Goal: Task Accomplishment & Management: Manage account settings

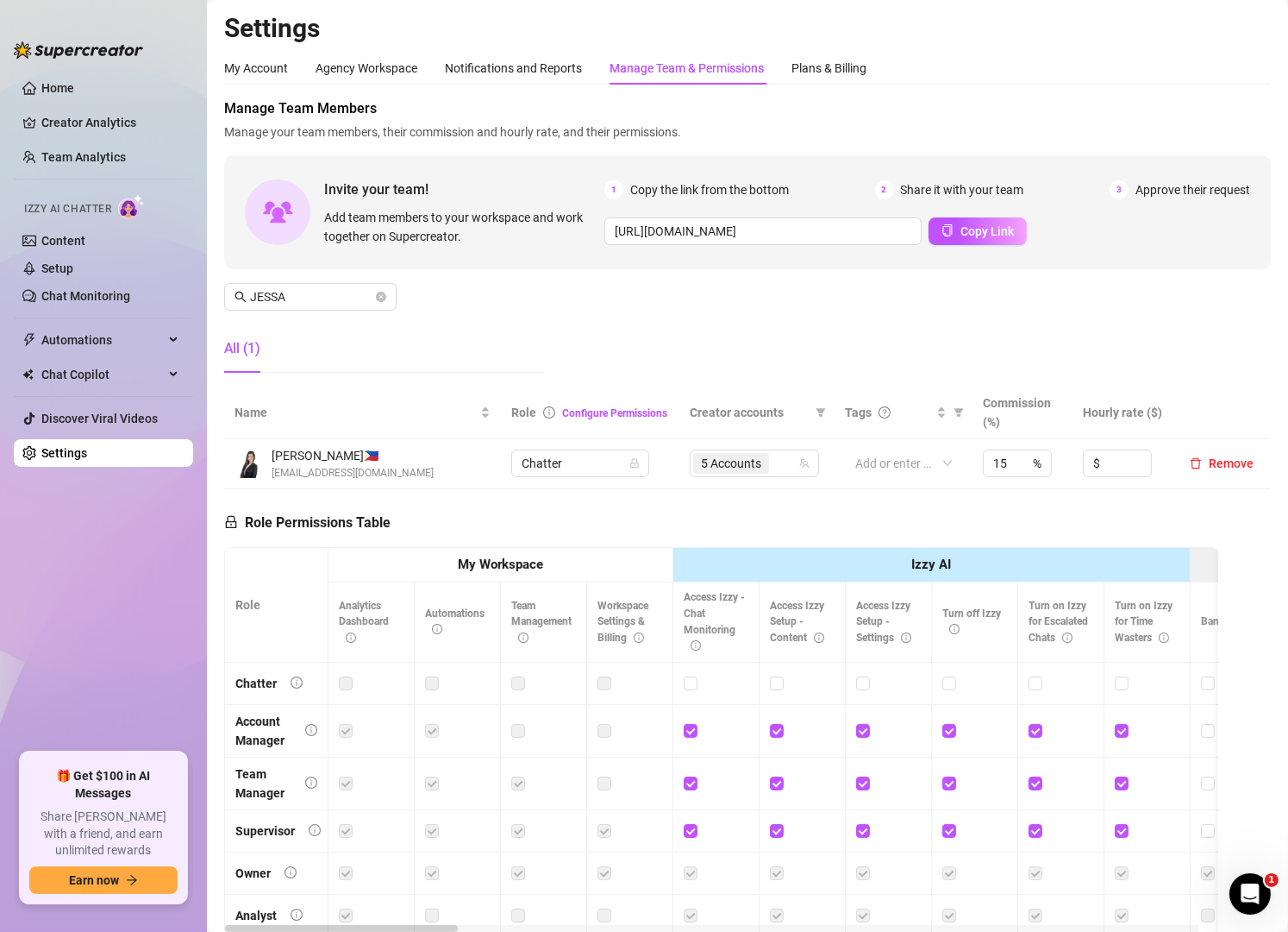
click at [82, 289] on link "Chat Monitoring" at bounding box center [86, 296] width 89 height 14
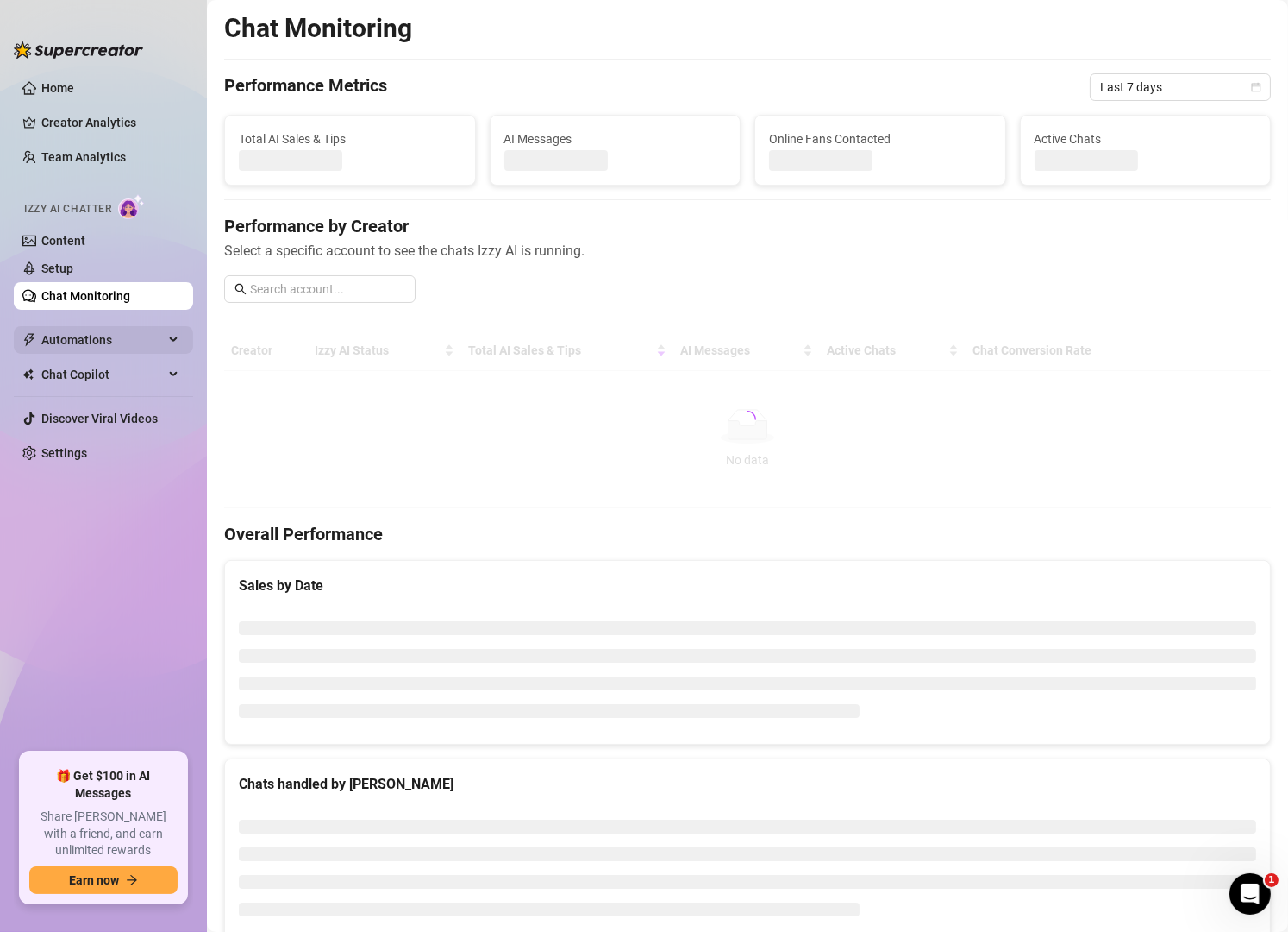
click at [114, 347] on span "Automations" at bounding box center [102, 339] width 122 height 27
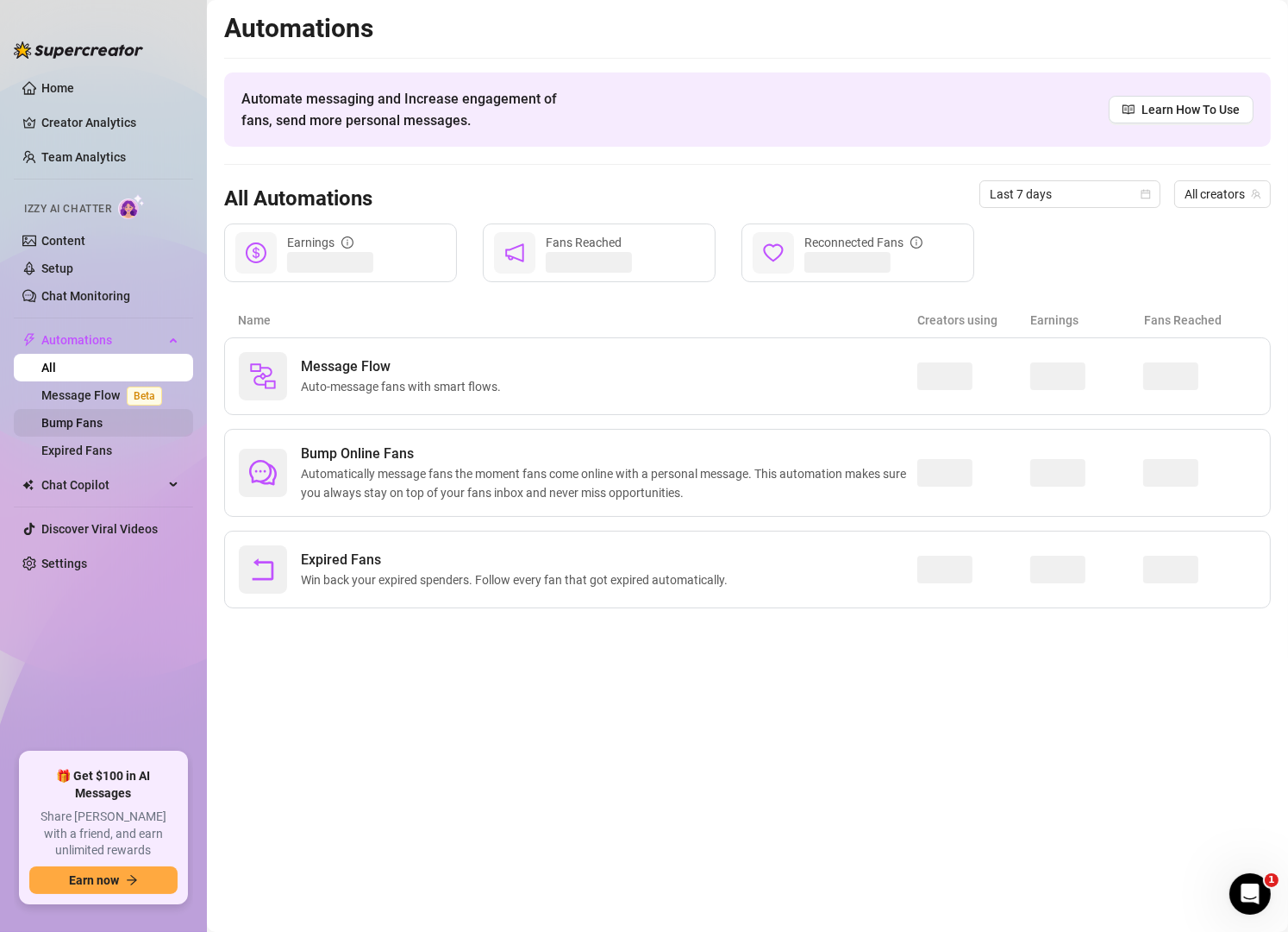
click at [102, 419] on link "Bump Fans" at bounding box center [72, 423] width 62 height 14
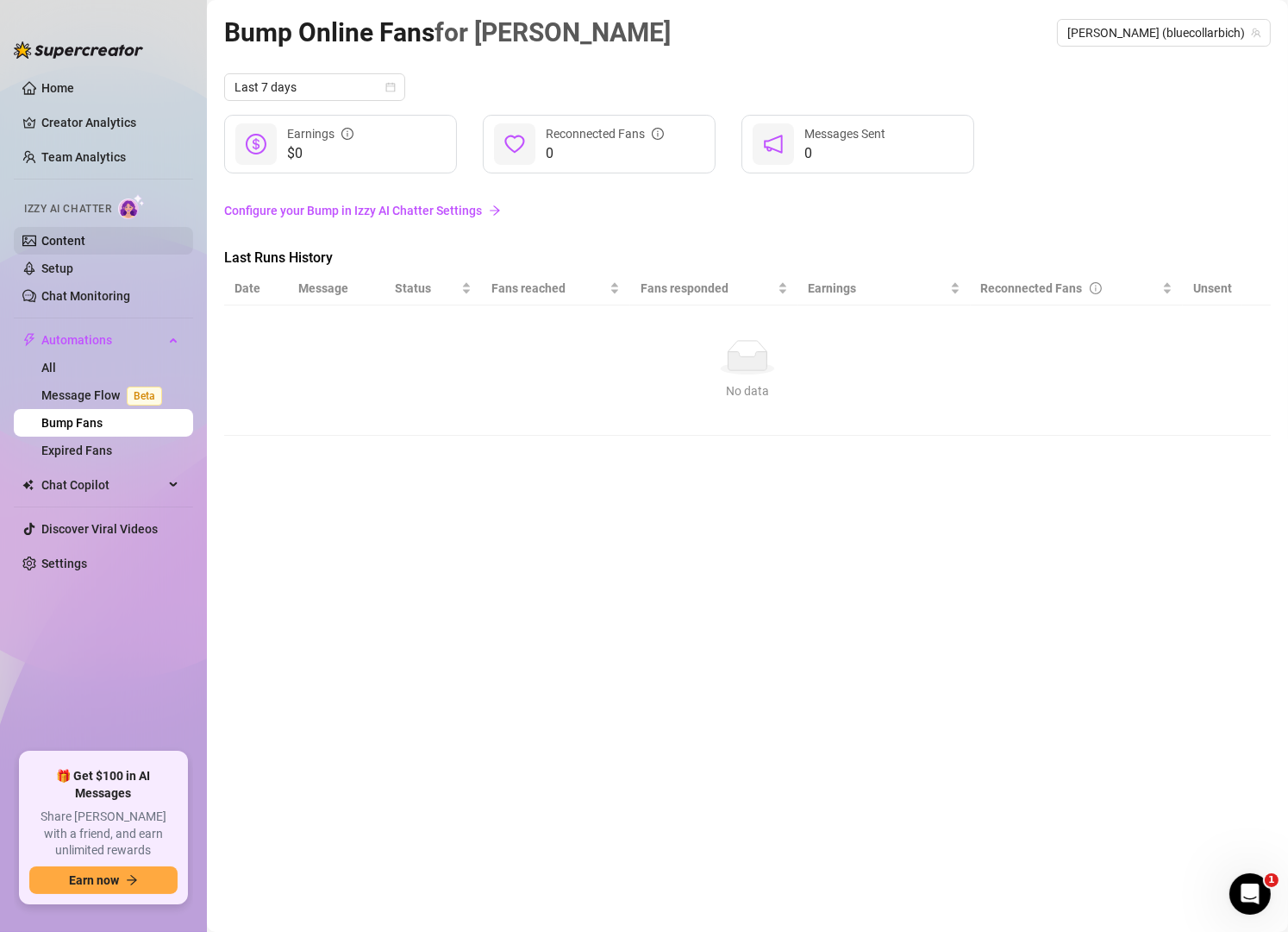
click at [85, 247] on link "Content" at bounding box center [63, 241] width 44 height 14
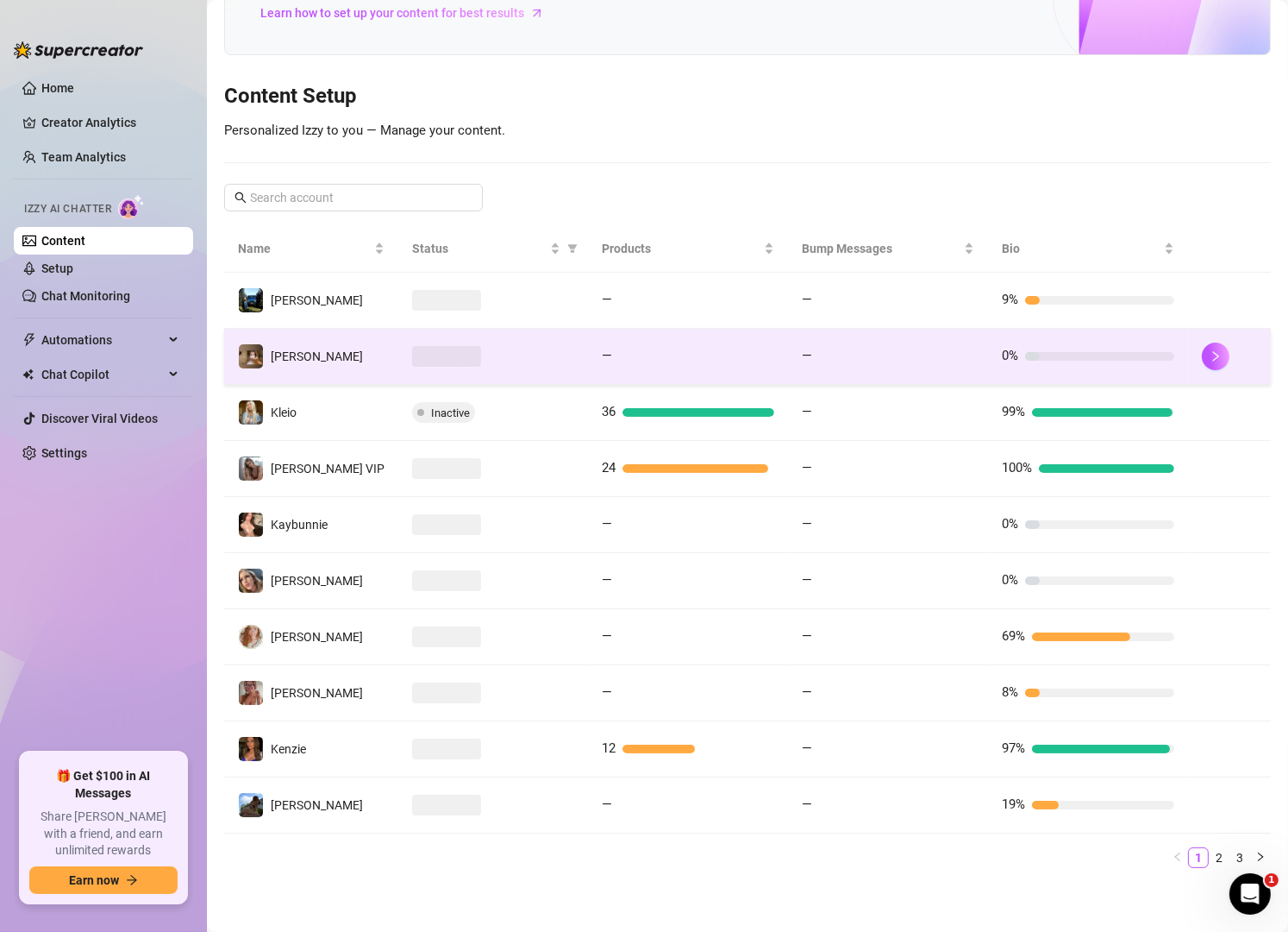
scroll to position [138, 0]
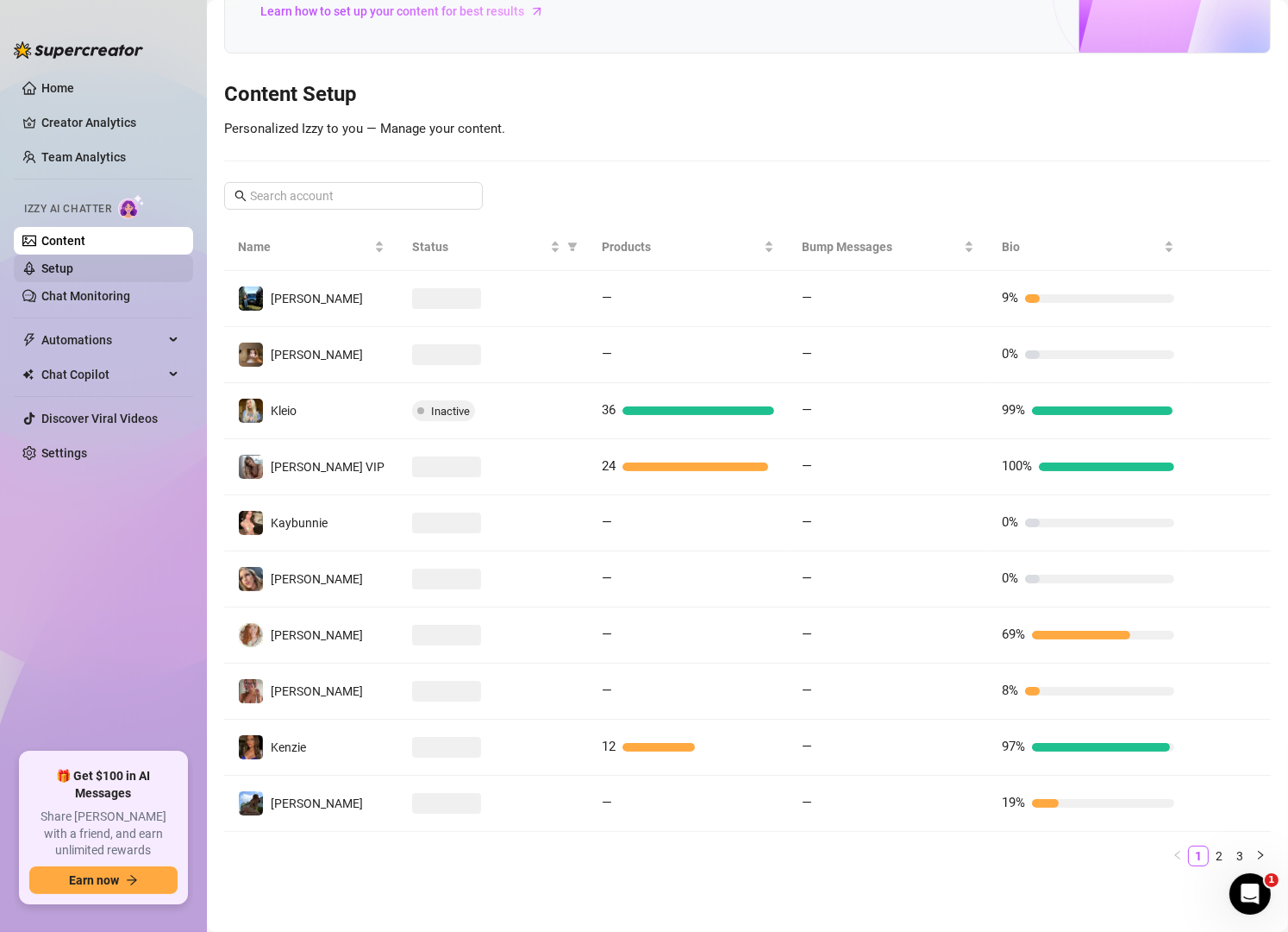
click at [73, 275] on link "Setup" at bounding box center [58, 268] width 32 height 14
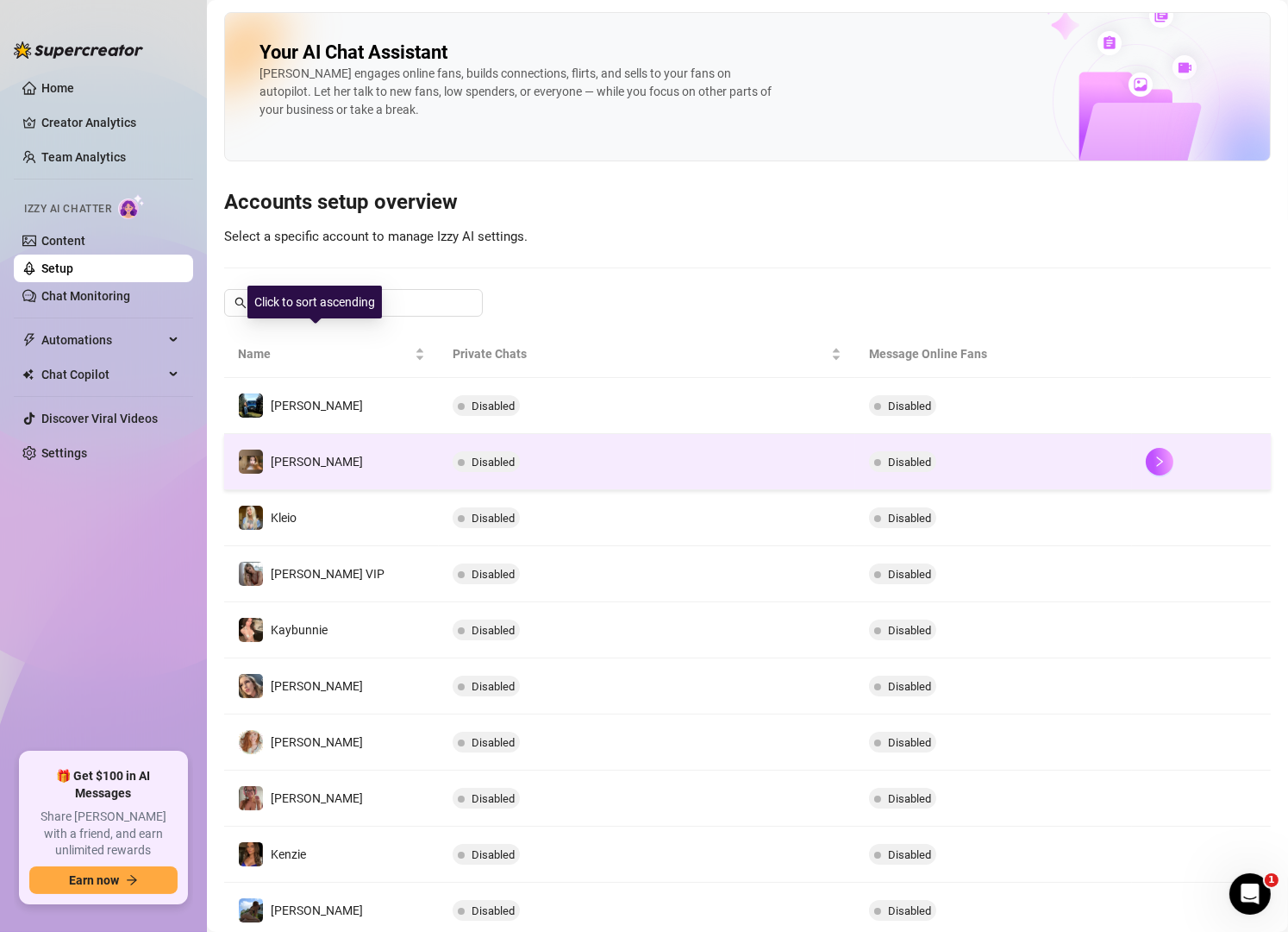
scroll to position [108, 0]
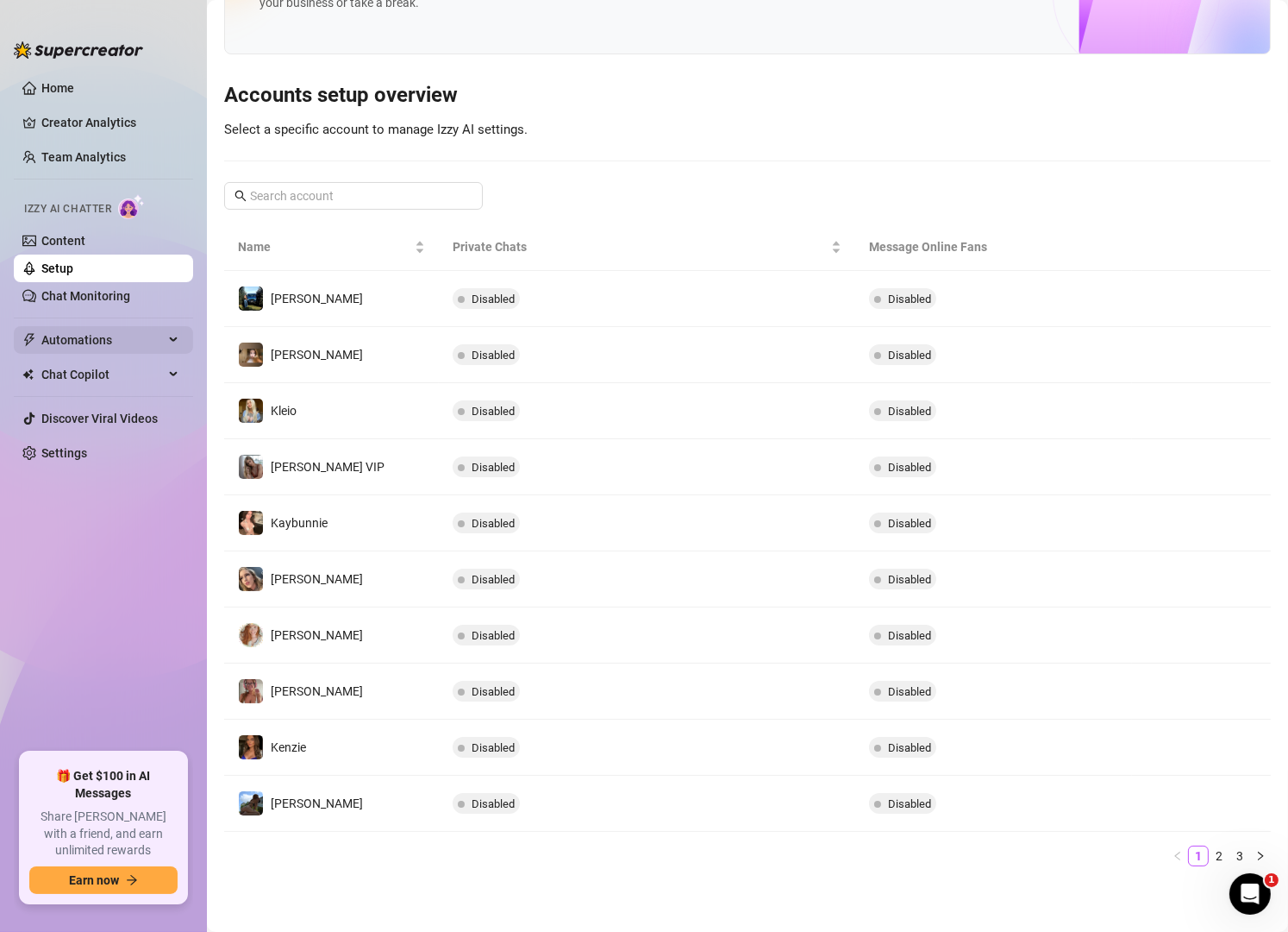
click at [176, 330] on div "Automations" at bounding box center [103, 339] width 179 height 27
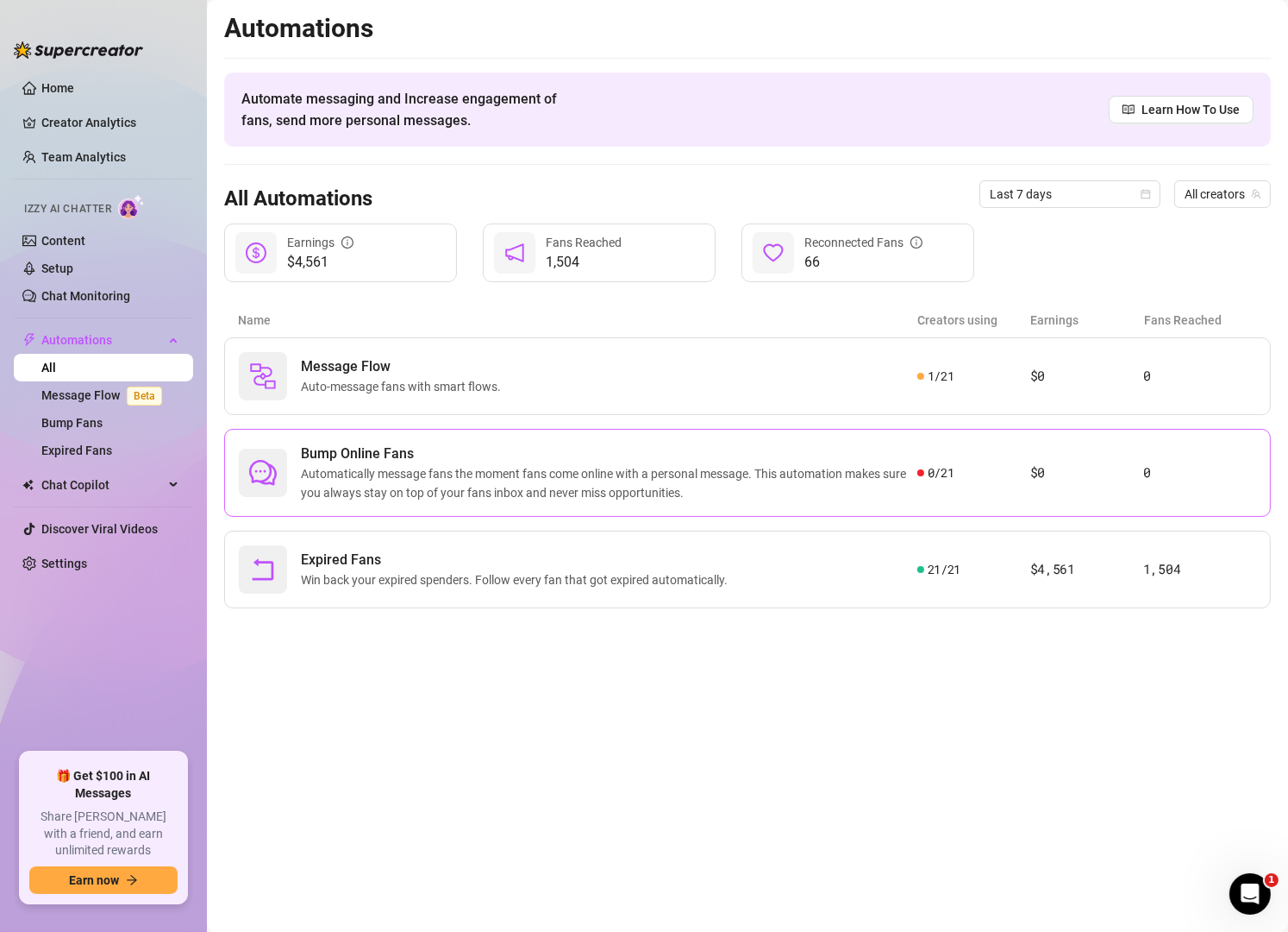
click at [624, 484] on span "Automatically message fans the moment fans come online with a personal message.…" at bounding box center [609, 484] width 617 height 38
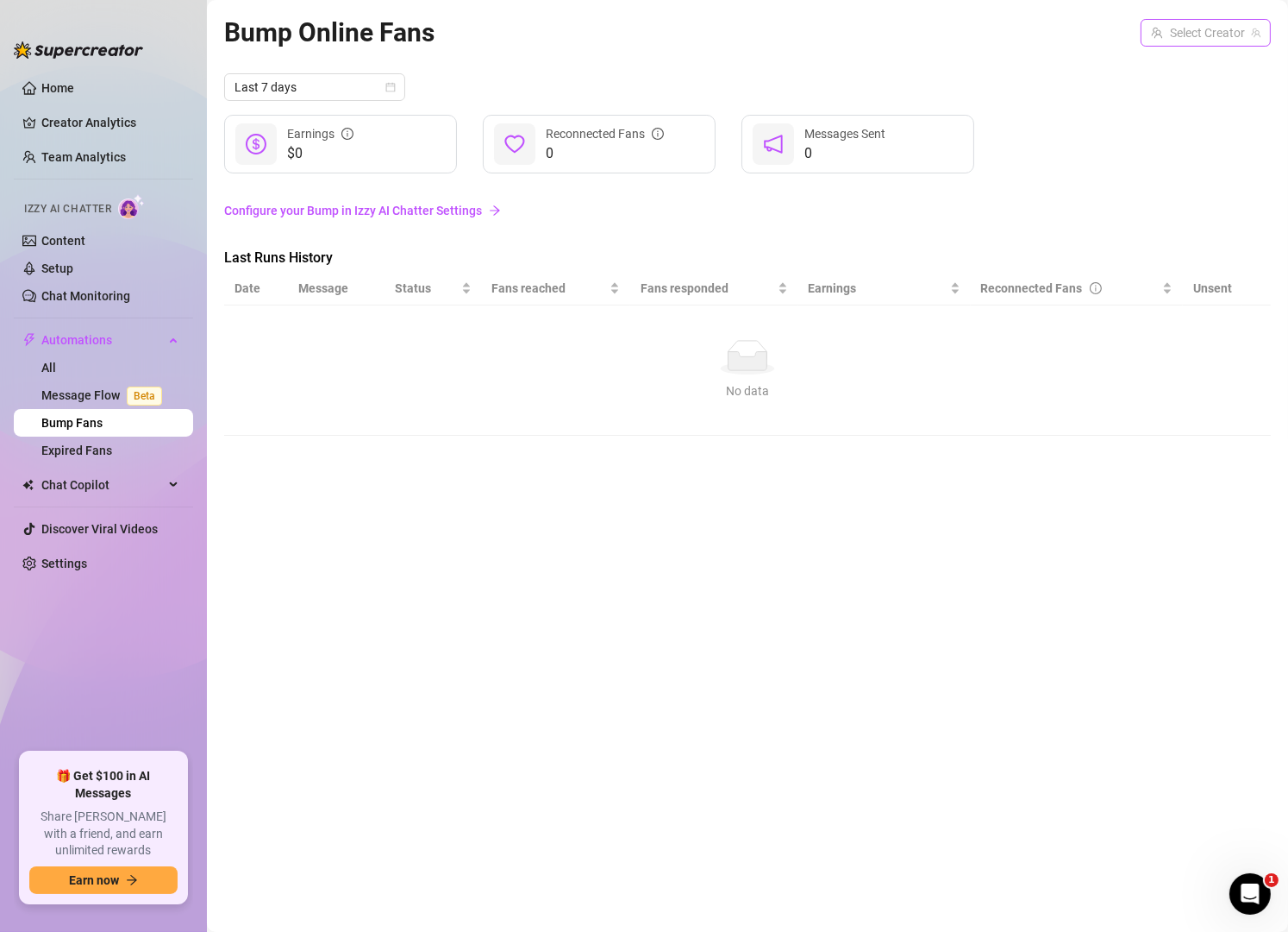
click at [1209, 25] on input "search" at bounding box center [1198, 32] width 94 height 26
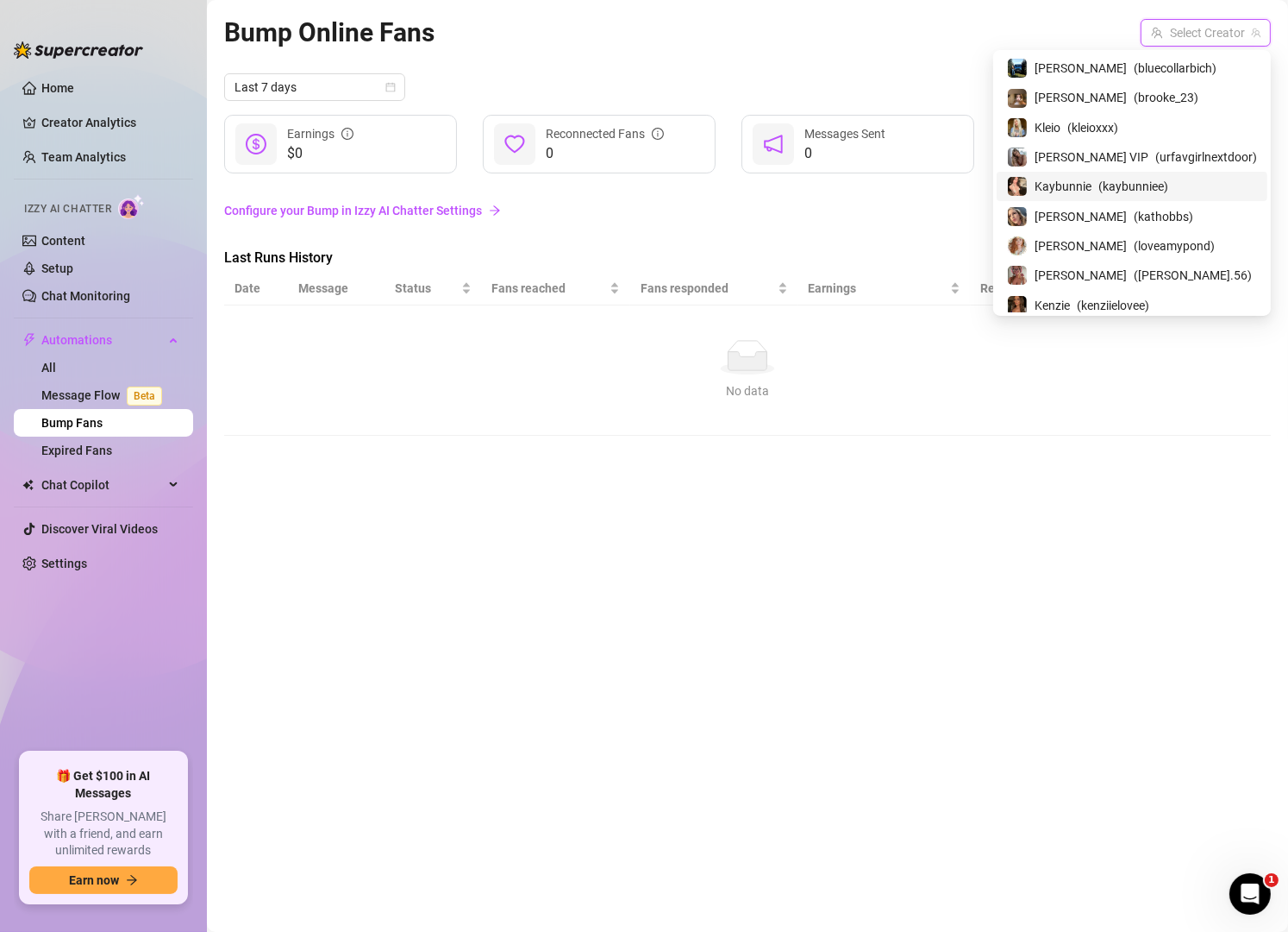
click at [705, 81] on div "Last 7 days" at bounding box center [748, 86] width 1047 height 27
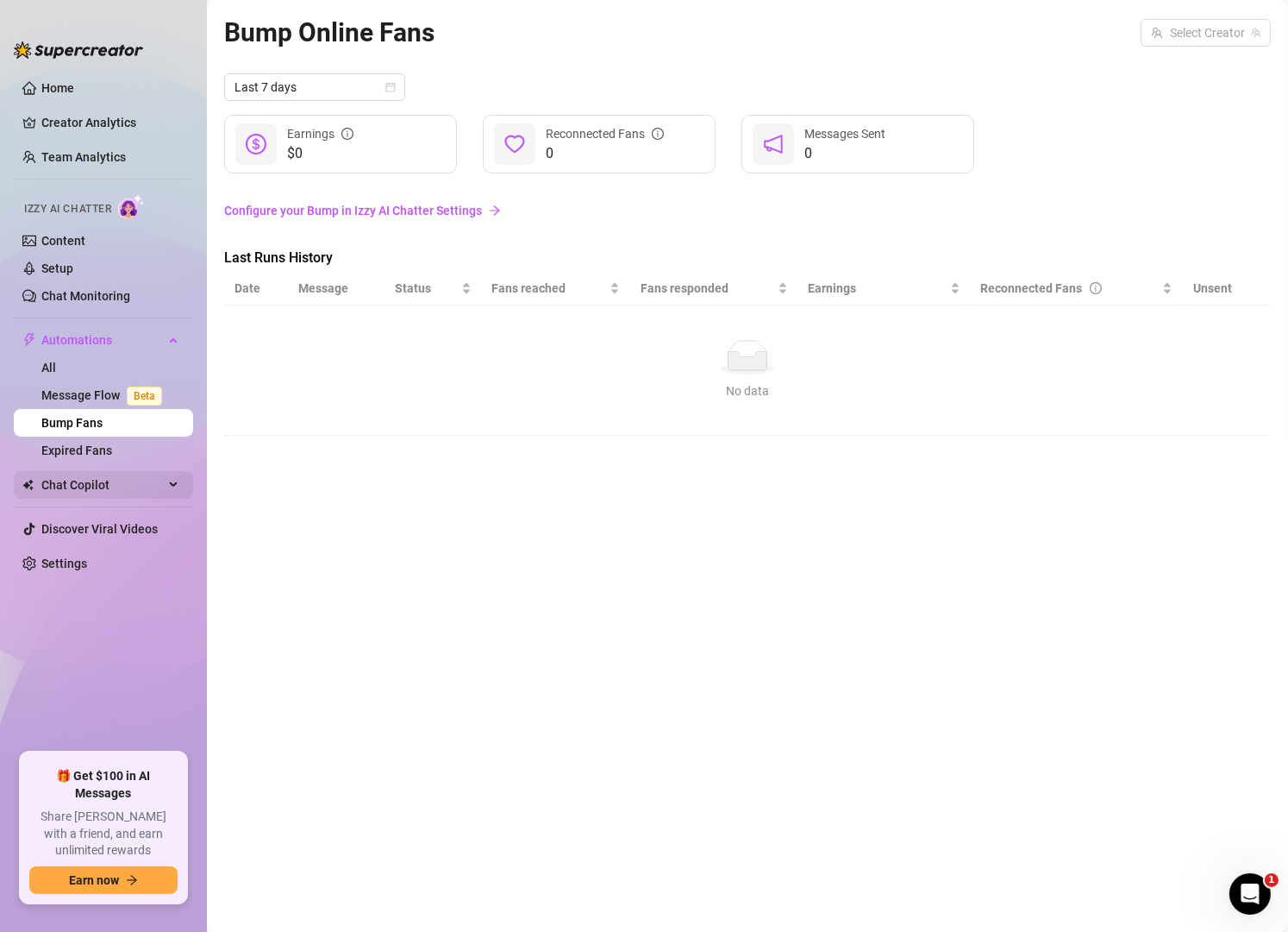
click at [108, 484] on span "Chat Copilot" at bounding box center [102, 484] width 122 height 27
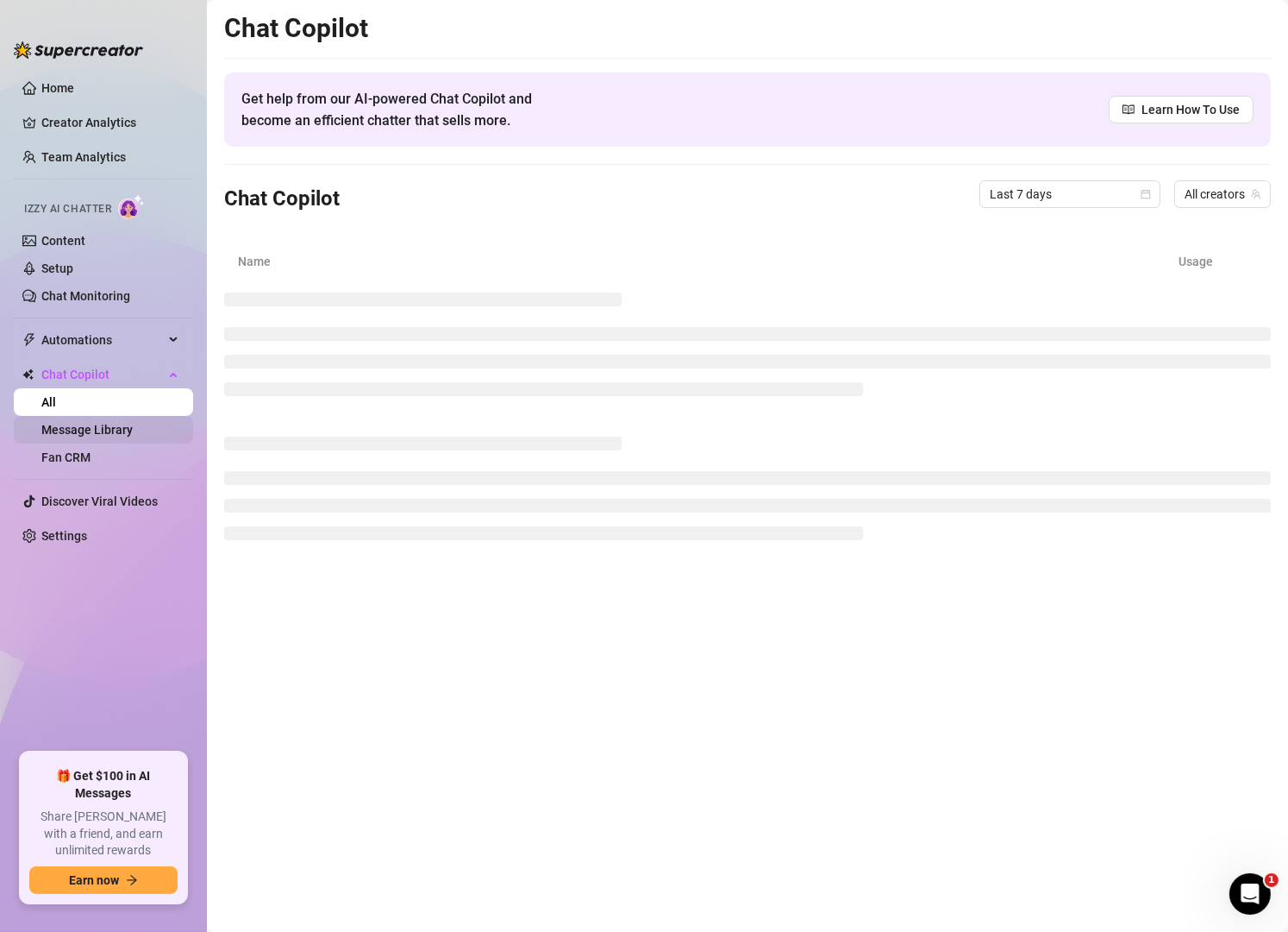
click at [133, 429] on link "Message Library" at bounding box center [87, 429] width 91 height 14
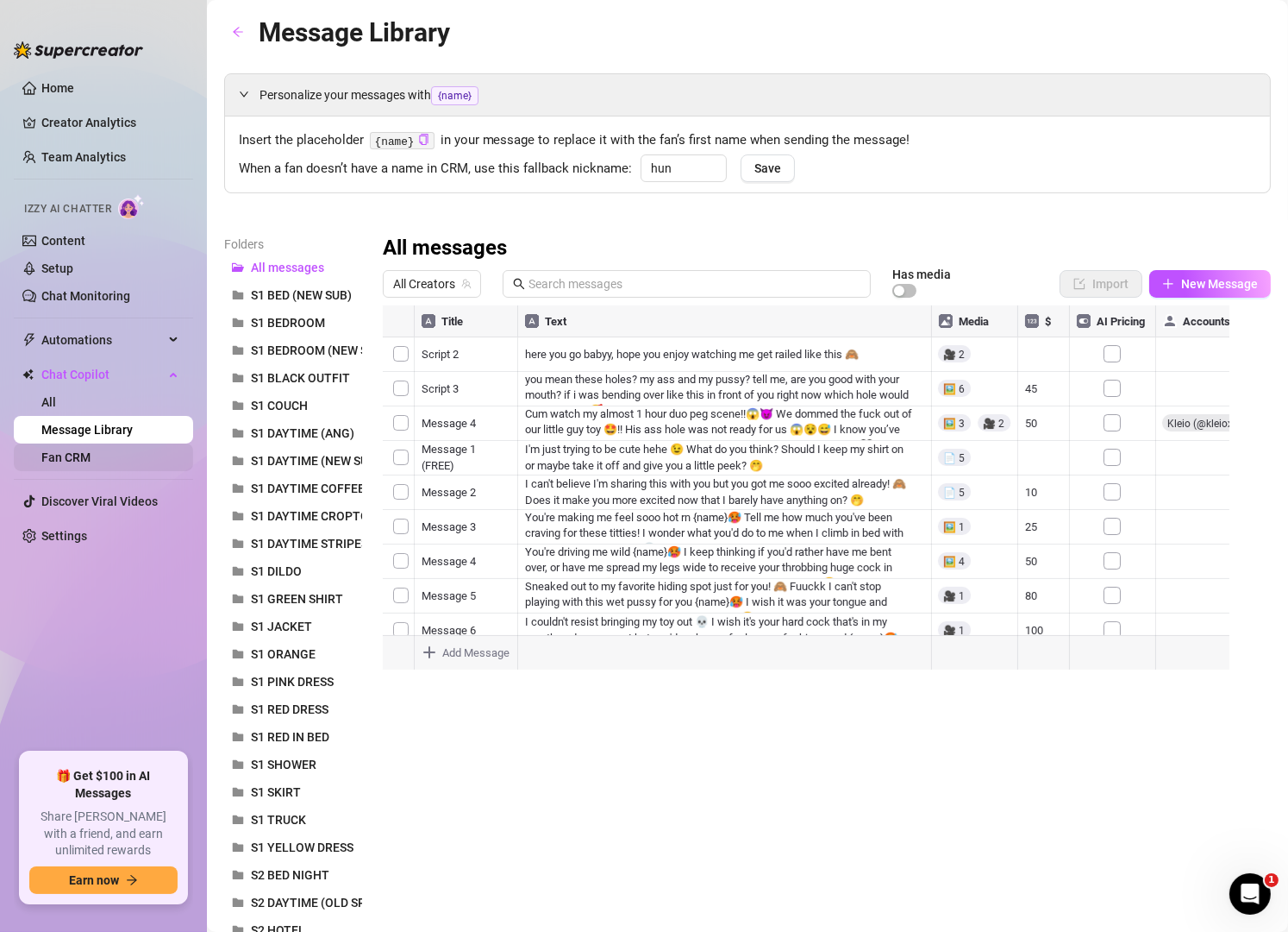
click at [74, 462] on link "Fan CRM" at bounding box center [66, 457] width 49 height 14
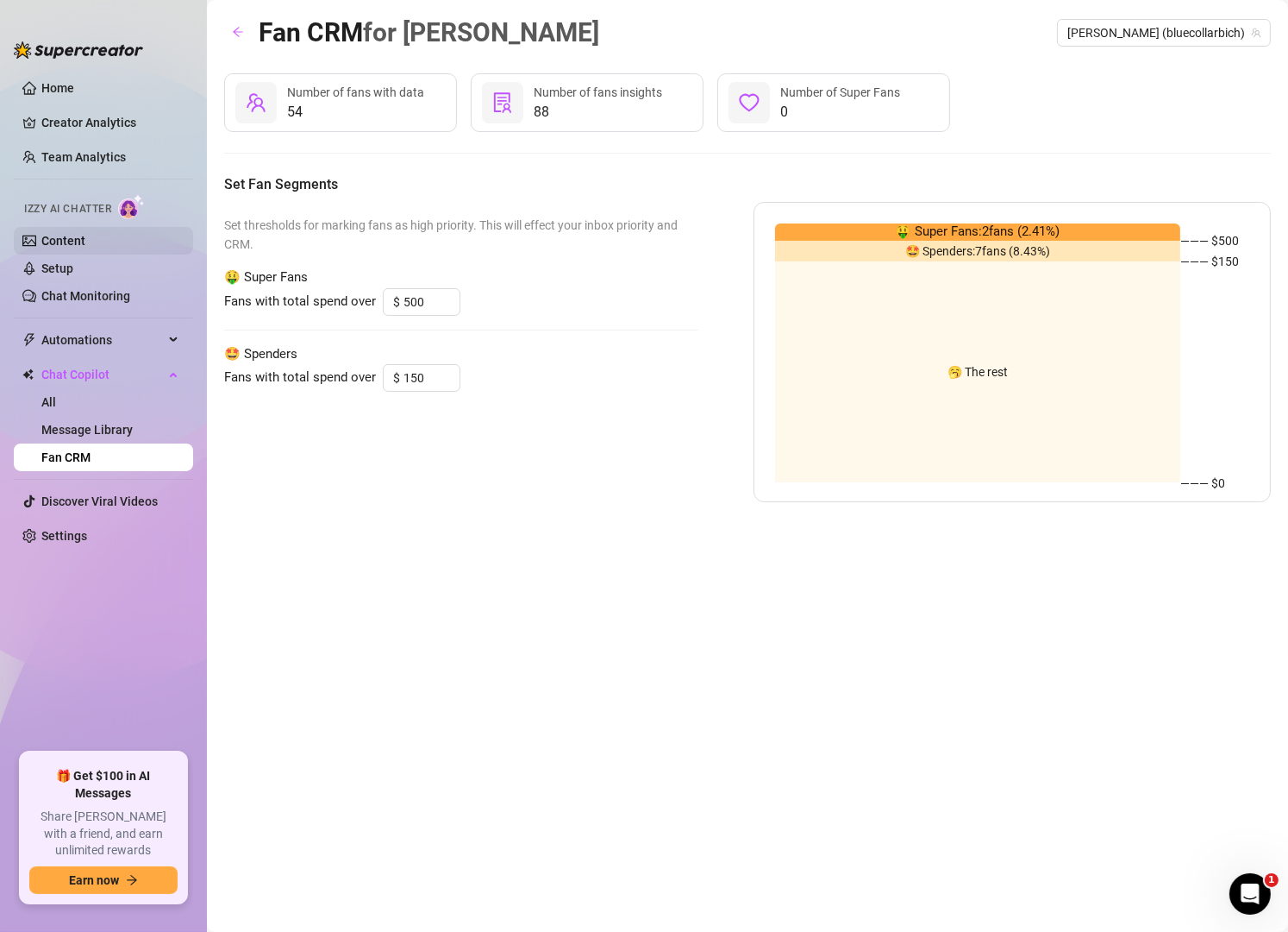
click at [85, 239] on link "Content" at bounding box center [63, 241] width 44 height 14
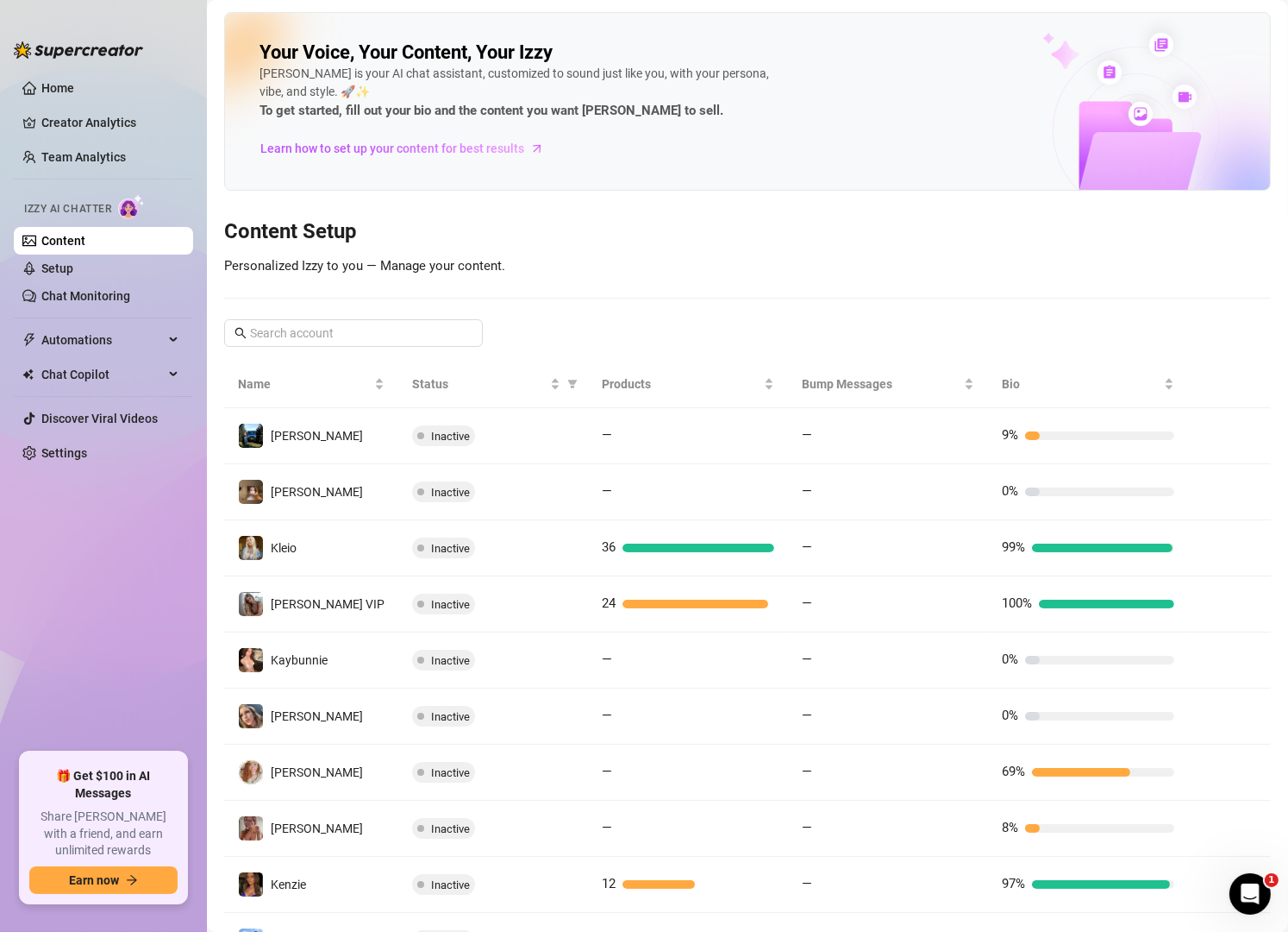
click at [580, 296] on div "Your Voice, Your Content, Your [PERSON_NAME] is your AI chat assistant, customi…" at bounding box center [748, 515] width 1047 height 1005
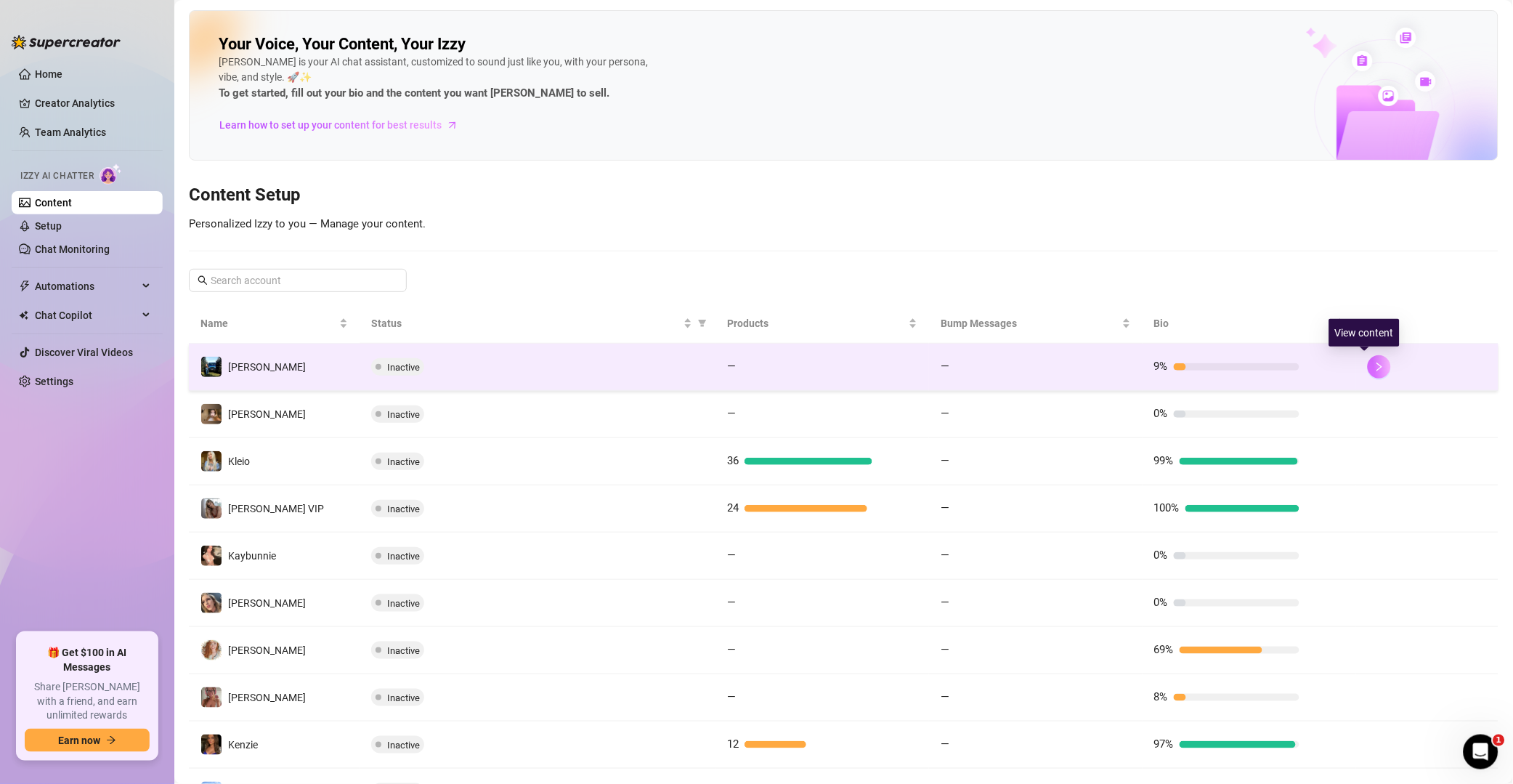
click at [1085, 366] on icon "right" at bounding box center [1380, 366] width 10 height 10
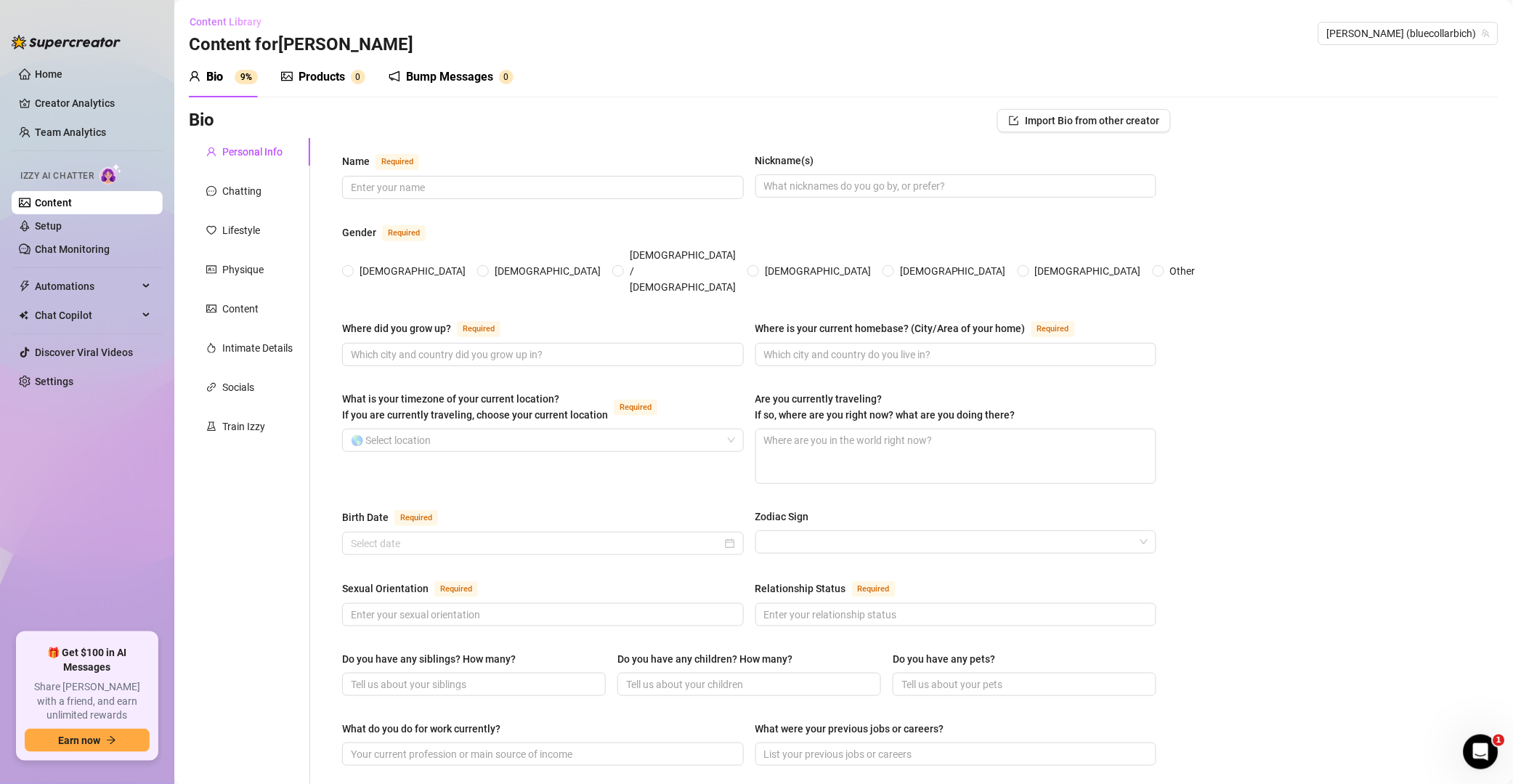
click at [237, 19] on span "Content Library" at bounding box center [226, 22] width 72 height 12
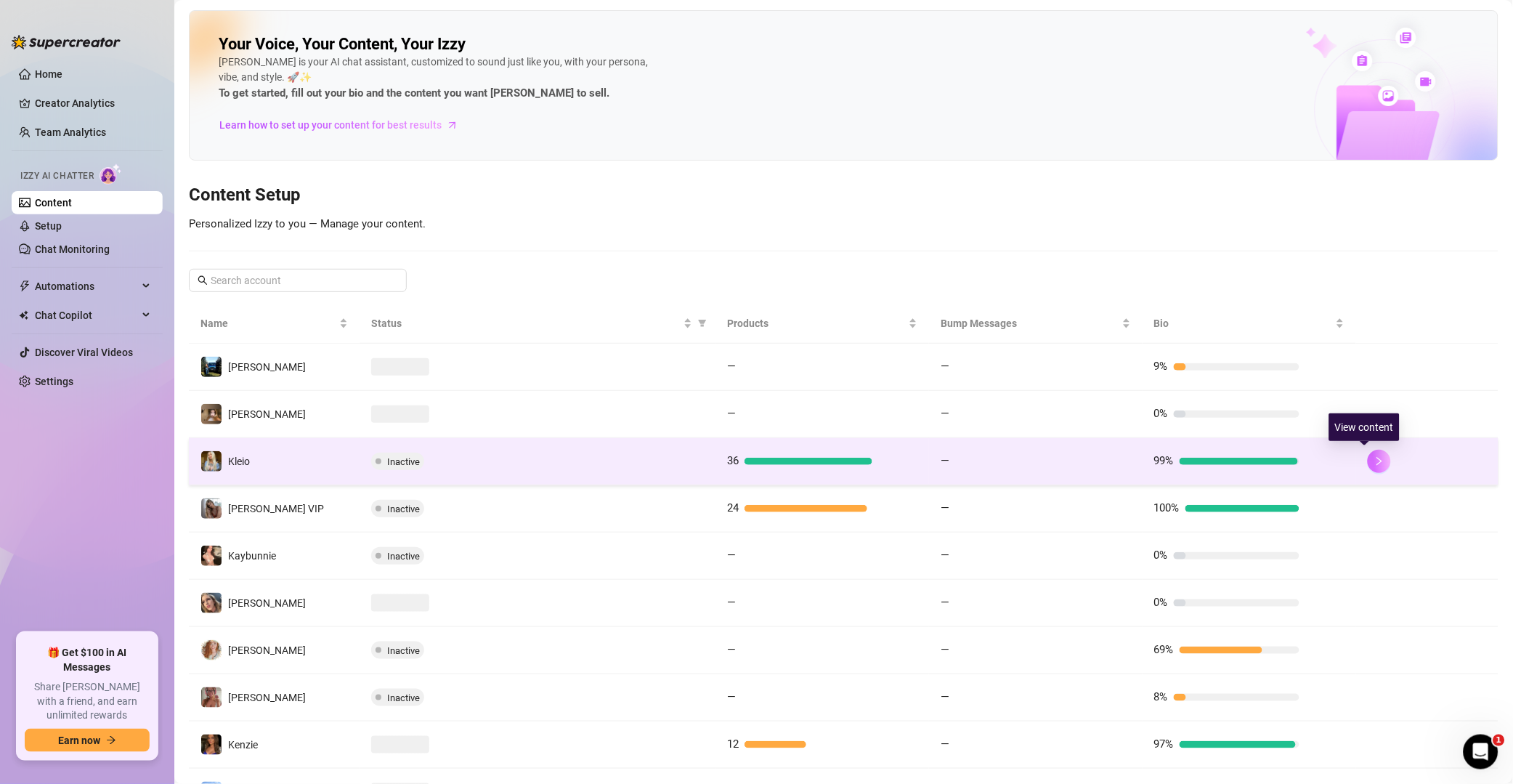
click at [1085, 459] on button "button" at bounding box center [1379, 461] width 23 height 23
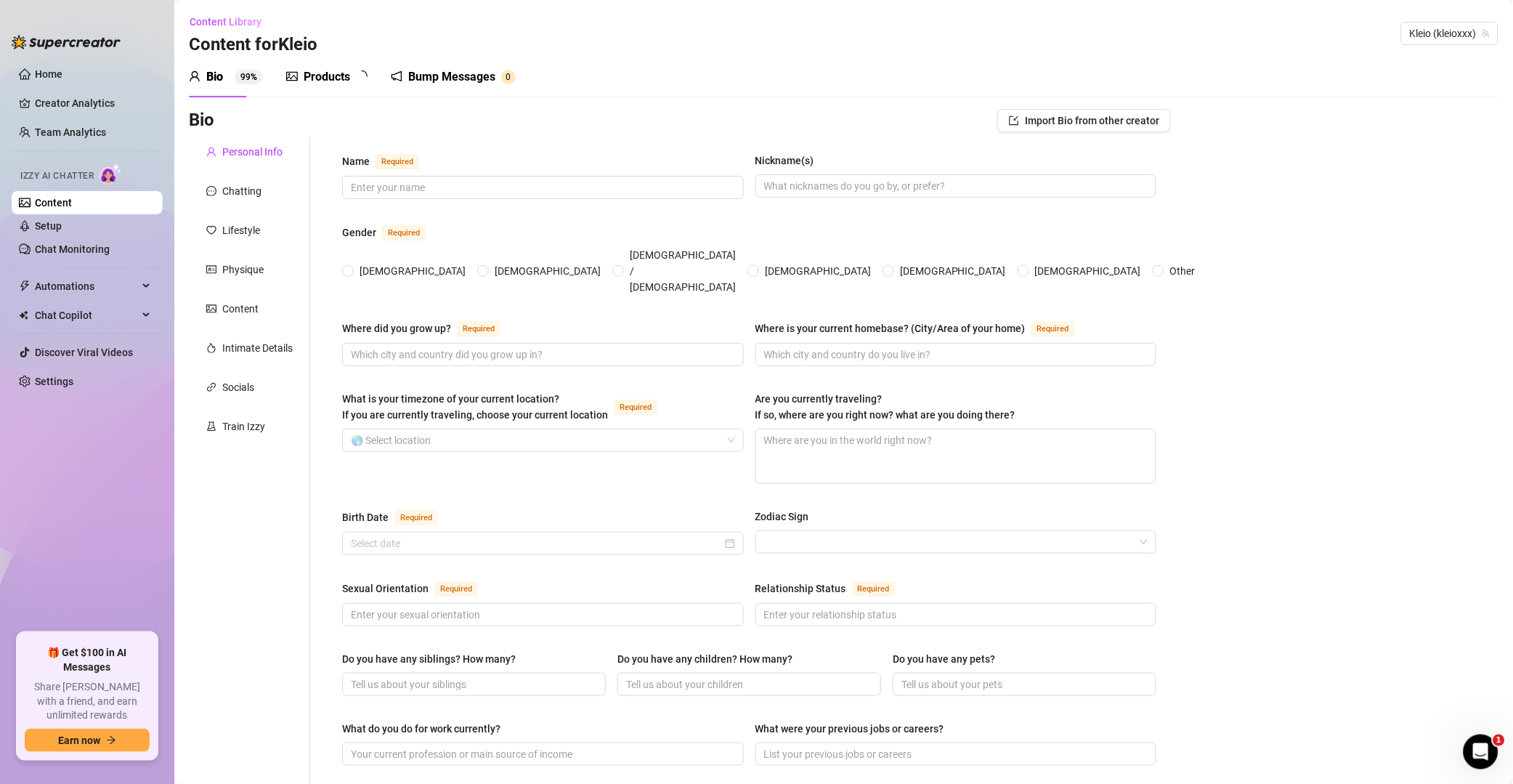
type input "Kleio"
type input "babe"
type input "[GEOGRAPHIC_DATA][US_STATE]"
type input "Austin [US_STATE]"
type textarea "Not at the moment"
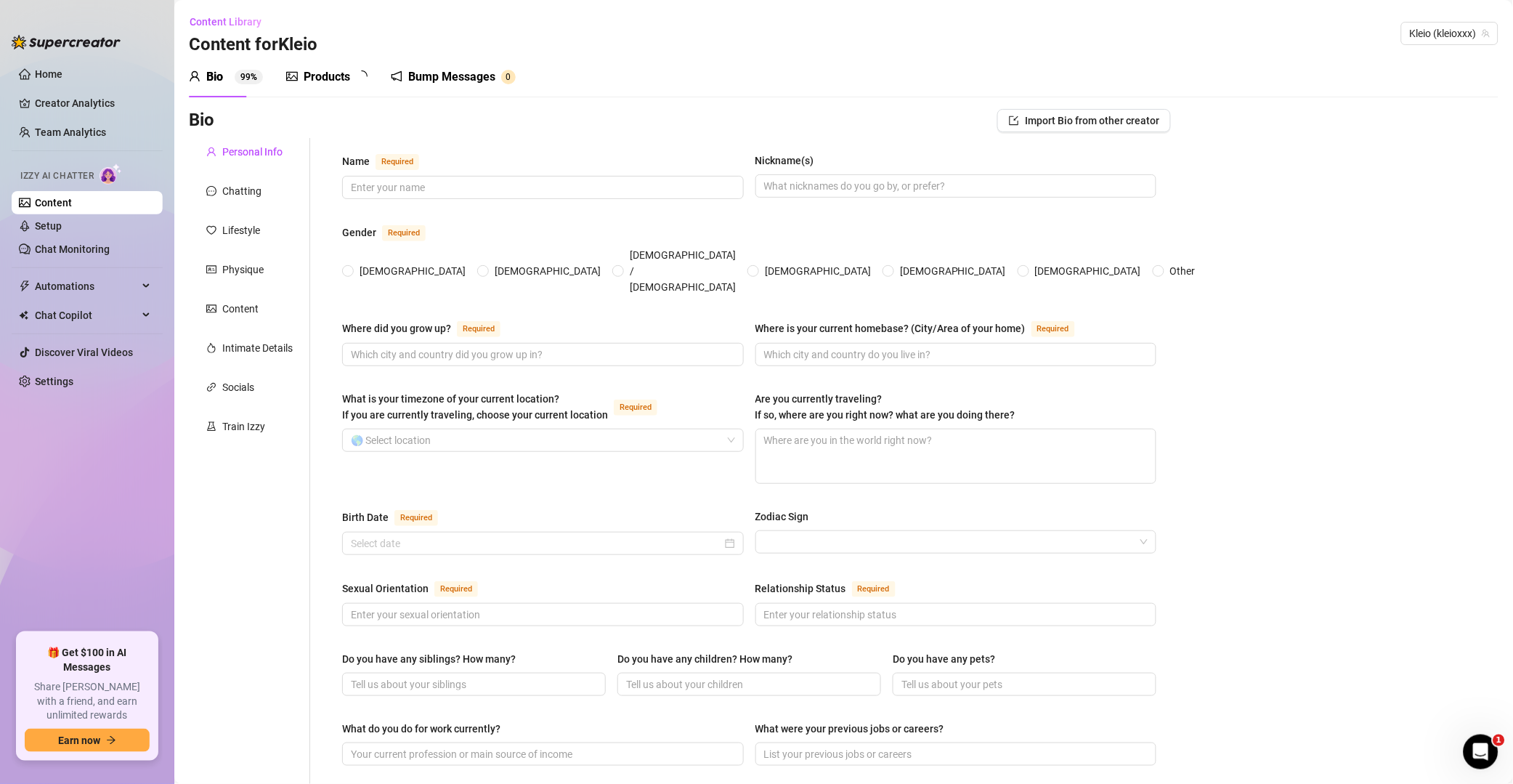
type input "[DEMOGRAPHIC_DATA]"
type input "single"
type input "Two brothers"
type input "Black blind cat"
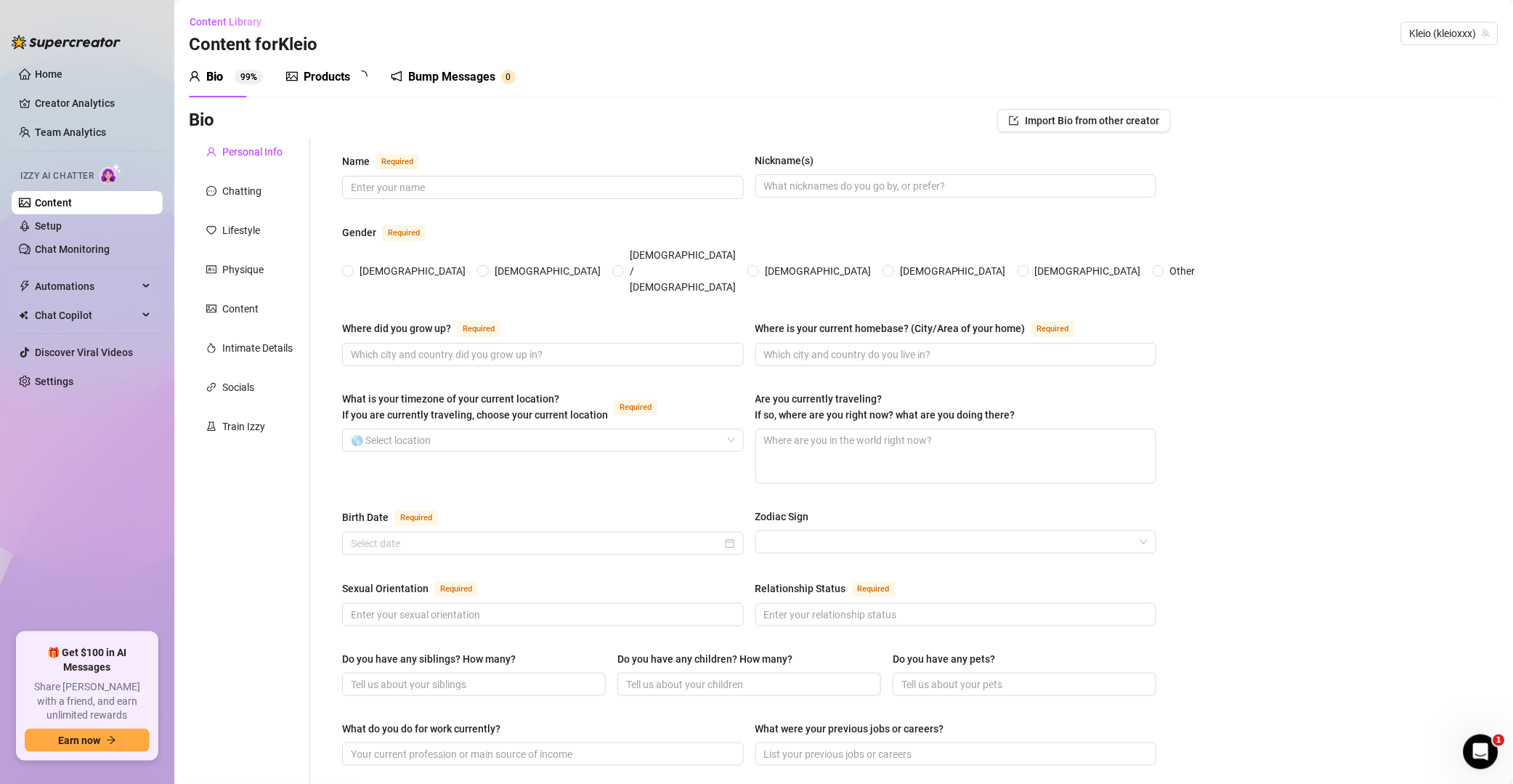
type input "Porn star"
type input "Vet tech. And bartender"
type input "College"
type input "None"
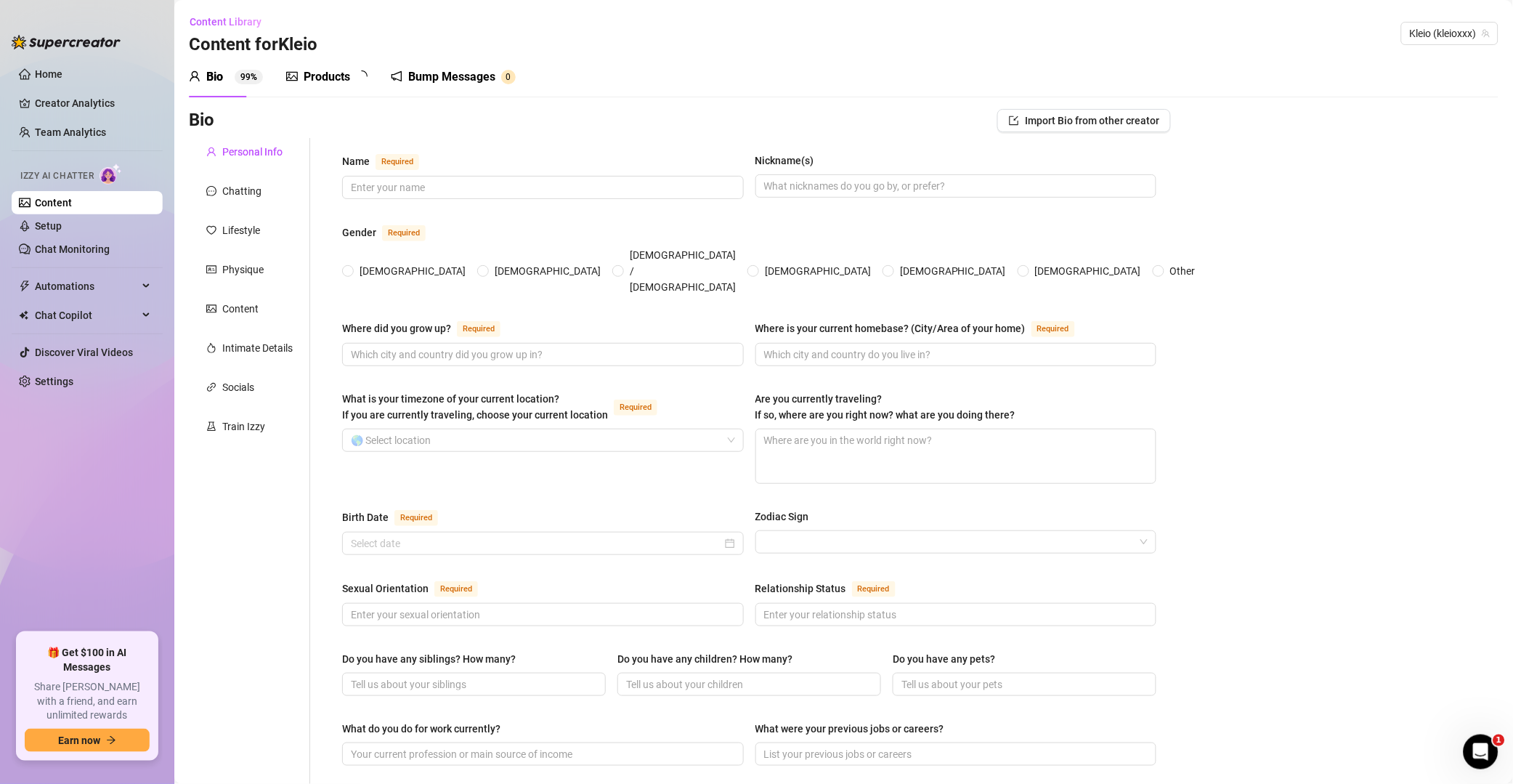
type textarea "Hike and backpack as many backcountry areas in the [GEOGRAPHIC_DATA]"
type textarea "I don't have one"
type textarea "I am a hiker and backpacker"
type textarea "I also like working out/training for long backpacking trips"
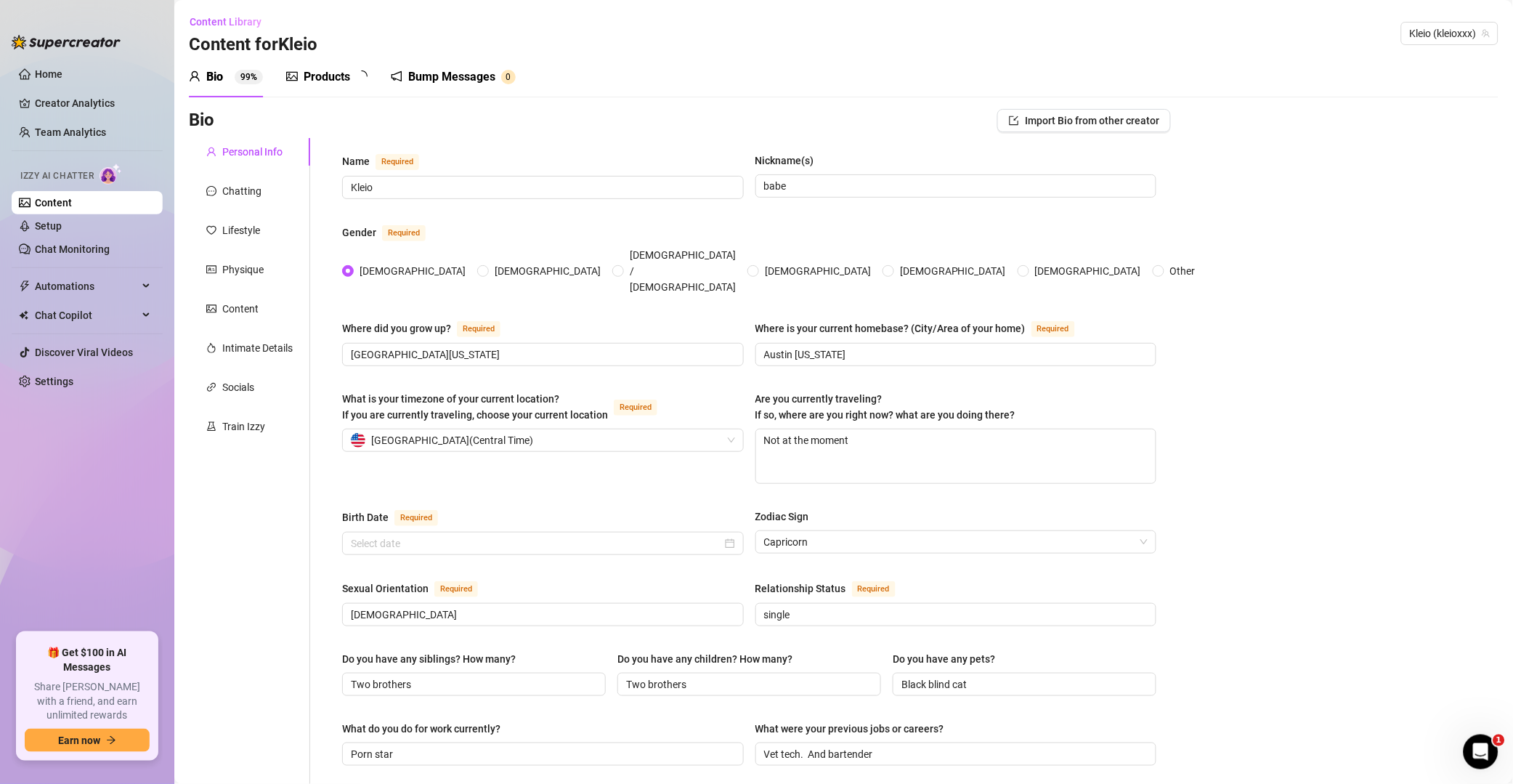
radio input "true"
type input "[DATE]"
click at [204, 20] on span "Content Library" at bounding box center [226, 22] width 72 height 12
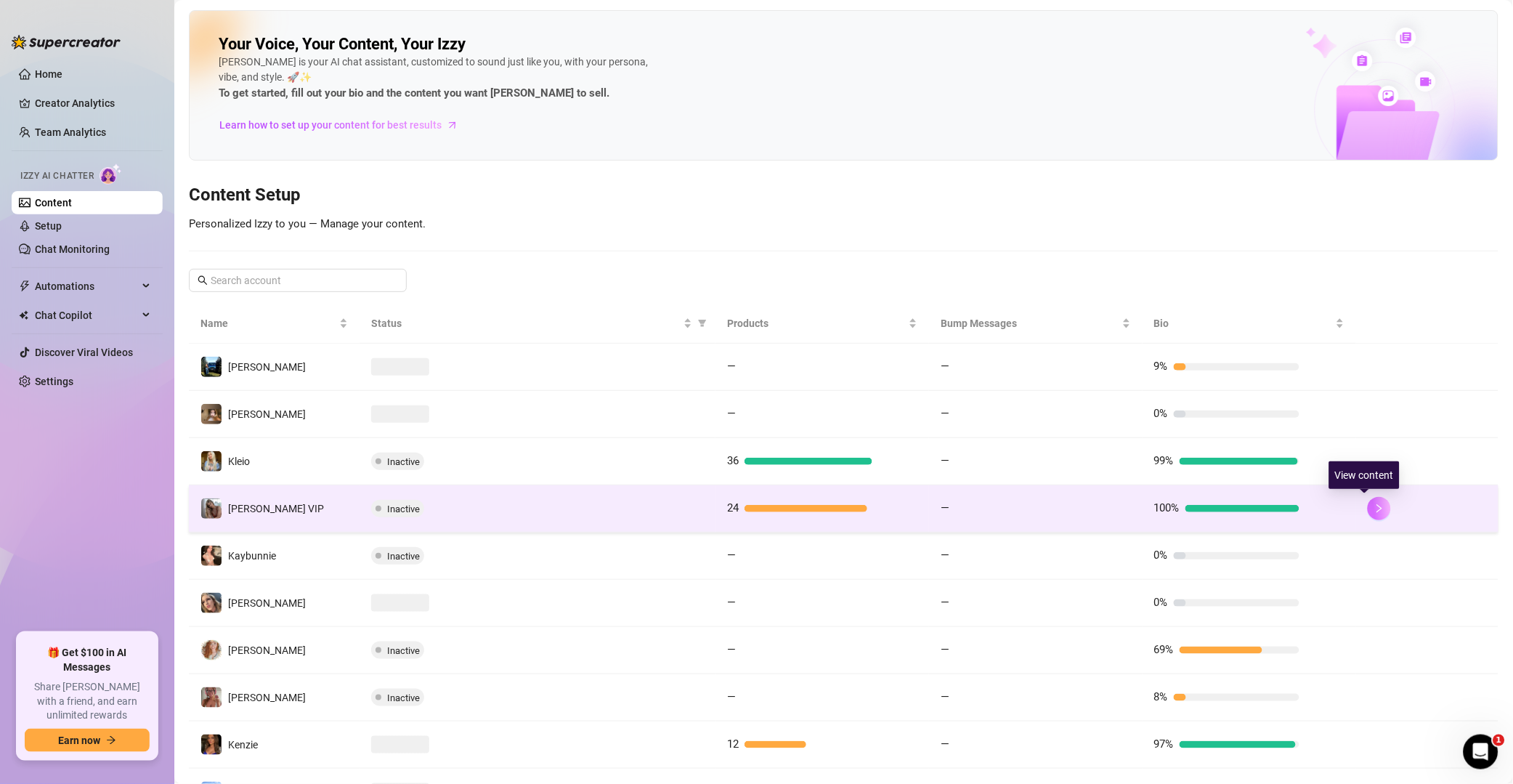
click at [1085, 520] on button "button" at bounding box center [1379, 508] width 23 height 23
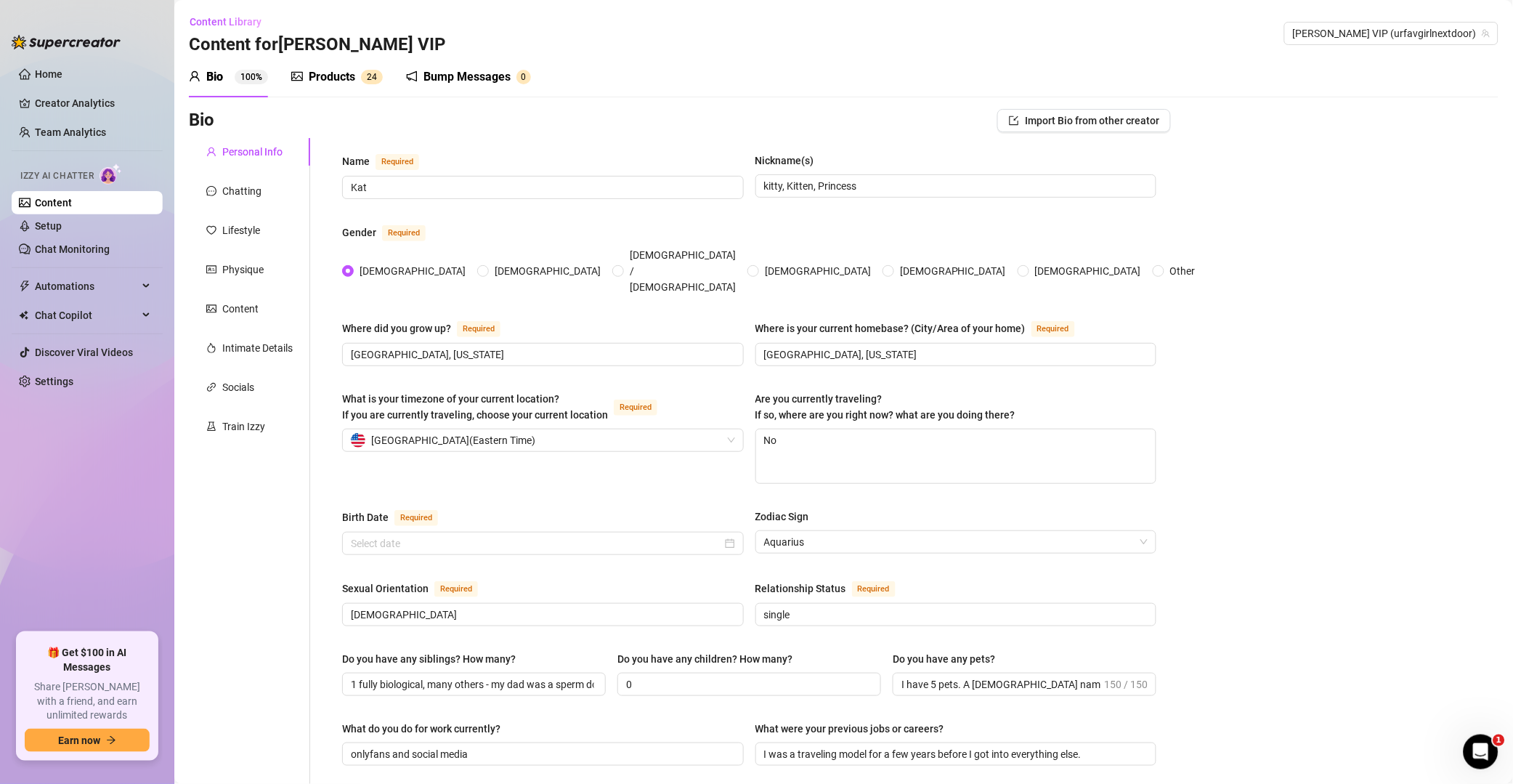
radio input "true"
type input "[DATE]"
click at [224, 18] on span "Content Library" at bounding box center [226, 22] width 72 height 12
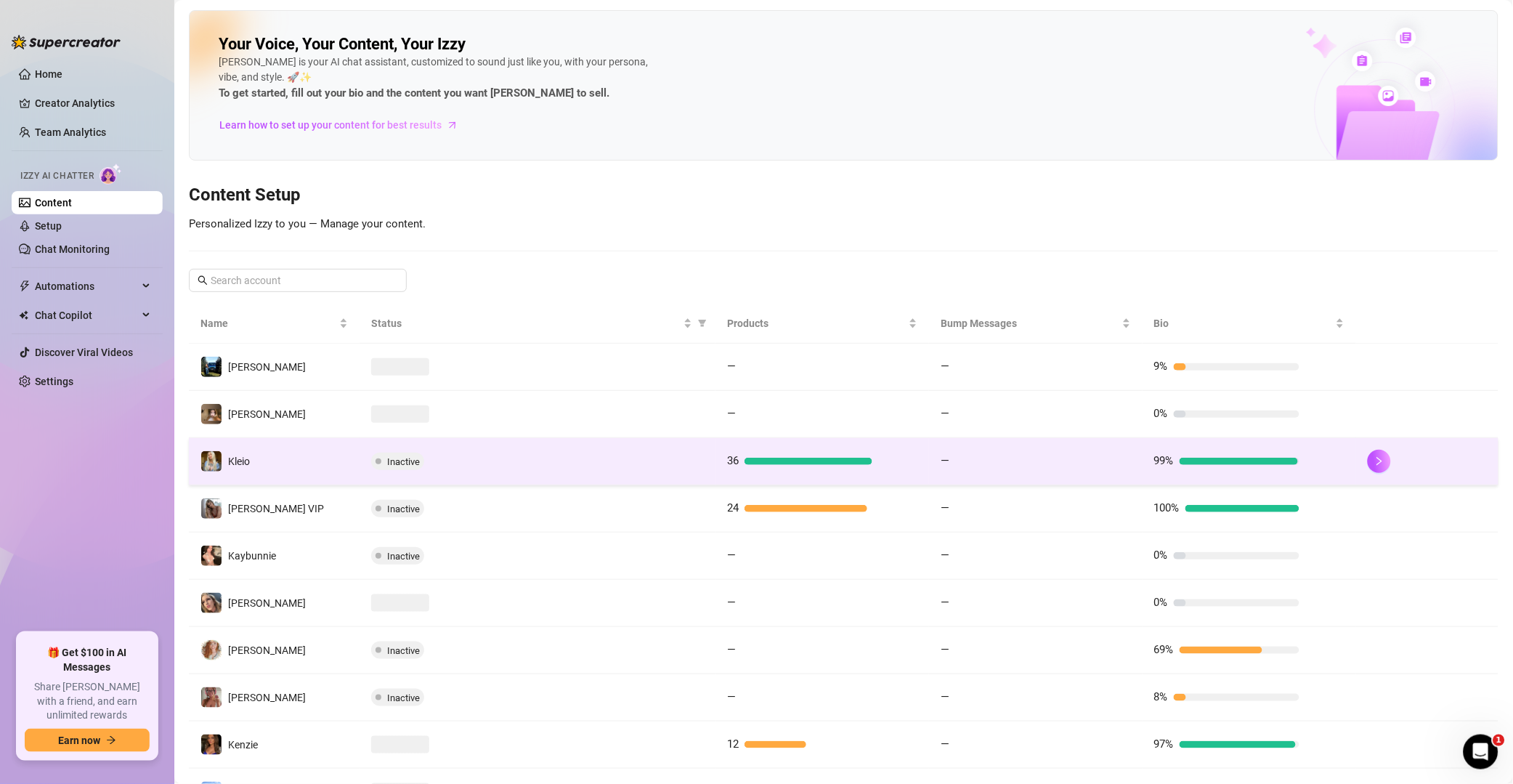
scroll to position [117, 0]
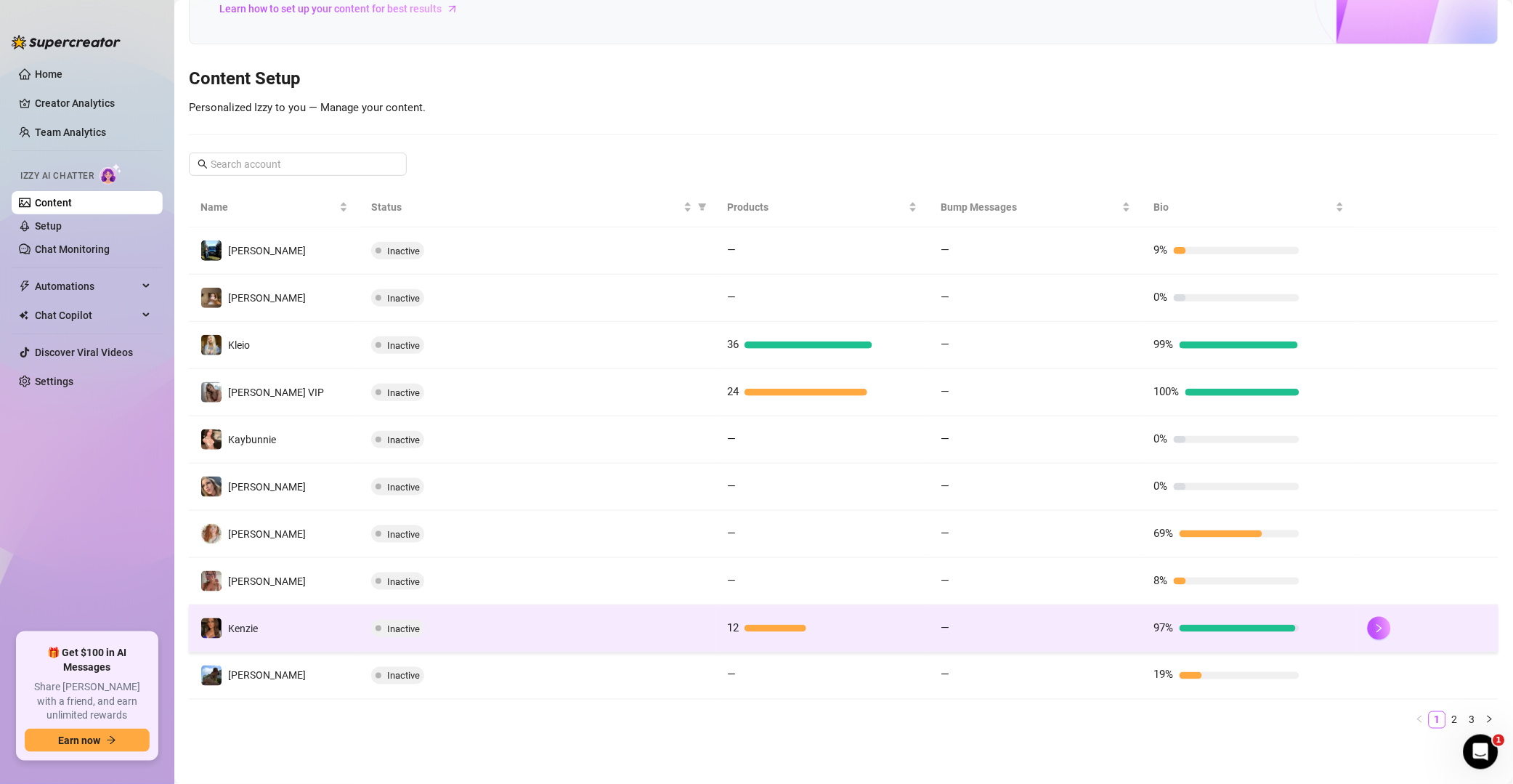
click at [1085, 629] on div at bounding box center [1238, 628] width 117 height 7
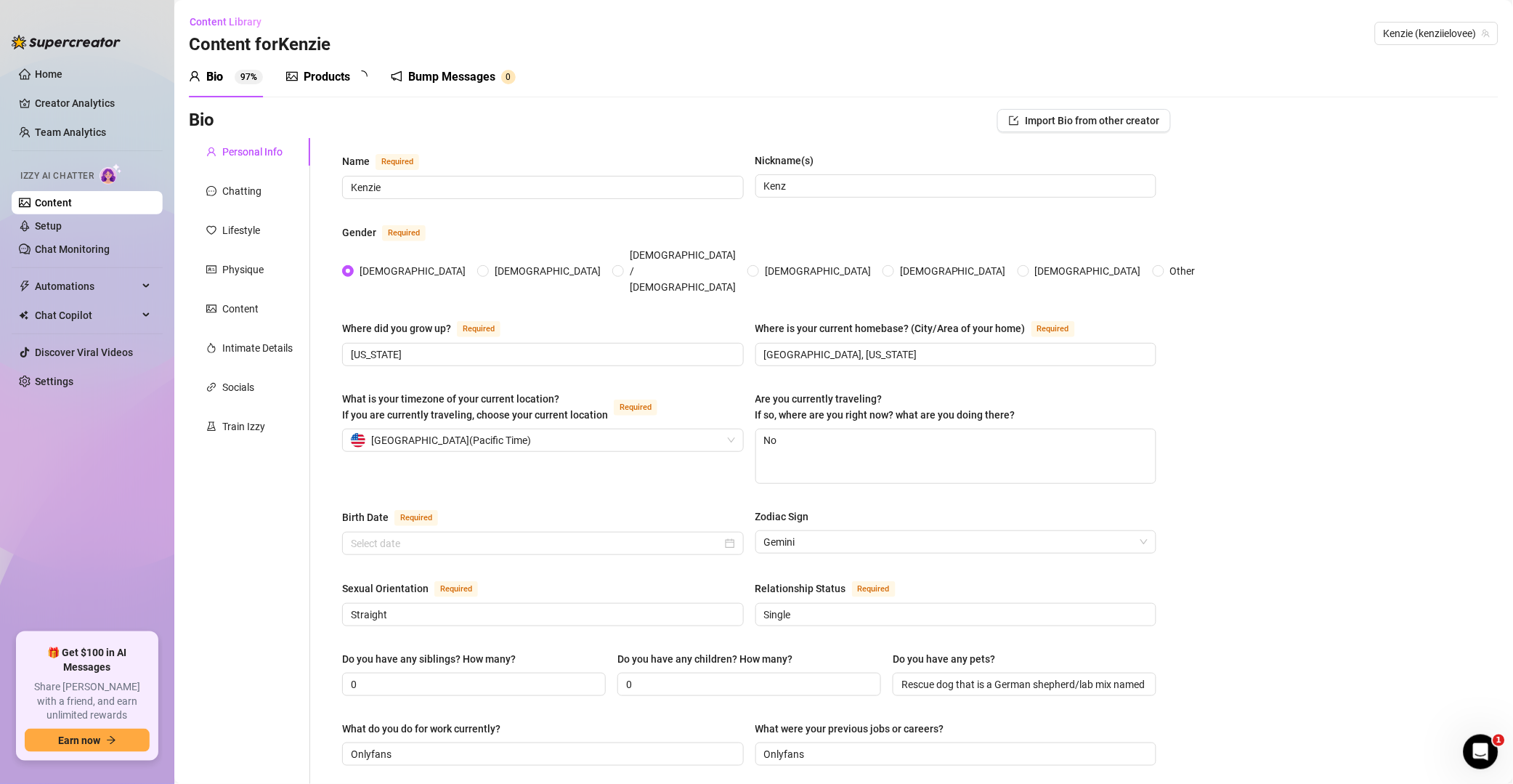
radio input "true"
type input "[DATE]"
click at [234, 26] on span "Content Library" at bounding box center [226, 22] width 72 height 12
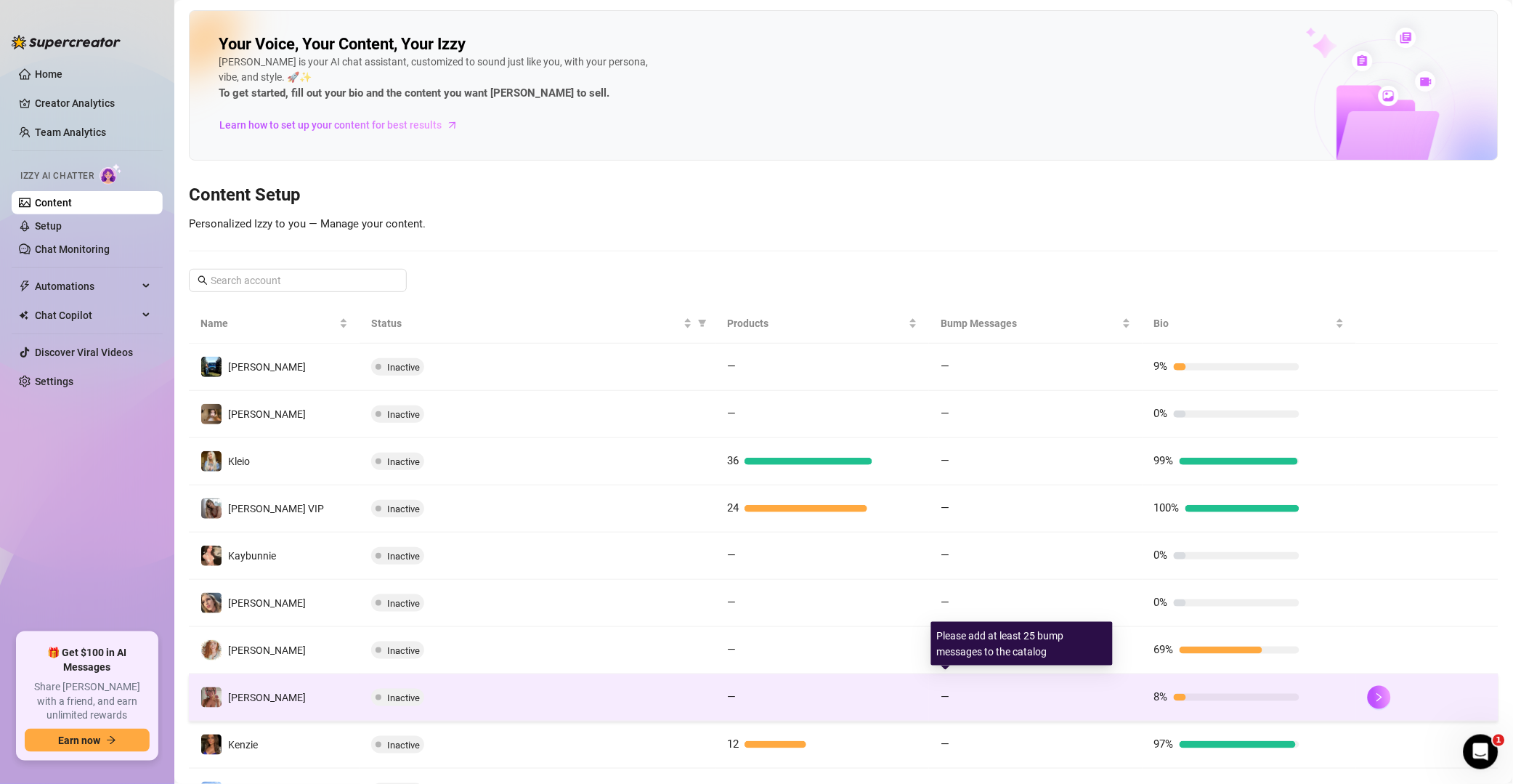
scroll to position [117, 0]
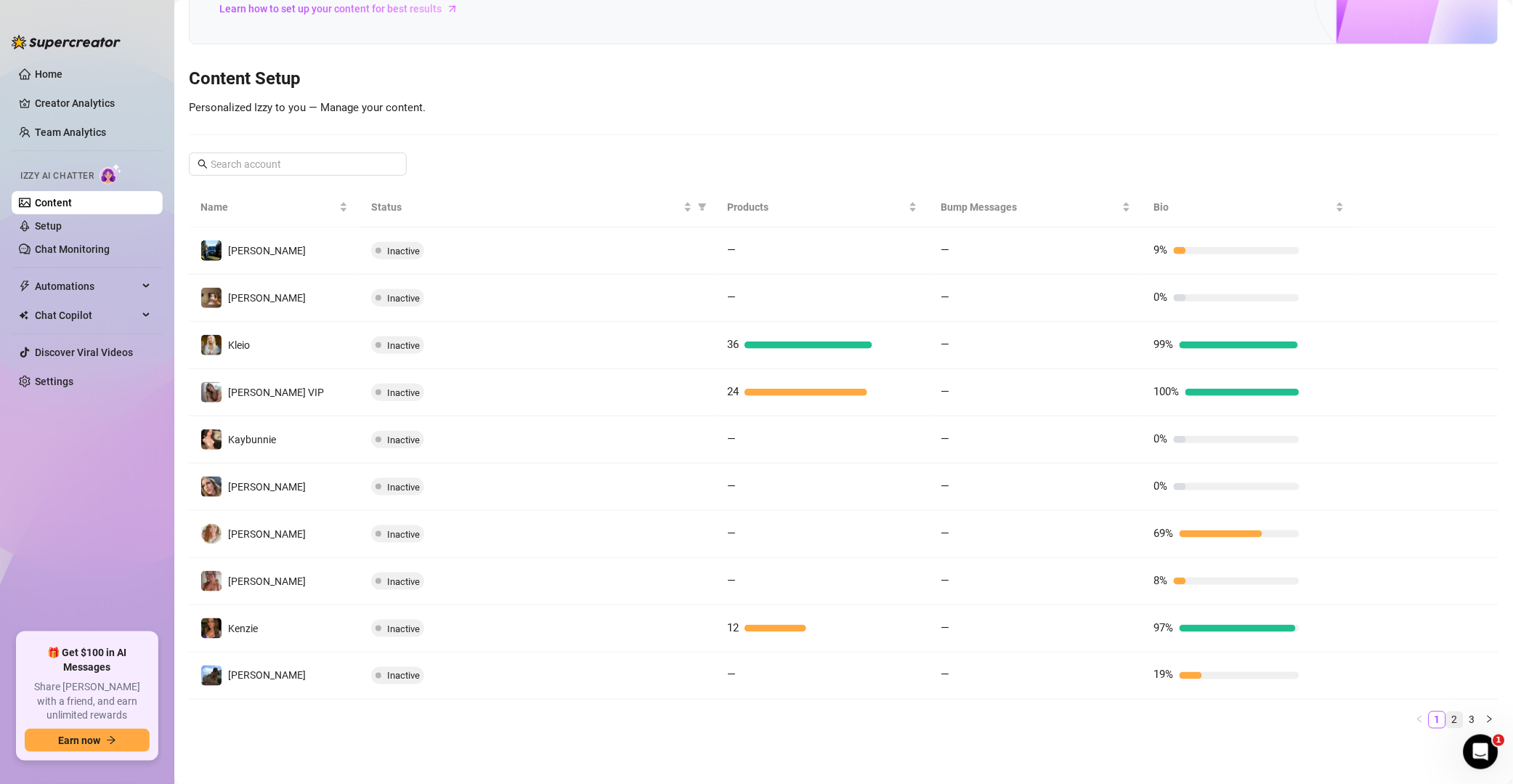
click at [1085, 717] on link "2" at bounding box center [1456, 720] width 16 height 16
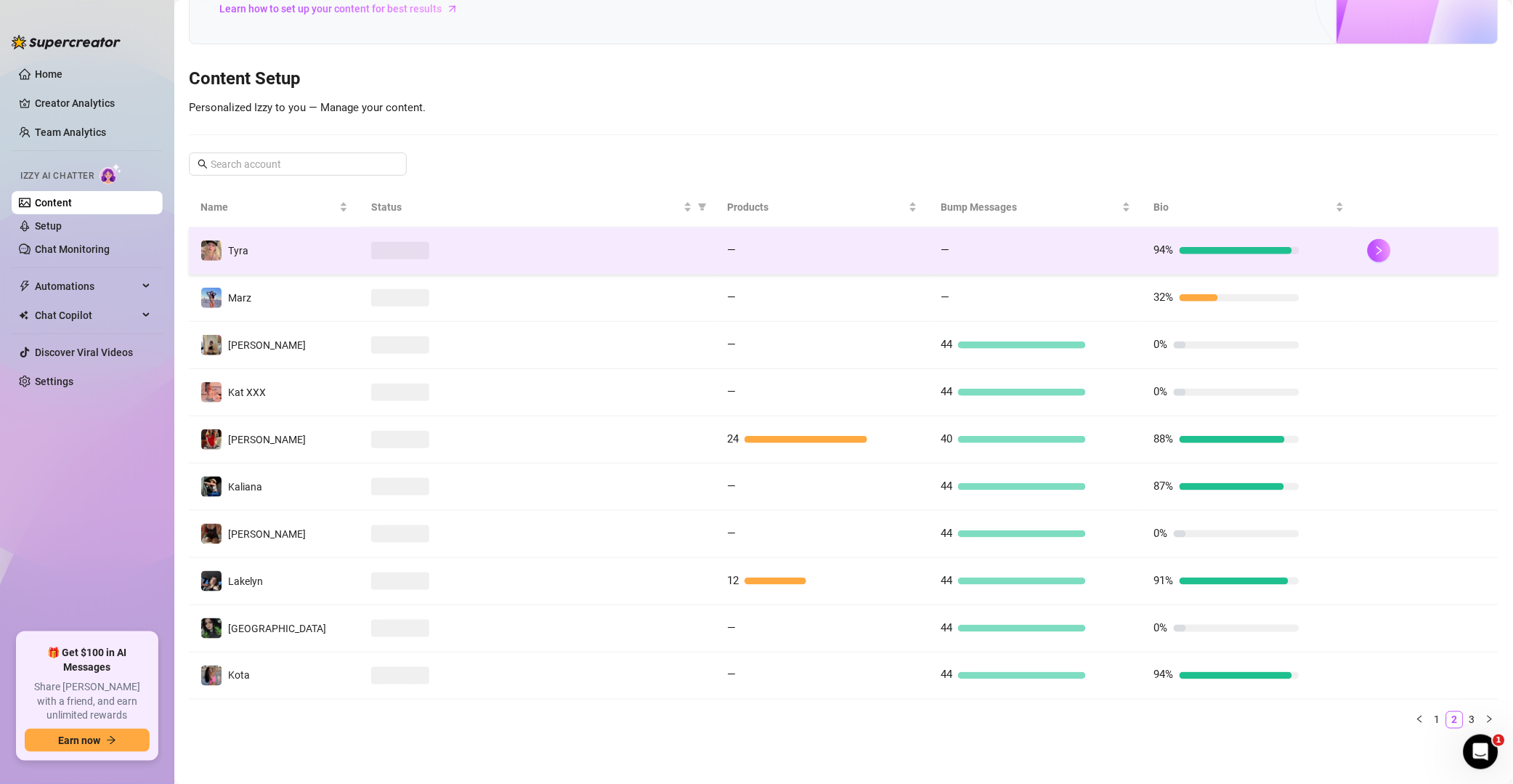
click at [1085, 267] on td "94%" at bounding box center [1250, 251] width 214 height 47
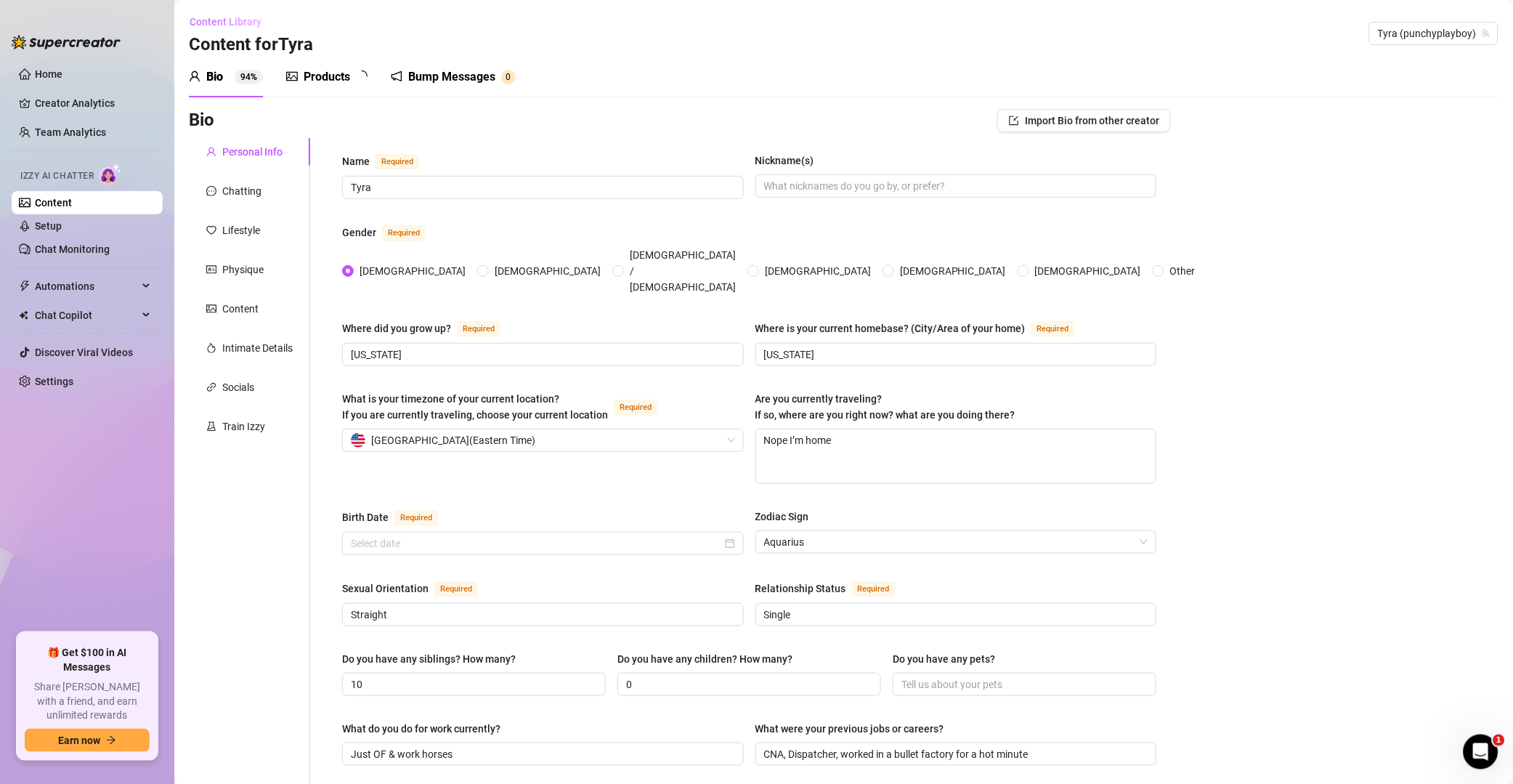
radio input "true"
type input "[DATE]"
click at [236, 21] on span "Content Library" at bounding box center [226, 22] width 72 height 12
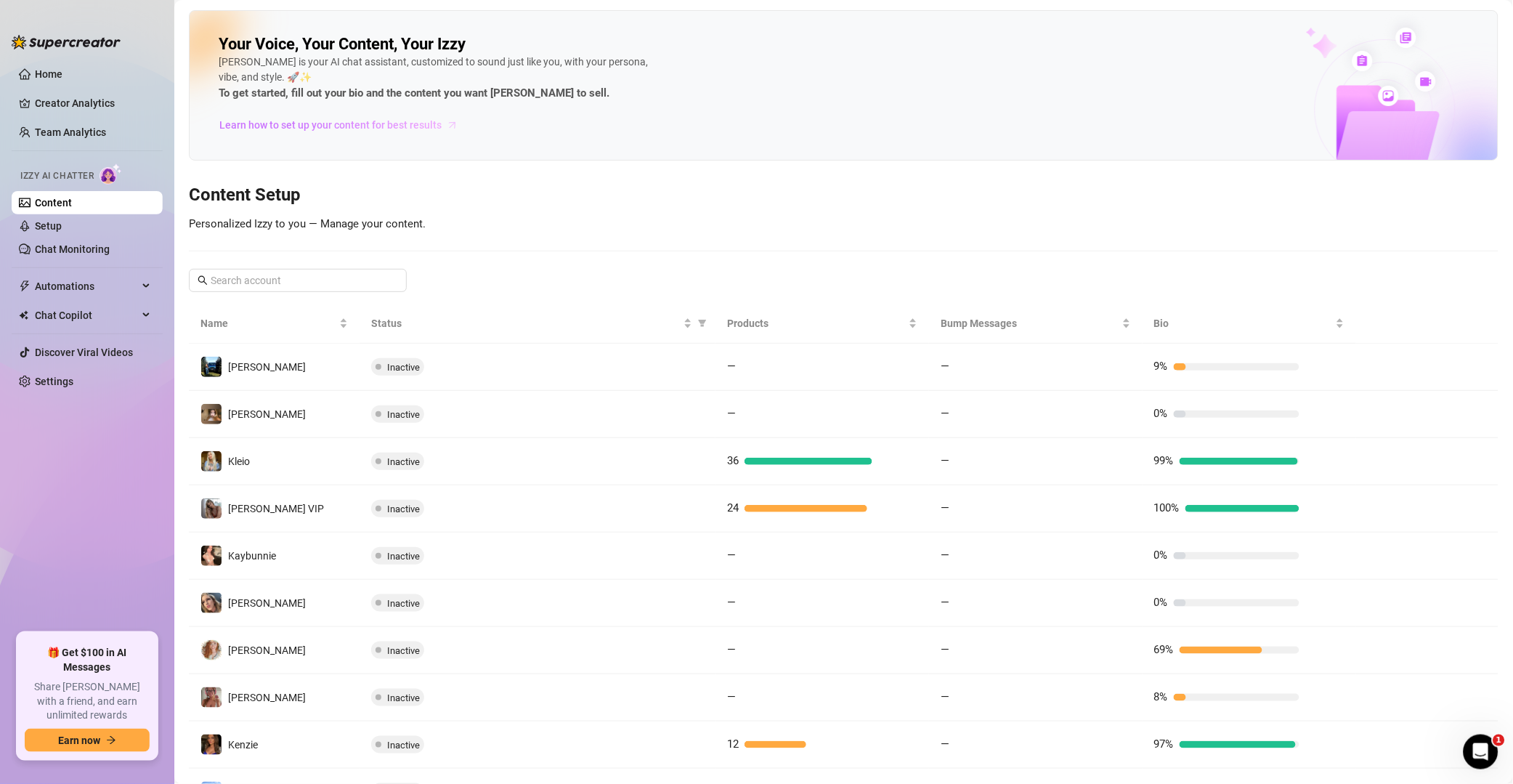
click at [410, 125] on span "Learn how to set up your content for best results" at bounding box center [331, 125] width 222 height 16
click at [303, 209] on div "Your Voice, Your Content, Your [PERSON_NAME] is your AI chat assistant, customi…" at bounding box center [844, 434] width 1310 height 846
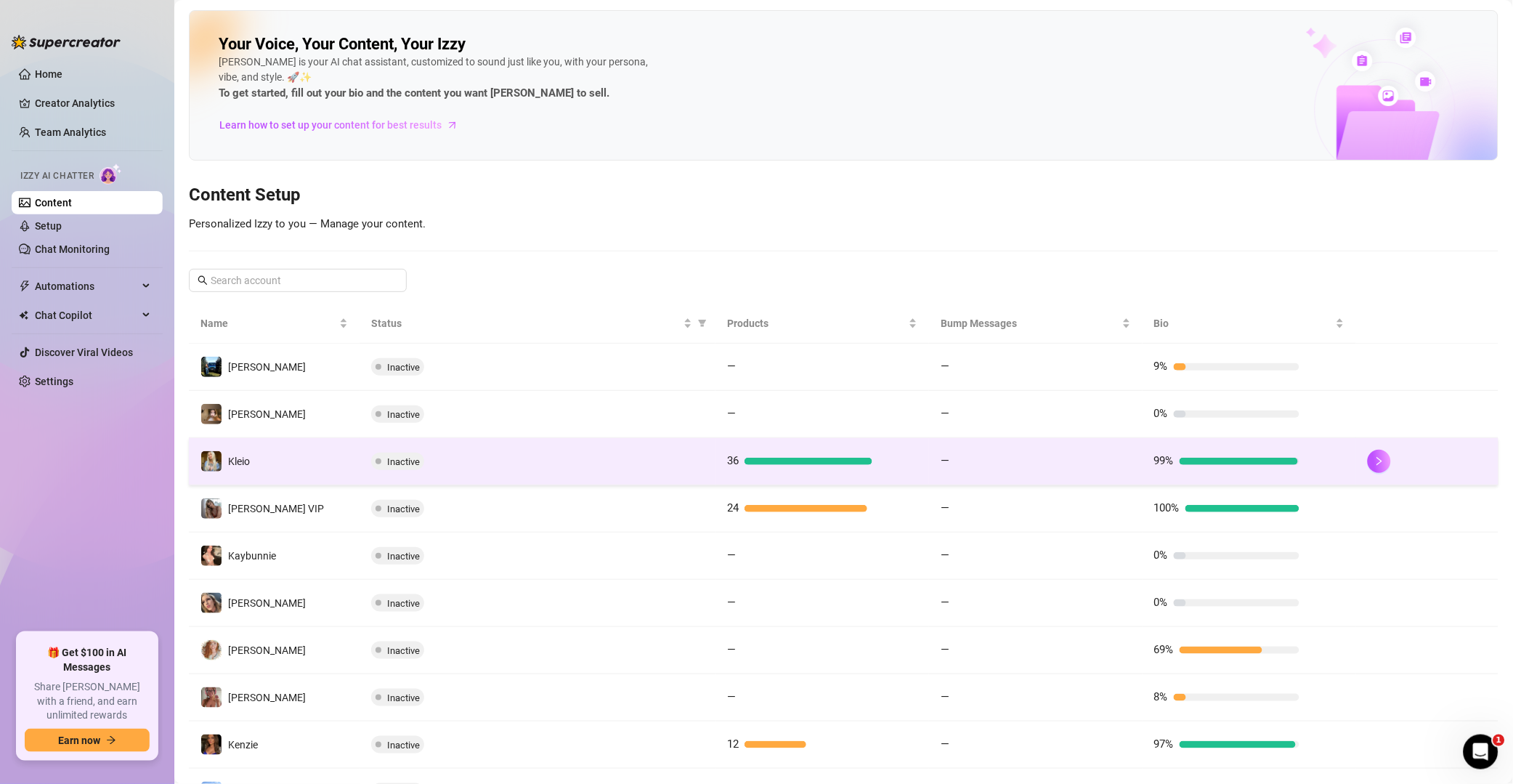
scroll to position [117, 0]
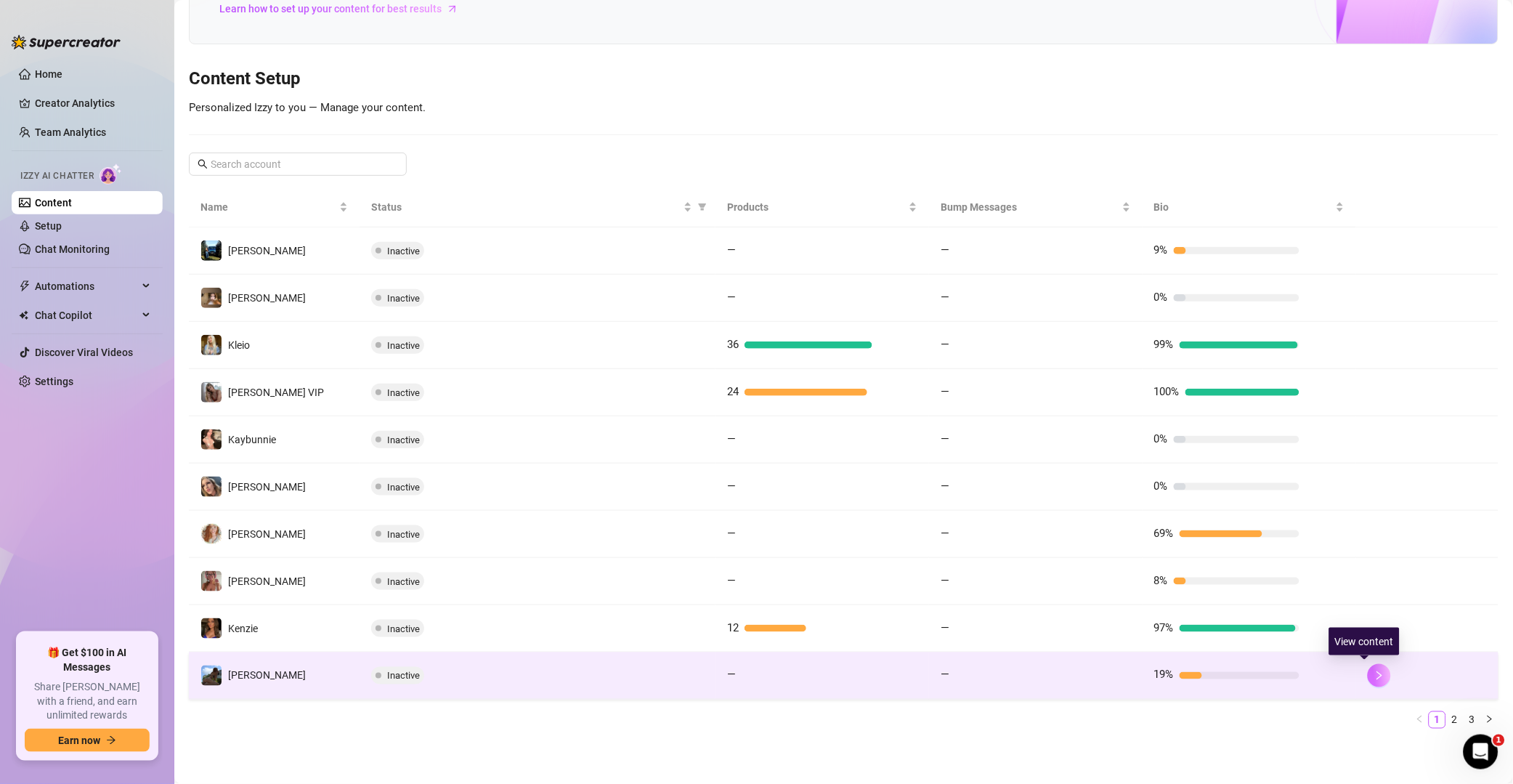
click at [1085, 674] on icon "right" at bounding box center [1380, 675] width 5 height 9
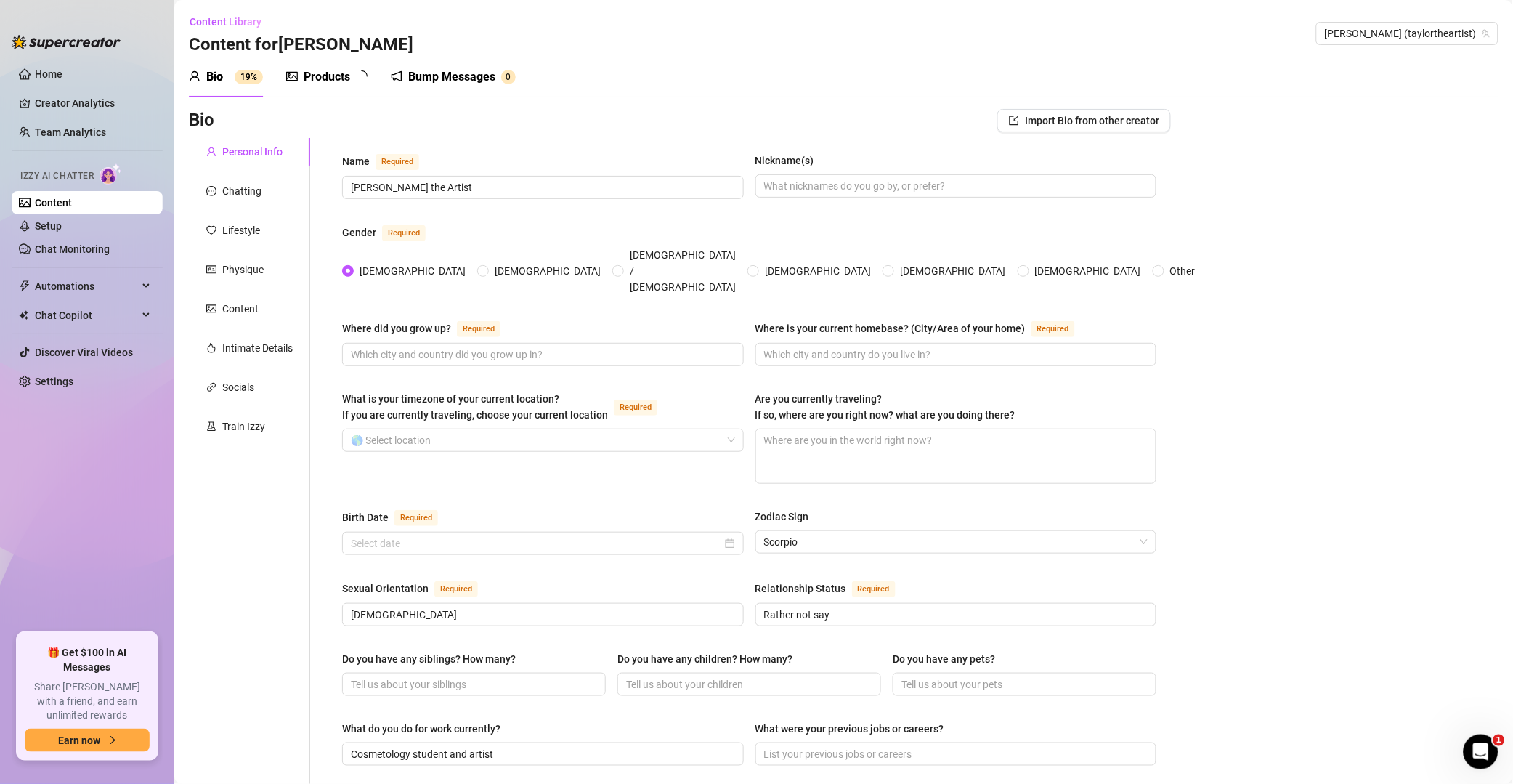
radio input "true"
type input "[DATE]"
click at [236, 24] on span "Content Library" at bounding box center [226, 22] width 72 height 12
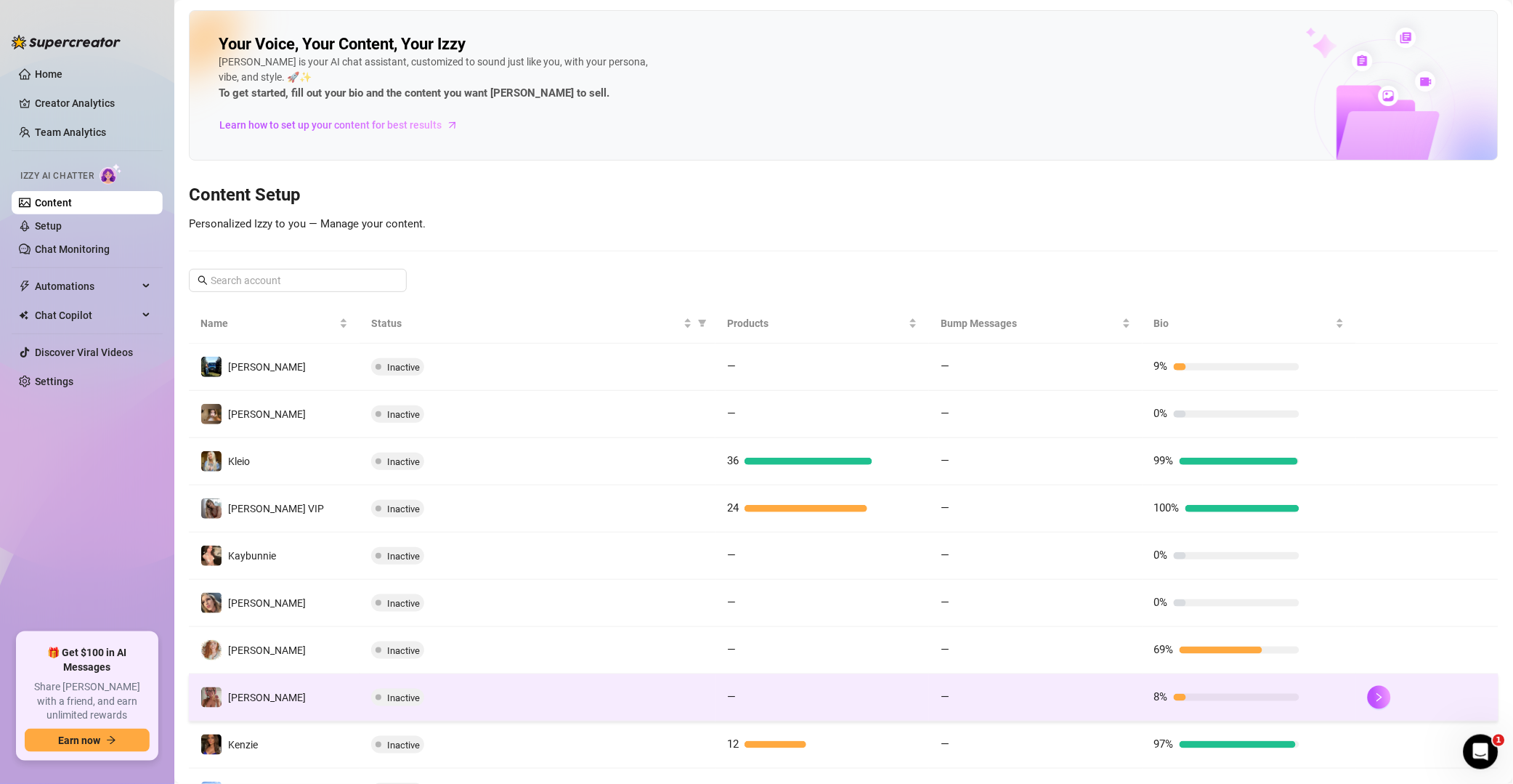
scroll to position [117, 0]
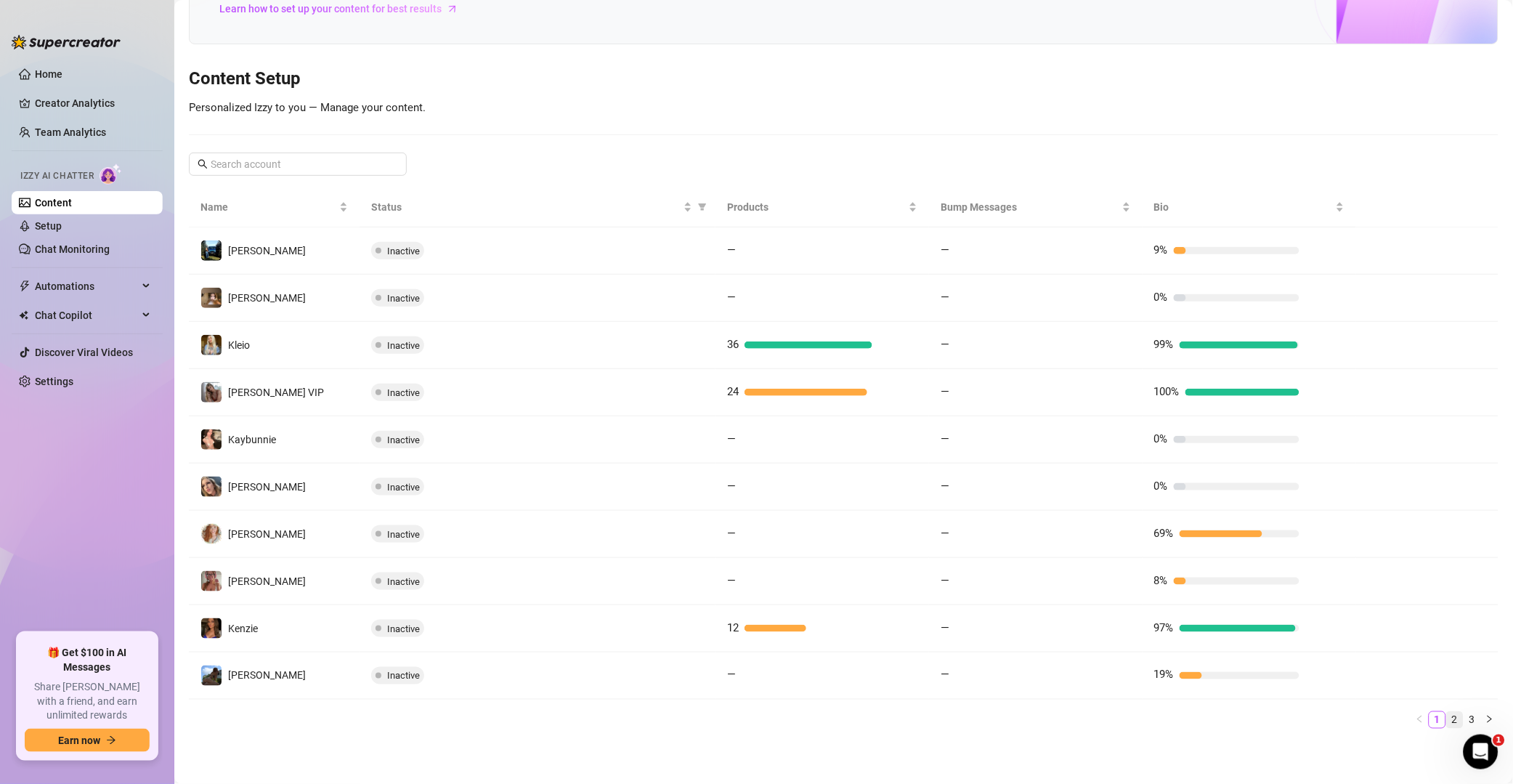
click at [1085, 723] on link "2" at bounding box center [1456, 720] width 16 height 16
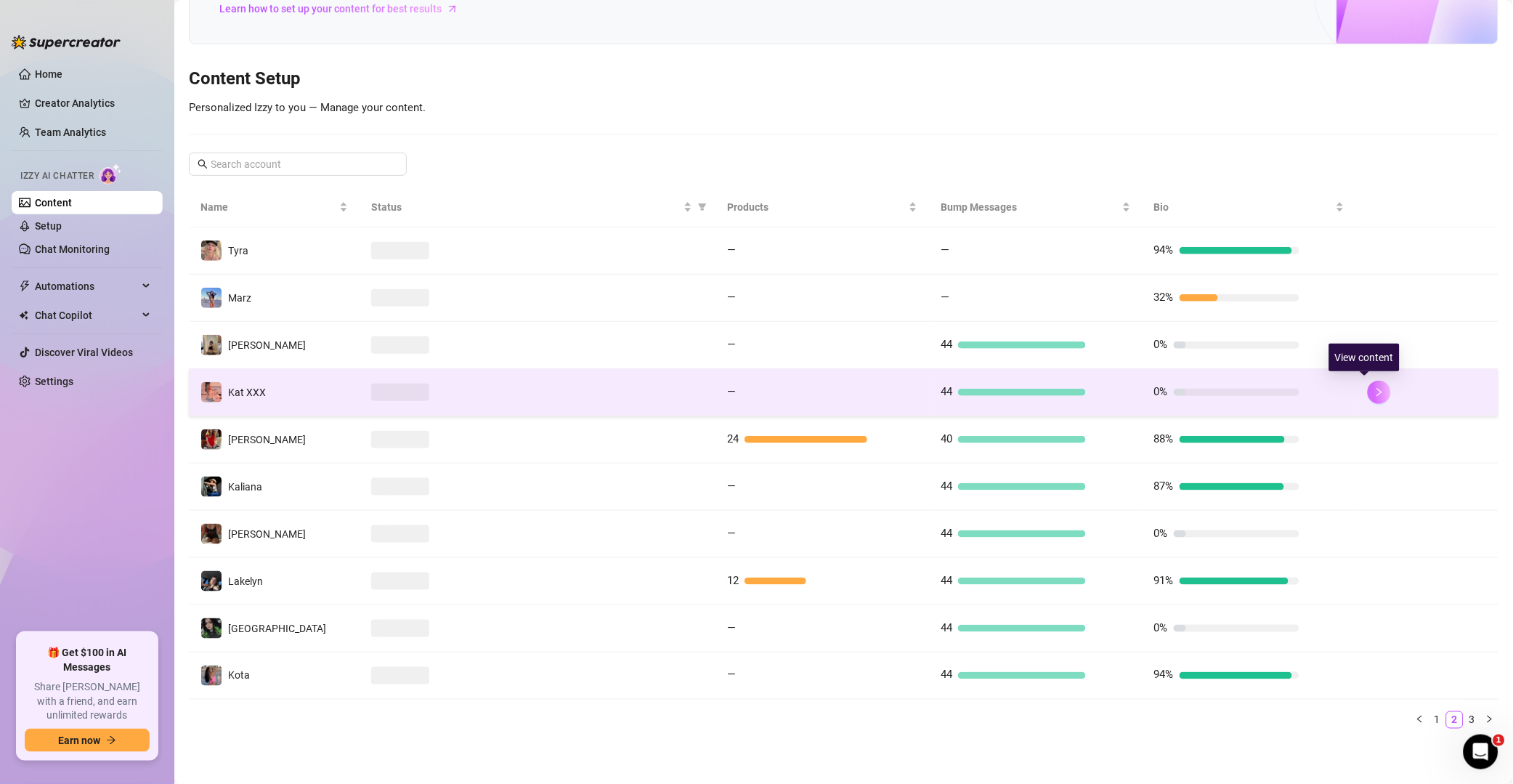
click at [1085, 399] on button "button" at bounding box center [1379, 392] width 23 height 23
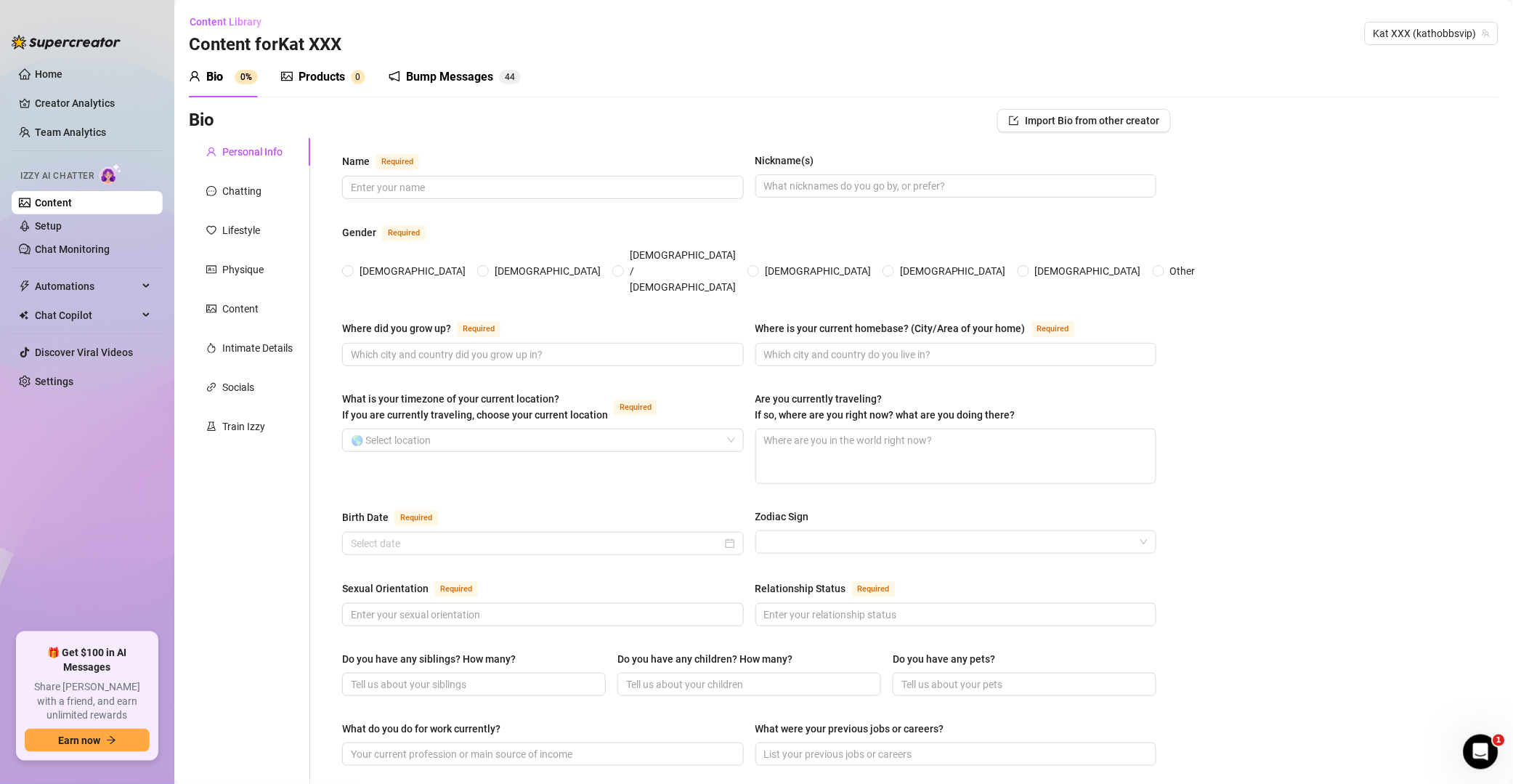
click at [476, 69] on div "Bump Messages" at bounding box center [450, 77] width 87 height 18
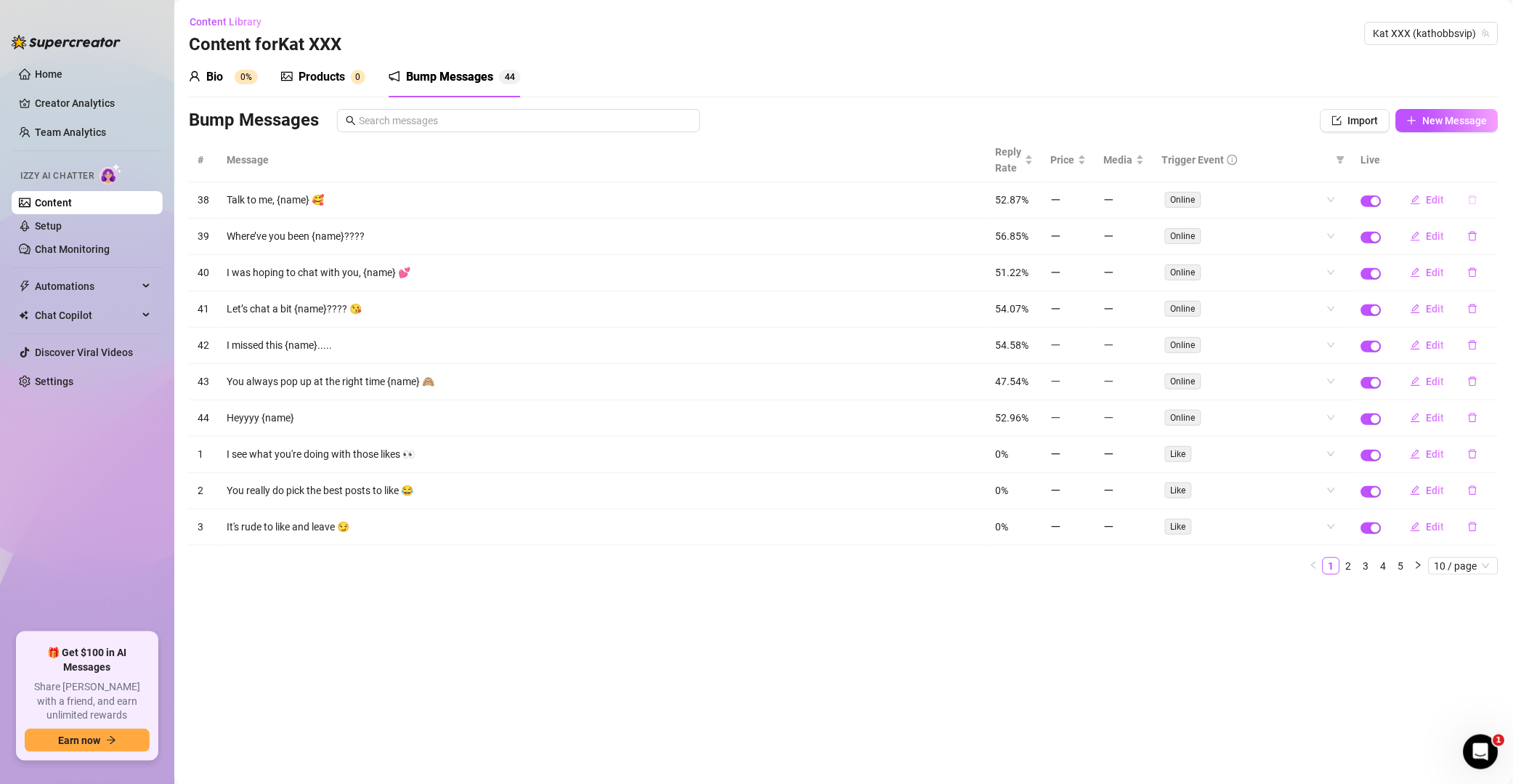
click at [1085, 201] on button "button" at bounding box center [1473, 200] width 34 height 23
click at [1085, 172] on div "Delete this message? No Yes" at bounding box center [1448, 152] width 128 height 57
click at [1085, 167] on span "Yes" at bounding box center [1489, 163] width 18 height 12
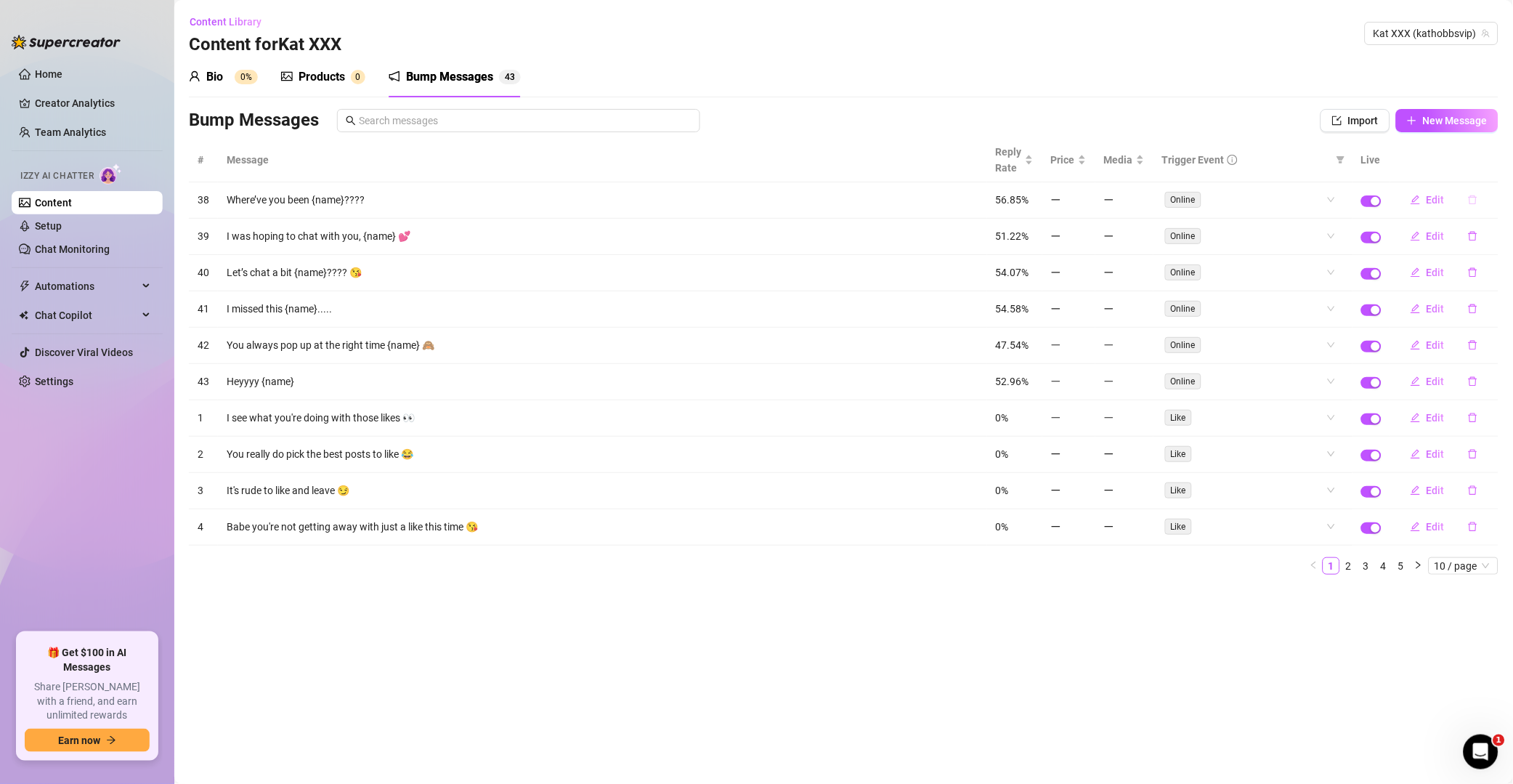
click at [1085, 200] on icon "delete" at bounding box center [1473, 200] width 10 height 10
click at [1085, 168] on button "Yes" at bounding box center [1488, 163] width 28 height 18
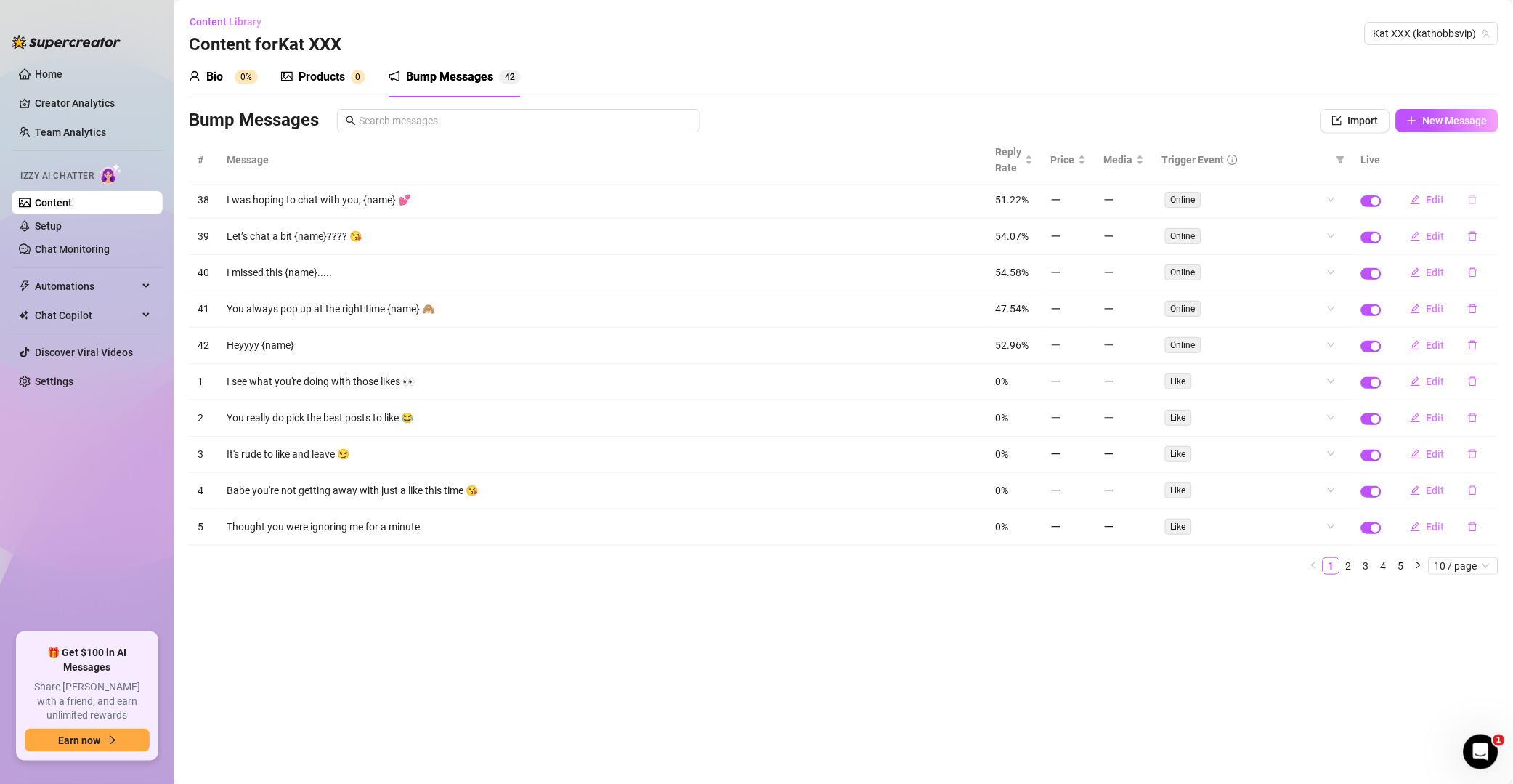
click at [1085, 203] on icon "delete" at bounding box center [1473, 200] width 10 height 10
click at [1085, 162] on span "Yes" at bounding box center [1489, 163] width 18 height 12
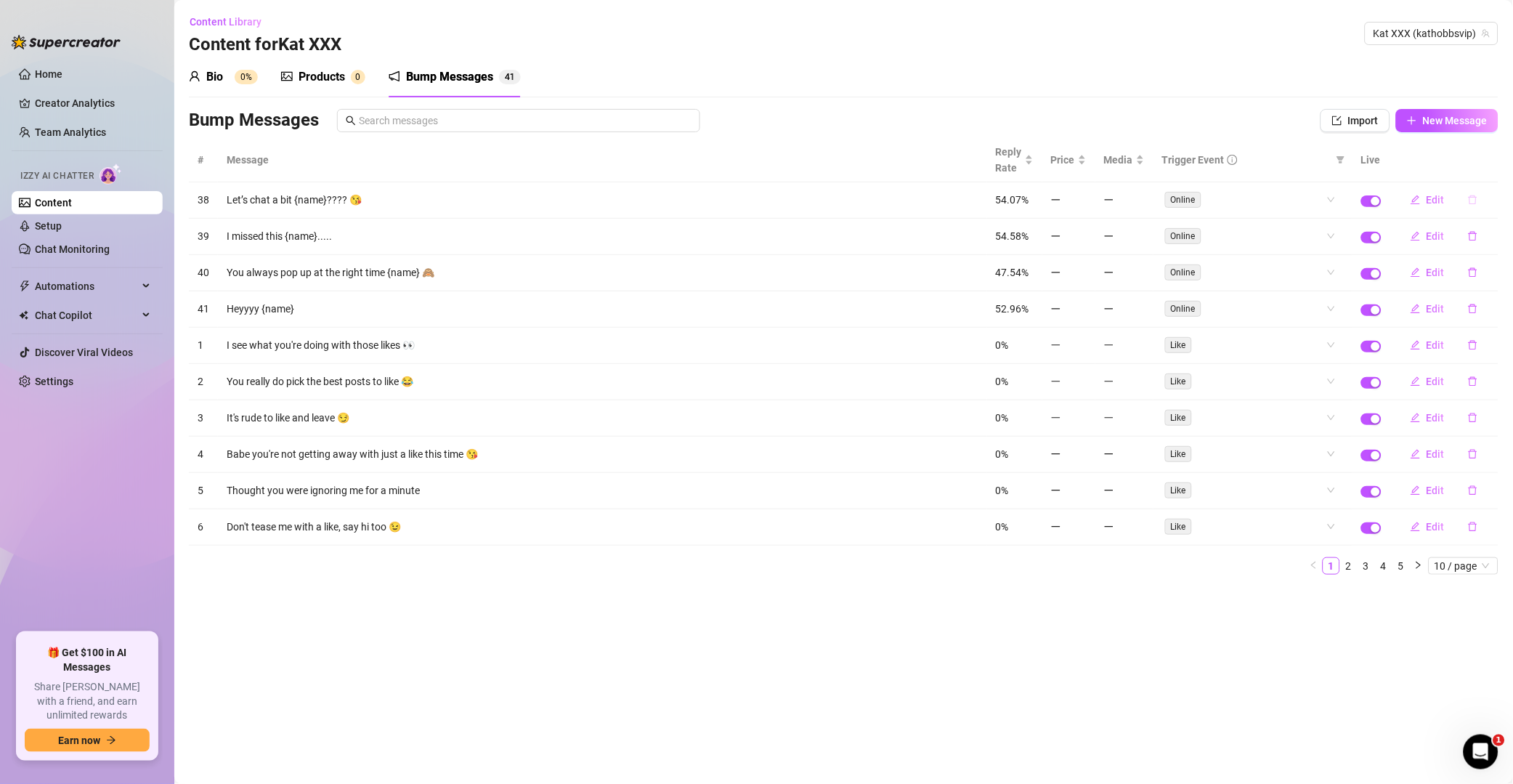
click at [1085, 202] on icon "delete" at bounding box center [1473, 200] width 10 height 10
click at [1085, 160] on span "Yes" at bounding box center [1489, 163] width 18 height 12
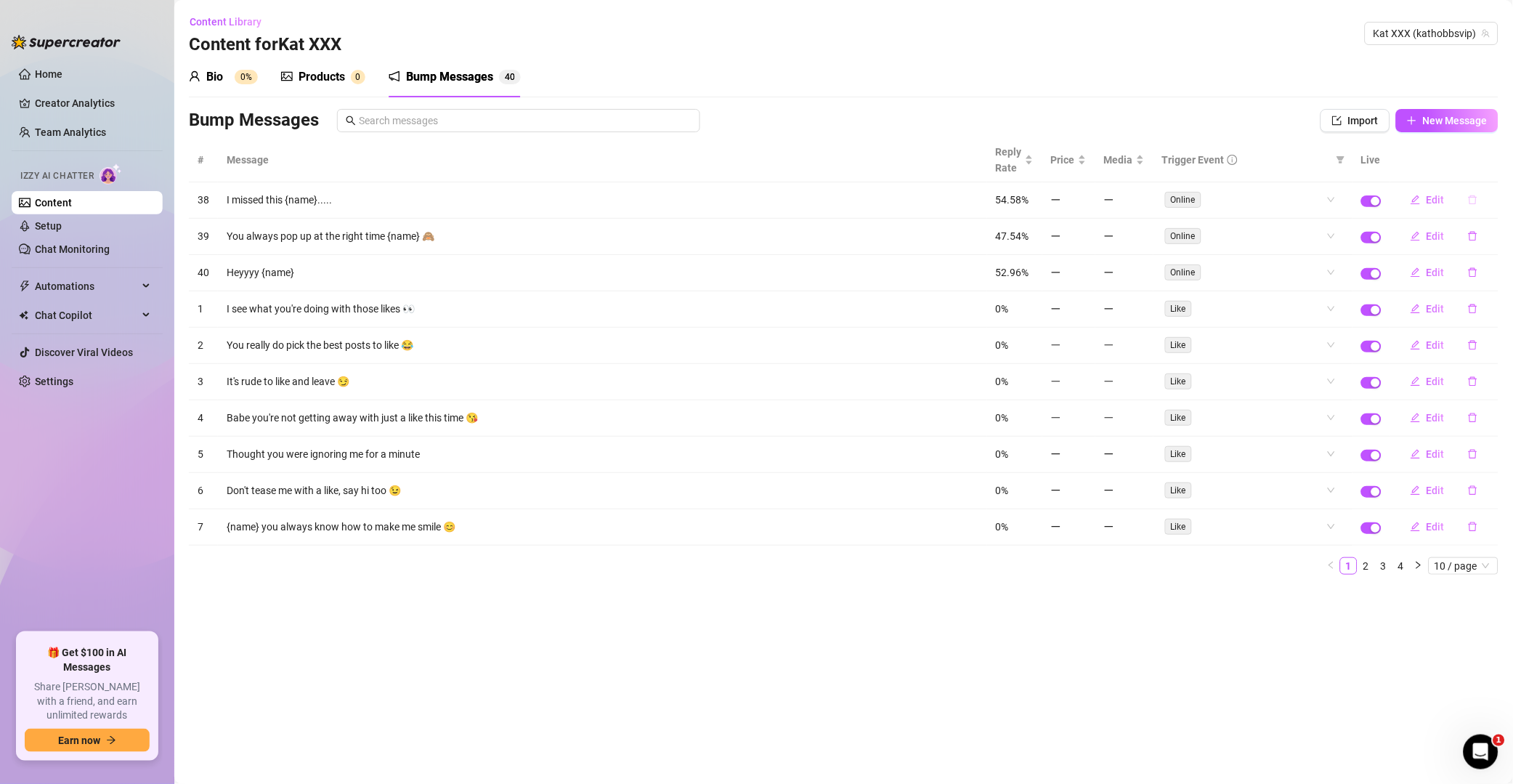
click at [1085, 200] on icon "delete" at bounding box center [1473, 200] width 10 height 10
click at [1085, 167] on span "Yes" at bounding box center [1489, 163] width 18 height 12
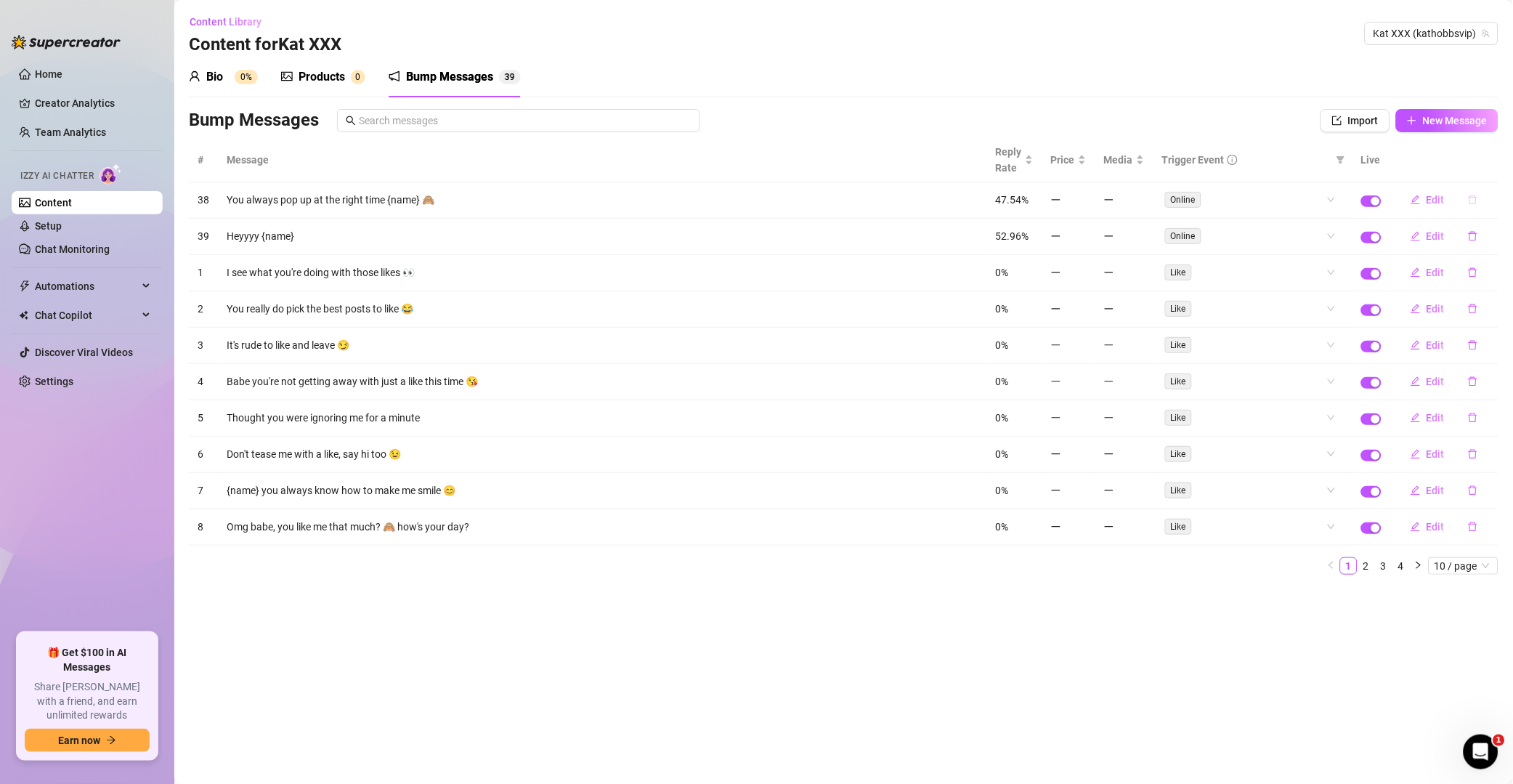
click at [1085, 200] on icon "delete" at bounding box center [1473, 200] width 10 height 10
click at [1085, 158] on span "Yes" at bounding box center [1489, 163] width 18 height 12
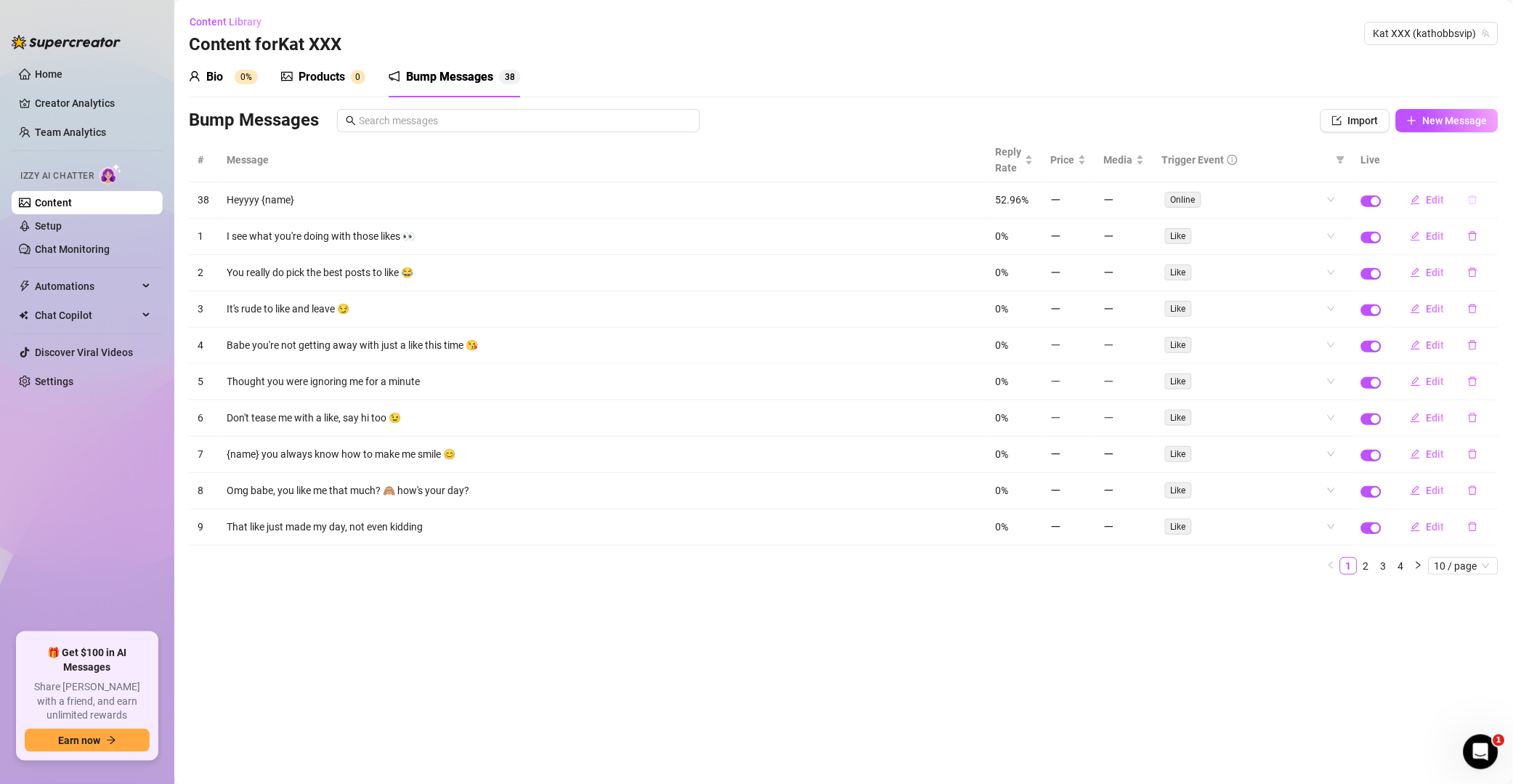
click at [1085, 203] on icon "delete" at bounding box center [1473, 200] width 10 height 10
click at [1085, 163] on span "Yes" at bounding box center [1489, 163] width 18 height 12
click at [1085, 207] on button "button" at bounding box center [1473, 200] width 34 height 23
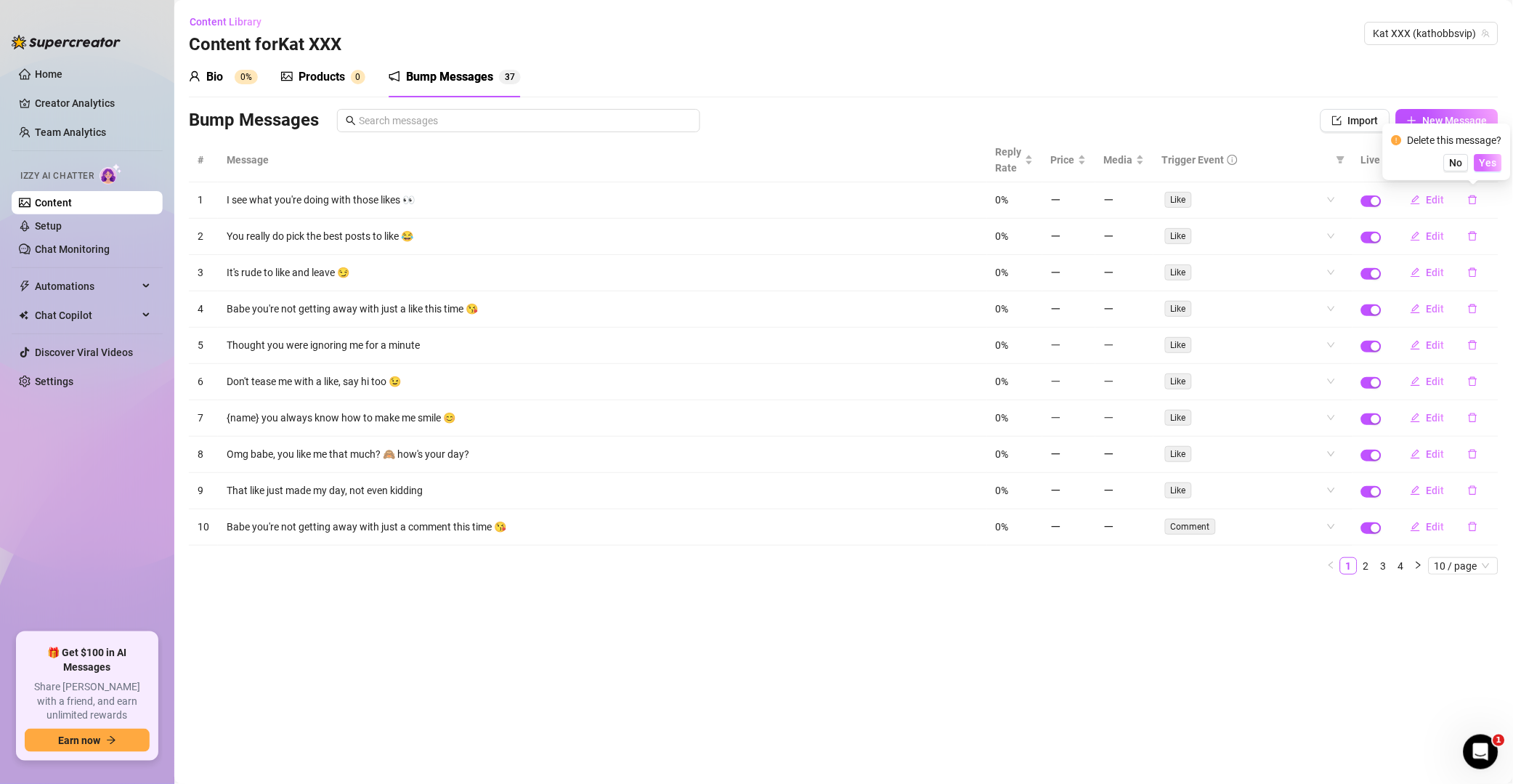
click at [1085, 167] on span "Yes" at bounding box center [1489, 163] width 18 height 12
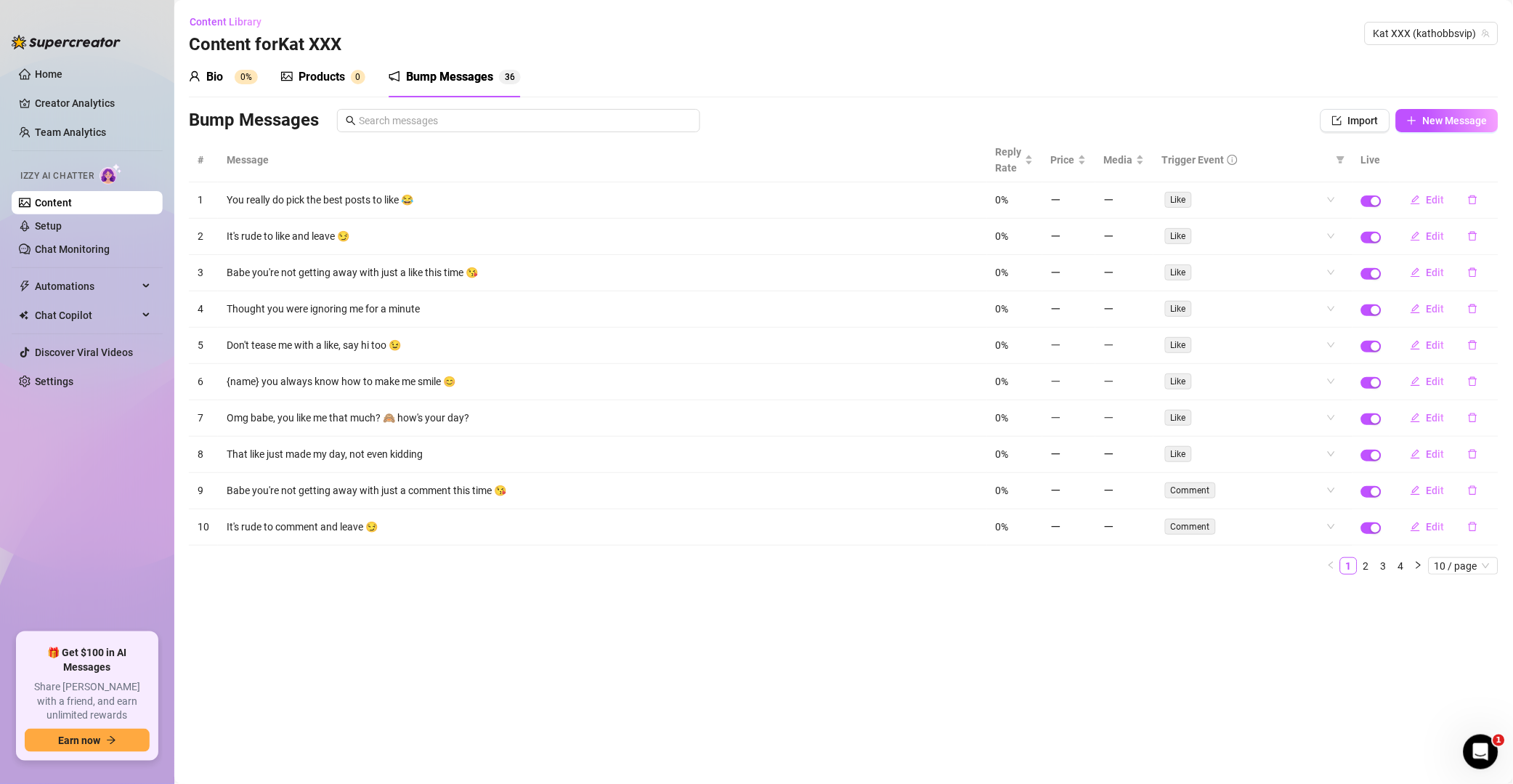
click at [1085, 206] on button "button" at bounding box center [1473, 200] width 34 height 23
click at [1085, 163] on span "Yes" at bounding box center [1489, 163] width 18 height 12
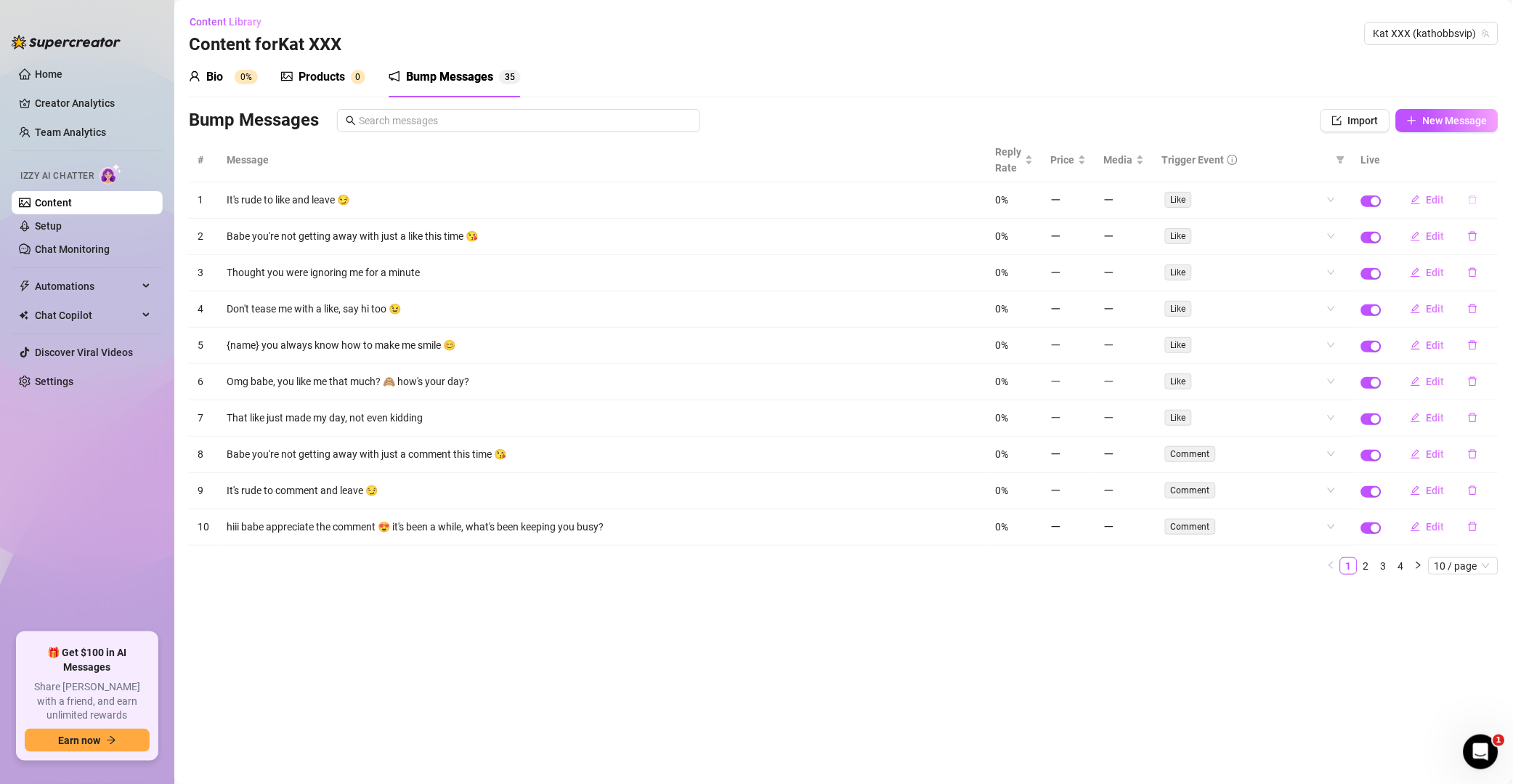
click at [1085, 203] on icon "delete" at bounding box center [1473, 200] width 10 height 10
click at [1085, 167] on span "Yes" at bounding box center [1489, 163] width 18 height 12
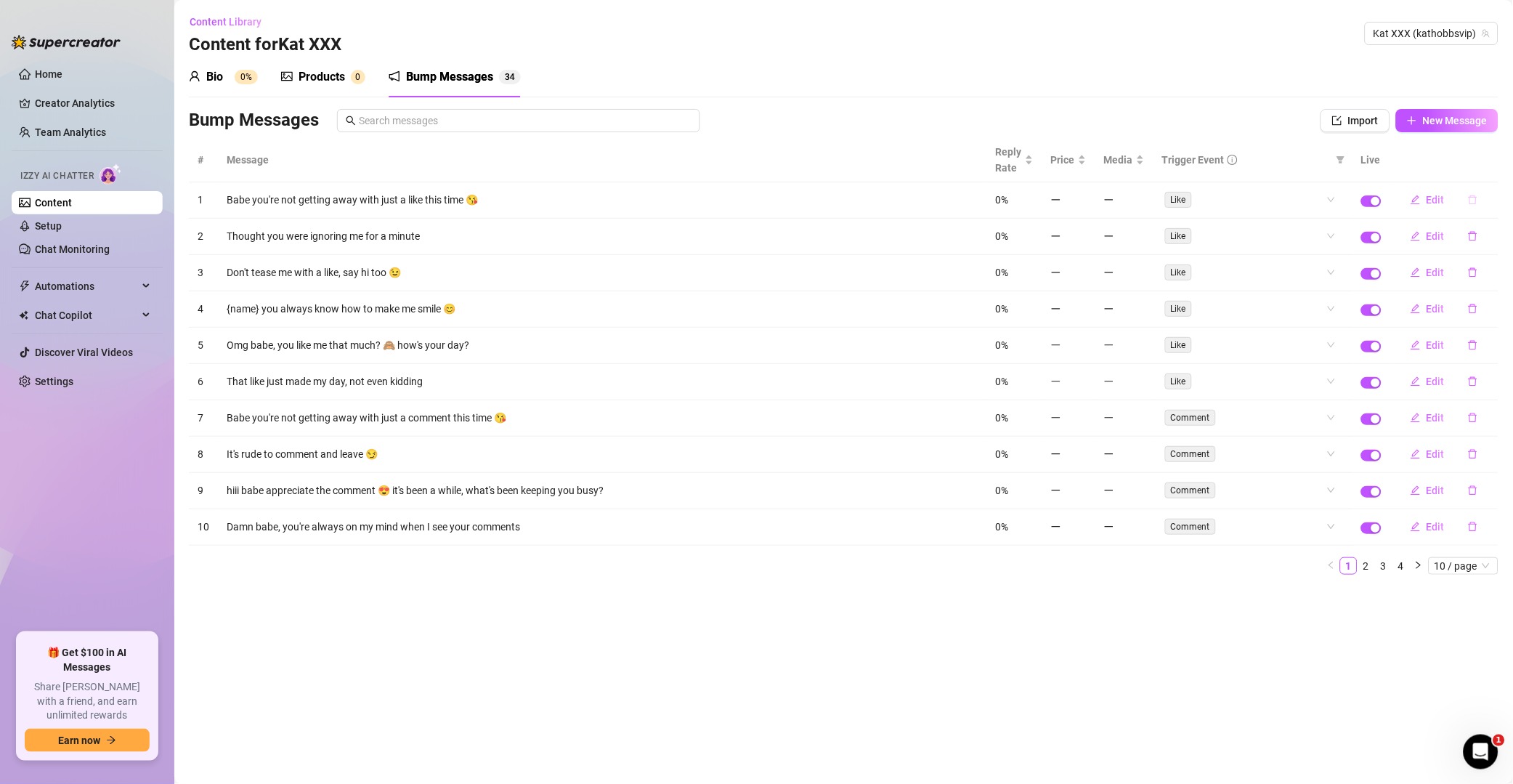
click at [1085, 200] on icon "delete" at bounding box center [1473, 200] width 10 height 10
click at [1085, 162] on span "Yes" at bounding box center [1489, 163] width 18 height 12
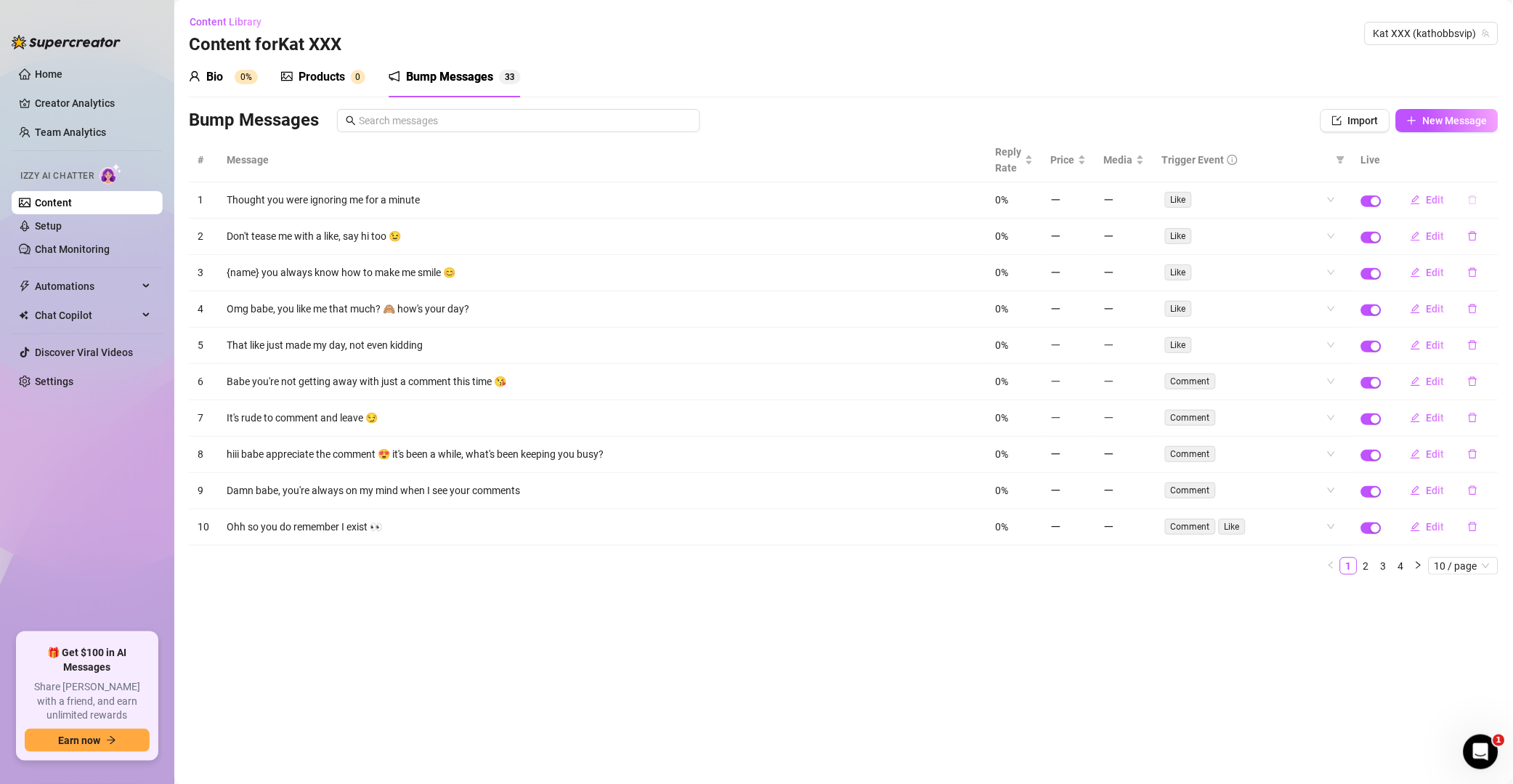
click at [1085, 198] on icon "delete" at bounding box center [1473, 200] width 9 height 10
click at [1085, 164] on span "Yes" at bounding box center [1489, 163] width 18 height 12
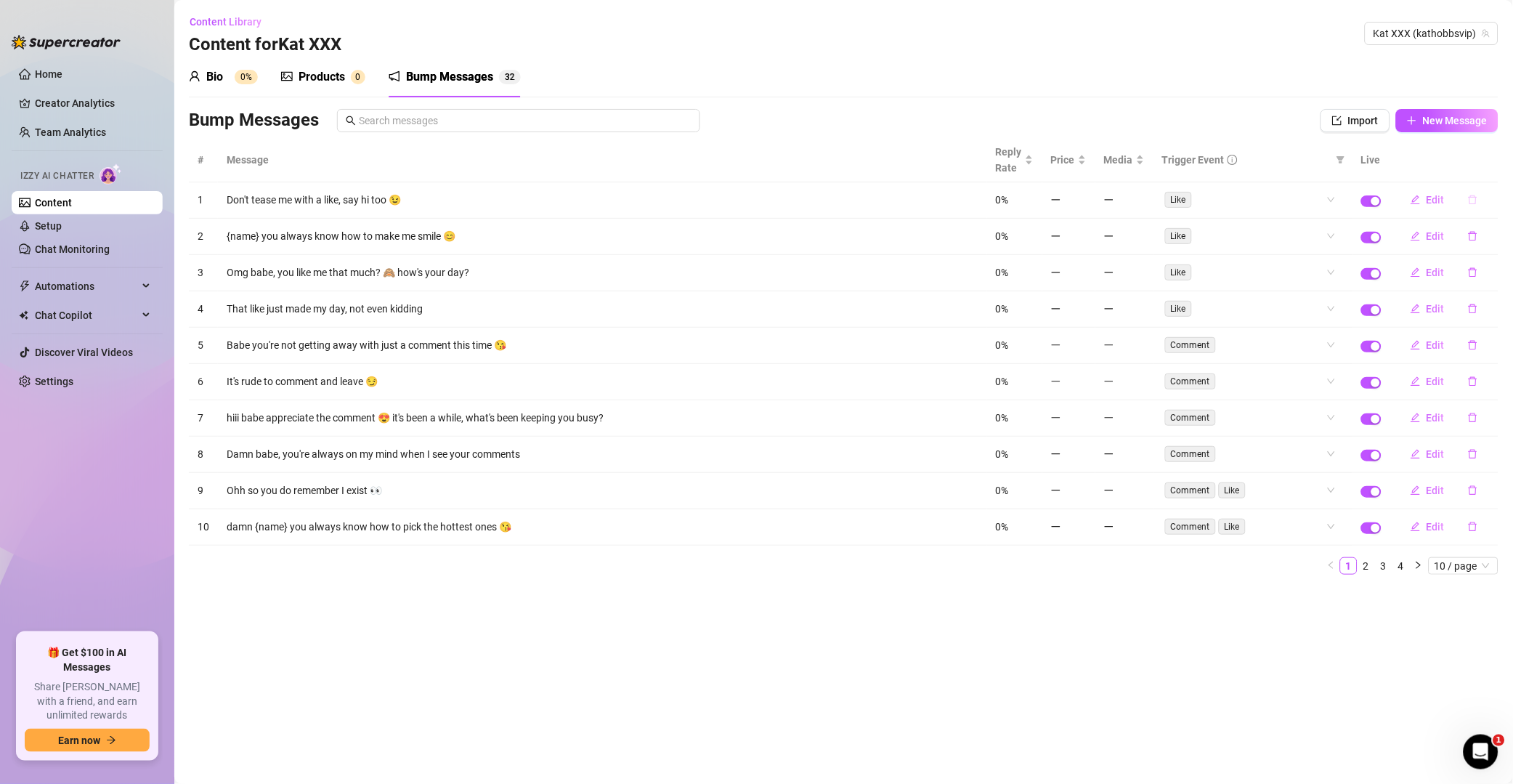
click at [1085, 194] on button "button" at bounding box center [1473, 200] width 34 height 23
click at [1085, 152] on div "Delete this message? No Yes" at bounding box center [1448, 152] width 110 height 39
click at [1085, 164] on span "Yes" at bounding box center [1489, 163] width 18 height 12
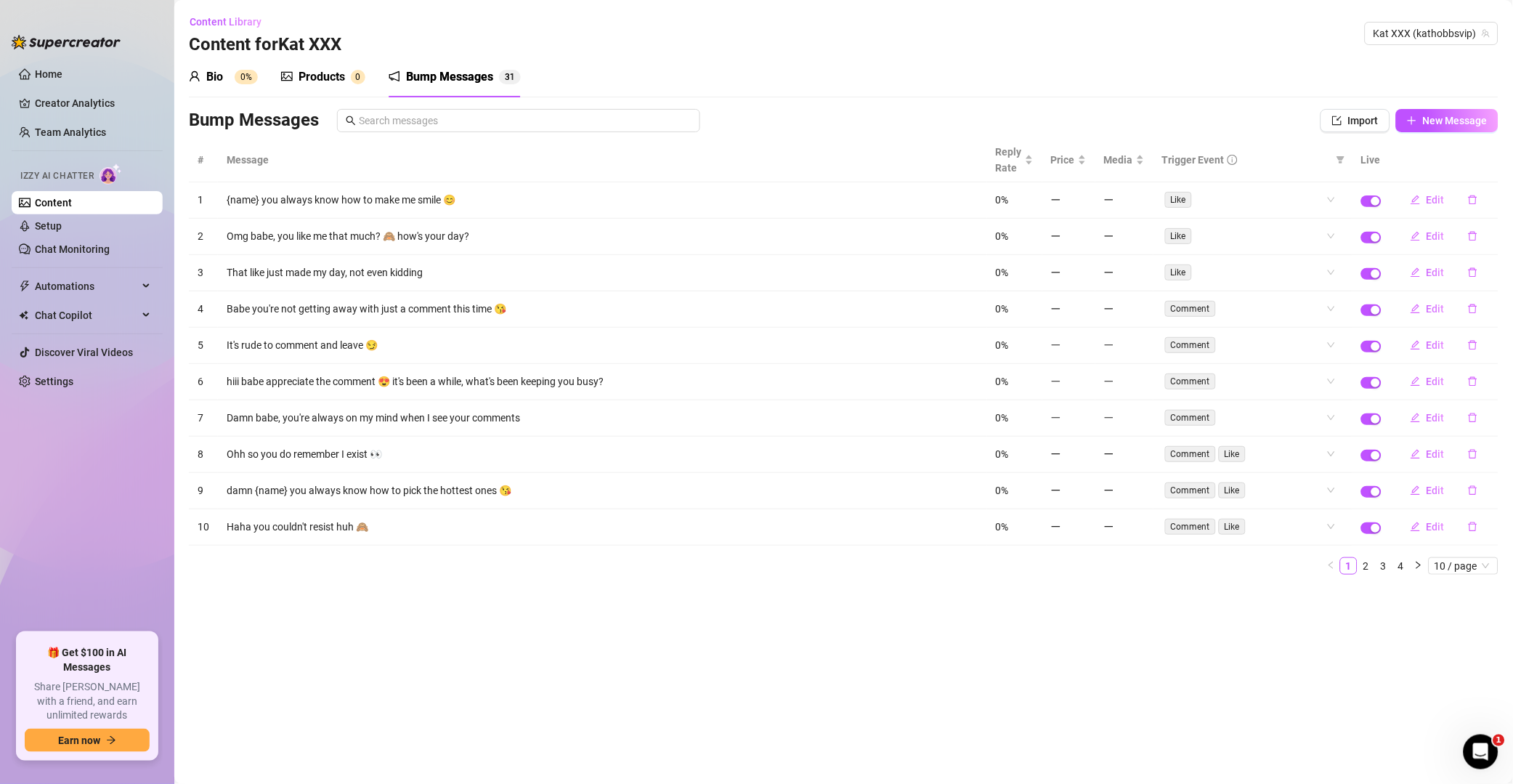
click at [1085, 196] on icon "delete" at bounding box center [1473, 200] width 10 height 10
click at [1085, 164] on span "Yes" at bounding box center [1489, 163] width 18 height 12
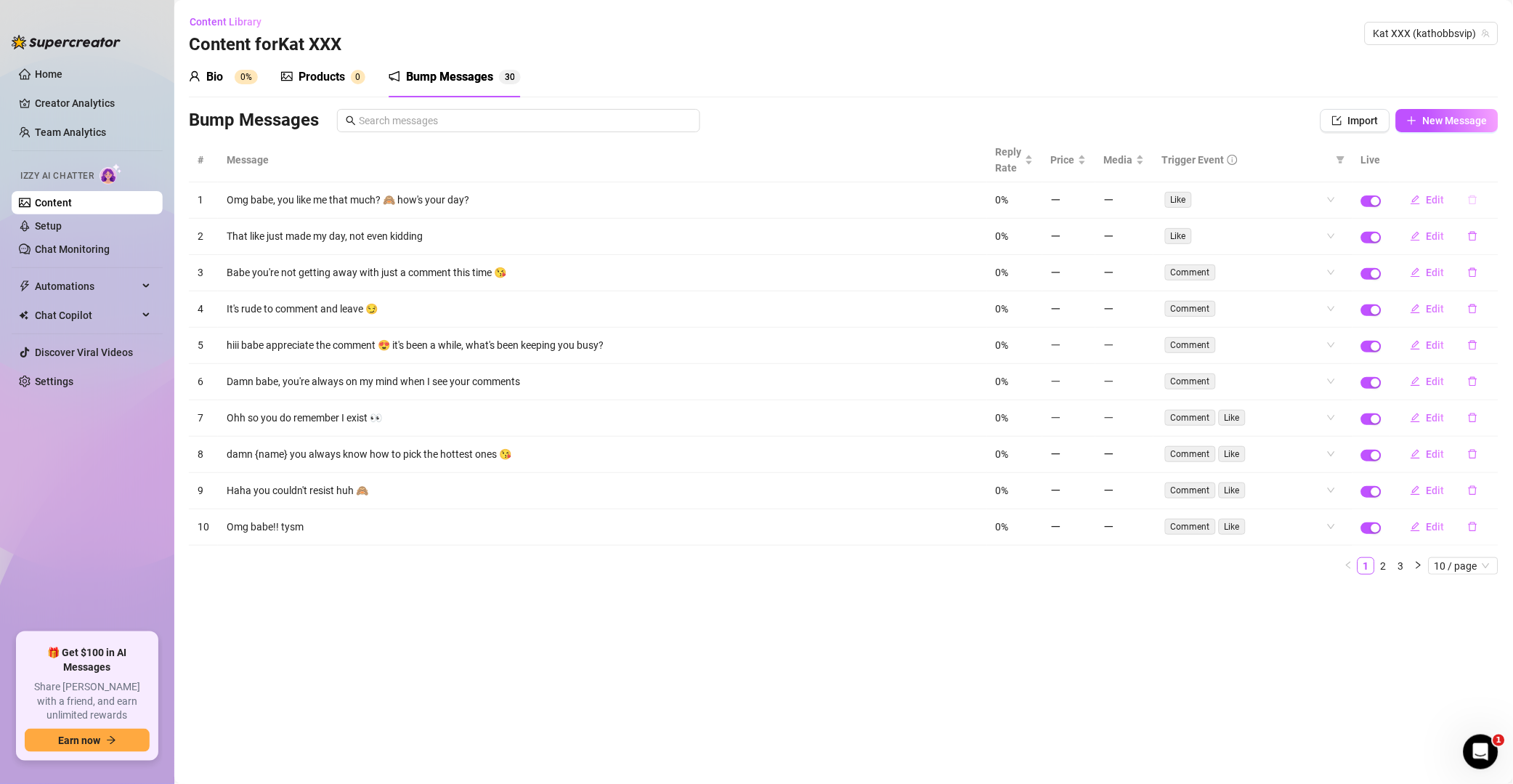
drag, startPoint x: -77, startPoint y: 849, endPoint x: 1481, endPoint y: 197, distance: 1688.9
click at [1085, 197] on button "button" at bounding box center [1473, 200] width 34 height 23
click at [1085, 163] on span "Yes" at bounding box center [1489, 163] width 18 height 12
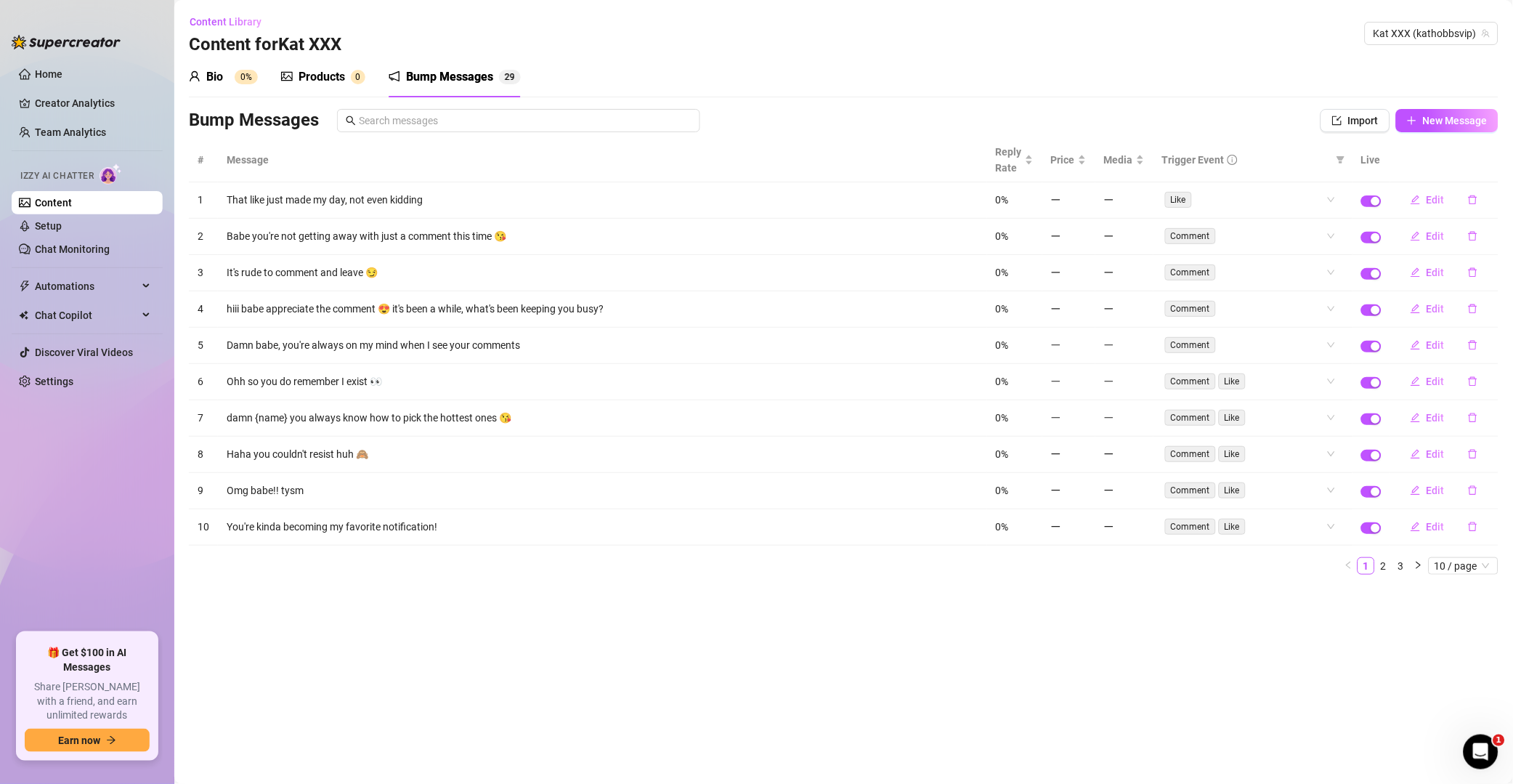
click at [1085, 206] on button "button" at bounding box center [1473, 200] width 34 height 23
click at [1085, 157] on span "Yes" at bounding box center [1489, 163] width 18 height 12
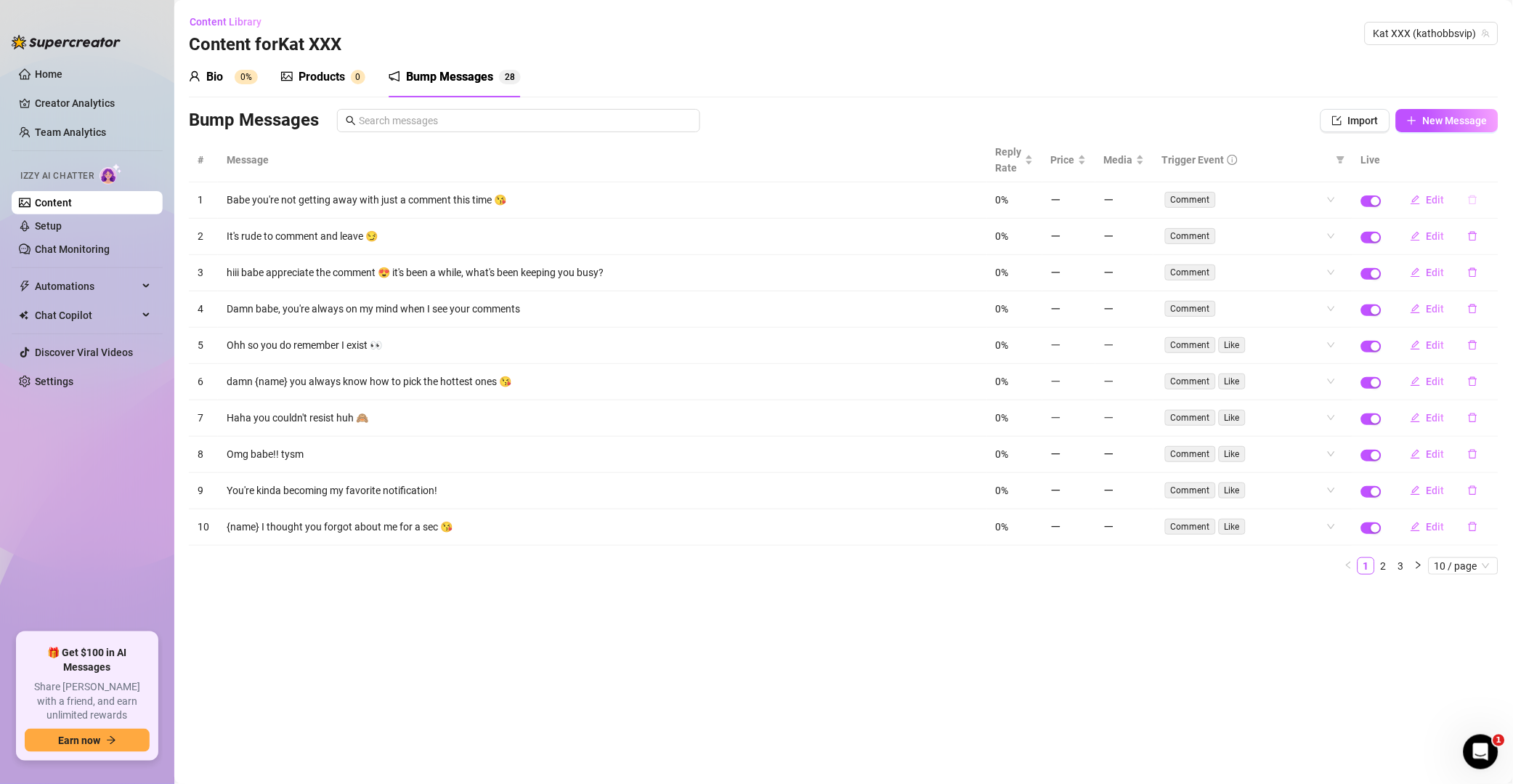
click at [1085, 196] on icon "delete" at bounding box center [1473, 200] width 10 height 10
click at [1085, 161] on span "Yes" at bounding box center [1489, 163] width 18 height 12
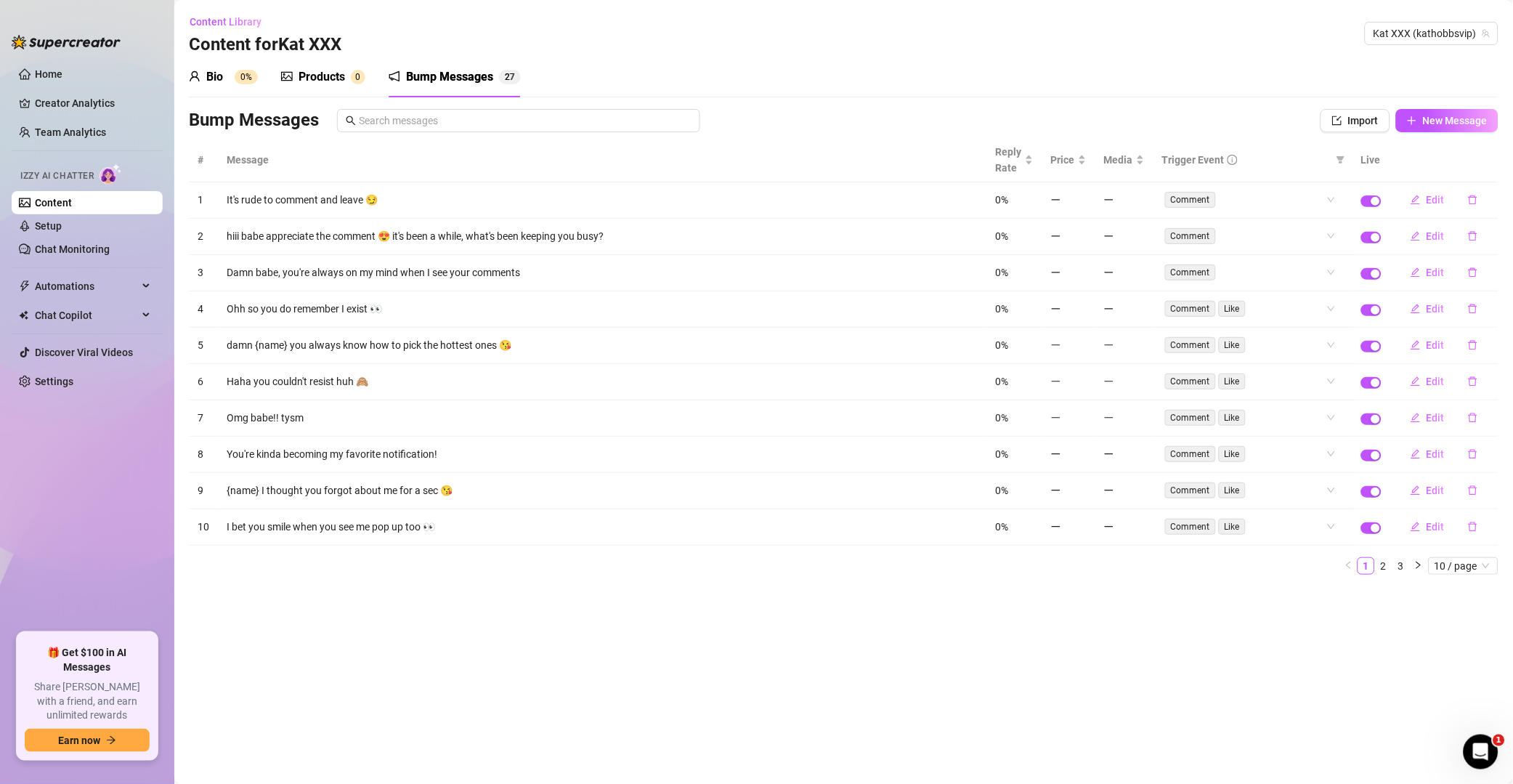
click at [1085, 194] on button "button" at bounding box center [1473, 200] width 34 height 23
click at [1085, 156] on button "Yes" at bounding box center [1488, 163] width 28 height 18
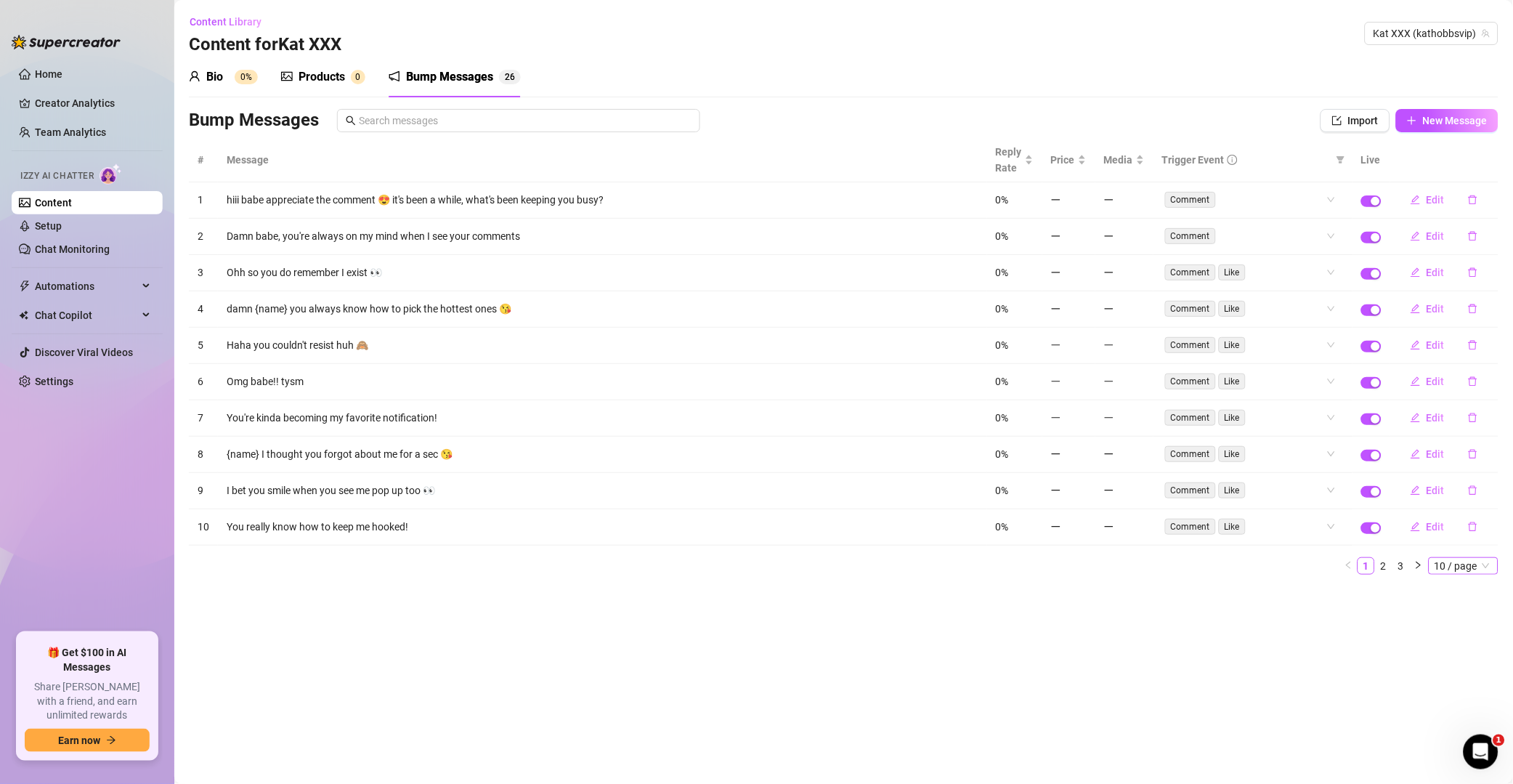
click at [1085, 566] on span "10 / page" at bounding box center [1463, 566] width 58 height 16
click at [1085, 658] on div "100 / page" at bounding box center [1464, 662] width 49 height 16
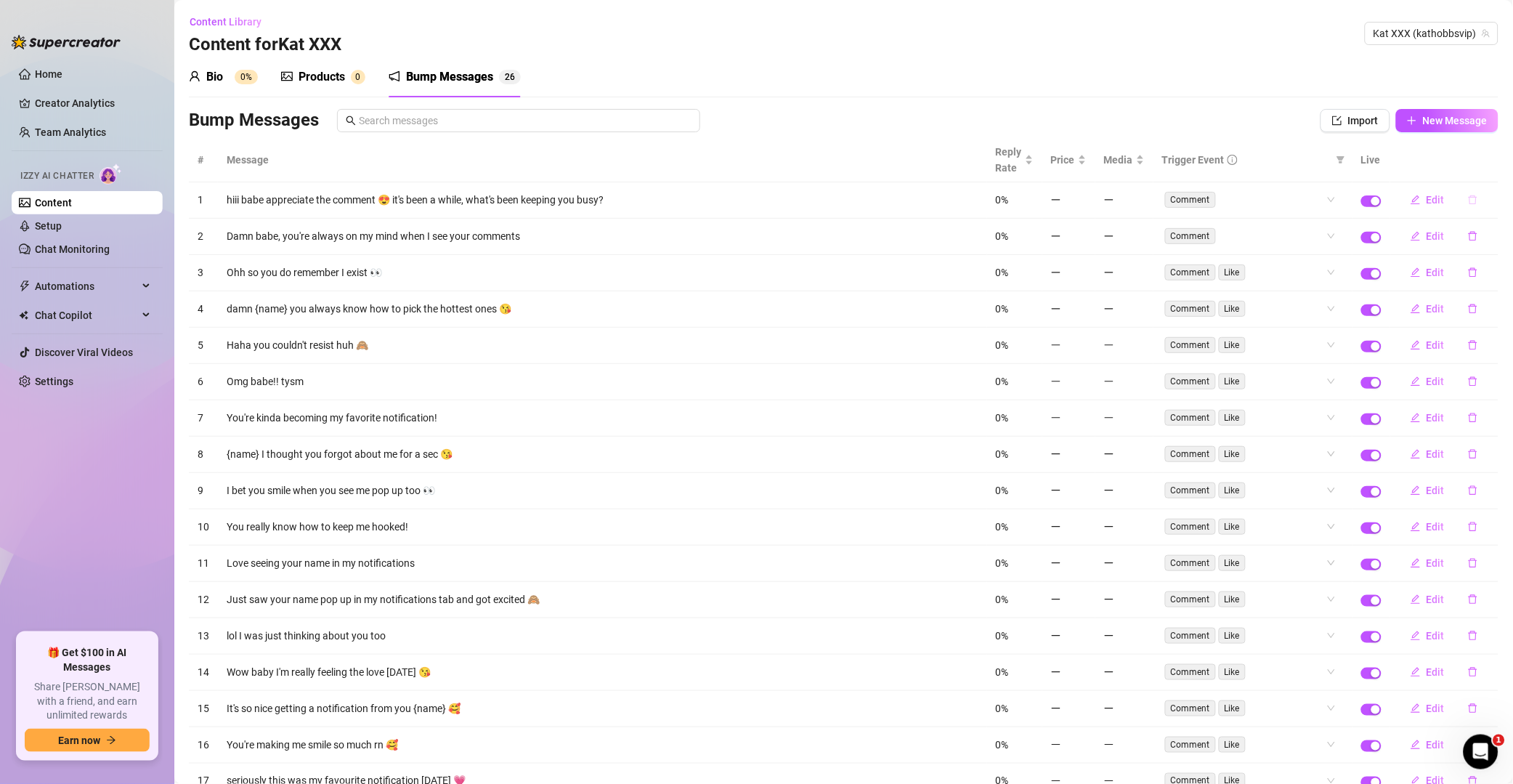
click at [1085, 199] on icon "delete" at bounding box center [1473, 200] width 10 height 10
click at [1085, 160] on span "Yes" at bounding box center [1489, 163] width 18 height 12
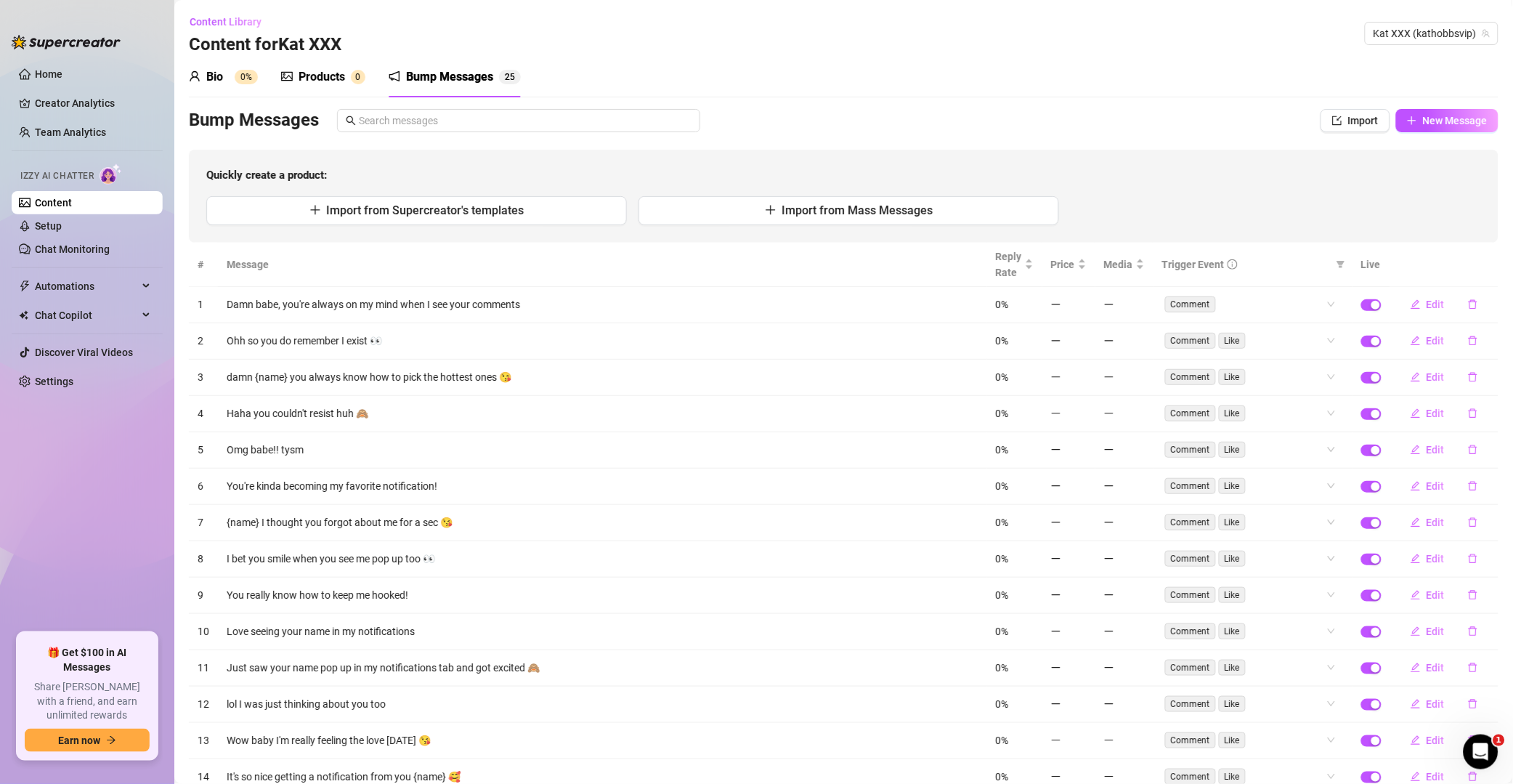
click at [1085, 202] on div "Import from Supercreator's templates Import from Mass Messages" at bounding box center [843, 211] width 1275 height 29
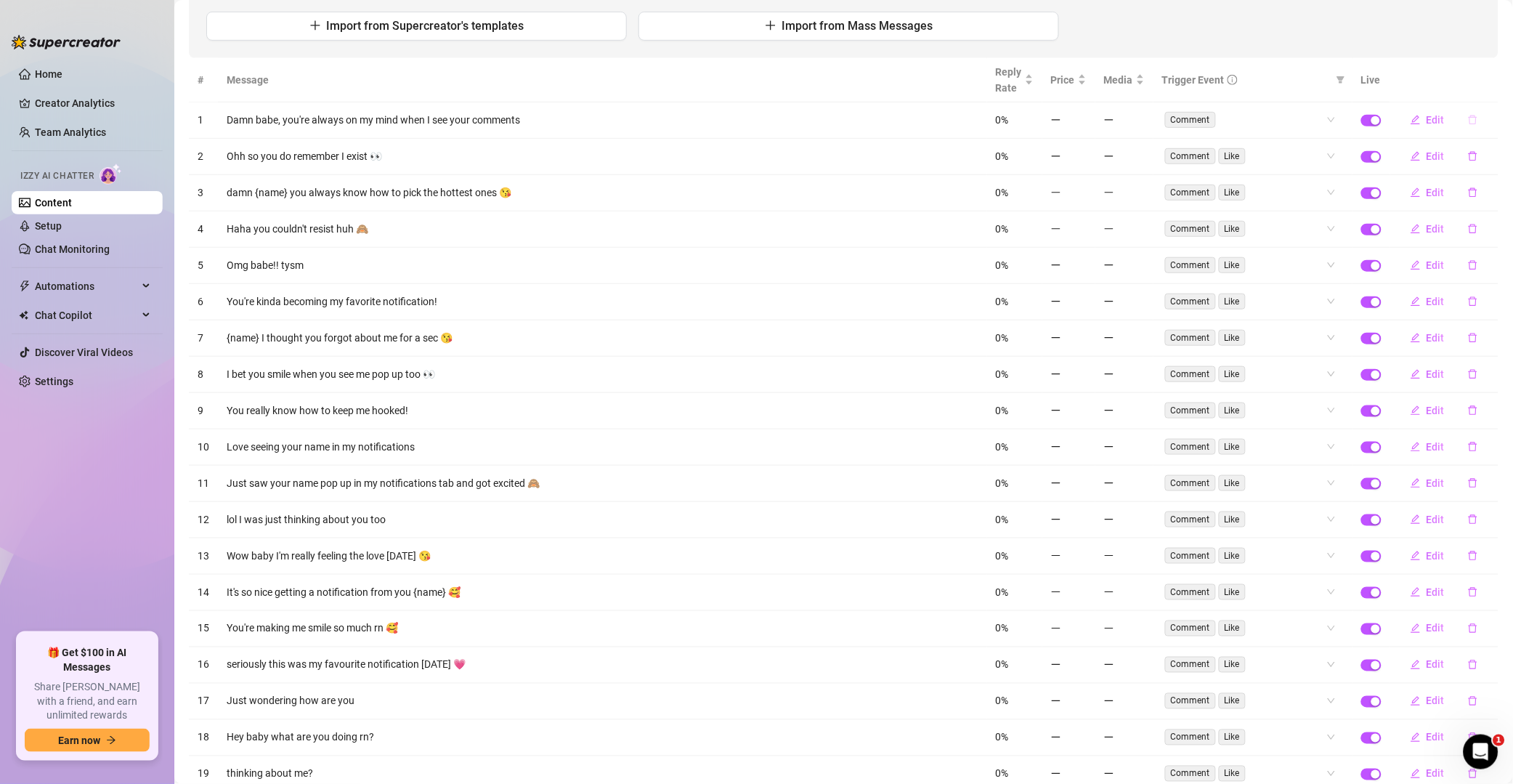
scroll to position [209, 0]
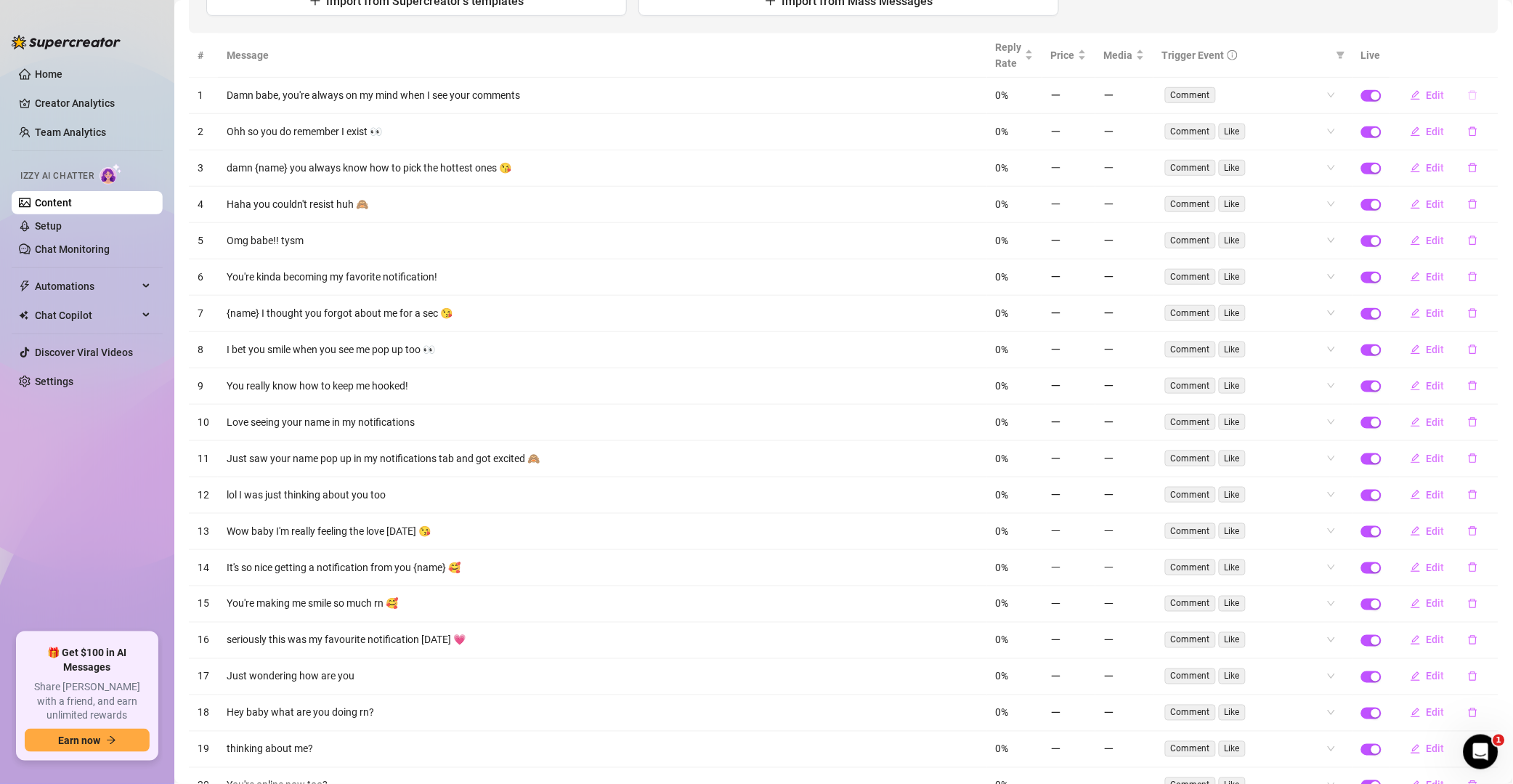
click at [1085, 95] on icon "delete" at bounding box center [1473, 95] width 10 height 10
click at [1085, 59] on span "Yes" at bounding box center [1489, 57] width 18 height 12
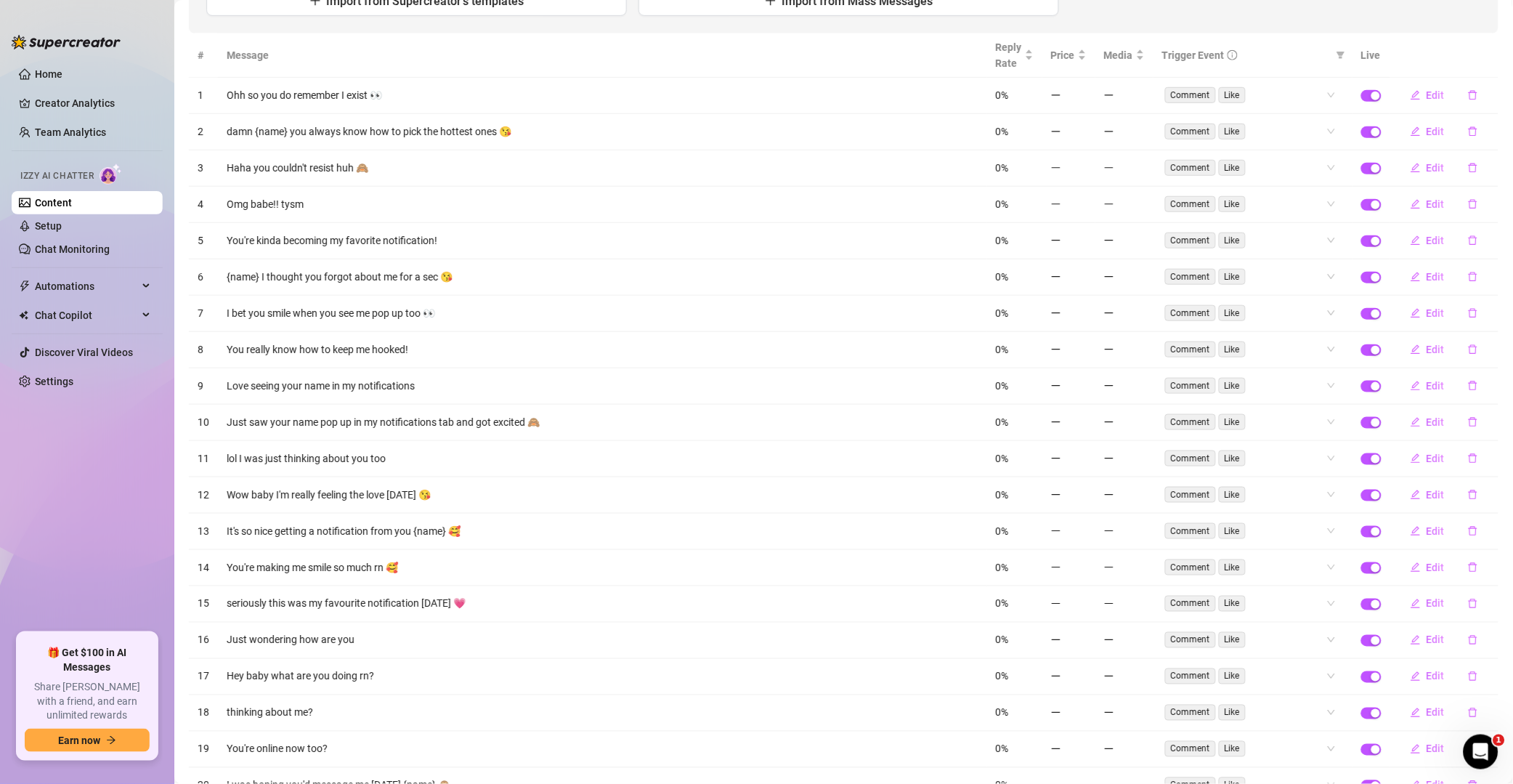
click at [1085, 94] on icon "delete" at bounding box center [1473, 95] width 10 height 10
click at [1085, 56] on span "Yes" at bounding box center [1489, 57] width 18 height 12
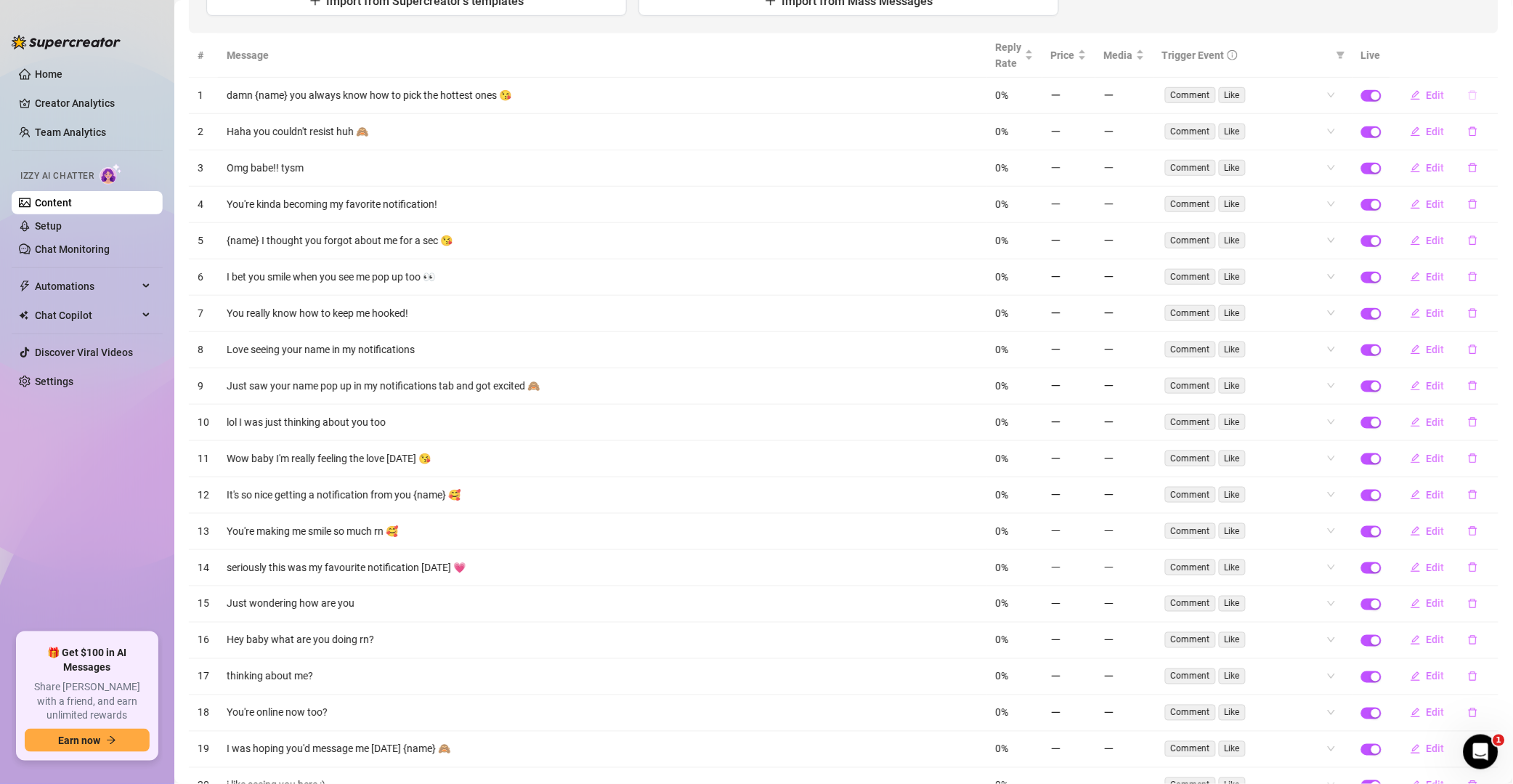
click at [1085, 97] on icon "delete" at bounding box center [1473, 96] width 9 height 10
click at [1085, 61] on span "Yes" at bounding box center [1489, 57] width 18 height 12
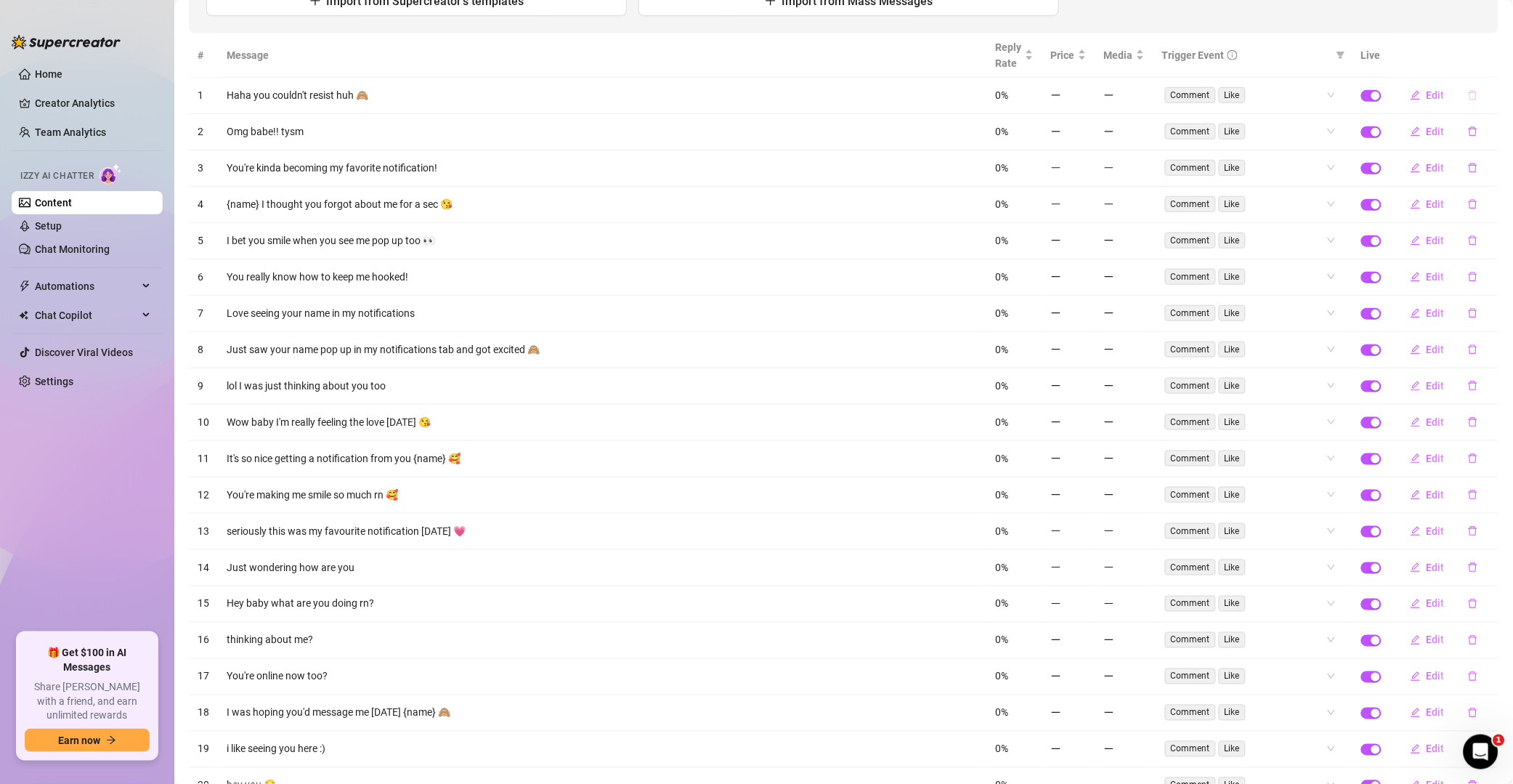
click at [1085, 94] on icon "delete" at bounding box center [1473, 95] width 10 height 10
click at [1085, 59] on span "Yes" at bounding box center [1489, 57] width 18 height 12
click at [1085, 95] on button "button" at bounding box center [1473, 95] width 34 height 23
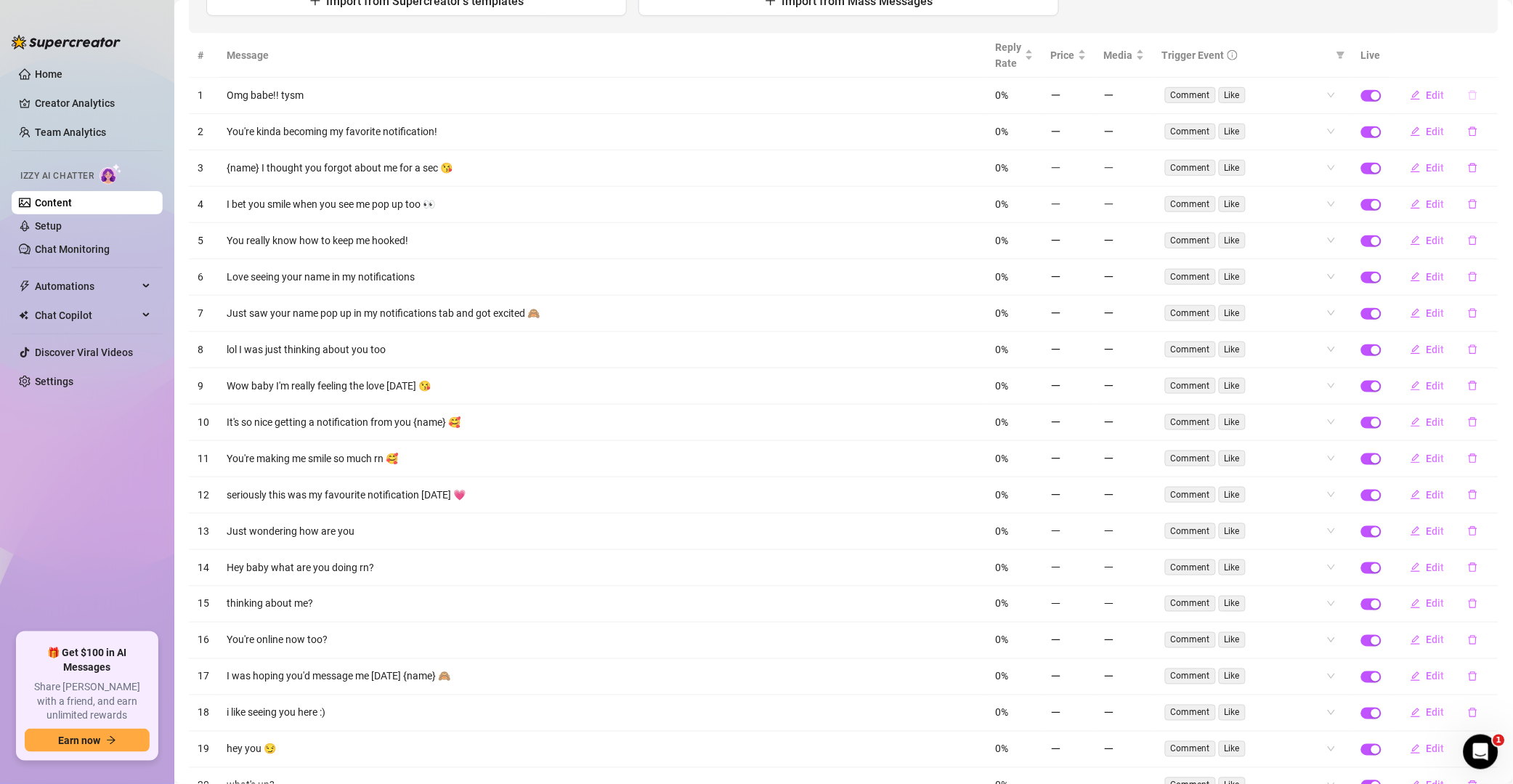
click at [1085, 89] on button "button" at bounding box center [1473, 95] width 34 height 23
click at [1085, 56] on span "Yes" at bounding box center [1489, 57] width 18 height 12
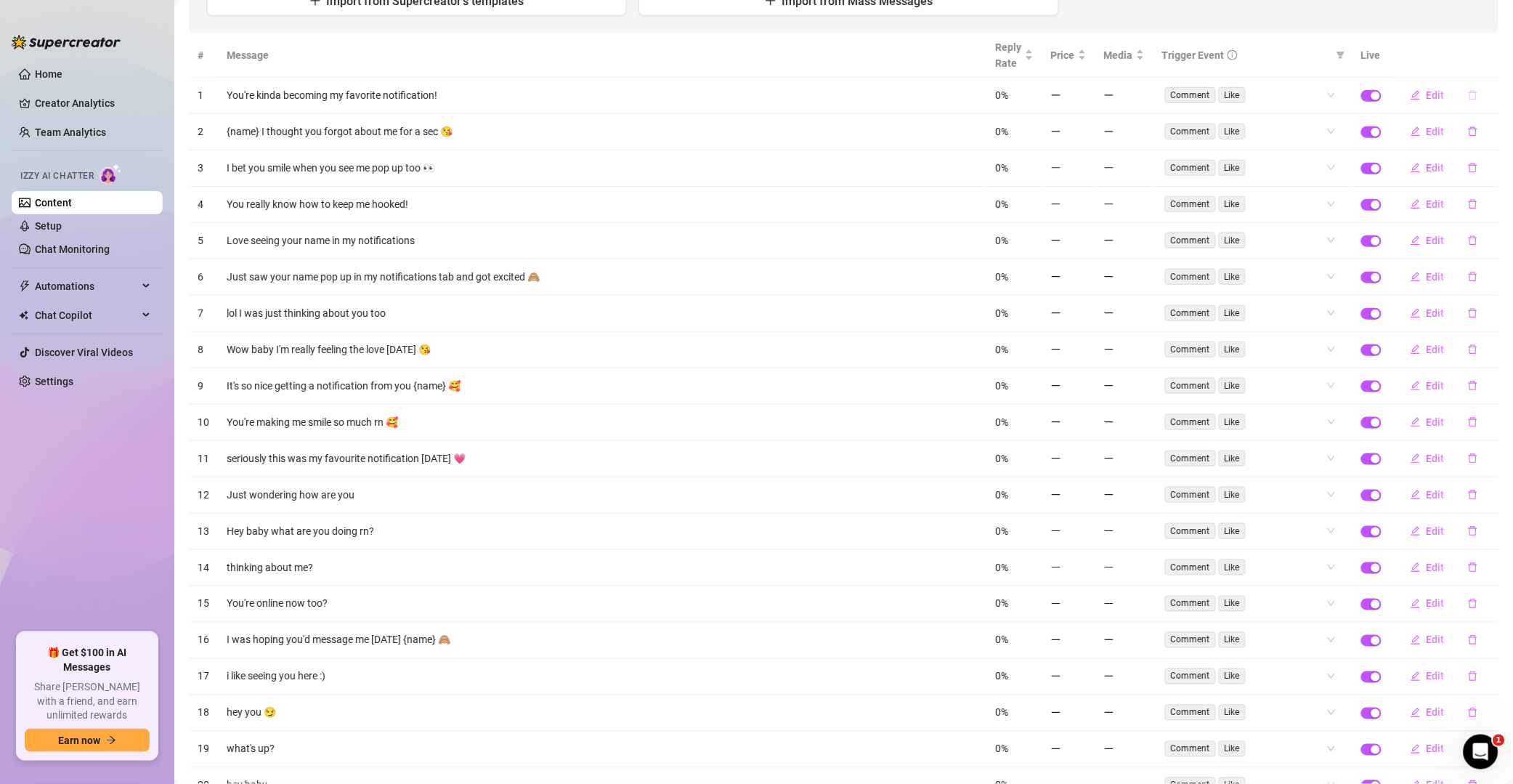
click at [1085, 93] on icon "delete" at bounding box center [1473, 96] width 9 height 10
click at [1085, 57] on span "Yes" at bounding box center [1489, 57] width 18 height 12
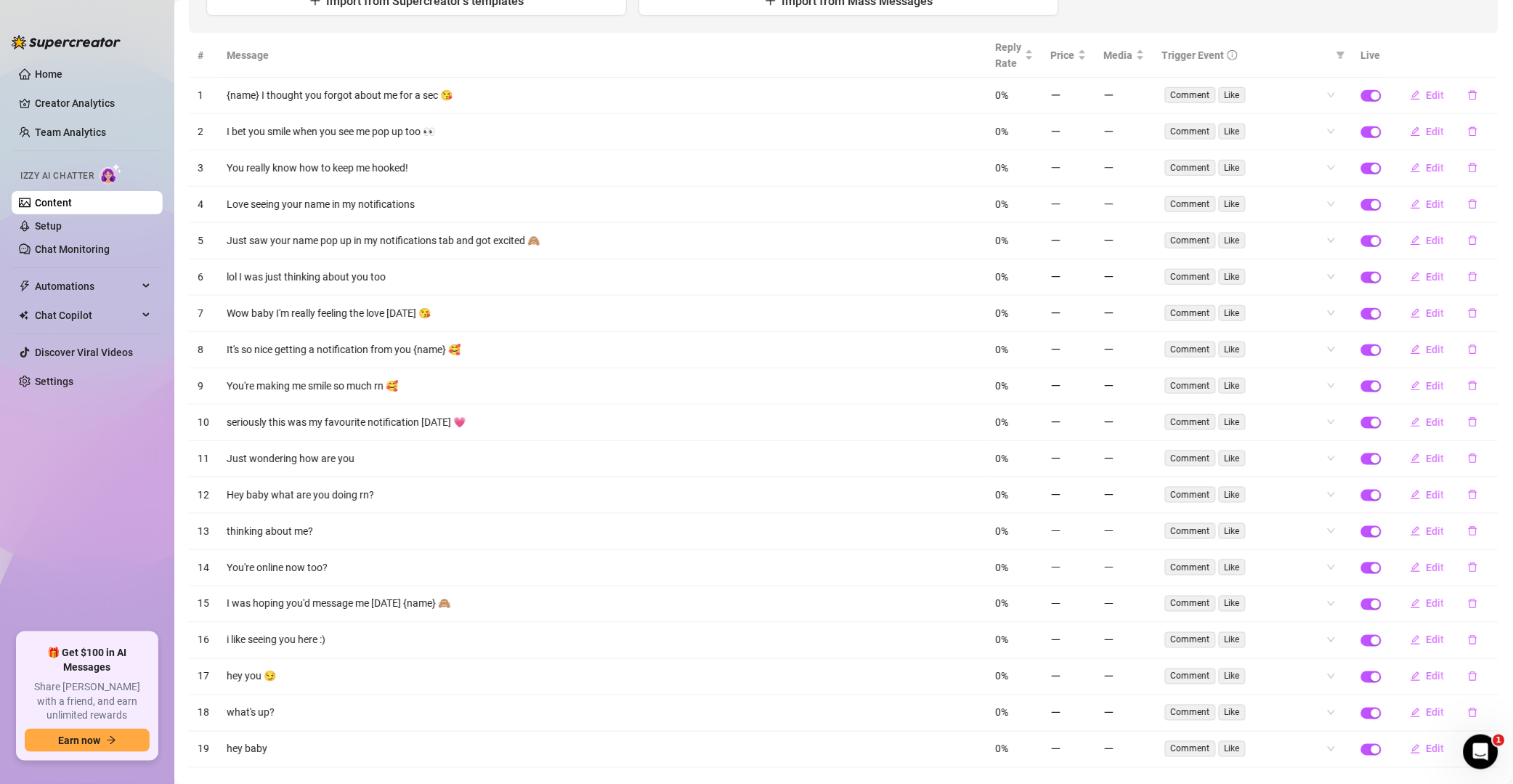
click at [1085, 94] on icon "delete" at bounding box center [1473, 95] width 10 height 10
click at [1085, 57] on span "Yes" at bounding box center [1489, 57] width 18 height 12
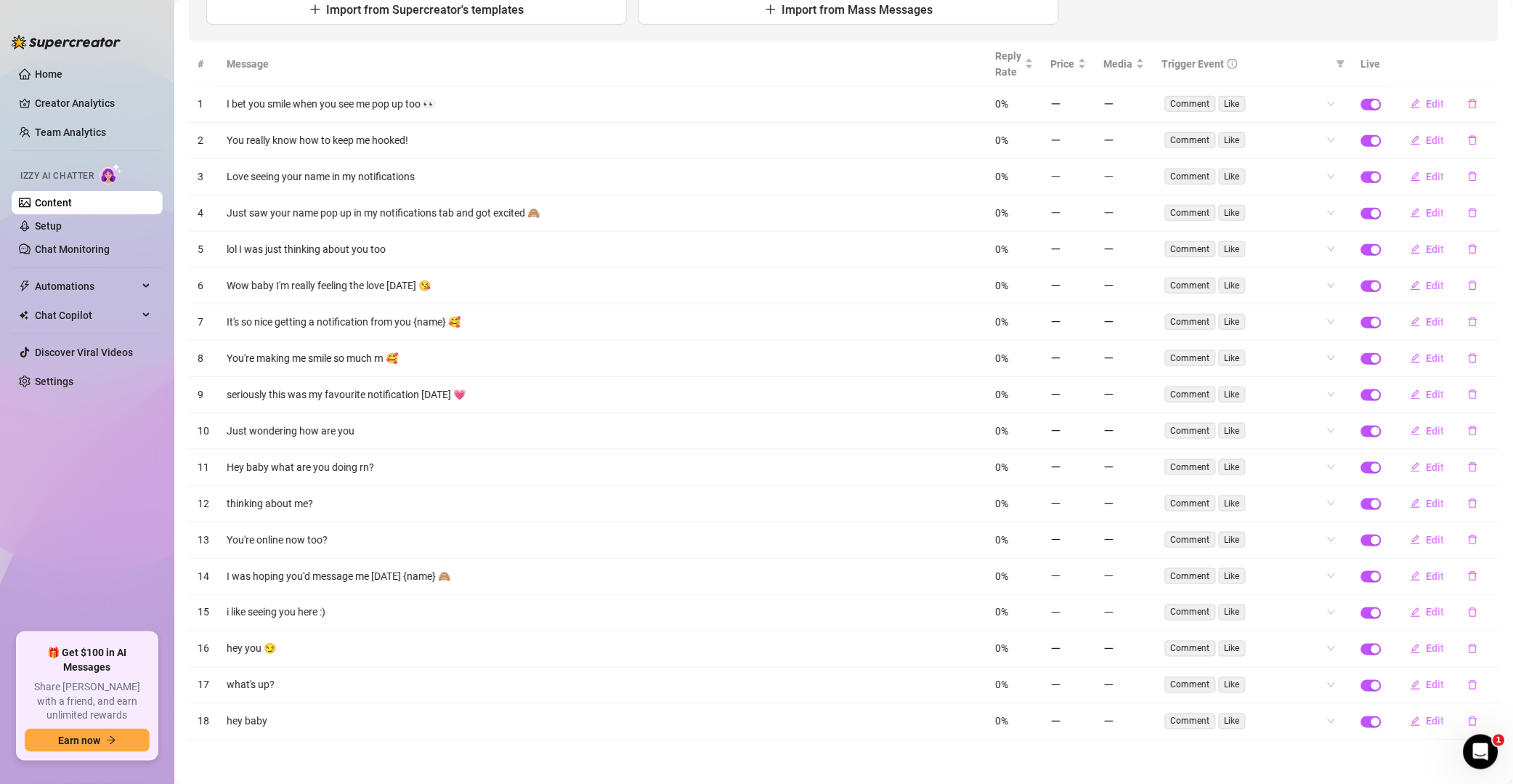
scroll to position [207, 0]
click at [1085, 93] on button "button" at bounding box center [1473, 104] width 34 height 23
click at [1085, 48] on div "Delete this message? No Yes" at bounding box center [1448, 47] width 110 height 39
click at [1085, 55] on span "Yes" at bounding box center [1489, 58] width 18 height 12
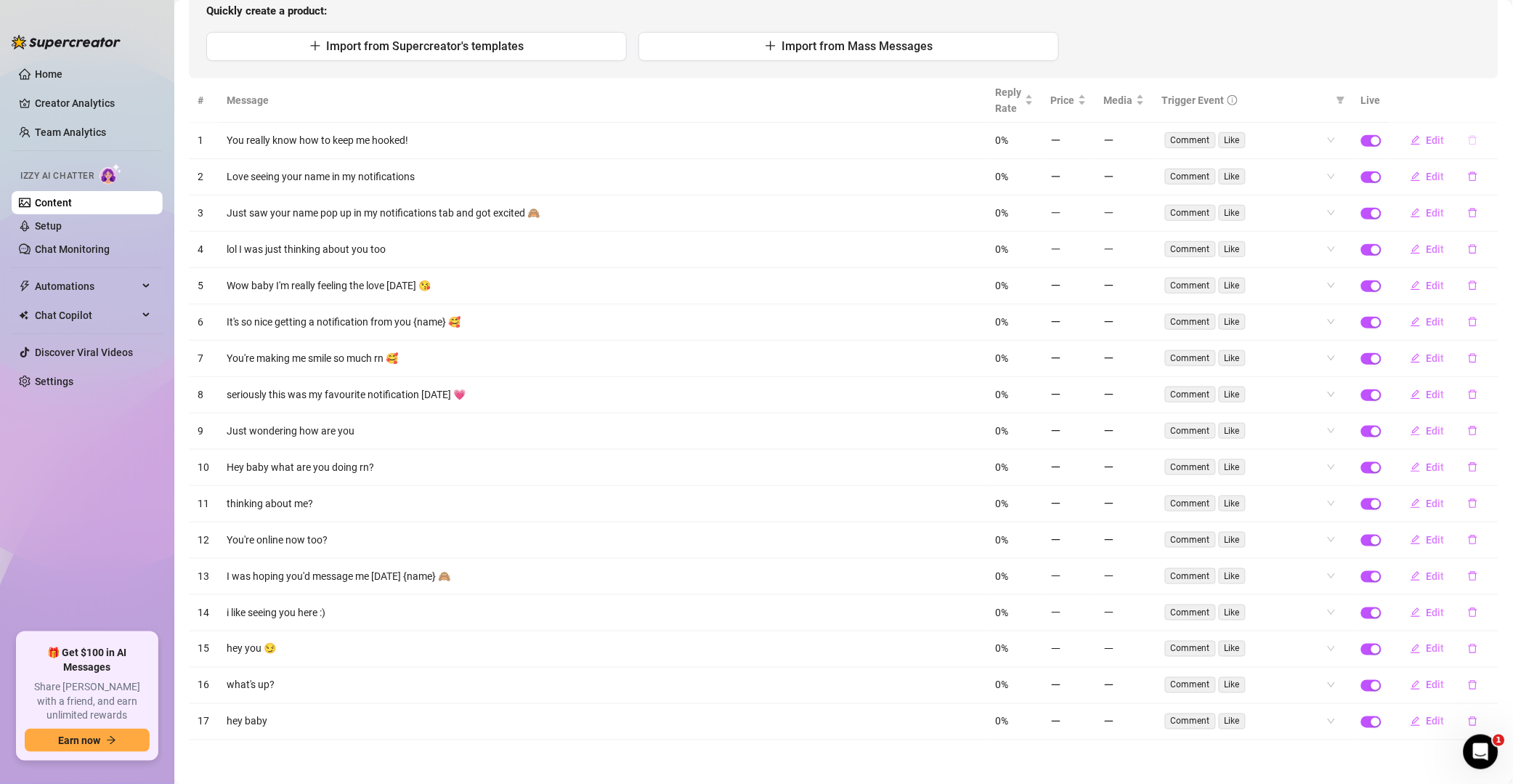
click at [1085, 135] on icon "delete" at bounding box center [1473, 140] width 10 height 10
click at [1085, 103] on div "No Yes" at bounding box center [1448, 96] width 110 height 18
click at [1085, 97] on span "Yes" at bounding box center [1489, 96] width 18 height 12
click at [1085, 123] on th at bounding box center [1445, 101] width 109 height 45
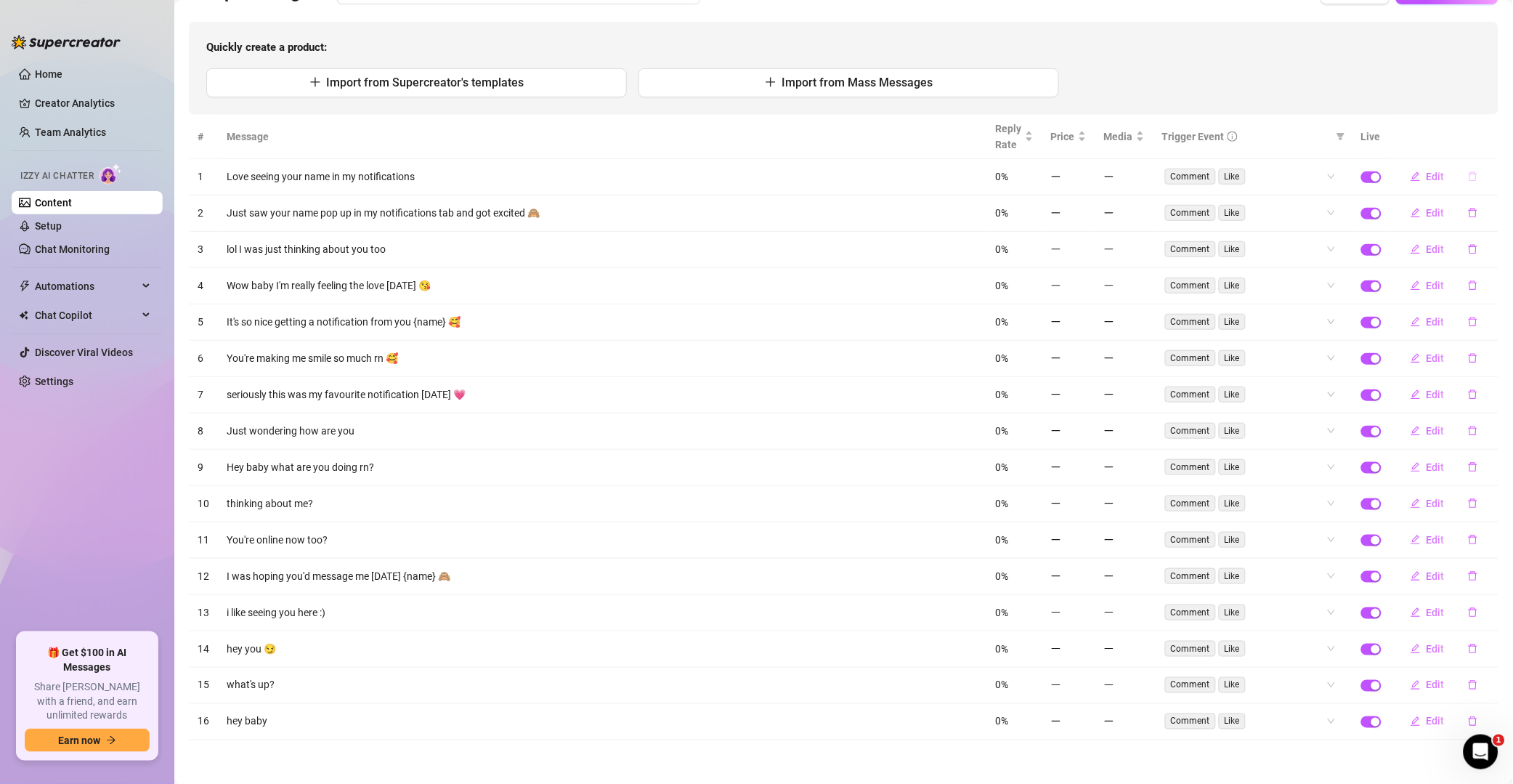
click at [1085, 172] on icon "delete" at bounding box center [1473, 176] width 10 height 10
click at [1085, 131] on span "Yes" at bounding box center [1489, 133] width 18 height 12
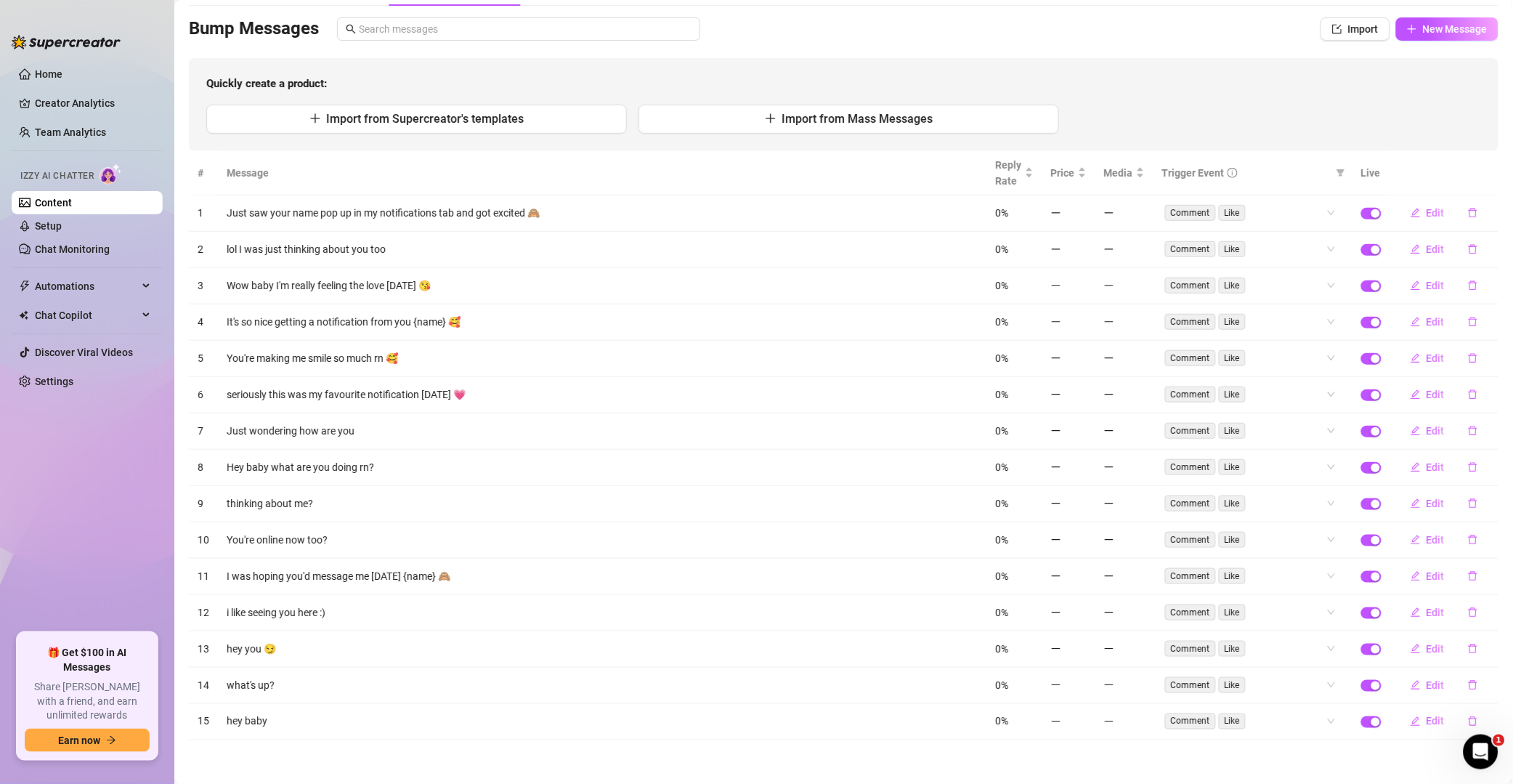
scroll to position [97, 0]
click at [1085, 213] on button "button" at bounding box center [1473, 212] width 34 height 23
click at [1085, 172] on span "Yes" at bounding box center [1489, 169] width 18 height 12
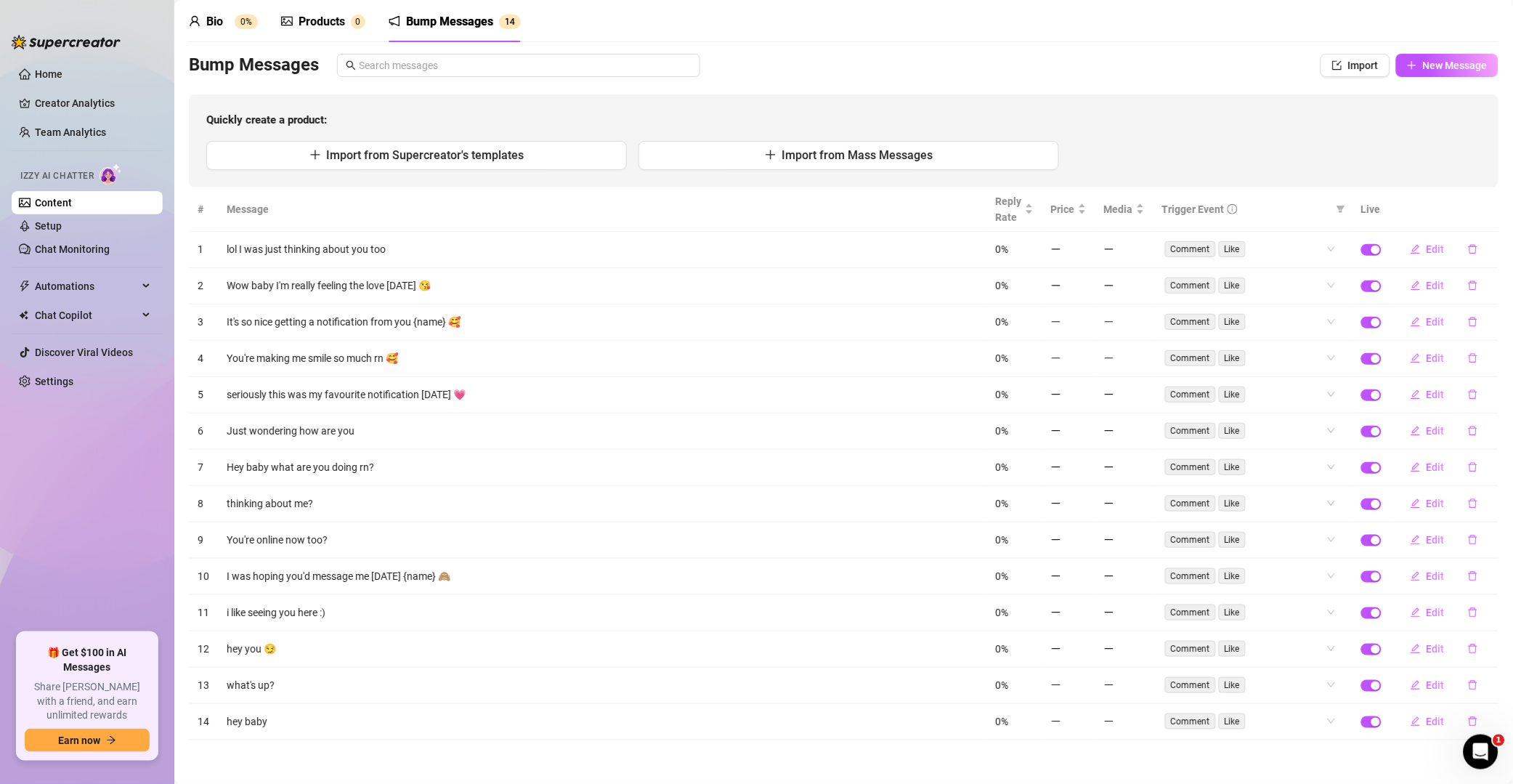
scroll to position [60, 0]
click at [1085, 245] on icon "delete" at bounding box center [1473, 250] width 9 height 10
click at [1085, 193] on div "Delete this message? No Yes" at bounding box center [1448, 195] width 110 height 39
click at [1085, 204] on span "Yes" at bounding box center [1489, 206] width 18 height 12
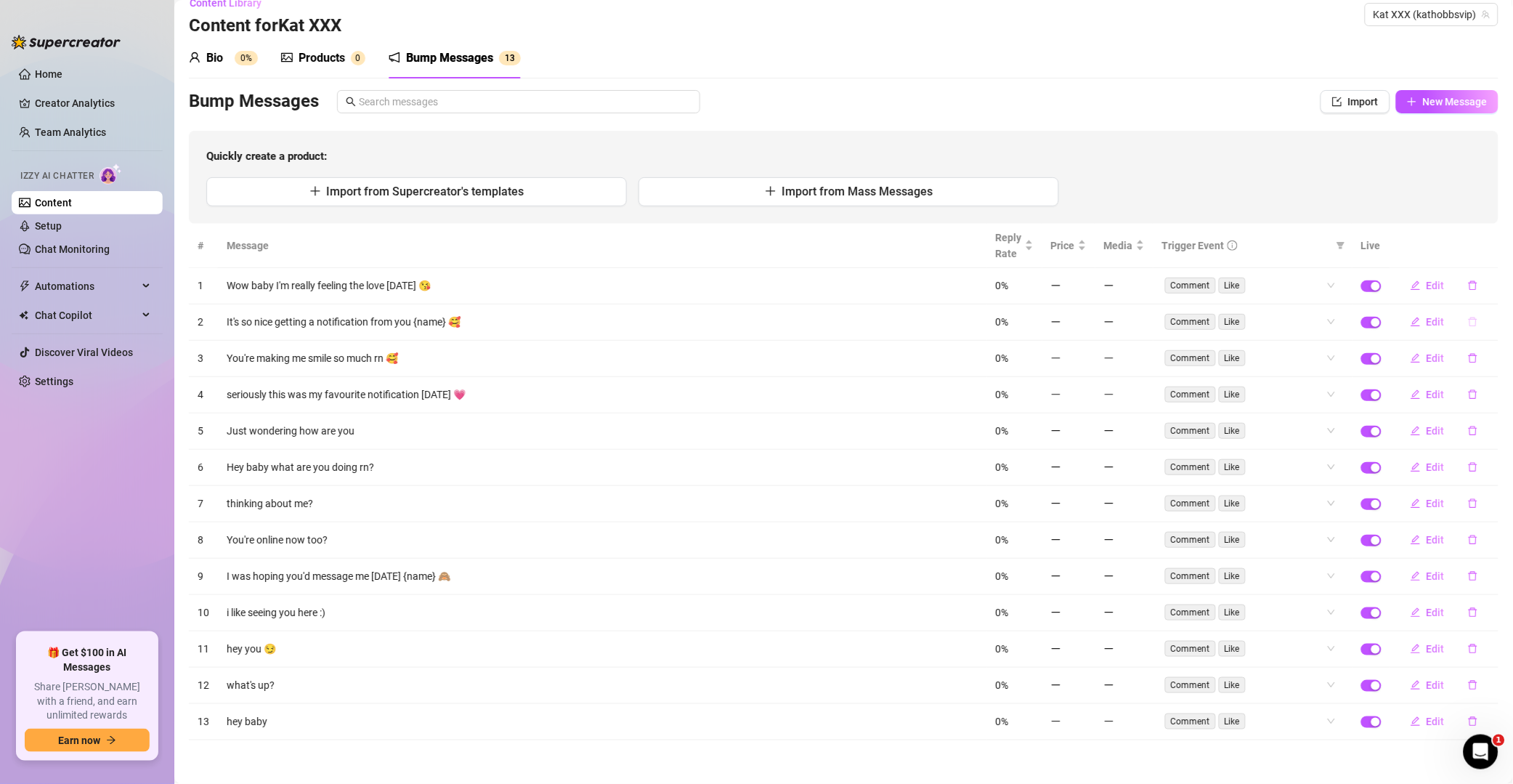
scroll to position [23, 0]
click at [1085, 283] on icon "delete" at bounding box center [1473, 285] width 10 height 10
click at [1085, 243] on span "Yes" at bounding box center [1489, 244] width 18 height 12
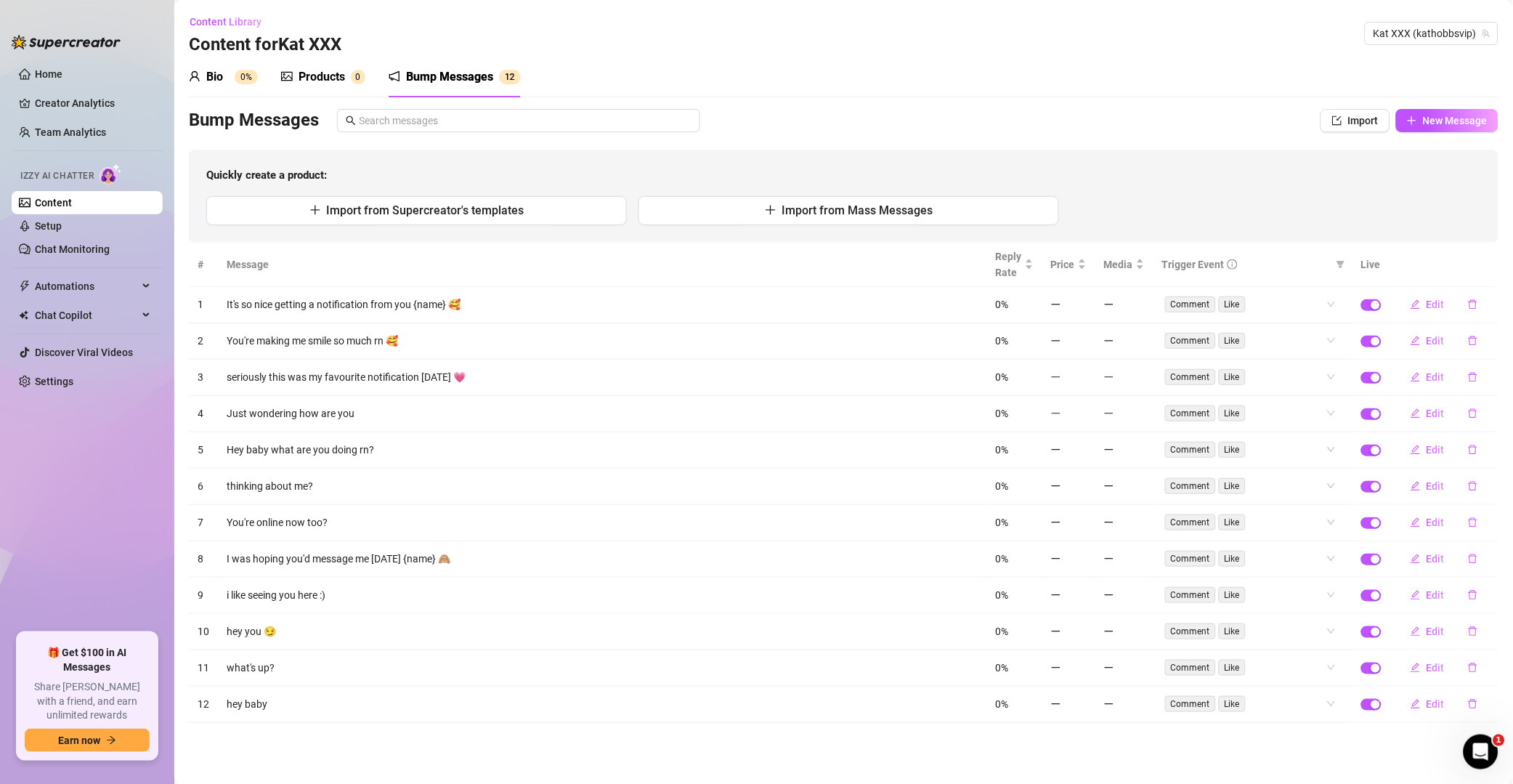
scroll to position [0, 0]
click at [1085, 307] on button "button" at bounding box center [1473, 304] width 34 height 23
drag, startPoint x: 1501, startPoint y: 259, endPoint x: 1502, endPoint y: 268, distance: 9.1
click at [1085, 261] on button "Yes" at bounding box center [1488, 267] width 28 height 18
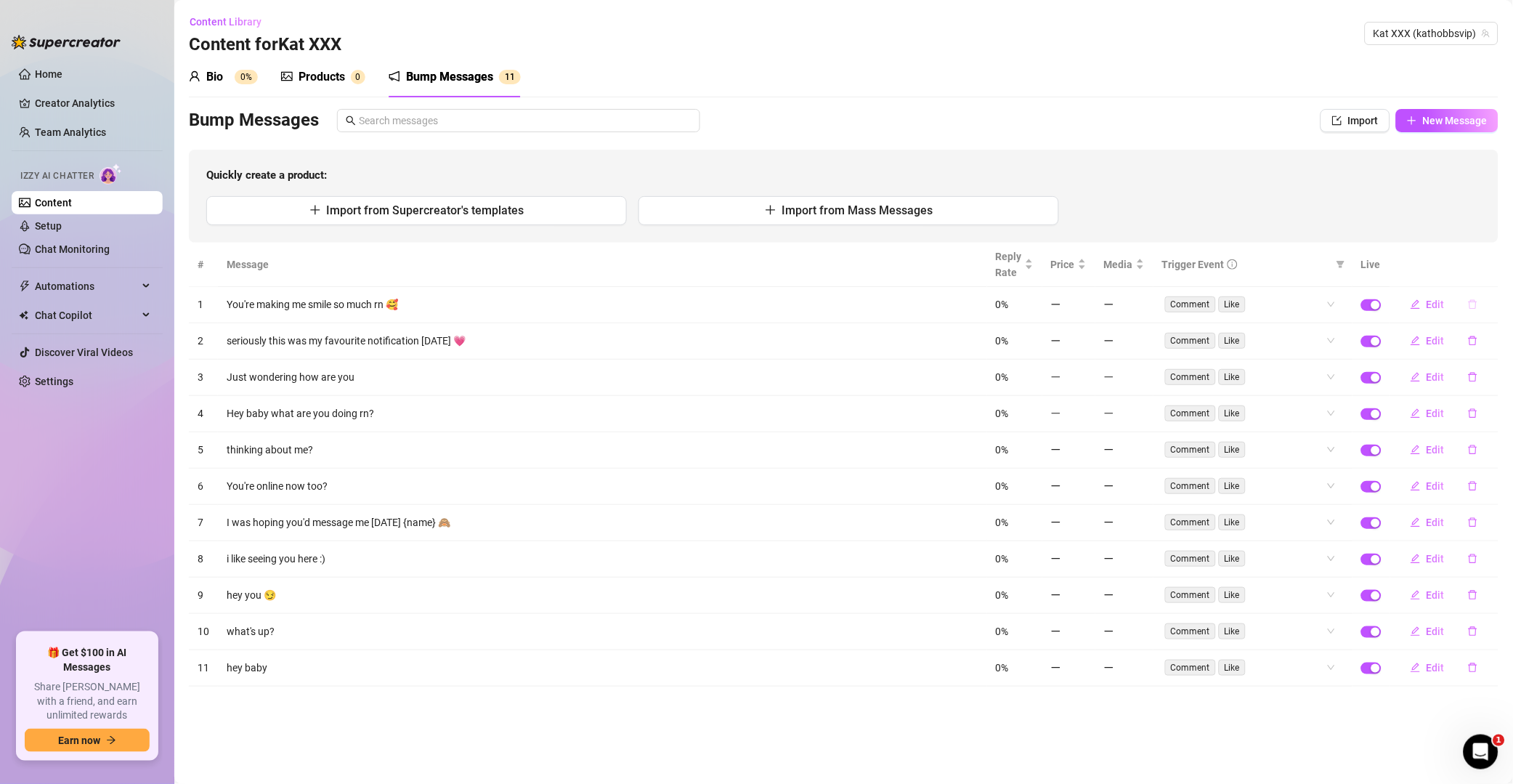
click at [1085, 309] on icon "delete" at bounding box center [1473, 305] width 9 height 10
click at [1085, 262] on span "Yes" at bounding box center [1489, 267] width 18 height 12
click at [1085, 335] on icon "delete" at bounding box center [1473, 340] width 10 height 10
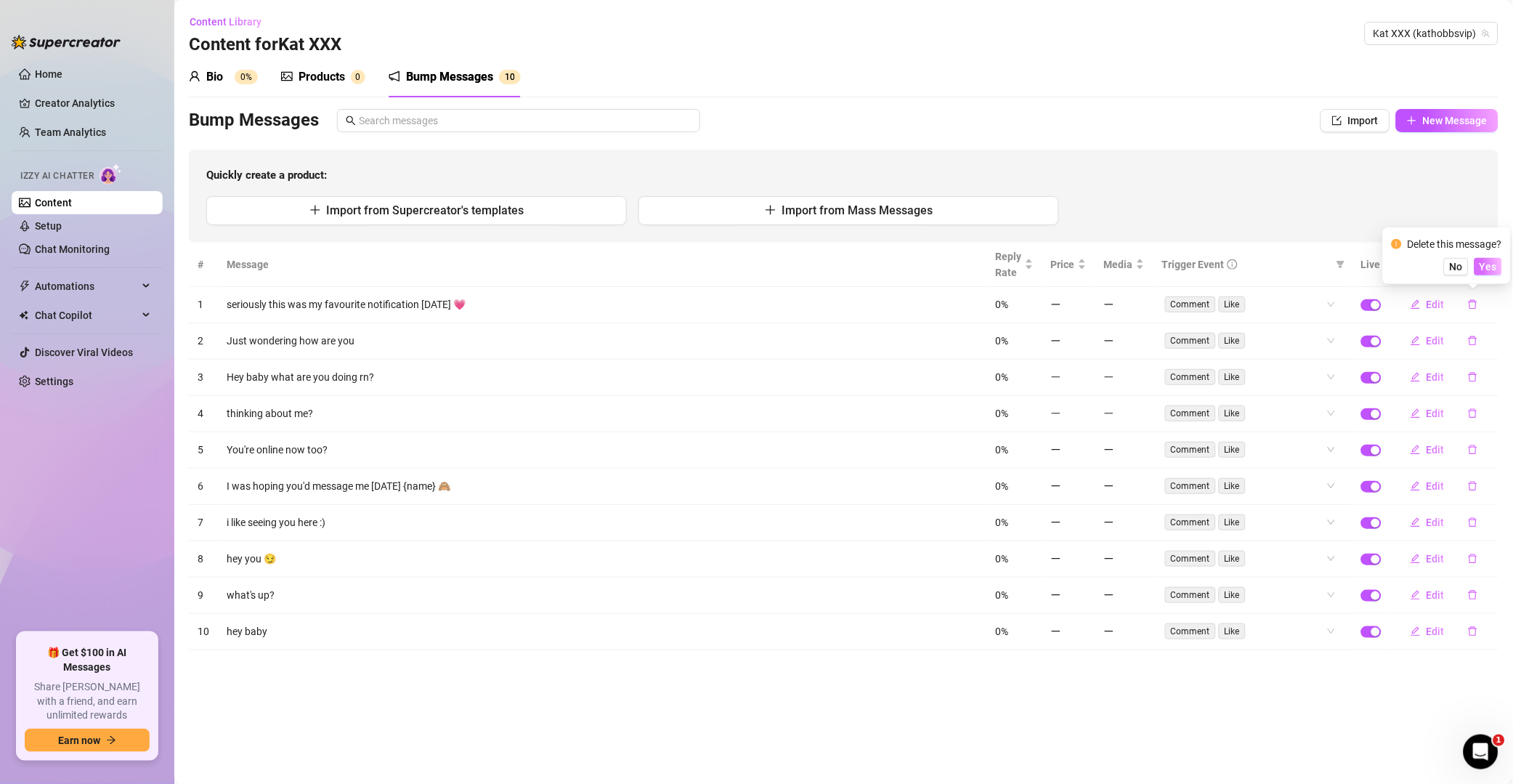
click at [1085, 266] on span "Yes" at bounding box center [1489, 267] width 18 height 12
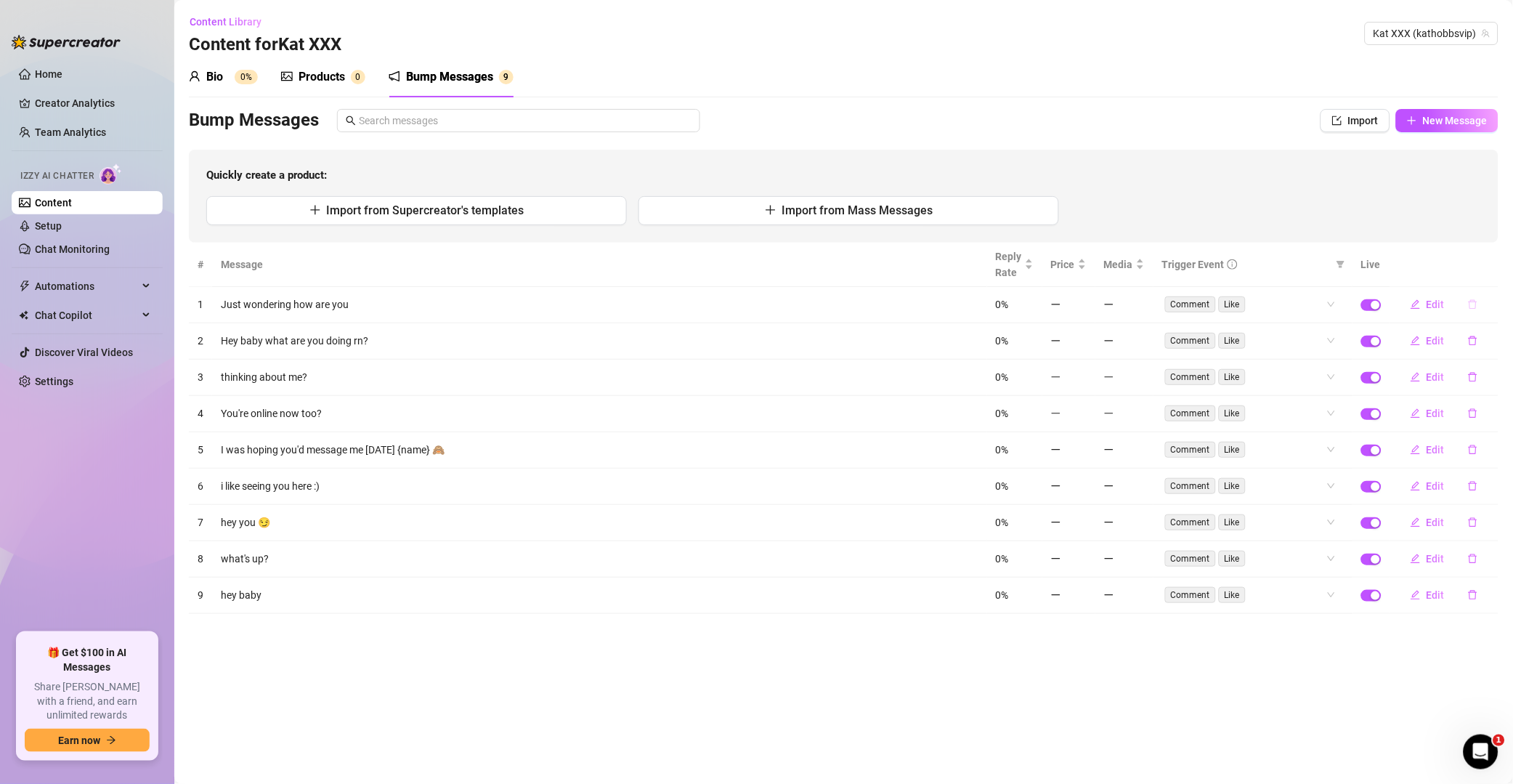
click at [1085, 311] on button "button" at bounding box center [1473, 304] width 34 height 23
click at [1085, 271] on span "Yes" at bounding box center [1489, 267] width 18 height 12
click at [1085, 307] on button "button" at bounding box center [1473, 304] width 34 height 23
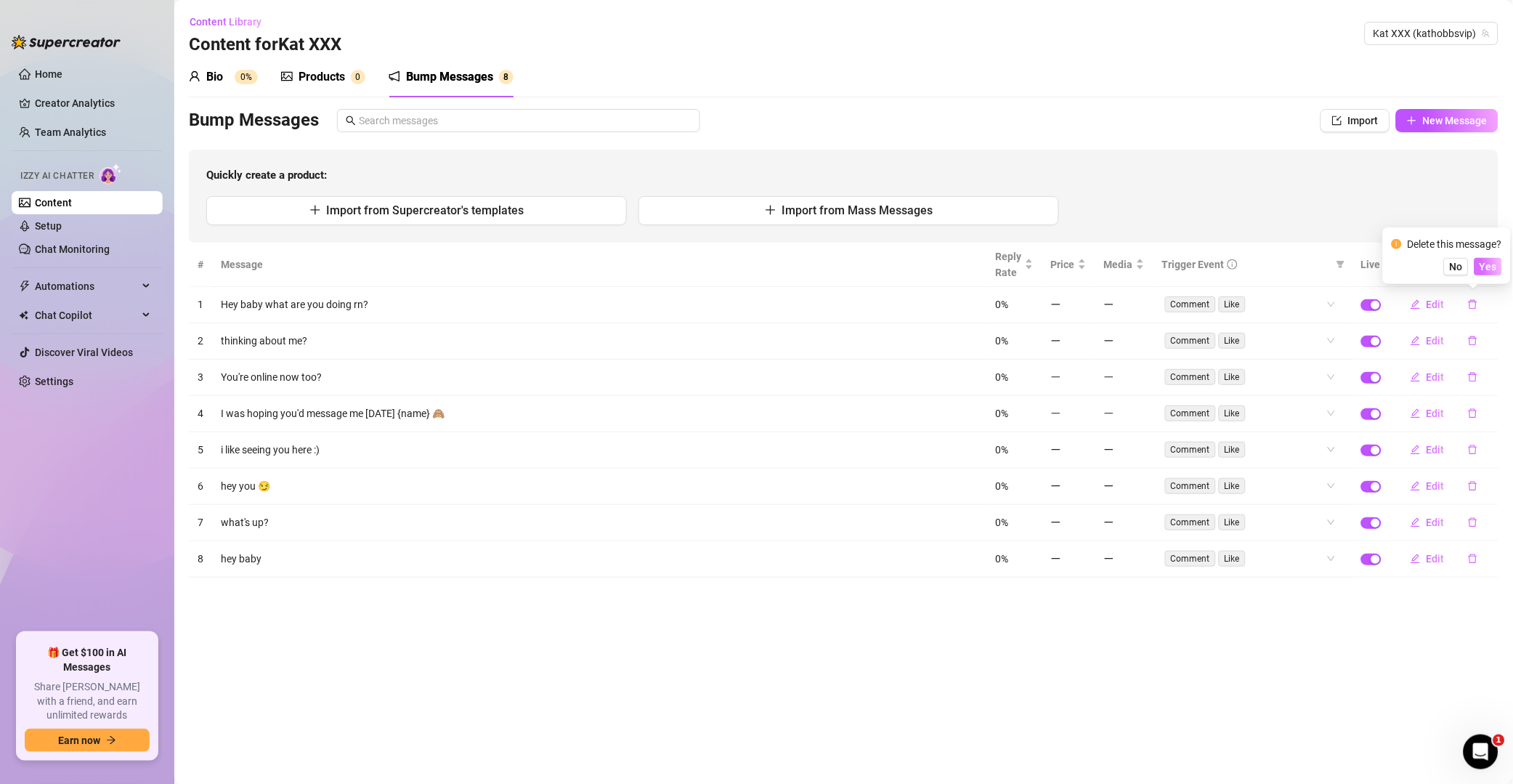
click at [1085, 262] on span "Yes" at bounding box center [1489, 267] width 18 height 12
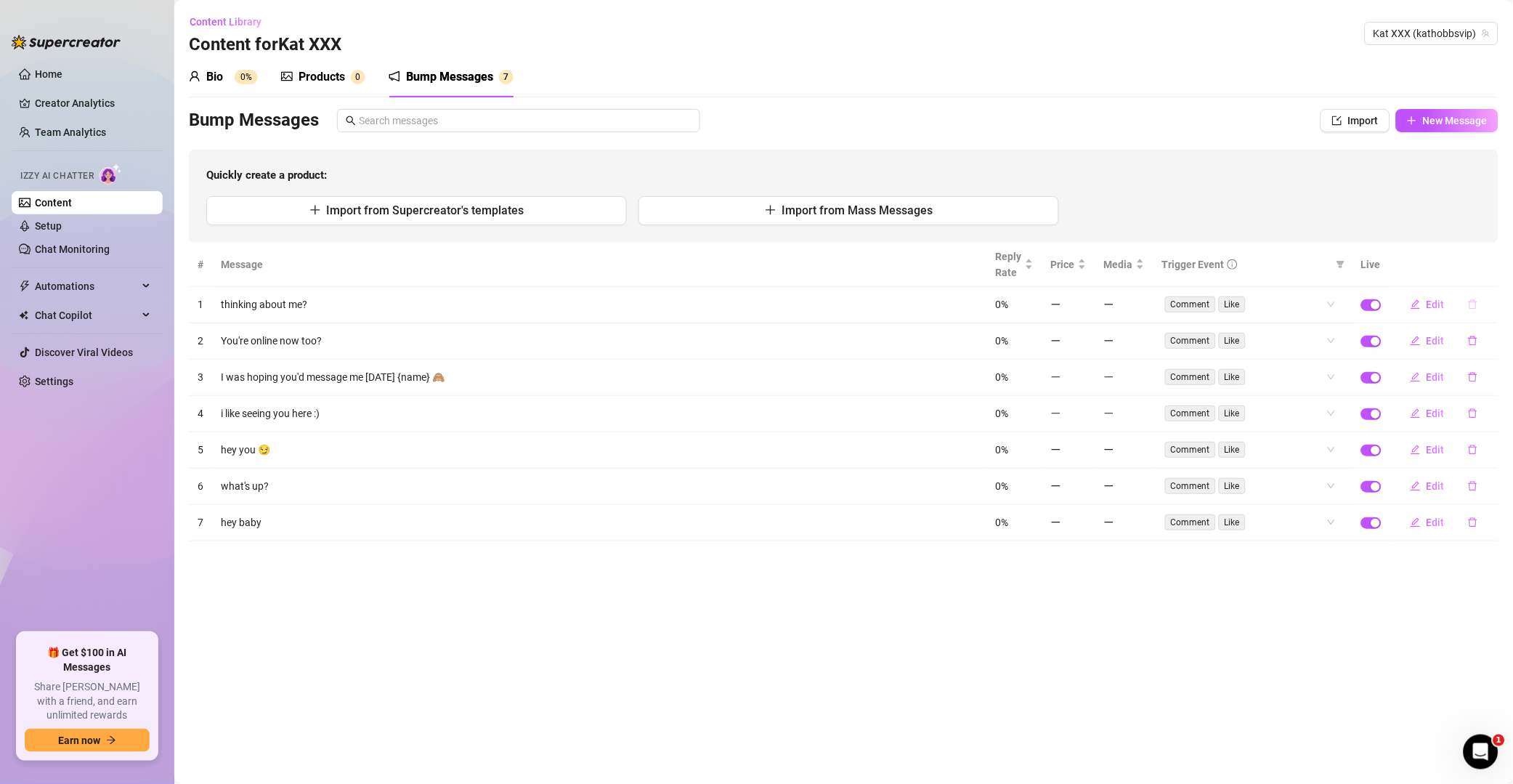
click at [1085, 307] on icon "delete" at bounding box center [1473, 304] width 10 height 10
click at [1085, 267] on span "Yes" at bounding box center [1489, 267] width 18 height 12
click at [1085, 303] on button "button" at bounding box center [1473, 304] width 34 height 23
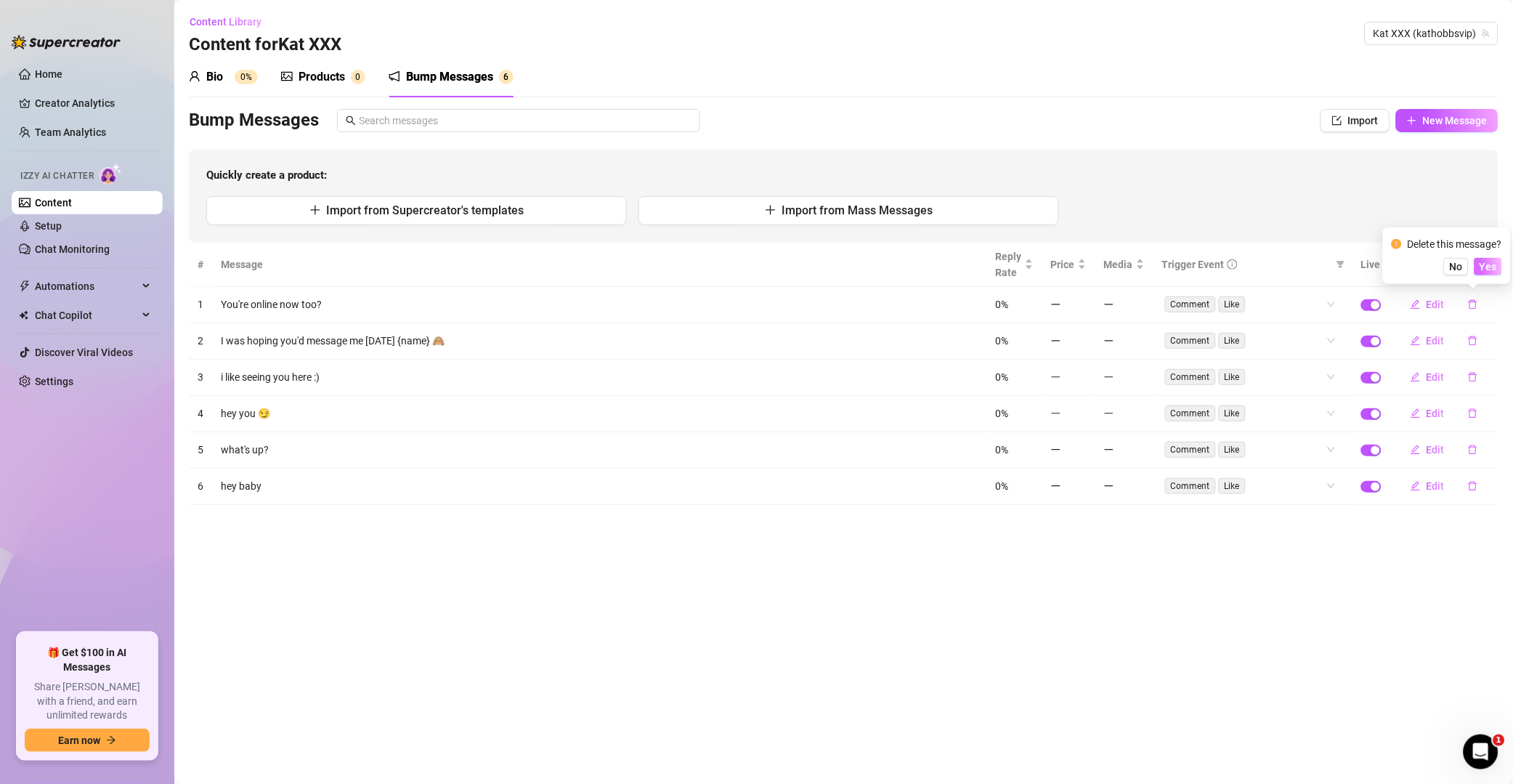
click at [1085, 269] on span "Yes" at bounding box center [1489, 267] width 18 height 12
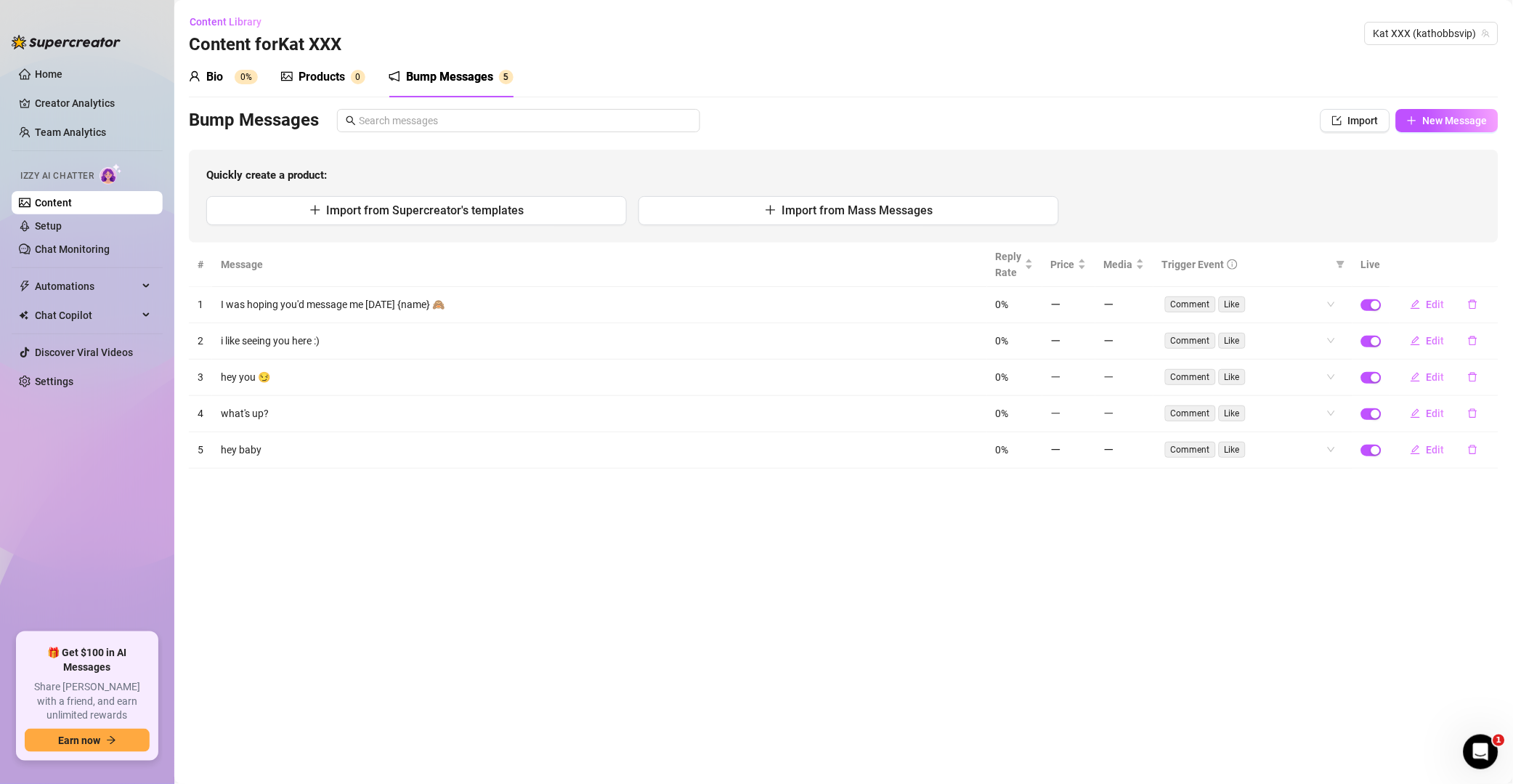
click at [1085, 300] on icon "delete" at bounding box center [1473, 304] width 10 height 10
click at [1085, 271] on span "Yes" at bounding box center [1489, 267] width 18 height 12
drag, startPoint x: 1474, startPoint y: 306, endPoint x: 1485, endPoint y: 298, distance: 13.6
click at [1085, 305] on icon "delete" at bounding box center [1473, 304] width 10 height 10
click at [1085, 271] on span "Yes" at bounding box center [1489, 267] width 18 height 12
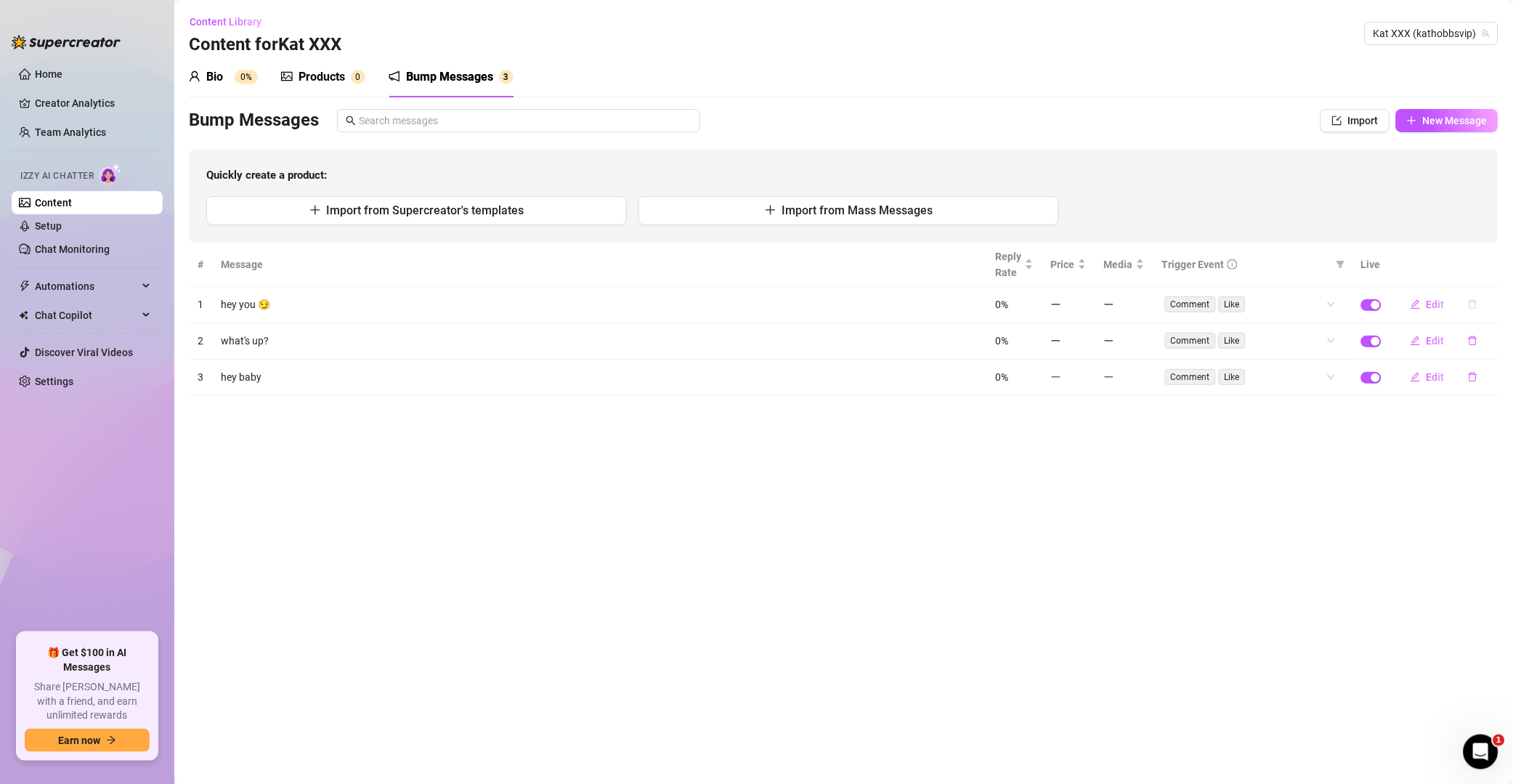
click at [1085, 300] on icon "delete" at bounding box center [1473, 304] width 10 height 10
click at [1085, 261] on span "Yes" at bounding box center [1489, 267] width 18 height 12
click at [1085, 306] on icon "delete" at bounding box center [1473, 304] width 10 height 10
click at [1085, 265] on button "Yes" at bounding box center [1488, 267] width 28 height 18
click at [1085, 299] on button "button" at bounding box center [1473, 304] width 34 height 23
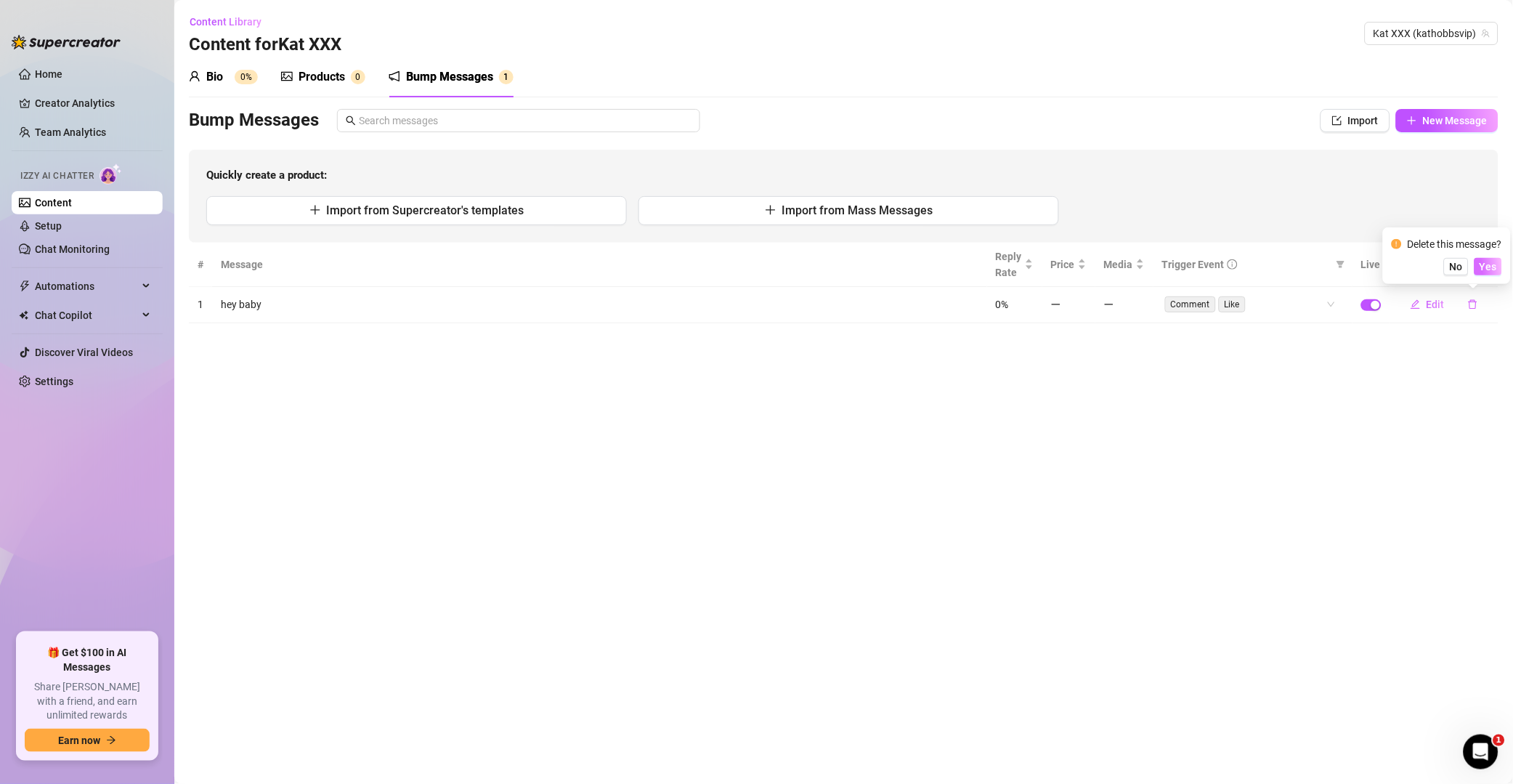
click at [1085, 266] on span "Yes" at bounding box center [1489, 267] width 18 height 12
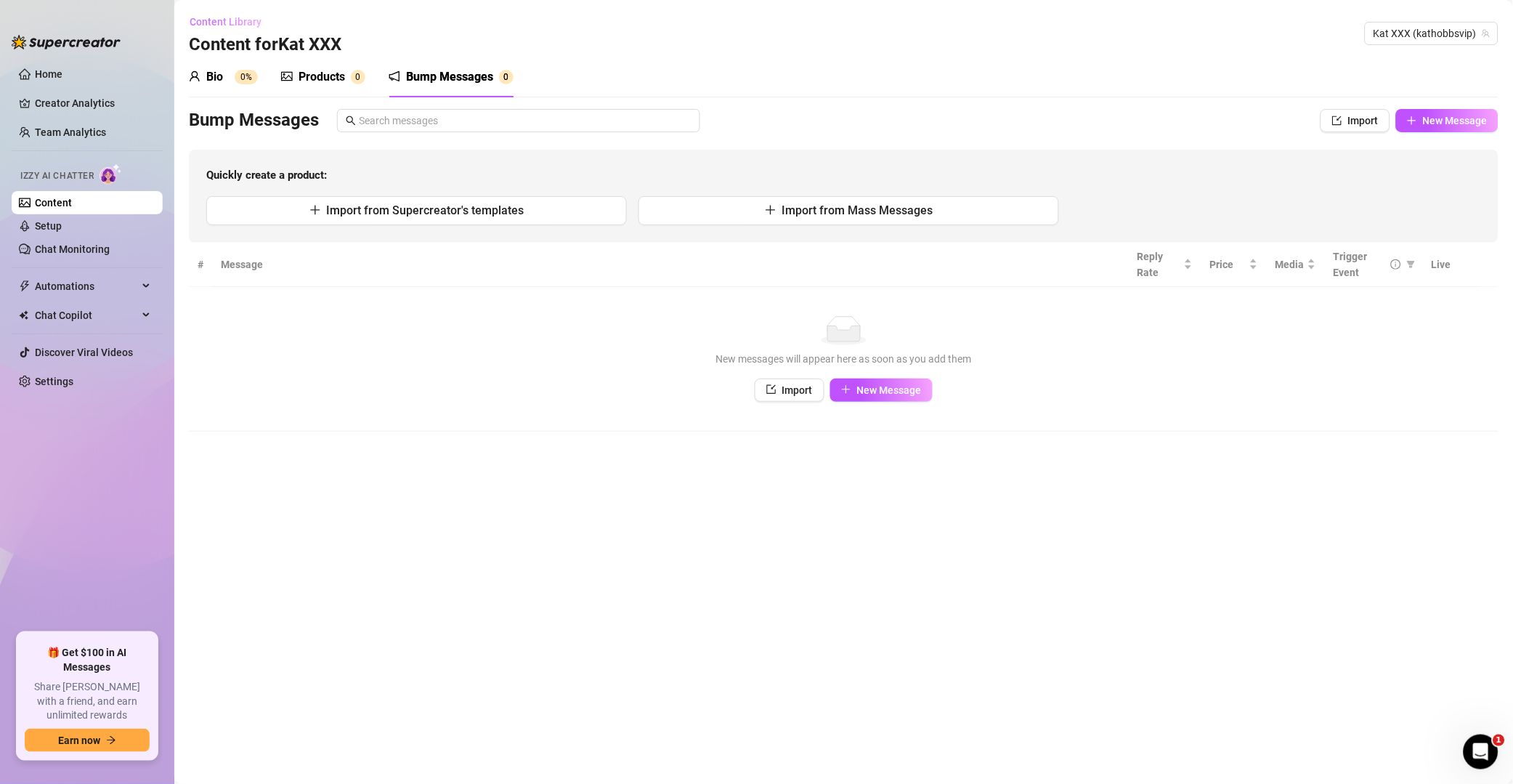
click at [206, 23] on span "Content Library" at bounding box center [226, 22] width 72 height 12
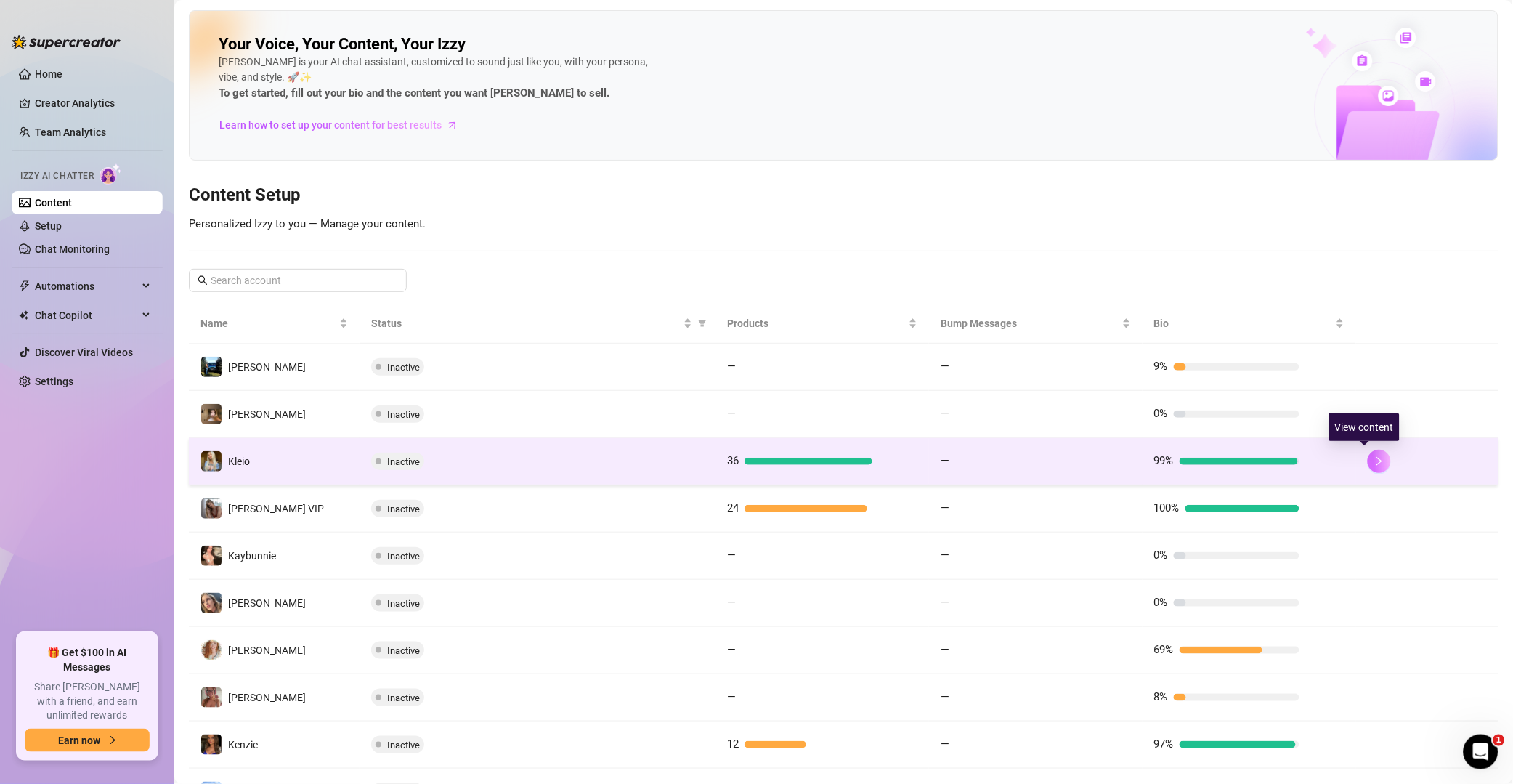
click at [1085, 460] on button "button" at bounding box center [1379, 461] width 23 height 23
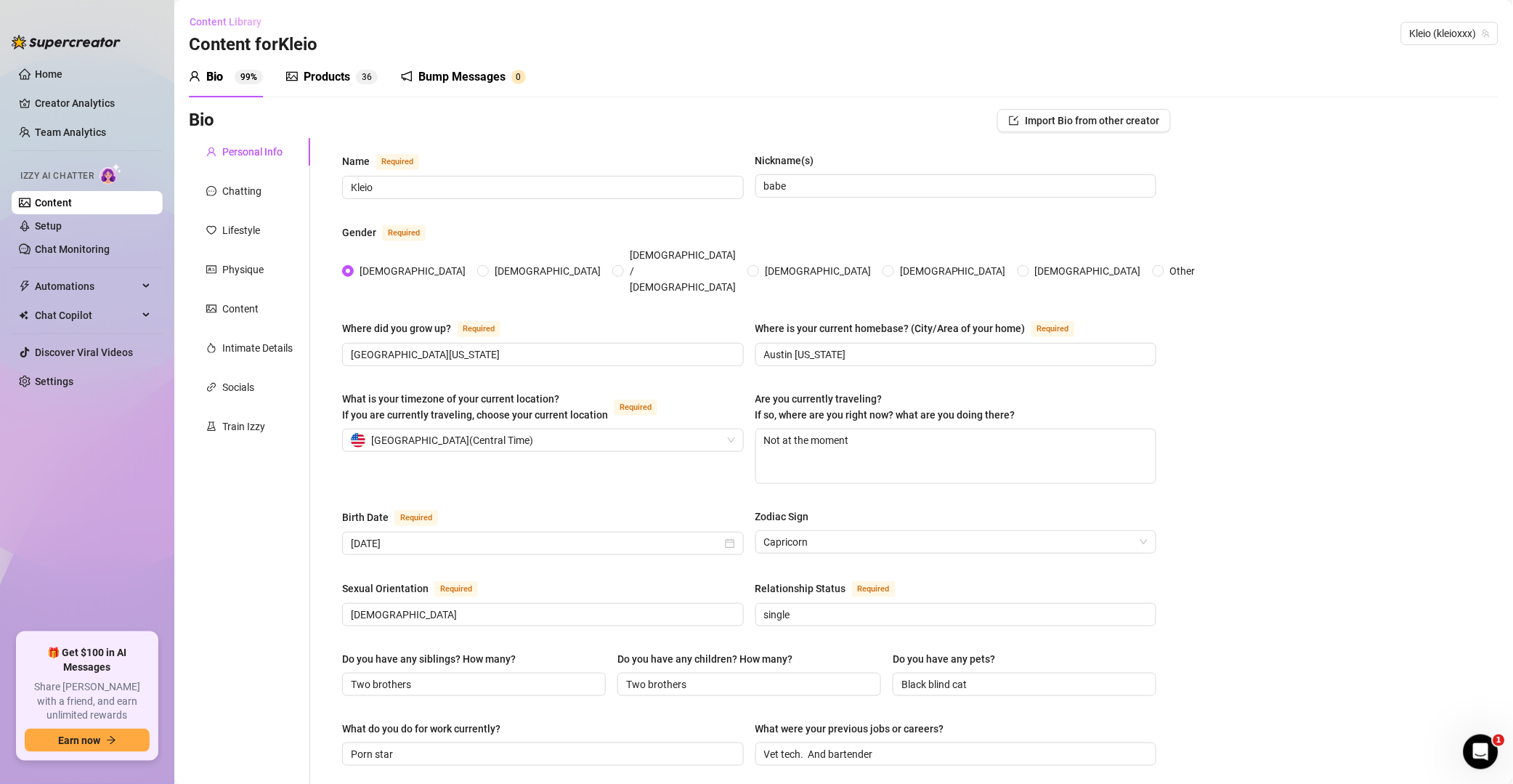
click at [220, 23] on span "Content Library" at bounding box center [226, 22] width 72 height 12
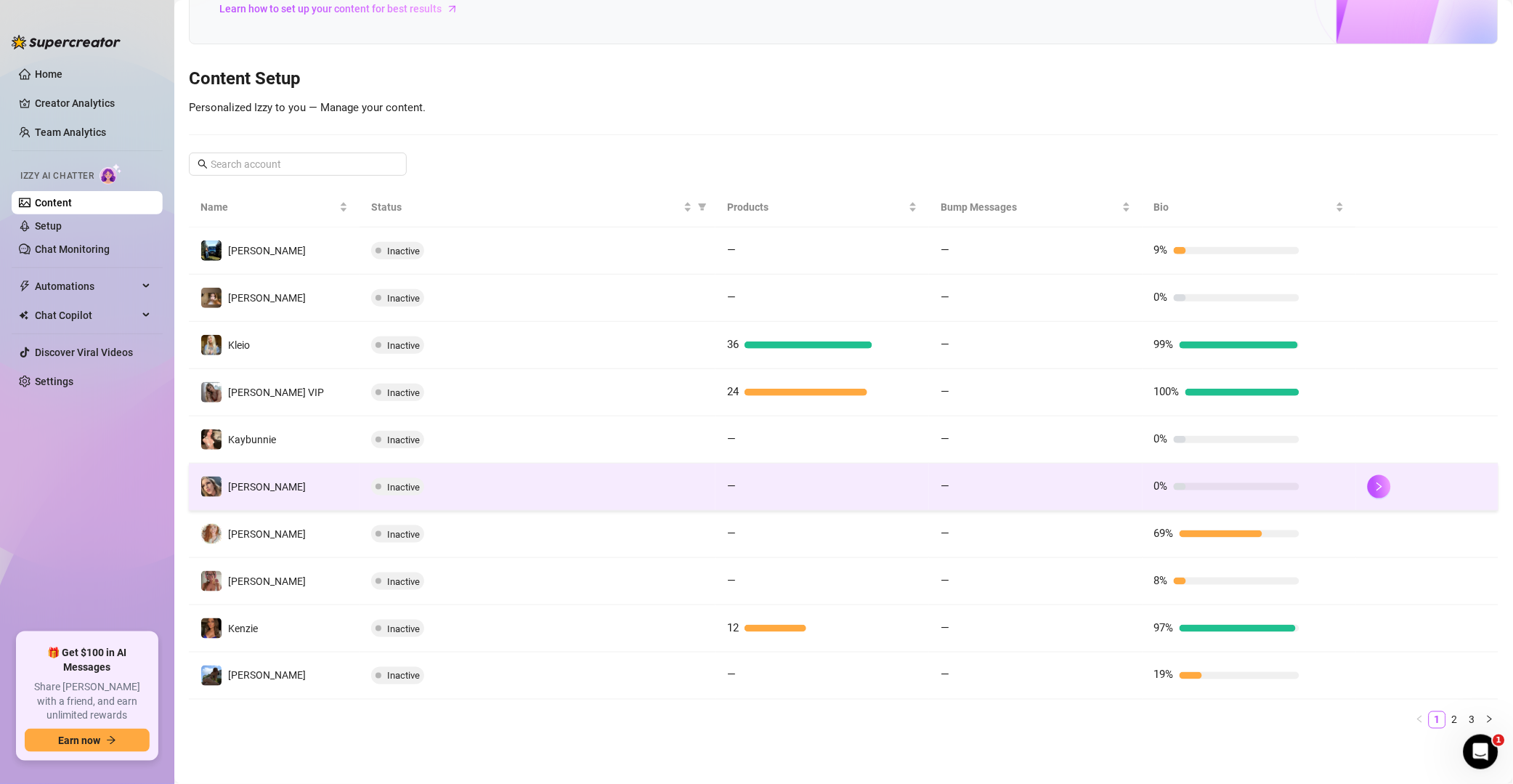
scroll to position [117, 0]
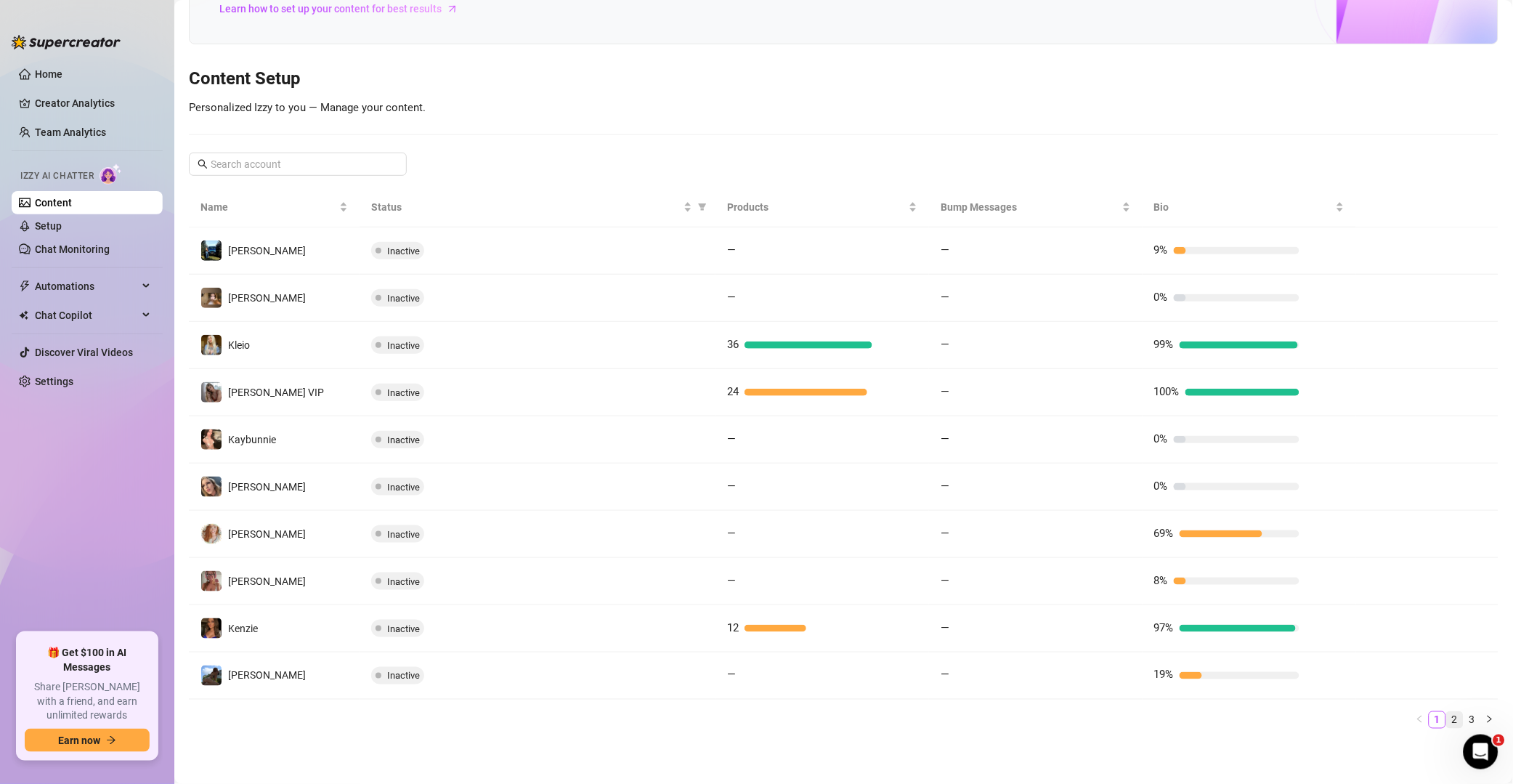
click at [1085, 719] on link "2" at bounding box center [1456, 720] width 16 height 16
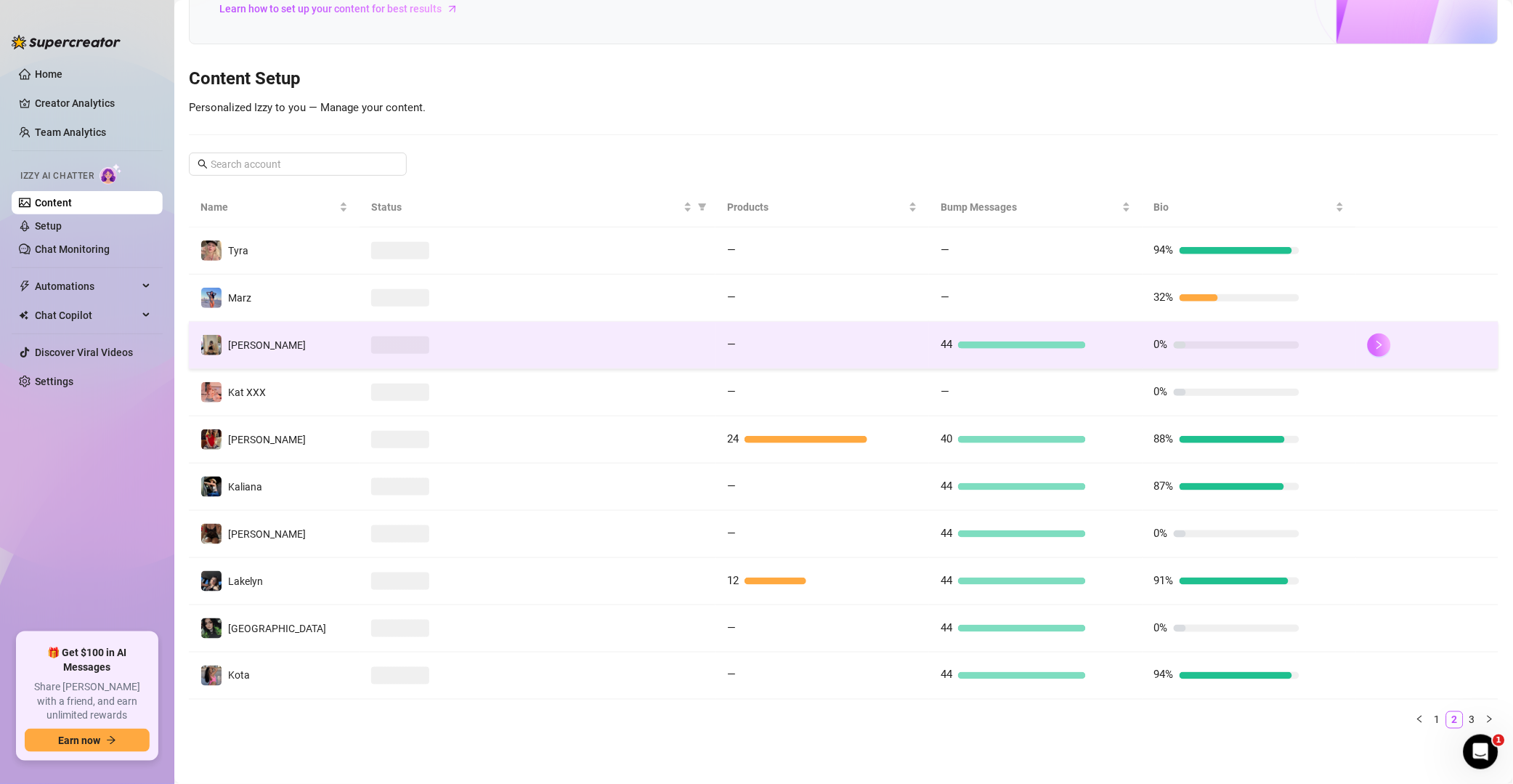
click at [1085, 343] on icon "right" at bounding box center [1380, 345] width 10 height 10
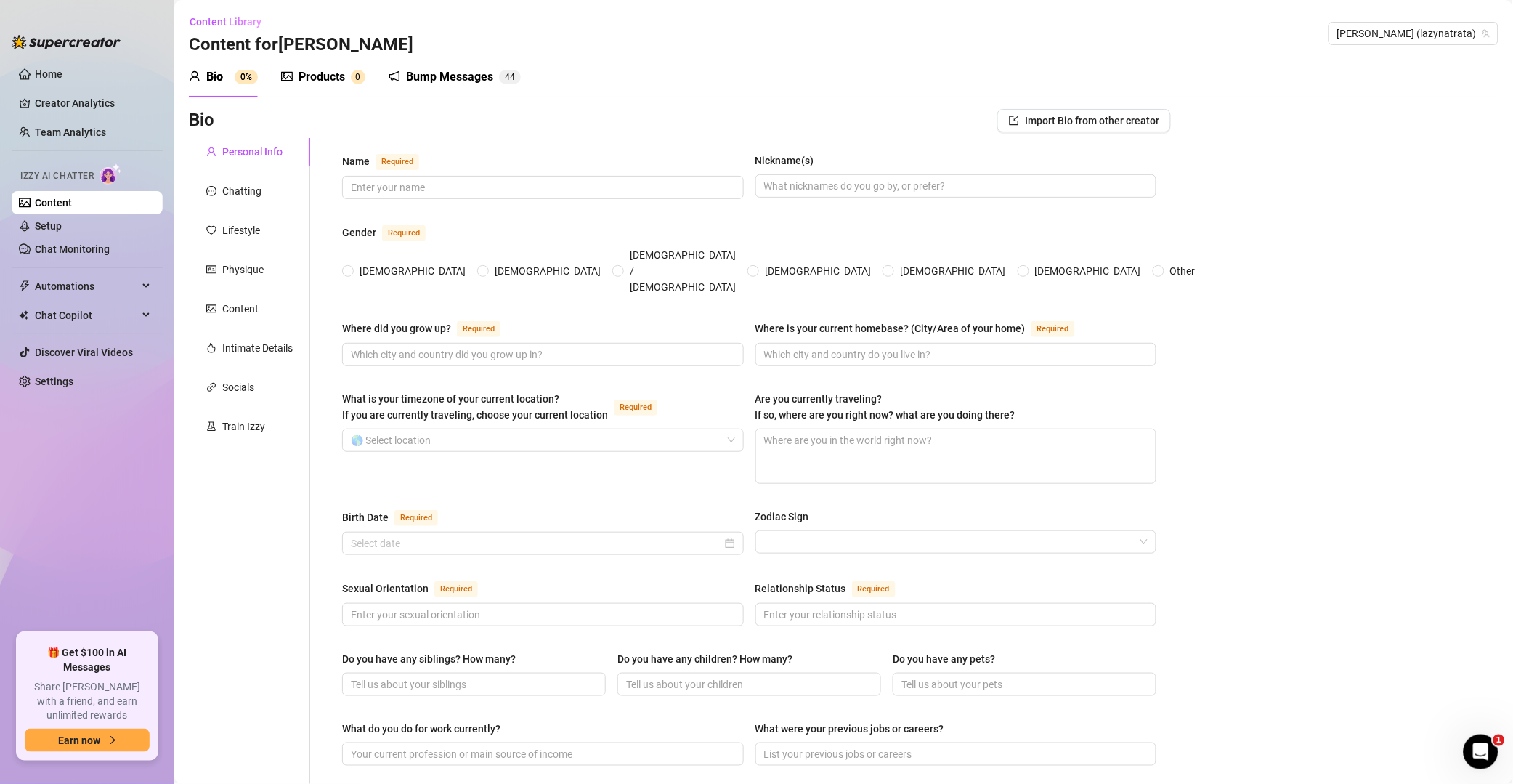
click at [480, 79] on div "Bump Messages" at bounding box center [450, 77] width 87 height 18
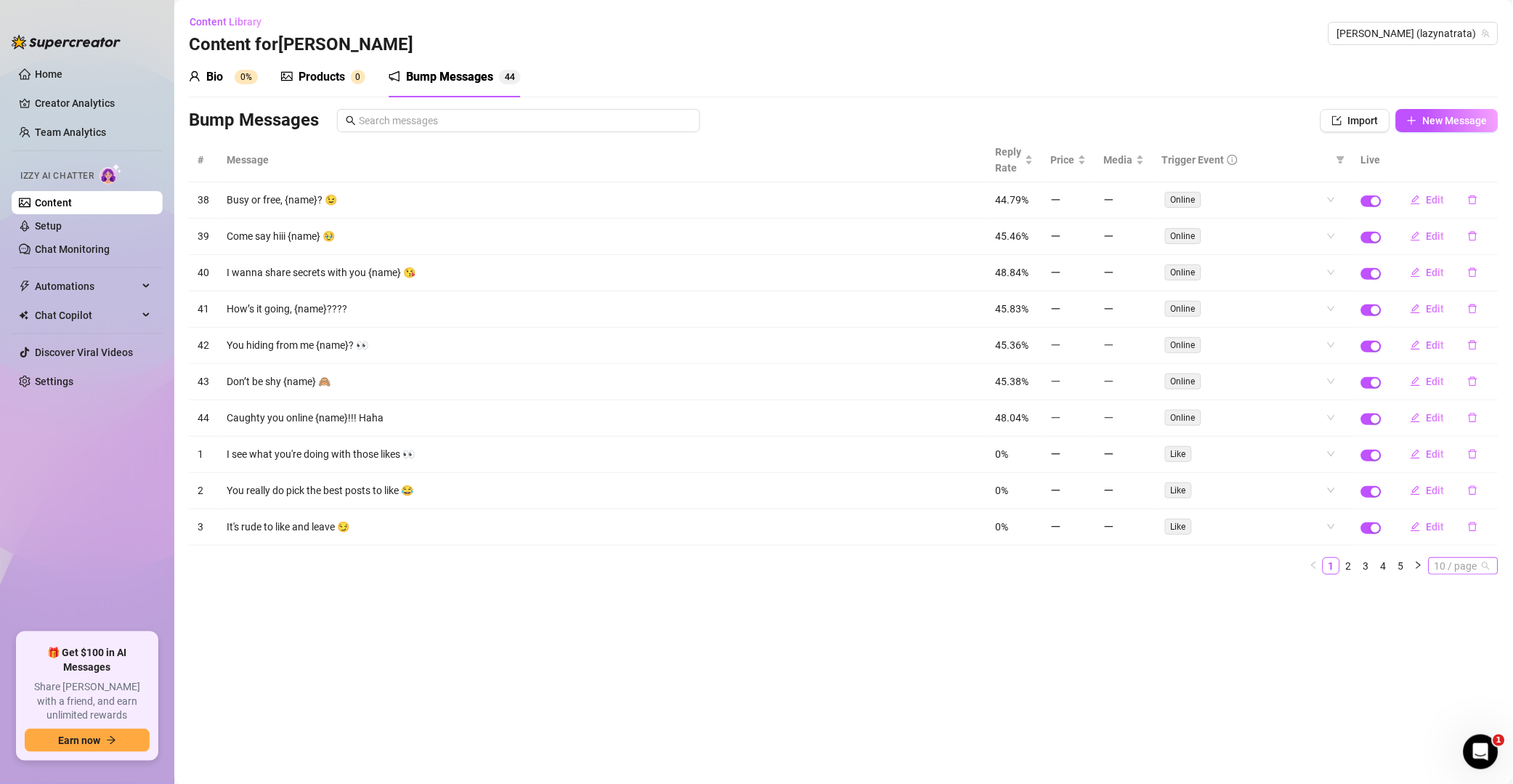
click at [1085, 568] on span "10 / page" at bounding box center [1463, 566] width 58 height 16
click at [1085, 659] on div "100 / page" at bounding box center [1464, 662] width 49 height 16
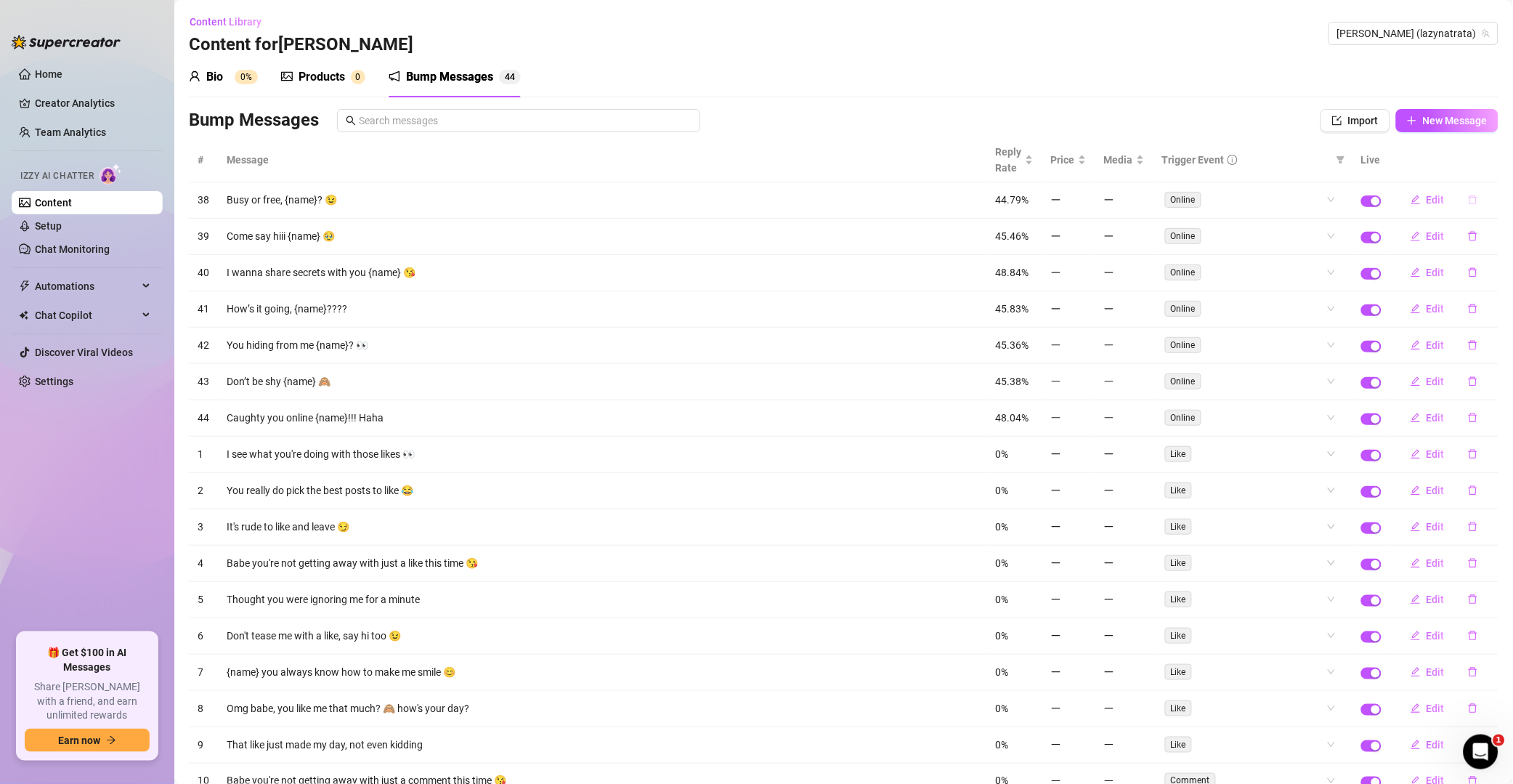
click at [1085, 206] on button "button" at bounding box center [1473, 200] width 34 height 23
click at [1085, 160] on button "Yes" at bounding box center [1488, 163] width 28 height 18
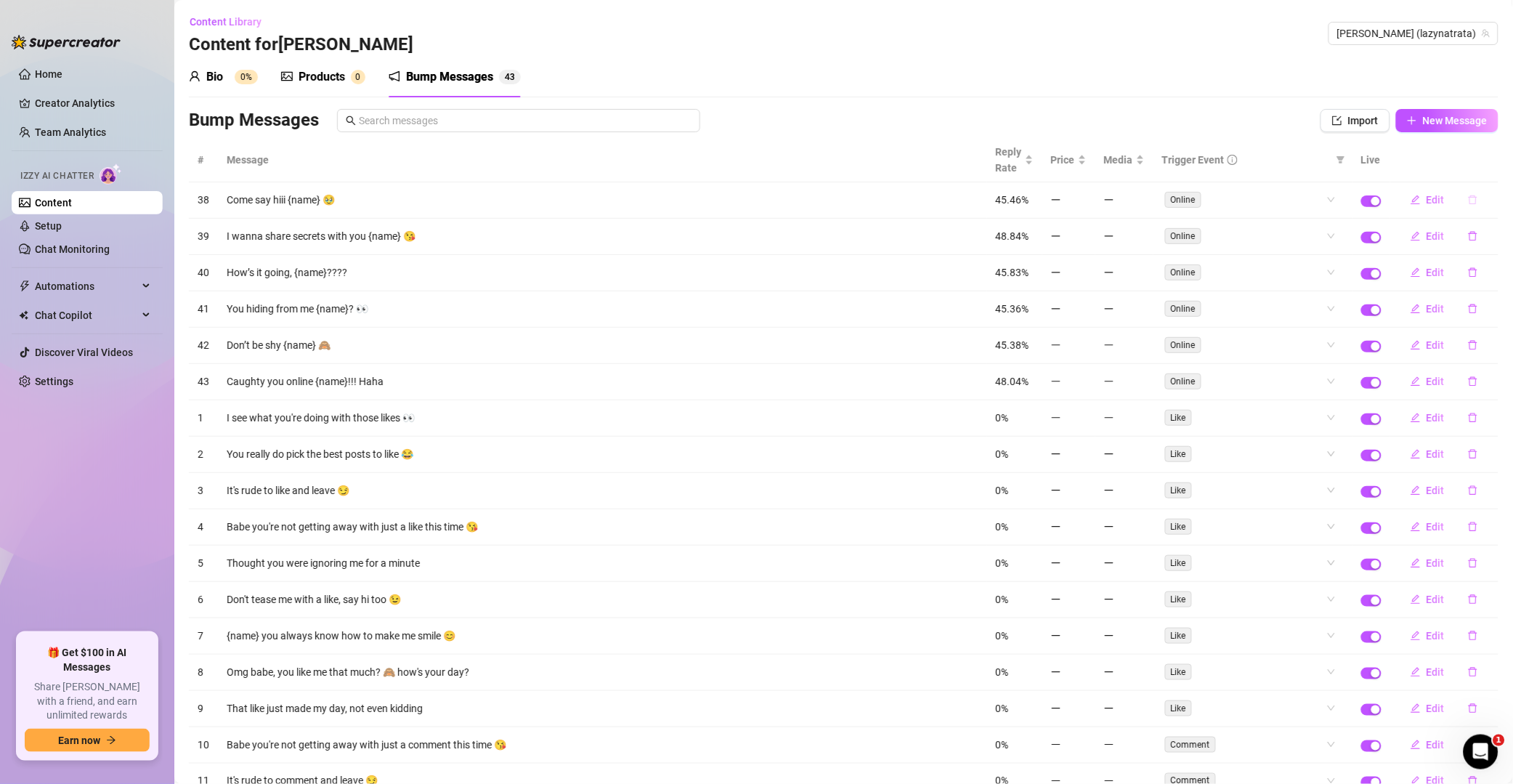
click at [1085, 200] on icon "delete" at bounding box center [1473, 200] width 10 height 10
click at [1085, 162] on span "Yes" at bounding box center [1489, 163] width 18 height 12
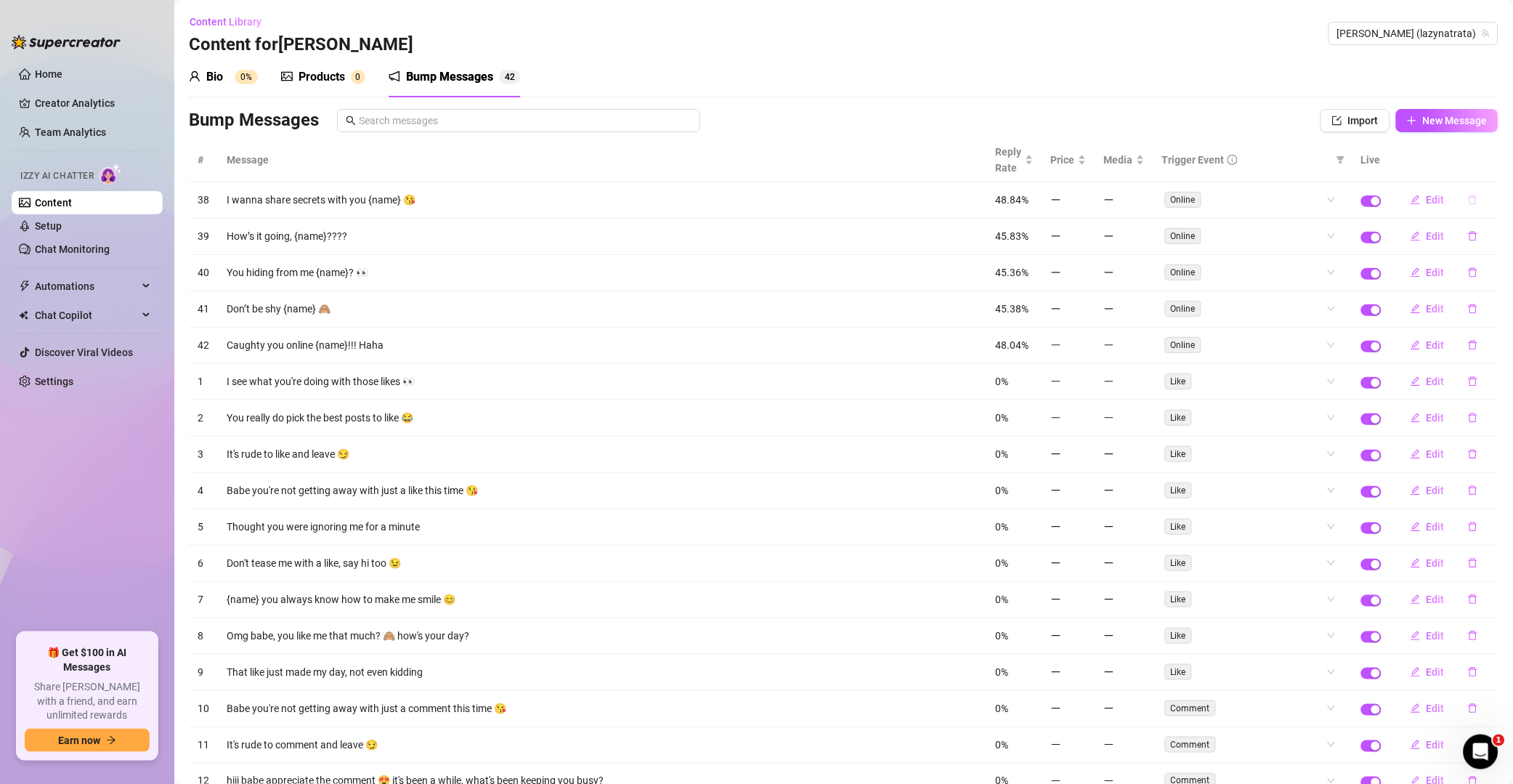
click at [1085, 203] on button "button" at bounding box center [1473, 200] width 34 height 23
click at [1085, 169] on button "Yes" at bounding box center [1488, 163] width 28 height 18
click at [1085, 199] on icon "delete" at bounding box center [1473, 200] width 10 height 10
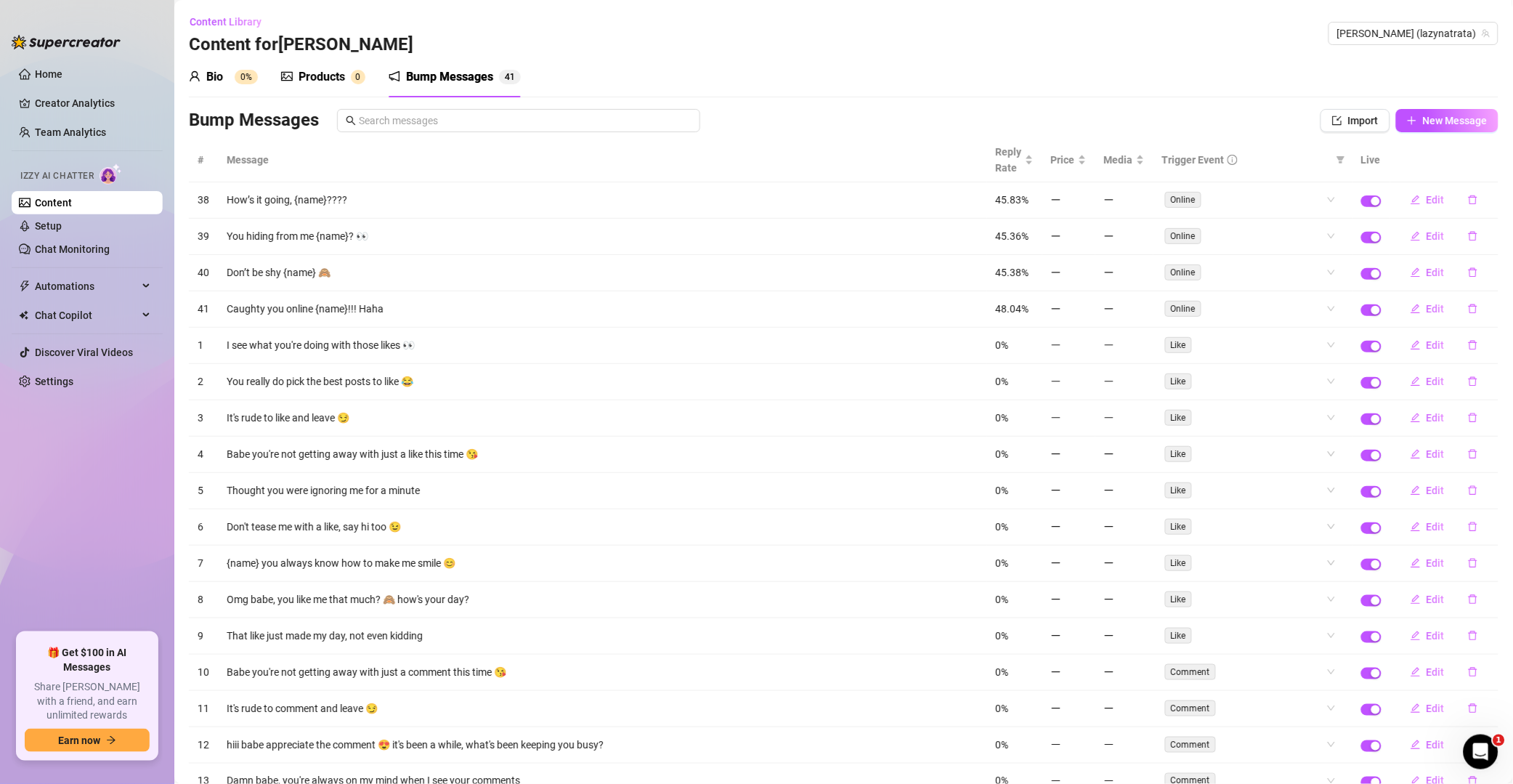
click at [1085, 199] on icon "delete" at bounding box center [1473, 200] width 10 height 10
drag, startPoint x: 1491, startPoint y: 168, endPoint x: 1460, endPoint y: 188, distance: 36.9
click at [1085, 165] on span "Yes" at bounding box center [1489, 163] width 18 height 12
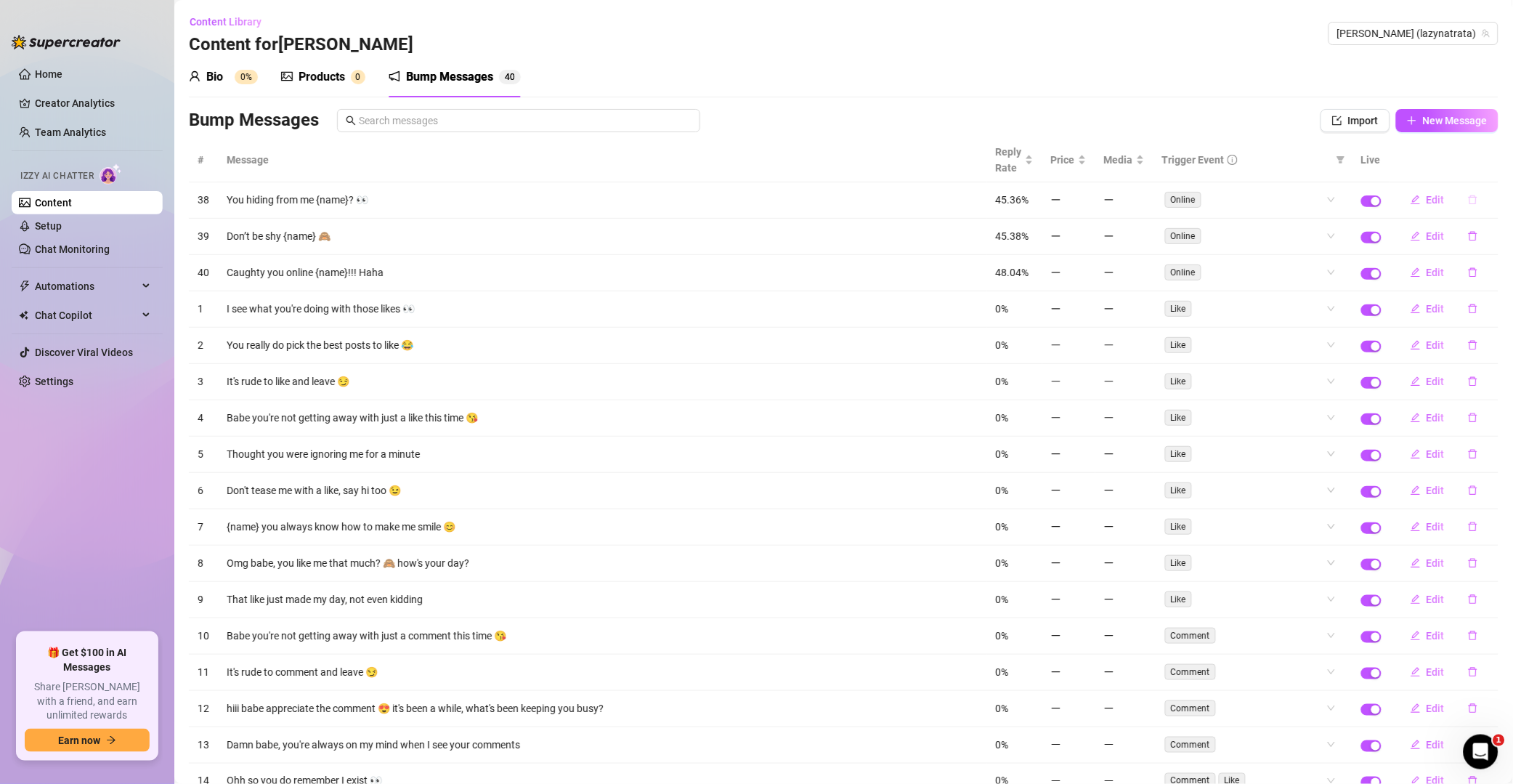
click at [1085, 203] on icon "delete" at bounding box center [1473, 200] width 10 height 10
click at [1085, 163] on span "Yes" at bounding box center [1489, 163] width 18 height 12
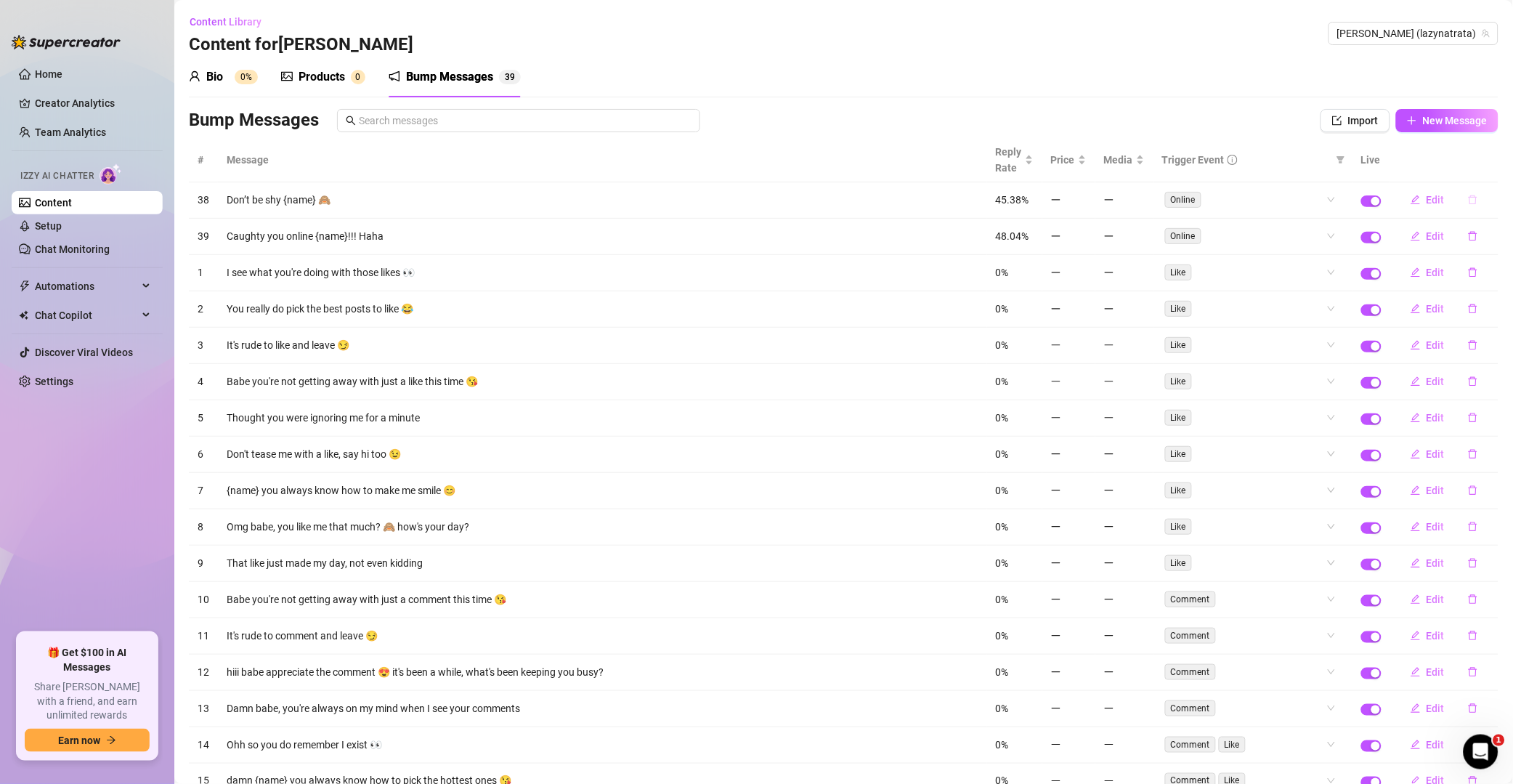
click at [1085, 200] on icon "delete" at bounding box center [1473, 200] width 10 height 10
click at [1085, 168] on span "Yes" at bounding box center [1489, 163] width 18 height 12
click at [1085, 164] on span "Yes" at bounding box center [1489, 163] width 18 height 12
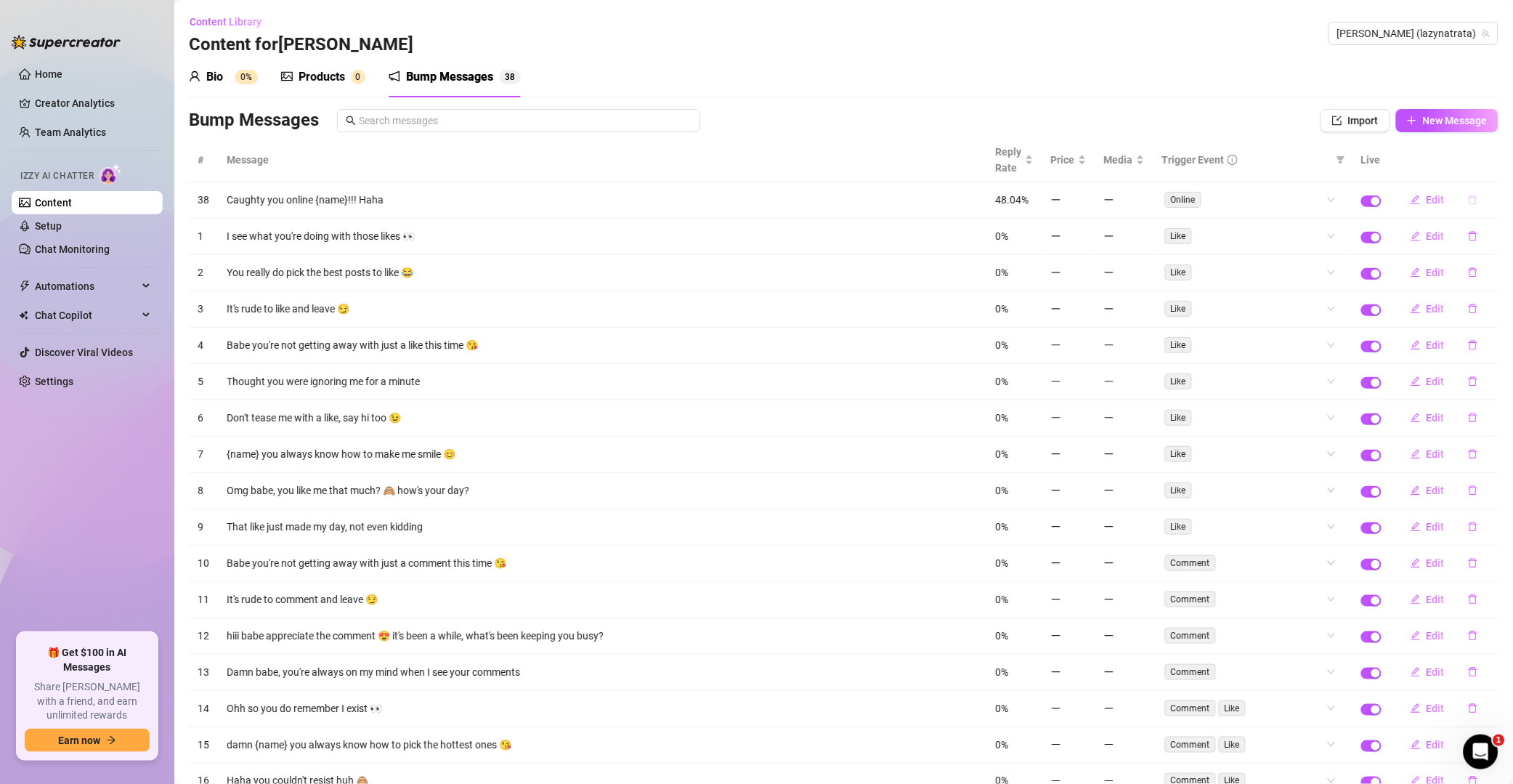
click at [1085, 201] on icon "delete" at bounding box center [1473, 200] width 10 height 10
click at [1085, 167] on span "Yes" at bounding box center [1489, 163] width 18 height 12
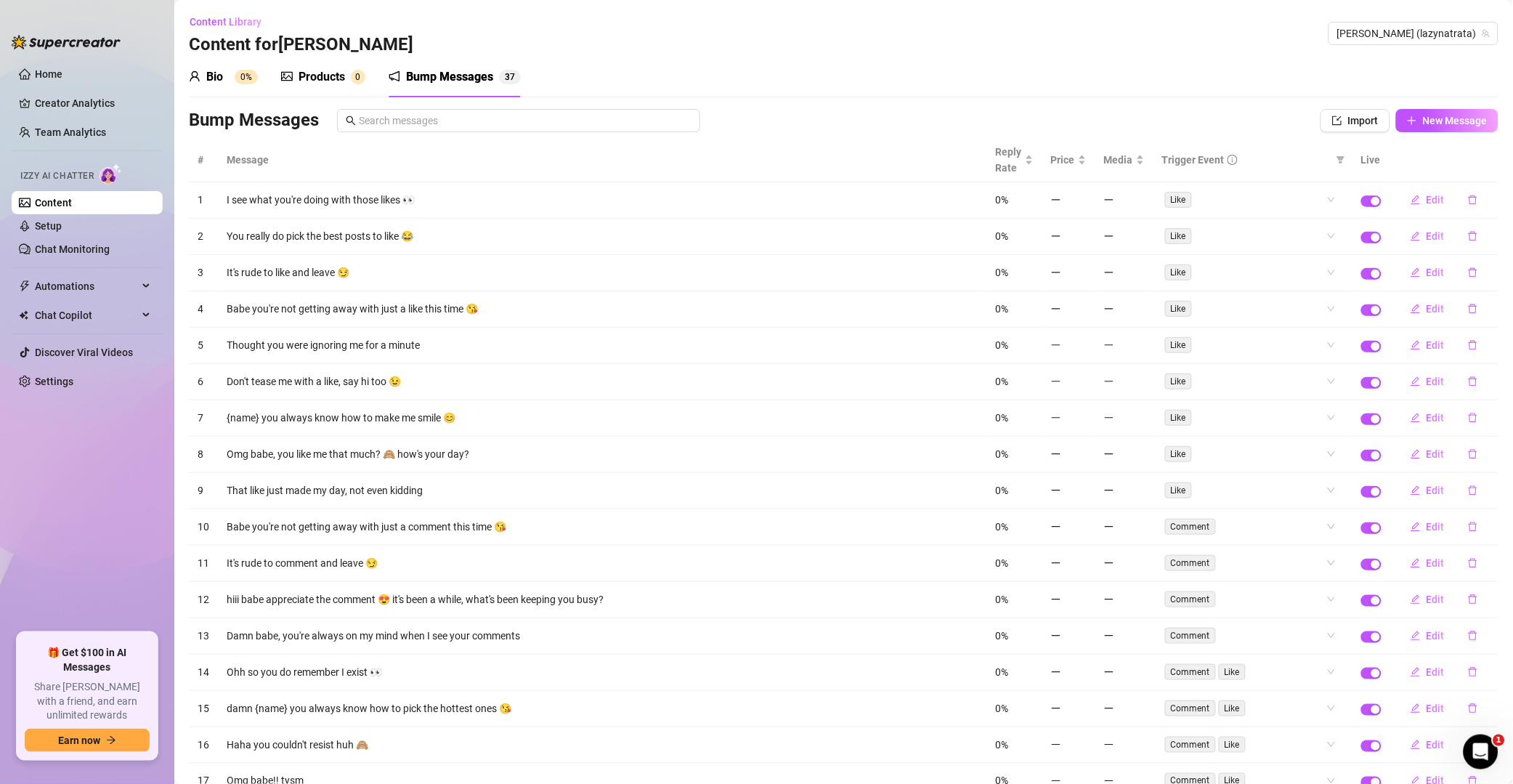
click at [1085, 203] on icon "delete" at bounding box center [1473, 200] width 10 height 10
click at [1085, 168] on span "Yes" at bounding box center [1489, 163] width 18 height 12
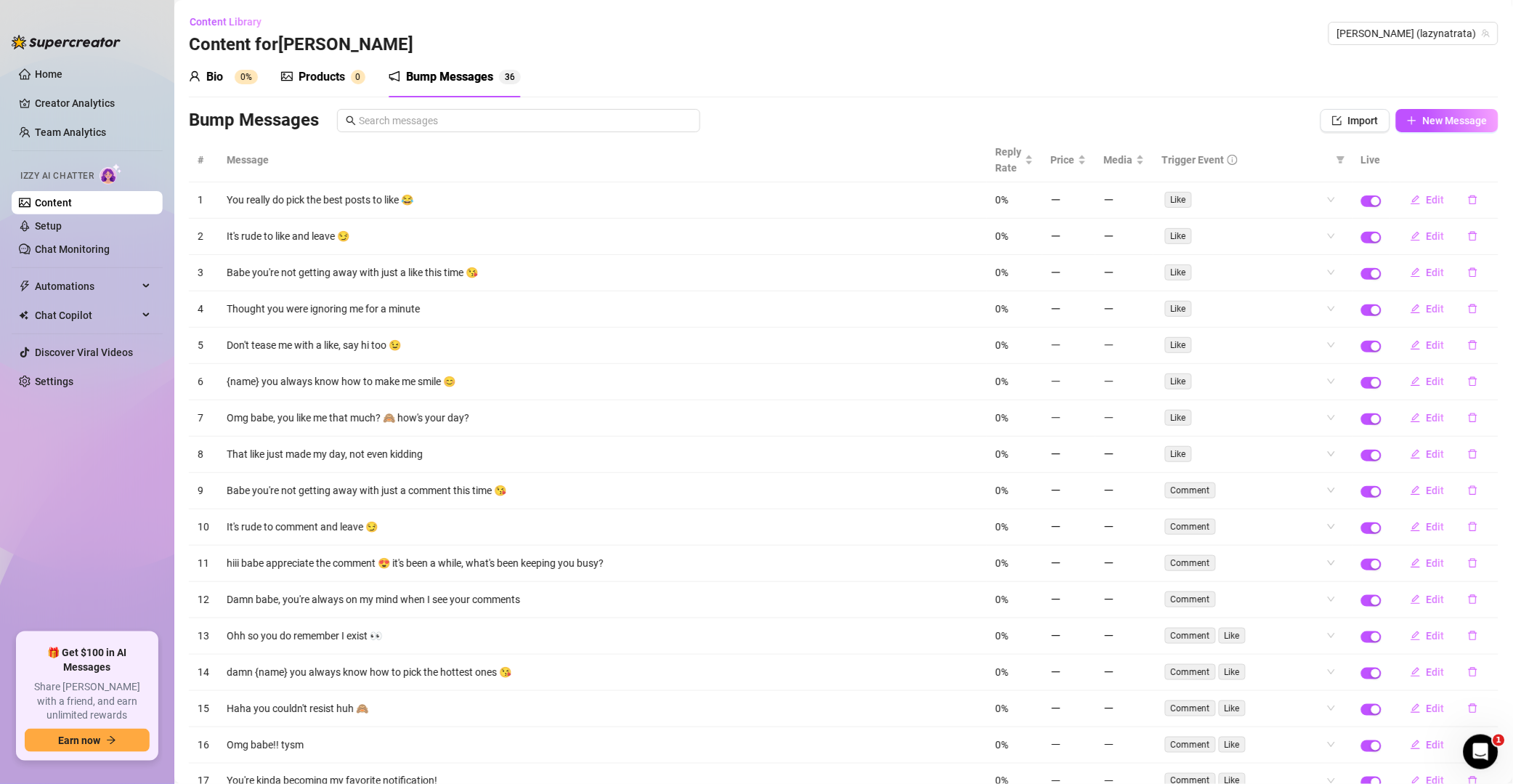
click at [1085, 200] on icon "delete" at bounding box center [1473, 200] width 10 height 10
click at [1085, 156] on button "Yes" at bounding box center [1488, 163] width 28 height 18
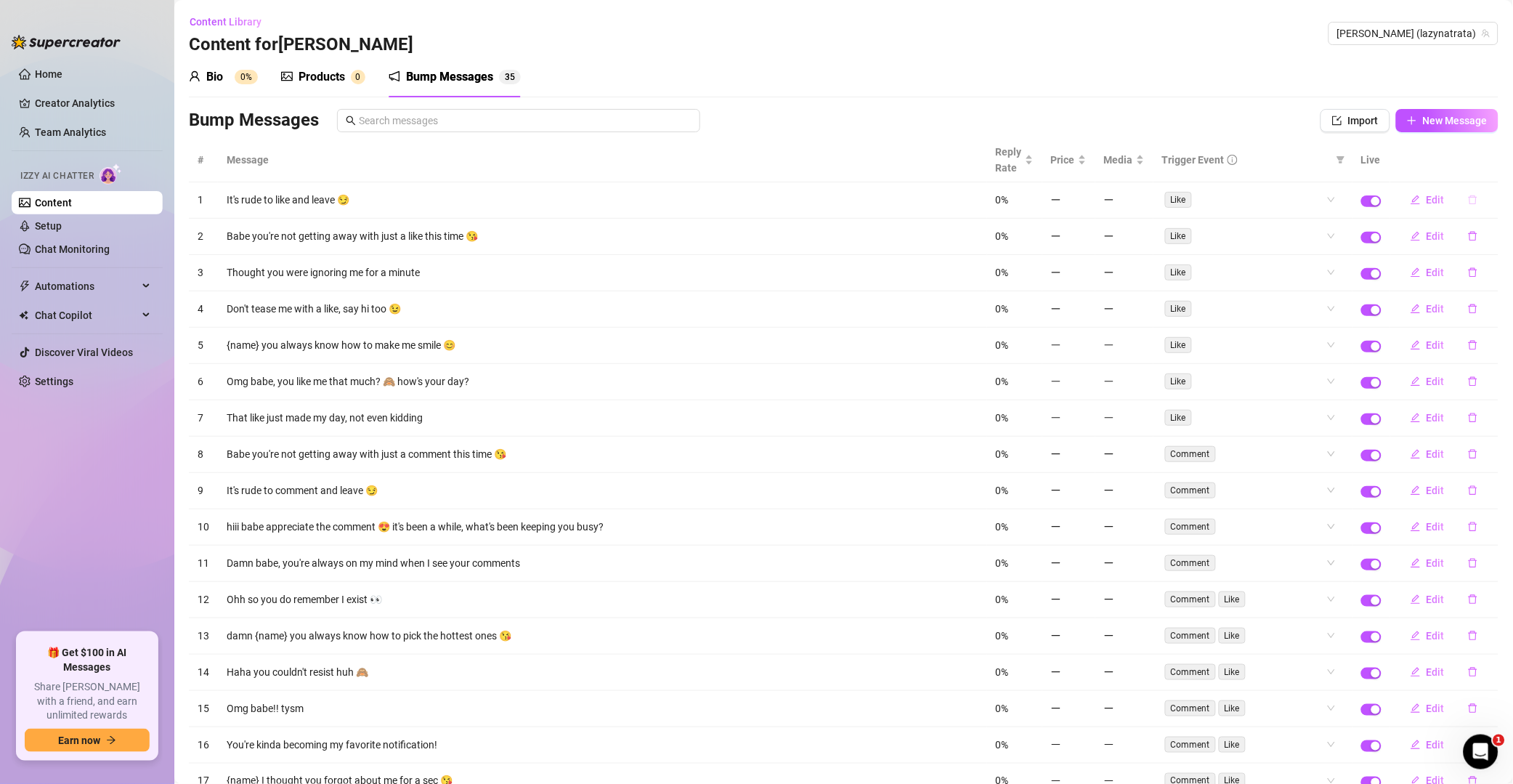
click at [1085, 199] on button "button" at bounding box center [1473, 200] width 34 height 23
click at [1085, 167] on span "Yes" at bounding box center [1489, 163] width 18 height 12
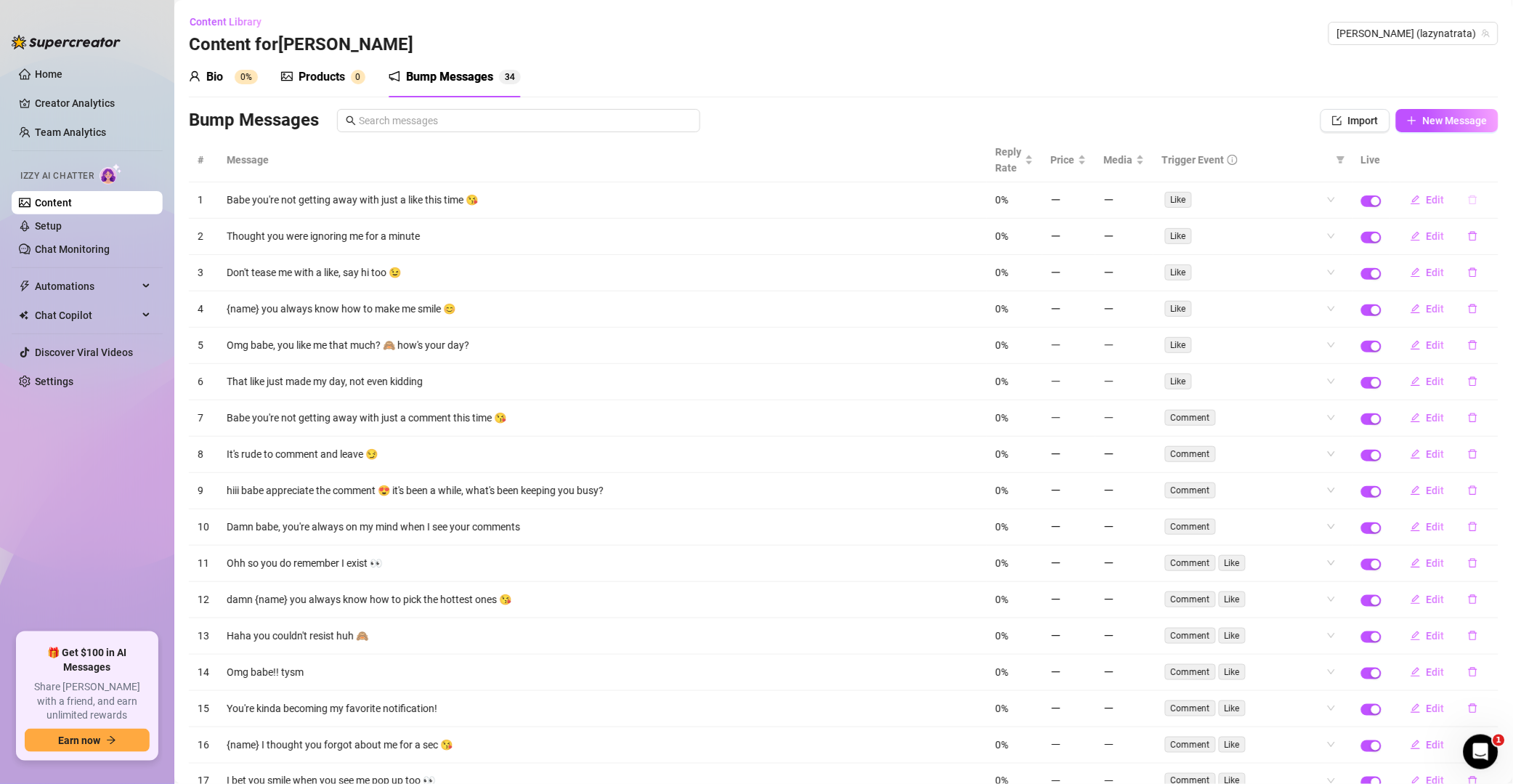
click at [1085, 201] on icon "delete" at bounding box center [1473, 200] width 10 height 10
click at [1085, 165] on span "Yes" at bounding box center [1489, 163] width 18 height 12
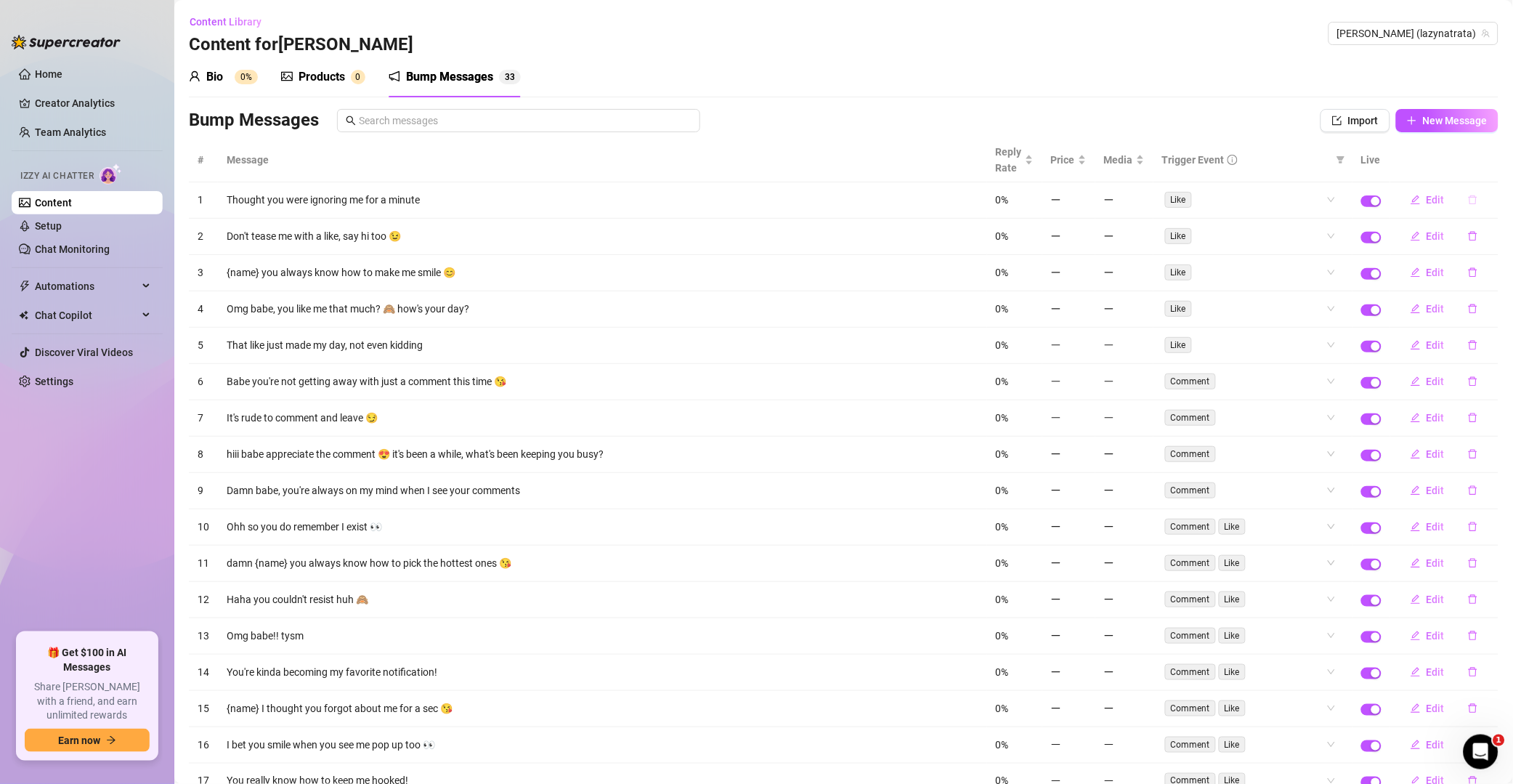
click at [1085, 202] on icon "delete" at bounding box center [1473, 200] width 9 height 10
click at [1085, 167] on span "Yes" at bounding box center [1489, 163] width 18 height 12
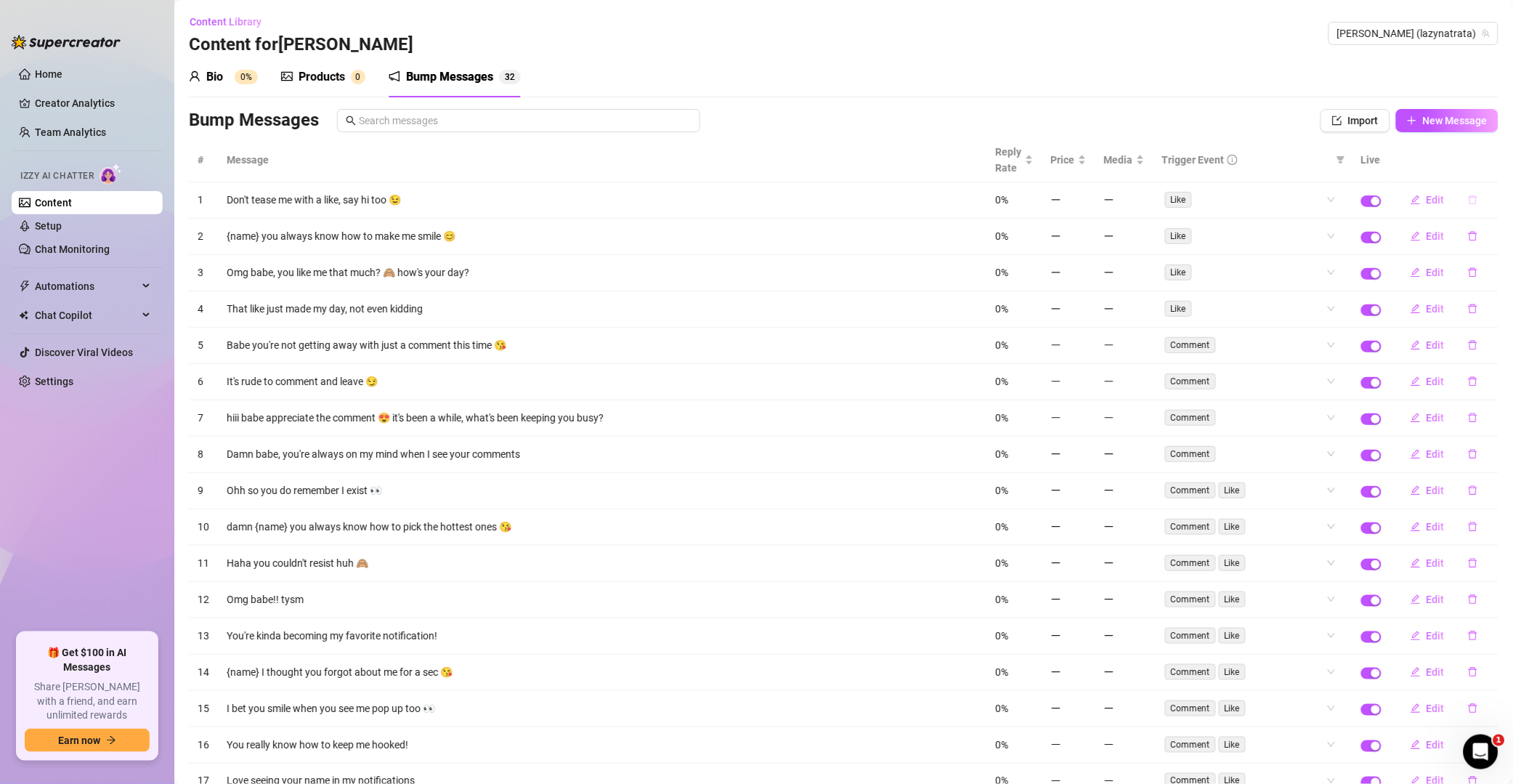
click at [1085, 202] on icon "delete" at bounding box center [1473, 200] width 10 height 10
click at [1085, 163] on span "Yes" at bounding box center [1489, 163] width 18 height 12
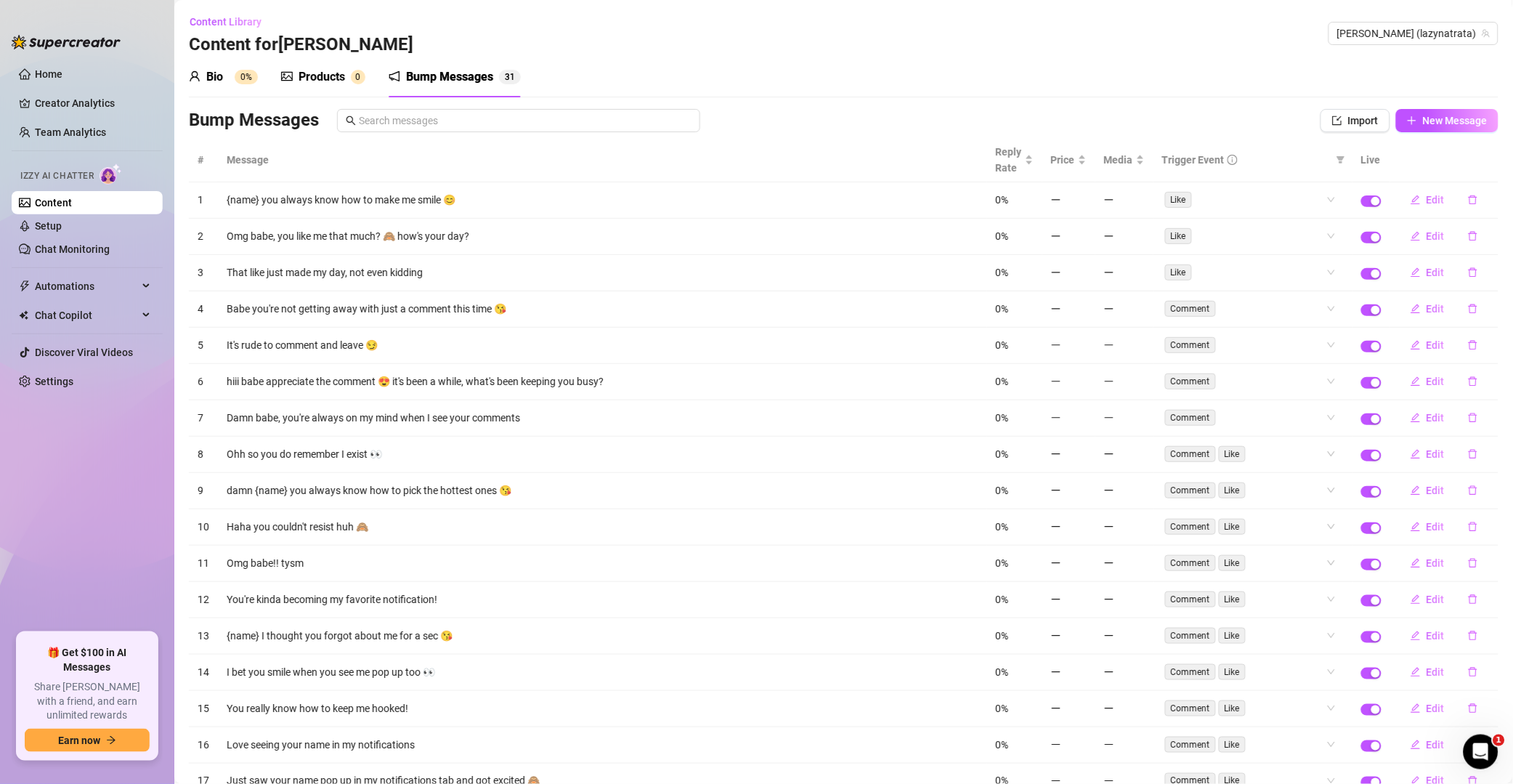
click at [1085, 207] on button "button" at bounding box center [1473, 200] width 34 height 23
click at [1085, 157] on button "Yes" at bounding box center [1488, 163] width 28 height 18
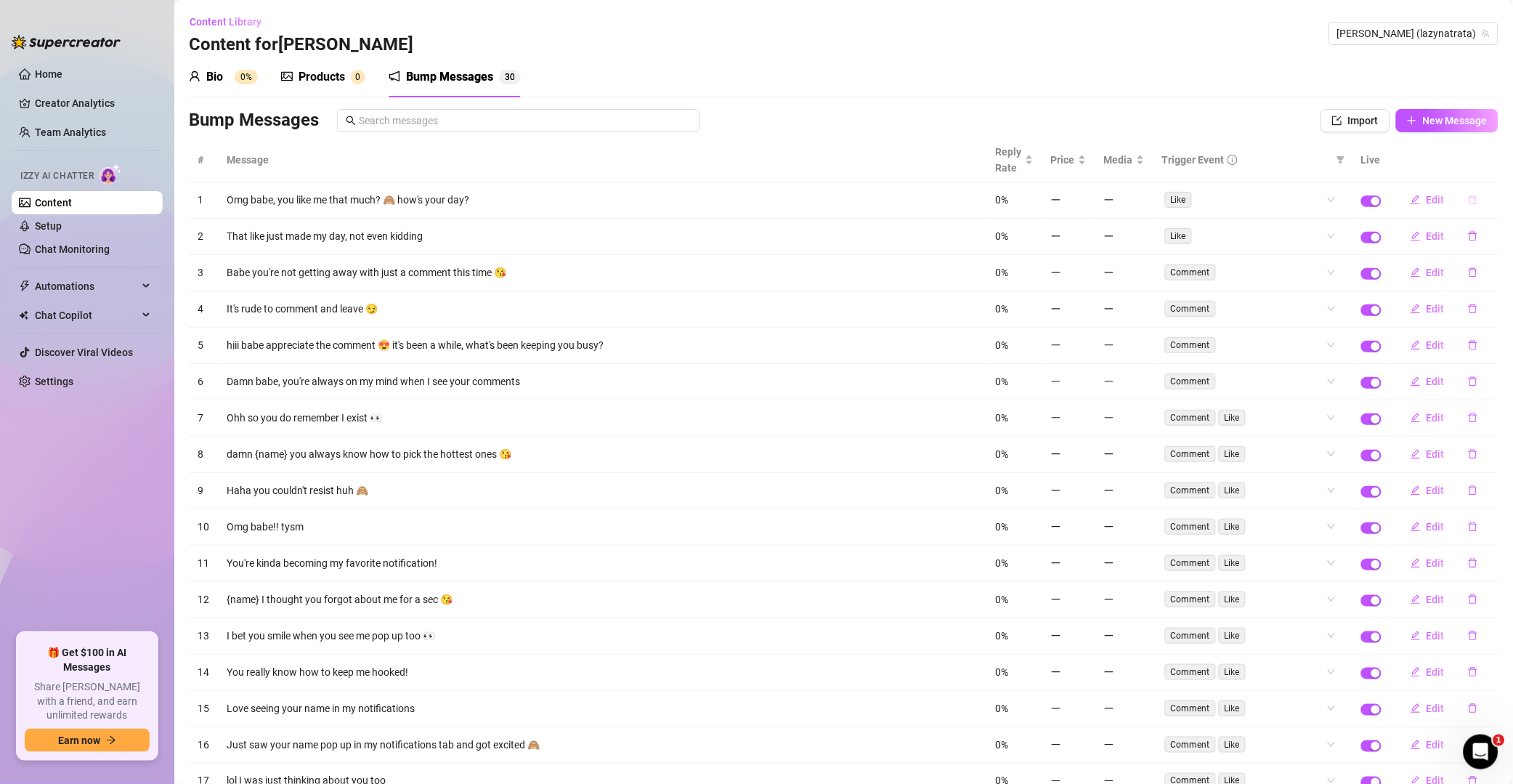
click at [1085, 209] on button "button" at bounding box center [1473, 200] width 34 height 23
click at [1085, 164] on span "Yes" at bounding box center [1489, 163] width 18 height 12
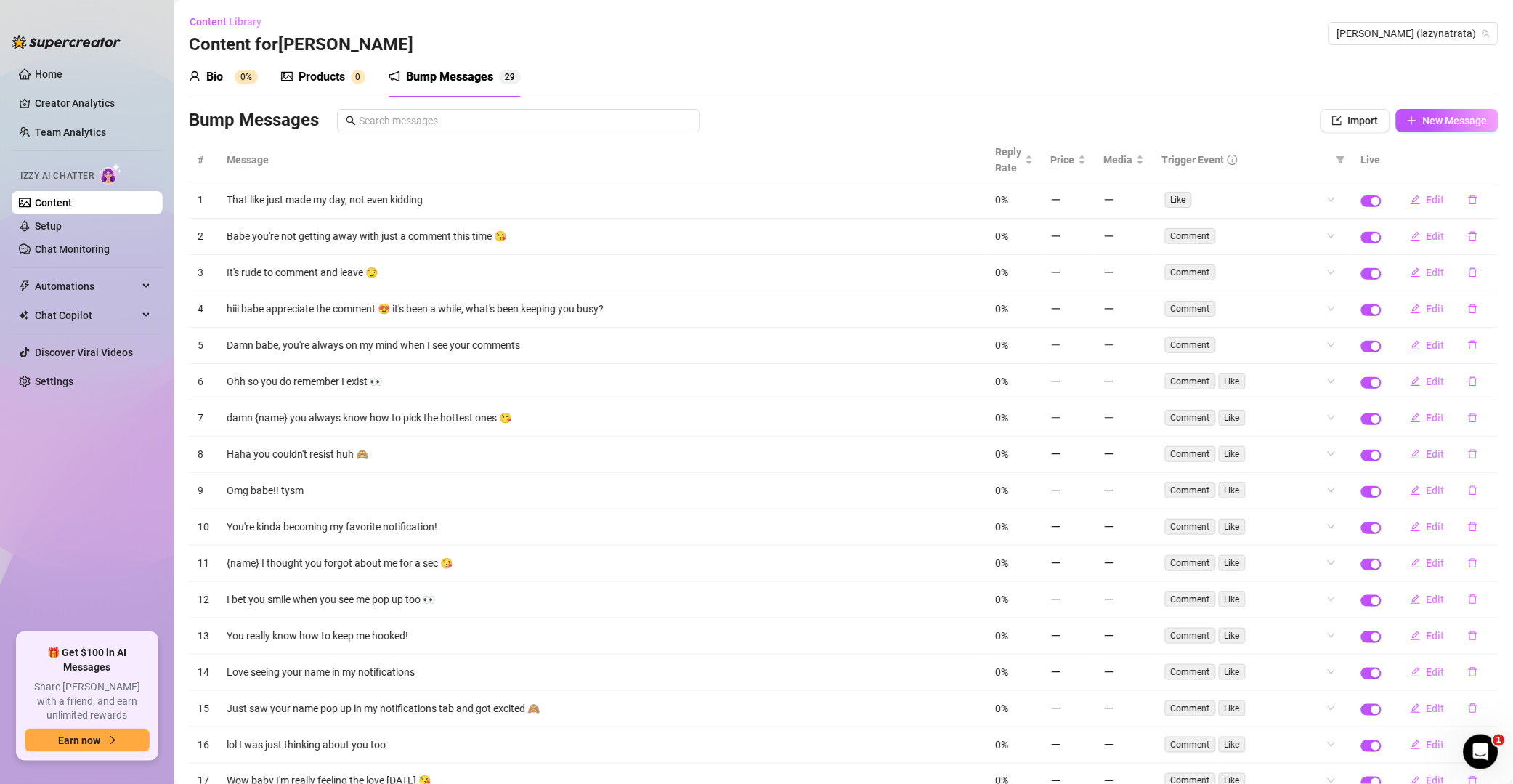
click at [1085, 201] on icon "delete" at bounding box center [1473, 200] width 10 height 10
click at [1085, 160] on span "Yes" at bounding box center [1489, 163] width 18 height 12
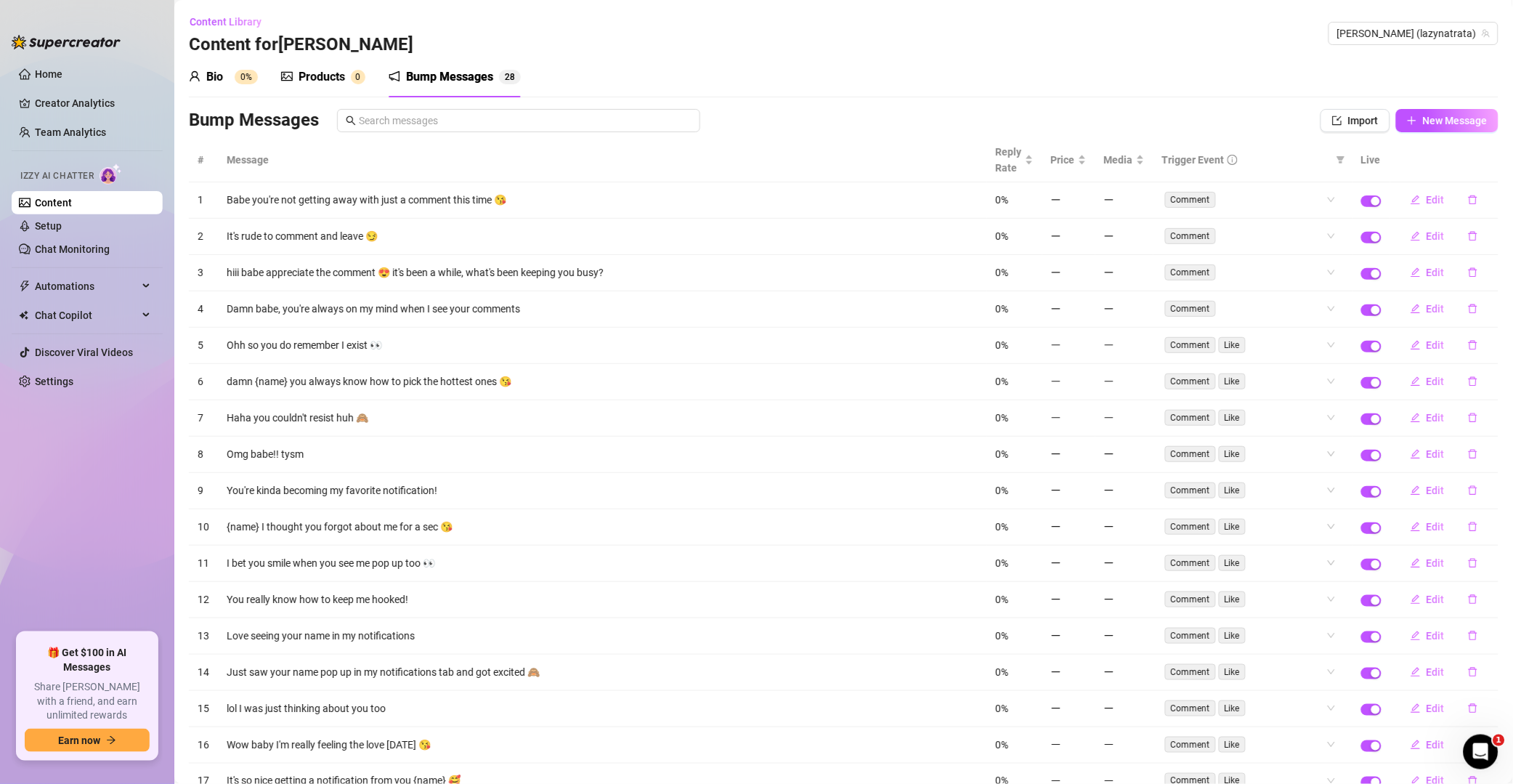
click at [1085, 205] on icon "delete" at bounding box center [1473, 200] width 9 height 10
click at [1085, 160] on span "Yes" at bounding box center [1489, 163] width 18 height 12
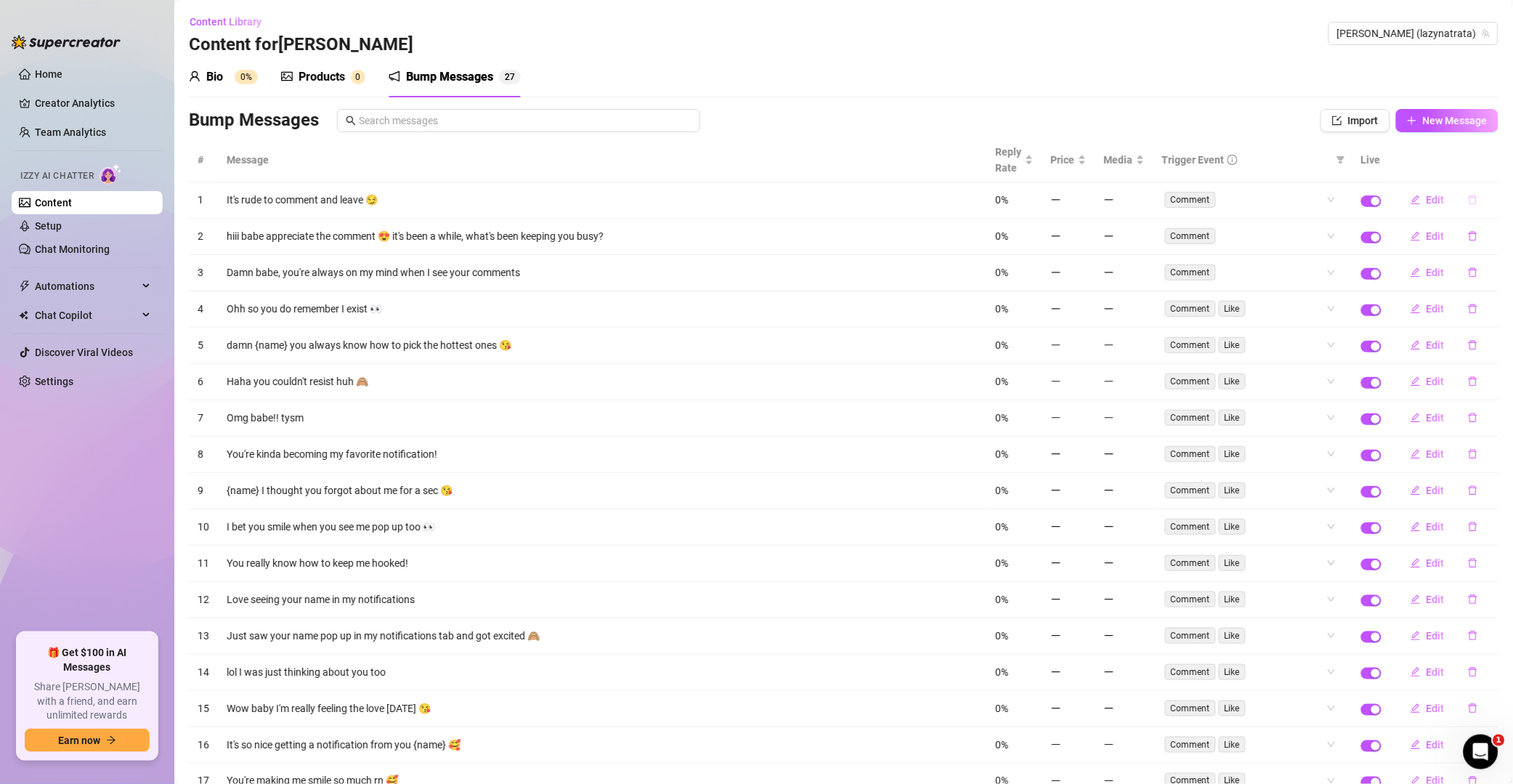
click at [1085, 200] on icon "delete" at bounding box center [1473, 200] width 10 height 10
click at [1085, 165] on span "Yes" at bounding box center [1489, 163] width 18 height 12
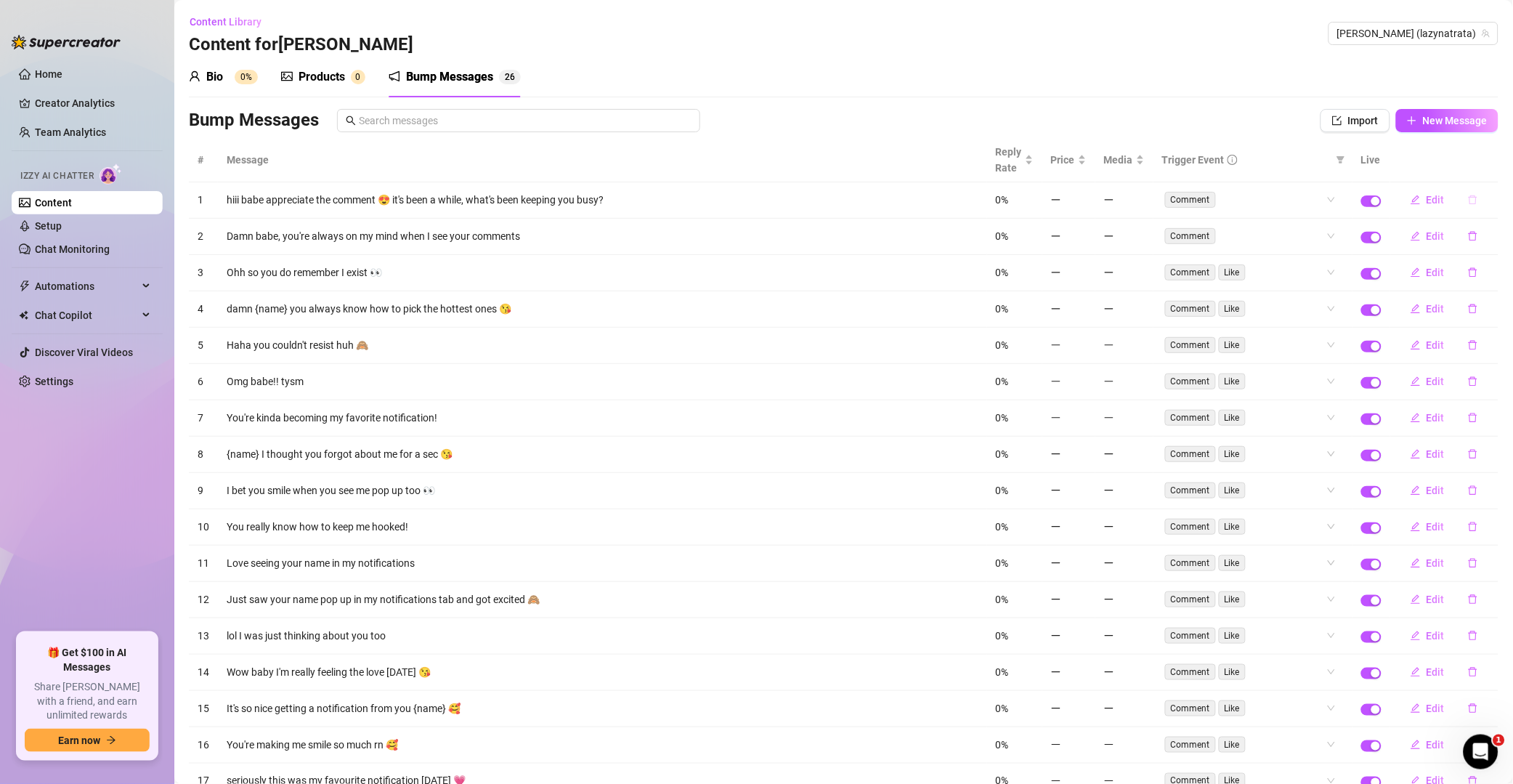
click at [1085, 205] on icon "delete" at bounding box center [1473, 200] width 9 height 10
click at [1085, 166] on span "Yes" at bounding box center [1489, 163] width 18 height 12
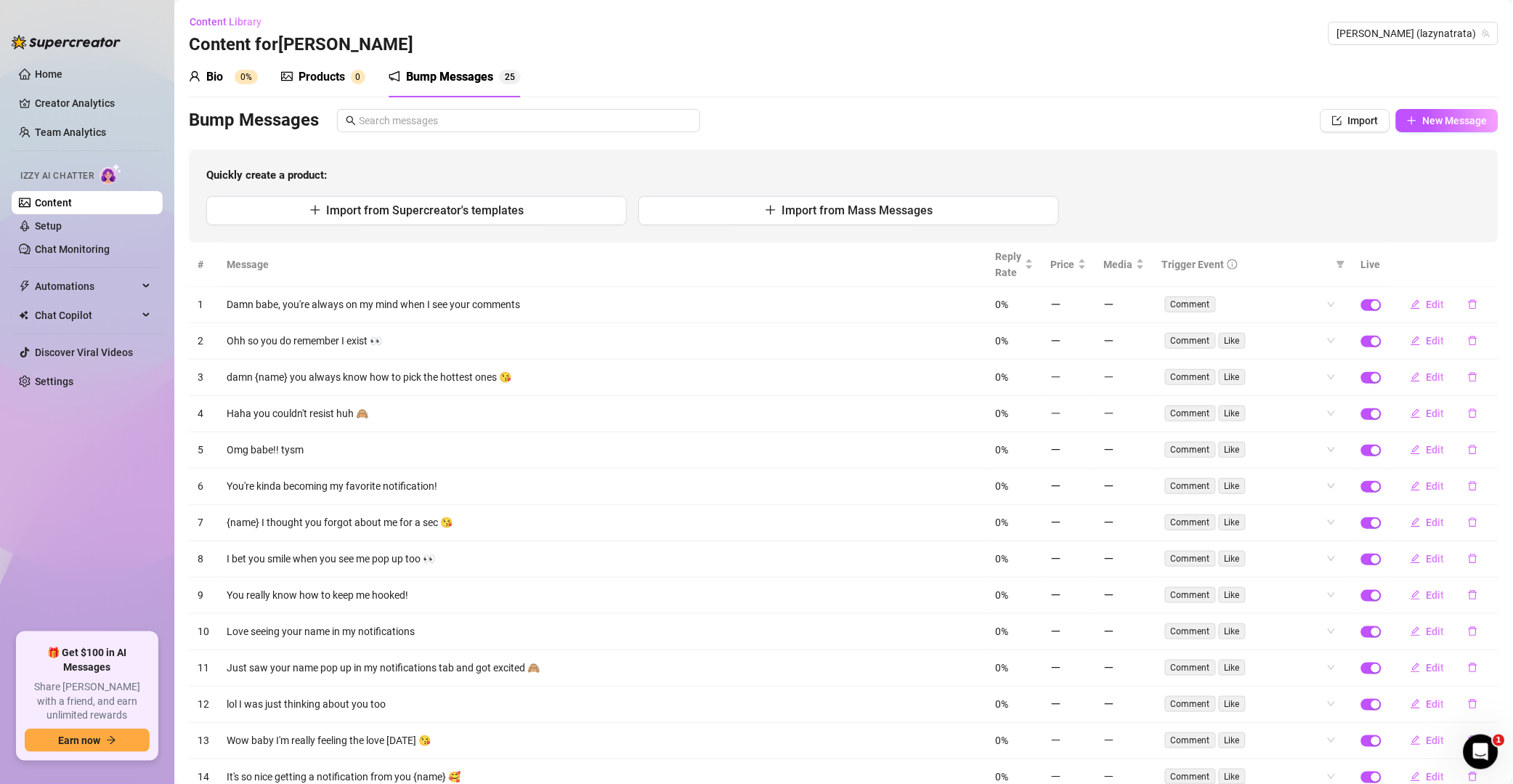
drag, startPoint x: 1456, startPoint y: 307, endPoint x: 1469, endPoint y: 285, distance: 25.6
click at [1085, 306] on icon "delete" at bounding box center [1473, 304] width 10 height 10
click at [1085, 269] on span "Yes" at bounding box center [1489, 267] width 18 height 12
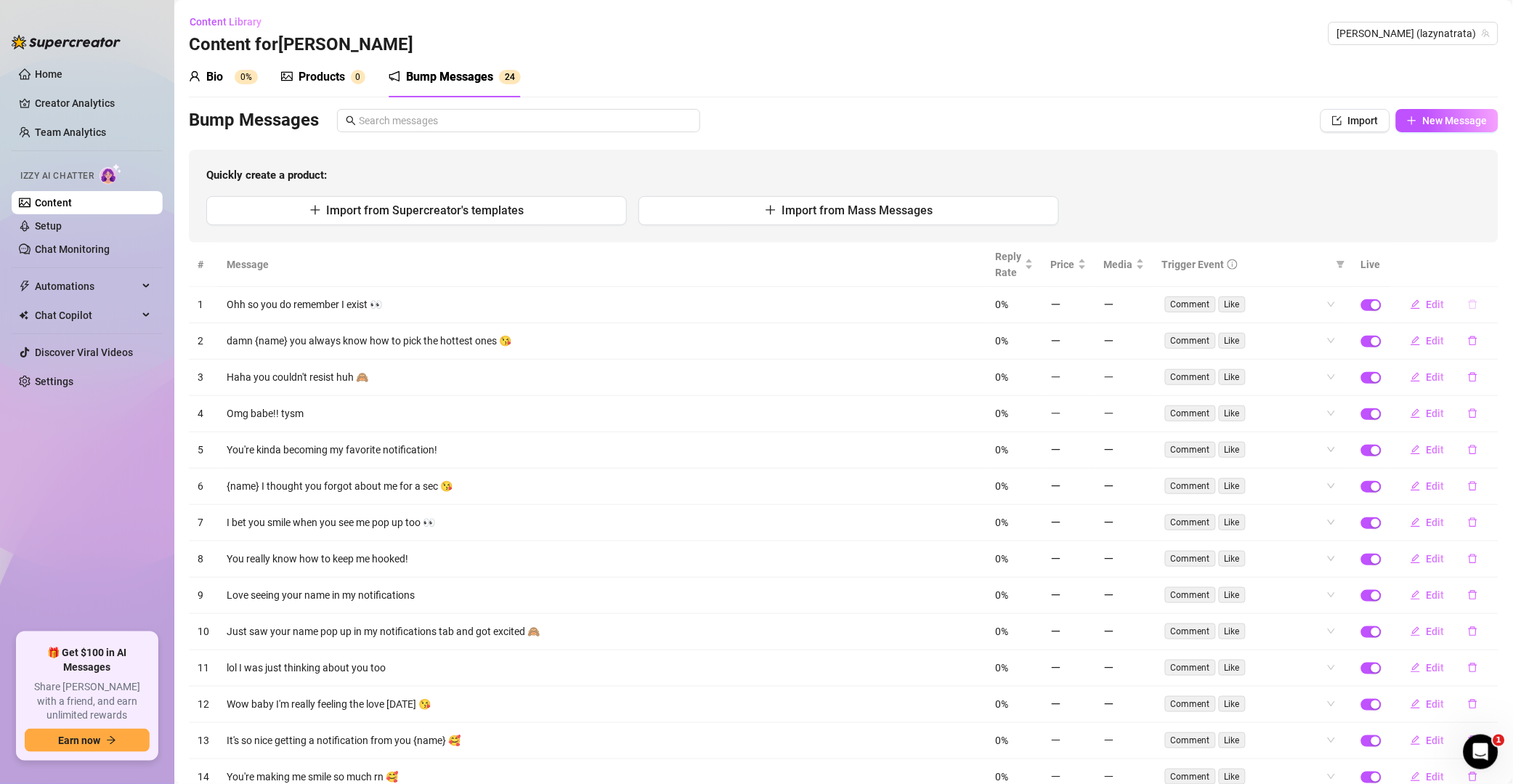
click at [1085, 311] on button "button" at bounding box center [1473, 304] width 34 height 23
click at [1085, 264] on button "Yes" at bounding box center [1488, 267] width 28 height 18
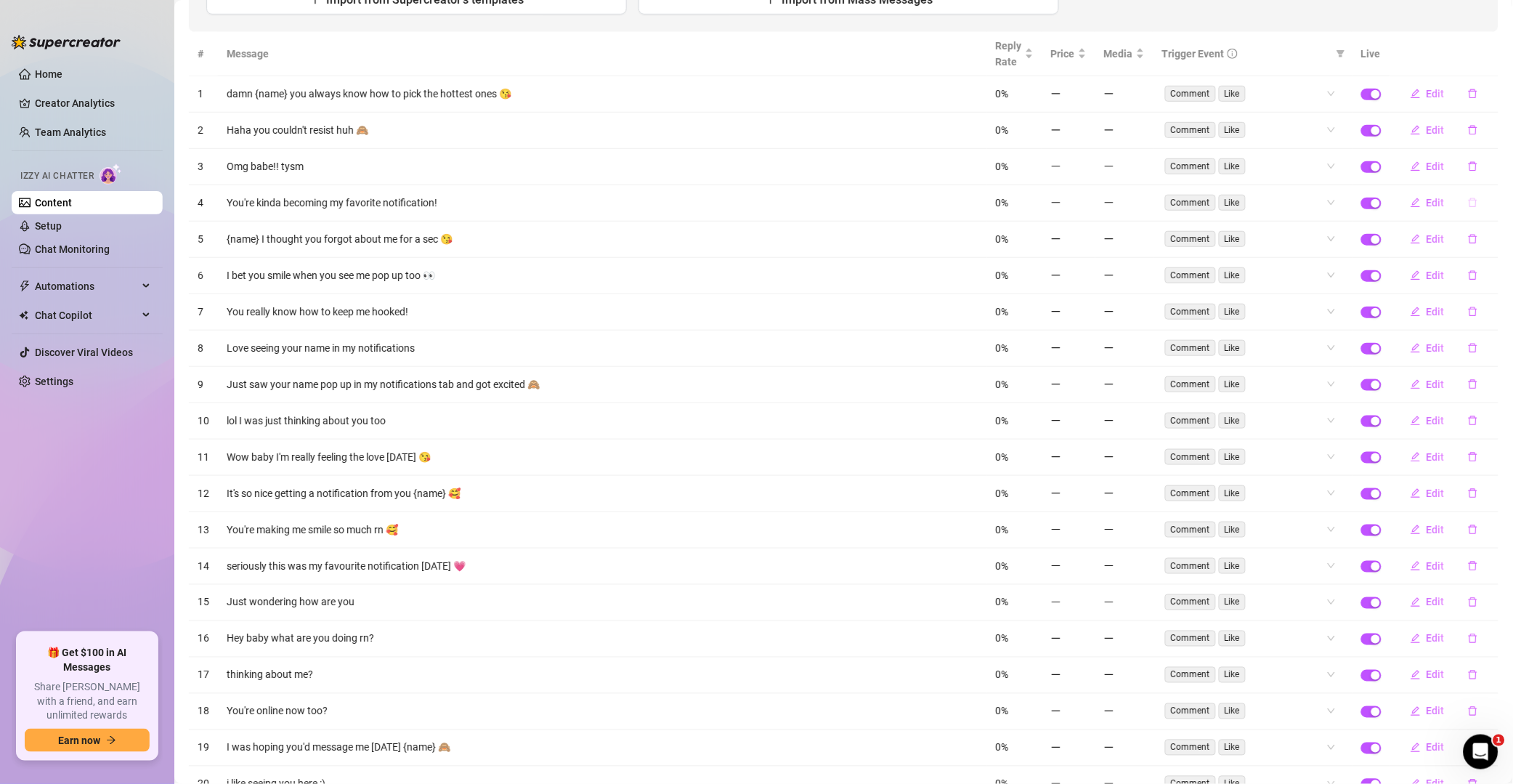
scroll to position [279, 0]
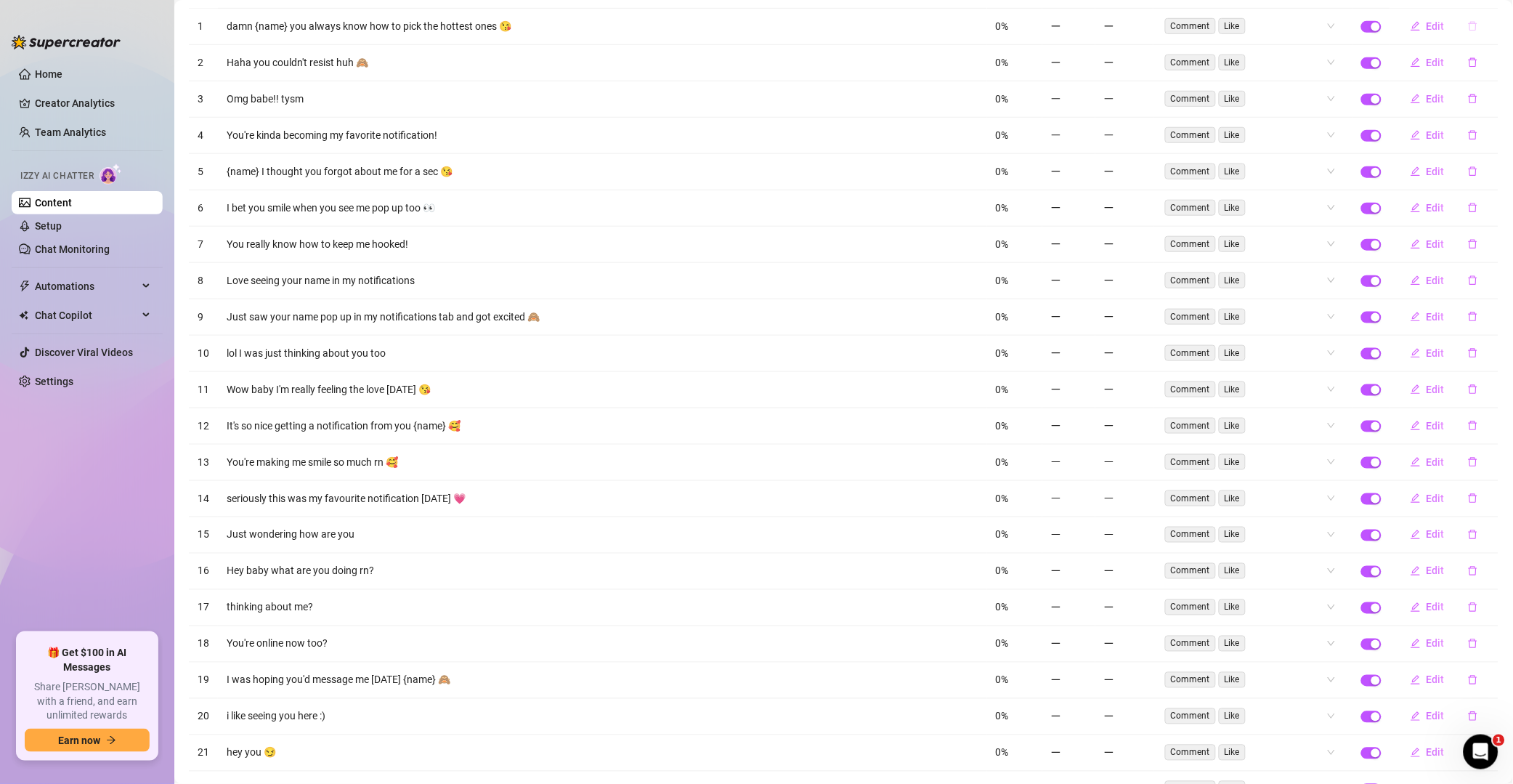
click at [1085, 30] on icon "delete" at bounding box center [1473, 26] width 10 height 10
click at [1085, 85] on span "Yes" at bounding box center [1489, 85] width 18 height 12
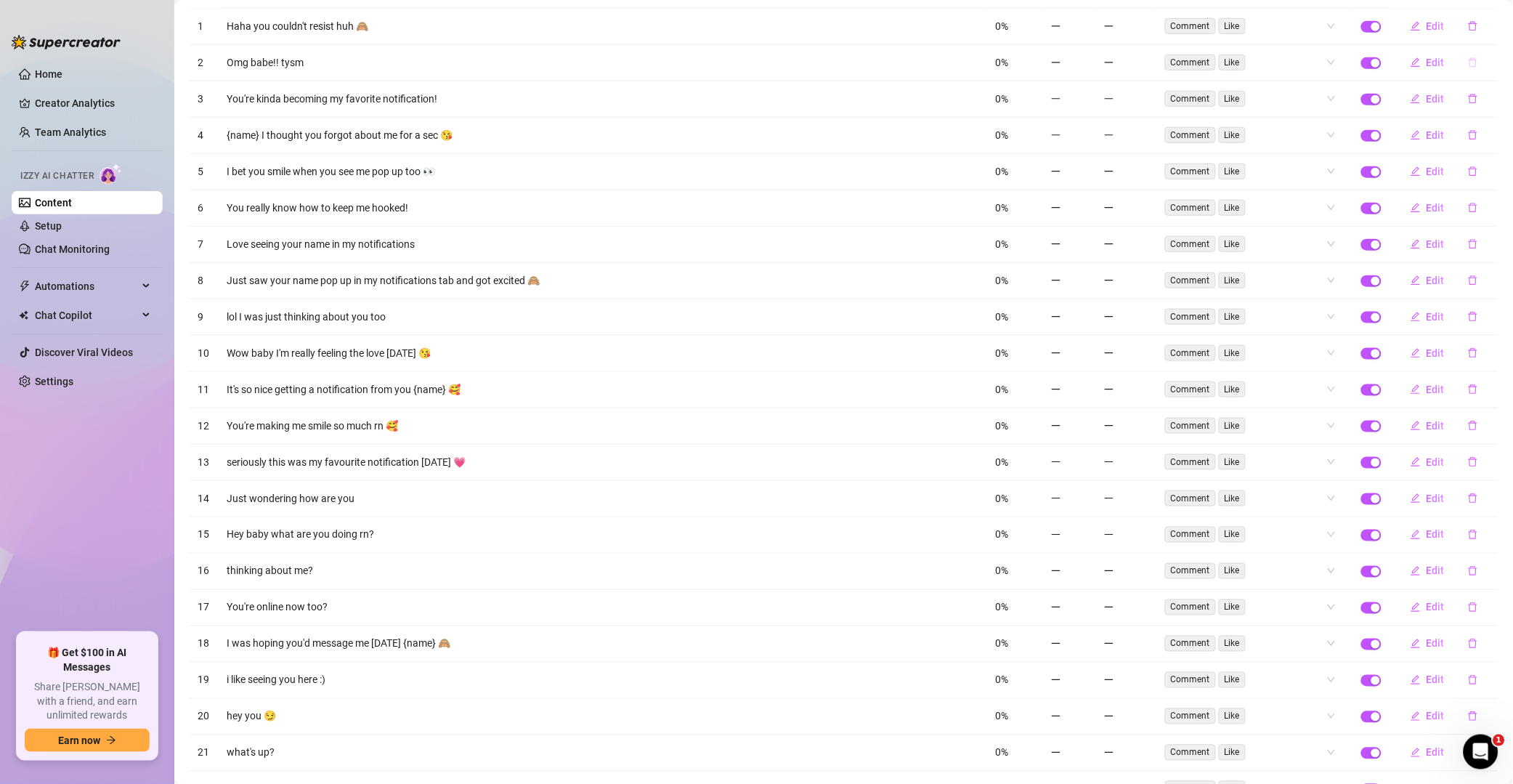
click at [1085, 66] on icon "delete" at bounding box center [1473, 62] width 10 height 10
click at [1085, 117] on span "Yes" at bounding box center [1489, 122] width 18 height 12
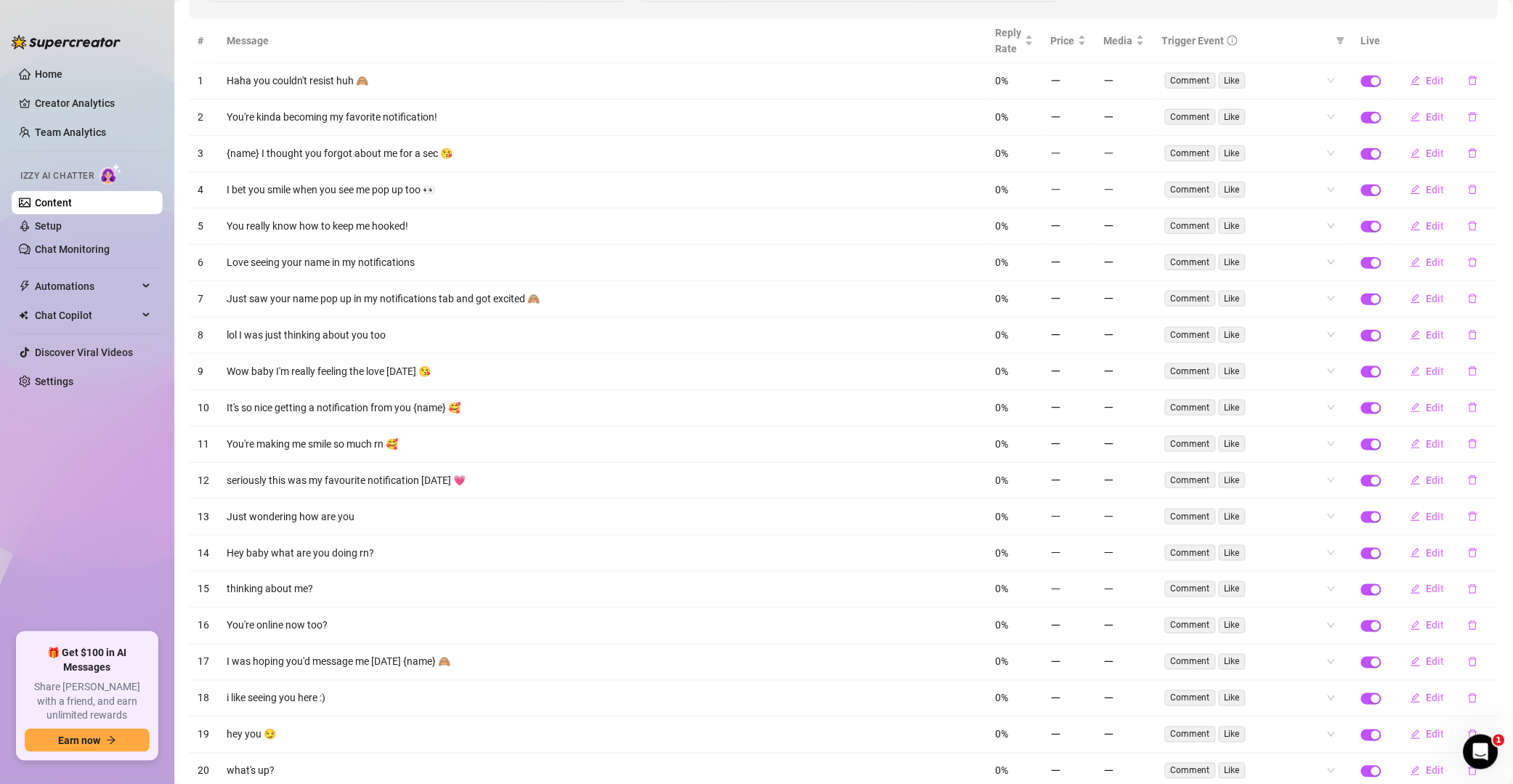
scroll to position [209, 0]
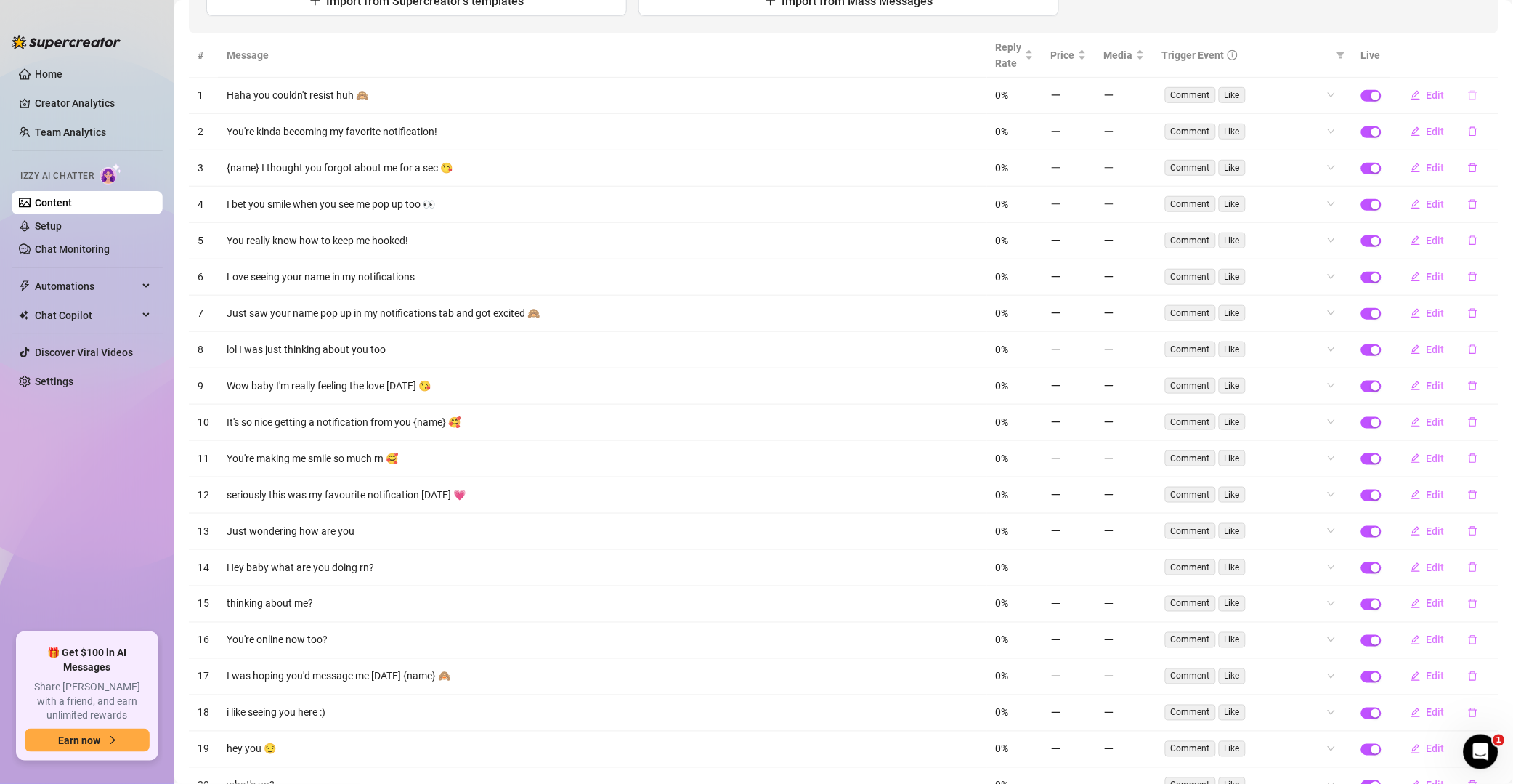
click at [1085, 85] on button "button" at bounding box center [1473, 95] width 34 height 23
click at [1085, 55] on span "Yes" at bounding box center [1489, 57] width 18 height 12
click at [1085, 126] on icon "delete" at bounding box center [1473, 131] width 10 height 10
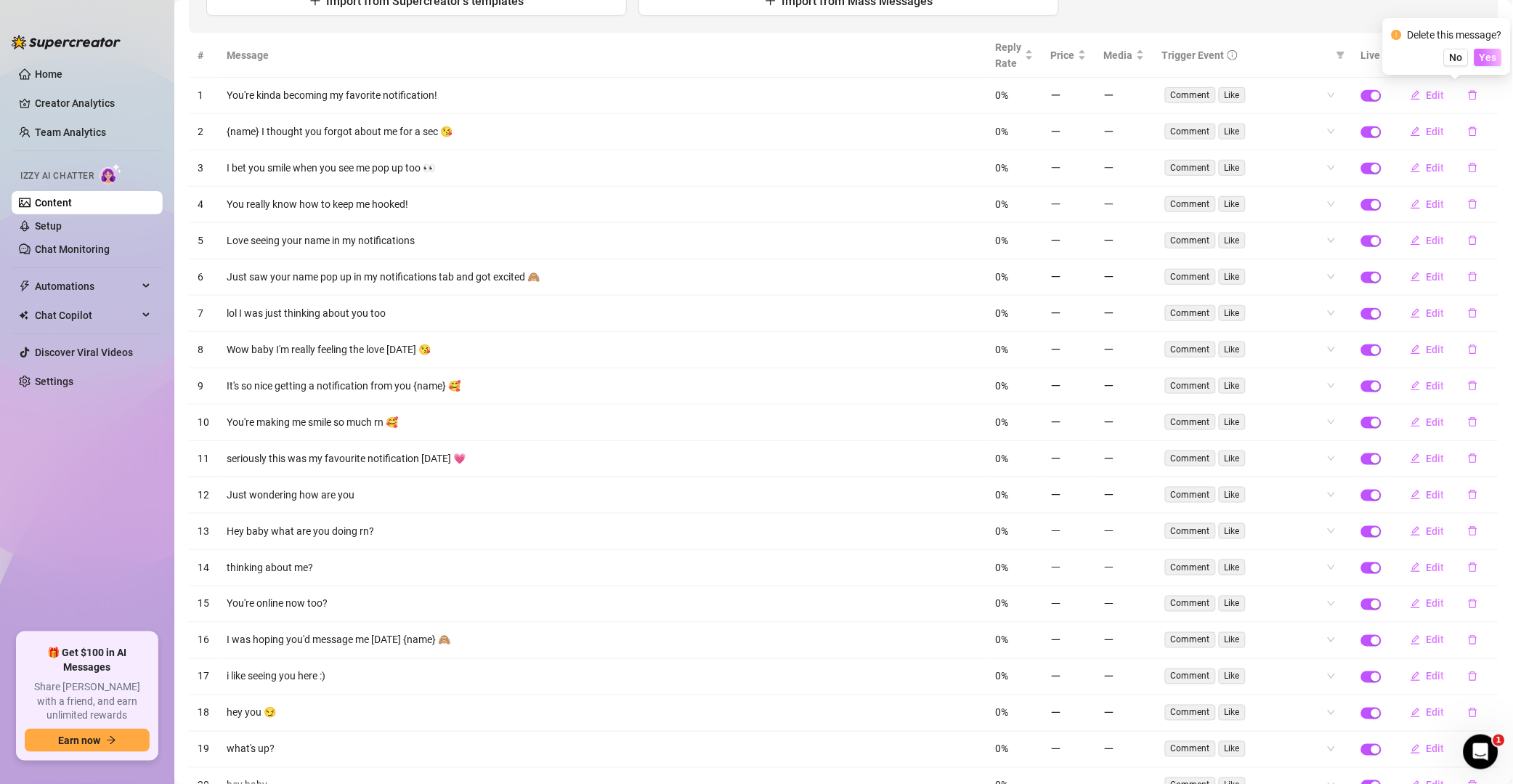
click at [1085, 61] on span "Yes" at bounding box center [1489, 57] width 18 height 12
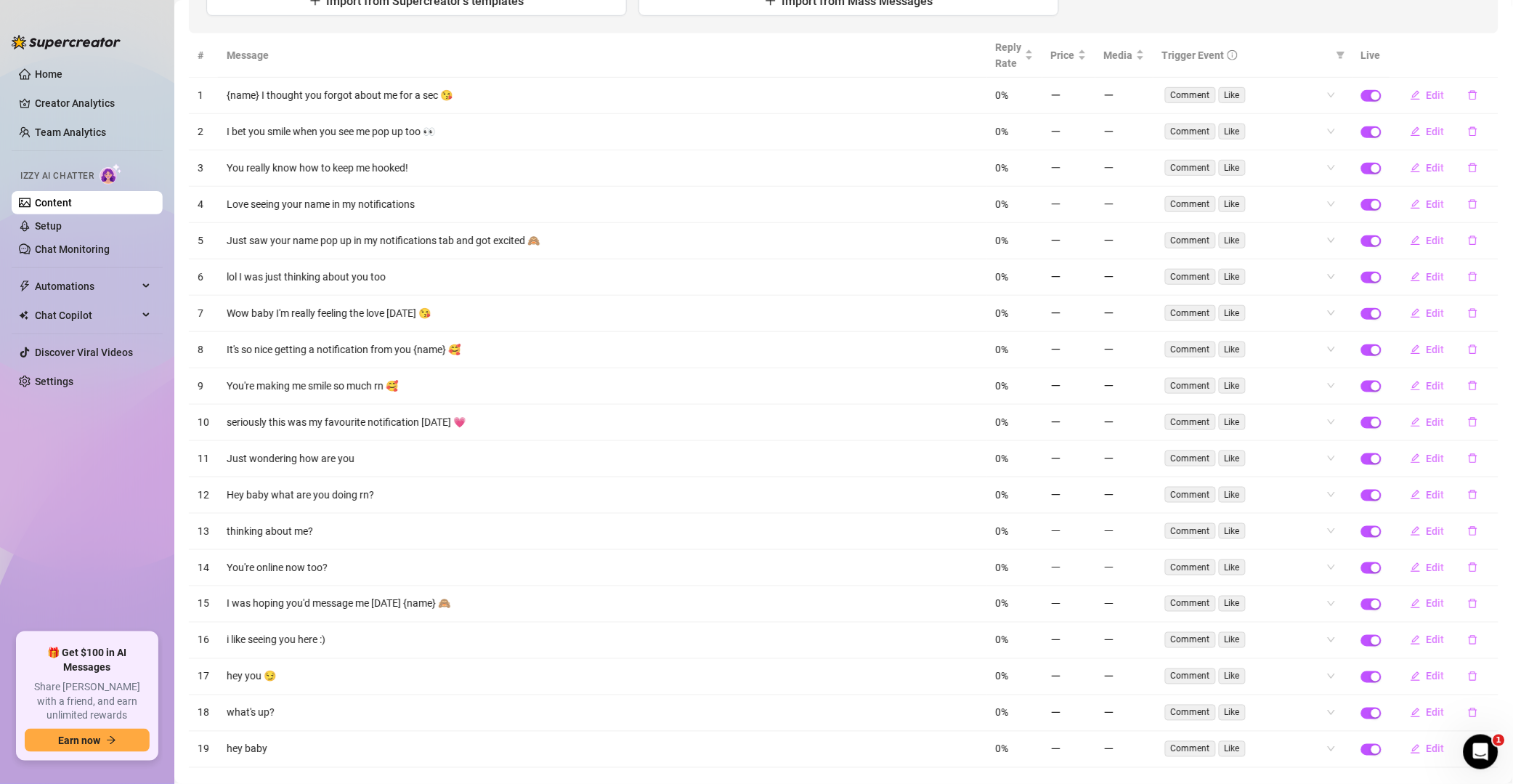
click at [1085, 97] on icon "delete" at bounding box center [1473, 95] width 10 height 10
click at [1085, 59] on span "Yes" at bounding box center [1489, 57] width 18 height 12
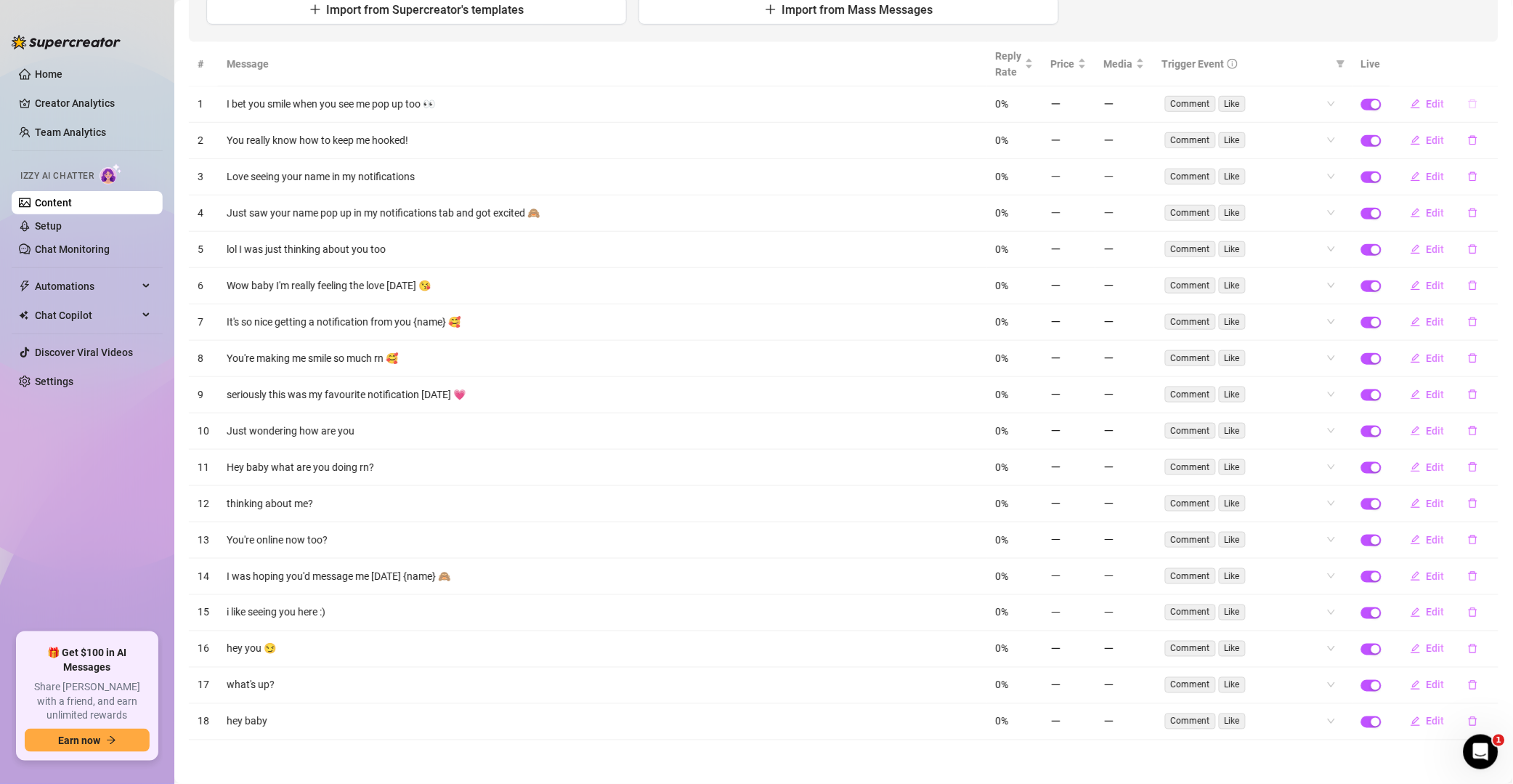
scroll to position [207, 0]
click at [1085, 99] on icon "delete" at bounding box center [1473, 104] width 10 height 10
click at [1085, 61] on span "Yes" at bounding box center [1489, 58] width 18 height 12
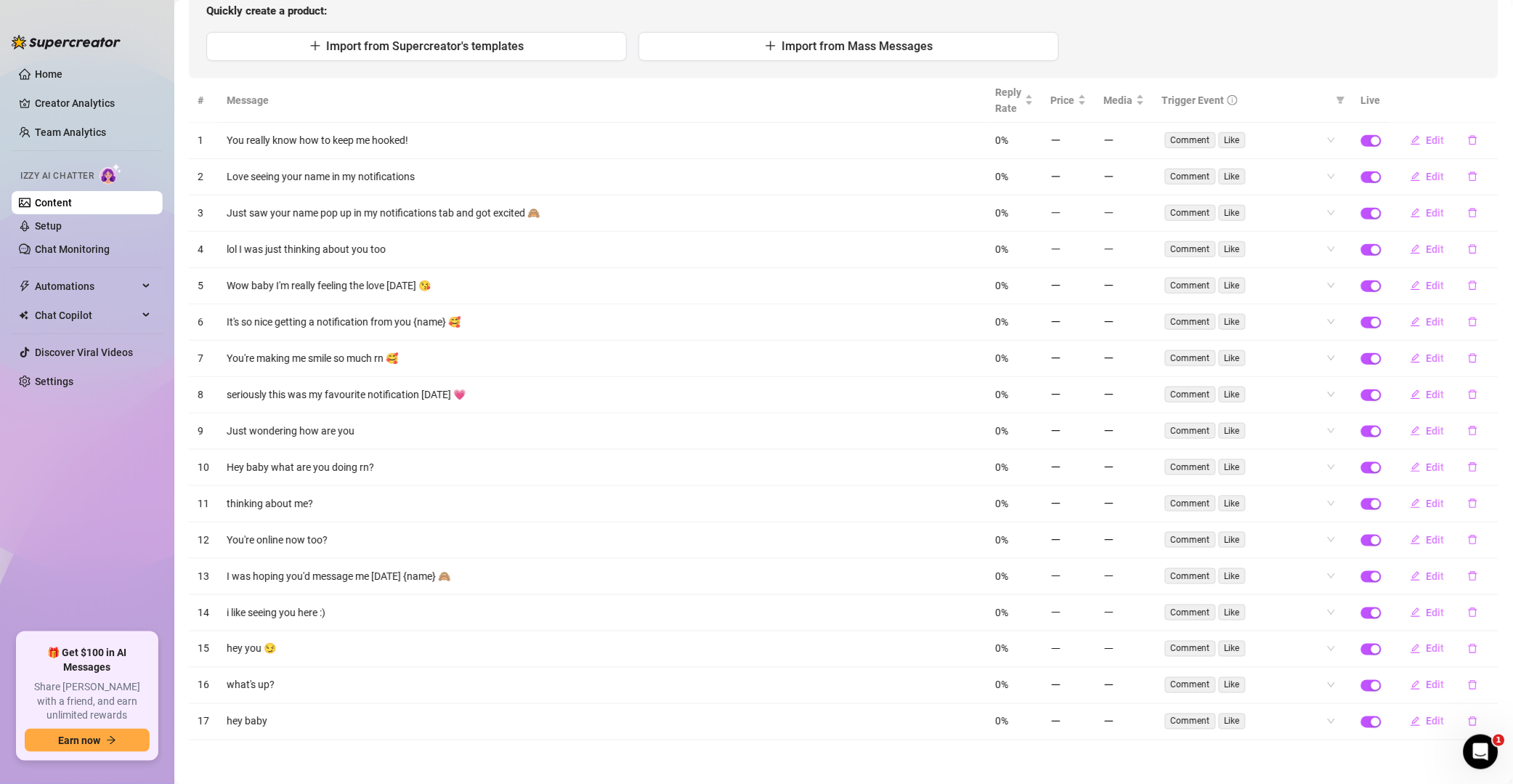
click at [1085, 105] on th at bounding box center [1445, 101] width 109 height 45
click at [1085, 136] on icon "delete" at bounding box center [1473, 141] width 9 height 10
click at [1085, 96] on span "Yes" at bounding box center [1489, 96] width 18 height 12
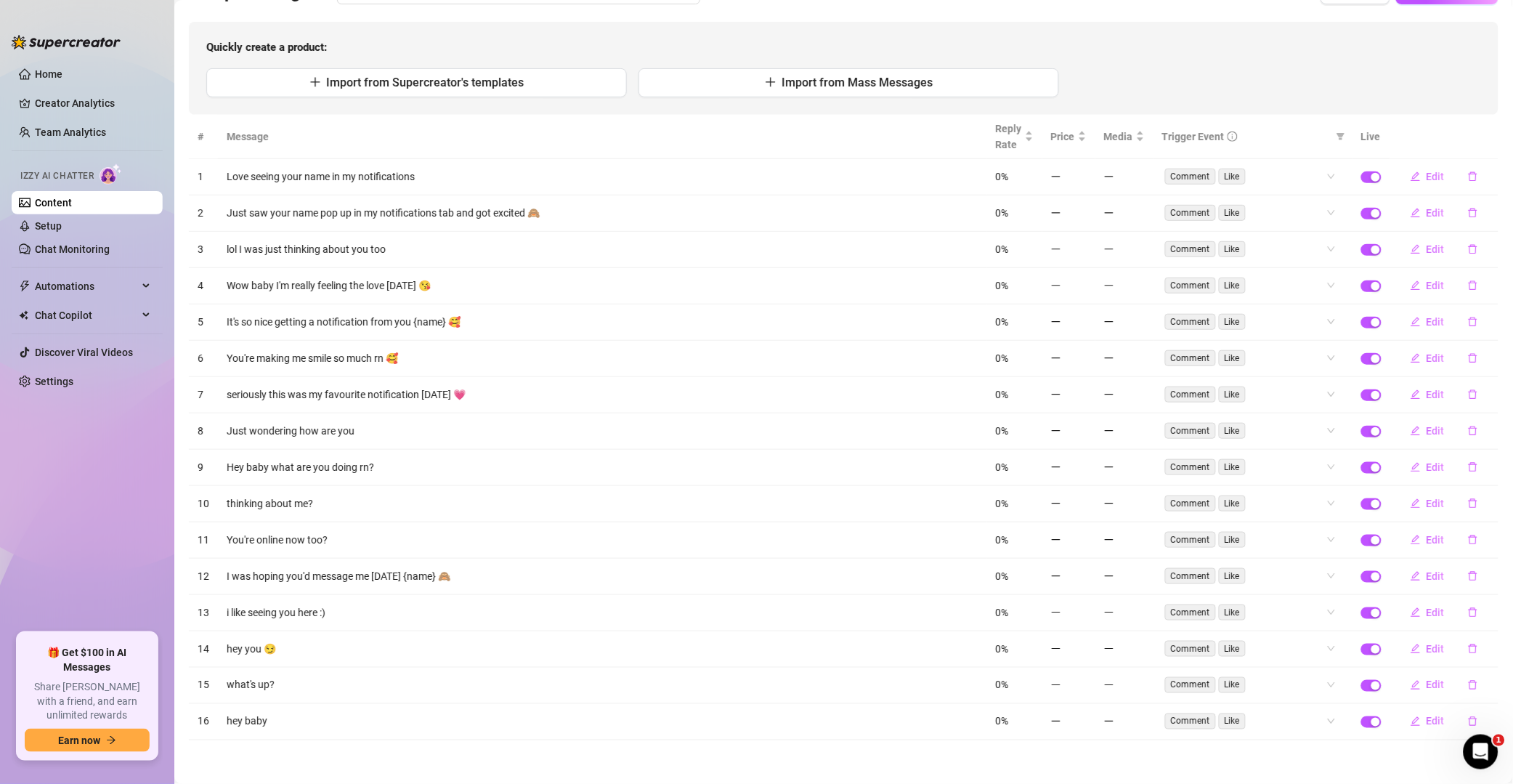
scroll to position [133, 0]
click at [1085, 172] on icon "delete" at bounding box center [1473, 176] width 10 height 10
click at [1085, 135] on span "Yes" at bounding box center [1489, 133] width 18 height 12
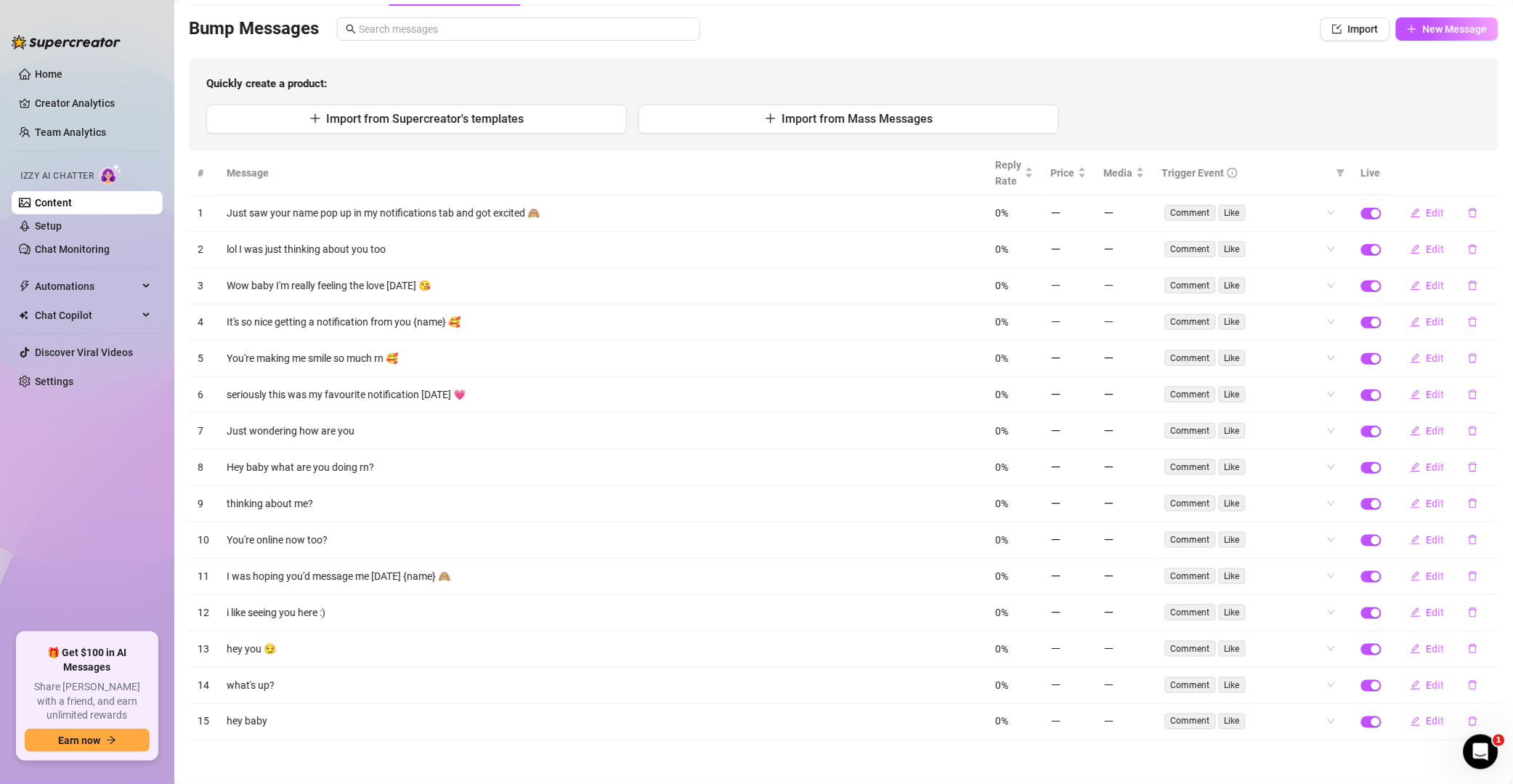
scroll to position [97, 0]
click at [1085, 208] on icon "delete" at bounding box center [1473, 212] width 10 height 10
click at [1085, 173] on span "Yes" at bounding box center [1489, 169] width 18 height 12
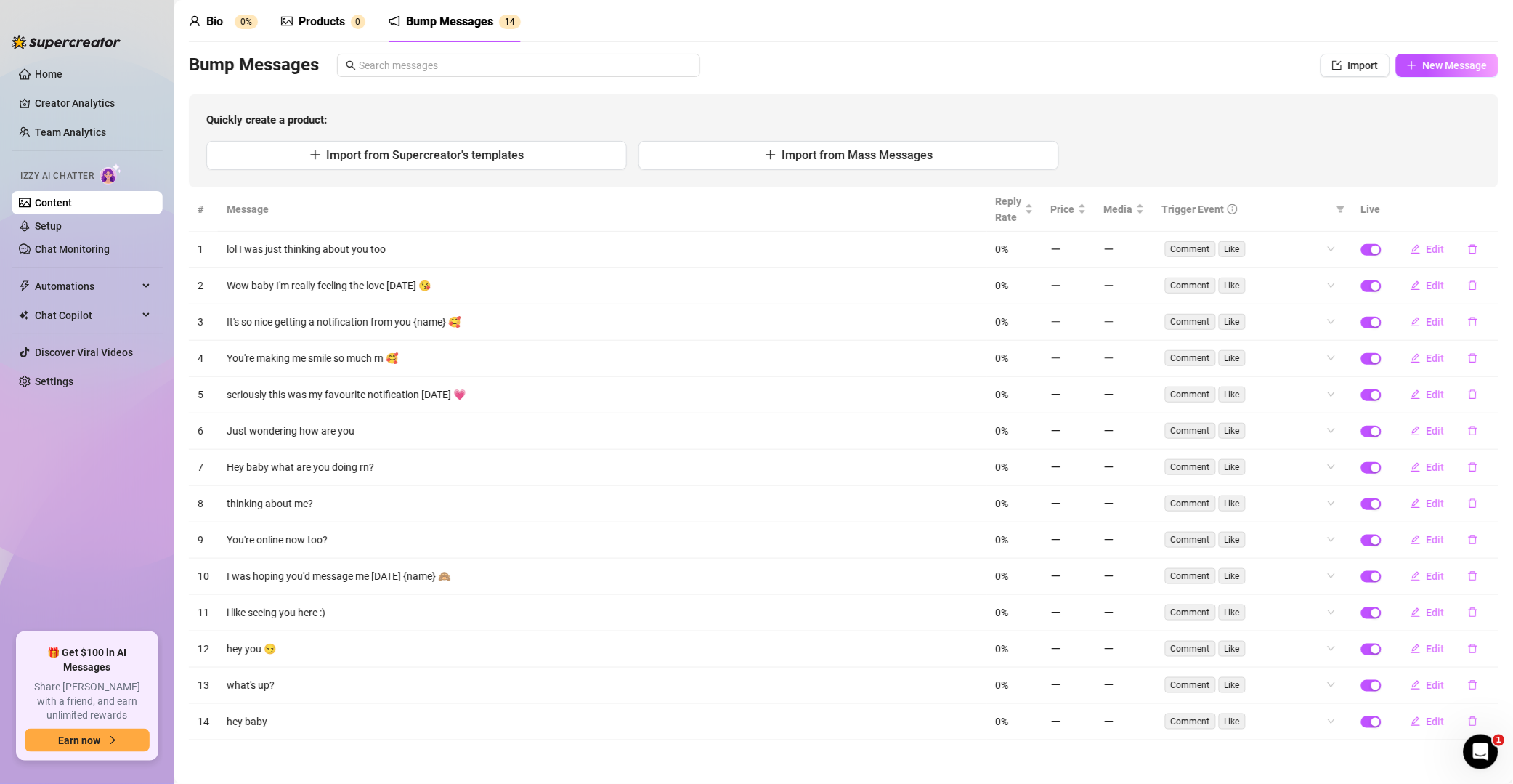
scroll to position [60, 0]
click at [1085, 246] on icon "delete" at bounding box center [1473, 249] width 10 height 10
click at [1085, 206] on span "Yes" at bounding box center [1489, 206] width 18 height 12
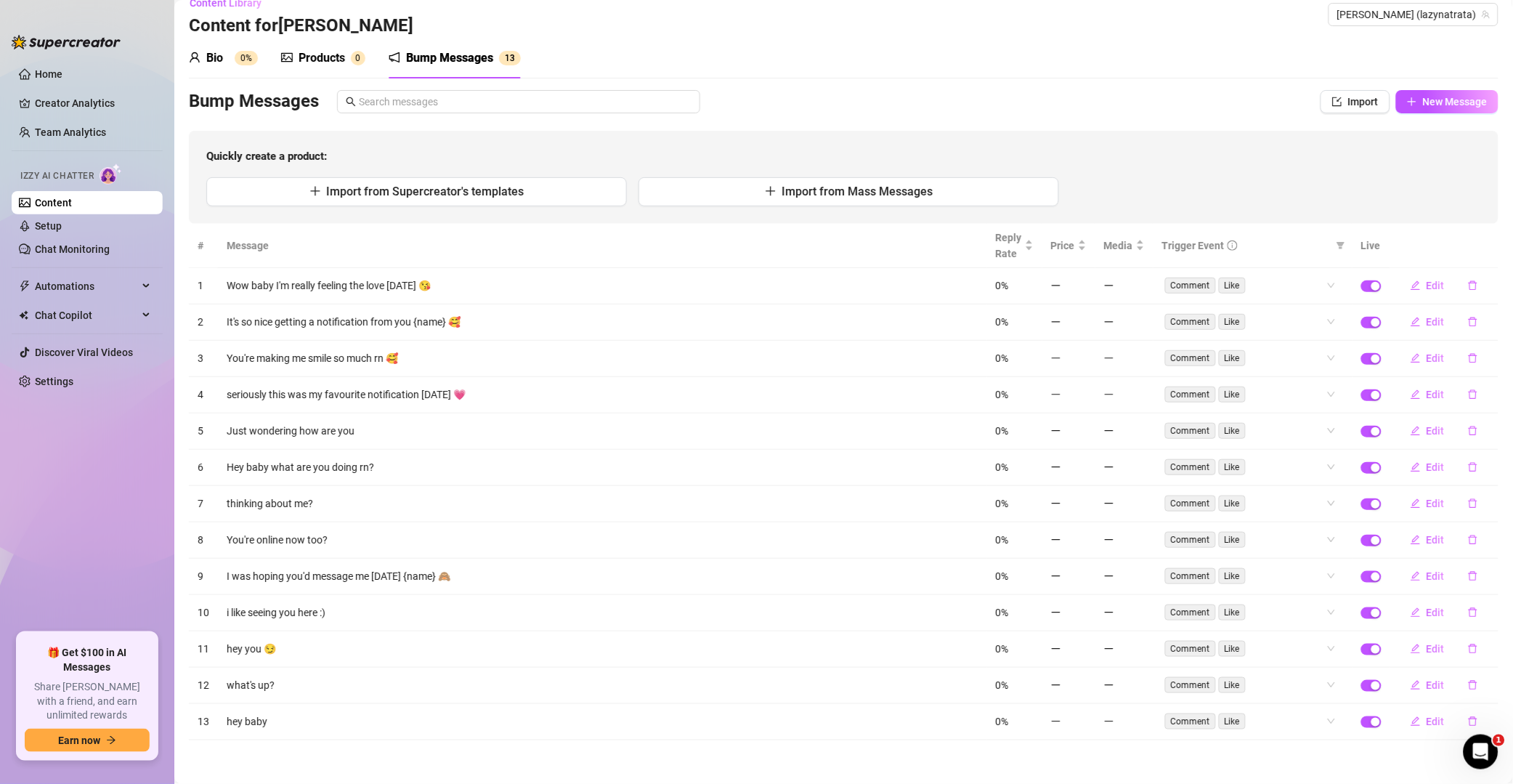
scroll to position [23, 0]
click at [1085, 249] on th at bounding box center [1445, 246] width 109 height 45
click at [1085, 275] on button "button" at bounding box center [1473, 285] width 34 height 23
click at [1085, 235] on button "Yes" at bounding box center [1488, 244] width 28 height 18
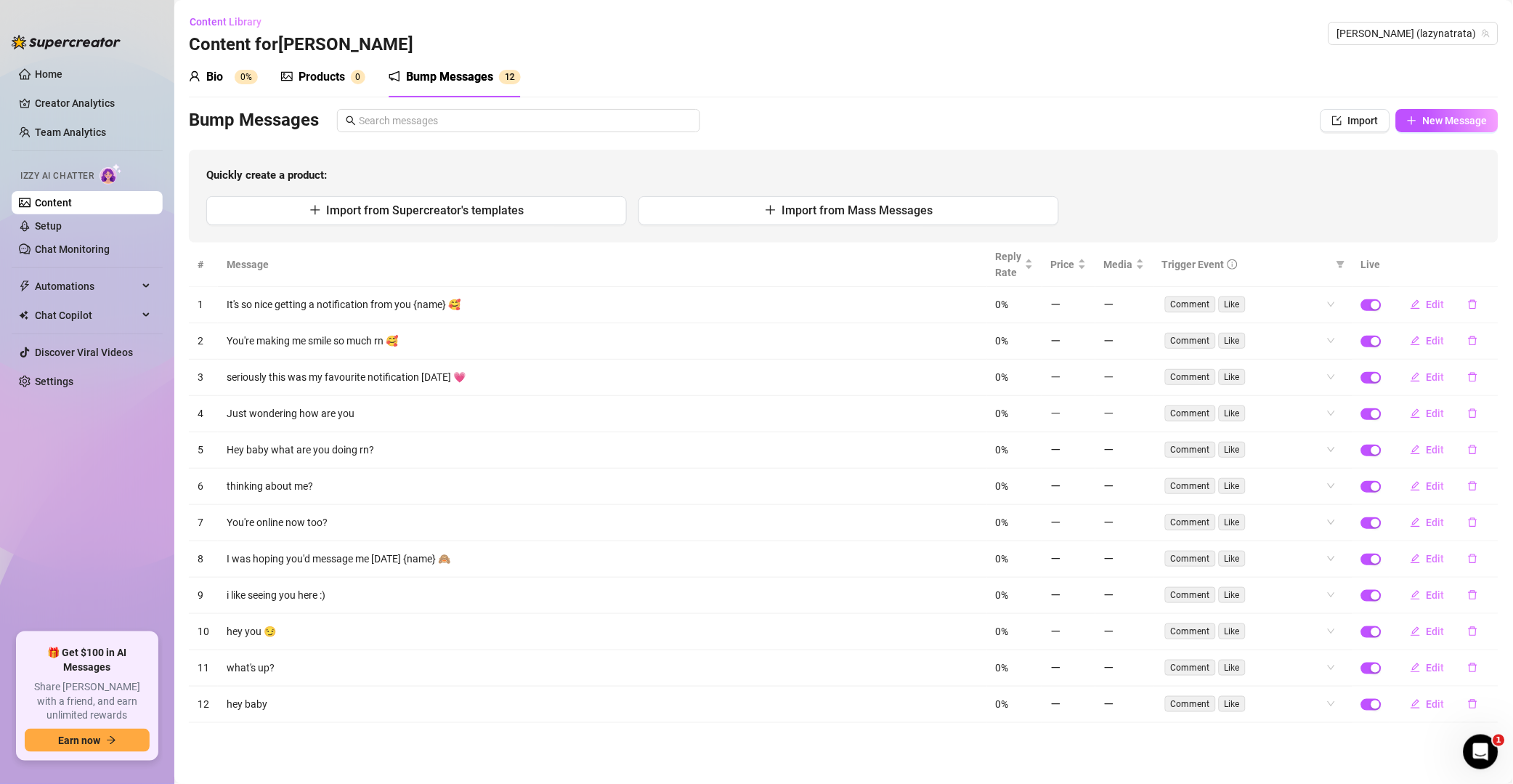
scroll to position [0, 0]
click at [1085, 302] on icon "delete" at bounding box center [1473, 305] width 9 height 10
click at [1085, 268] on span "Yes" at bounding box center [1489, 267] width 18 height 12
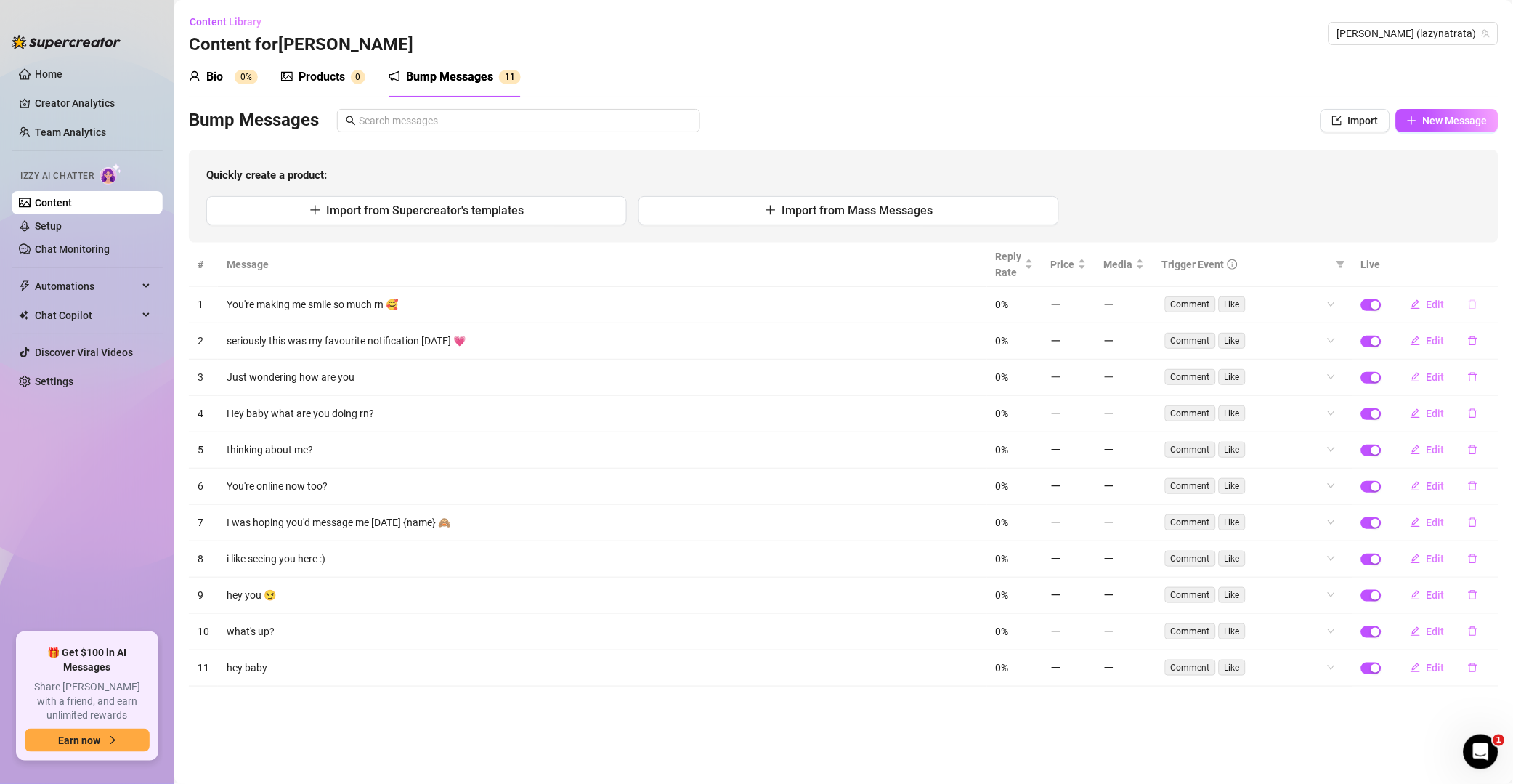
click at [1085, 316] on button "button" at bounding box center [1473, 304] width 34 height 23
click at [1085, 274] on button "Yes" at bounding box center [1488, 267] width 28 height 18
click at [1085, 314] on button "button" at bounding box center [1473, 304] width 34 height 23
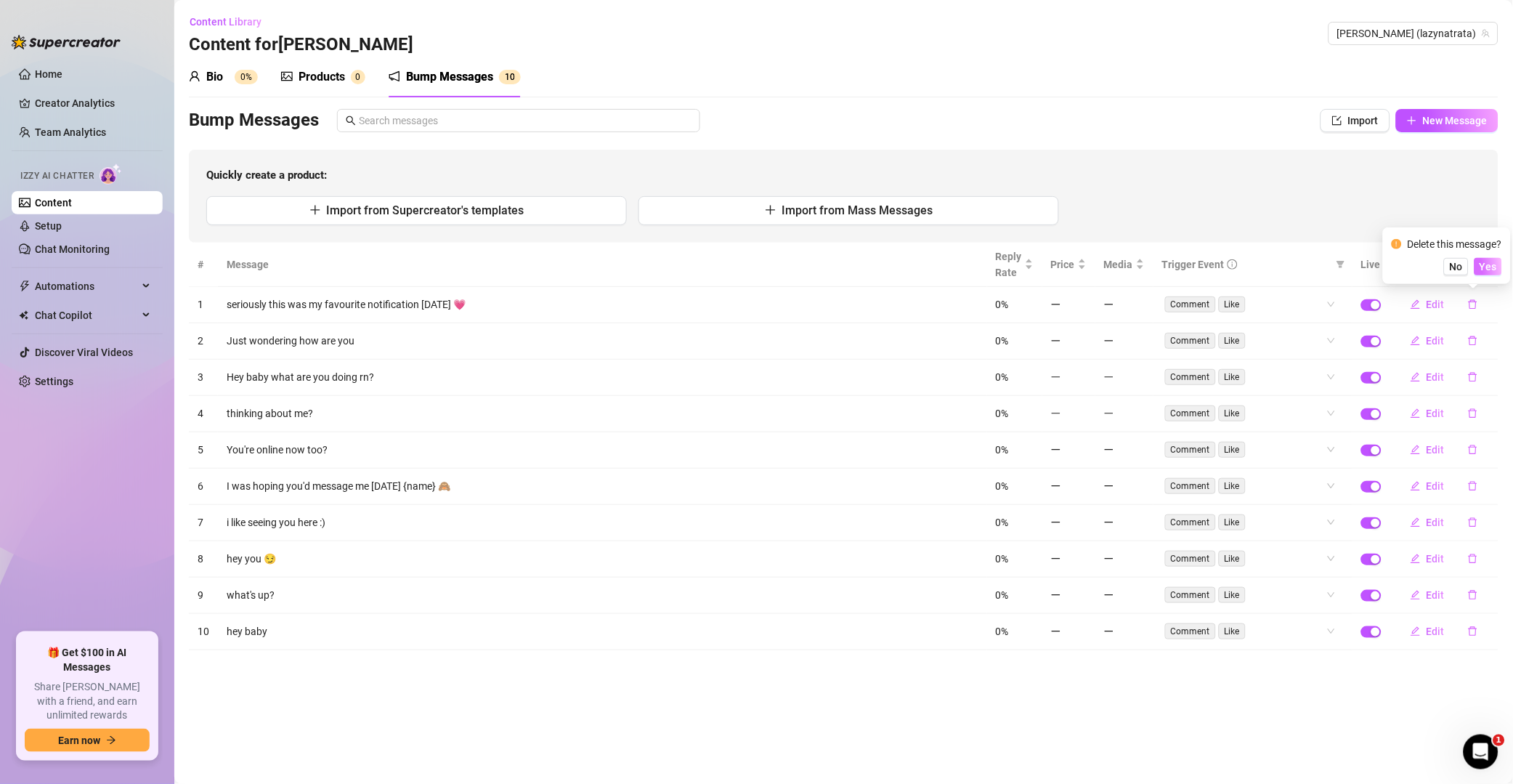
click at [1085, 266] on button "Yes" at bounding box center [1488, 267] width 28 height 18
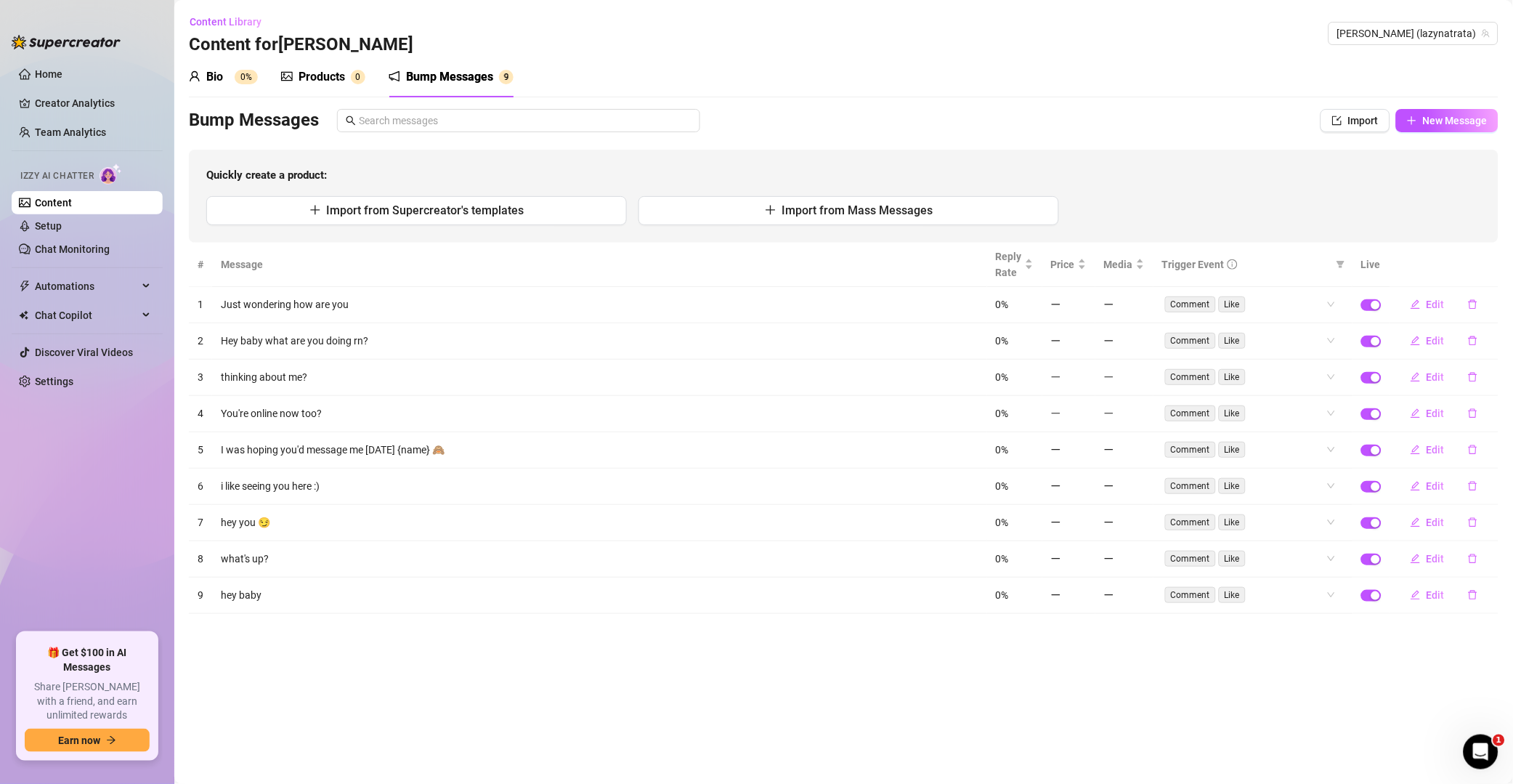
click at [1085, 307] on icon "delete" at bounding box center [1473, 304] width 10 height 10
click at [1085, 262] on span "Yes" at bounding box center [1489, 267] width 18 height 12
click at [1085, 310] on icon "delete" at bounding box center [1473, 304] width 10 height 10
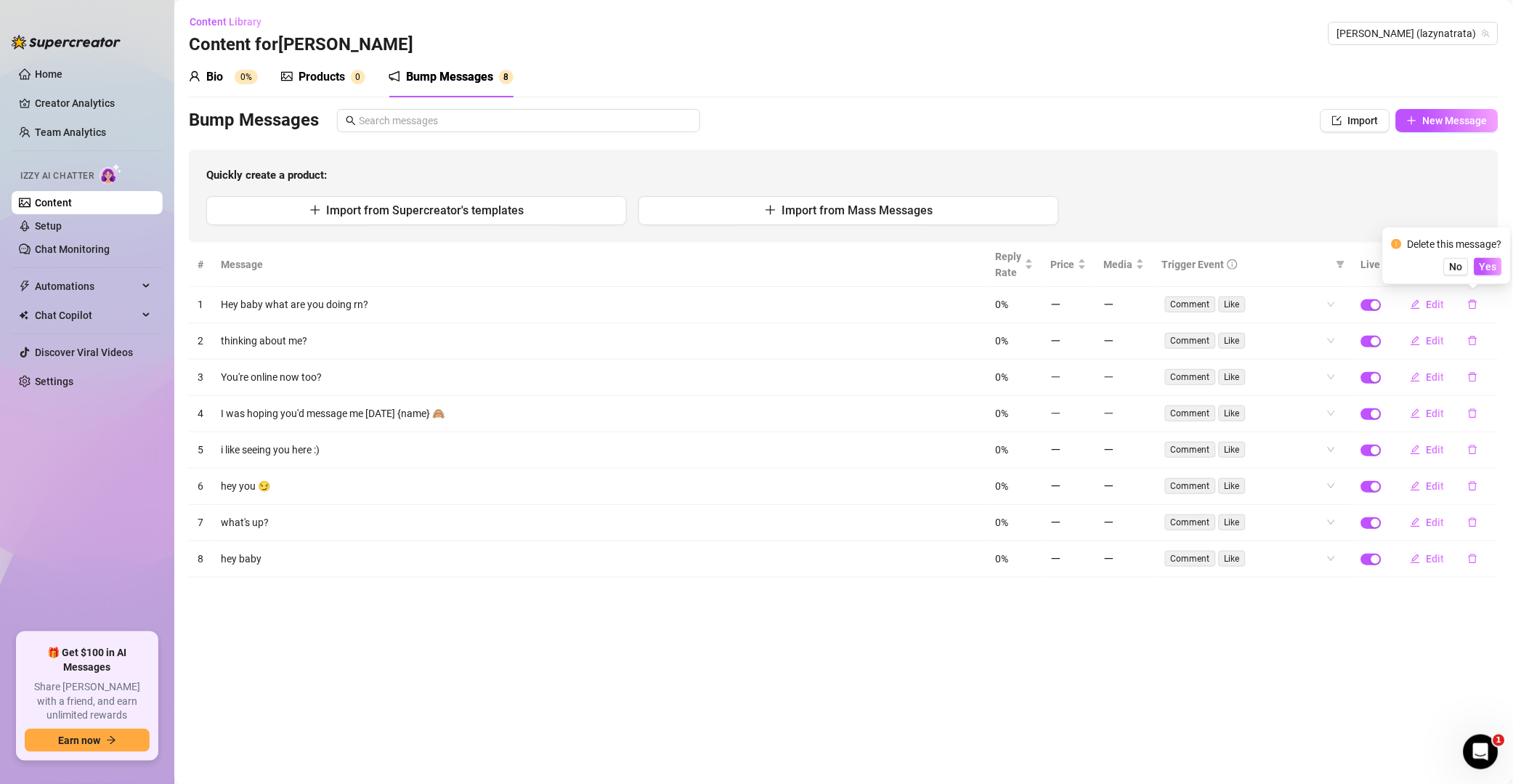
click at [1085, 261] on div "Delete this message? No Yes" at bounding box center [1448, 255] width 128 height 57
click at [1085, 267] on span "Yes" at bounding box center [1489, 267] width 18 height 12
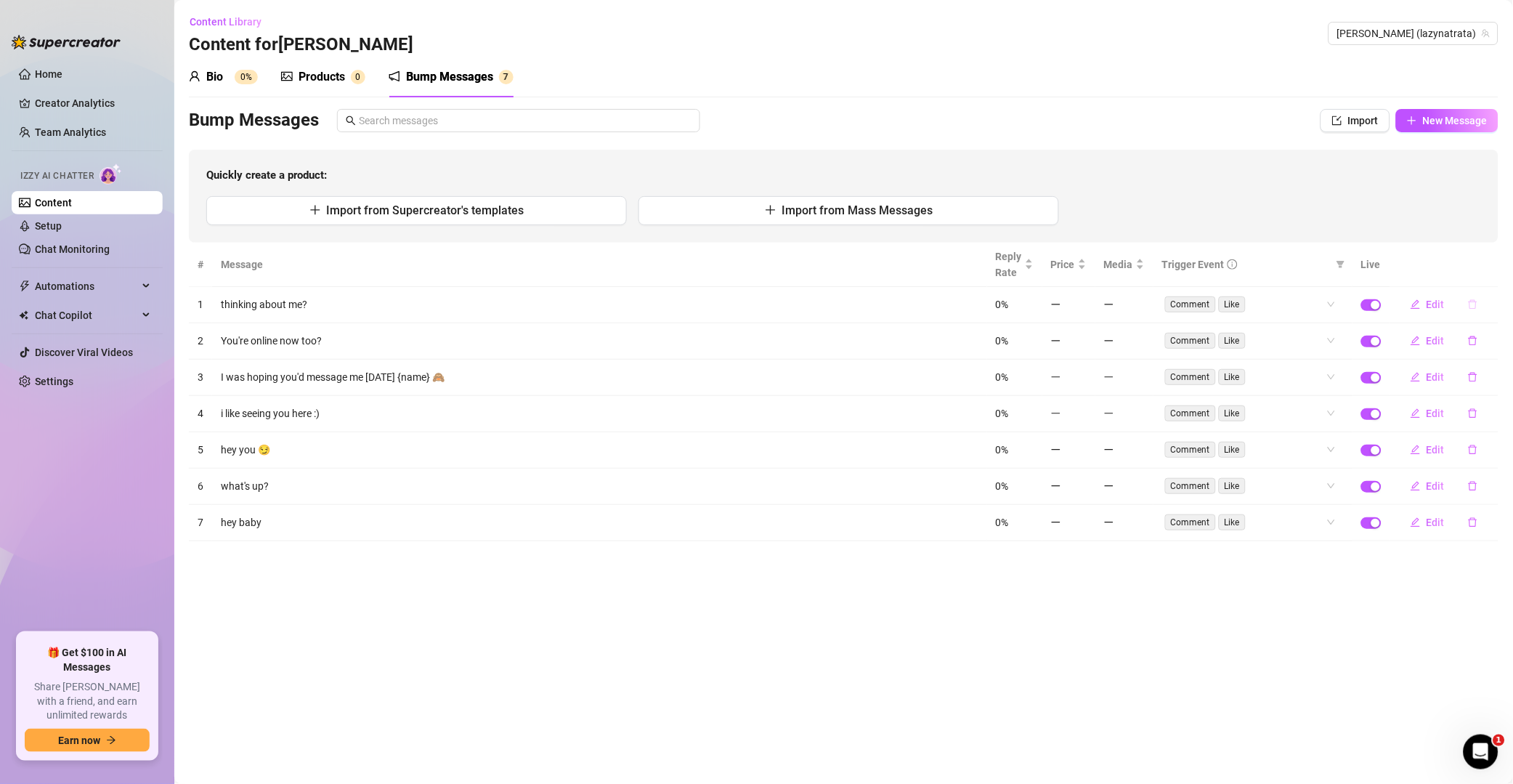
click at [1085, 309] on icon "delete" at bounding box center [1473, 305] width 9 height 10
click at [1085, 262] on button "Yes" at bounding box center [1488, 267] width 28 height 18
click at [1085, 306] on icon "delete" at bounding box center [1473, 304] width 10 height 10
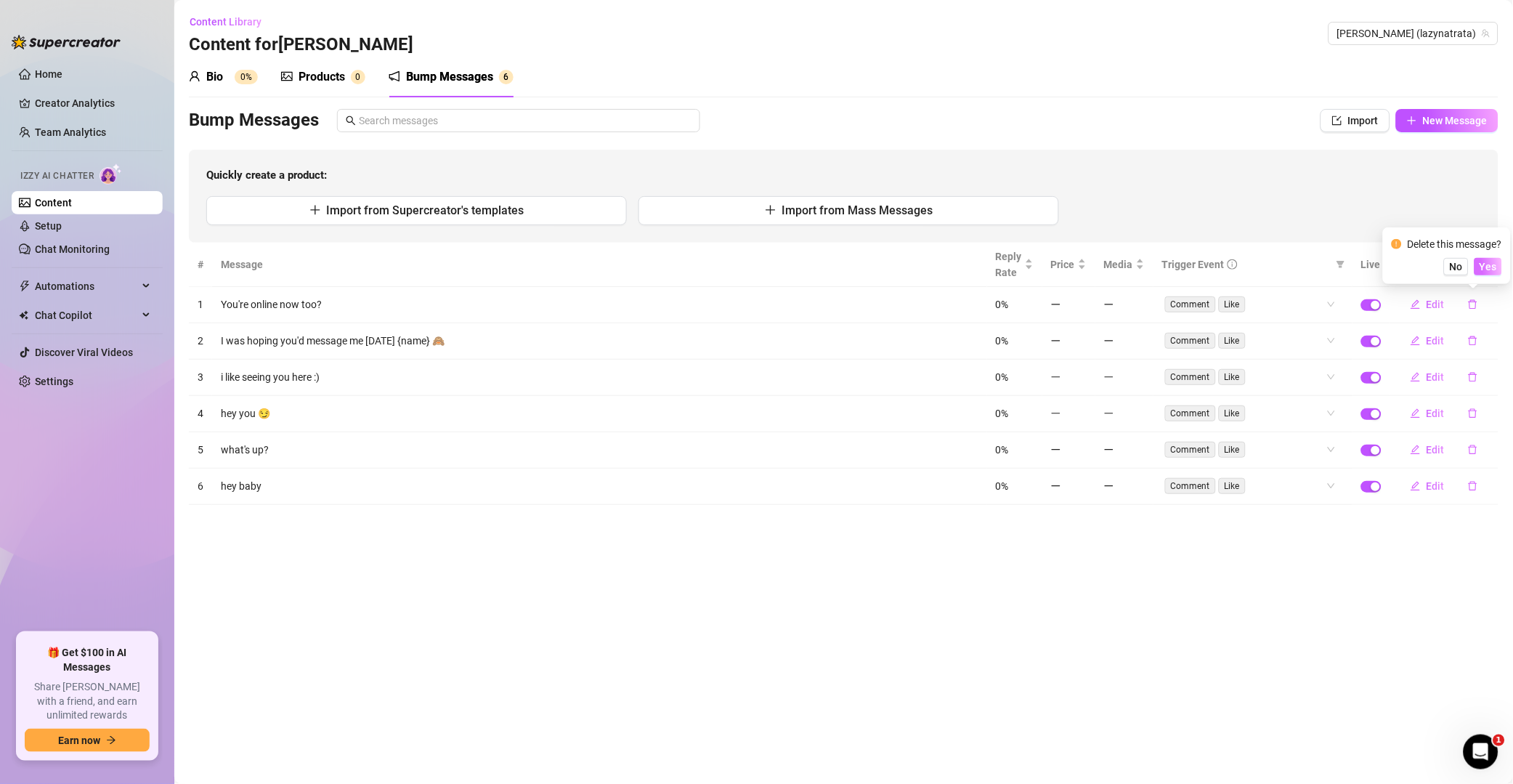
click at [1085, 265] on span "Yes" at bounding box center [1489, 267] width 18 height 12
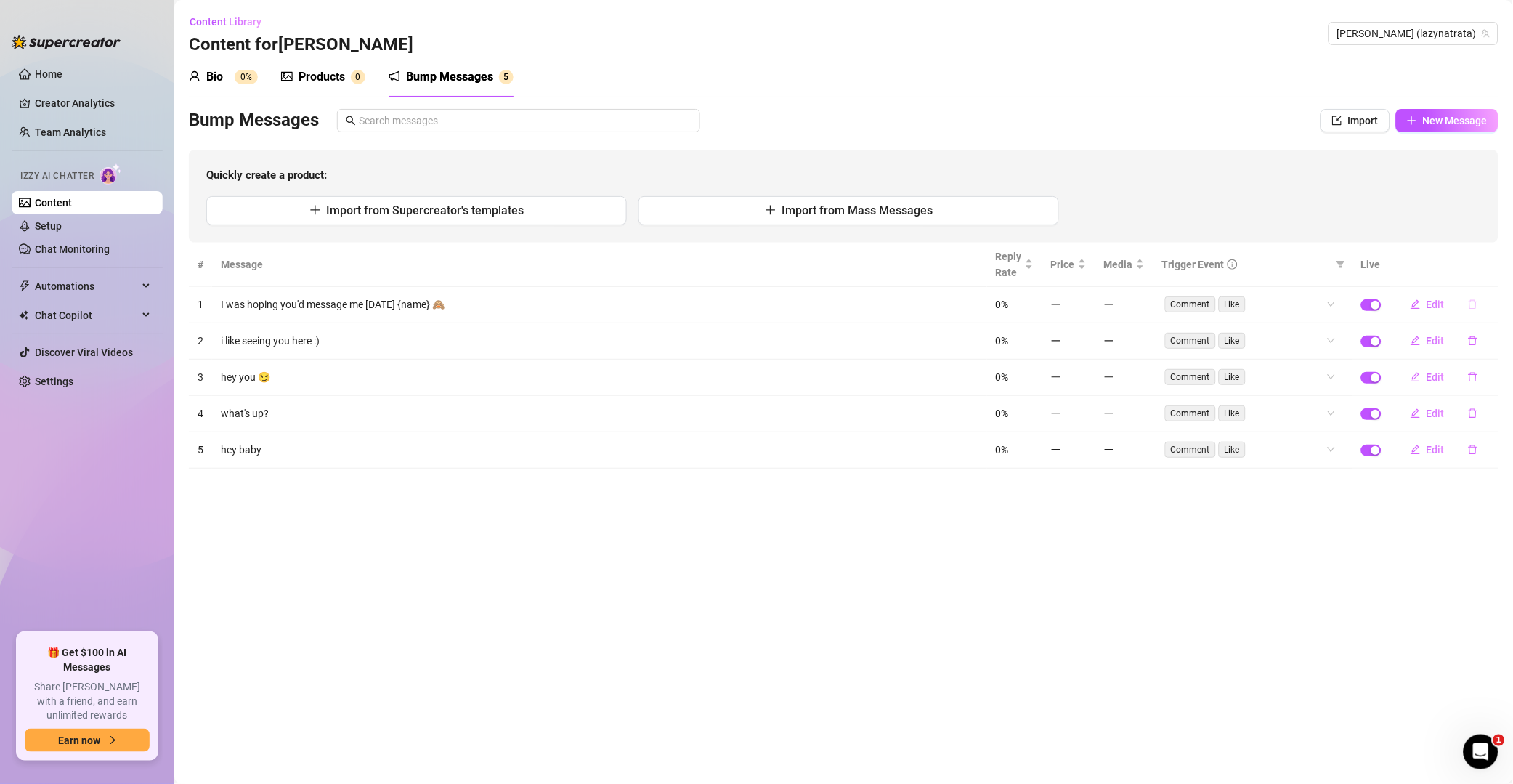
click at [1085, 309] on button "button" at bounding box center [1473, 304] width 34 height 23
click at [1085, 263] on span "Yes" at bounding box center [1489, 267] width 18 height 12
click at [1085, 307] on icon "delete" at bounding box center [1473, 304] width 10 height 10
click at [1085, 267] on span "Yes" at bounding box center [1489, 267] width 18 height 12
click at [1085, 309] on icon "delete" at bounding box center [1473, 305] width 9 height 10
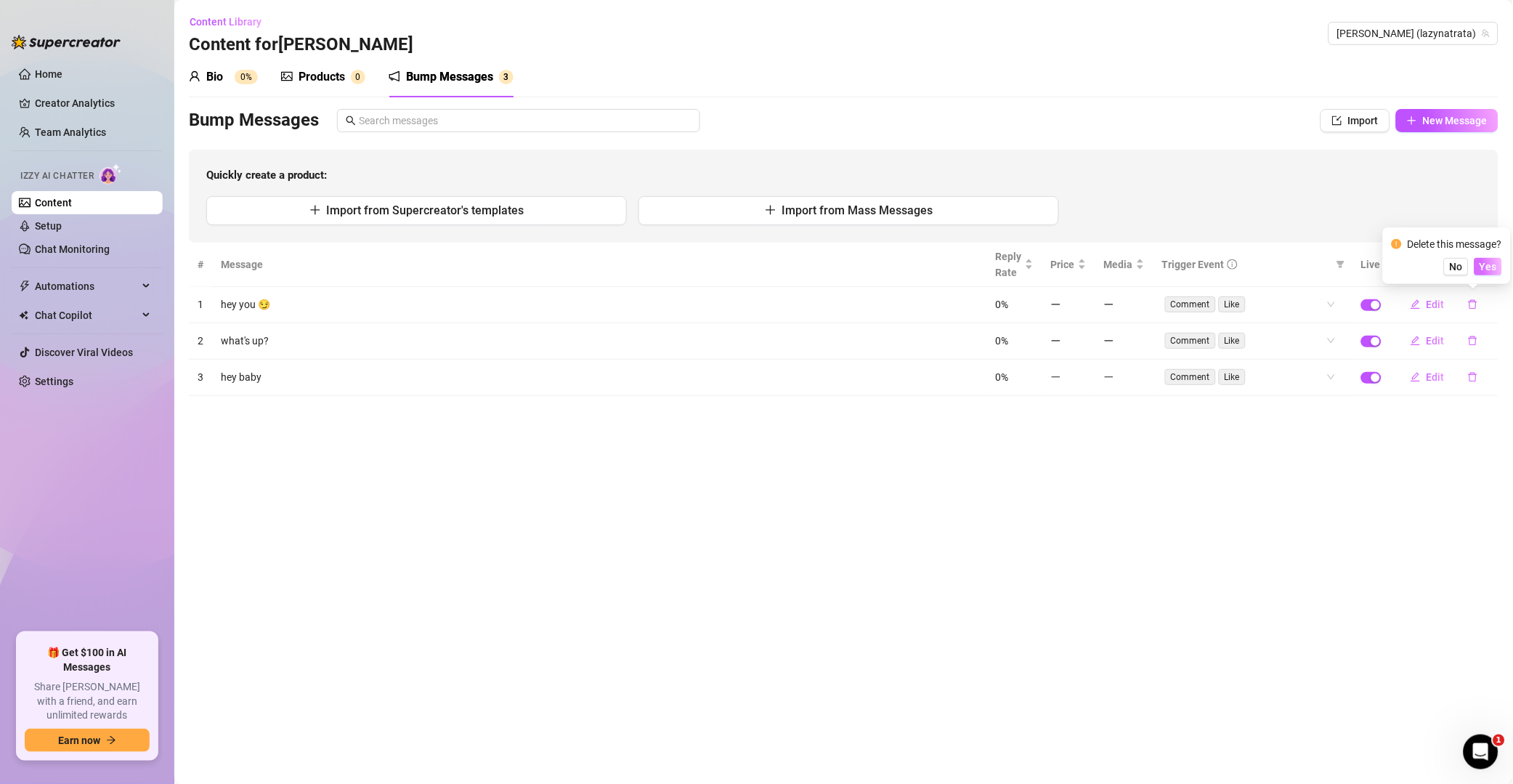
click at [1085, 271] on span "Yes" at bounding box center [1489, 267] width 18 height 12
click at [1085, 339] on tbody "1 hey you 😏 0% Comment Like Edit 2 what's up? 0% Comment Like Edit 3 hey baby […" at bounding box center [844, 341] width 1310 height 109
click at [1085, 311] on button "button" at bounding box center [1473, 304] width 34 height 23
click at [1085, 268] on span "Yes" at bounding box center [1489, 267] width 18 height 12
click at [1085, 295] on button "button" at bounding box center [1473, 304] width 34 height 23
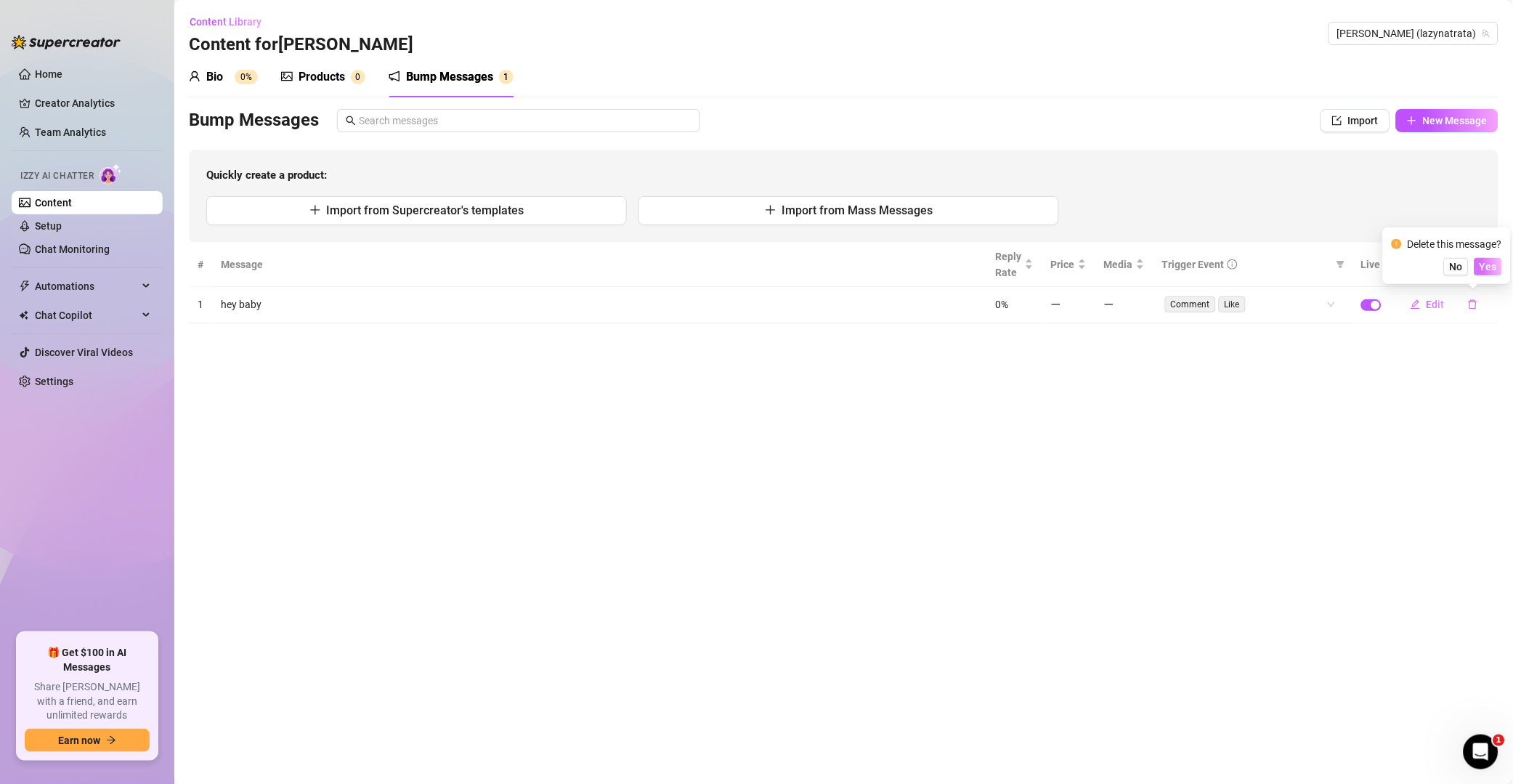
click at [1085, 267] on span "Yes" at bounding box center [1489, 267] width 18 height 12
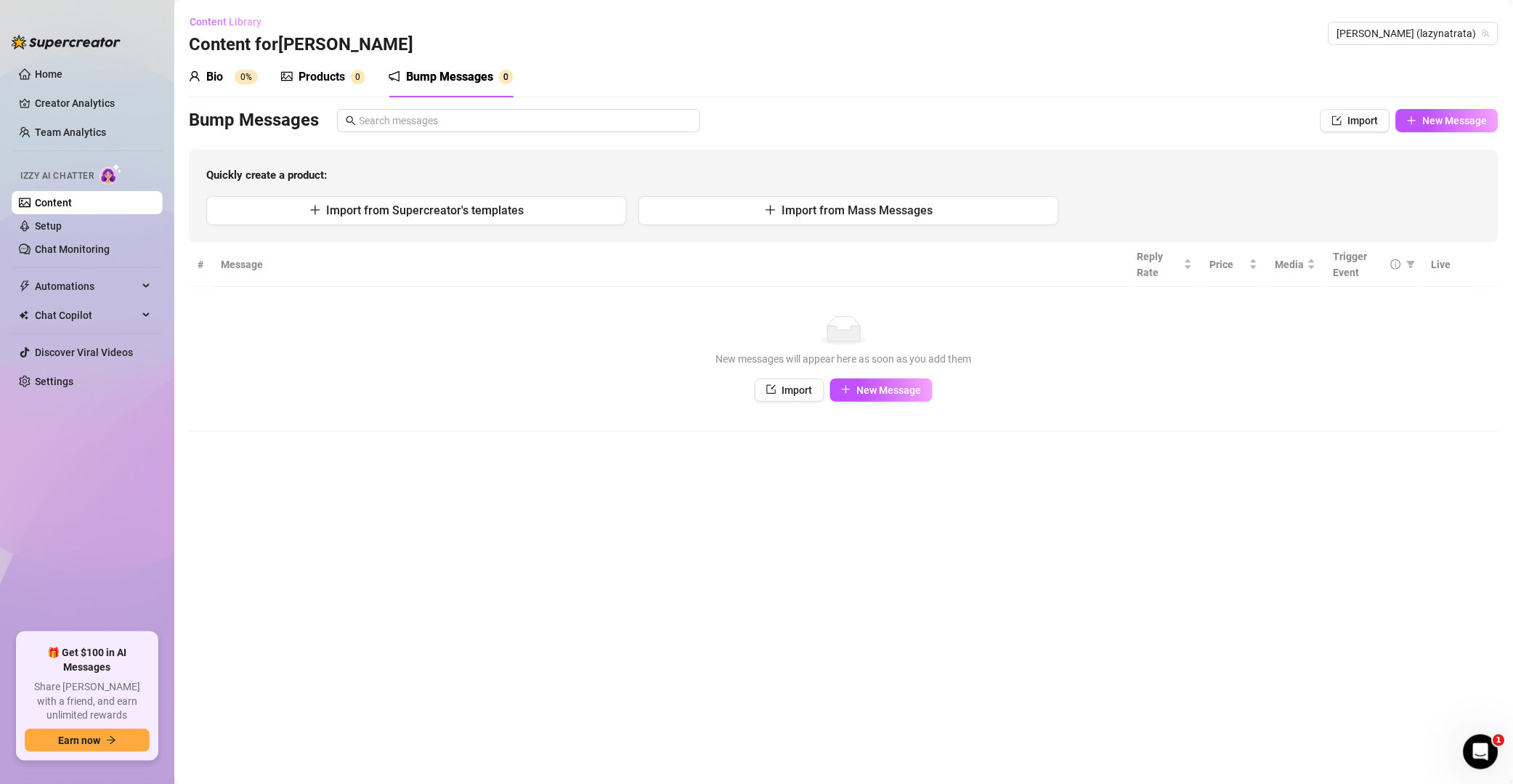
click at [218, 17] on span "Content Library" at bounding box center [226, 22] width 72 height 12
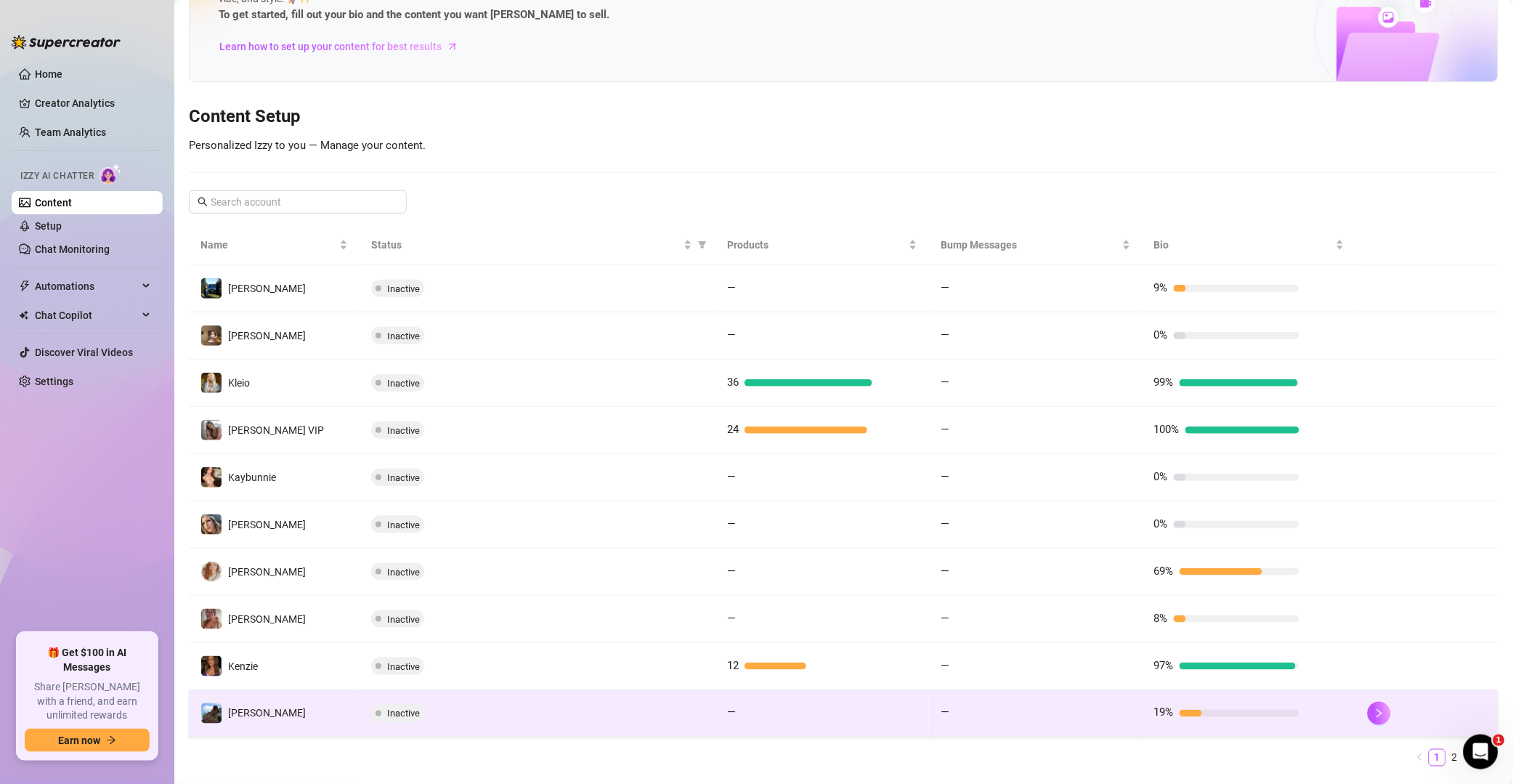
scroll to position [117, 0]
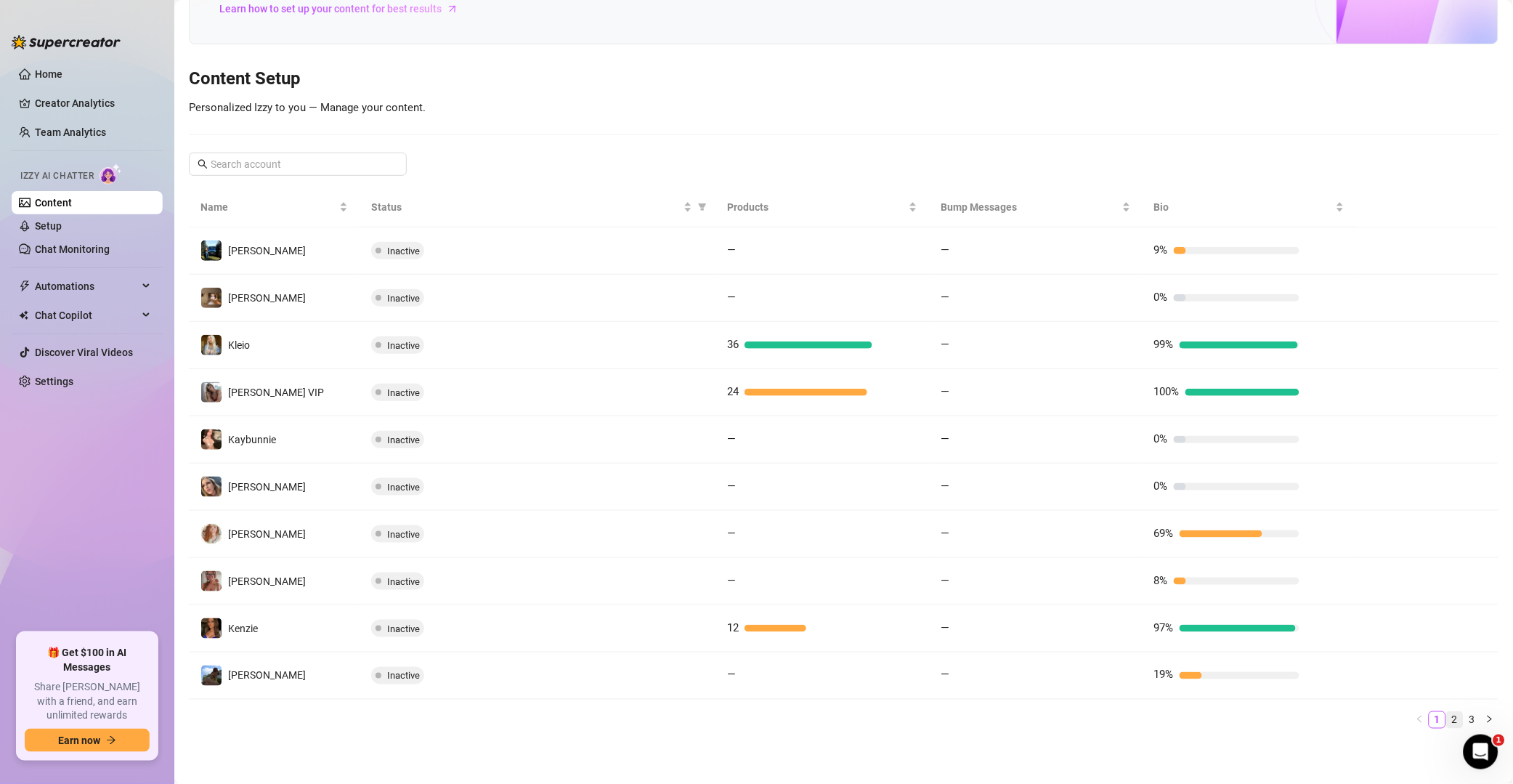
click at [1085, 715] on link "2" at bounding box center [1456, 720] width 16 height 16
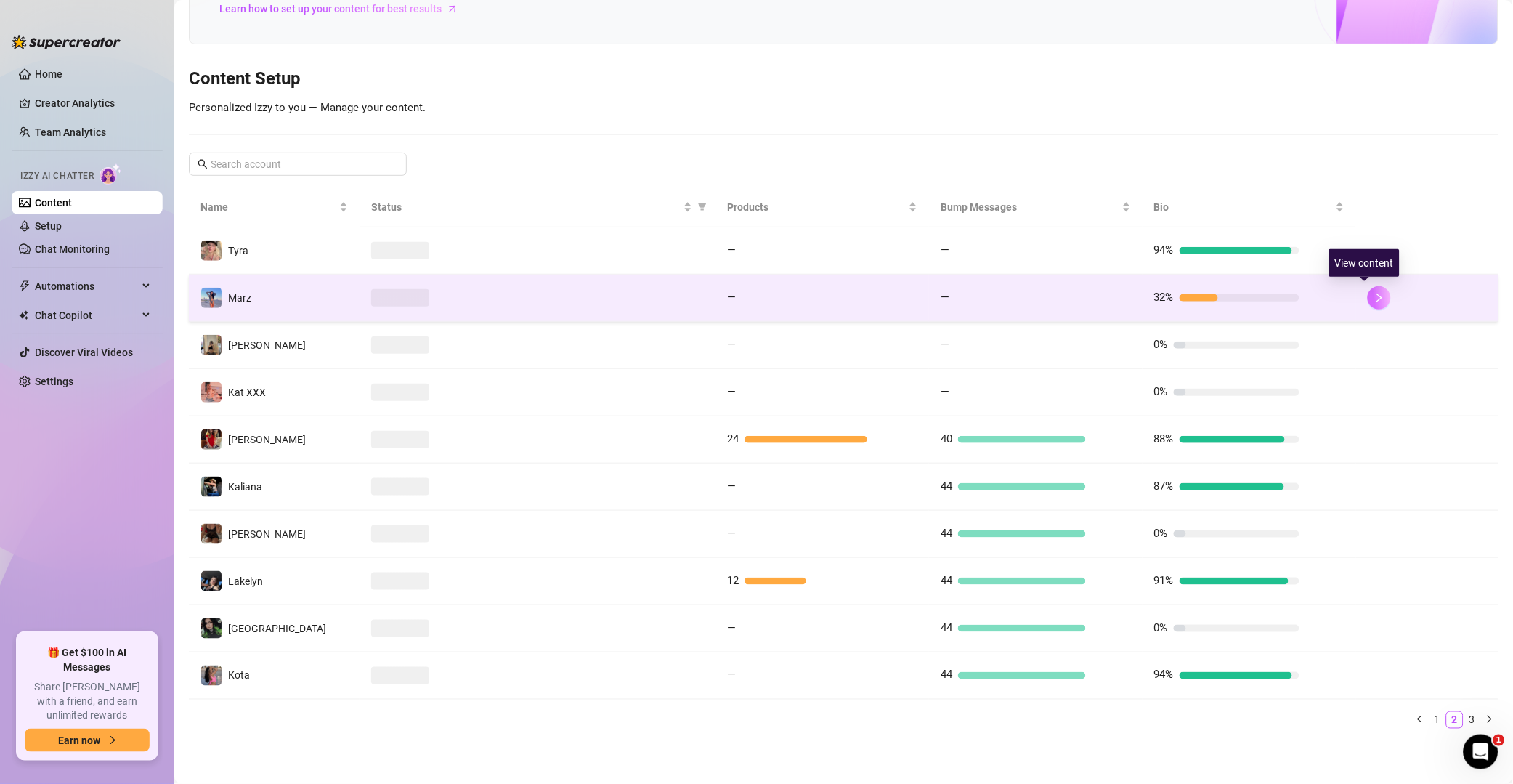
click at [1085, 295] on icon "right" at bounding box center [1380, 298] width 10 height 10
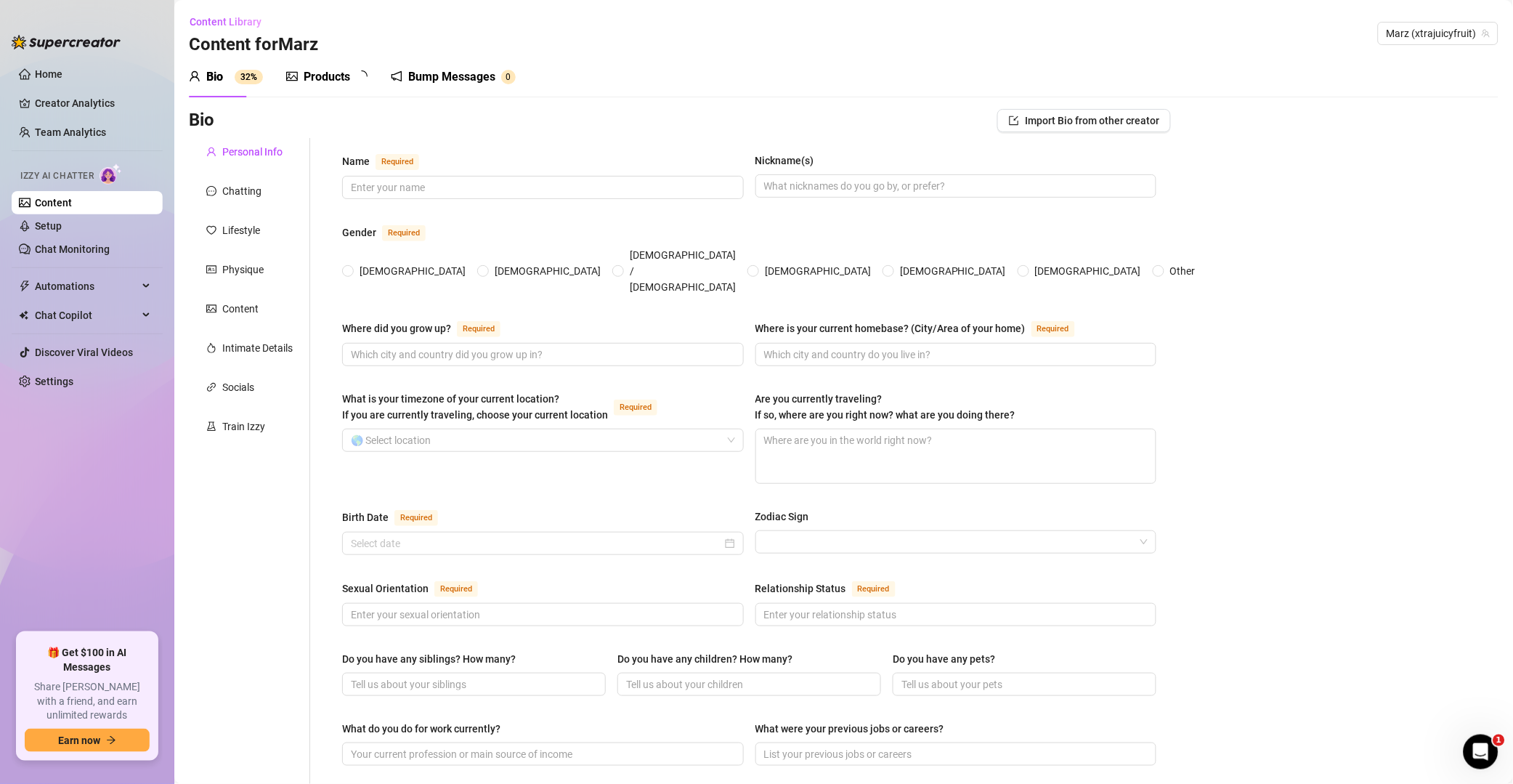
type input "Marz"
type input "[GEOGRAPHIC_DATA]"
type input "[GEOGRAPHIC_DATA], [GEOGRAPHIC_DATA]"
type input "[DEMOGRAPHIC_DATA]"
type input "Married"
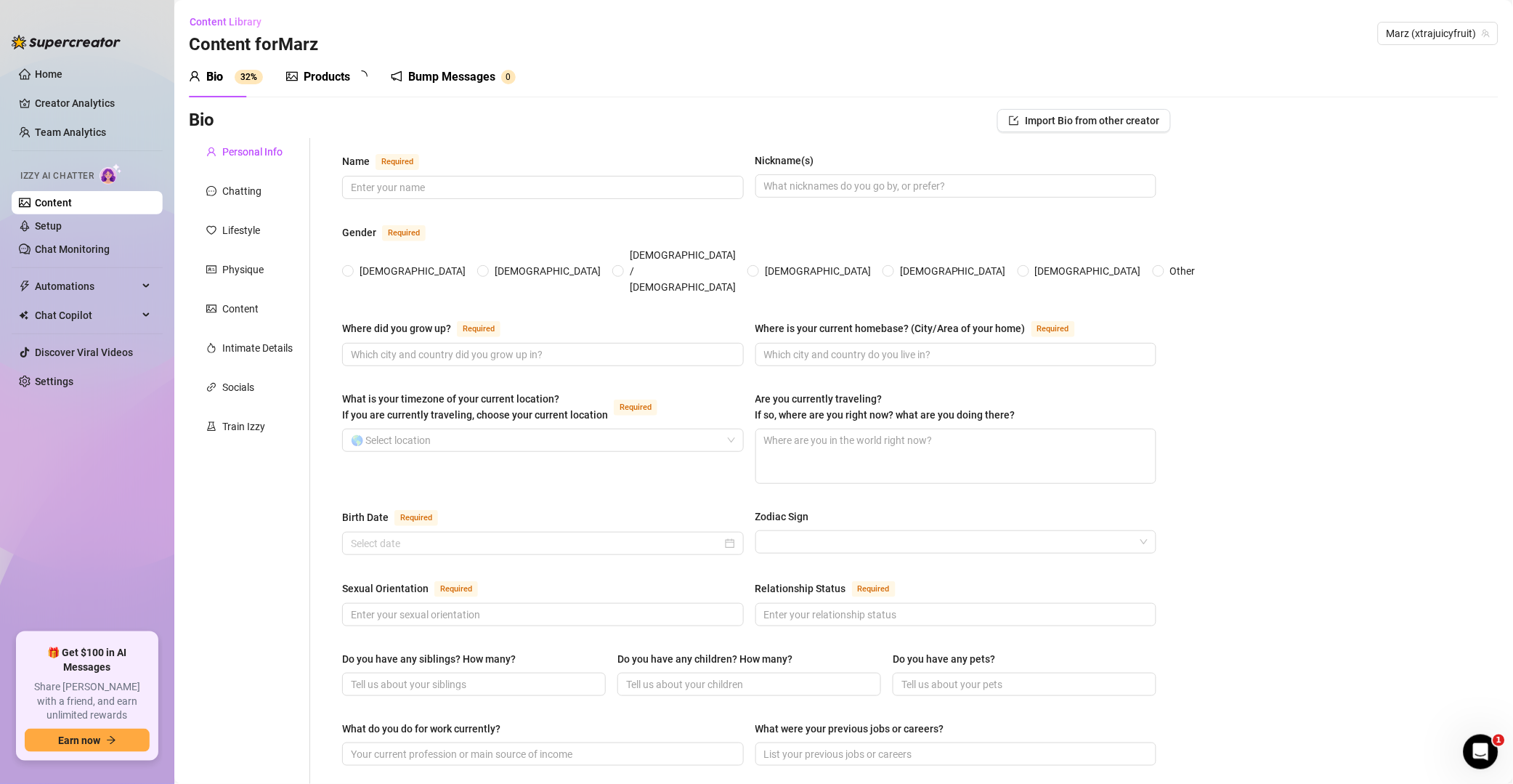
type input "Aerialist and social media creator"
type input "Paralegal"
type input "BA, MBA, JD"
type input "Capitalism is bad"
type textarea "Travel the world, be a full-time entrepreneur, own my own business, become a pr…"
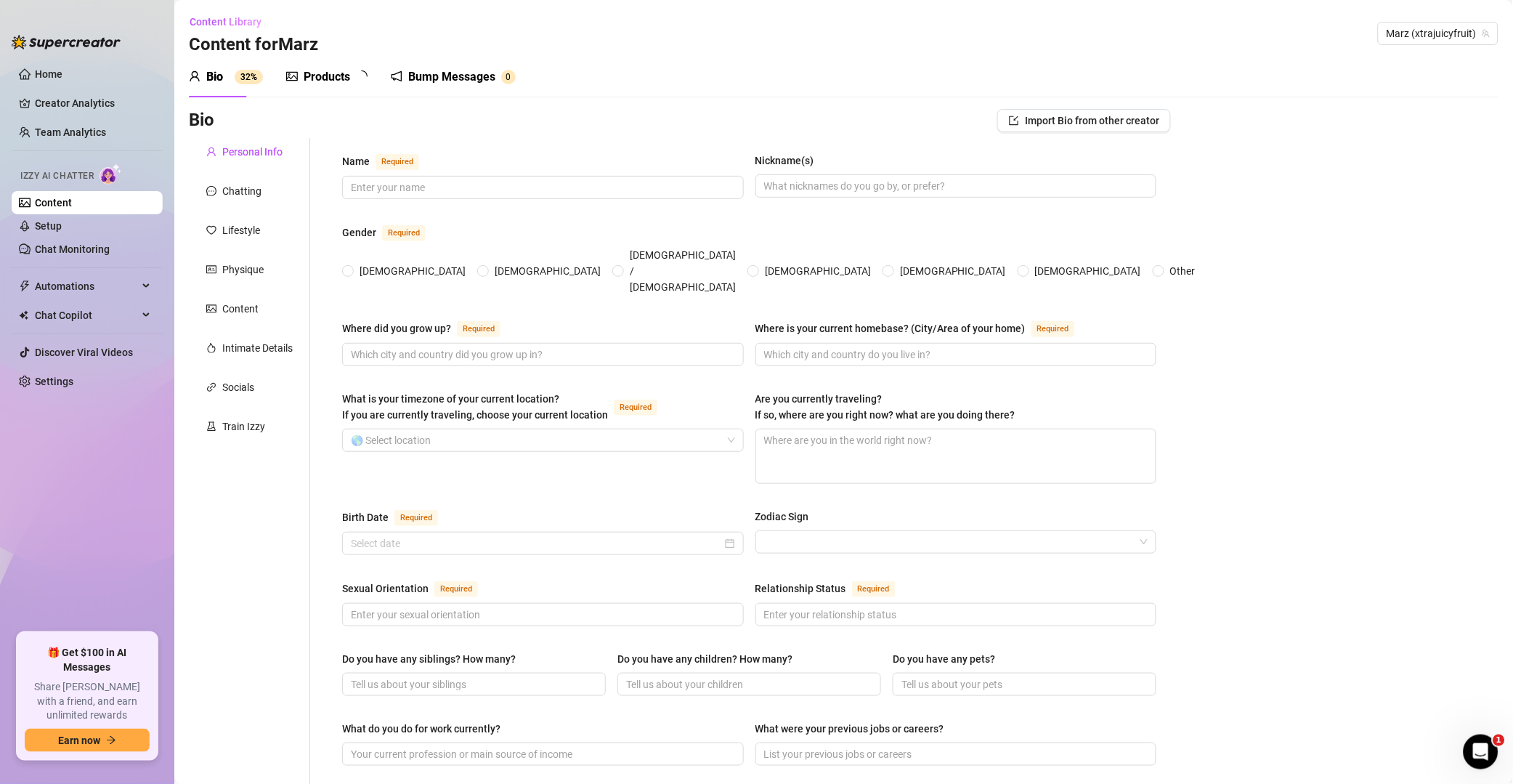
type textarea "I hula hoop, spin fire, 420 lover, work in media coverage for music festivals, …"
radio input "true"
type input "[DATE]"
click at [217, 18] on span "Content Library" at bounding box center [226, 22] width 72 height 12
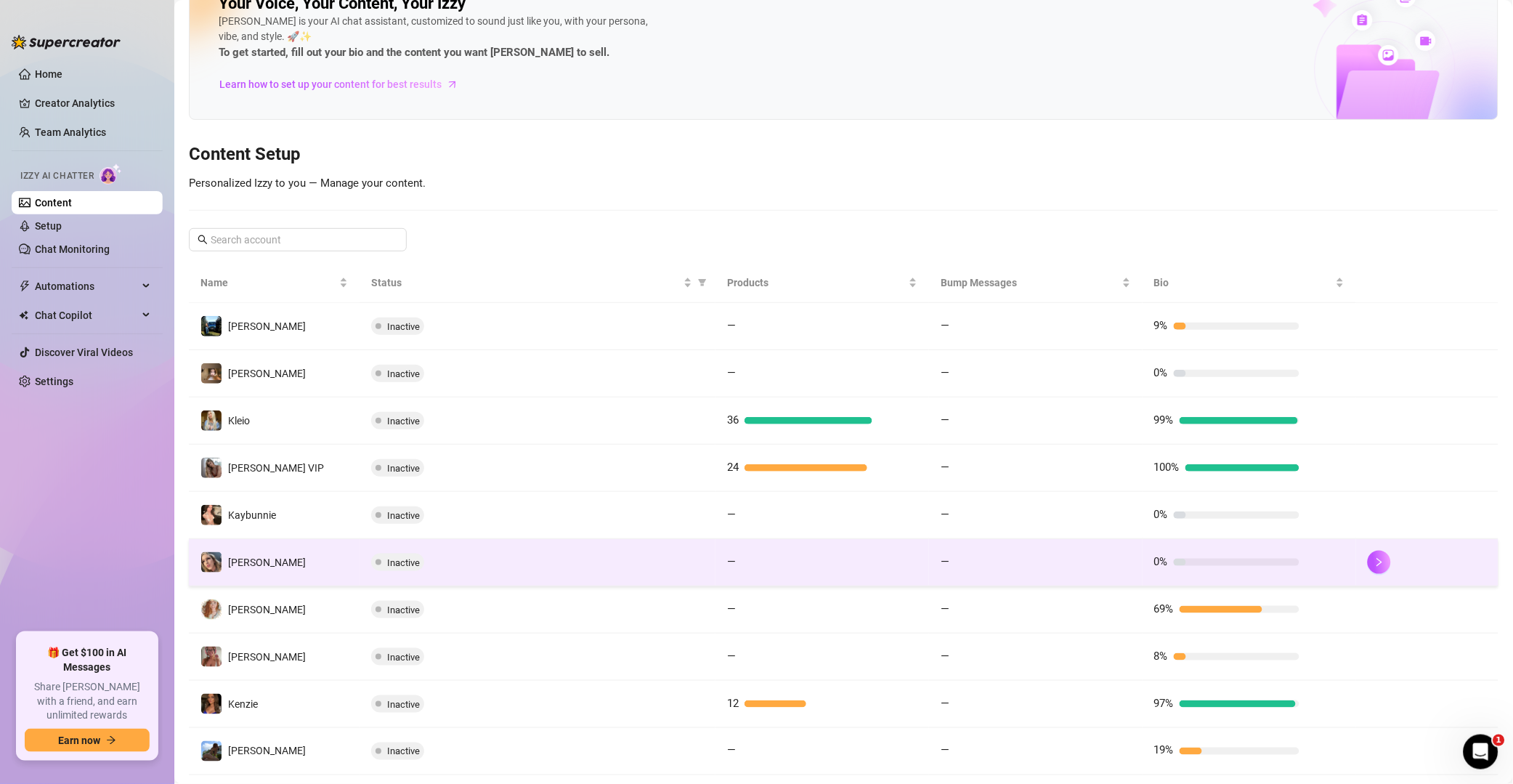
scroll to position [117, 0]
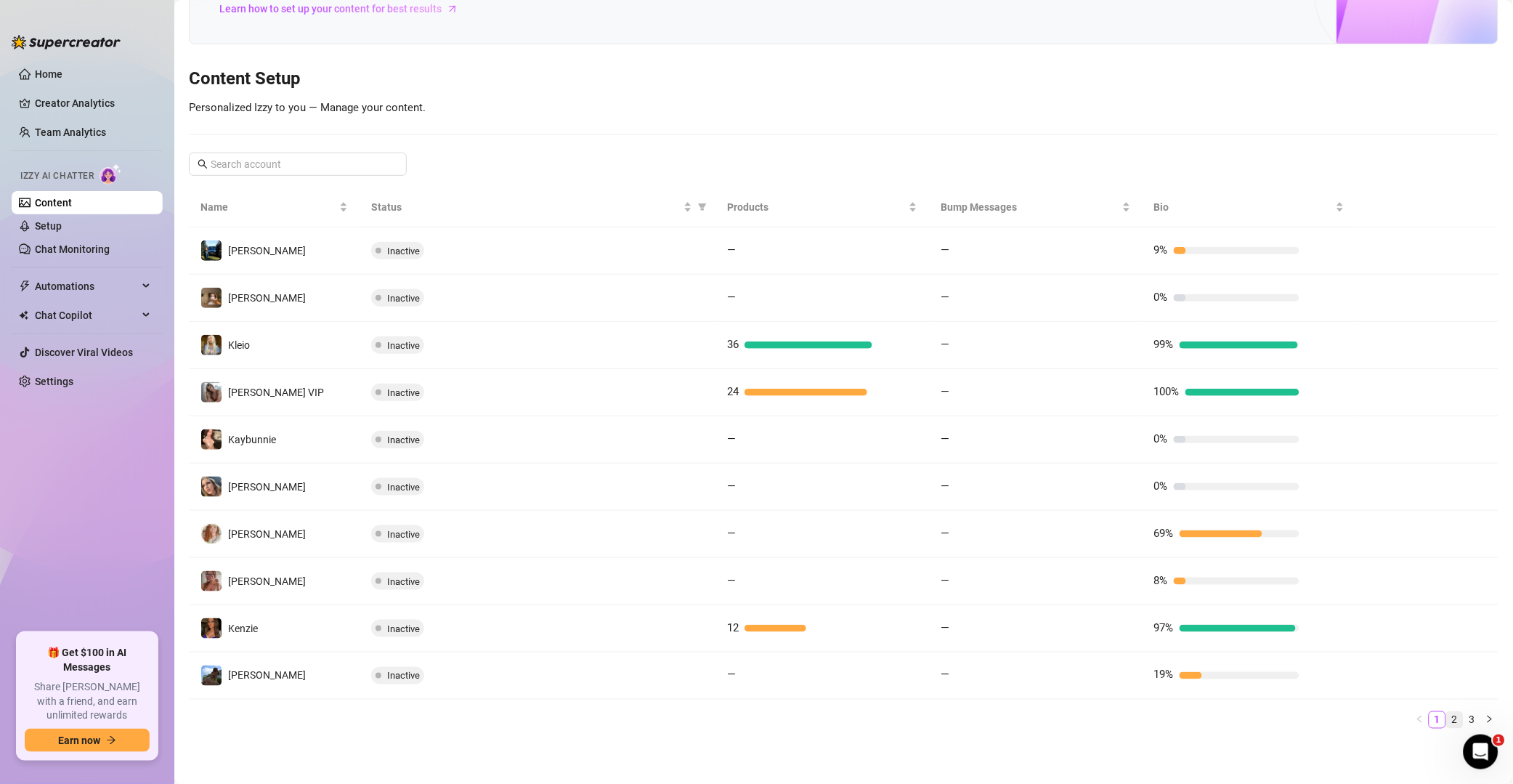
click at [1085, 718] on link "2" at bounding box center [1456, 720] width 16 height 16
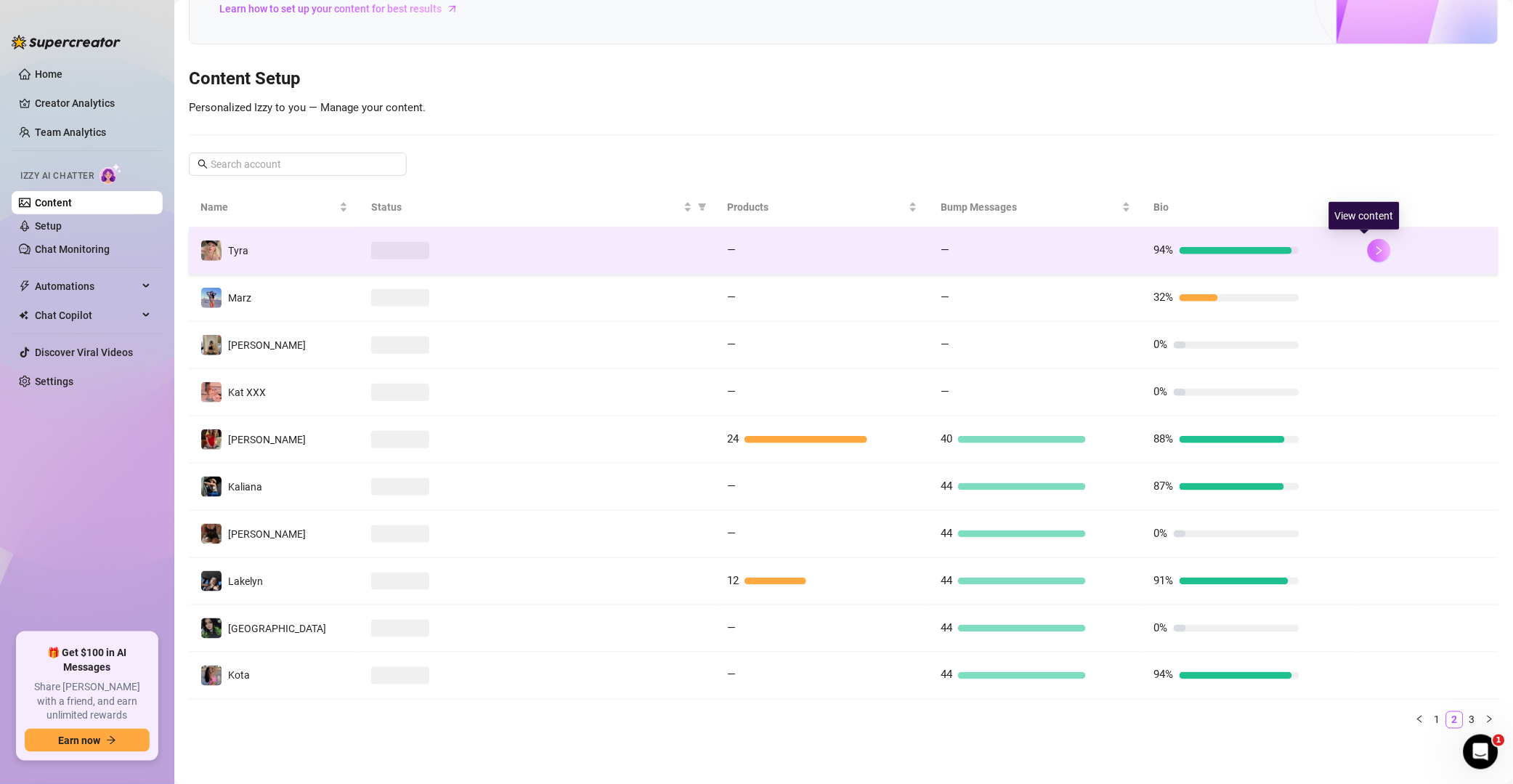
click at [1085, 246] on icon "right" at bounding box center [1380, 251] width 10 height 10
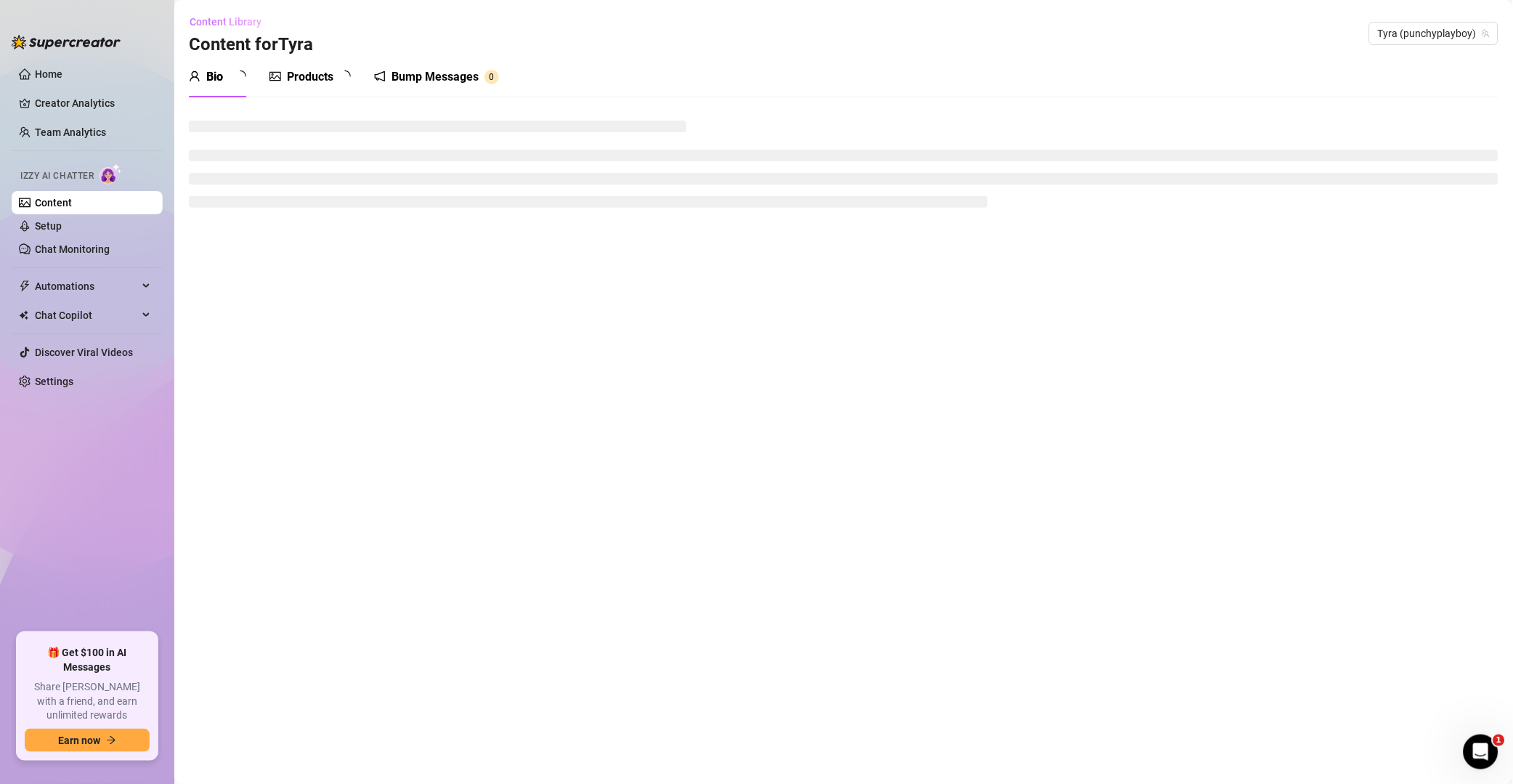
click at [237, 23] on span "Content Library" at bounding box center [226, 22] width 72 height 12
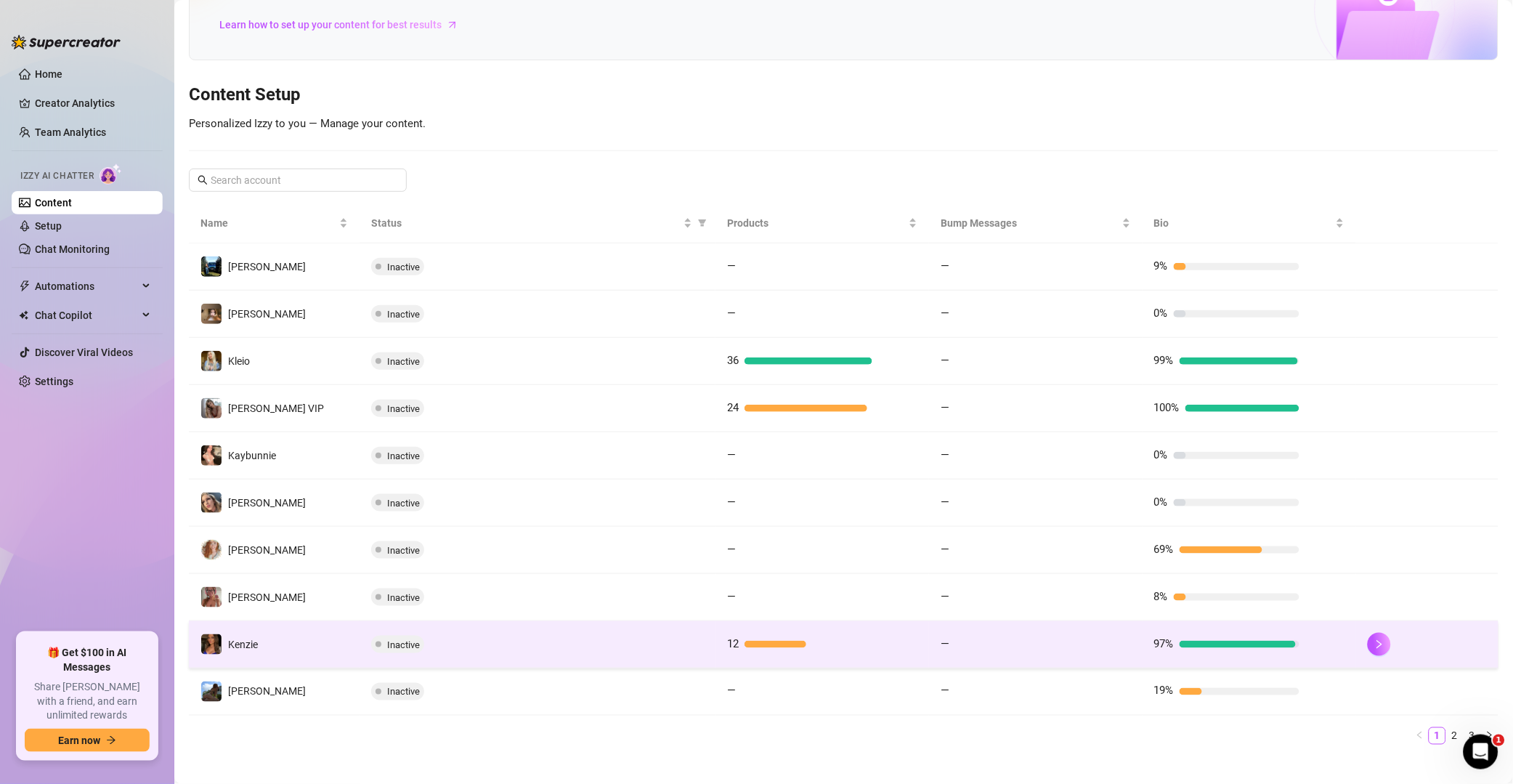
scroll to position [117, 0]
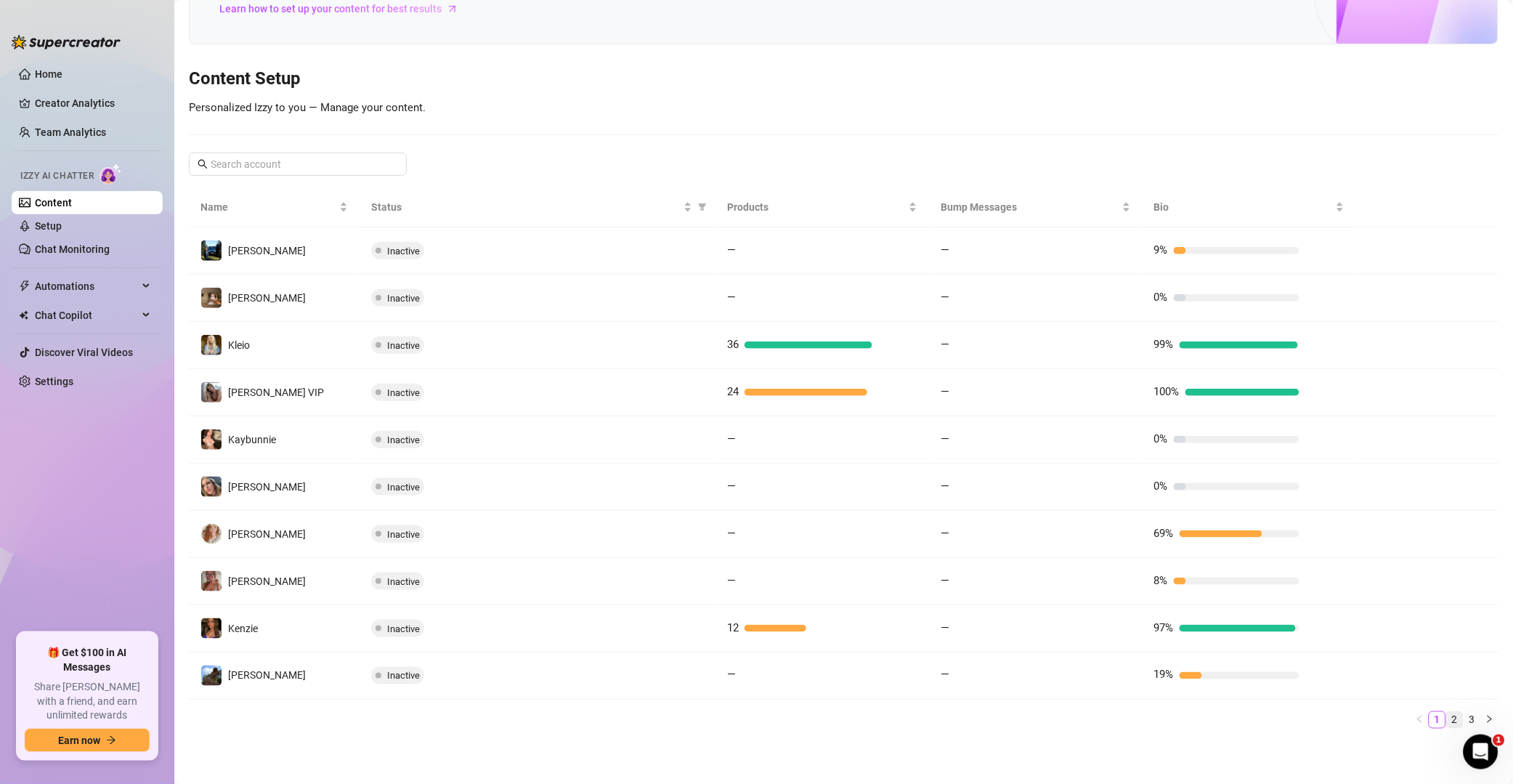
click at [1085, 714] on link "2" at bounding box center [1456, 720] width 16 height 16
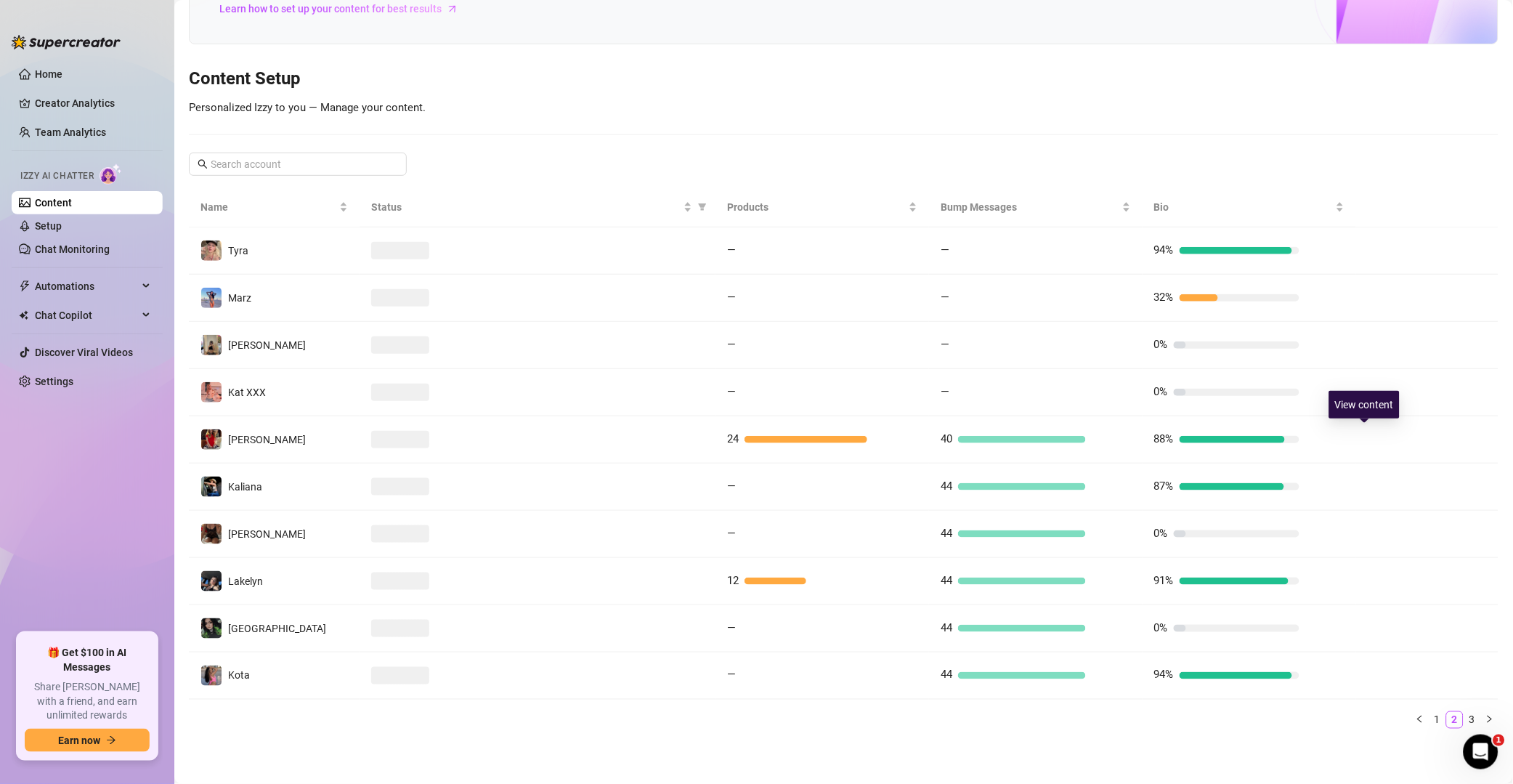
drag, startPoint x: 1363, startPoint y: 436, endPoint x: 1242, endPoint y: 389, distance: 129.8
click at [1085, 434] on icon "right" at bounding box center [1380, 439] width 10 height 10
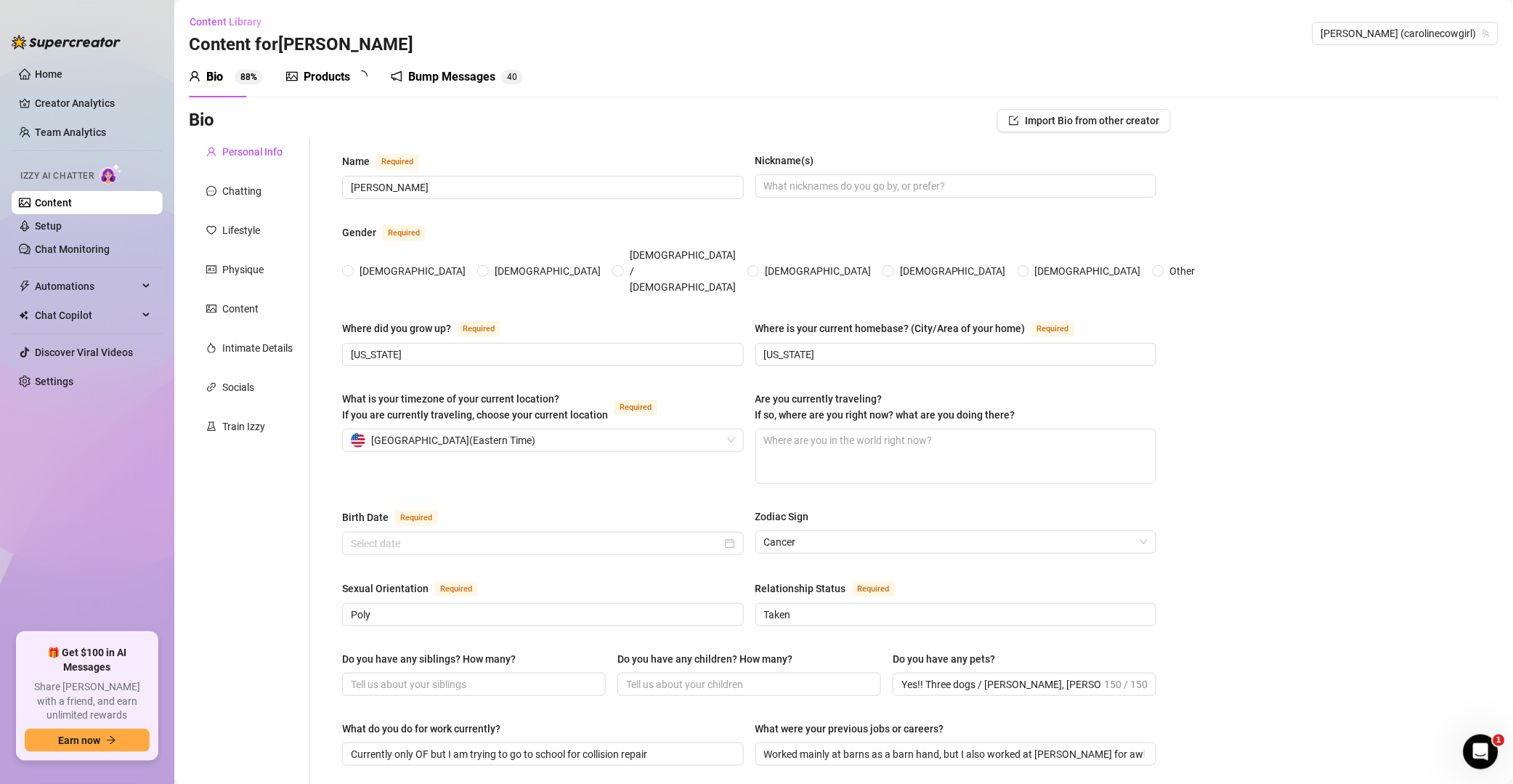
click at [456, 77] on div "Bump Messages" at bounding box center [451, 77] width 87 height 18
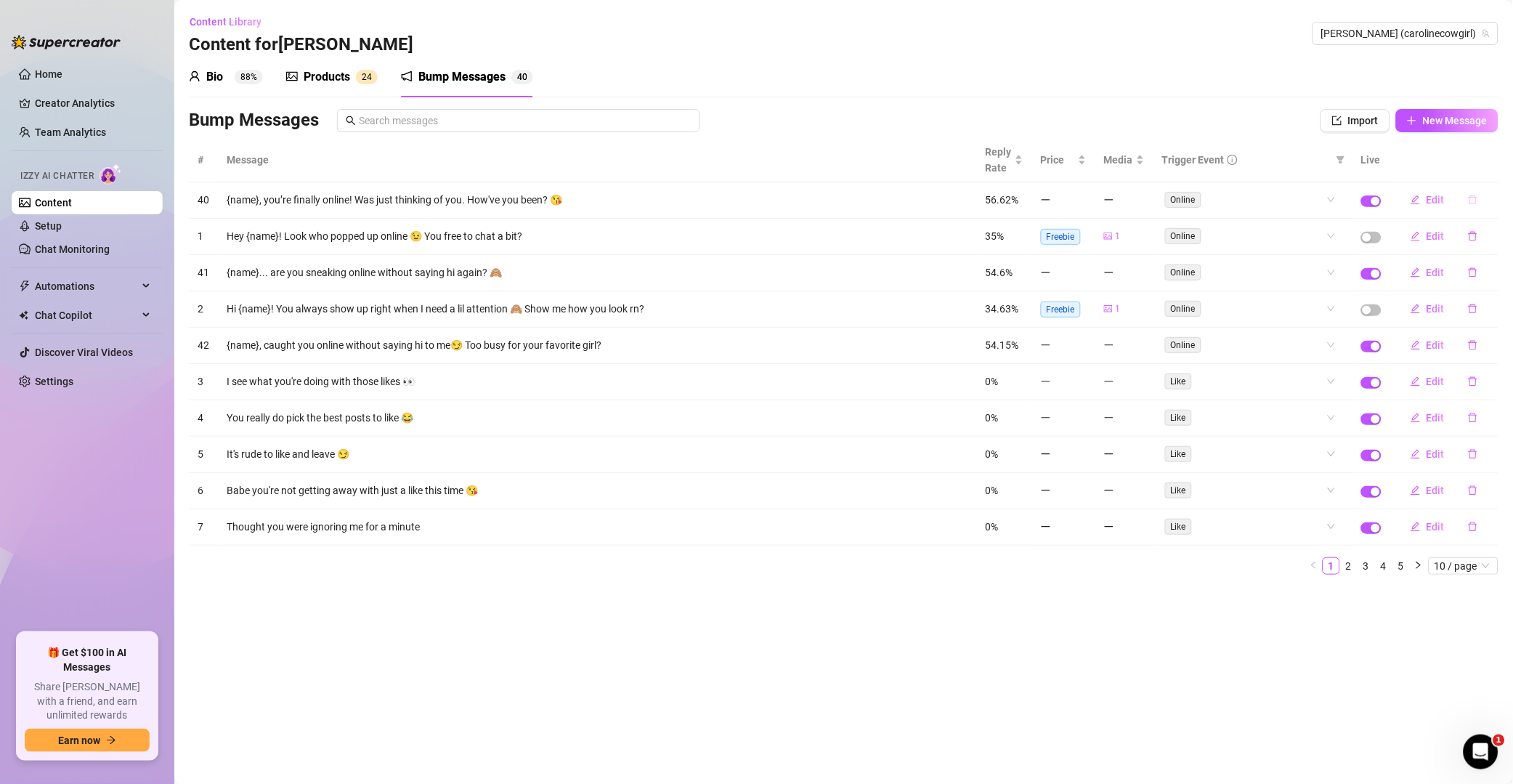
click at [1085, 200] on button "button" at bounding box center [1473, 200] width 34 height 23
click at [1085, 162] on span "Yes" at bounding box center [1489, 163] width 18 height 12
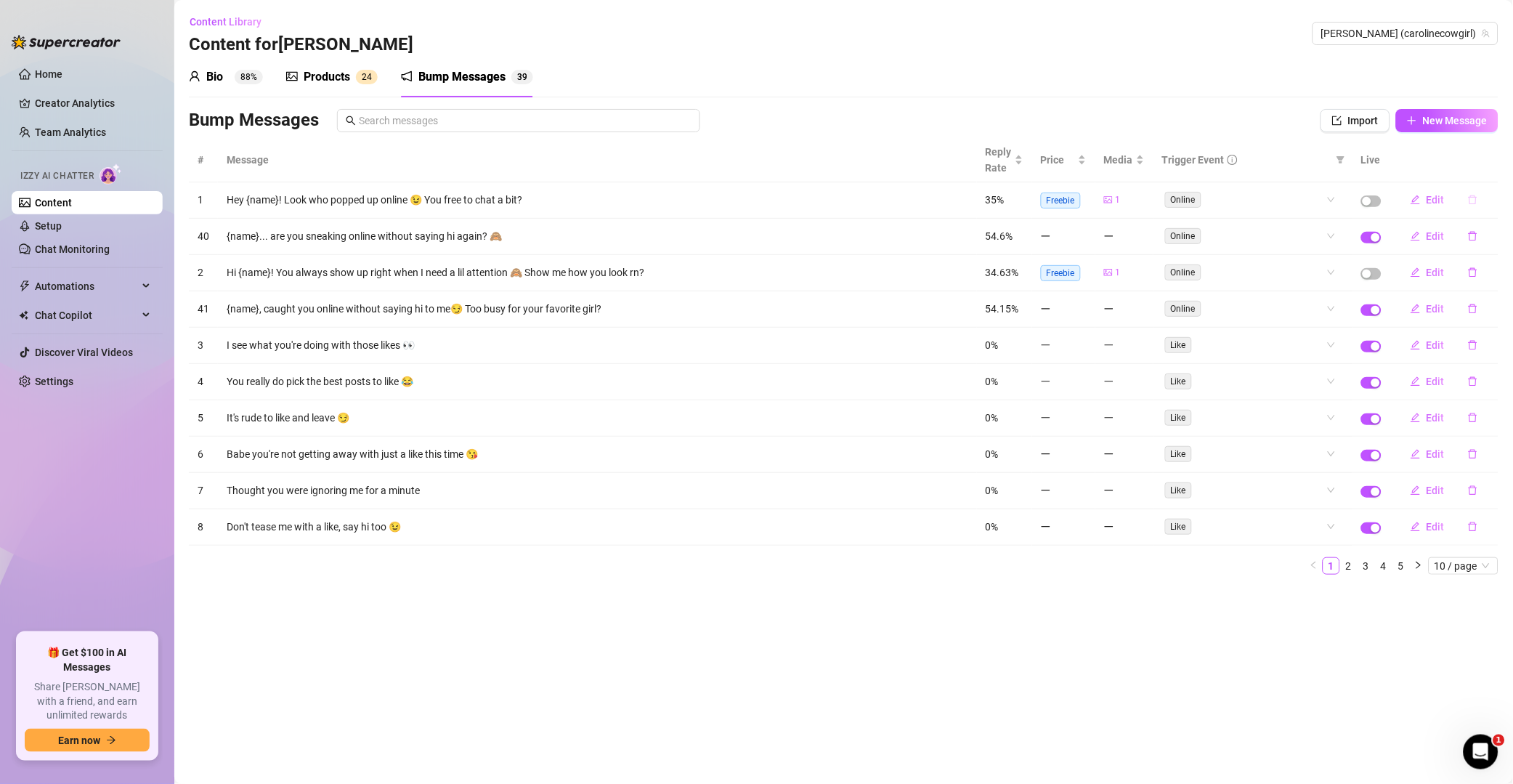
click at [1085, 200] on icon "delete" at bounding box center [1473, 200] width 10 height 10
click at [1085, 164] on span "Yes" at bounding box center [1489, 163] width 18 height 12
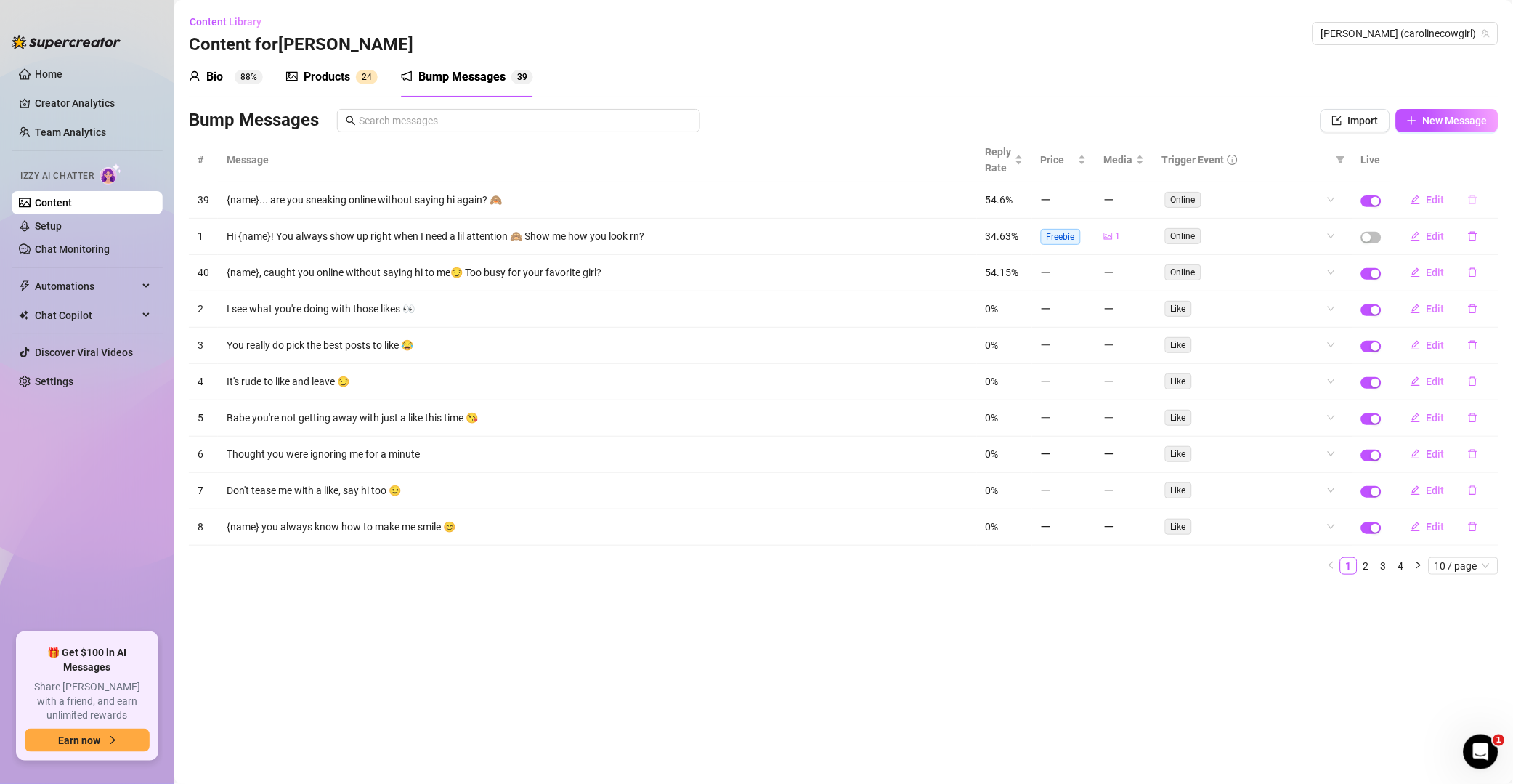
click at [1085, 196] on icon "delete" at bounding box center [1473, 200] width 10 height 10
click at [1085, 168] on span "Yes" at bounding box center [1489, 163] width 18 height 12
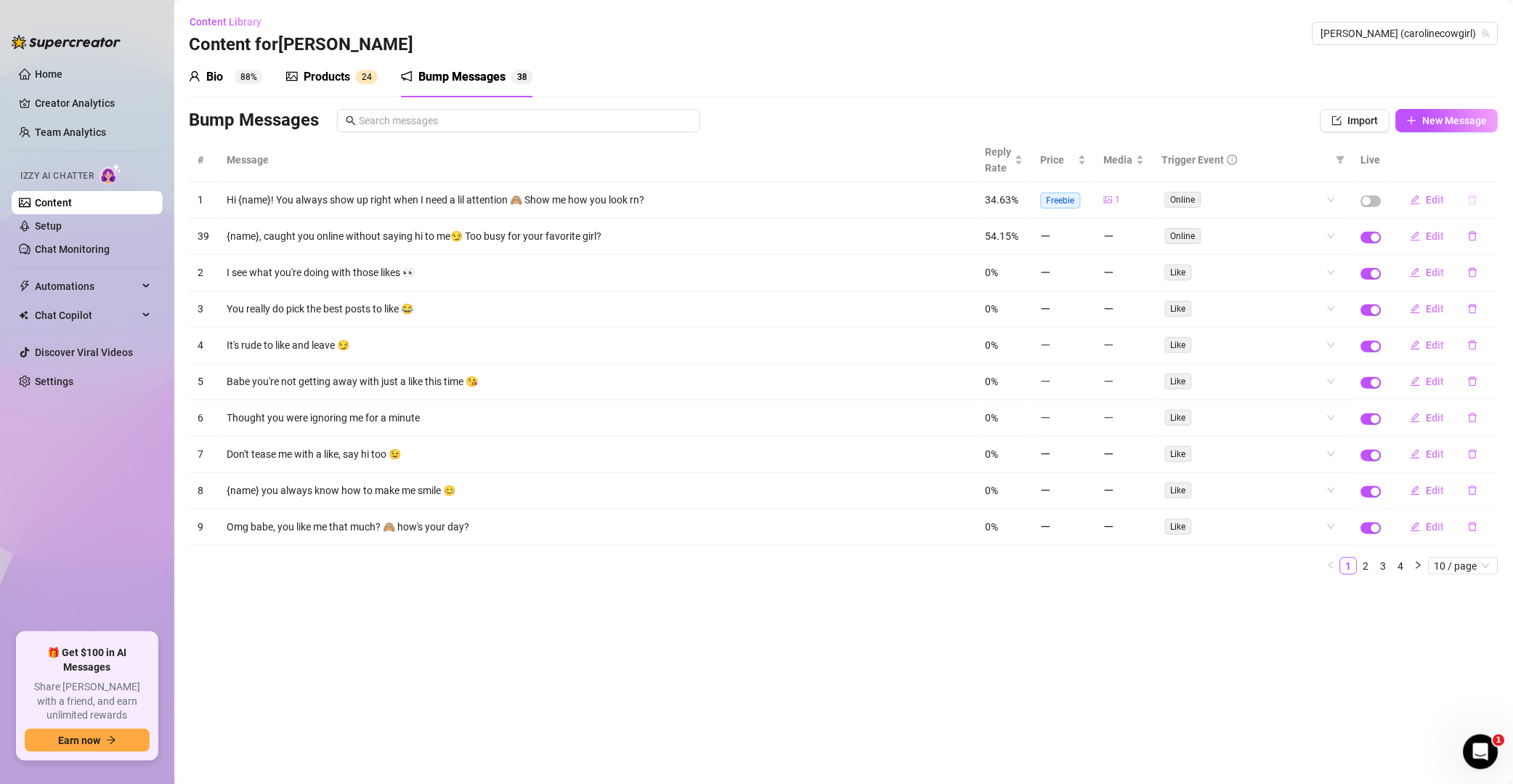
click at [1085, 196] on icon "delete" at bounding box center [1473, 200] width 10 height 10
click at [1085, 164] on span "Yes" at bounding box center [1489, 163] width 18 height 12
click at [1085, 200] on icon "delete" at bounding box center [1473, 200] width 10 height 10
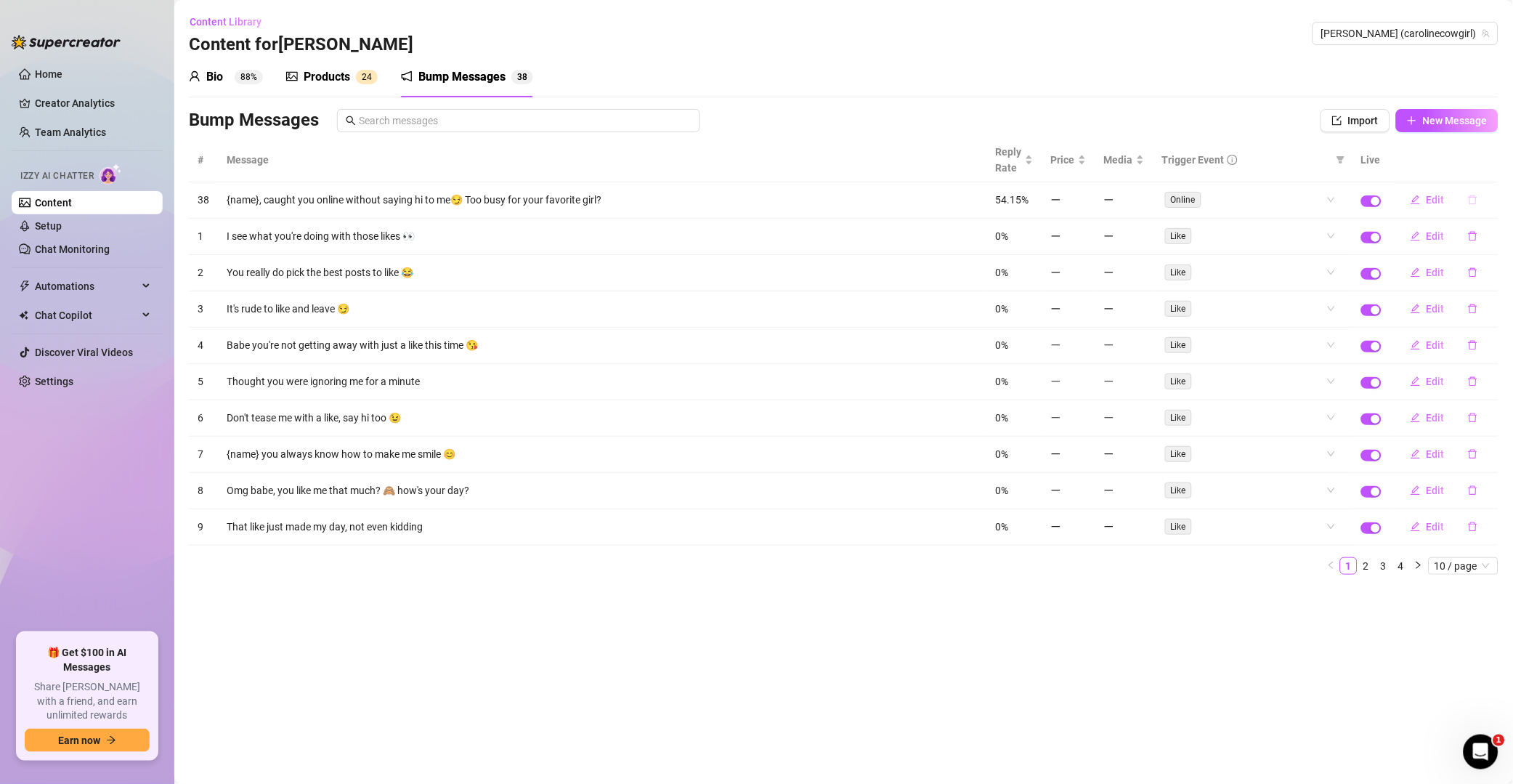
click at [1085, 200] on icon "delete" at bounding box center [1473, 200] width 10 height 10
click at [1085, 161] on span "Yes" at bounding box center [1489, 163] width 18 height 12
click at [1085, 202] on icon "delete" at bounding box center [1473, 200] width 9 height 10
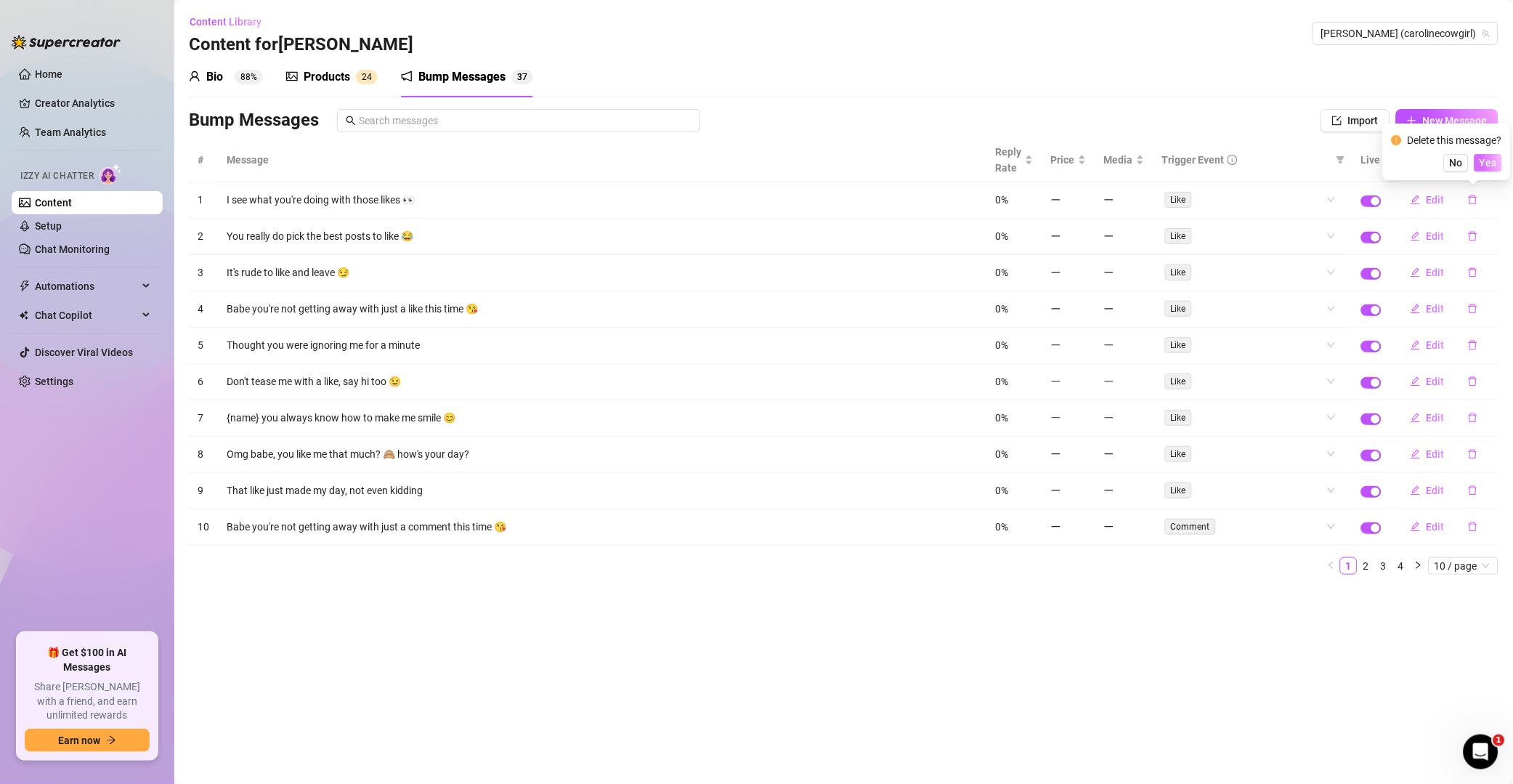
click at [1085, 160] on span "Yes" at bounding box center [1489, 163] width 18 height 12
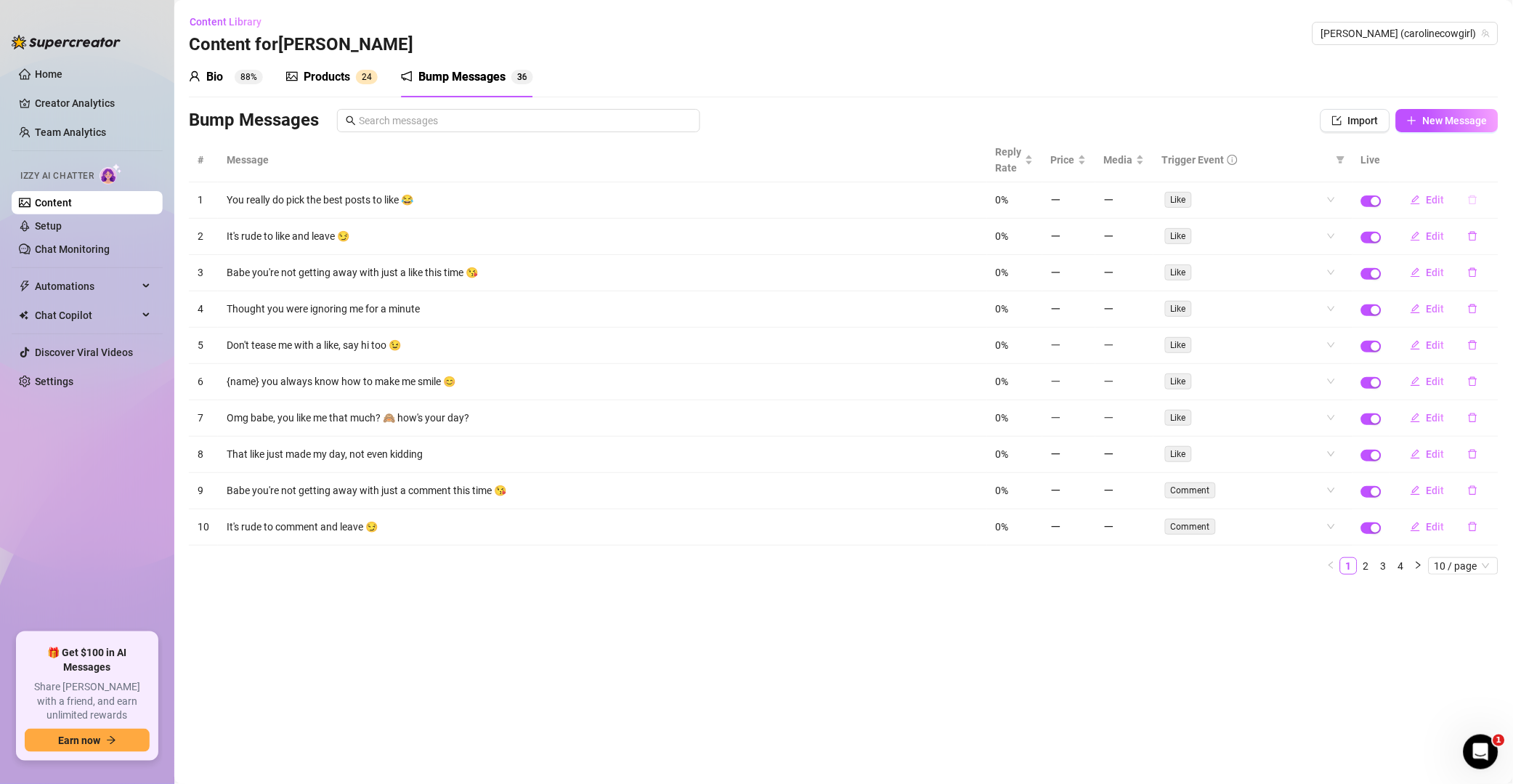
click at [1085, 197] on icon "delete" at bounding box center [1473, 200] width 10 height 10
click at [1085, 162] on span "Yes" at bounding box center [1489, 163] width 18 height 12
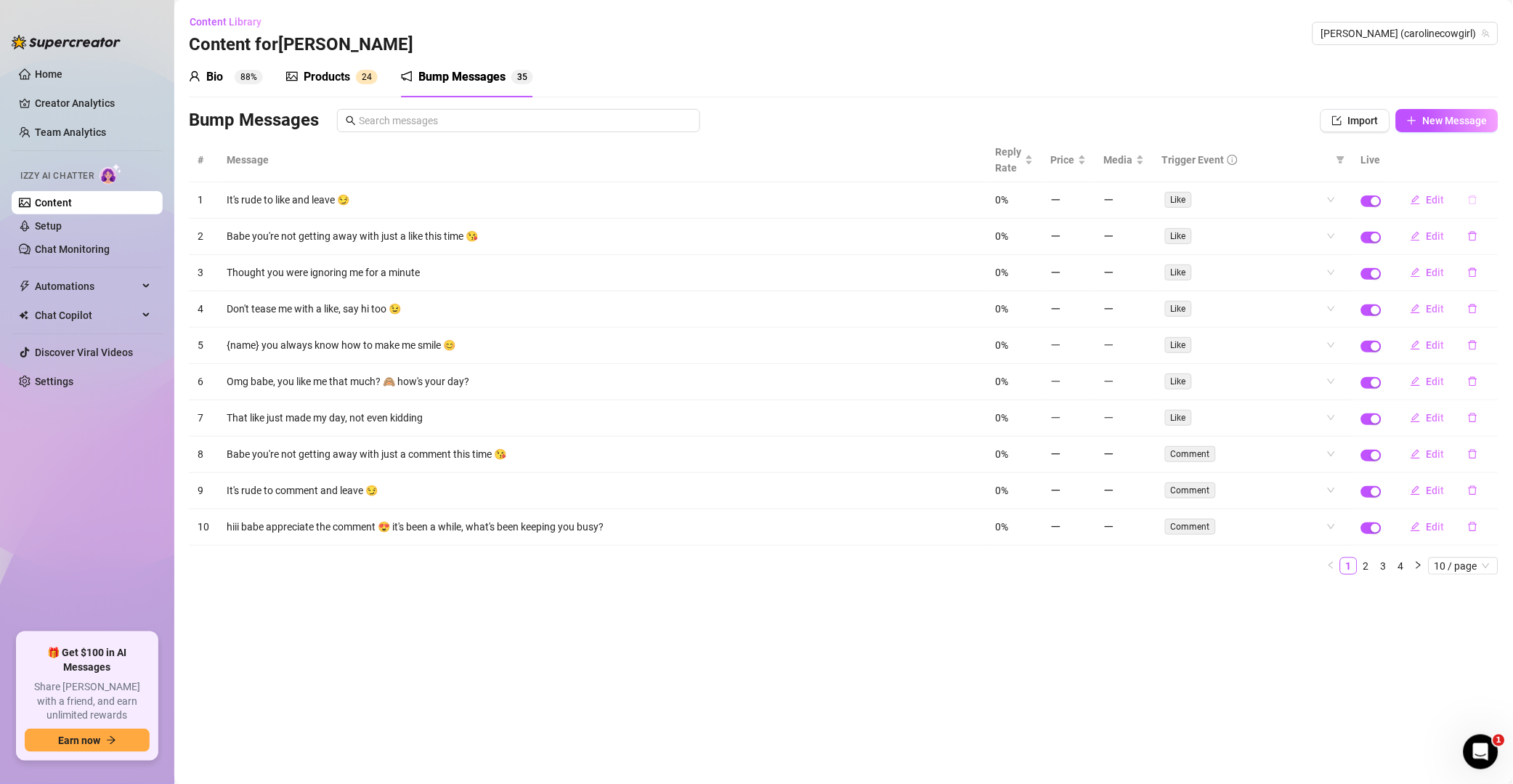
click at [1085, 203] on icon "delete" at bounding box center [1473, 200] width 10 height 10
click at [1085, 164] on span "Yes" at bounding box center [1489, 163] width 18 height 12
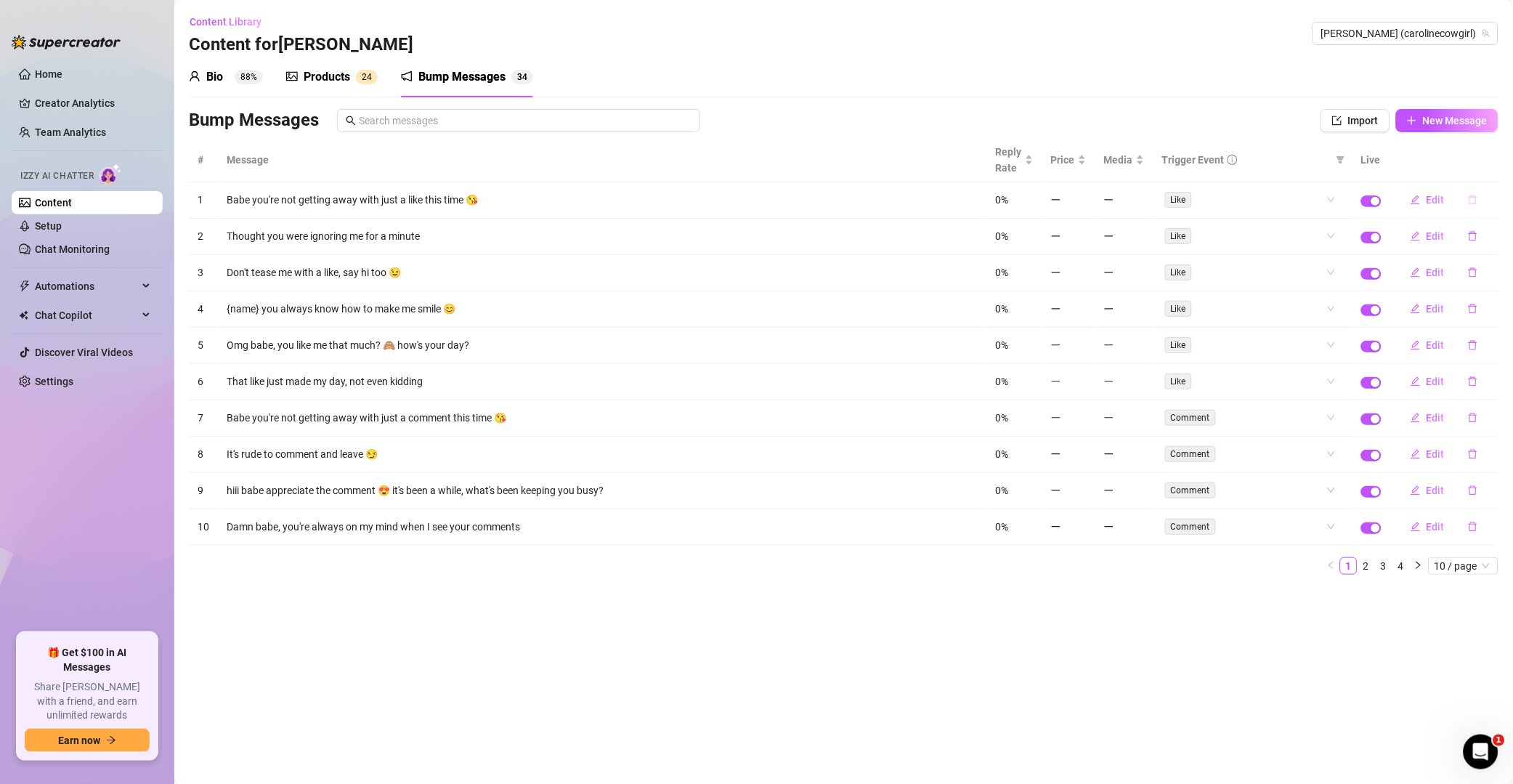
click at [1085, 194] on button "button" at bounding box center [1473, 200] width 34 height 23
click at [1085, 158] on button "Yes" at bounding box center [1488, 163] width 28 height 18
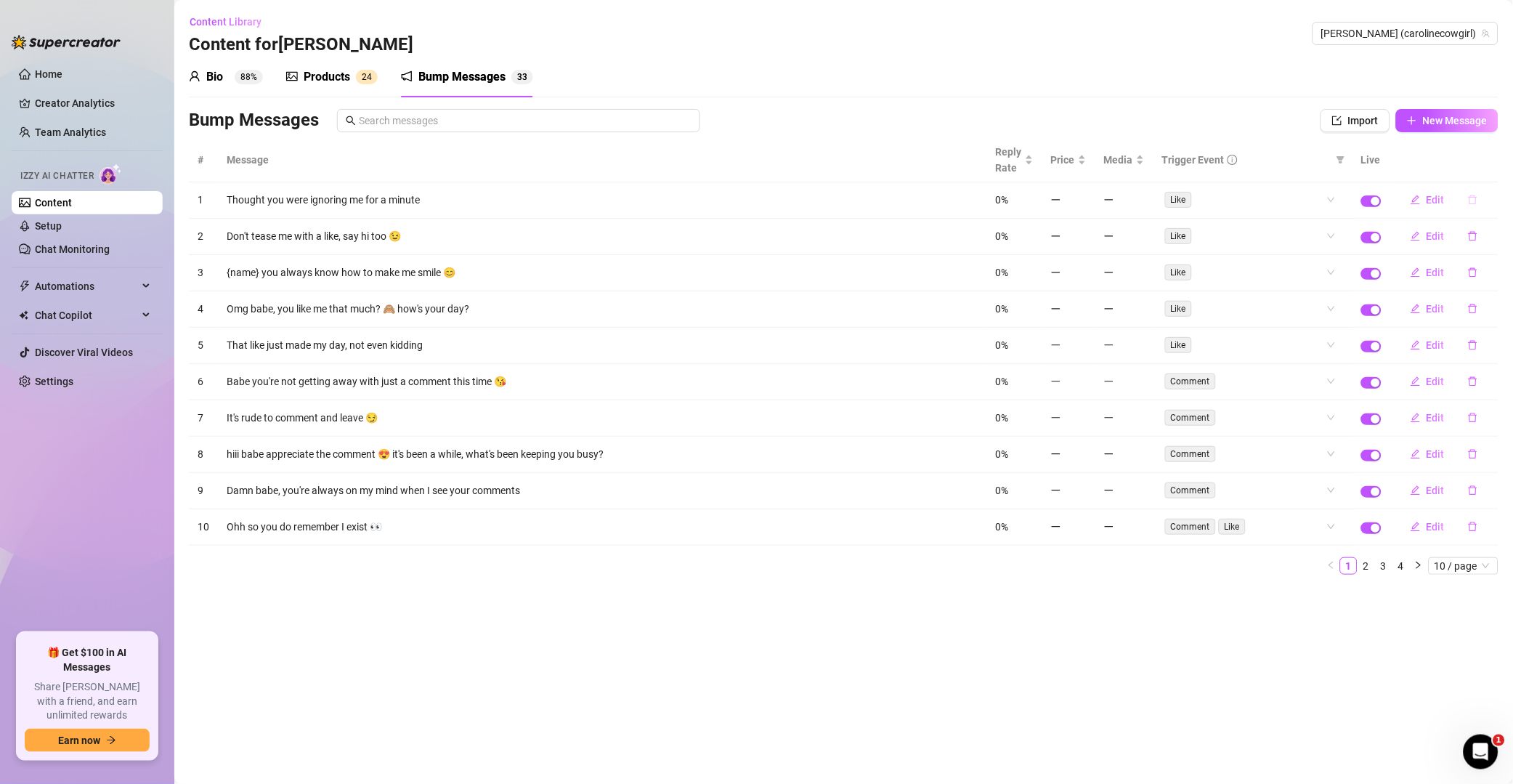
click at [1085, 200] on icon "delete" at bounding box center [1473, 200] width 10 height 10
click at [1085, 168] on span "Yes" at bounding box center [1489, 163] width 18 height 12
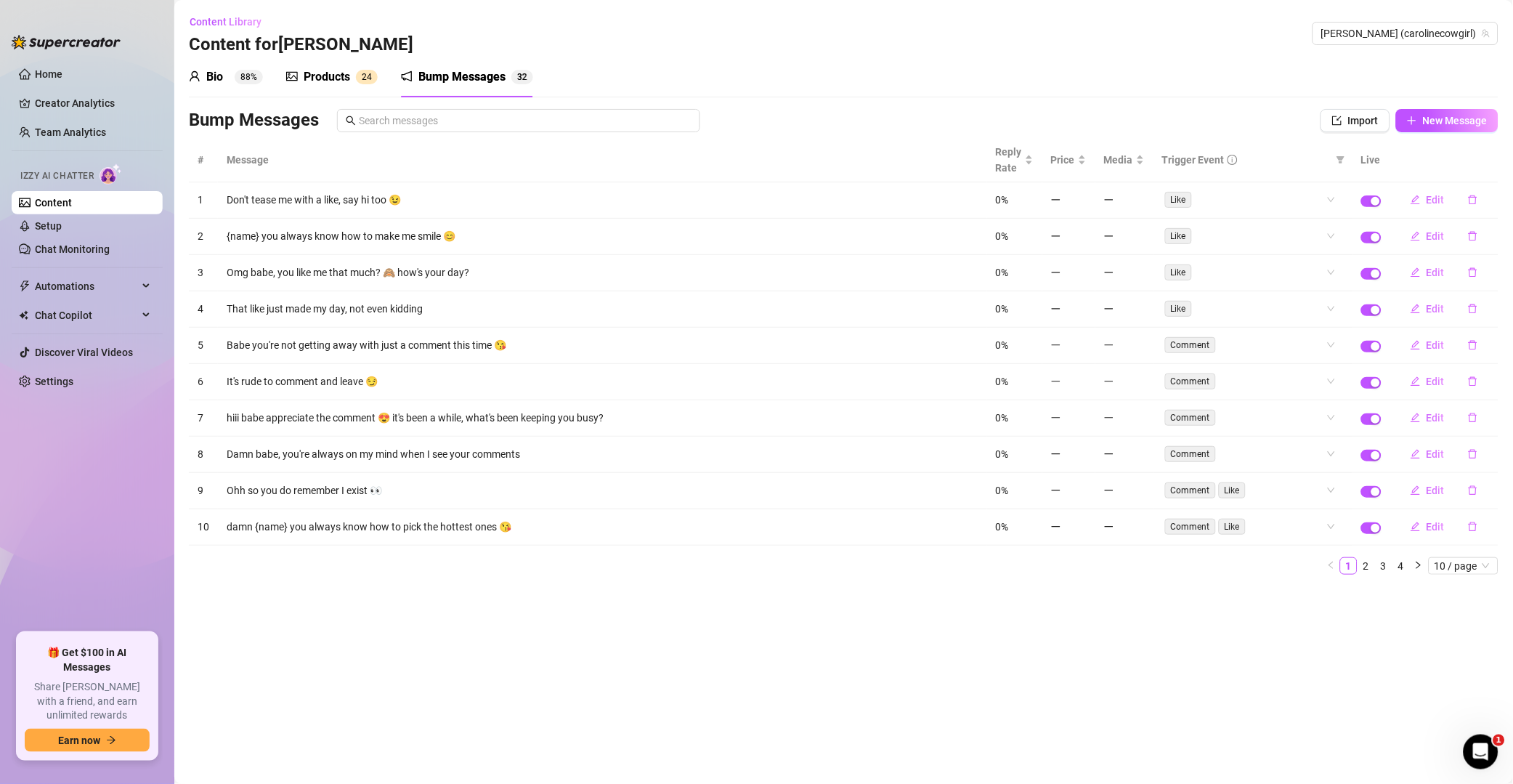
click at [1085, 199] on icon "delete" at bounding box center [1473, 200] width 10 height 10
click at [1085, 160] on span "Yes" at bounding box center [1489, 163] width 18 height 12
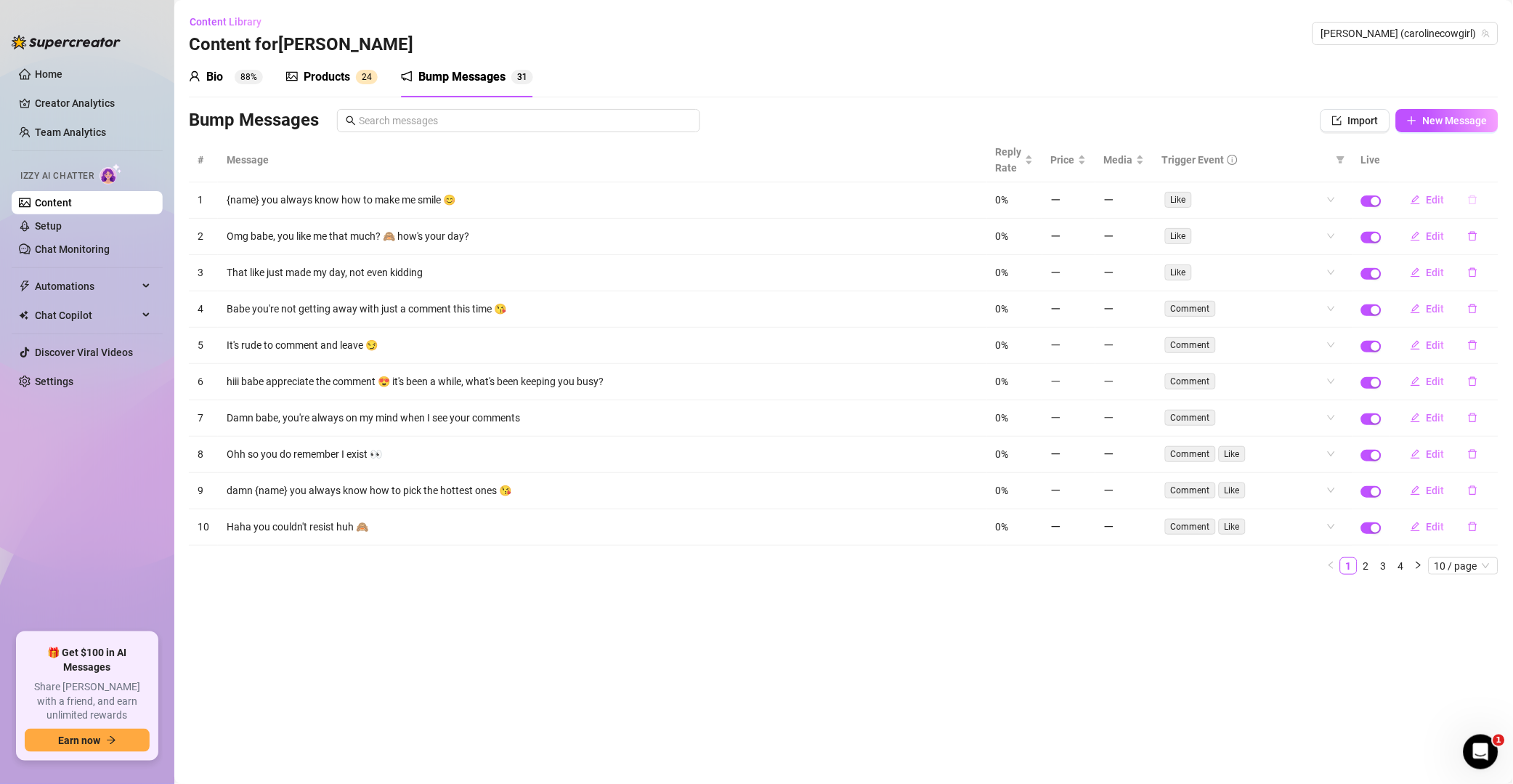
click at [1085, 206] on button "button" at bounding box center [1473, 200] width 34 height 23
click at [1085, 164] on span "Yes" at bounding box center [1489, 163] width 18 height 12
click at [1085, 200] on icon "delete" at bounding box center [1473, 200] width 10 height 10
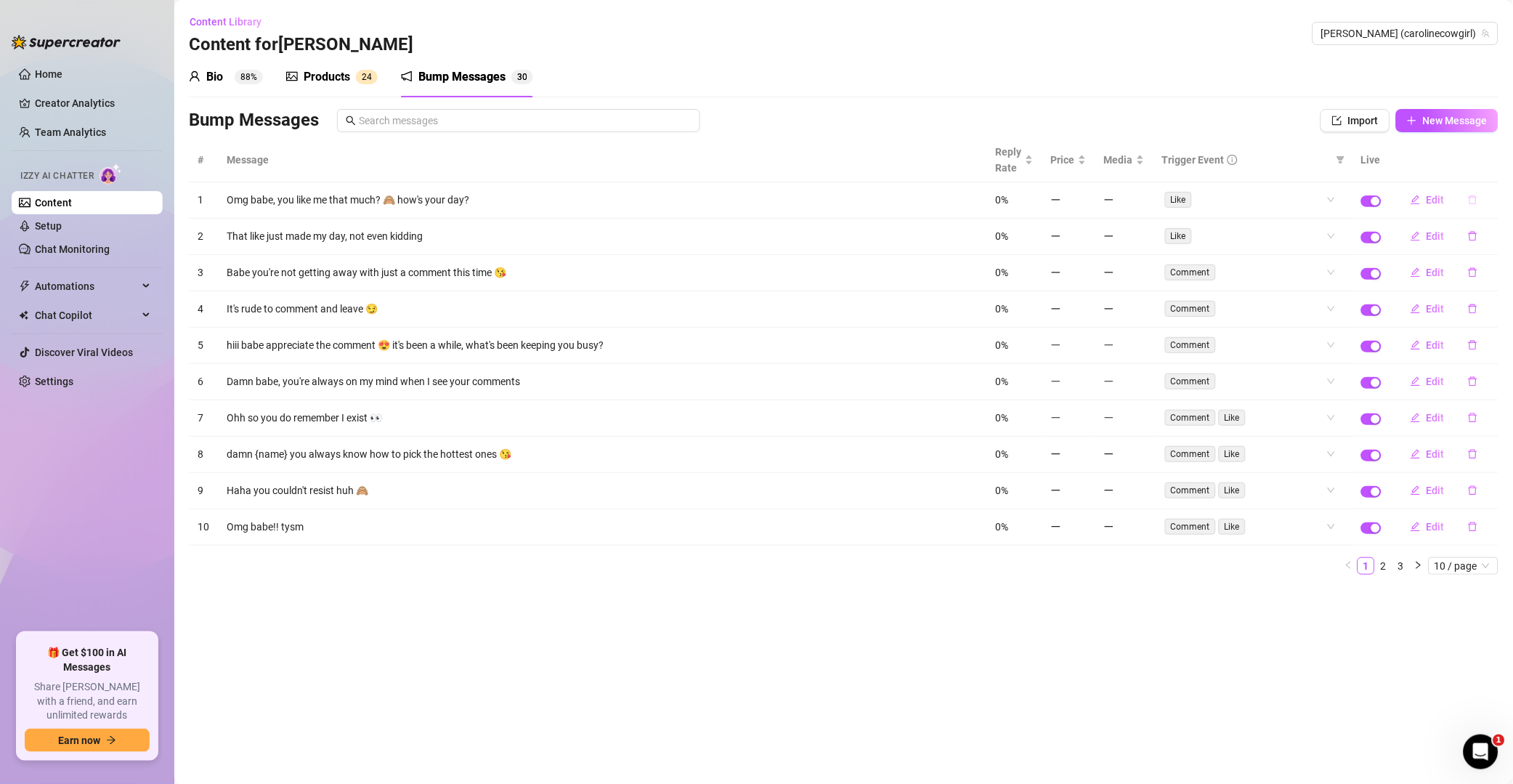
click at [1085, 203] on icon "delete" at bounding box center [1473, 200] width 10 height 10
click at [1085, 160] on span "Yes" at bounding box center [1489, 163] width 18 height 12
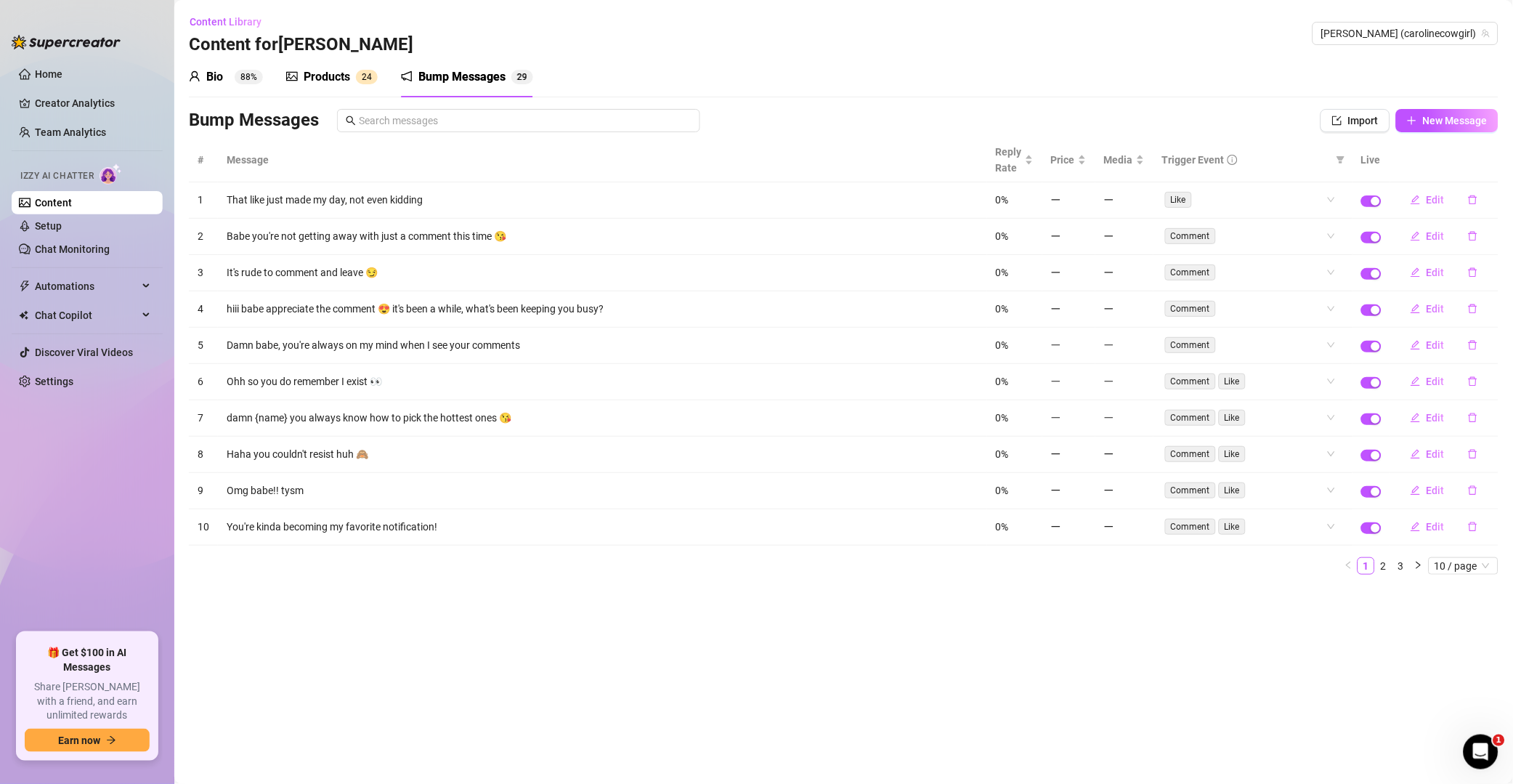
click at [1085, 205] on icon "delete" at bounding box center [1473, 200] width 10 height 10
click at [1085, 157] on span "Yes" at bounding box center [1489, 163] width 18 height 12
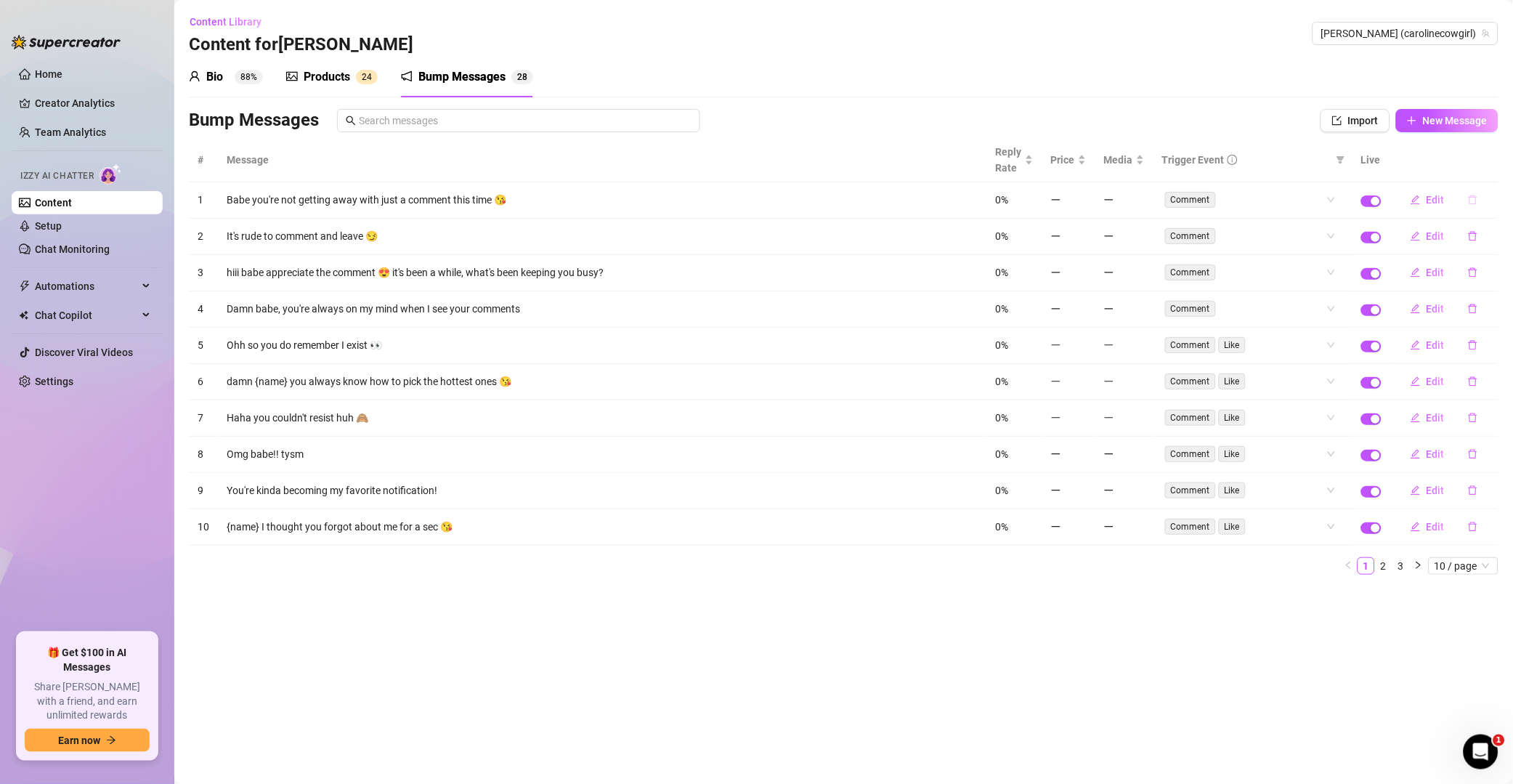
click at [1085, 201] on icon "delete" at bounding box center [1473, 200] width 10 height 10
click at [1085, 166] on span "Yes" at bounding box center [1489, 163] width 18 height 12
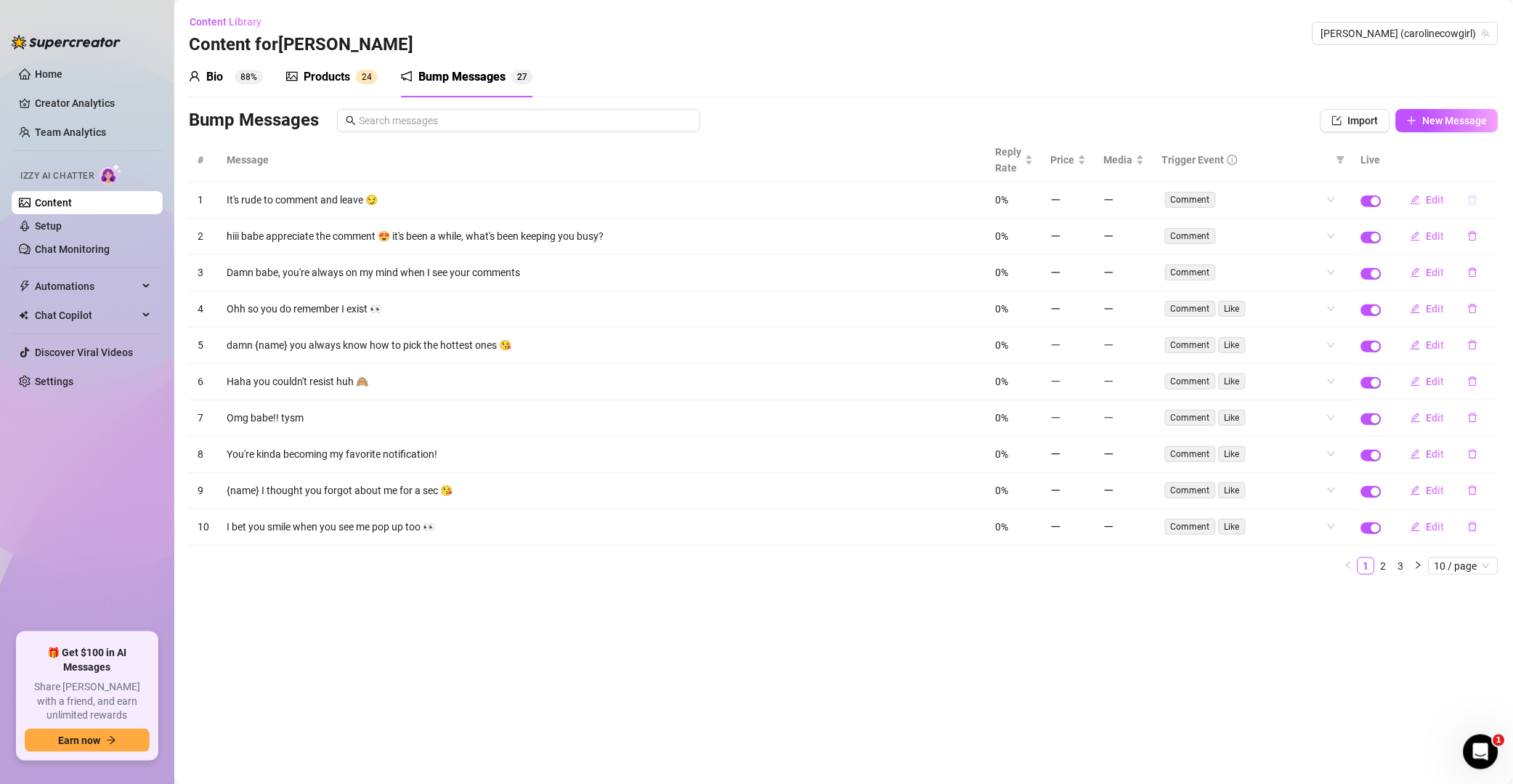
click at [1085, 205] on icon "delete" at bounding box center [1473, 200] width 9 height 10
click at [1085, 161] on span "Yes" at bounding box center [1489, 163] width 18 height 12
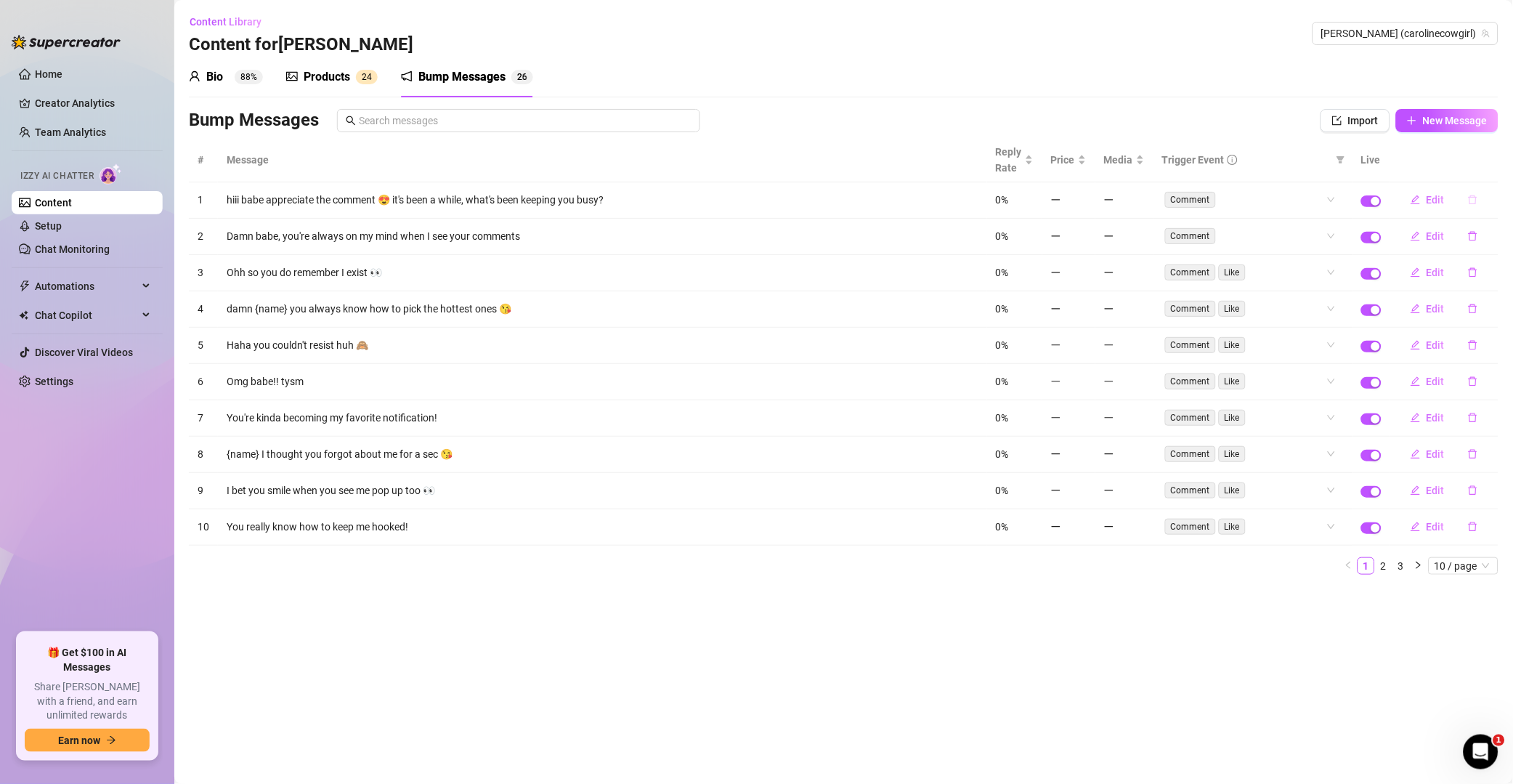
click at [1085, 203] on icon "delete" at bounding box center [1473, 200] width 10 height 10
drag, startPoint x: 1495, startPoint y: 168, endPoint x: 1494, endPoint y: 177, distance: 9.1
click at [1085, 168] on span "Yes" at bounding box center [1489, 163] width 18 height 12
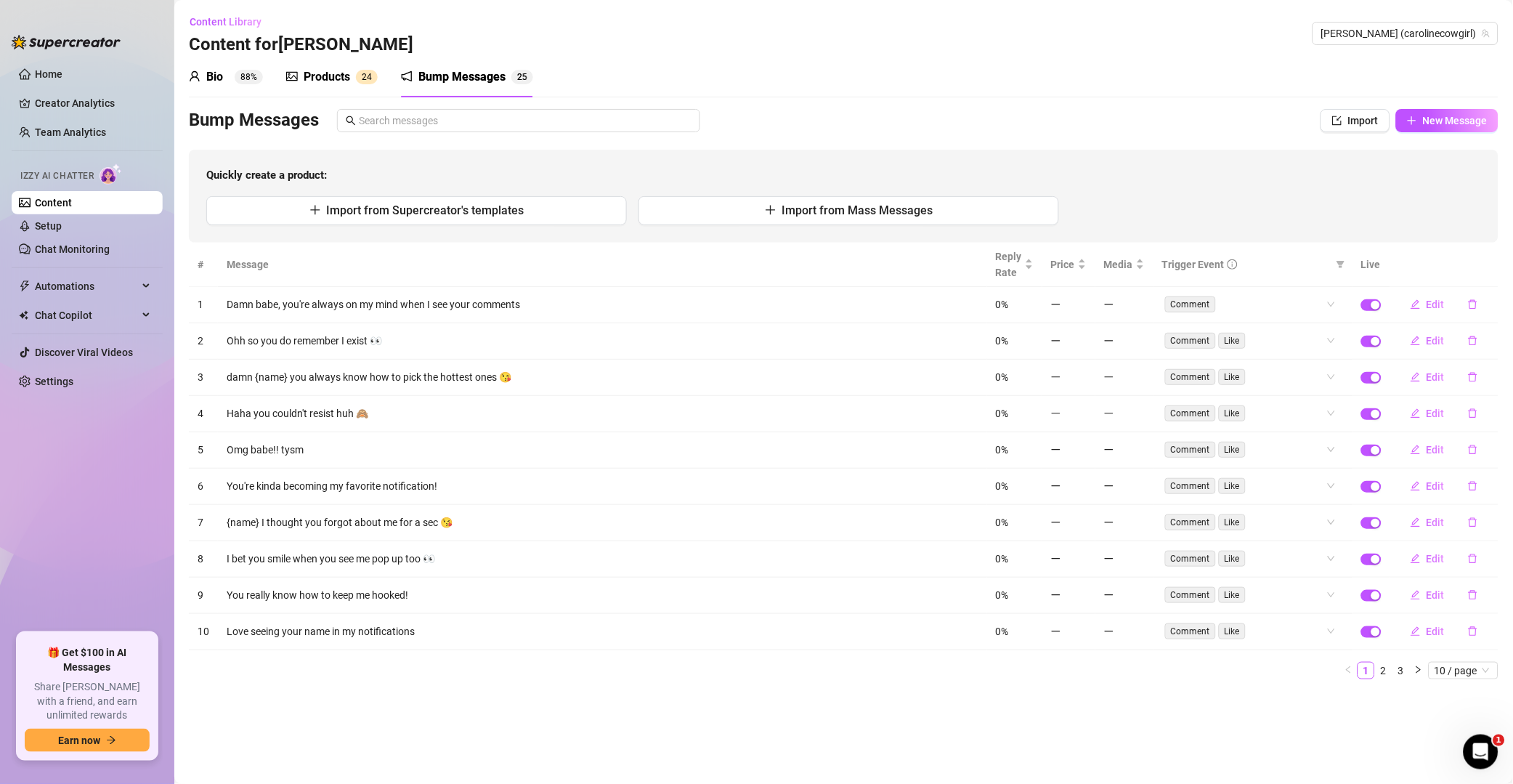
click at [1085, 204] on div "Import from Supercreator's templates Import from Mass Messages" at bounding box center [843, 211] width 1275 height 29
click at [1085, 301] on icon "delete" at bounding box center [1473, 304] width 10 height 10
click at [1085, 258] on button "Yes" at bounding box center [1488, 267] width 28 height 18
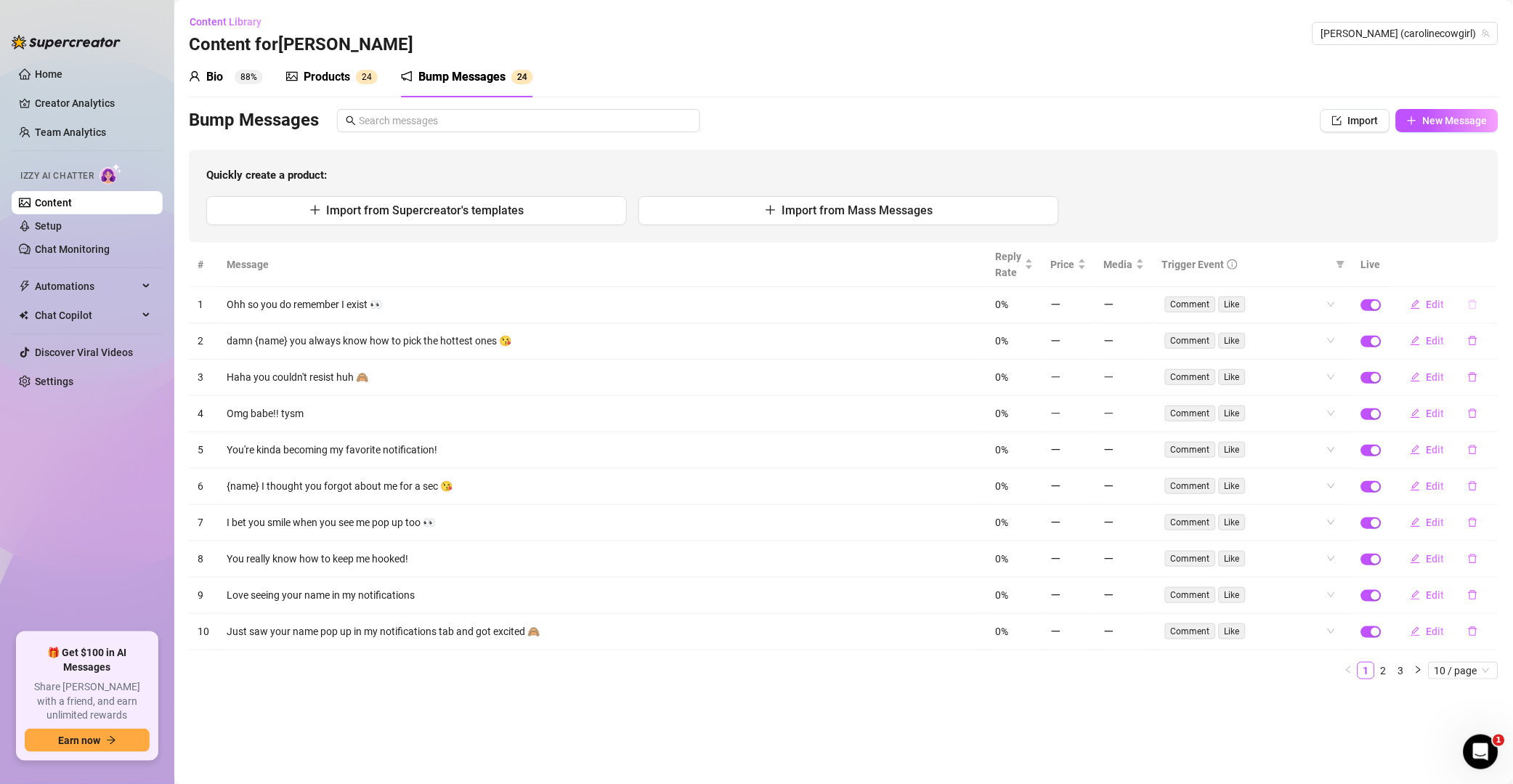
click at [1085, 311] on button "button" at bounding box center [1473, 304] width 34 height 23
click at [1085, 272] on span "Yes" at bounding box center [1489, 267] width 18 height 12
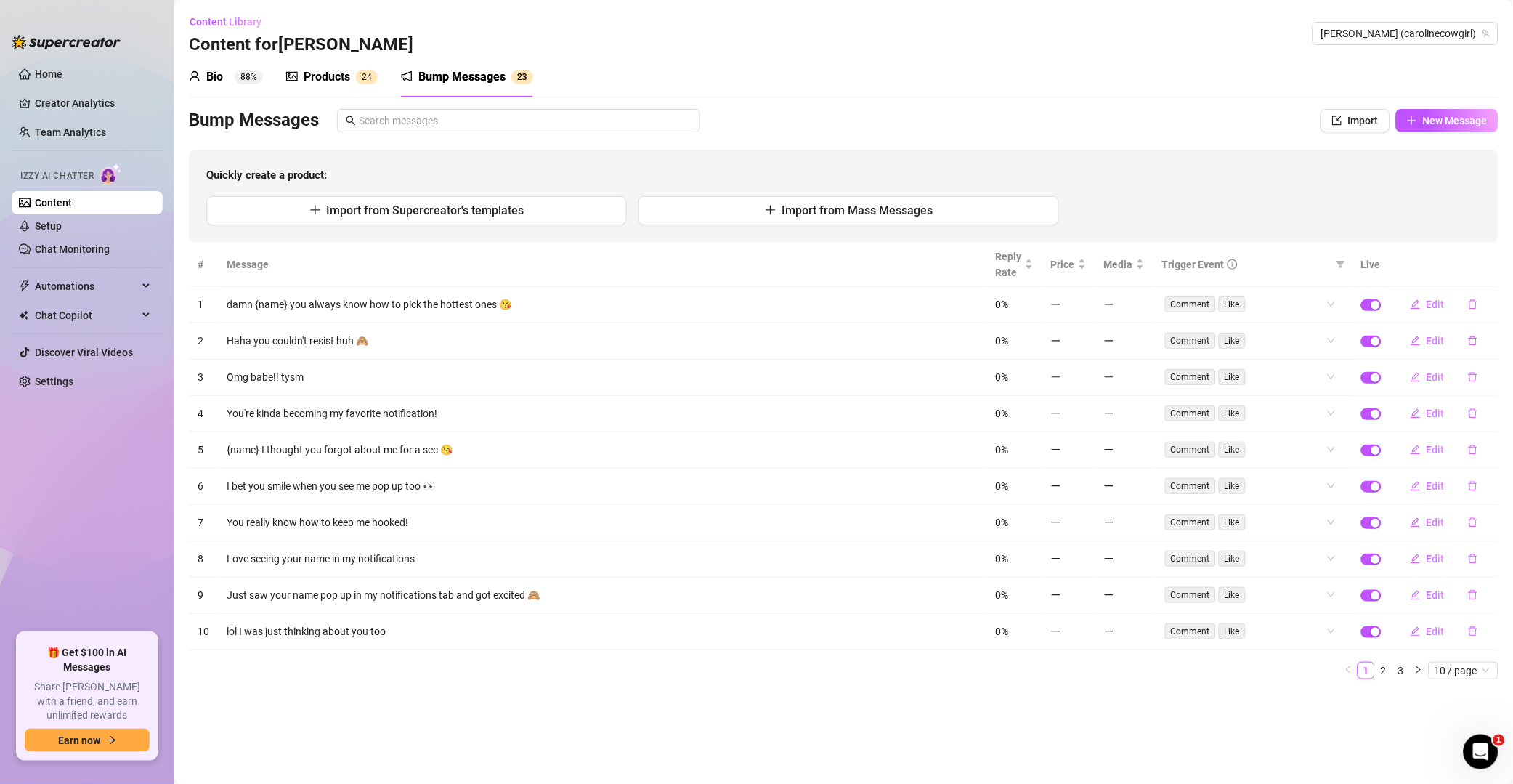
click at [1085, 307] on icon "delete" at bounding box center [1473, 304] width 10 height 10
click at [1085, 261] on span "Yes" at bounding box center [1489, 267] width 18 height 12
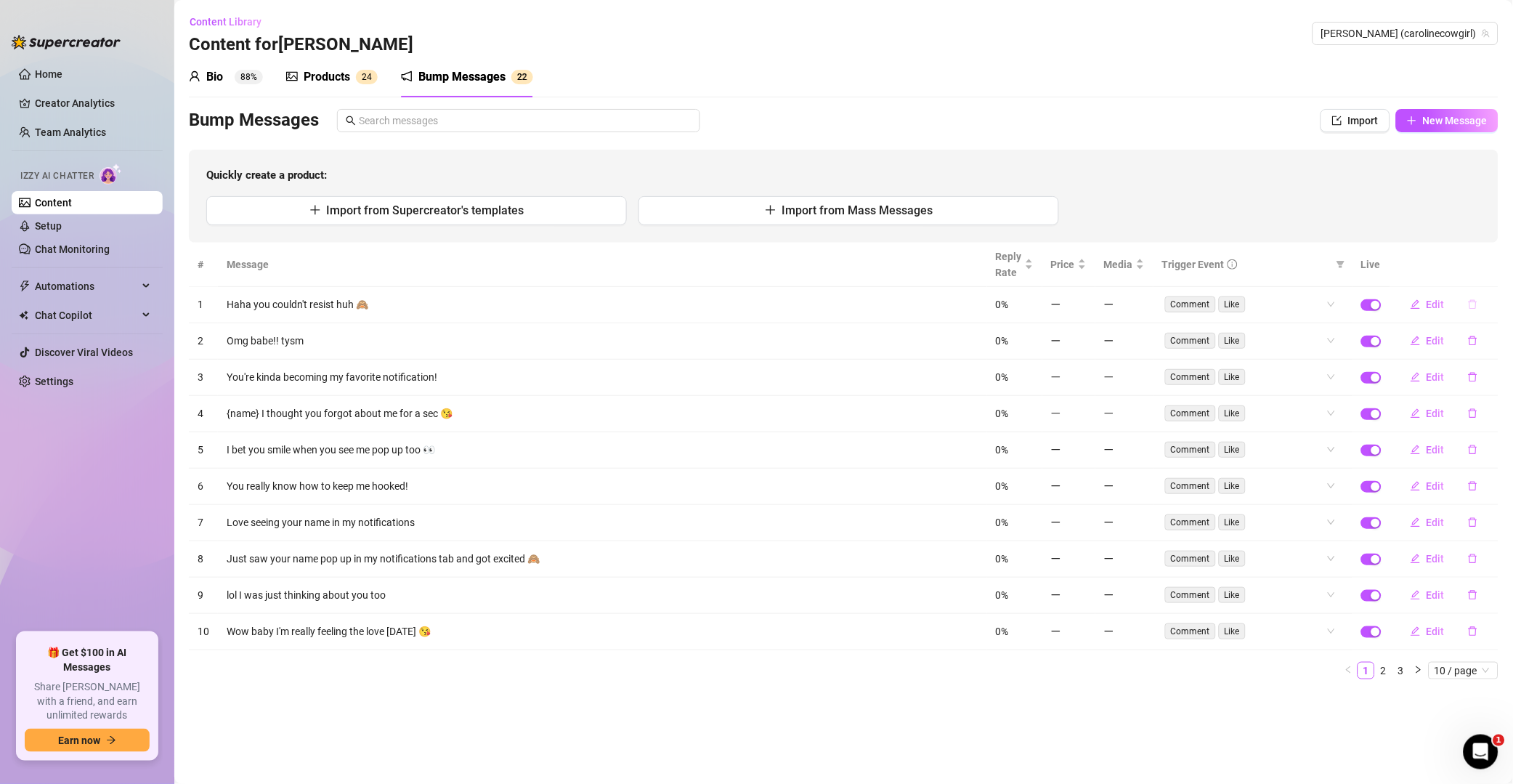
click at [1085, 307] on icon "delete" at bounding box center [1473, 304] width 10 height 10
click at [1085, 272] on span "Yes" at bounding box center [1489, 267] width 18 height 12
click at [1085, 307] on icon "delete" at bounding box center [1473, 304] width 10 height 10
click at [1085, 302] on button "button" at bounding box center [1473, 304] width 34 height 23
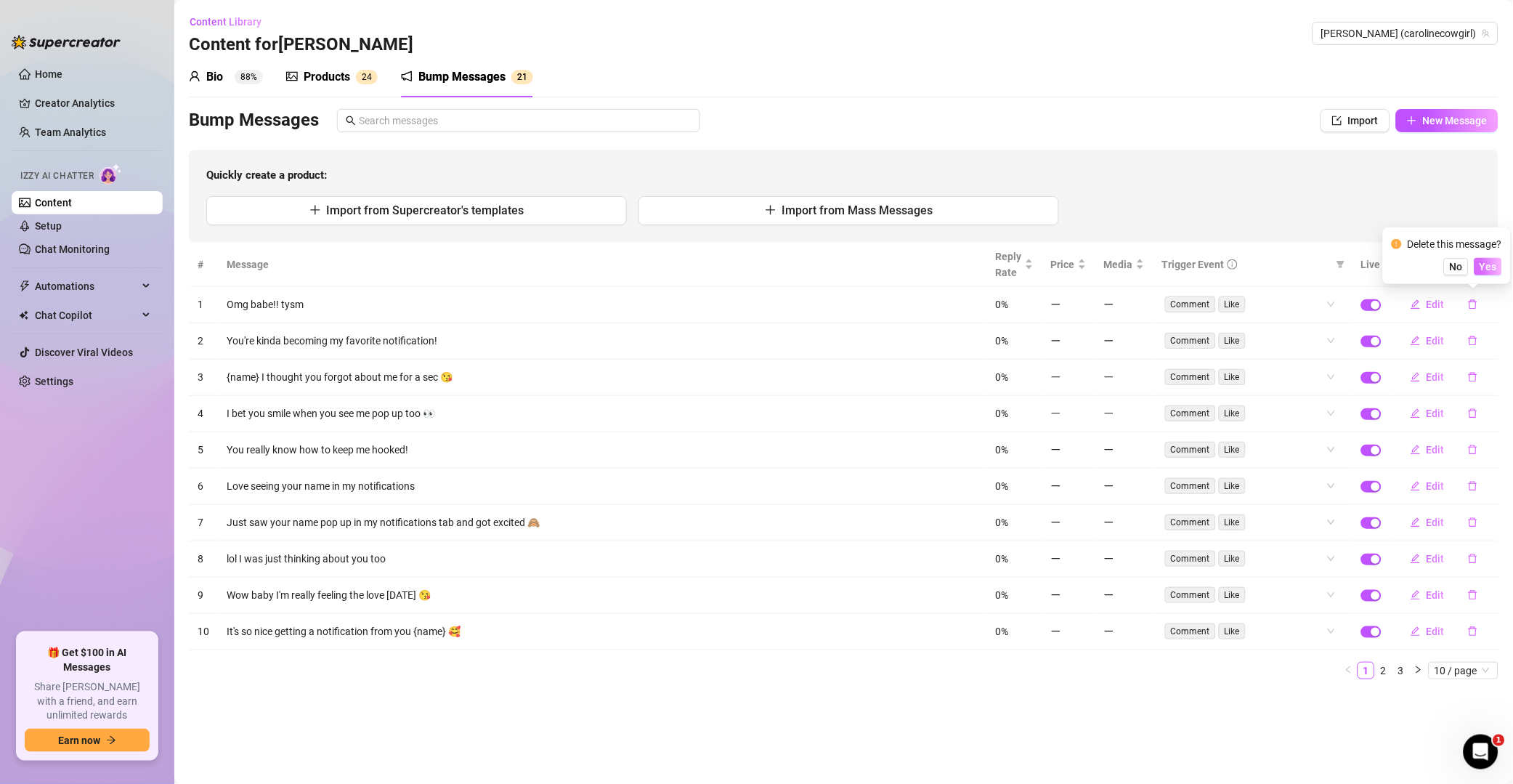
click at [1085, 274] on button "Yes" at bounding box center [1488, 267] width 28 height 18
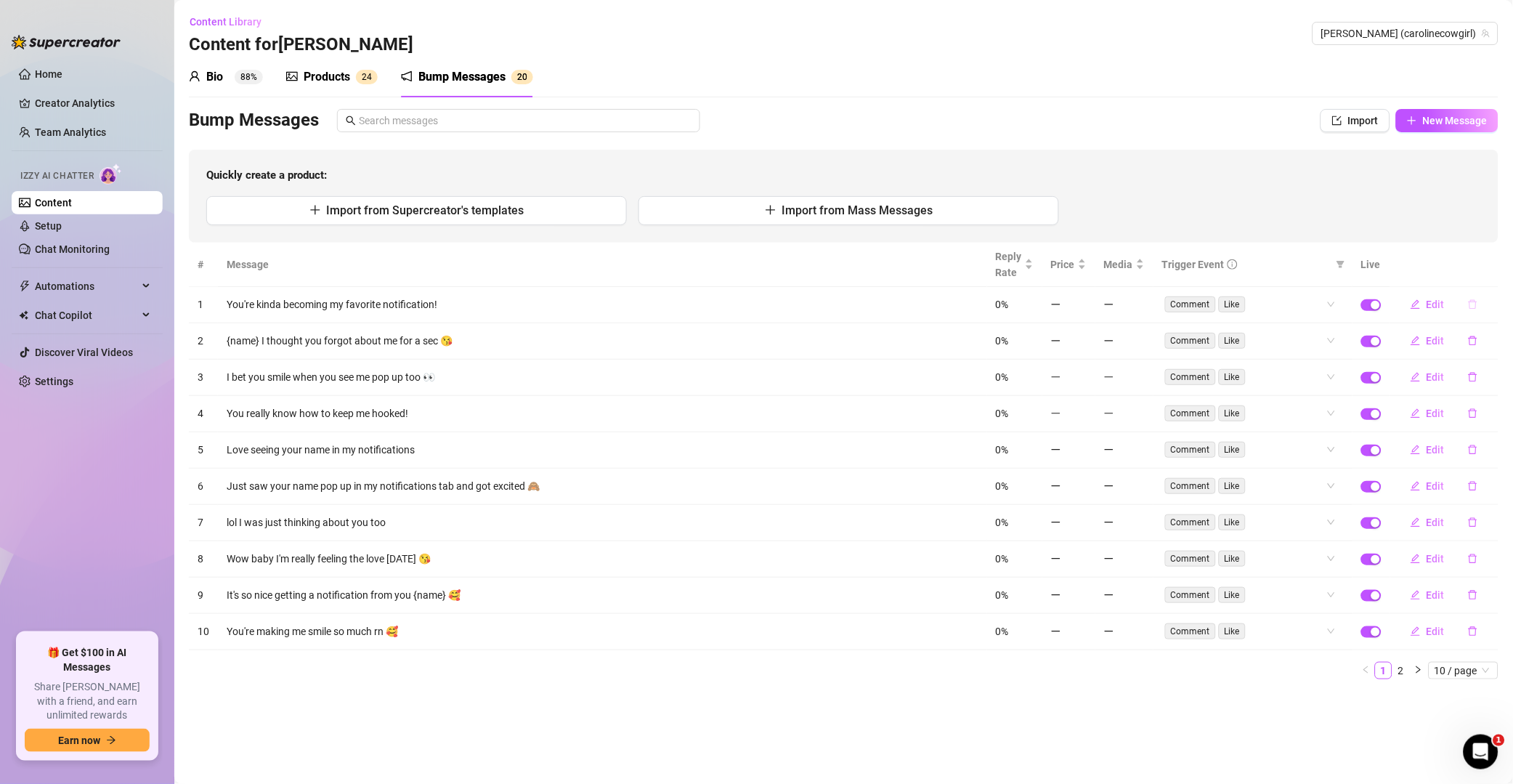
click at [1085, 310] on icon "delete" at bounding box center [1473, 304] width 10 height 10
click at [1085, 262] on button "Yes" at bounding box center [1488, 267] width 28 height 18
click at [1085, 305] on icon "delete" at bounding box center [1473, 304] width 10 height 10
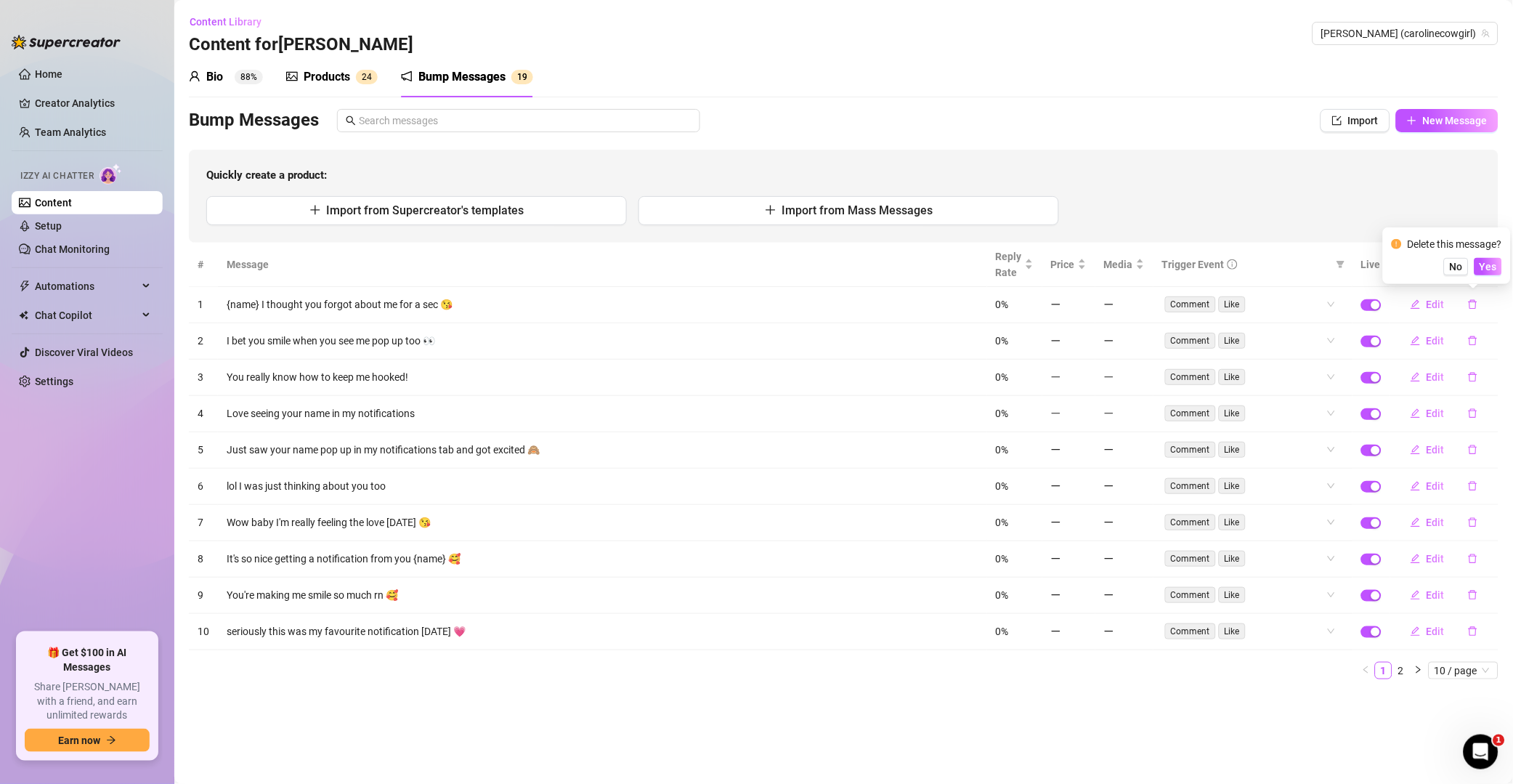
drag, startPoint x: 1491, startPoint y: 268, endPoint x: 1487, endPoint y: 279, distance: 11.7
click at [1085, 267] on span "Yes" at bounding box center [1489, 267] width 18 height 12
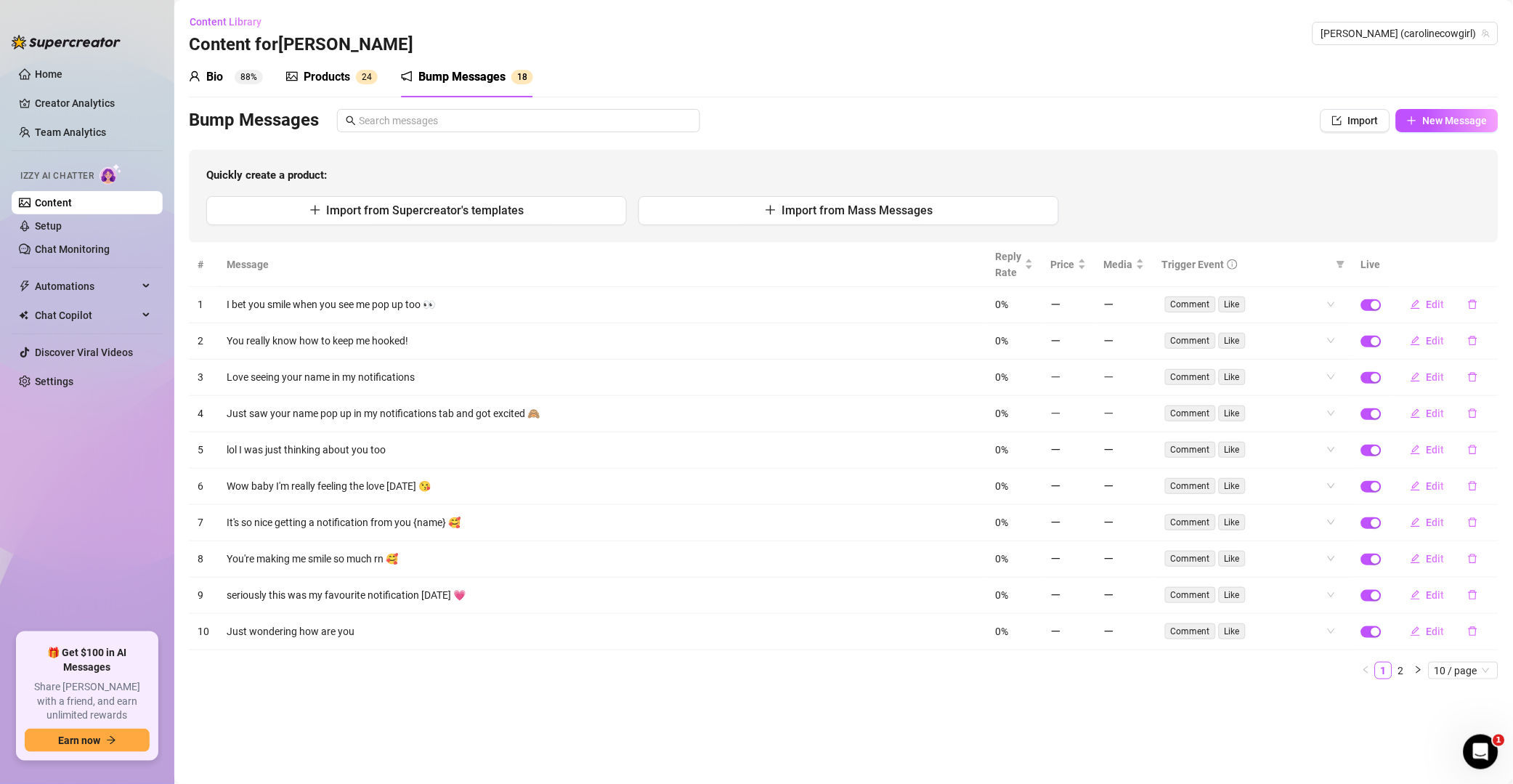
click at [1085, 305] on icon "delete" at bounding box center [1473, 304] width 10 height 10
click at [1085, 267] on span "Yes" at bounding box center [1489, 267] width 18 height 12
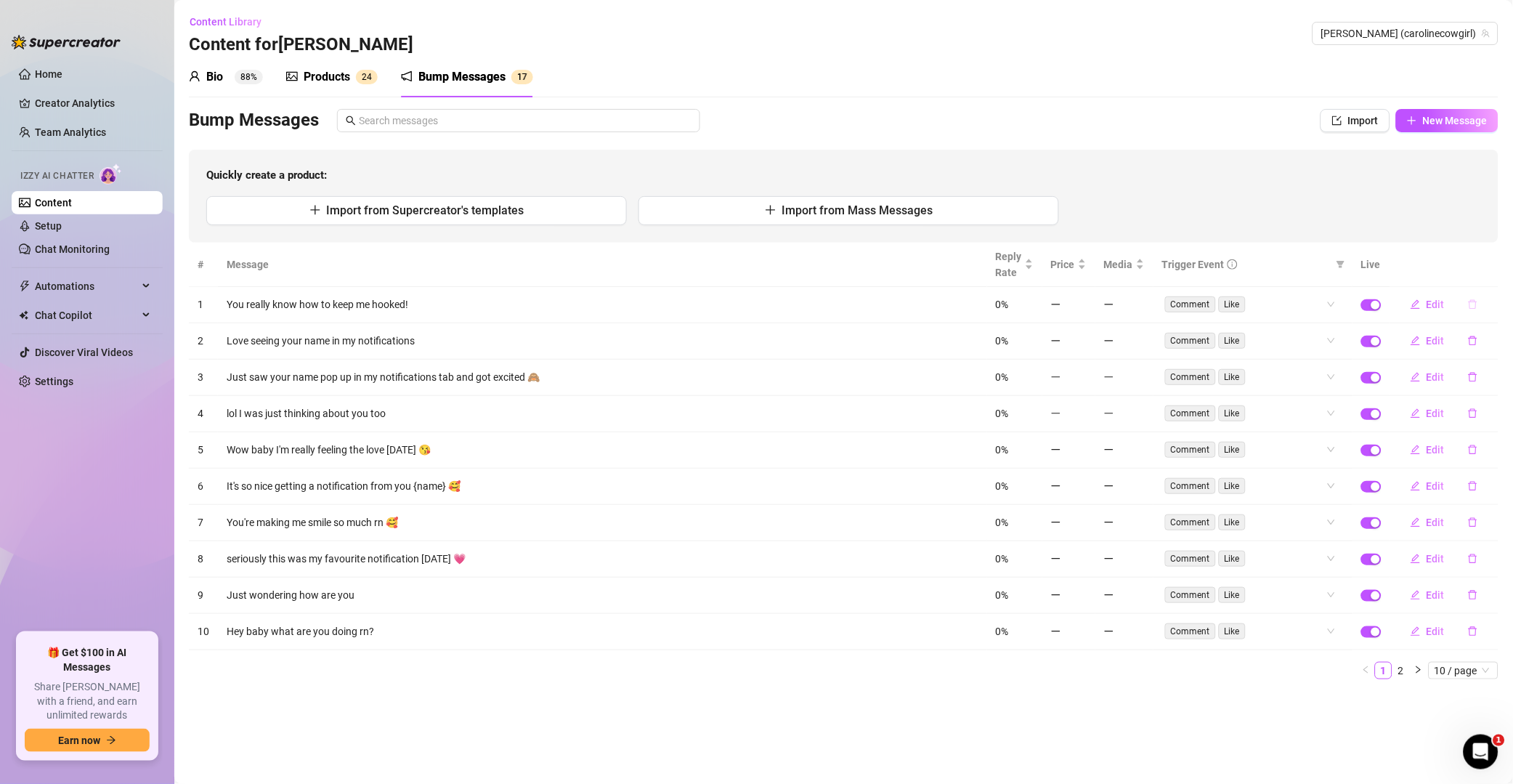
click at [1085, 307] on icon "delete" at bounding box center [1473, 305] width 9 height 10
click at [1085, 295] on button "button" at bounding box center [1473, 304] width 34 height 23
click at [1085, 272] on span "Yes" at bounding box center [1489, 267] width 18 height 12
click at [1085, 300] on button "button" at bounding box center [1473, 304] width 34 height 23
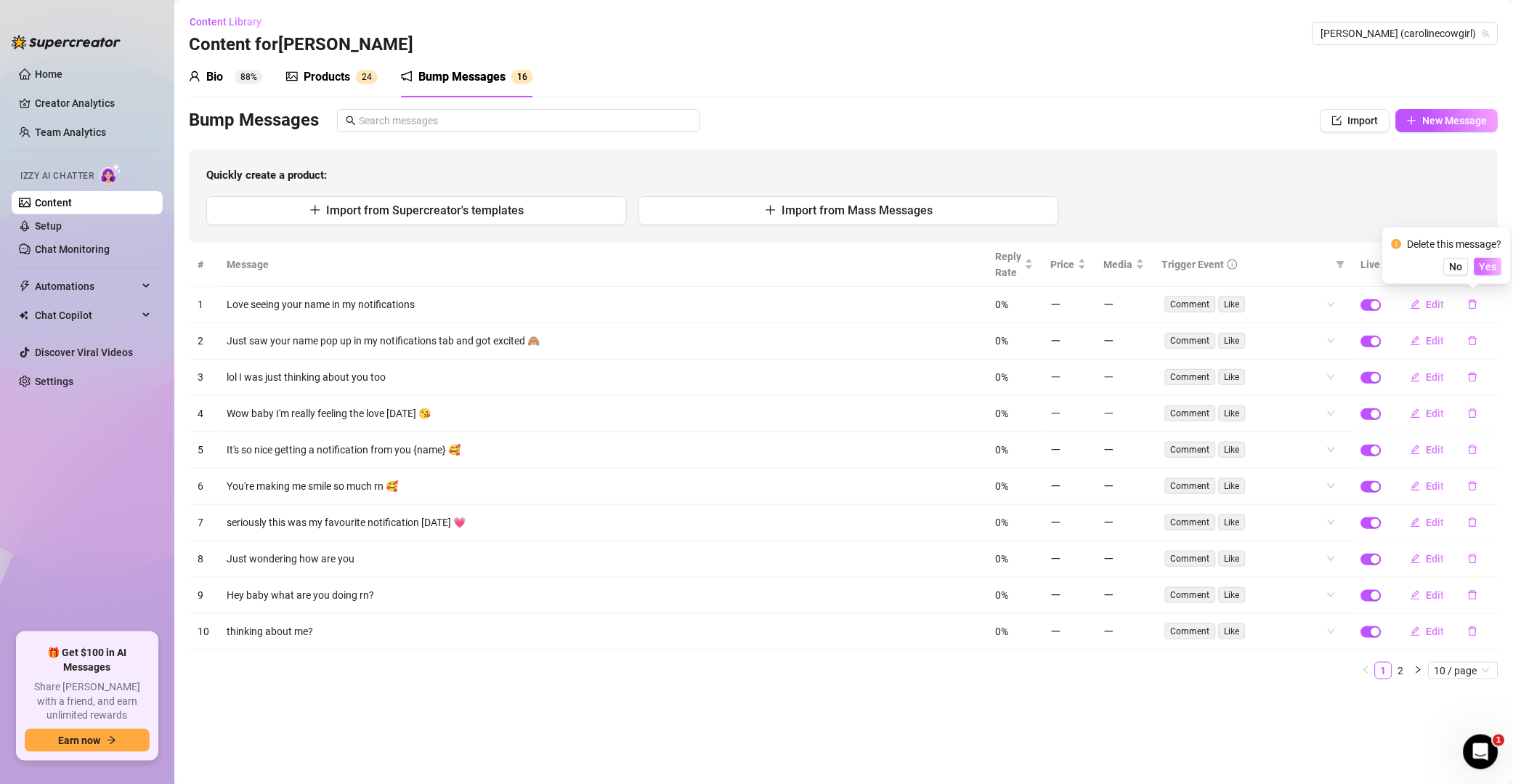
click at [1085, 265] on span "Yes" at bounding box center [1489, 267] width 18 height 12
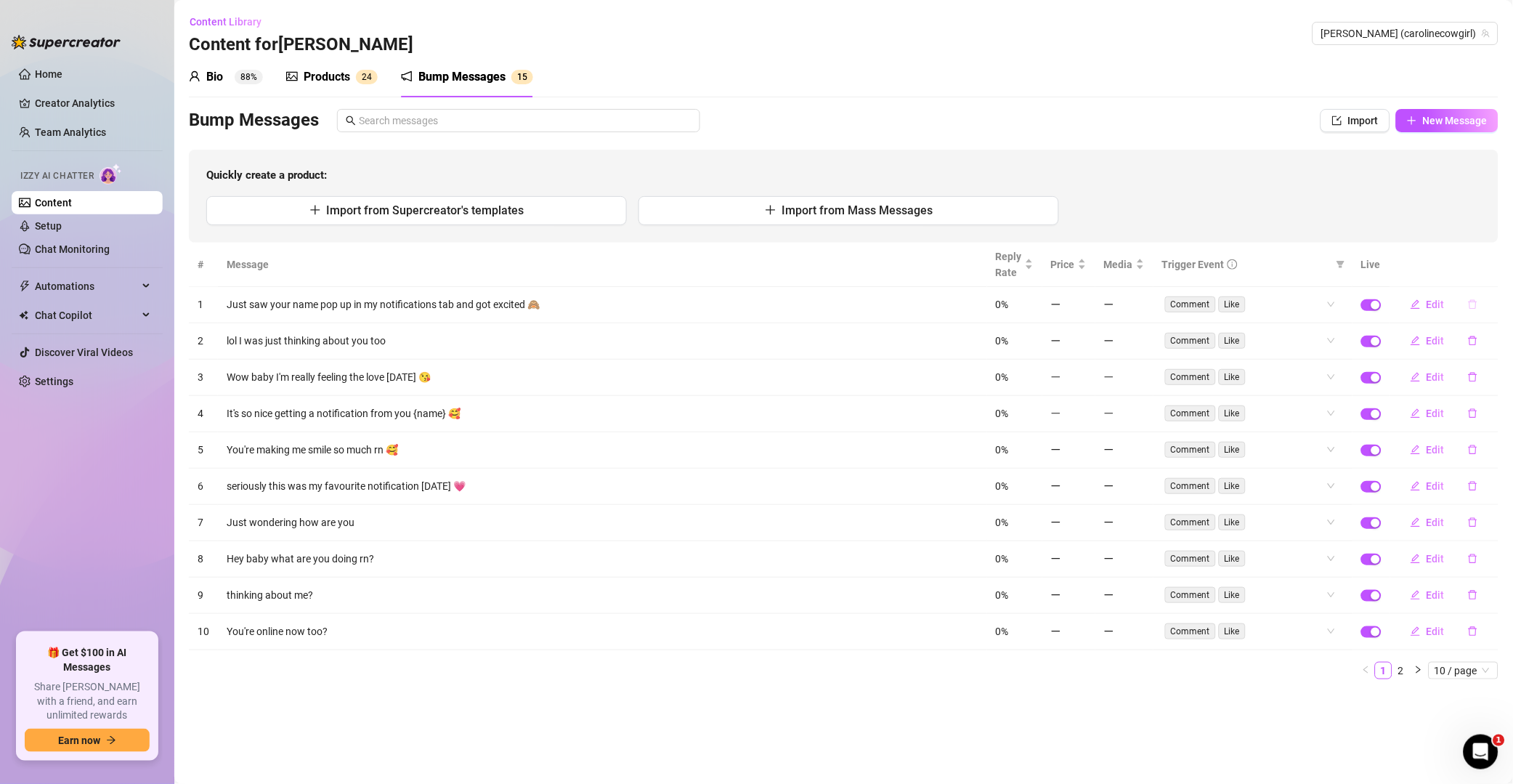
click at [1085, 304] on icon "delete" at bounding box center [1473, 304] width 10 height 10
click at [1085, 269] on span "Yes" at bounding box center [1489, 267] width 18 height 12
click at [1085, 305] on icon "delete" at bounding box center [1473, 304] width 10 height 10
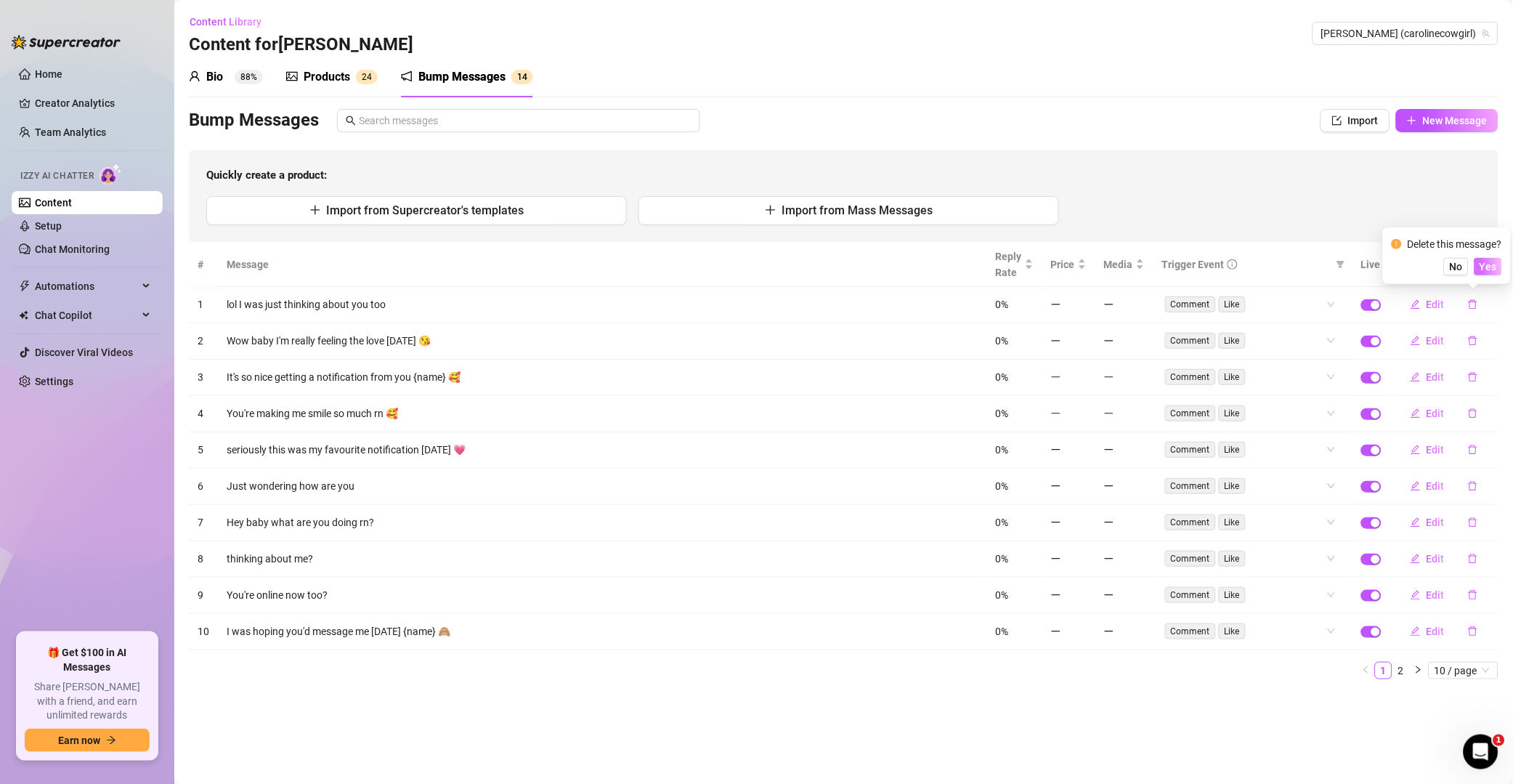
click at [1085, 268] on span "Yes" at bounding box center [1489, 267] width 18 height 12
click at [1085, 304] on icon "delete" at bounding box center [1473, 304] width 10 height 10
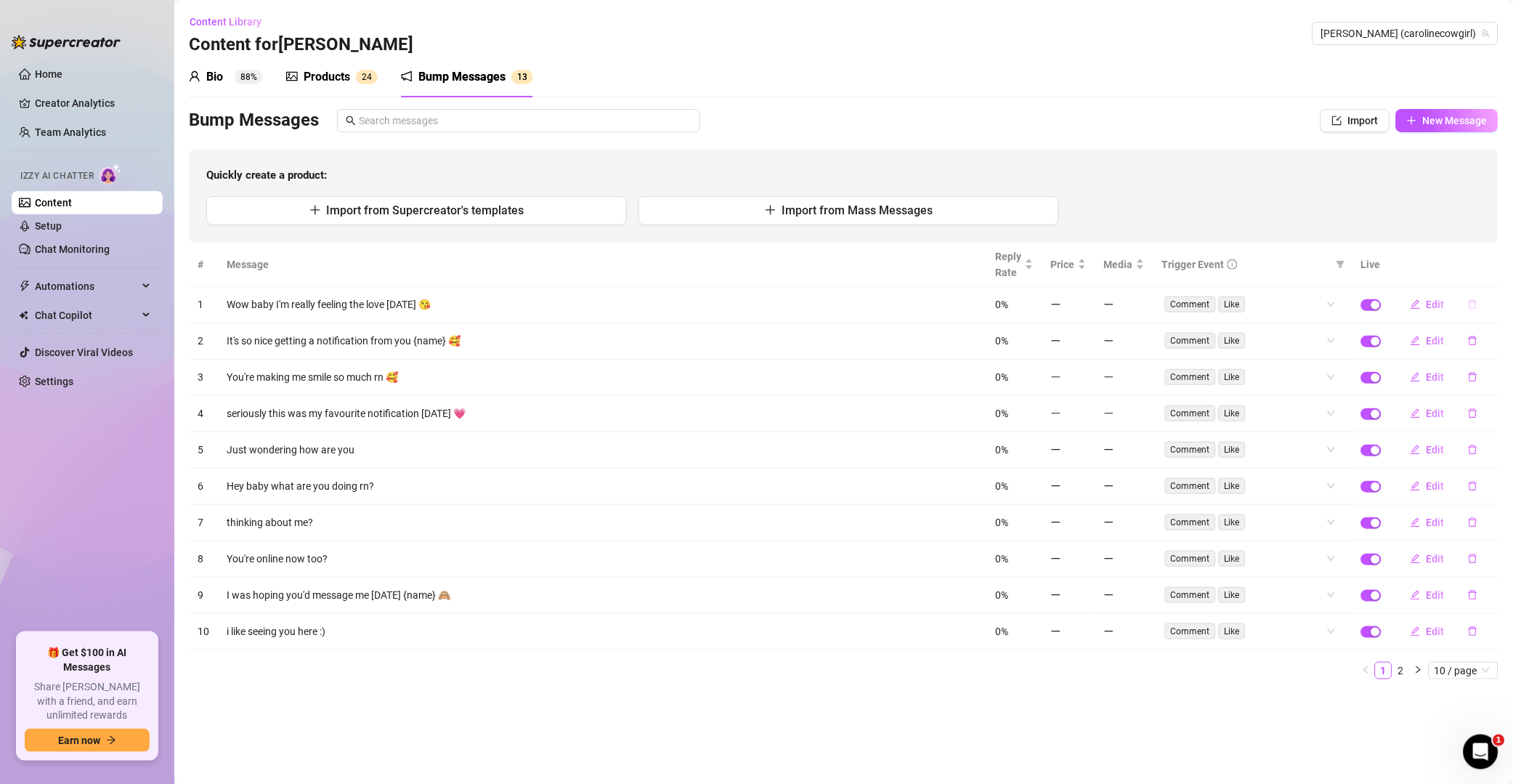
click at [1085, 307] on icon "delete" at bounding box center [1473, 304] width 10 height 10
click at [1085, 271] on span "Yes" at bounding box center [1489, 267] width 18 height 12
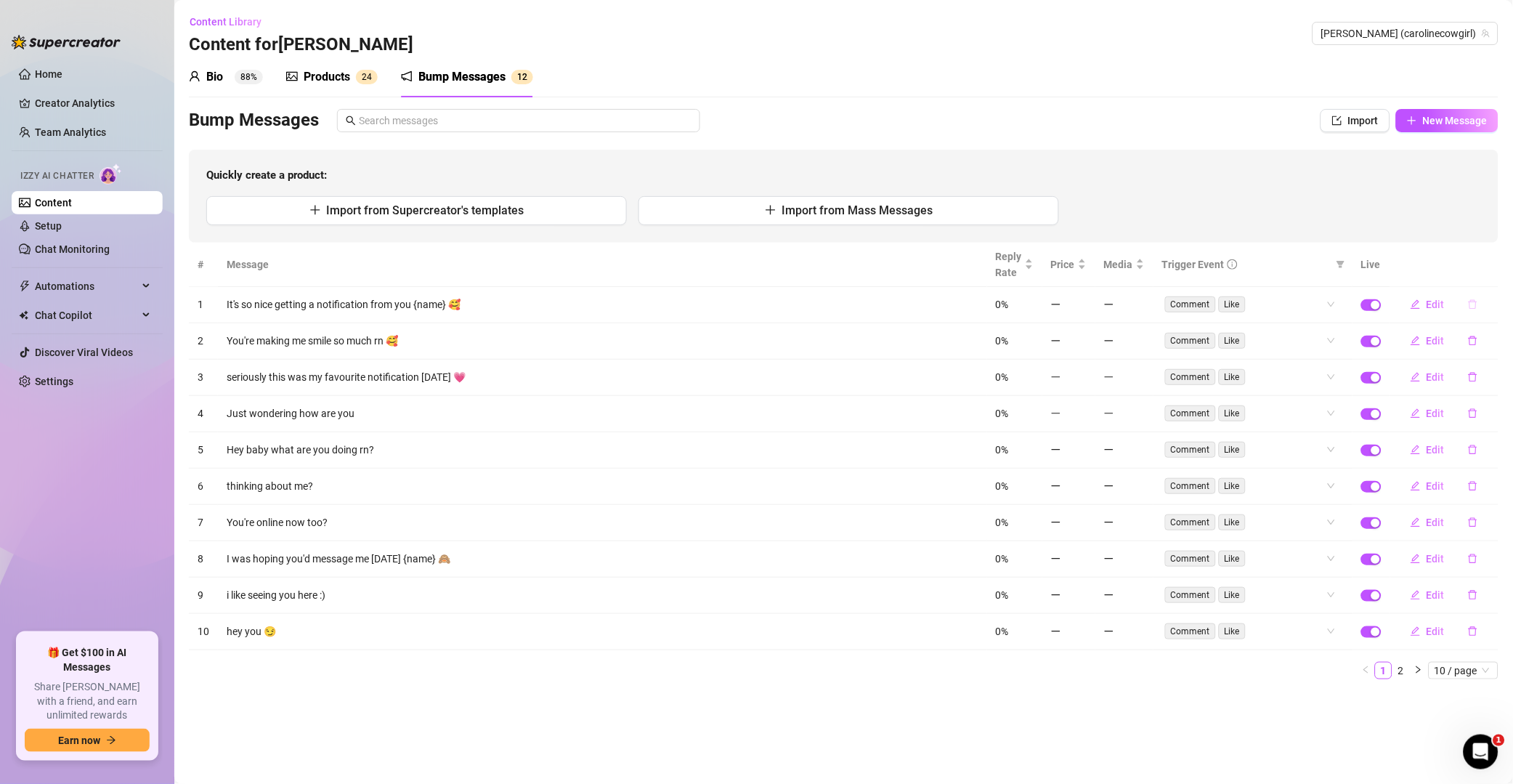
drag, startPoint x: 1473, startPoint y: 302, endPoint x: 1483, endPoint y: 298, distance: 10.8
click at [1085, 302] on icon "delete" at bounding box center [1473, 305] width 9 height 10
click at [1085, 273] on button "Yes" at bounding box center [1488, 267] width 28 height 18
click at [1085, 310] on icon "delete" at bounding box center [1473, 304] width 10 height 10
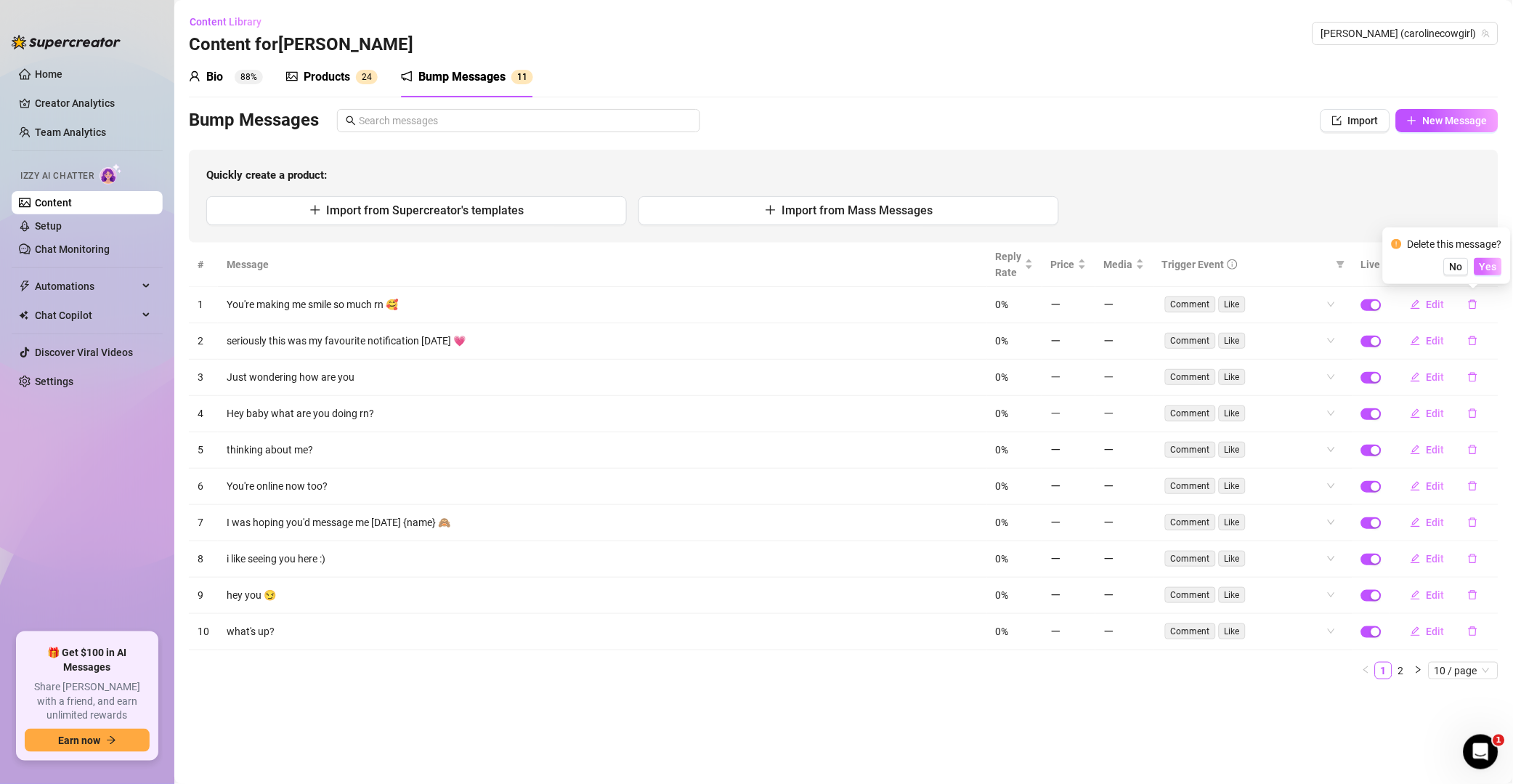
click at [1085, 271] on span "Yes" at bounding box center [1489, 267] width 18 height 12
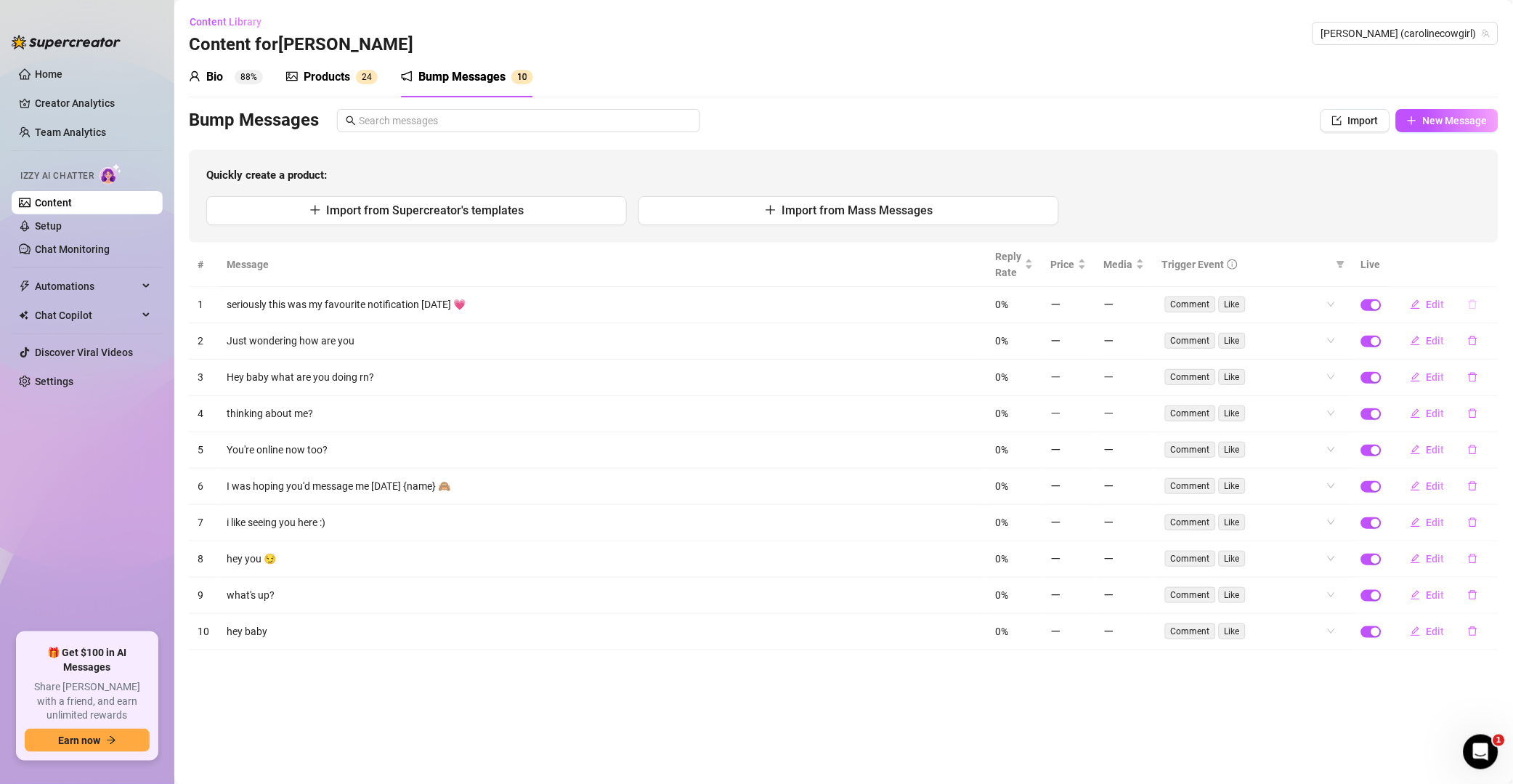
click at [1085, 311] on button "button" at bounding box center [1473, 304] width 34 height 23
drag, startPoint x: 1495, startPoint y: 266, endPoint x: 1492, endPoint y: 282, distance: 16.3
click at [1085, 267] on span "Yes" at bounding box center [1489, 267] width 18 height 12
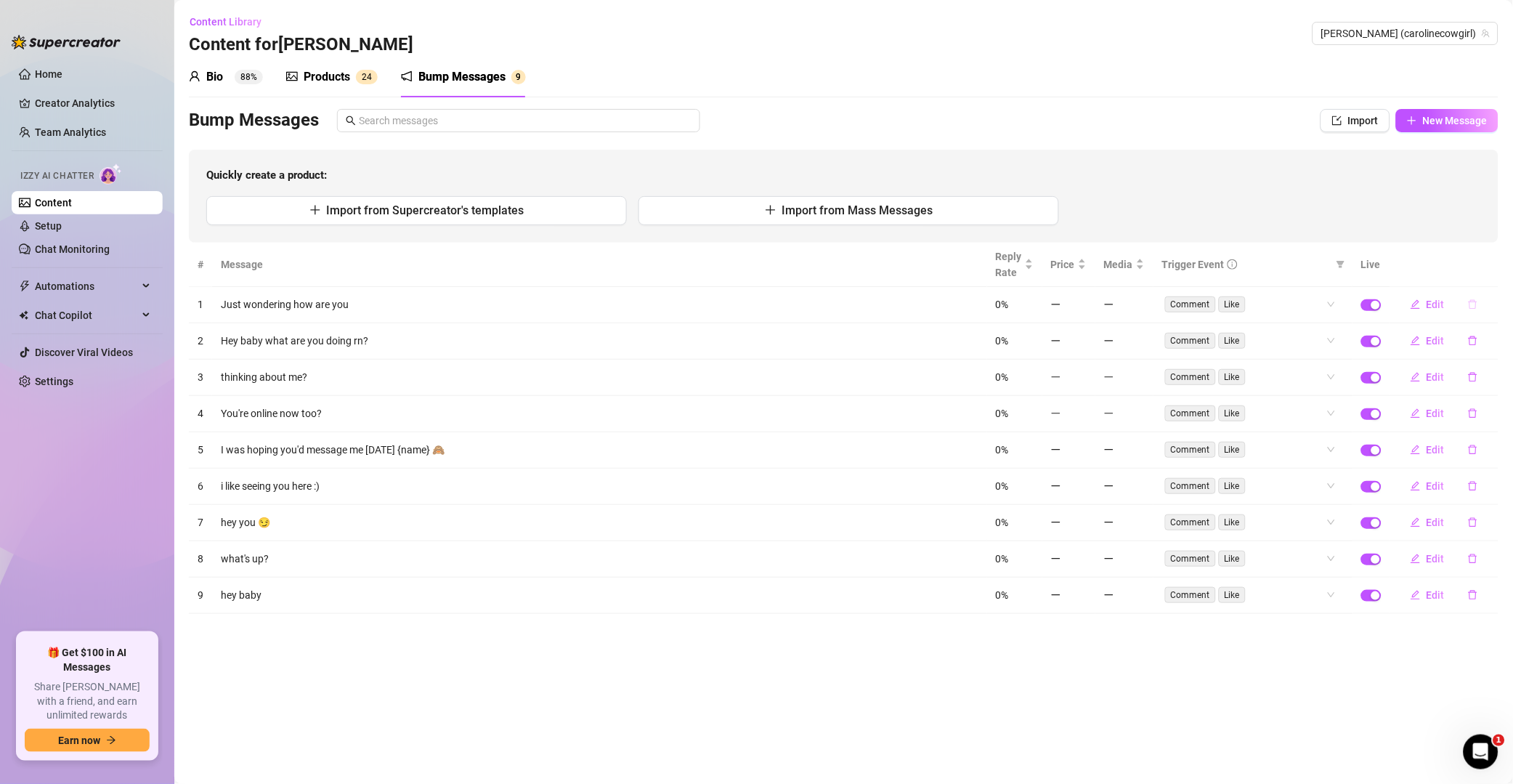
click at [1085, 305] on icon "delete" at bounding box center [1473, 304] width 10 height 10
click at [1085, 273] on button "Yes" at bounding box center [1488, 267] width 28 height 18
click at [1085, 305] on icon "delete" at bounding box center [1473, 304] width 10 height 10
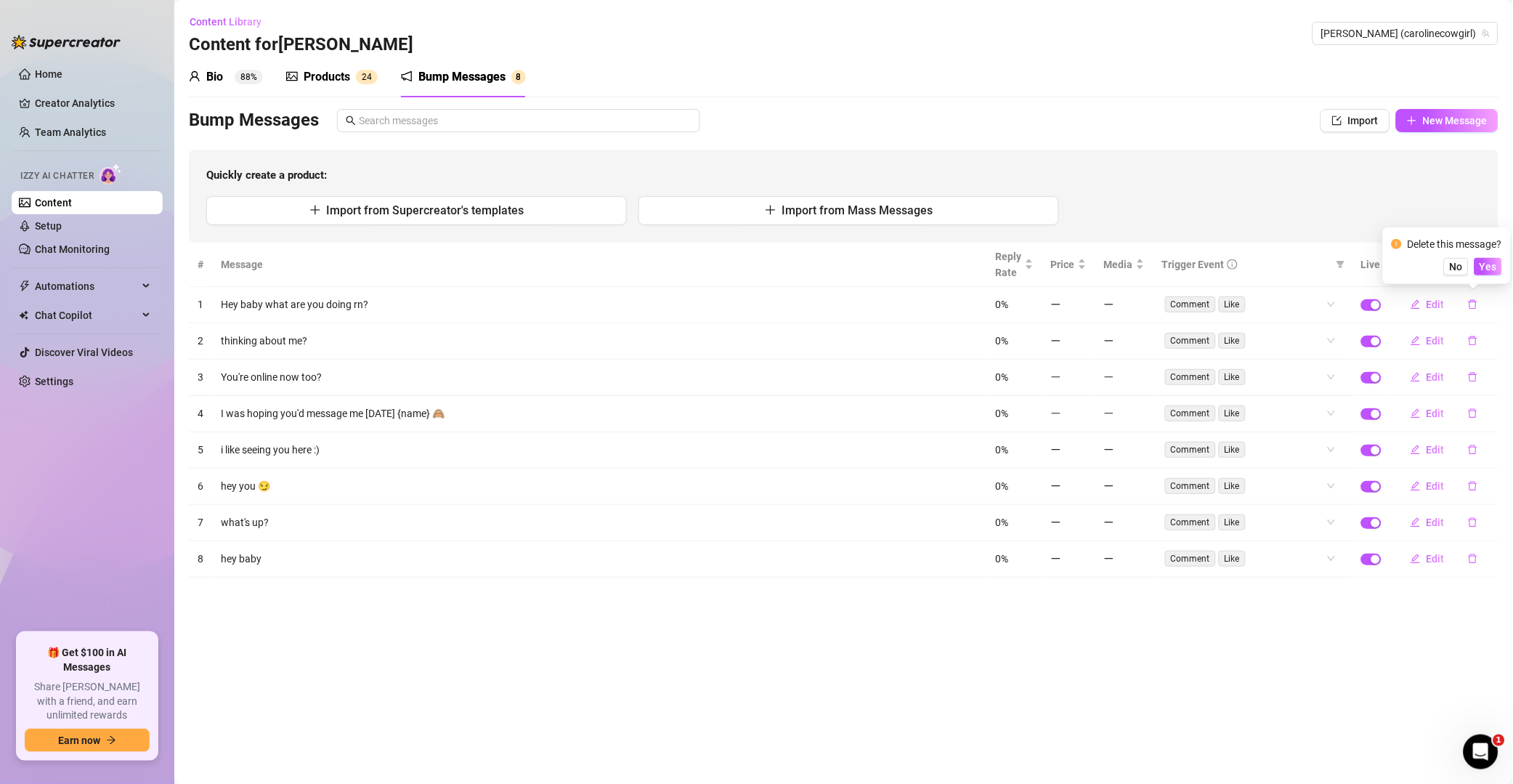
click at [1085, 271] on button "Yes" at bounding box center [1488, 267] width 28 height 18
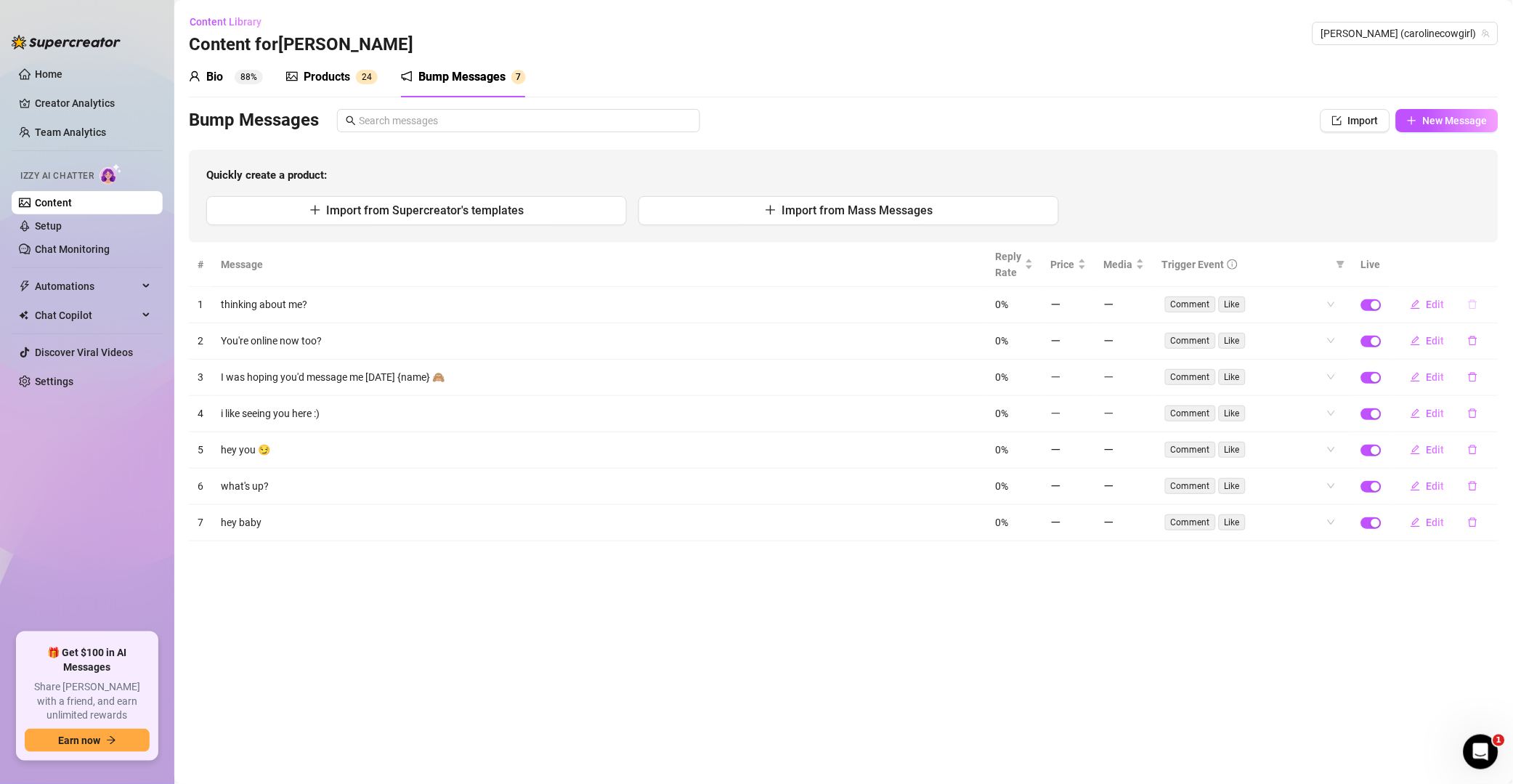
click at [1085, 312] on button "button" at bounding box center [1473, 304] width 34 height 23
click at [1085, 272] on span "Yes" at bounding box center [1489, 267] width 18 height 12
drag, startPoint x: 1474, startPoint y: 309, endPoint x: 1485, endPoint y: 298, distance: 15.6
click at [1085, 307] on icon "delete" at bounding box center [1473, 304] width 10 height 10
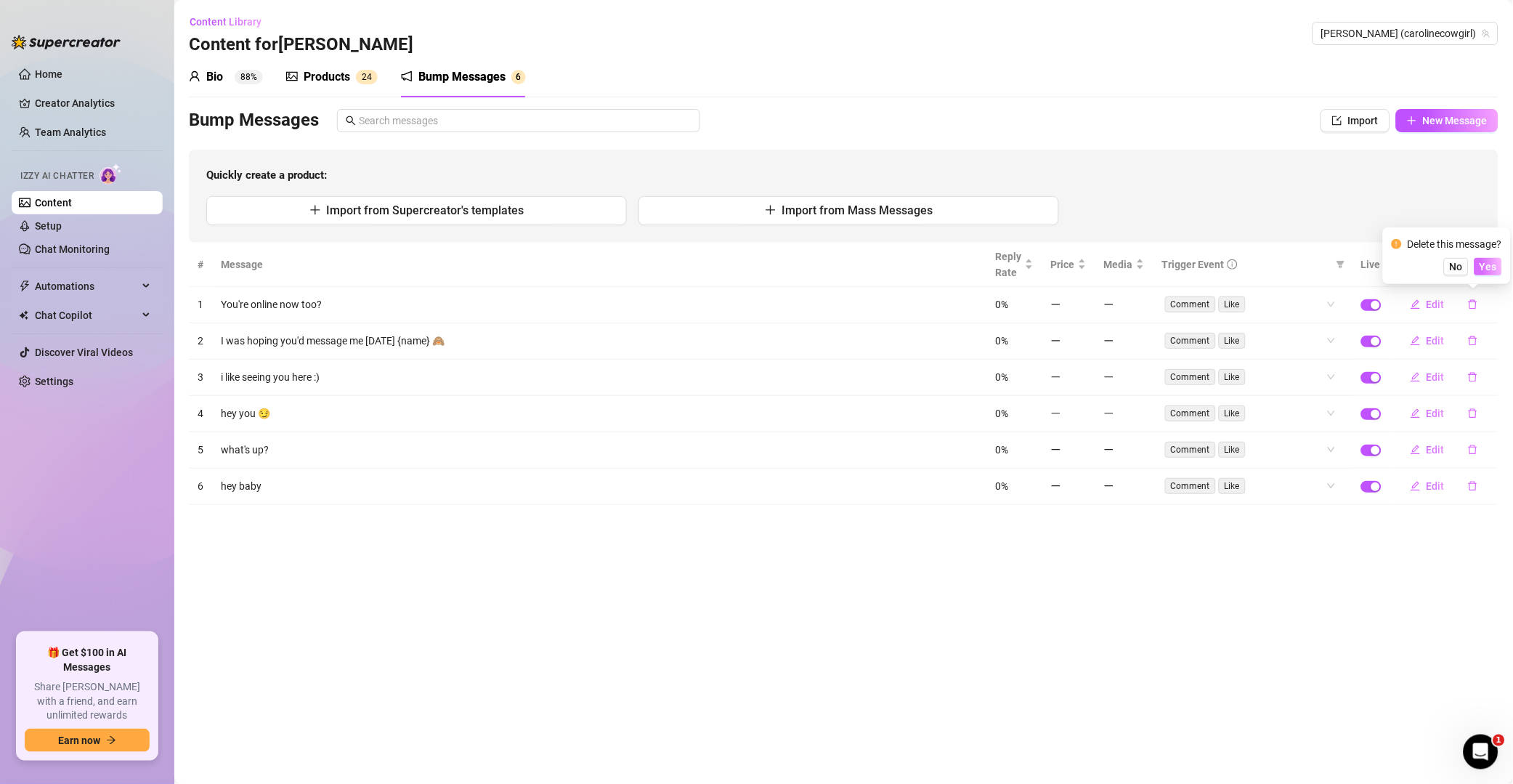
click at [1085, 265] on button "Yes" at bounding box center [1488, 267] width 28 height 18
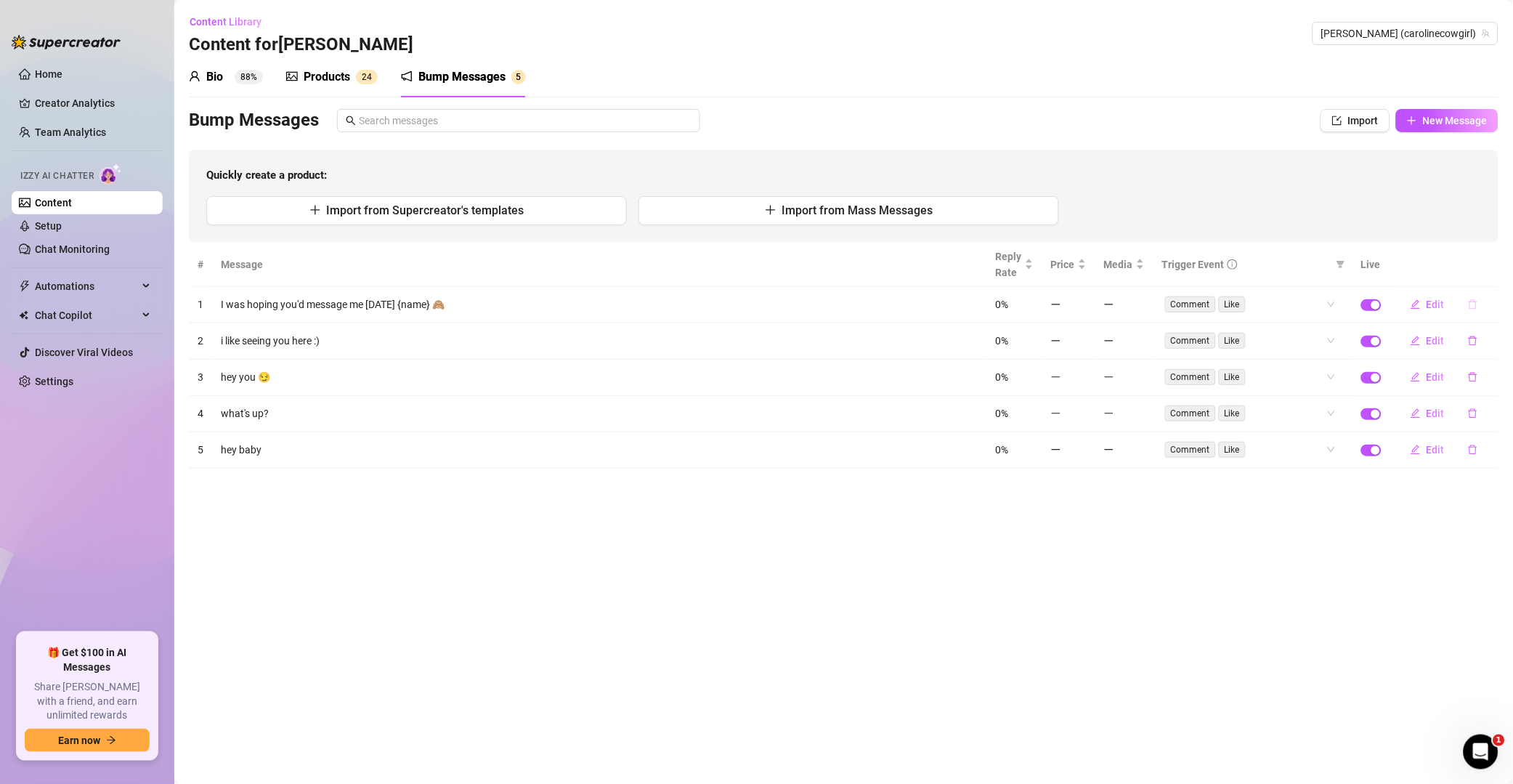
click at [1085, 311] on button "button" at bounding box center [1473, 304] width 34 height 23
click at [1085, 267] on span "Yes" at bounding box center [1489, 267] width 18 height 12
click at [1085, 303] on icon "delete" at bounding box center [1473, 304] width 10 height 10
click at [1085, 262] on span "Yes" at bounding box center [1489, 267] width 18 height 12
click at [1085, 309] on icon "delete" at bounding box center [1473, 305] width 9 height 10
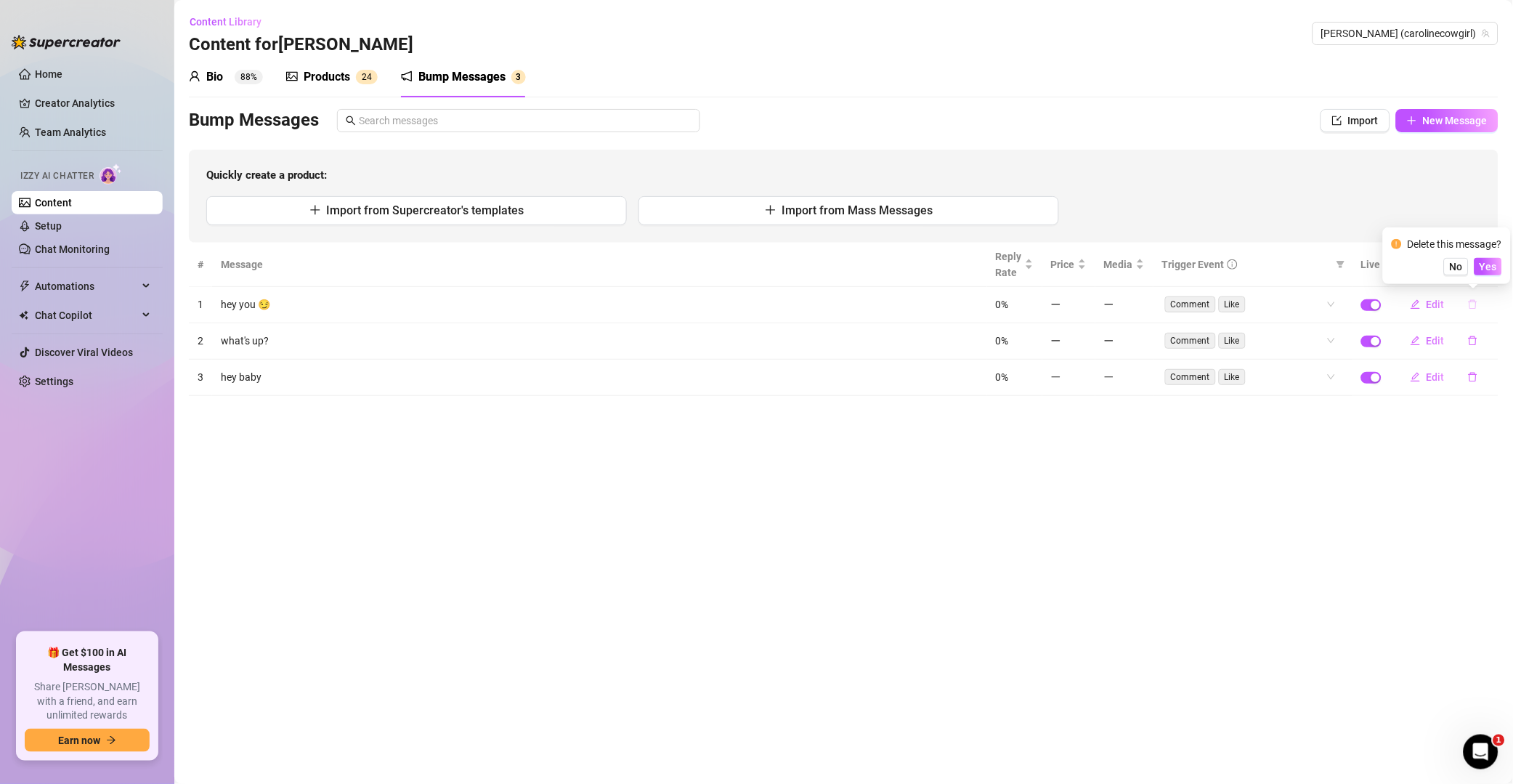
drag, startPoint x: 1489, startPoint y: 274, endPoint x: 1480, endPoint y: 295, distance: 22.8
click at [1085, 274] on button "Yes" at bounding box center [1488, 267] width 28 height 18
click at [1085, 315] on button "button" at bounding box center [1473, 304] width 34 height 23
click at [1085, 271] on span "Yes" at bounding box center [1489, 267] width 18 height 12
click at [1085, 304] on icon "delete" at bounding box center [1473, 304] width 10 height 10
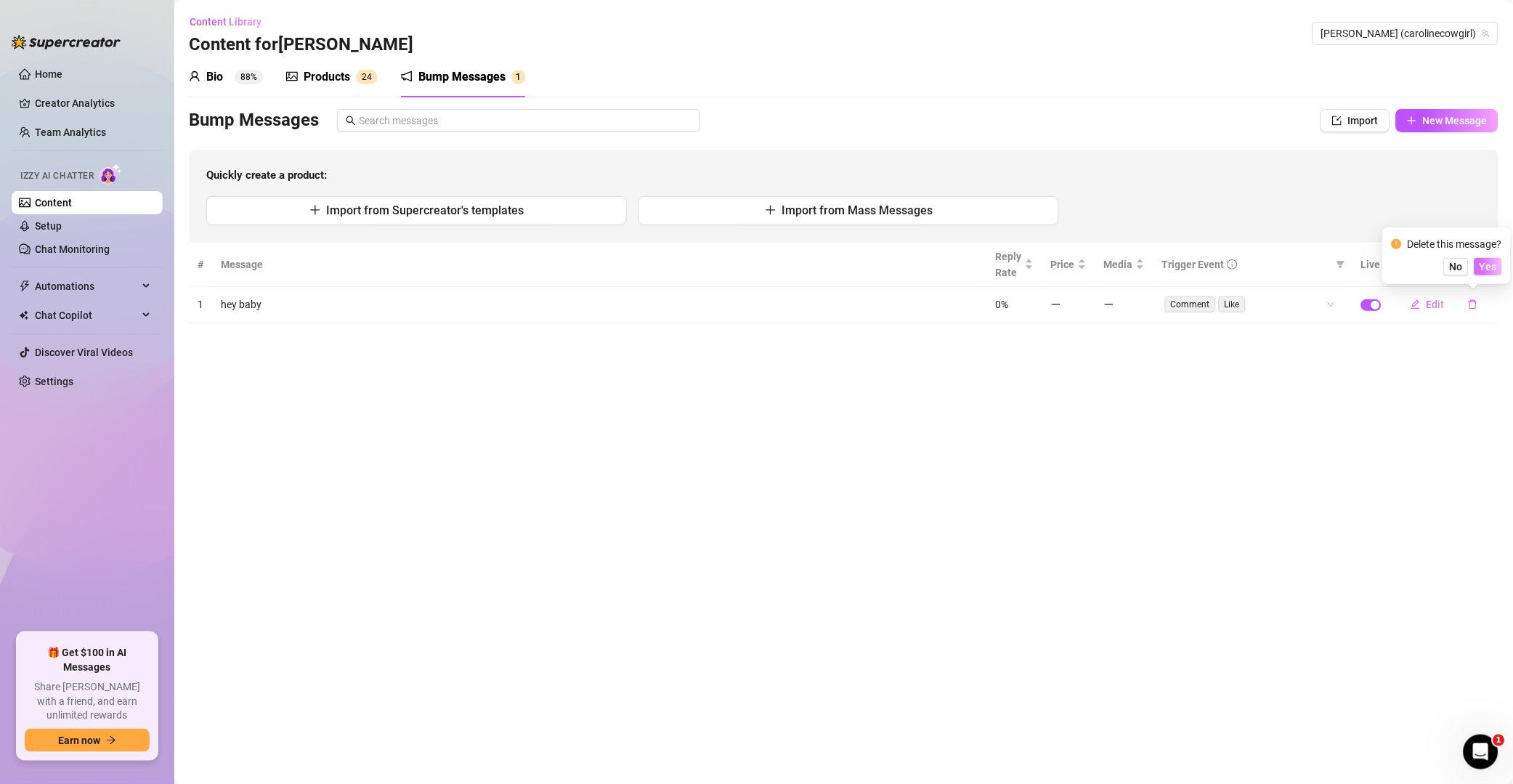
click at [1085, 264] on button "Yes" at bounding box center [1488, 267] width 28 height 18
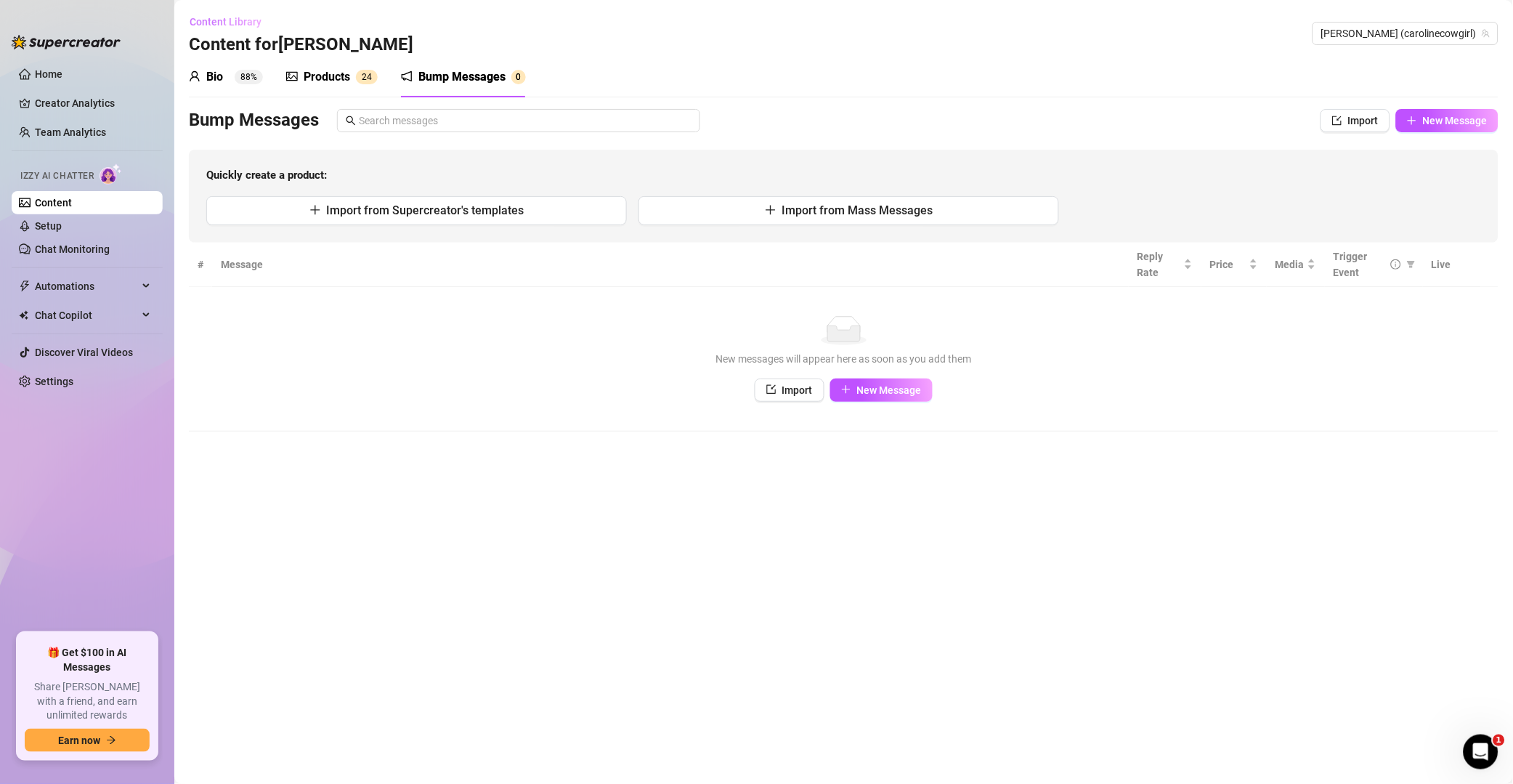
click at [233, 20] on span "Content Library" at bounding box center [226, 22] width 72 height 12
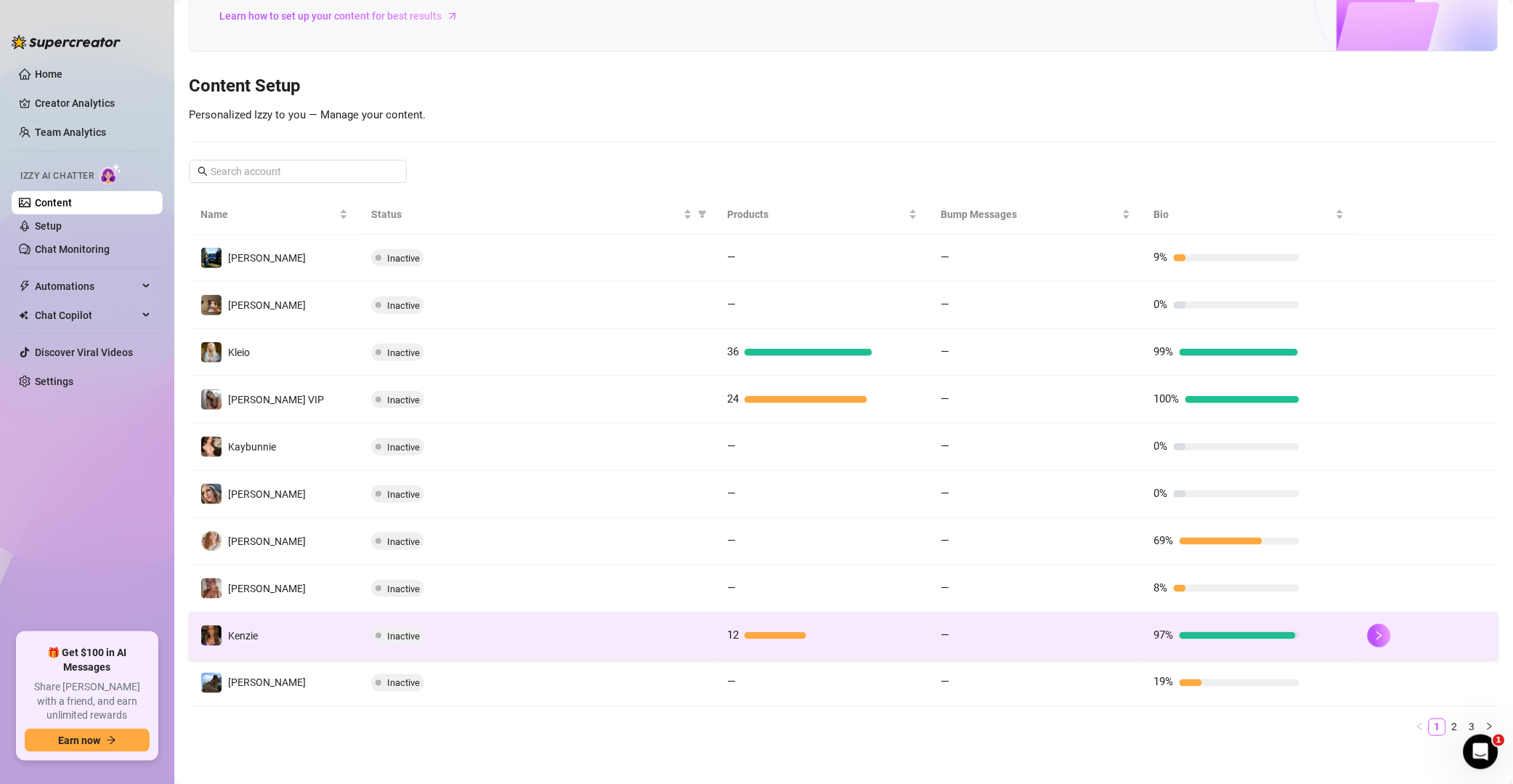
scroll to position [117, 0]
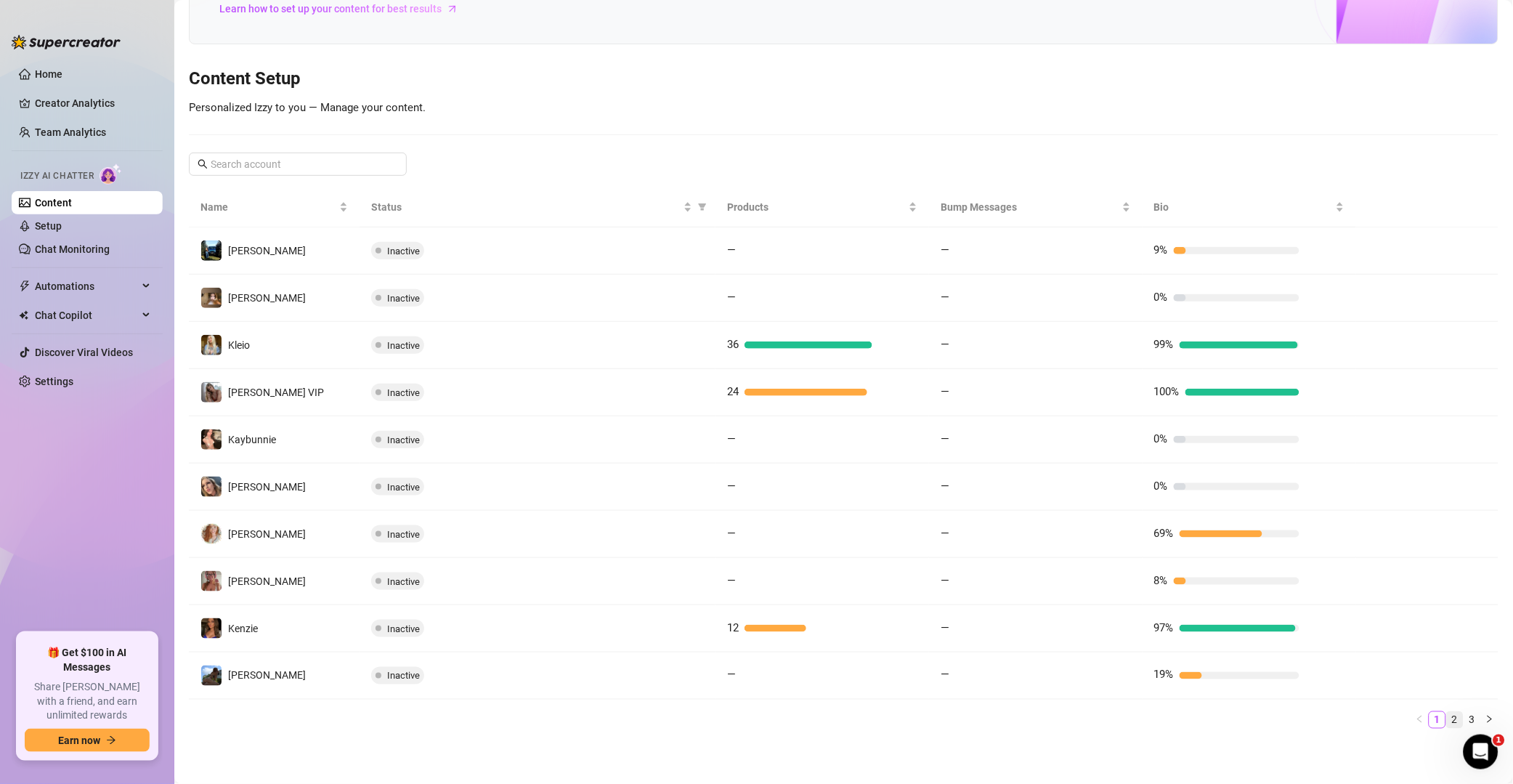
click at [1085, 716] on link "2" at bounding box center [1456, 720] width 16 height 16
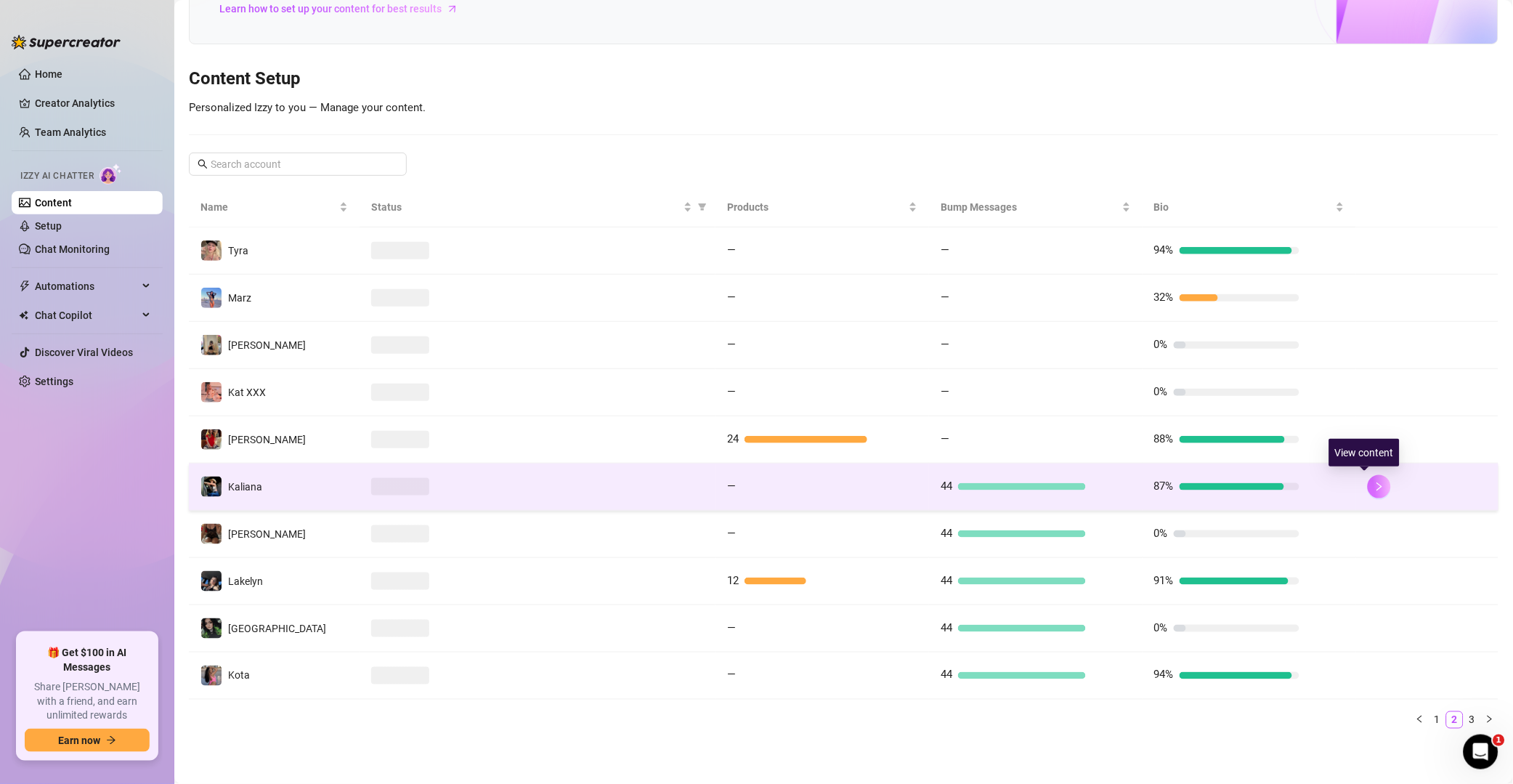
click at [1085, 482] on button "button" at bounding box center [1379, 486] width 23 height 23
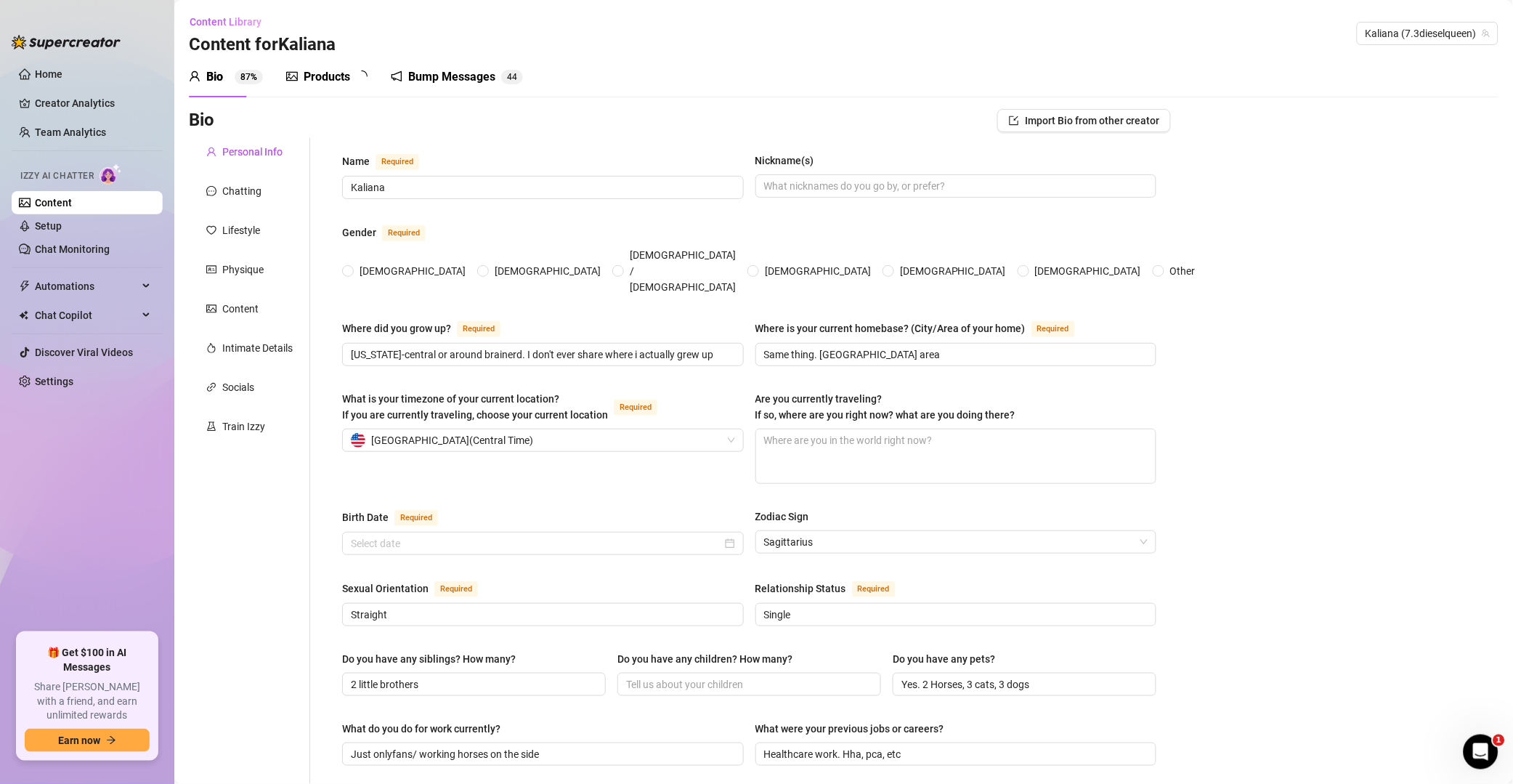
click at [433, 77] on div "Bump Messages" at bounding box center [451, 77] width 87 height 18
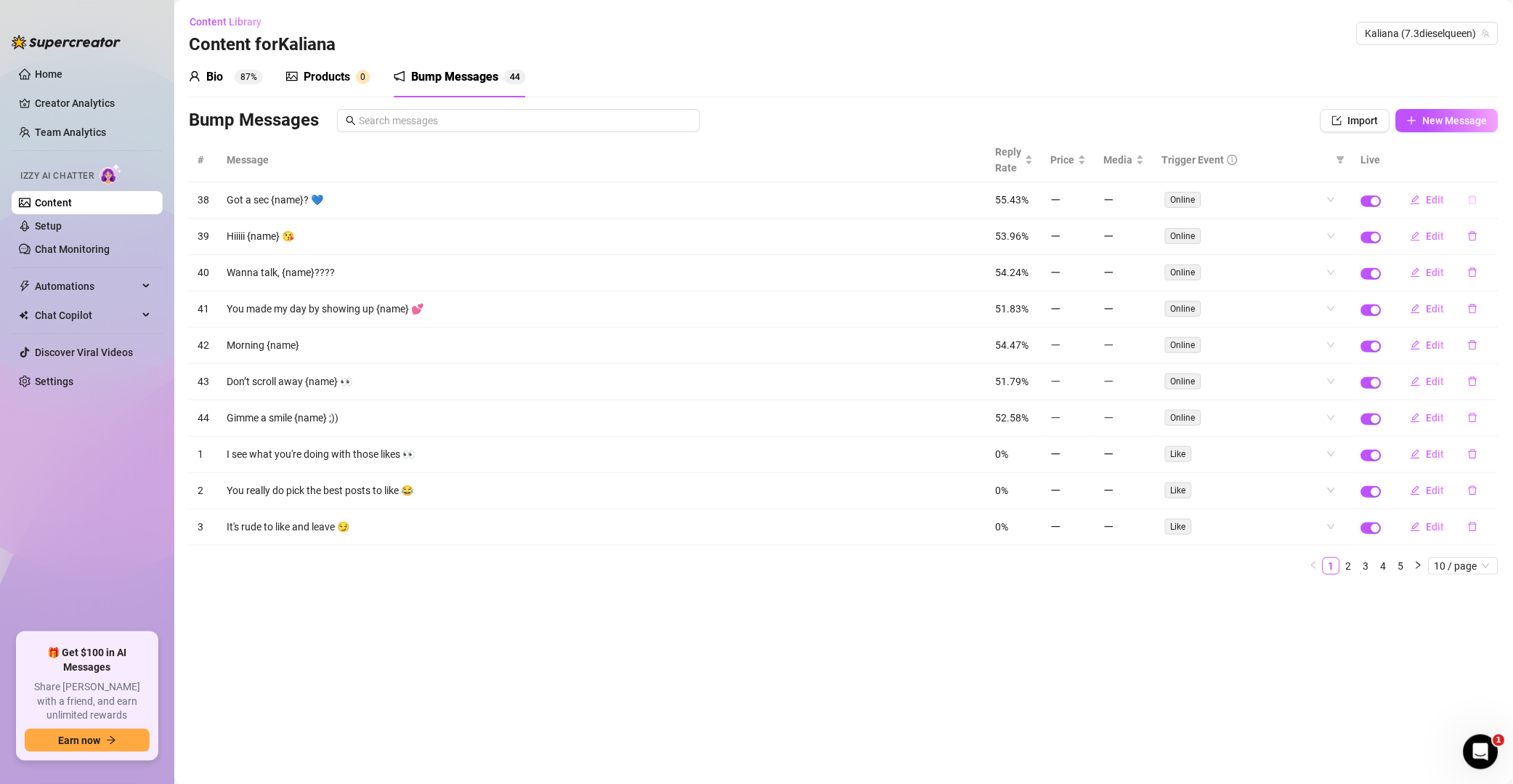
click at [1085, 206] on button "button" at bounding box center [1473, 200] width 34 height 23
click at [1085, 171] on button "Yes" at bounding box center [1488, 163] width 28 height 18
click at [1085, 202] on button "button" at bounding box center [1473, 200] width 34 height 23
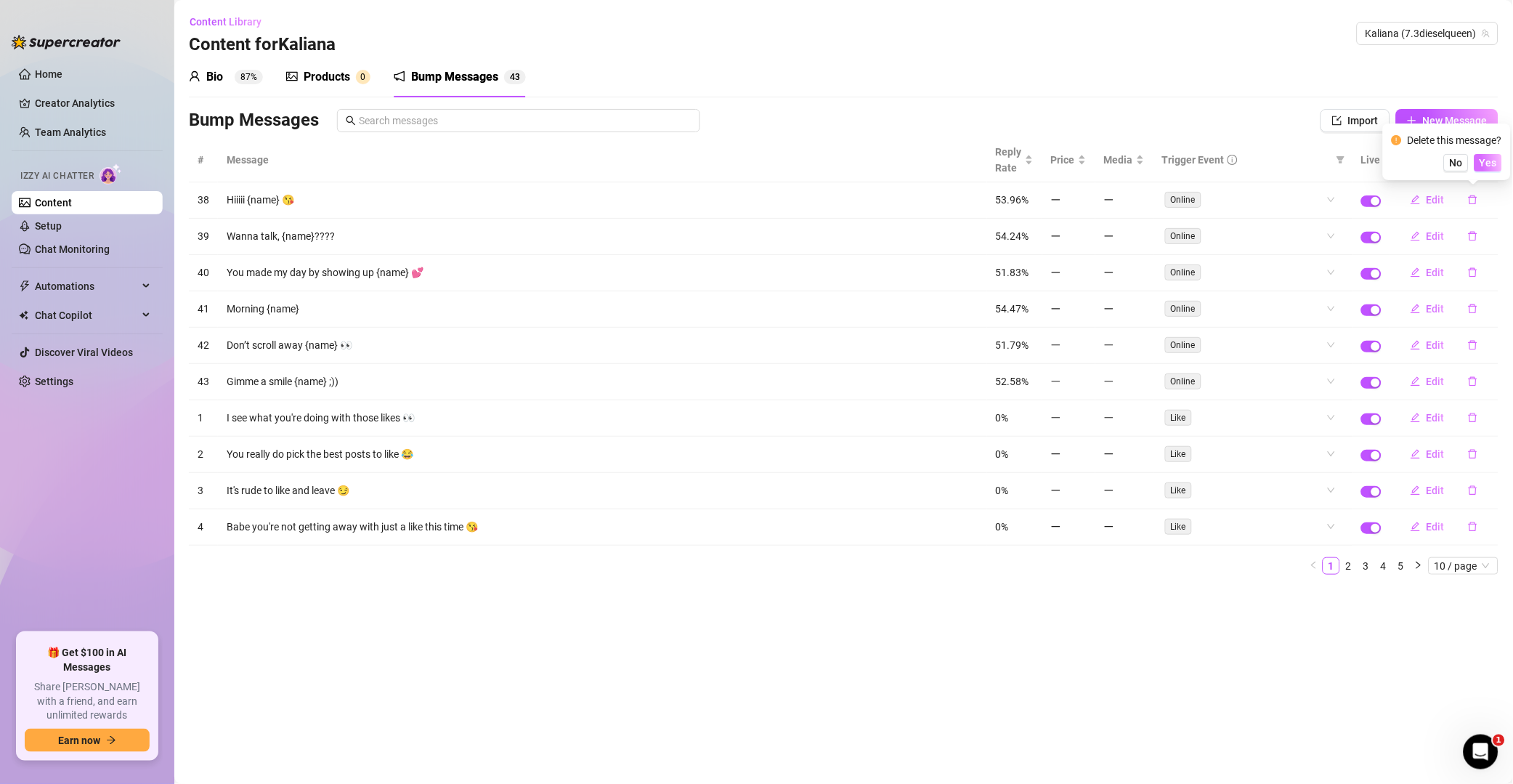
click at [1085, 158] on span "Yes" at bounding box center [1489, 163] width 18 height 12
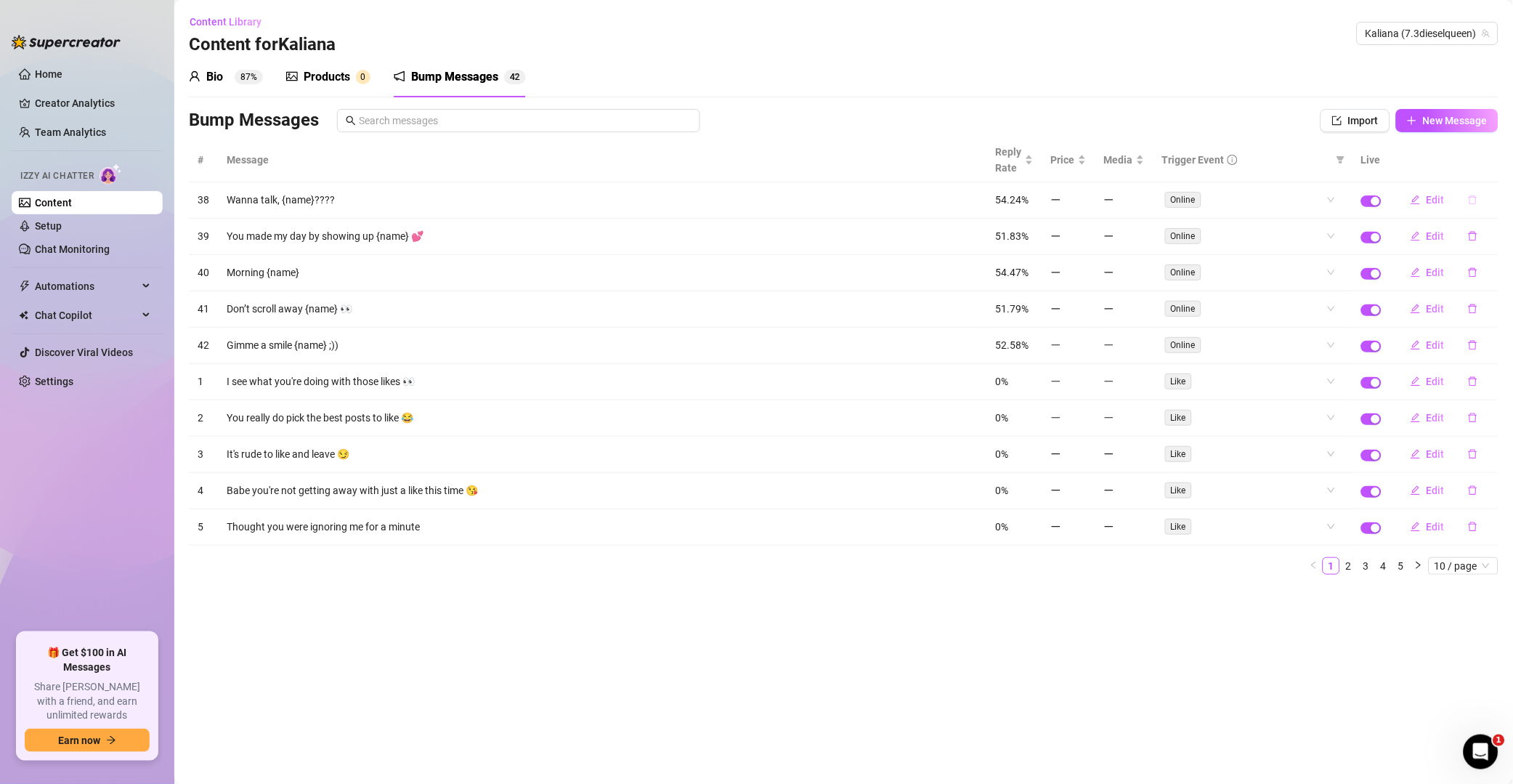
click at [1085, 205] on icon "delete" at bounding box center [1473, 200] width 9 height 10
click at [1085, 160] on span "Yes" at bounding box center [1489, 163] width 18 height 12
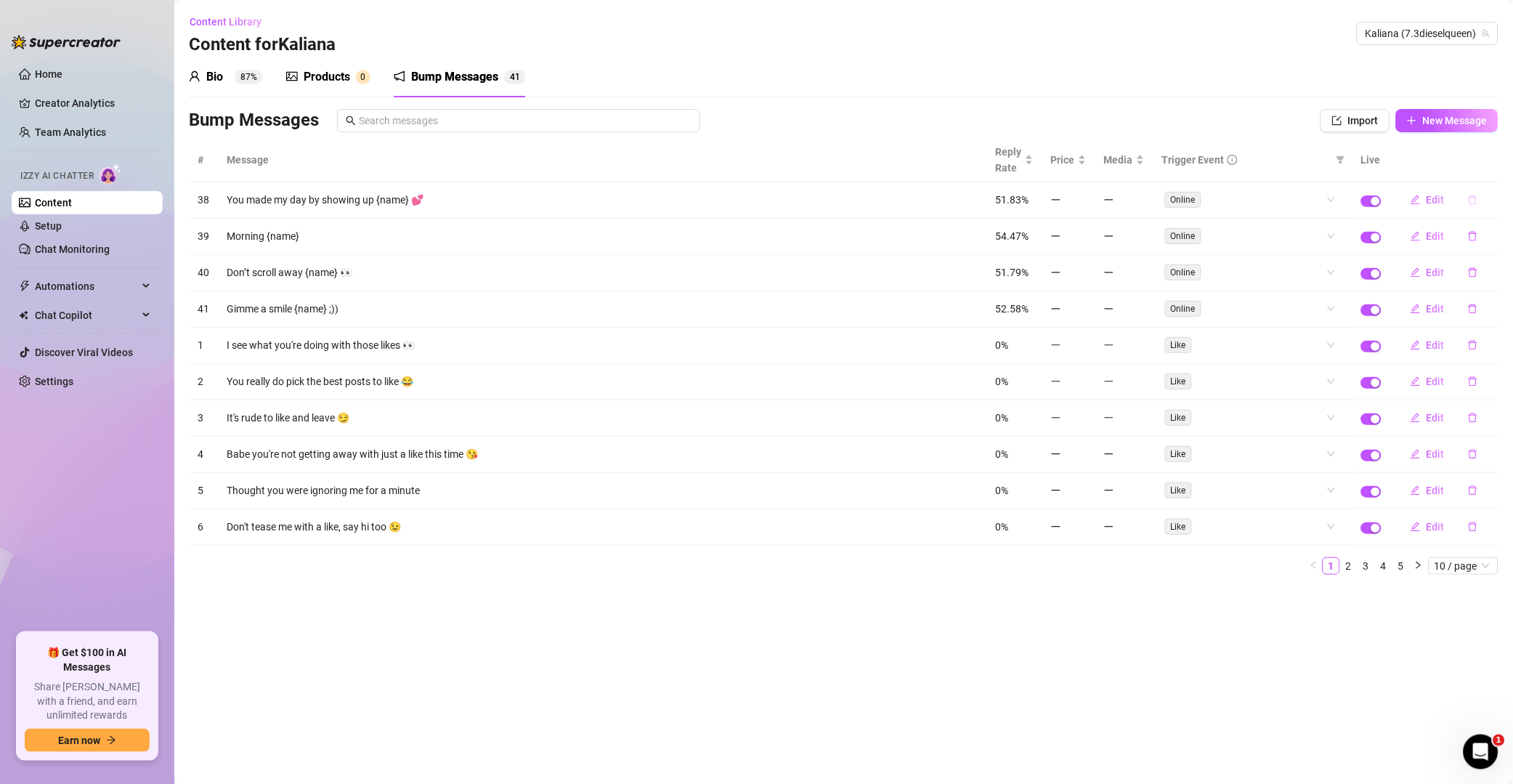
click at [1085, 207] on button "button" at bounding box center [1473, 200] width 34 height 23
click at [1085, 164] on span "Yes" at bounding box center [1489, 163] width 18 height 12
click at [1085, 202] on icon "delete" at bounding box center [1473, 200] width 10 height 10
click at [1085, 196] on icon "delete" at bounding box center [1473, 200] width 10 height 10
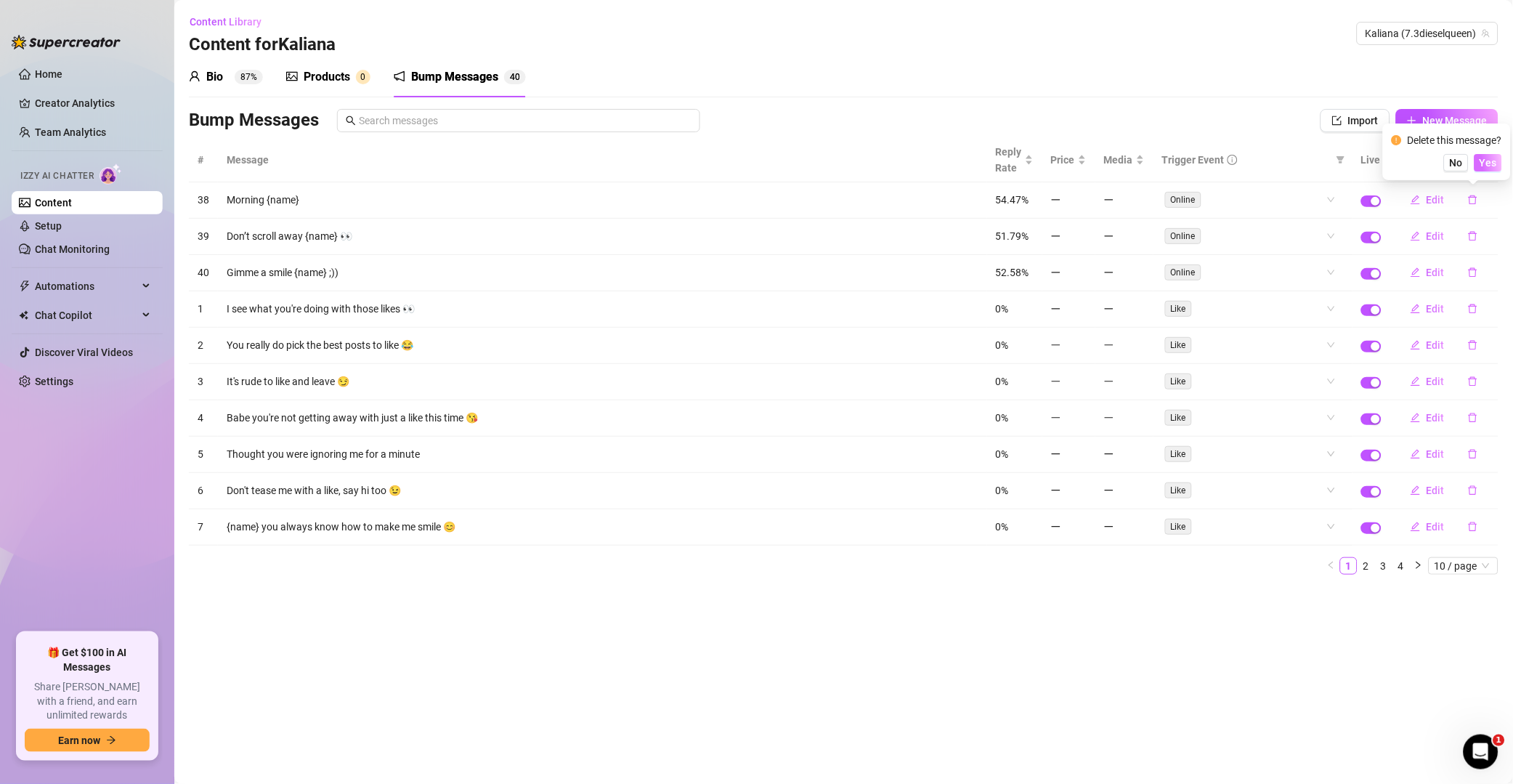
click at [1085, 162] on span "Yes" at bounding box center [1489, 163] width 18 height 12
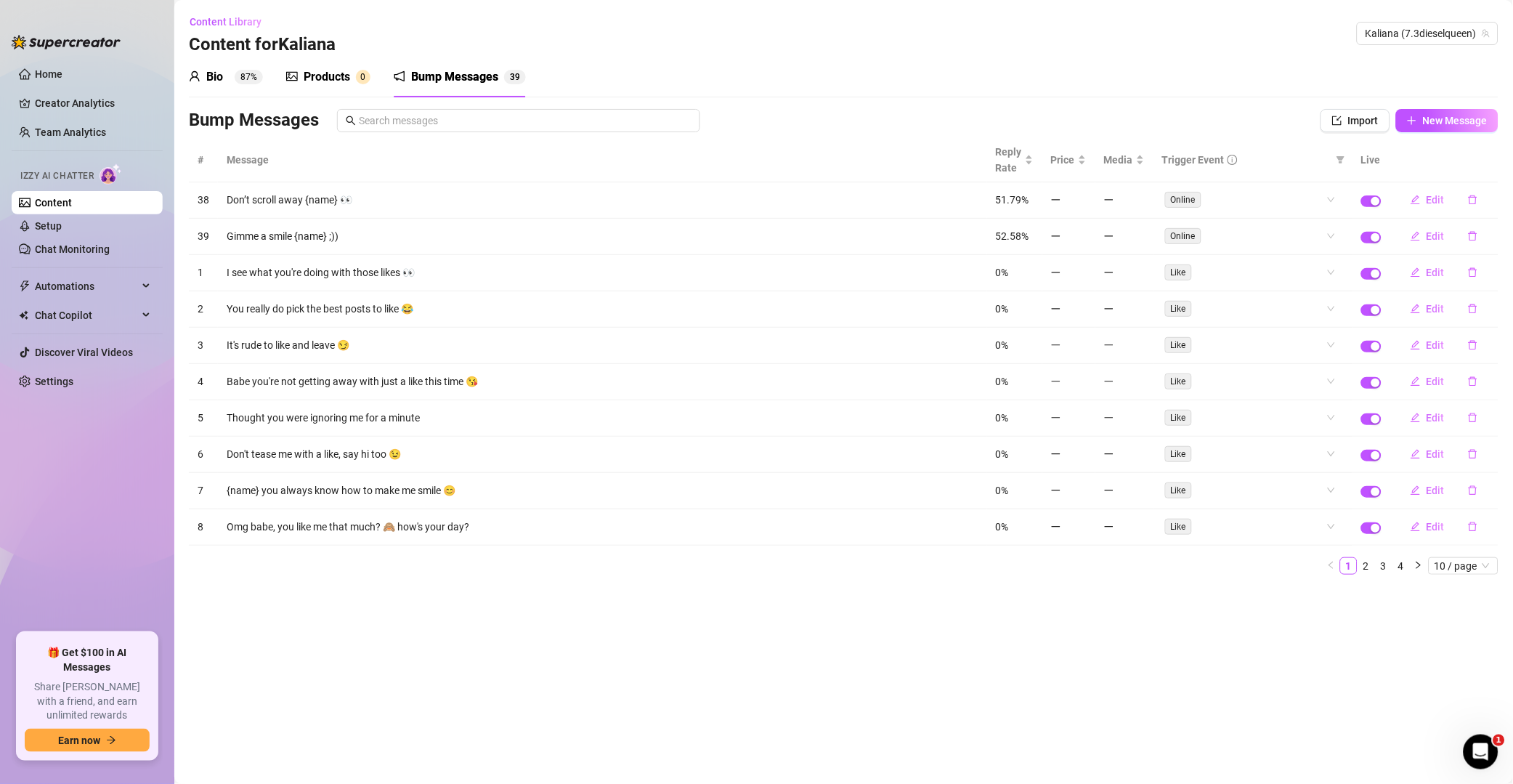
click at [1085, 203] on button "button" at bounding box center [1473, 200] width 34 height 23
click at [1085, 162] on span "Yes" at bounding box center [1489, 163] width 18 height 12
click at [1085, 200] on icon "delete" at bounding box center [1473, 200] width 9 height 10
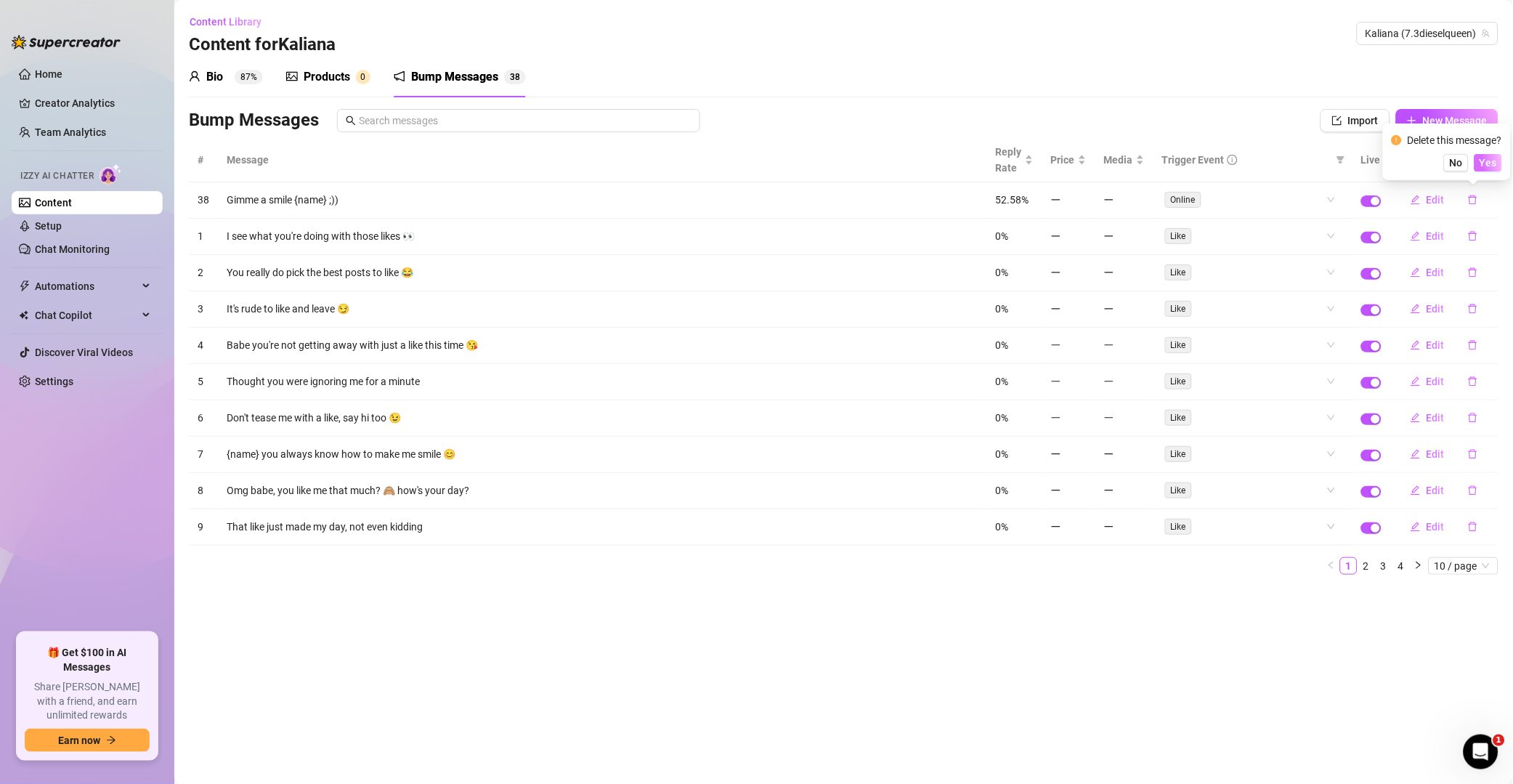
click at [1085, 165] on span "Yes" at bounding box center [1489, 163] width 18 height 12
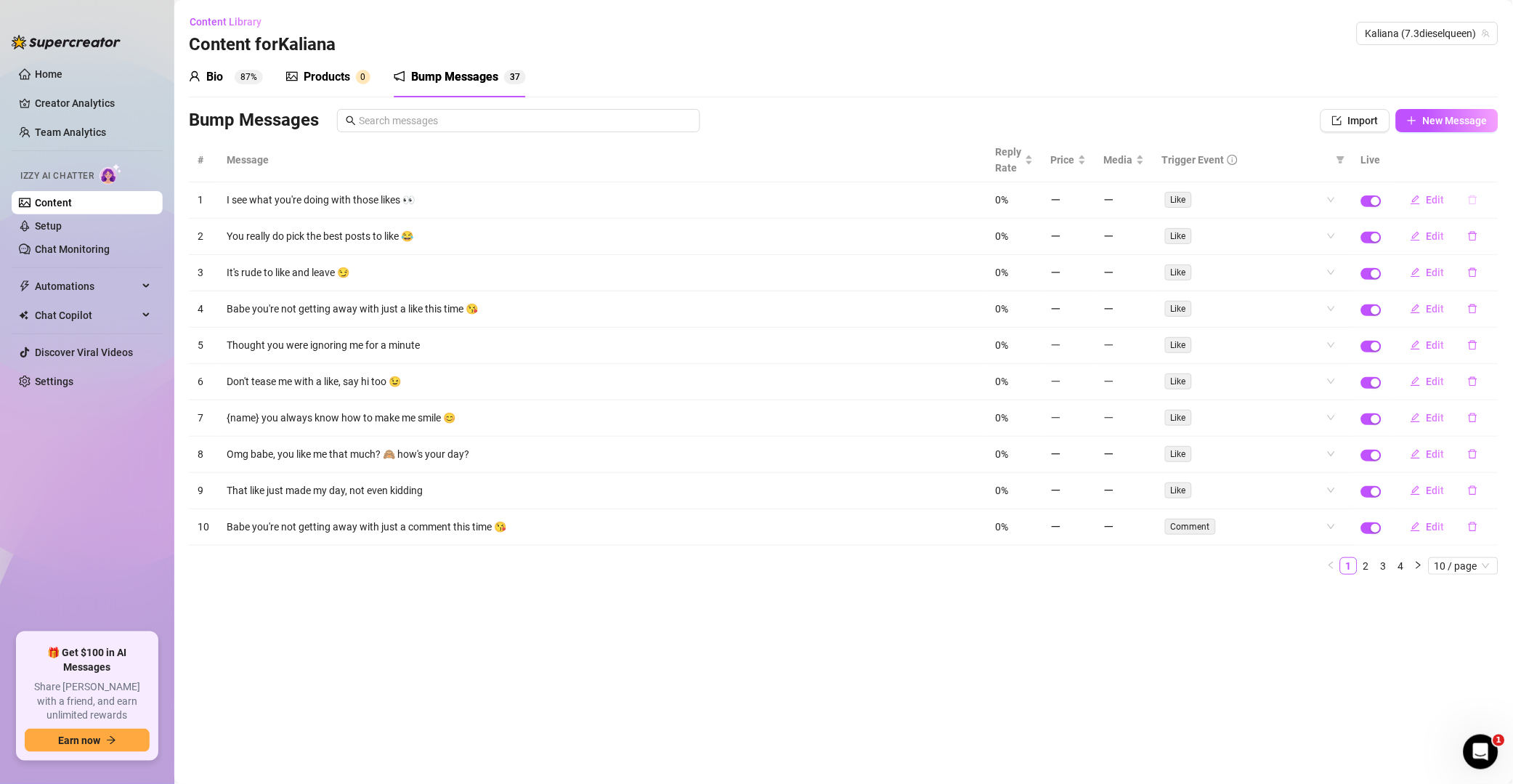
click at [1085, 205] on button "button" at bounding box center [1473, 200] width 34 height 23
click at [1085, 166] on span "Yes" at bounding box center [1489, 163] width 18 height 12
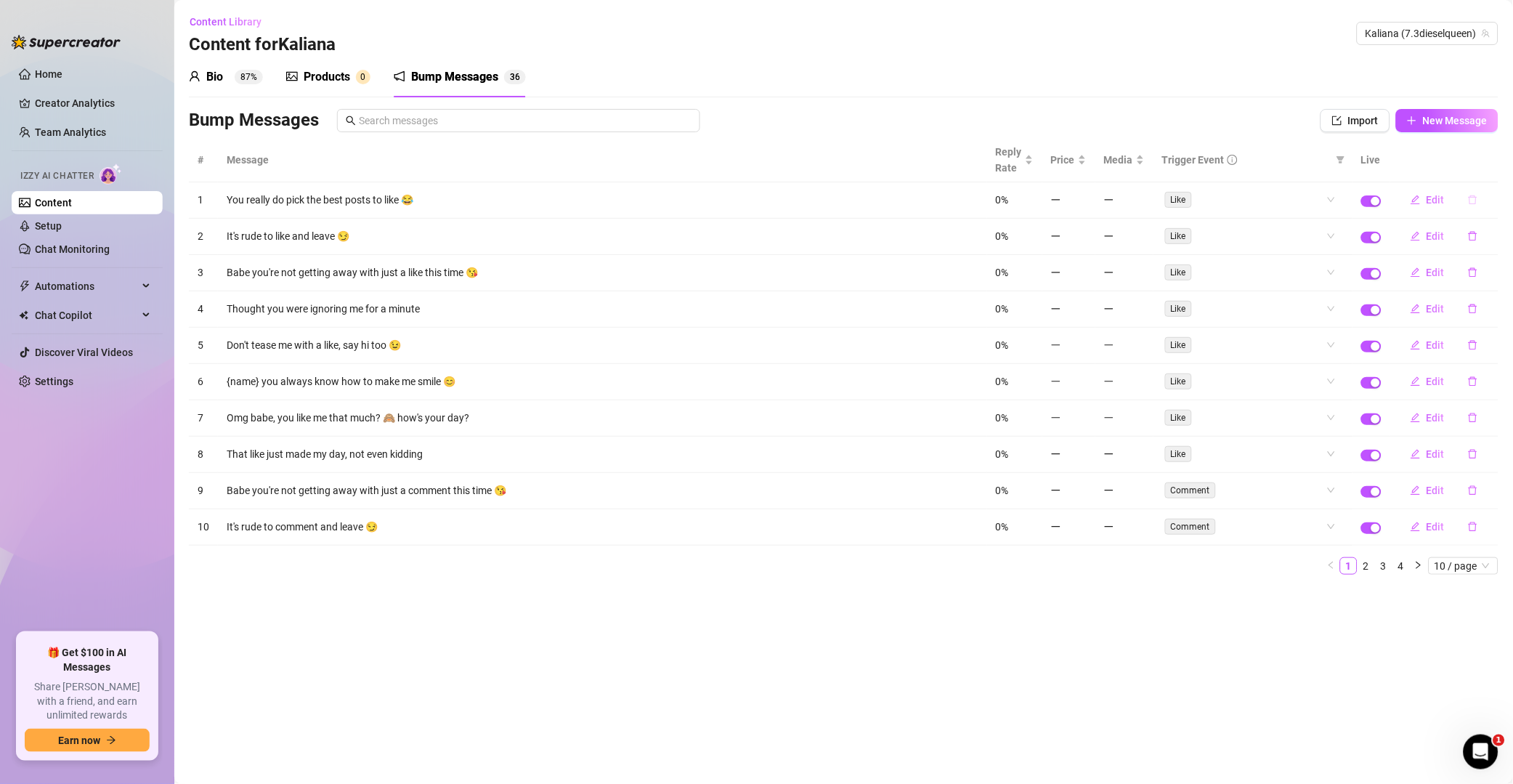
click at [1085, 197] on icon "delete" at bounding box center [1473, 200] width 10 height 10
drag, startPoint x: 1492, startPoint y: 166, endPoint x: 1475, endPoint y: 194, distance: 32.8
click at [1085, 168] on span "Yes" at bounding box center [1489, 163] width 18 height 12
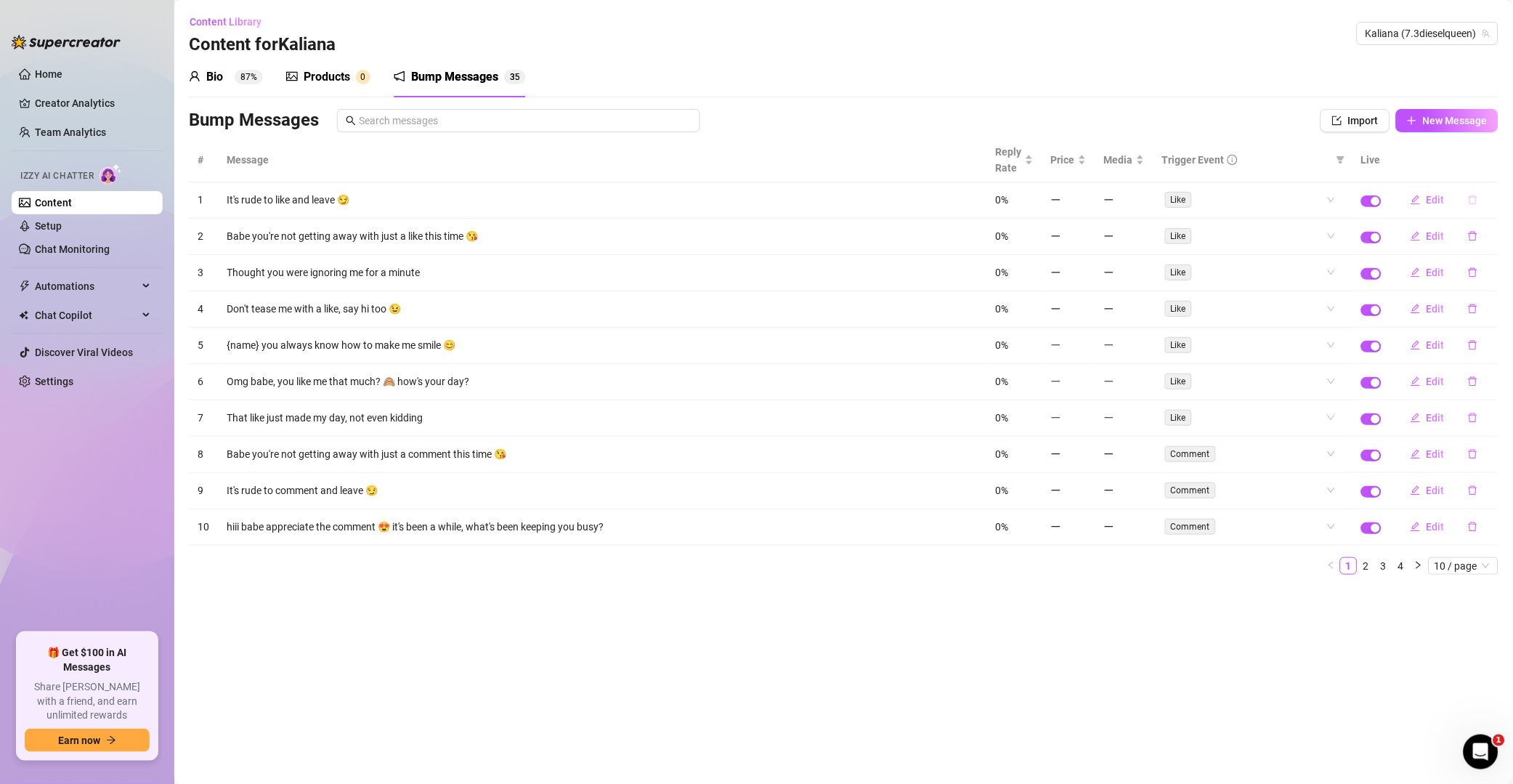
click at [1085, 202] on icon "delete" at bounding box center [1473, 200] width 10 height 10
click at [1085, 161] on span "Yes" at bounding box center [1489, 163] width 18 height 12
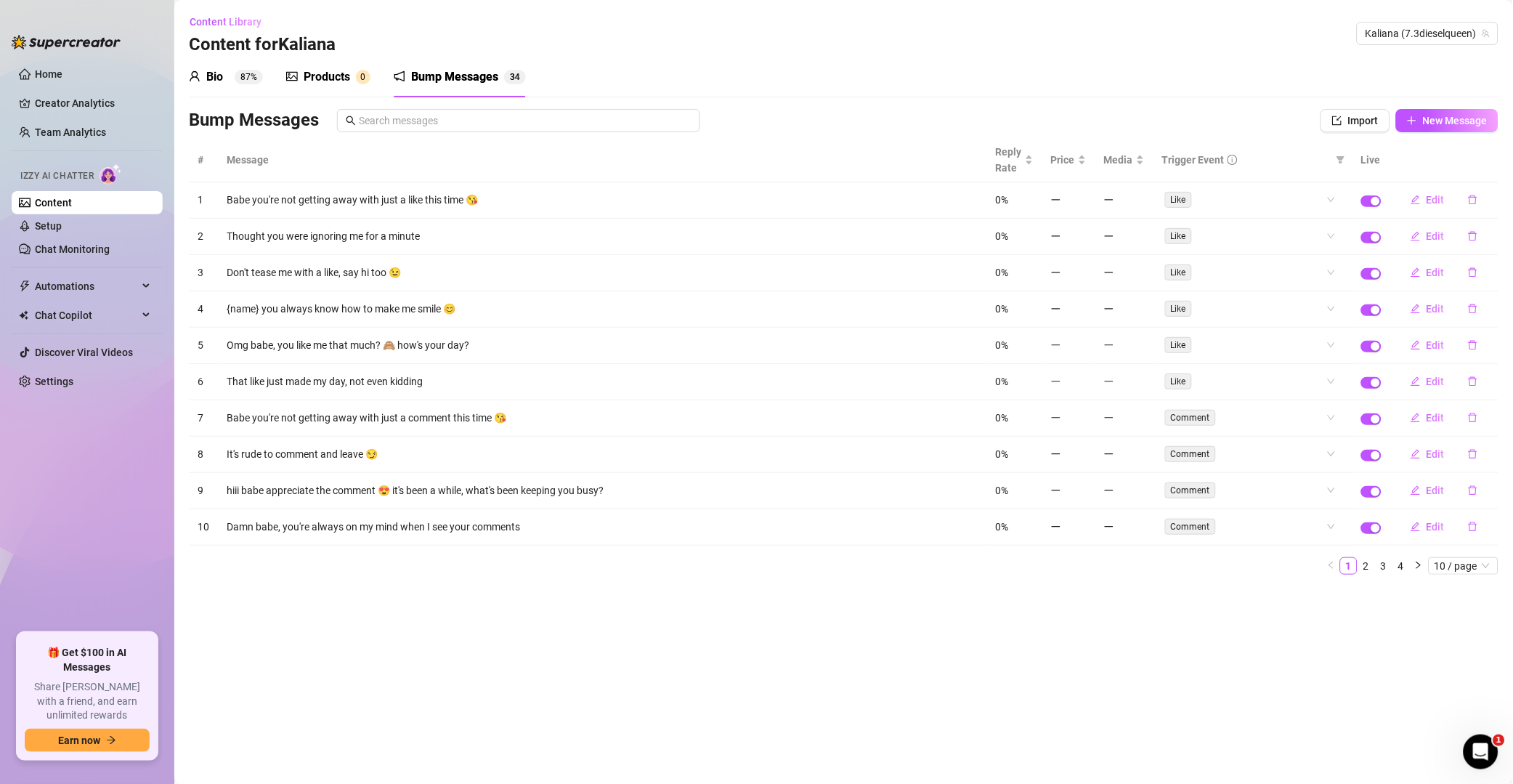
click at [1085, 205] on icon "delete" at bounding box center [1473, 200] width 10 height 10
click at [1085, 162] on span "Yes" at bounding box center [1489, 163] width 18 height 12
click at [1085, 204] on icon "delete" at bounding box center [1473, 200] width 10 height 10
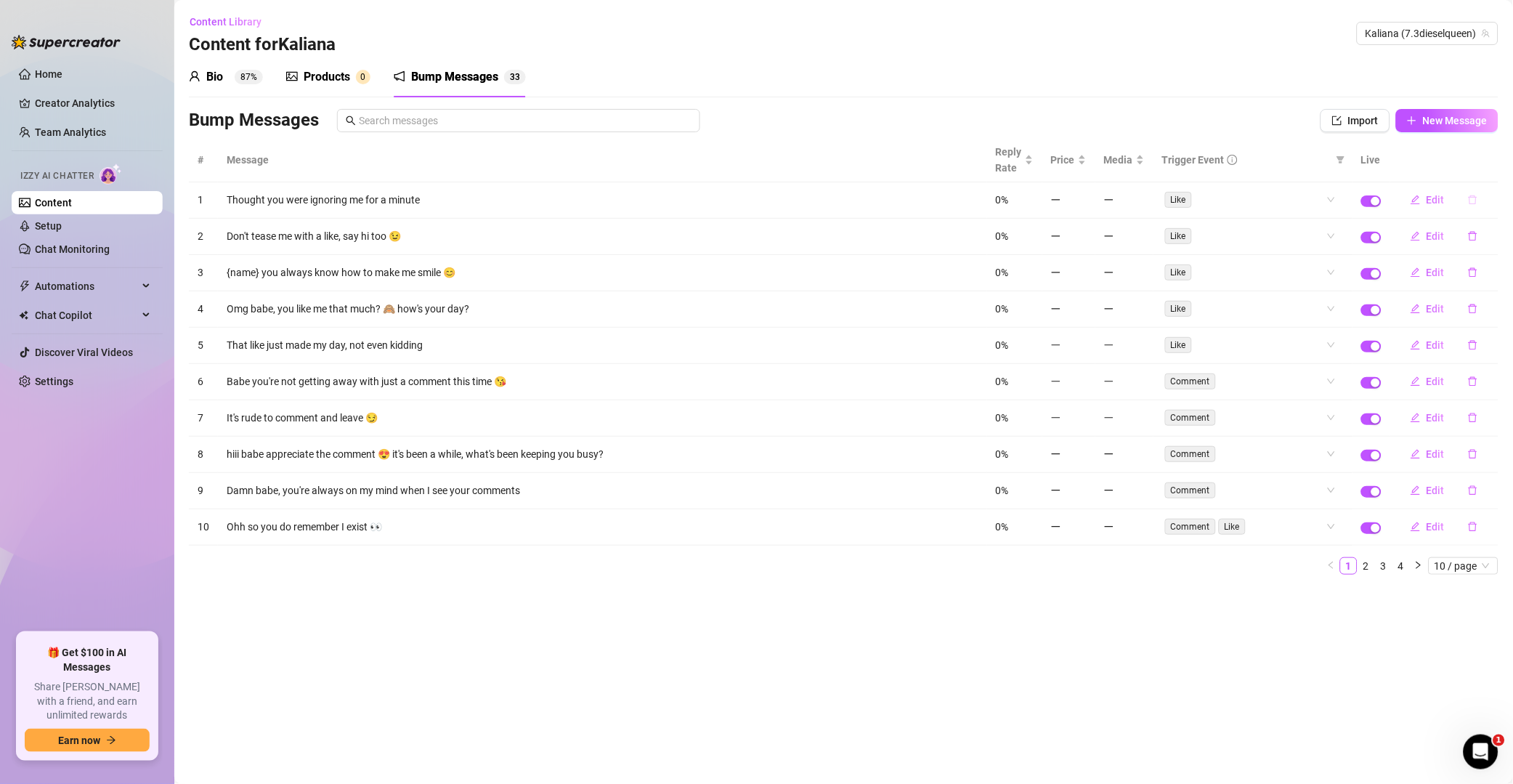
click at [1085, 200] on icon "delete" at bounding box center [1473, 200] width 10 height 10
click at [1085, 164] on span "Yes" at bounding box center [1489, 163] width 18 height 12
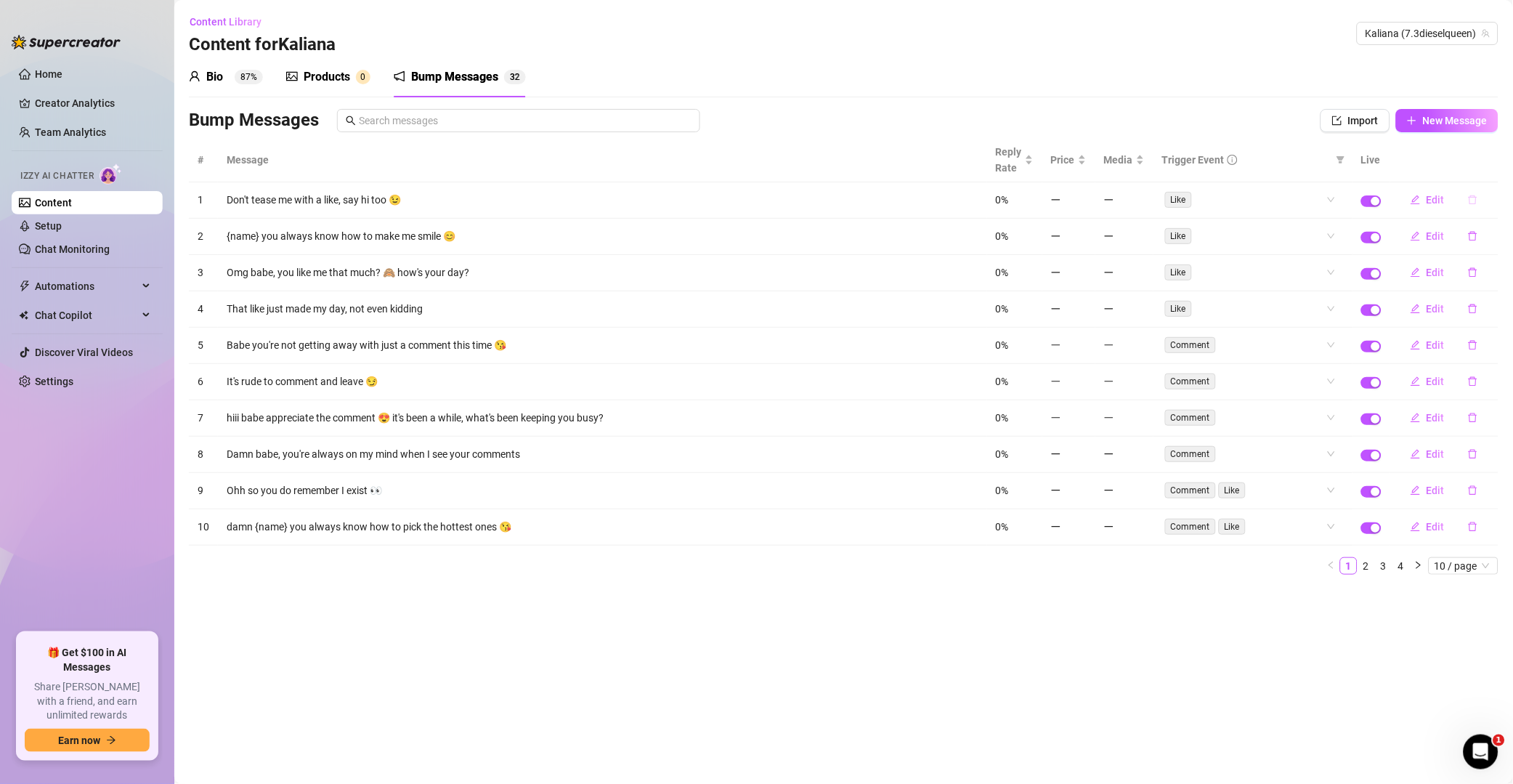
drag, startPoint x: 1472, startPoint y: 205, endPoint x: 1479, endPoint y: 196, distance: 11.4
click at [1085, 206] on button "button" at bounding box center [1473, 200] width 34 height 23
click at [1085, 166] on span "Yes" at bounding box center [1489, 163] width 18 height 12
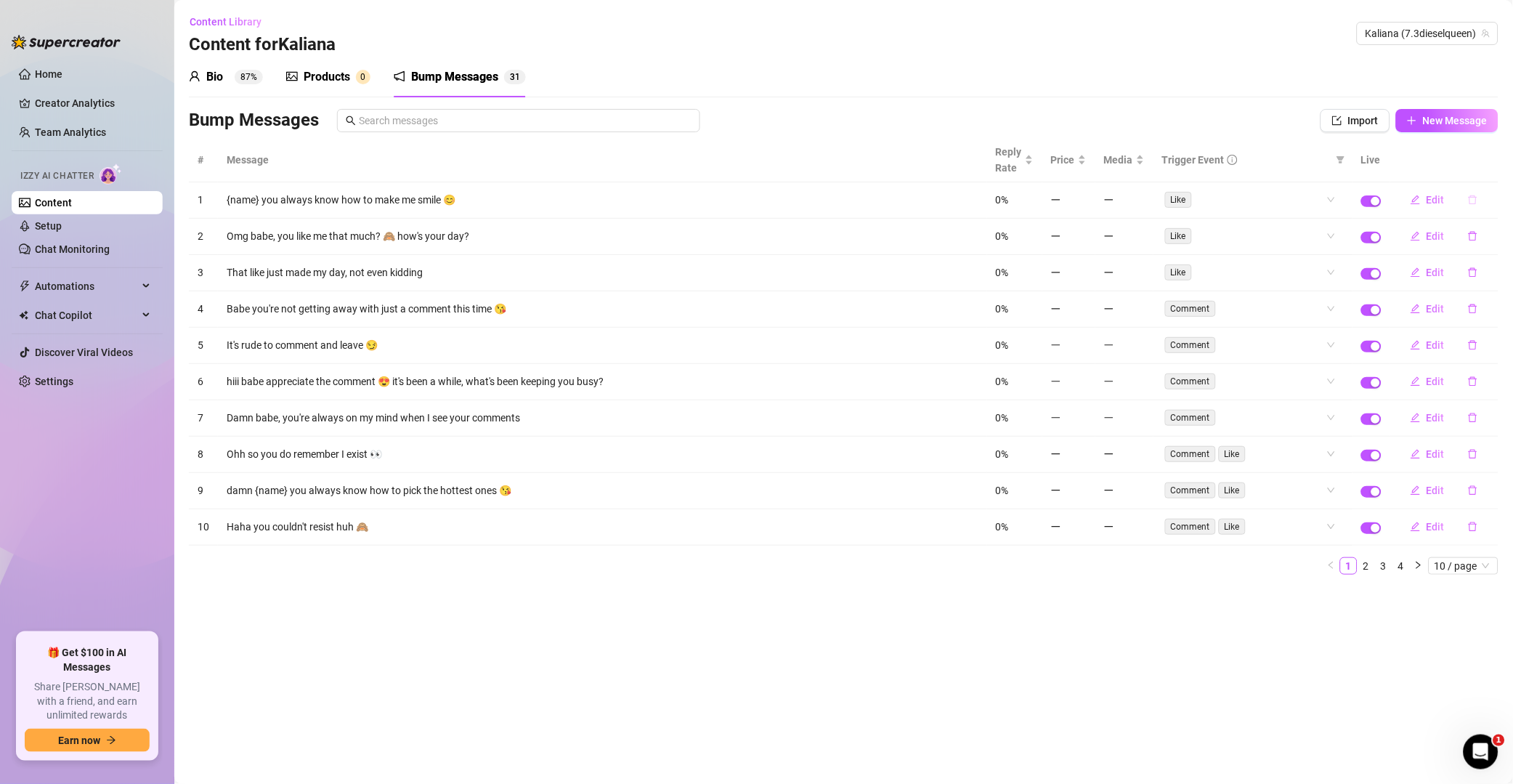
click at [1085, 212] on button "button" at bounding box center [1473, 200] width 34 height 23
click at [1085, 168] on span "Yes" at bounding box center [1489, 163] width 18 height 12
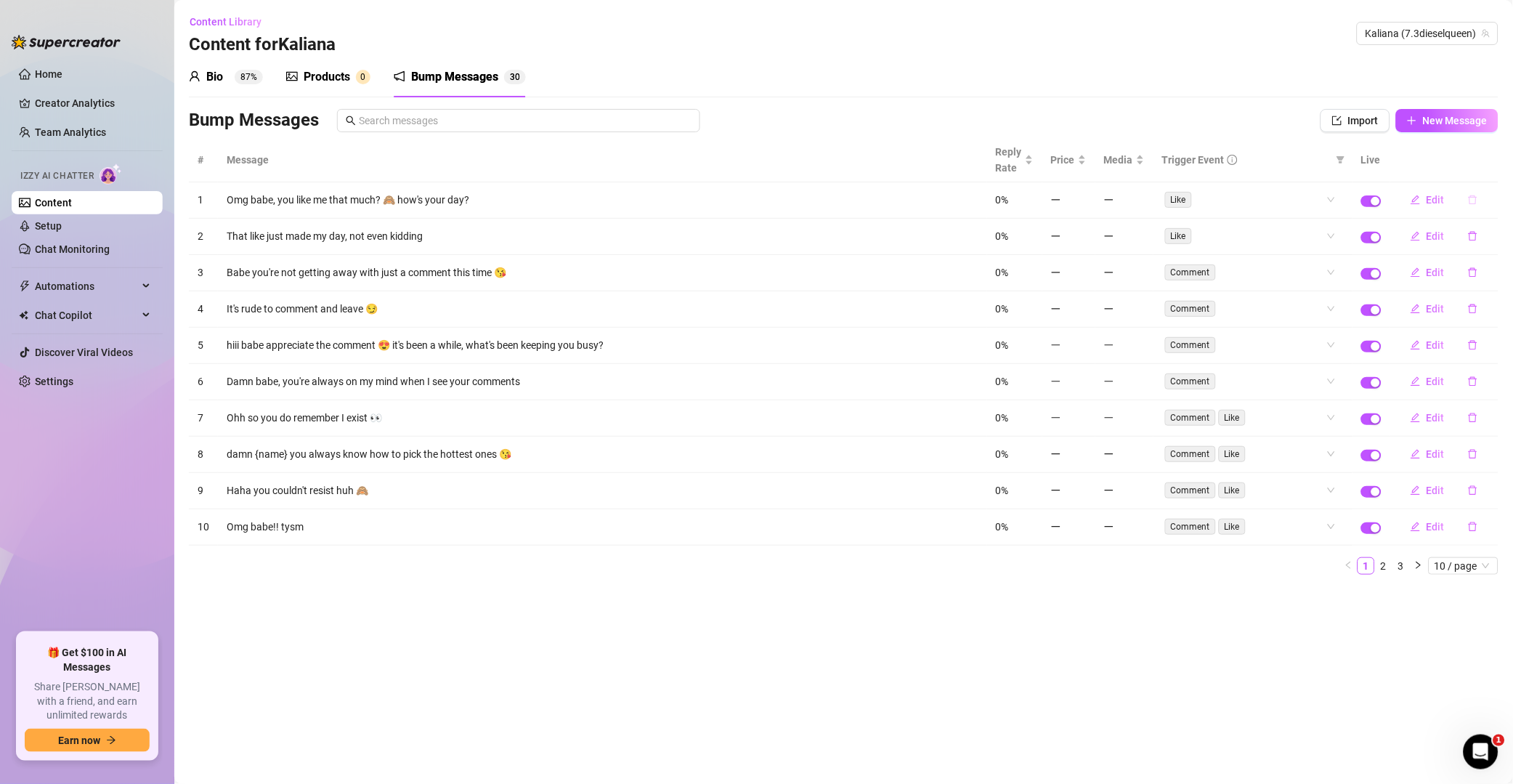
click at [1085, 203] on button "button" at bounding box center [1473, 200] width 34 height 23
click at [1085, 161] on span "Yes" at bounding box center [1489, 163] width 18 height 12
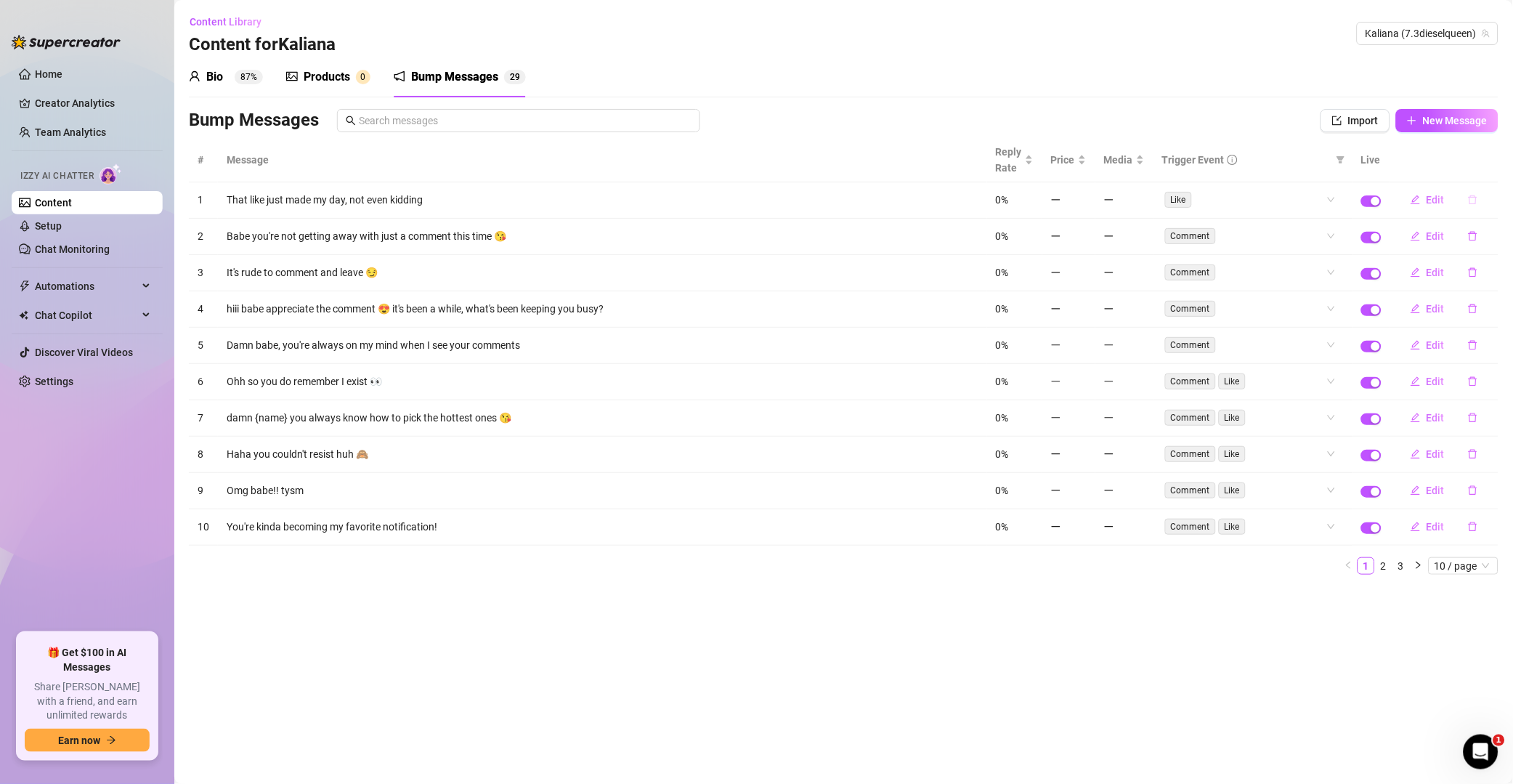
click at [1085, 210] on button "button" at bounding box center [1473, 200] width 34 height 23
click at [1085, 167] on button "Yes" at bounding box center [1488, 163] width 28 height 18
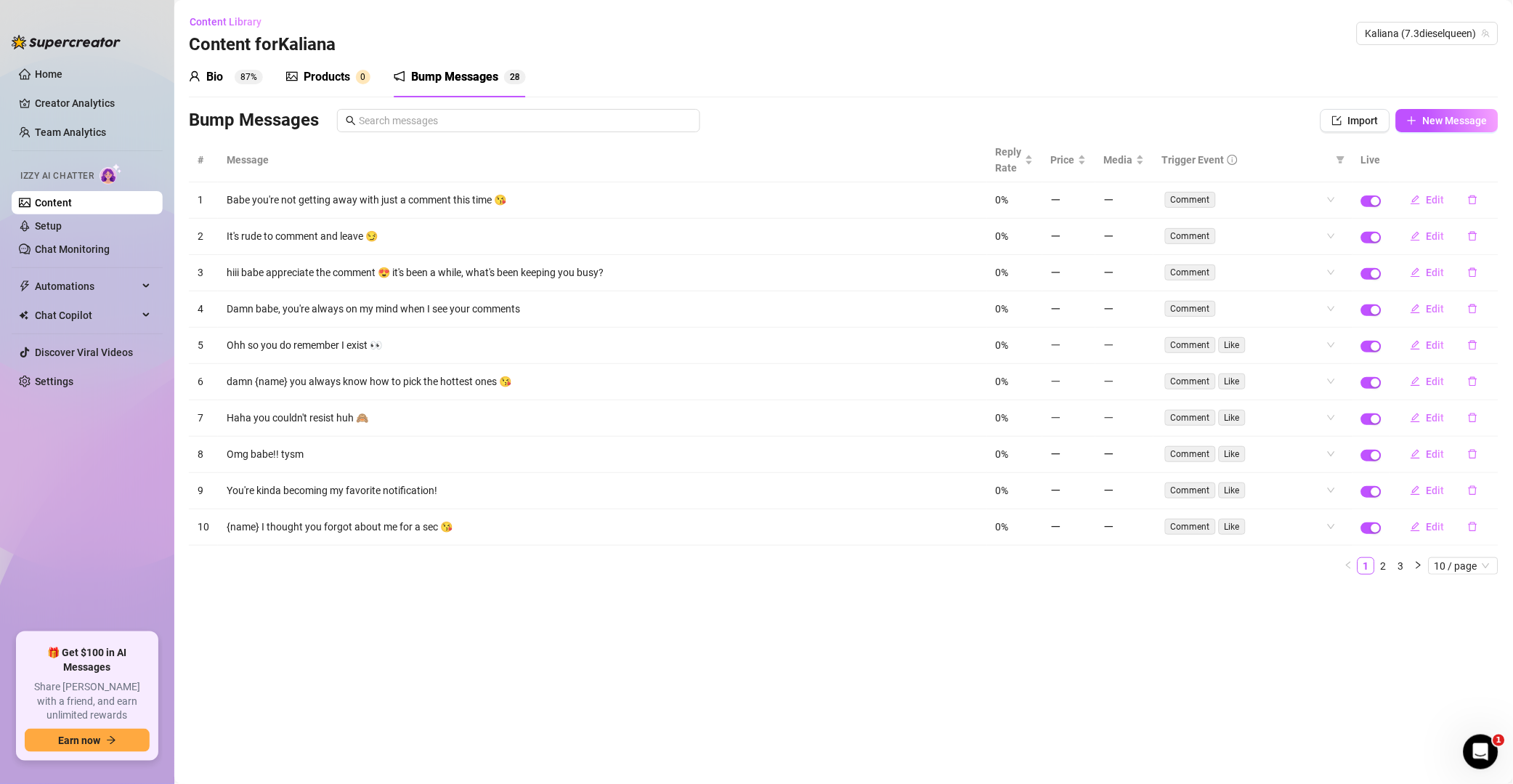
click at [1085, 200] on icon "delete" at bounding box center [1473, 200] width 9 height 10
click at [1085, 168] on span "Yes" at bounding box center [1489, 163] width 18 height 12
click at [1085, 204] on icon "delete" at bounding box center [1473, 200] width 10 height 10
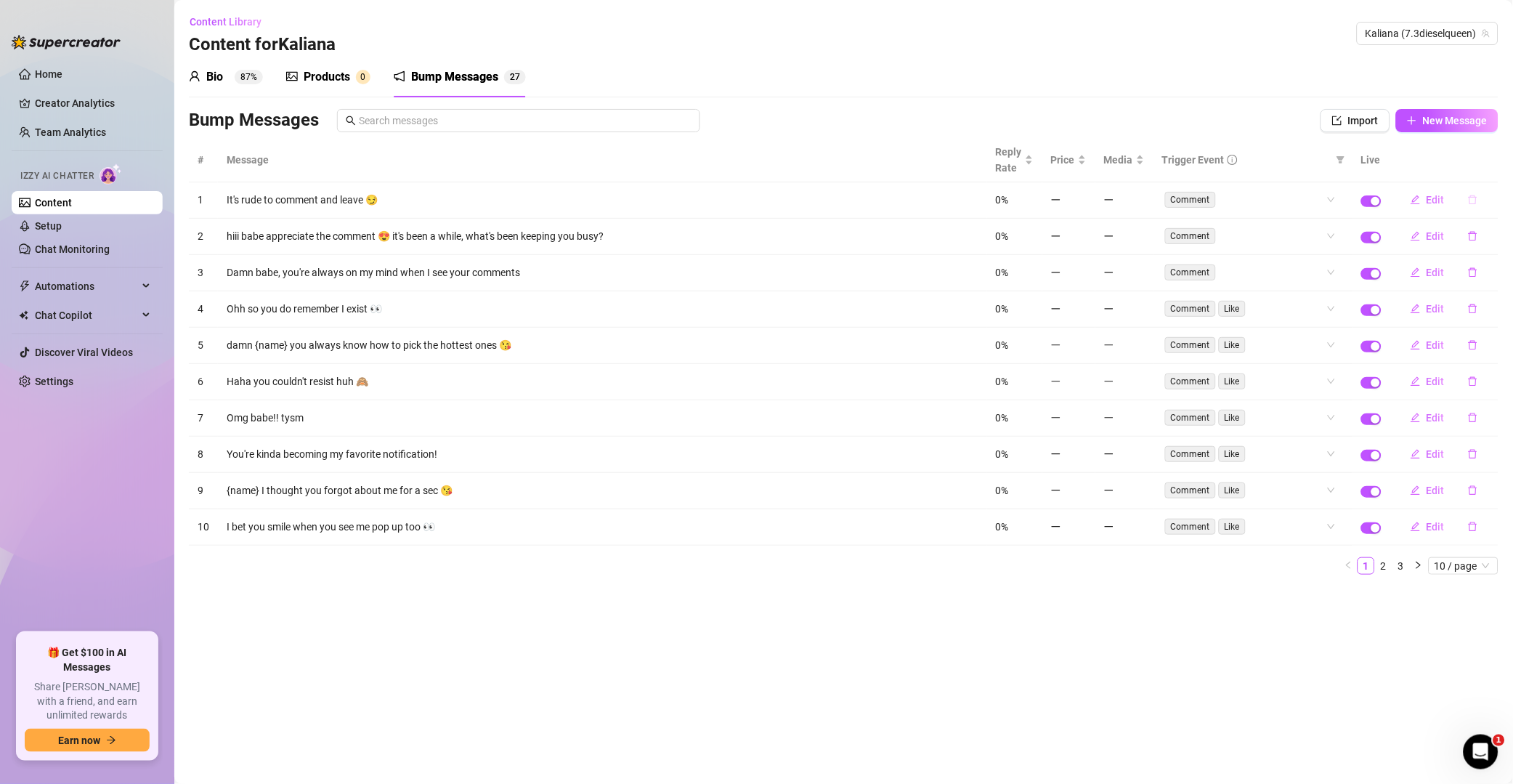
click at [1085, 200] on button "button" at bounding box center [1473, 200] width 34 height 23
click at [1085, 157] on span "Yes" at bounding box center [1489, 163] width 18 height 12
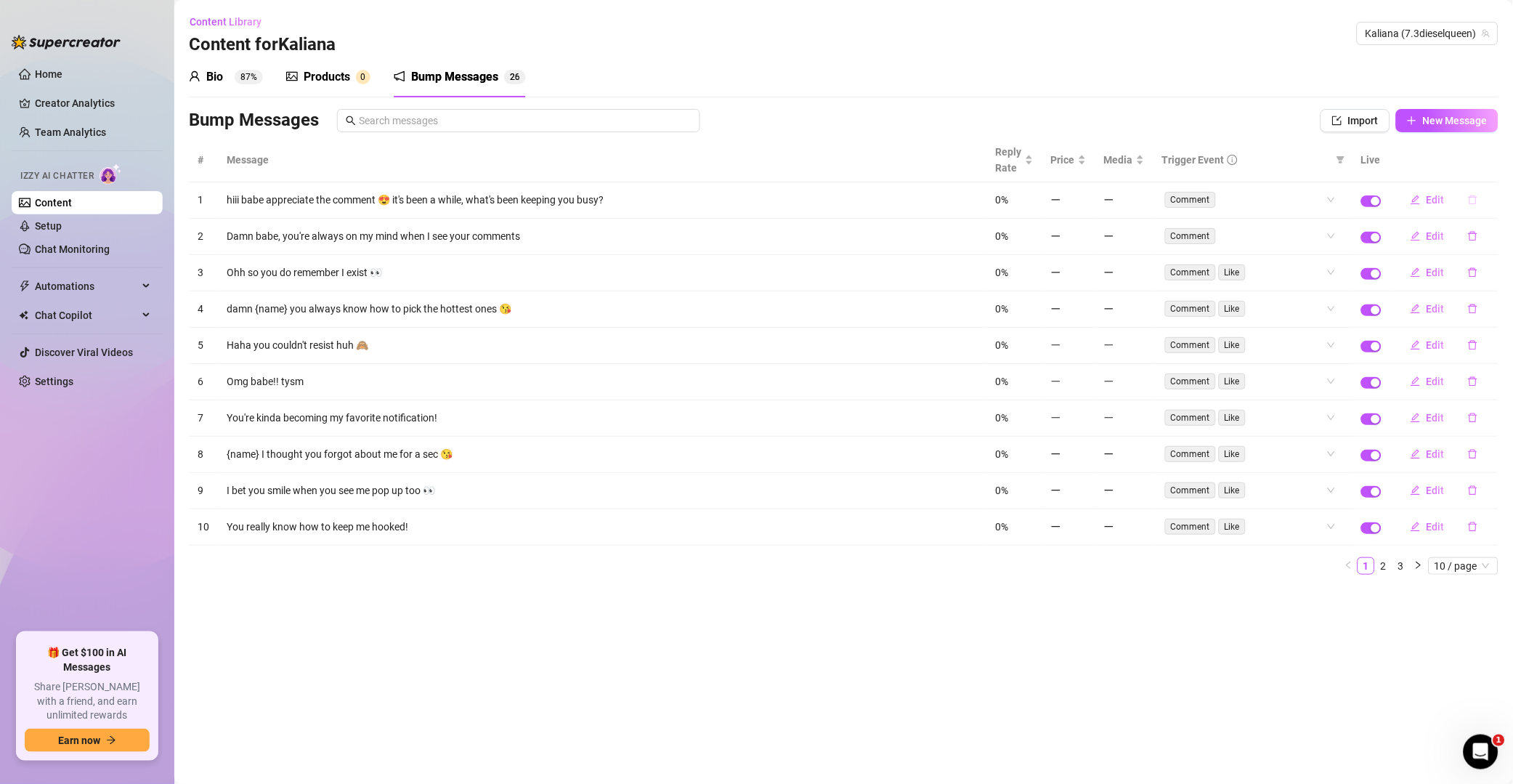
click at [1085, 201] on icon "delete" at bounding box center [1473, 200] width 10 height 10
click at [1085, 156] on button "Yes" at bounding box center [1488, 163] width 28 height 18
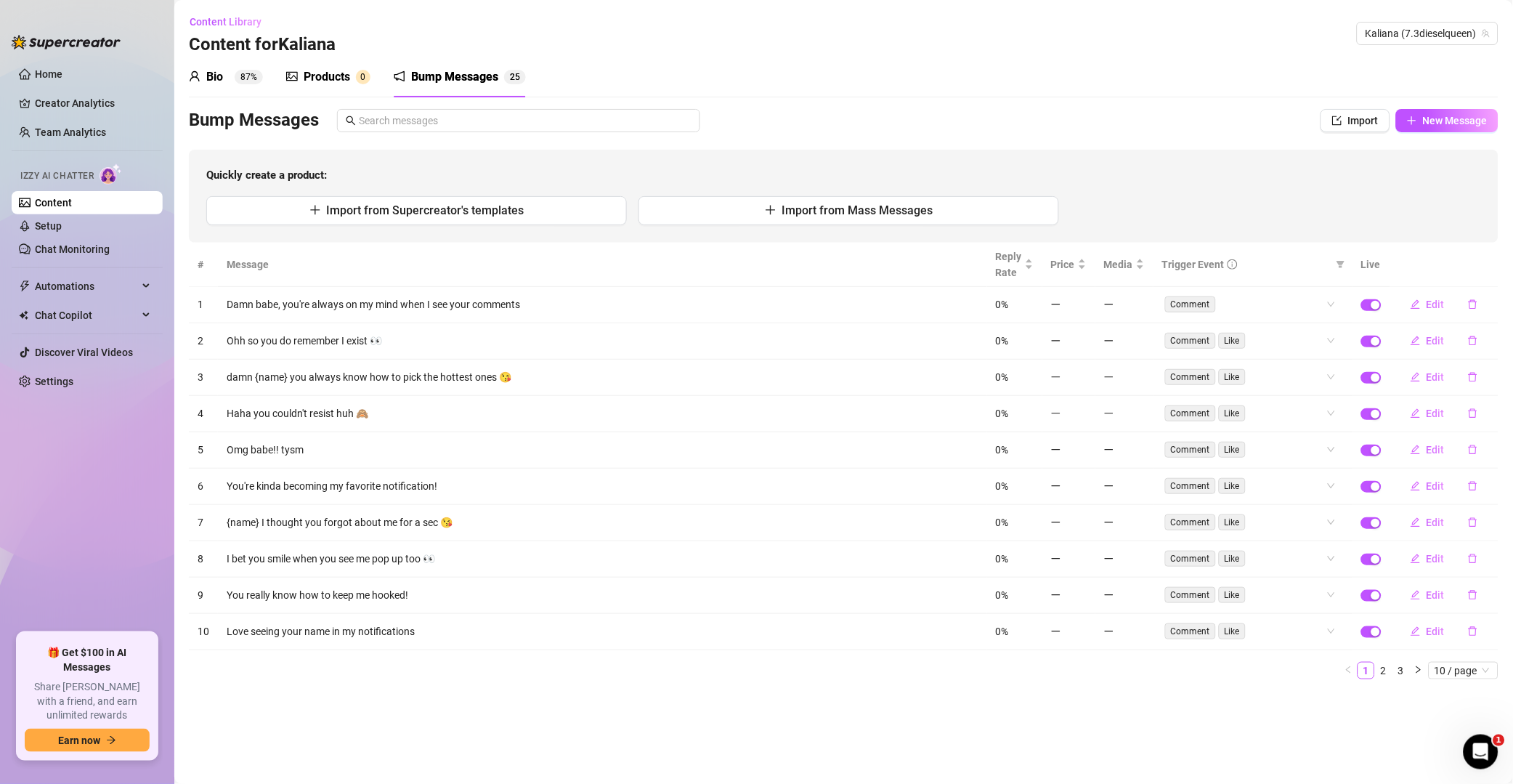
drag, startPoint x: 1474, startPoint y: 203, endPoint x: 1467, endPoint y: 232, distance: 29.8
click at [1085, 214] on div "Import from Supercreator's templates Import from Mass Messages" at bounding box center [843, 211] width 1275 height 29
click at [1085, 300] on icon "delete" at bounding box center [1473, 305] width 9 height 10
click at [1085, 271] on span "Yes" at bounding box center [1489, 267] width 18 height 12
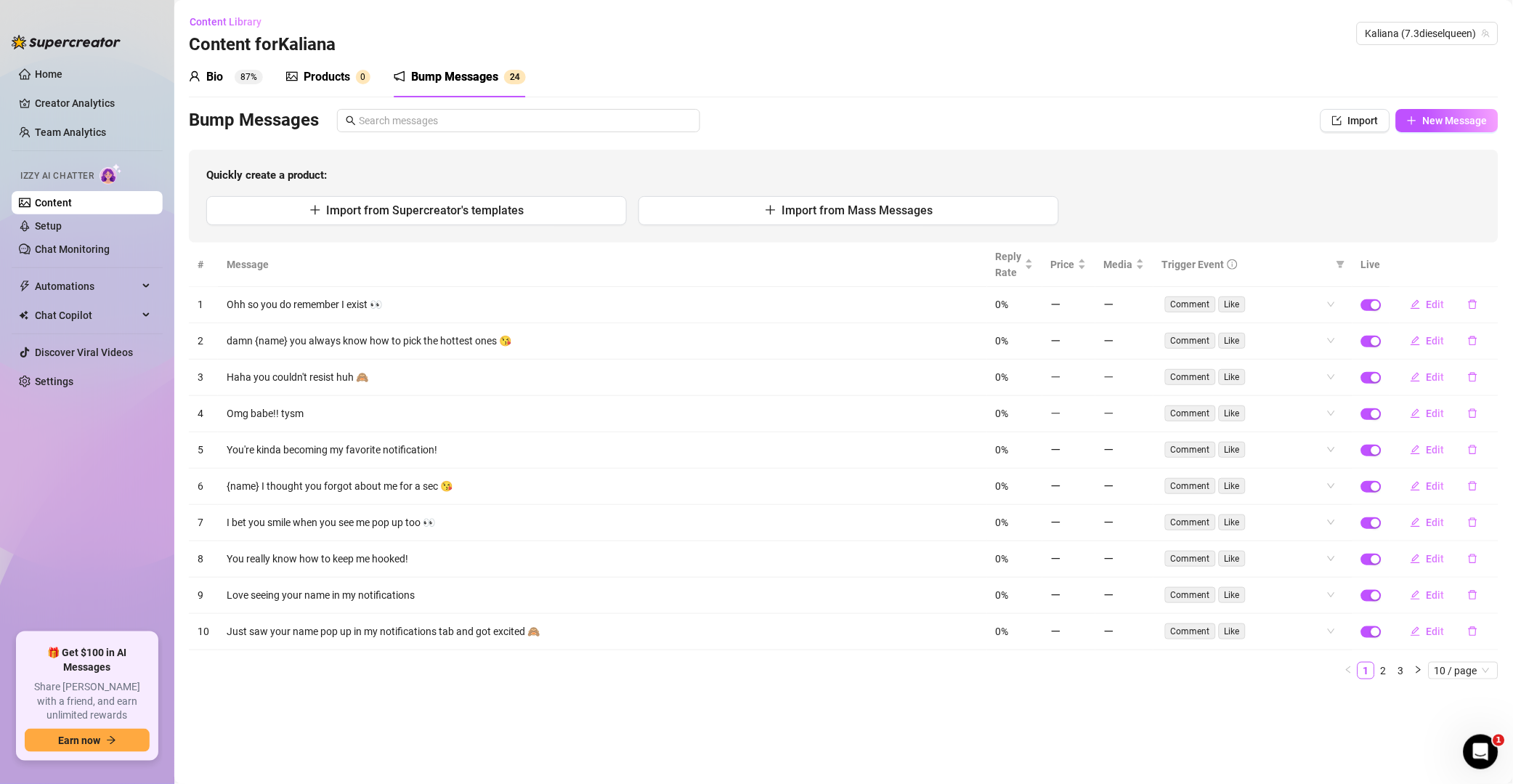
click at [1085, 301] on icon "delete" at bounding box center [1473, 305] width 9 height 10
click at [1085, 261] on span "Yes" at bounding box center [1489, 267] width 18 height 12
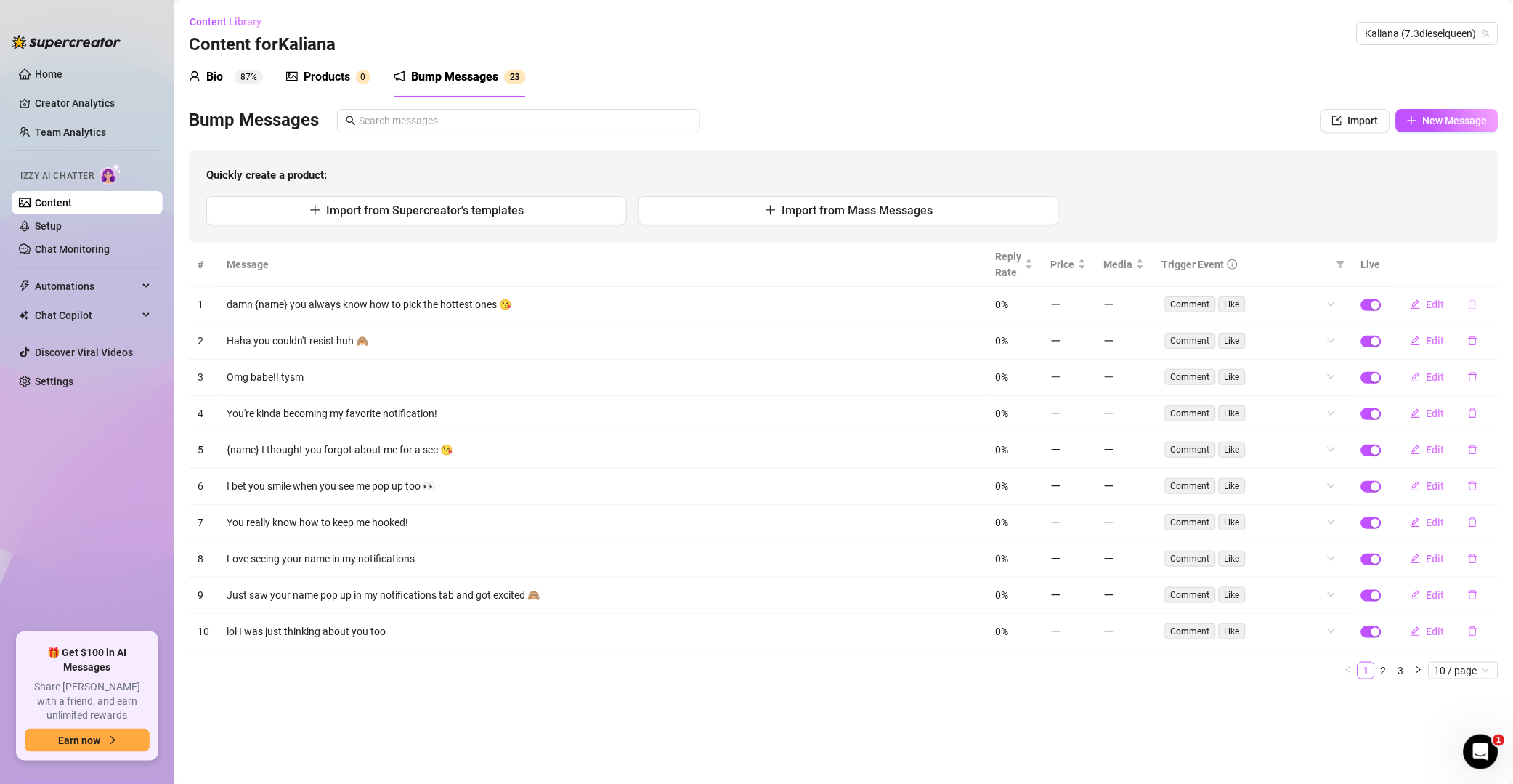
click at [1085, 302] on icon "delete" at bounding box center [1473, 304] width 10 height 10
click at [1085, 258] on button "Yes" at bounding box center [1488, 267] width 28 height 18
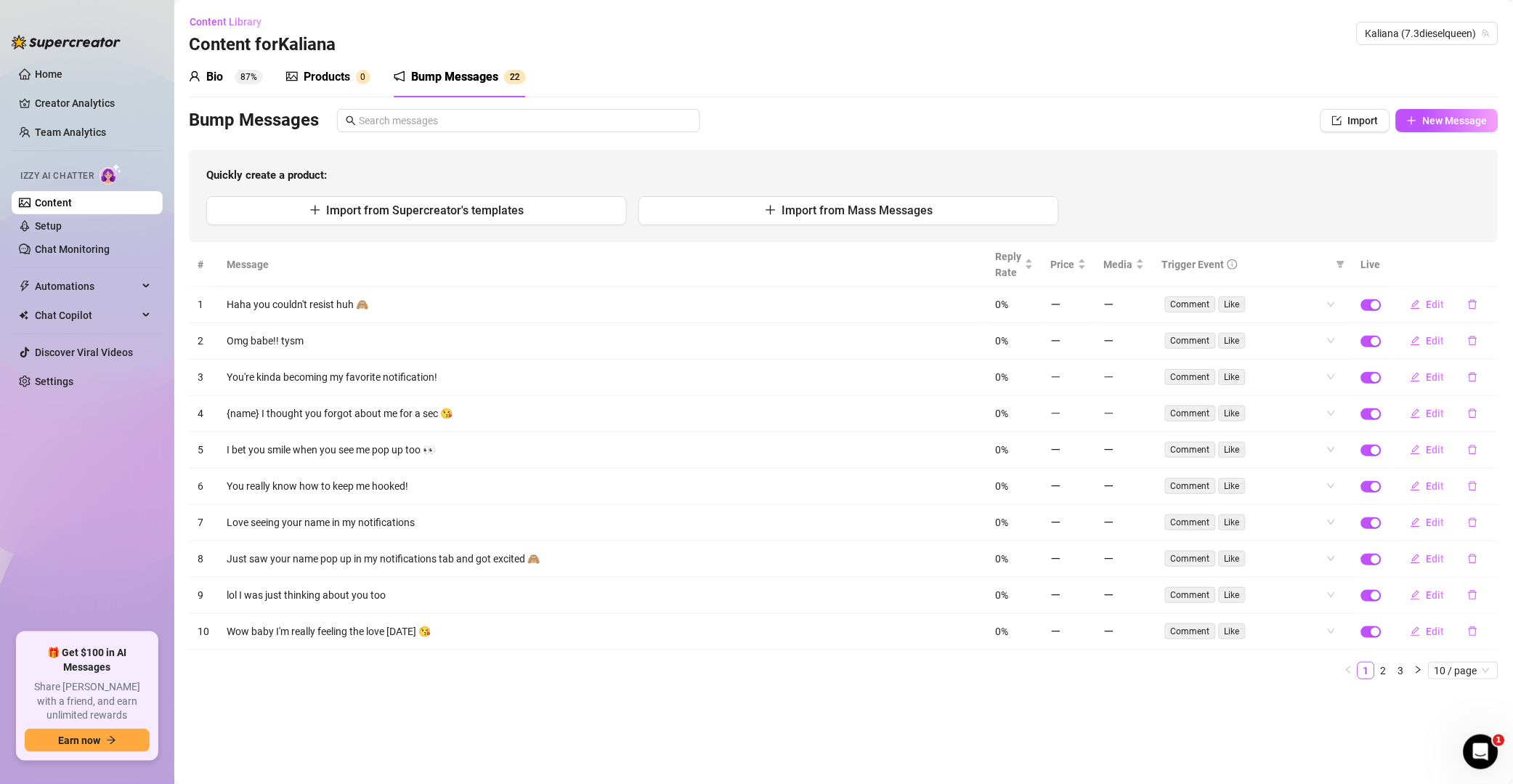
click at [1085, 302] on icon "delete" at bounding box center [1473, 305] width 9 height 10
drag, startPoint x: 1496, startPoint y: 261, endPoint x: 1492, endPoint y: 271, distance: 10.8
click at [1085, 262] on span "Yes" at bounding box center [1489, 267] width 18 height 12
click at [1085, 303] on button "button" at bounding box center [1473, 304] width 34 height 23
click at [1085, 336] on icon "delete" at bounding box center [1473, 341] width 9 height 10
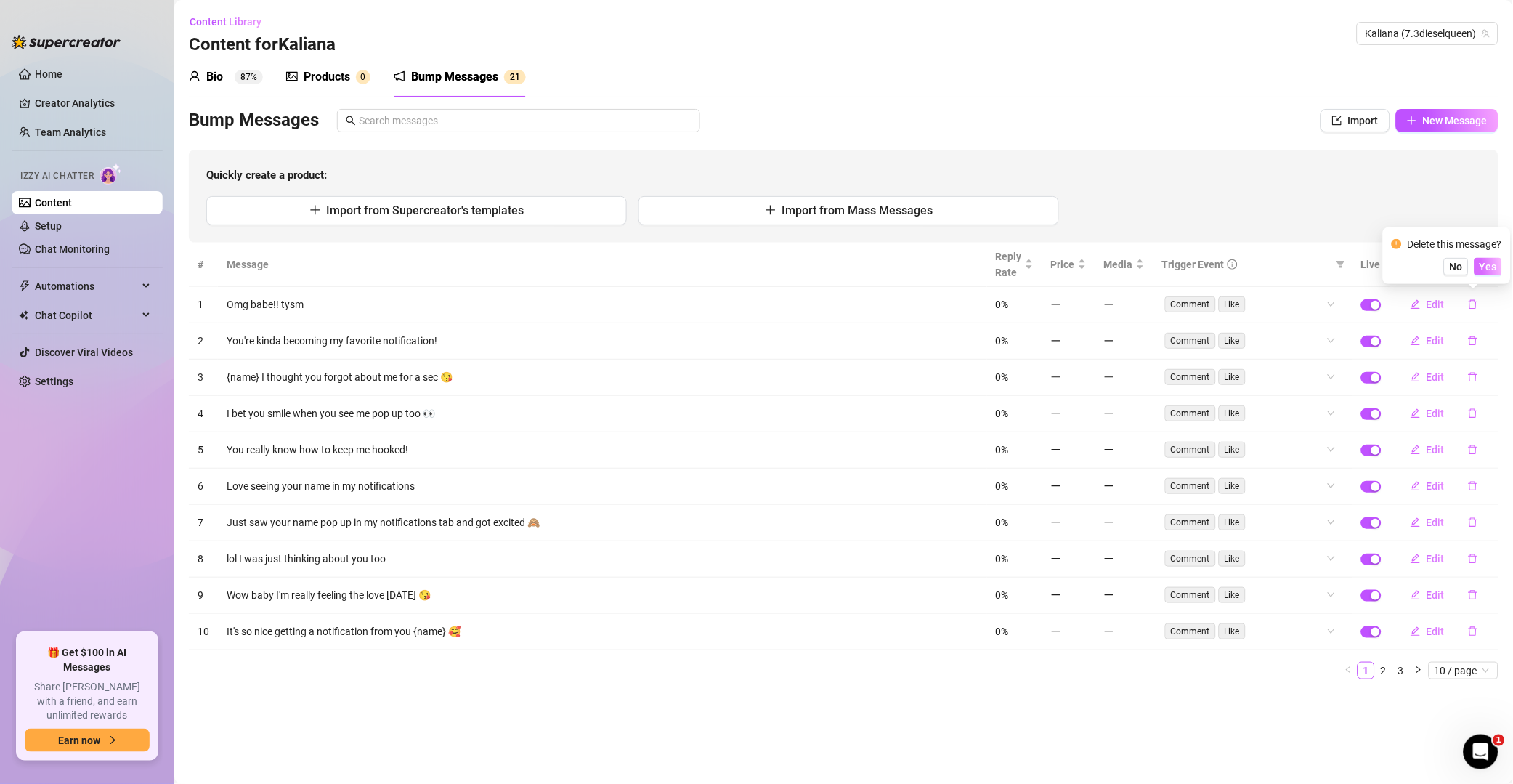
click at [1085, 259] on button "Yes" at bounding box center [1488, 267] width 28 height 18
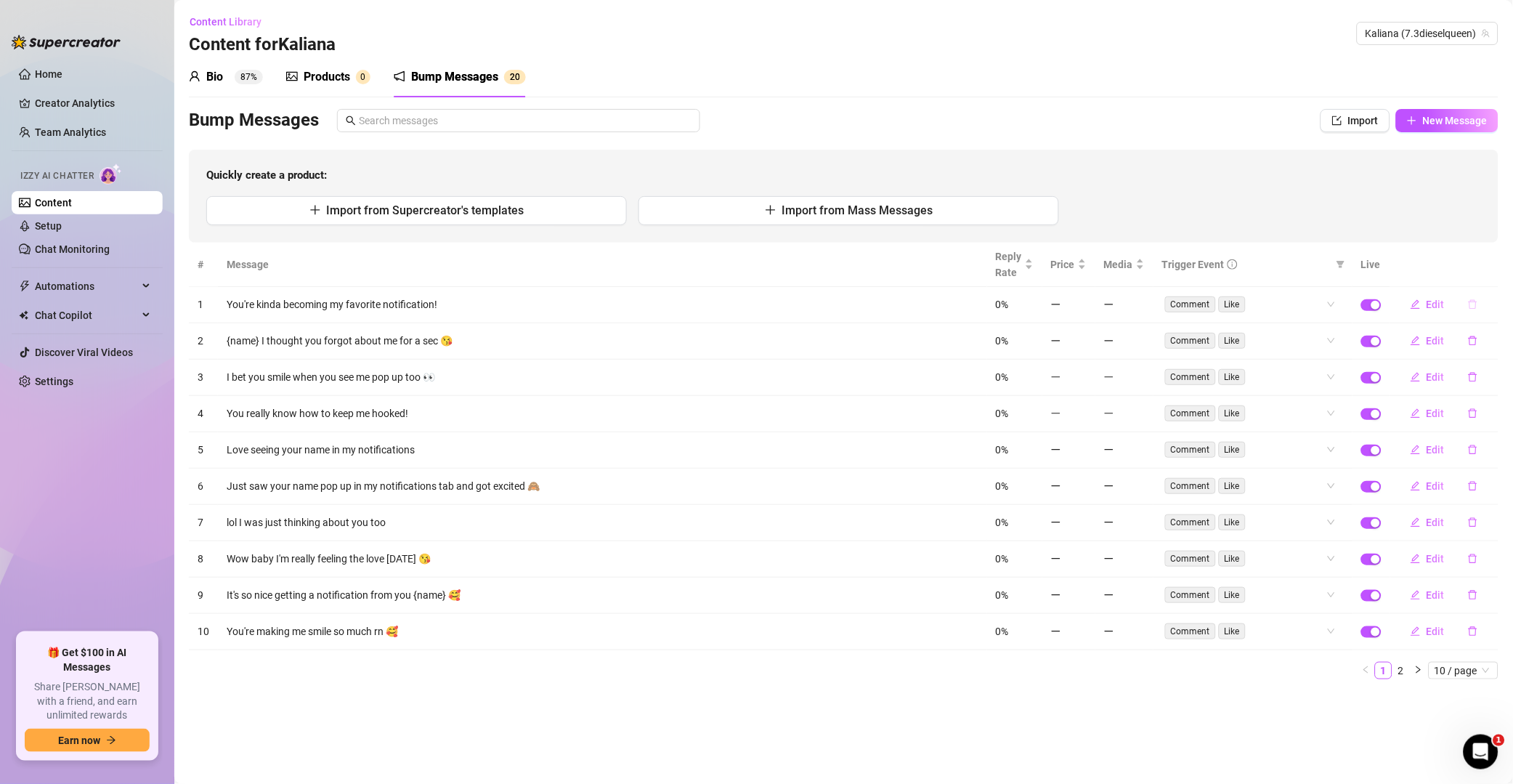
click at [1085, 307] on icon "delete" at bounding box center [1473, 304] width 10 height 10
click at [1085, 262] on span "Yes" at bounding box center [1489, 267] width 18 height 12
click at [1085, 305] on icon "delete" at bounding box center [1473, 304] width 10 height 10
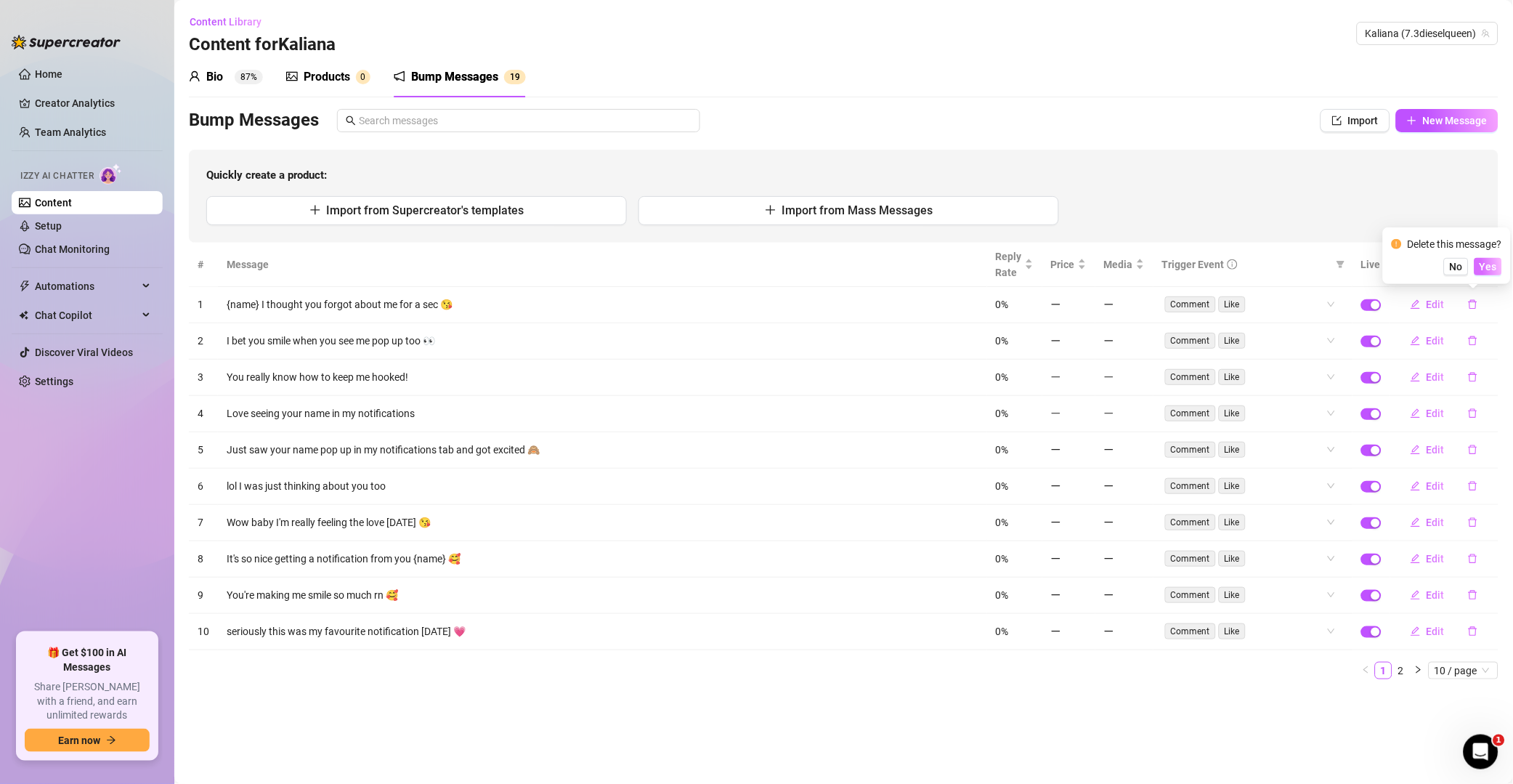
click at [1085, 267] on span "Yes" at bounding box center [1489, 267] width 18 height 12
click at [1085, 336] on icon "delete" at bounding box center [1473, 341] width 9 height 10
click at [1085, 262] on span "Yes" at bounding box center [1489, 267] width 18 height 12
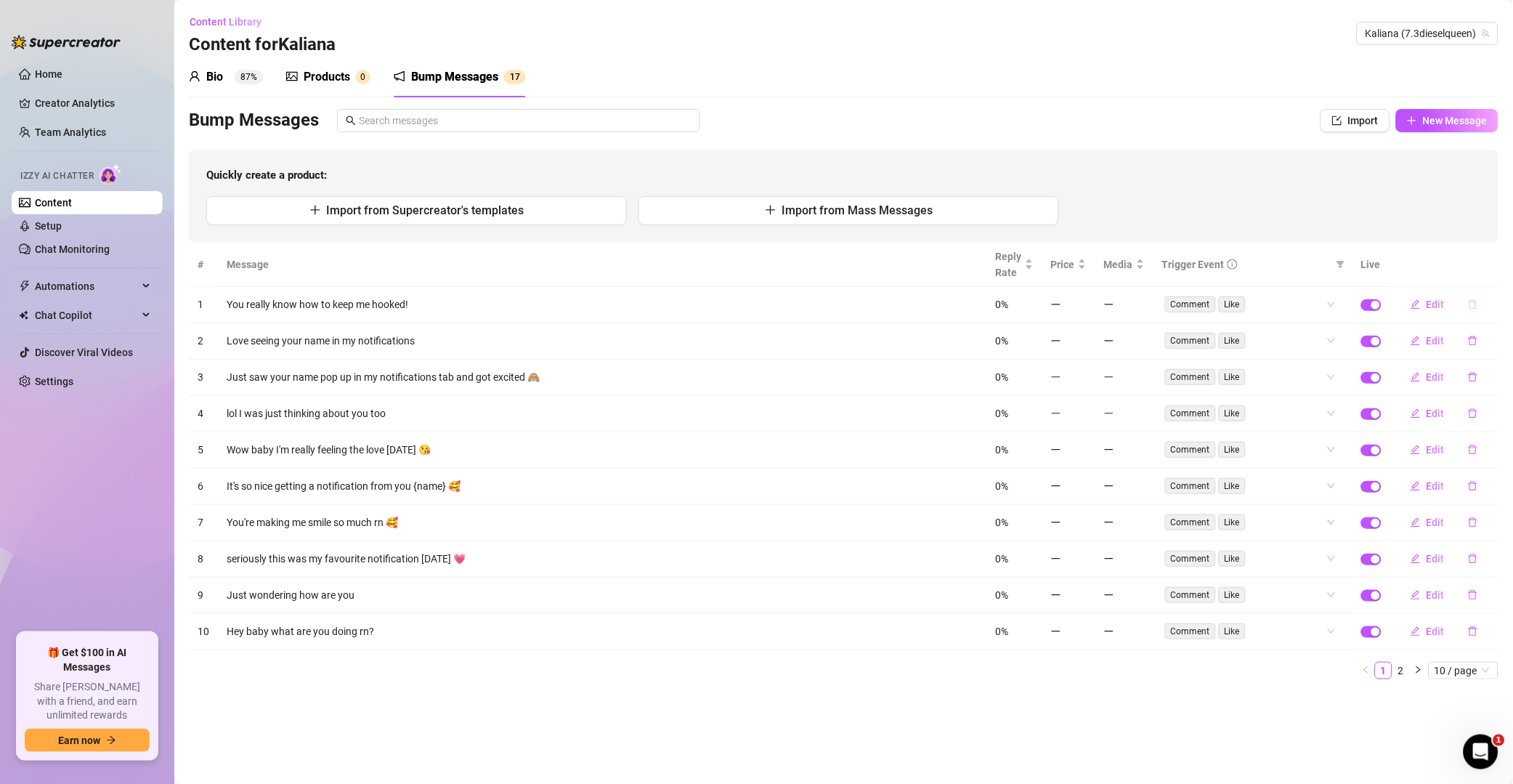
click at [1085, 311] on button "button" at bounding box center [1473, 304] width 34 height 23
click at [1085, 265] on span "Yes" at bounding box center [1489, 267] width 18 height 12
click at [1085, 311] on button "button" at bounding box center [1473, 304] width 34 height 23
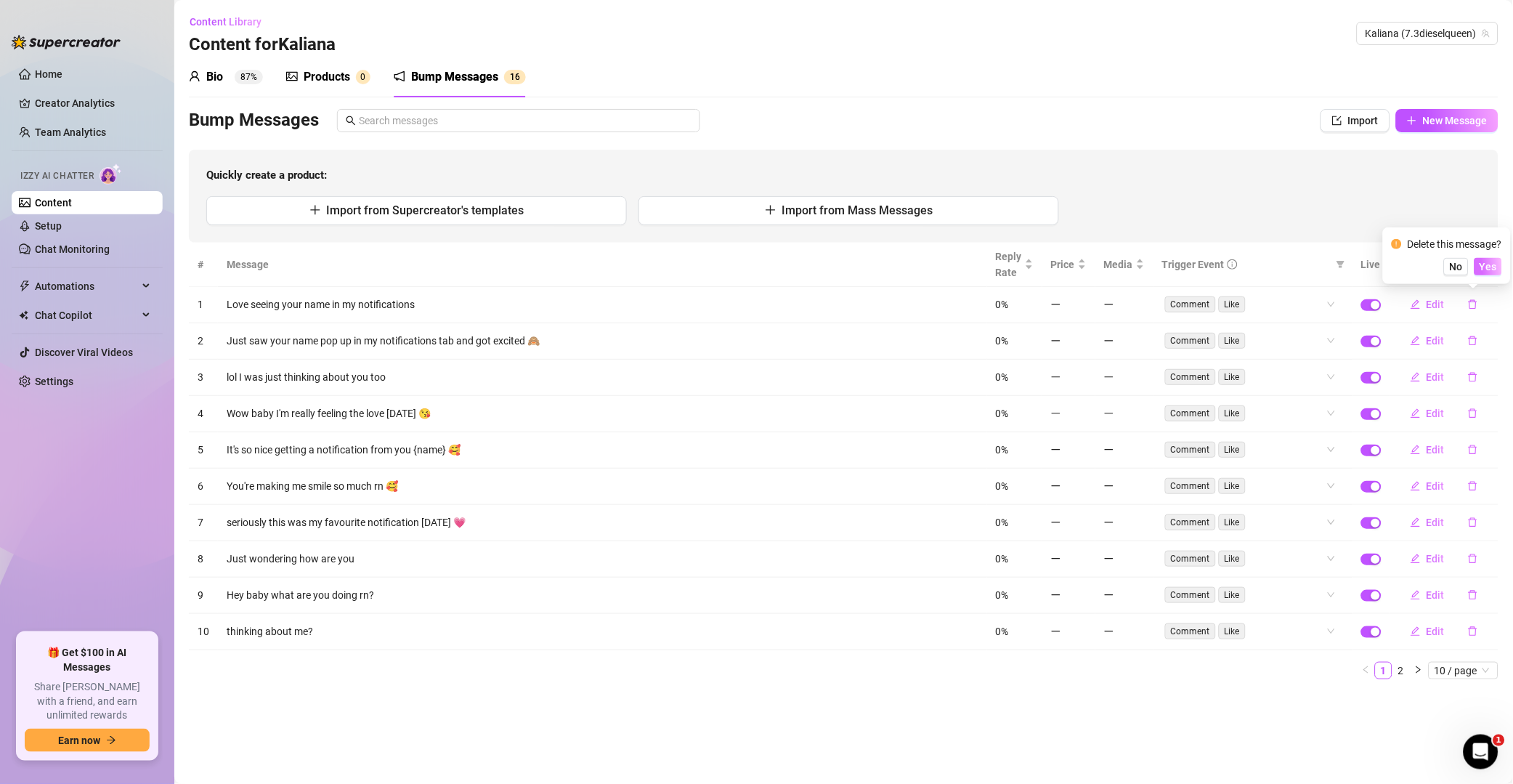
click at [1085, 269] on span "Yes" at bounding box center [1489, 267] width 18 height 12
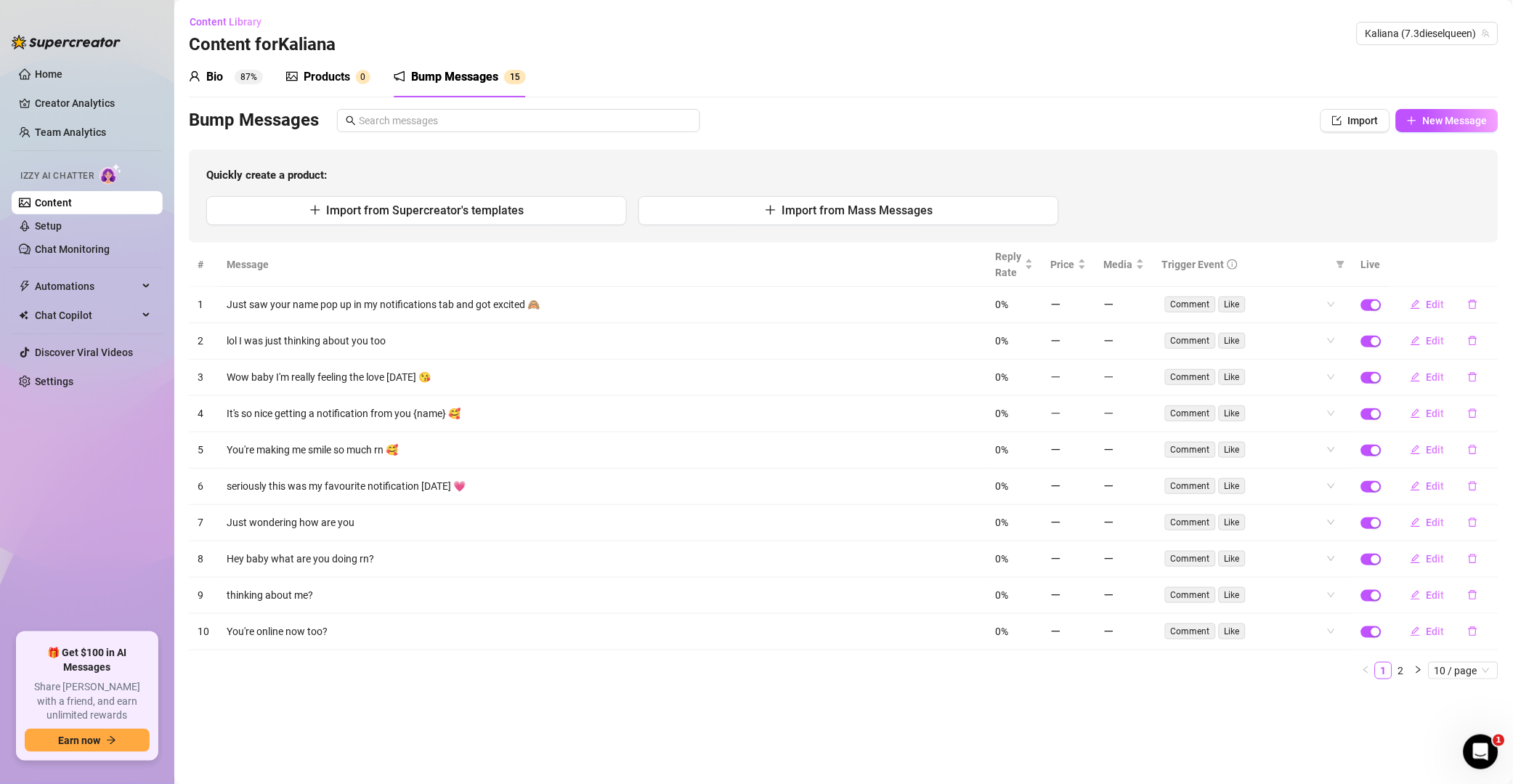
click at [1085, 315] on button "button" at bounding box center [1473, 304] width 34 height 23
click at [1085, 262] on button "Yes" at bounding box center [1488, 267] width 28 height 18
click at [1085, 302] on button "button" at bounding box center [1473, 304] width 34 height 23
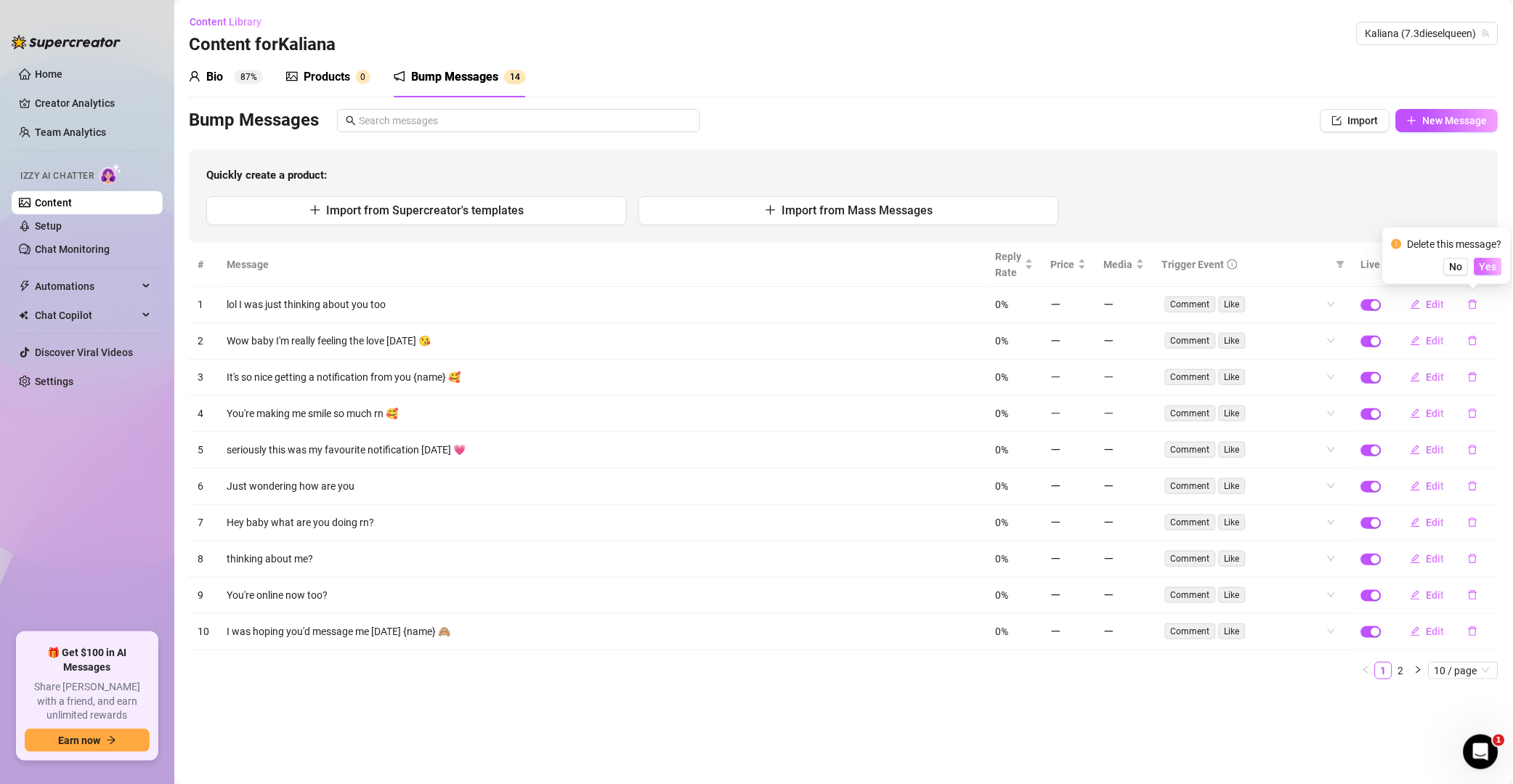
click at [1085, 258] on button "Yes" at bounding box center [1488, 267] width 28 height 18
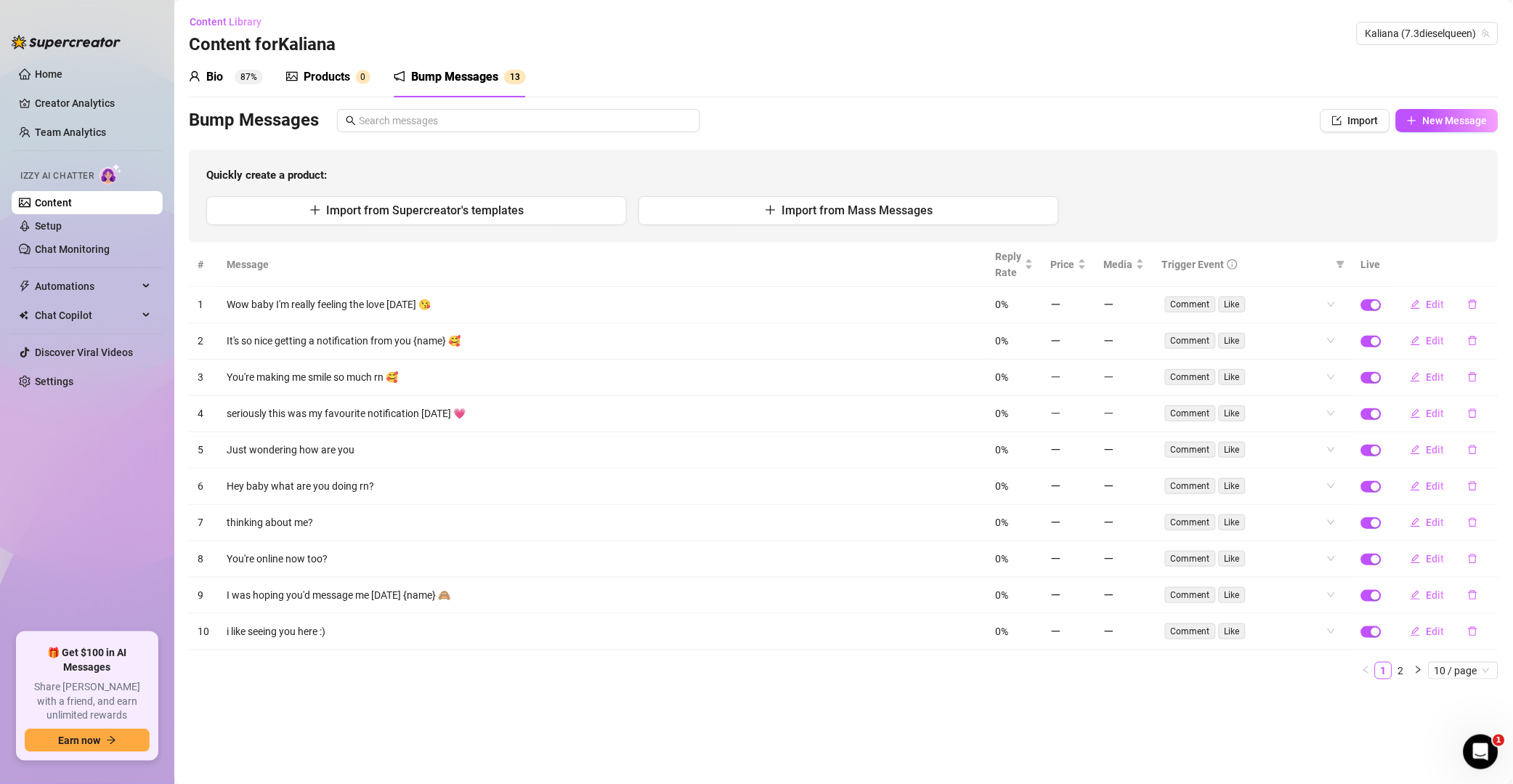
click at [1085, 307] on icon "delete" at bounding box center [1473, 305] width 9 height 10
drag, startPoint x: 1489, startPoint y: 267, endPoint x: 1485, endPoint y: 282, distance: 15.5
click at [1085, 266] on span "Yes" at bounding box center [1489, 267] width 18 height 12
click at [1085, 336] on icon "delete" at bounding box center [1473, 341] width 9 height 10
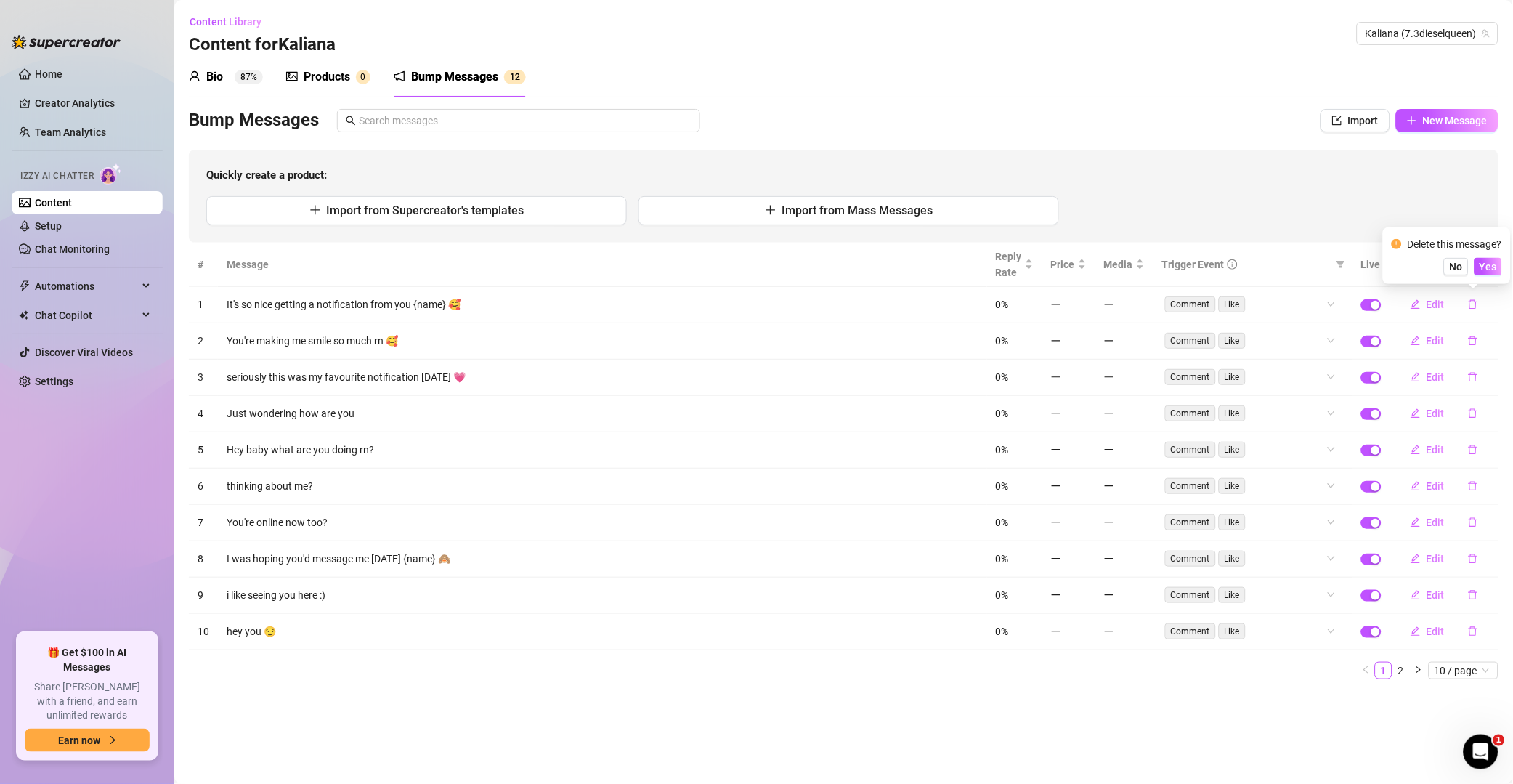
drag, startPoint x: 1492, startPoint y: 268, endPoint x: 1489, endPoint y: 283, distance: 15.3
click at [1085, 271] on span "Yes" at bounding box center [1489, 267] width 18 height 12
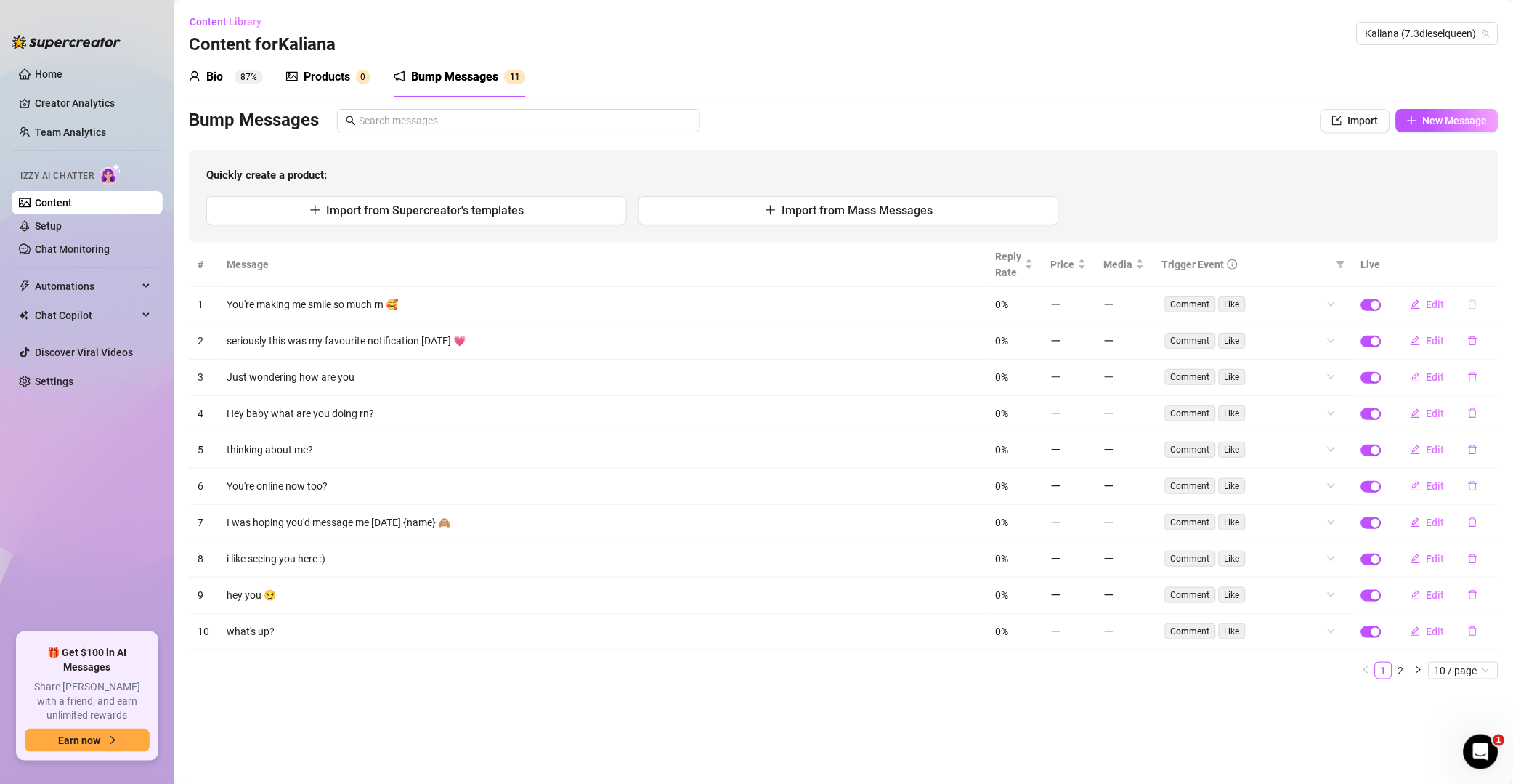
click at [1085, 302] on button "button" at bounding box center [1473, 304] width 34 height 23
click at [1085, 274] on button "Yes" at bounding box center [1488, 267] width 28 height 18
click at [1085, 303] on icon "delete" at bounding box center [1473, 304] width 10 height 10
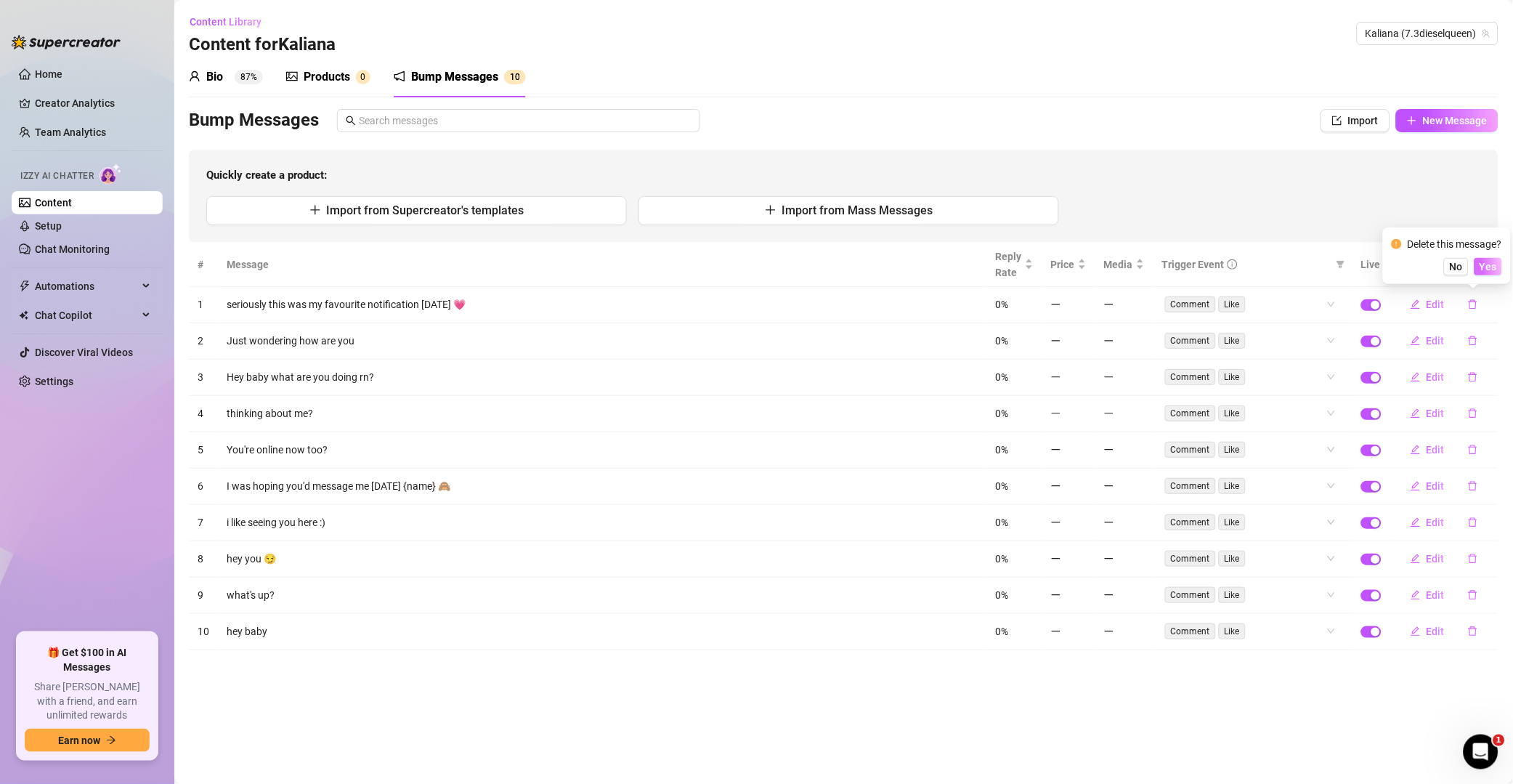
click at [1085, 262] on span "Yes" at bounding box center [1489, 267] width 18 height 12
click at [1085, 335] on icon "delete" at bounding box center [1473, 340] width 10 height 10
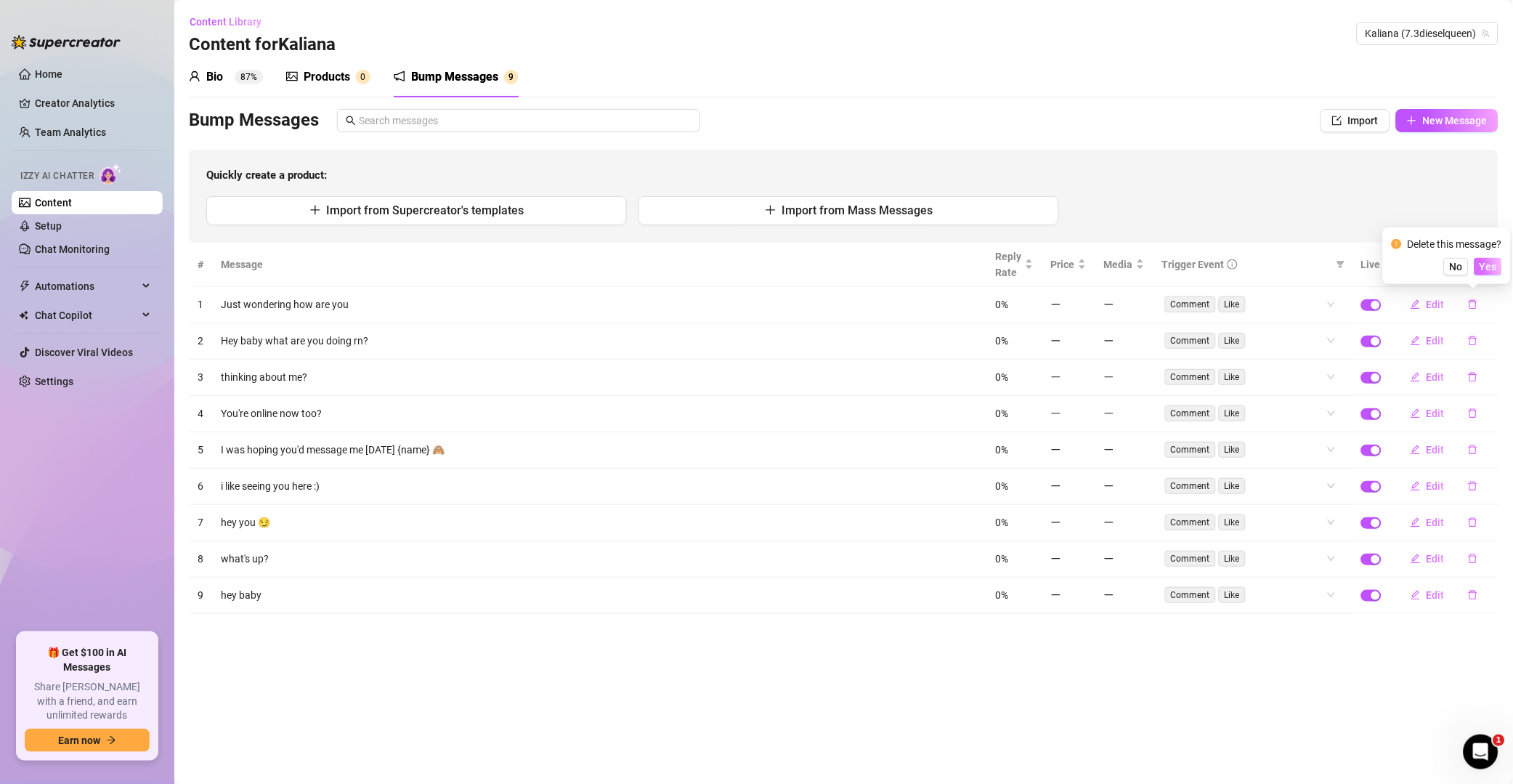
click at [1085, 271] on span "Yes" at bounding box center [1489, 267] width 18 height 12
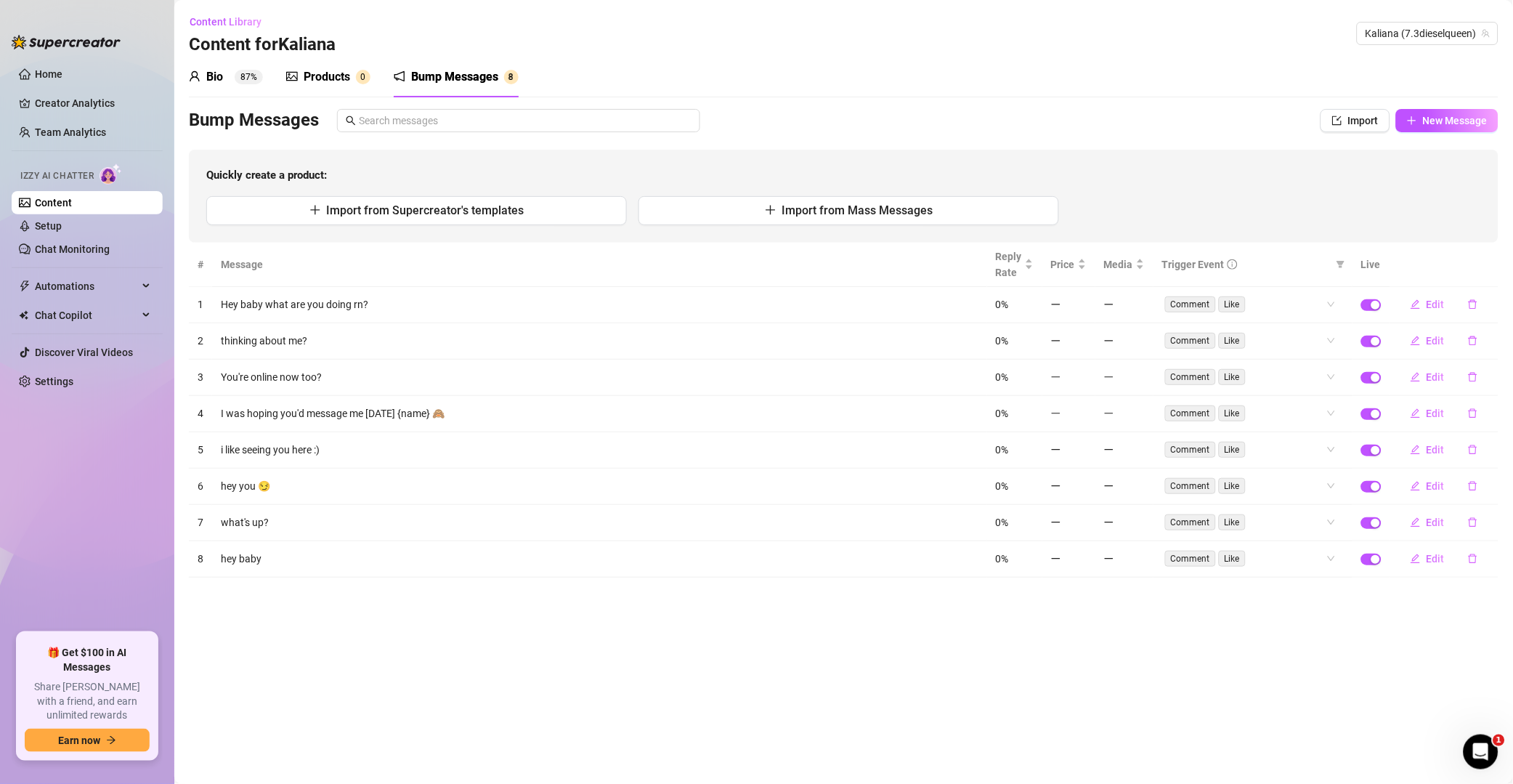
click at [1085, 306] on icon "delete" at bounding box center [1473, 304] width 10 height 10
click at [1085, 268] on span "Yes" at bounding box center [1489, 267] width 18 height 12
click at [1085, 310] on icon "delete" at bounding box center [1473, 304] width 10 height 10
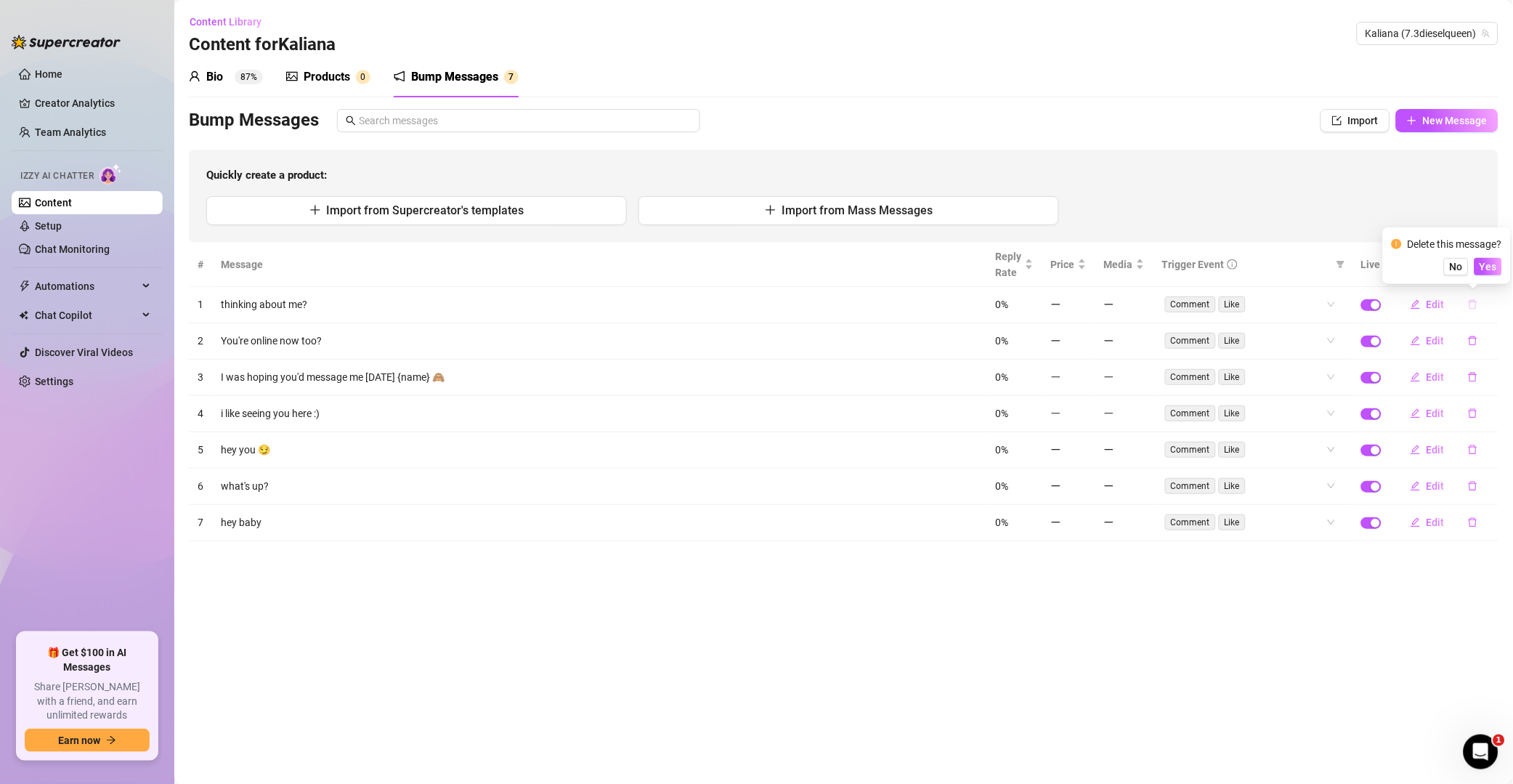
drag, startPoint x: 1489, startPoint y: 267, endPoint x: 1484, endPoint y: 293, distance: 26.5
click at [1085, 271] on span "Yes" at bounding box center [1489, 267] width 18 height 12
click at [1085, 335] on icon "delete" at bounding box center [1473, 340] width 10 height 10
drag, startPoint x: 1487, startPoint y: 273, endPoint x: 1484, endPoint y: 281, distance: 8.5
click at [1085, 274] on button "Yes" at bounding box center [1488, 267] width 28 height 18
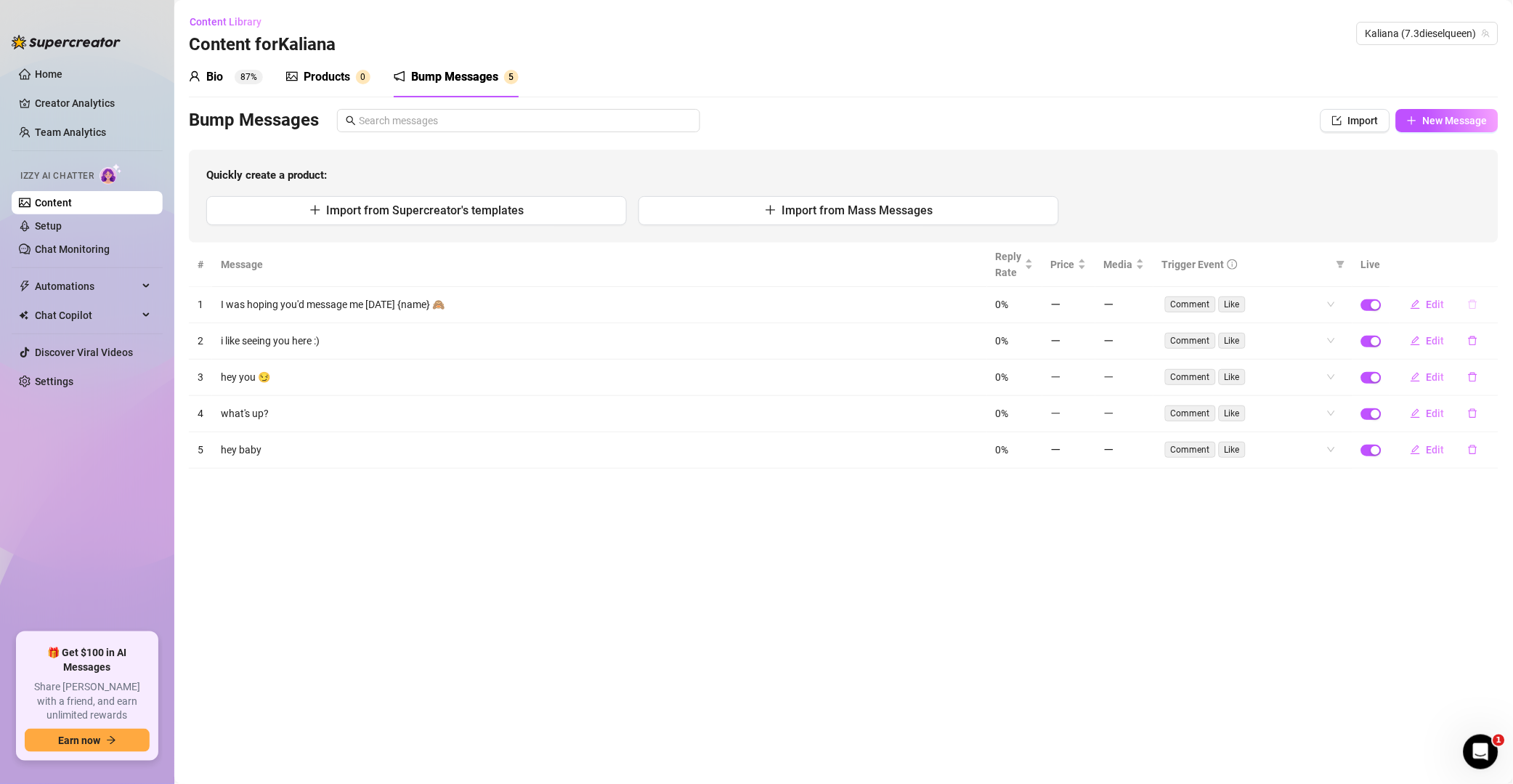
click at [1085, 312] on button "button" at bounding box center [1473, 304] width 34 height 23
click at [1085, 271] on span "Yes" at bounding box center [1489, 267] width 18 height 12
click at [1085, 317] on td "Edit" at bounding box center [1445, 304] width 109 height 36
click at [1085, 298] on button "button" at bounding box center [1473, 304] width 34 height 23
drag, startPoint x: 1503, startPoint y: 268, endPoint x: 1500, endPoint y: 279, distance: 11.4
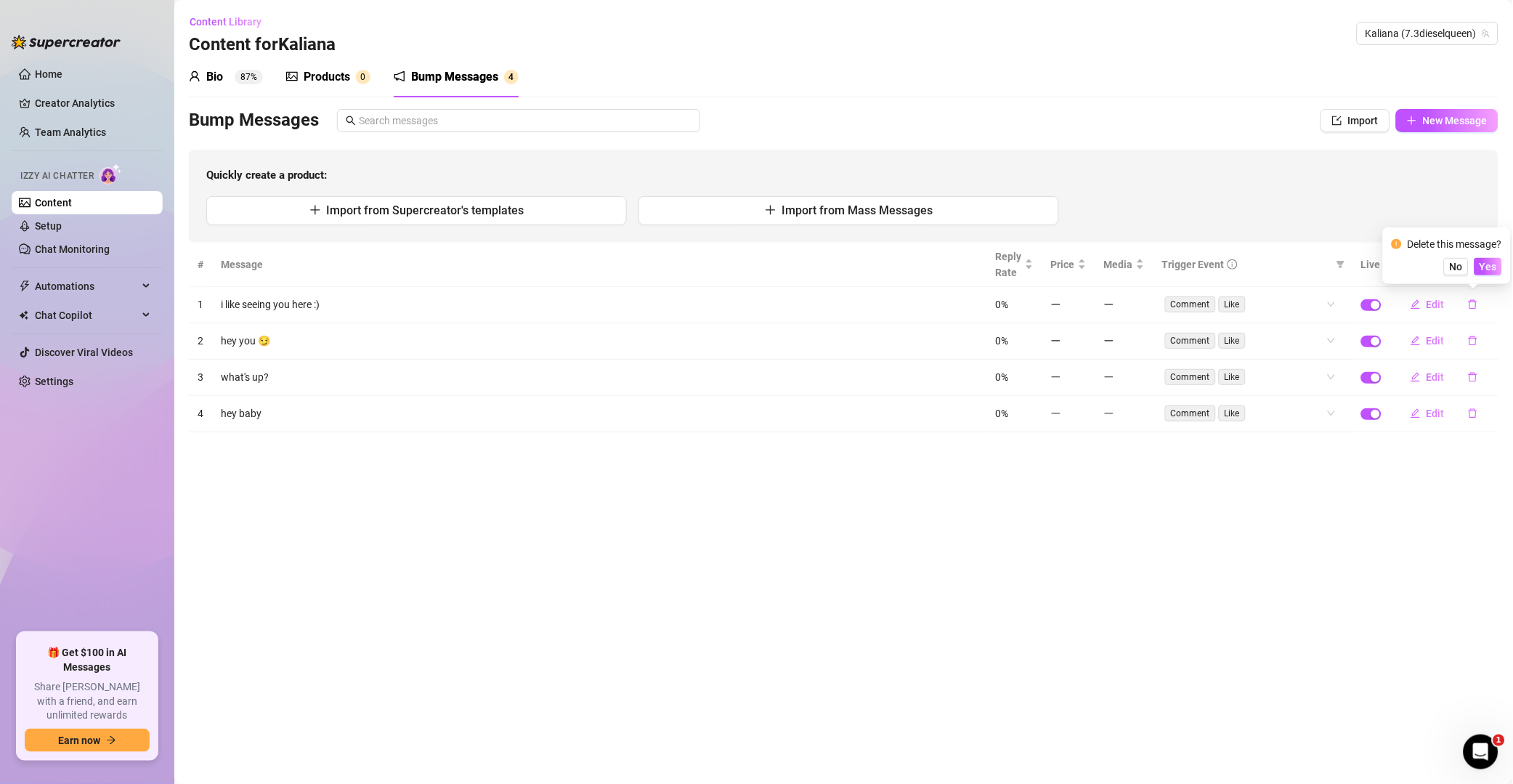
click at [1085, 268] on button "Yes" at bounding box center [1488, 267] width 28 height 18
click at [1085, 307] on button "button" at bounding box center [1473, 304] width 34 height 23
click at [1085, 306] on icon "delete" at bounding box center [1473, 304] width 10 height 10
click at [1085, 263] on span "Yes" at bounding box center [1489, 267] width 18 height 12
click at [1085, 307] on icon "delete" at bounding box center [1473, 304] width 10 height 10
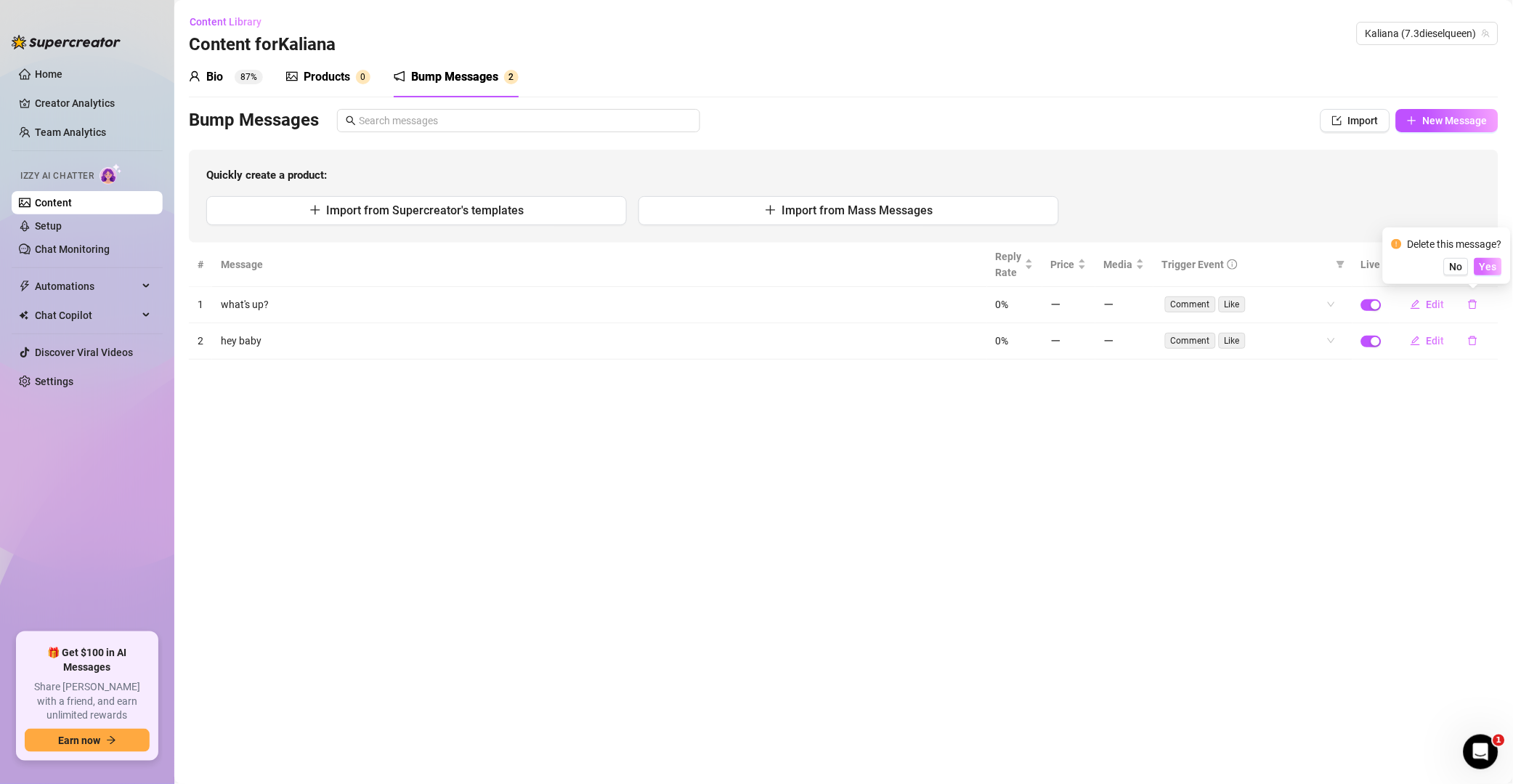
click at [1085, 269] on span "Yes" at bounding box center [1489, 267] width 18 height 12
click at [1085, 309] on button "button" at bounding box center [1473, 304] width 34 height 23
click at [1085, 269] on span "Yes" at bounding box center [1489, 267] width 18 height 12
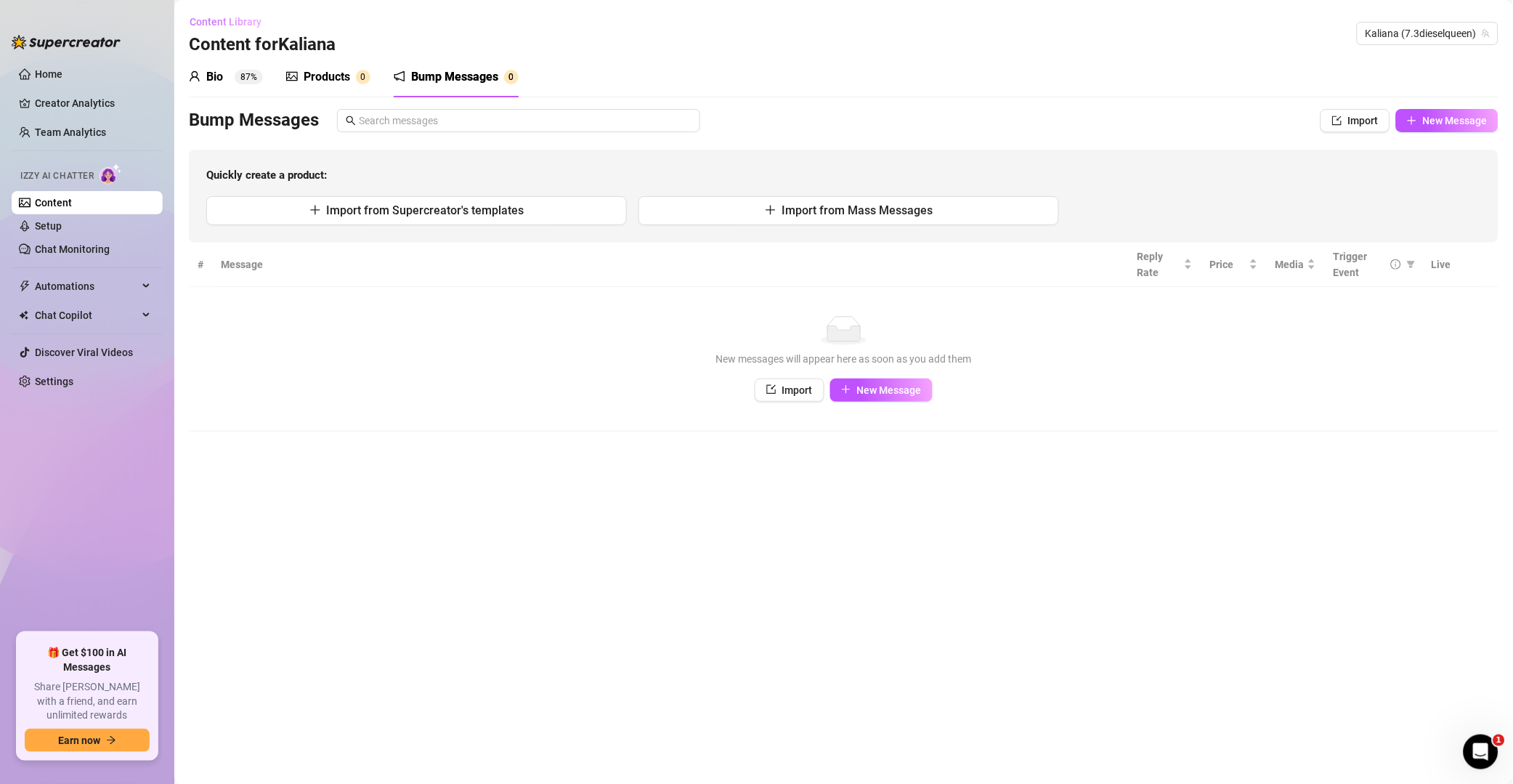
click at [236, 23] on span "Content Library" at bounding box center [226, 22] width 72 height 12
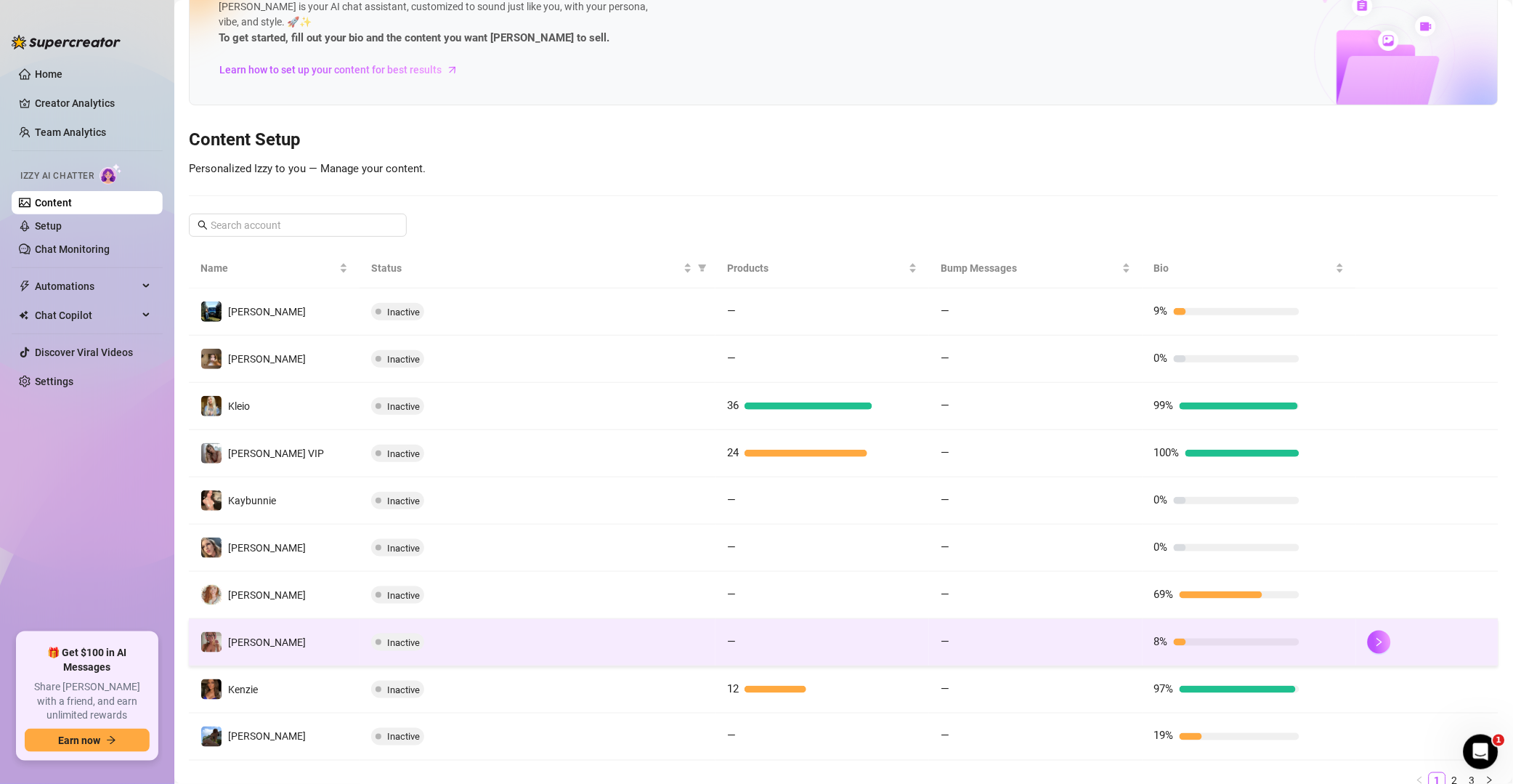
scroll to position [117, 0]
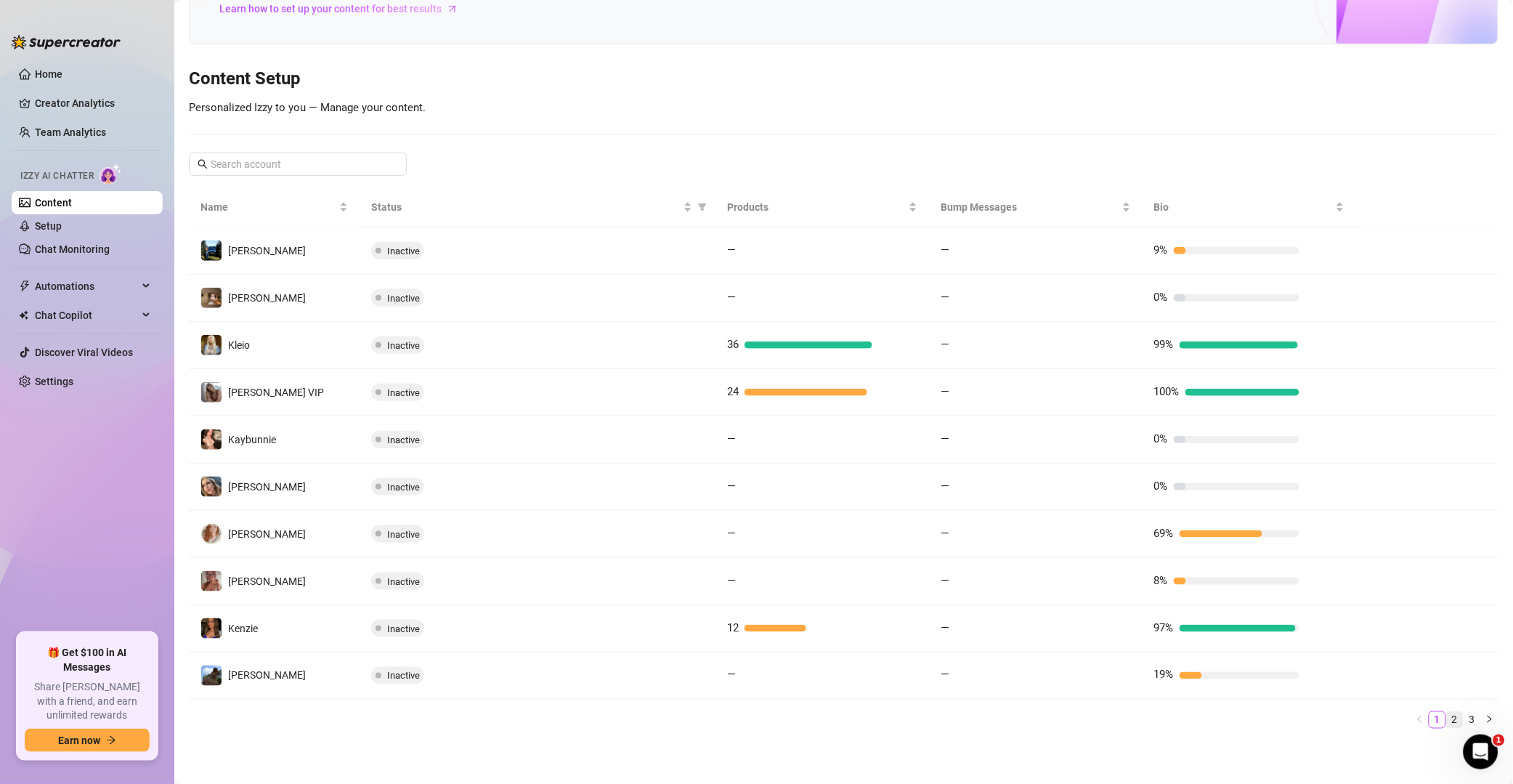
click at [1085, 722] on link "2" at bounding box center [1456, 720] width 16 height 16
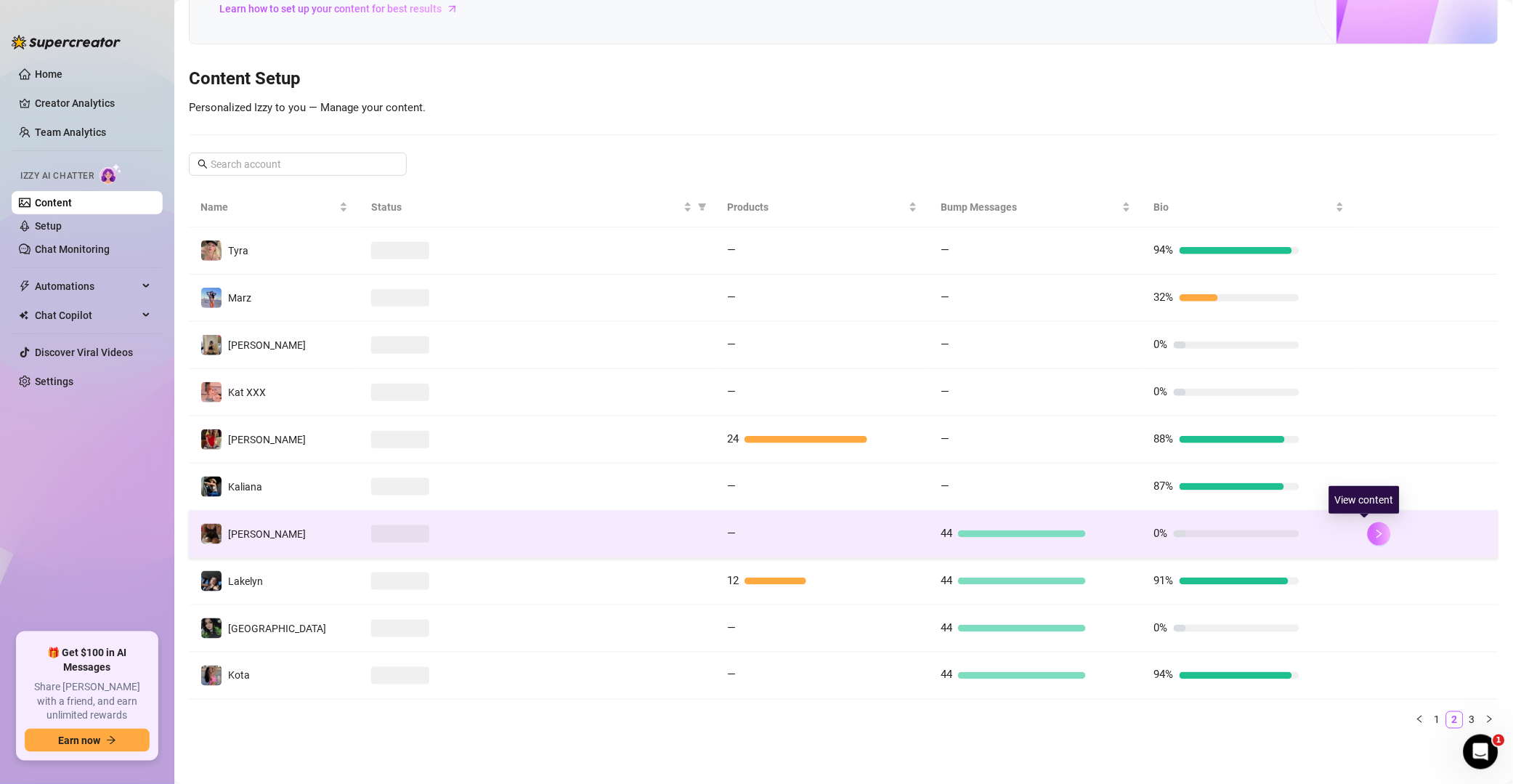
click at [1085, 533] on button "button" at bounding box center [1379, 533] width 23 height 23
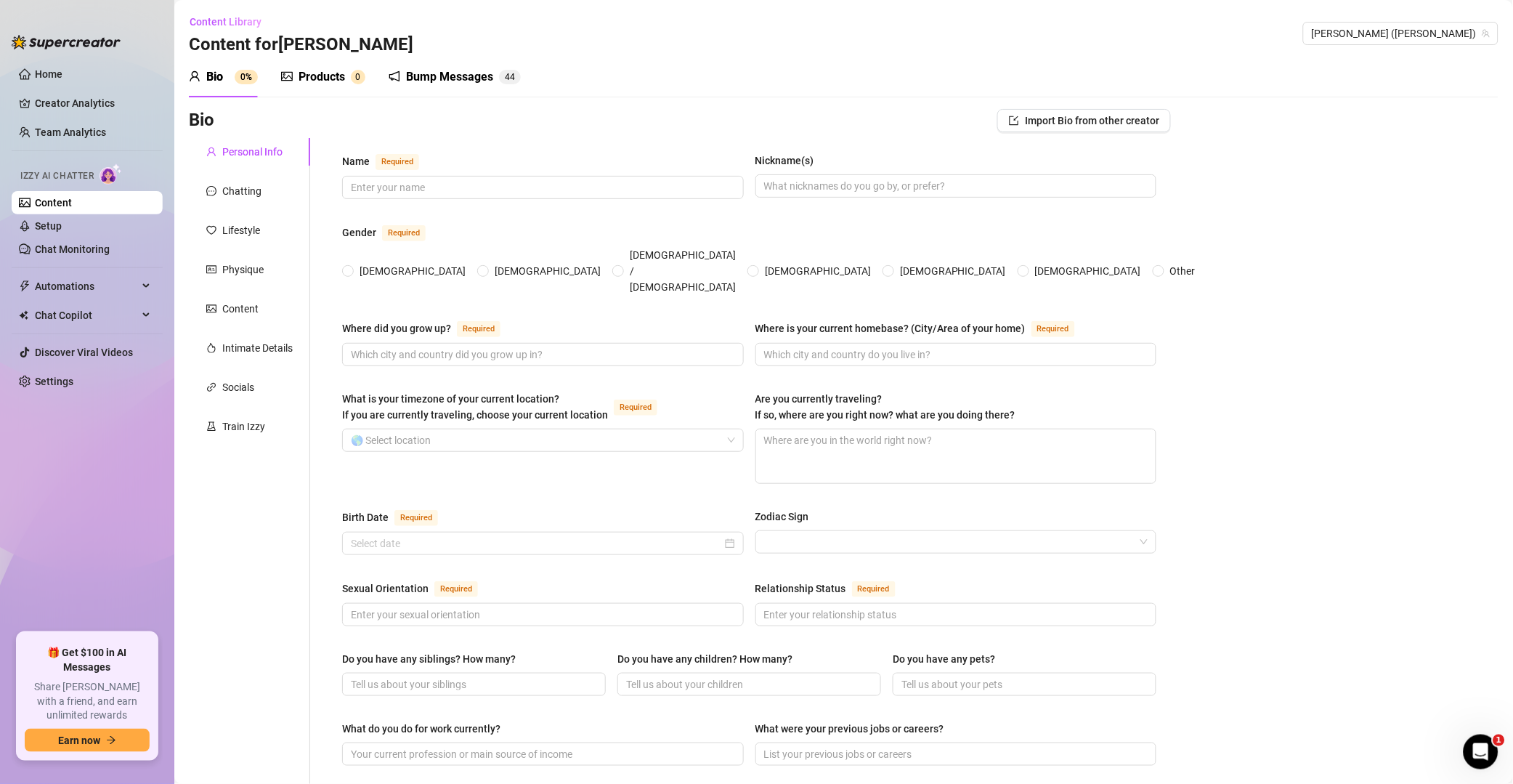
click at [461, 73] on div "Bump Messages" at bounding box center [450, 77] width 87 height 18
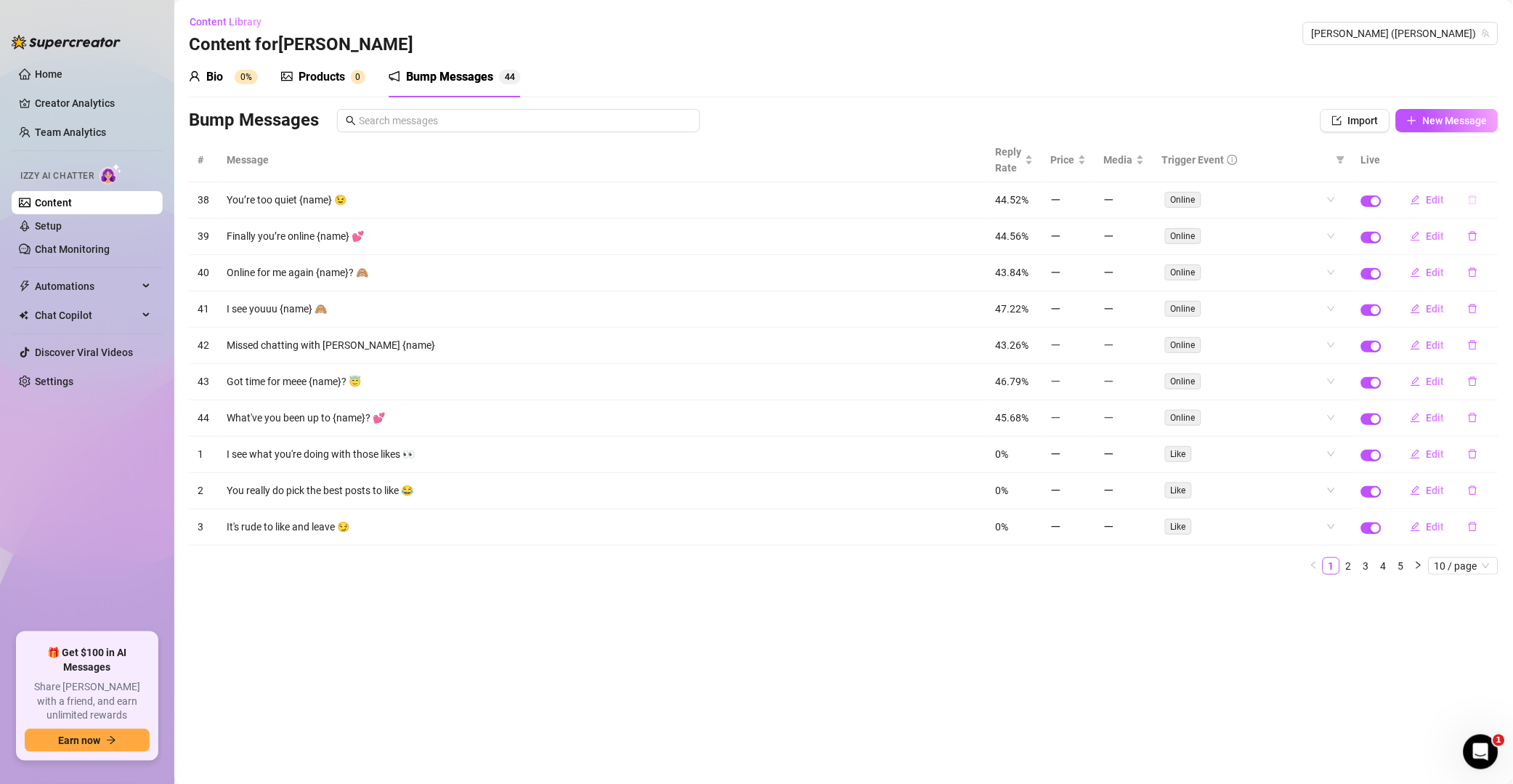
click at [1085, 205] on icon "delete" at bounding box center [1473, 200] width 9 height 10
click at [1085, 164] on button "Yes" at bounding box center [1488, 163] width 28 height 18
click at [1085, 199] on icon "delete" at bounding box center [1473, 200] width 10 height 10
click at [1085, 200] on icon "delete" at bounding box center [1473, 200] width 10 height 10
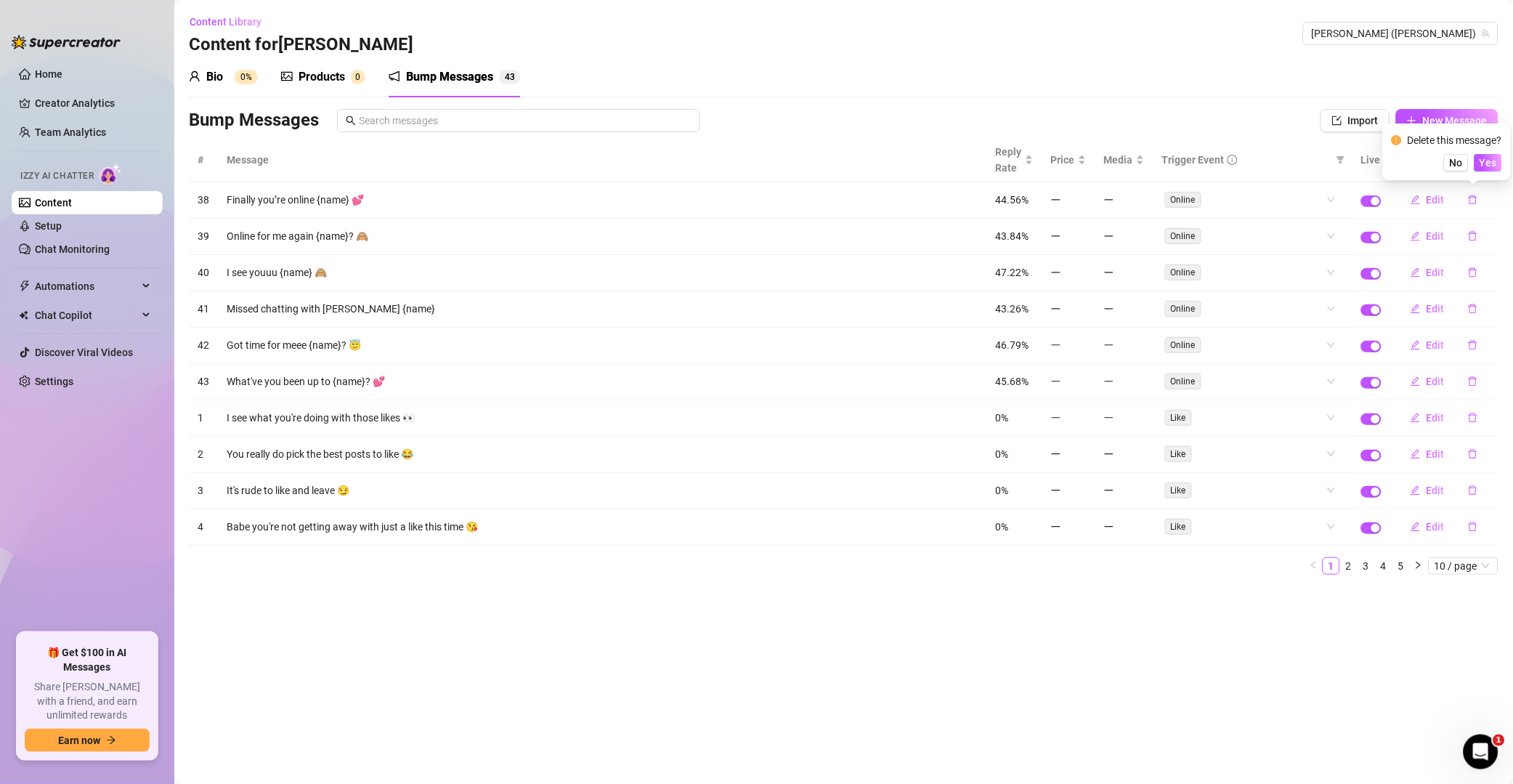
drag, startPoint x: 1487, startPoint y: 157, endPoint x: 1479, endPoint y: 175, distance: 19.7
click at [1085, 158] on span "Yes" at bounding box center [1489, 163] width 18 height 12
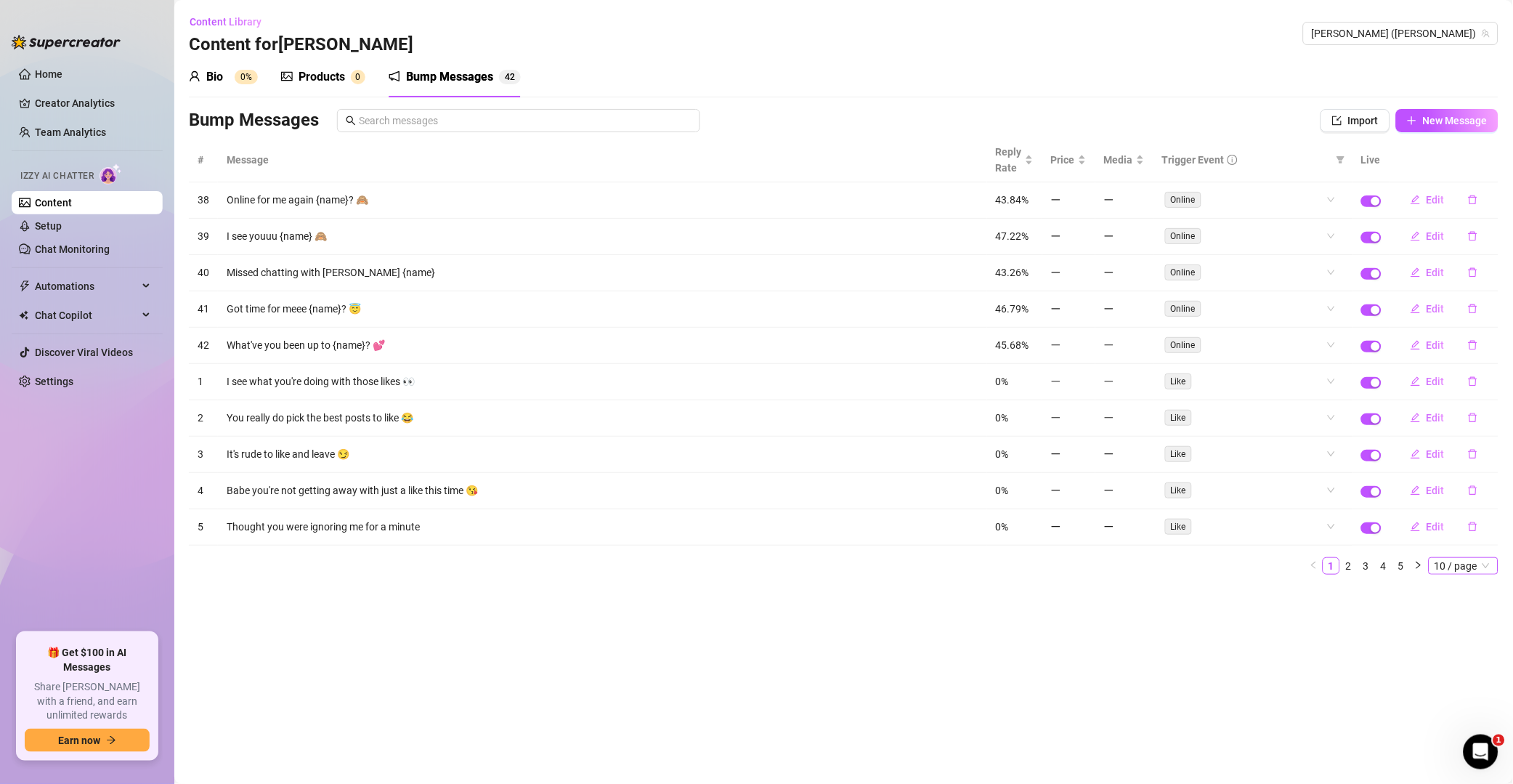
click at [1085, 565] on span "10 / page" at bounding box center [1463, 566] width 58 height 16
click at [1085, 638] on div "50 / page" at bounding box center [1464, 639] width 49 height 16
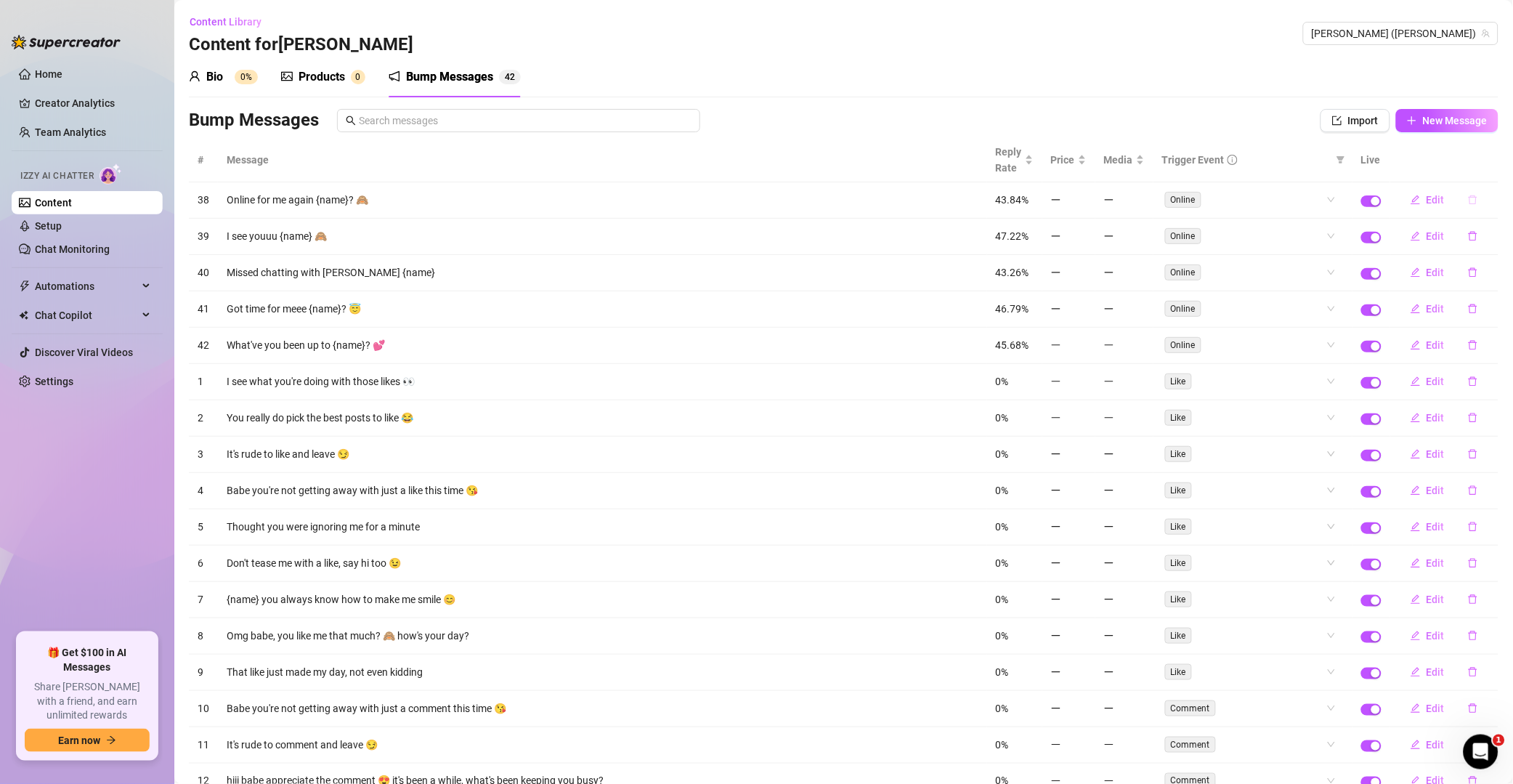
click at [1085, 201] on icon "delete" at bounding box center [1473, 200] width 10 height 10
click at [1085, 163] on button "Yes" at bounding box center [1488, 163] width 28 height 18
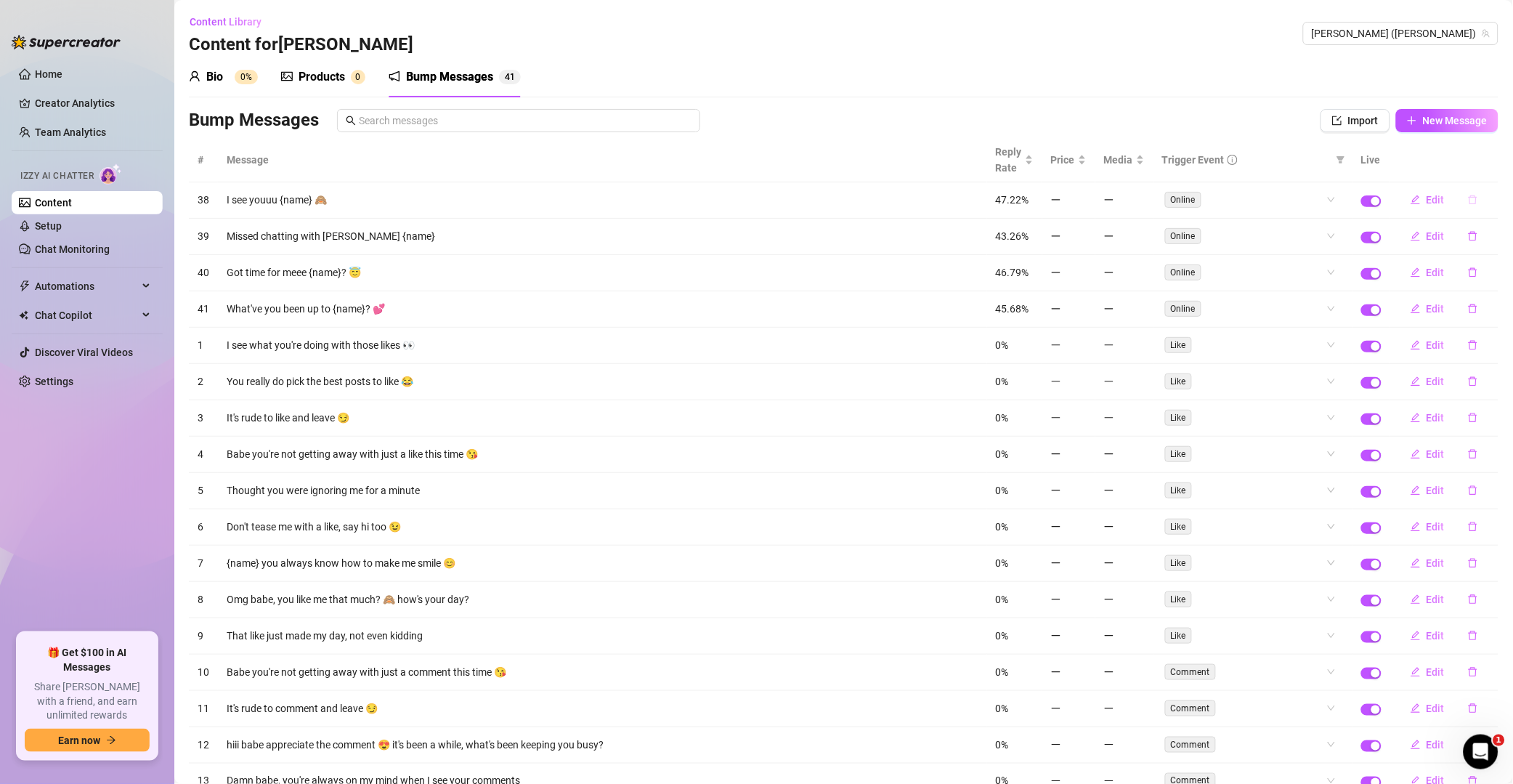
click at [1085, 212] on button "button" at bounding box center [1473, 200] width 34 height 23
drag, startPoint x: 1484, startPoint y: 164, endPoint x: 1479, endPoint y: 172, distance: 9.4
click at [1085, 162] on span "Yes" at bounding box center [1489, 163] width 18 height 12
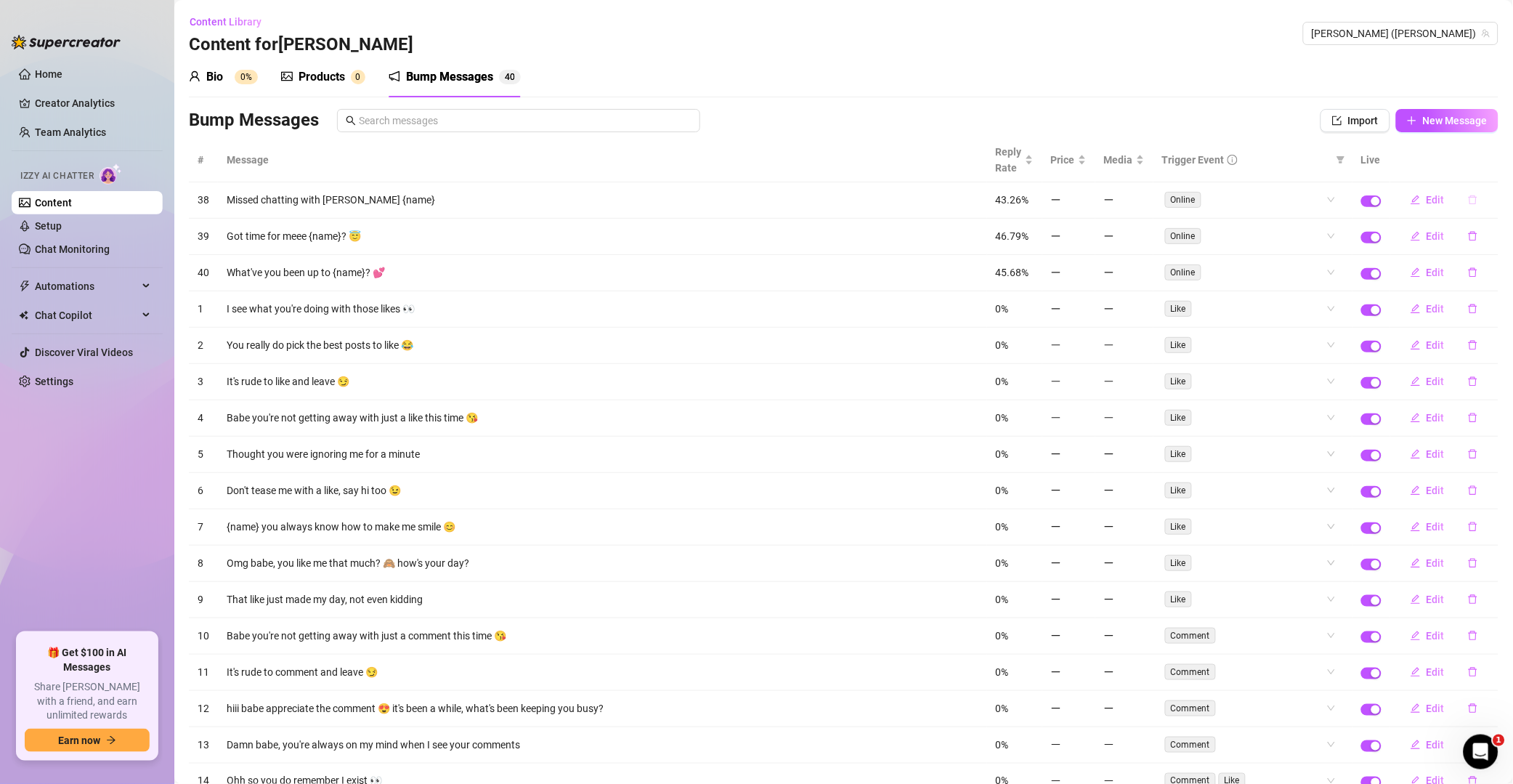
click at [1085, 206] on button "button" at bounding box center [1473, 200] width 34 height 23
click at [1085, 160] on span "Yes" at bounding box center [1489, 163] width 18 height 12
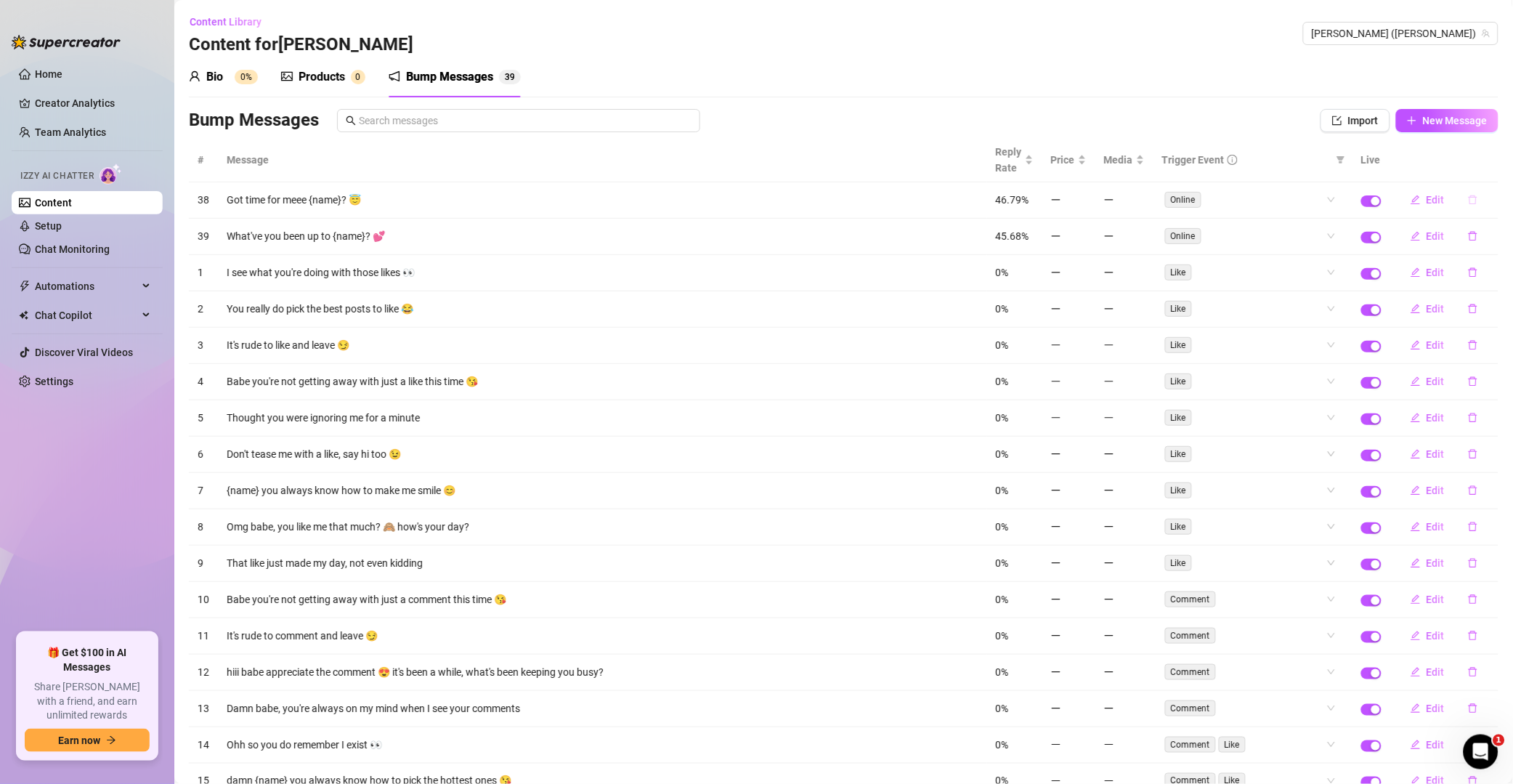
click at [1085, 203] on icon "delete" at bounding box center [1473, 200] width 10 height 10
click at [1085, 162] on span "Yes" at bounding box center [1489, 163] width 18 height 12
click at [1085, 231] on icon "delete" at bounding box center [1473, 236] width 10 height 10
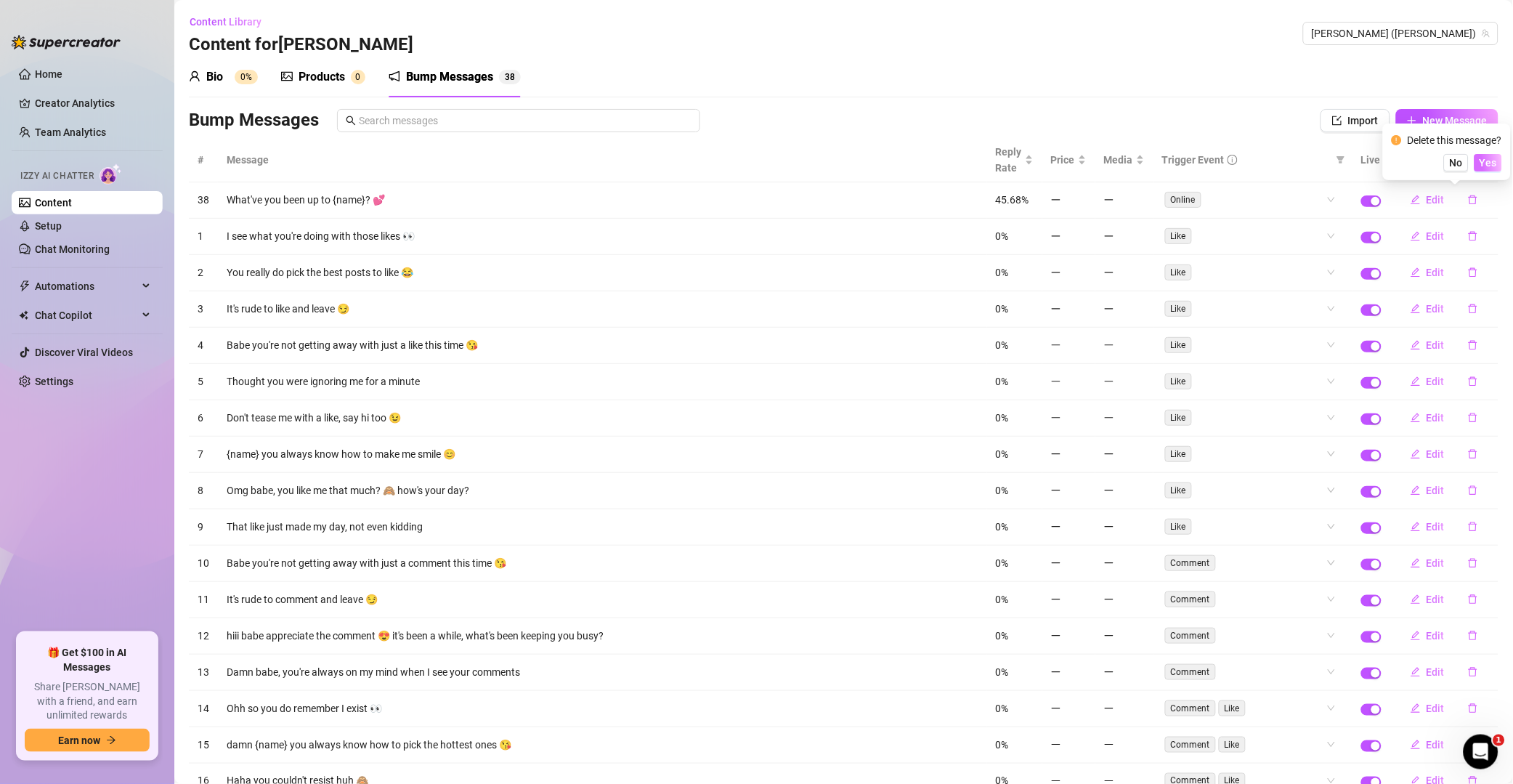
click at [1085, 163] on span "Yes" at bounding box center [1489, 163] width 18 height 12
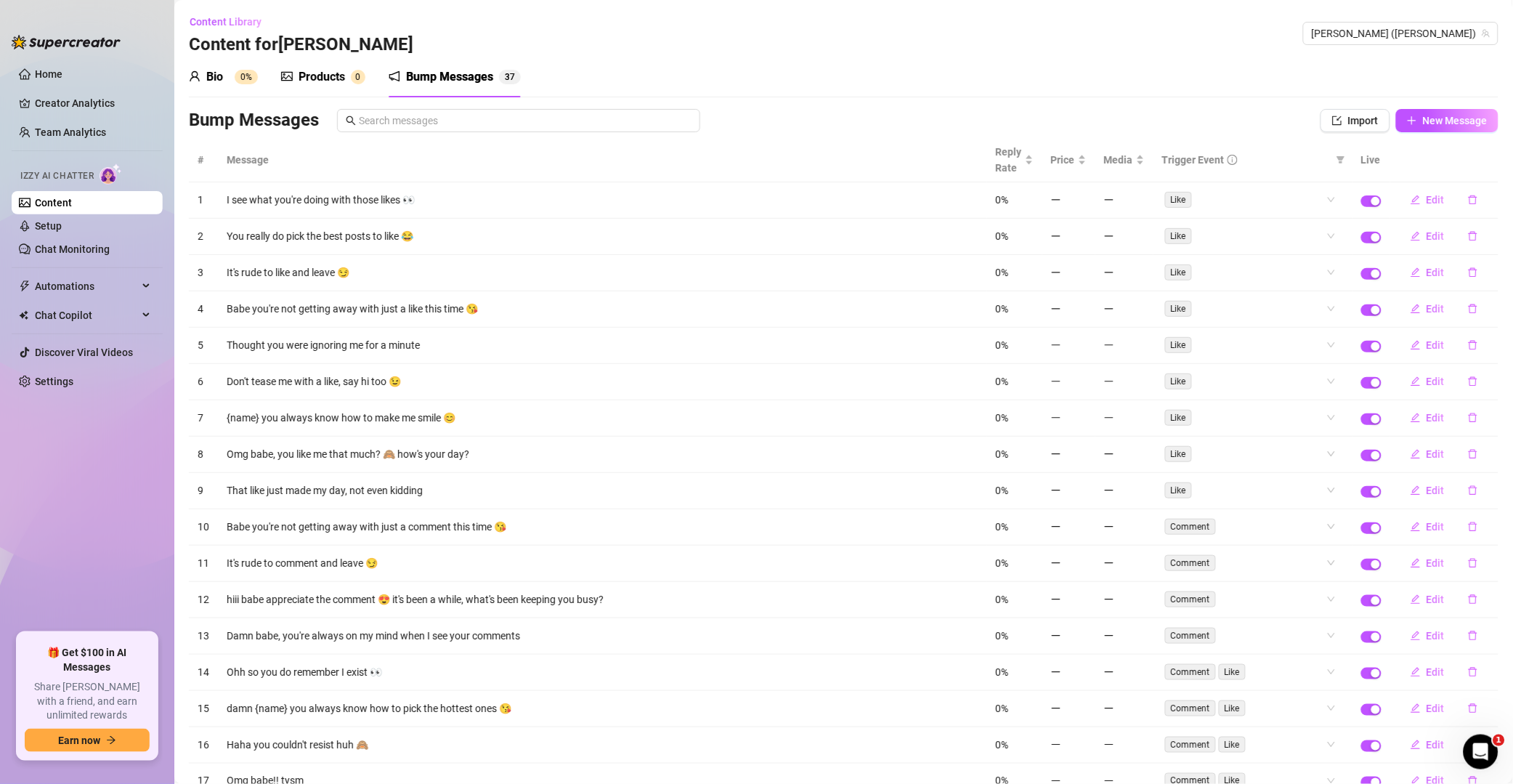
click at [1085, 202] on icon "delete" at bounding box center [1473, 200] width 10 height 10
click at [1085, 168] on span "Yes" at bounding box center [1489, 163] width 18 height 12
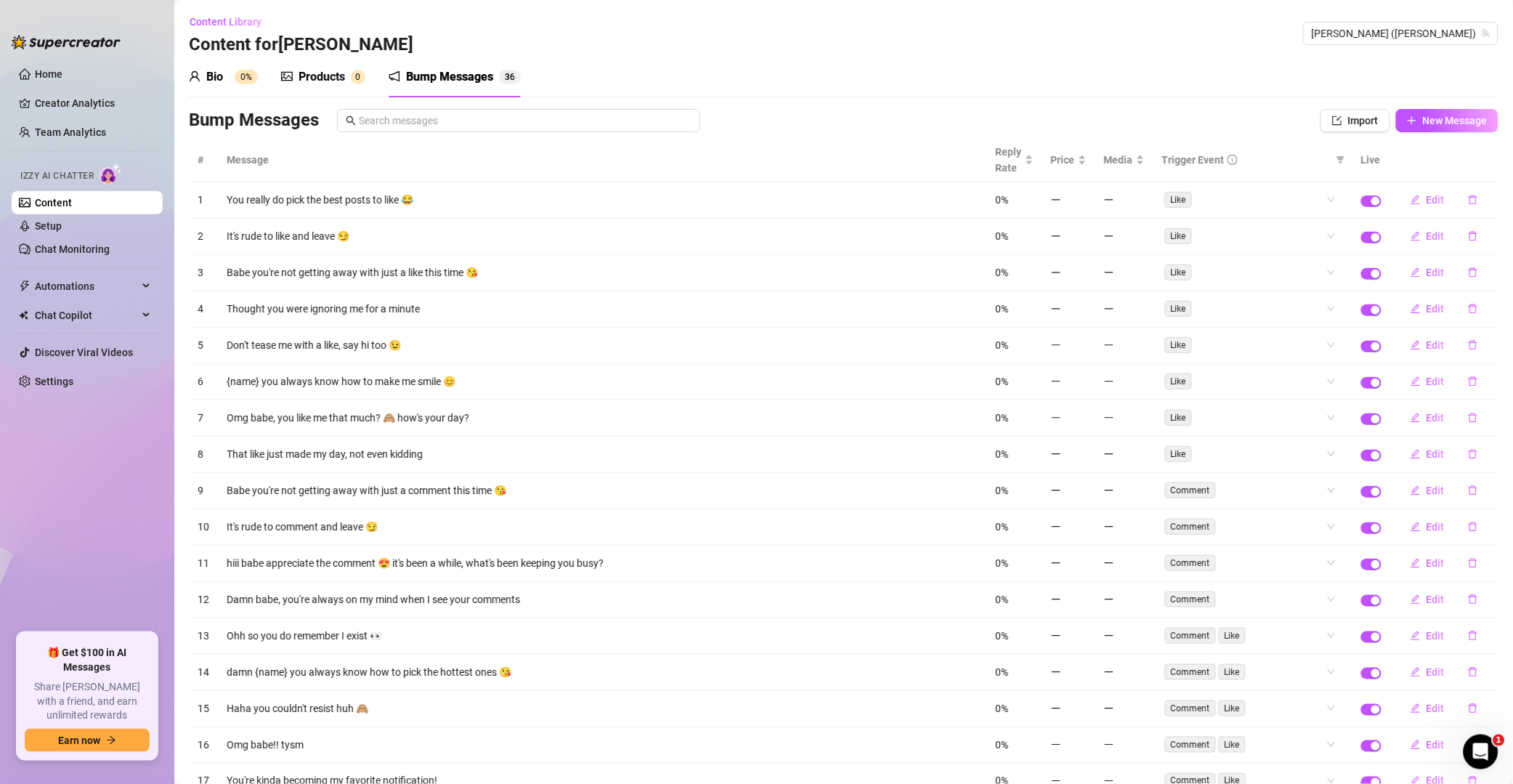
click at [1085, 201] on icon "delete" at bounding box center [1473, 200] width 10 height 10
click at [1085, 165] on span "Yes" at bounding box center [1489, 163] width 18 height 12
click at [1085, 200] on icon "delete" at bounding box center [1473, 200] width 10 height 10
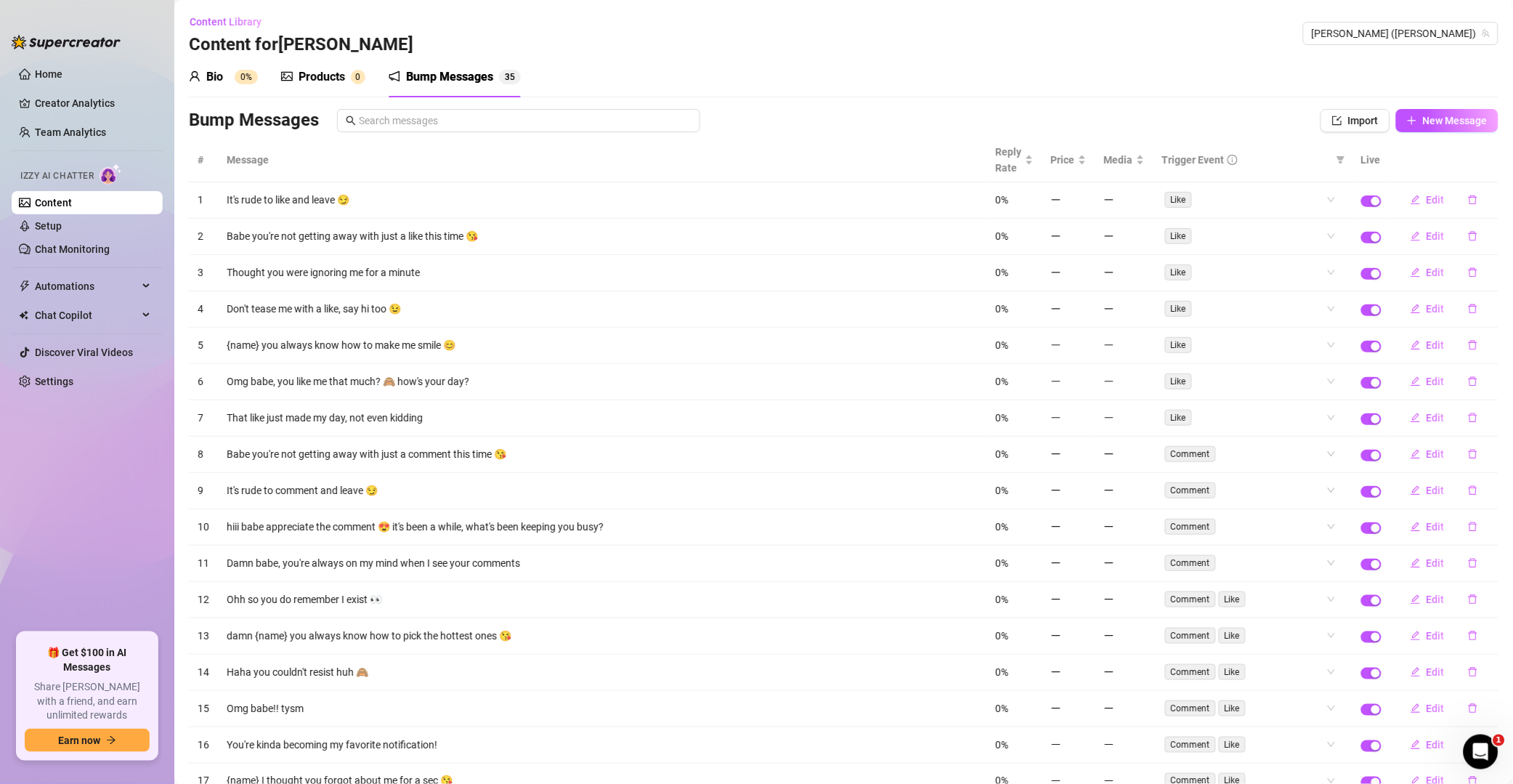
click at [1085, 167] on main "Content Library Content for [PERSON_NAME] [PERSON_NAME] (lilyrhyia) Bio 0% Prod…" at bounding box center [843, 748] width 1339 height 1497
click at [1085, 199] on button "button" at bounding box center [1473, 200] width 34 height 23
click at [1085, 163] on span "Yes" at bounding box center [1489, 163] width 18 height 12
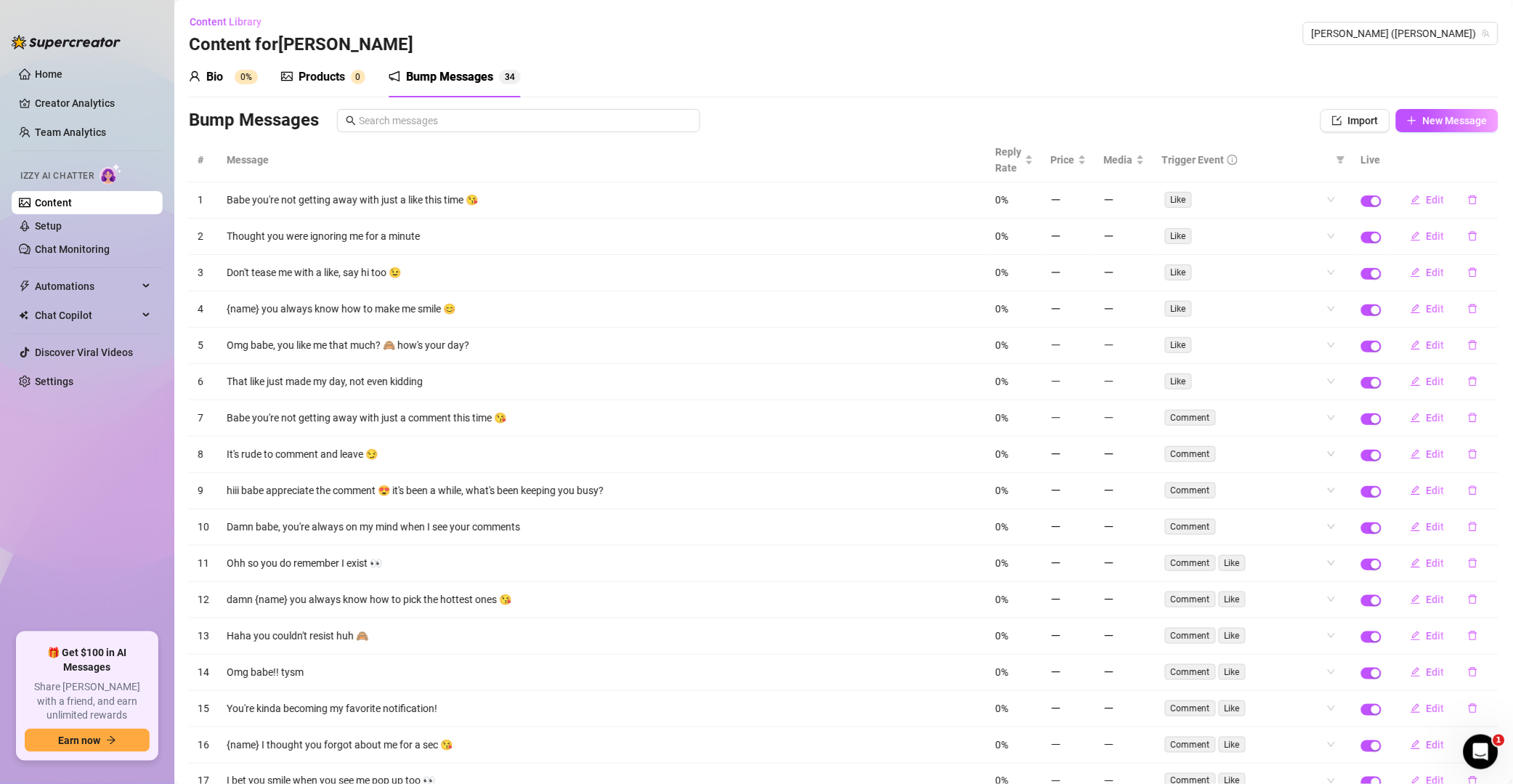
click at [1085, 201] on button "button" at bounding box center [1473, 200] width 34 height 23
click at [1085, 169] on div "No Yes" at bounding box center [1448, 163] width 110 height 18
drag, startPoint x: 1483, startPoint y: 168, endPoint x: 1456, endPoint y: 199, distance: 41.1
click at [1085, 168] on span "Yes" at bounding box center [1489, 163] width 18 height 12
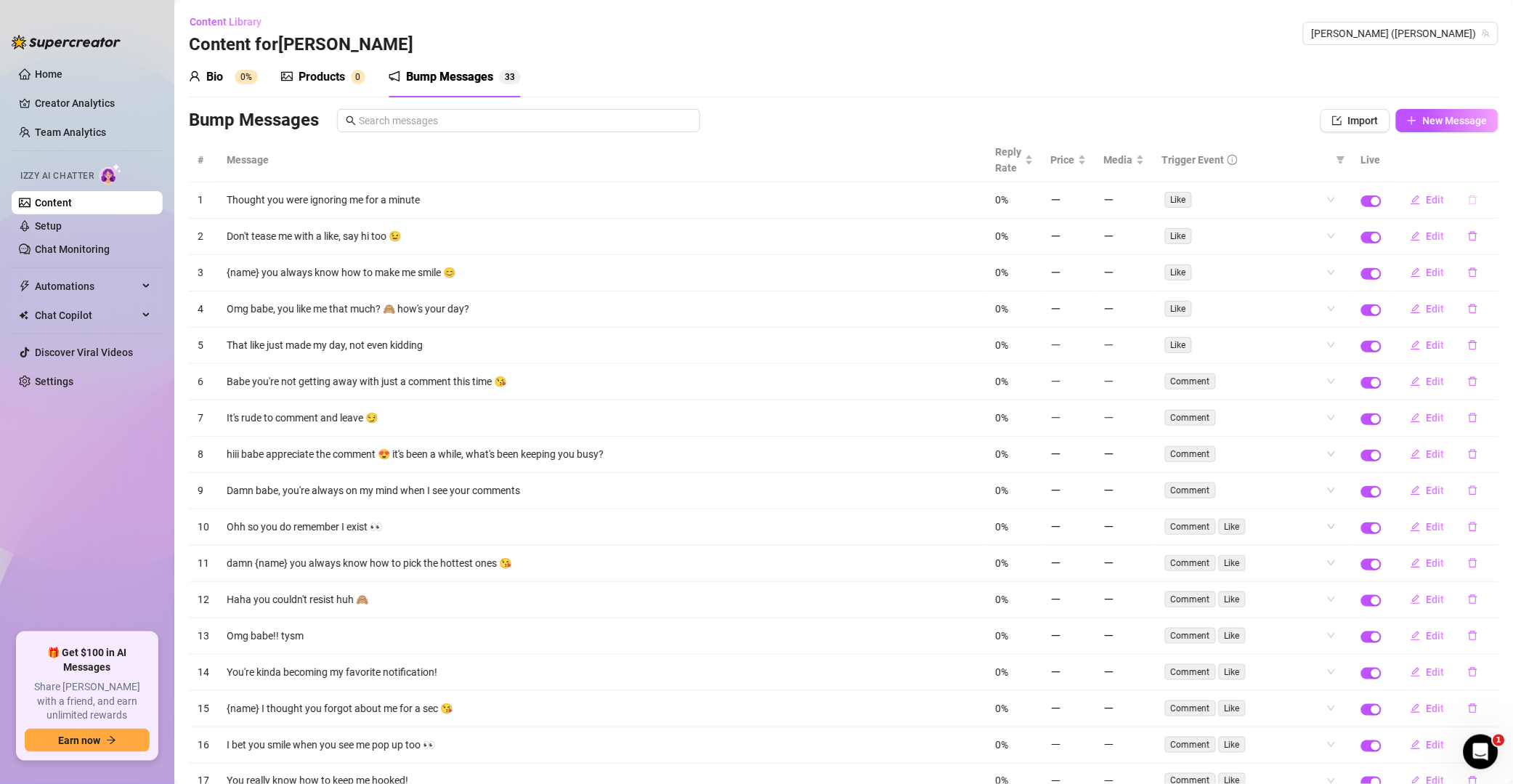
click at [1085, 201] on button "button" at bounding box center [1473, 200] width 34 height 23
click at [1085, 164] on span "Yes" at bounding box center [1489, 163] width 18 height 12
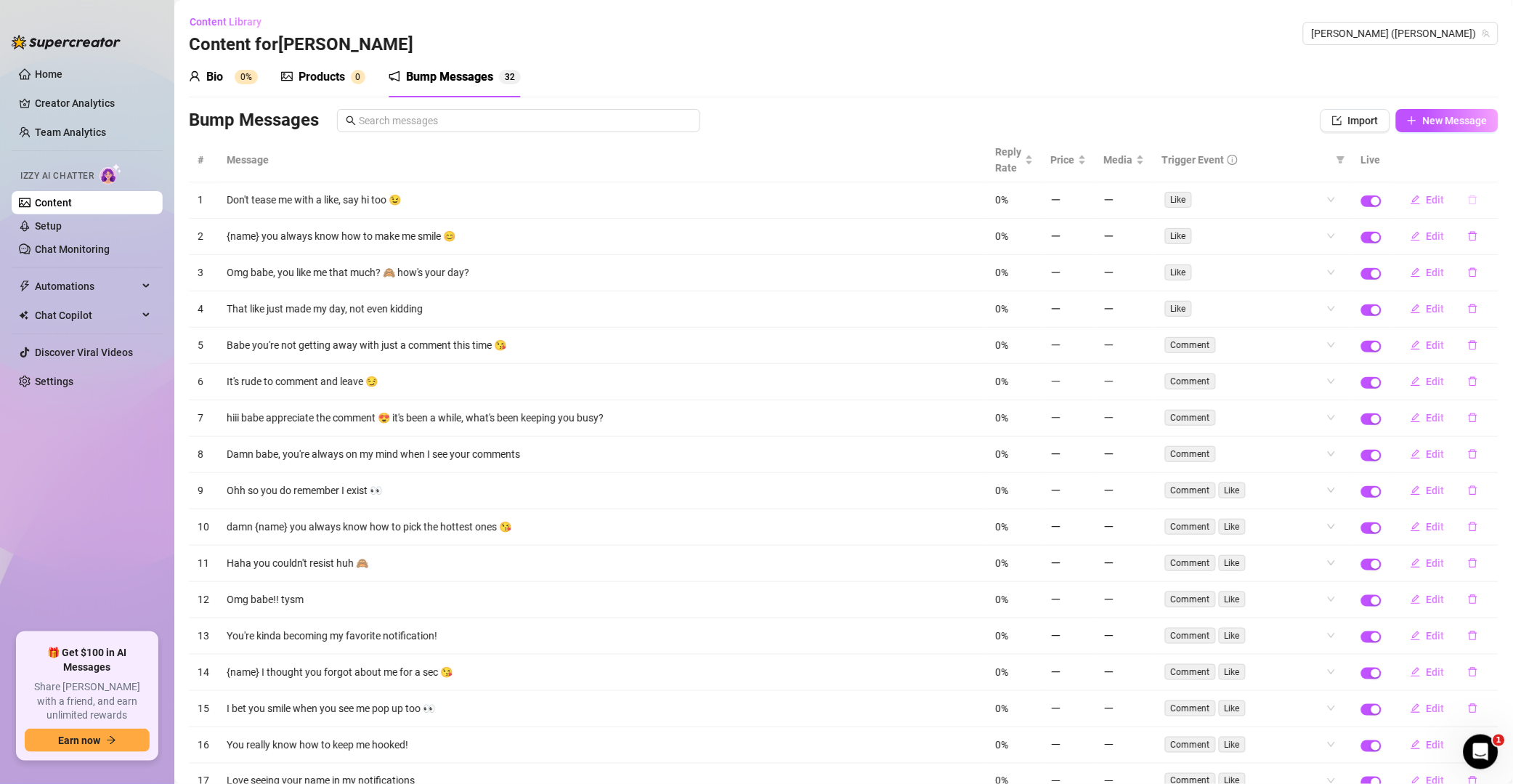
click at [1085, 196] on button "button" at bounding box center [1473, 200] width 34 height 23
click at [1085, 167] on span "Yes" at bounding box center [1489, 163] width 18 height 12
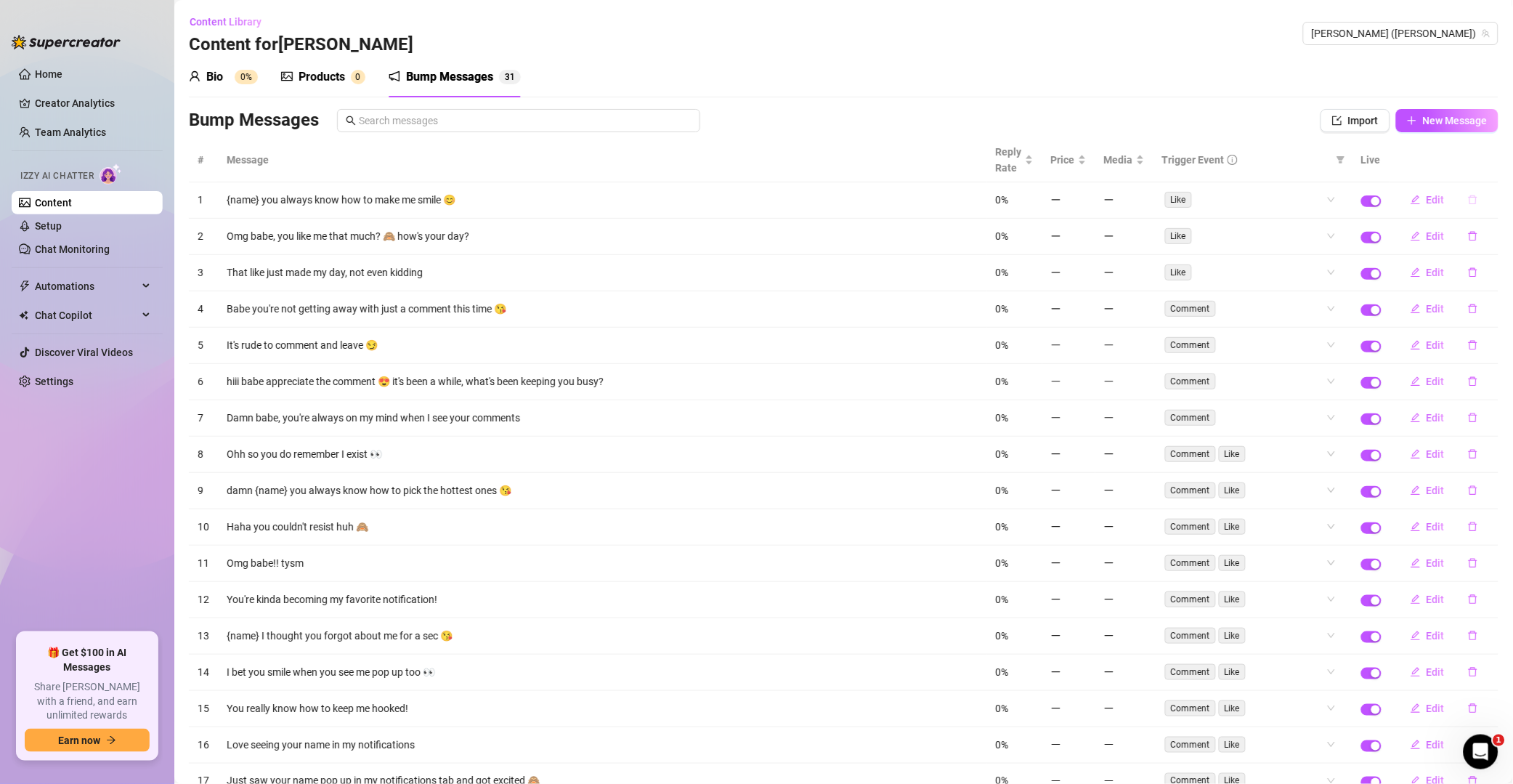
click at [1085, 203] on button "button" at bounding box center [1473, 200] width 34 height 23
click at [1085, 164] on span "Yes" at bounding box center [1489, 163] width 18 height 12
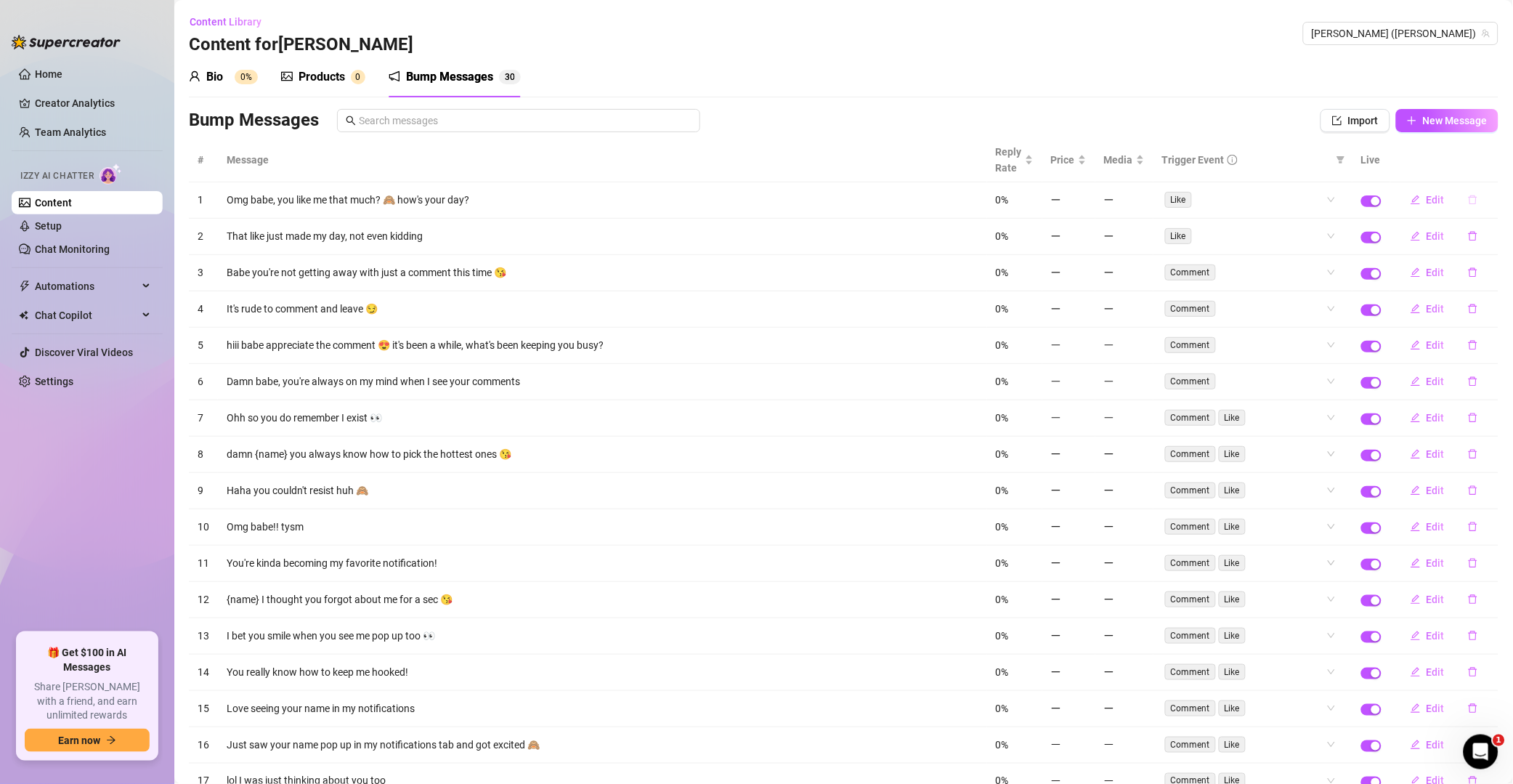
drag, startPoint x: 1458, startPoint y: 208, endPoint x: 1472, endPoint y: 203, distance: 14.9
click at [1085, 209] on button "button" at bounding box center [1473, 200] width 34 height 23
drag, startPoint x: 1497, startPoint y: 153, endPoint x: 1481, endPoint y: 172, distance: 24.8
click at [1085, 155] on button "Yes" at bounding box center [1488, 163] width 28 height 18
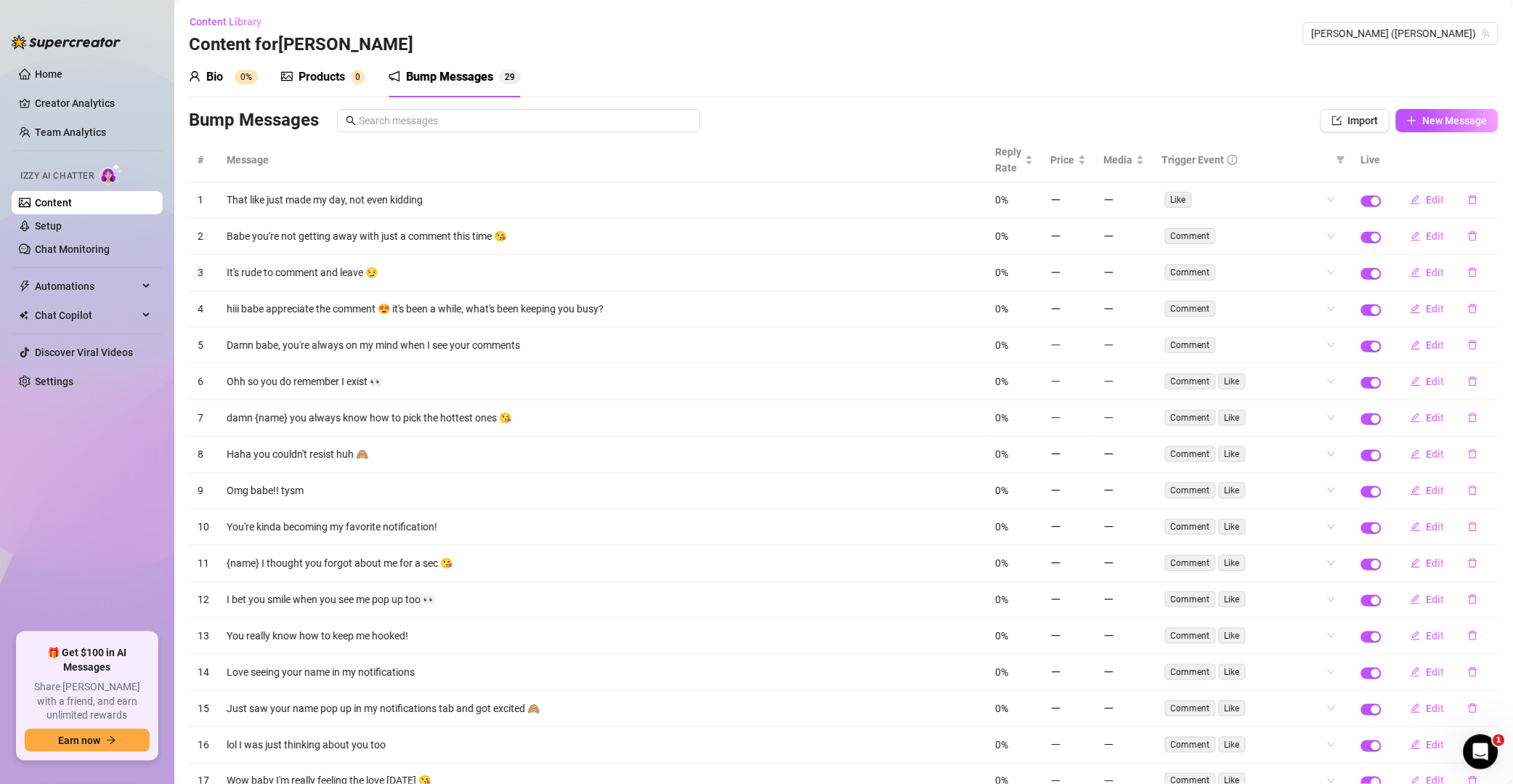
click at [1085, 203] on icon "delete" at bounding box center [1473, 200] width 10 height 10
click at [1085, 161] on span "Yes" at bounding box center [1489, 163] width 18 height 12
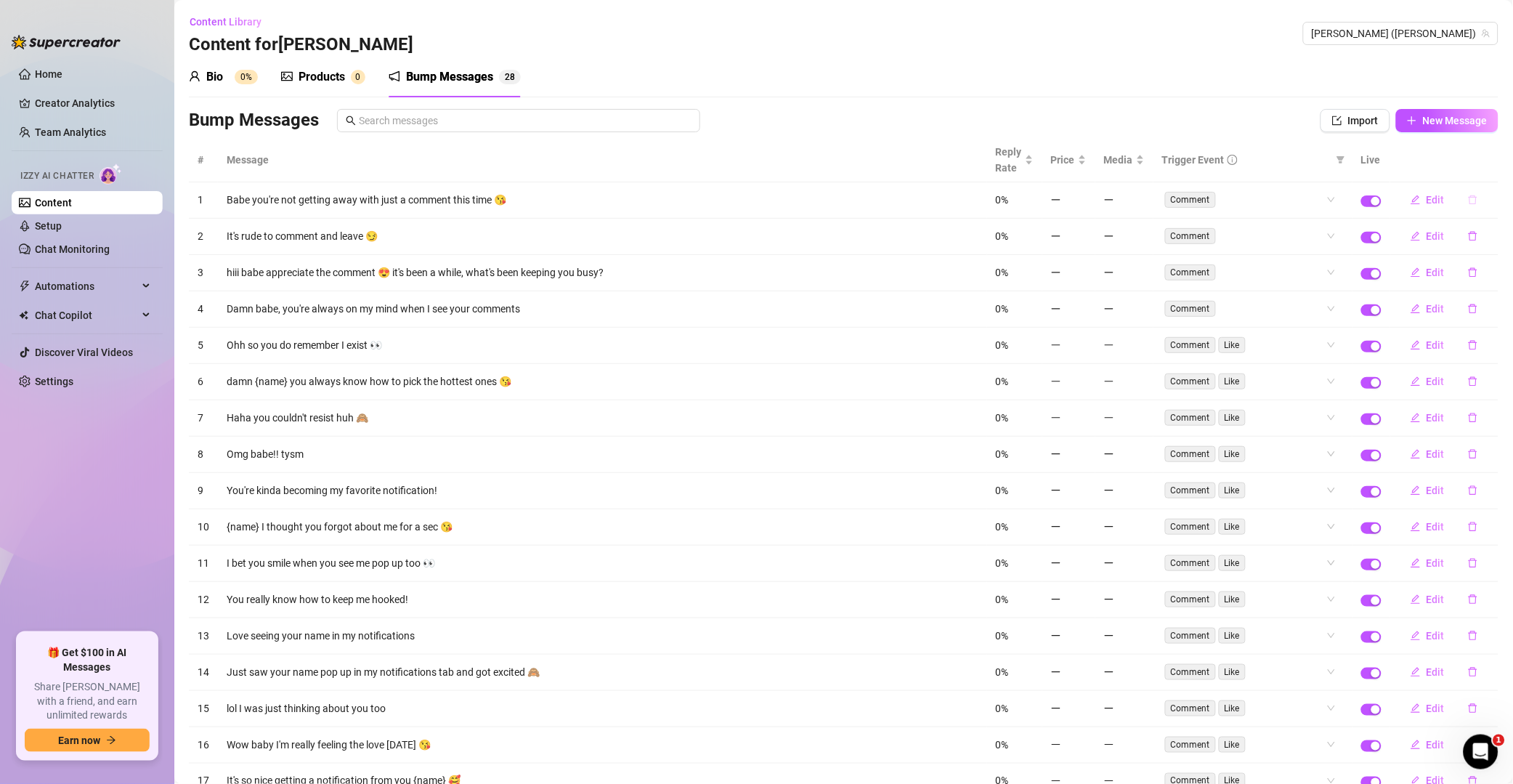
click at [1085, 205] on button "button" at bounding box center [1473, 200] width 34 height 23
drag, startPoint x: 1495, startPoint y: 166, endPoint x: 1456, endPoint y: 213, distance: 61.1
click at [1085, 168] on span "Yes" at bounding box center [1489, 163] width 18 height 12
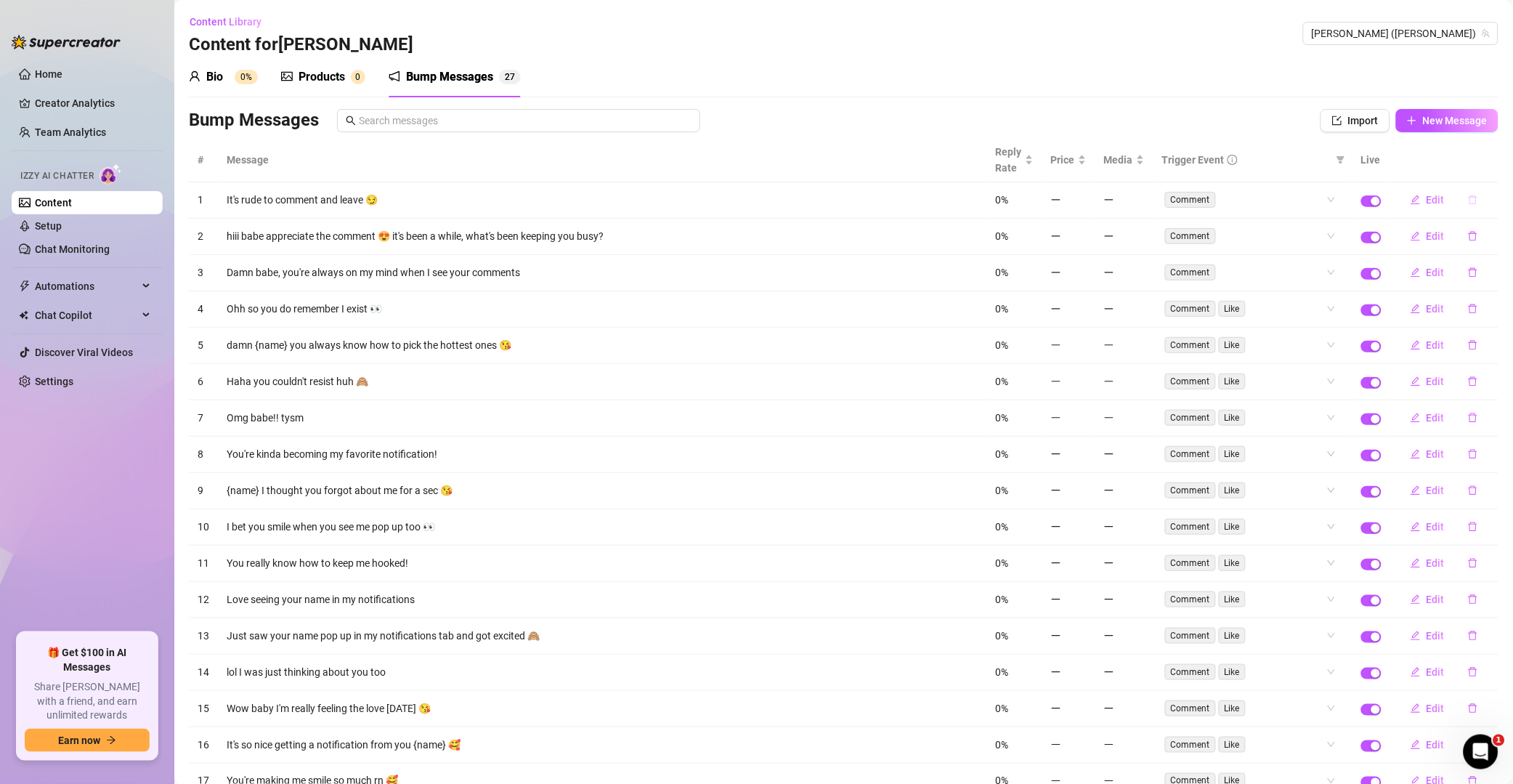
click at [1085, 205] on button "button" at bounding box center [1473, 200] width 34 height 23
click at [1085, 164] on span "Yes" at bounding box center [1489, 163] width 18 height 12
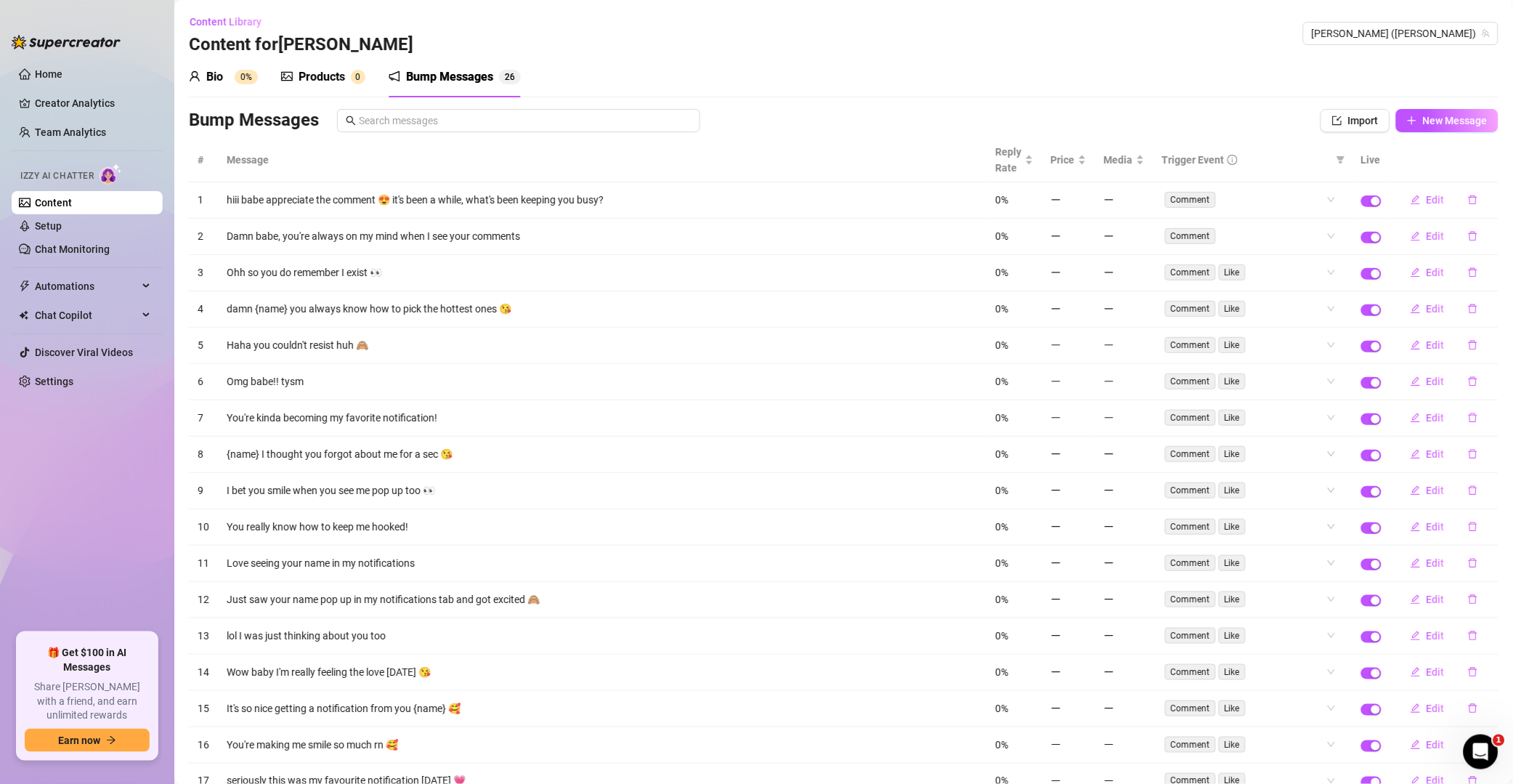
click at [1085, 206] on button "button" at bounding box center [1473, 200] width 34 height 23
click at [1085, 161] on span "Yes" at bounding box center [1489, 163] width 18 height 12
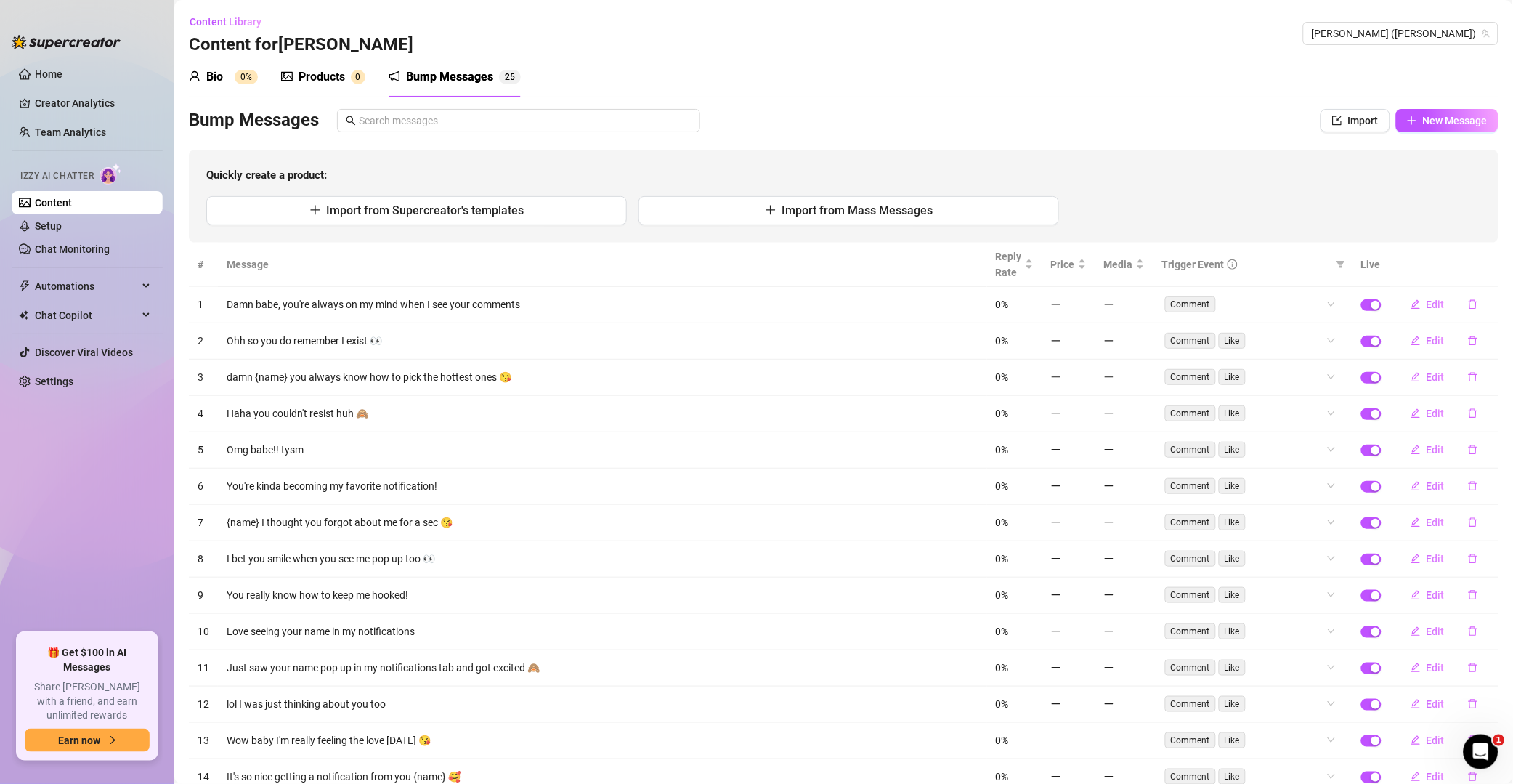
drag, startPoint x: 1448, startPoint y: 307, endPoint x: 1464, endPoint y: 289, distance: 24.1
click at [1085, 307] on button "button" at bounding box center [1473, 304] width 34 height 23
click at [1085, 267] on span "Yes" at bounding box center [1489, 267] width 18 height 12
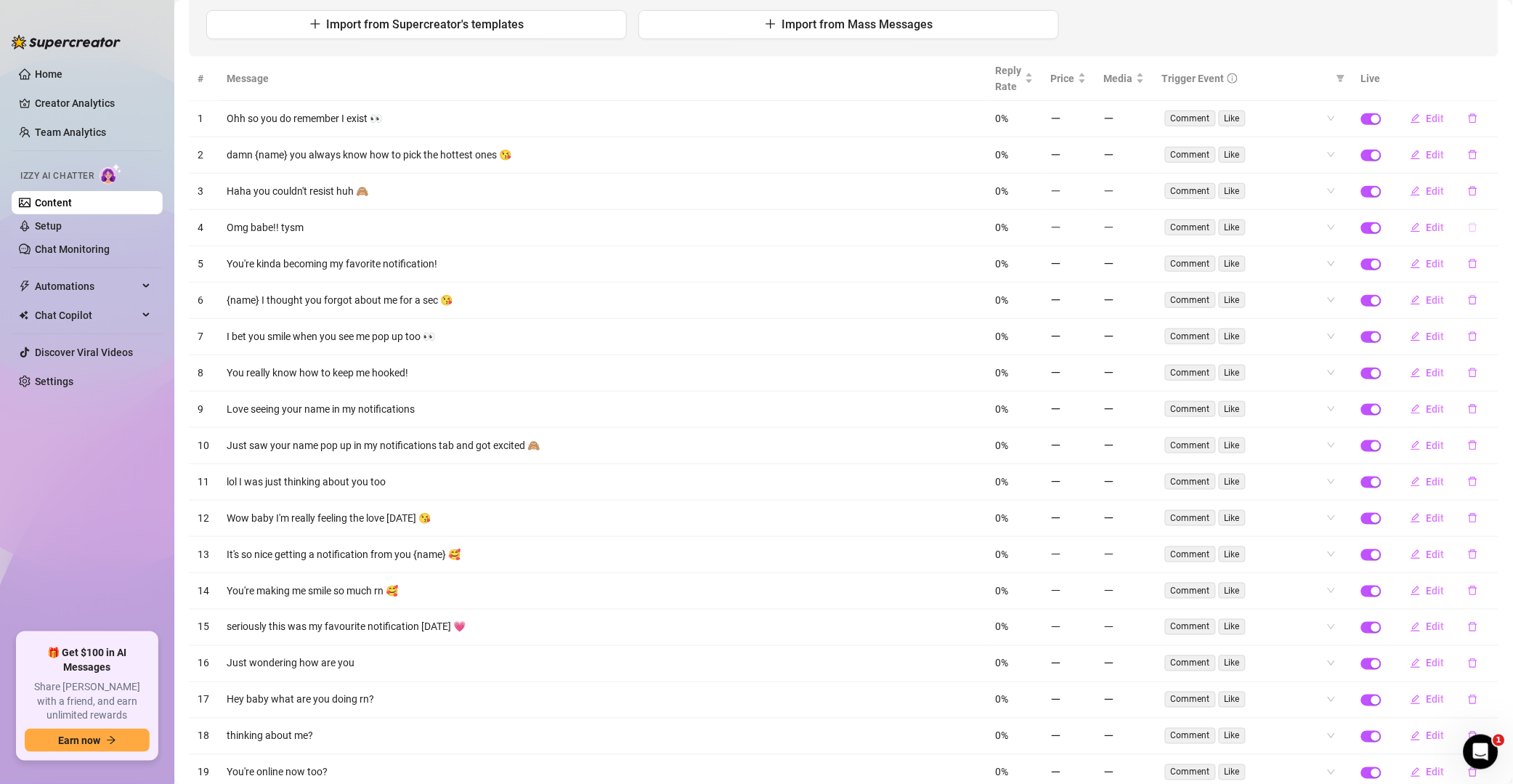
scroll to position [209, 0]
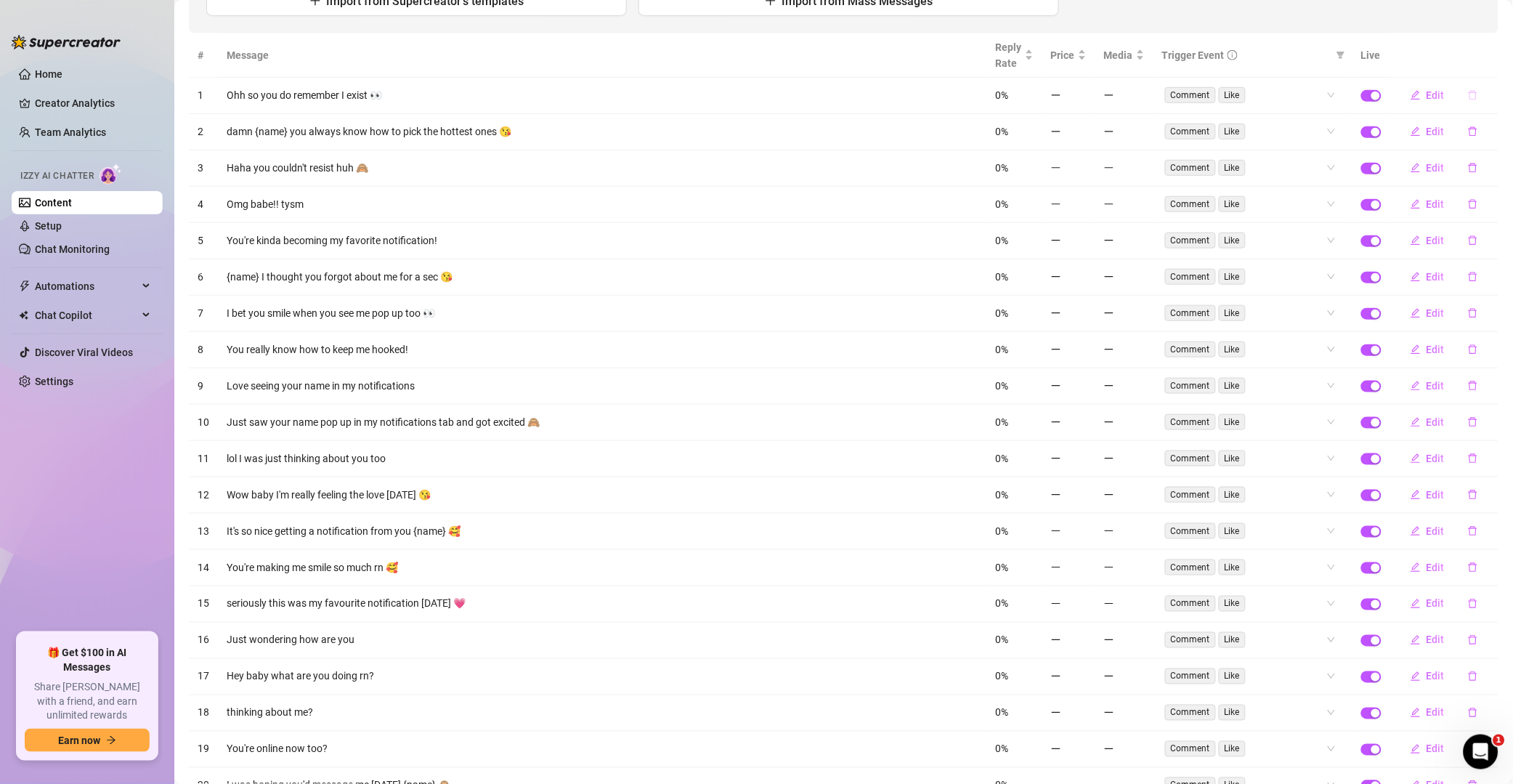
click at [1085, 105] on button "button" at bounding box center [1473, 95] width 34 height 23
click at [1085, 55] on span "Yes" at bounding box center [1489, 57] width 18 height 12
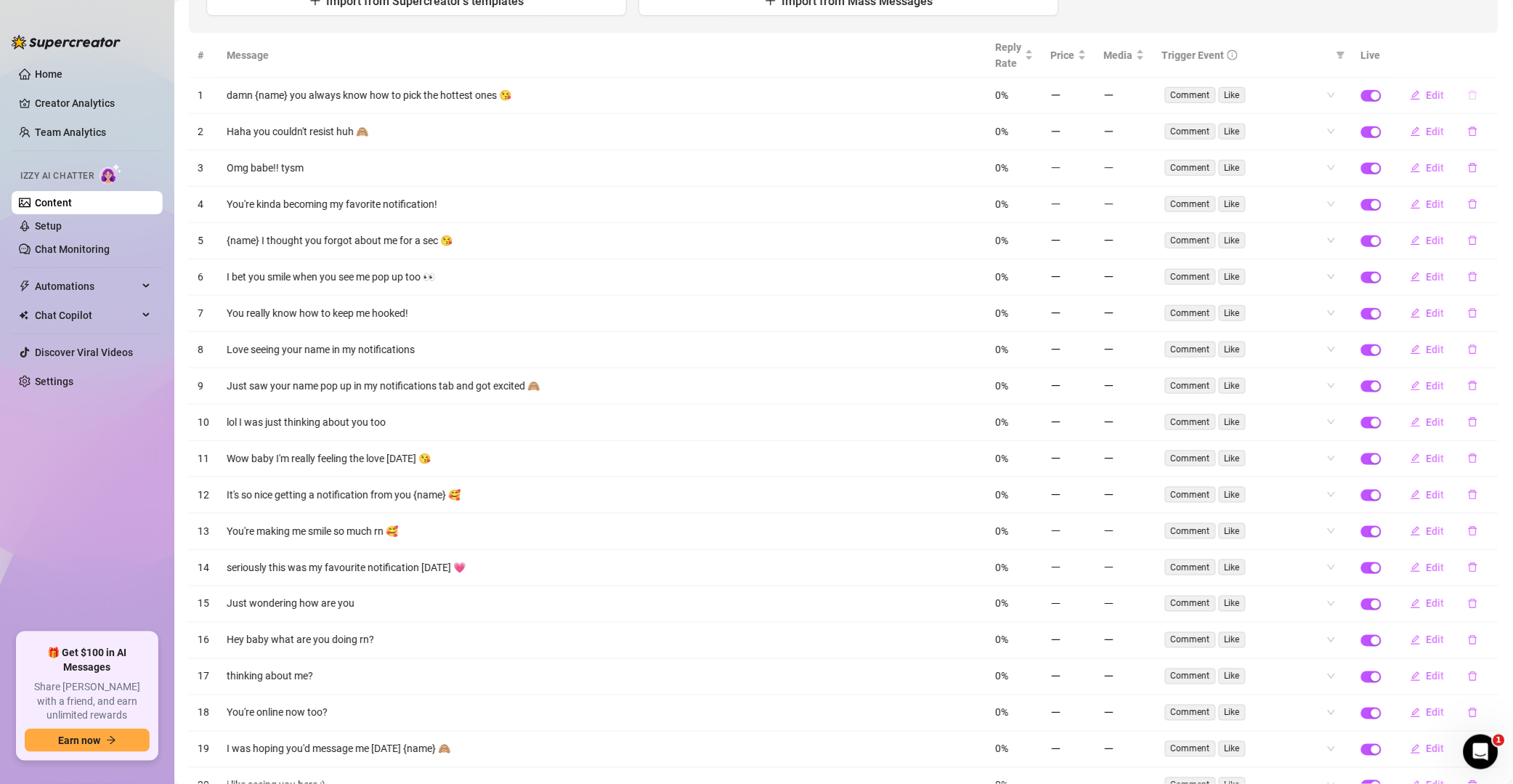
click at [1085, 105] on button "button" at bounding box center [1473, 95] width 34 height 23
drag, startPoint x: 1499, startPoint y: 62, endPoint x: 1486, endPoint y: 81, distance: 23.0
click at [1085, 62] on button "Yes" at bounding box center [1488, 57] width 28 height 18
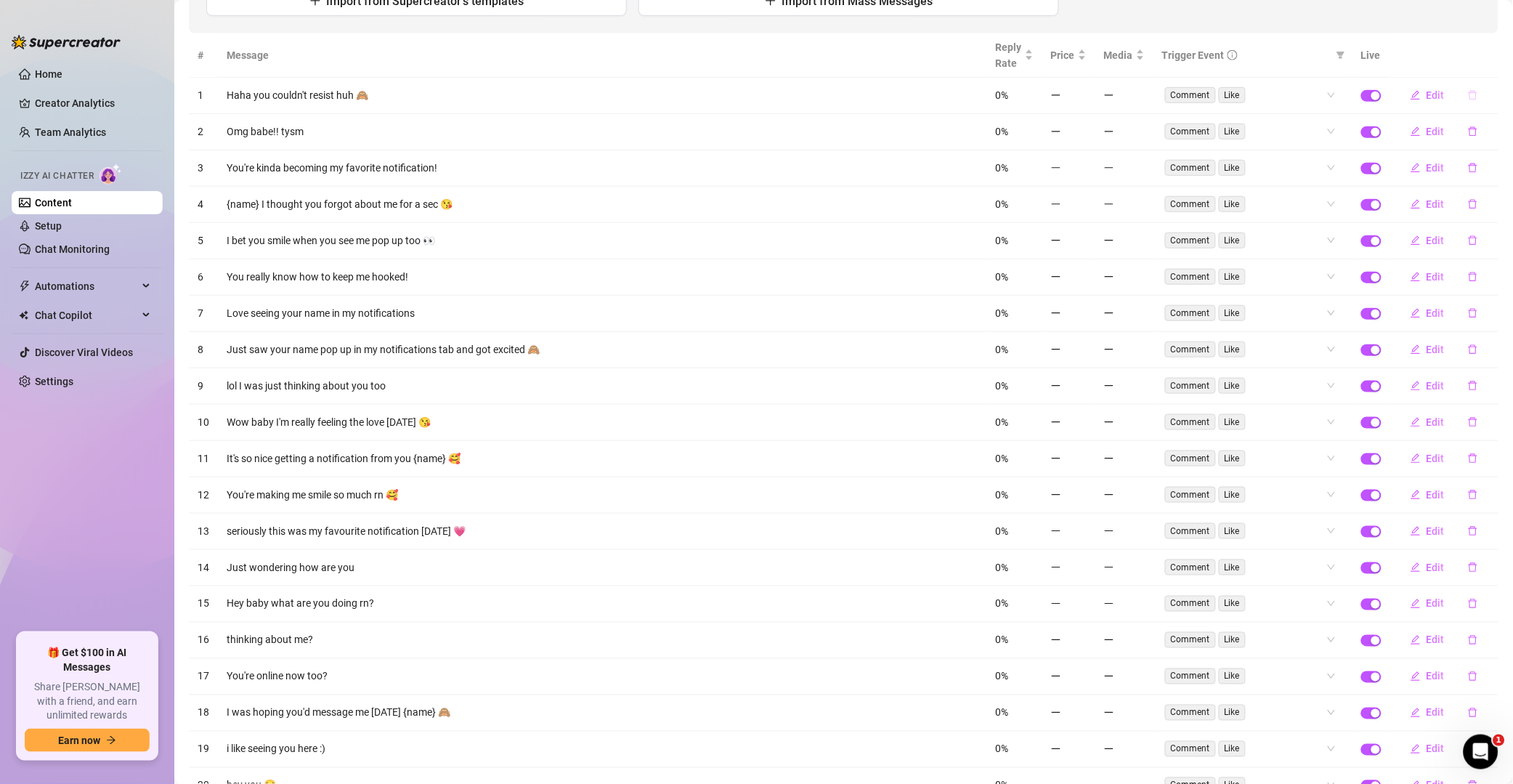
click at [1085, 97] on button "button" at bounding box center [1473, 95] width 34 height 23
click at [1085, 64] on button "Yes" at bounding box center [1488, 57] width 28 height 18
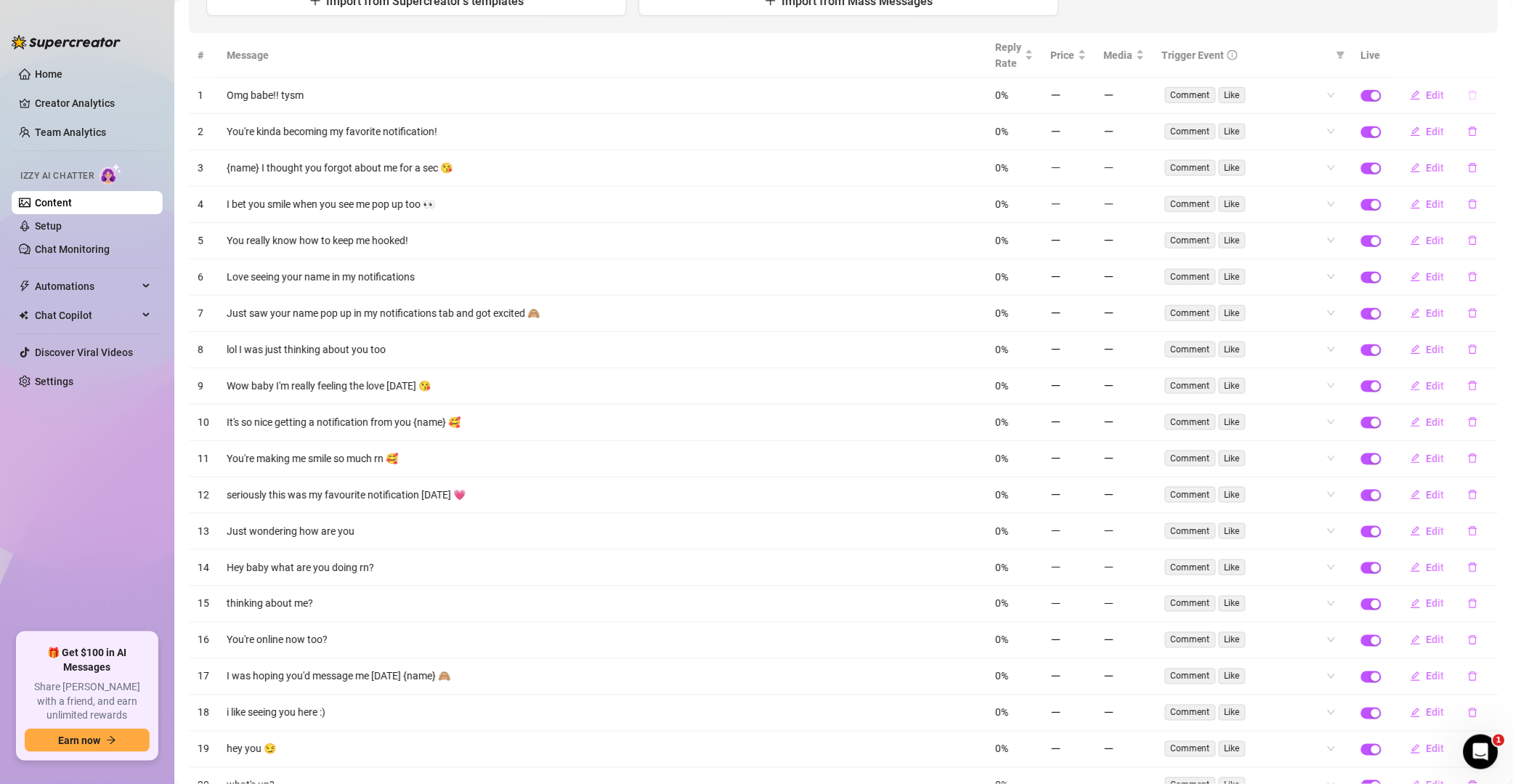
click at [1085, 105] on button "button" at bounding box center [1473, 95] width 34 height 23
click at [1085, 53] on span "Yes" at bounding box center [1489, 57] width 18 height 12
click at [1085, 163] on icon "delete" at bounding box center [1473, 168] width 10 height 10
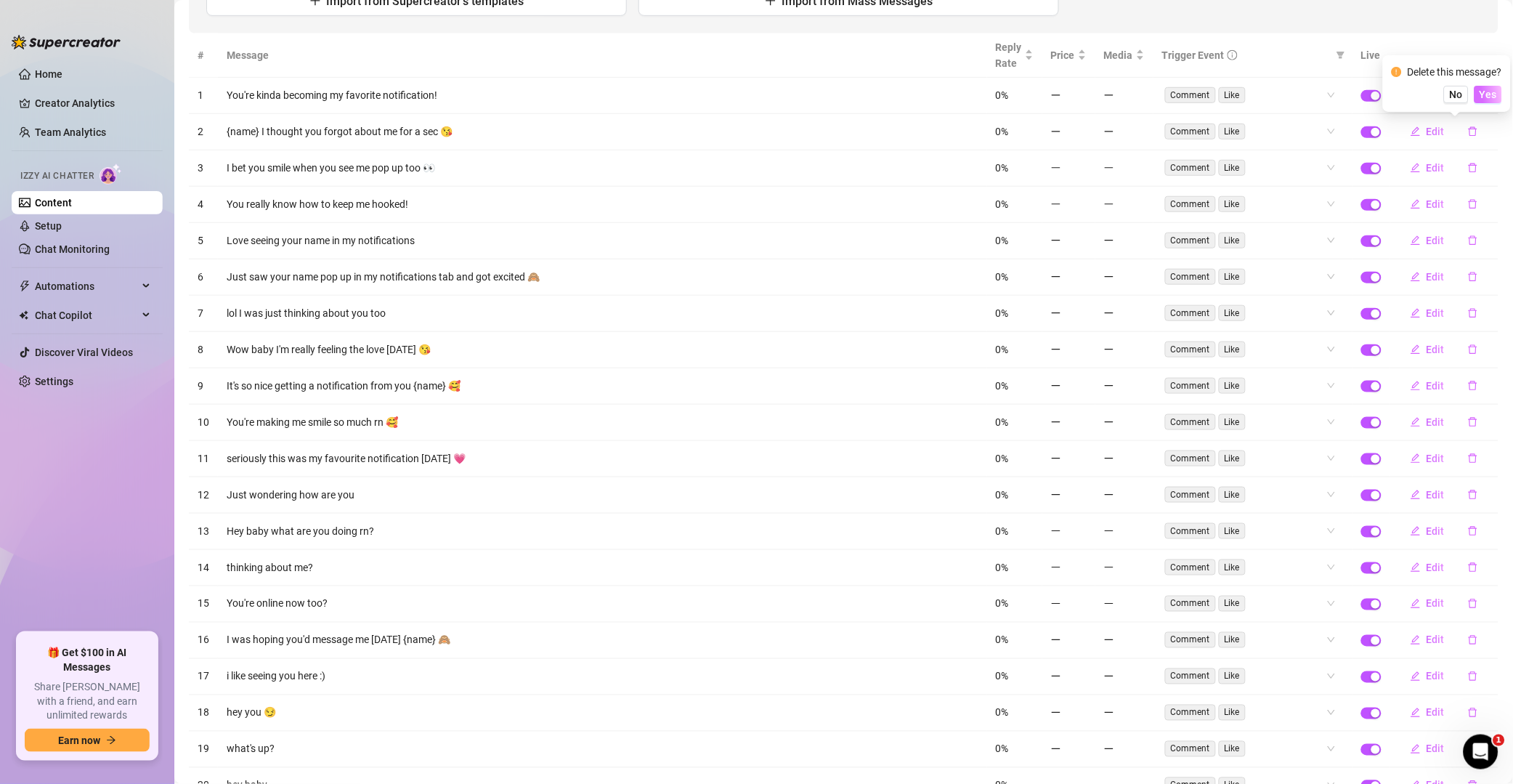
click at [1085, 98] on span "Yes" at bounding box center [1489, 94] width 18 height 12
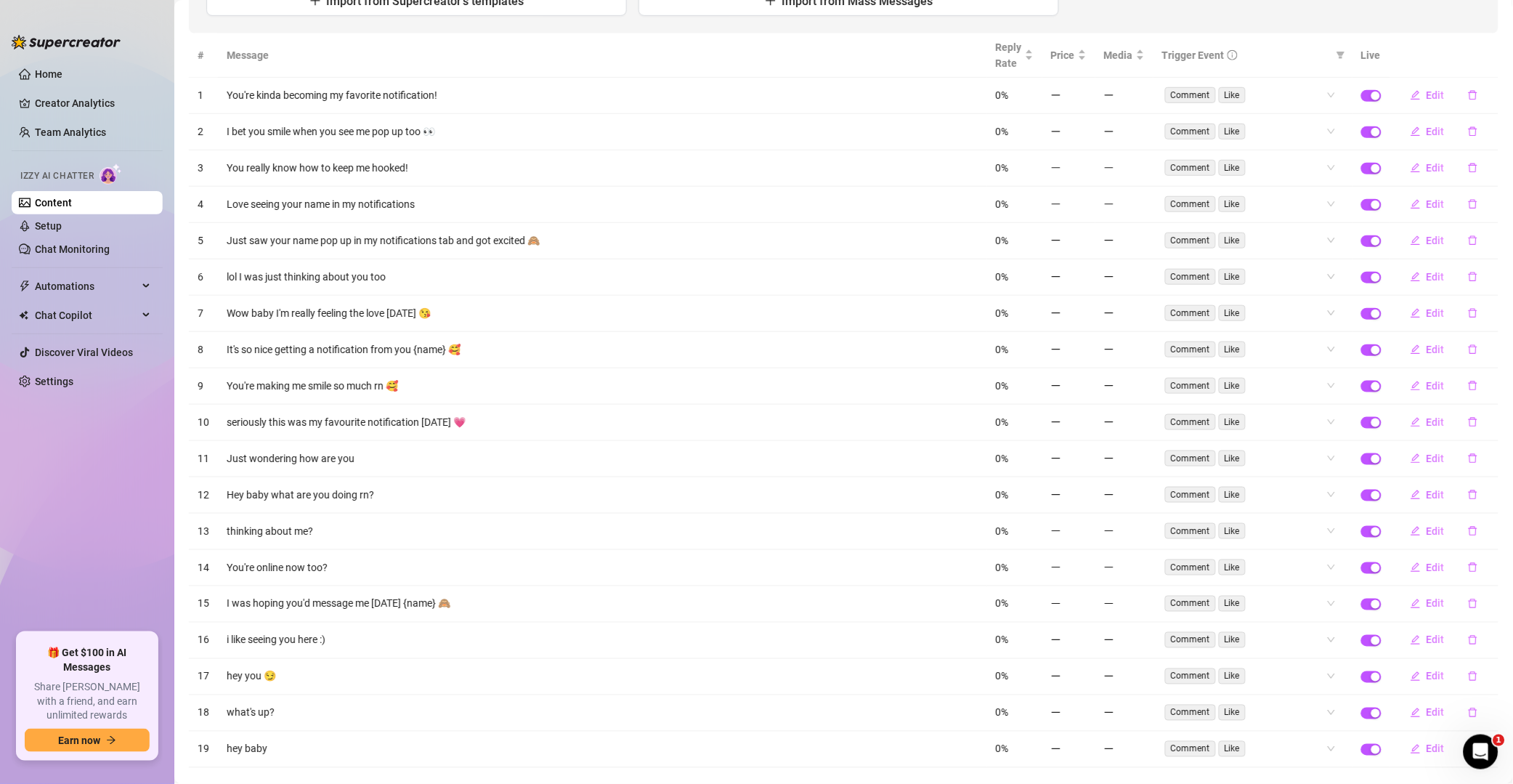
click at [1085, 93] on td "Edit" at bounding box center [1445, 95] width 109 height 36
click at [1085, 97] on button "button" at bounding box center [1473, 95] width 34 height 23
drag, startPoint x: 1490, startPoint y: 61, endPoint x: 1462, endPoint y: 93, distance: 42.5
click at [1085, 62] on span "Yes" at bounding box center [1489, 57] width 18 height 12
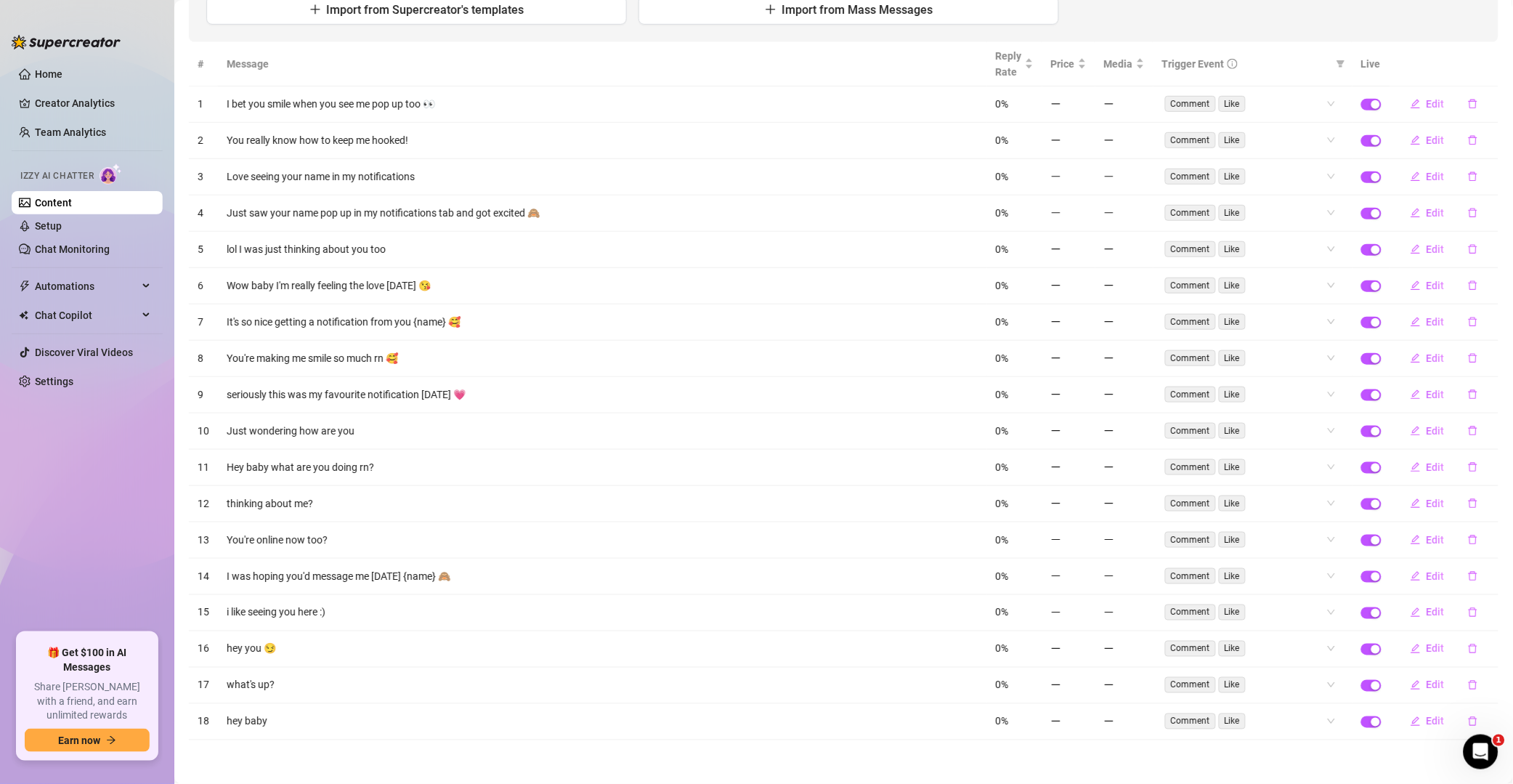
scroll to position [207, 0]
click at [1085, 99] on icon "delete" at bounding box center [1473, 104] width 10 height 10
drag, startPoint x: 1486, startPoint y: 63, endPoint x: 1463, endPoint y: 89, distance: 34.7
click at [1085, 63] on span "Yes" at bounding box center [1489, 58] width 18 height 12
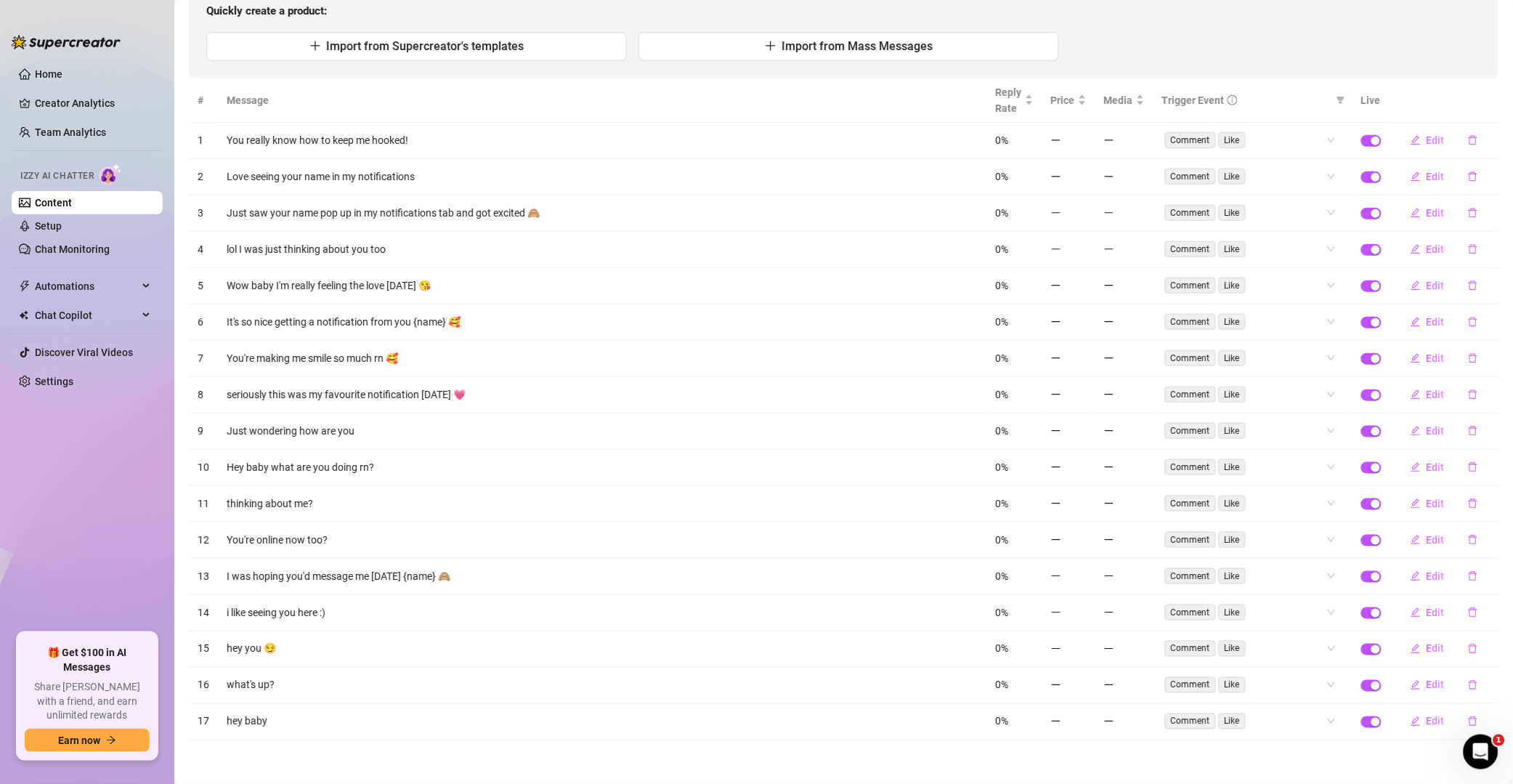
scroll to position [171, 0]
click at [1085, 133] on button "button" at bounding box center [1473, 140] width 34 height 23
click at [1085, 97] on span "Yes" at bounding box center [1489, 96] width 18 height 12
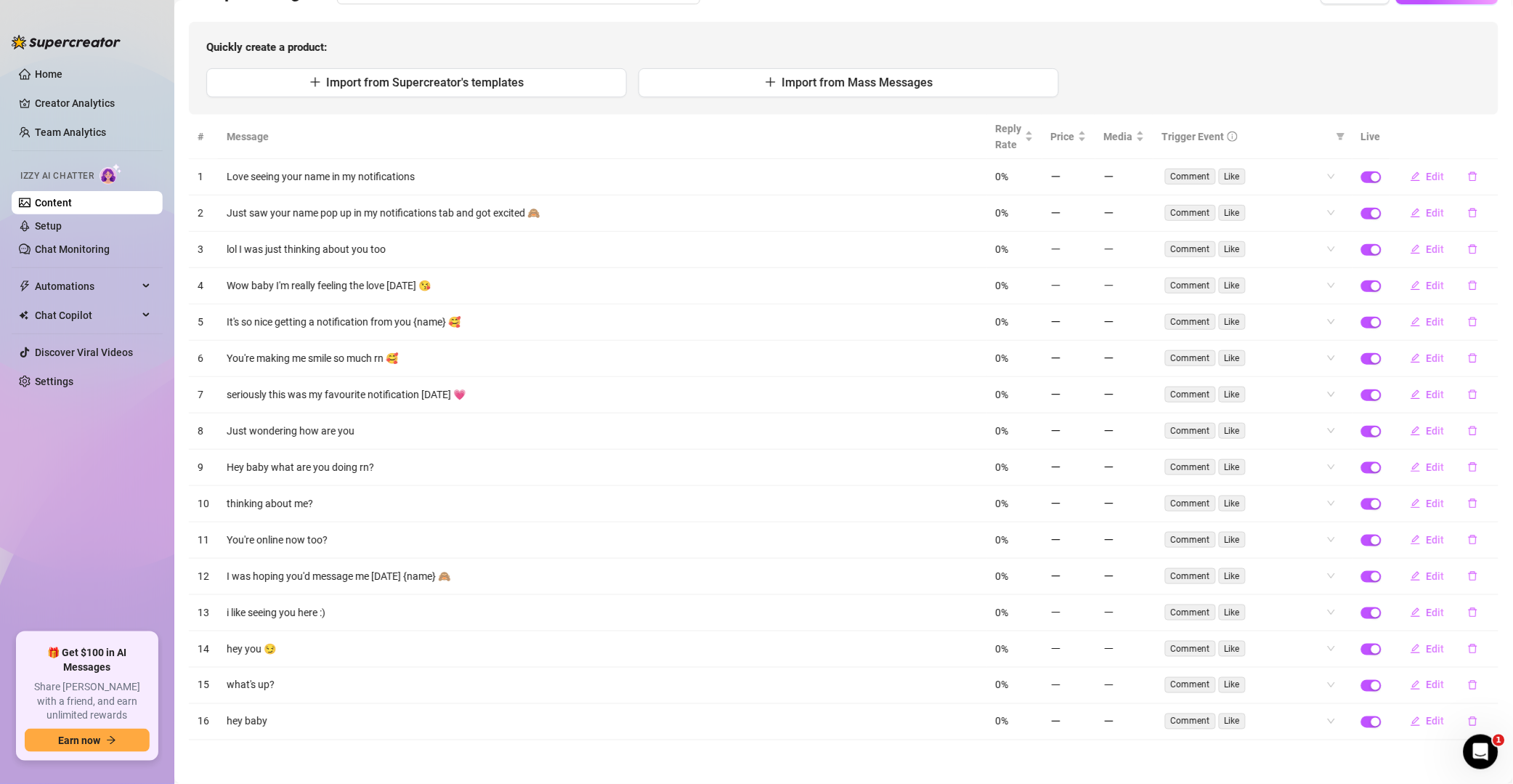
scroll to position [133, 0]
click at [1085, 172] on icon "delete" at bounding box center [1473, 177] width 9 height 10
click at [1085, 122] on div "Delete this message? No Yes" at bounding box center [1448, 121] width 110 height 39
click at [1085, 134] on span "Yes" at bounding box center [1489, 133] width 18 height 12
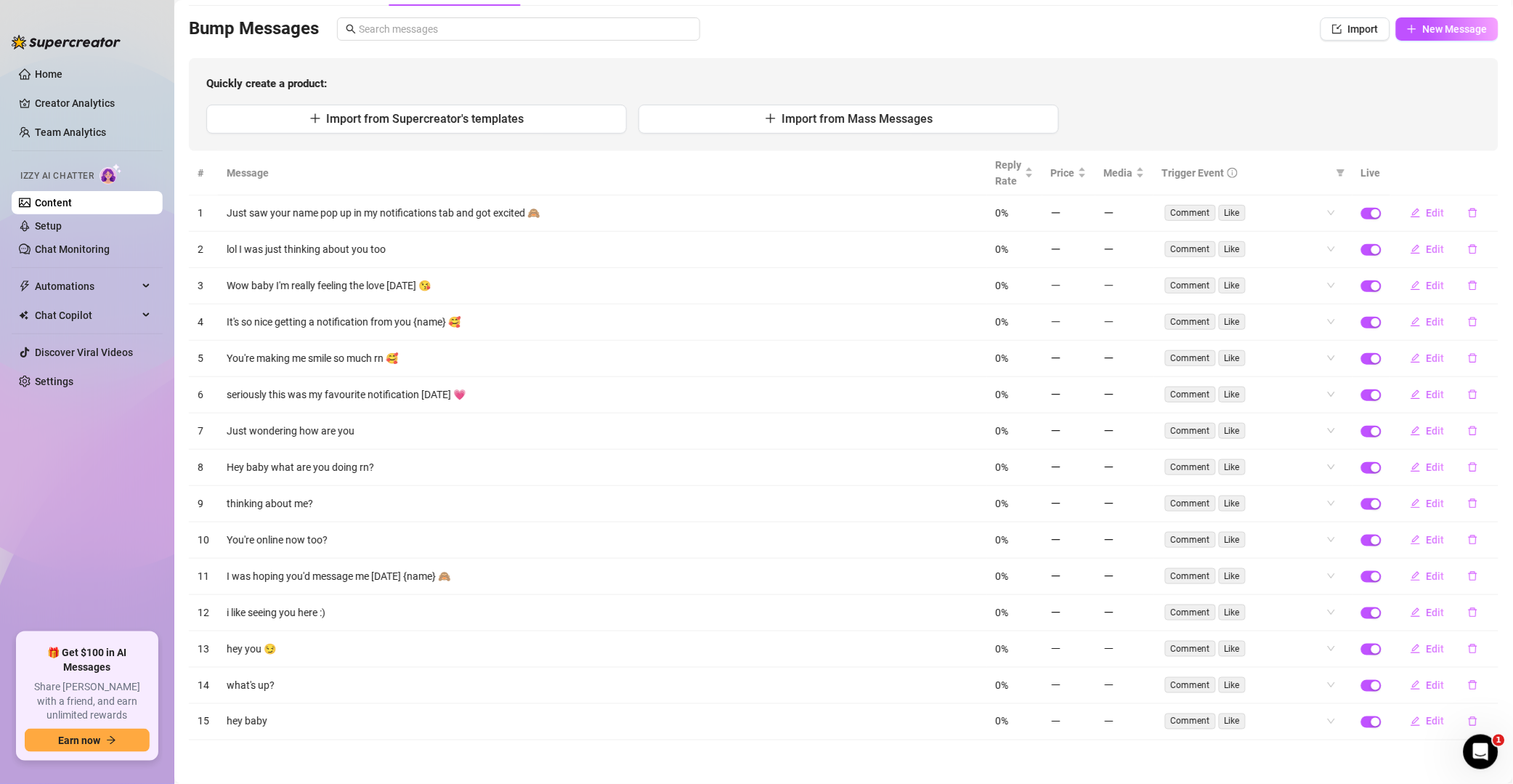
scroll to position [97, 0]
click at [1085, 208] on icon "delete" at bounding box center [1473, 212] width 10 height 10
click at [1085, 164] on span "Yes" at bounding box center [1489, 169] width 18 height 12
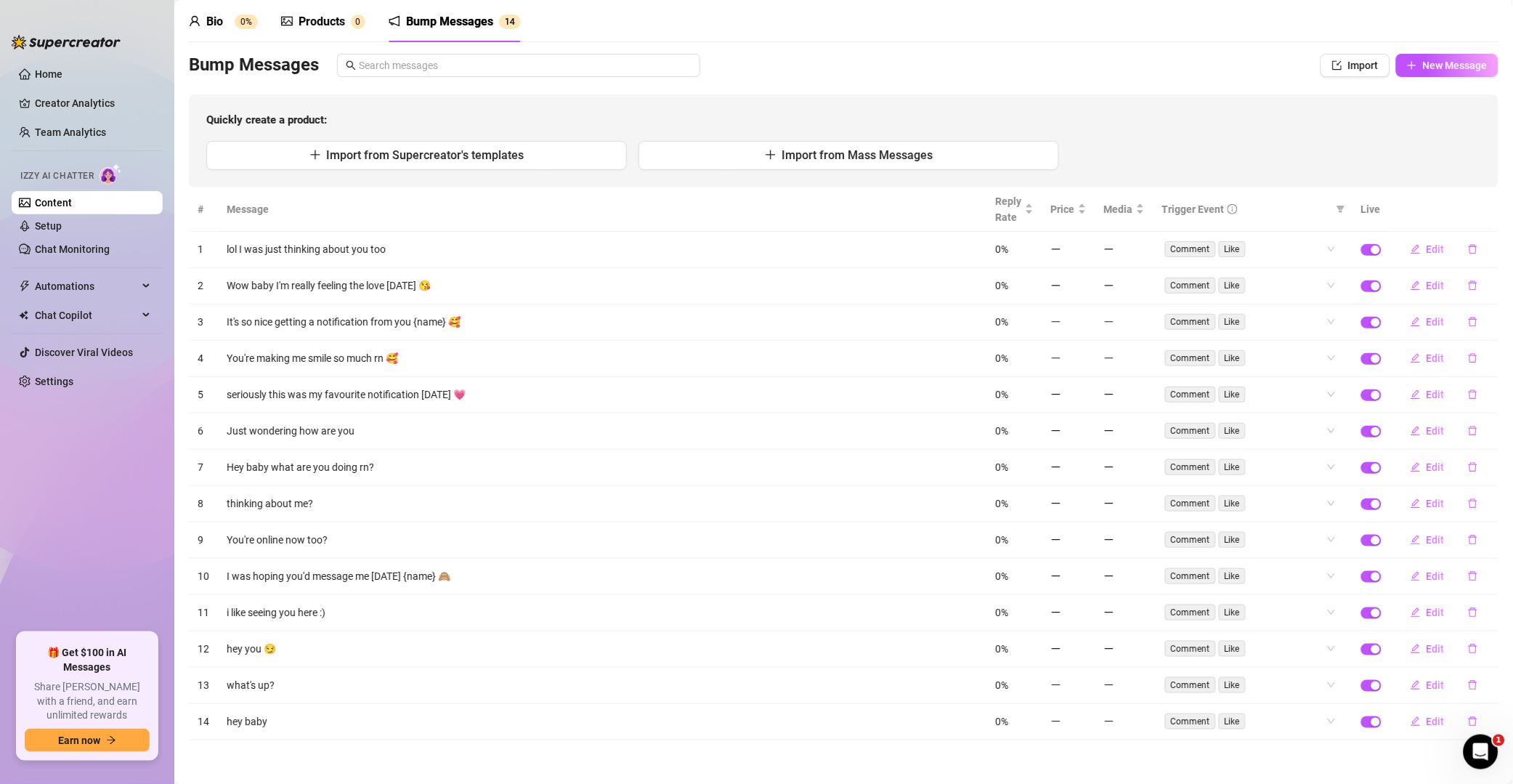
scroll to position [60, 0]
click at [1085, 238] on button "button" at bounding box center [1473, 249] width 34 height 23
click at [1085, 205] on span "Yes" at bounding box center [1489, 206] width 18 height 12
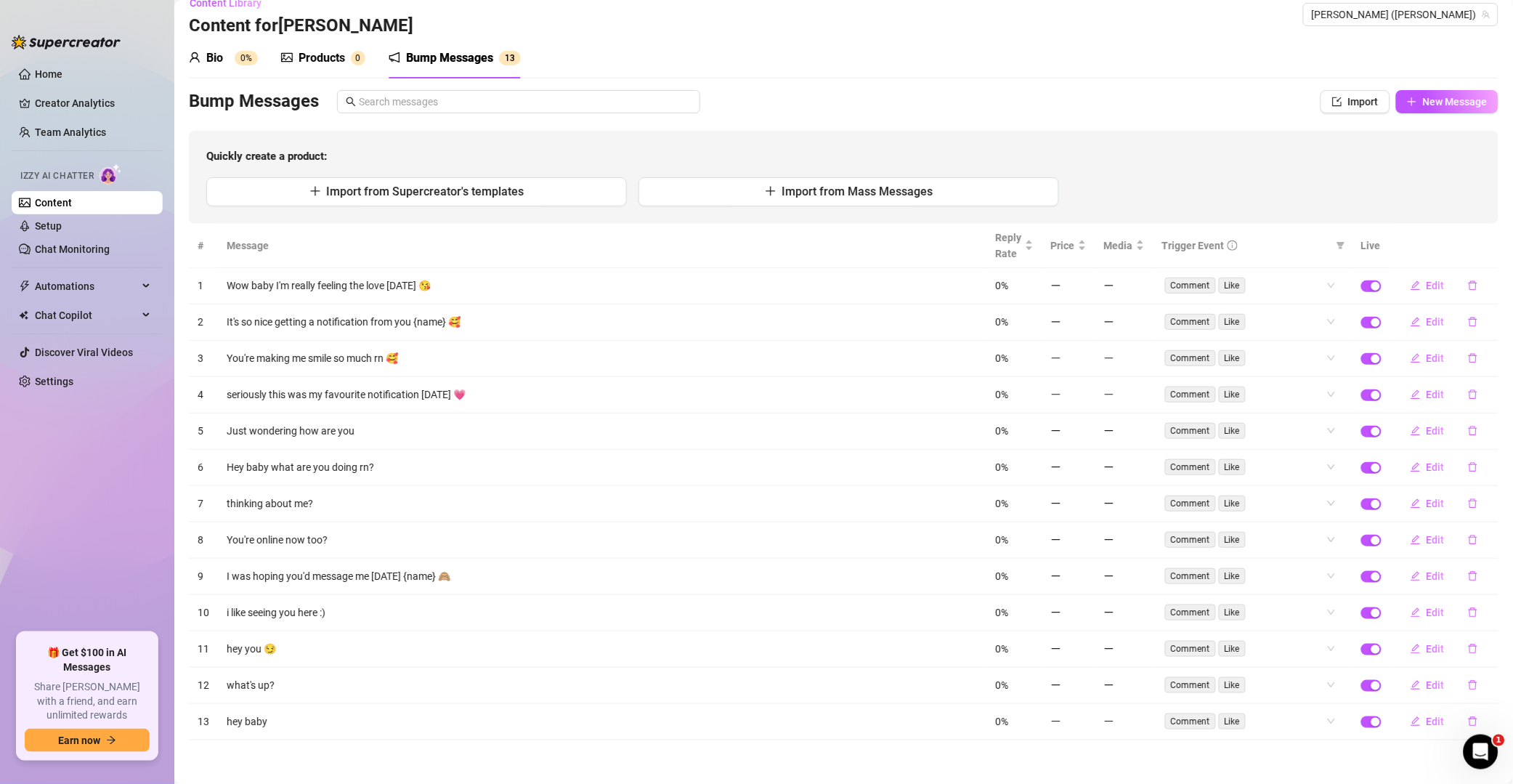
scroll to position [23, 0]
click at [1085, 282] on icon "delete" at bounding box center [1473, 285] width 10 height 10
click at [1085, 244] on span "Yes" at bounding box center [1489, 244] width 18 height 12
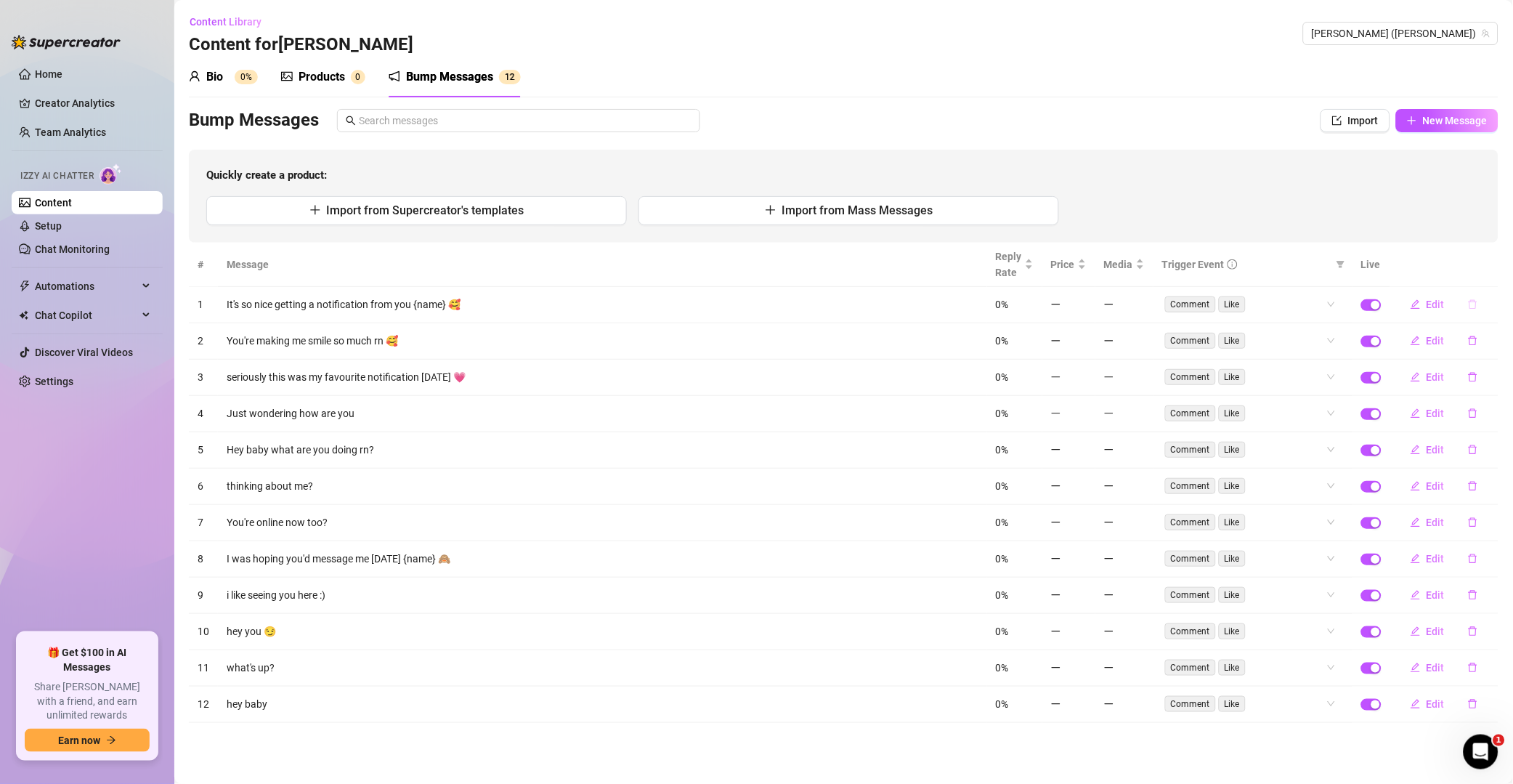
scroll to position [0, 0]
click at [1085, 306] on icon "delete" at bounding box center [1473, 304] width 10 height 10
click at [1085, 265] on button "Yes" at bounding box center [1488, 267] width 28 height 18
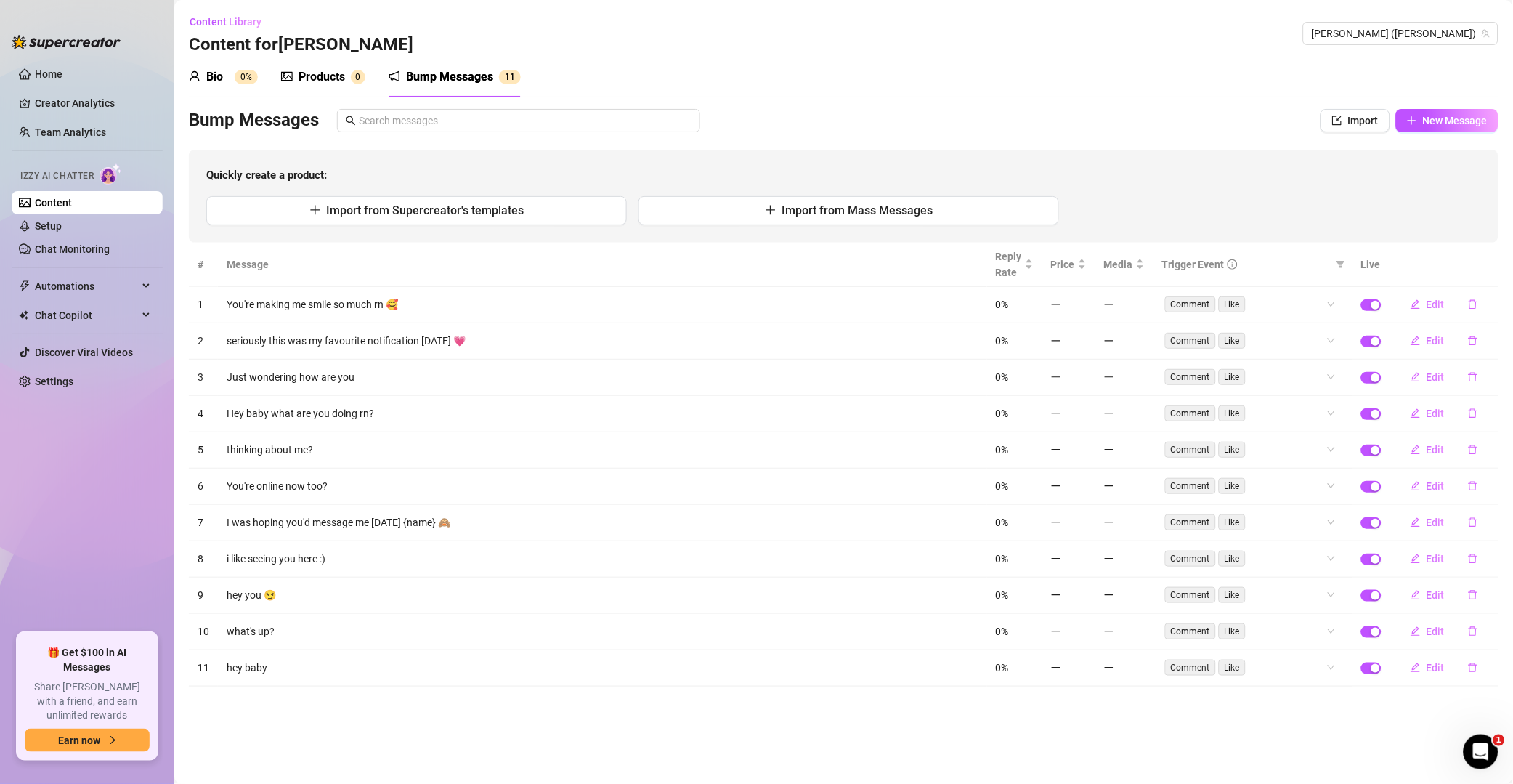
click at [1085, 319] on td "Edit" at bounding box center [1445, 304] width 109 height 36
click at [1085, 302] on button "button" at bounding box center [1473, 304] width 34 height 23
click at [1085, 261] on button "Yes" at bounding box center [1488, 267] width 28 height 18
click at [1085, 307] on icon "delete" at bounding box center [1473, 304] width 10 height 10
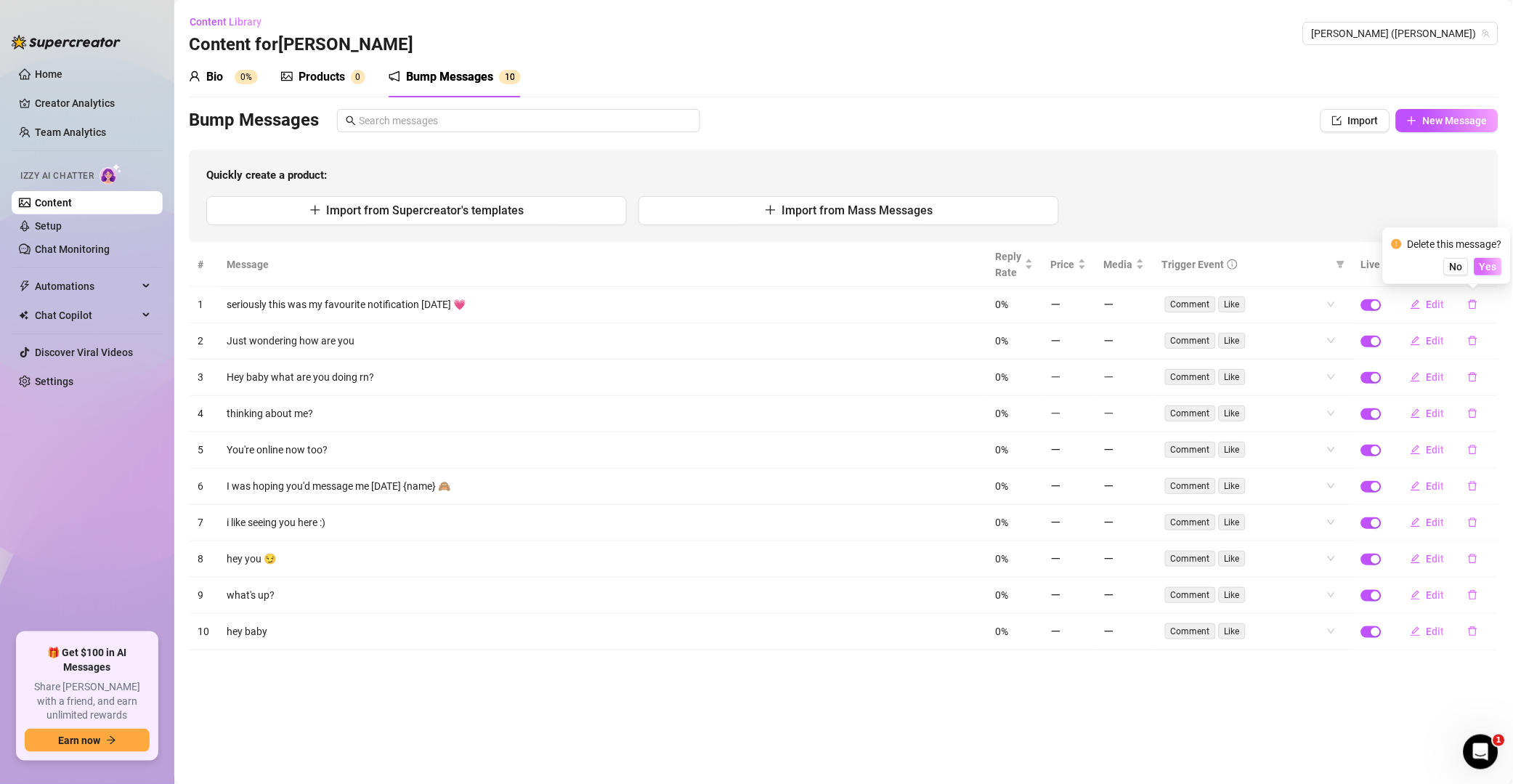
click at [1085, 261] on span "Yes" at bounding box center [1489, 267] width 18 height 12
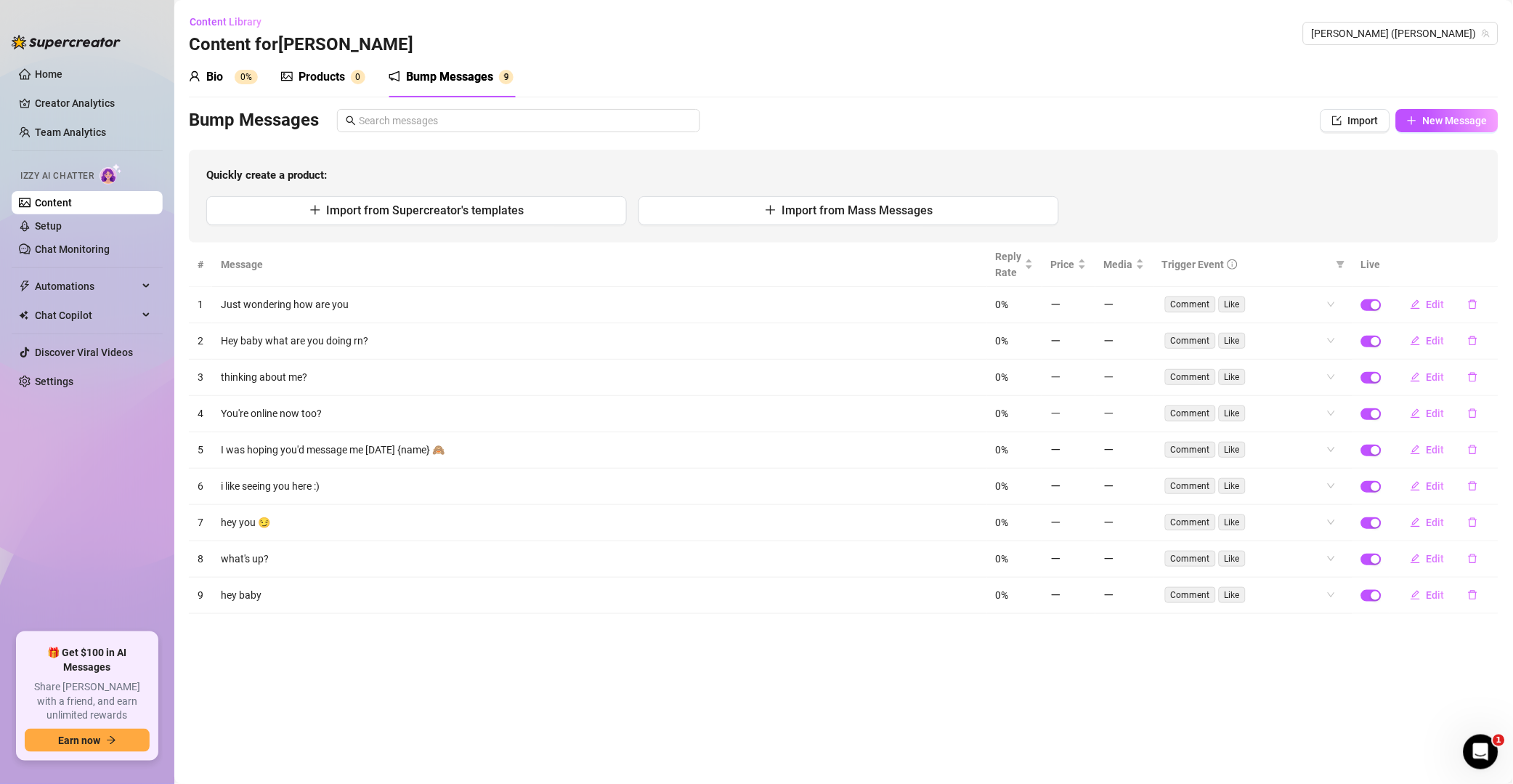
click at [1085, 304] on icon "delete" at bounding box center [1473, 304] width 10 height 10
drag, startPoint x: 1489, startPoint y: 268, endPoint x: 1486, endPoint y: 285, distance: 17.3
click at [1085, 267] on span "Yes" at bounding box center [1489, 267] width 18 height 12
click at [1085, 319] on td "Edit" at bounding box center [1445, 304] width 109 height 36
click at [1085, 304] on icon "delete" at bounding box center [1473, 304] width 10 height 10
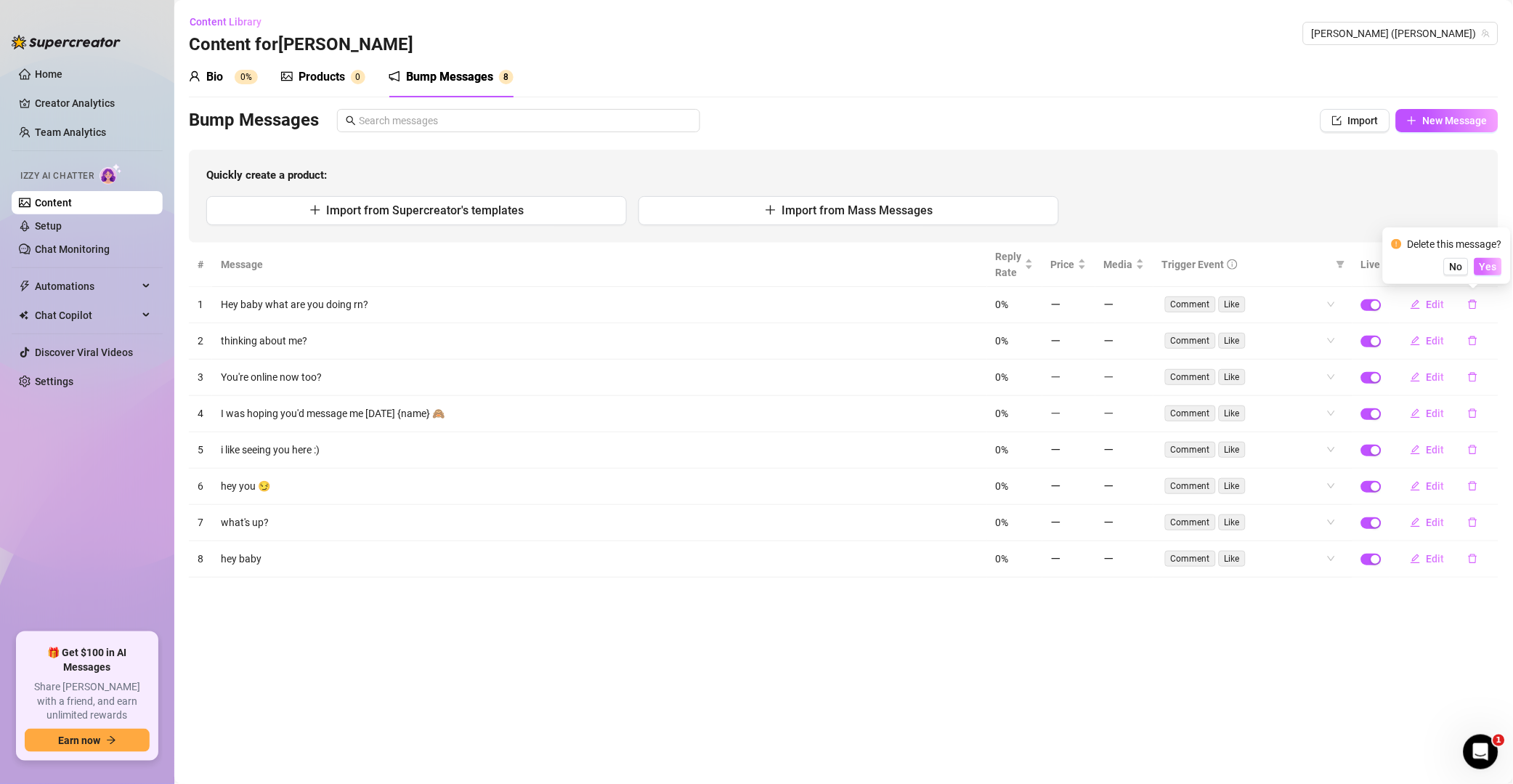
click at [1085, 263] on button "Yes" at bounding box center [1488, 267] width 28 height 18
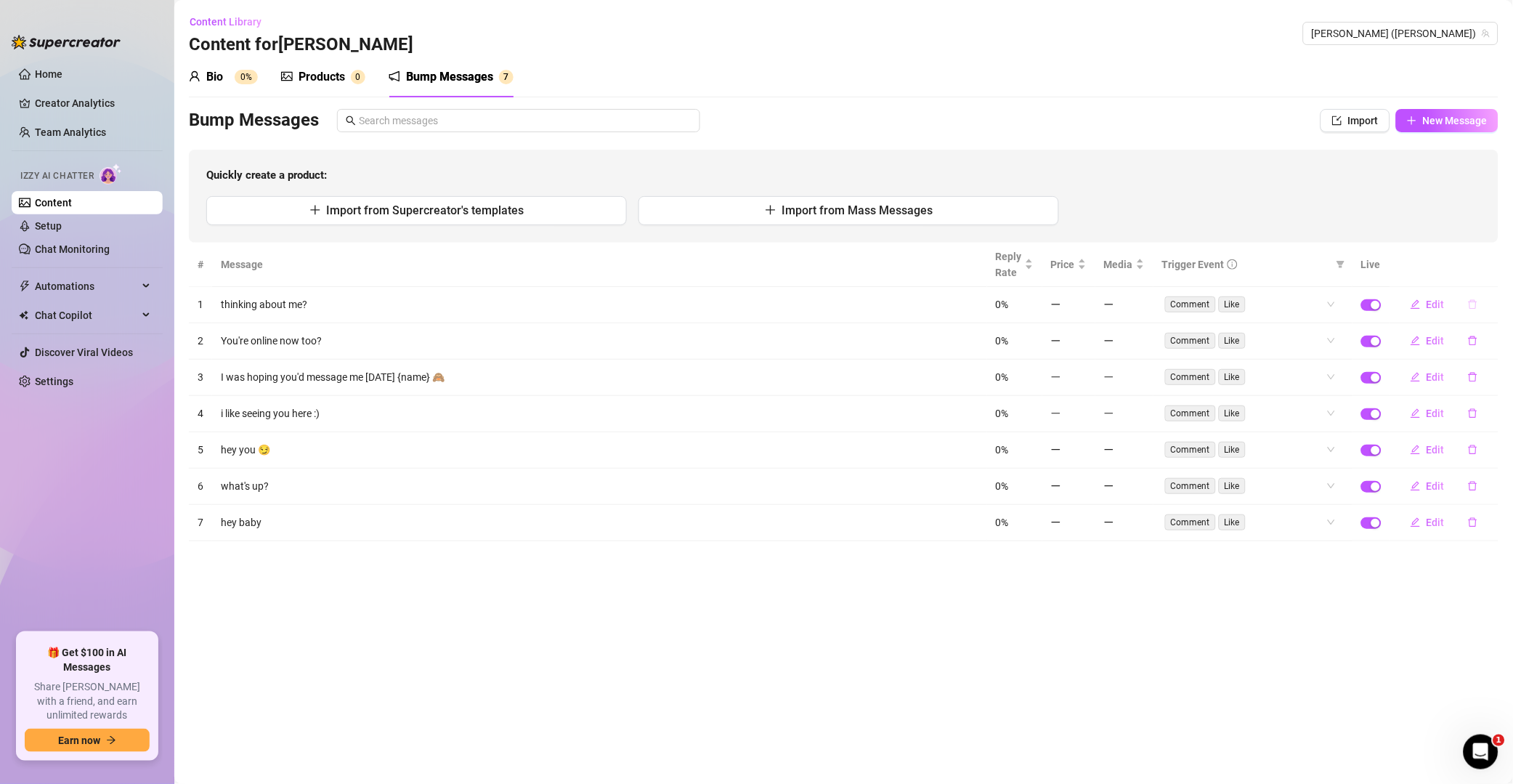
click at [1085, 311] on button "button" at bounding box center [1473, 304] width 34 height 23
click at [1085, 268] on span "Yes" at bounding box center [1489, 267] width 18 height 12
click at [1085, 306] on button "button" at bounding box center [1473, 304] width 34 height 23
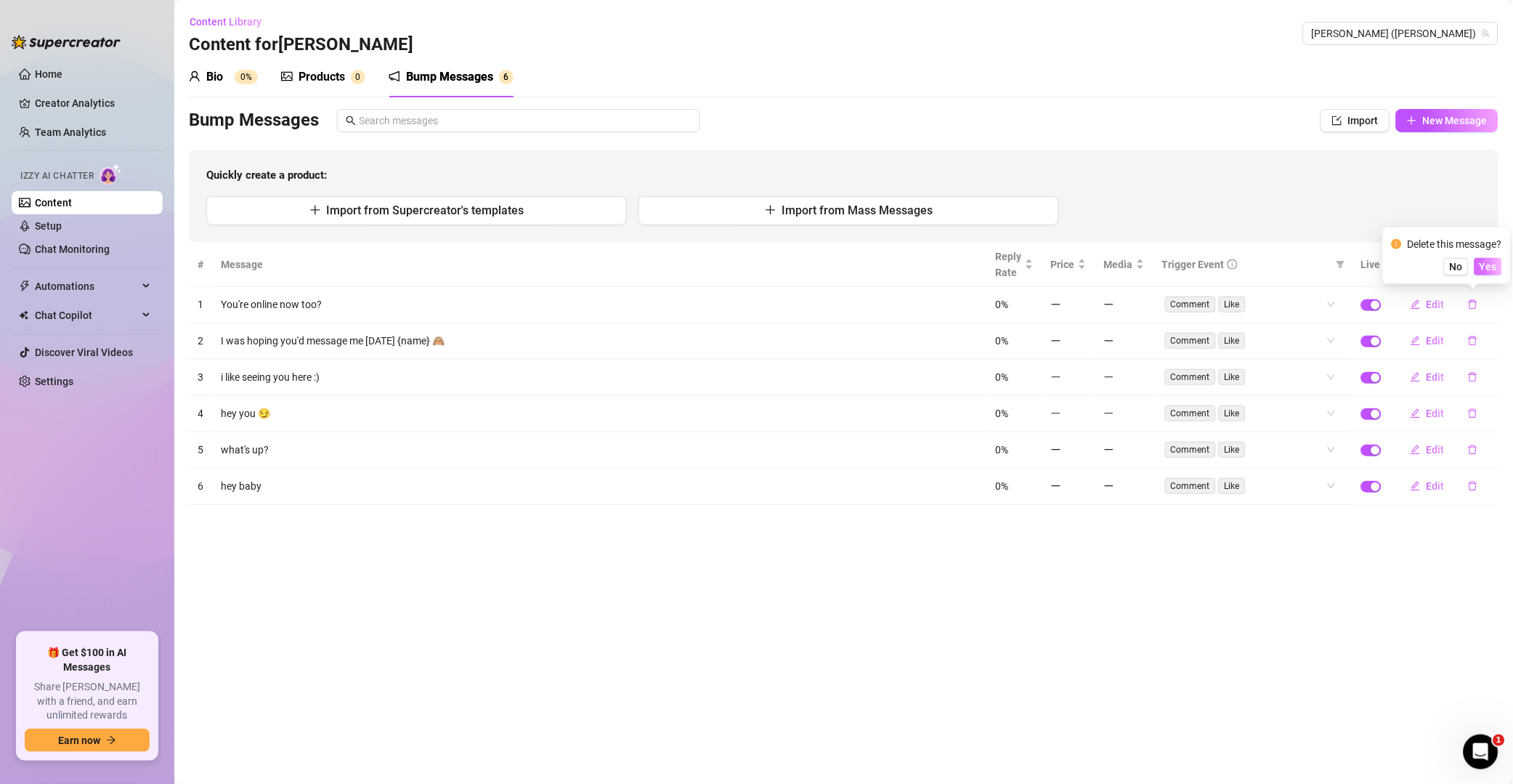
click at [1085, 266] on span "Yes" at bounding box center [1489, 267] width 18 height 12
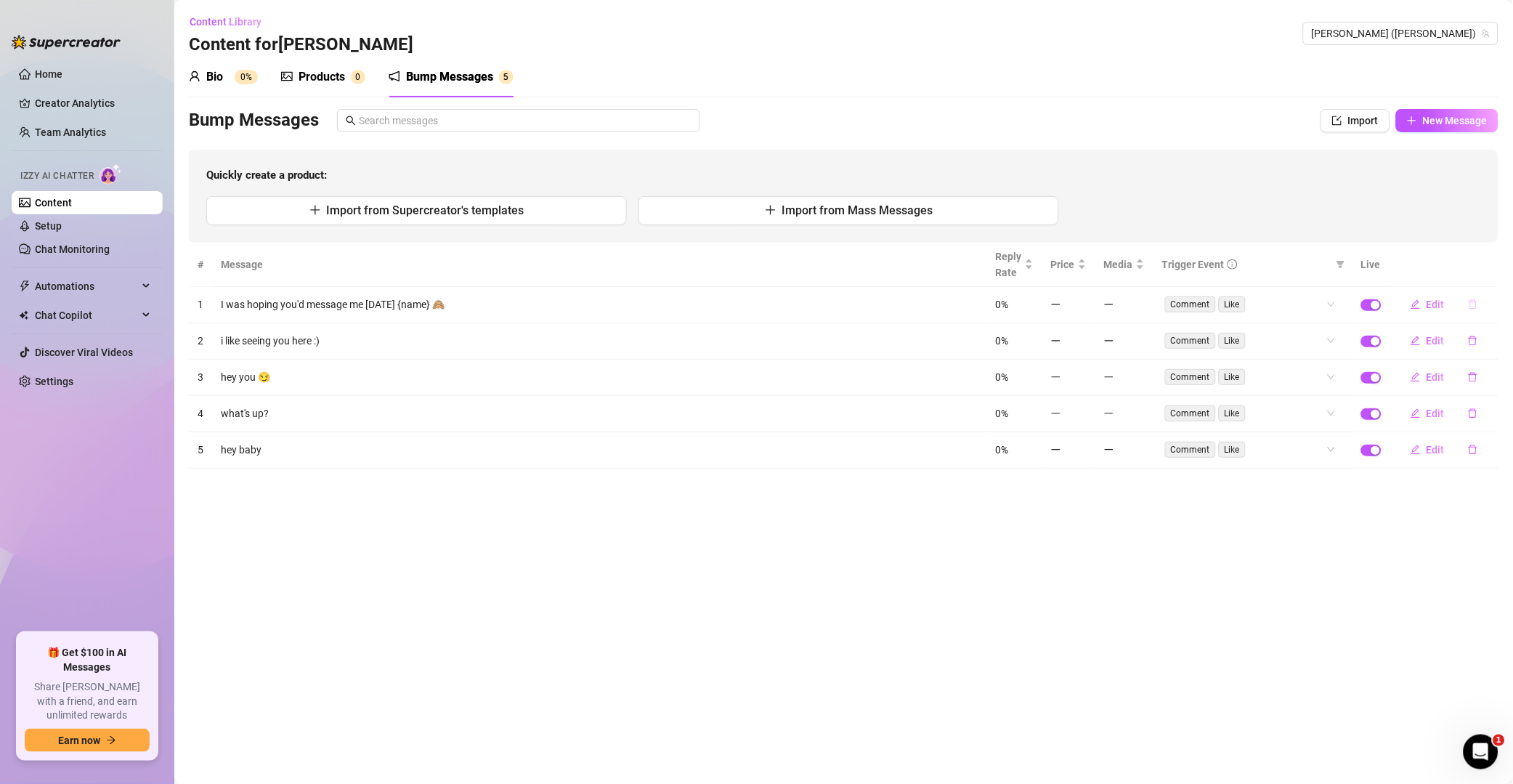
click at [1085, 305] on button "button" at bounding box center [1473, 304] width 34 height 23
click at [1085, 269] on span "Yes" at bounding box center [1489, 267] width 18 height 12
click at [1085, 300] on icon "delete" at bounding box center [1473, 305] width 9 height 10
click at [1085, 261] on span "Yes" at bounding box center [1489, 267] width 18 height 12
drag, startPoint x: 1478, startPoint y: 311, endPoint x: 1484, endPoint y: 293, distance: 19.0
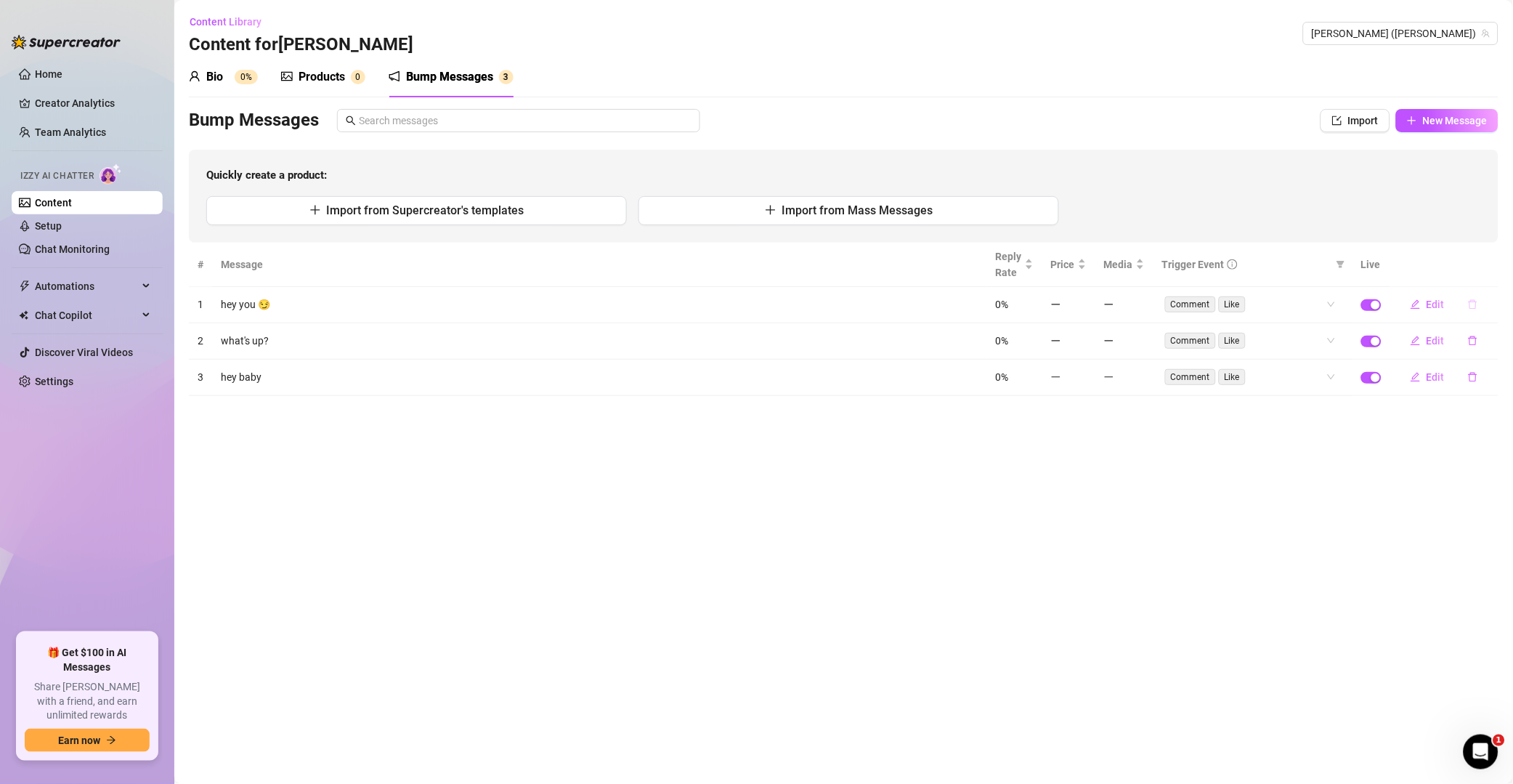
click at [1085, 309] on button "button" at bounding box center [1473, 304] width 34 height 23
click at [1085, 258] on div "No Yes" at bounding box center [1448, 267] width 110 height 18
click at [1085, 268] on span "Yes" at bounding box center [1489, 267] width 18 height 12
drag, startPoint x: 1481, startPoint y: 299, endPoint x: 1485, endPoint y: 288, distance: 11.7
click at [1085, 299] on button "button" at bounding box center [1473, 304] width 34 height 23
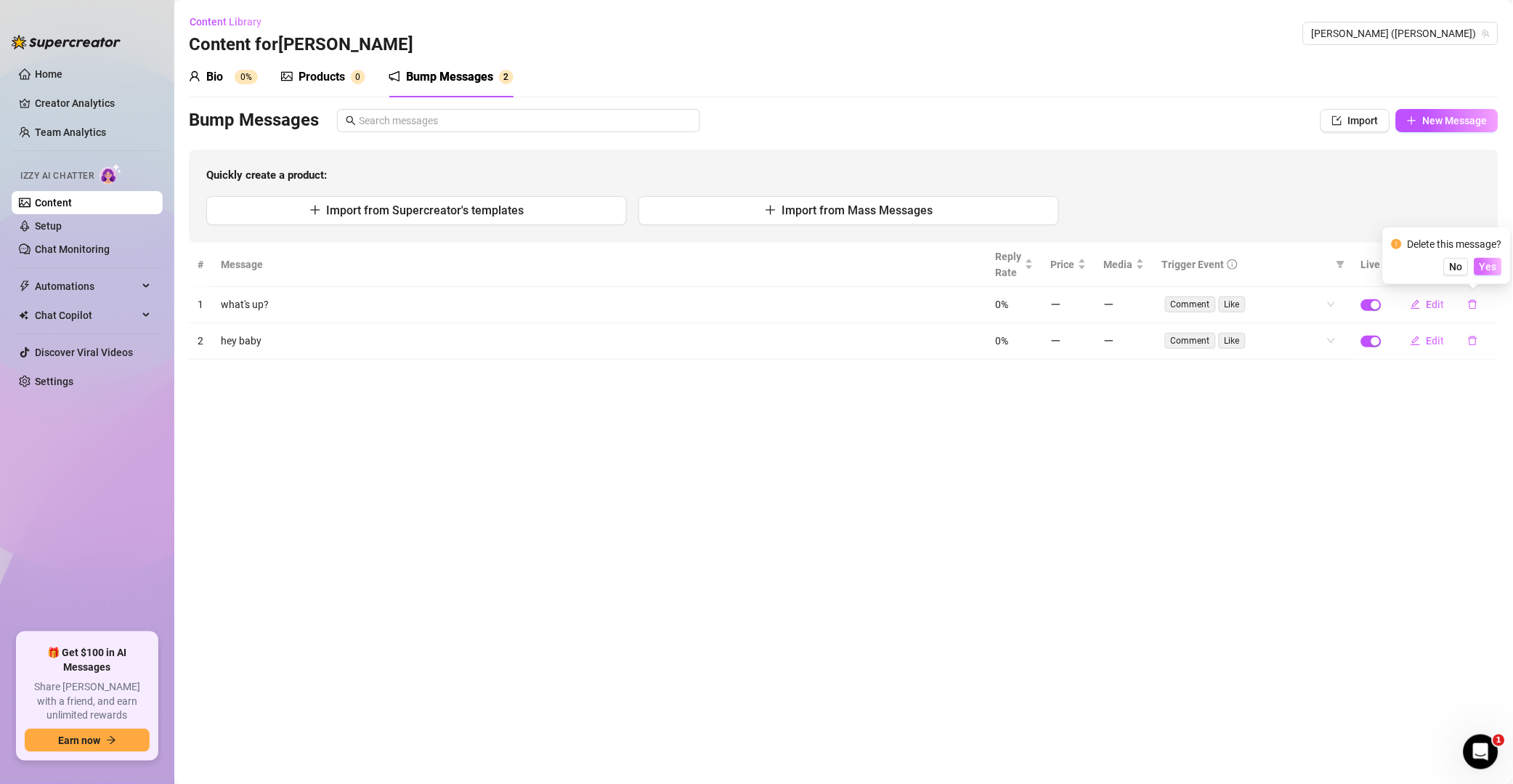
click at [1085, 262] on span "Yes" at bounding box center [1489, 267] width 18 height 12
click at [1085, 310] on icon "delete" at bounding box center [1473, 304] width 10 height 10
click at [1085, 261] on span "Yes" at bounding box center [1489, 267] width 18 height 12
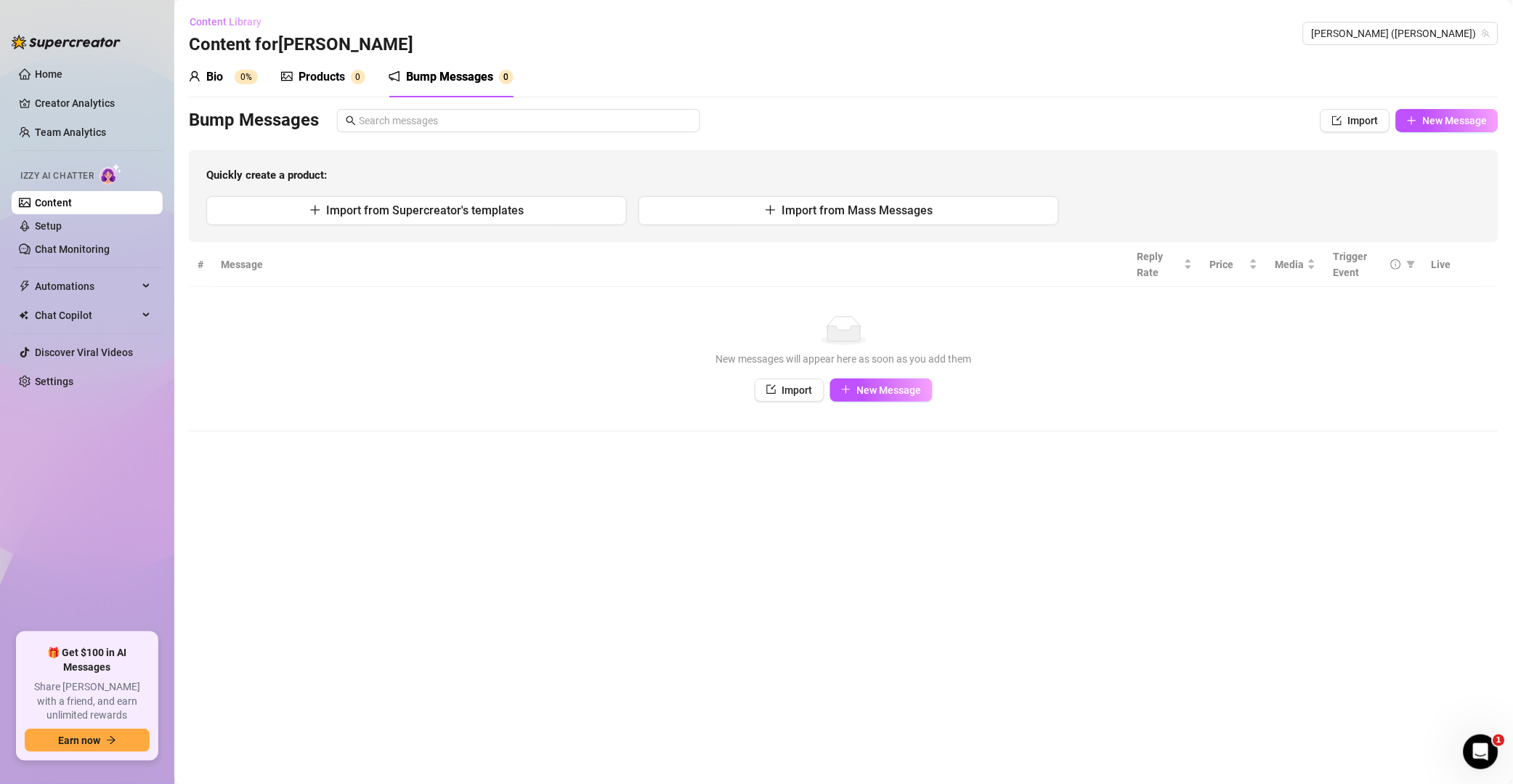
click at [217, 18] on span "Content Library" at bounding box center [226, 22] width 72 height 12
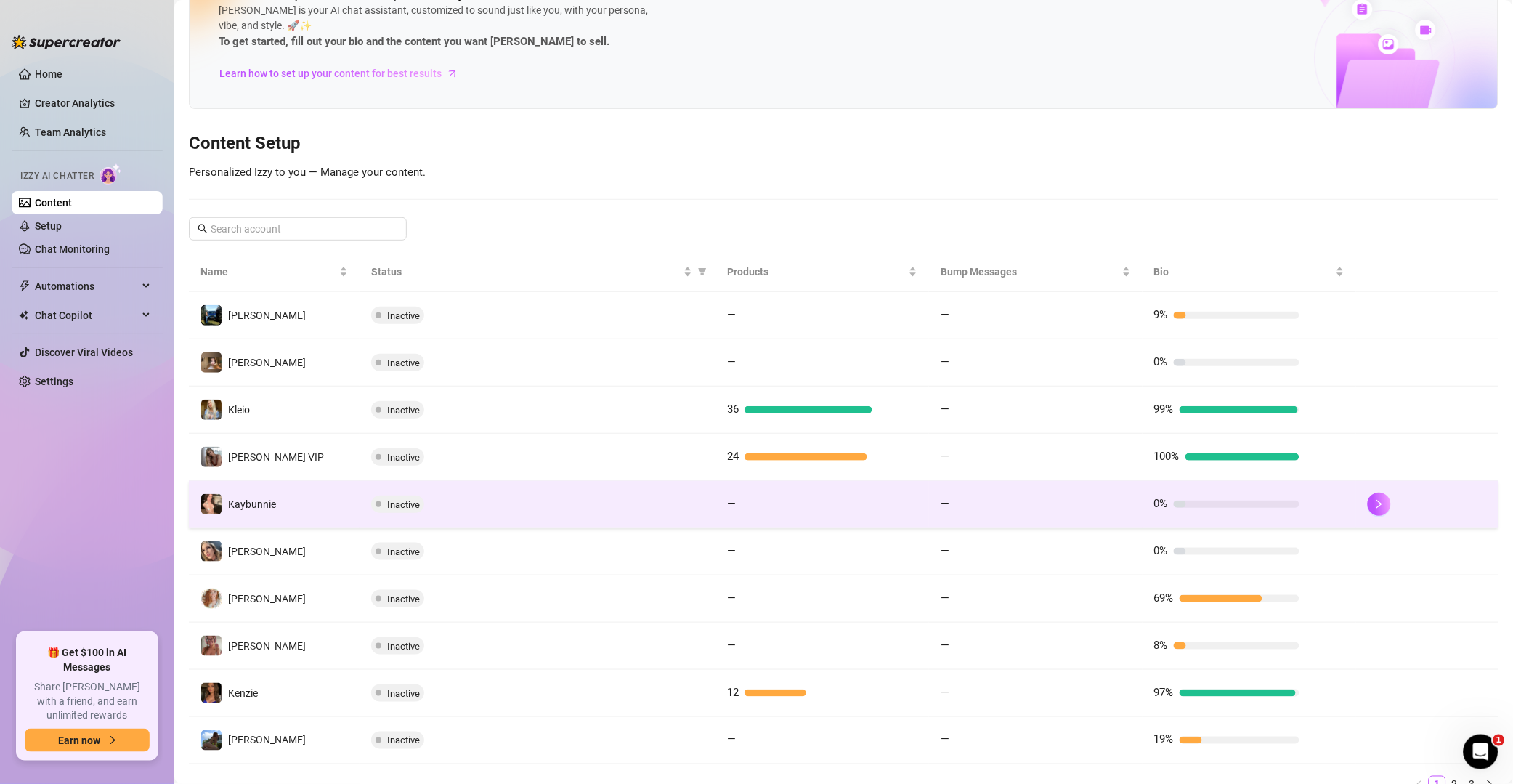
scroll to position [117, 0]
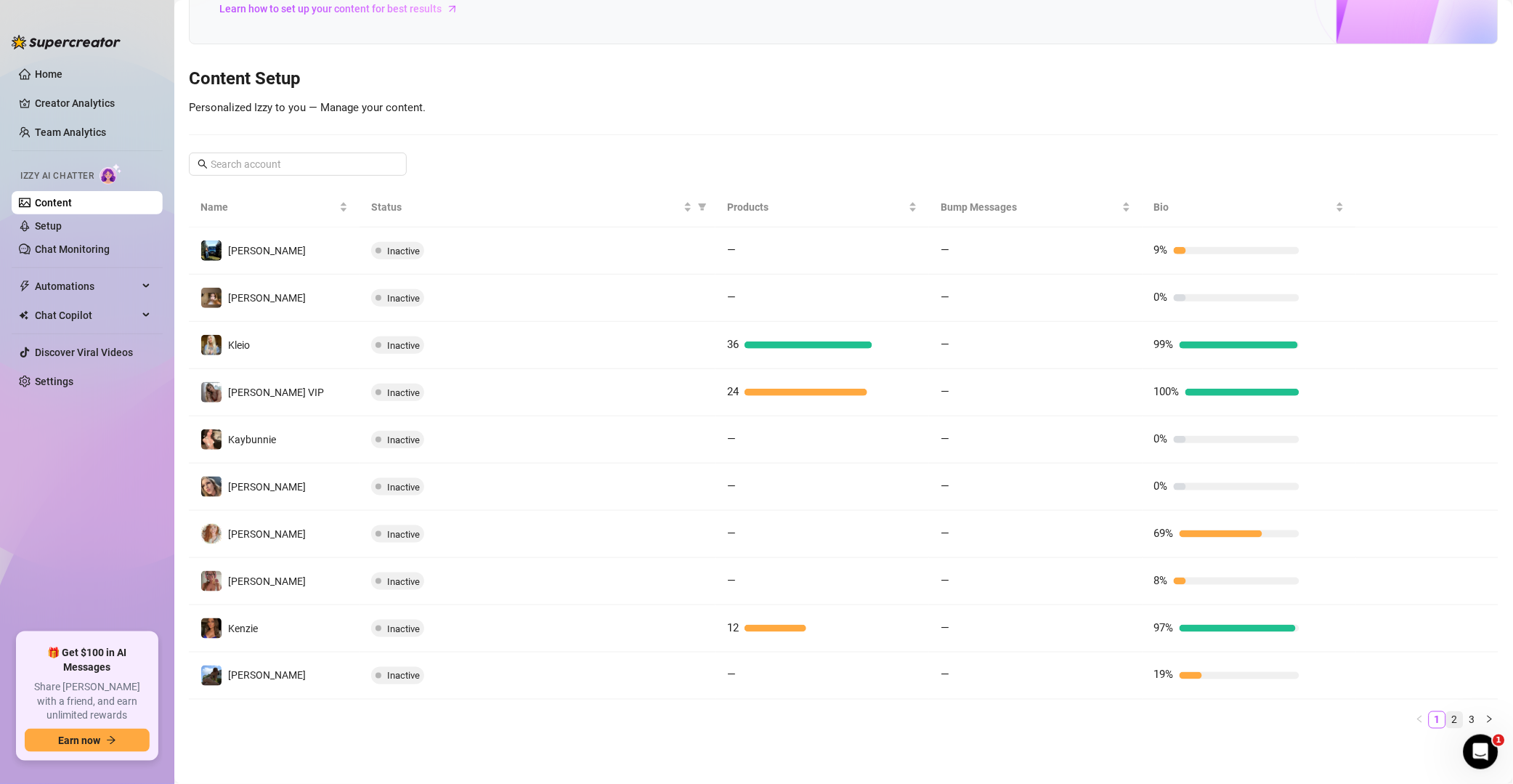
click at [1085, 720] on link "2" at bounding box center [1456, 720] width 16 height 16
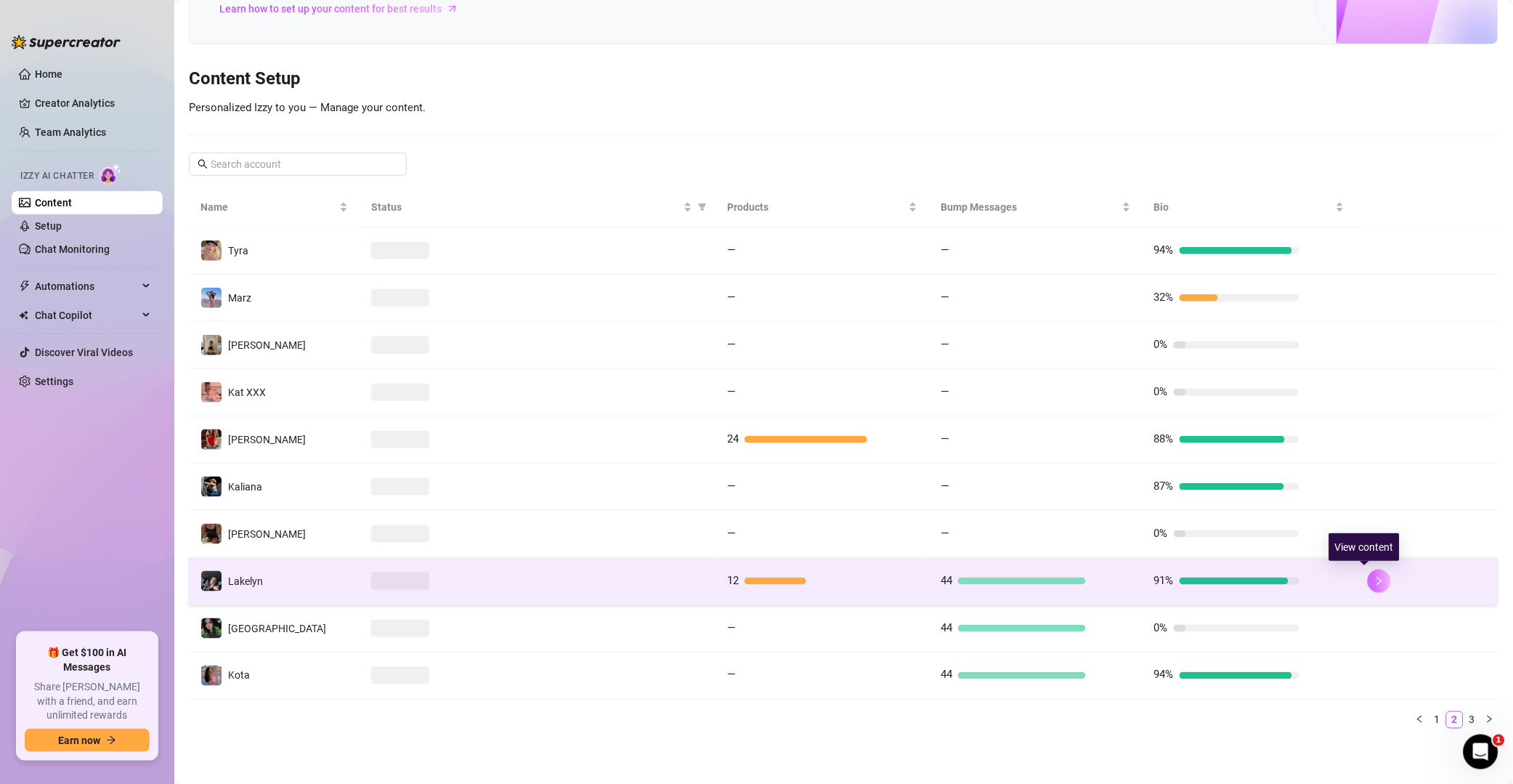
click at [1085, 576] on icon "right" at bounding box center [1380, 581] width 10 height 10
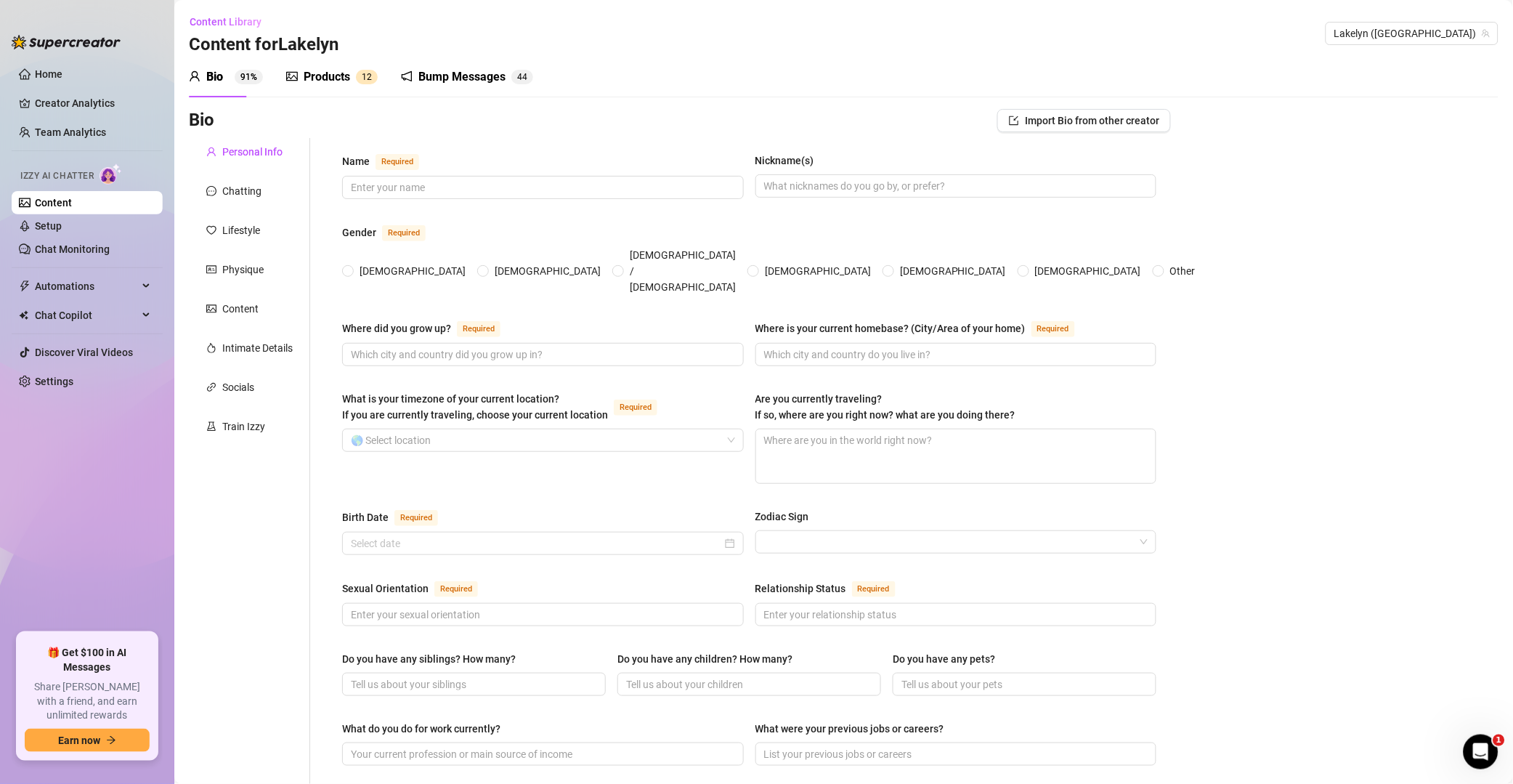
click at [461, 65] on div "Bump Messages 4 4" at bounding box center [467, 77] width 133 height 41
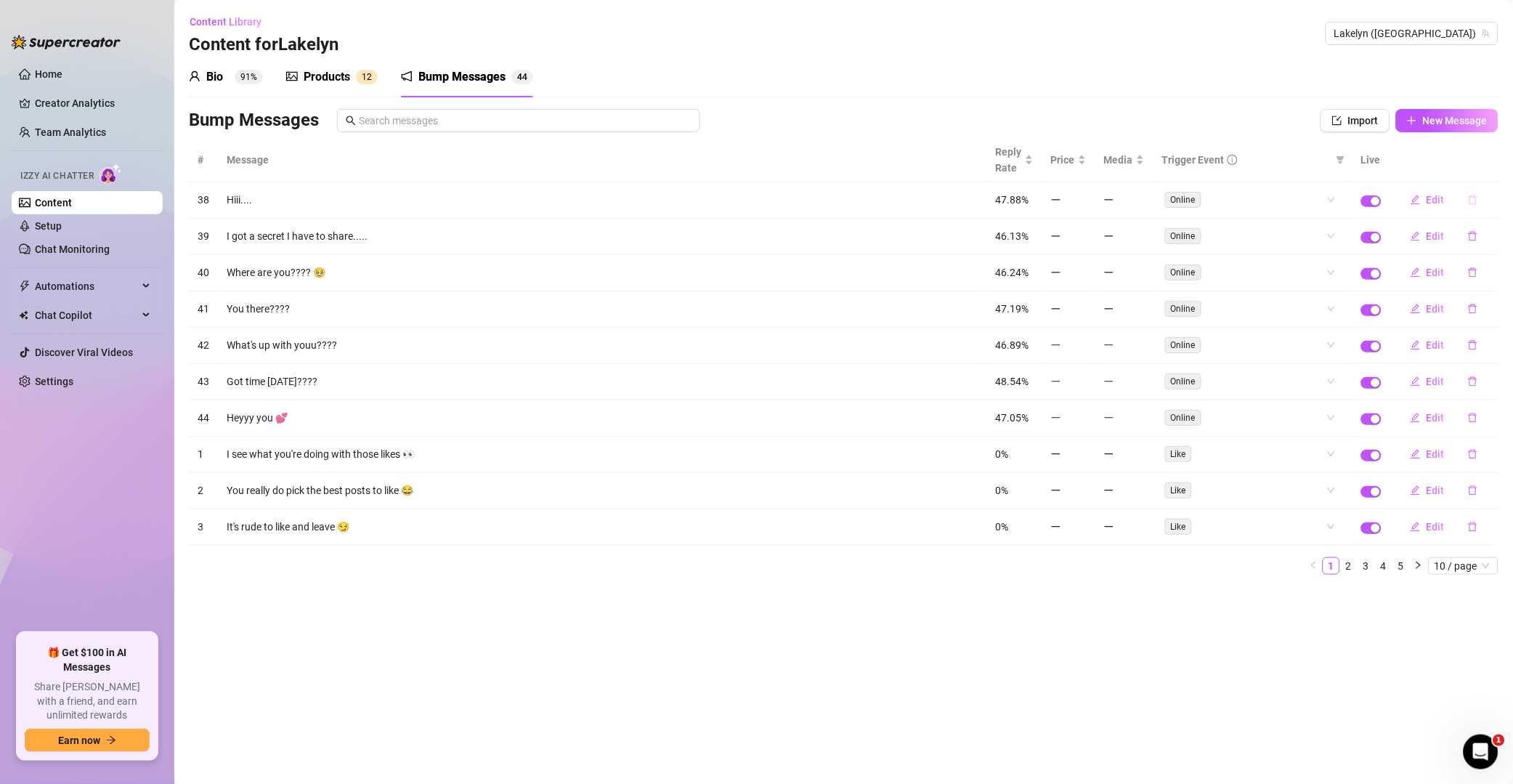
click at [1085, 200] on button "button" at bounding box center [1473, 200] width 34 height 23
click at [1085, 169] on button "Yes" at bounding box center [1488, 163] width 28 height 18
drag, startPoint x: 1472, startPoint y: 209, endPoint x: 1479, endPoint y: 196, distance: 14.8
click at [1085, 211] on button "button" at bounding box center [1473, 200] width 34 height 23
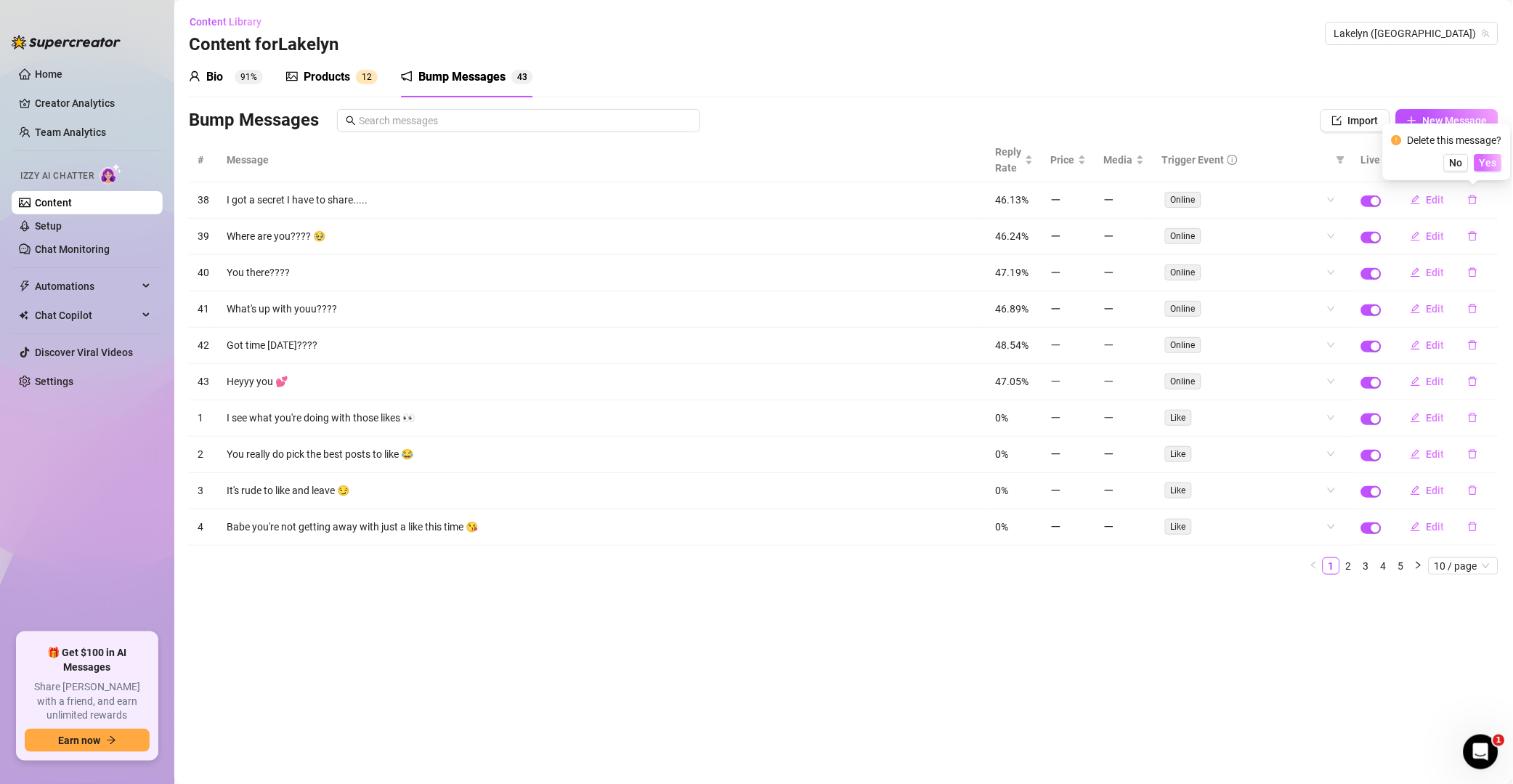
click at [1085, 162] on span "Yes" at bounding box center [1489, 163] width 18 height 12
click at [1085, 231] on icon "delete" at bounding box center [1473, 236] width 10 height 10
drag, startPoint x: 1491, startPoint y: 161, endPoint x: 1490, endPoint y: 176, distance: 15.0
click at [1085, 162] on span "Yes" at bounding box center [1489, 163] width 18 height 12
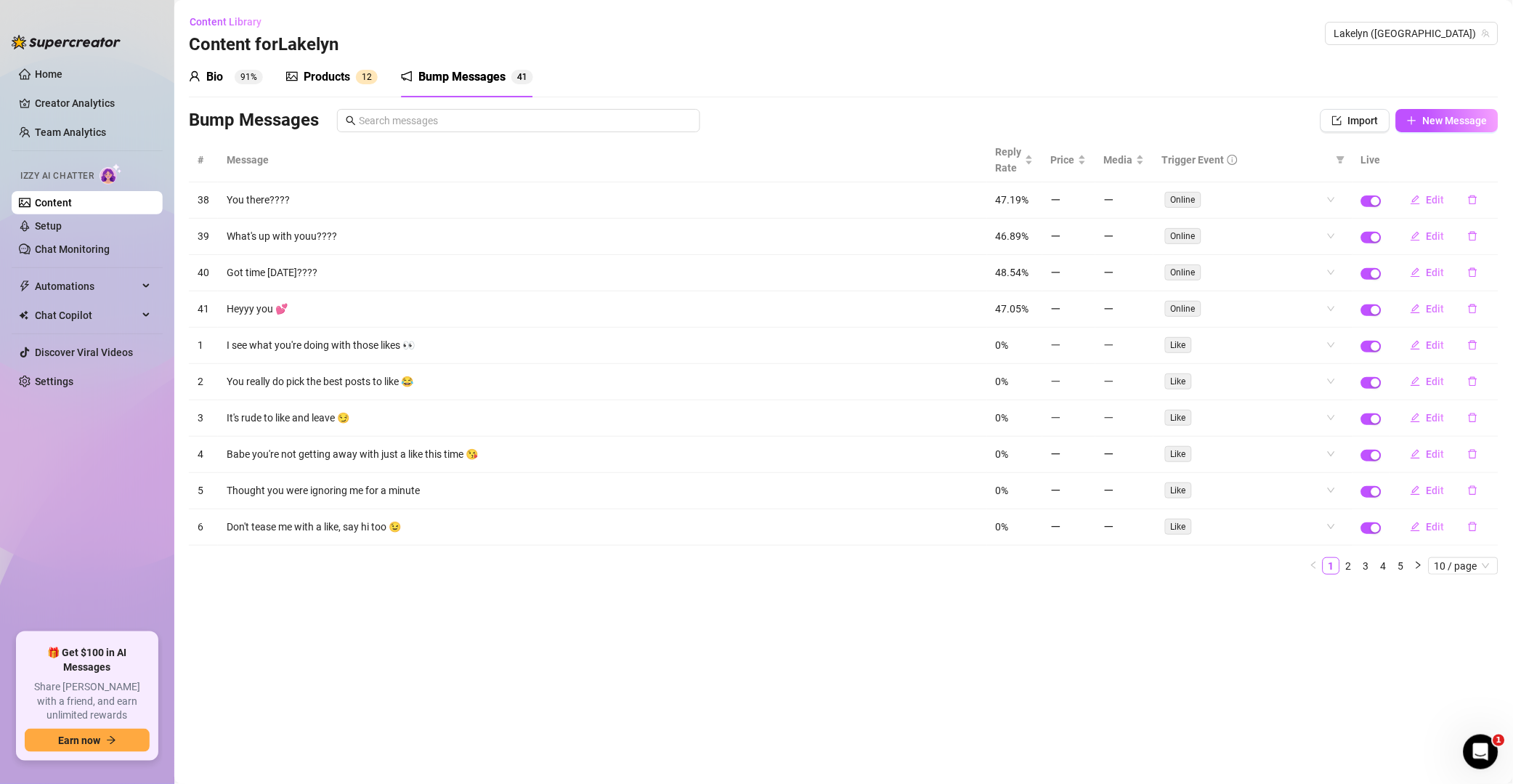
click at [1085, 201] on icon "delete" at bounding box center [1473, 200] width 10 height 10
click at [1085, 160] on span "Yes" at bounding box center [1489, 163] width 18 height 12
click at [1085, 200] on button "button" at bounding box center [1473, 200] width 34 height 23
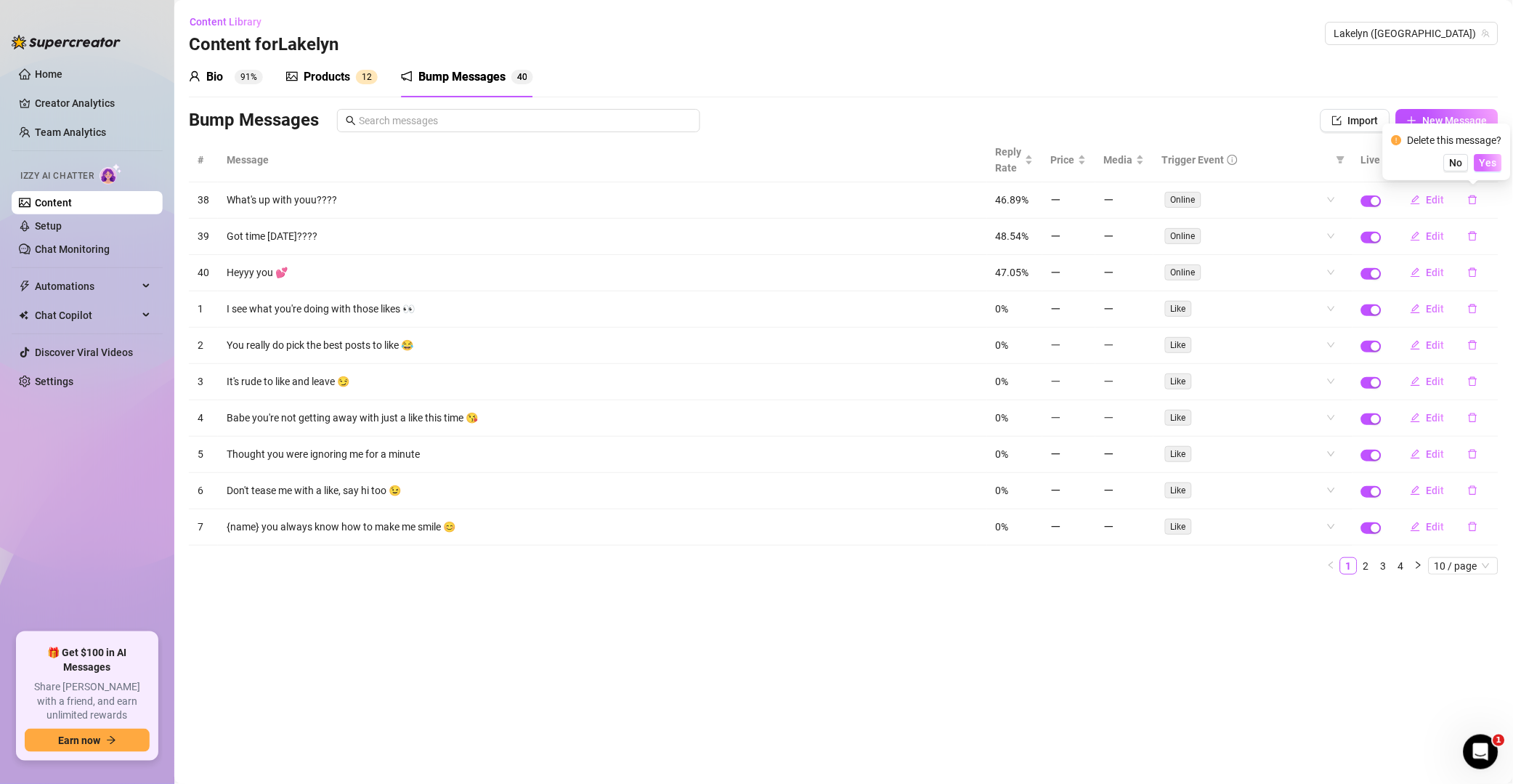
click at [1085, 164] on span "Yes" at bounding box center [1489, 163] width 18 height 12
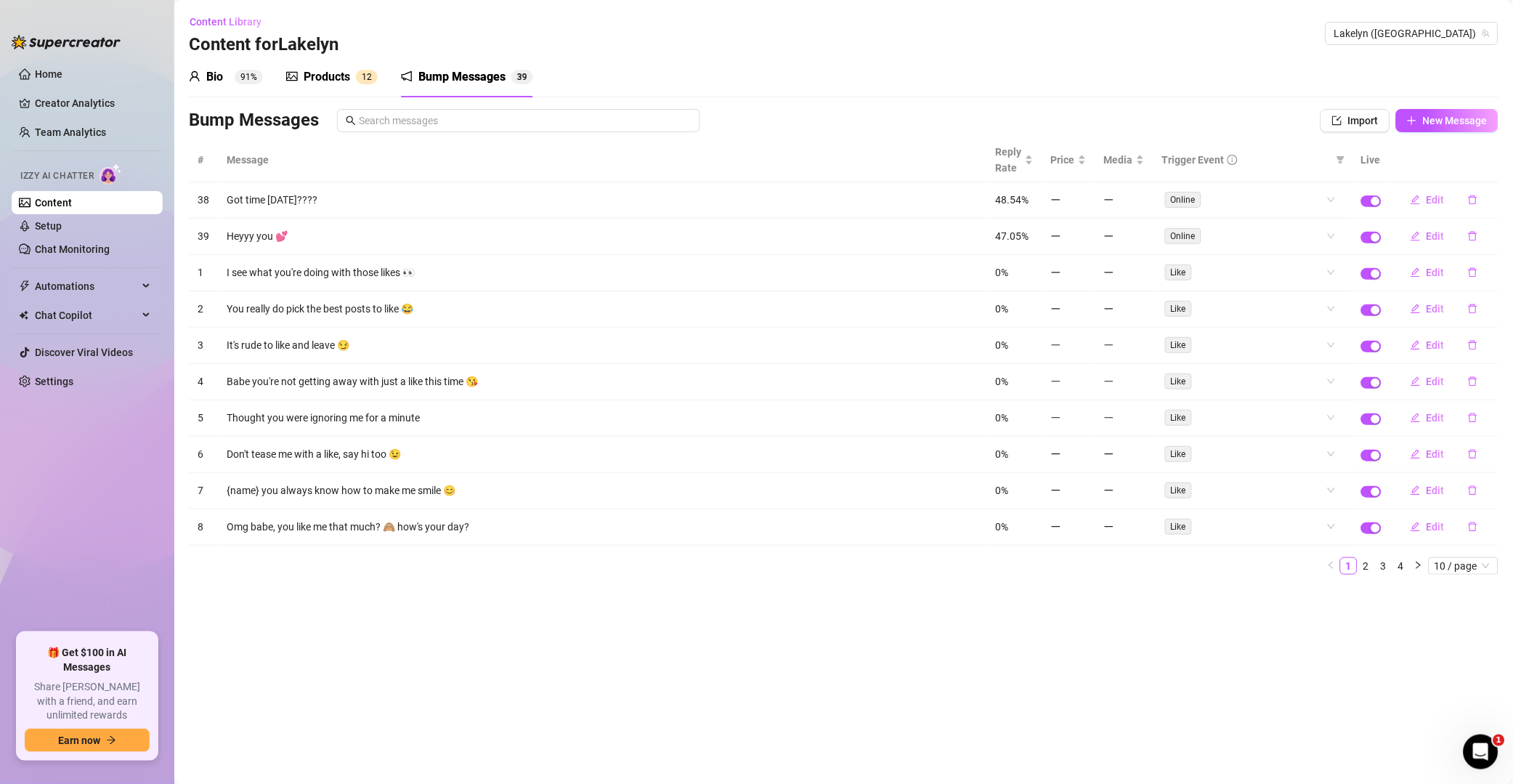
click at [1085, 200] on icon "delete" at bounding box center [1473, 200] width 9 height 10
click at [1085, 169] on button "Yes" at bounding box center [1488, 163] width 28 height 18
click at [1085, 198] on icon "delete" at bounding box center [1473, 200] width 9 height 10
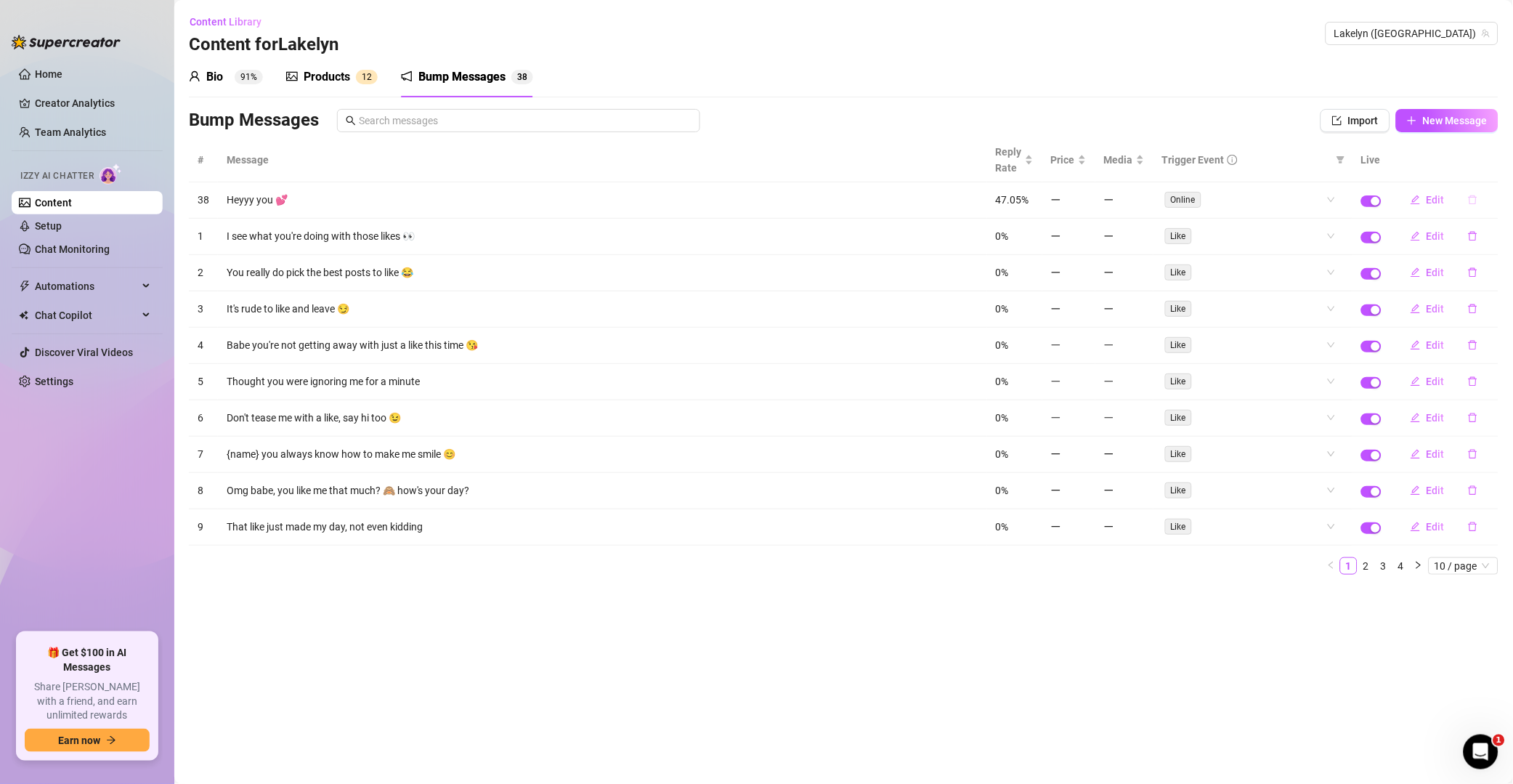
click at [1085, 208] on button "button" at bounding box center [1473, 200] width 34 height 23
click at [1085, 166] on span "Yes" at bounding box center [1489, 163] width 18 height 12
click at [1085, 204] on icon "delete" at bounding box center [1473, 200] width 10 height 10
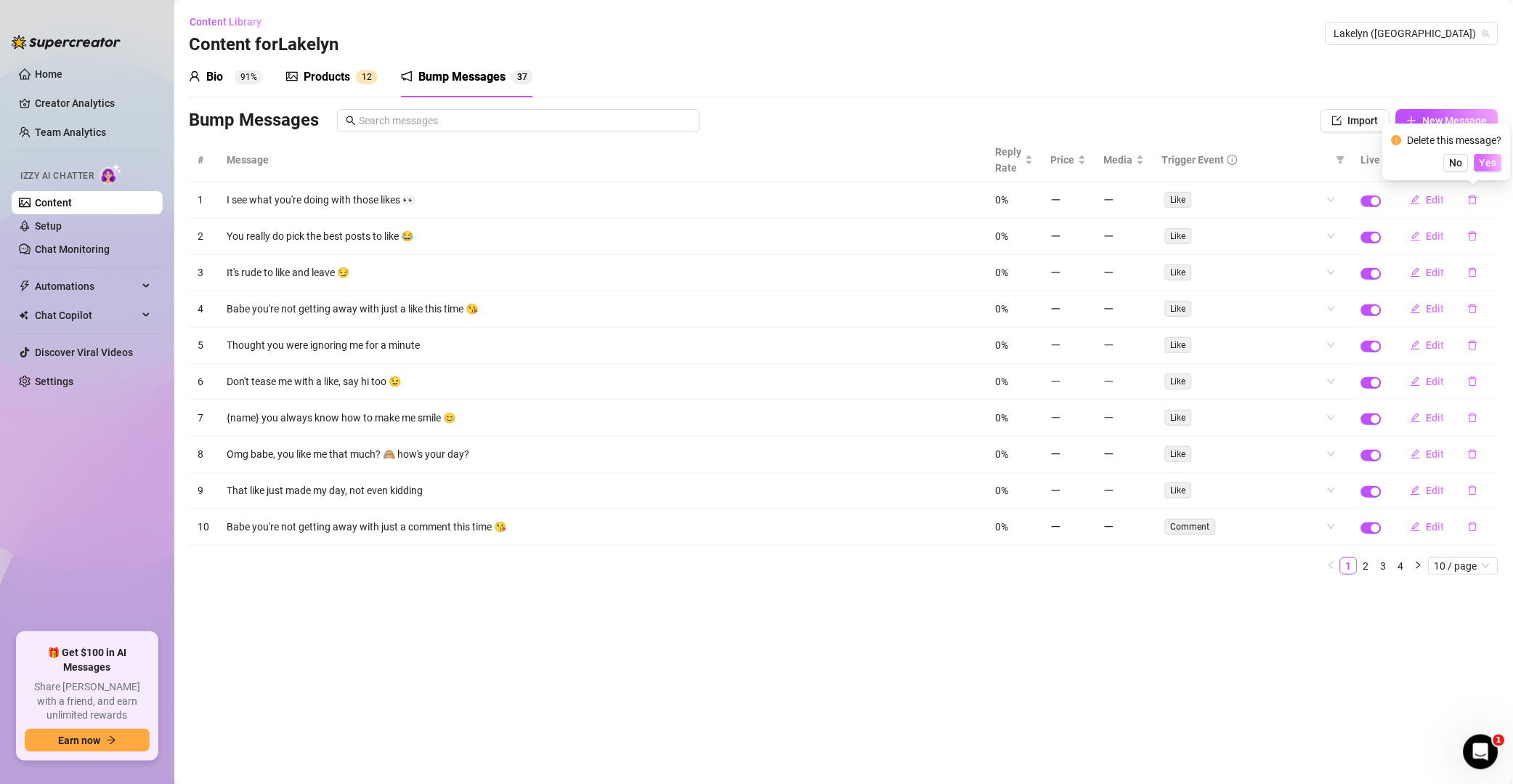
click at [1085, 166] on span "Yes" at bounding box center [1489, 163] width 18 height 12
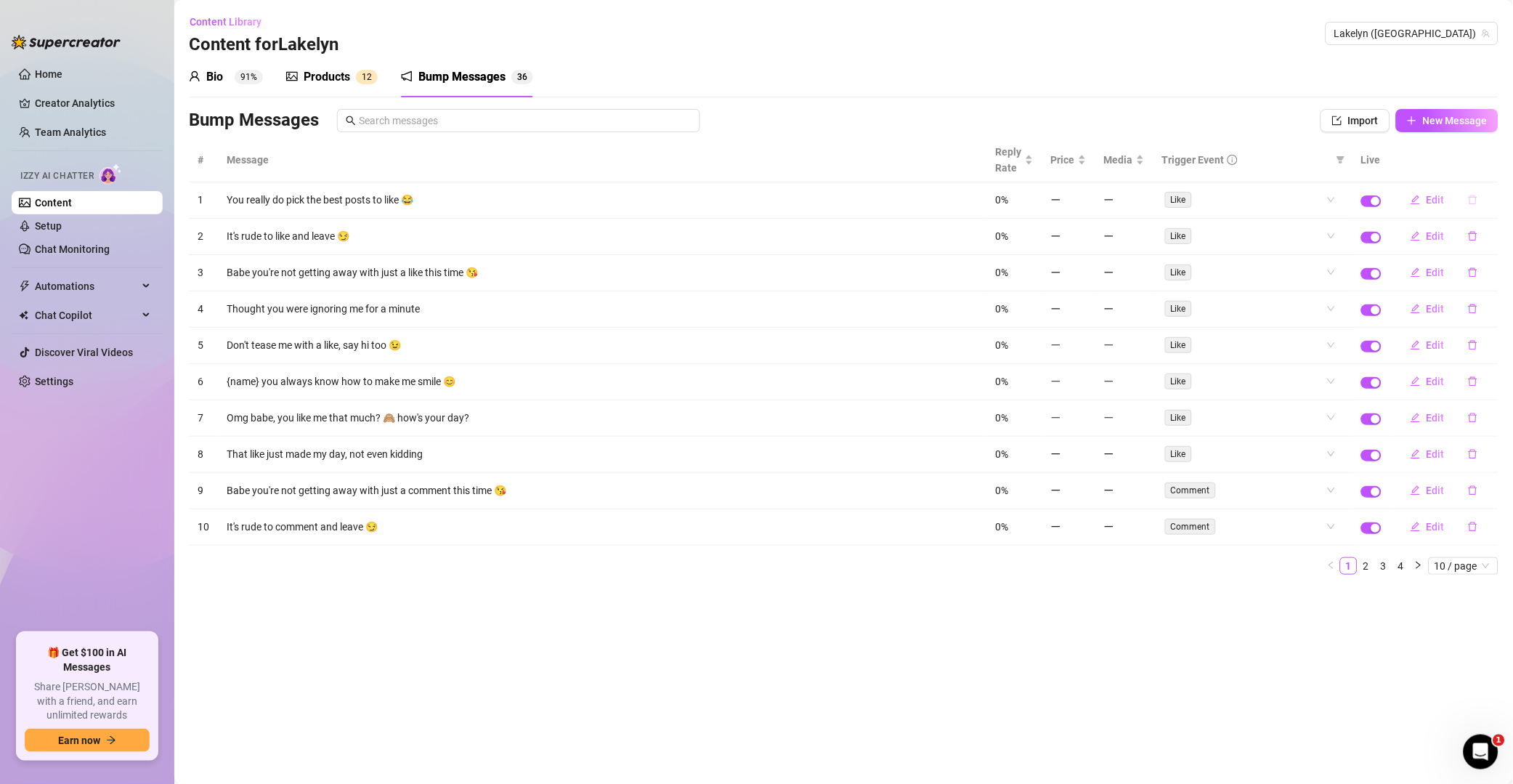
click at [1085, 200] on icon "delete" at bounding box center [1473, 200] width 9 height 10
click at [1085, 162] on span "Yes" at bounding box center [1489, 163] width 18 height 12
click at [1085, 200] on icon "delete" at bounding box center [1473, 200] width 10 height 10
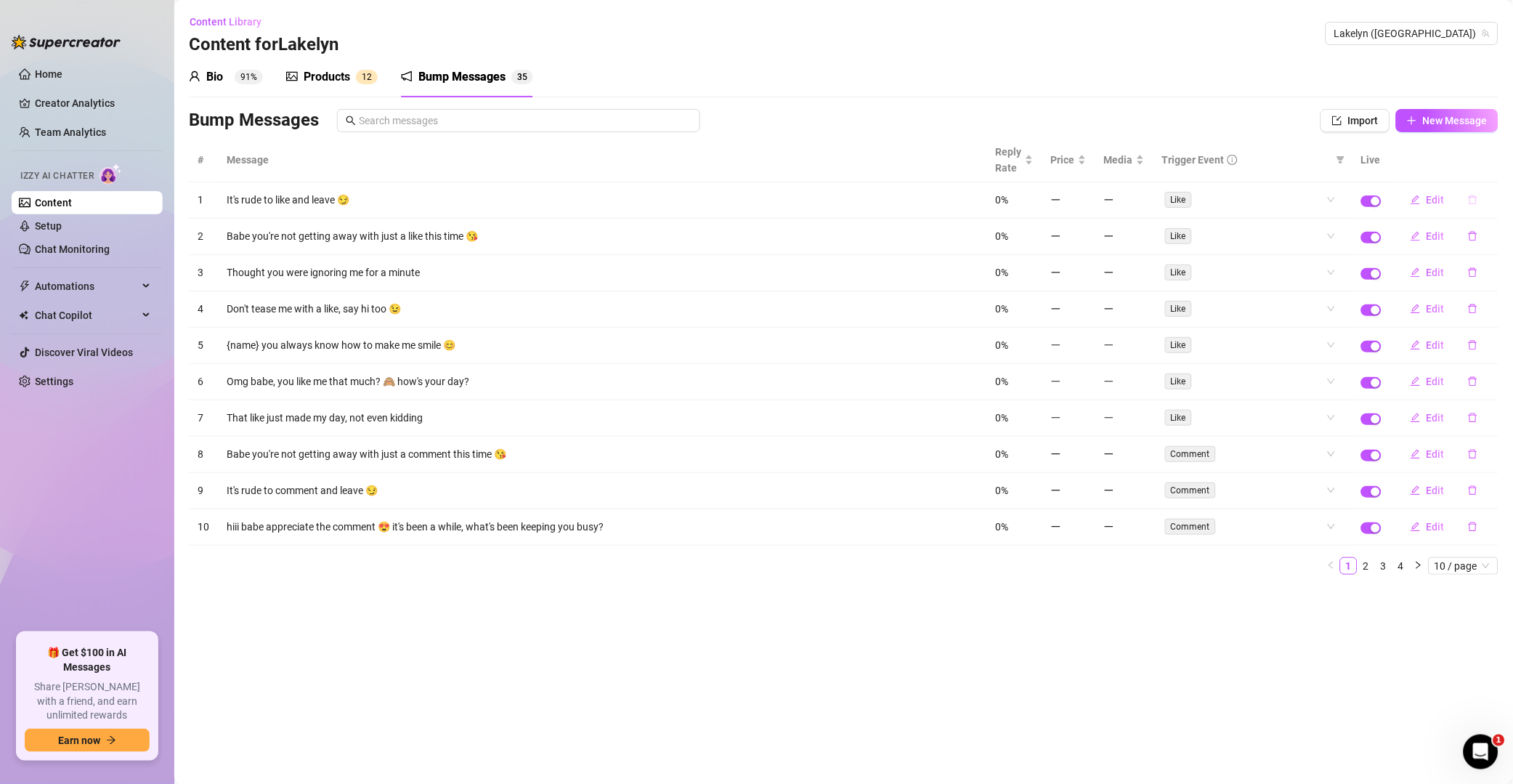
click at [1085, 198] on icon "delete" at bounding box center [1473, 200] width 9 height 10
click at [1085, 160] on span "Yes" at bounding box center [1489, 163] width 18 height 12
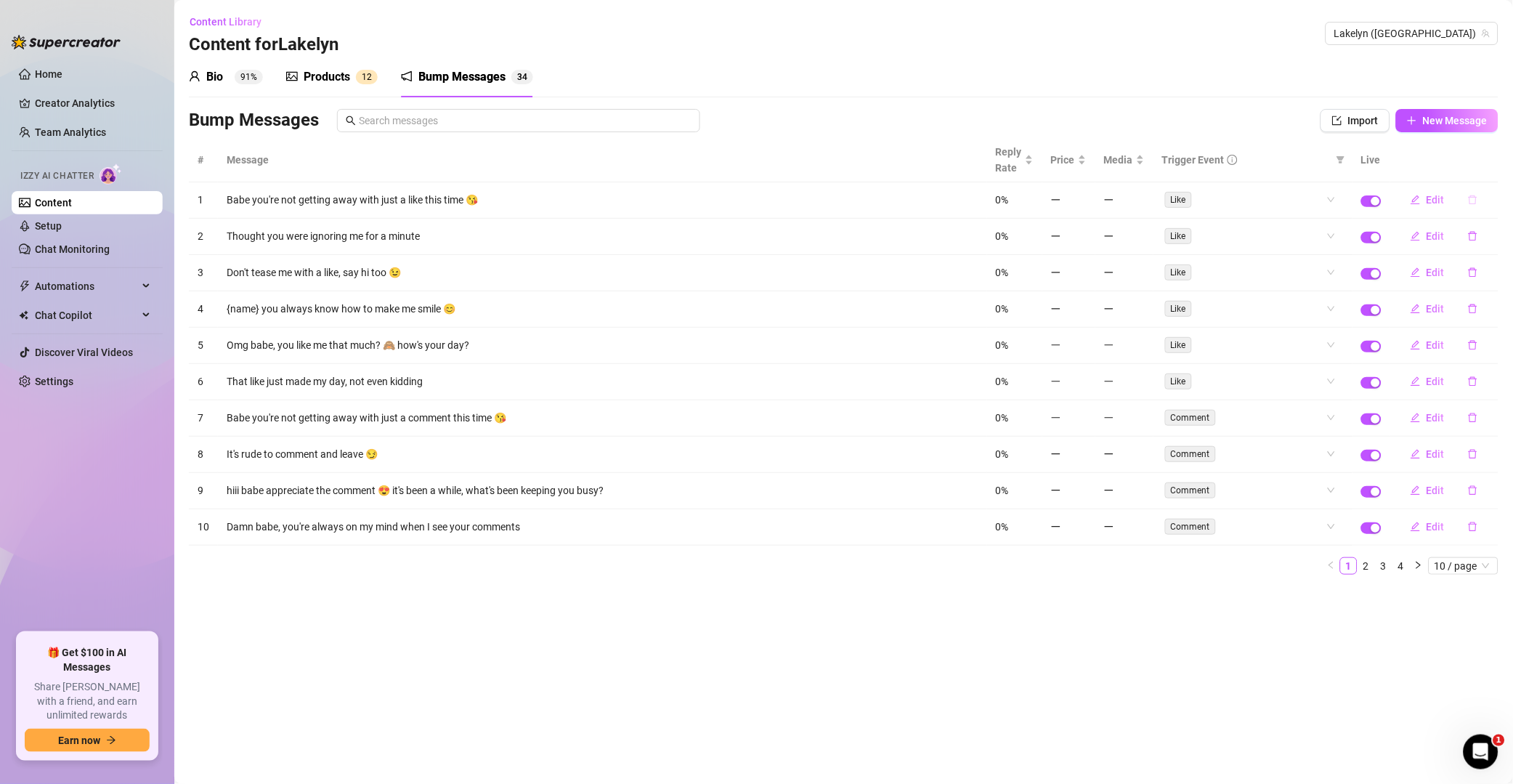
click at [1085, 204] on icon "delete" at bounding box center [1473, 200] width 10 height 10
click at [1085, 164] on span "Yes" at bounding box center [1489, 163] width 18 height 12
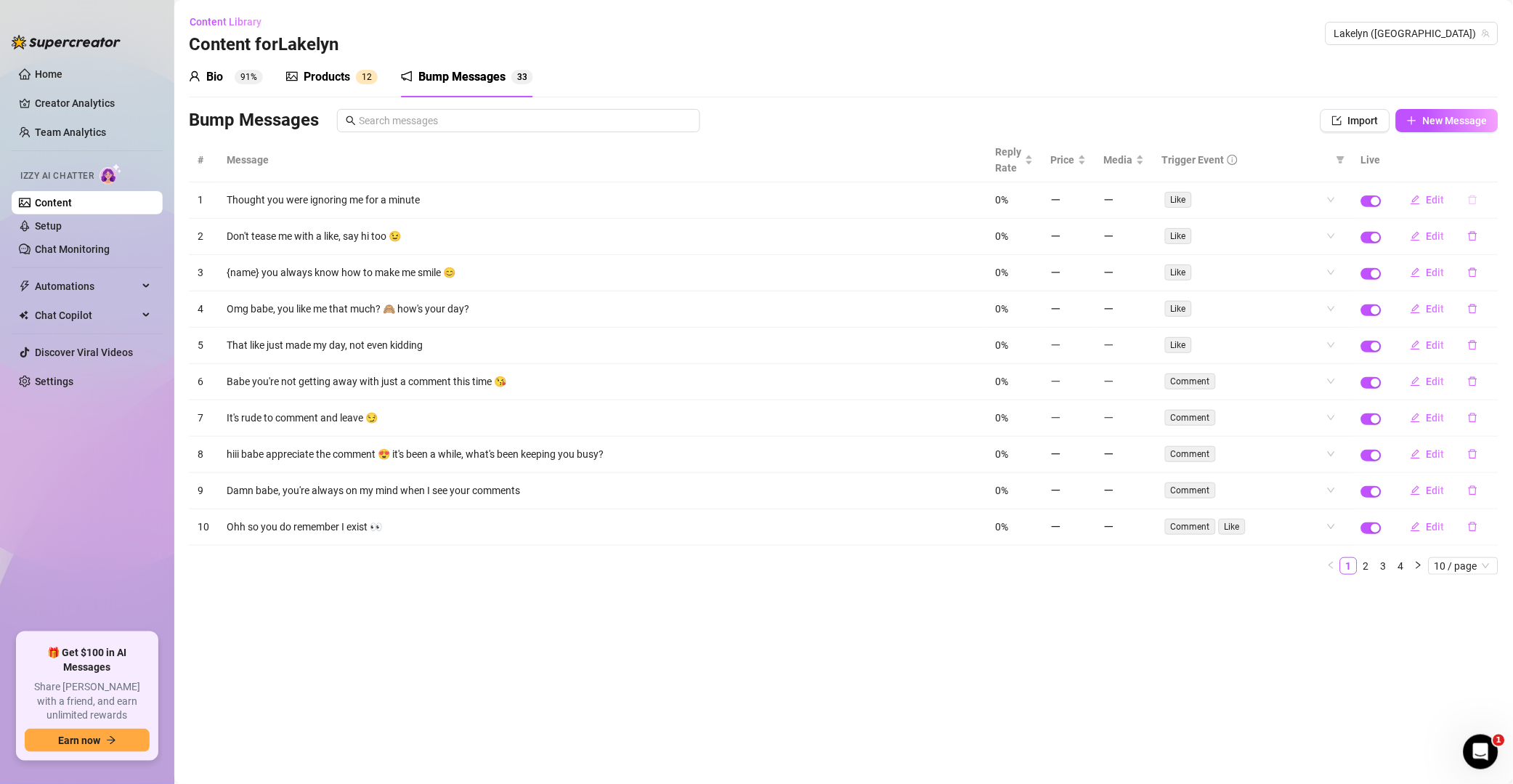
click at [1085, 205] on button "button" at bounding box center [1473, 200] width 34 height 23
click at [1085, 163] on span "Yes" at bounding box center [1489, 163] width 18 height 12
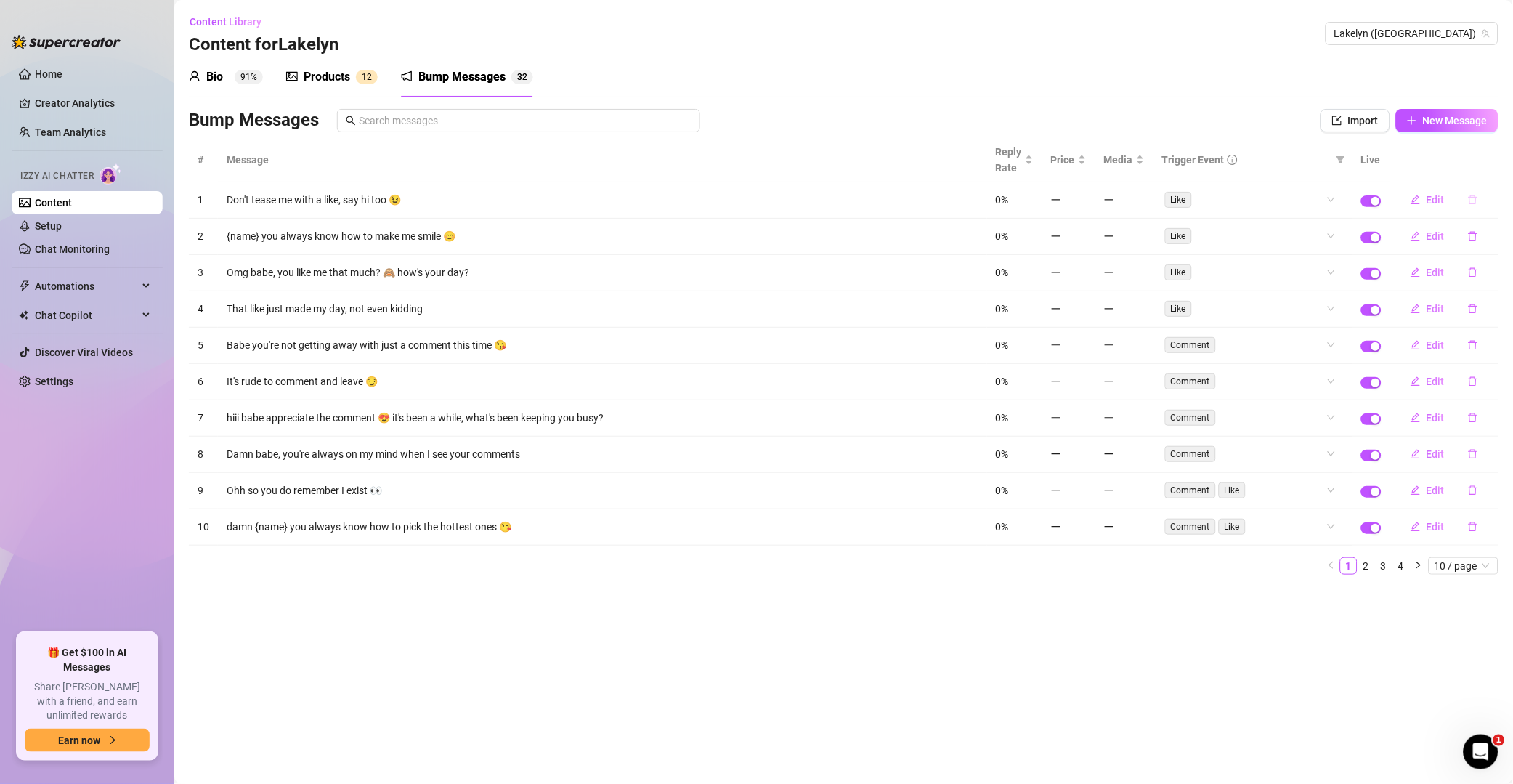
click at [1085, 206] on button "button" at bounding box center [1473, 200] width 34 height 23
click at [1085, 162] on span "Yes" at bounding box center [1489, 163] width 18 height 12
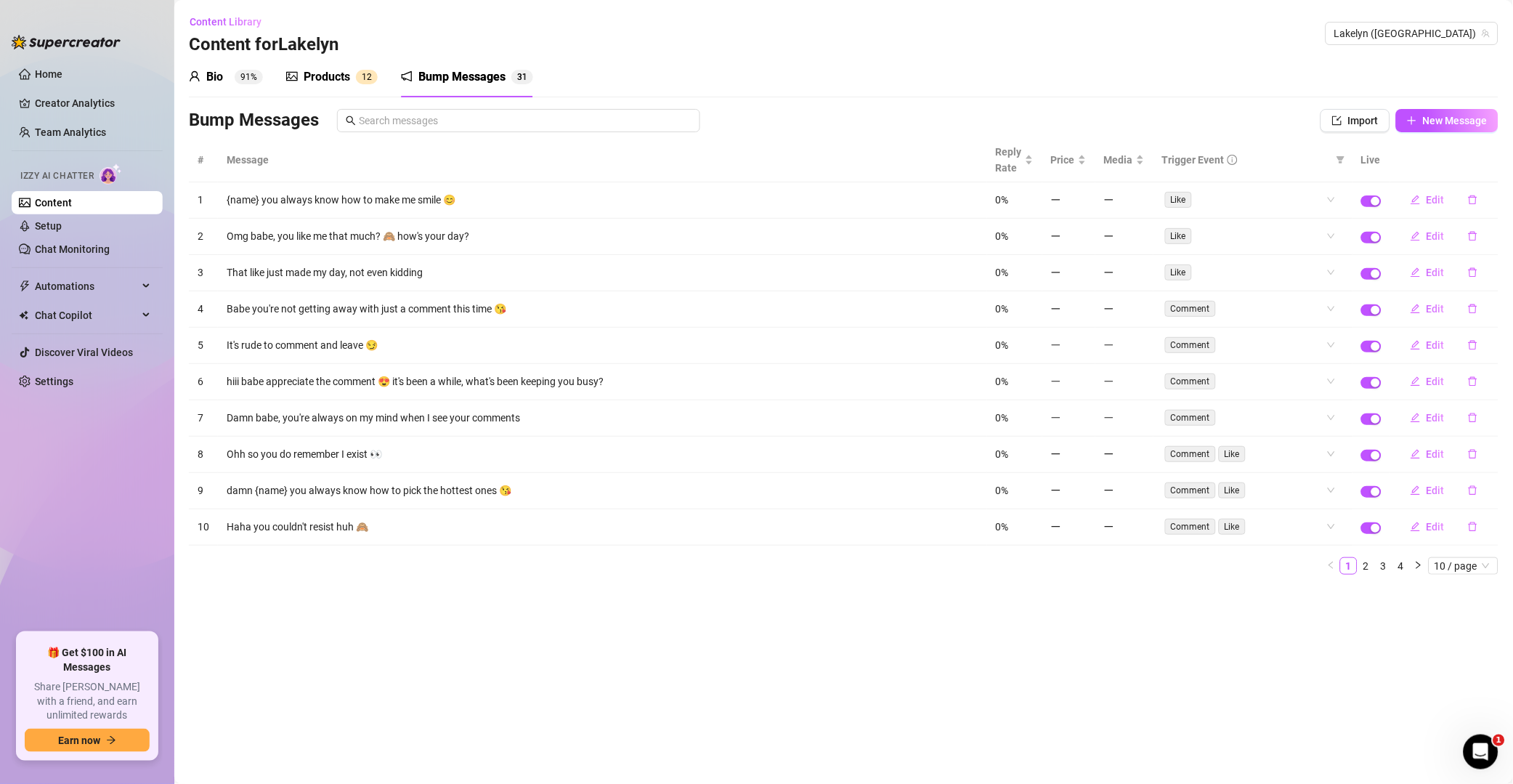
click at [1085, 202] on icon "delete" at bounding box center [1473, 200] width 10 height 10
click at [1085, 158] on span "Yes" at bounding box center [1489, 163] width 18 height 12
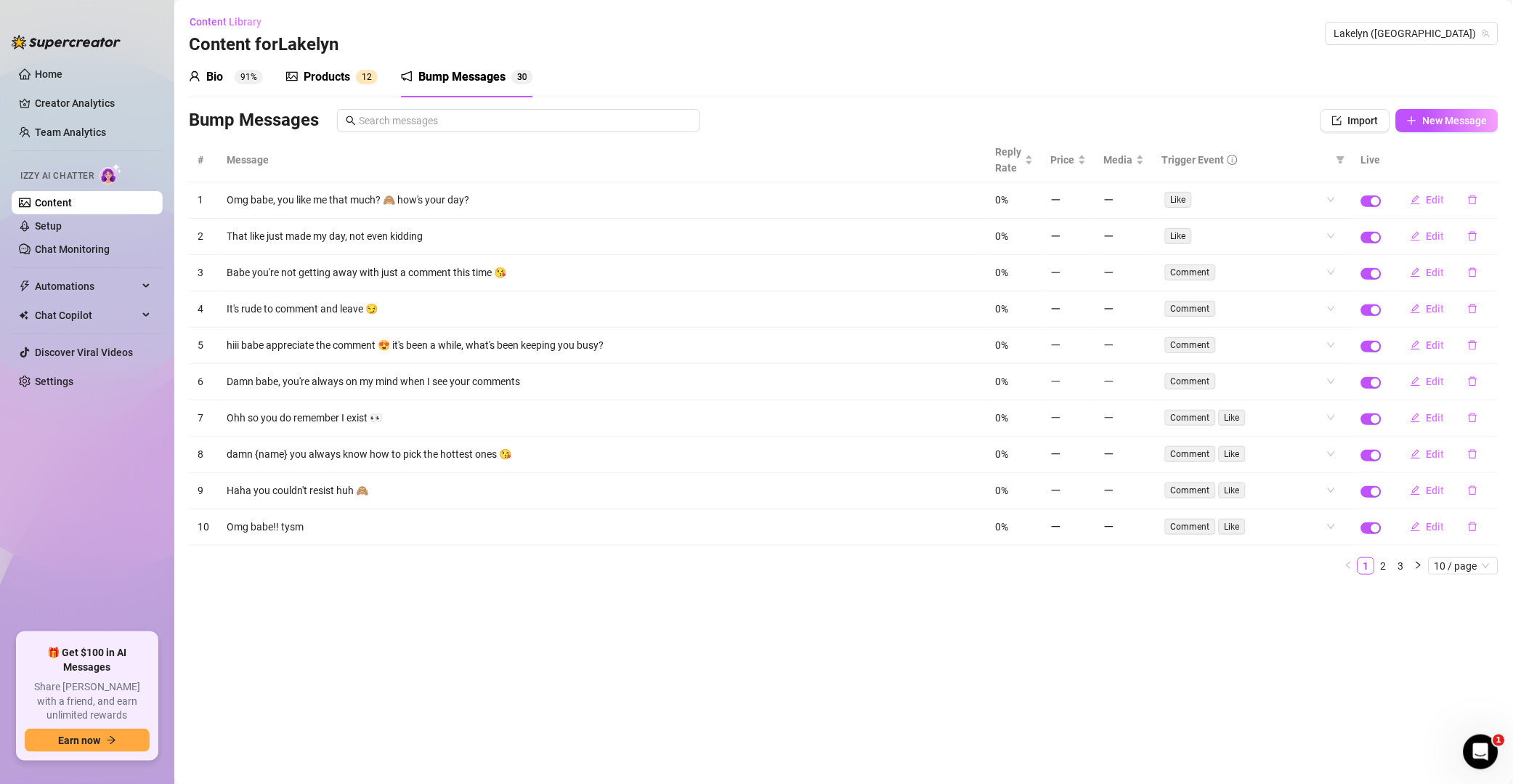
click at [1085, 197] on button "button" at bounding box center [1473, 200] width 34 height 23
click at [1085, 164] on span "Yes" at bounding box center [1489, 163] width 18 height 12
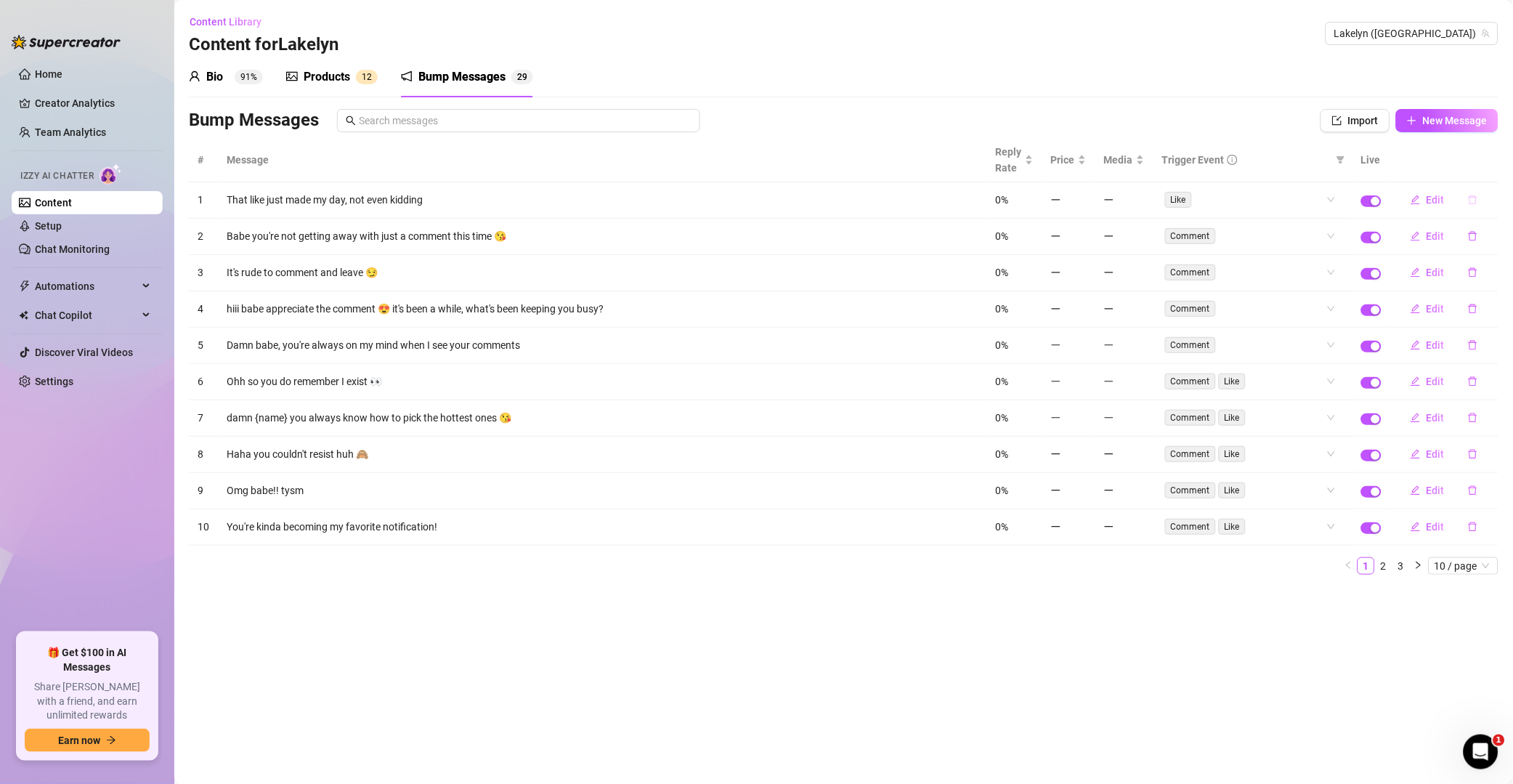
click at [1085, 199] on icon "delete" at bounding box center [1473, 200] width 9 height 10
click at [1085, 165] on span "Yes" at bounding box center [1489, 163] width 18 height 12
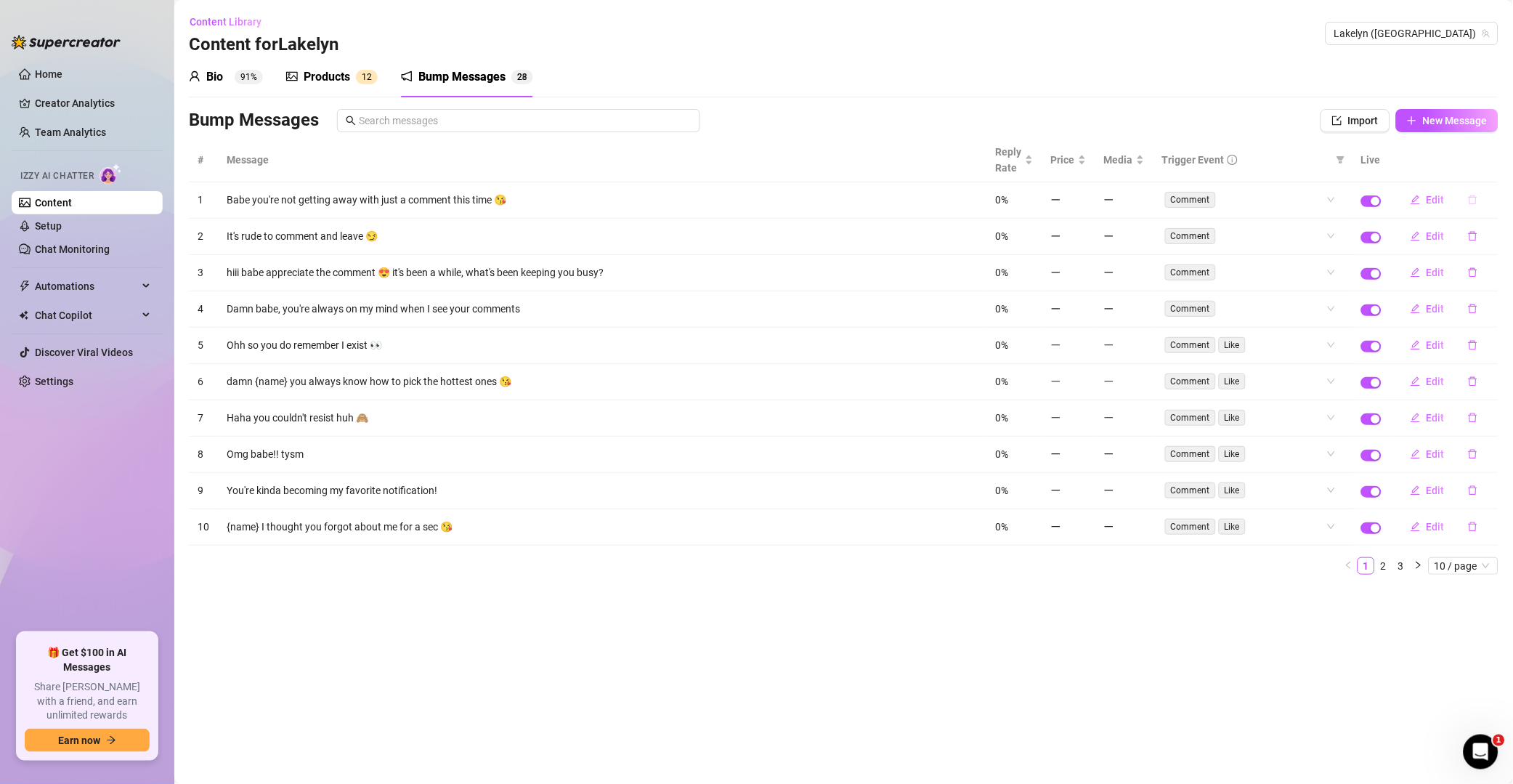
click at [1085, 200] on icon "delete" at bounding box center [1473, 200] width 10 height 10
click at [1085, 167] on span "Yes" at bounding box center [1489, 163] width 18 height 12
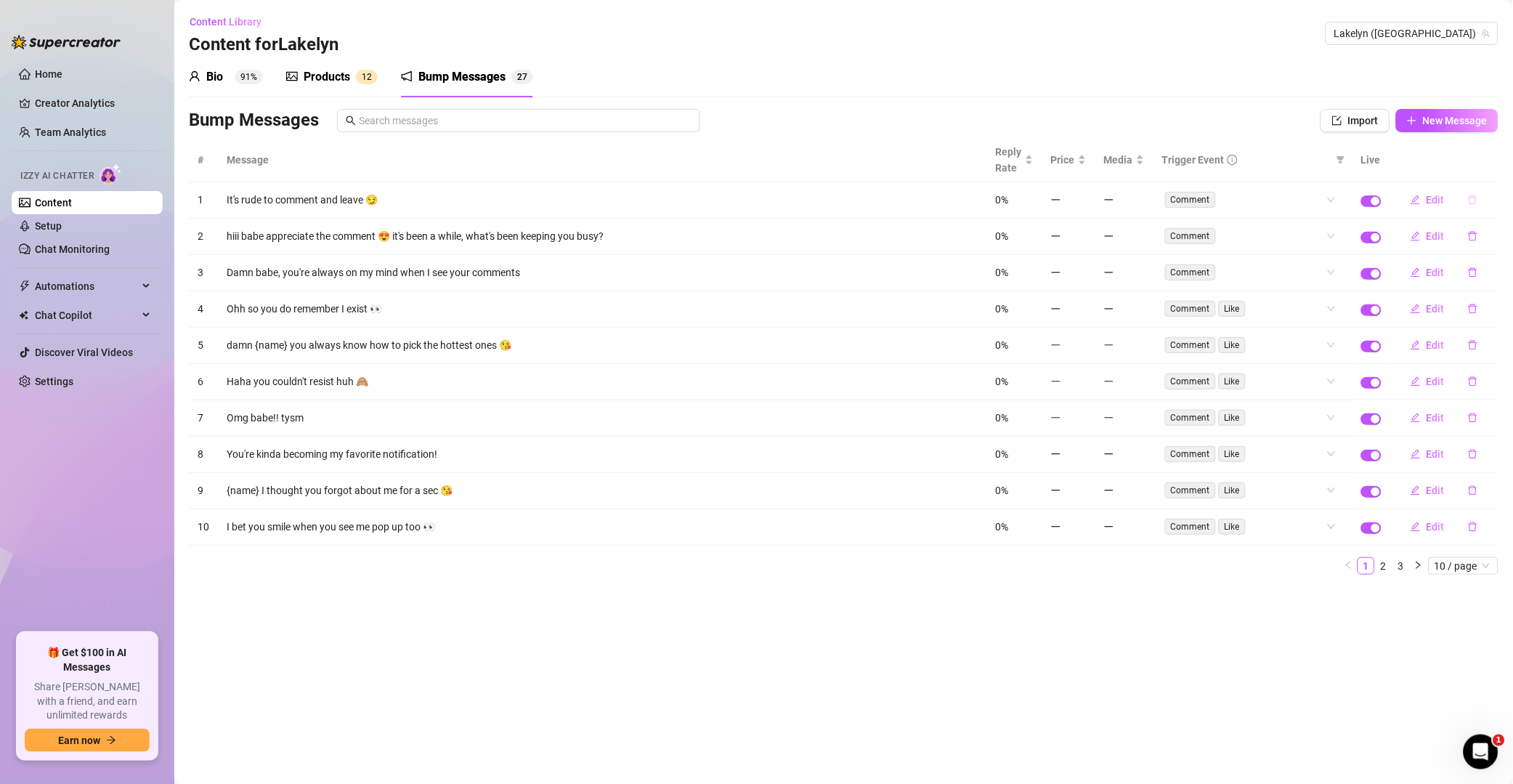
click at [1085, 206] on button "button" at bounding box center [1473, 200] width 34 height 23
click at [1085, 164] on span "Yes" at bounding box center [1489, 163] width 18 height 12
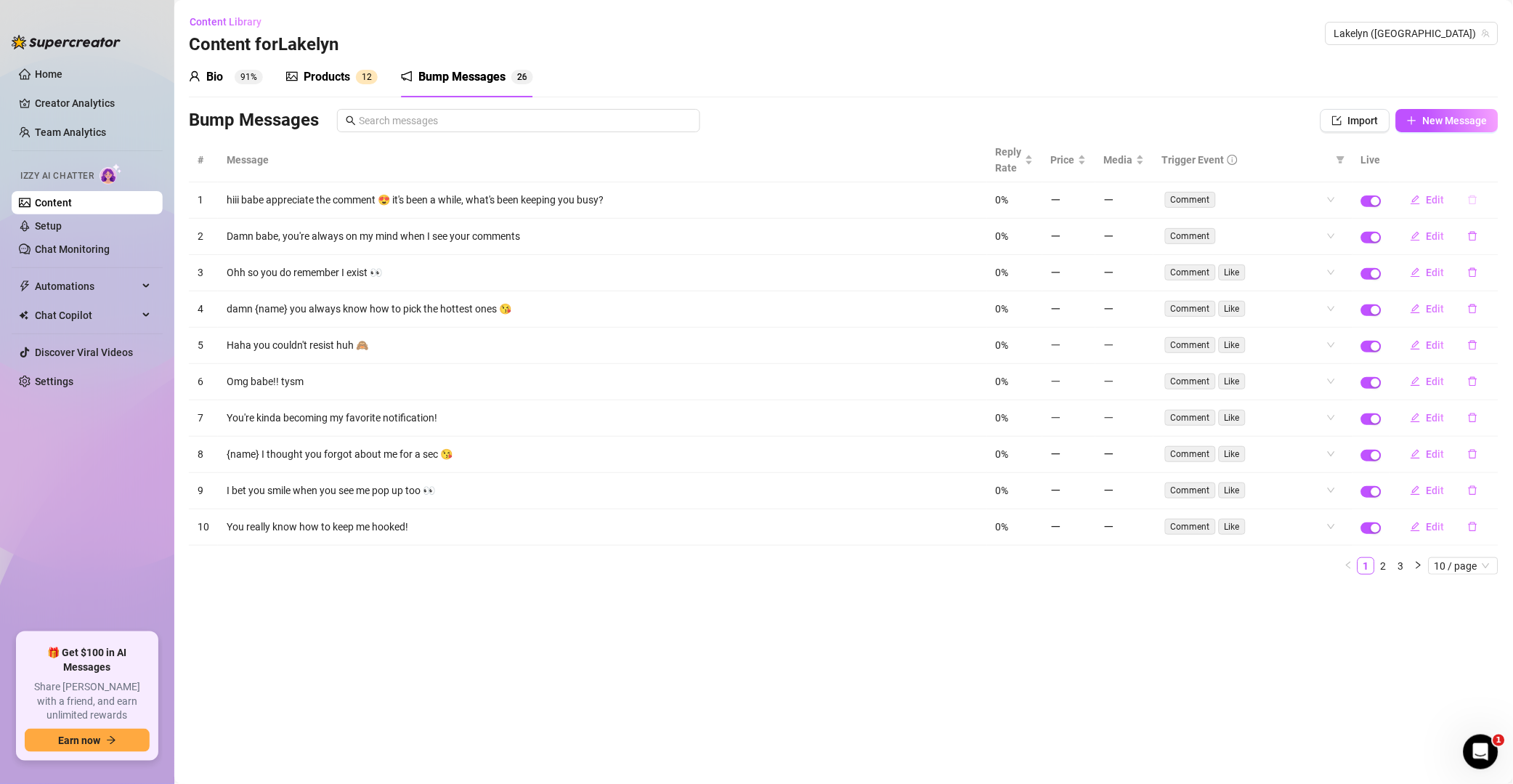
click at [1085, 201] on icon "delete" at bounding box center [1473, 200] width 10 height 10
click at [1085, 160] on span "Yes" at bounding box center [1489, 163] width 18 height 12
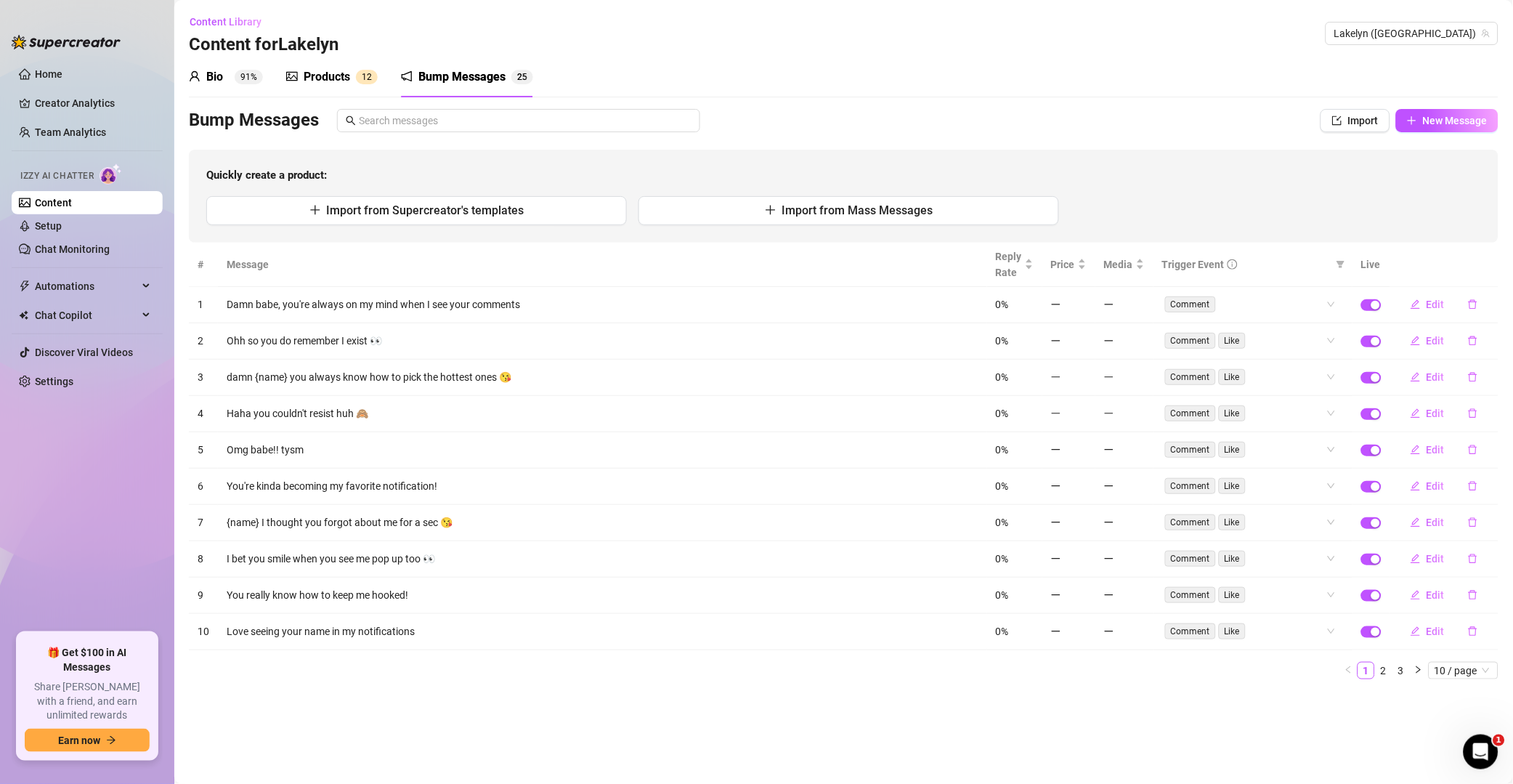
click at [1085, 199] on div "Import from Supercreator's templates Import from Mass Messages" at bounding box center [843, 211] width 1275 height 29
drag, startPoint x: 1480, startPoint y: 303, endPoint x: 1480, endPoint y: 290, distance: 13.0
click at [1085, 302] on button "button" at bounding box center [1473, 304] width 34 height 23
click at [1085, 267] on span "Yes" at bounding box center [1489, 267] width 18 height 12
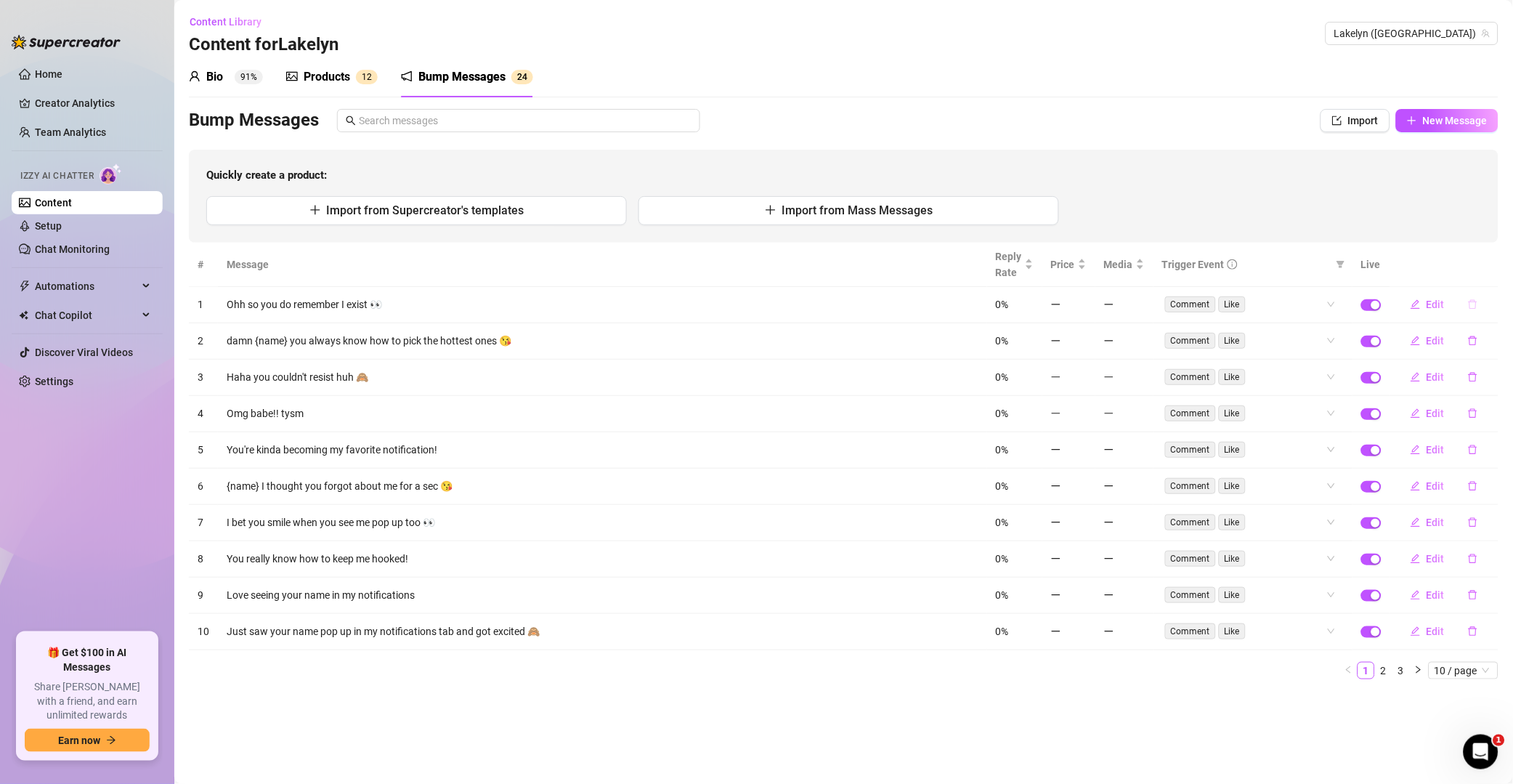
click at [1085, 303] on icon "delete" at bounding box center [1473, 304] width 10 height 10
click at [1085, 271] on span "Yes" at bounding box center [1489, 267] width 18 height 12
click at [1085, 307] on icon "delete" at bounding box center [1473, 304] width 10 height 10
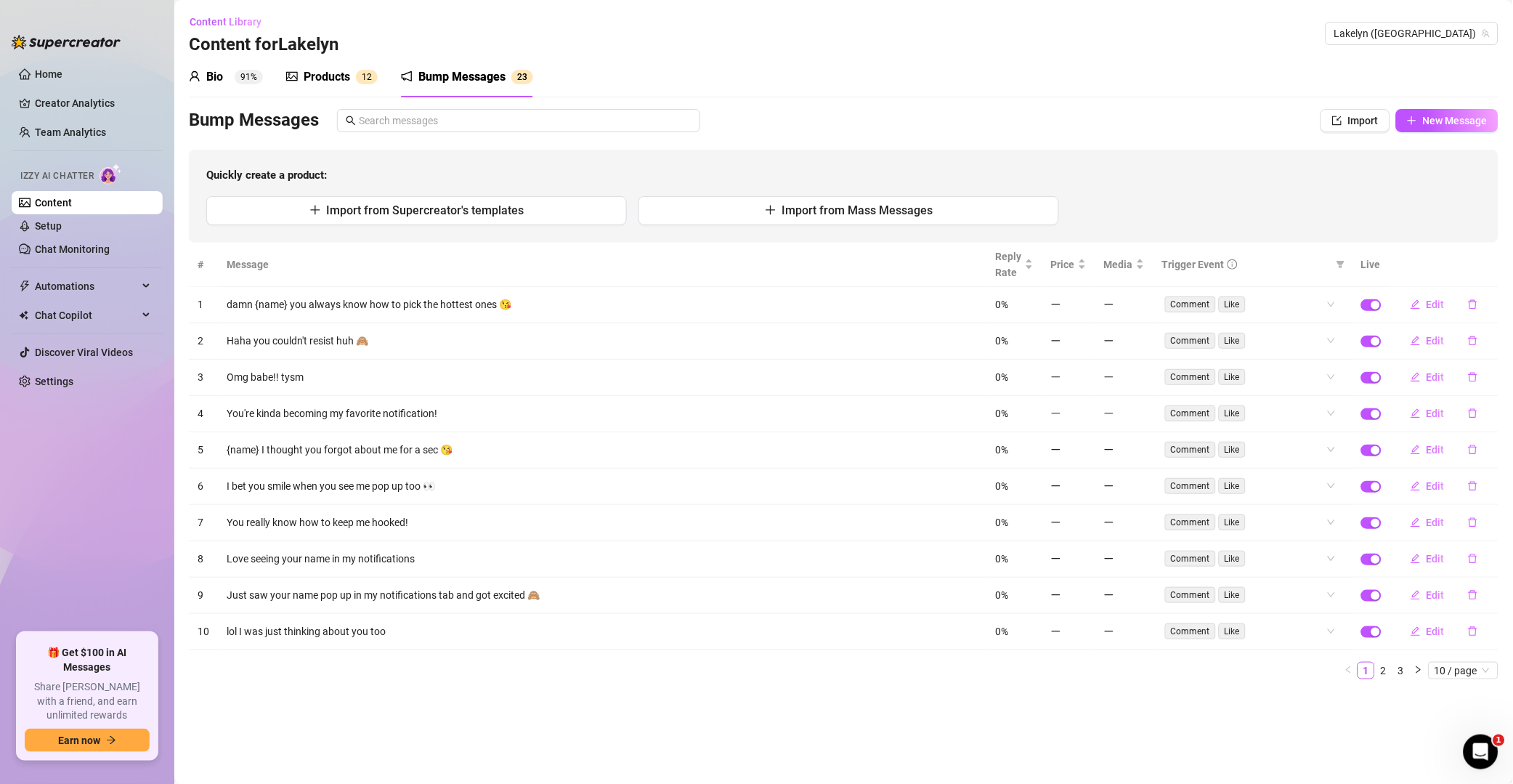
drag, startPoint x: 1483, startPoint y: 295, endPoint x: 1489, endPoint y: 277, distance: 19.0
click at [1085, 295] on button "button" at bounding box center [1473, 304] width 34 height 23
click at [1085, 255] on div "Delete this message? No Yes" at bounding box center [1448, 255] width 110 height 39
click at [1085, 263] on button "Yes" at bounding box center [1488, 267] width 28 height 18
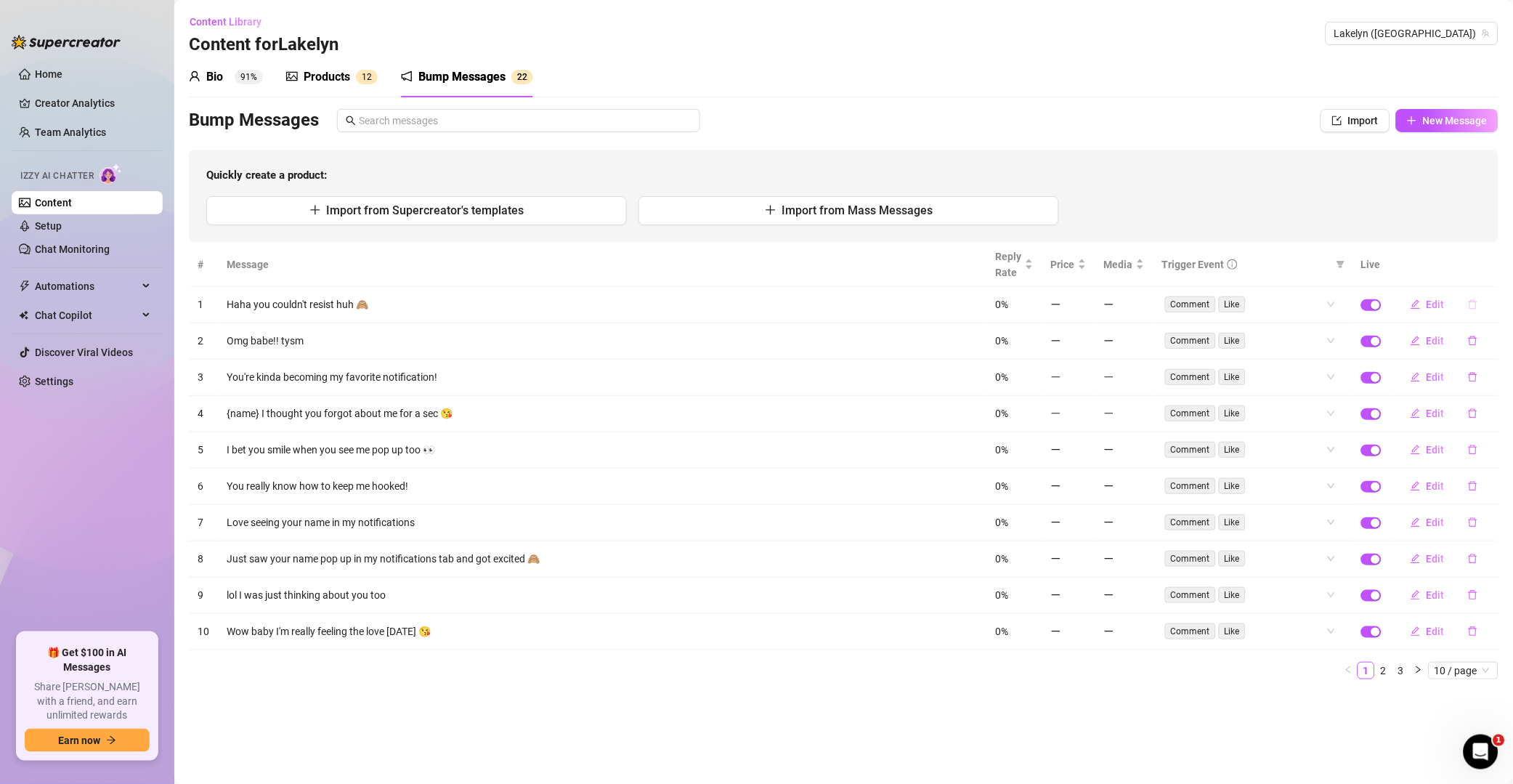
click at [1085, 310] on icon "delete" at bounding box center [1473, 304] width 10 height 10
click at [1085, 271] on span "Yes" at bounding box center [1489, 267] width 18 height 12
click at [1085, 305] on icon "delete" at bounding box center [1473, 304] width 10 height 10
drag, startPoint x: 1470, startPoint y: 309, endPoint x: 1483, endPoint y: 285, distance: 27.3
click at [1085, 307] on icon "delete" at bounding box center [1473, 304] width 10 height 10
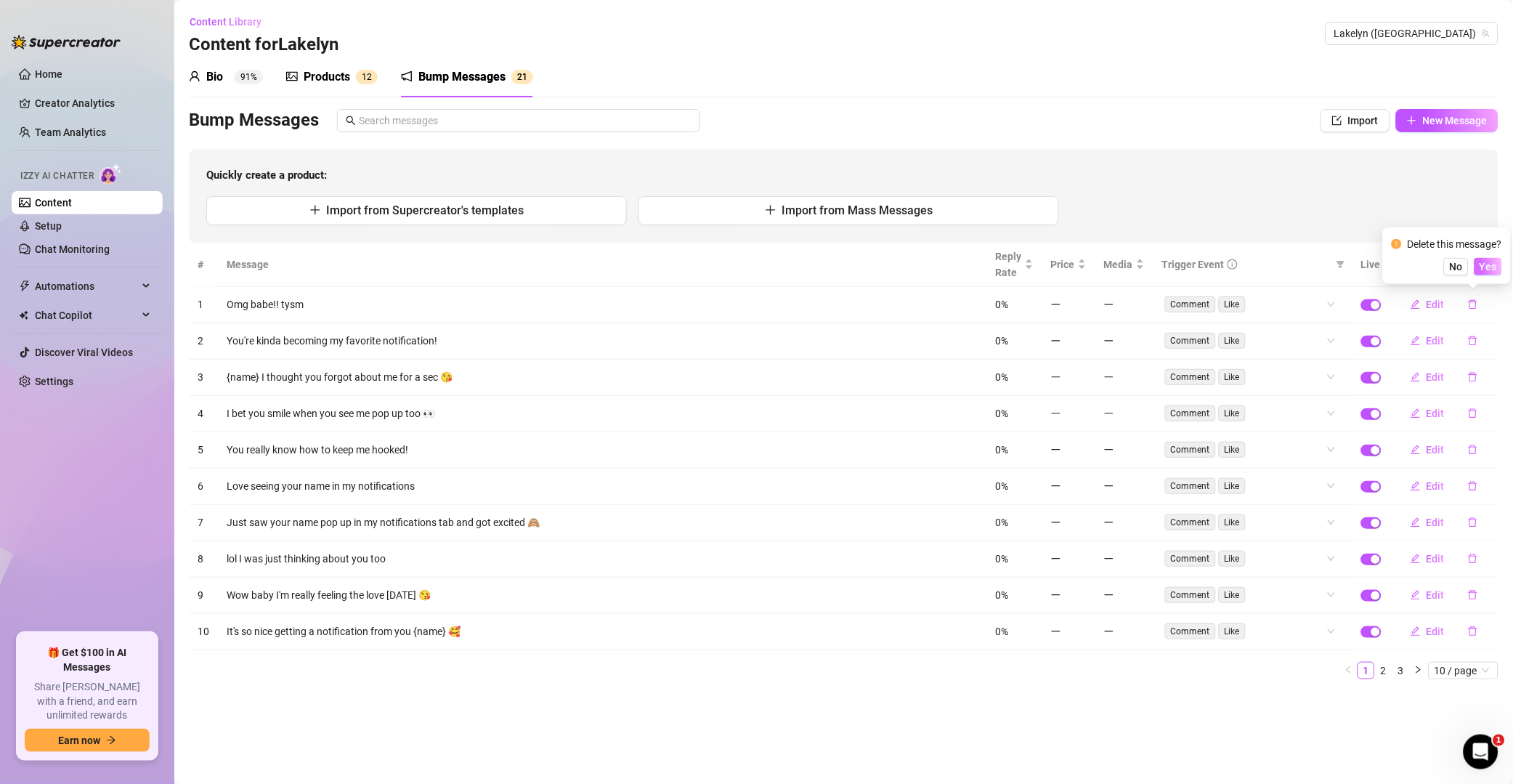
drag, startPoint x: 1490, startPoint y: 264, endPoint x: 1491, endPoint y: 272, distance: 8.1
click at [1085, 263] on span "Yes" at bounding box center [1489, 267] width 18 height 12
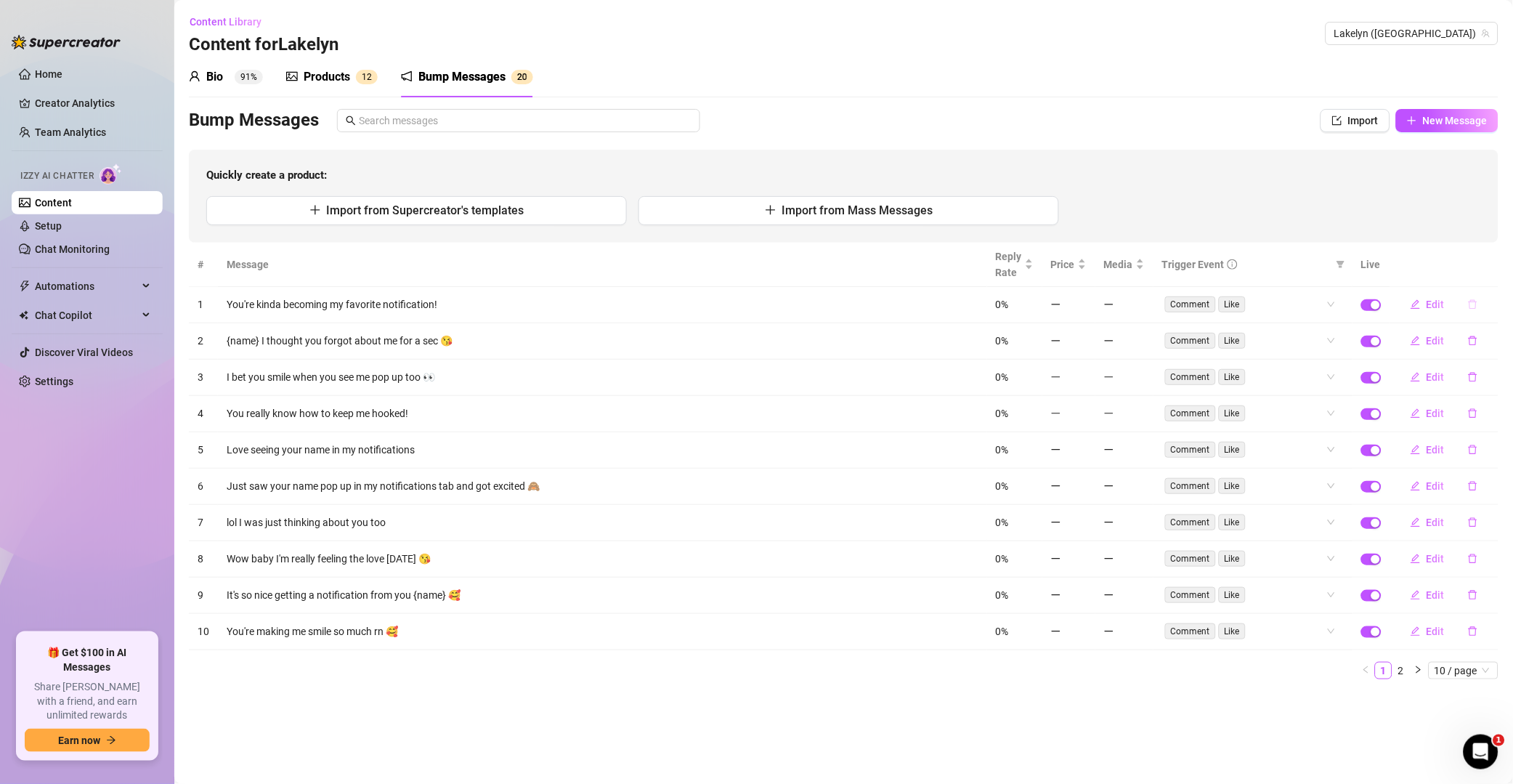
click at [1085, 314] on button "button" at bounding box center [1473, 304] width 34 height 23
click at [1085, 268] on span "Yes" at bounding box center [1489, 267] width 18 height 12
drag, startPoint x: 1468, startPoint y: 343, endPoint x: 1485, endPoint y: 323, distance: 26.2
click at [1085, 340] on icon "delete" at bounding box center [1473, 340] width 10 height 10
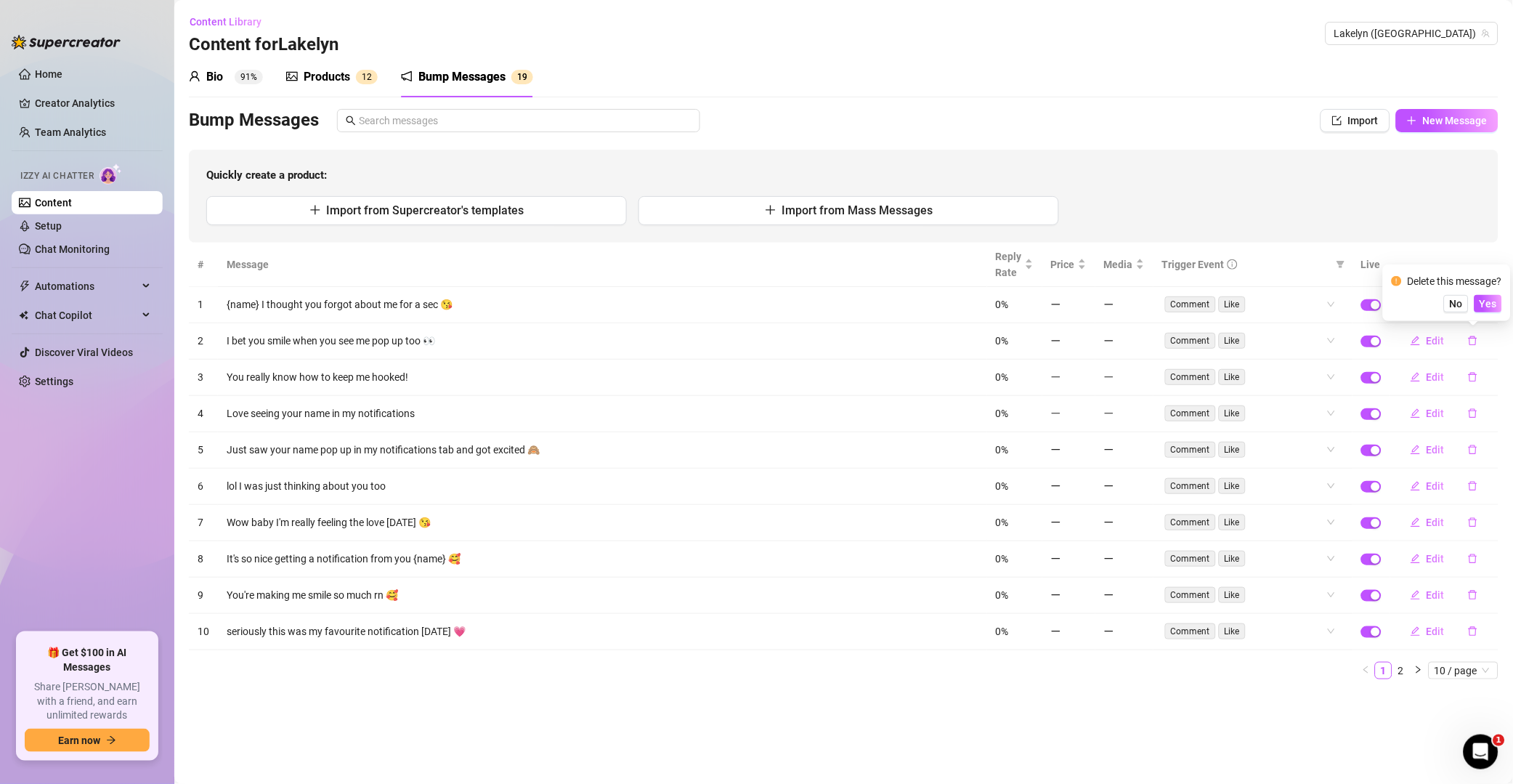
click at [1085, 292] on div "Delete this message? No Yes" at bounding box center [1448, 292] width 110 height 39
click at [1085, 303] on span "Yes" at bounding box center [1489, 303] width 18 height 12
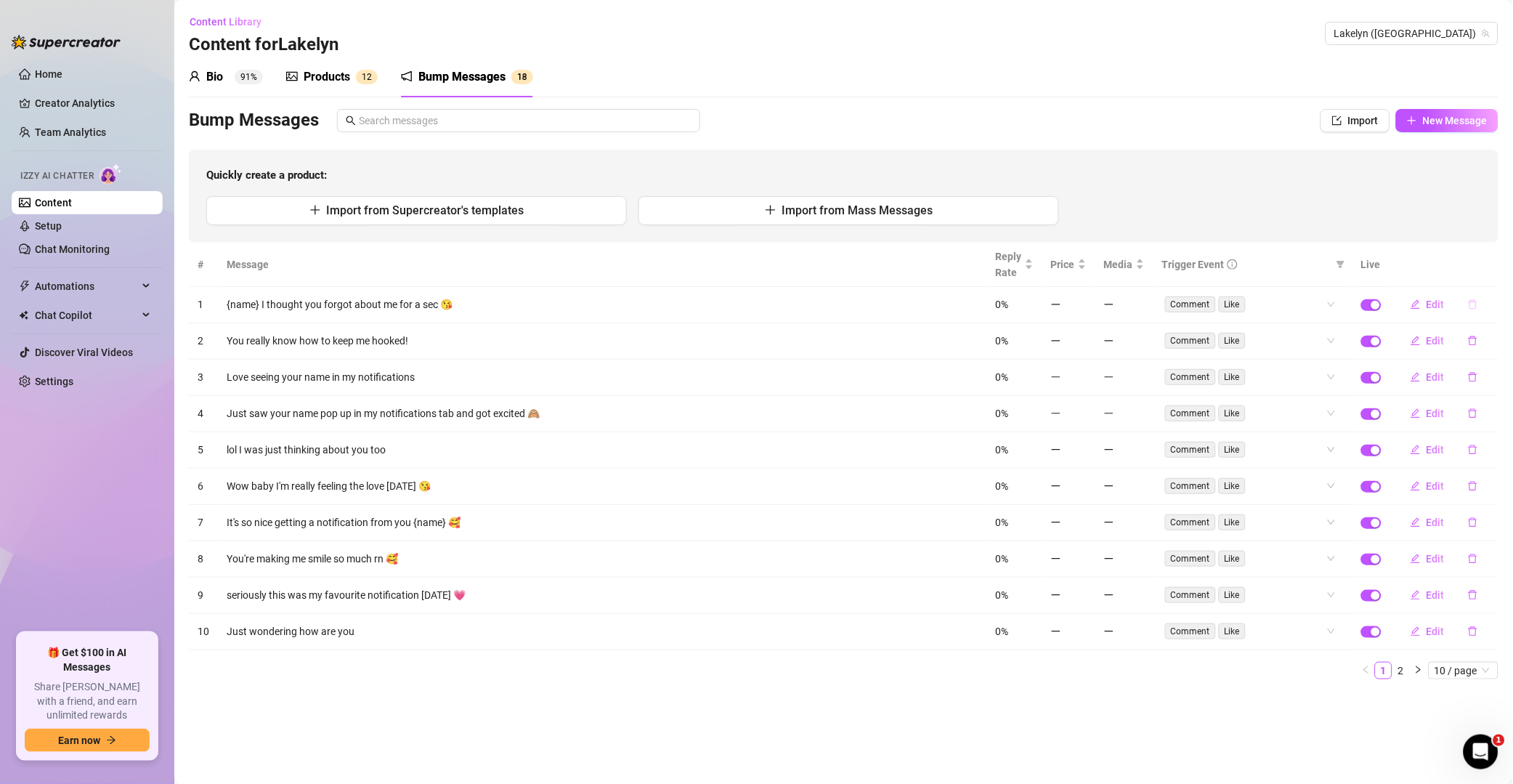
click at [1085, 294] on button "button" at bounding box center [1473, 304] width 34 height 23
click at [1085, 261] on span "Yes" at bounding box center [1489, 267] width 18 height 12
click at [1085, 335] on button "button" at bounding box center [1473, 340] width 34 height 23
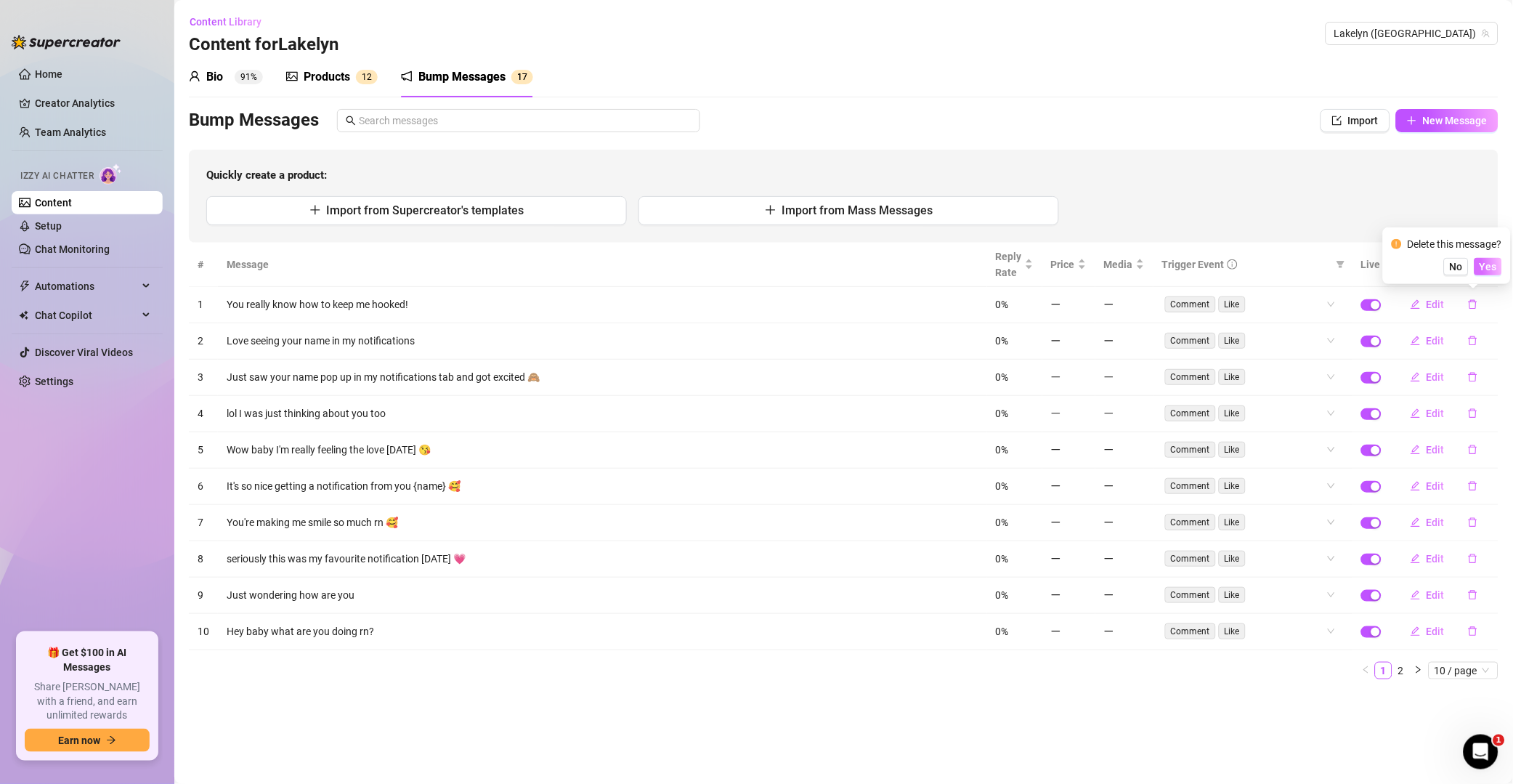
click at [1085, 269] on button "Yes" at bounding box center [1488, 267] width 28 height 18
click at [1085, 301] on icon "delete" at bounding box center [1473, 304] width 10 height 10
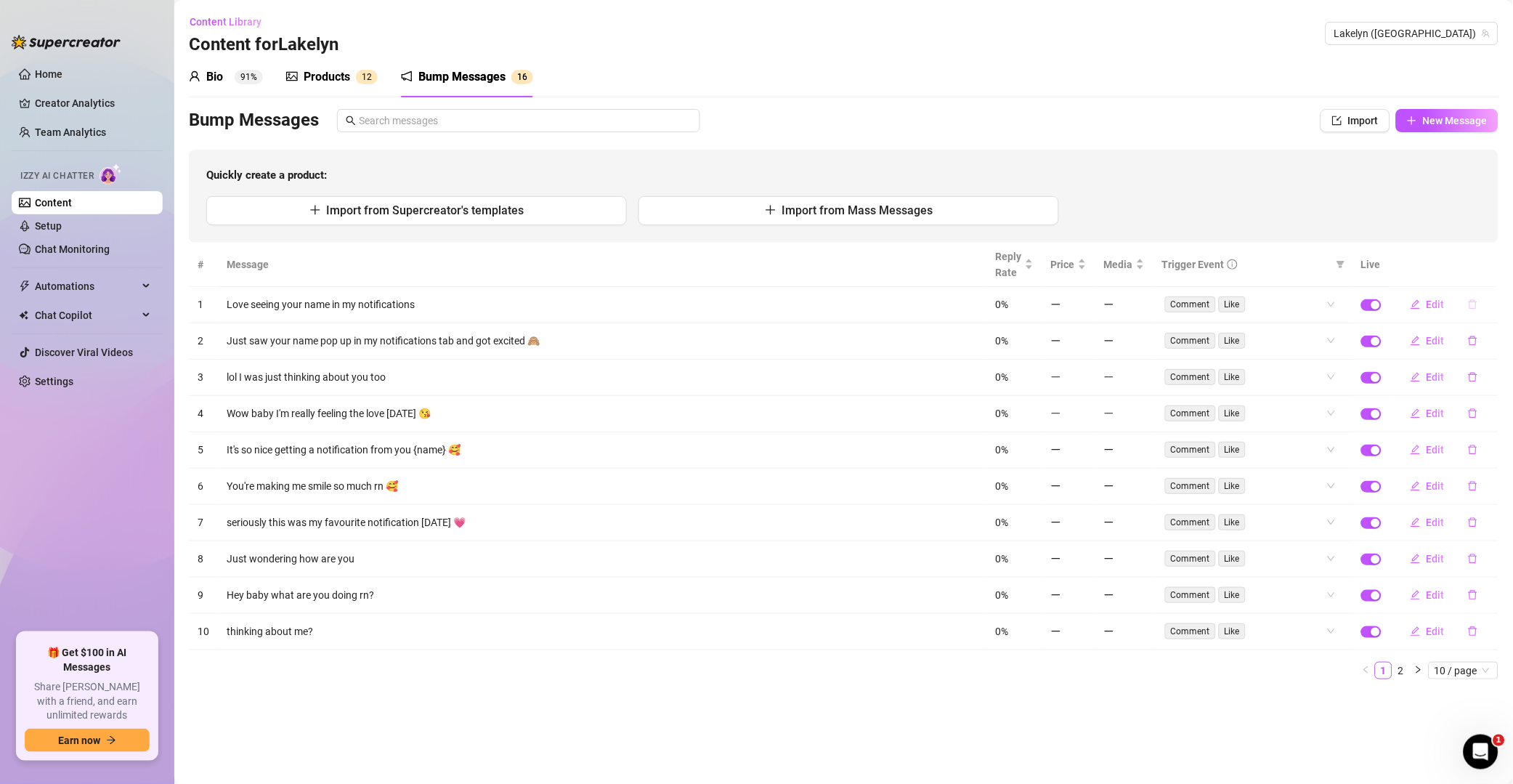
click at [1085, 311] on button "button" at bounding box center [1473, 304] width 34 height 23
click at [1085, 269] on span "Yes" at bounding box center [1489, 267] width 18 height 12
click at [1085, 342] on icon "delete" at bounding box center [1473, 340] width 10 height 10
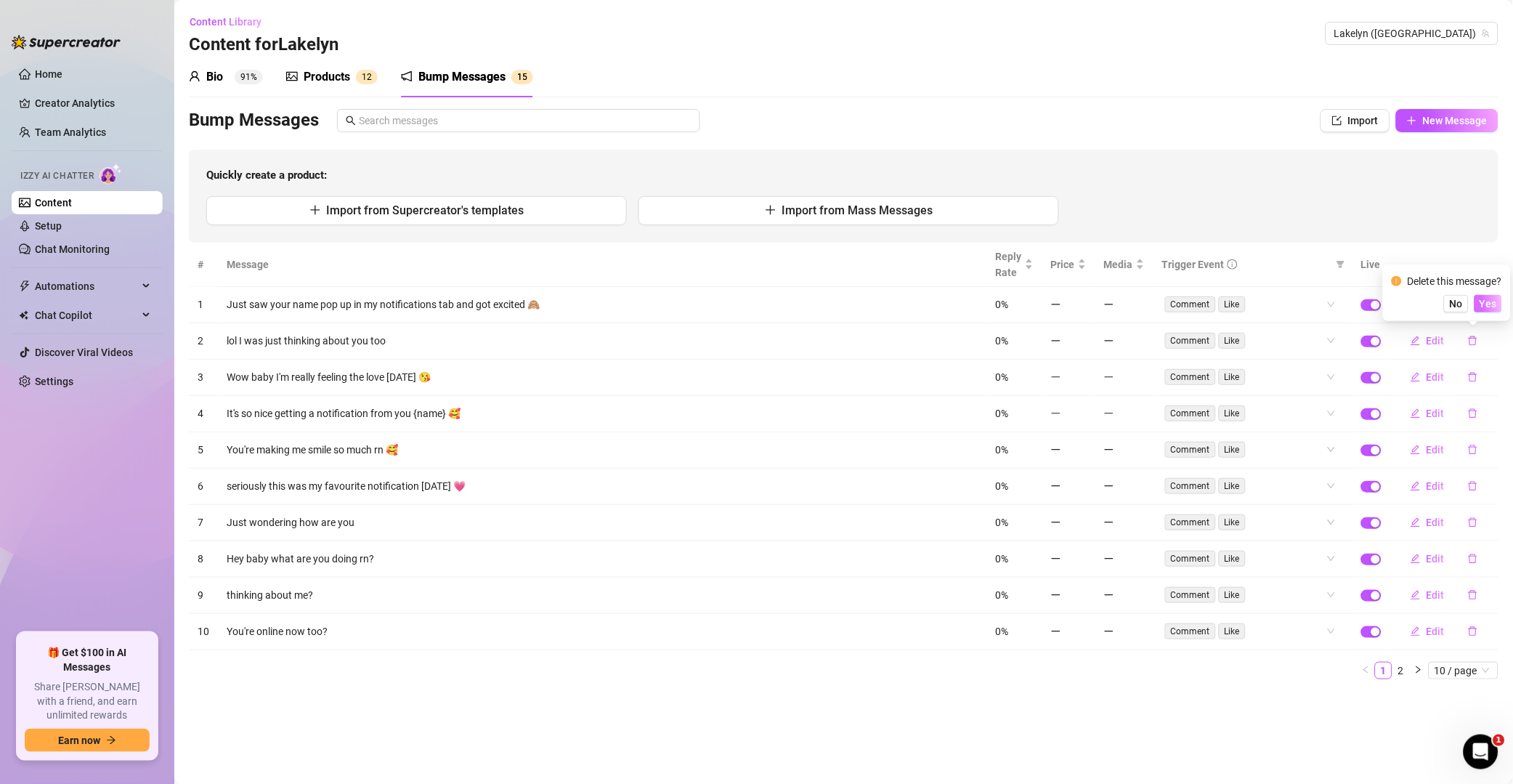
click at [1085, 303] on span "Yes" at bounding box center [1489, 303] width 18 height 12
click at [1085, 378] on button "button" at bounding box center [1473, 377] width 34 height 23
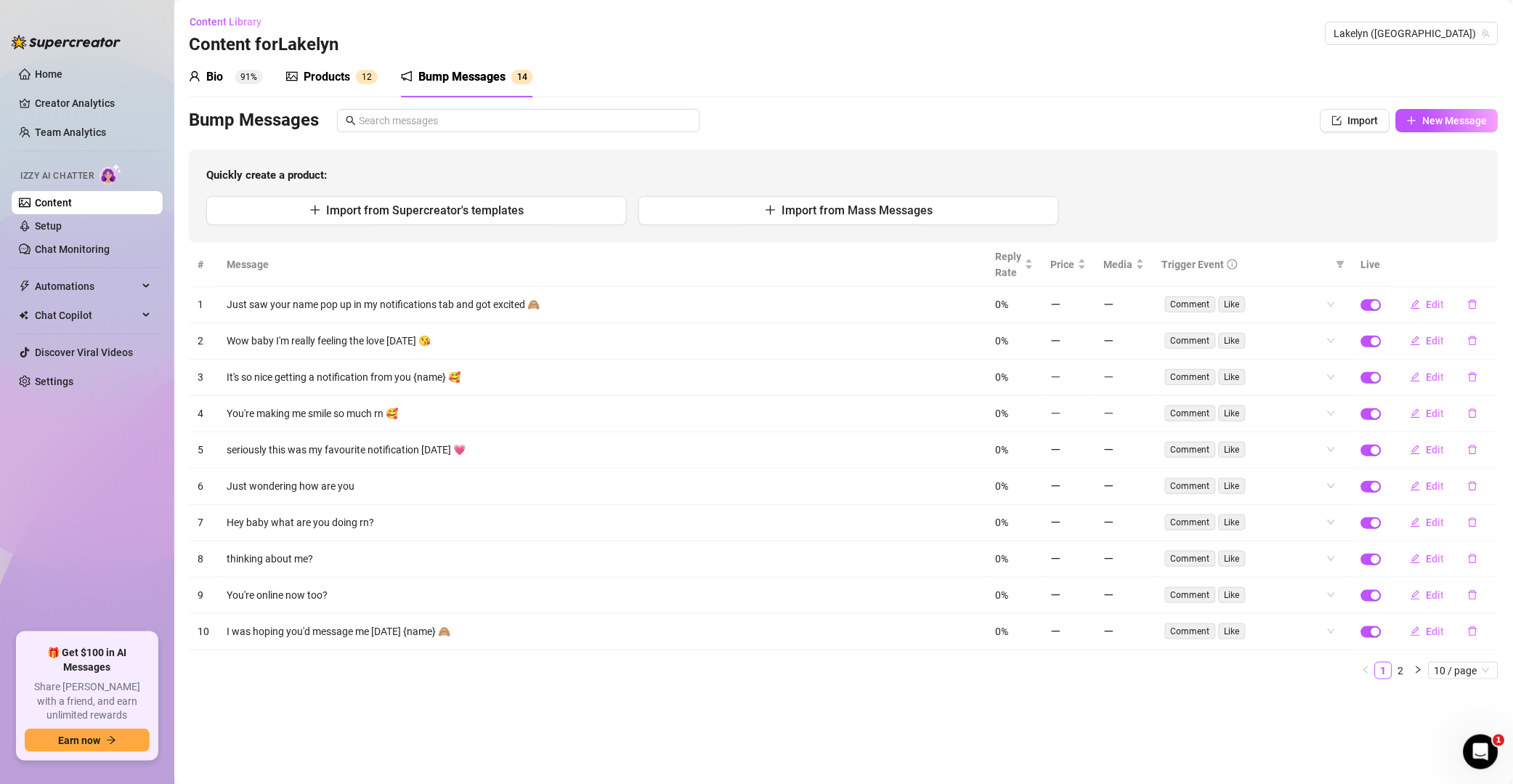
click at [1085, 343] on main "Content Library Content for [GEOGRAPHIC_DATA] (lakelynwest) Bio 91% Products 1 …" at bounding box center [843, 392] width 1339 height 784
drag, startPoint x: 1476, startPoint y: 336, endPoint x: 1484, endPoint y: 317, distance: 20.6
click at [1085, 337] on icon "delete" at bounding box center [1473, 340] width 10 height 10
click at [1085, 306] on span "Yes" at bounding box center [1489, 303] width 18 height 12
click at [1085, 305] on button "button" at bounding box center [1473, 304] width 34 height 23
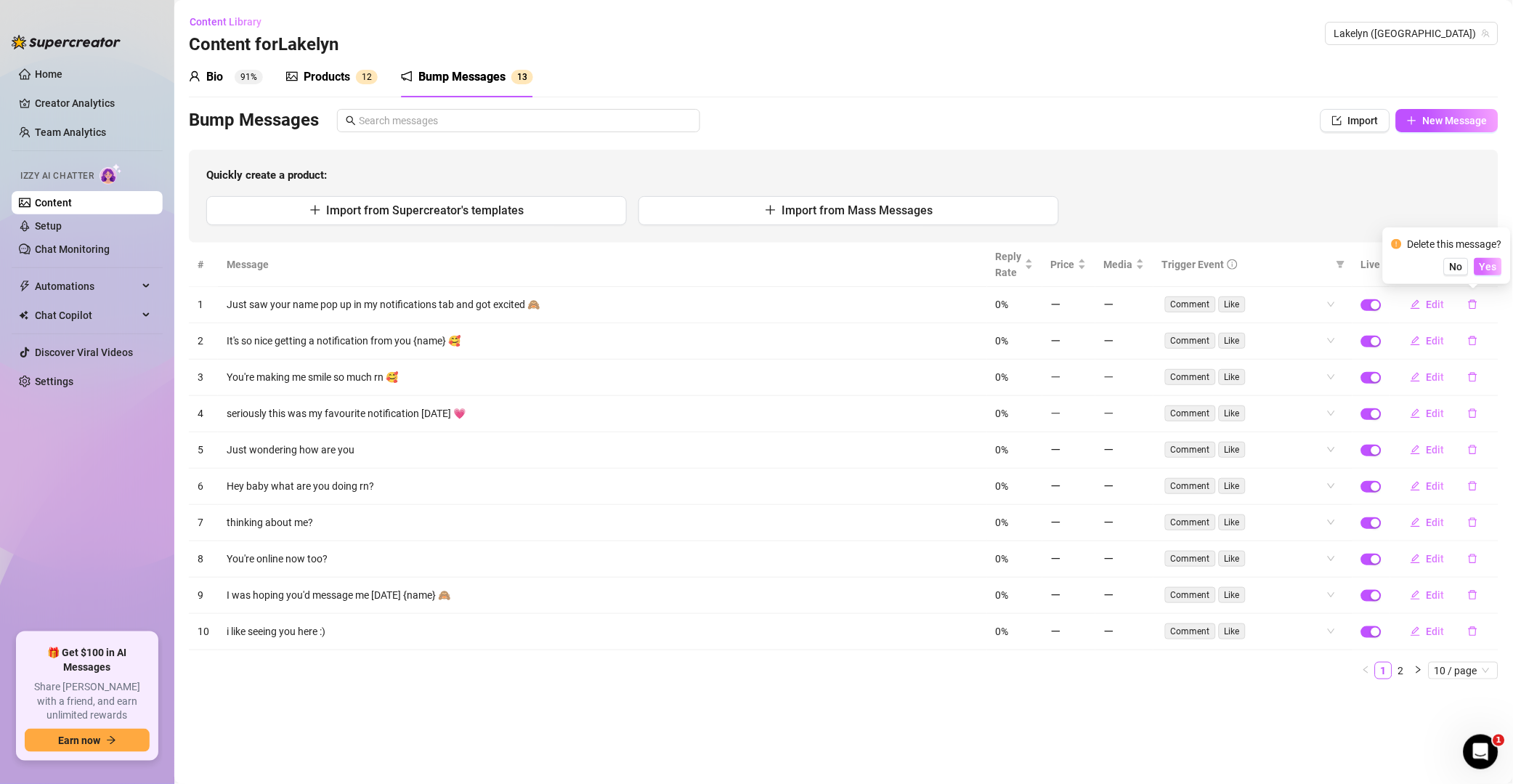
click at [1085, 271] on span "Yes" at bounding box center [1489, 267] width 18 height 12
click at [1085, 301] on icon "delete" at bounding box center [1473, 304] width 10 height 10
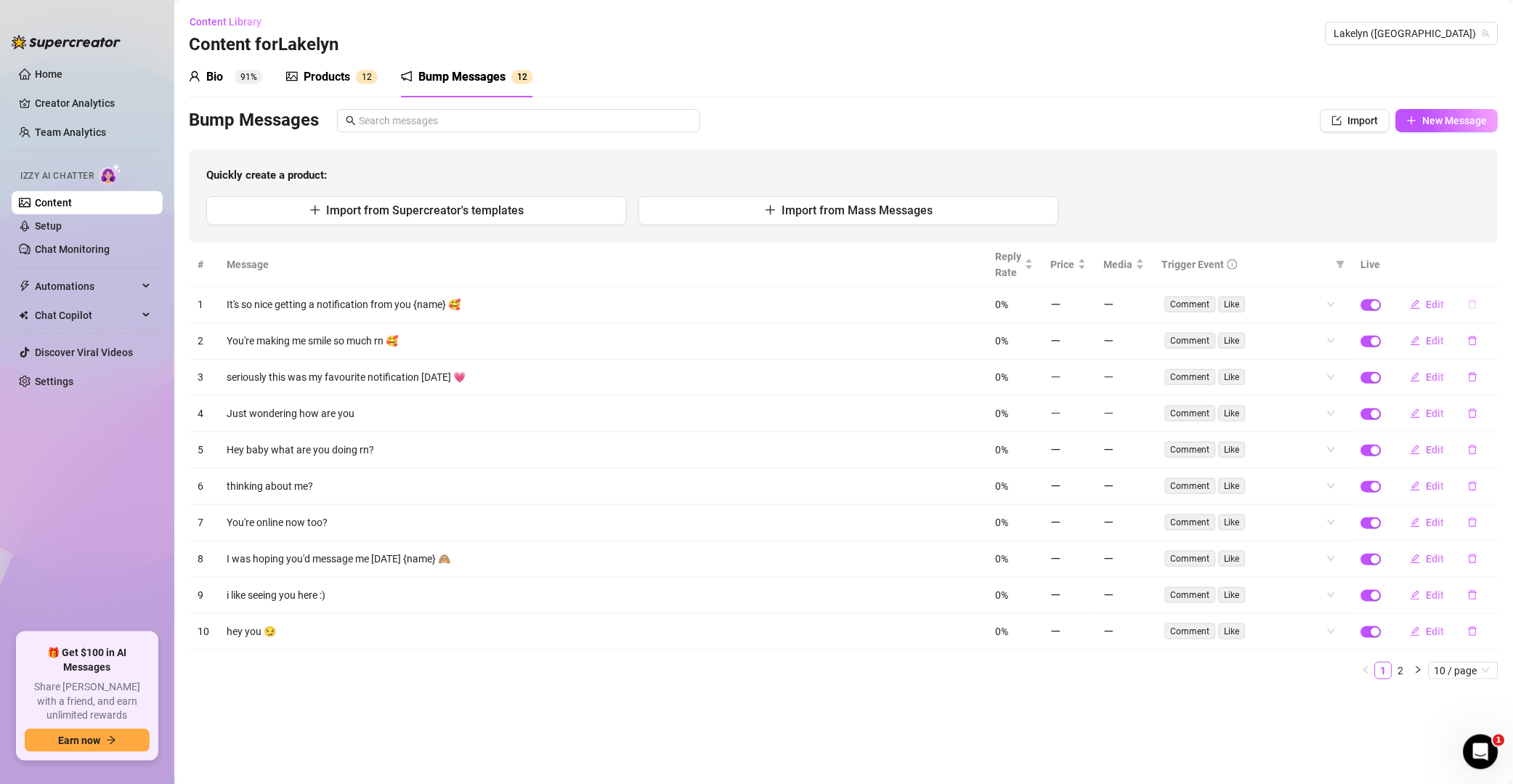
click at [1085, 295] on button "button" at bounding box center [1473, 304] width 34 height 23
click at [1085, 250] on div "Delete this message?" at bounding box center [1456, 244] width 94 height 16
click at [1085, 261] on span "Yes" at bounding box center [1489, 267] width 18 height 12
click at [1085, 304] on icon "delete" at bounding box center [1473, 304] width 10 height 10
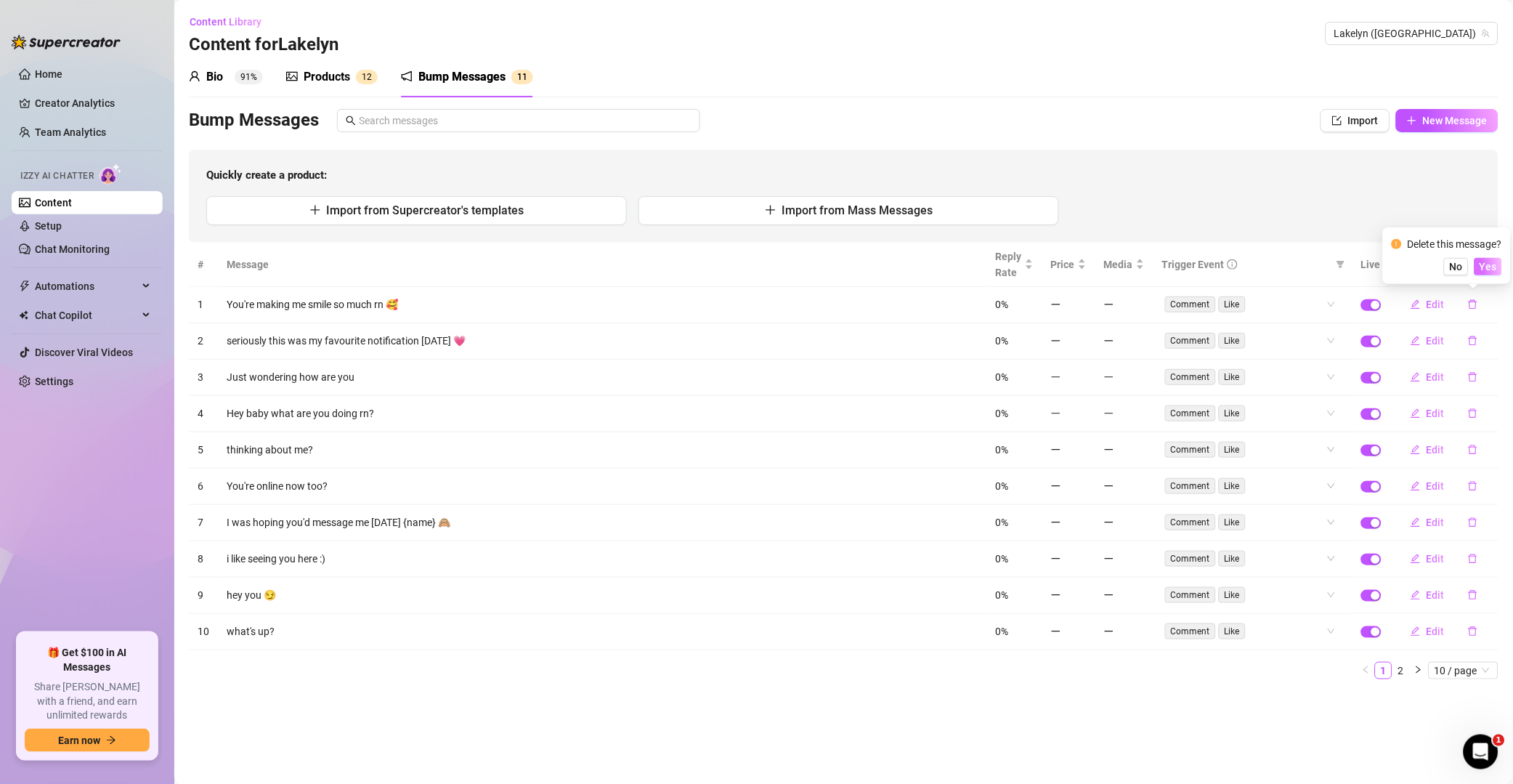
click at [1085, 267] on span "Yes" at bounding box center [1489, 267] width 18 height 12
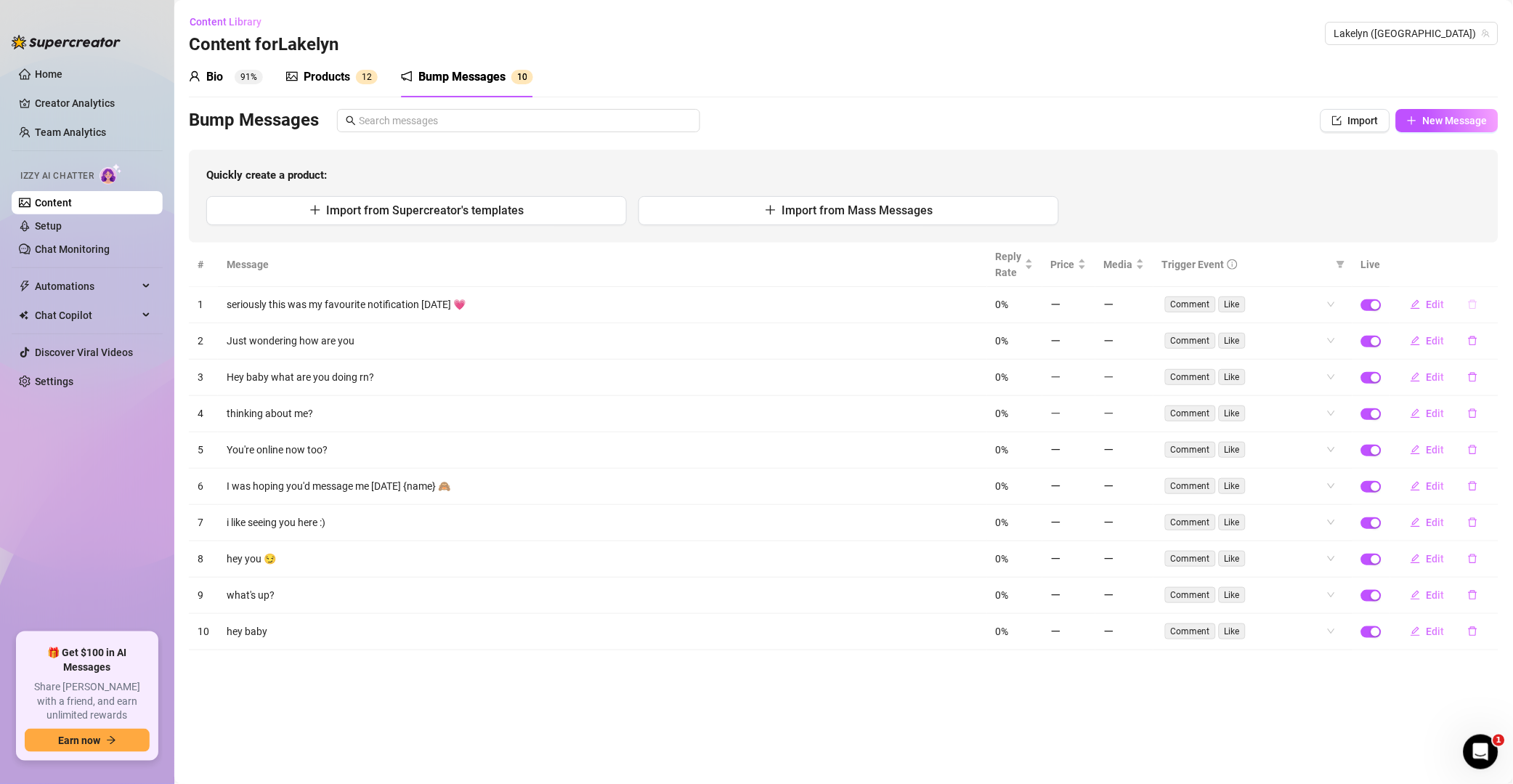
click at [1085, 306] on icon "delete" at bounding box center [1473, 304] width 10 height 10
click at [1085, 262] on span "Yes" at bounding box center [1489, 267] width 18 height 12
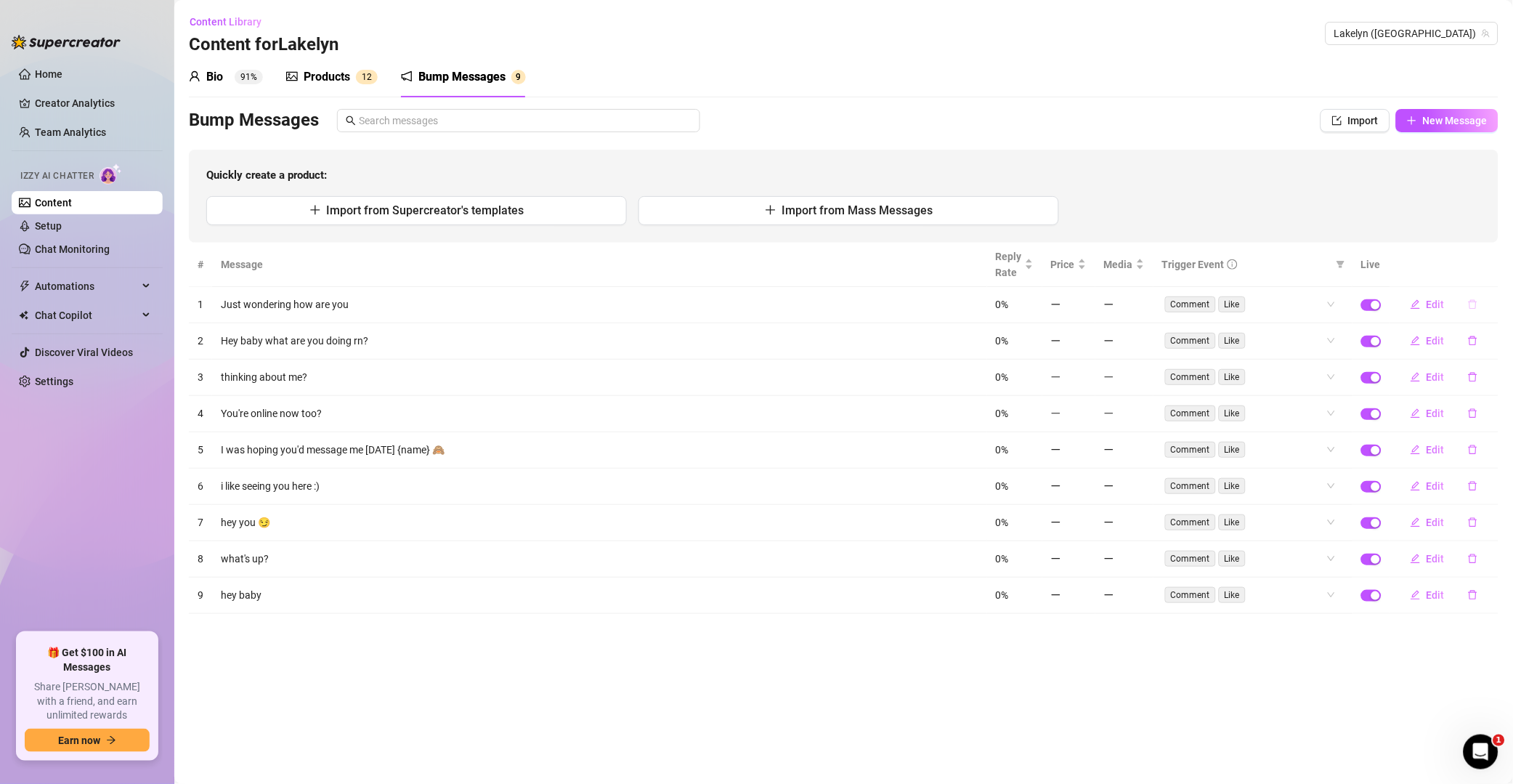
click at [1085, 302] on button "button" at bounding box center [1473, 304] width 34 height 23
click at [1085, 258] on button "Yes" at bounding box center [1488, 267] width 28 height 18
click at [1085, 306] on icon "delete" at bounding box center [1473, 304] width 10 height 10
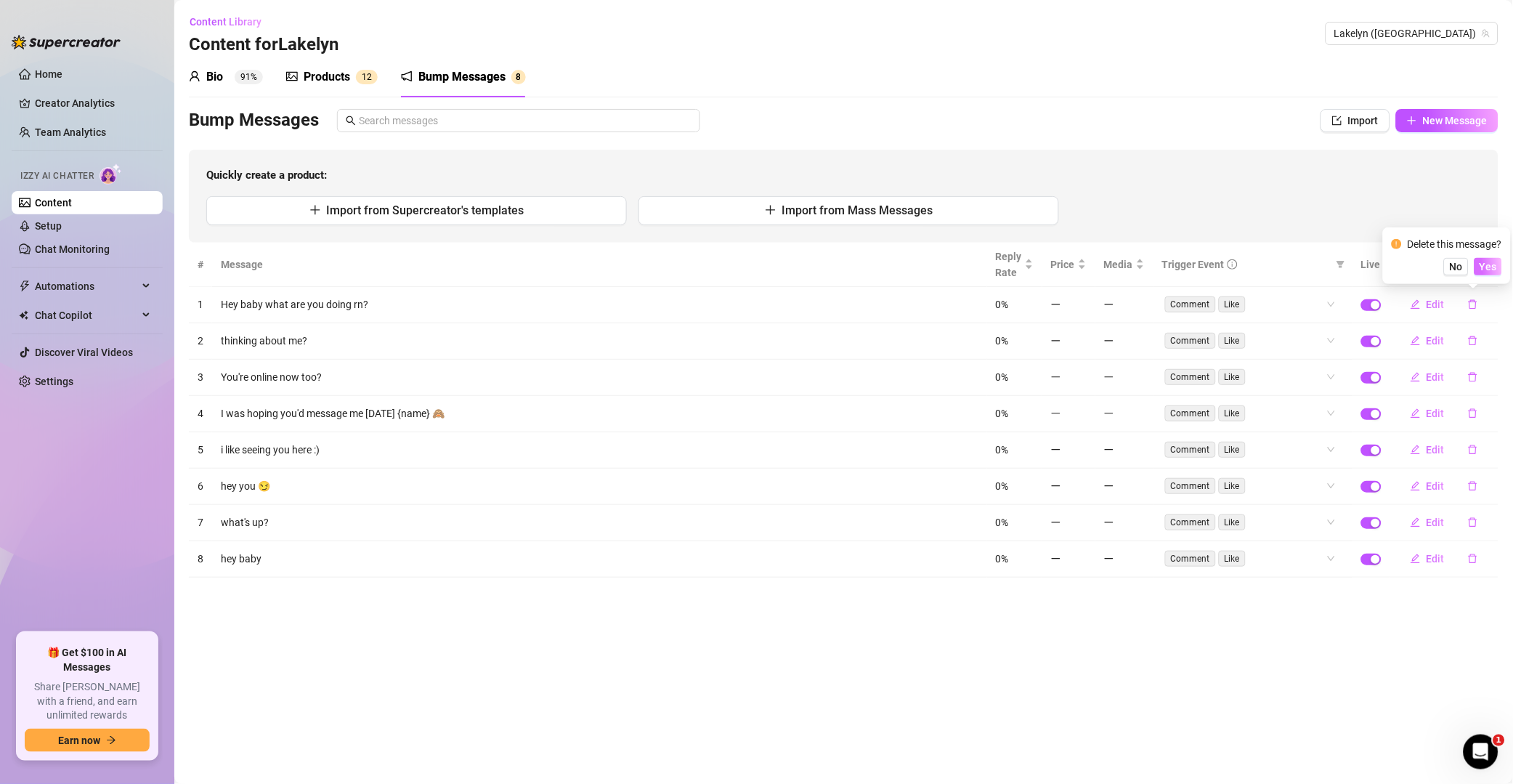
drag, startPoint x: 1496, startPoint y: 272, endPoint x: 1489, endPoint y: 288, distance: 17.5
click at [1085, 271] on span "Yes" at bounding box center [1489, 267] width 18 height 12
click at [1085, 336] on icon "delete" at bounding box center [1473, 341] width 9 height 10
click at [1085, 262] on span "Yes" at bounding box center [1489, 267] width 18 height 12
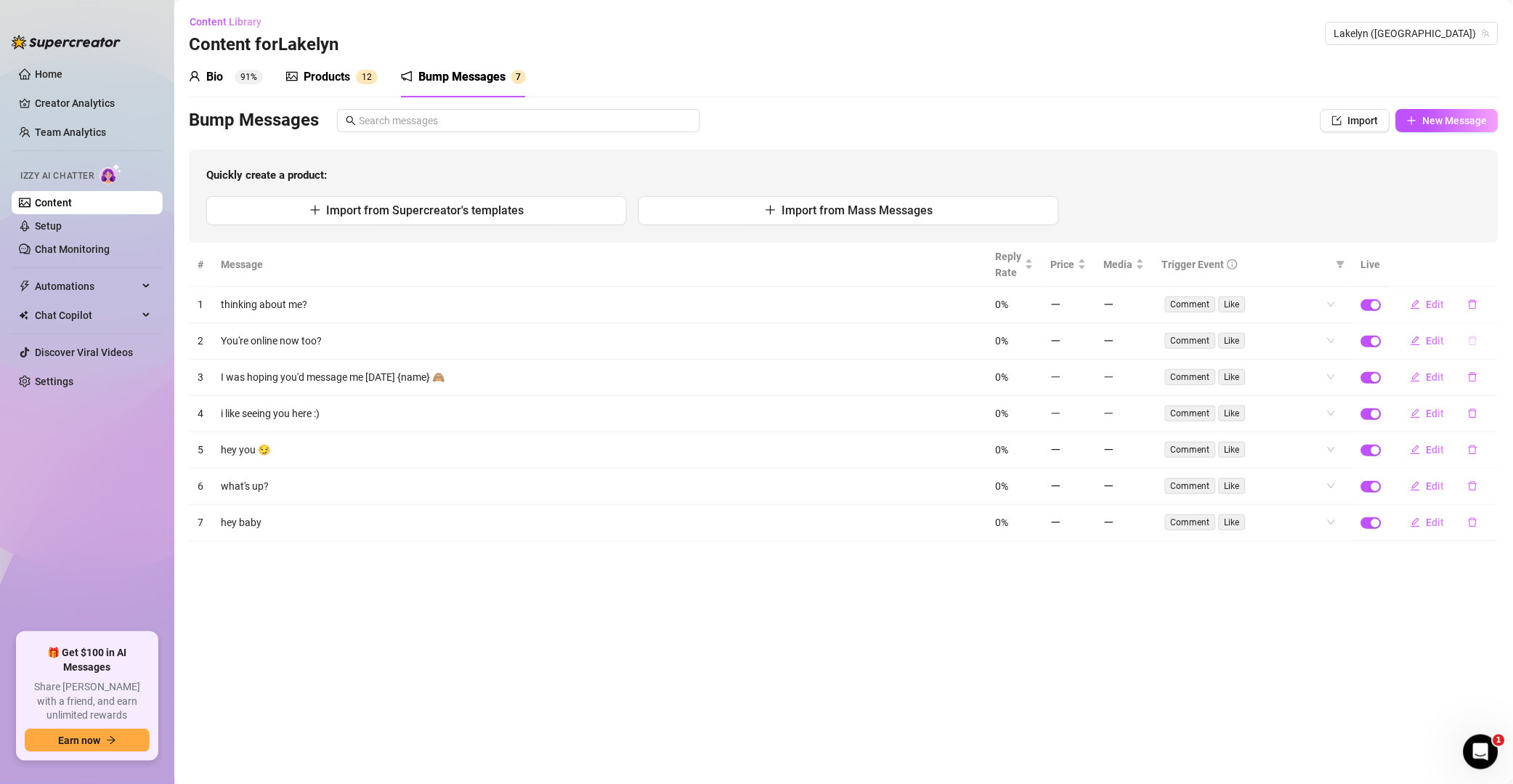
click at [1085, 335] on icon "delete" at bounding box center [1473, 340] width 10 height 10
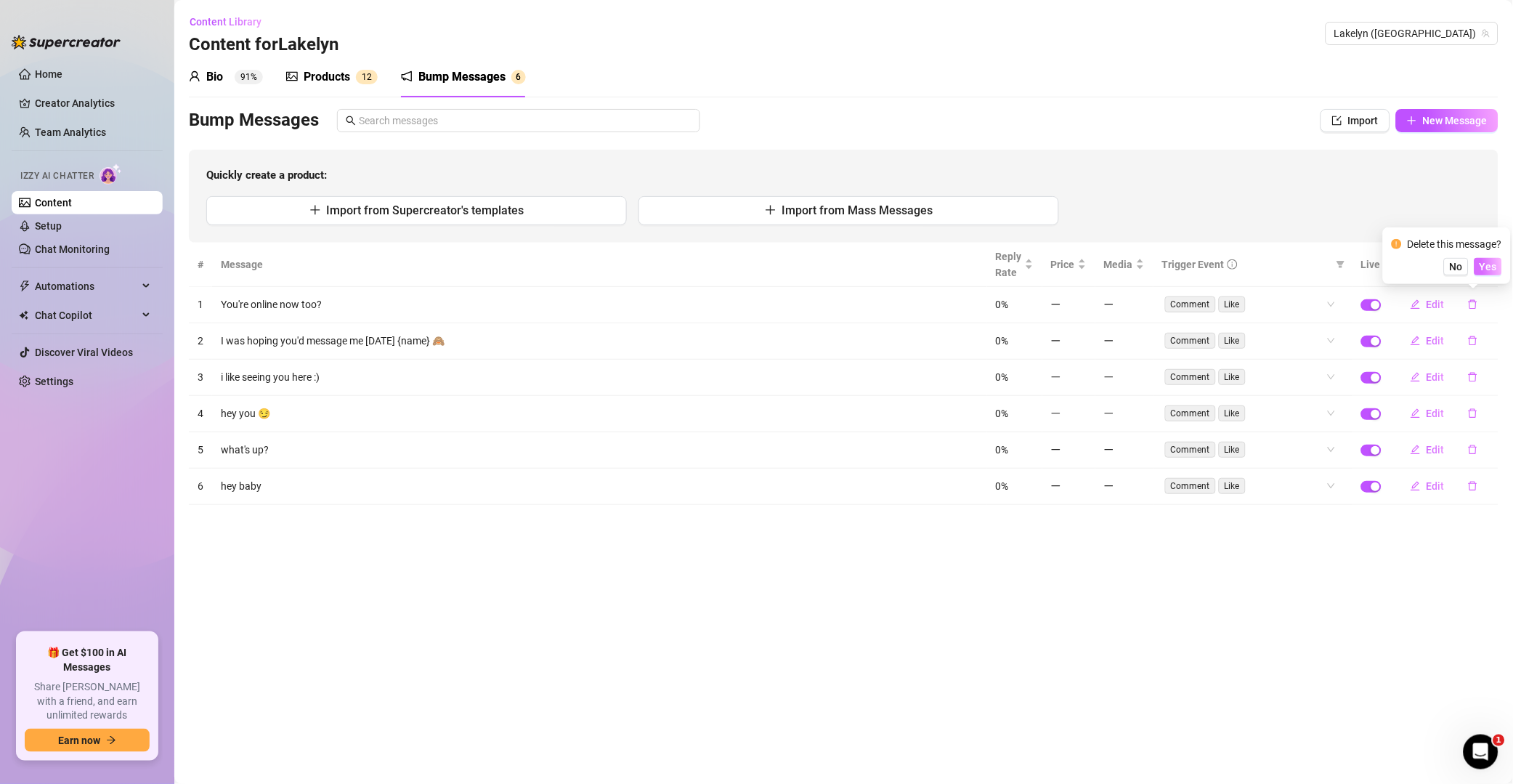
click at [1085, 262] on span "Yes" at bounding box center [1489, 267] width 18 height 12
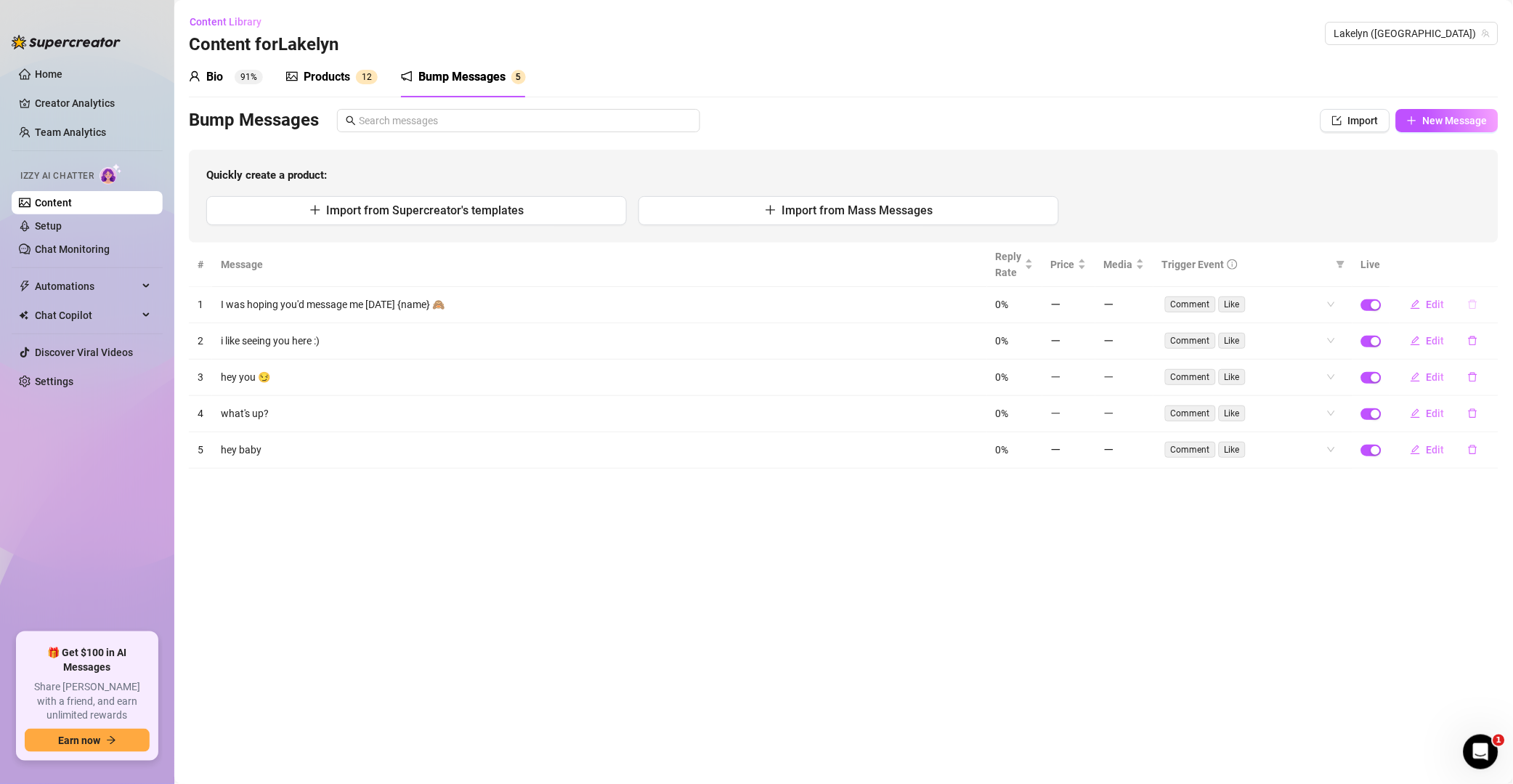
click at [1085, 312] on button "button" at bounding box center [1473, 304] width 34 height 23
click at [1085, 264] on span "Yes" at bounding box center [1489, 267] width 18 height 12
click at [1085, 311] on button "button" at bounding box center [1473, 304] width 34 height 23
click at [1085, 267] on span "Yes" at bounding box center [1489, 267] width 18 height 12
click at [1085, 307] on button "button" at bounding box center [1473, 304] width 34 height 23
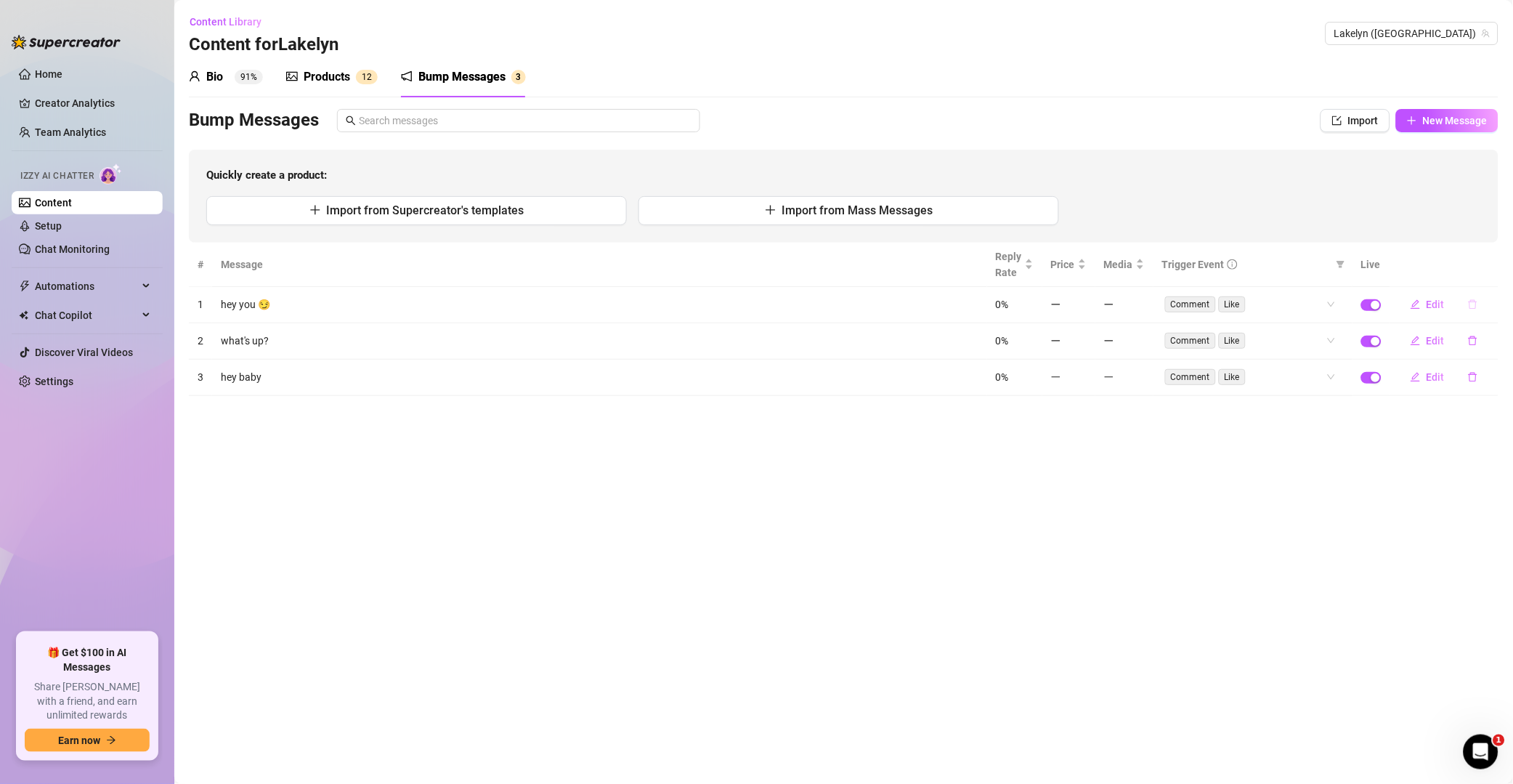
click at [1085, 299] on button "button" at bounding box center [1473, 304] width 34 height 23
click at [1085, 264] on span "Yes" at bounding box center [1489, 267] width 18 height 12
click at [1085, 299] on icon "delete" at bounding box center [1473, 304] width 10 height 10
drag, startPoint x: 1497, startPoint y: 264, endPoint x: 1495, endPoint y: 279, distance: 15.1
click at [1085, 263] on span "Yes" at bounding box center [1489, 267] width 18 height 12
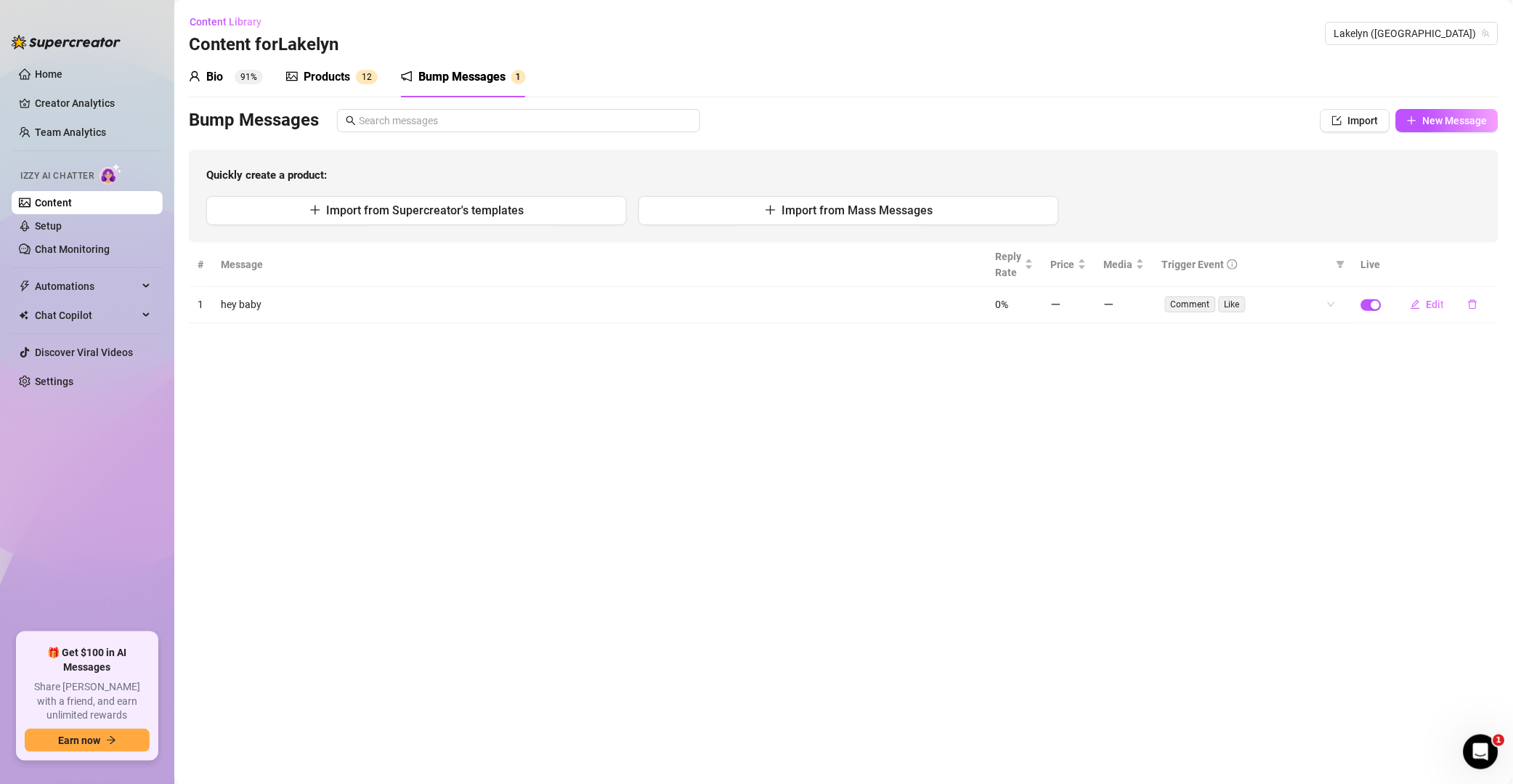
click at [1085, 309] on button "button" at bounding box center [1473, 304] width 34 height 23
click at [1085, 267] on span "Yes" at bounding box center [1489, 267] width 18 height 12
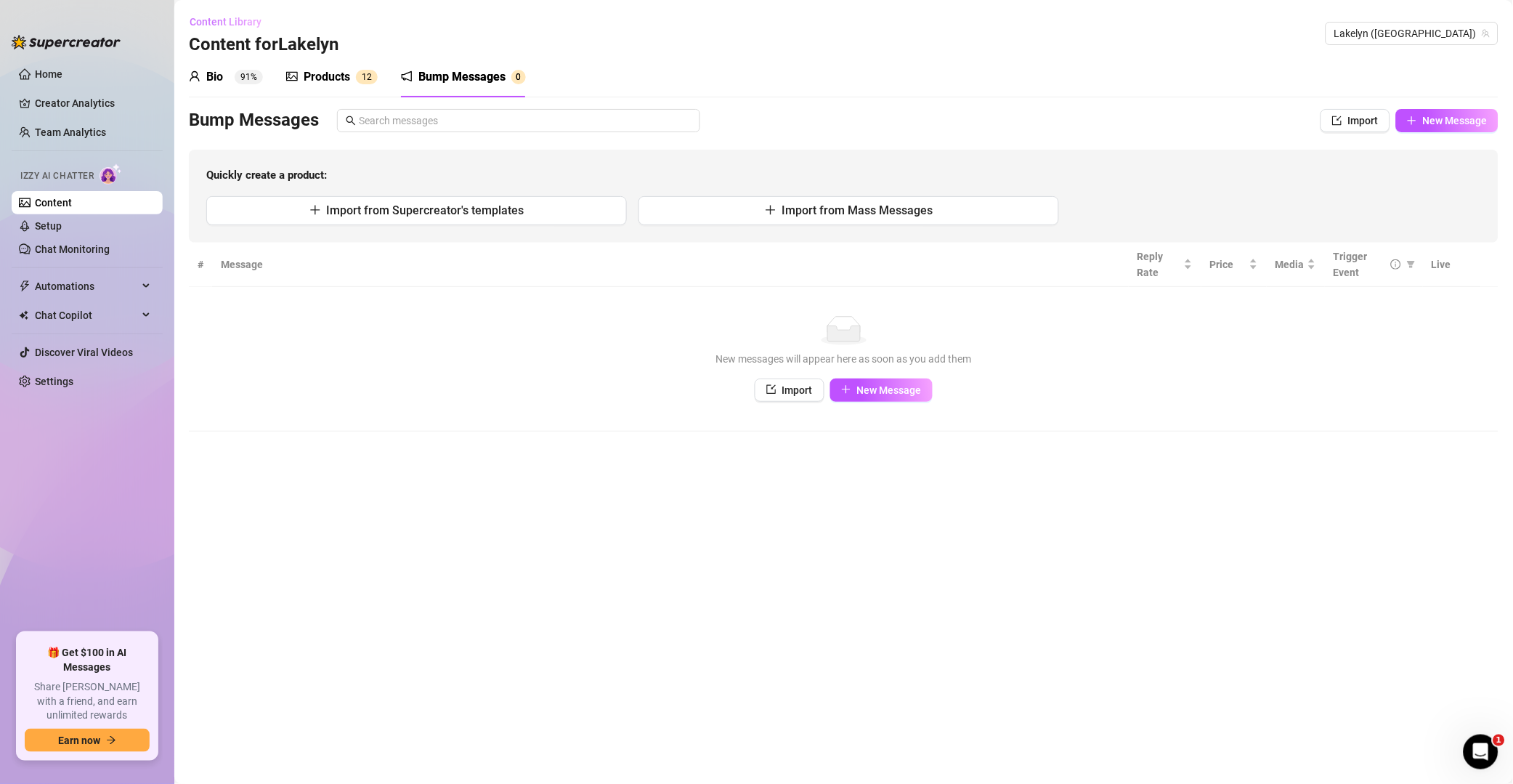
click at [250, 22] on span "Content Library" at bounding box center [226, 22] width 72 height 12
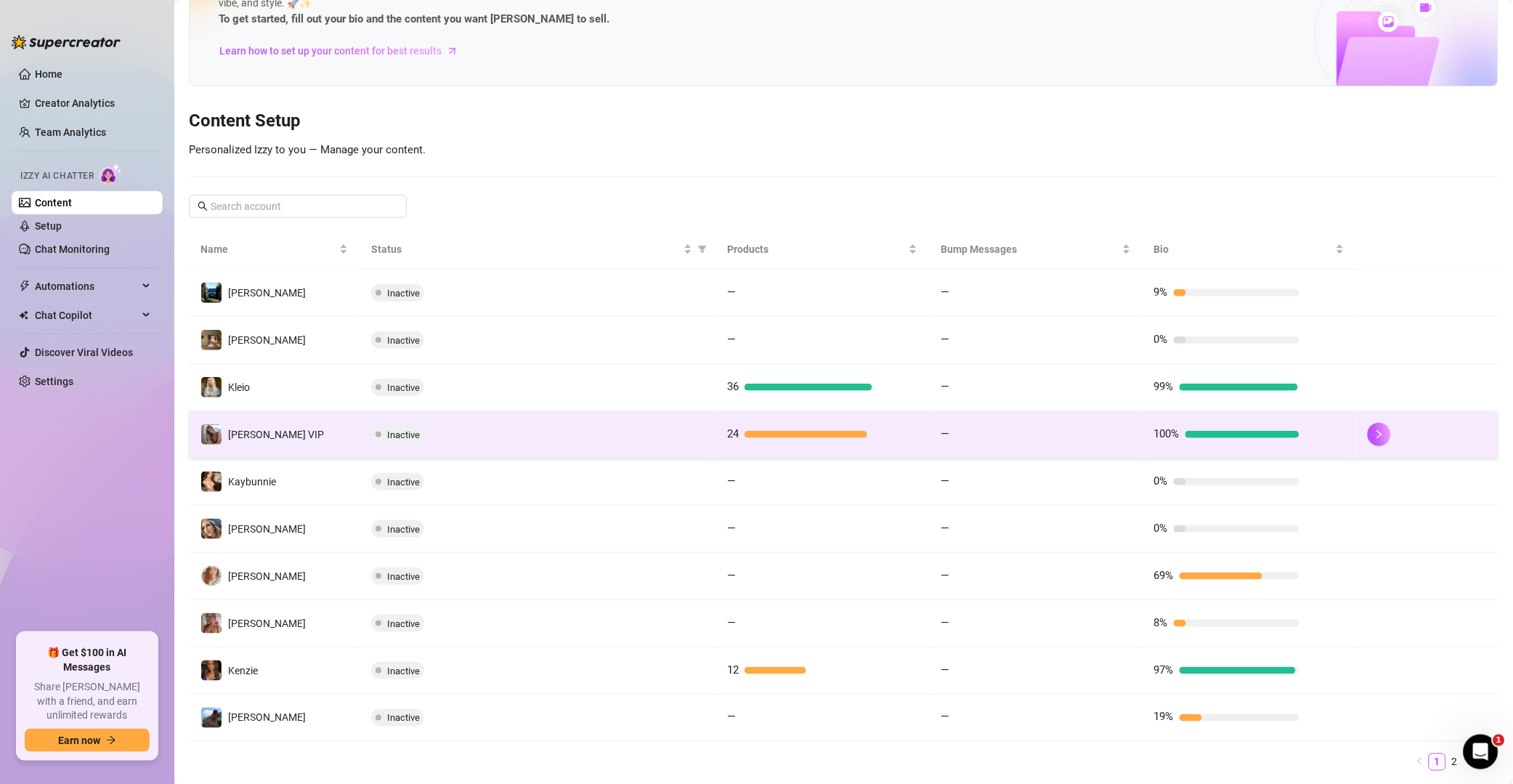
scroll to position [117, 0]
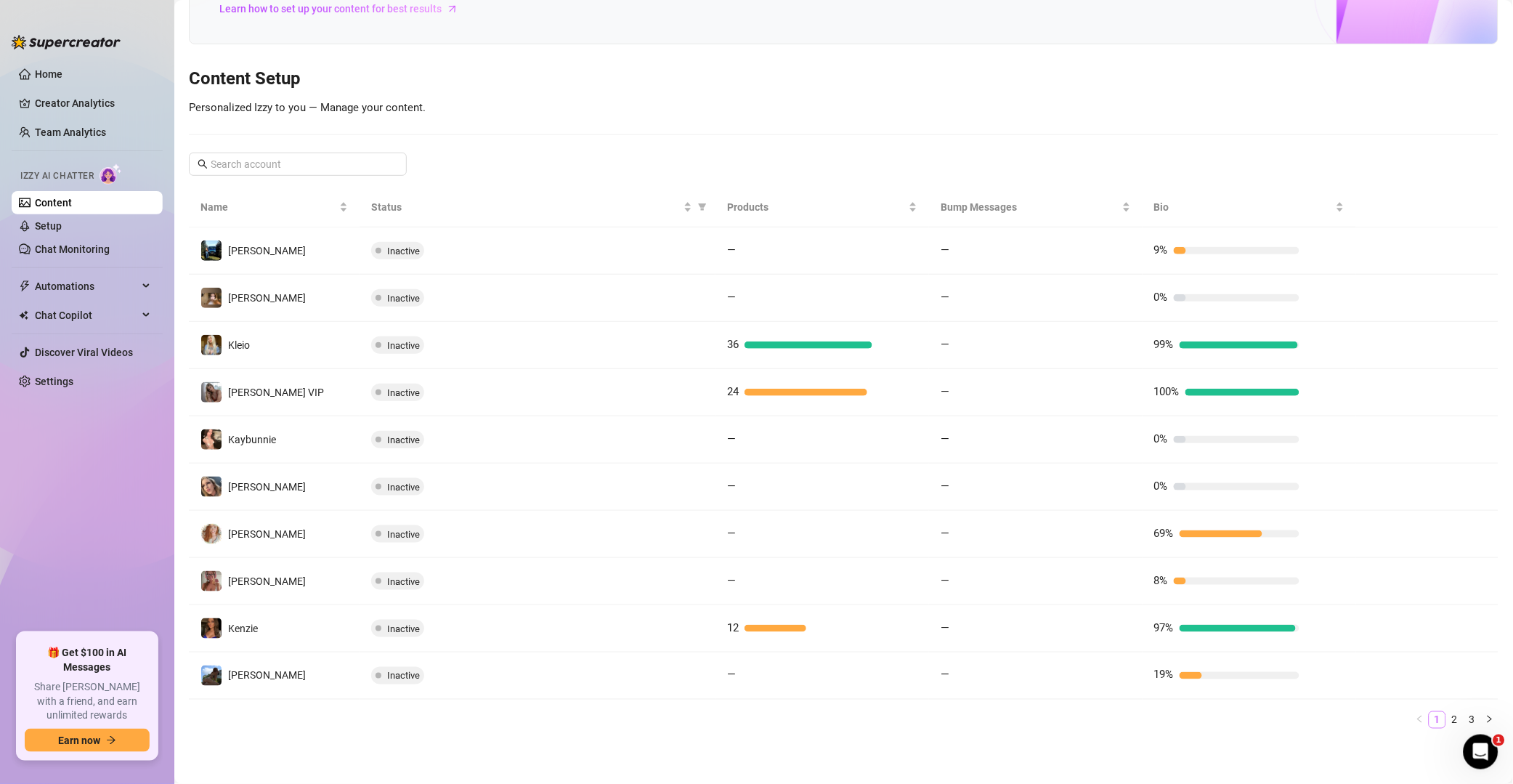
click at [1085, 719] on link "1" at bounding box center [1438, 720] width 16 height 16
click at [1085, 717] on link "2" at bounding box center [1456, 720] width 16 height 16
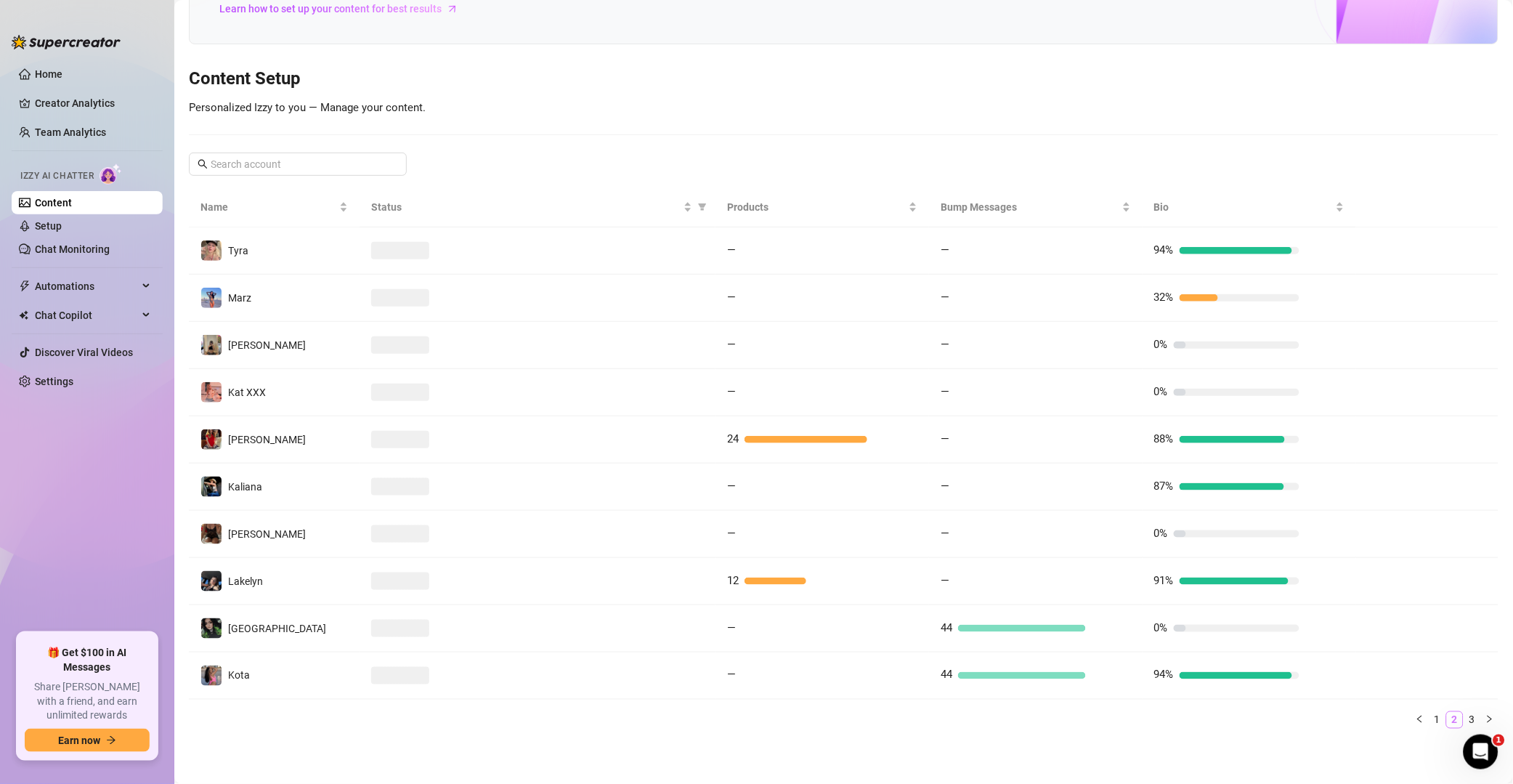
click at [1085, 715] on link "2" at bounding box center [1456, 720] width 16 height 16
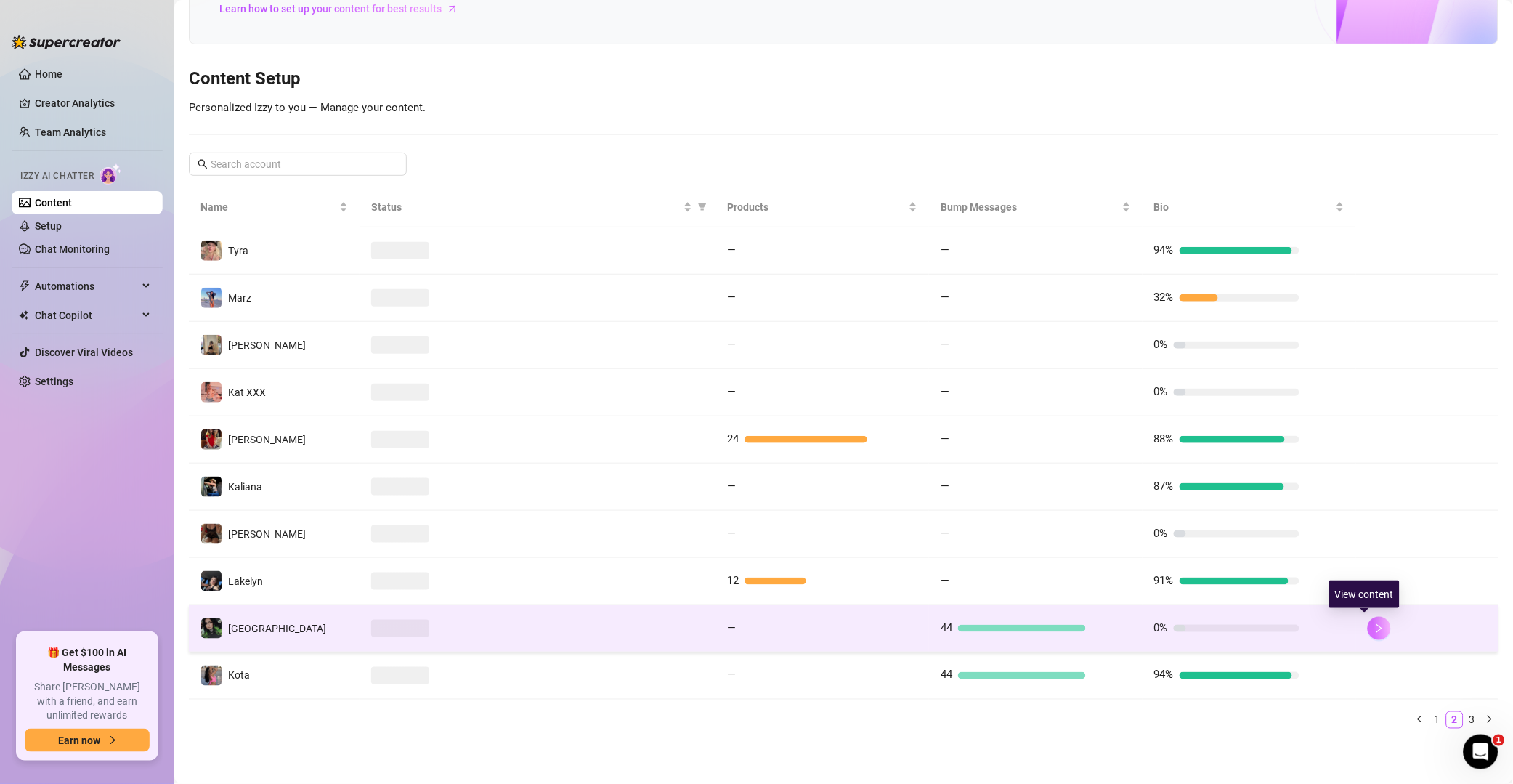
click at [1085, 626] on icon "right" at bounding box center [1380, 628] width 10 height 10
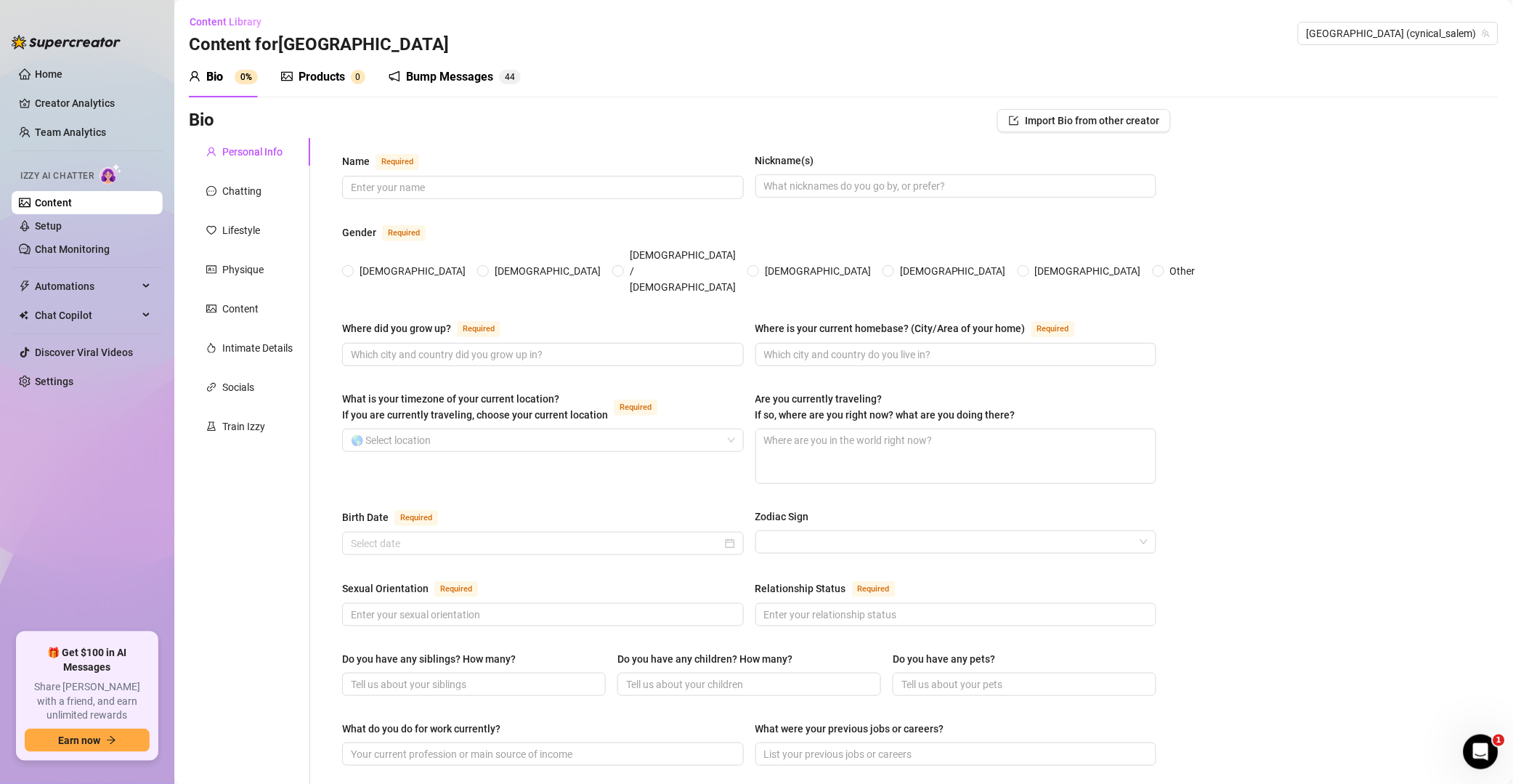
click at [460, 77] on div "Bump Messages" at bounding box center [450, 77] width 87 height 18
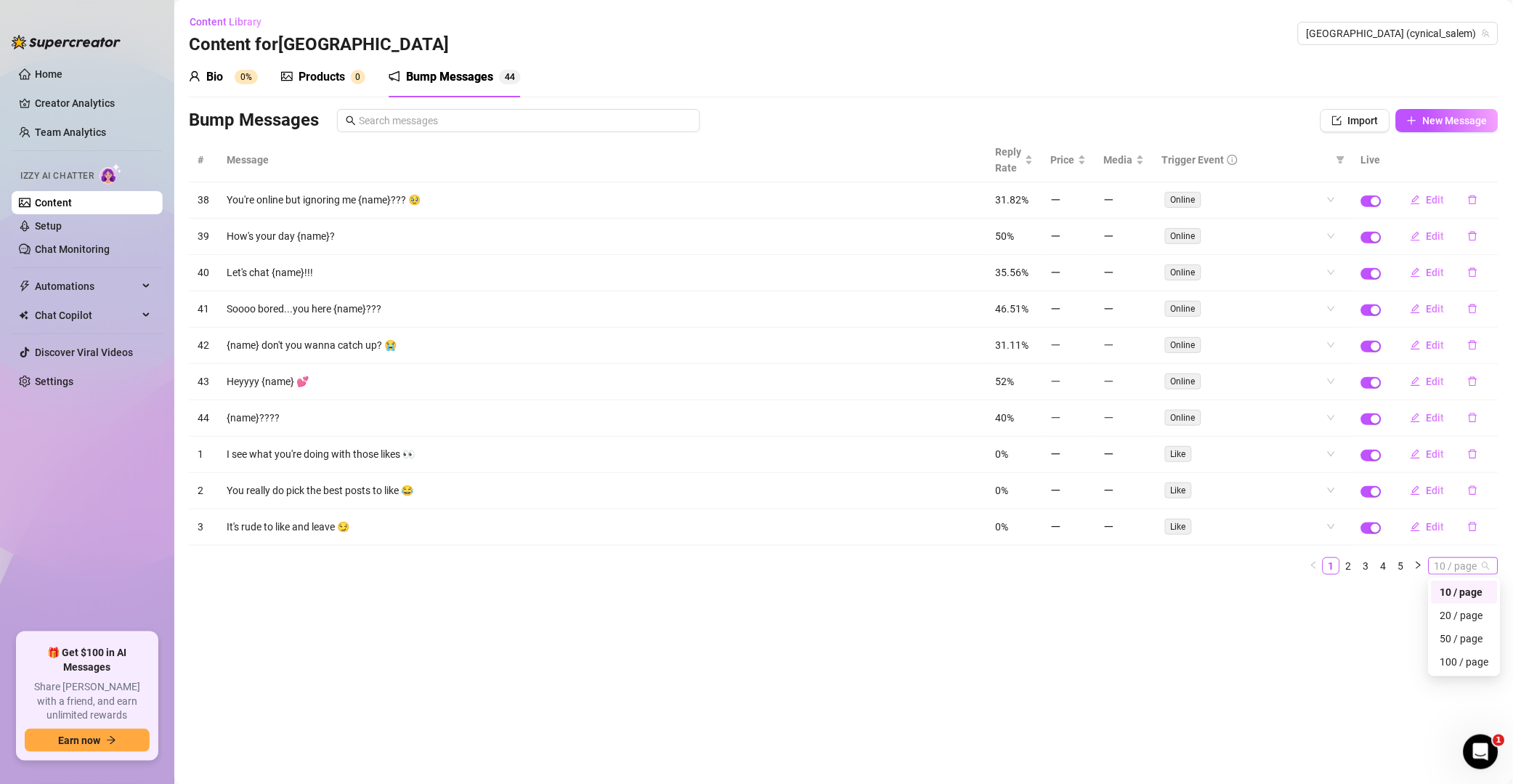
click at [1085, 569] on span "10 / page" at bounding box center [1463, 566] width 58 height 16
click at [1085, 645] on div "50 / page" at bounding box center [1464, 639] width 49 height 16
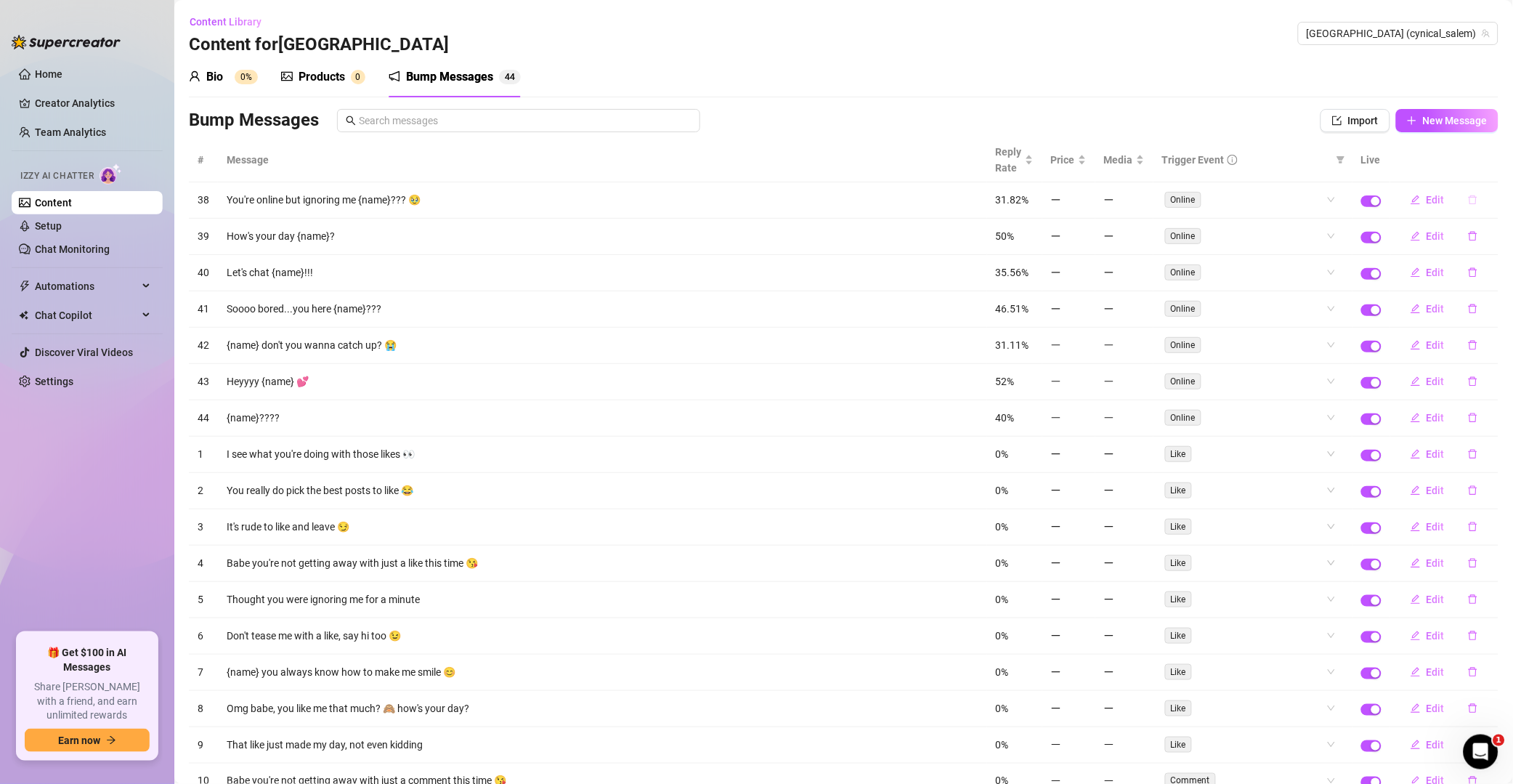
click at [1085, 199] on button "button" at bounding box center [1473, 200] width 34 height 23
click at [1085, 161] on span "Yes" at bounding box center [1489, 163] width 18 height 12
click at [1085, 231] on icon "delete" at bounding box center [1473, 236] width 10 height 10
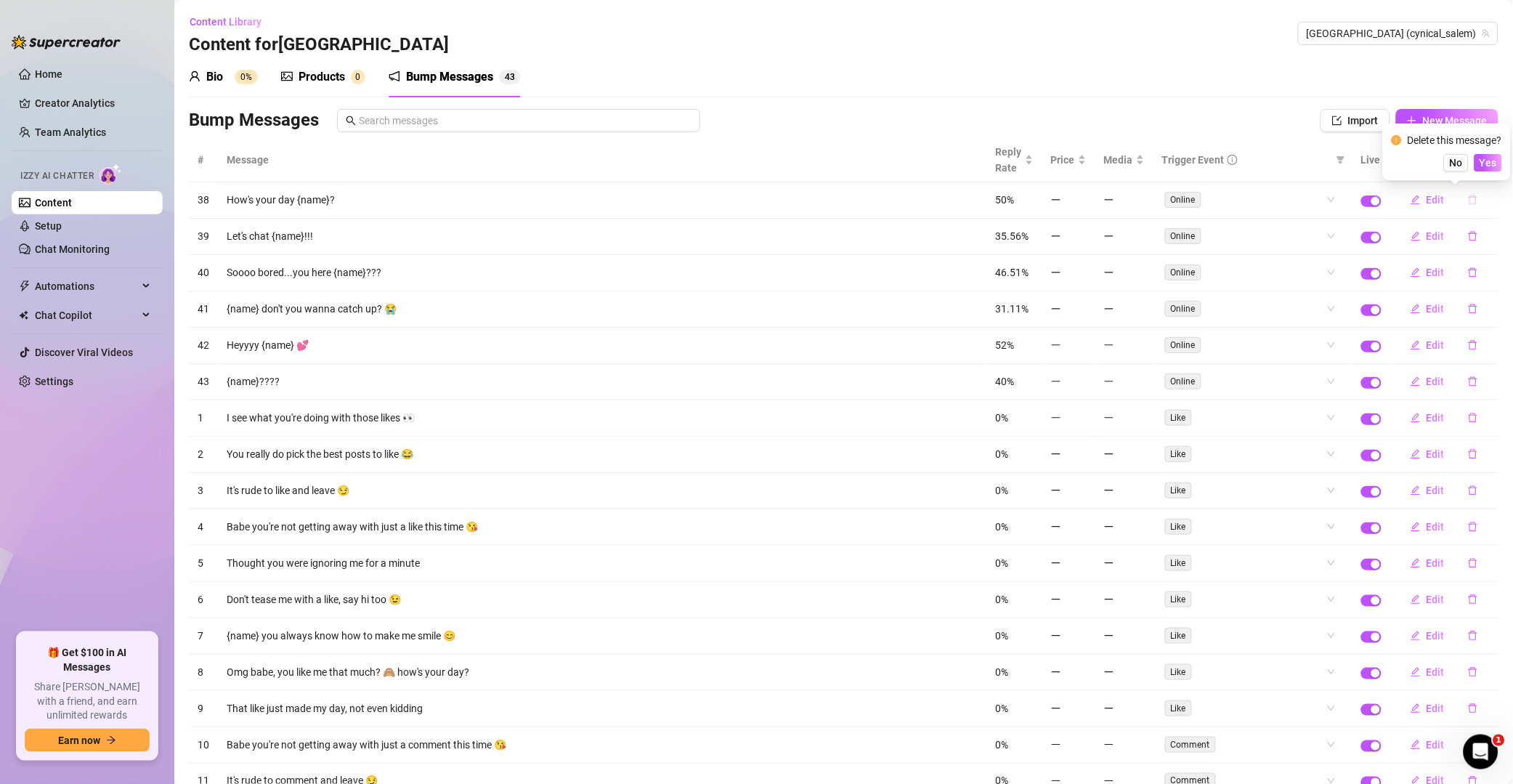
click at [1085, 164] on span "Yes" at bounding box center [1489, 163] width 18 height 12
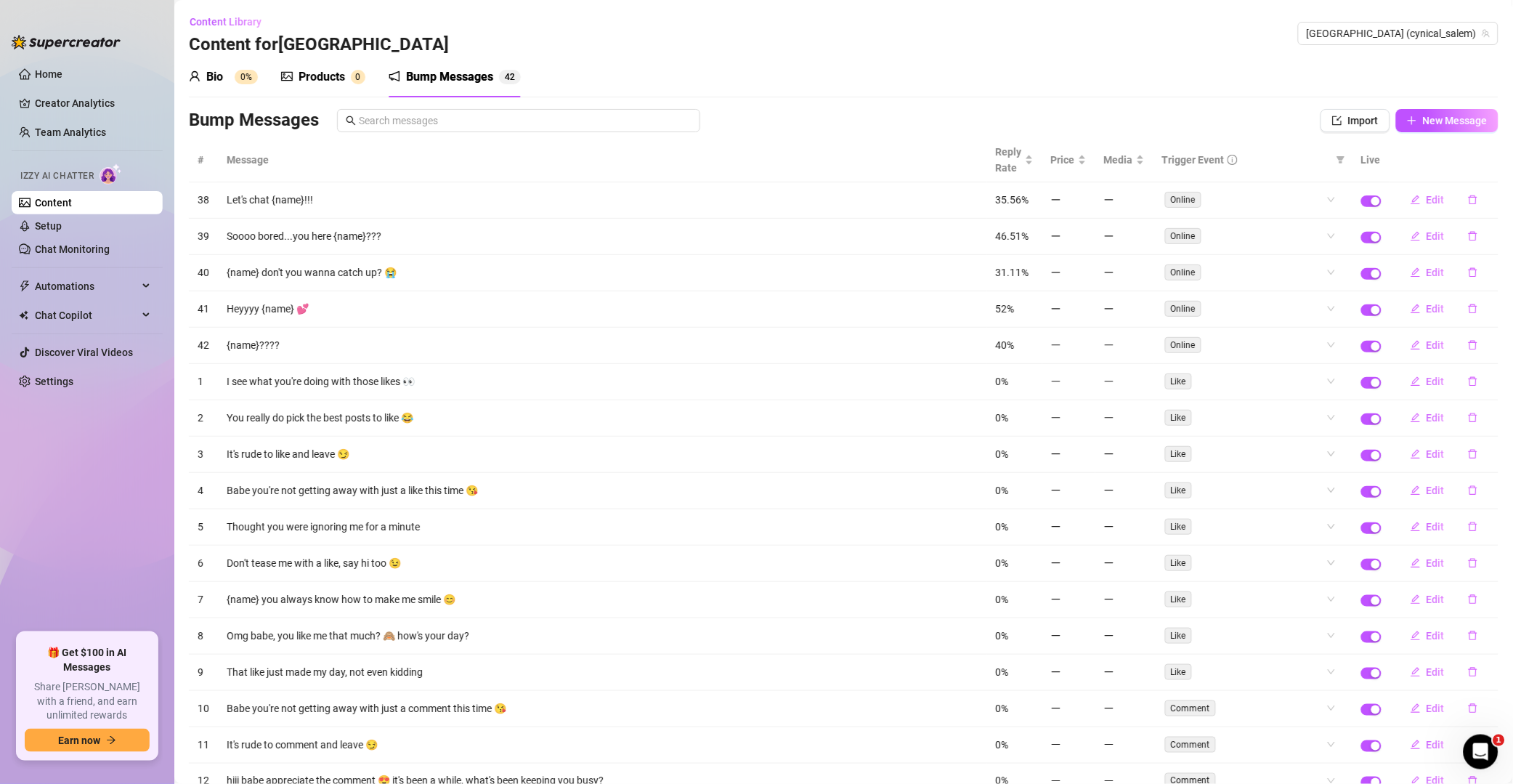
click at [1085, 200] on button "button" at bounding box center [1473, 200] width 34 height 23
click at [1085, 161] on span "Yes" at bounding box center [1489, 163] width 18 height 12
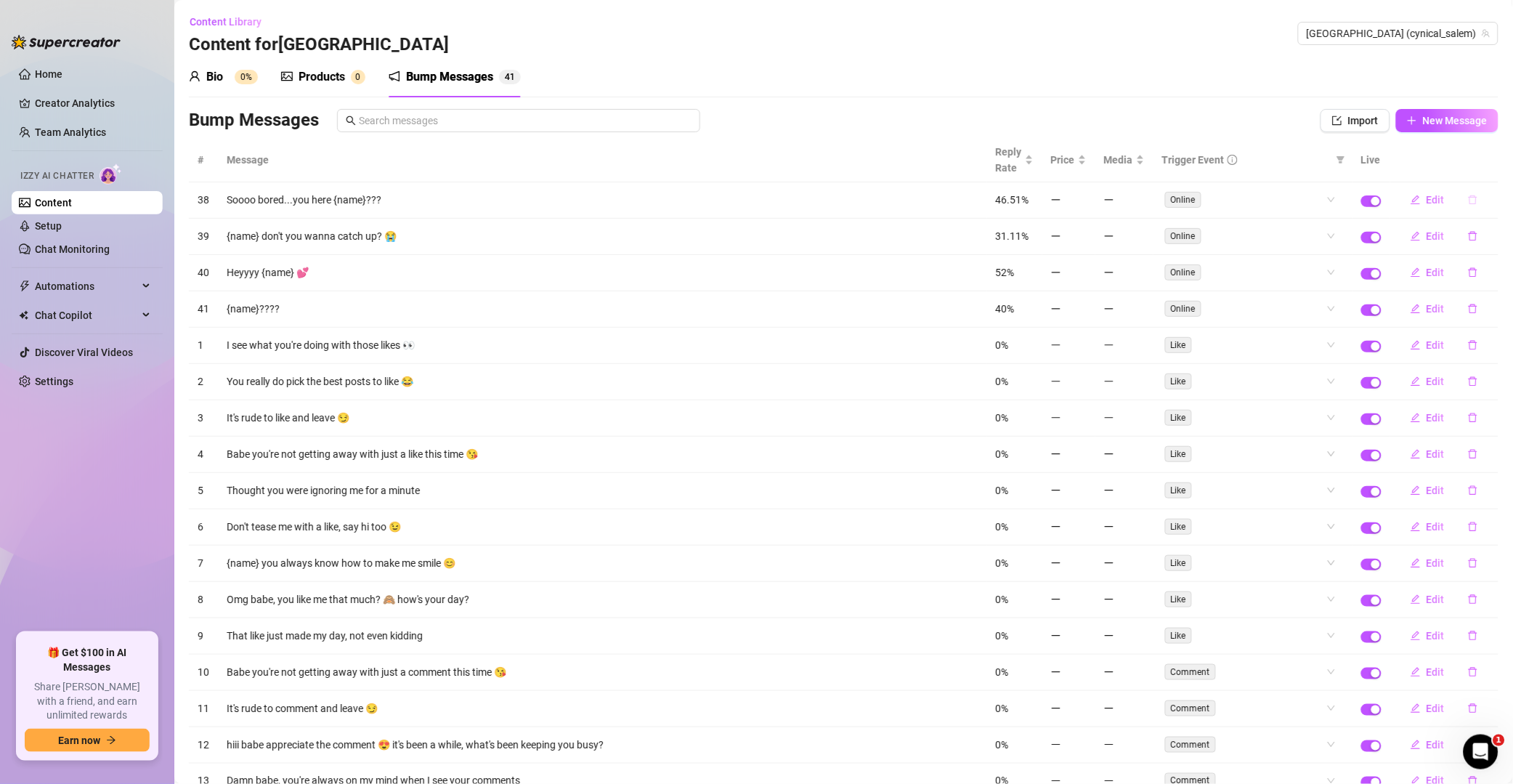
click at [1085, 206] on button "button" at bounding box center [1473, 200] width 34 height 23
drag, startPoint x: 1492, startPoint y: 160, endPoint x: 1469, endPoint y: 196, distance: 42.7
click at [1085, 160] on span "Yes" at bounding box center [1489, 163] width 18 height 12
click at [1085, 206] on button "button" at bounding box center [1473, 200] width 34 height 23
click at [1085, 204] on button "button" at bounding box center [1473, 200] width 34 height 23
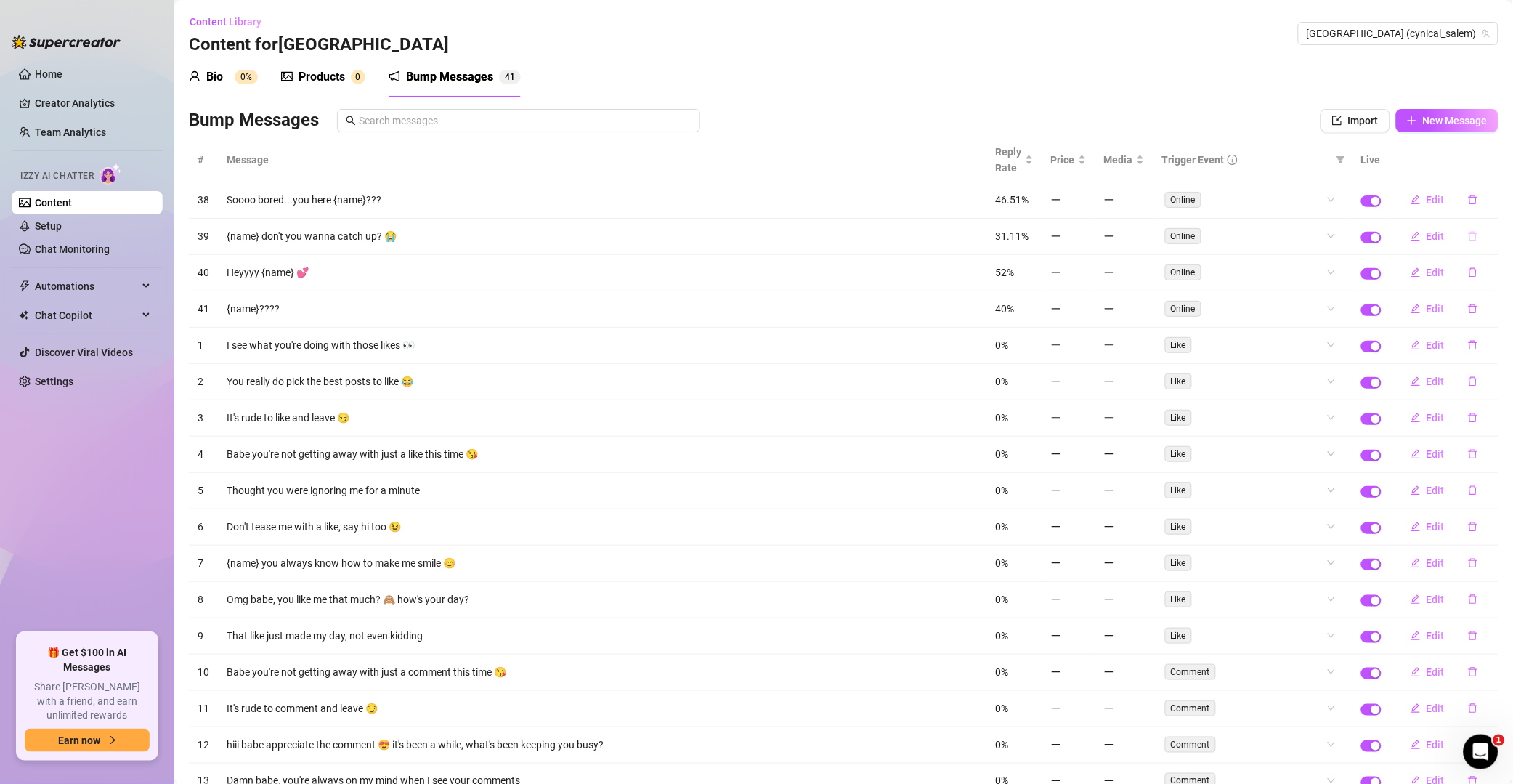
click at [1085, 224] on button "button" at bounding box center [1473, 236] width 34 height 23
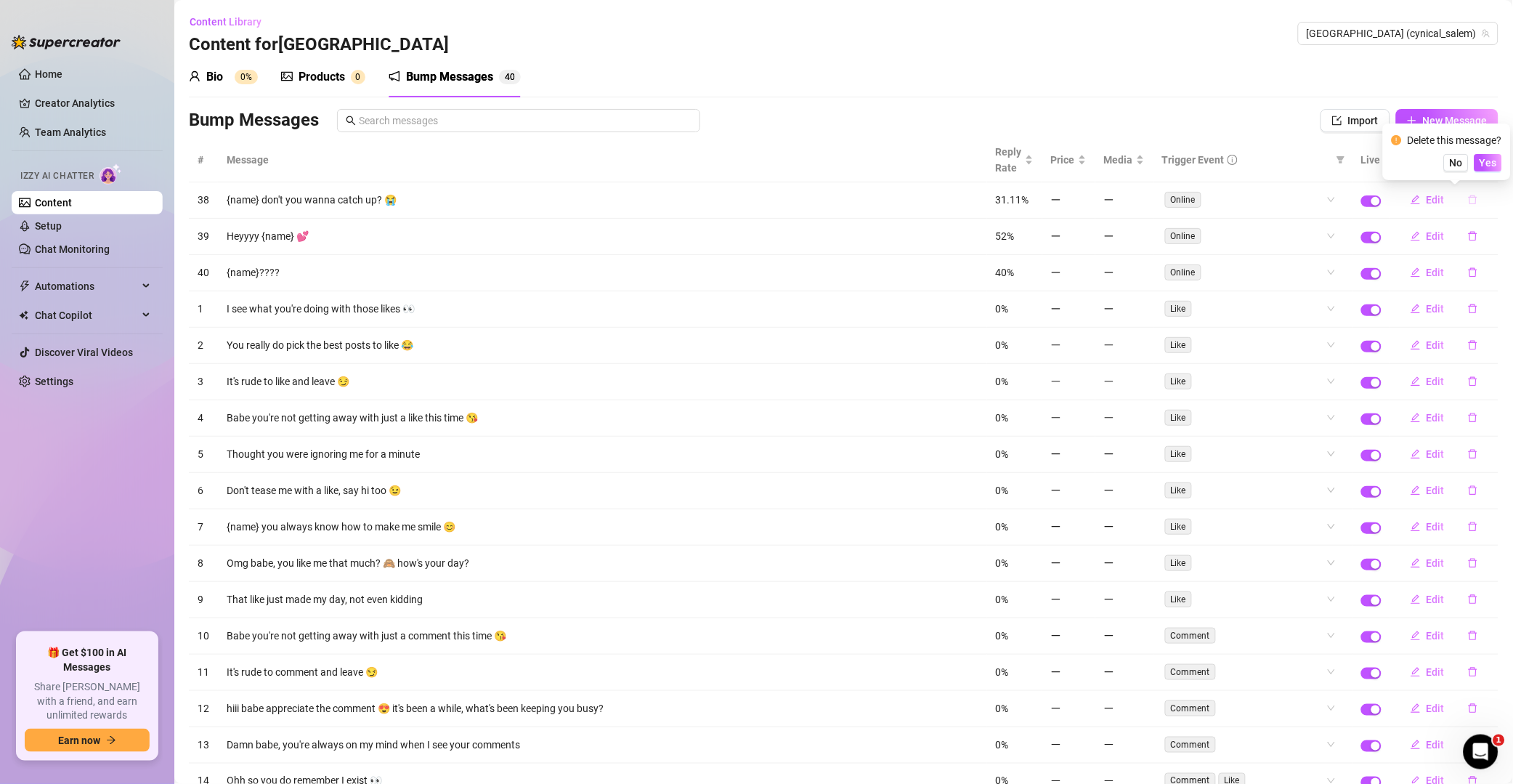
click at [1085, 210] on button "button" at bounding box center [1473, 200] width 34 height 23
drag, startPoint x: 1466, startPoint y: 200, endPoint x: 1473, endPoint y: 196, distance: 8.1
click at [1085, 199] on button "button" at bounding box center [1473, 200] width 34 height 23
click at [1085, 160] on span "Yes" at bounding box center [1489, 163] width 18 height 12
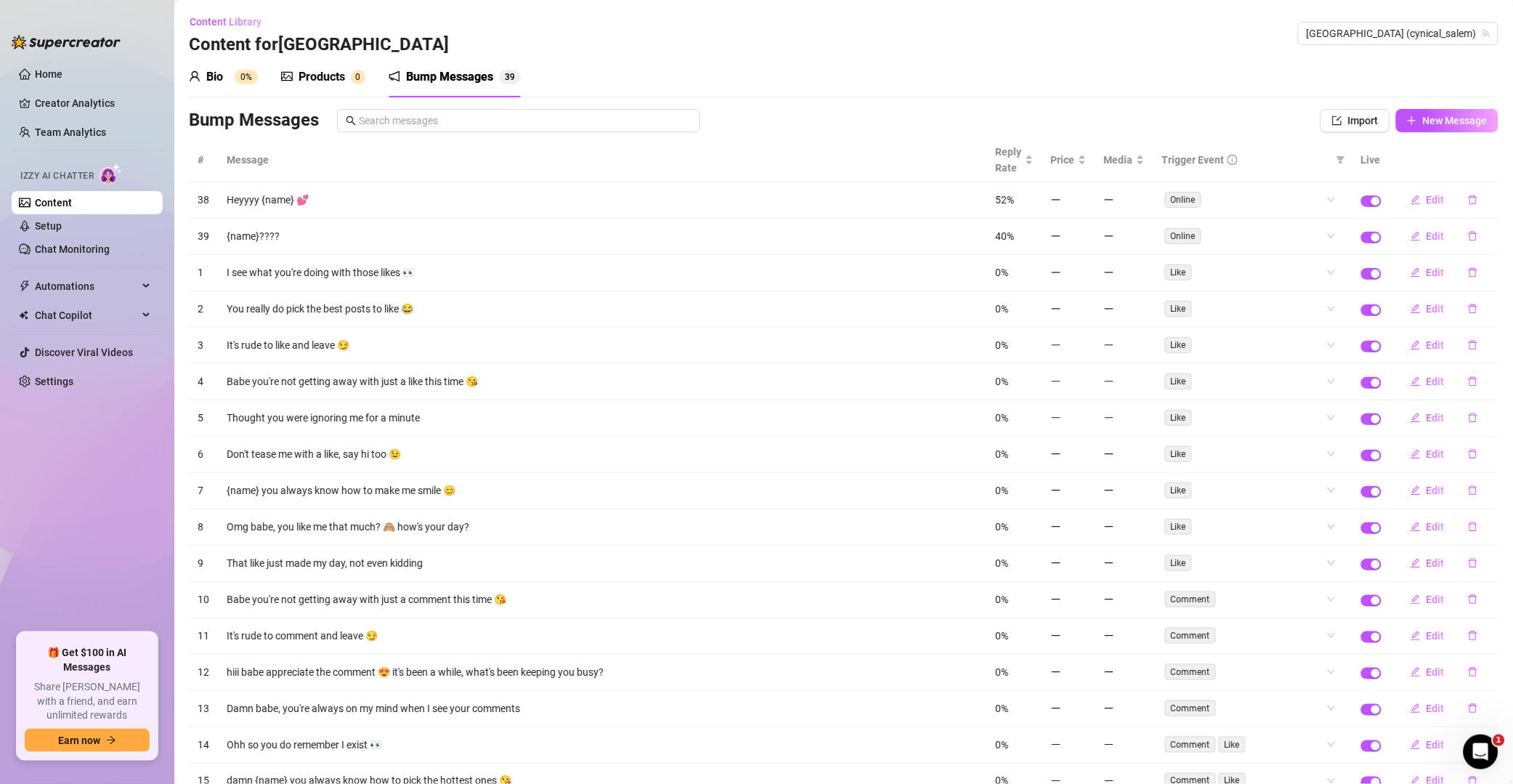
drag, startPoint x: 1452, startPoint y: 204, endPoint x: 1475, endPoint y: 197, distance: 24.0
click at [1085, 203] on icon "delete" at bounding box center [1473, 200] width 10 height 10
click at [1085, 164] on span "Yes" at bounding box center [1489, 163] width 18 height 12
click at [1085, 206] on button "button" at bounding box center [1473, 200] width 34 height 23
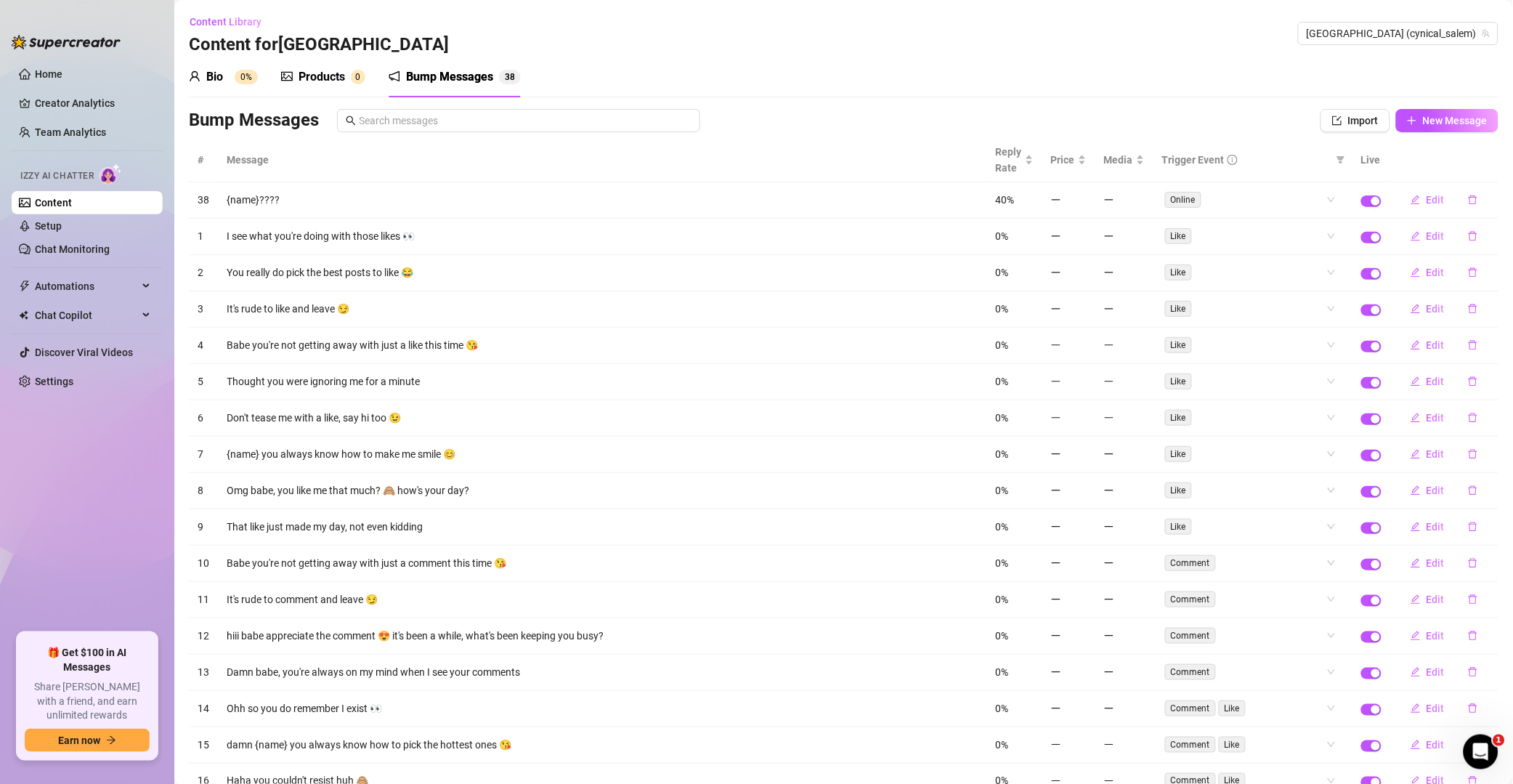
click at [1085, 199] on button "button" at bounding box center [1473, 200] width 34 height 23
click at [1085, 164] on span "Yes" at bounding box center [1489, 163] width 18 height 12
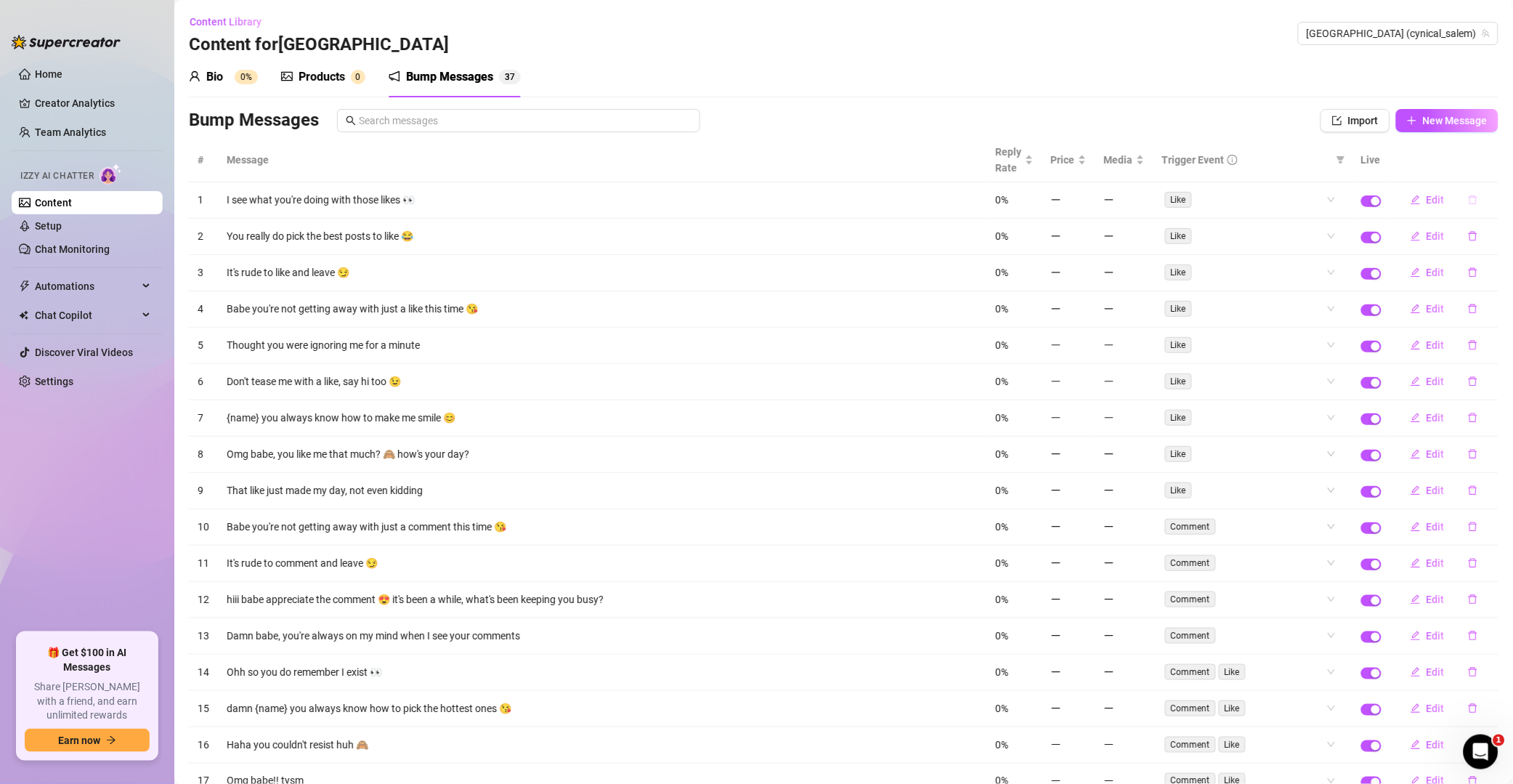
click at [1085, 202] on icon "delete" at bounding box center [1473, 200] width 10 height 10
click at [1085, 164] on span "Yes" at bounding box center [1489, 163] width 18 height 12
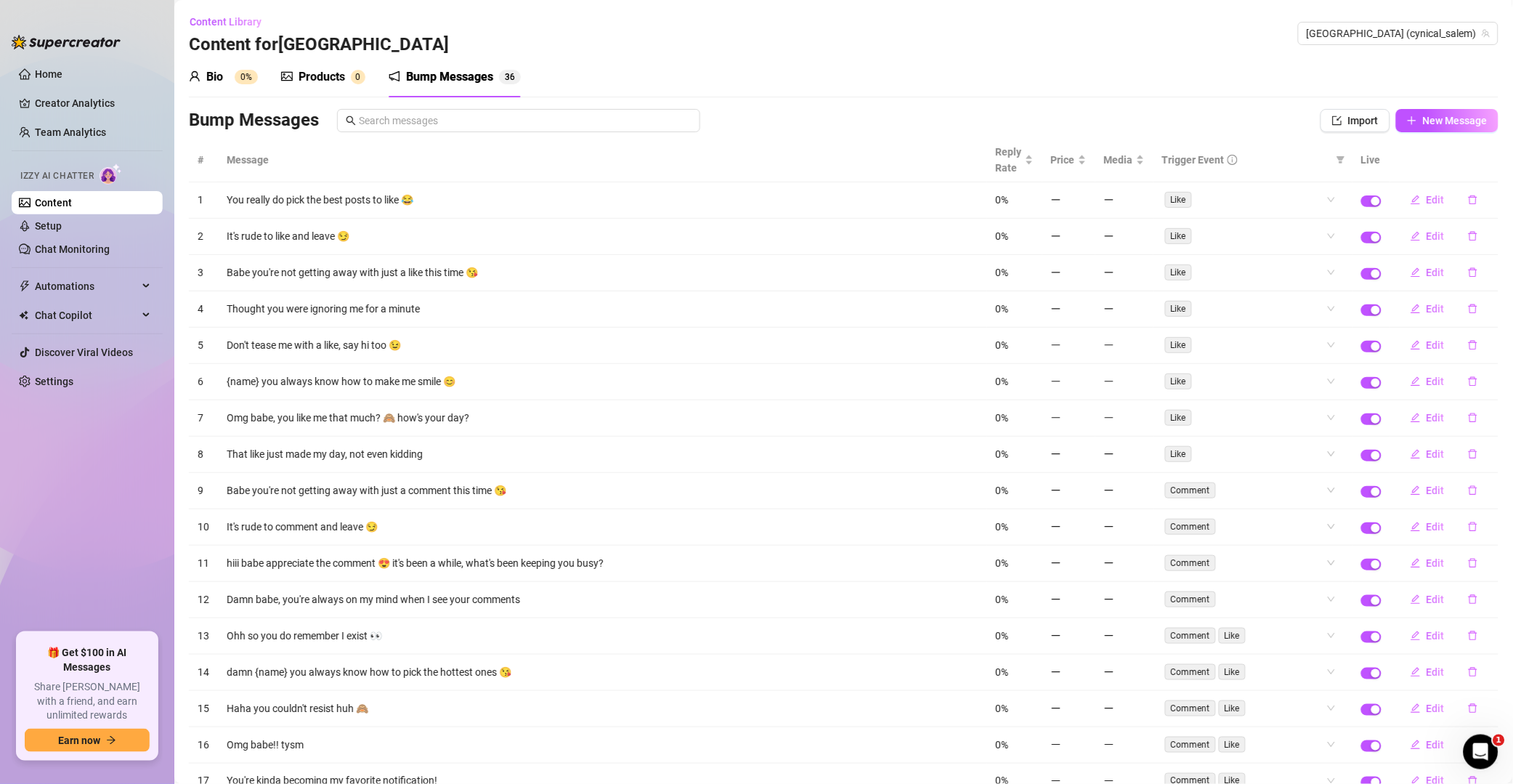
click at [1085, 201] on button "button" at bounding box center [1473, 200] width 34 height 23
click at [1085, 166] on span "Yes" at bounding box center [1489, 163] width 18 height 12
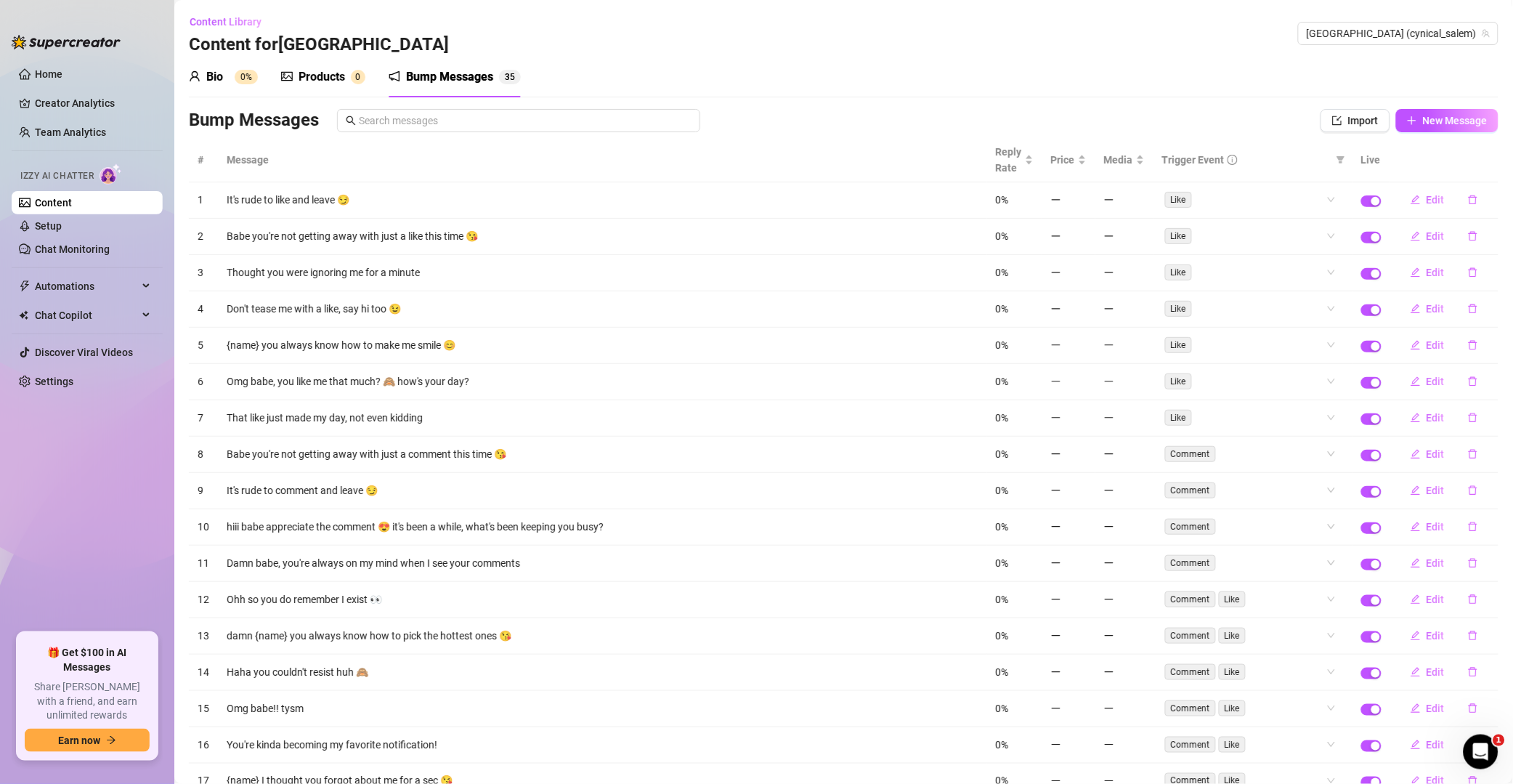
click at [1085, 205] on icon "delete" at bounding box center [1473, 200] width 10 height 10
click at [1085, 172] on button "Yes" at bounding box center [1488, 163] width 28 height 18
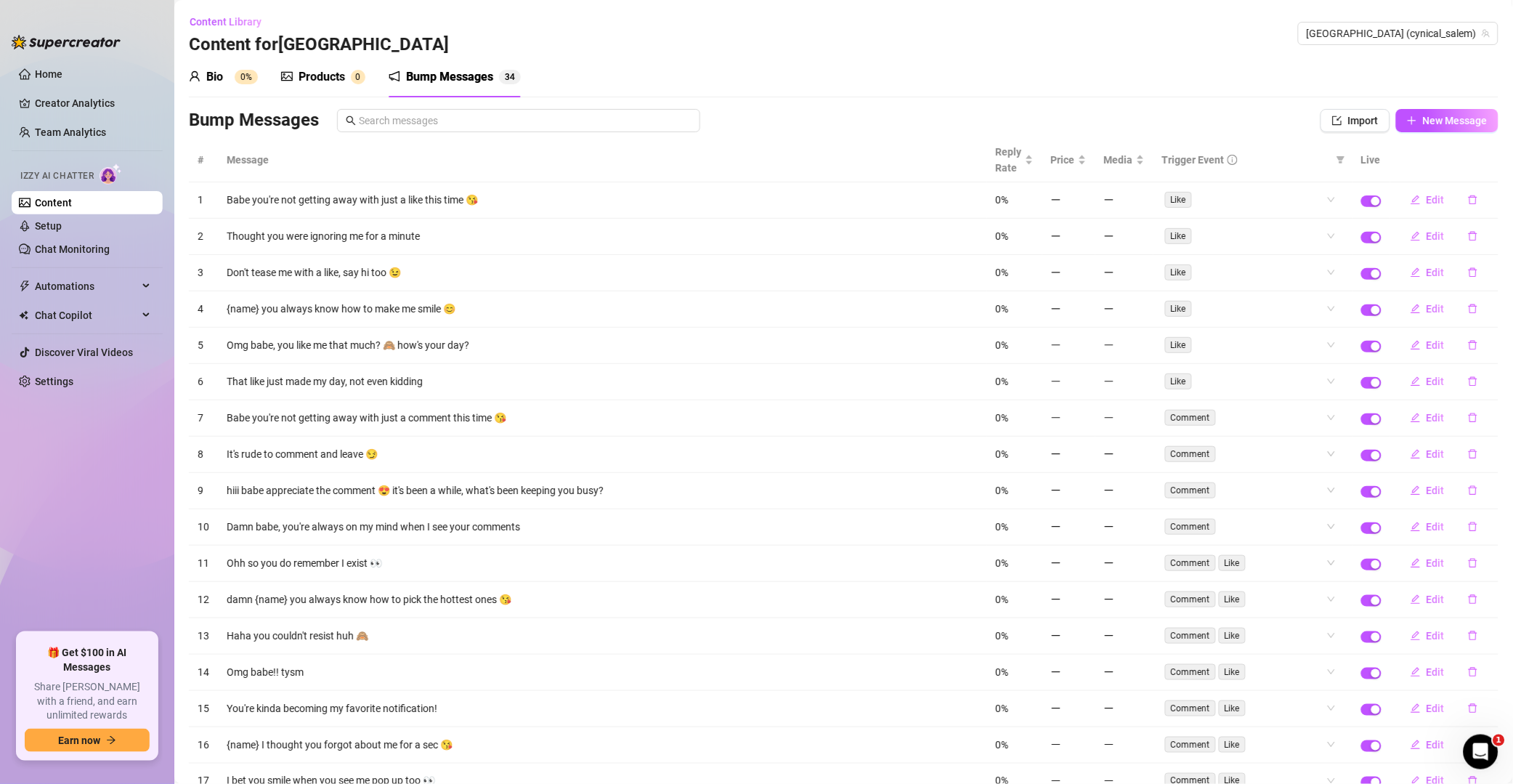
click at [1085, 202] on icon "delete" at bounding box center [1473, 200] width 10 height 10
click at [1085, 161] on span "Yes" at bounding box center [1489, 163] width 18 height 12
click at [1085, 231] on icon "delete" at bounding box center [1473, 236] width 10 height 10
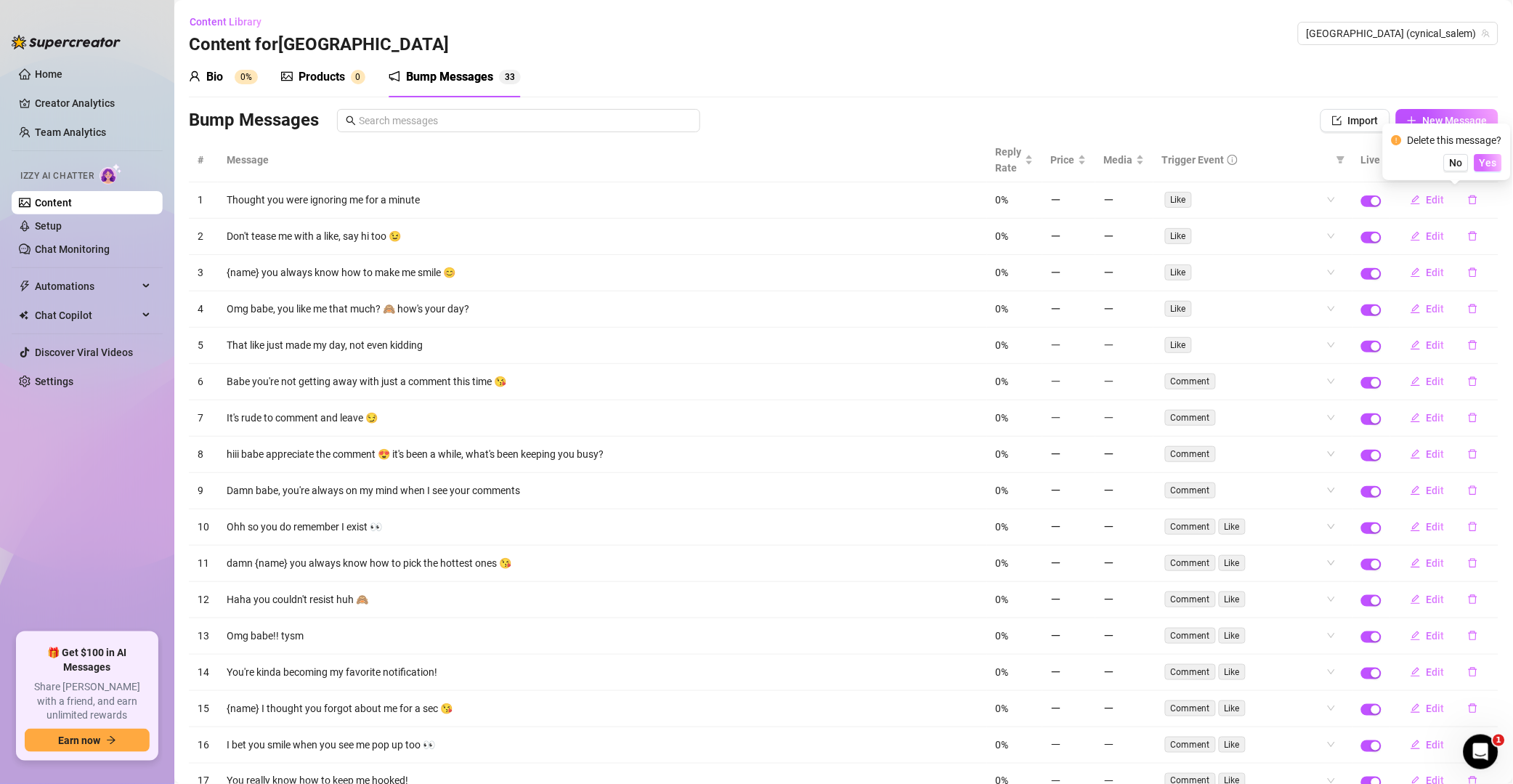
click at [1085, 164] on span "Yes" at bounding box center [1489, 163] width 18 height 12
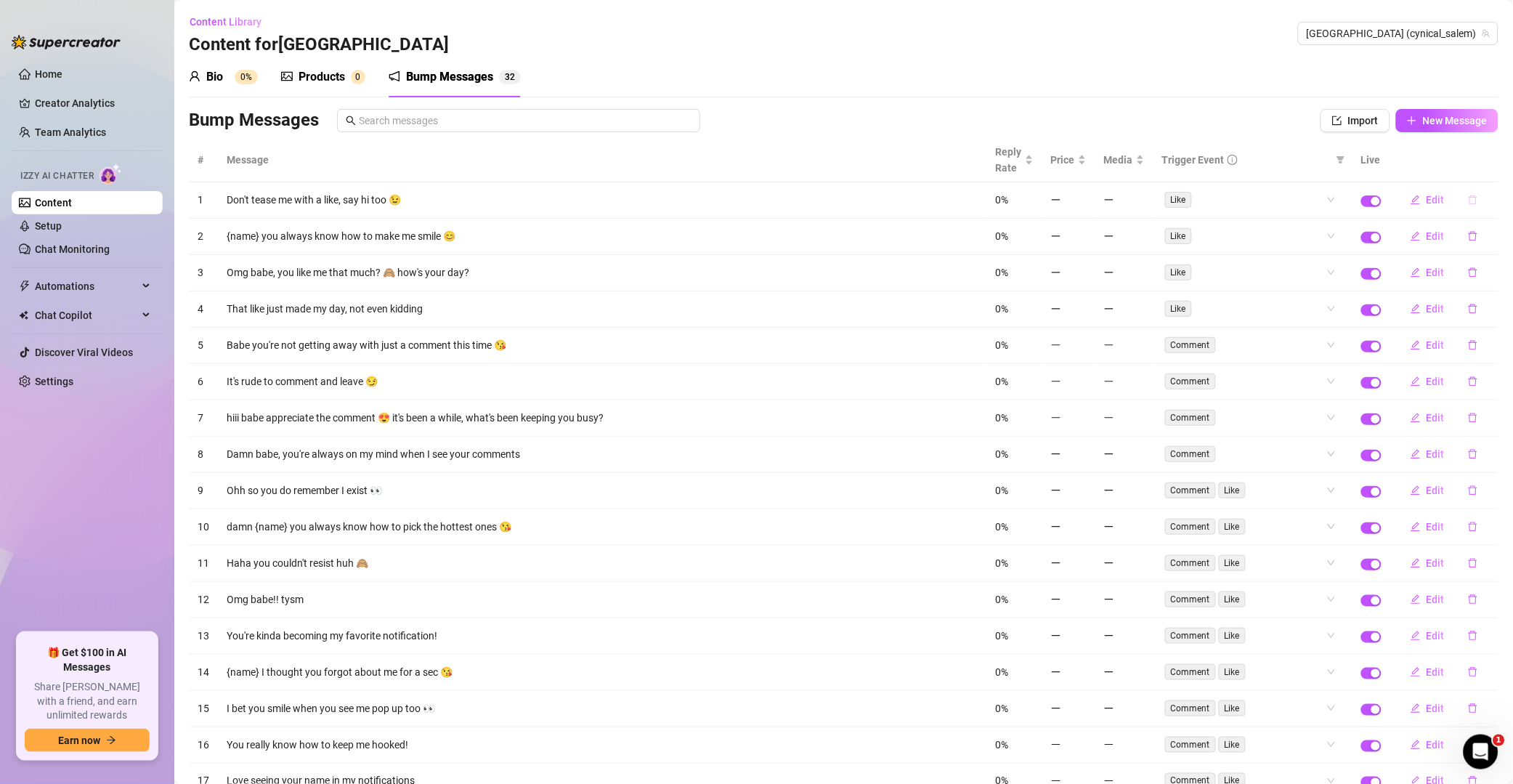
drag, startPoint x: 1456, startPoint y: 207, endPoint x: 1468, endPoint y: 190, distance: 20.8
click at [1085, 208] on button "button" at bounding box center [1473, 200] width 34 height 23
click at [1085, 163] on span "Yes" at bounding box center [1489, 163] width 18 height 12
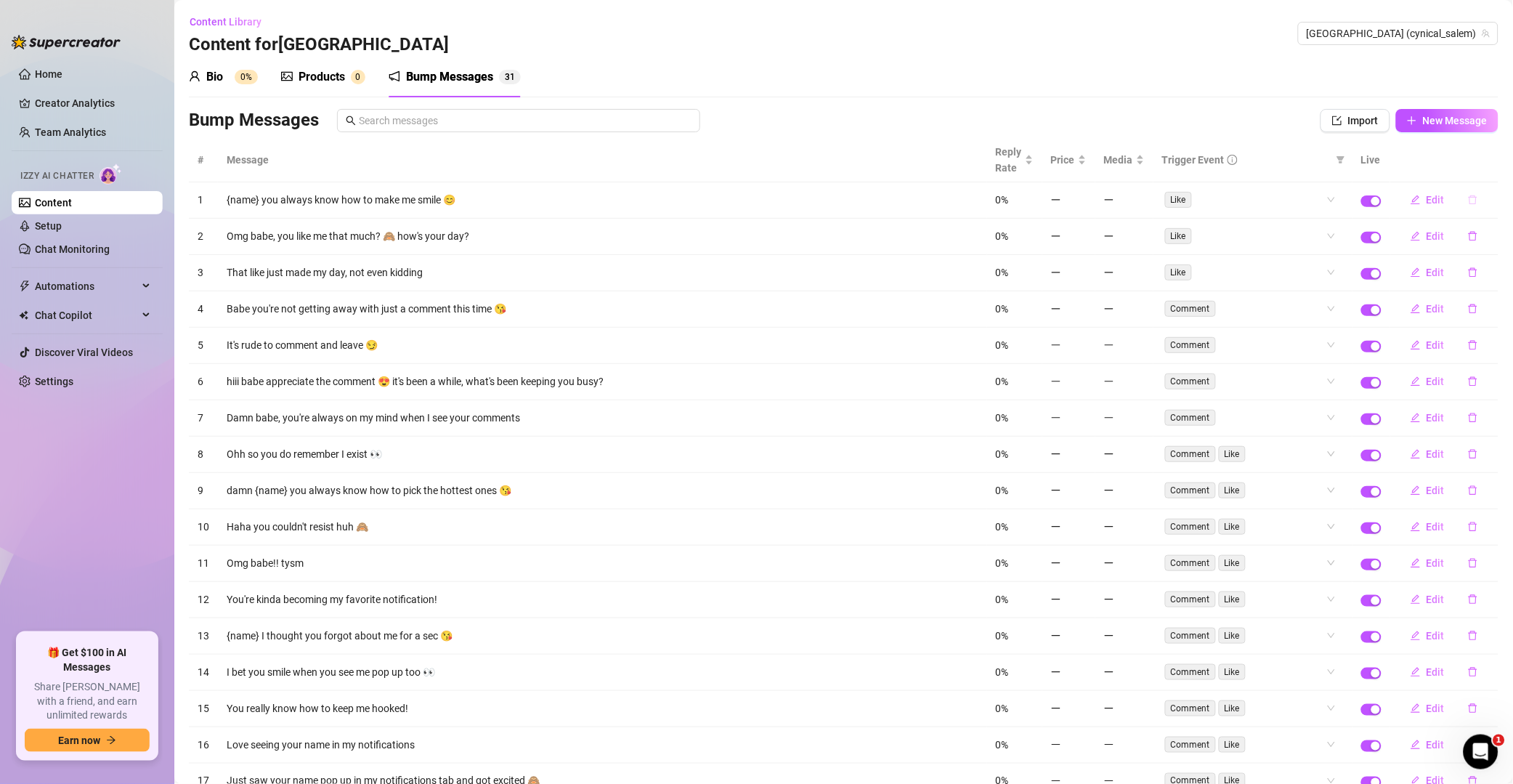
click at [1085, 207] on button "button" at bounding box center [1473, 200] width 34 height 23
click at [1085, 163] on span "Yes" at bounding box center [1489, 163] width 18 height 12
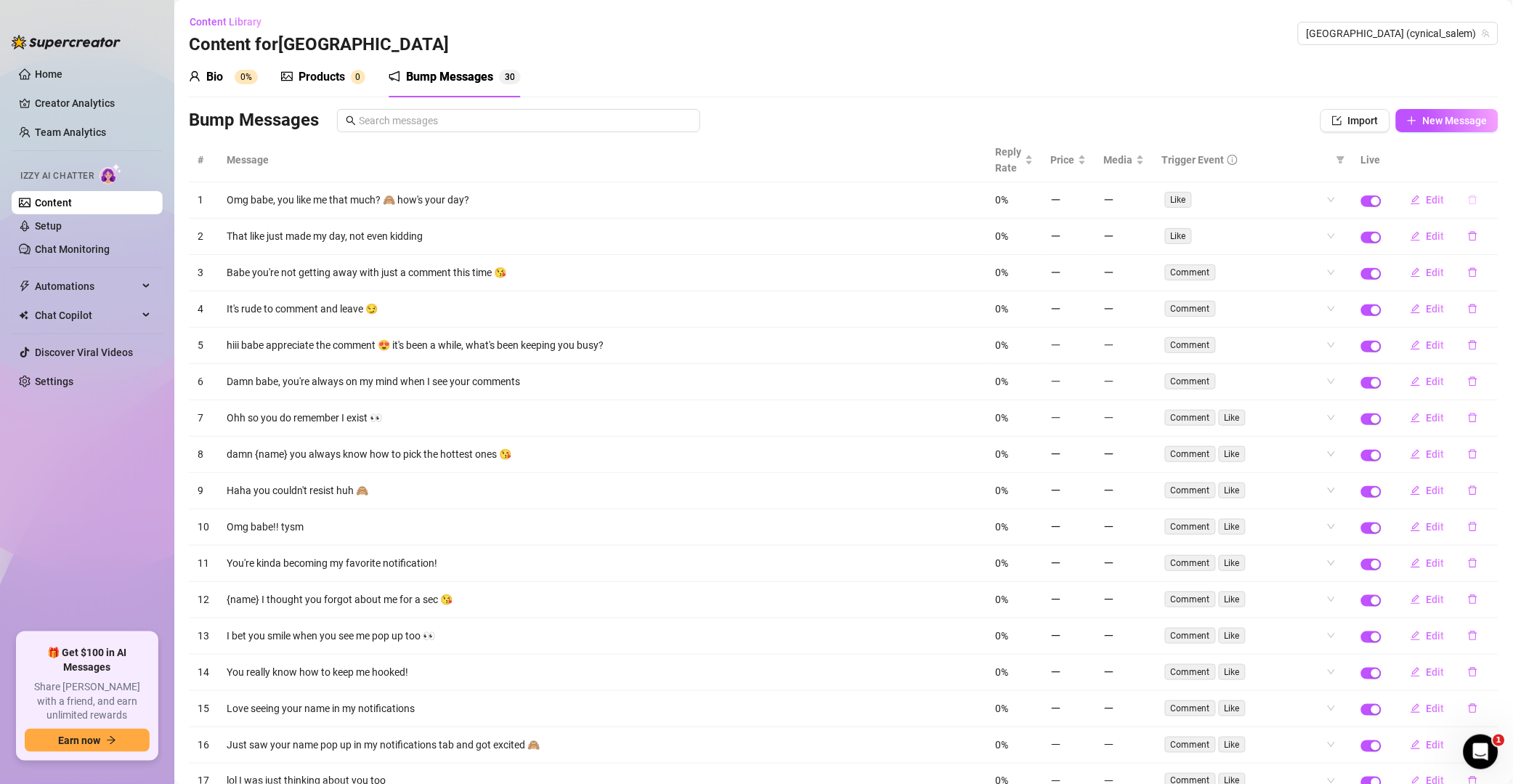
click at [1085, 202] on icon "delete" at bounding box center [1473, 200] width 9 height 10
click at [1085, 164] on span "Yes" at bounding box center [1489, 163] width 18 height 12
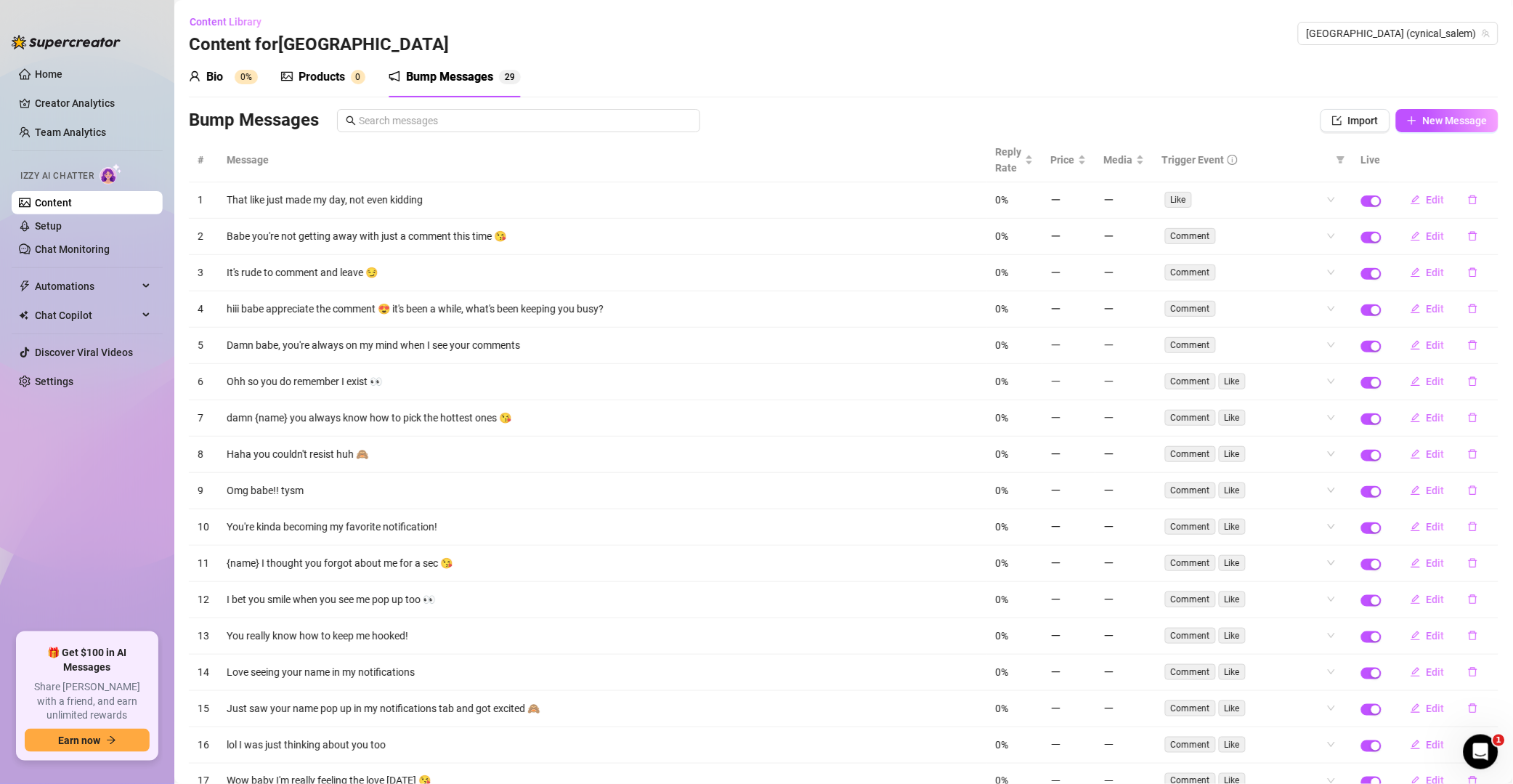
click at [1085, 202] on button "button" at bounding box center [1473, 200] width 34 height 23
click at [1085, 163] on span "Yes" at bounding box center [1489, 163] width 18 height 12
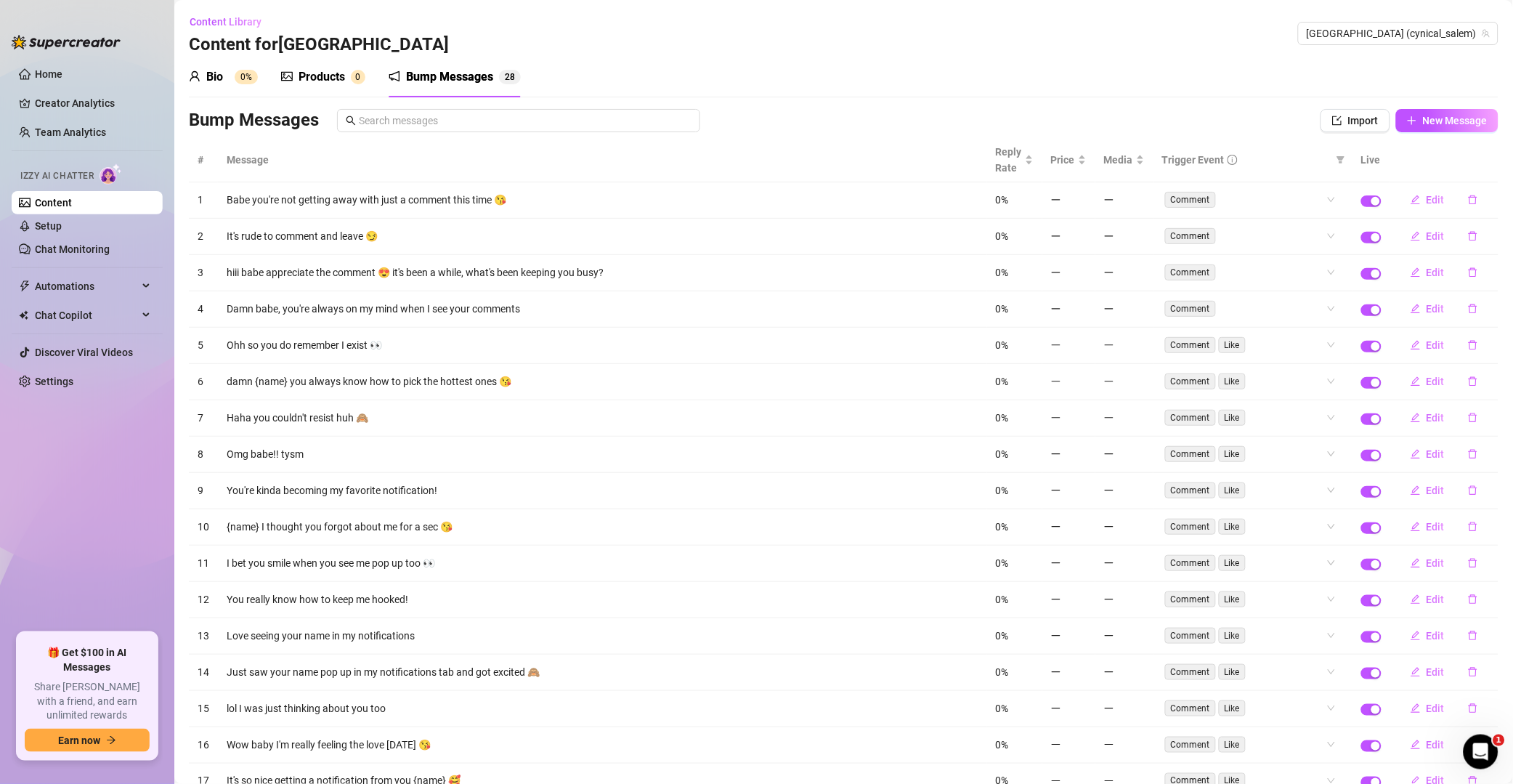
drag, startPoint x: 1458, startPoint y: 202, endPoint x: 1480, endPoint y: 189, distance: 25.6
click at [1085, 201] on icon "delete" at bounding box center [1473, 200] width 10 height 10
click at [1085, 164] on span "Yes" at bounding box center [1489, 163] width 18 height 12
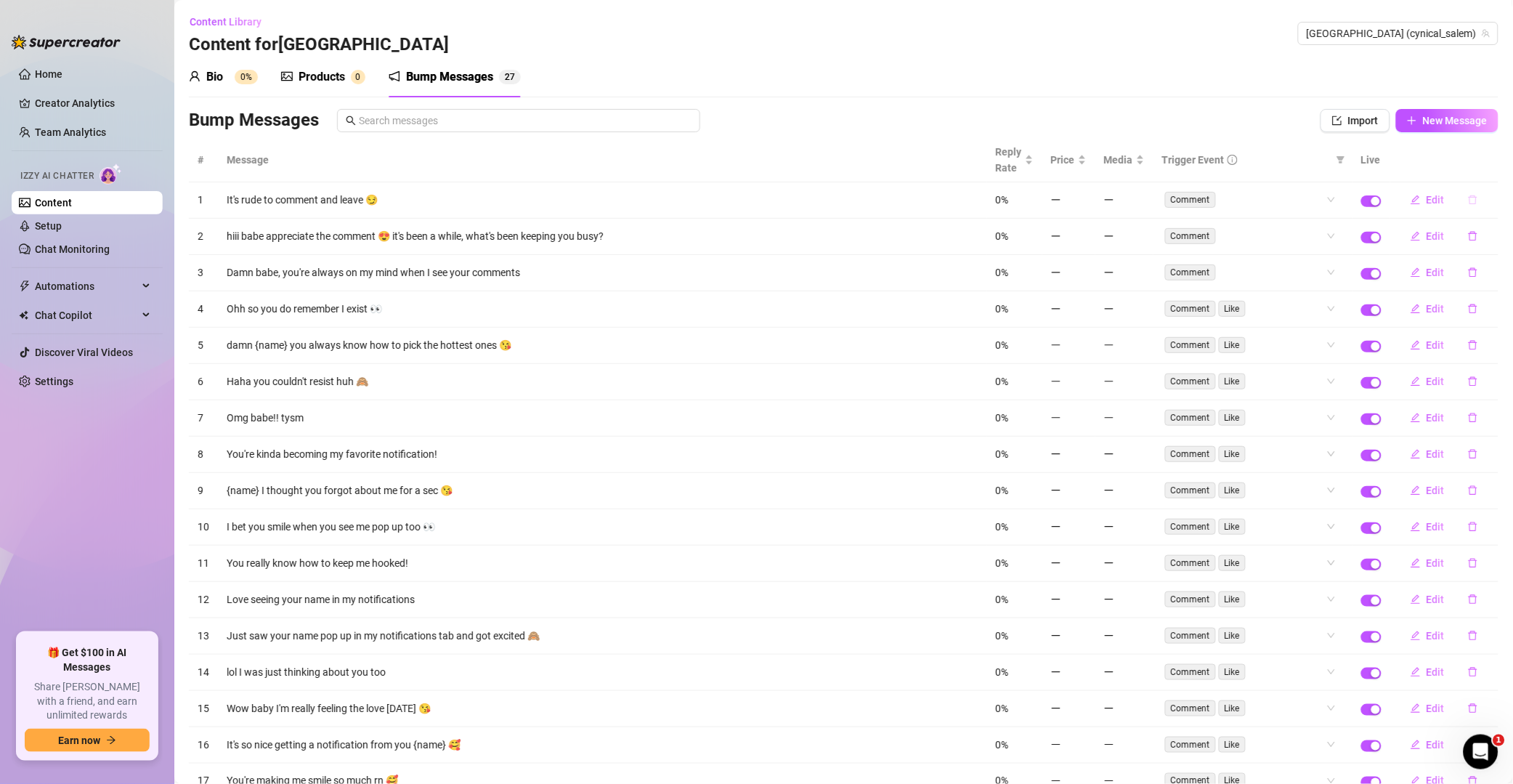
click at [1085, 211] on button "button" at bounding box center [1473, 200] width 34 height 23
click at [1085, 160] on span "Yes" at bounding box center [1489, 163] width 18 height 12
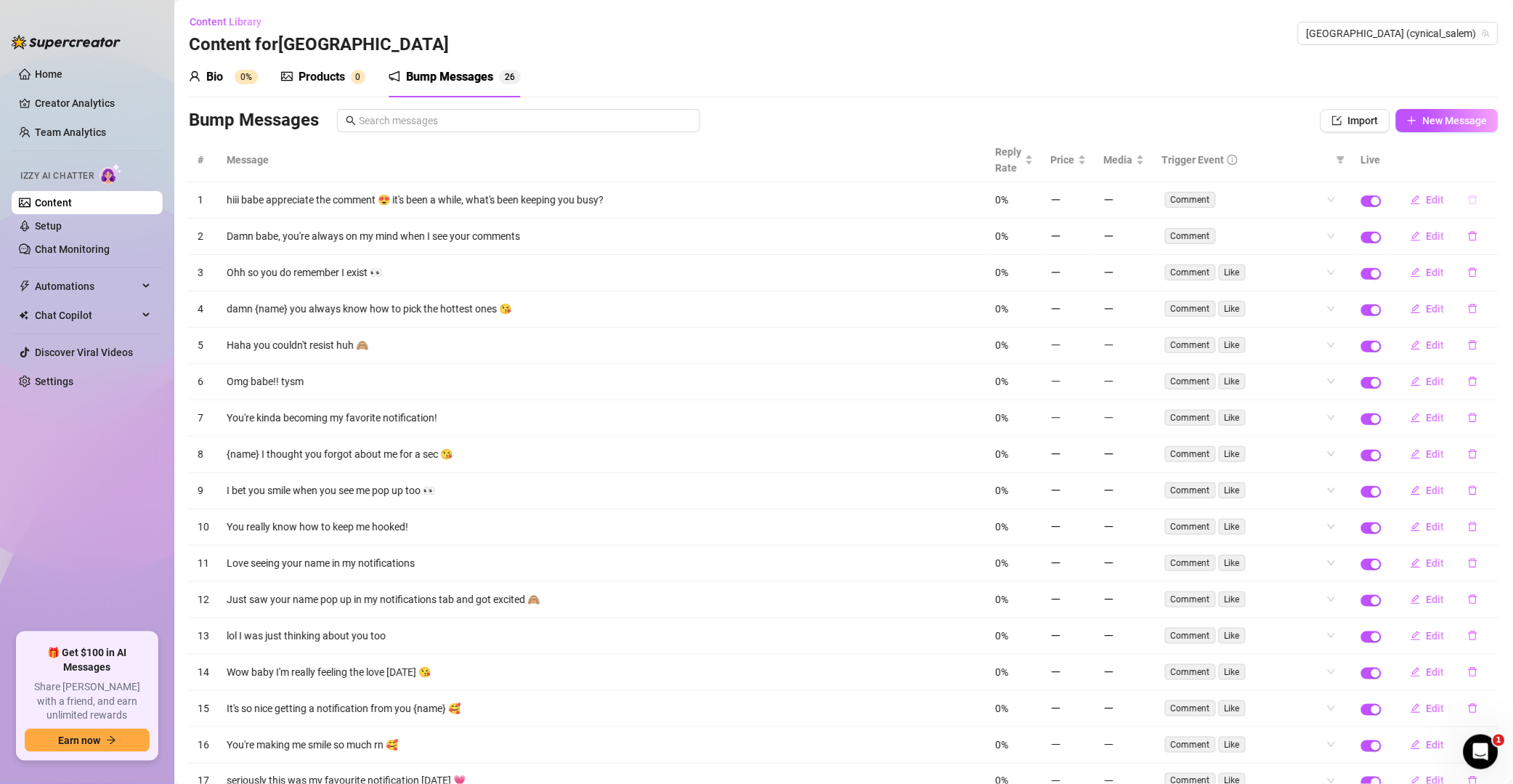
click at [1085, 204] on icon "delete" at bounding box center [1473, 200] width 9 height 10
click at [1085, 160] on span "Yes" at bounding box center [1489, 163] width 18 height 12
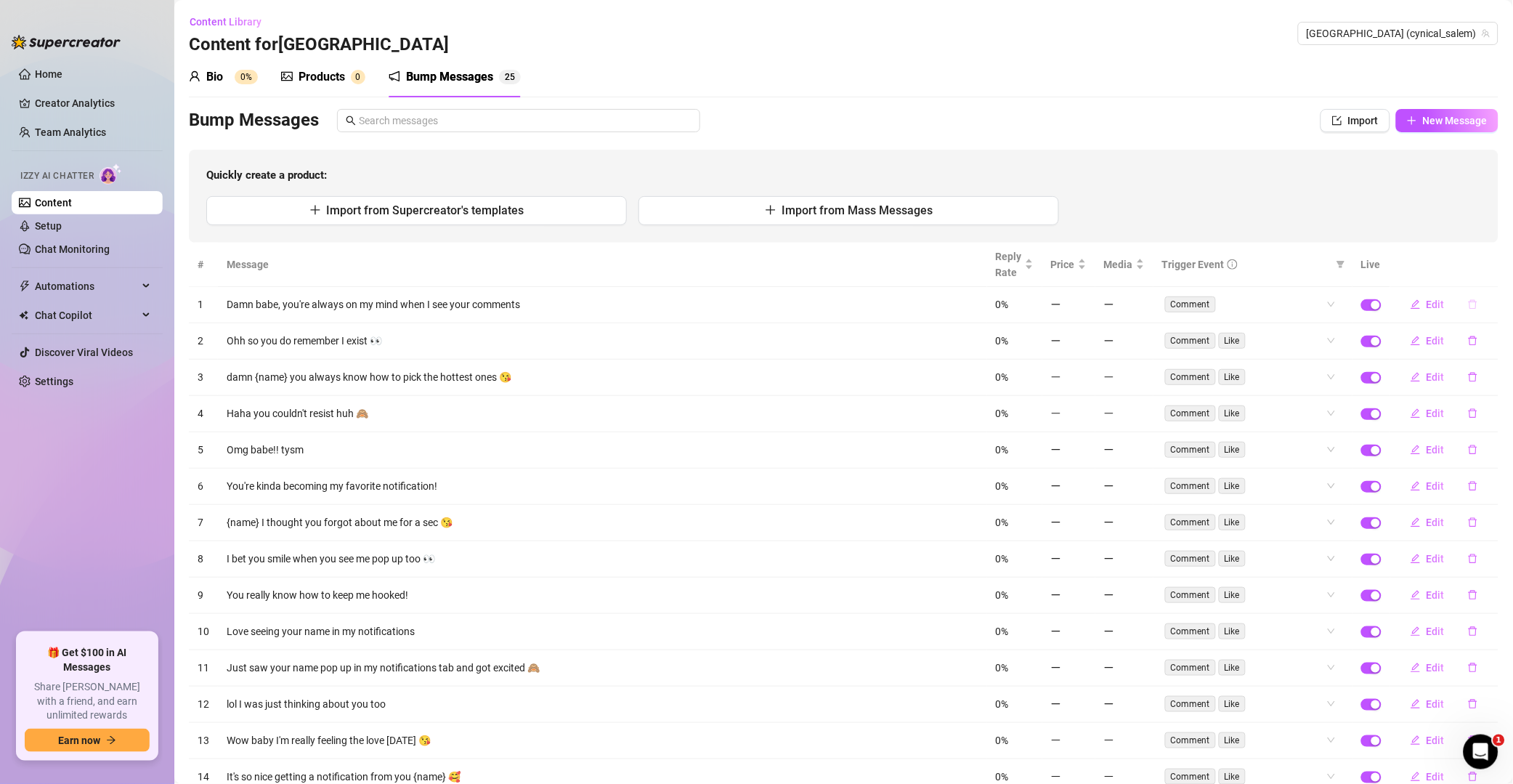
click at [1085, 299] on button "button" at bounding box center [1473, 304] width 34 height 23
click at [1085, 262] on span "Yes" at bounding box center [1489, 267] width 18 height 12
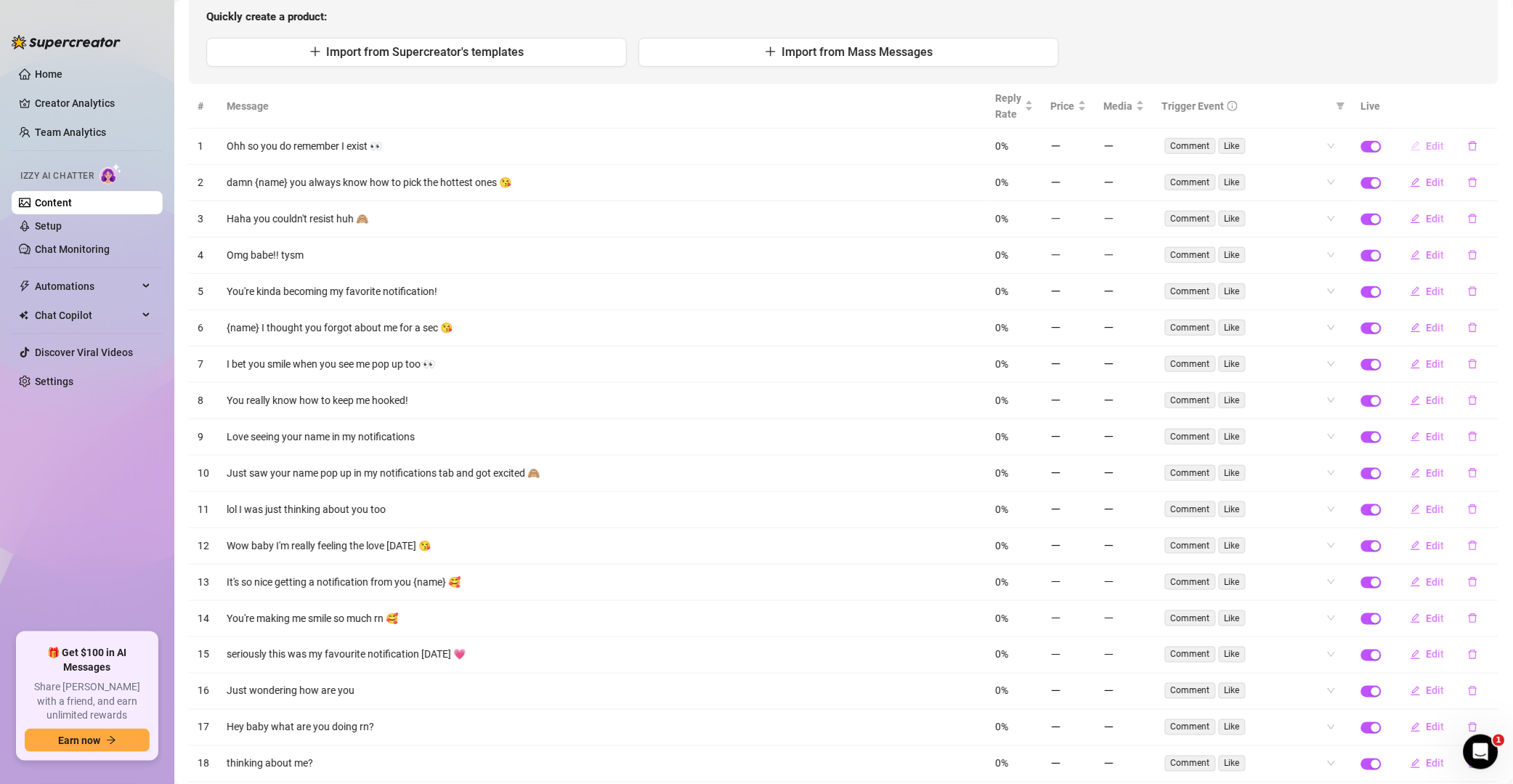
scroll to position [209, 0]
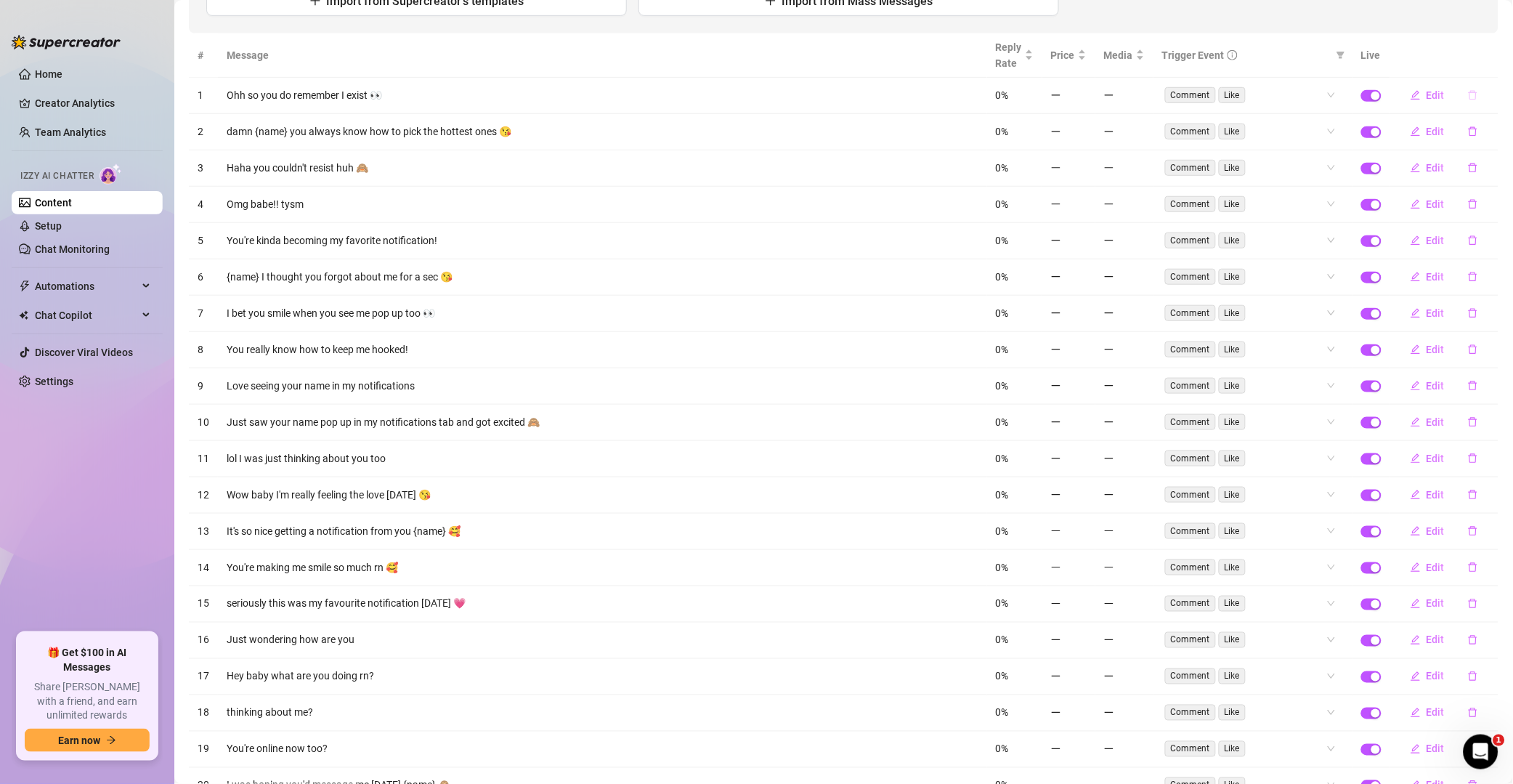
click at [1085, 93] on icon "delete" at bounding box center [1473, 96] width 9 height 10
click at [1085, 53] on span "Yes" at bounding box center [1489, 57] width 18 height 12
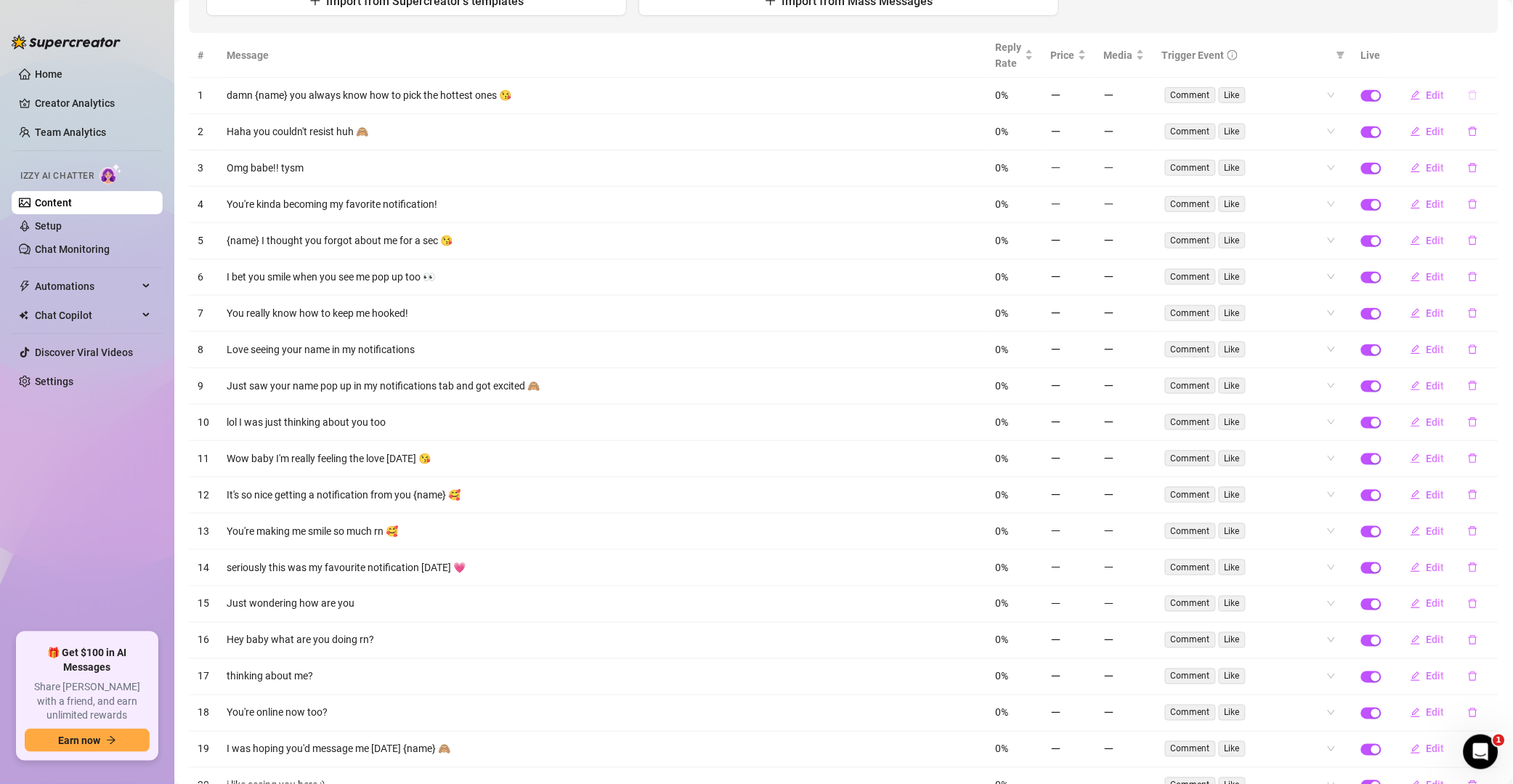
click at [1085, 93] on icon "delete" at bounding box center [1473, 95] width 10 height 10
click at [1085, 60] on span "Yes" at bounding box center [1489, 57] width 18 height 12
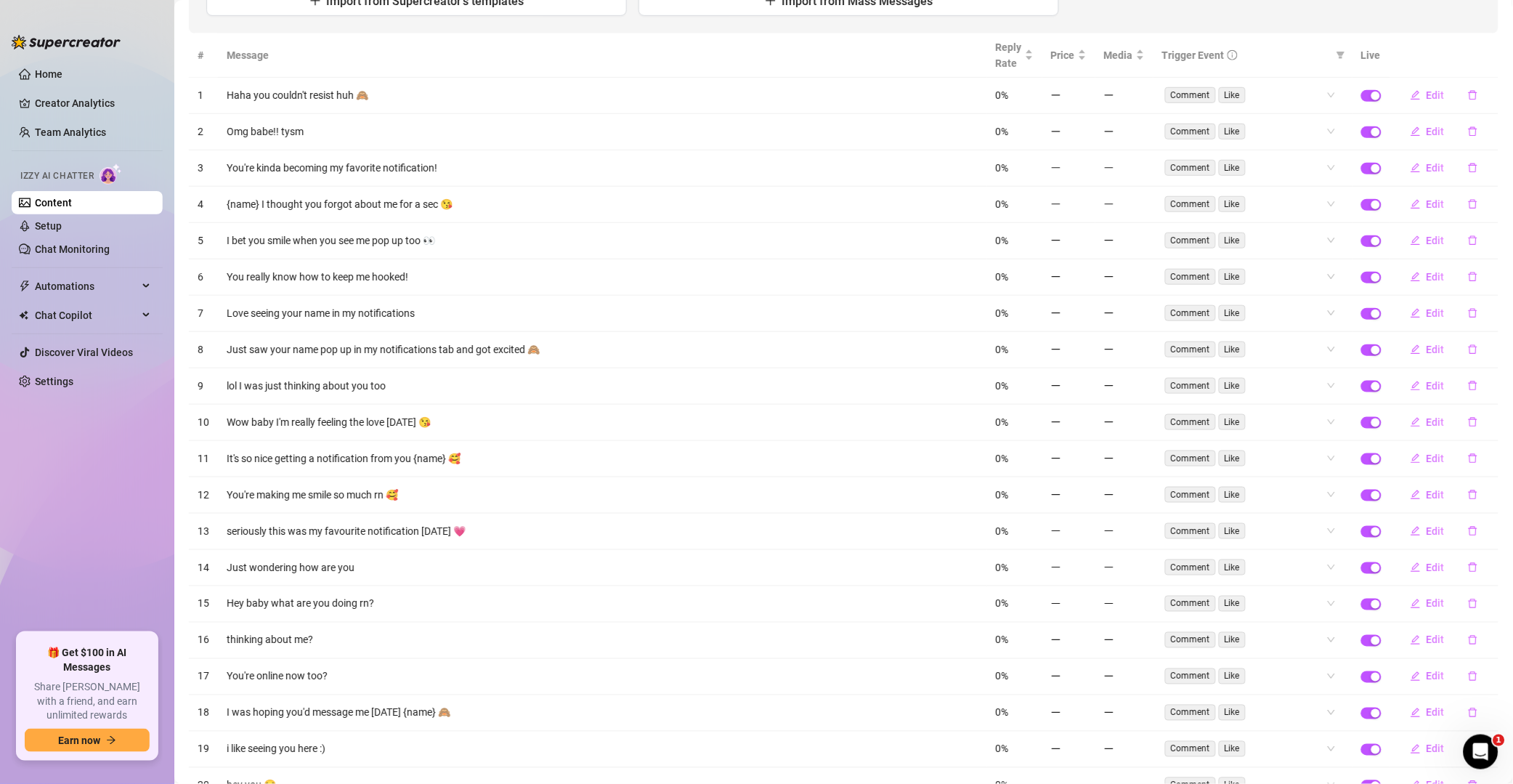
click at [1085, 98] on icon "delete" at bounding box center [1473, 96] width 9 height 10
click at [1085, 53] on span "Yes" at bounding box center [1489, 57] width 18 height 12
click at [1085, 127] on icon "delete" at bounding box center [1473, 132] width 9 height 10
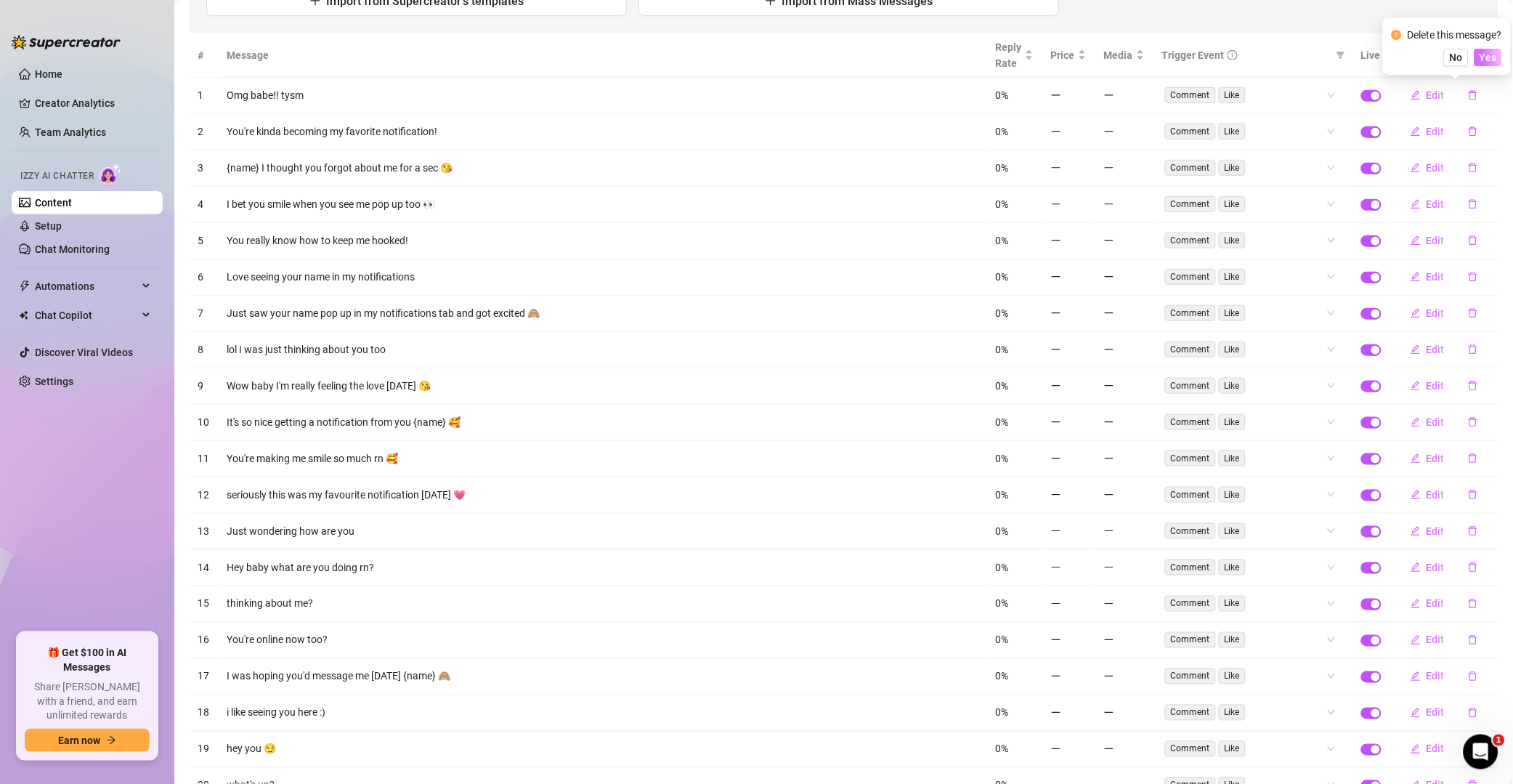
click at [1085, 60] on span "Yes" at bounding box center [1489, 57] width 18 height 12
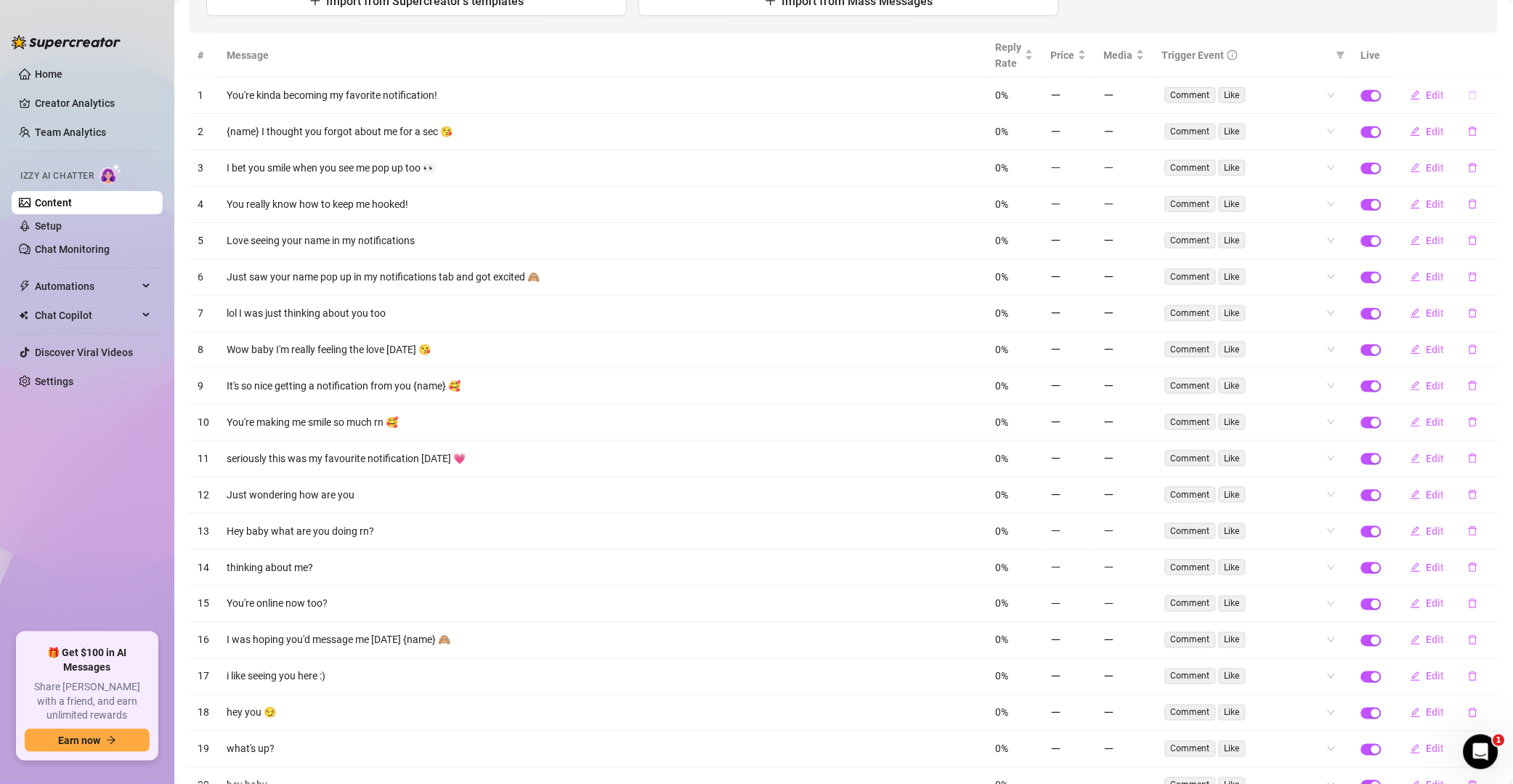
click at [1085, 91] on button "button" at bounding box center [1473, 95] width 34 height 23
click at [1085, 57] on span "Yes" at bounding box center [1489, 57] width 18 height 12
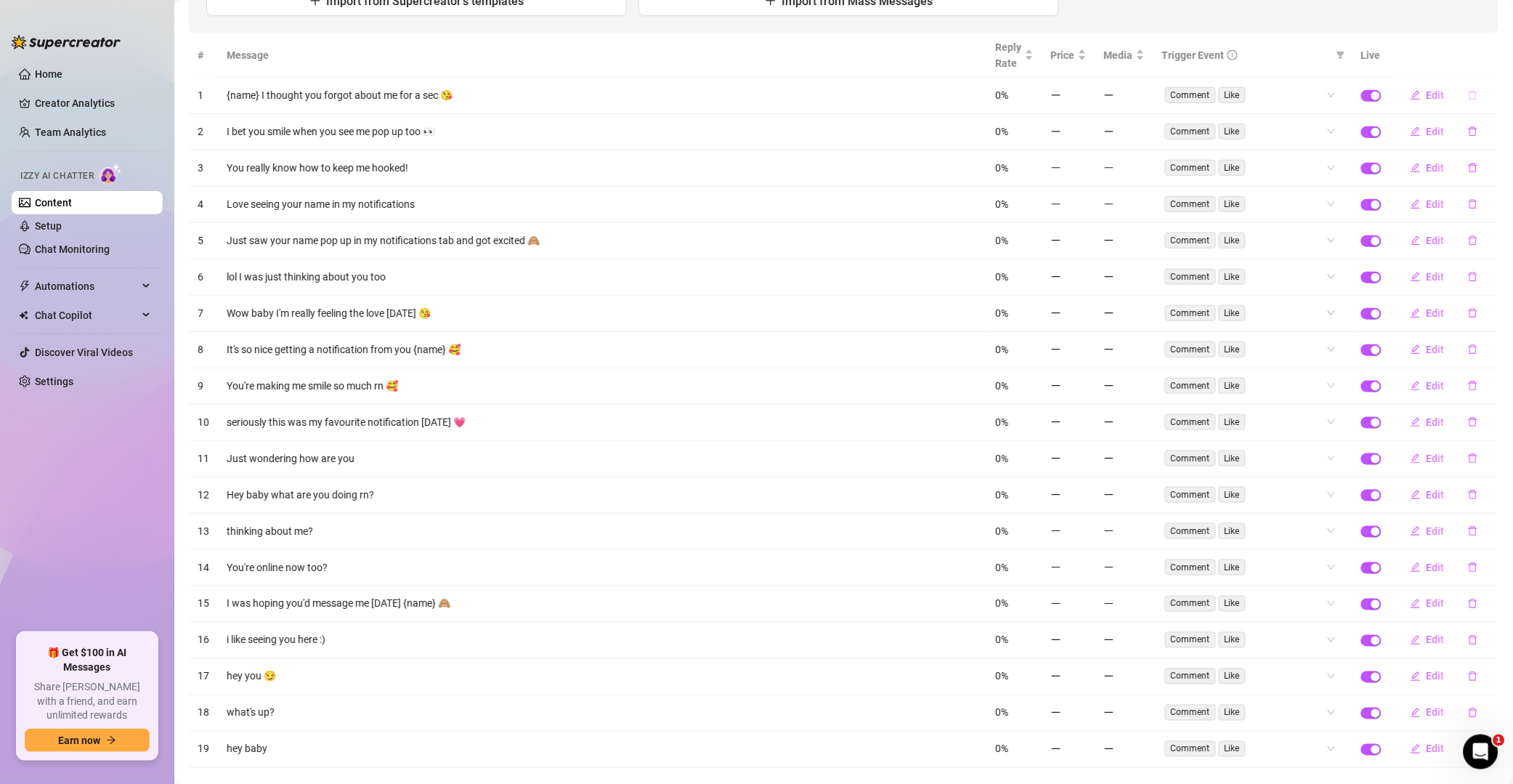
click at [1085, 96] on icon "delete" at bounding box center [1473, 95] width 10 height 10
click at [1085, 58] on button "Yes" at bounding box center [1488, 57] width 28 height 18
click at [1085, 126] on icon "delete" at bounding box center [1473, 131] width 10 height 10
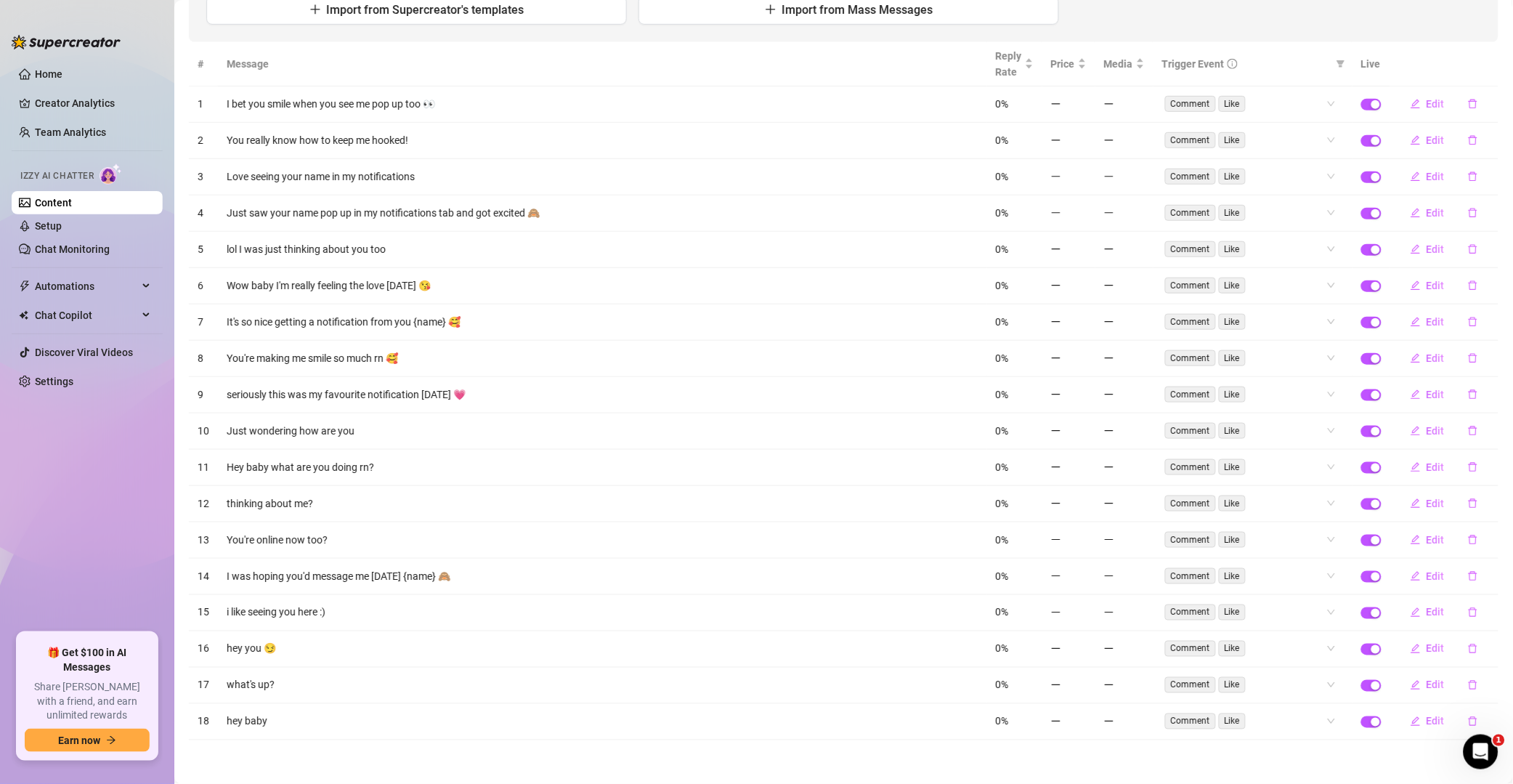
scroll to position [207, 0]
click at [1085, 60] on span "Yes" at bounding box center [1489, 58] width 18 height 12
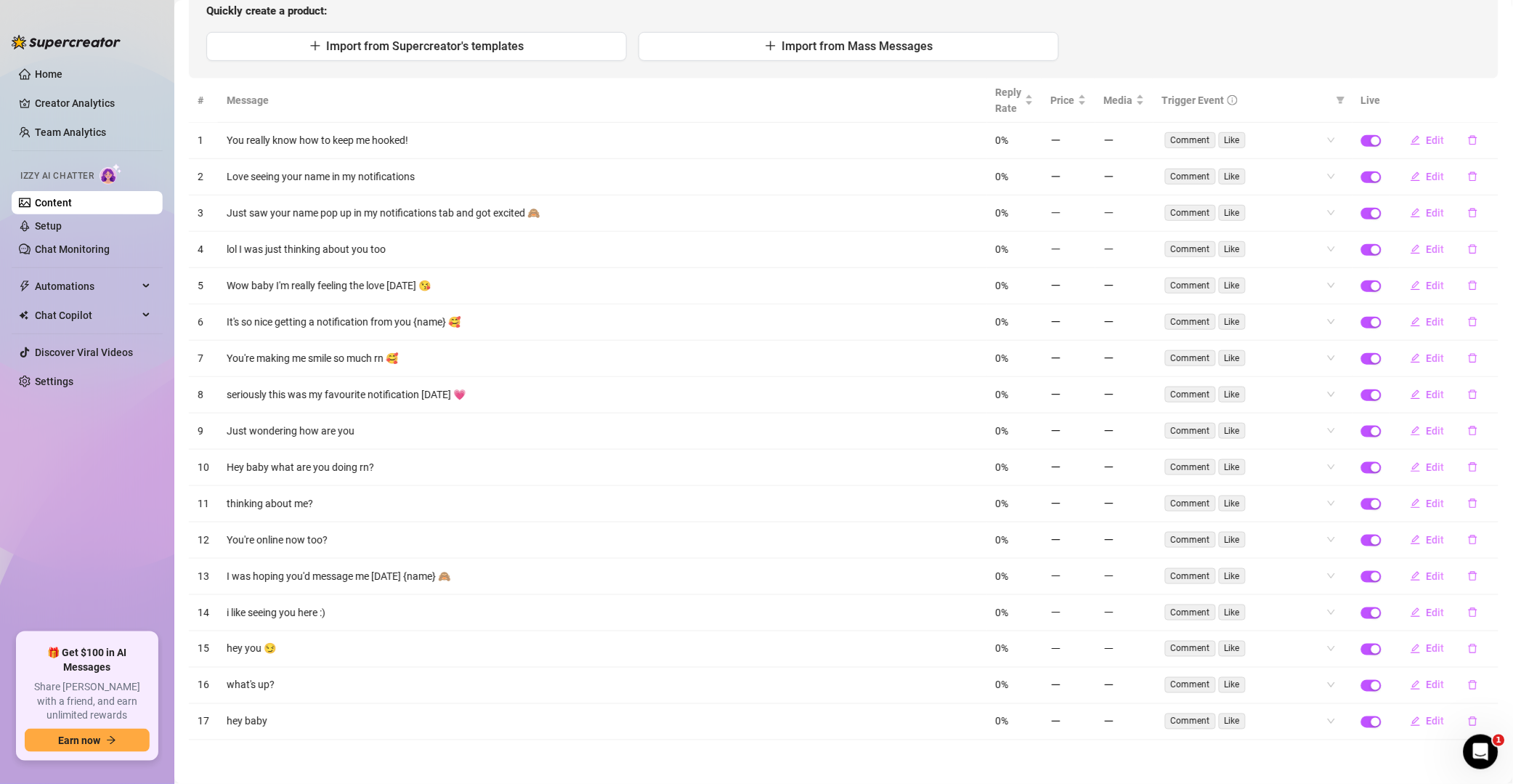
scroll to position [171, 0]
click at [1085, 135] on icon "delete" at bounding box center [1473, 140] width 10 height 10
click at [1085, 85] on div "Delete this message? No Yes" at bounding box center [1448, 85] width 110 height 39
click at [1085, 101] on button "Yes" at bounding box center [1488, 96] width 28 height 18
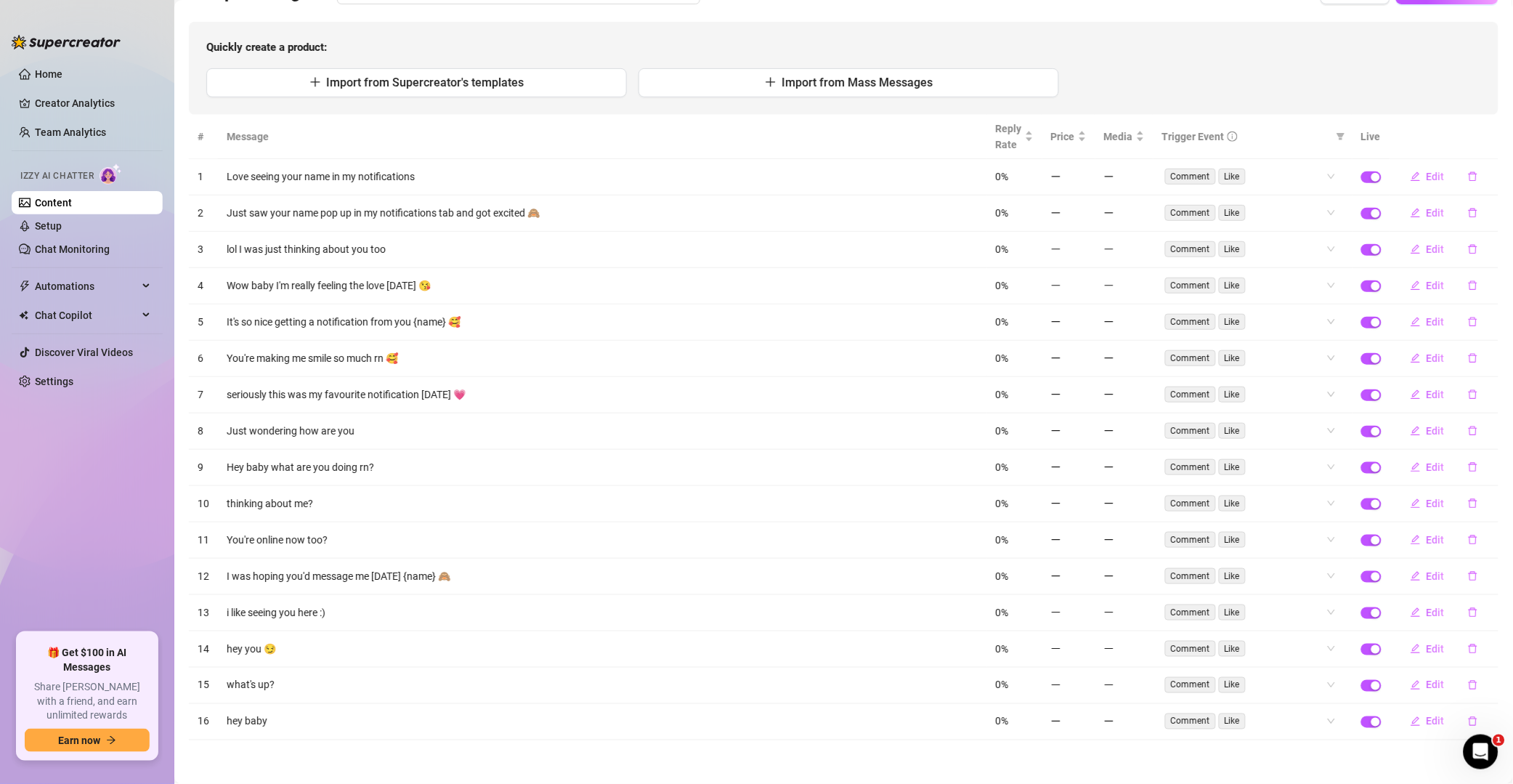
scroll to position [133, 0]
click at [1085, 172] on icon "delete" at bounding box center [1473, 177] width 9 height 10
click at [1085, 125] on button "Yes" at bounding box center [1488, 133] width 28 height 18
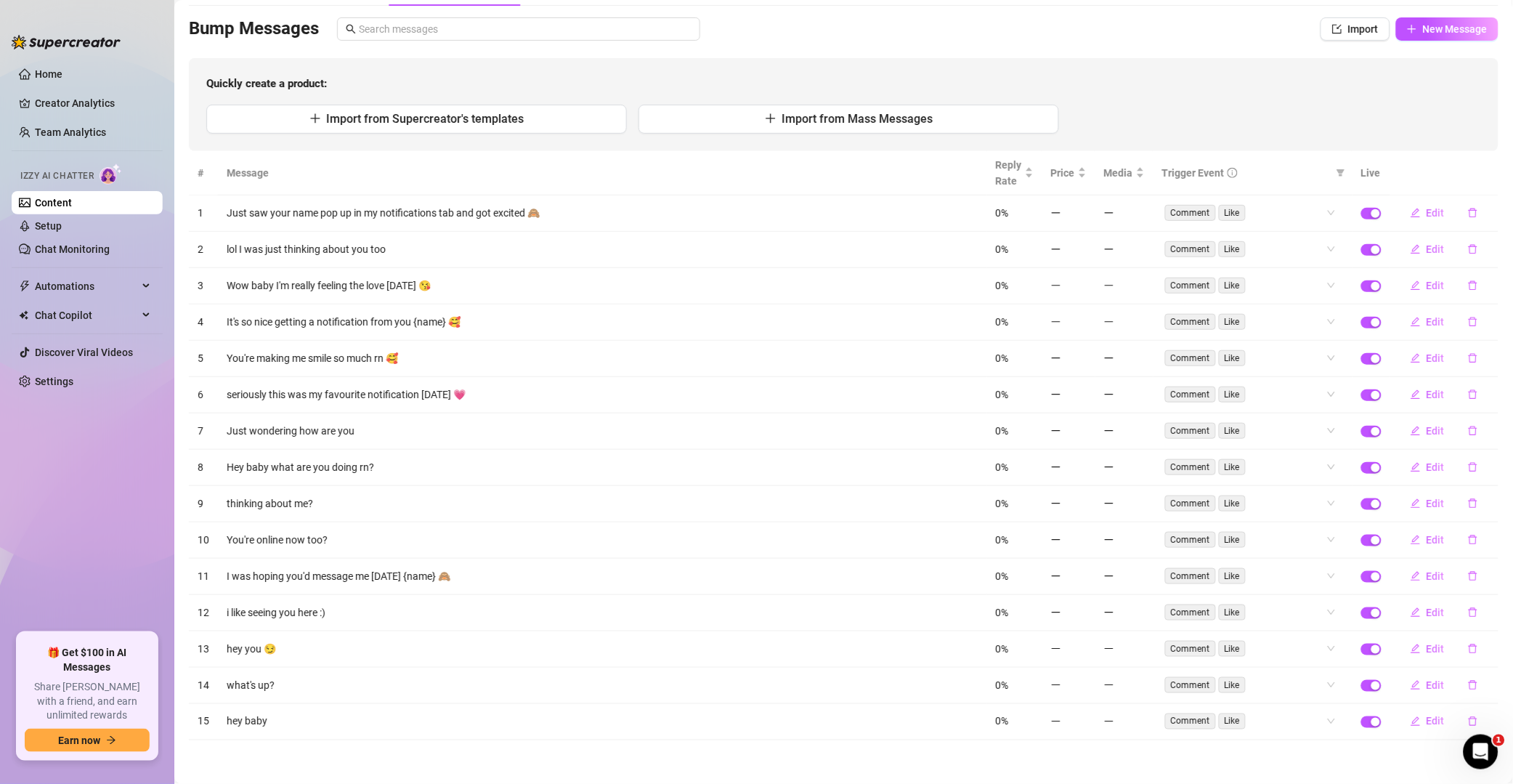
scroll to position [97, 0]
click at [1085, 175] on th at bounding box center [1445, 173] width 109 height 45
click at [1085, 202] on button "button" at bounding box center [1473, 212] width 34 height 23
click at [1085, 172] on span "Yes" at bounding box center [1489, 169] width 18 height 12
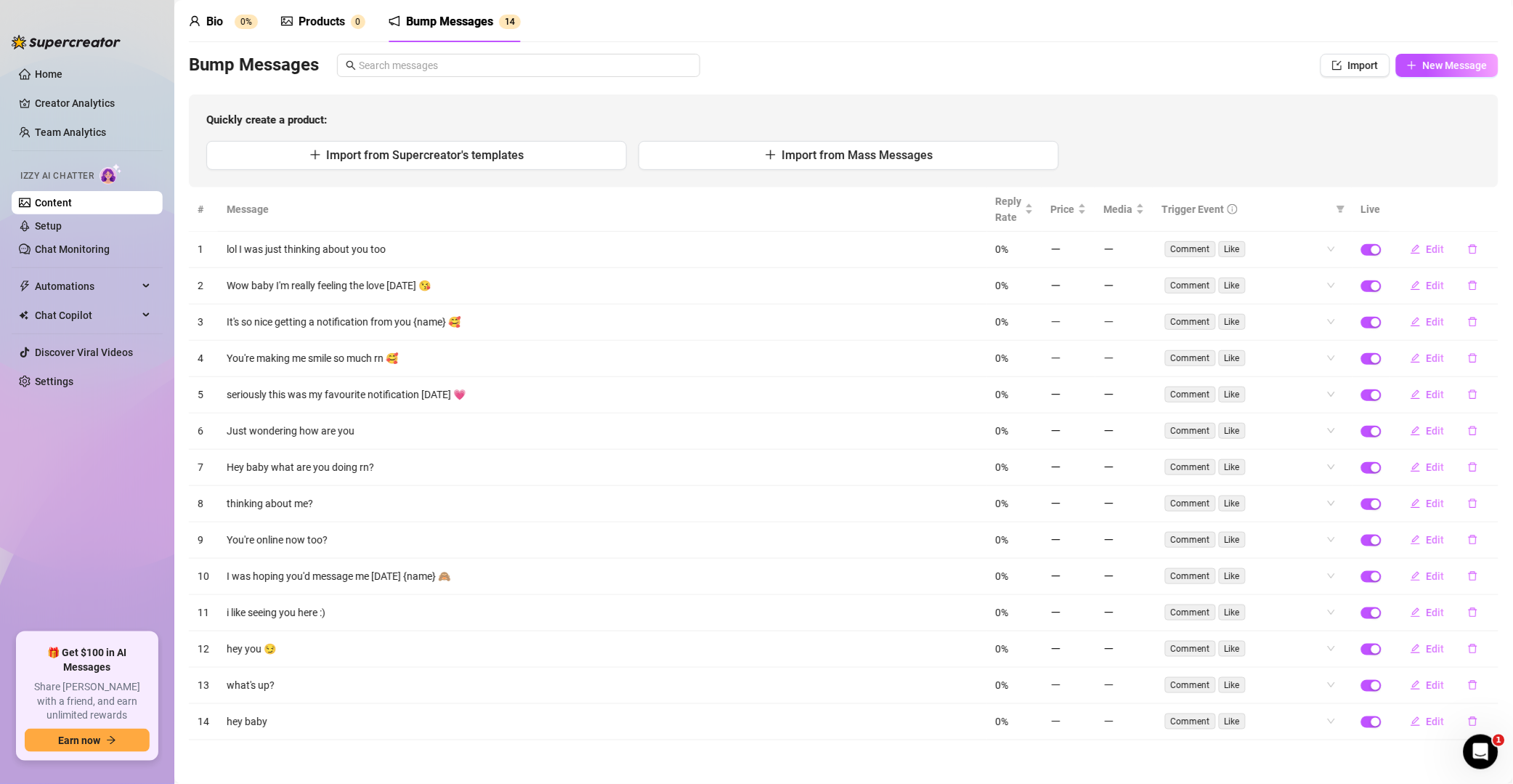
scroll to position [60, 0]
click at [1085, 245] on icon "delete" at bounding box center [1473, 250] width 9 height 10
click at [1085, 209] on span "Yes" at bounding box center [1489, 206] width 18 height 12
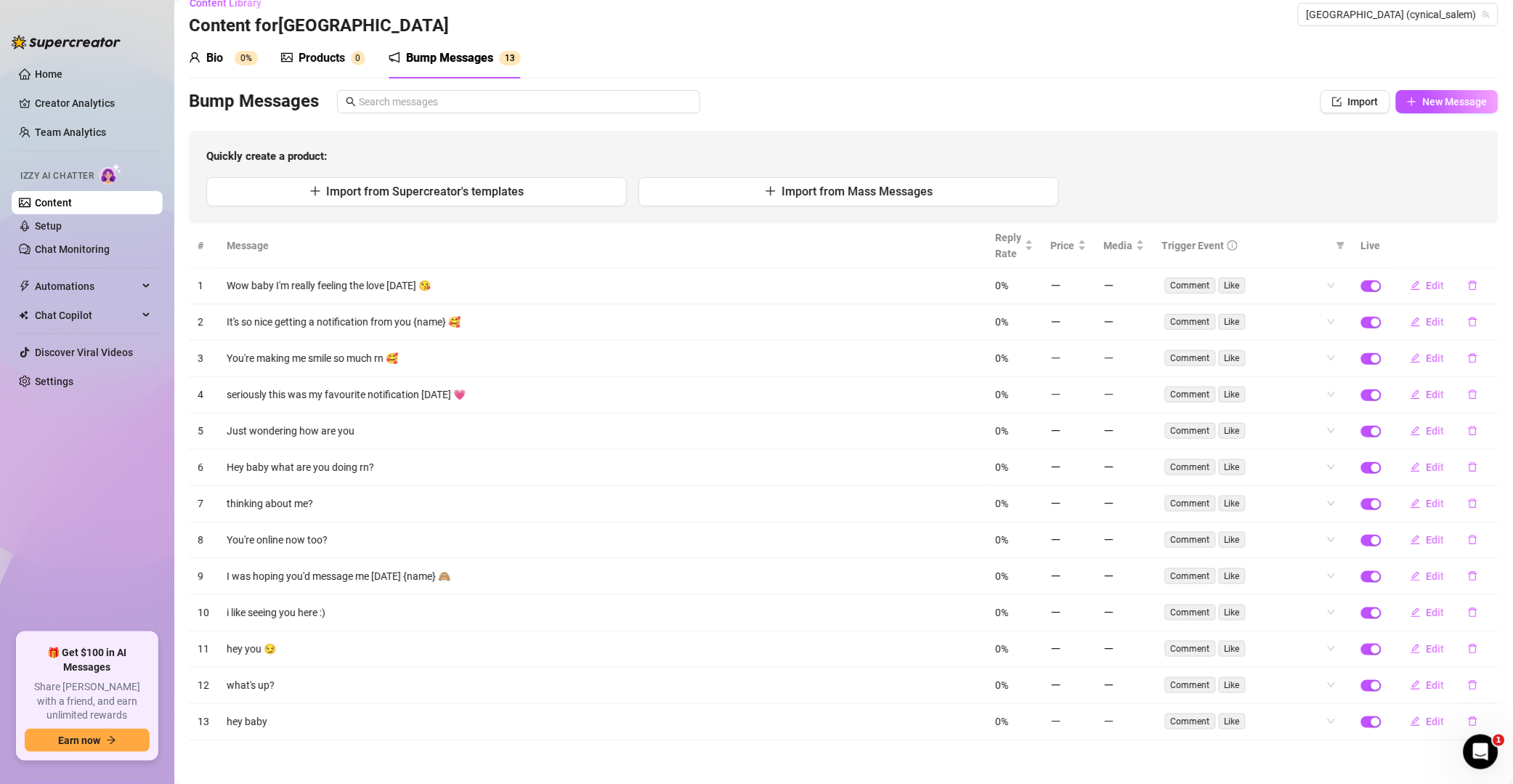
scroll to position [23, 0]
click at [1085, 285] on icon "delete" at bounding box center [1473, 286] width 9 height 10
click at [1085, 246] on span "Yes" at bounding box center [1489, 244] width 18 height 12
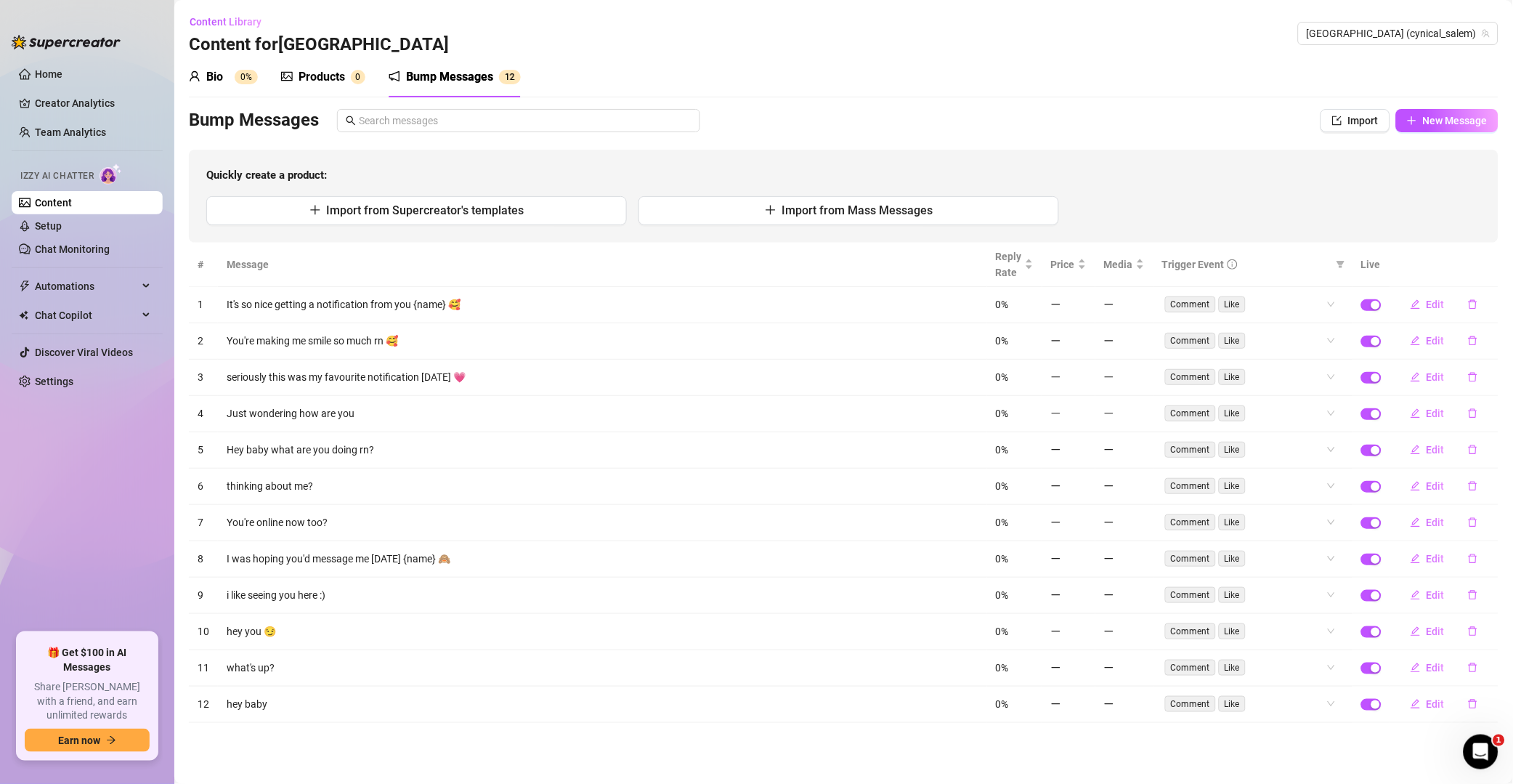
scroll to position [0, 0]
click at [1085, 299] on button "button" at bounding box center [1473, 304] width 34 height 23
click at [1085, 273] on button "Yes" at bounding box center [1488, 267] width 28 height 18
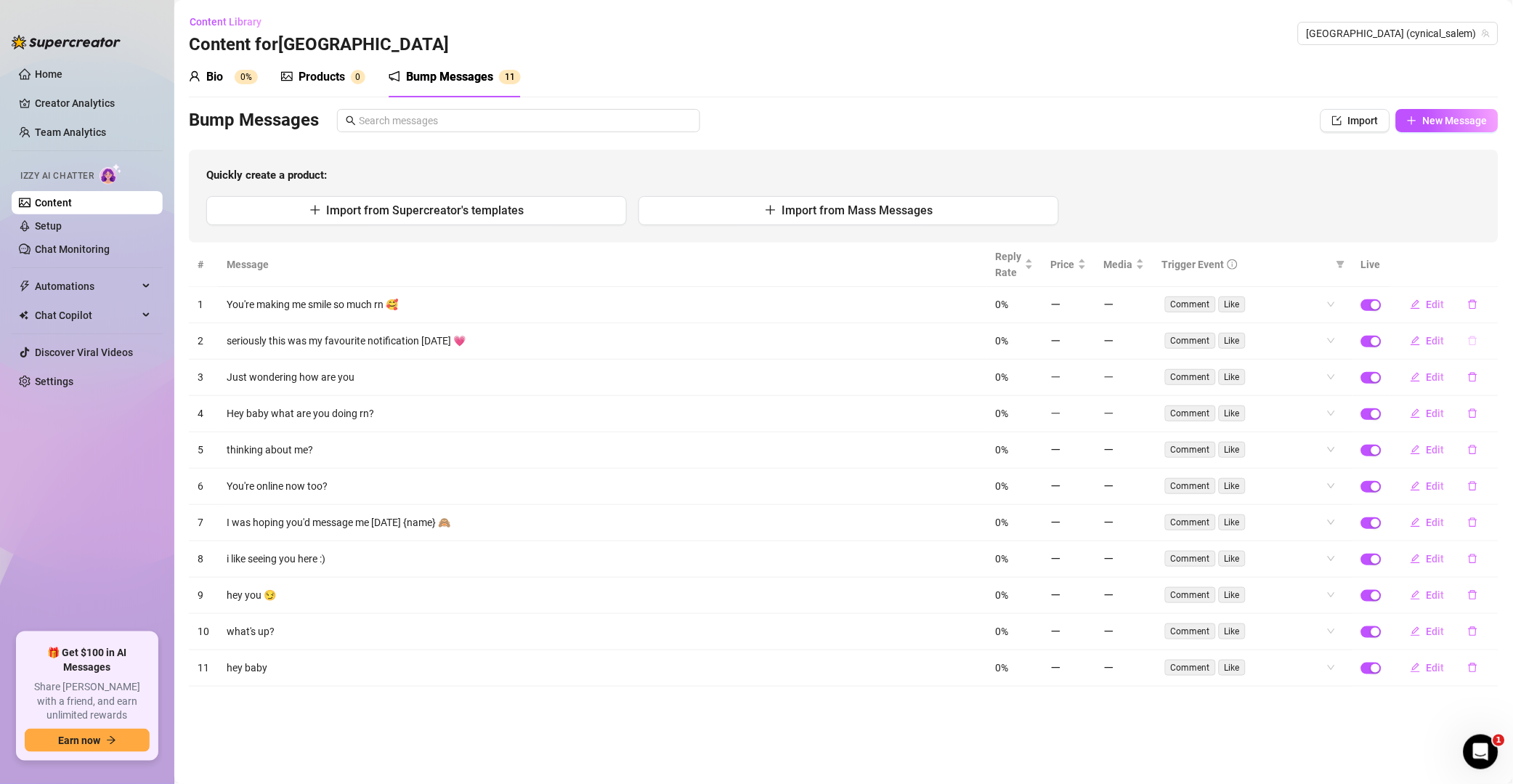
click at [1085, 331] on button "button" at bounding box center [1473, 340] width 34 height 23
click at [1085, 305] on span "Yes" at bounding box center [1489, 303] width 18 height 12
click at [1085, 303] on icon "delete" at bounding box center [1473, 304] width 10 height 10
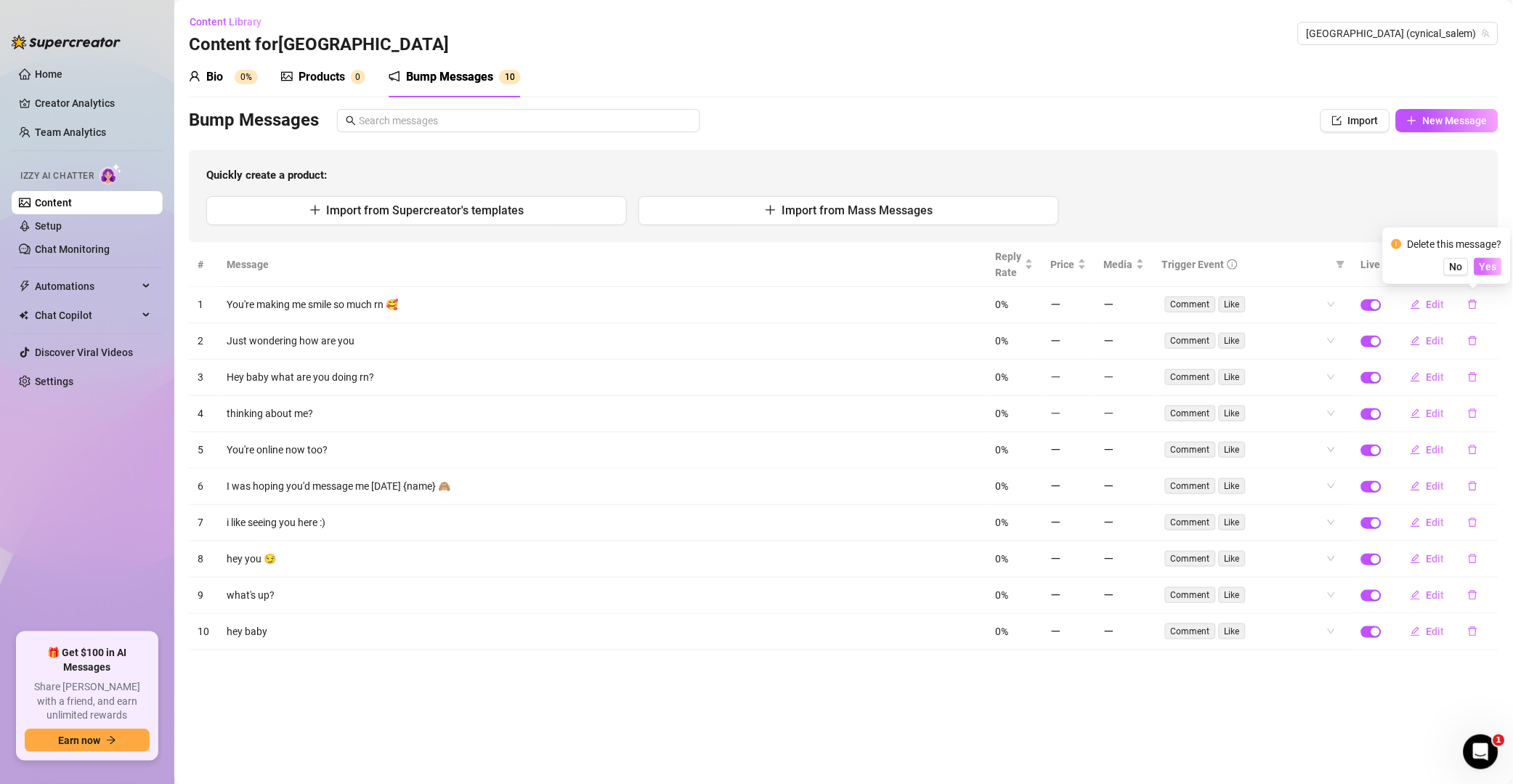
click at [1085, 267] on button "Yes" at bounding box center [1488, 267] width 28 height 18
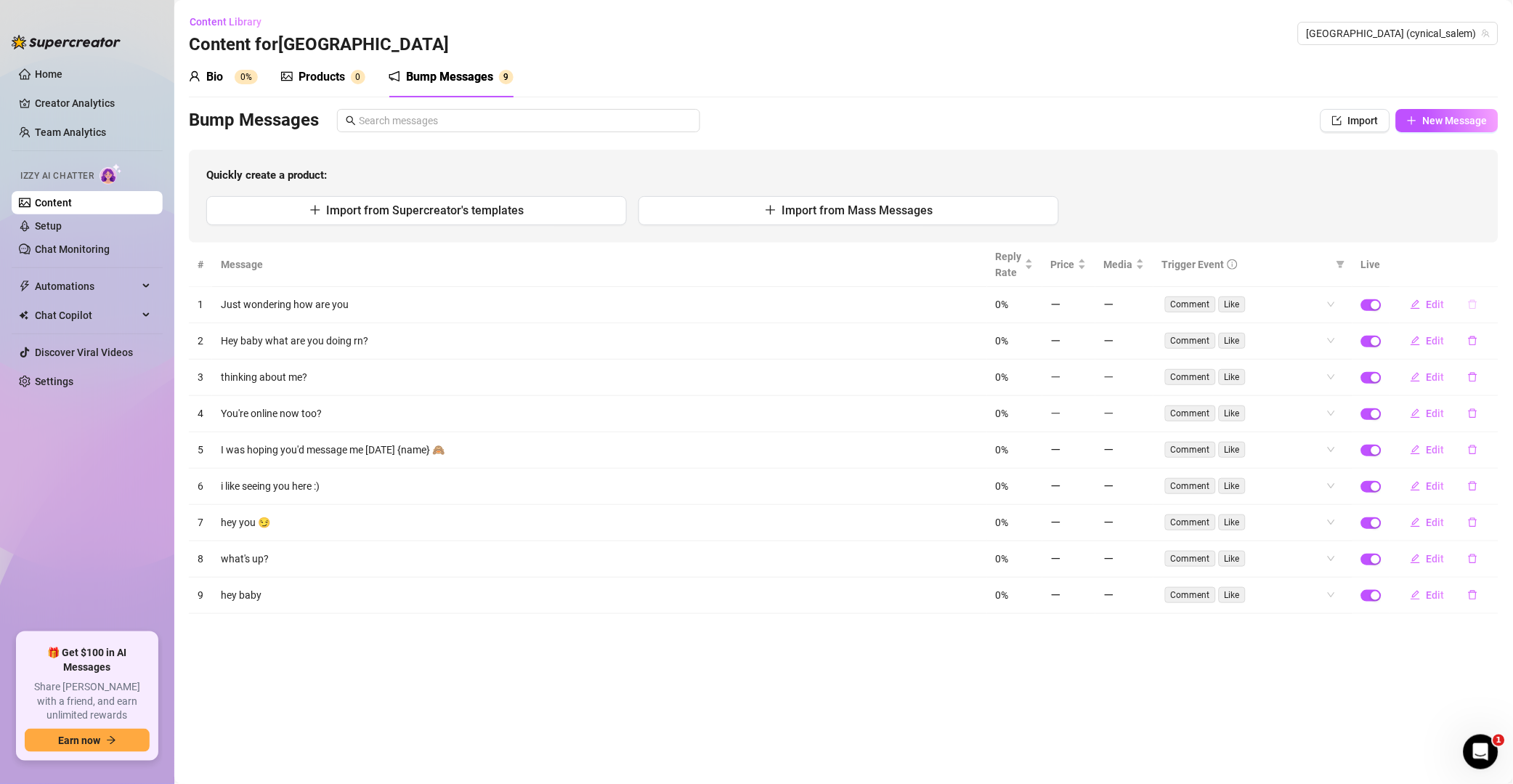
click at [1085, 304] on icon "delete" at bounding box center [1473, 304] width 10 height 10
click at [1085, 266] on span "Yes" at bounding box center [1489, 267] width 18 height 12
click at [1085, 303] on icon "delete" at bounding box center [1473, 305] width 9 height 10
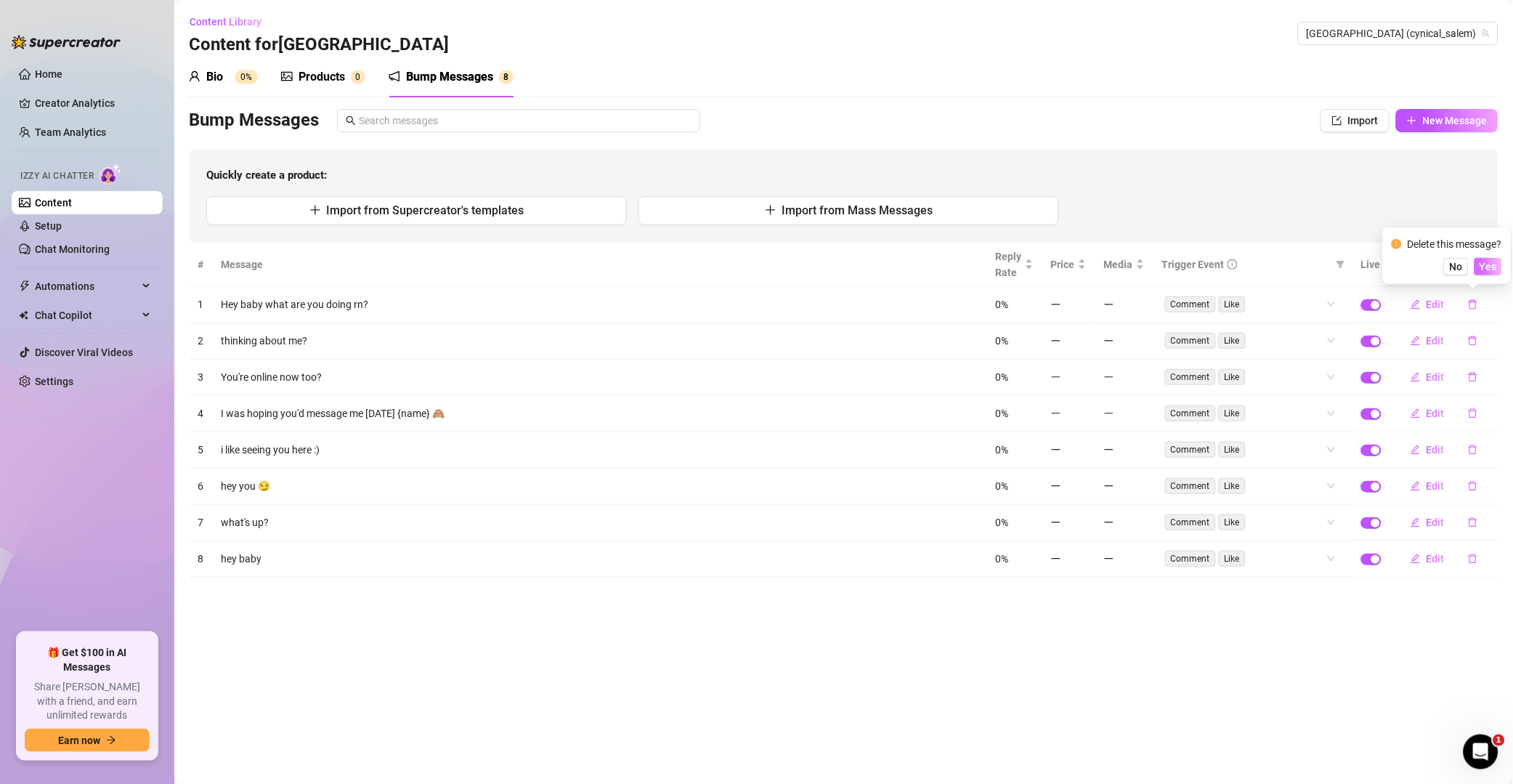
click at [1085, 267] on span "Yes" at bounding box center [1489, 267] width 18 height 12
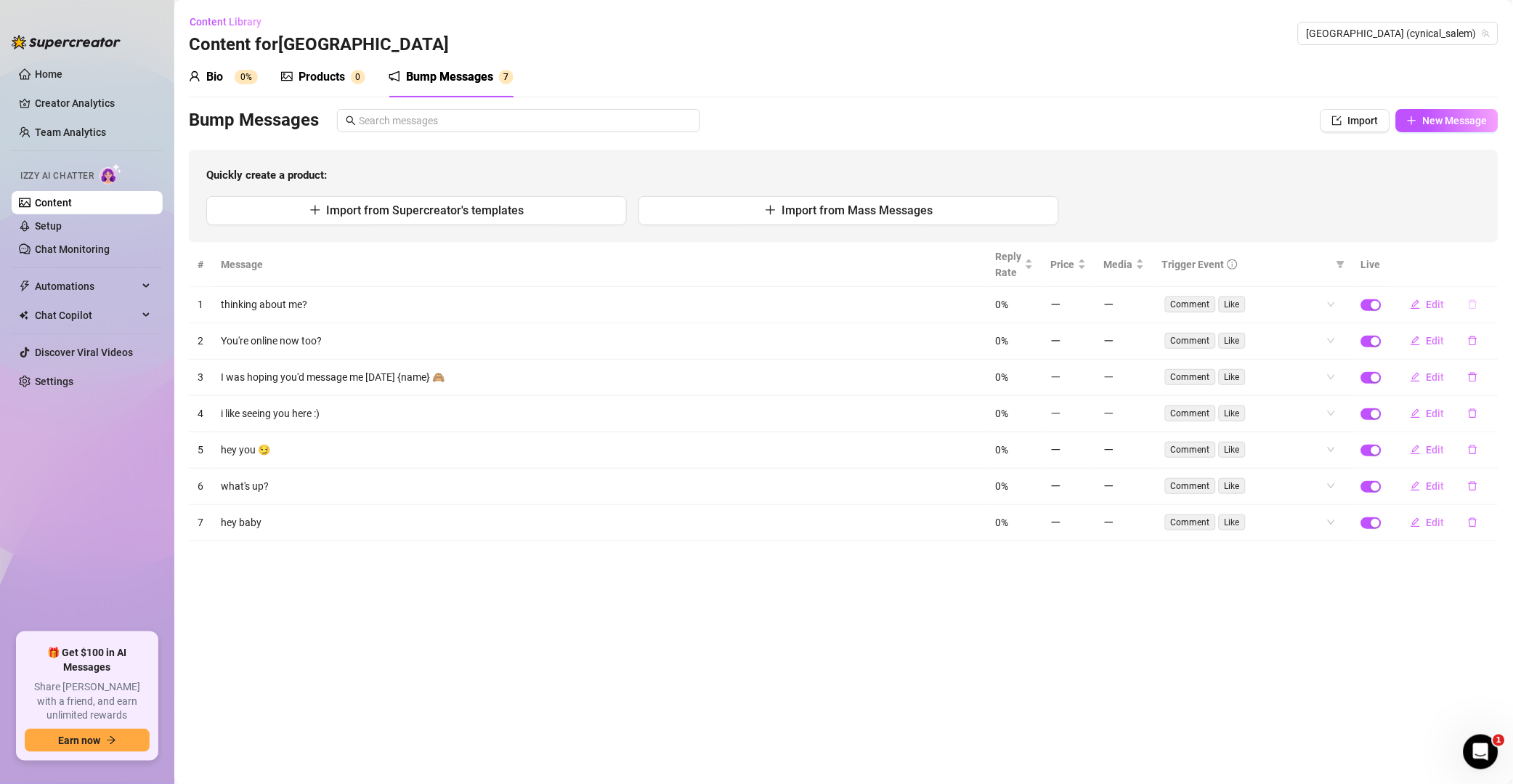
click at [1085, 309] on button "button" at bounding box center [1473, 304] width 34 height 23
click at [1085, 267] on span "Yes" at bounding box center [1489, 267] width 18 height 12
click at [1085, 311] on button "button" at bounding box center [1473, 304] width 34 height 23
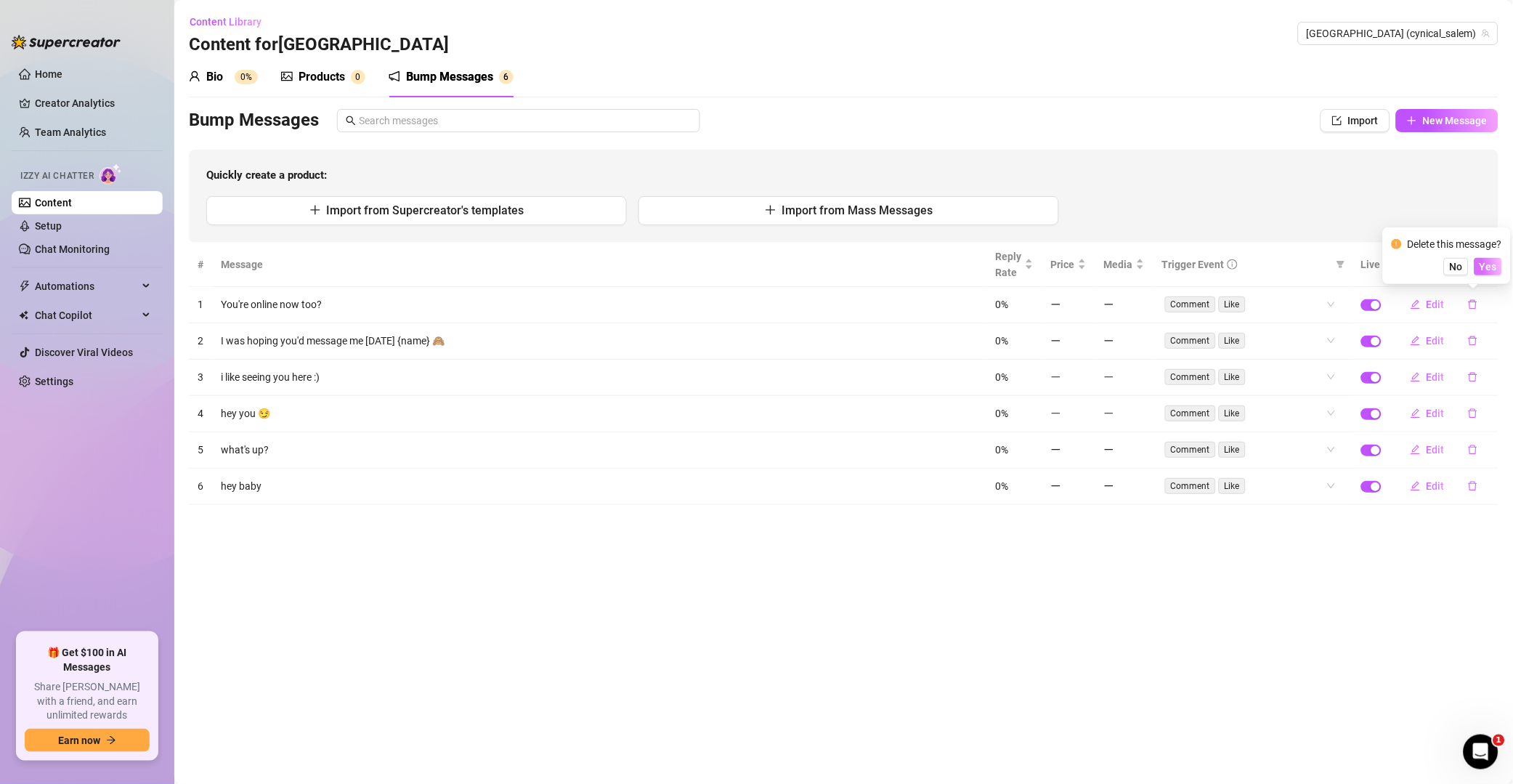
click at [1085, 267] on span "Yes" at bounding box center [1489, 267] width 18 height 12
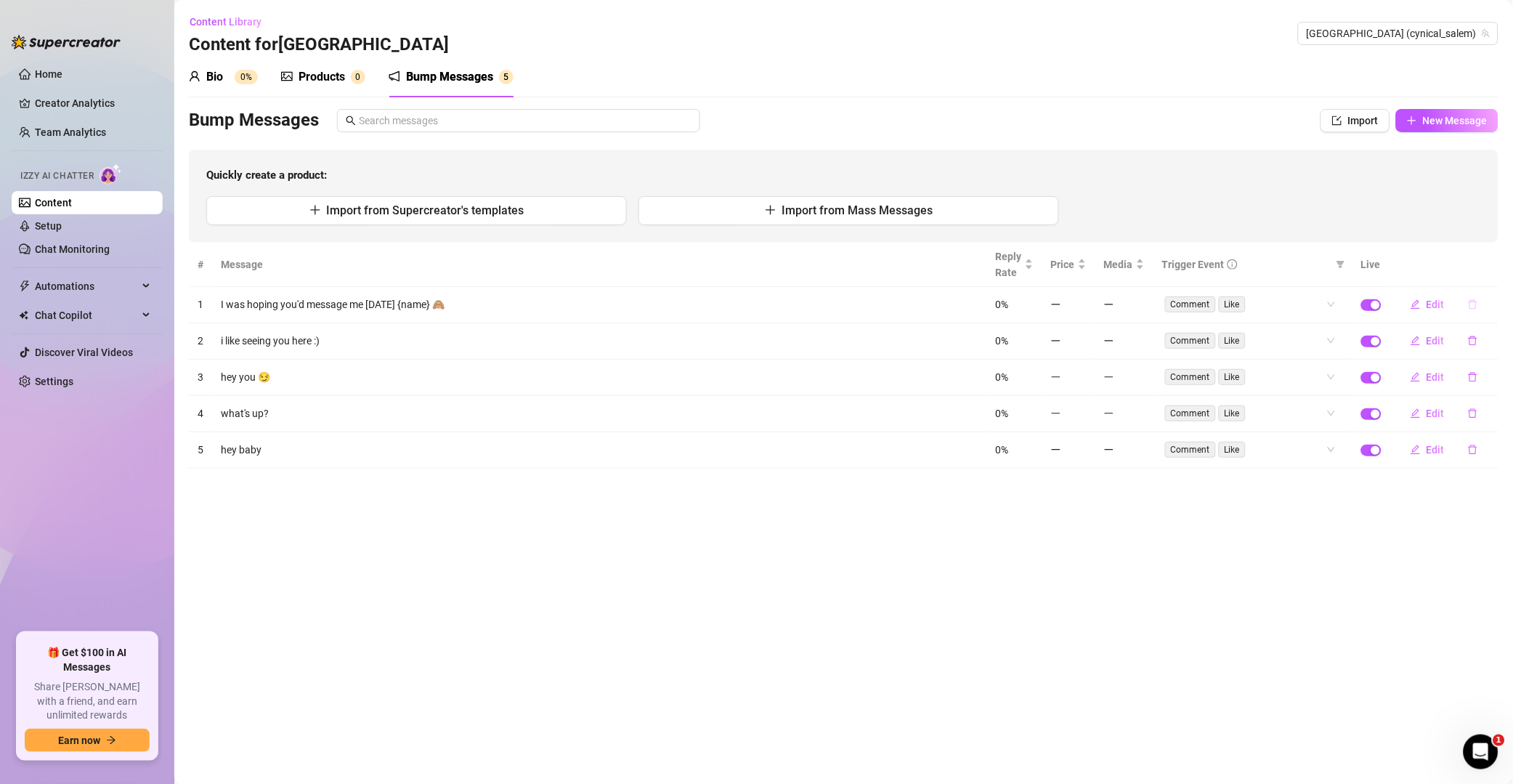
click at [1085, 311] on button "button" at bounding box center [1473, 304] width 34 height 23
click at [1085, 259] on button "Yes" at bounding box center [1488, 267] width 28 height 18
click at [1085, 306] on button "button" at bounding box center [1473, 304] width 34 height 23
click at [1085, 267] on span "Yes" at bounding box center [1489, 267] width 18 height 12
click at [1085, 311] on button "button" at bounding box center [1473, 304] width 34 height 23
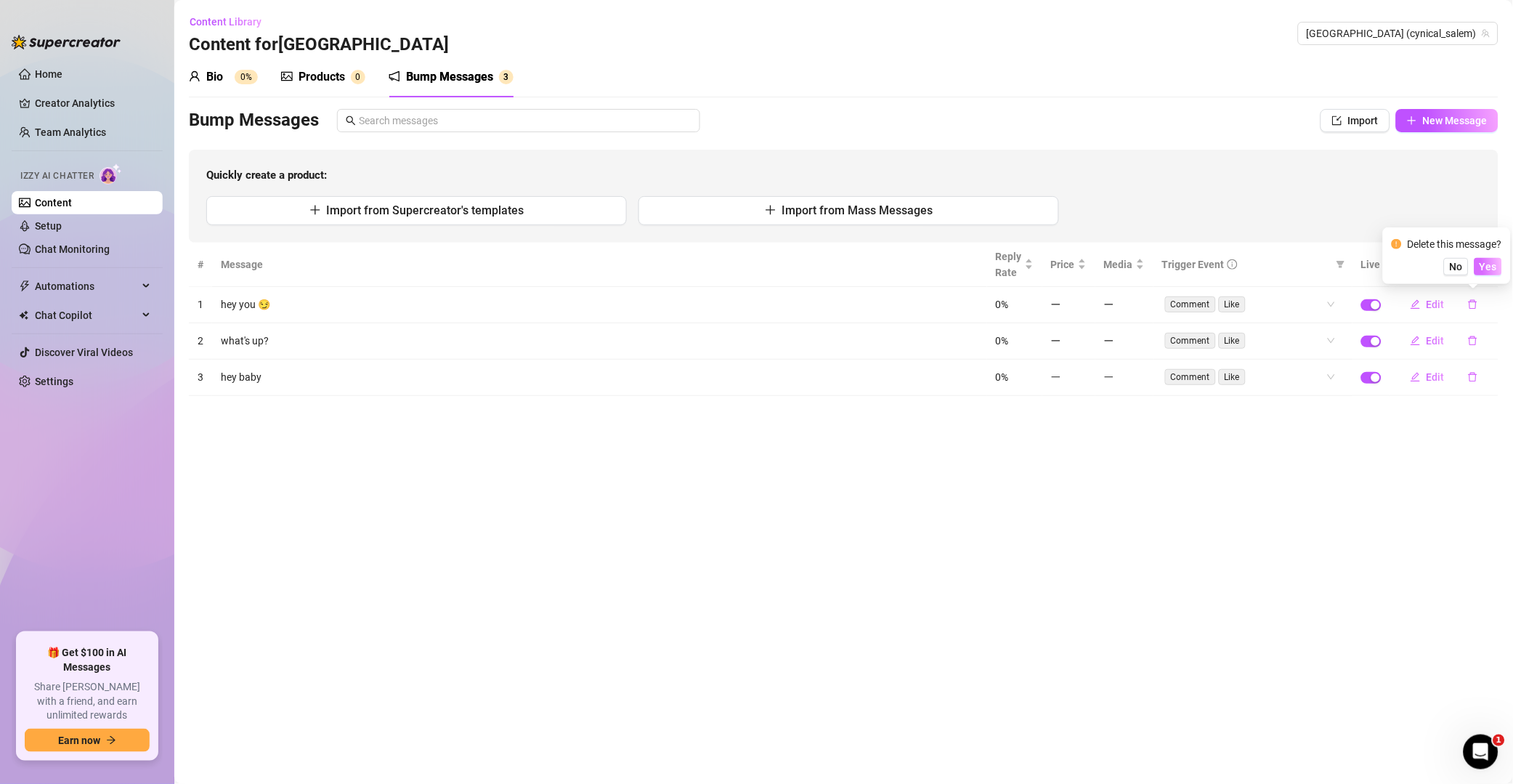
click at [1085, 271] on span "Yes" at bounding box center [1489, 267] width 18 height 12
click at [1085, 311] on button "button" at bounding box center [1473, 304] width 34 height 23
click at [1085, 269] on div "No Yes" at bounding box center [1448, 267] width 110 height 18
click at [1085, 264] on span "Yes" at bounding box center [1489, 267] width 18 height 12
click at [1085, 307] on button "button" at bounding box center [1473, 304] width 34 height 23
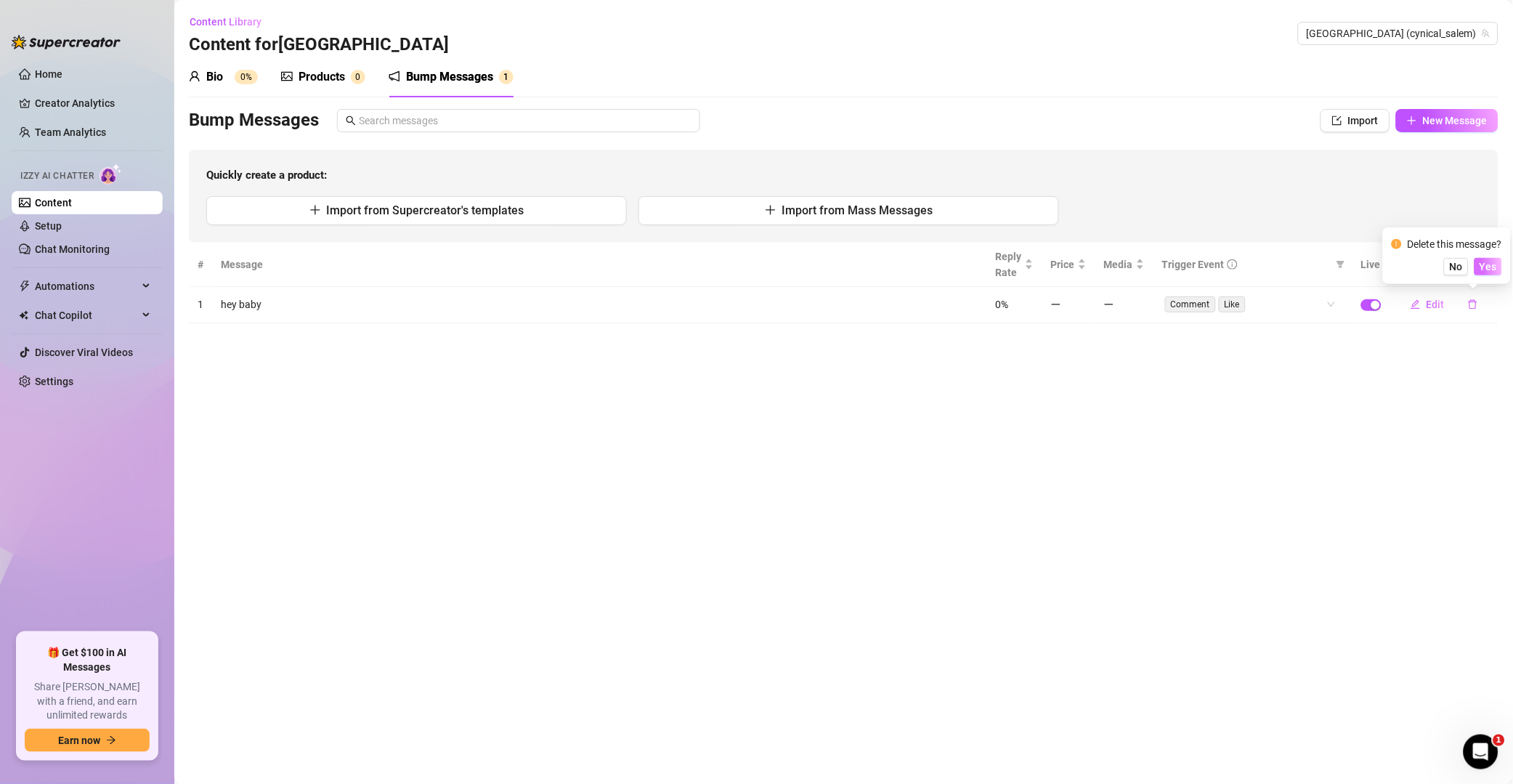
click at [1085, 269] on button "Yes" at bounding box center [1488, 267] width 28 height 18
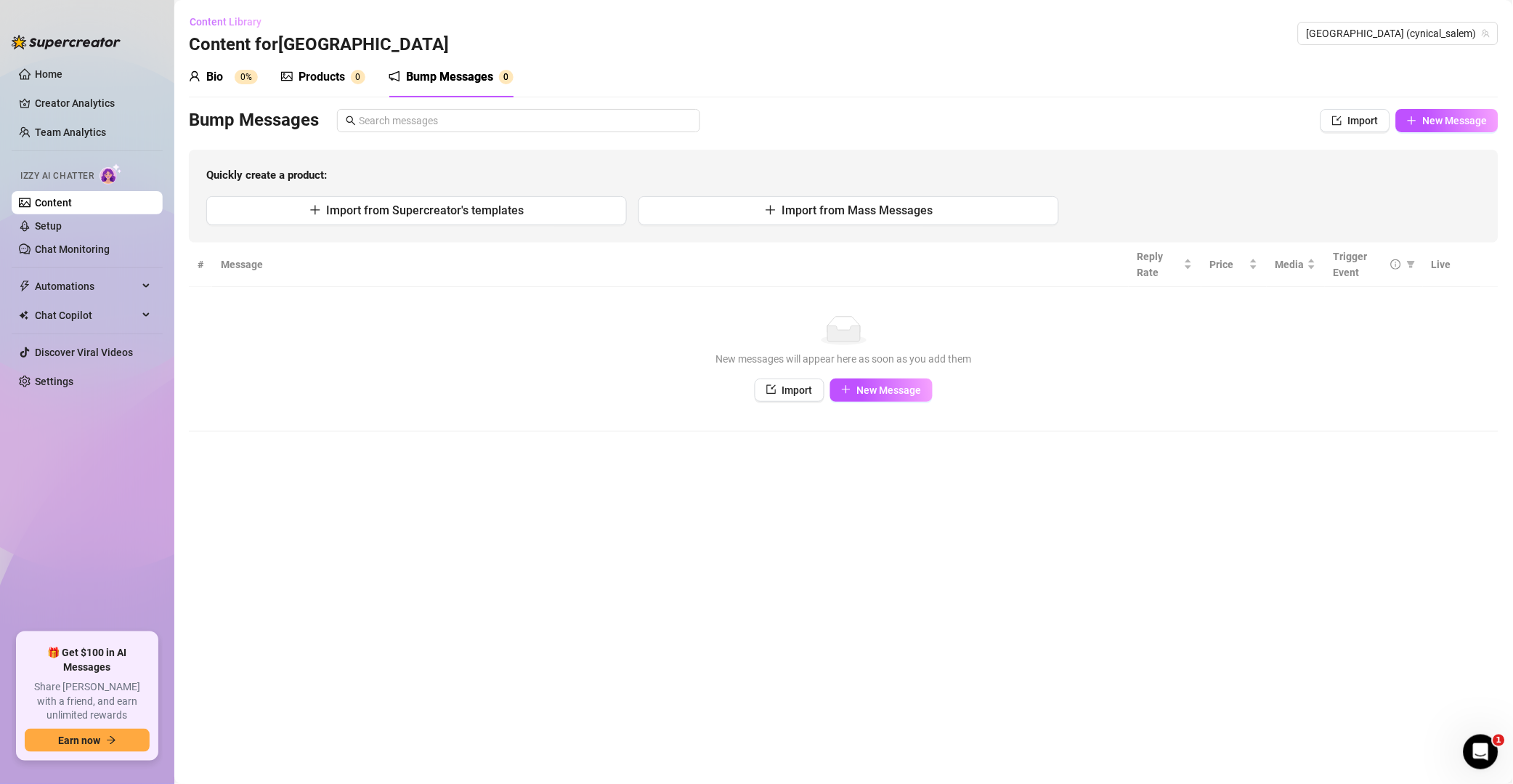
click at [240, 20] on span "Content Library" at bounding box center [226, 22] width 72 height 12
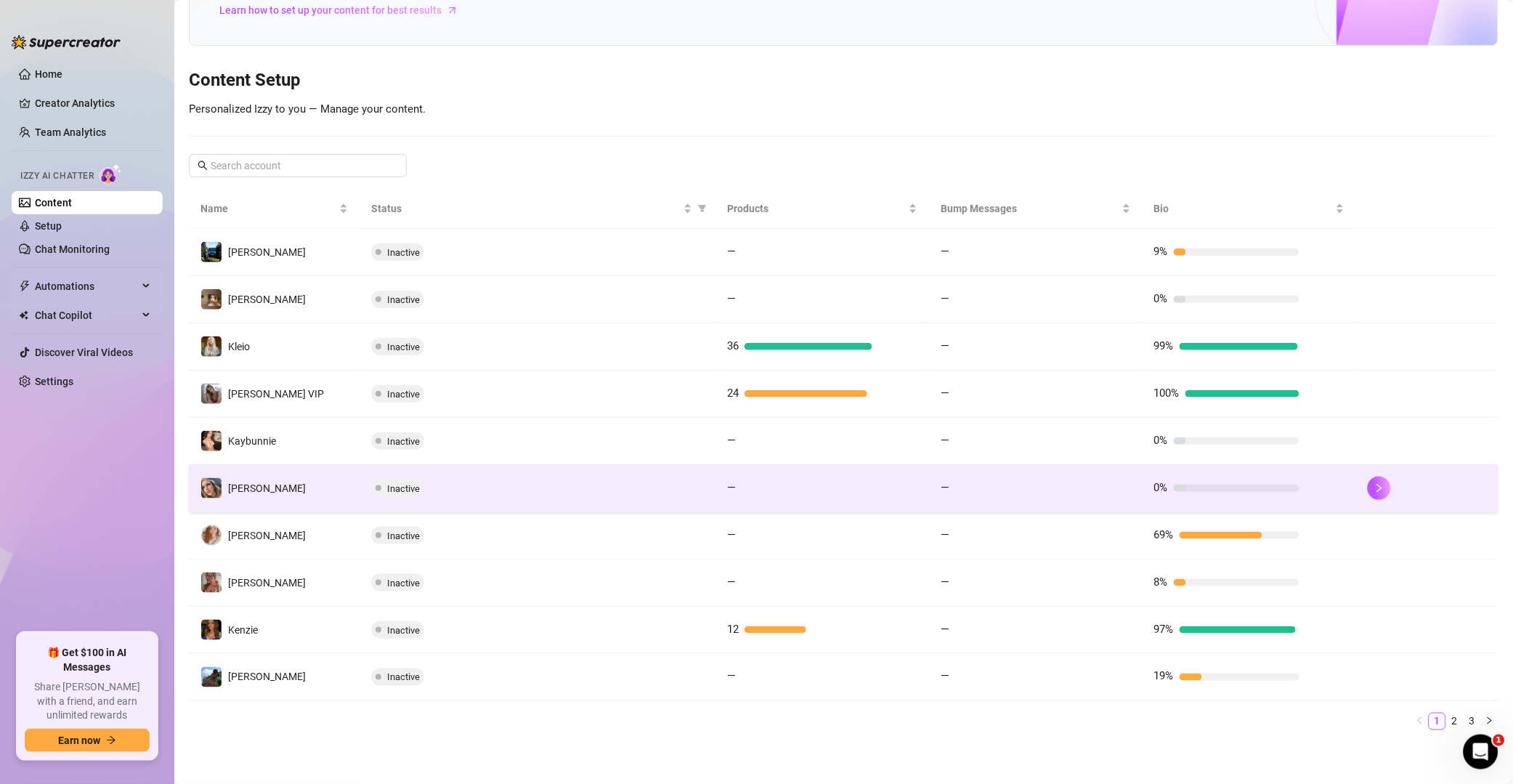
scroll to position [117, 0]
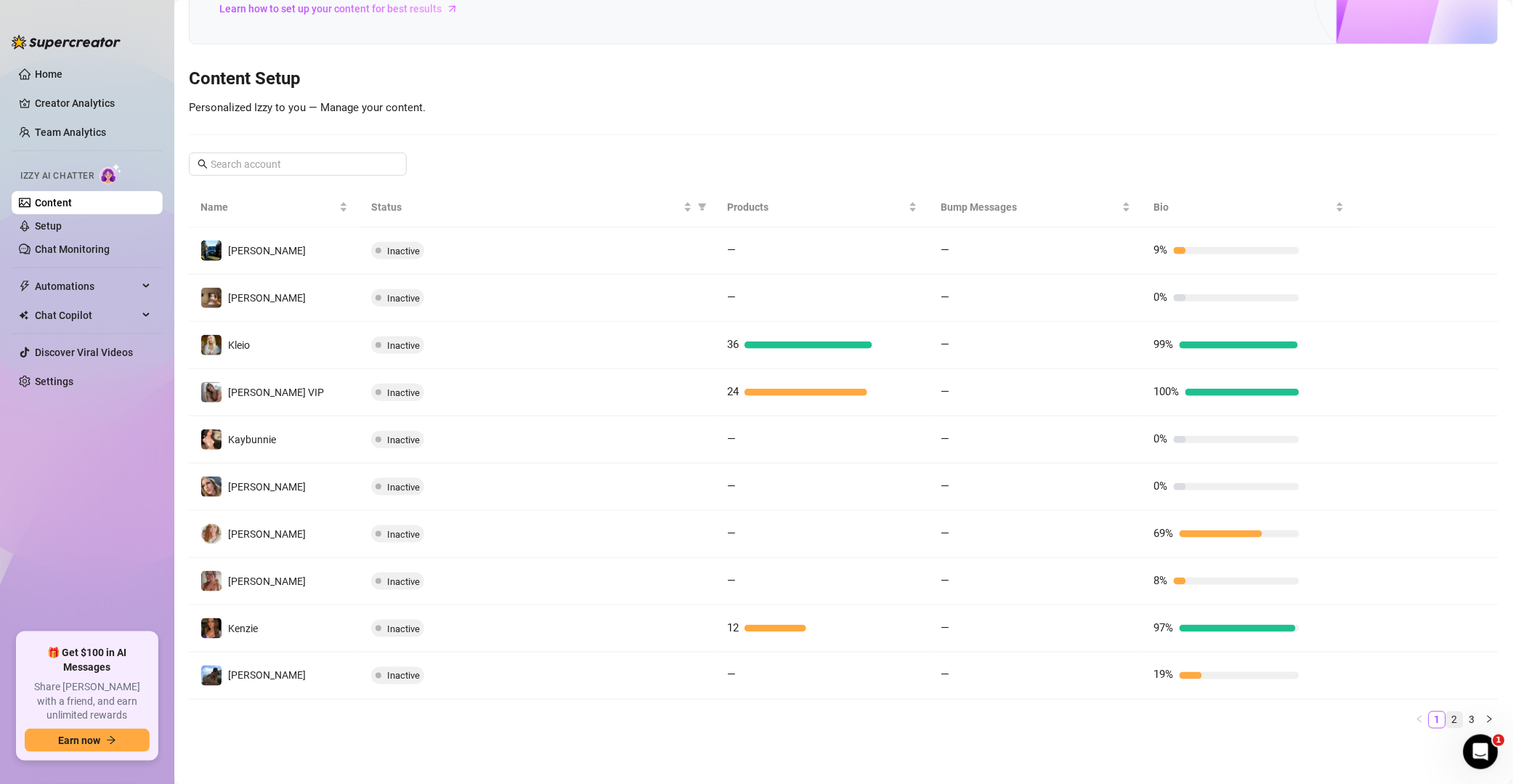
click at [1085, 715] on link "2" at bounding box center [1456, 720] width 16 height 16
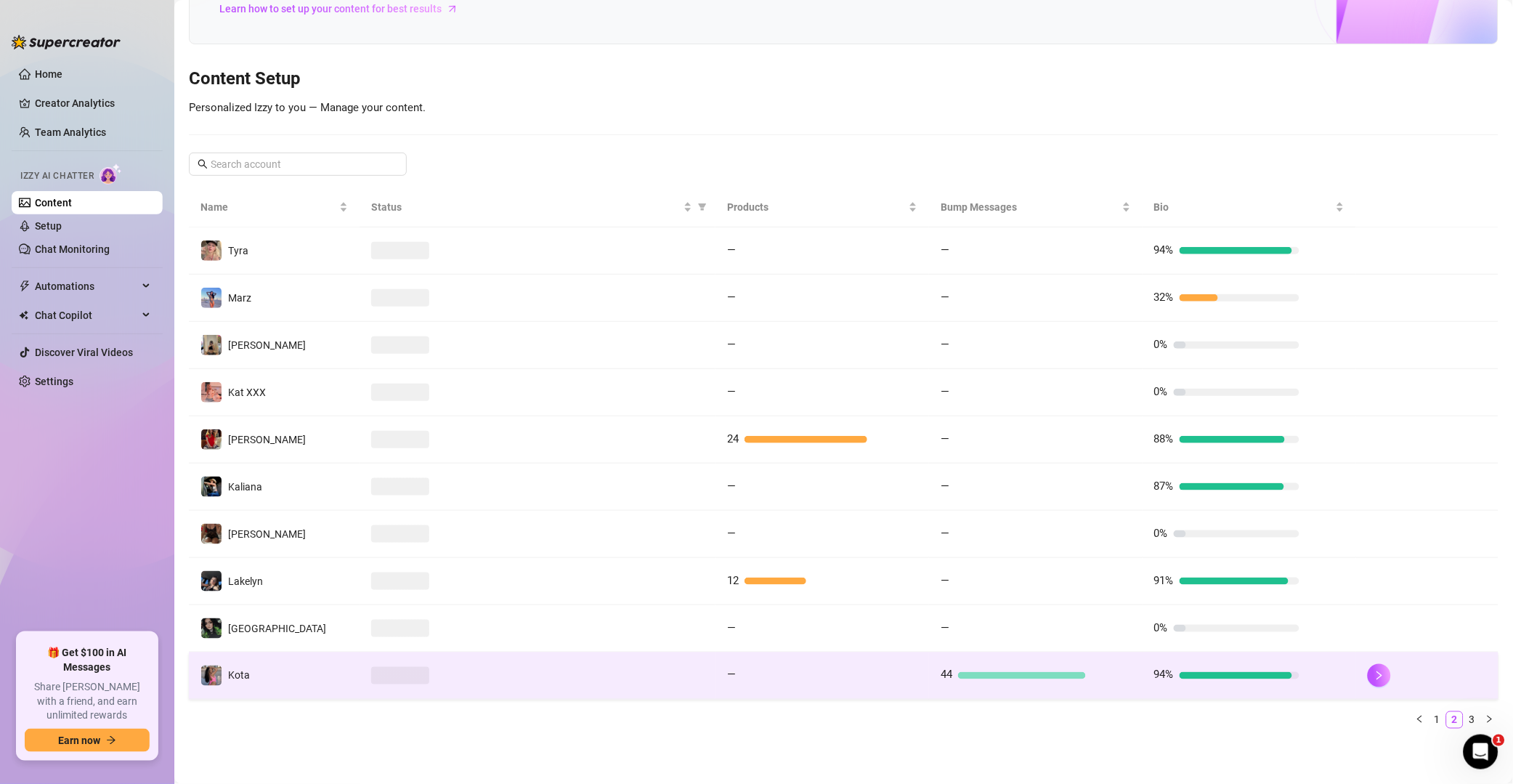
click at [1085, 671] on div at bounding box center [1427, 675] width 119 height 23
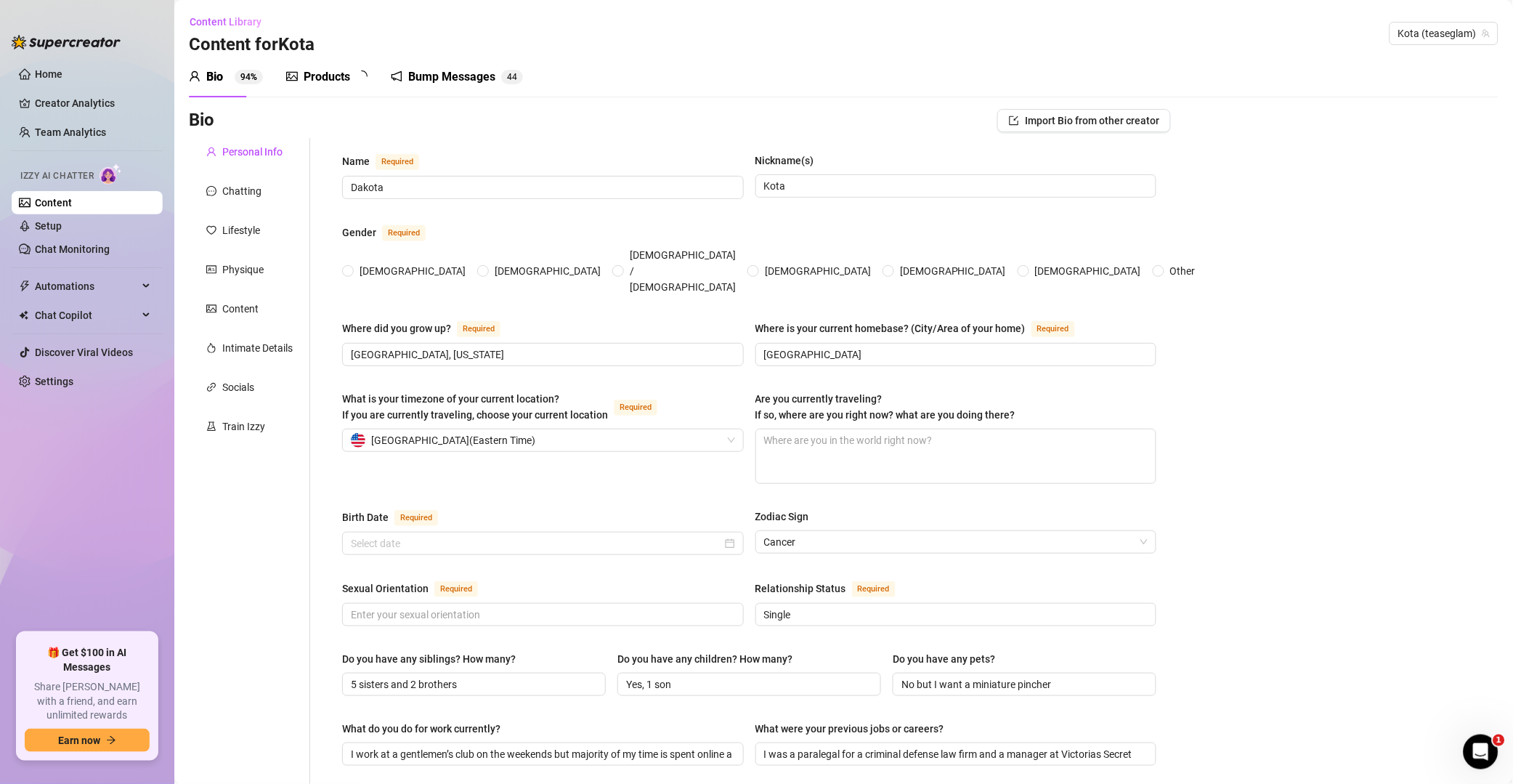
click at [461, 85] on div "Bump Messages 4 4" at bounding box center [457, 77] width 133 height 41
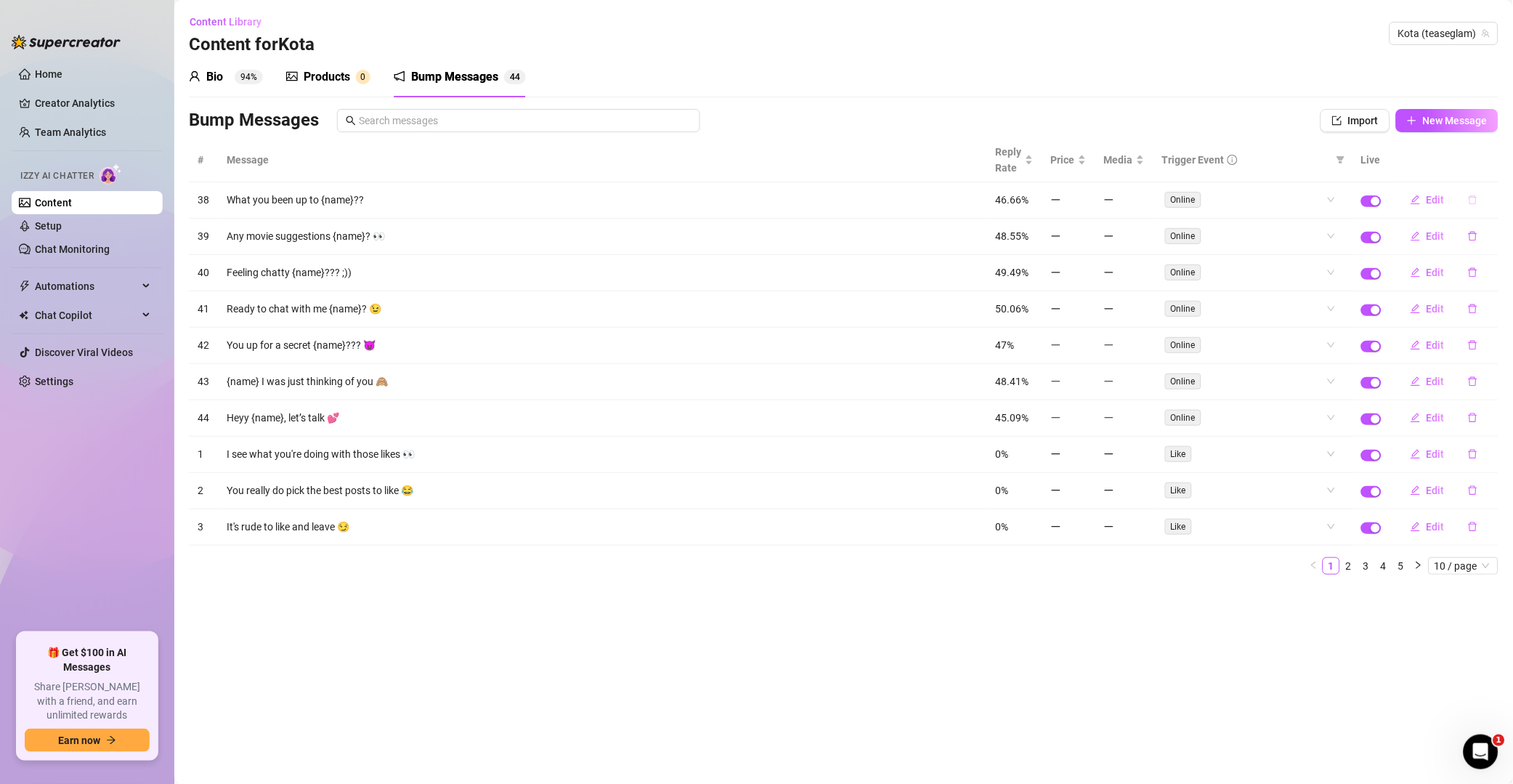
click
drag, startPoint x: 1480, startPoint y: 167, endPoint x: 1483, endPoint y: 175, distance: 8.5
drag, startPoint x: 1478, startPoint y: 202, endPoint x: 1484, endPoint y: 190, distance: 13.4
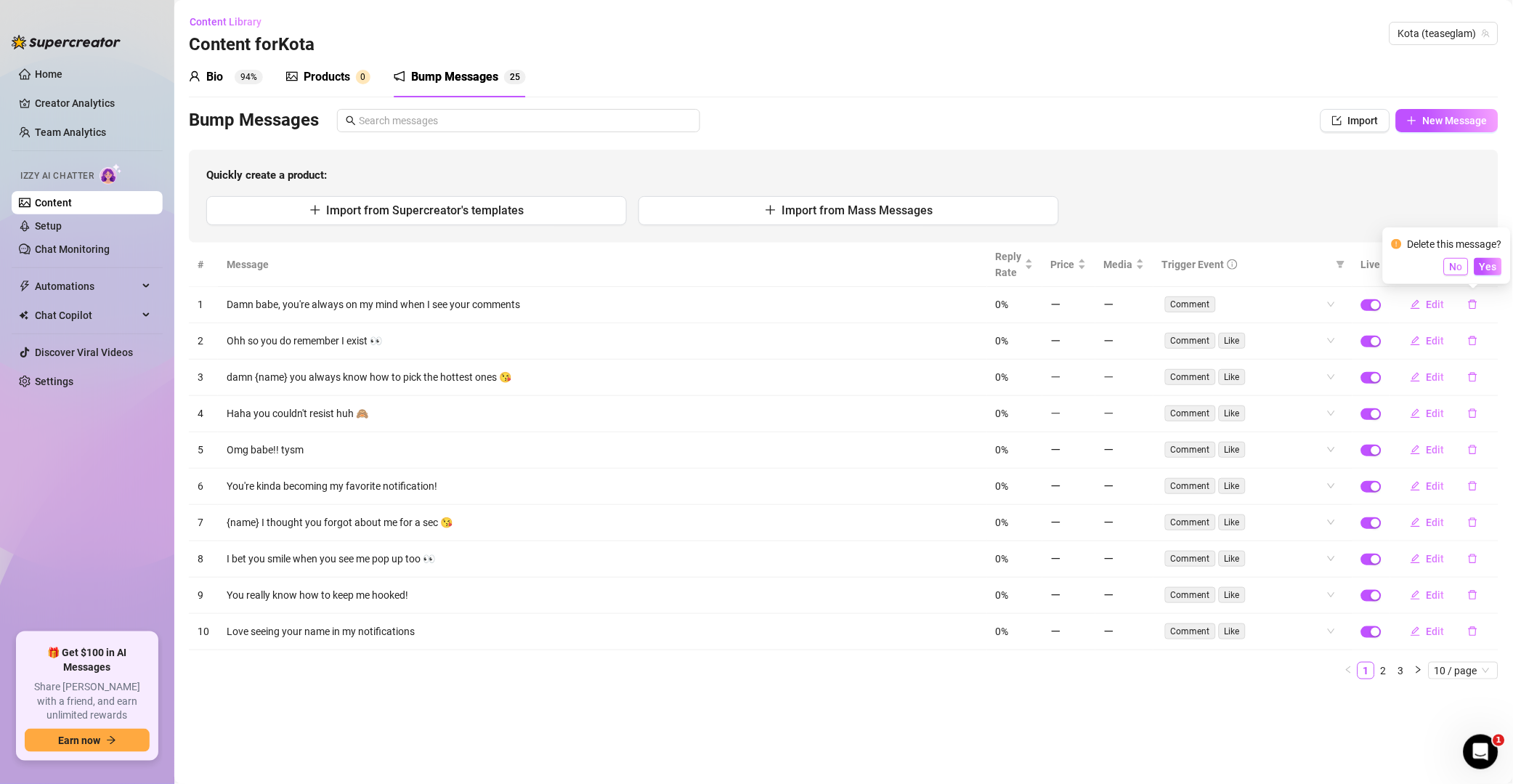
drag, startPoint x: 1491, startPoint y: 265, endPoint x: 1462, endPoint y: 271, distance: 29.6
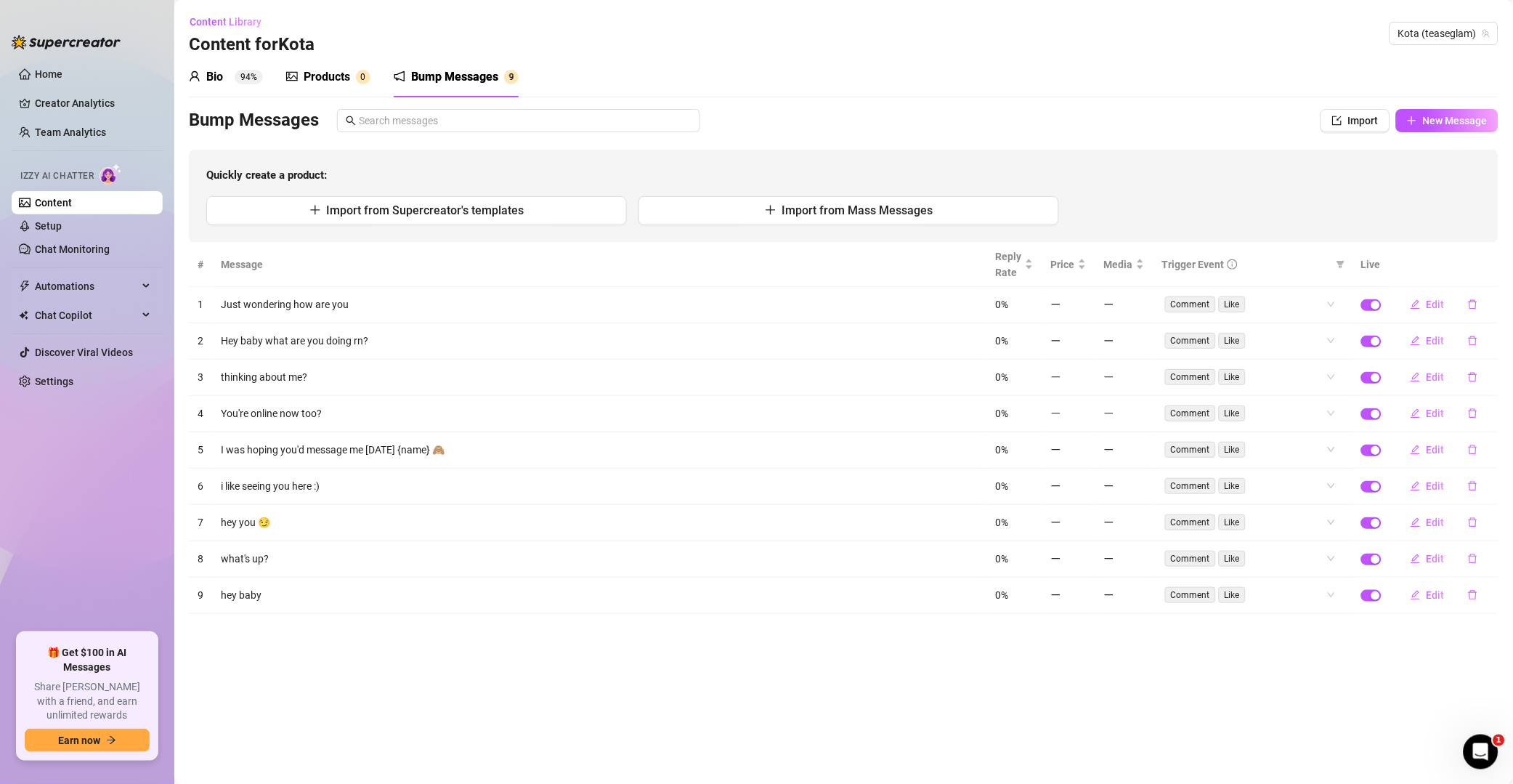
drag, startPoint x: 1475, startPoint y: 314, endPoint x: 1481, endPoint y: 286, distance: 28.6
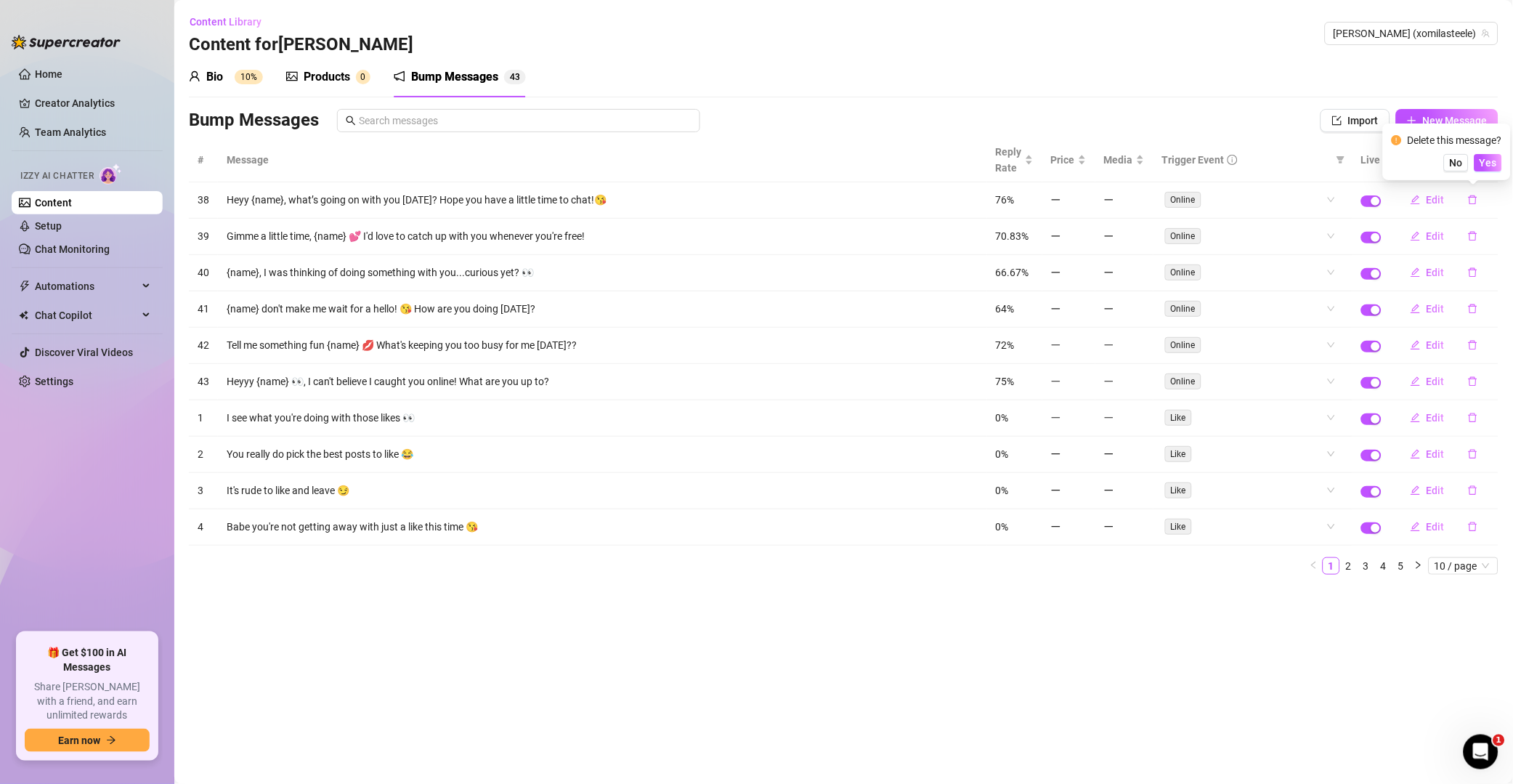
drag, startPoint x: 1497, startPoint y: 158, endPoint x: 1476, endPoint y: 172, distance: 25.2
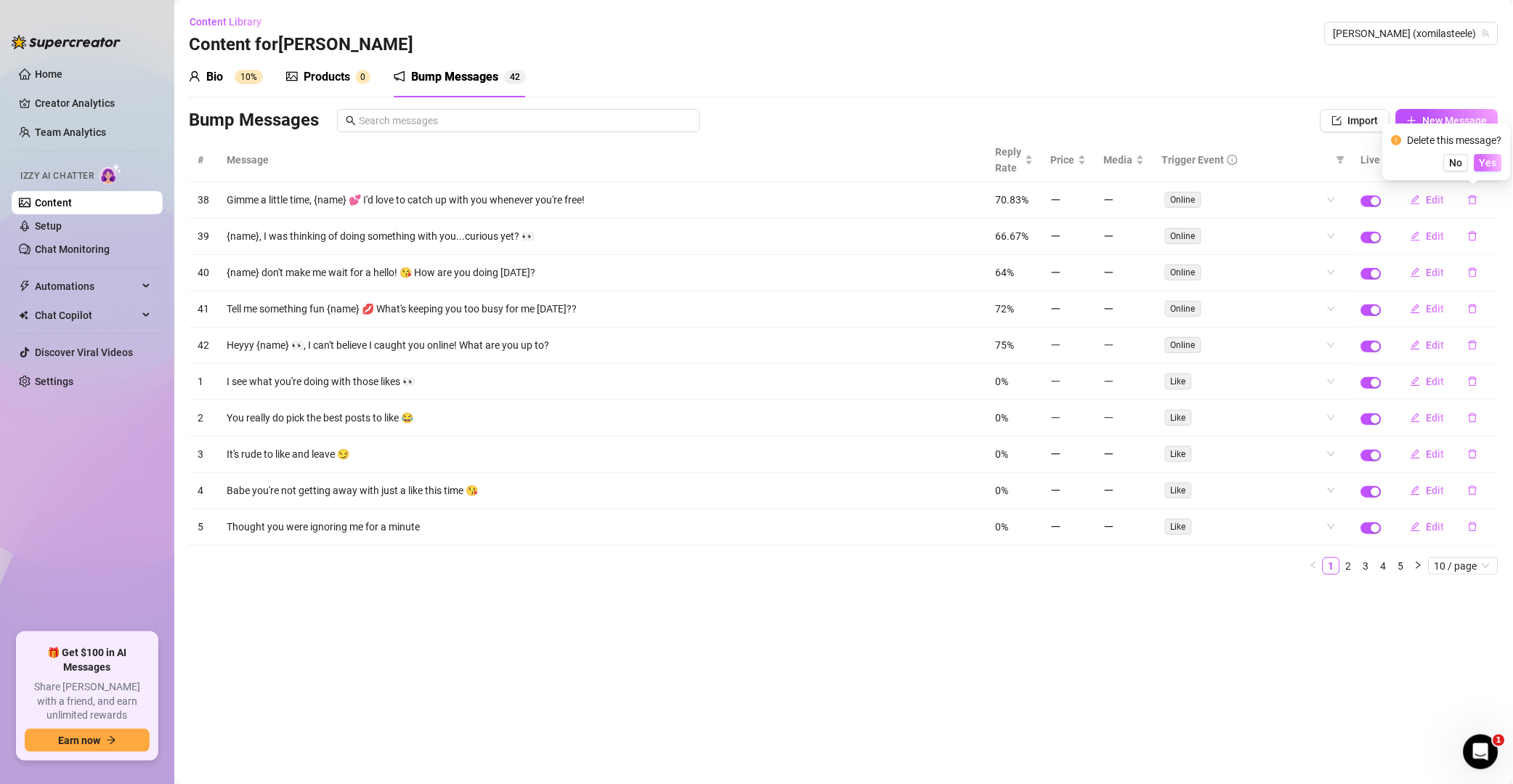
drag, startPoint x: 1500, startPoint y: 156, endPoint x: 1499, endPoint y: 164, distance: 8.1
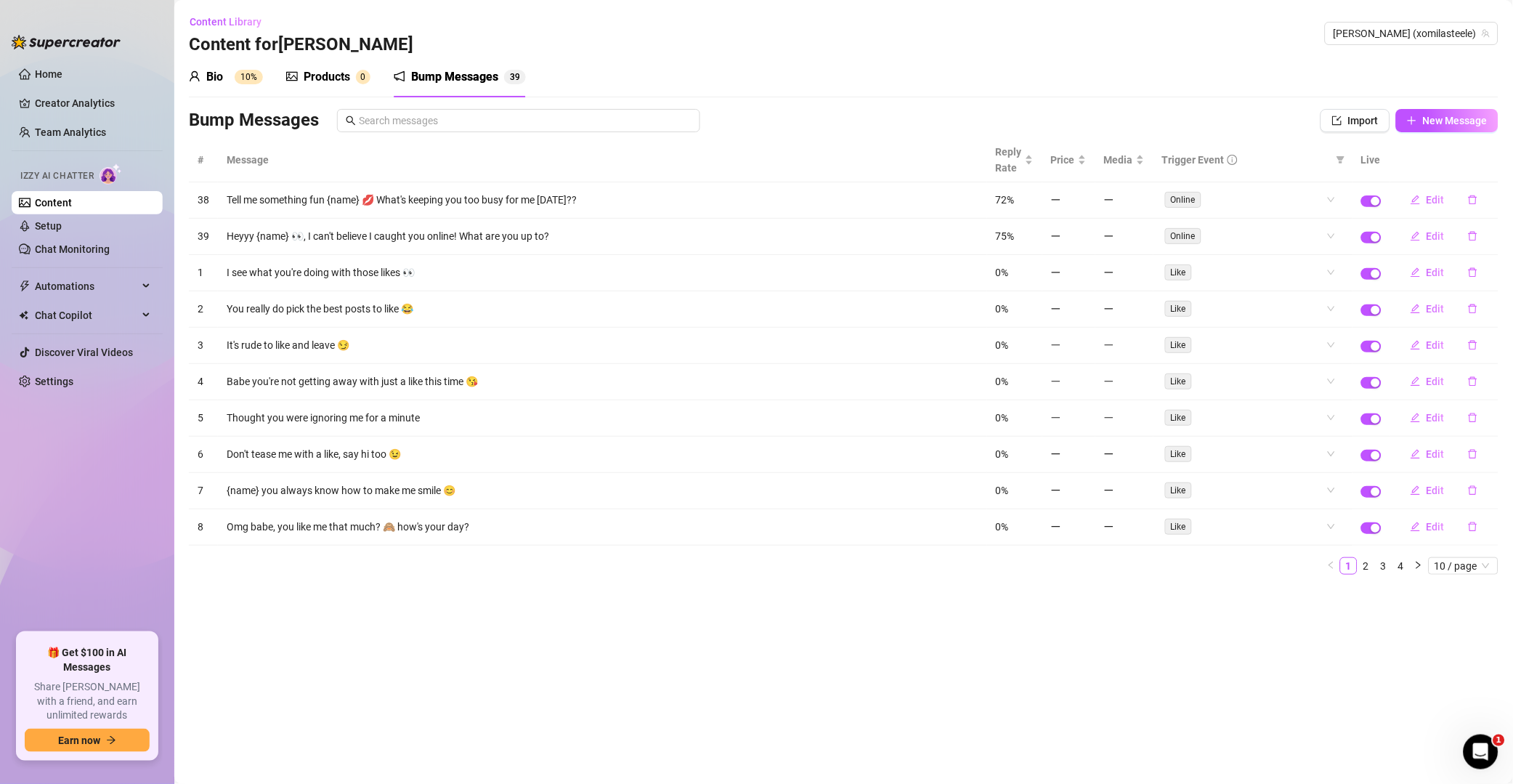
drag, startPoint x: 1481, startPoint y: 194, endPoint x: 1483, endPoint y: 185, distance: 9.2
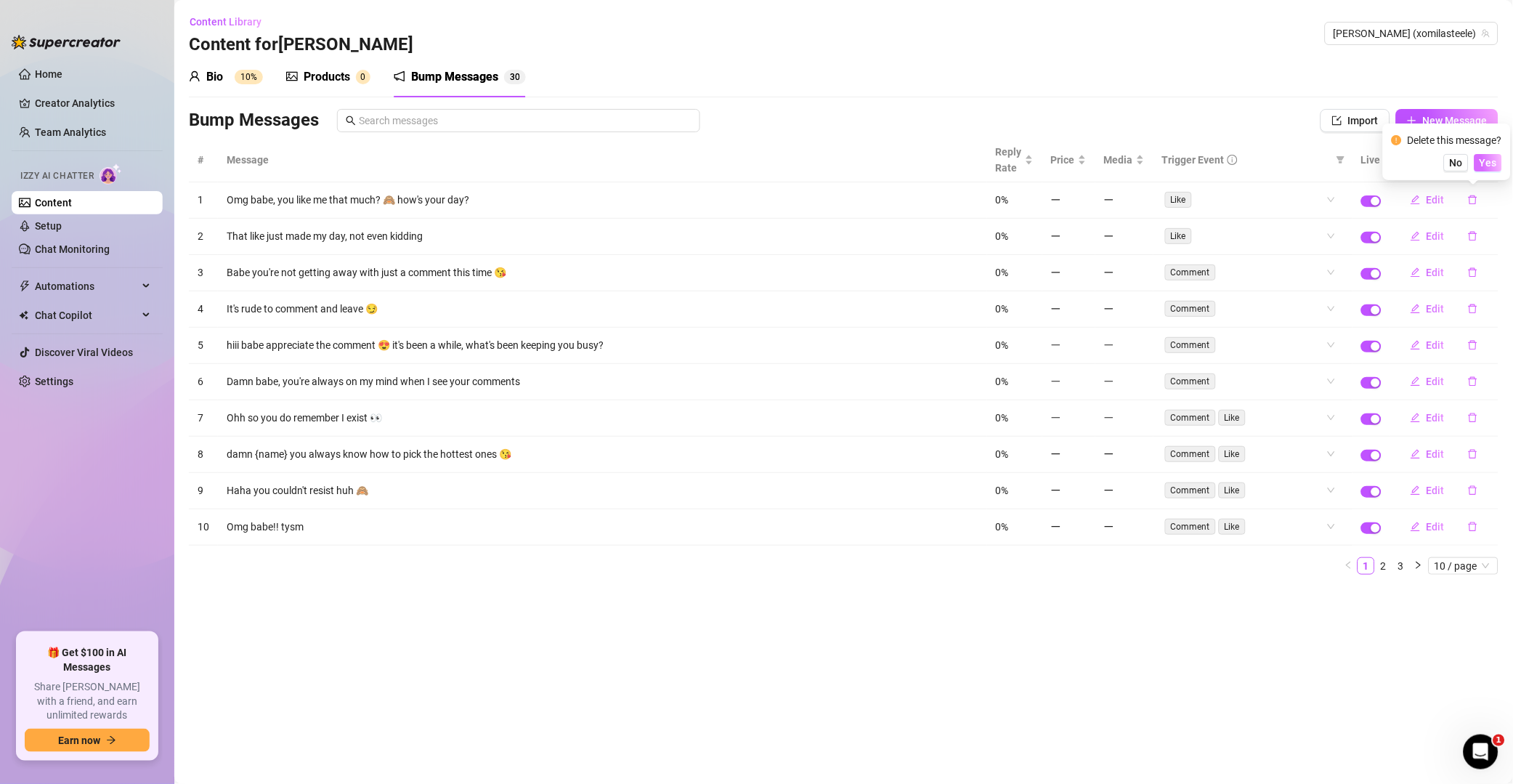
click at [1492, 166] on span "Yes" at bounding box center [1489, 163] width 18 height 12
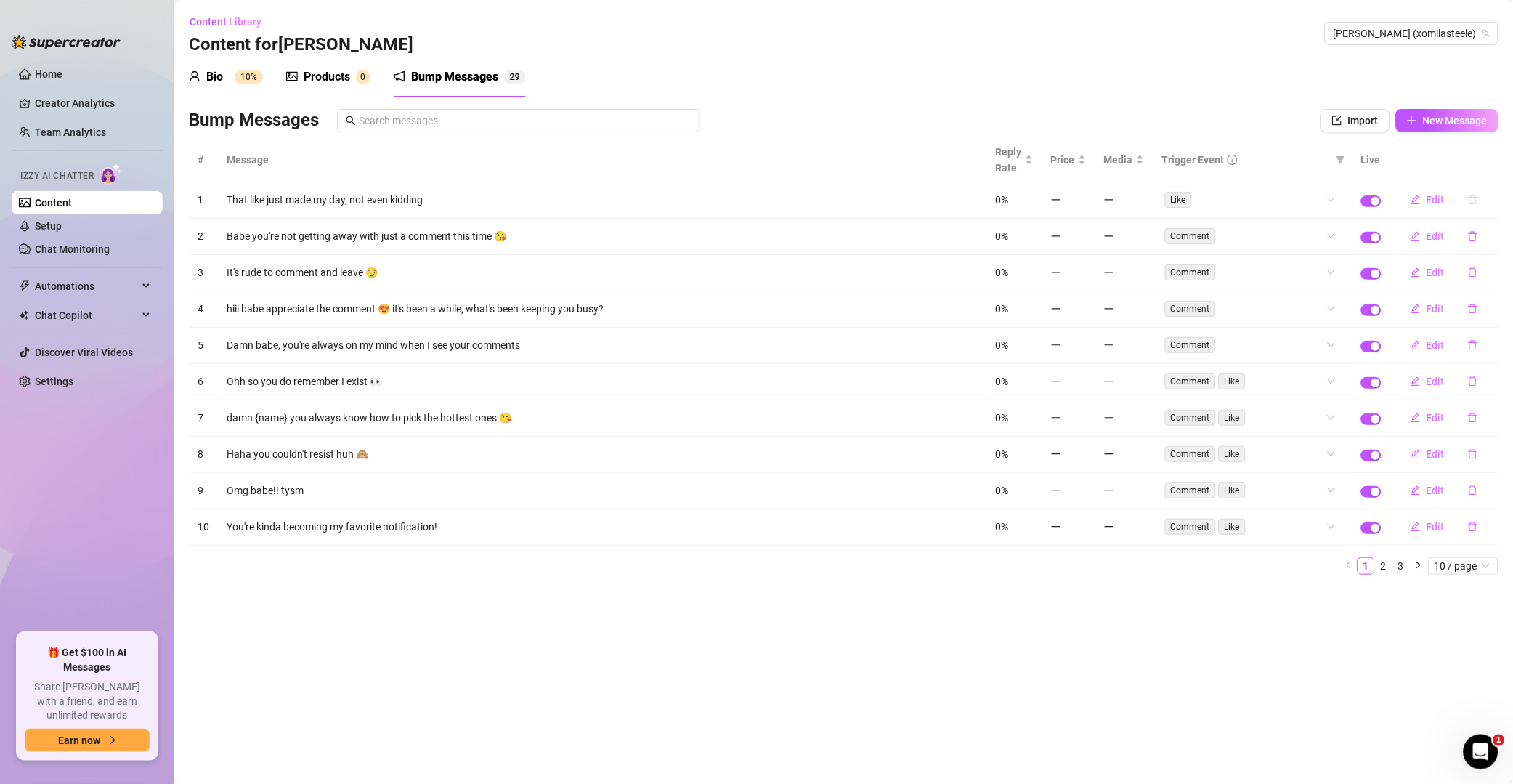
click at [1481, 200] on button "button" at bounding box center [1473, 200] width 34 height 23
click at [1497, 161] on span "Yes" at bounding box center [1489, 163] width 18 height 12
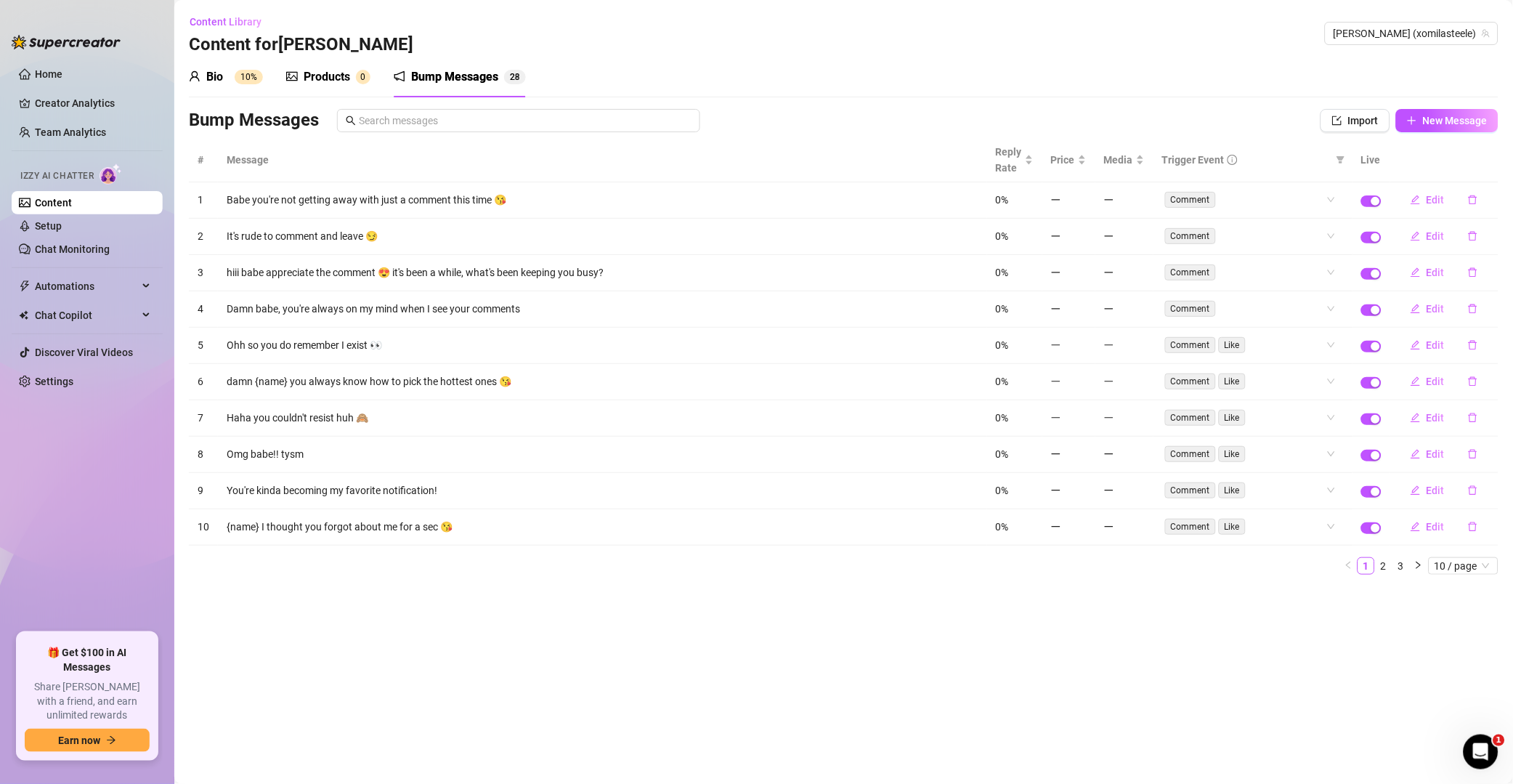
click at [1476, 201] on icon "delete" at bounding box center [1473, 200] width 9 height 10
click at [1491, 168] on span "Yes" at bounding box center [1489, 163] width 18 height 12
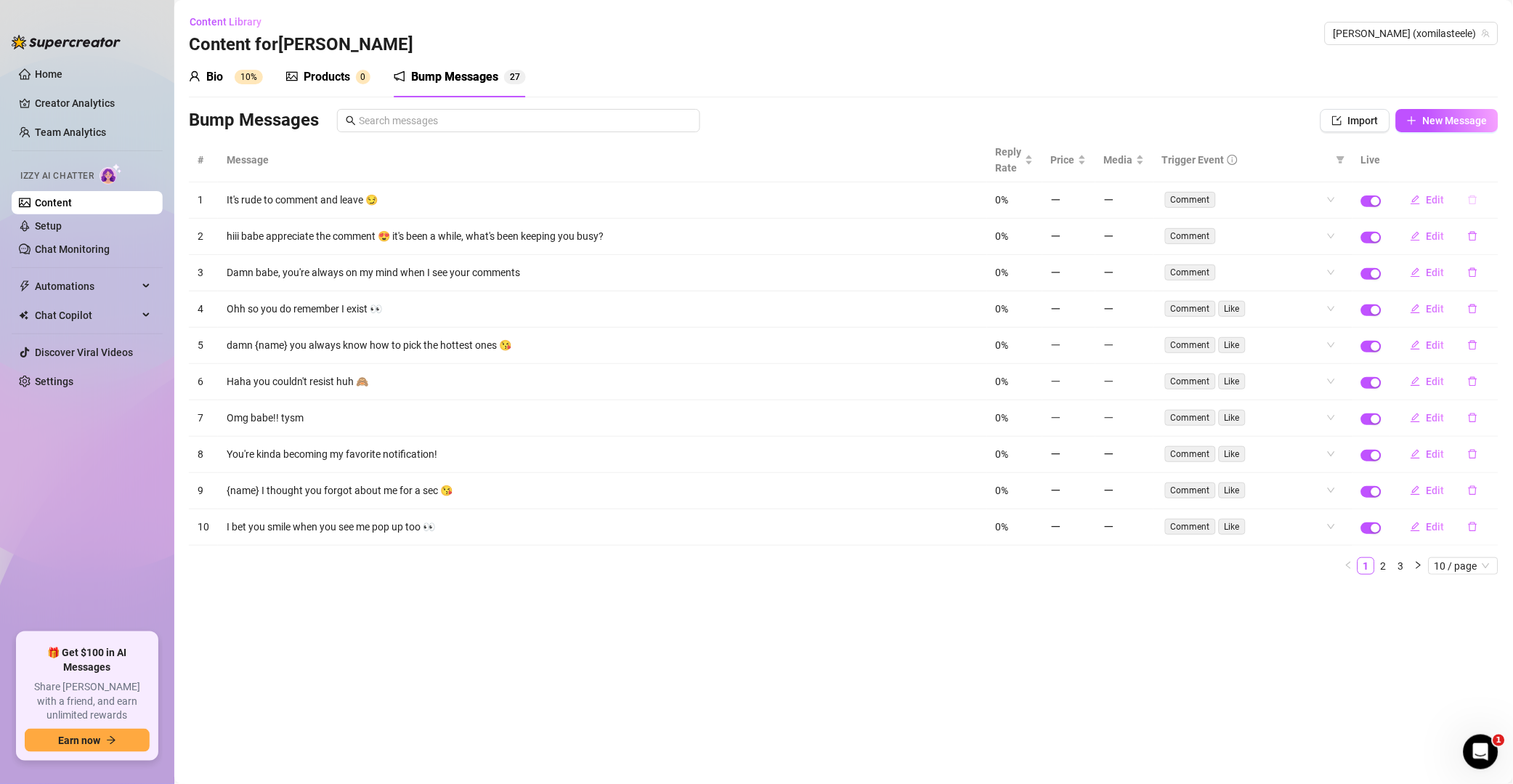
click at [1472, 200] on icon "delete" at bounding box center [1473, 200] width 10 height 10
click at [1487, 162] on span "Yes" at bounding box center [1489, 163] width 18 height 12
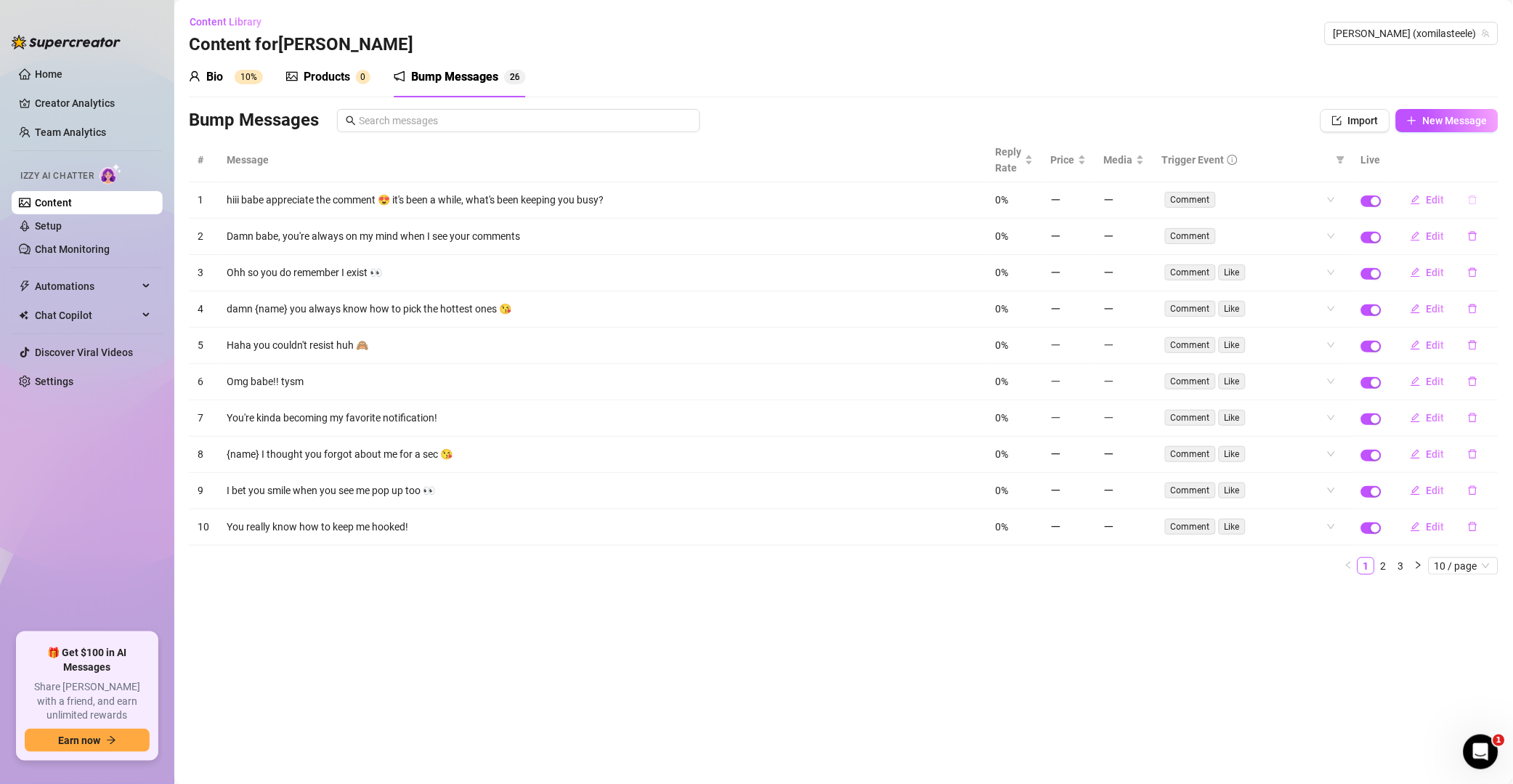
click at [1478, 206] on button "button" at bounding box center [1473, 200] width 34 height 23
click at [1501, 164] on button "Yes" at bounding box center [1488, 163] width 28 height 18
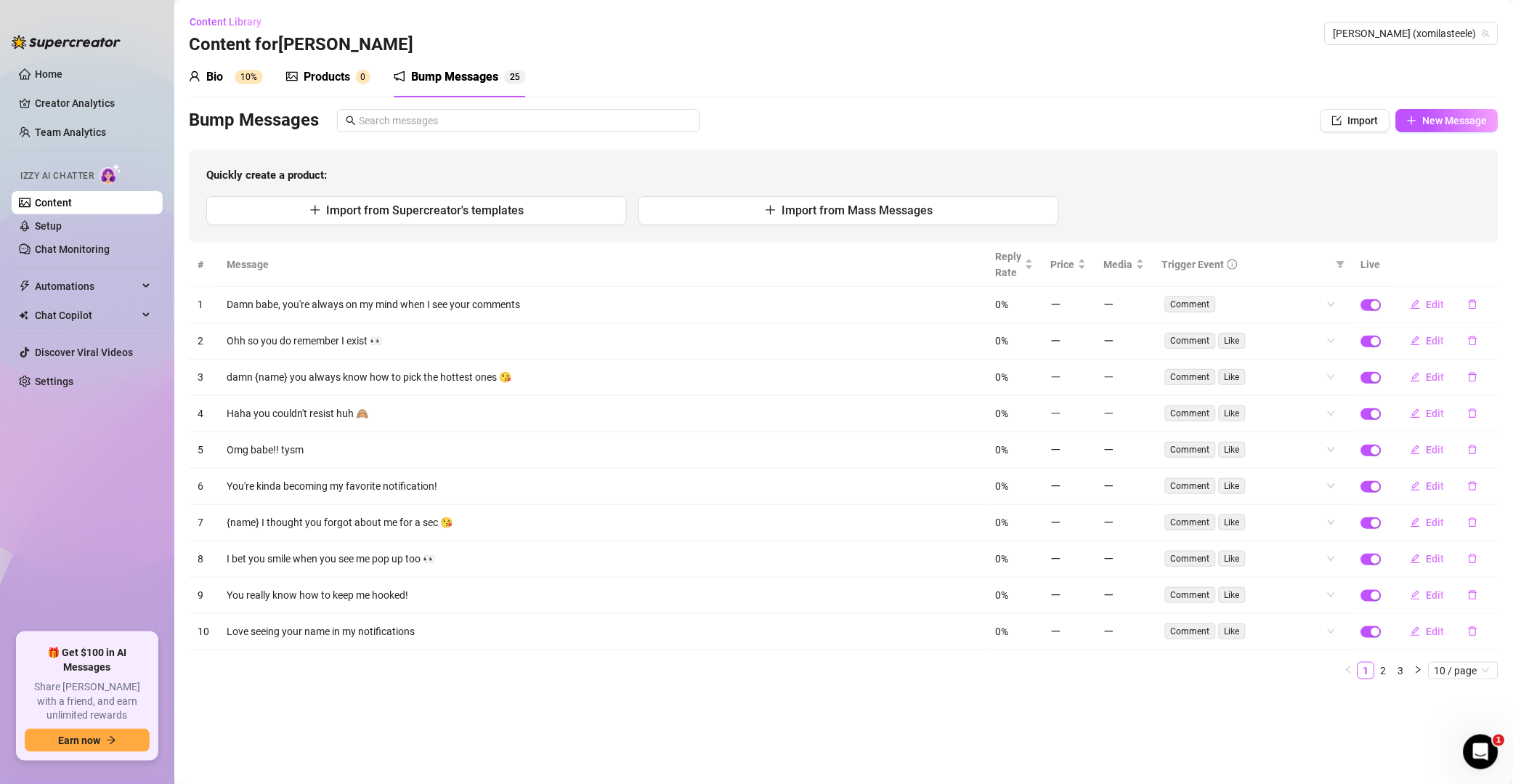
click at [1479, 204] on div "Import from Supercreator's templates Import from Mass Messages" at bounding box center [843, 211] width 1275 height 29
click at [1473, 303] on icon "delete" at bounding box center [1473, 304] width 10 height 10
click at [1487, 255] on div "Delete this message? No Yes" at bounding box center [1448, 255] width 110 height 39
click at [1489, 267] on span "Yes" at bounding box center [1489, 267] width 18 height 12
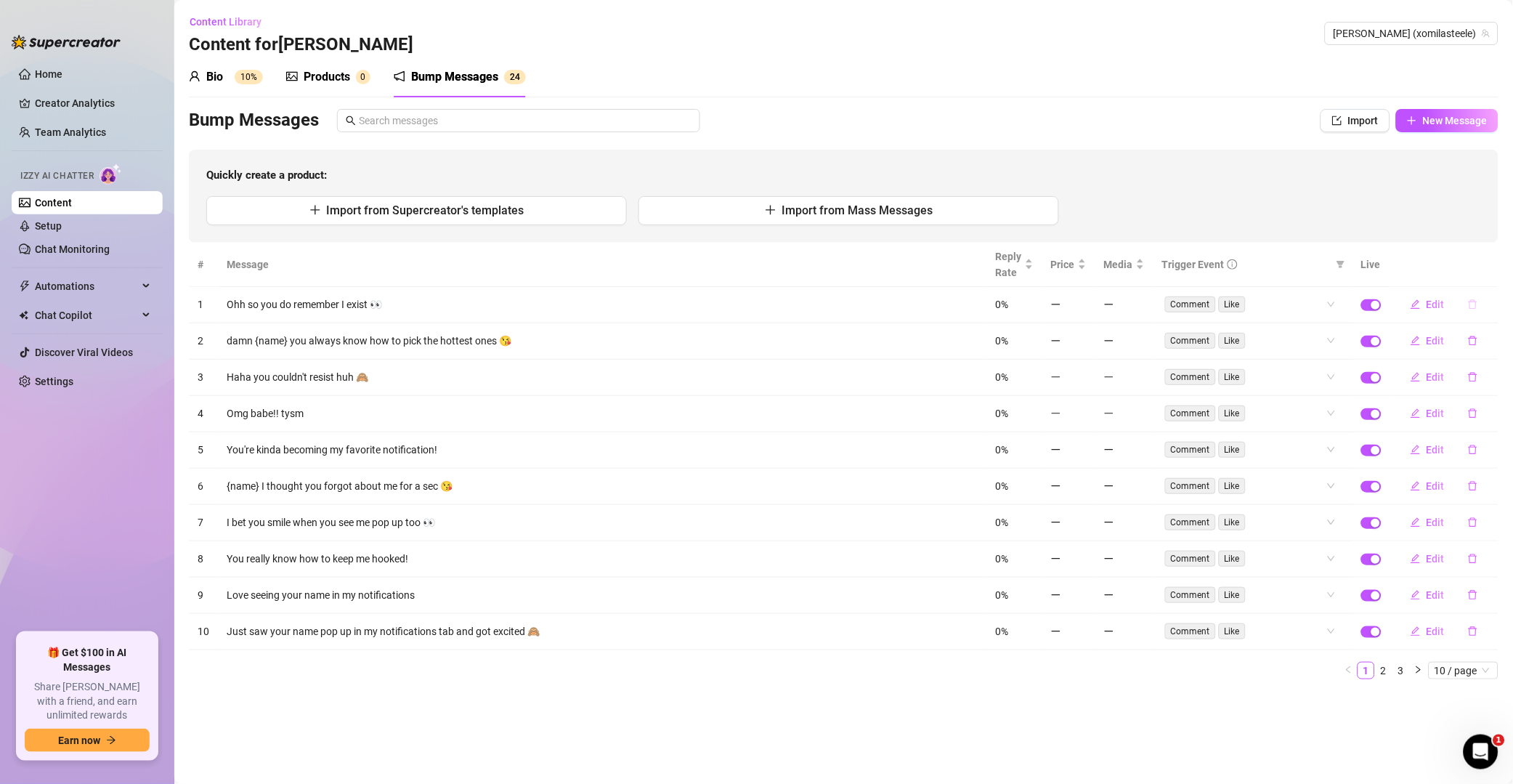
click at [1471, 307] on icon "delete" at bounding box center [1473, 305] width 9 height 10
click at [1481, 271] on button "Yes" at bounding box center [1488, 267] width 28 height 18
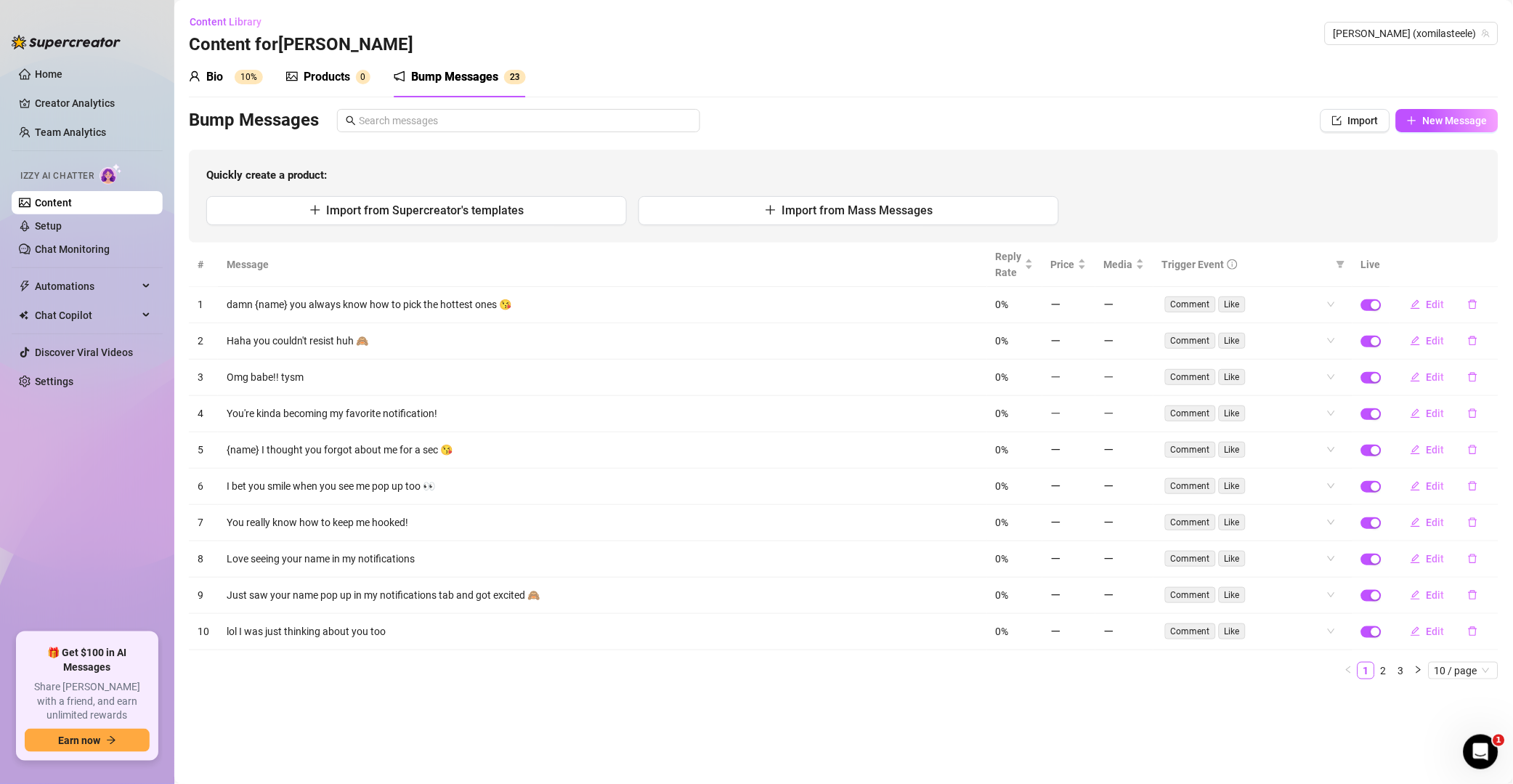
click at [1473, 301] on icon "delete" at bounding box center [1473, 304] width 10 height 10
click at [1491, 263] on span "Yes" at bounding box center [1489, 267] width 18 height 12
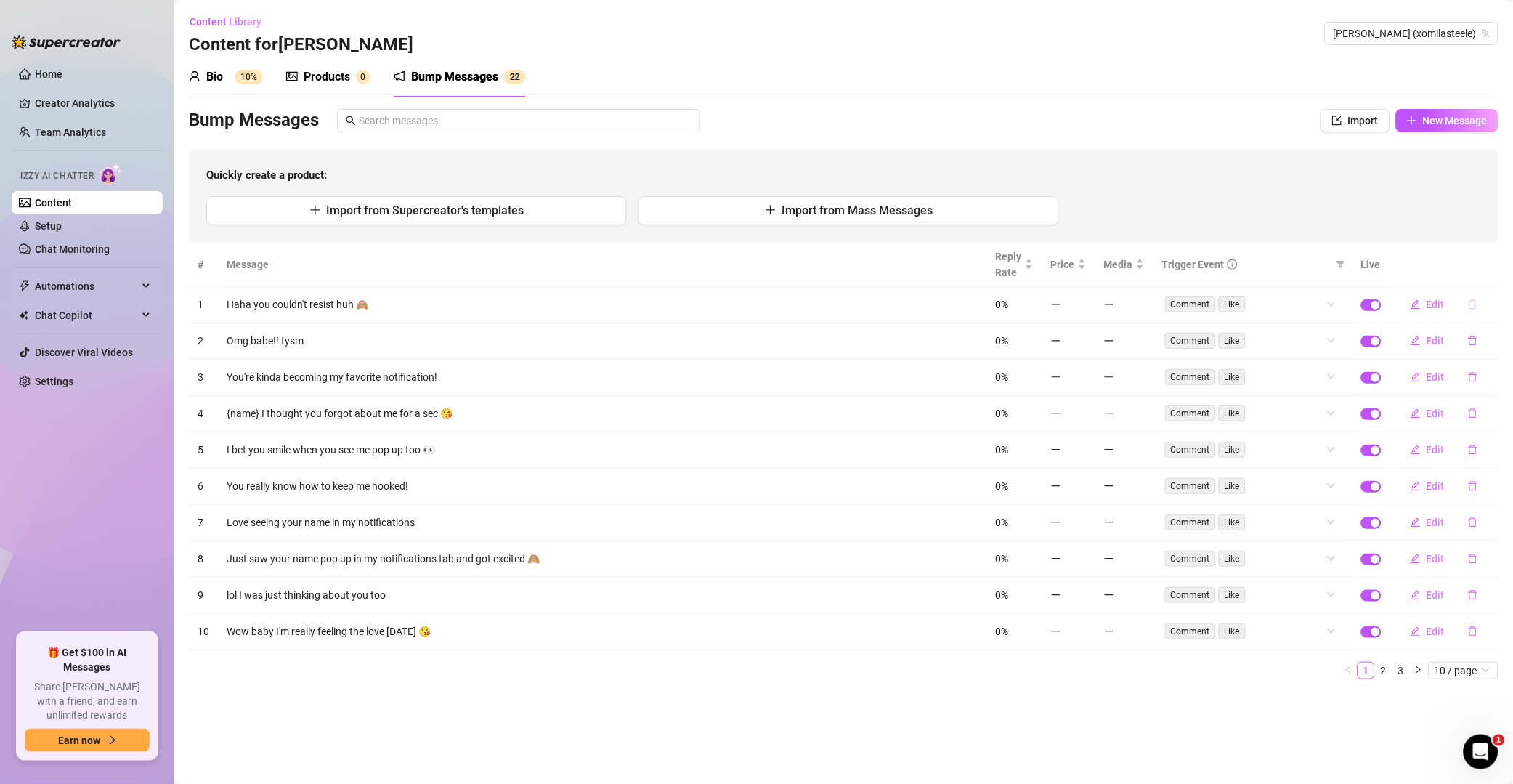
click at [1470, 304] on icon "delete" at bounding box center [1473, 304] width 10 height 10
click at [1496, 263] on span "Yes" at bounding box center [1489, 267] width 18 height 12
click at [1475, 304] on icon "delete" at bounding box center [1473, 304] width 10 height 10
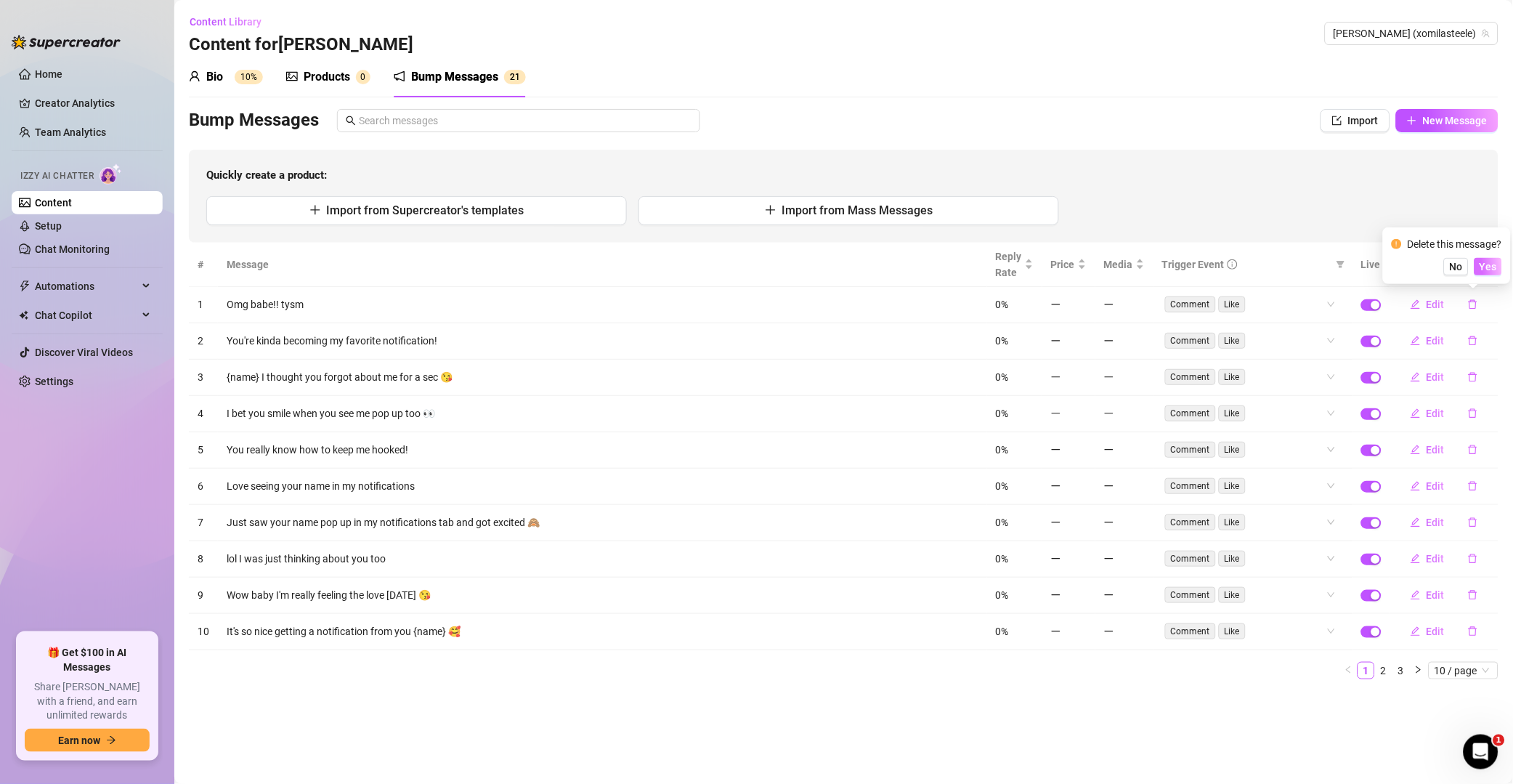
click at [1495, 274] on button "Yes" at bounding box center [1488, 267] width 28 height 18
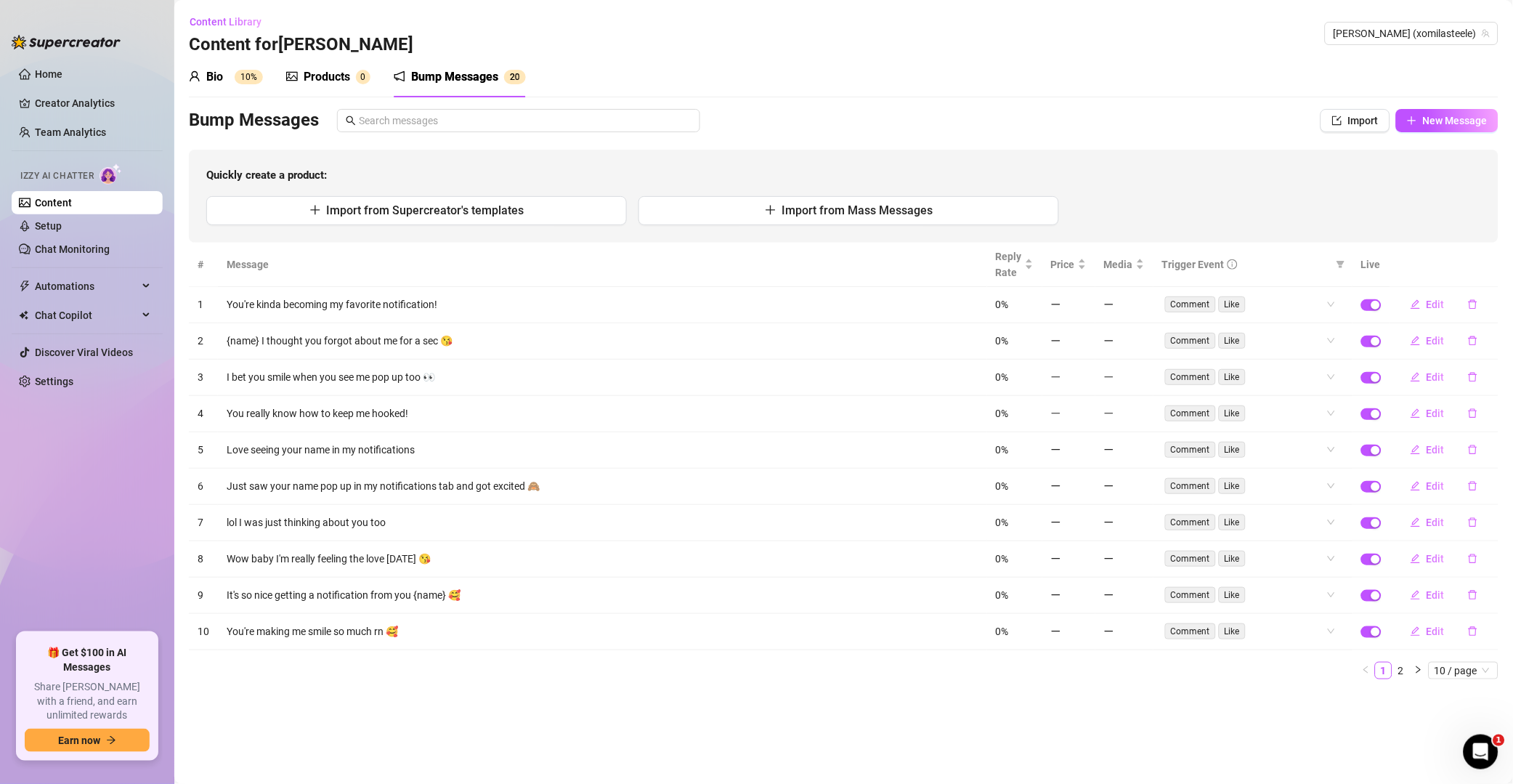
click at [1475, 307] on icon "delete" at bounding box center [1473, 304] width 10 height 10
click at [1502, 260] on button "Yes" at bounding box center [1488, 267] width 28 height 18
click at [1479, 299] on icon "delete" at bounding box center [1473, 304] width 10 height 10
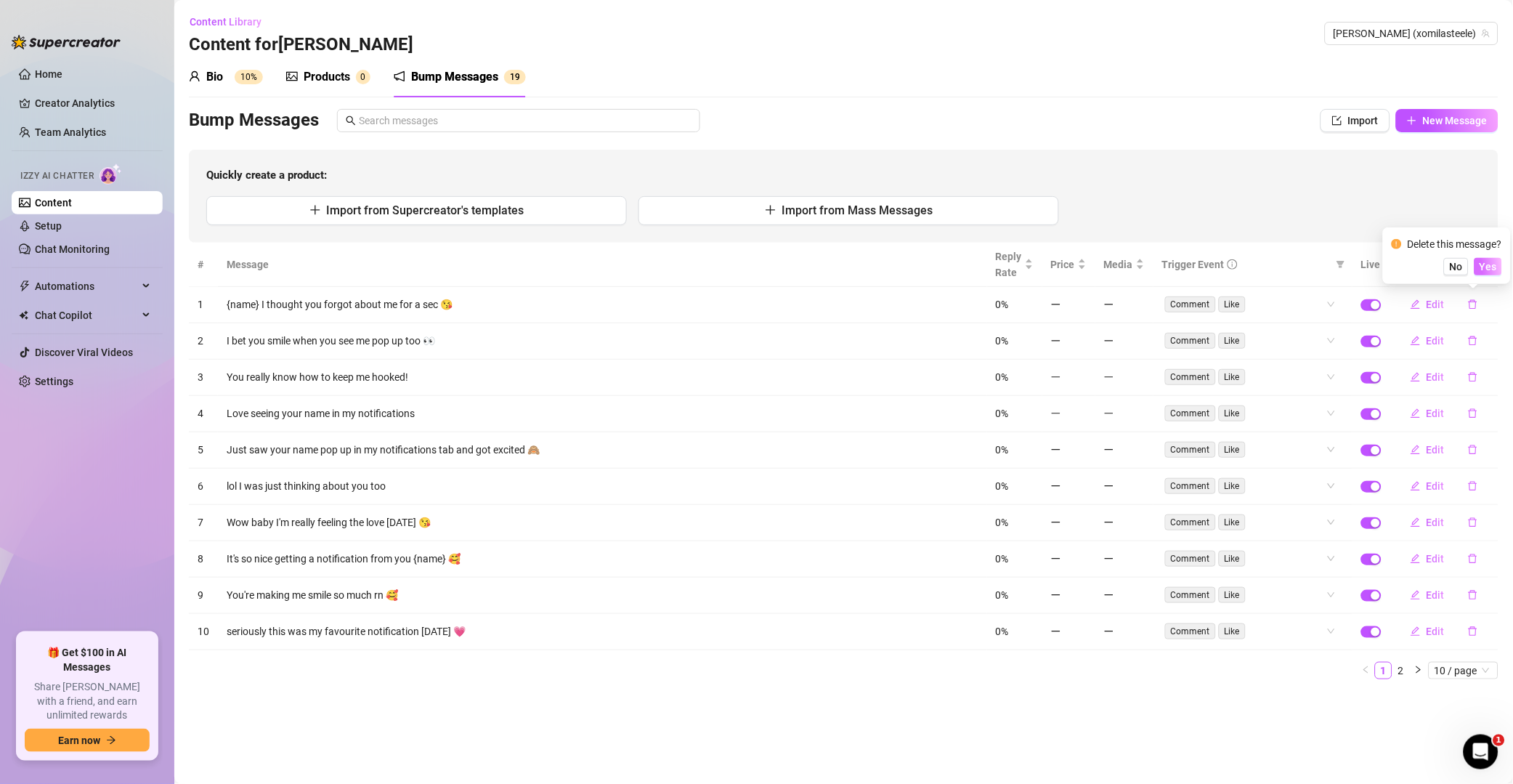
click at [1497, 261] on span "Yes" at bounding box center [1489, 267] width 18 height 12
click at [1479, 311] on button "button" at bounding box center [1473, 304] width 34 height 23
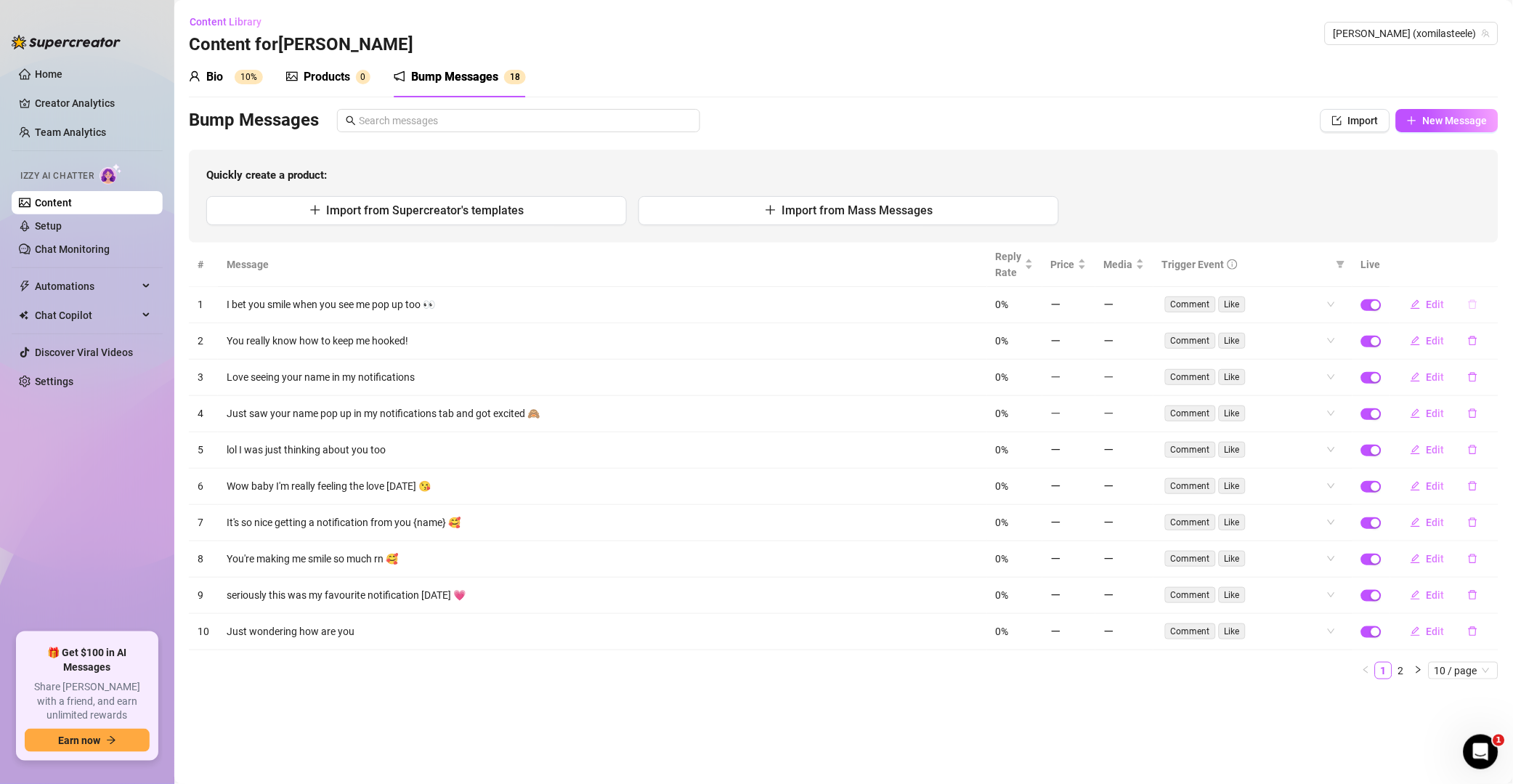
click at [1484, 303] on button "button" at bounding box center [1473, 304] width 34 height 23
click at [1491, 261] on span "Yes" at bounding box center [1489, 267] width 18 height 12
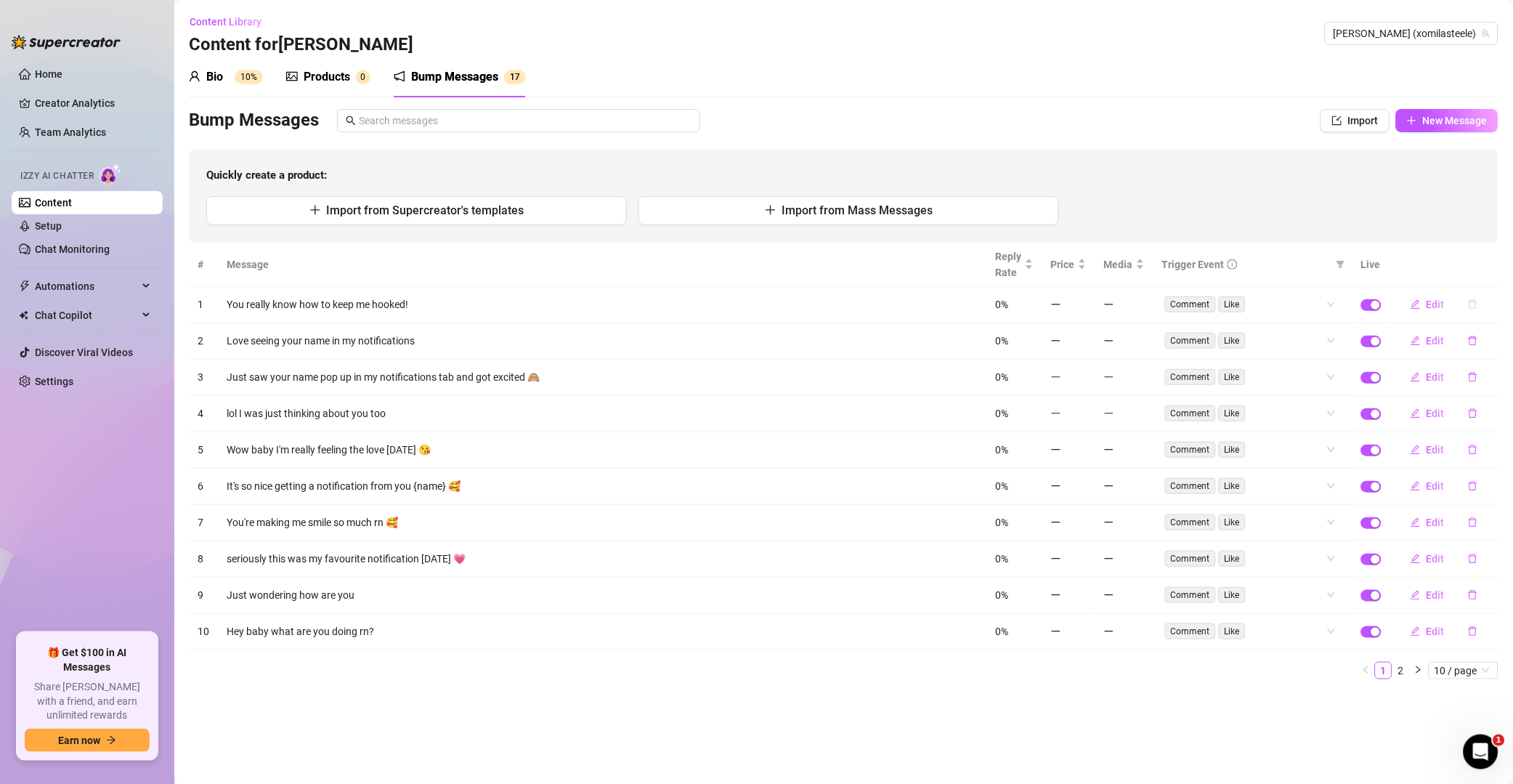
click at [1475, 309] on icon "delete" at bounding box center [1473, 305] width 9 height 10
click at [1495, 271] on span "Yes" at bounding box center [1489, 267] width 18 height 12
click at [1475, 307] on icon "delete" at bounding box center [1473, 304] width 10 height 10
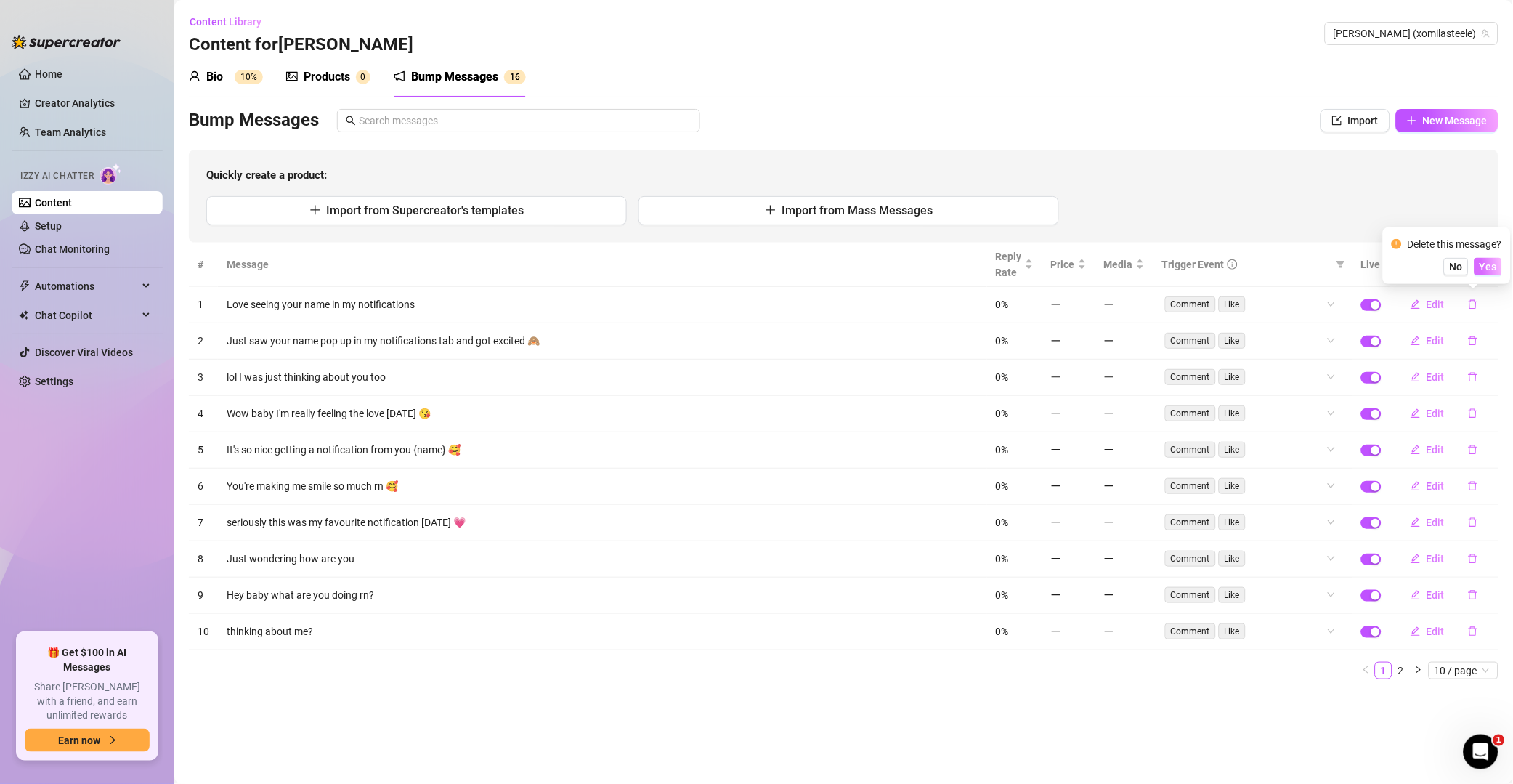
click at [1497, 267] on span "Yes" at bounding box center [1489, 267] width 18 height 12
click at [1476, 336] on icon "delete" at bounding box center [1473, 341] width 9 height 10
click at [1489, 271] on button "Yes" at bounding box center [1488, 267] width 28 height 18
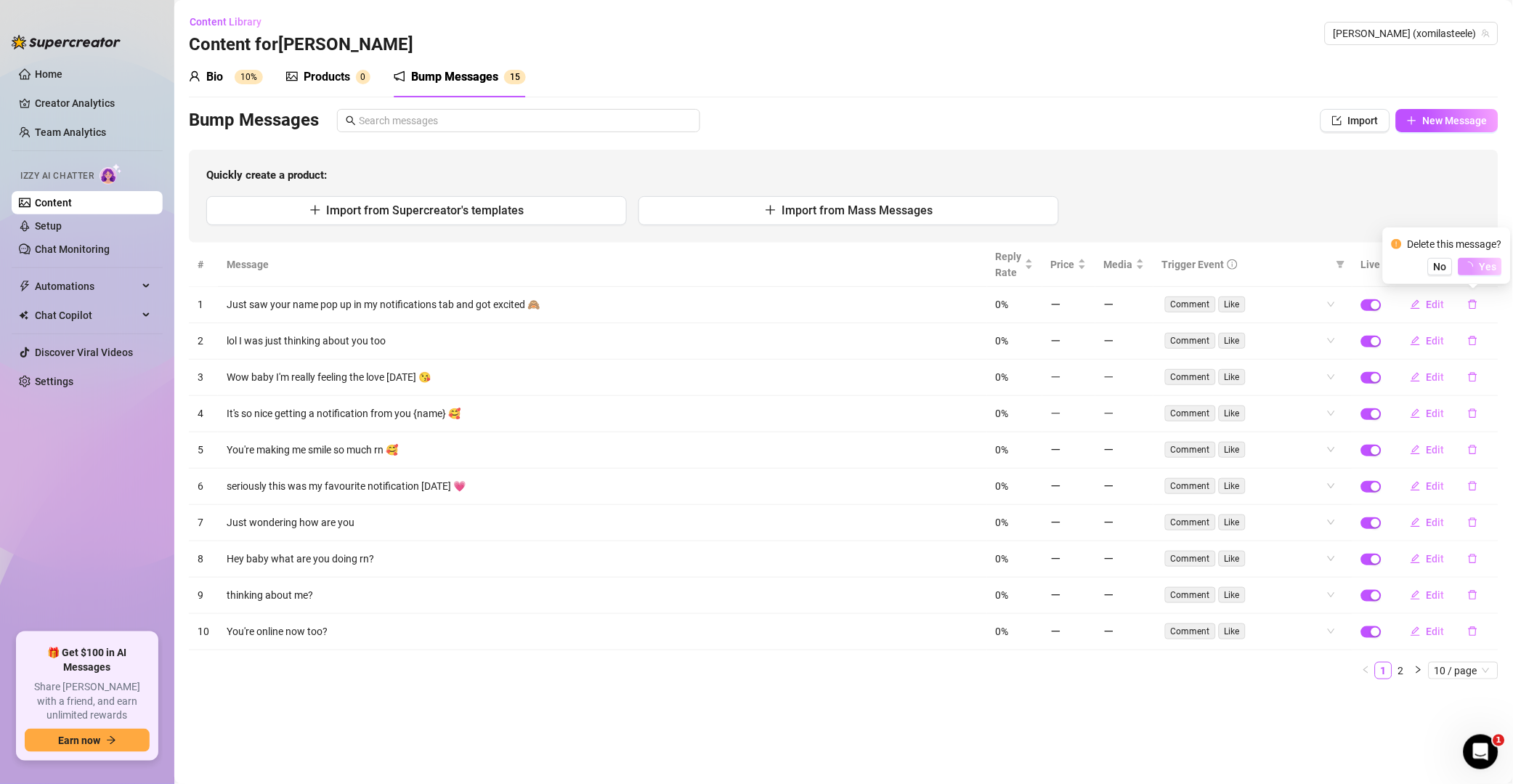
click at [1489, 271] on span "Yes" at bounding box center [1489, 267] width 18 height 12
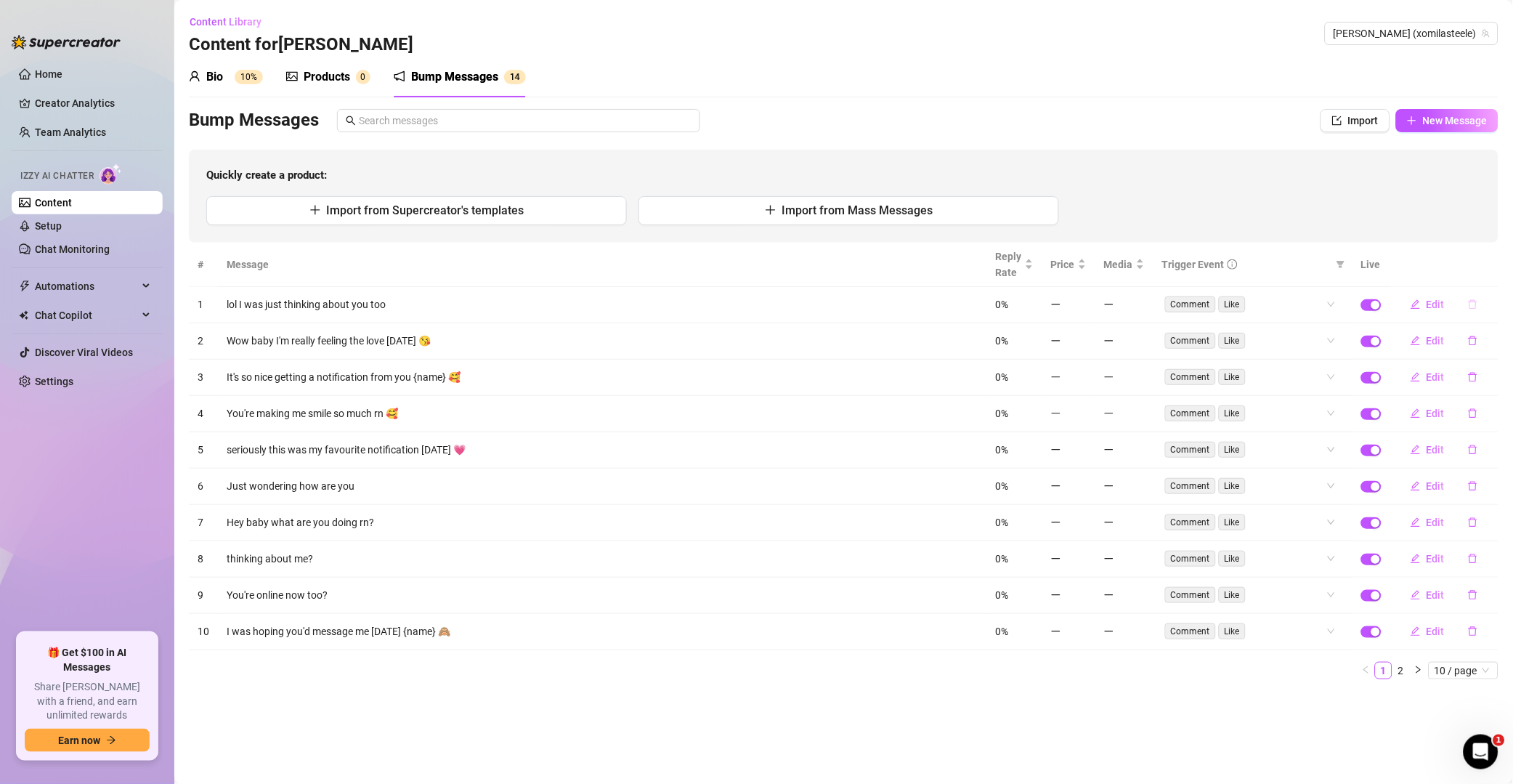
click at [1478, 296] on button "button" at bounding box center [1473, 304] width 34 height 23
click at [1492, 271] on span "Yes" at bounding box center [1489, 267] width 18 height 12
click at [1478, 306] on icon "delete" at bounding box center [1473, 304] width 10 height 10
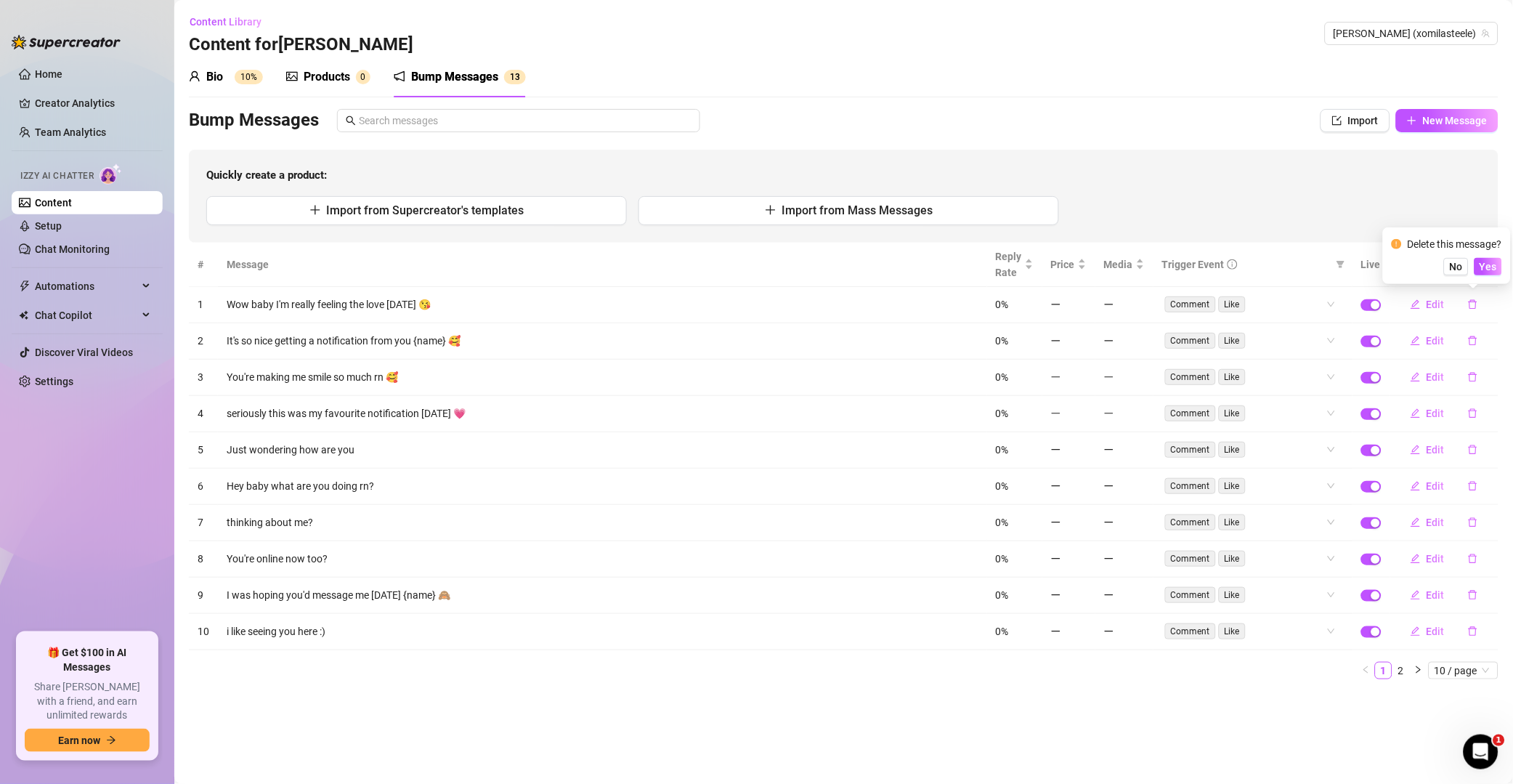
click at [1497, 256] on div "Delete this message? No Yes" at bounding box center [1448, 255] width 110 height 39
click at [1497, 267] on span "Yes" at bounding box center [1489, 267] width 18 height 12
click at [1473, 307] on icon "delete" at bounding box center [1473, 304] width 10 height 10
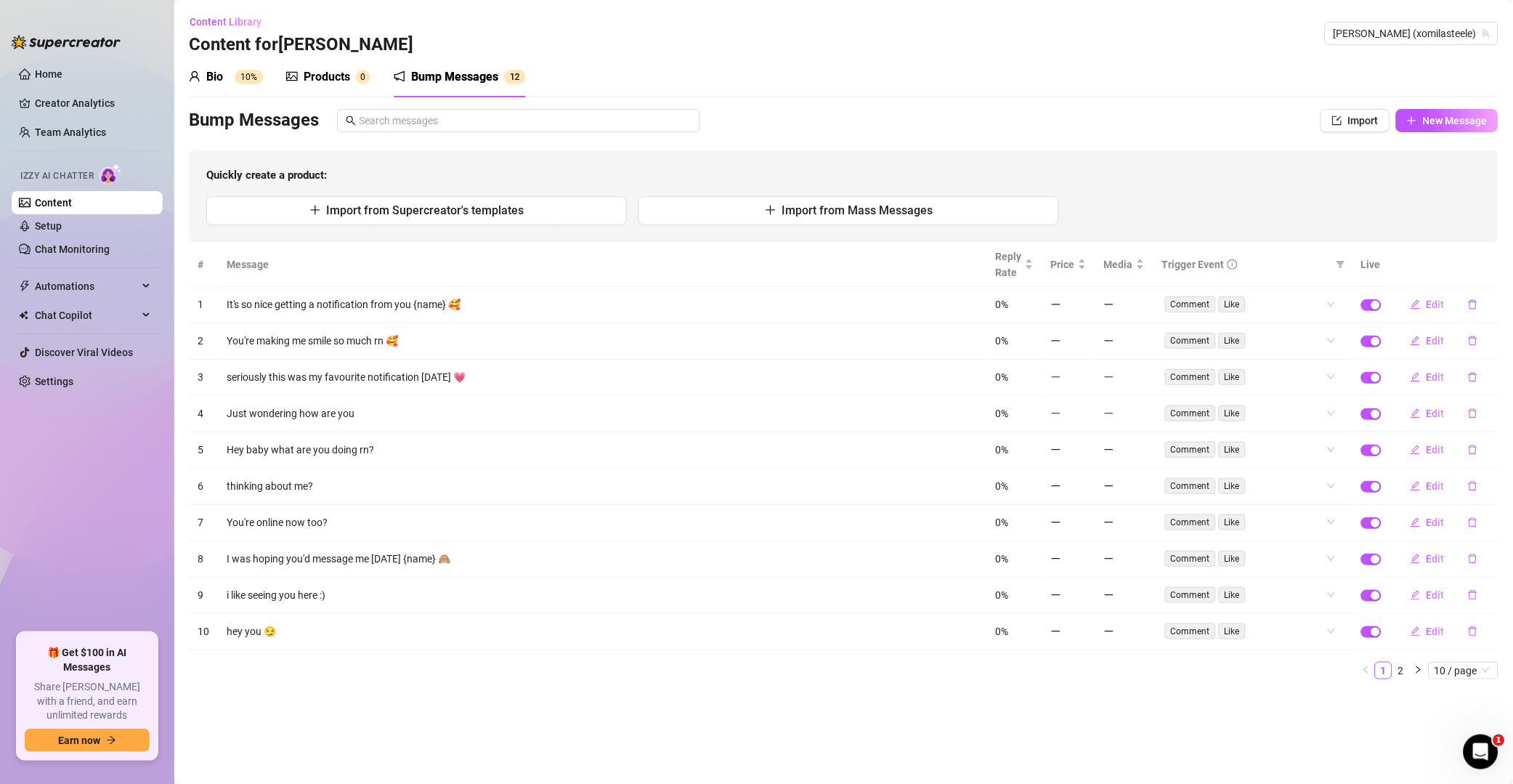
click at [1496, 267] on th at bounding box center [1445, 265] width 109 height 45
click at [1481, 293] on button "button" at bounding box center [1473, 304] width 34 height 23
click at [1489, 262] on span "Yes" at bounding box center [1489, 267] width 18 height 12
click at [1475, 301] on icon "delete" at bounding box center [1473, 304] width 10 height 10
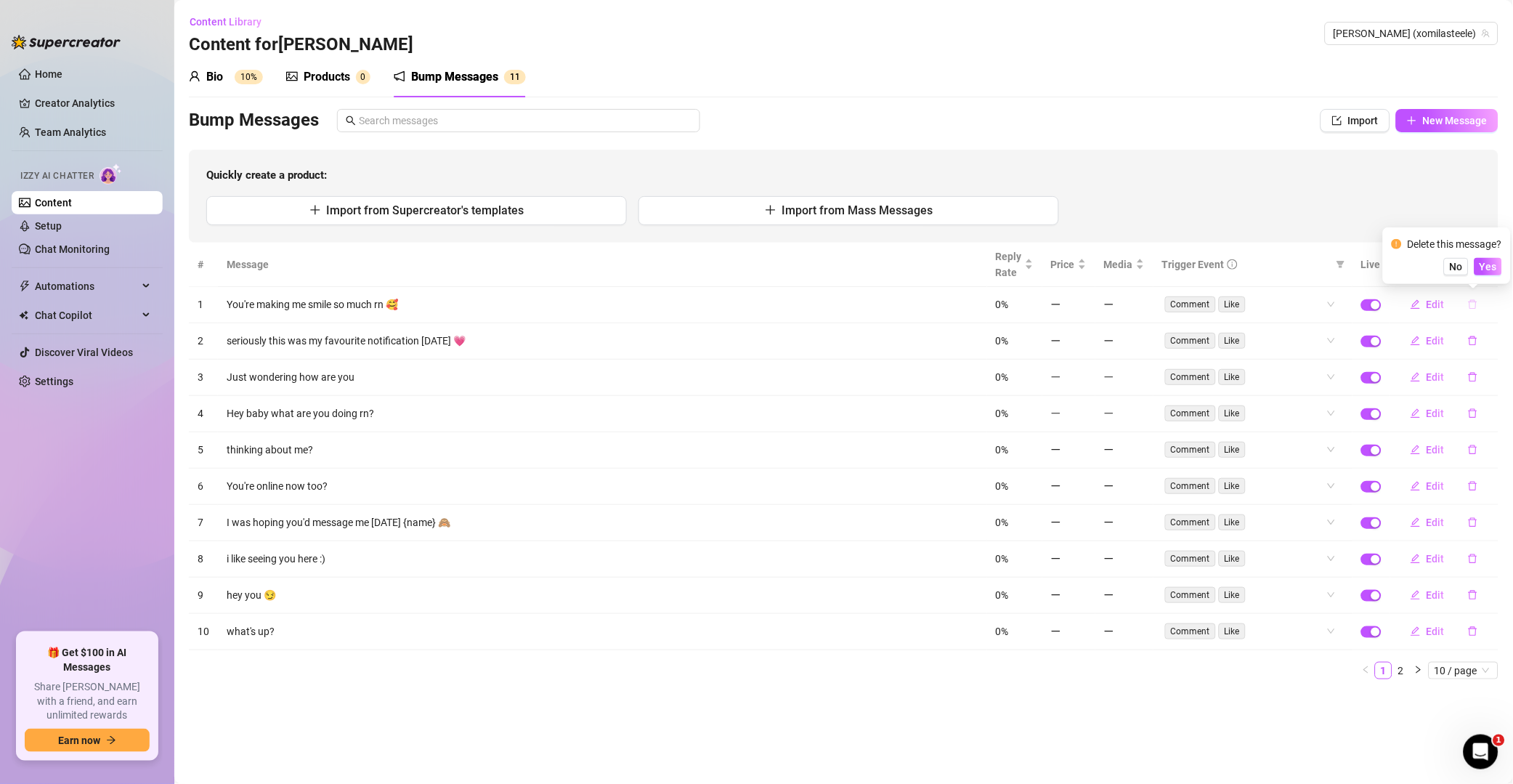
click at [1495, 266] on span "Yes" at bounding box center [1489, 267] width 18 height 12
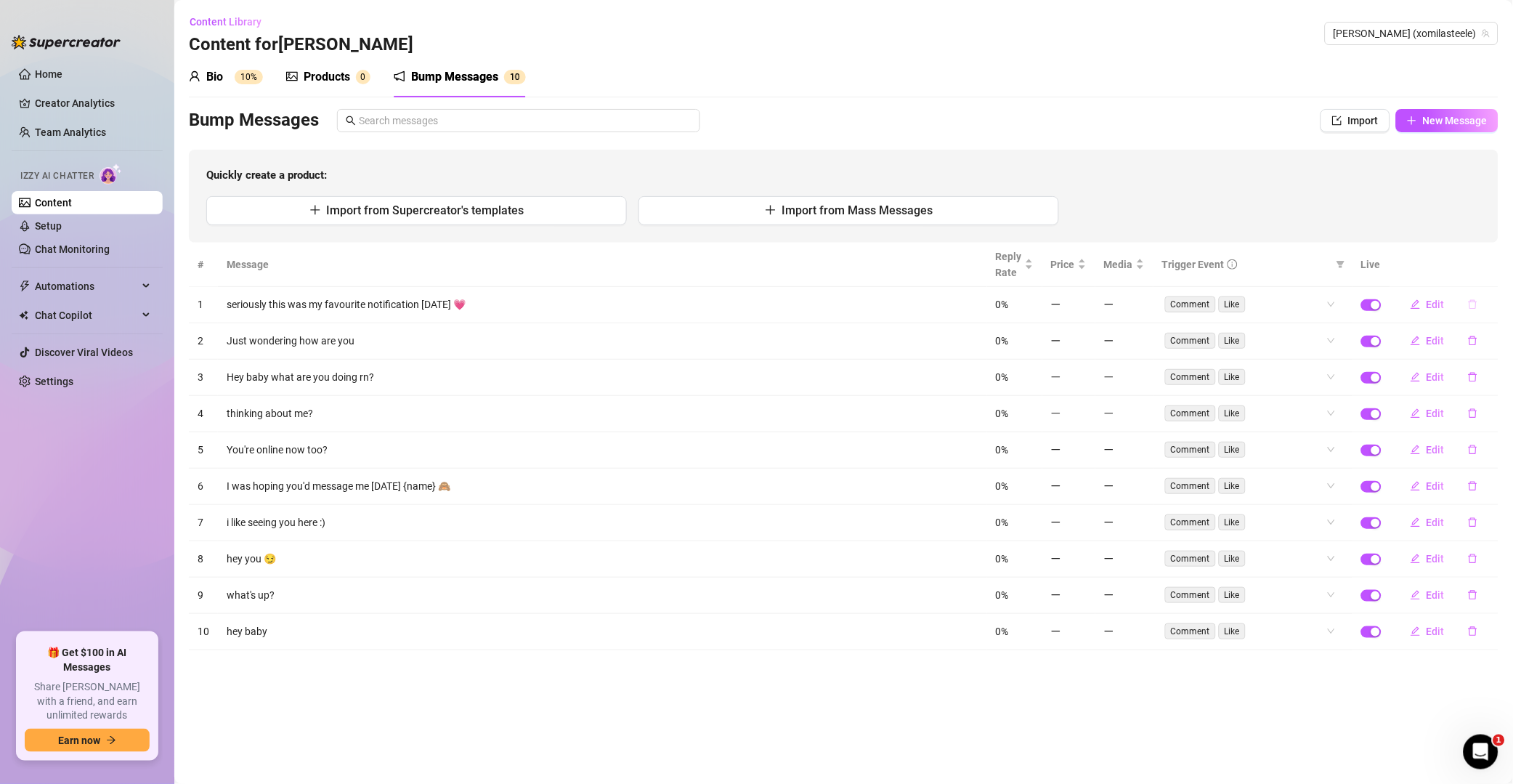
click at [1475, 309] on icon "delete" at bounding box center [1473, 305] width 9 height 10
click at [1491, 263] on span "Yes" at bounding box center [1489, 267] width 18 height 12
click at [1479, 335] on icon "delete" at bounding box center [1473, 340] width 10 height 10
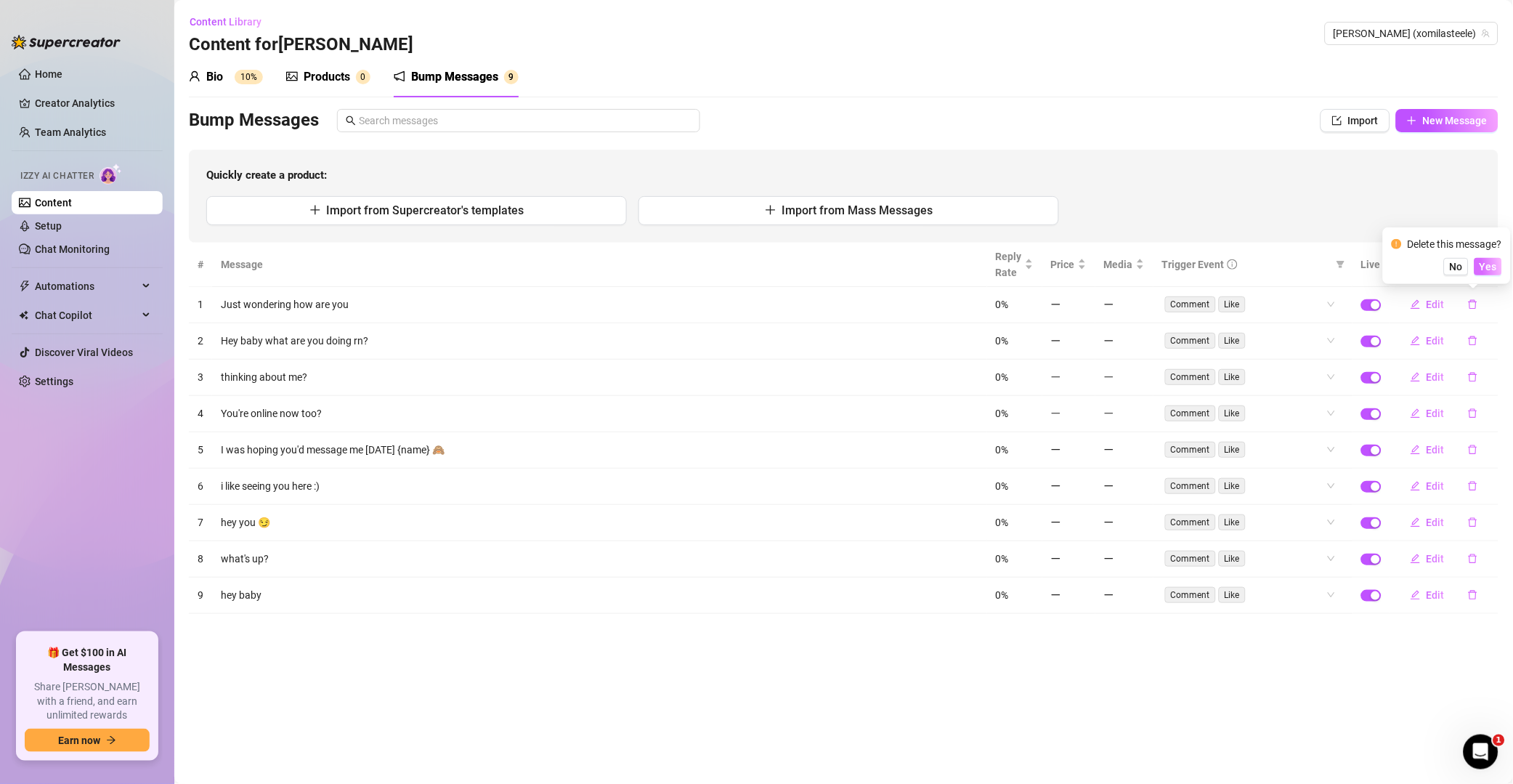
click at [1495, 268] on span "Yes" at bounding box center [1489, 267] width 18 height 12
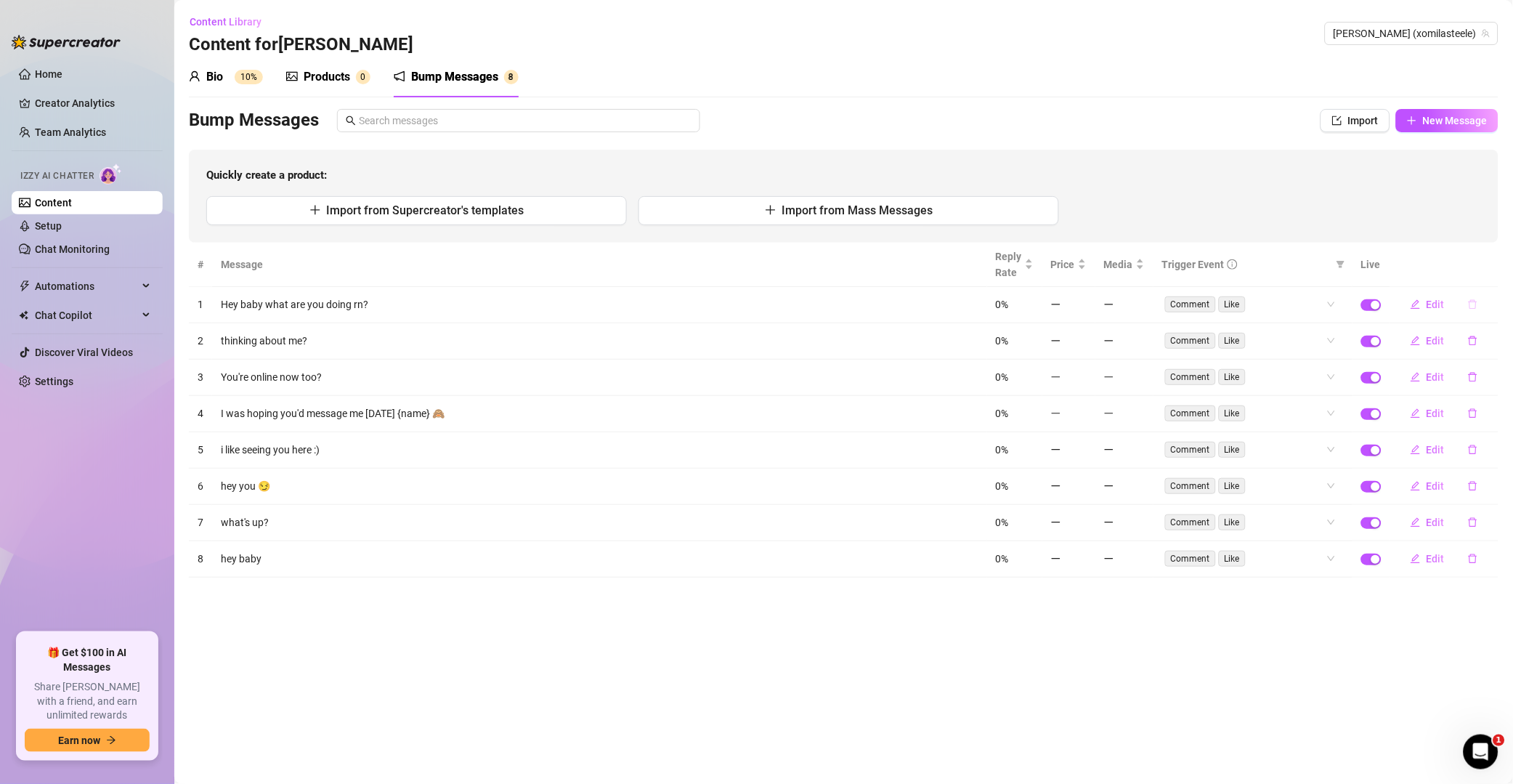
click at [1475, 311] on button "button" at bounding box center [1473, 304] width 34 height 23
click at [1491, 264] on span "Yes" at bounding box center [1489, 267] width 18 height 12
click at [1479, 311] on button "button" at bounding box center [1473, 304] width 34 height 23
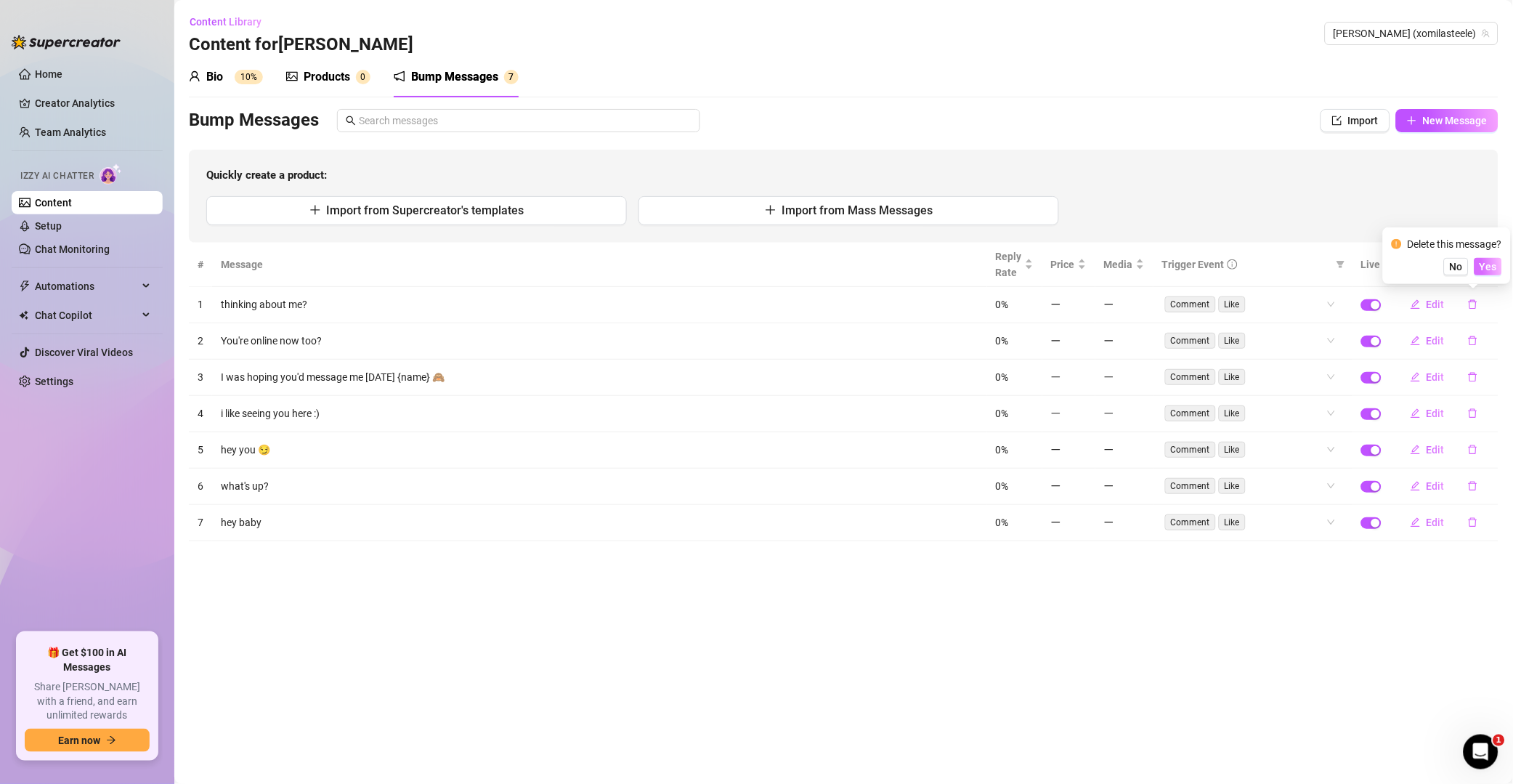
click at [1491, 267] on span "Yes" at bounding box center [1489, 267] width 18 height 12
drag, startPoint x: 1479, startPoint y: 311, endPoint x: 1479, endPoint y: 301, distance: 10.0
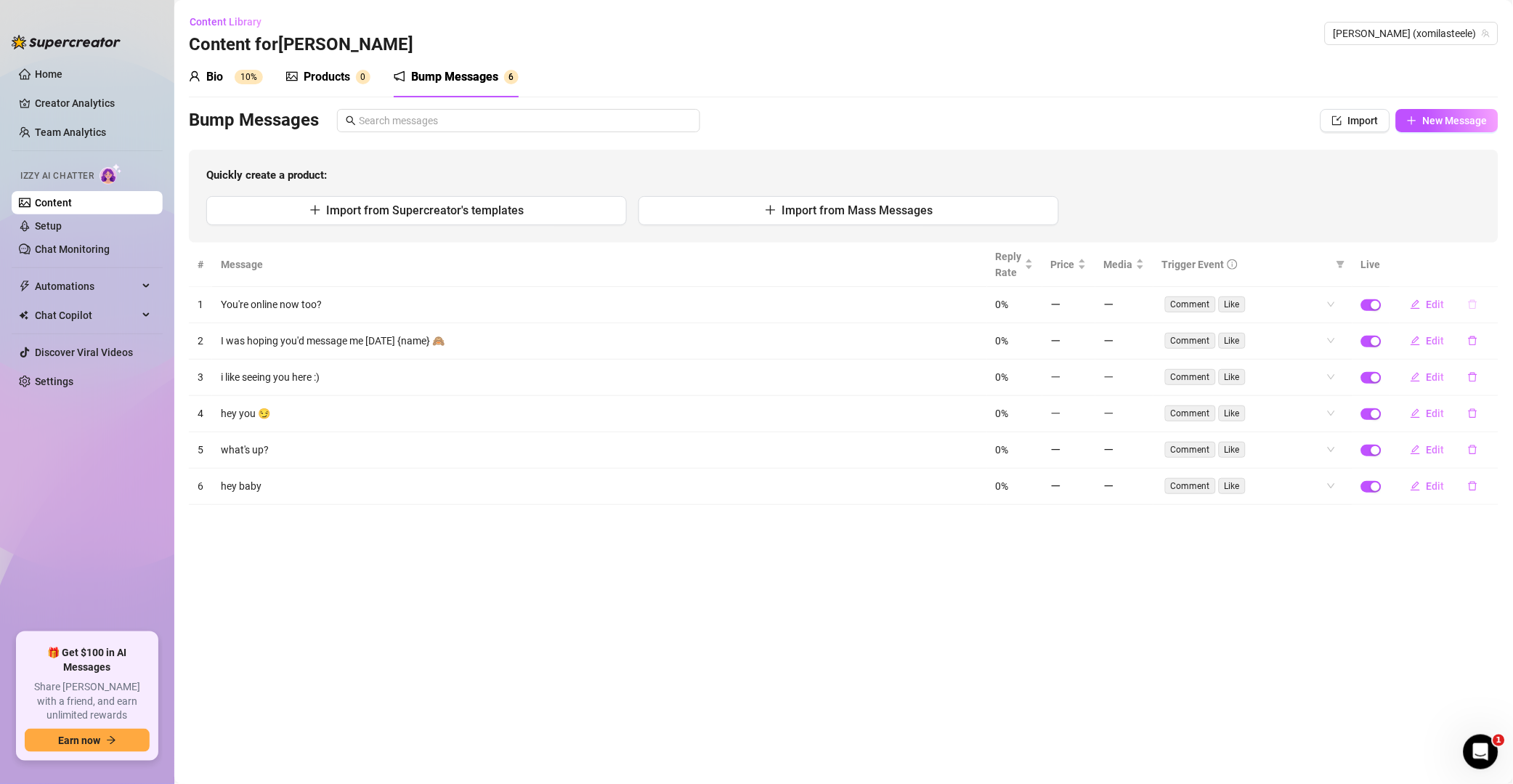
click at [1487, 309] on button "button" at bounding box center [1473, 304] width 34 height 23
click at [1484, 263] on span "Yes" at bounding box center [1489, 267] width 18 height 12
click at [1473, 307] on icon "delete" at bounding box center [1473, 304] width 10 height 10
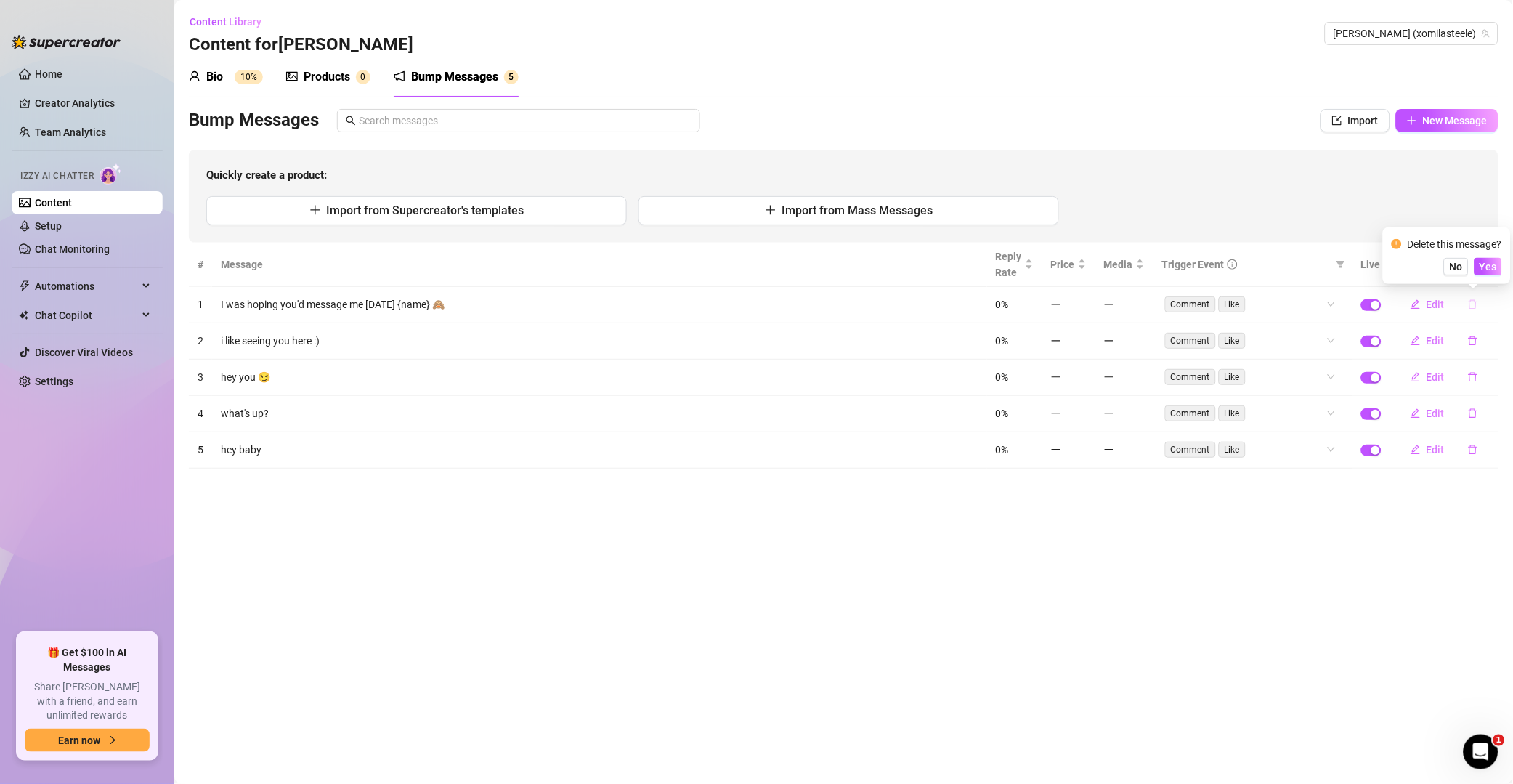
click at [1485, 306] on button "button" at bounding box center [1473, 304] width 34 height 23
click at [1485, 295] on button "button" at bounding box center [1473, 304] width 34 height 23
click at [1489, 267] on span "Yes" at bounding box center [1489, 267] width 18 height 12
click at [1480, 305] on button "button" at bounding box center [1473, 304] width 34 height 23
click at [1489, 267] on span "Yes" at bounding box center [1489, 267] width 18 height 12
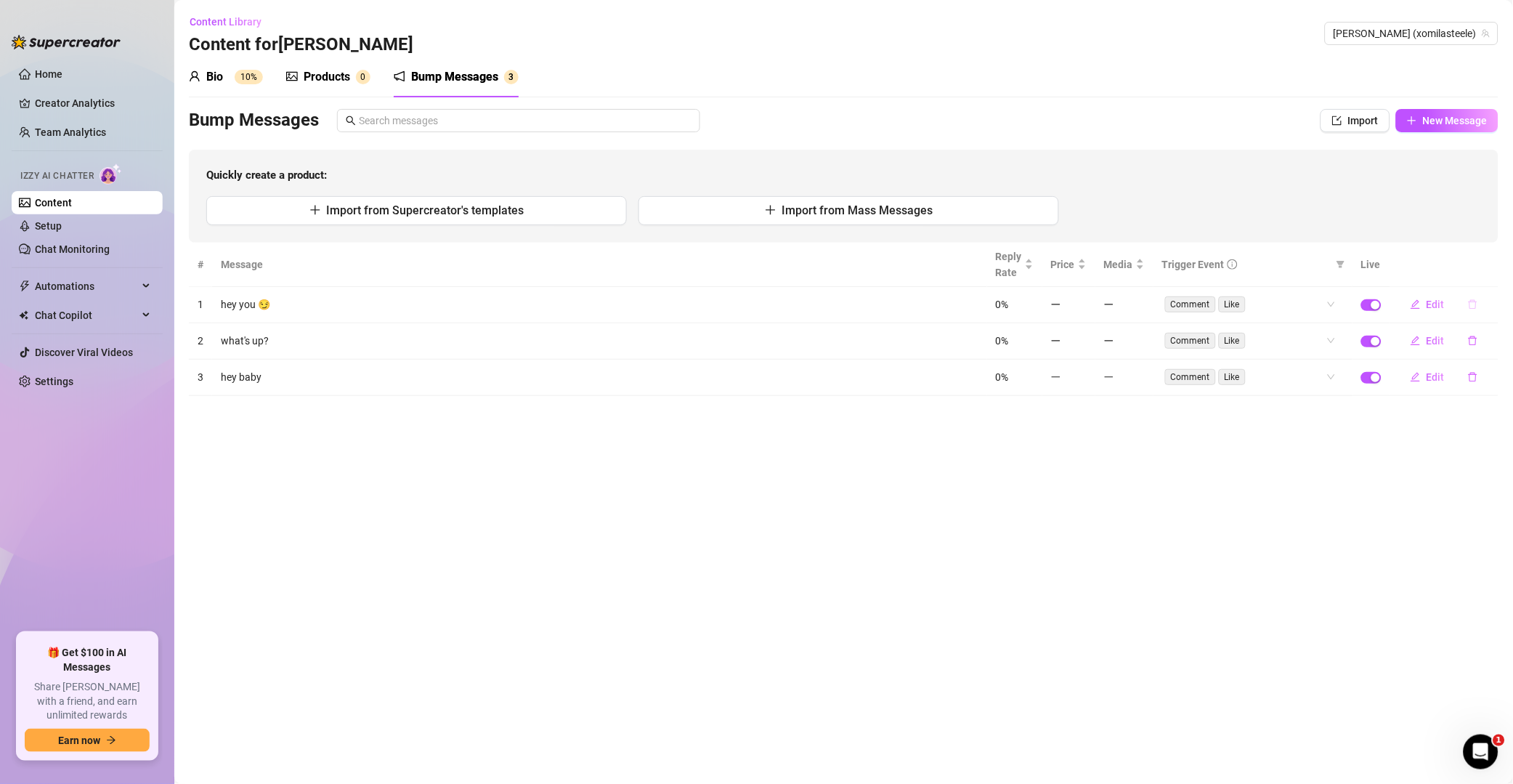
click at [1481, 309] on button "button" at bounding box center [1473, 304] width 34 height 23
click at [1496, 267] on span "Yes" at bounding box center [1489, 267] width 18 height 12
click at [1476, 304] on icon "delete" at bounding box center [1473, 305] width 9 height 10
click at [1487, 258] on button "Yes" at bounding box center [1488, 267] width 28 height 18
click at [1473, 307] on icon "delete" at bounding box center [1473, 304] width 10 height 10
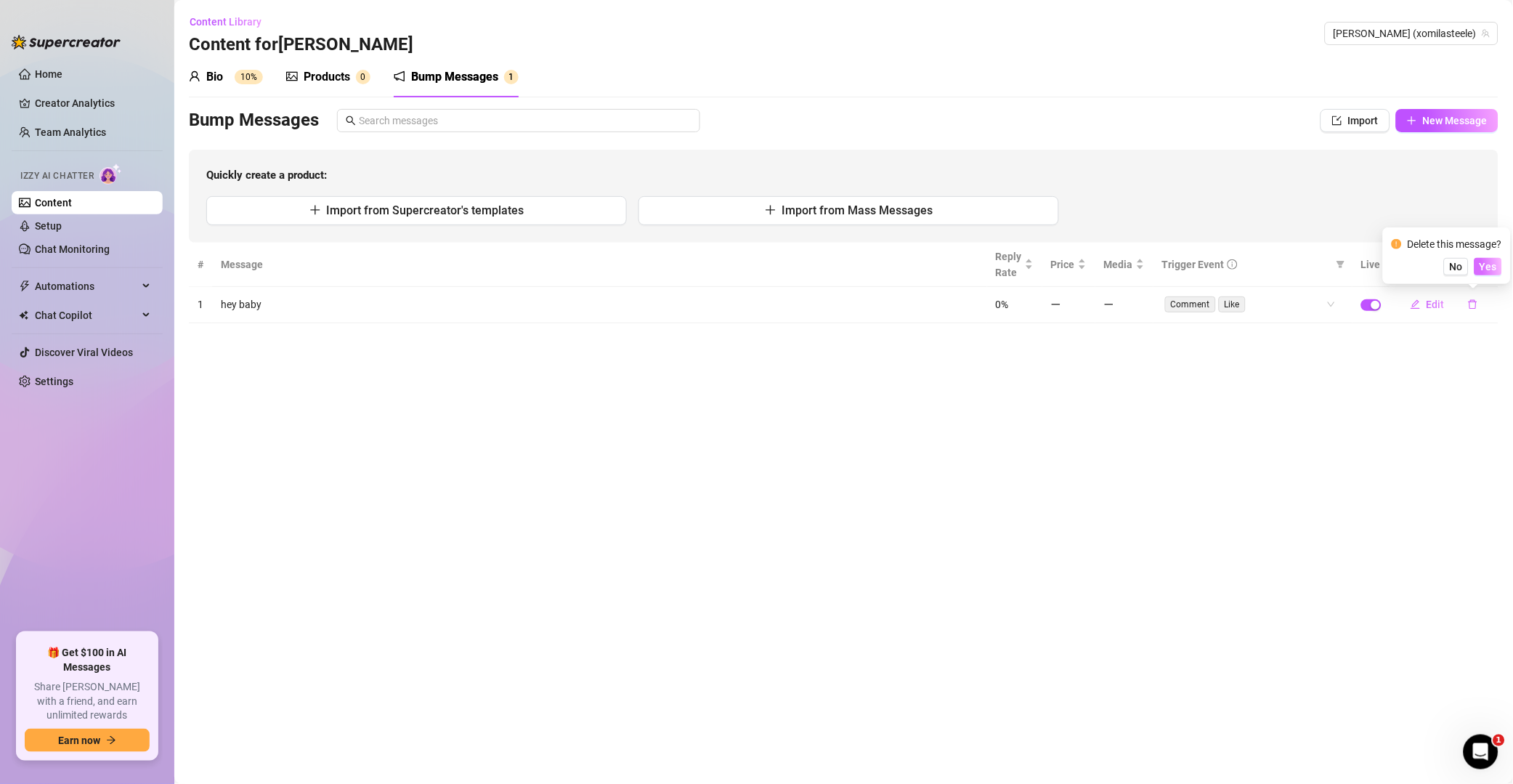
click at [1489, 267] on span "Yes" at bounding box center [1489, 267] width 18 height 12
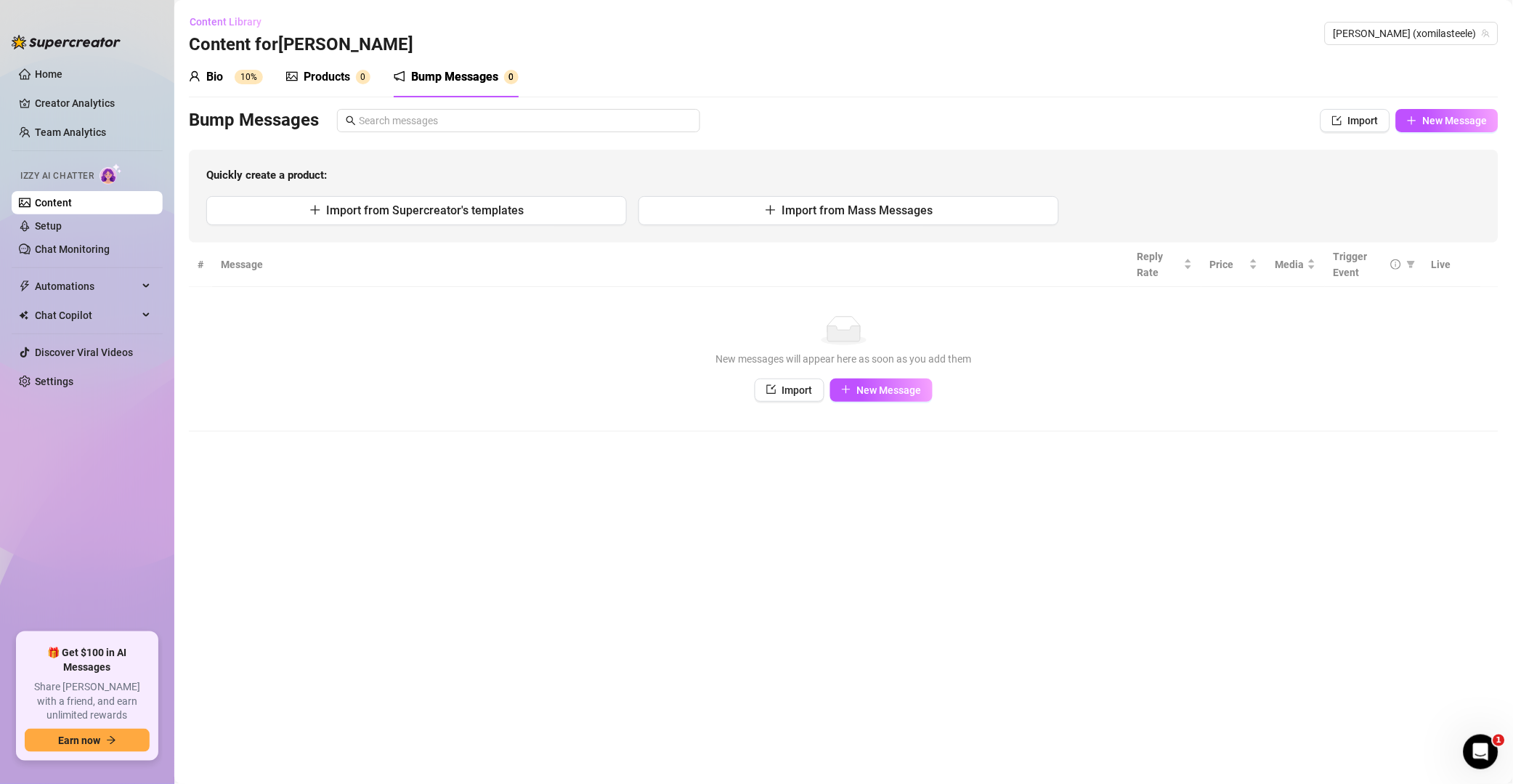
click at [224, 18] on span "Content Library" at bounding box center [226, 22] width 72 height 12
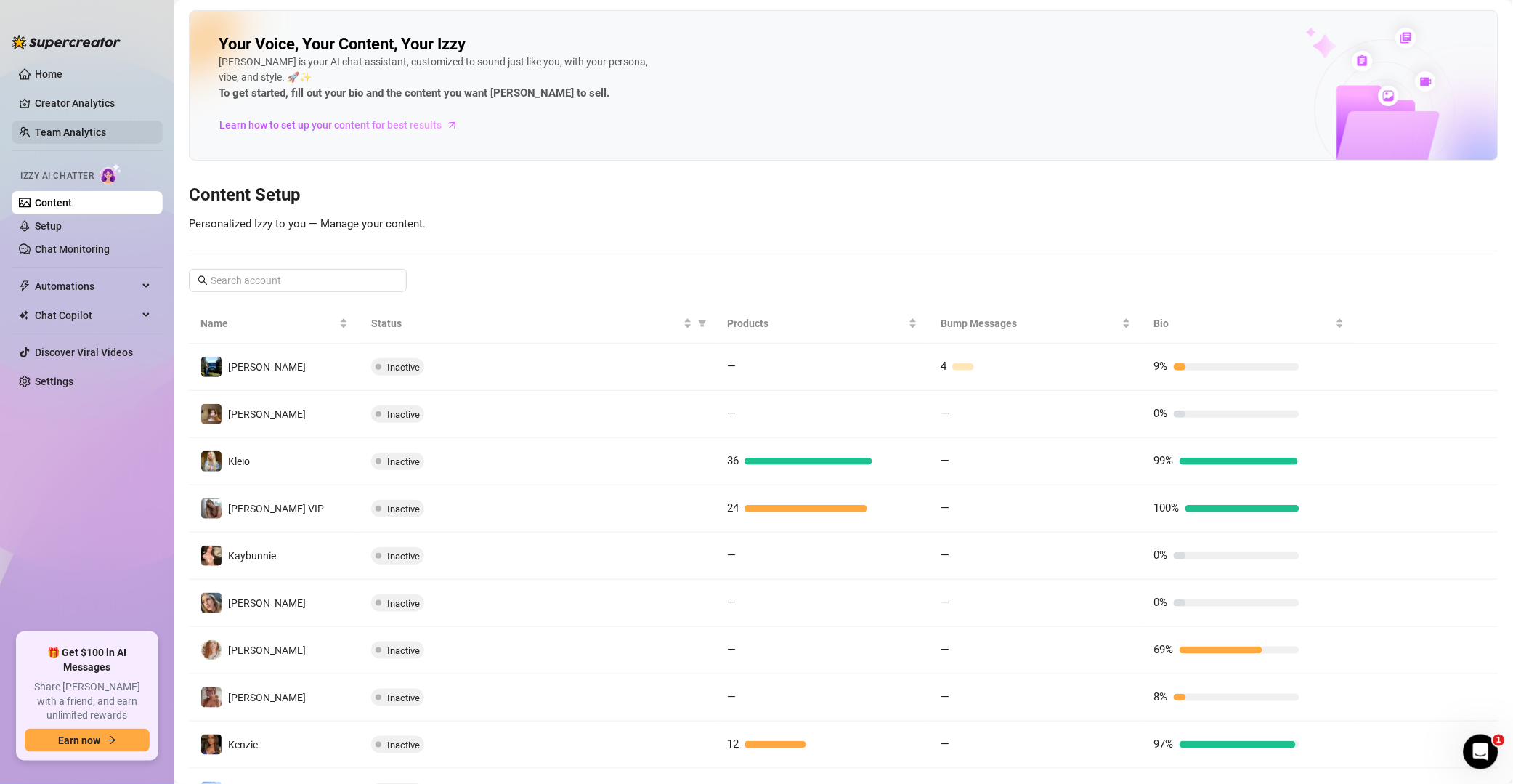
click at [69, 126] on link "Team Analytics" at bounding box center [70, 132] width 71 height 12
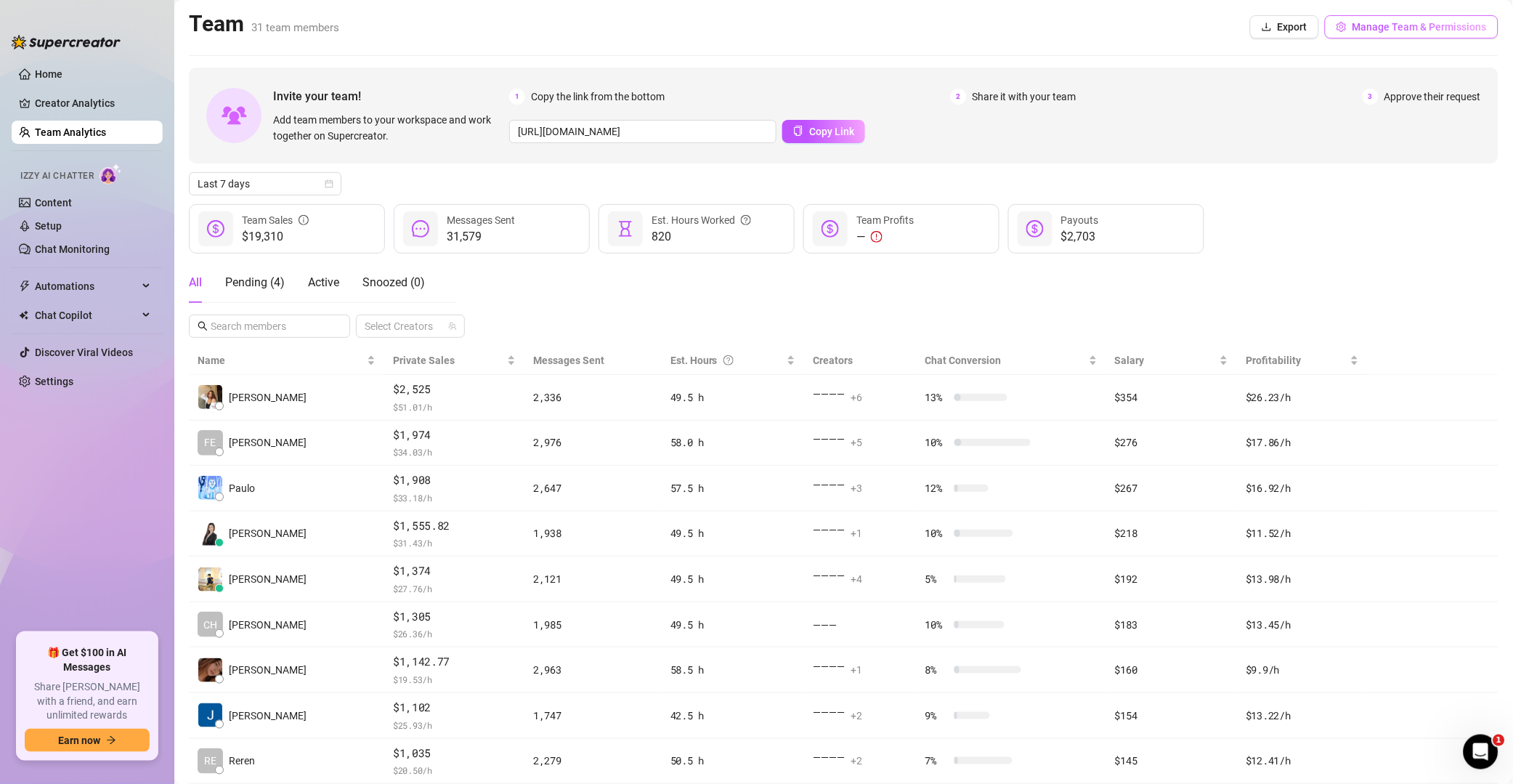
click at [1360, 34] on button "Manage Team & Permissions" at bounding box center [1412, 26] width 173 height 23
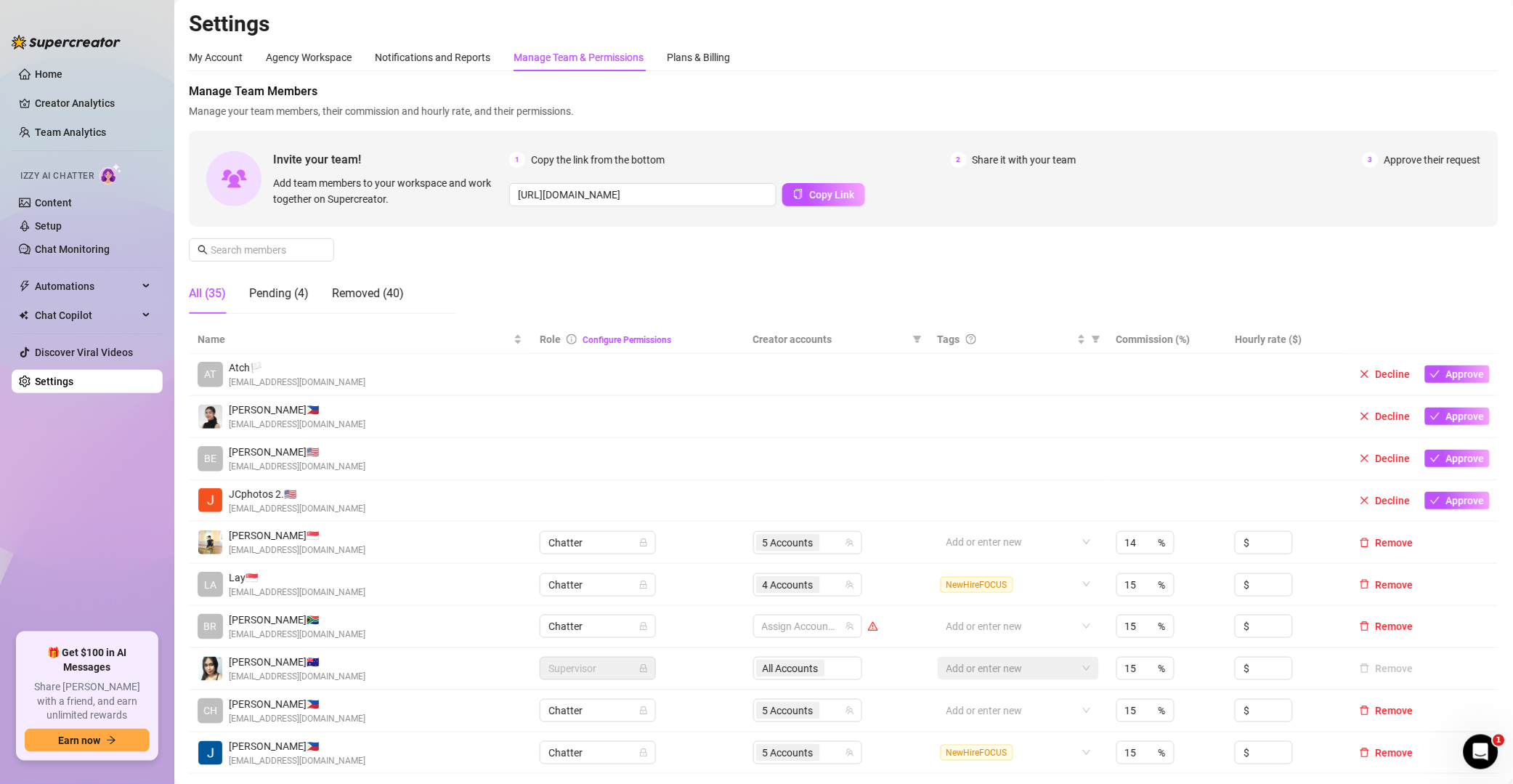
click at [593, 61] on div "Manage Team & Permissions" at bounding box center [578, 57] width 130 height 16
click at [281, 250] on input "text" at bounding box center [262, 250] width 103 height 16
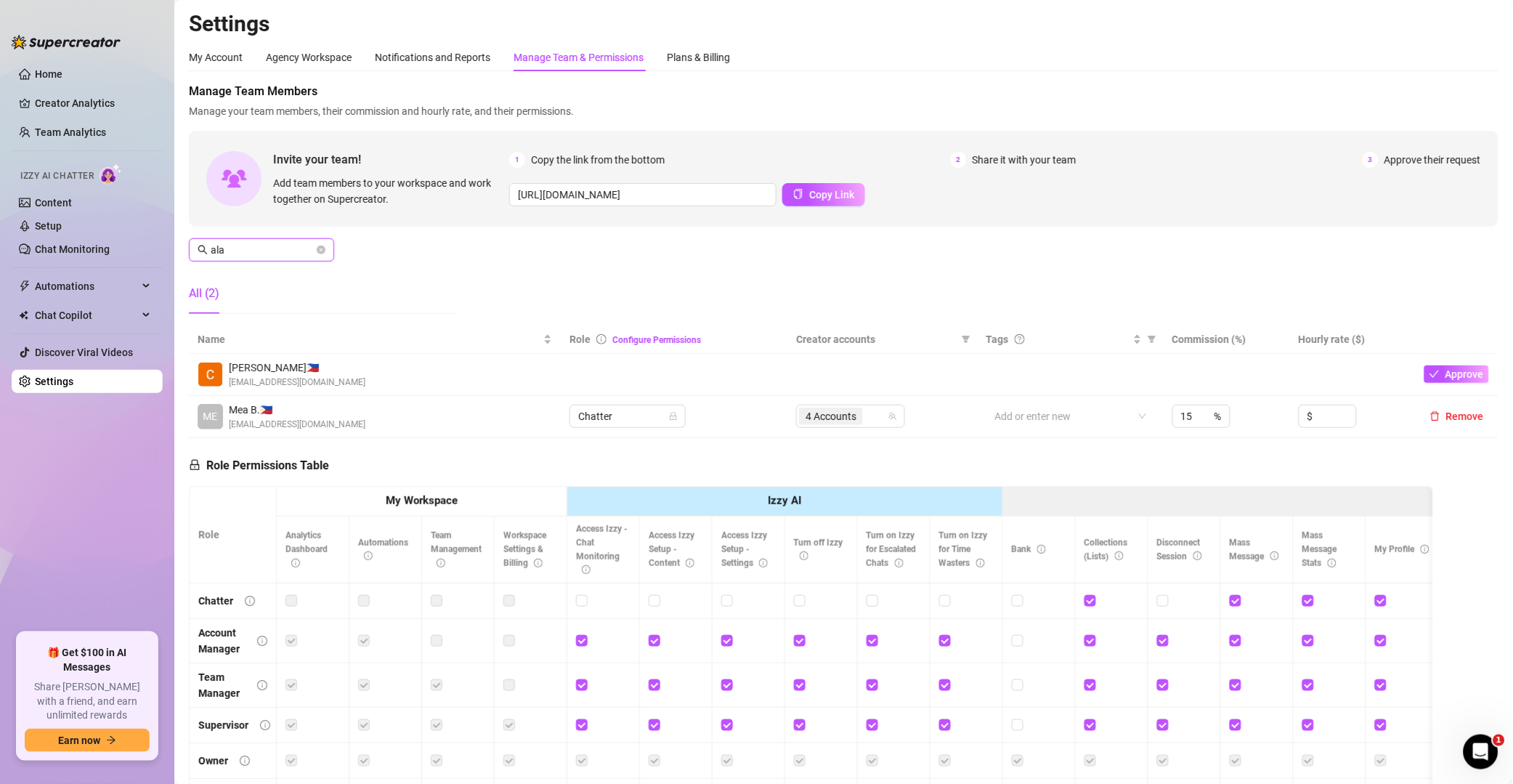
type input "ala"
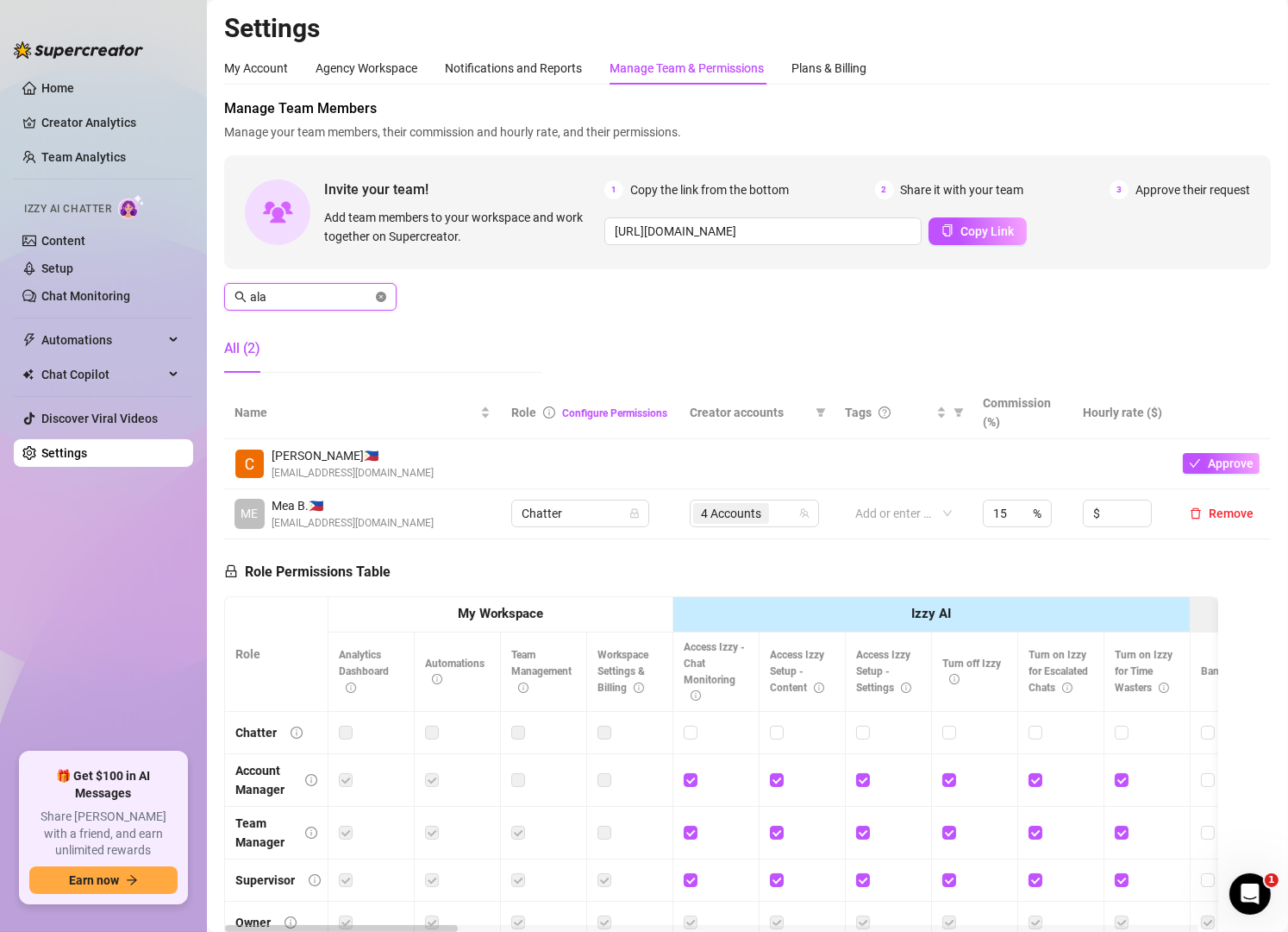
click at [378, 297] on icon "close-circle" at bounding box center [381, 297] width 10 height 10
click at [378, 297] on span at bounding box center [381, 297] width 10 height 19
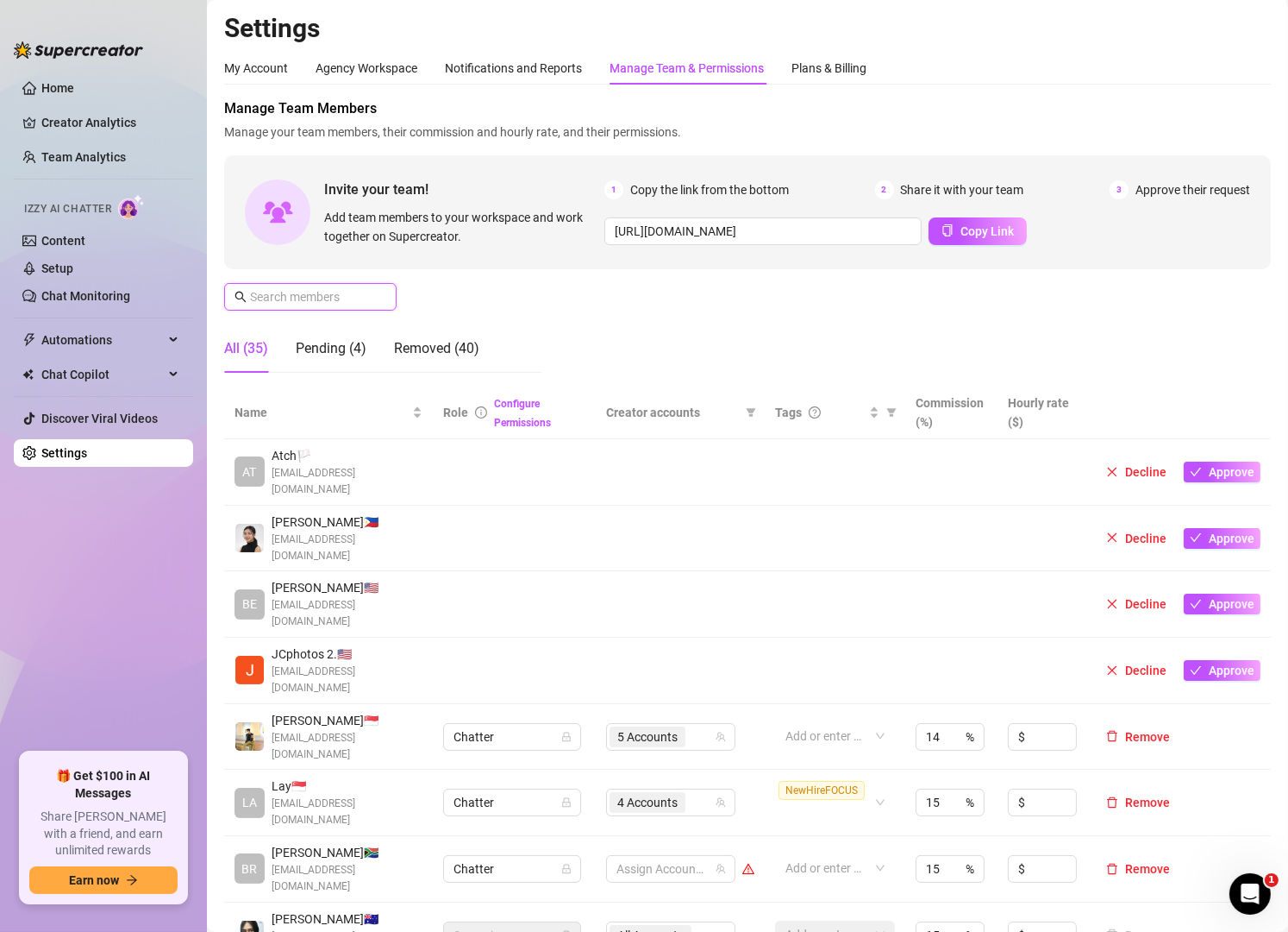
click at [345, 300] on input "text" at bounding box center [311, 297] width 122 height 19
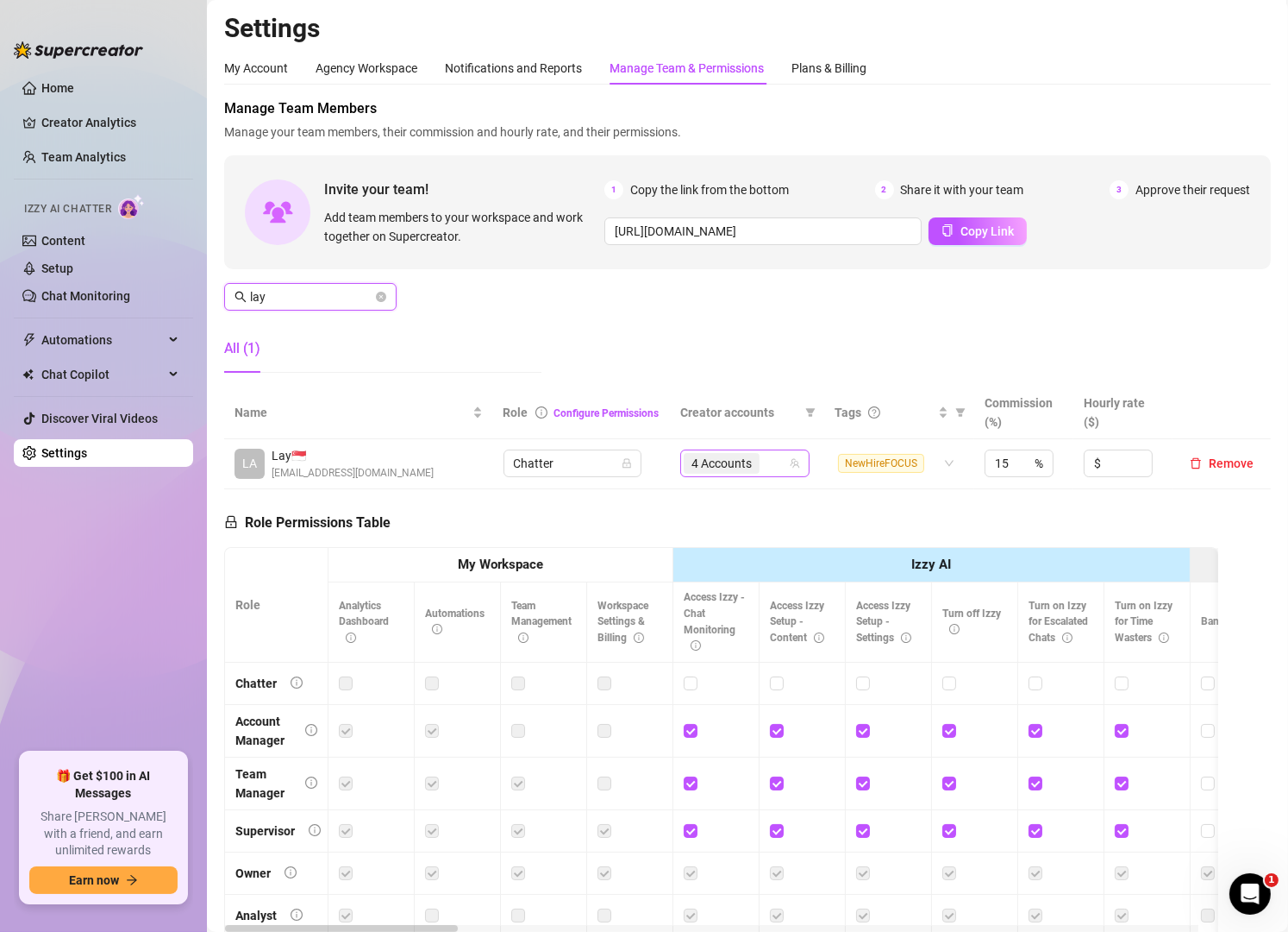
click at [769, 459] on div "4 Accounts" at bounding box center [736, 463] width 104 height 24
type input "lay"
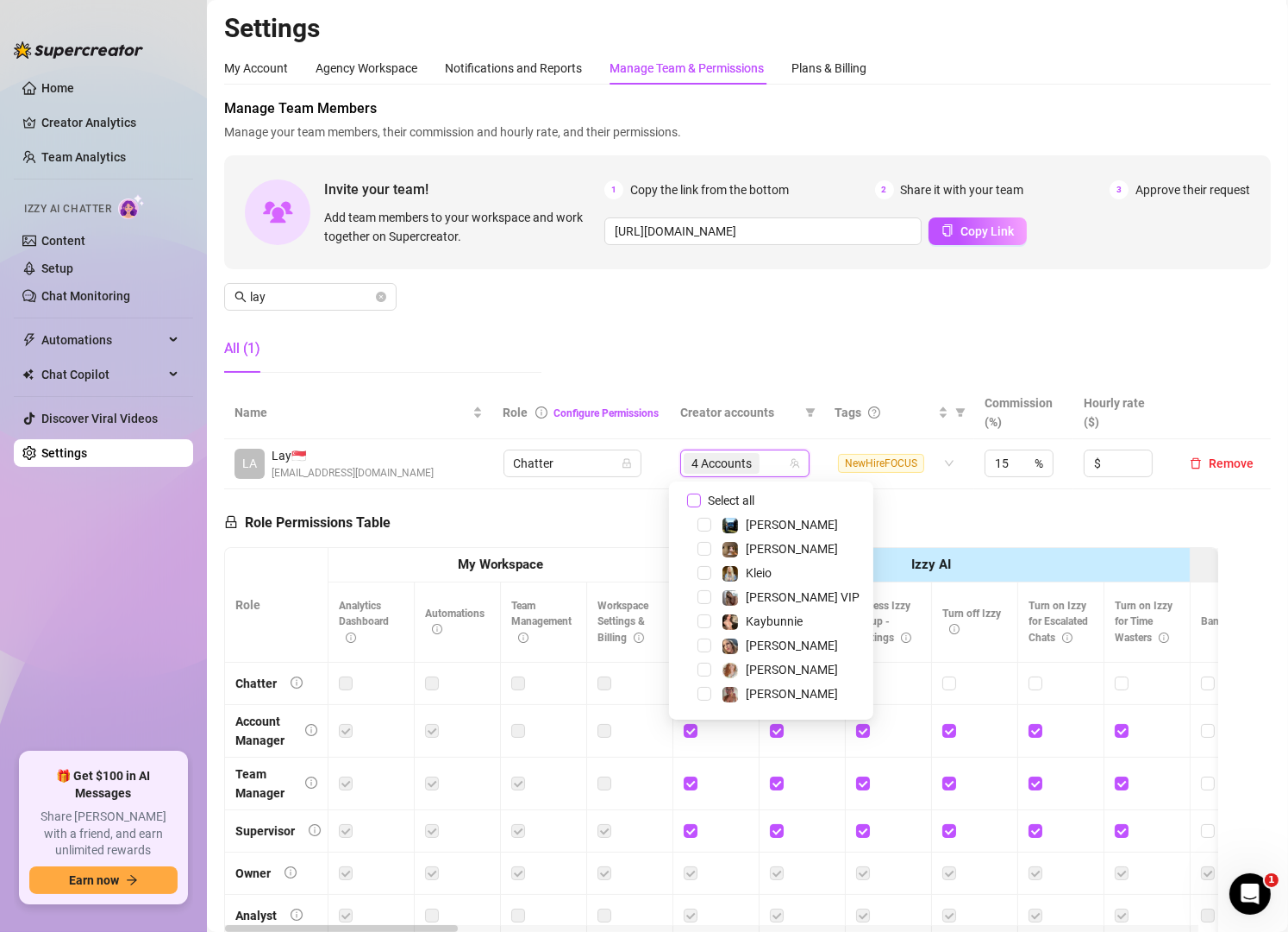
click at [717, 497] on span "Select all" at bounding box center [732, 501] width 61 height 19
click at [701, 497] on input "Select all" at bounding box center [694, 501] width 14 height 14
click at [717, 497] on span "Select all" at bounding box center [732, 501] width 61 height 19
click at [701, 497] on input "Select all" at bounding box center [694, 501] width 14 height 14
checkbox input "false"
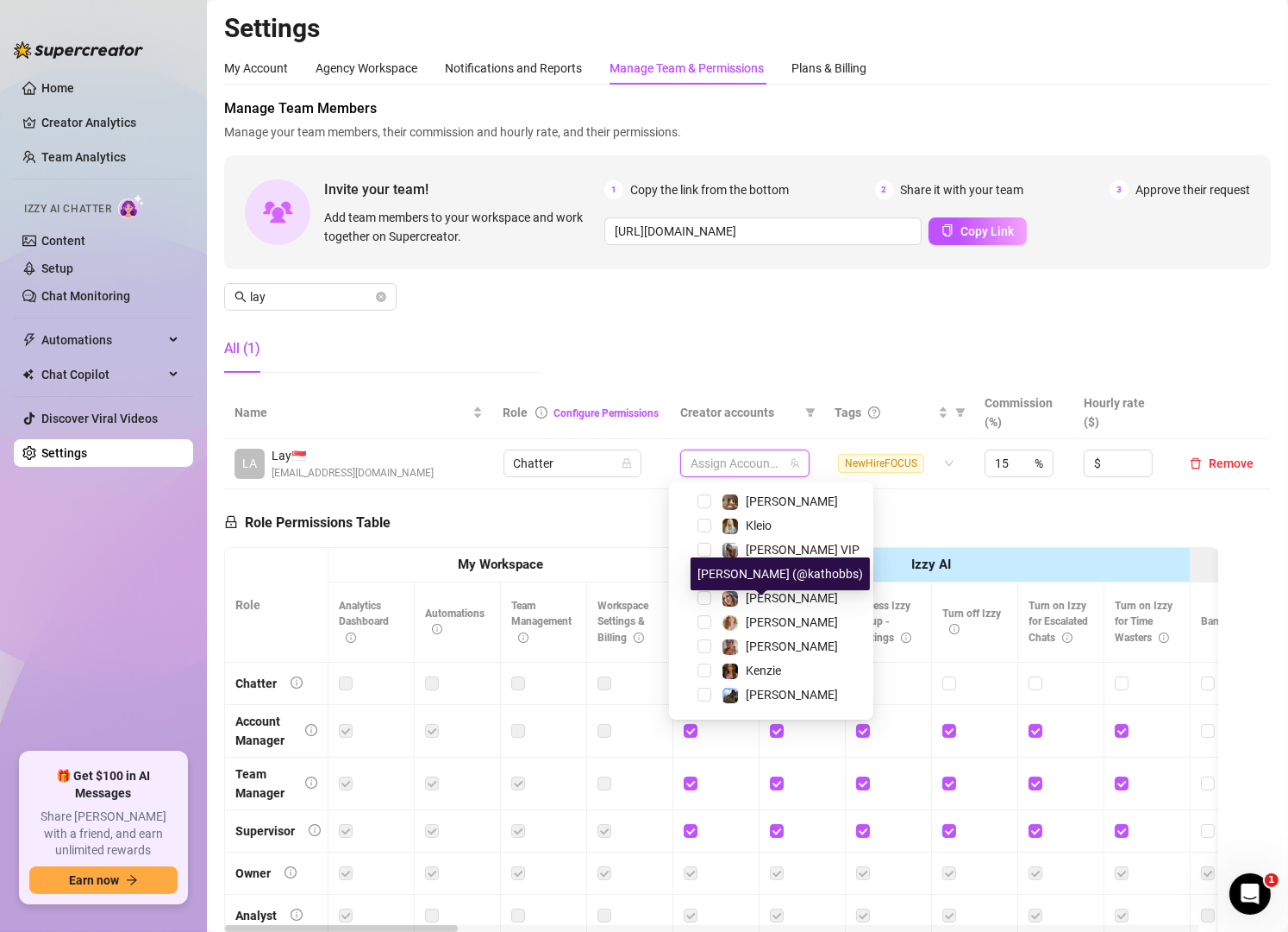
scroll to position [54, 0]
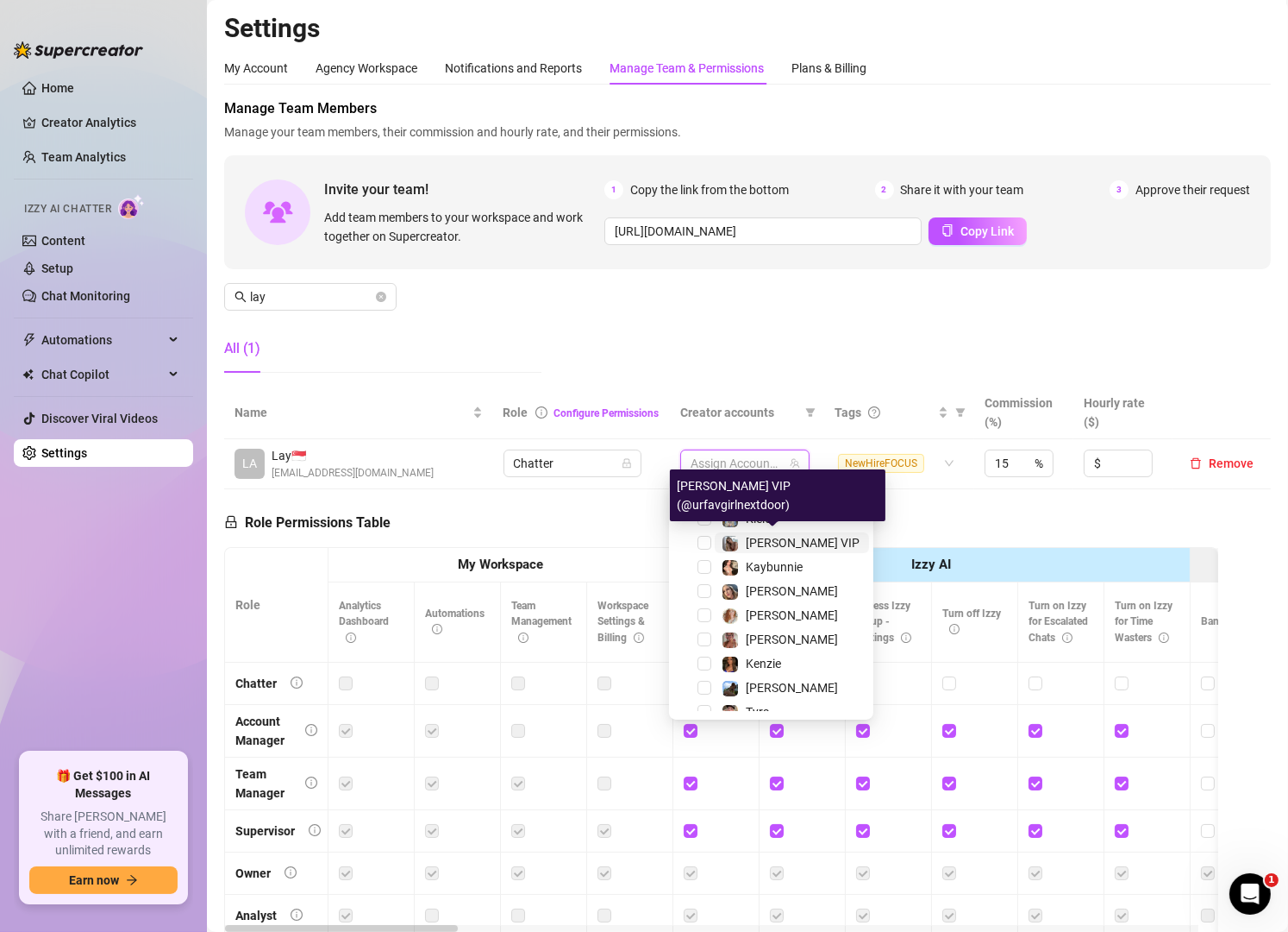
click at [777, 541] on span "[PERSON_NAME] VIP" at bounding box center [803, 542] width 114 height 14
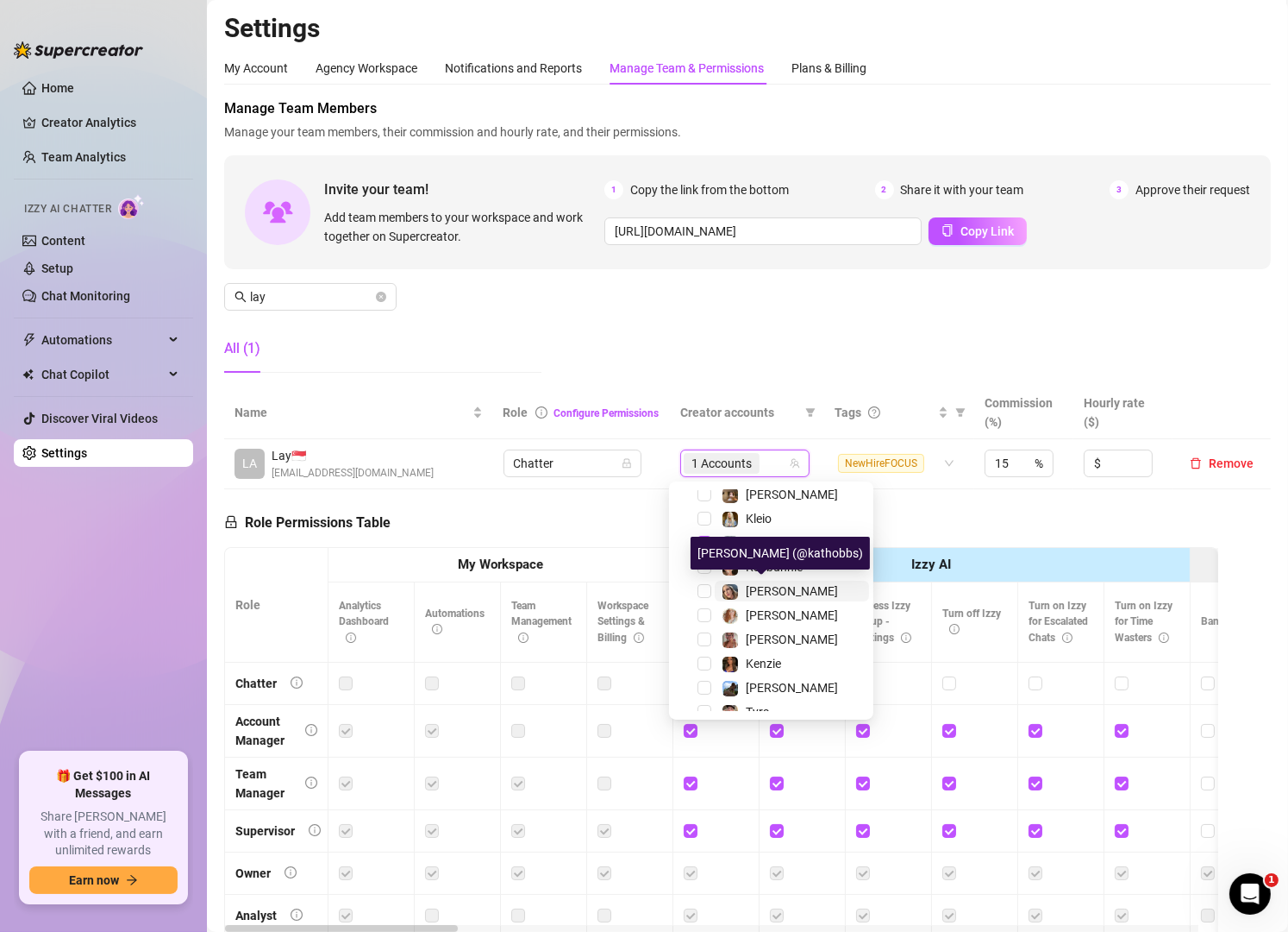
click at [781, 590] on span "[PERSON_NAME]" at bounding box center [791, 591] width 92 height 14
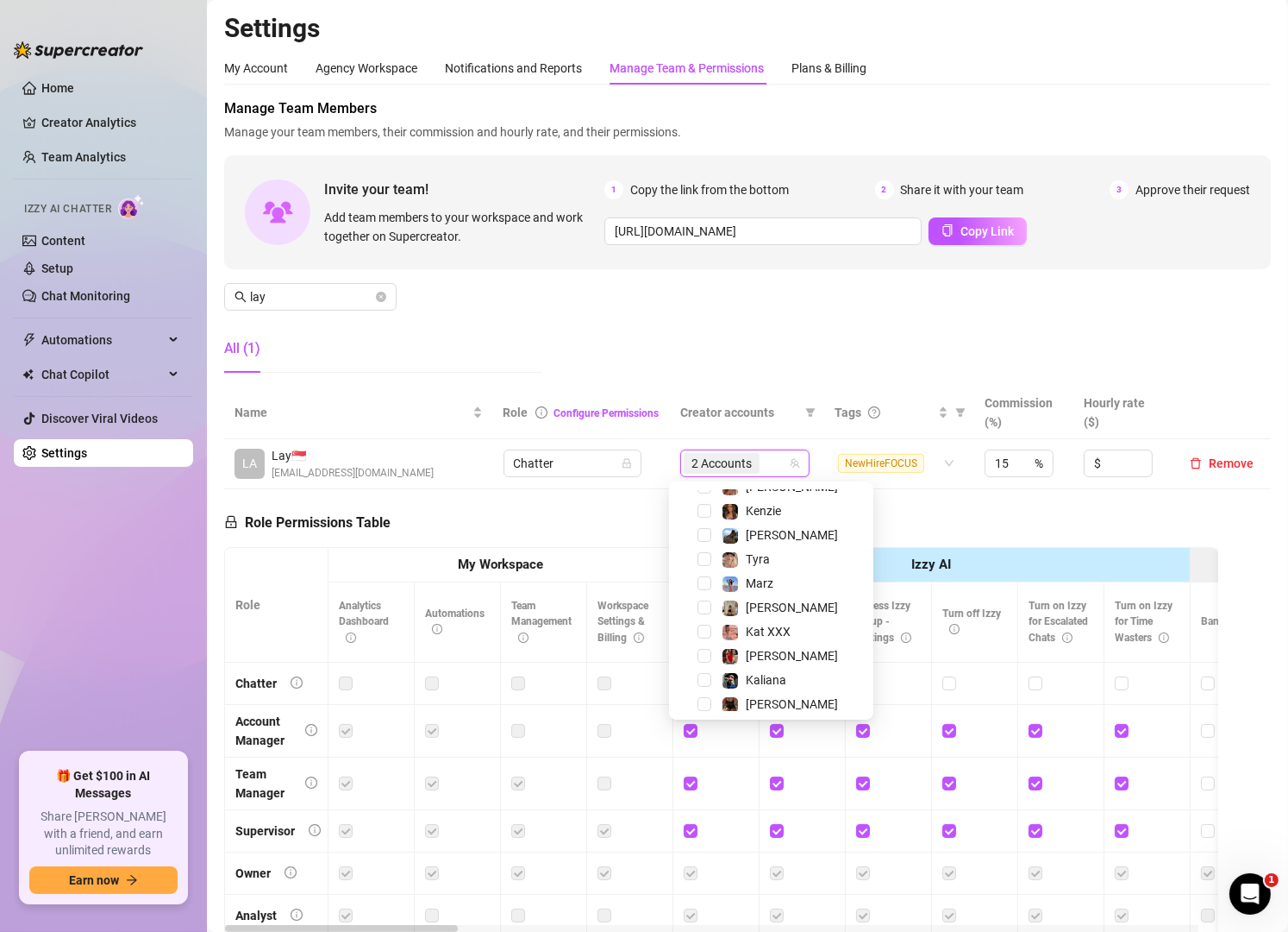
scroll to position [239, 0]
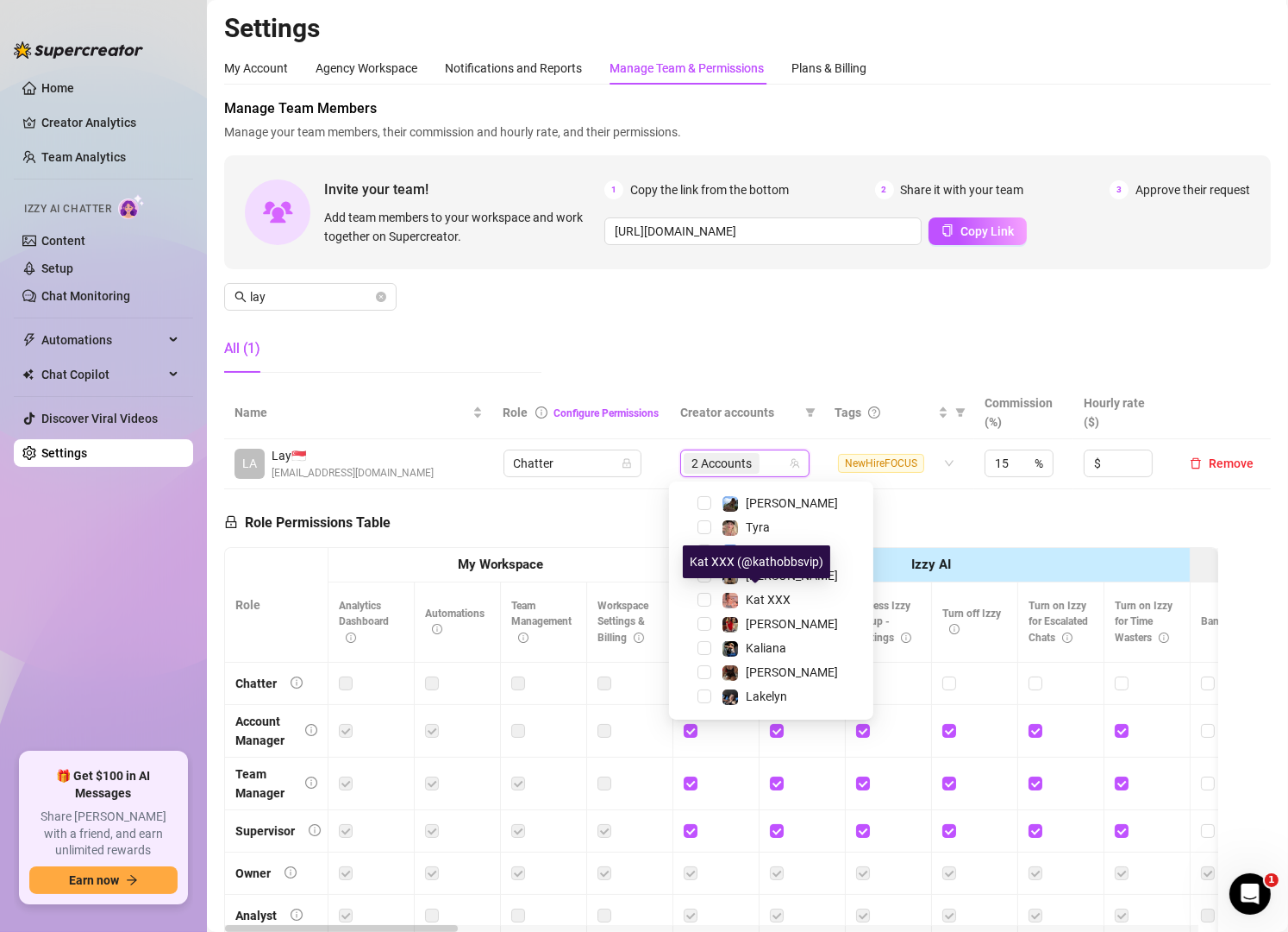
click at [781, 593] on span "Kat XXX" at bounding box center [768, 599] width 45 height 14
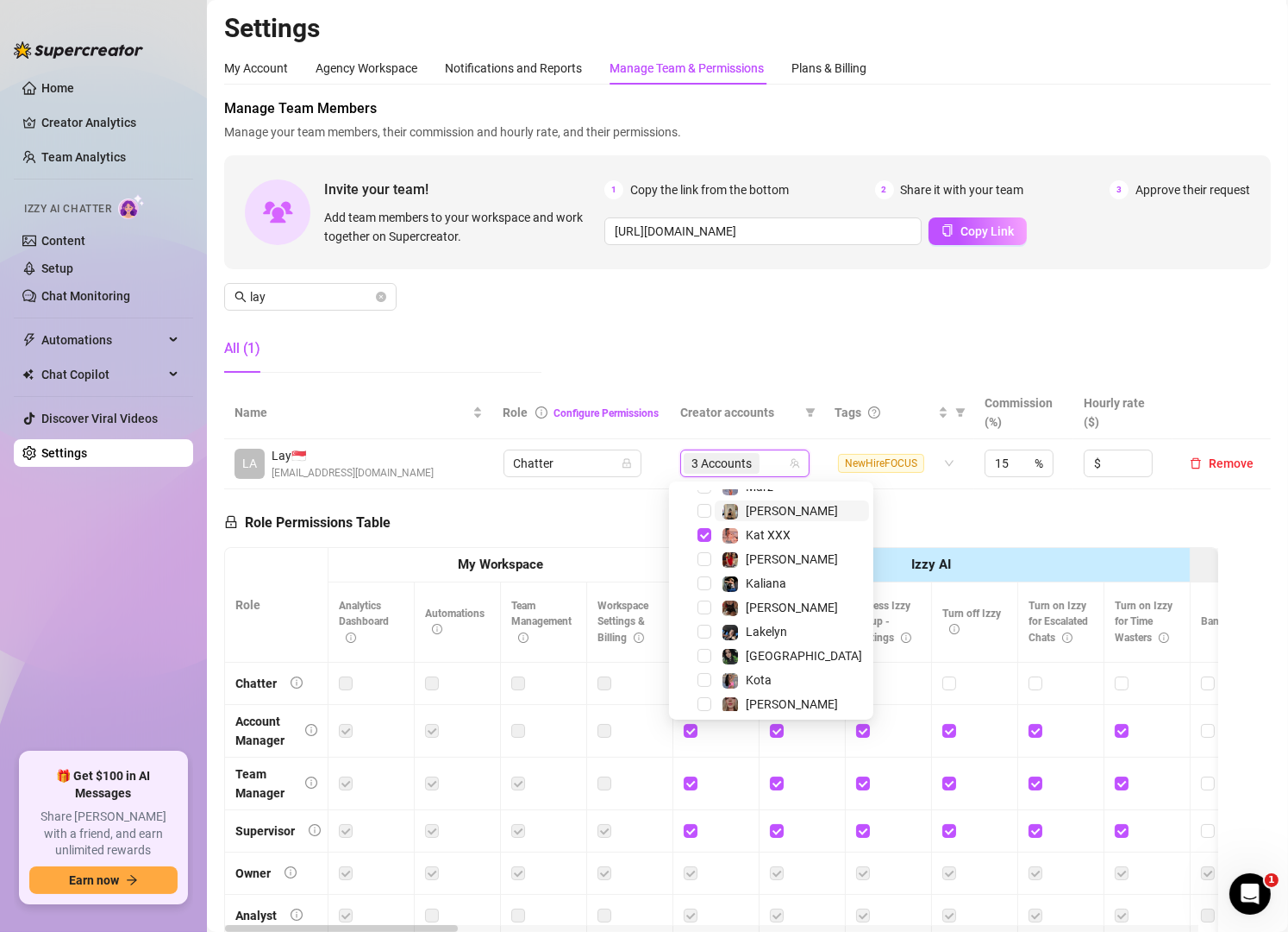
scroll to position [311, 0]
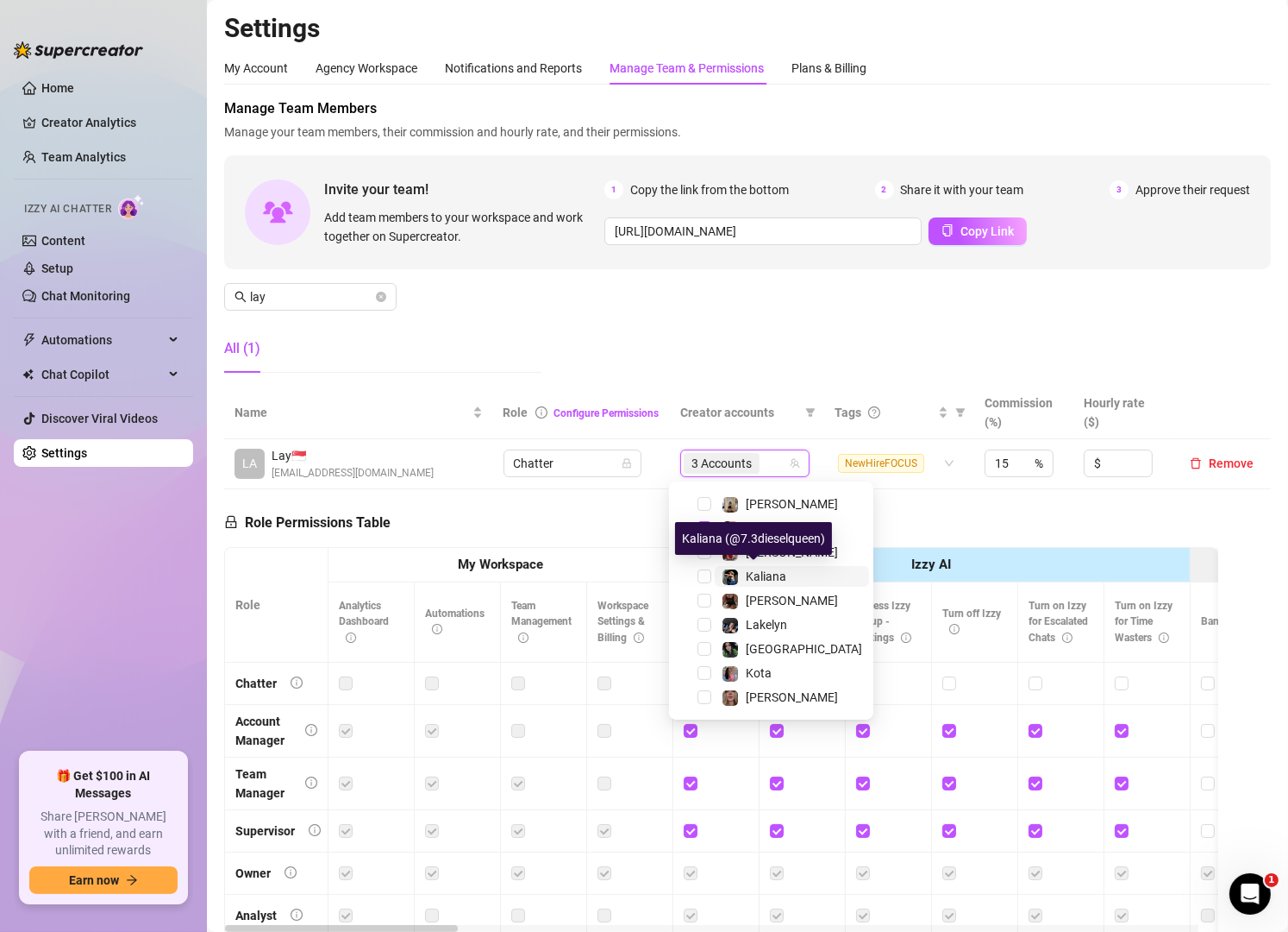
click at [765, 574] on span "Kaliana" at bounding box center [766, 576] width 41 height 14
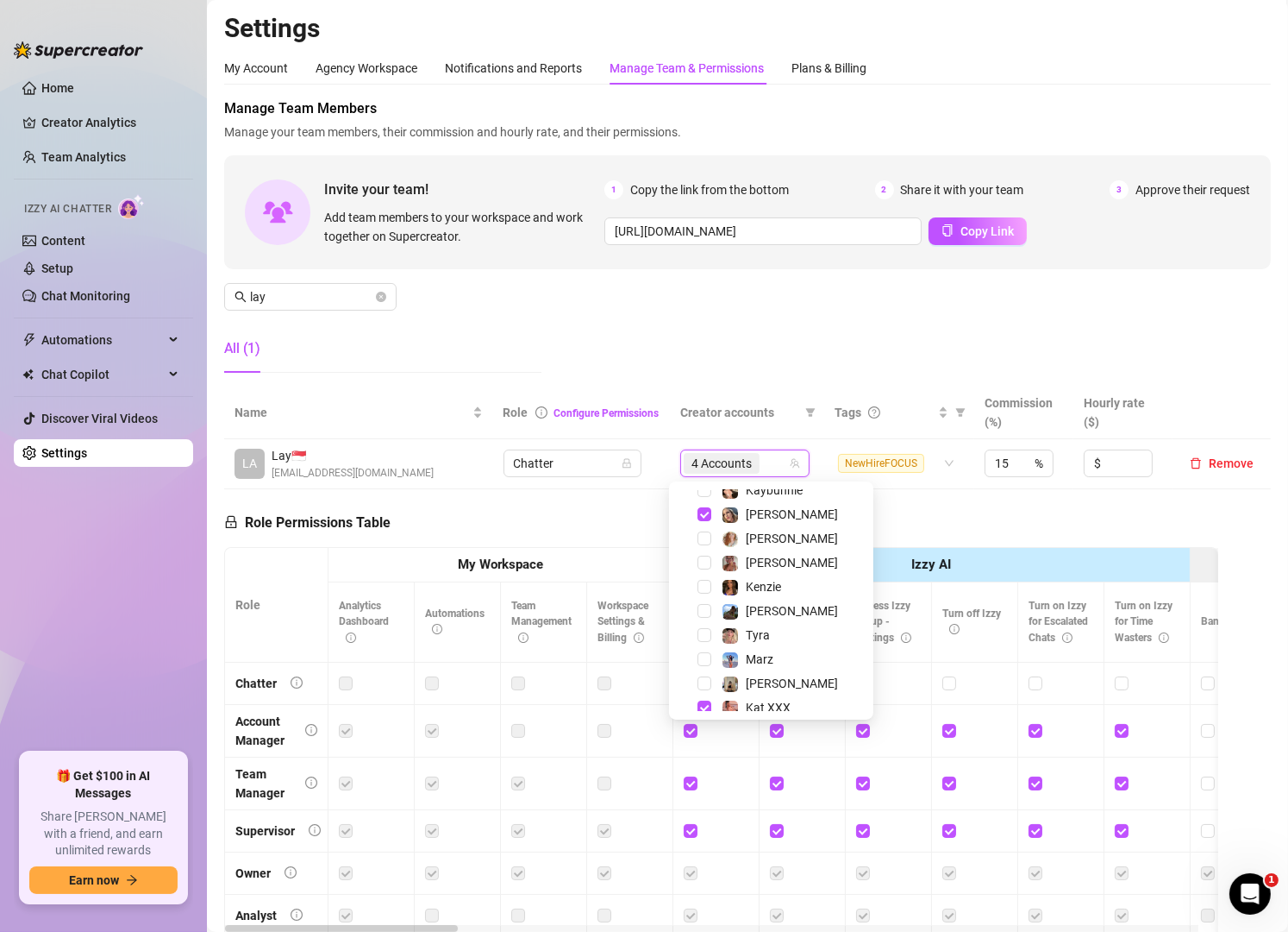
scroll to position [132, 0]
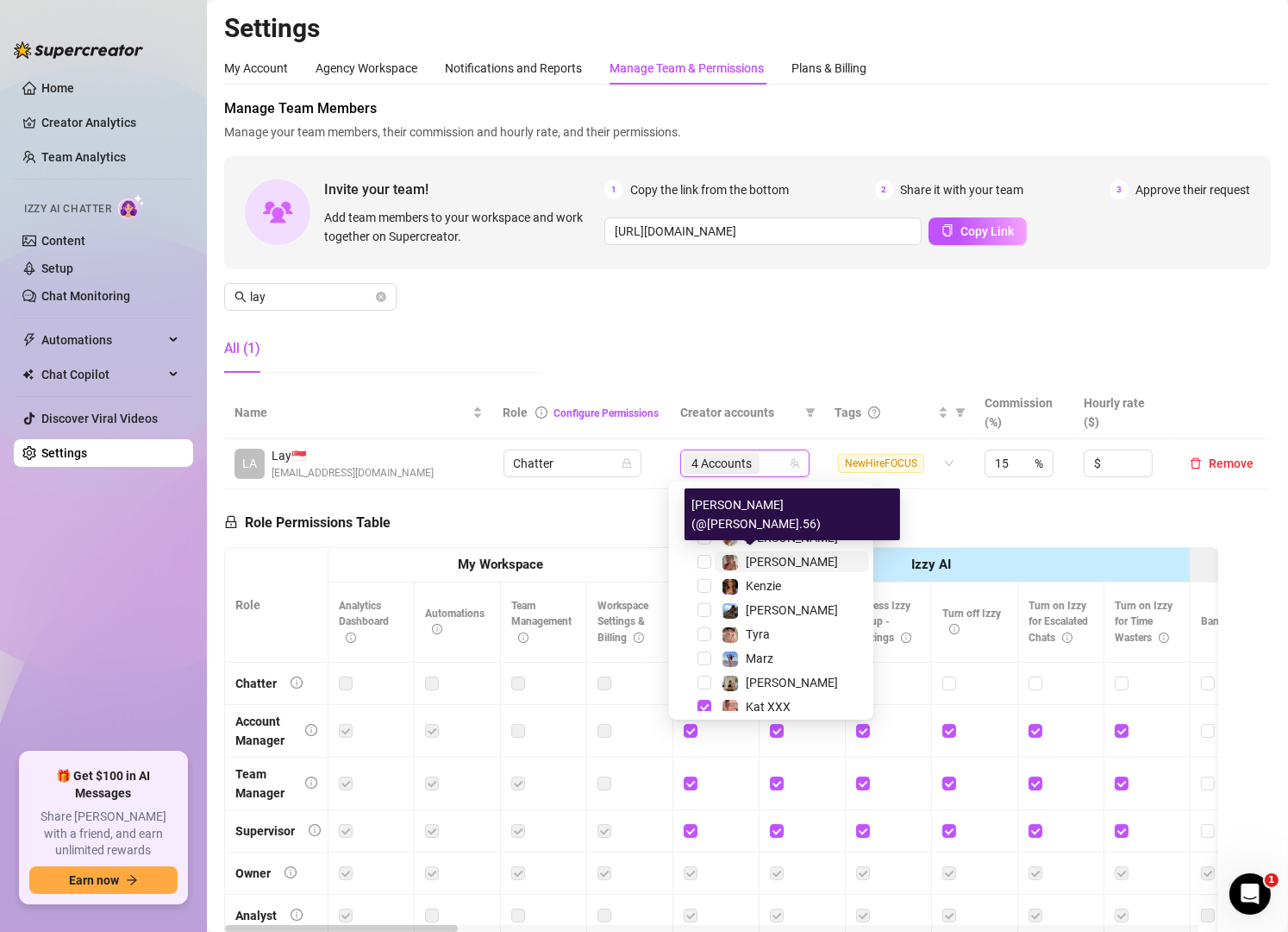
click at [777, 555] on span "[PERSON_NAME]" at bounding box center [791, 561] width 92 height 14
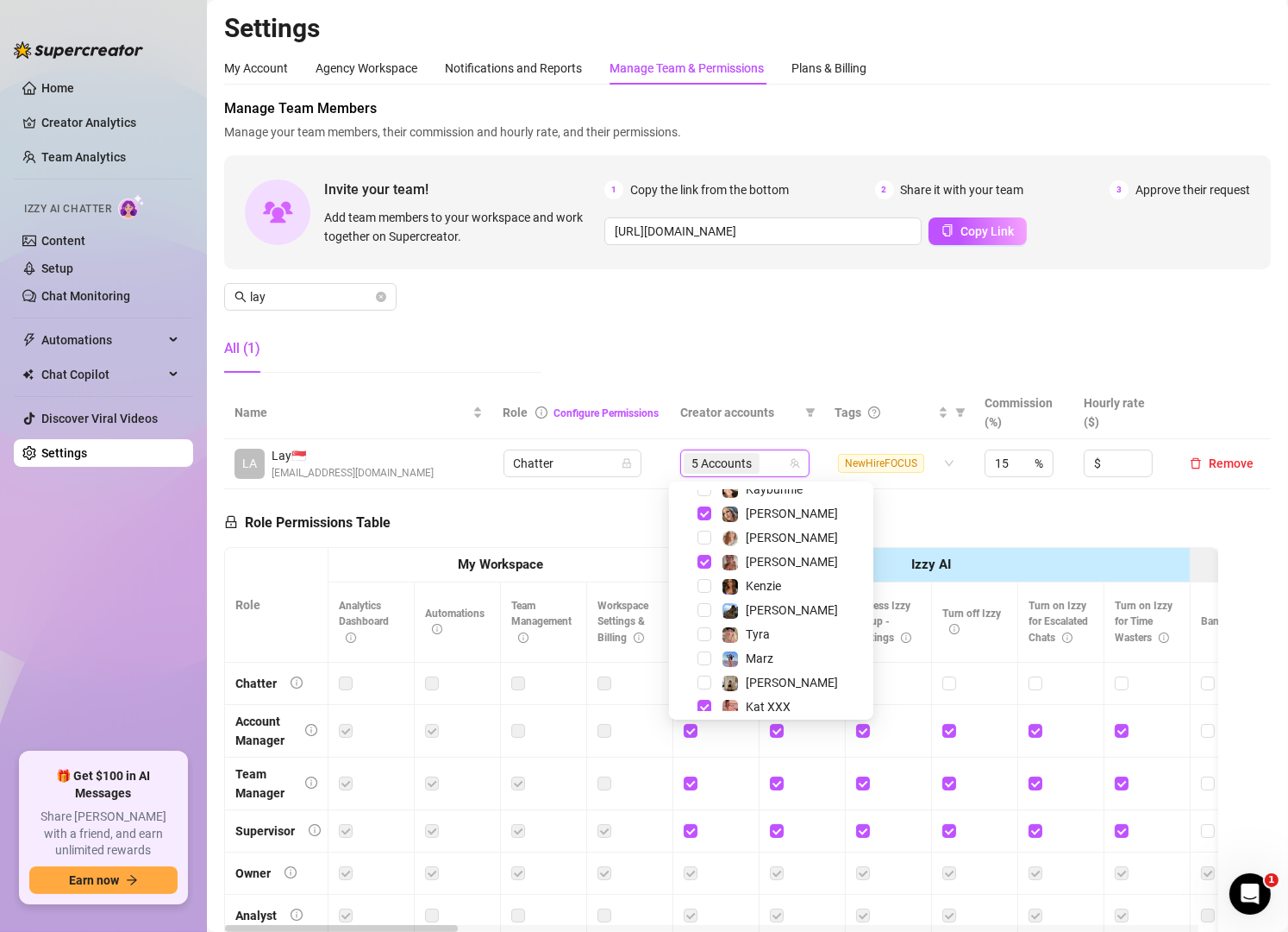
click at [525, 311] on div "Manage Team Members Manage your team members, their commission and hourly rate,…" at bounding box center [748, 243] width 1047 height 288
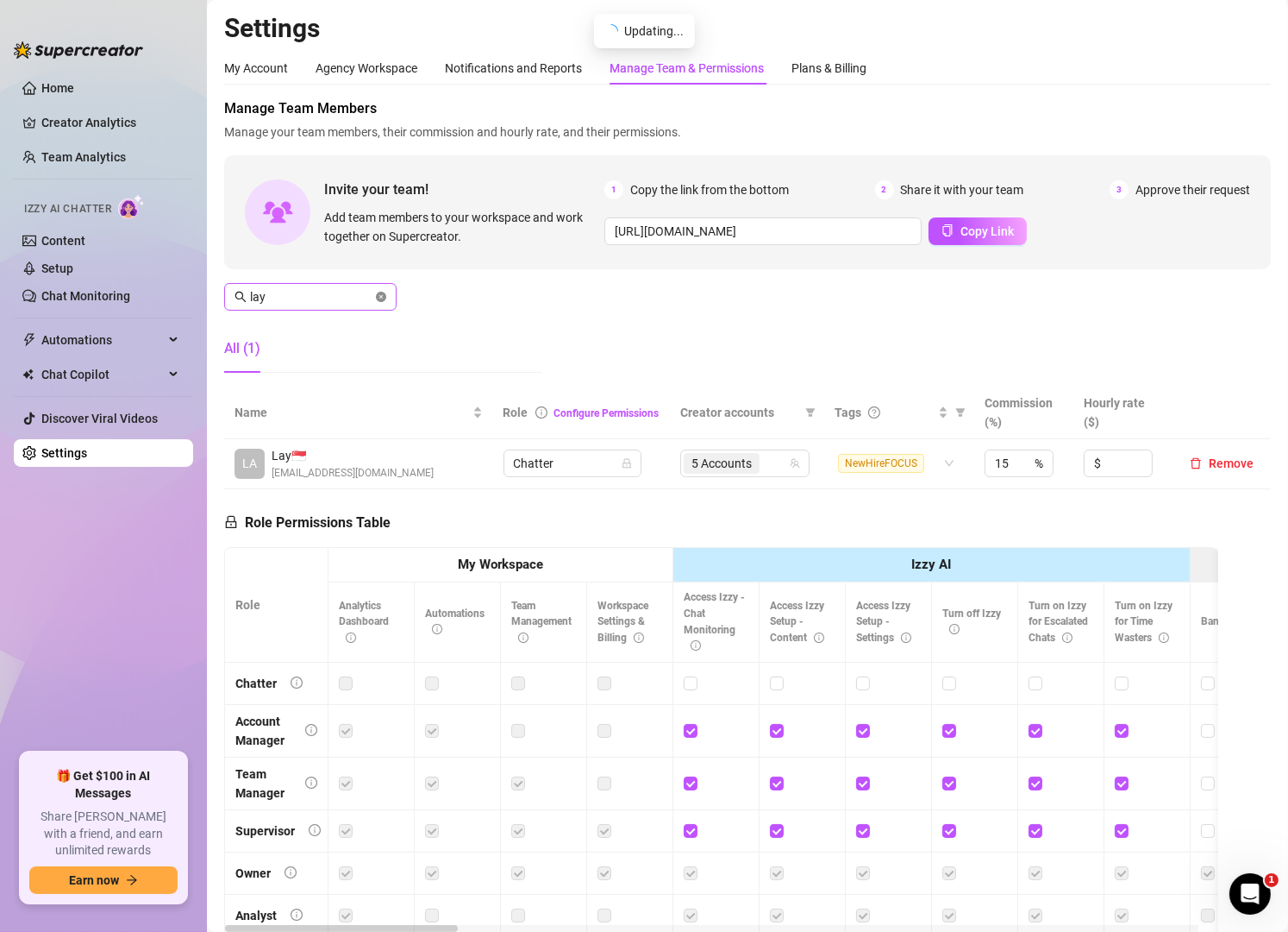
click at [381, 293] on icon "close-circle" at bounding box center [381, 297] width 10 height 10
click at [771, 464] on div "5 Accounts" at bounding box center [746, 463] width 104 height 24
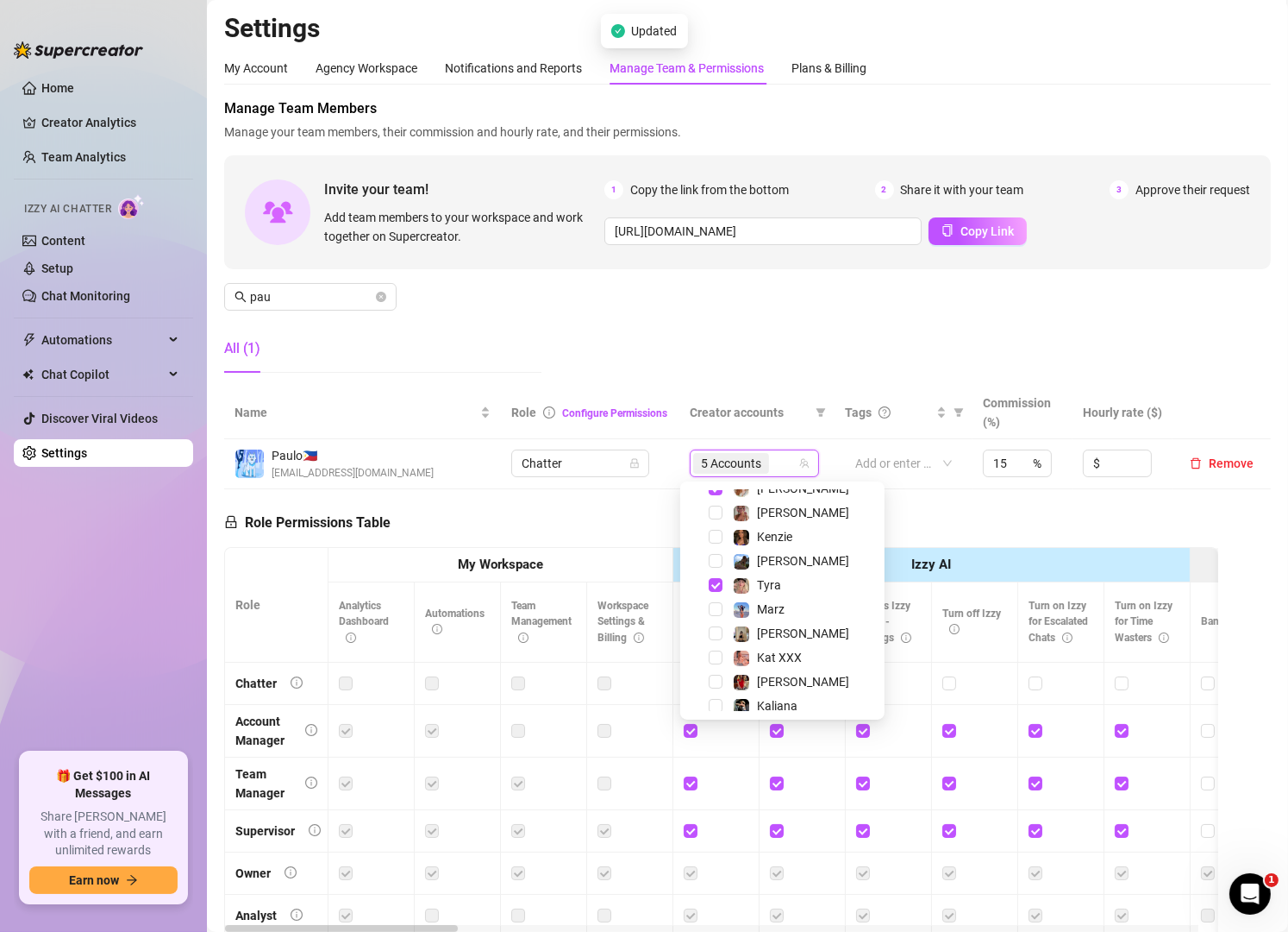
scroll to position [182, 0]
click at [776, 587] on span "Tyra" at bounding box center [769, 584] width 24 height 14
click at [350, 295] on input "pau" at bounding box center [311, 297] width 122 height 19
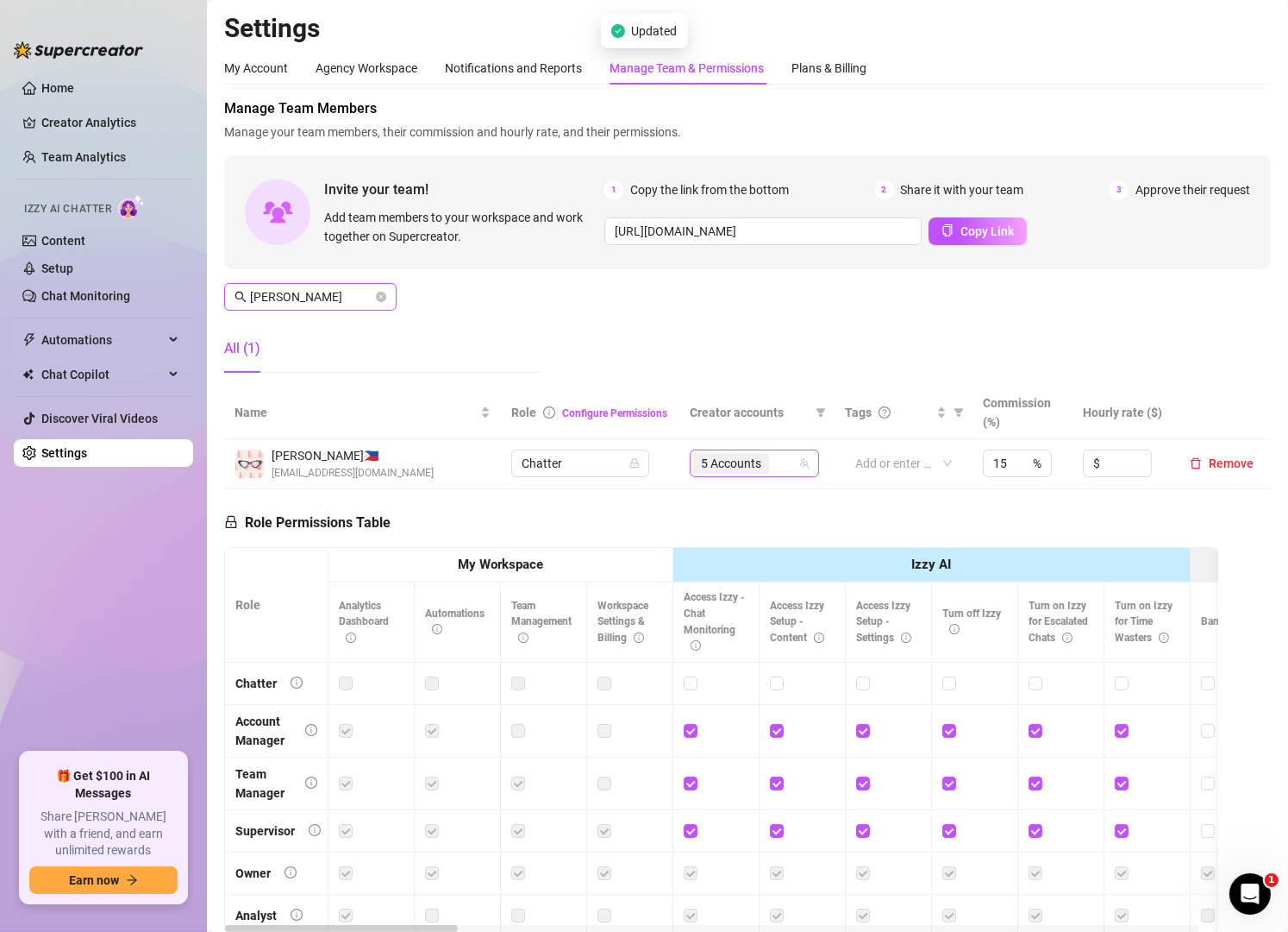
click at [774, 460] on div "5 Accounts" at bounding box center [746, 463] width 104 height 24
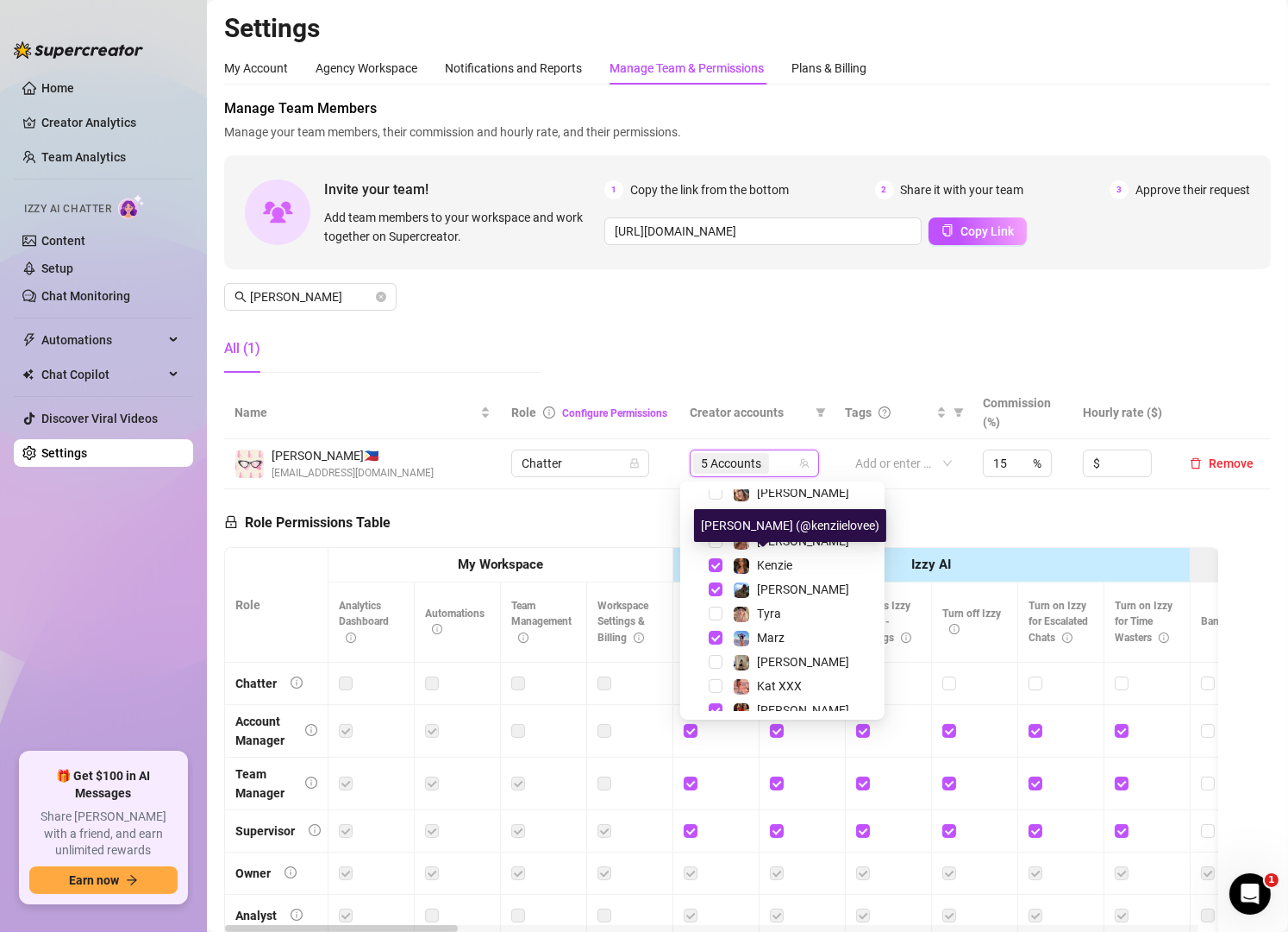
scroll to position [155, 0]
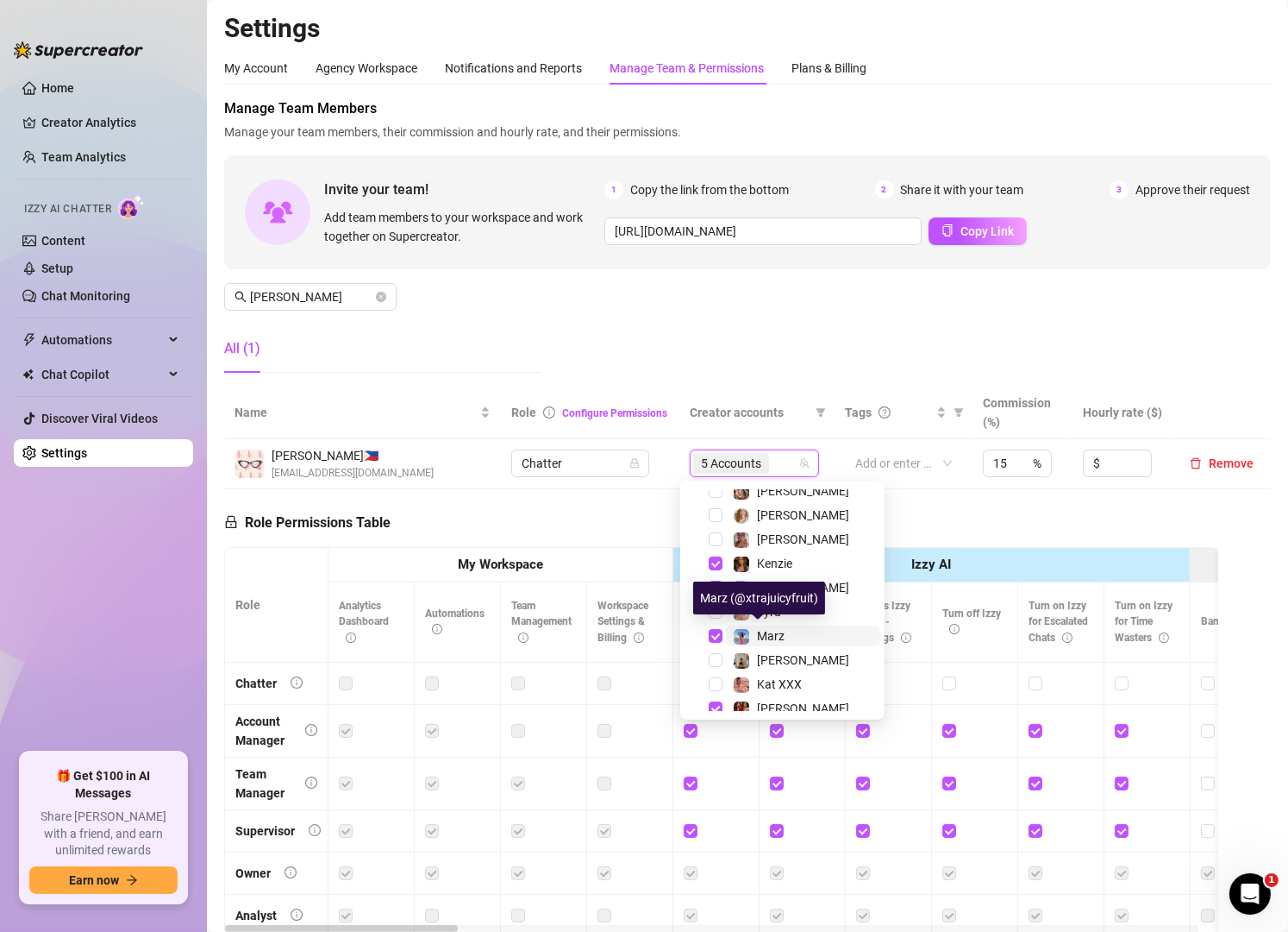
click at [780, 641] on div "Marz" at bounding box center [771, 636] width 27 height 21
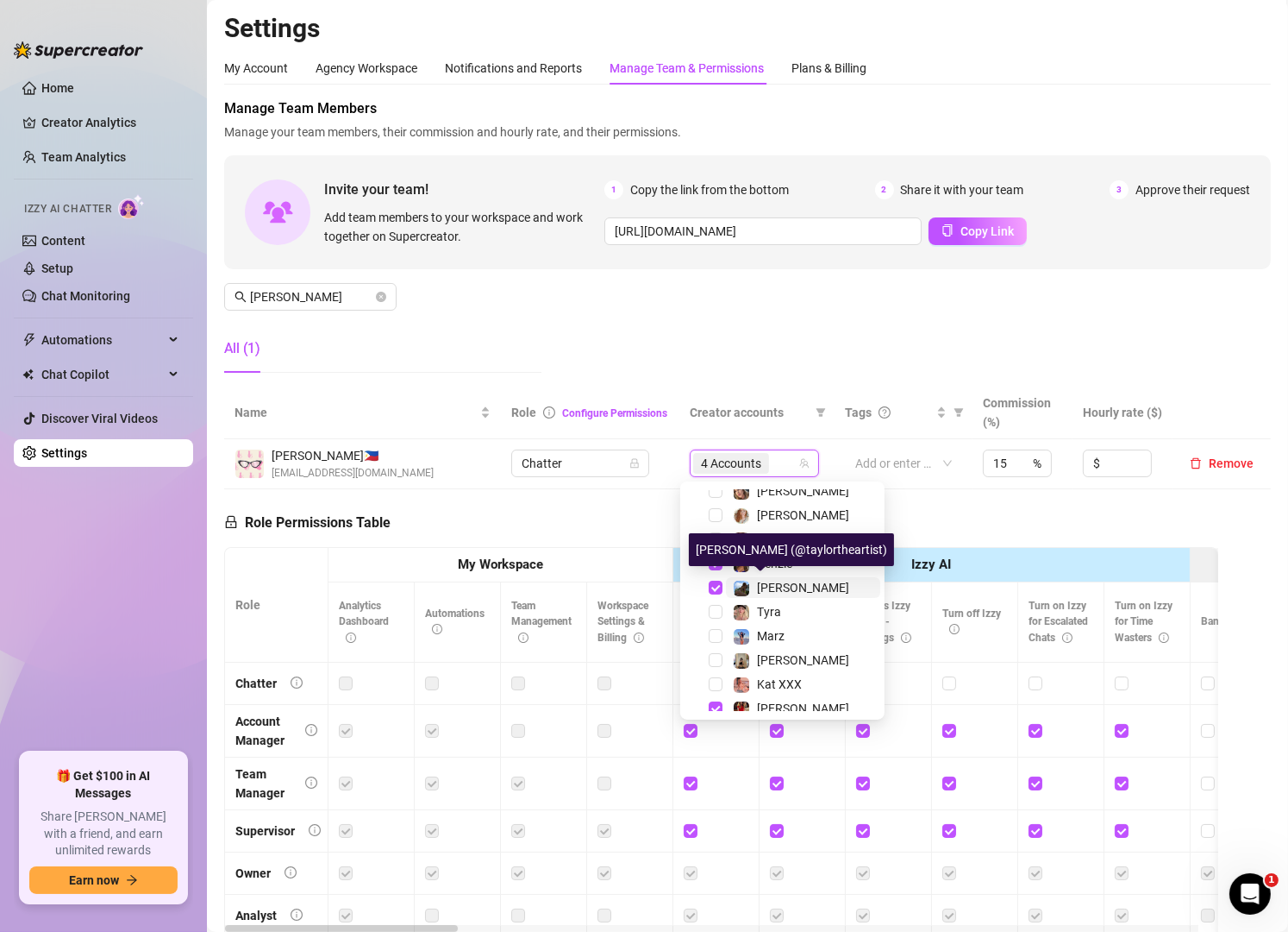
click at [770, 583] on span "[PERSON_NAME]" at bounding box center [803, 587] width 92 height 14
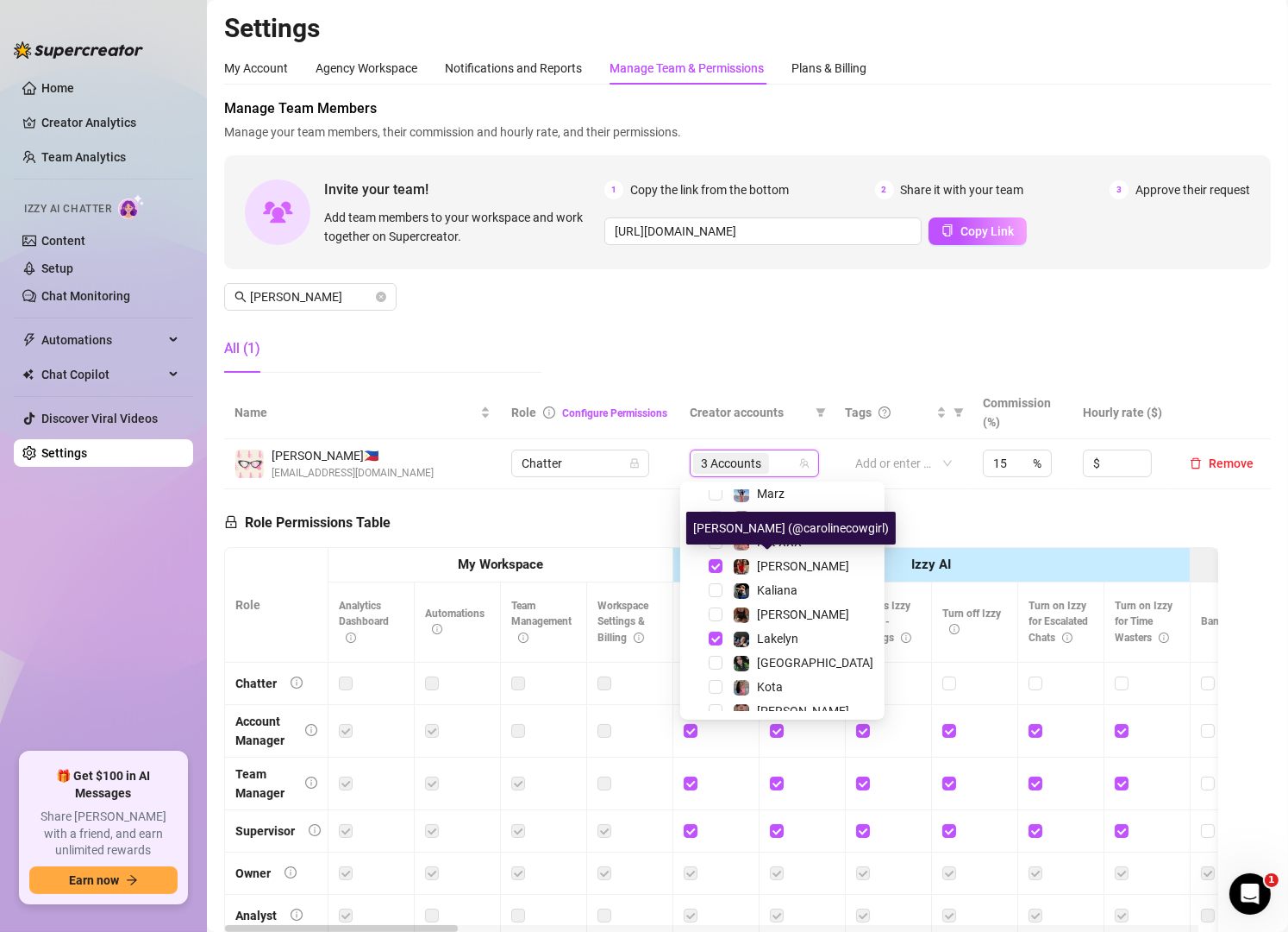
scroll to position [311, 0]
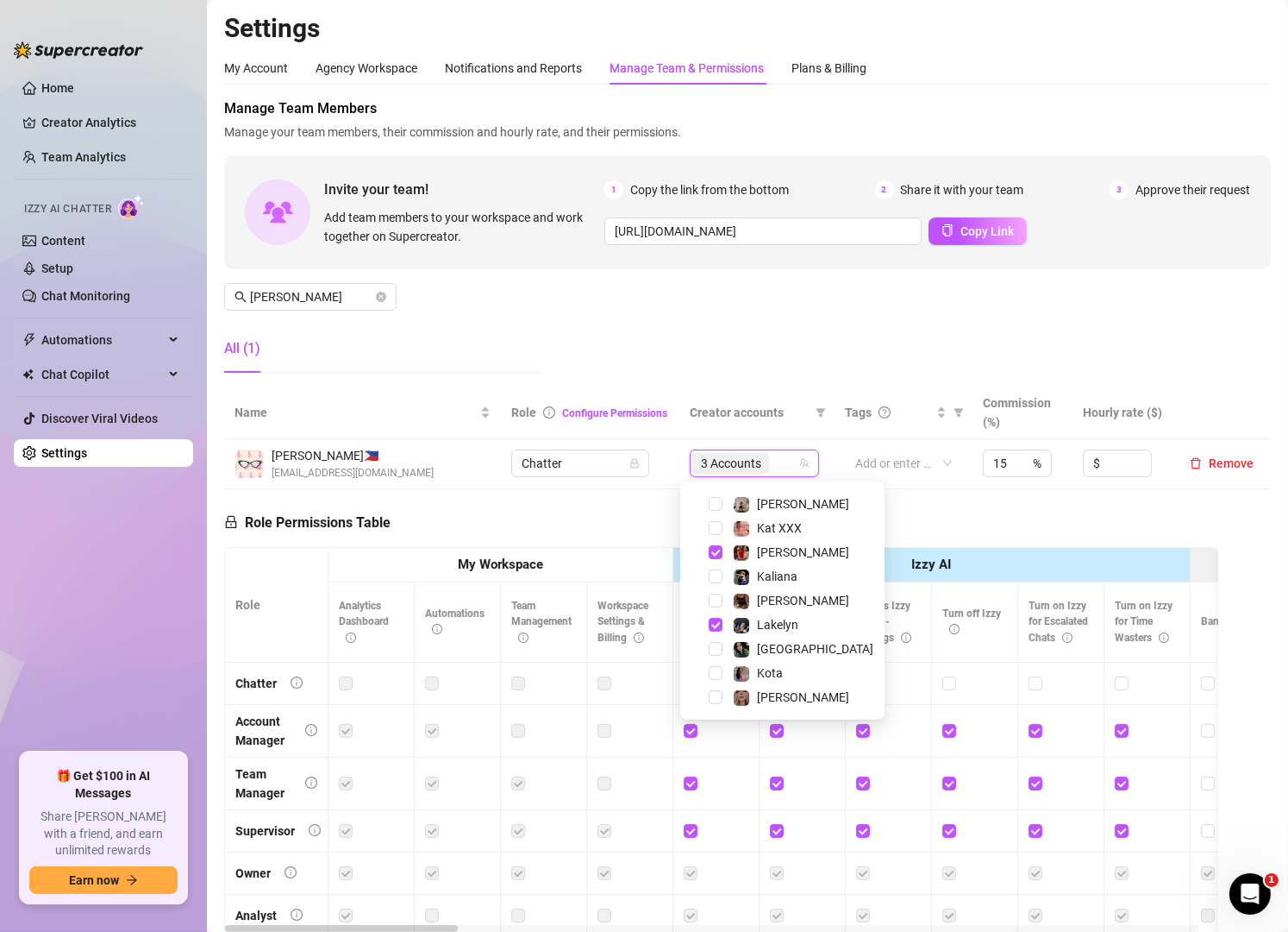
click at [559, 336] on div "Manage Team Members Manage your team members, their commission and hourly rate,…" at bounding box center [748, 243] width 1047 height 288
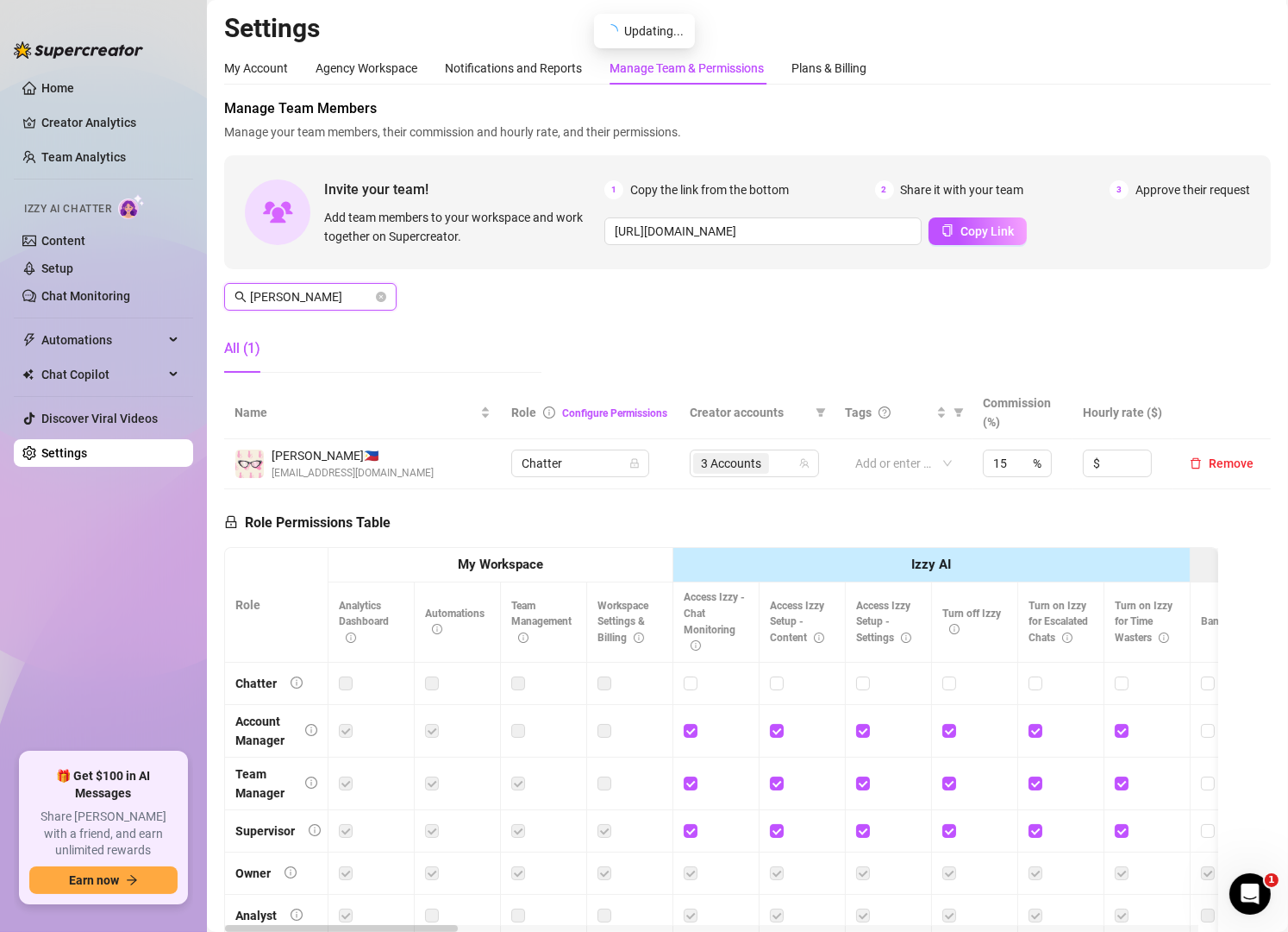
click at [358, 295] on input "alex" at bounding box center [311, 297] width 122 height 19
click at [768, 471] on div "4 Accounts" at bounding box center [736, 463] width 104 height 24
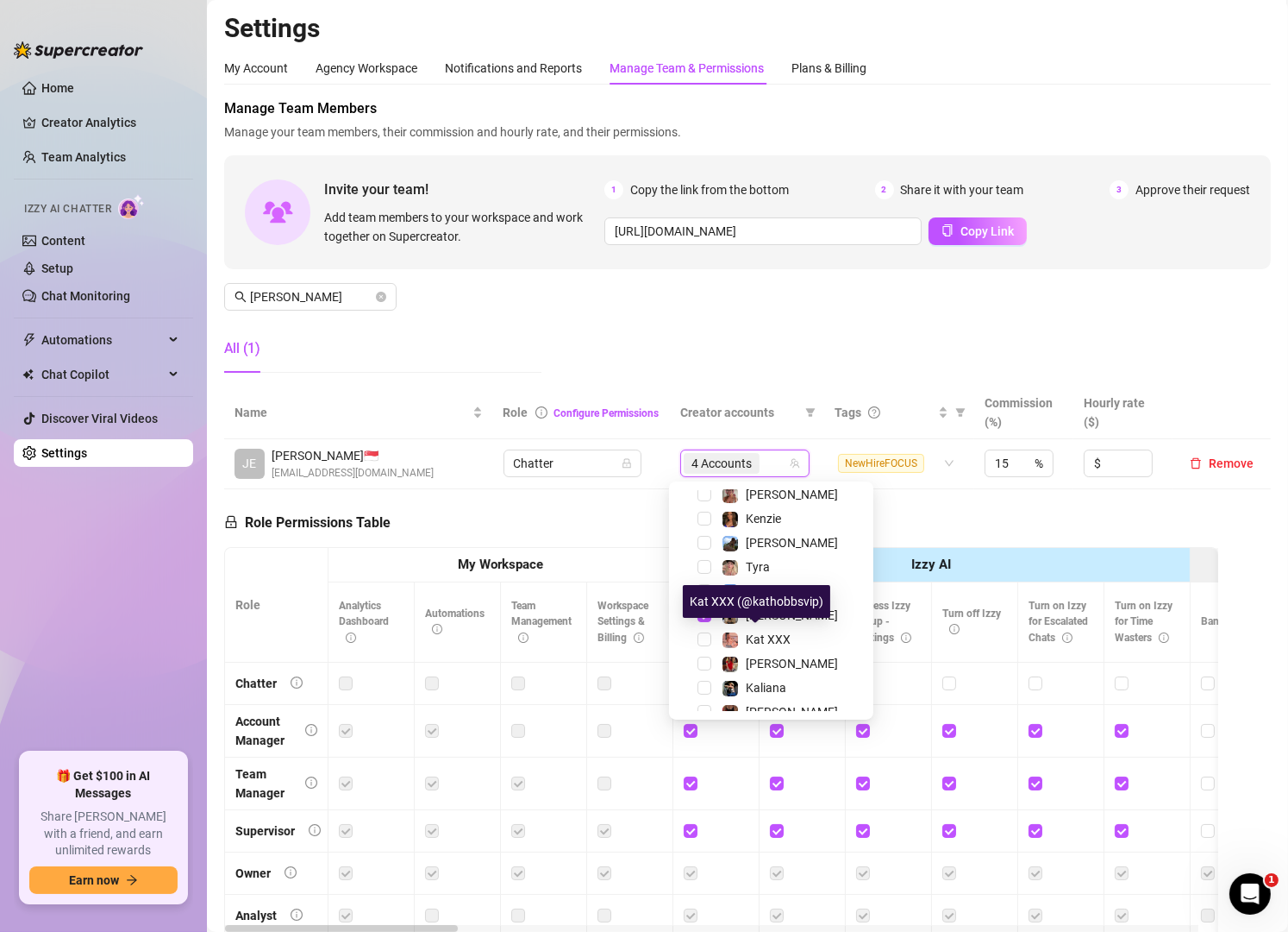
scroll to position [201, 0]
click at [764, 607] on span "[PERSON_NAME]" at bounding box center [791, 613] width 92 height 14
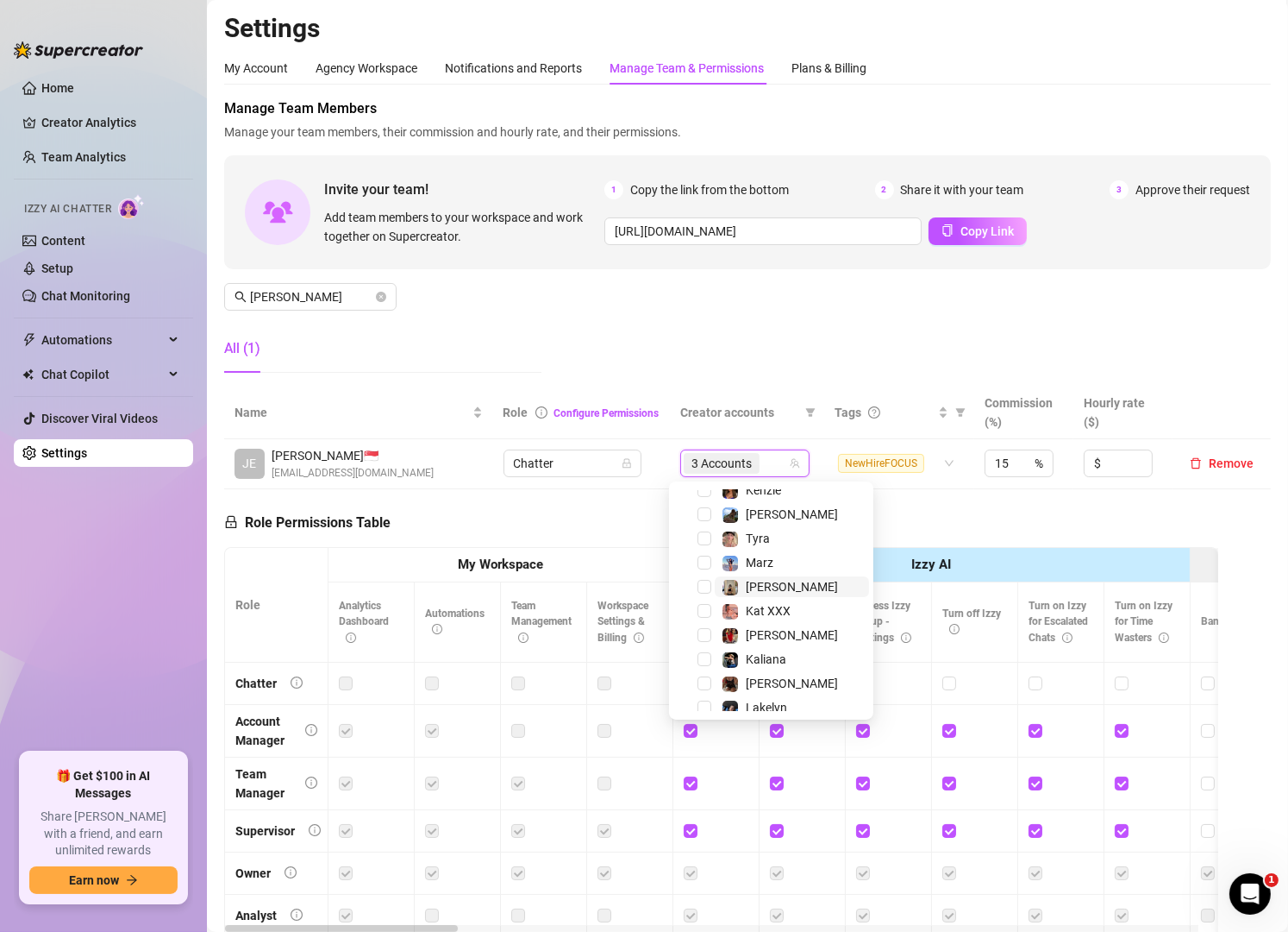
scroll to position [311, 0]
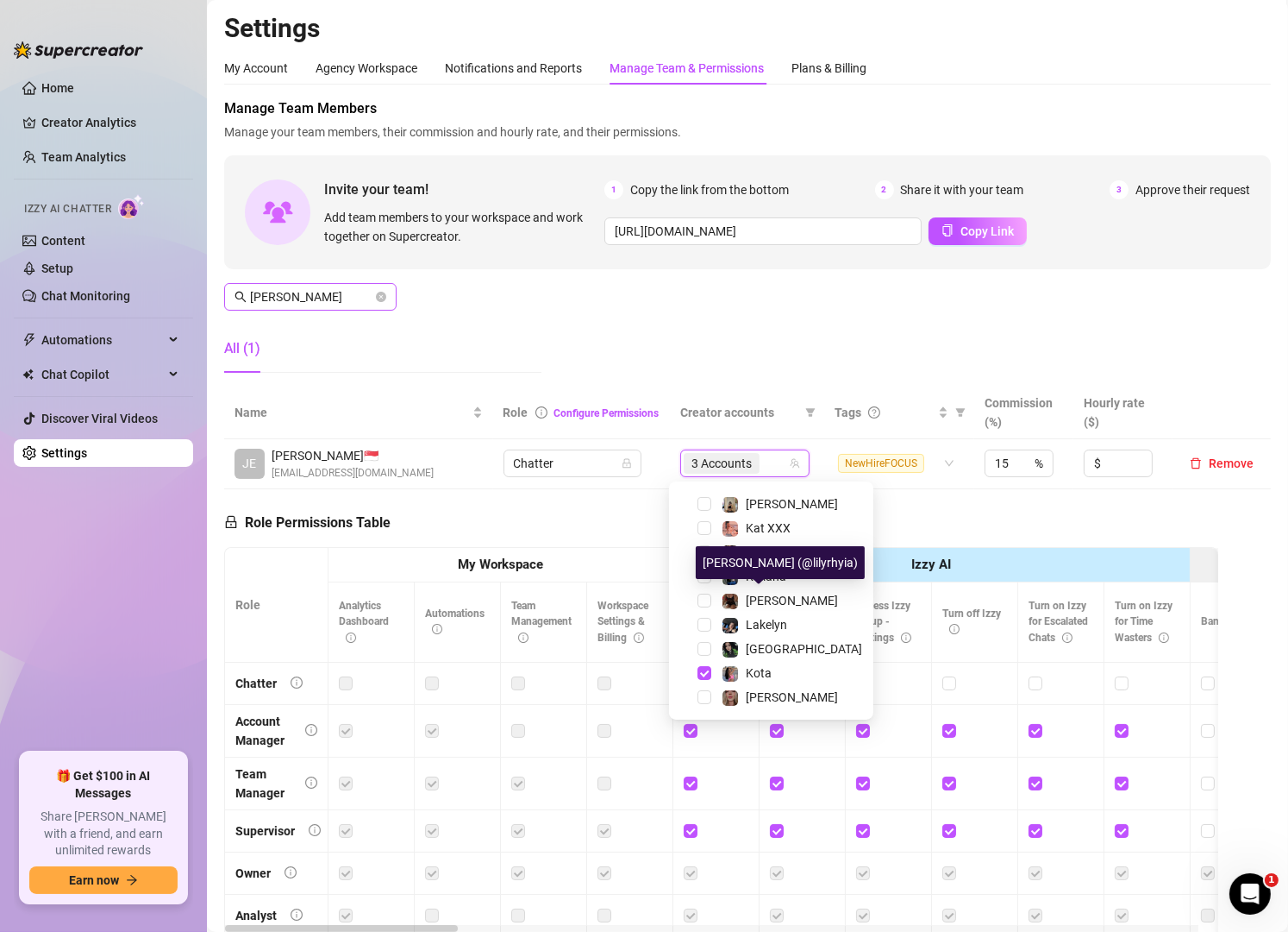
click at [551, 302] on div "Manage Team Members Manage your team members, their commission and hourly rate,…" at bounding box center [748, 243] width 1047 height 288
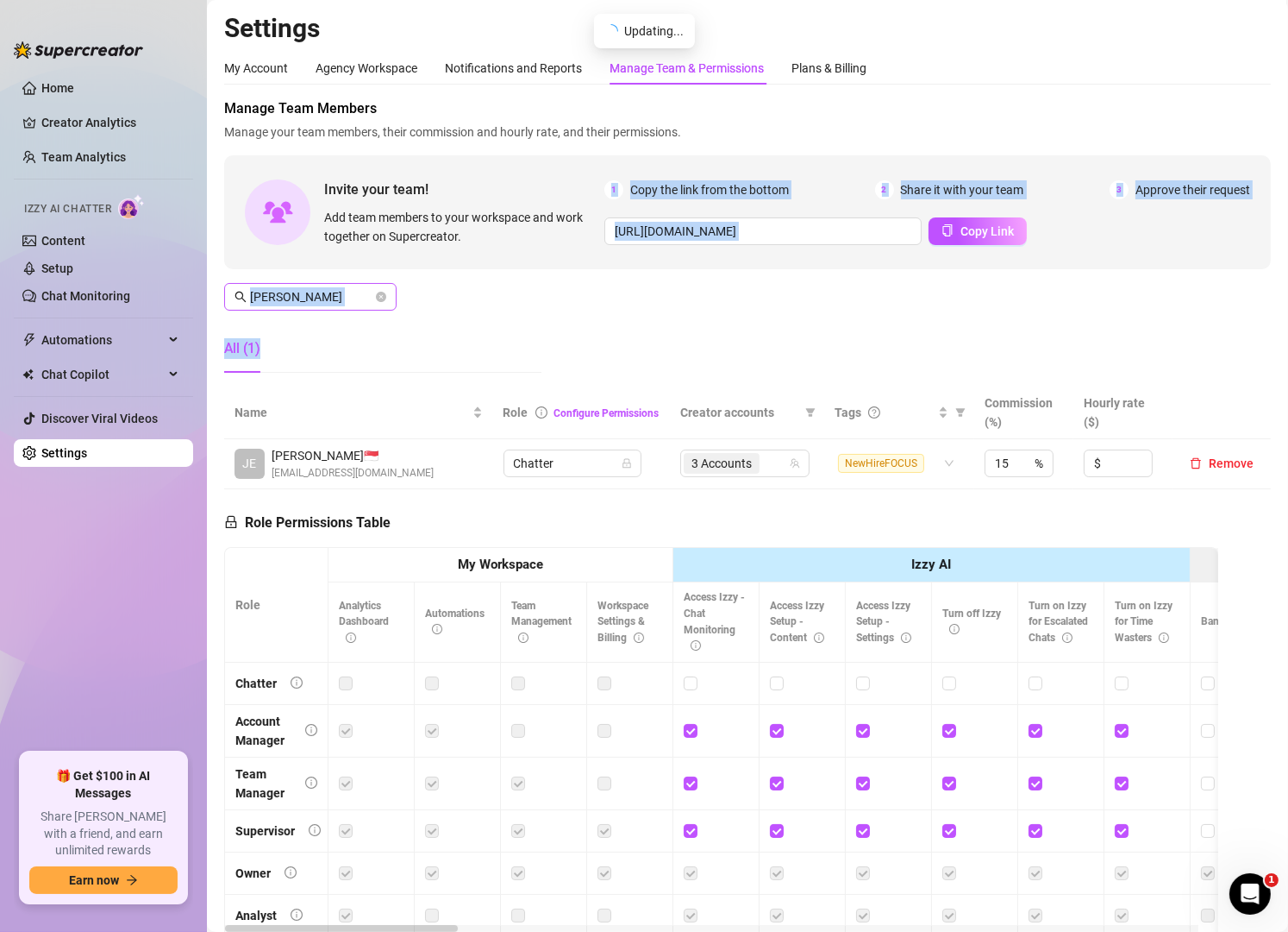
click at [355, 290] on input "jean" at bounding box center [311, 297] width 122 height 19
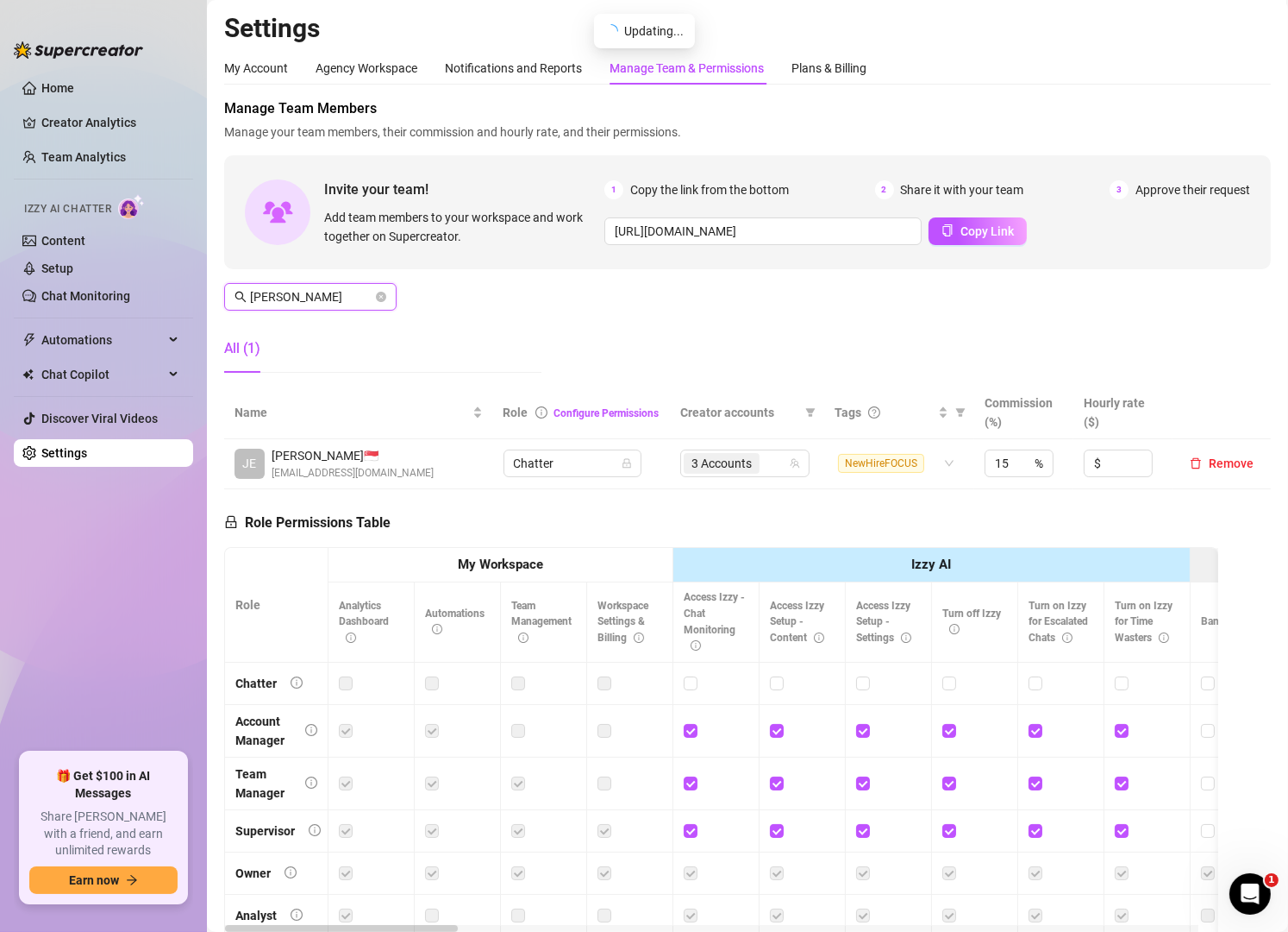
click at [355, 290] on input "jean" at bounding box center [311, 297] width 122 height 19
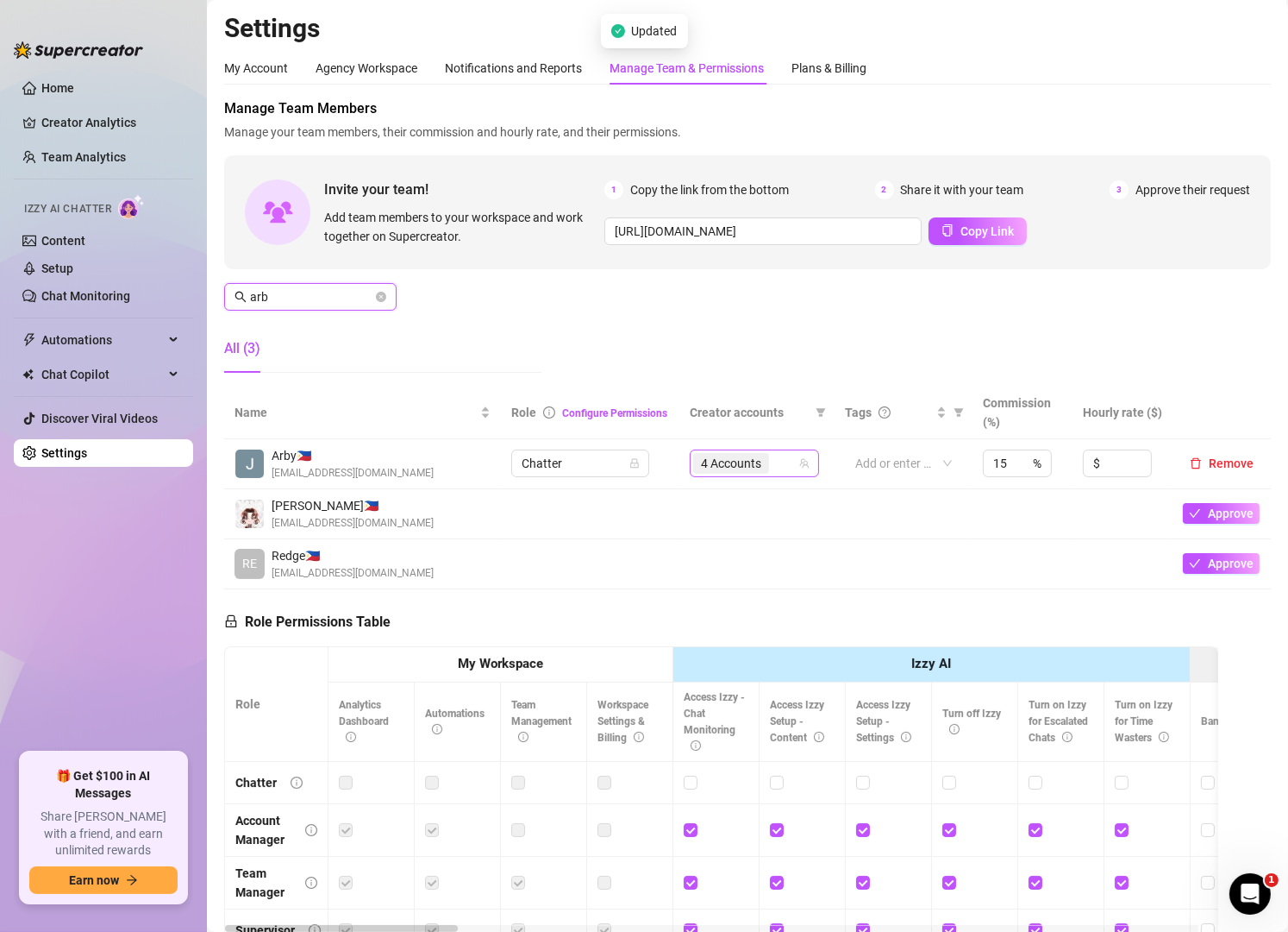
click at [771, 467] on div "4 Accounts" at bounding box center [746, 463] width 104 height 24
type input "arb"
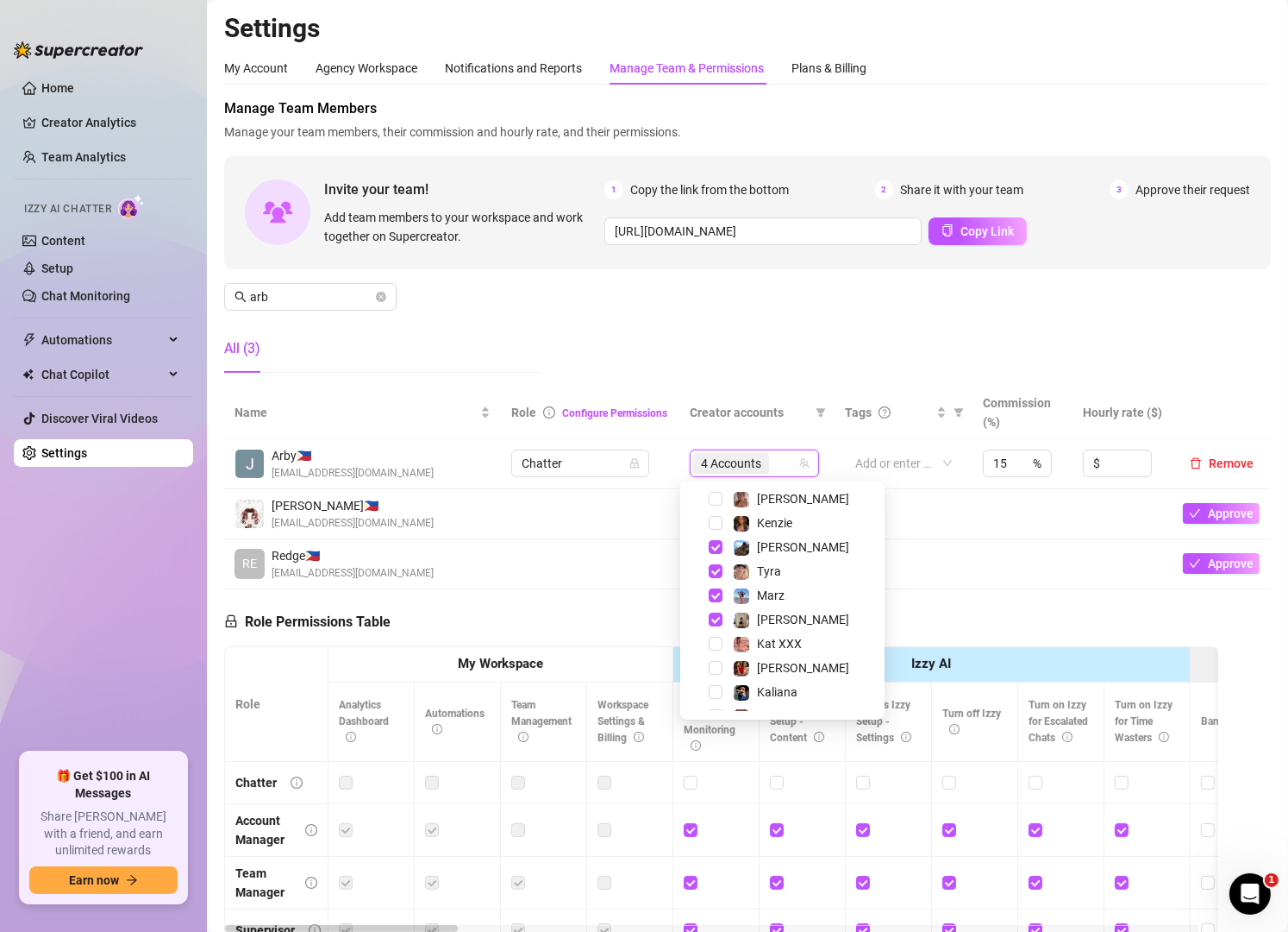
scroll to position [203, 0]
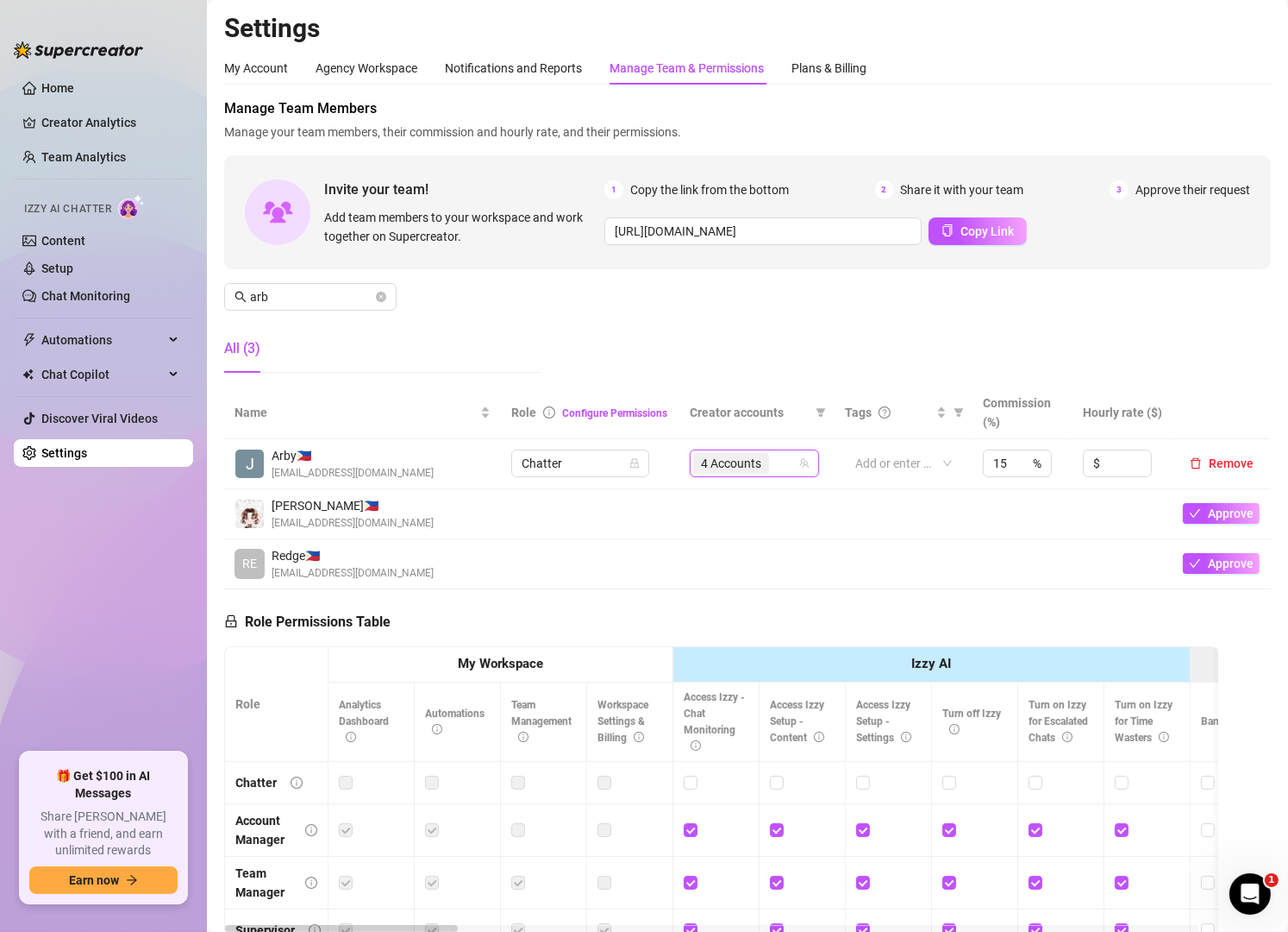
click at [823, 356] on div "Manage Team Members Manage your team members, their commission and hourly rate,…" at bounding box center [748, 243] width 1047 height 288
